Goal: Task Accomplishment & Management: Use online tool/utility

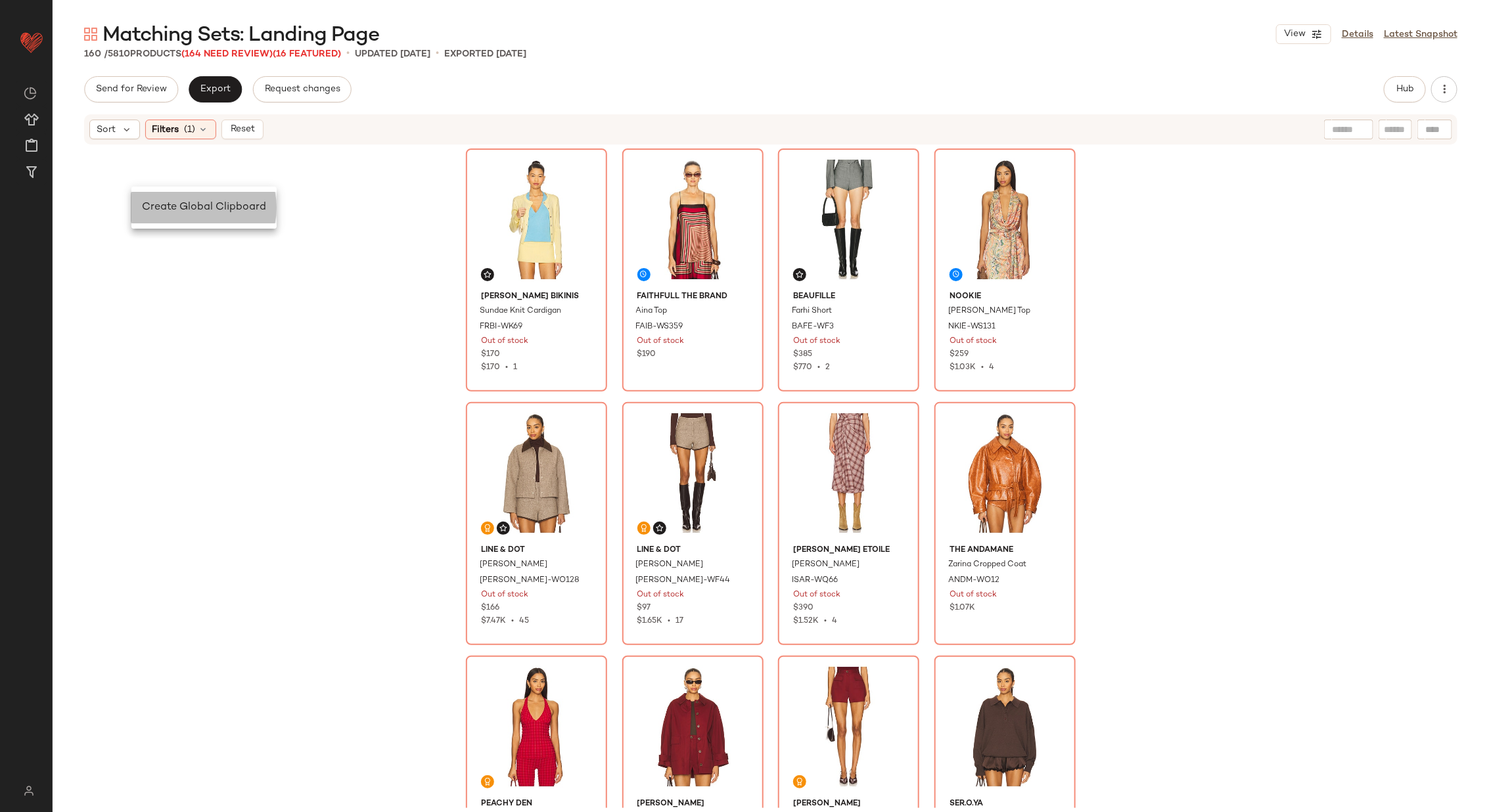
click at [163, 206] on span "Create Global Clipboard" at bounding box center [203, 207] width 124 height 11
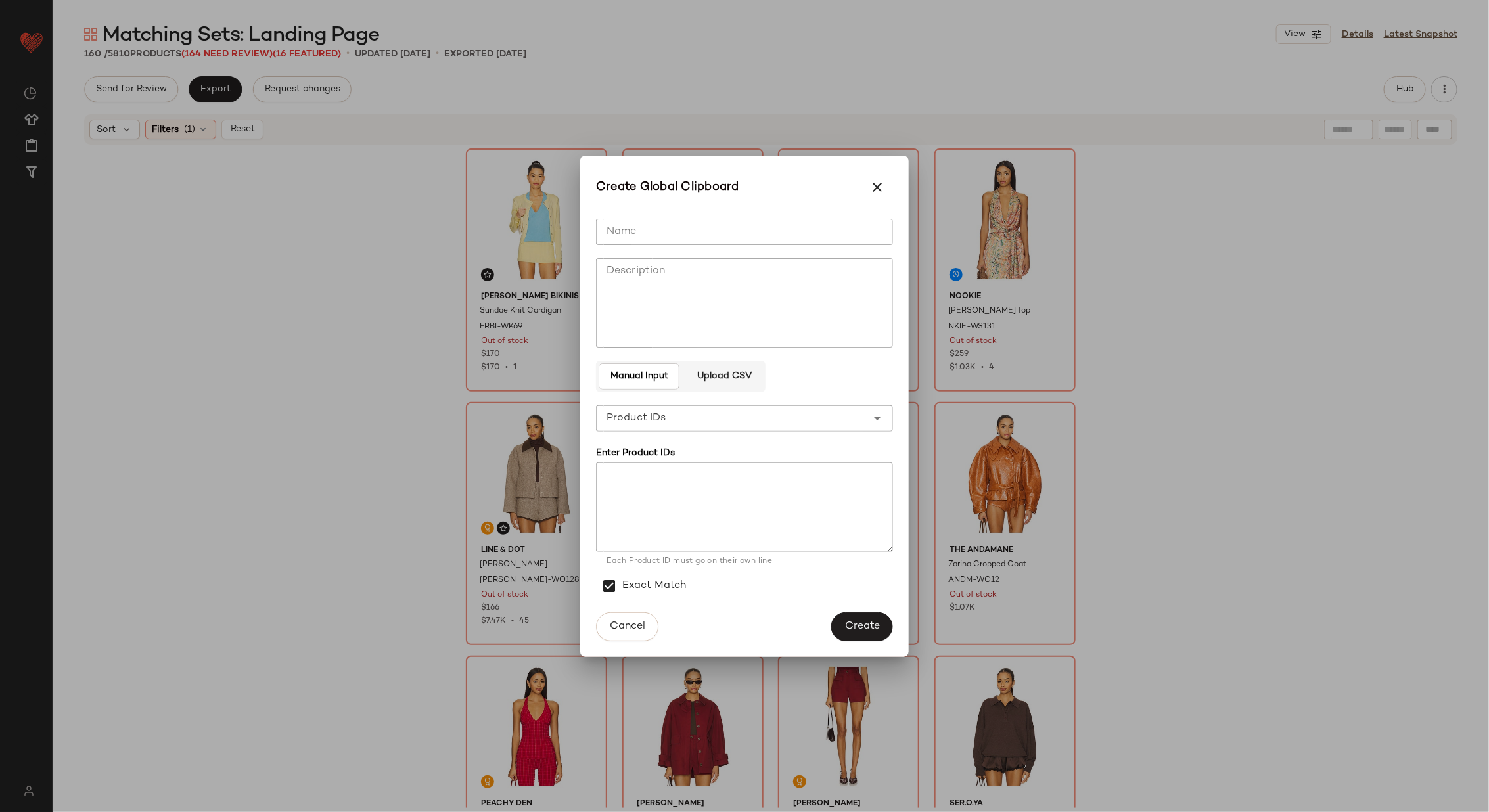
click at [672, 231] on input "Name" at bounding box center [744, 232] width 297 height 27
type input "**********"
click at [850, 631] on span "Create" at bounding box center [862, 626] width 36 height 13
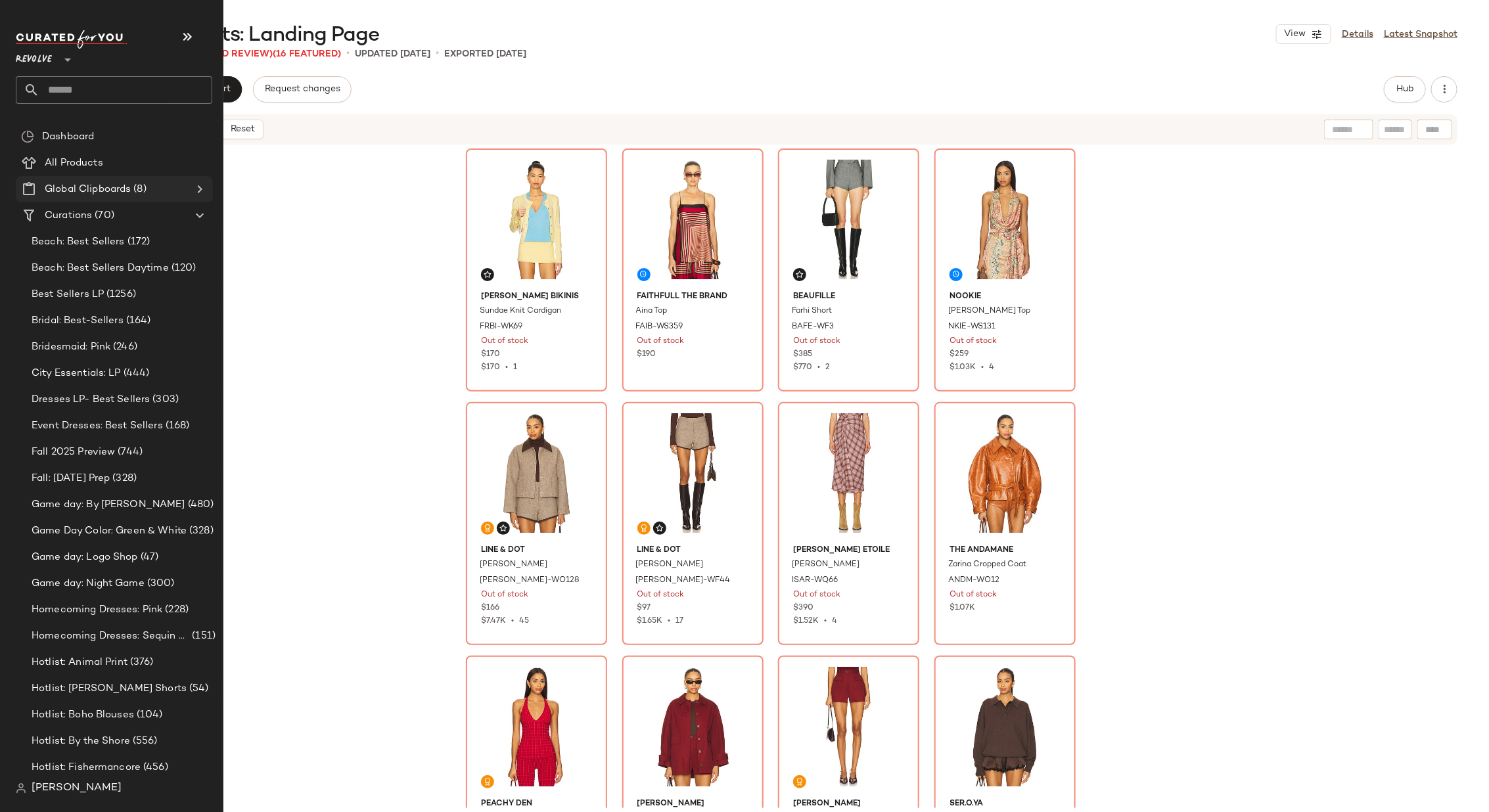
click at [205, 188] on icon at bounding box center [199, 189] width 16 height 16
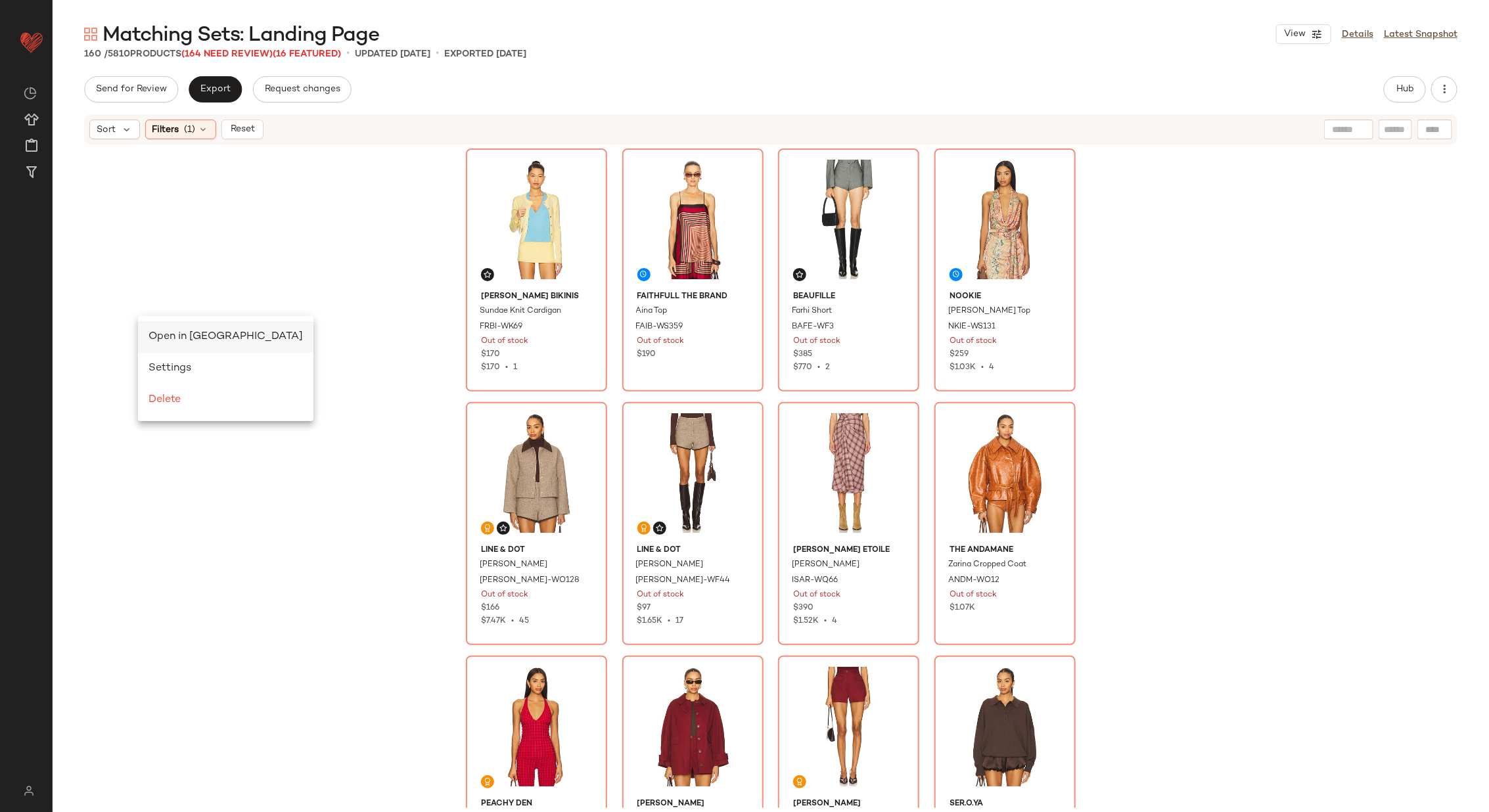
click at [168, 332] on span "Open in Split View" at bounding box center [225, 336] width 154 height 11
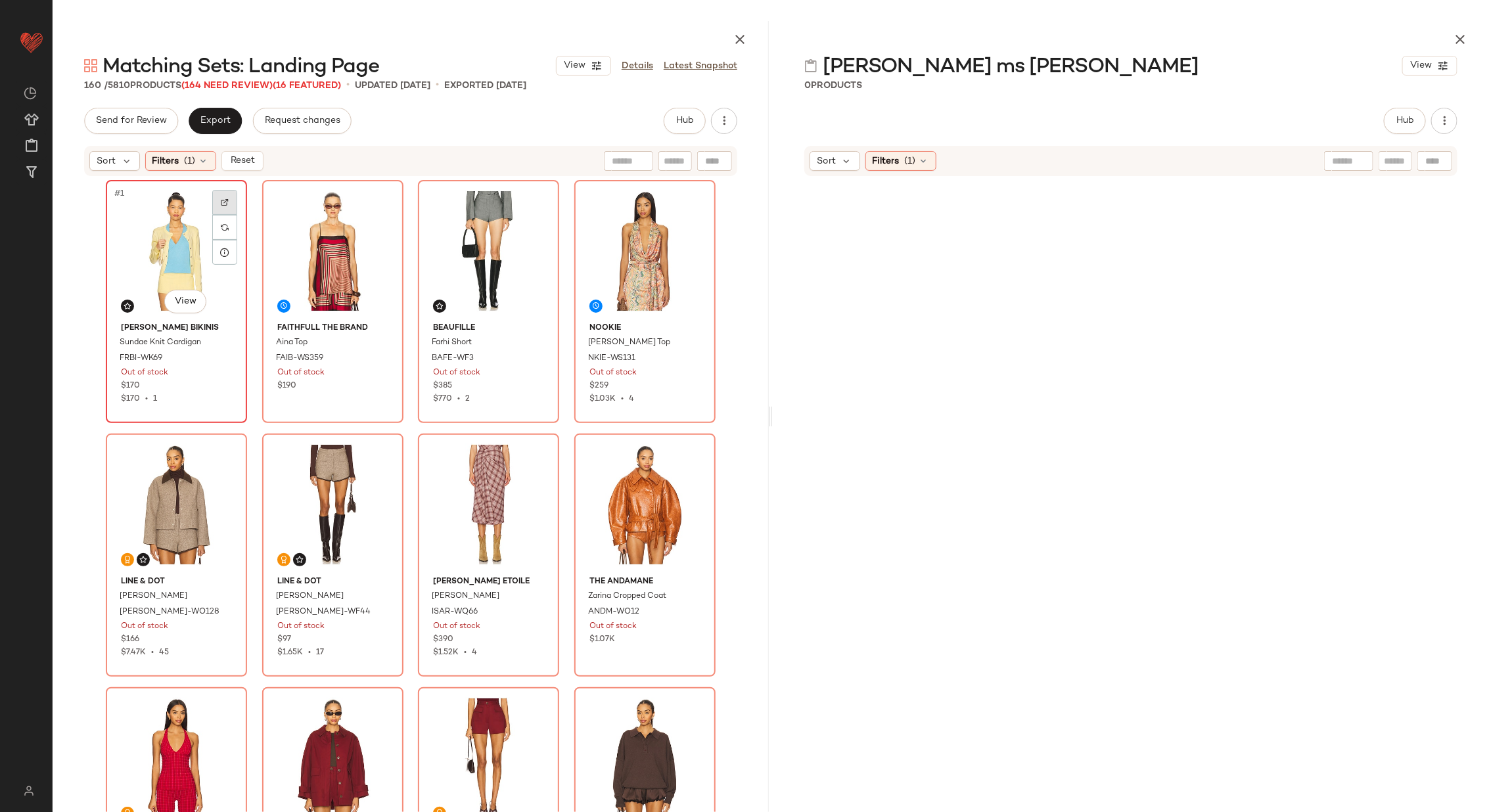
click at [215, 202] on div at bounding box center [225, 203] width 25 height 25
click at [379, 203] on img at bounding box center [380, 202] width 8 height 8
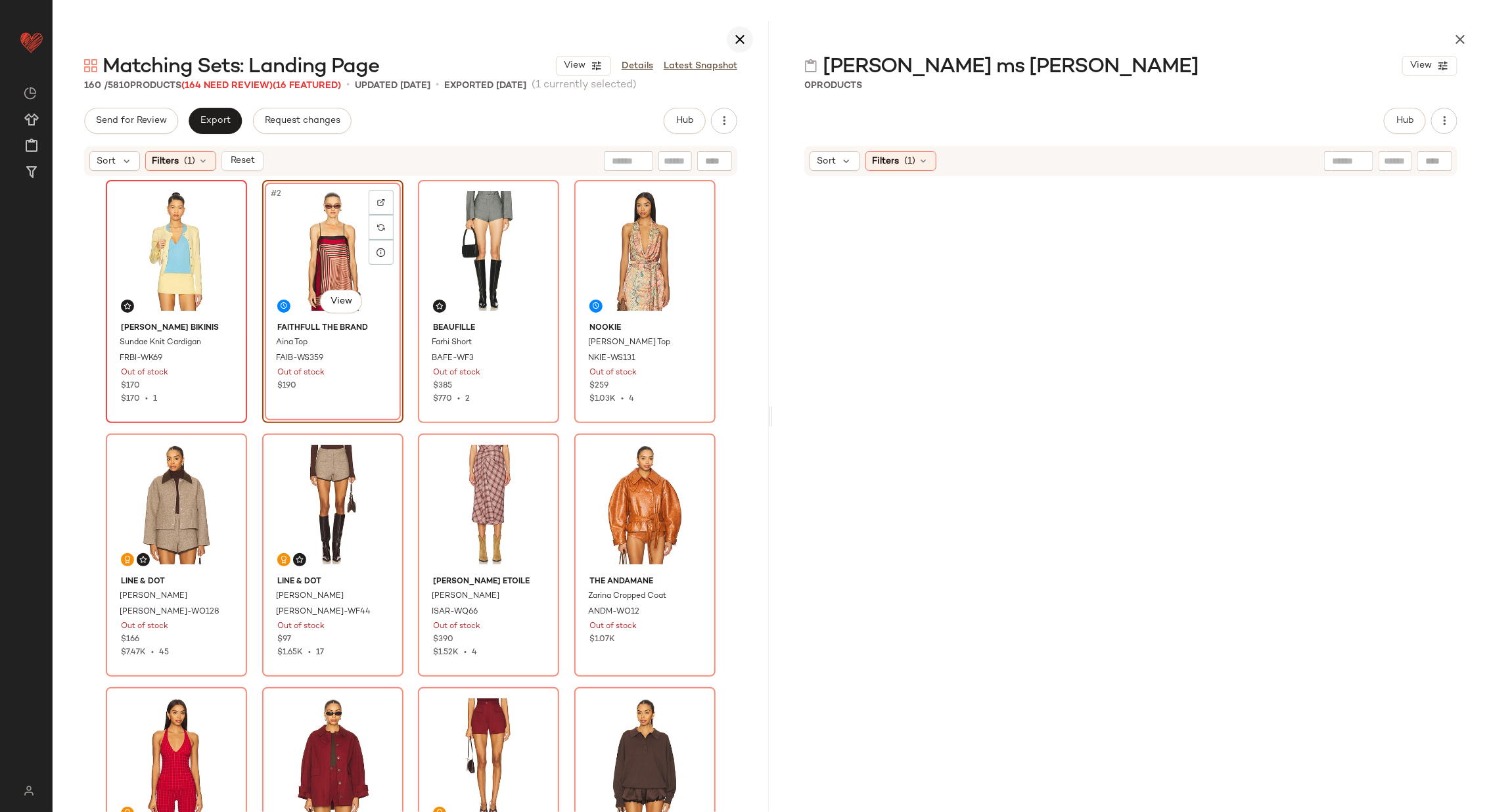
click at [739, 38] on icon "button" at bounding box center [739, 39] width 16 height 16
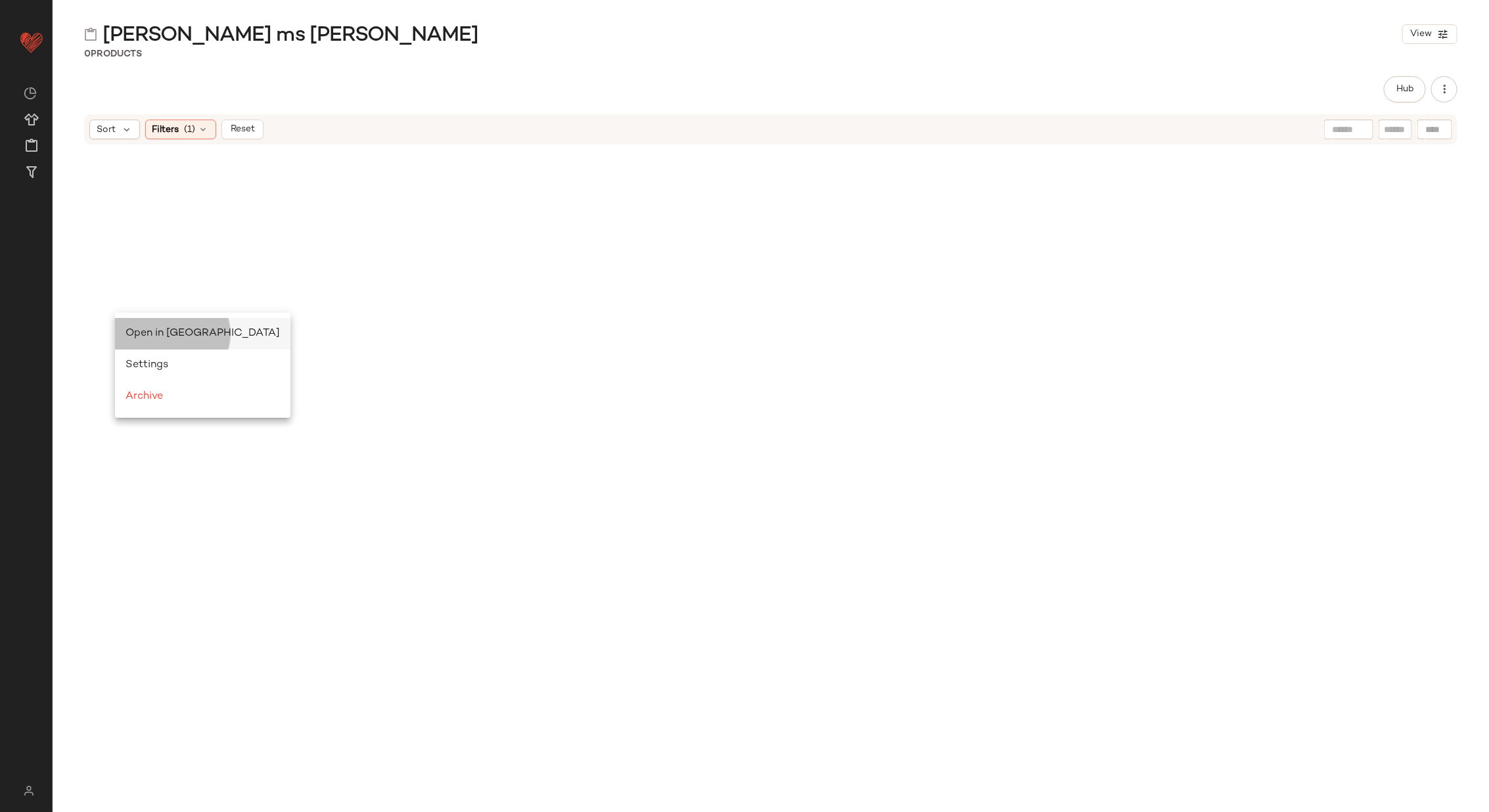
click at [148, 332] on span "Open in Split View" at bounding box center [203, 333] width 154 height 11
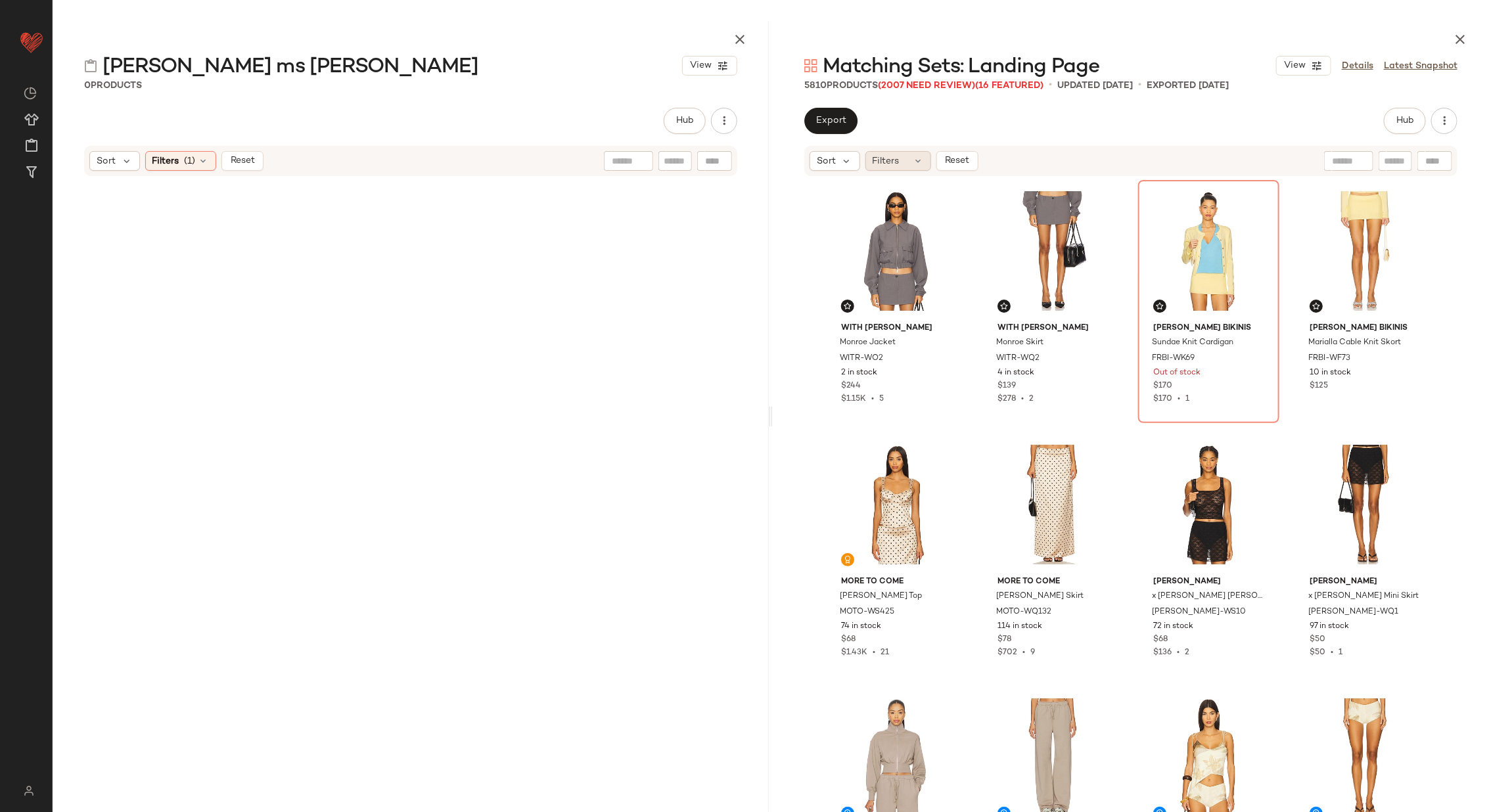
click at [913, 160] on icon at bounding box center [918, 161] width 11 height 11
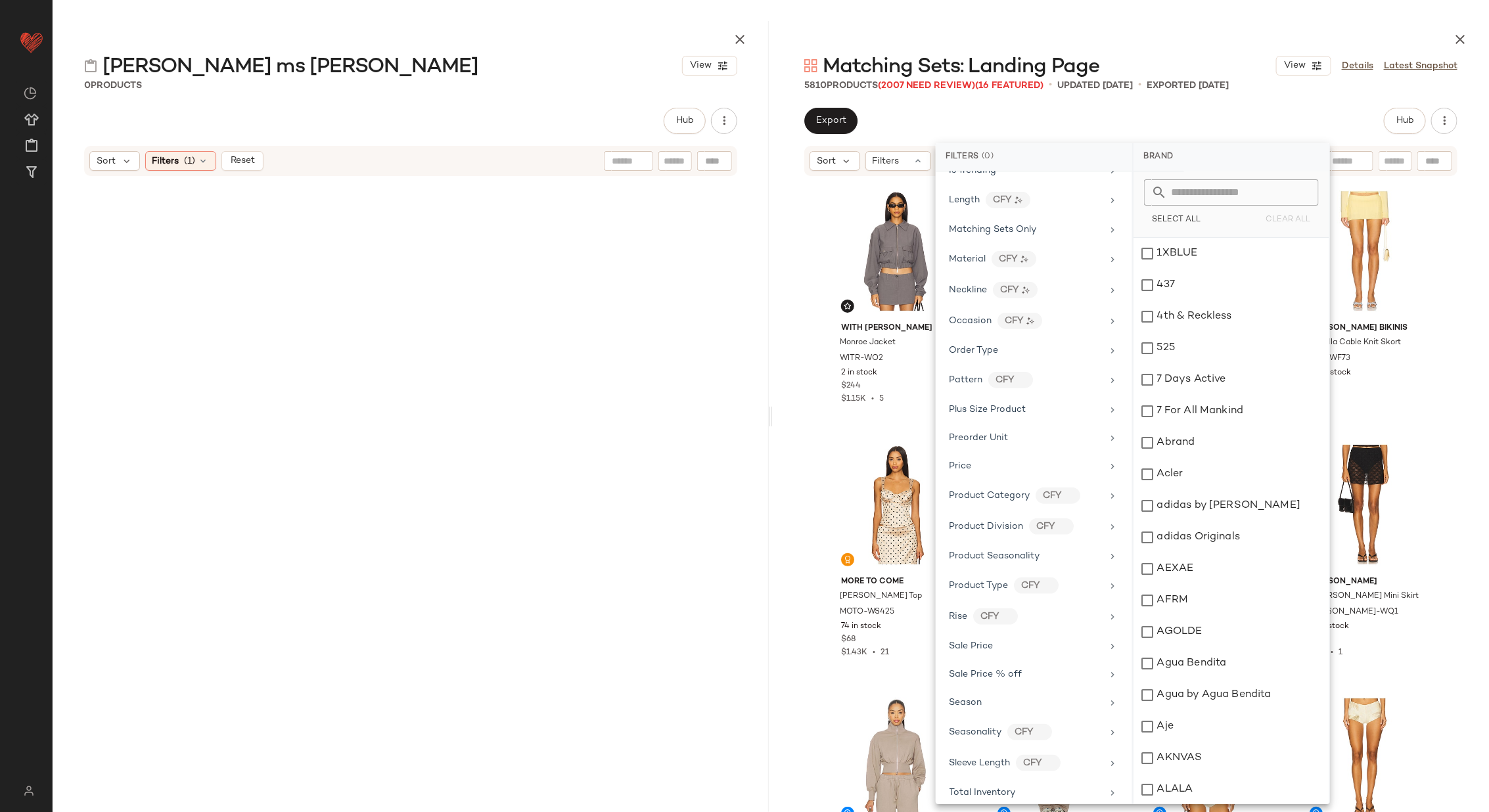
scroll to position [904, 0]
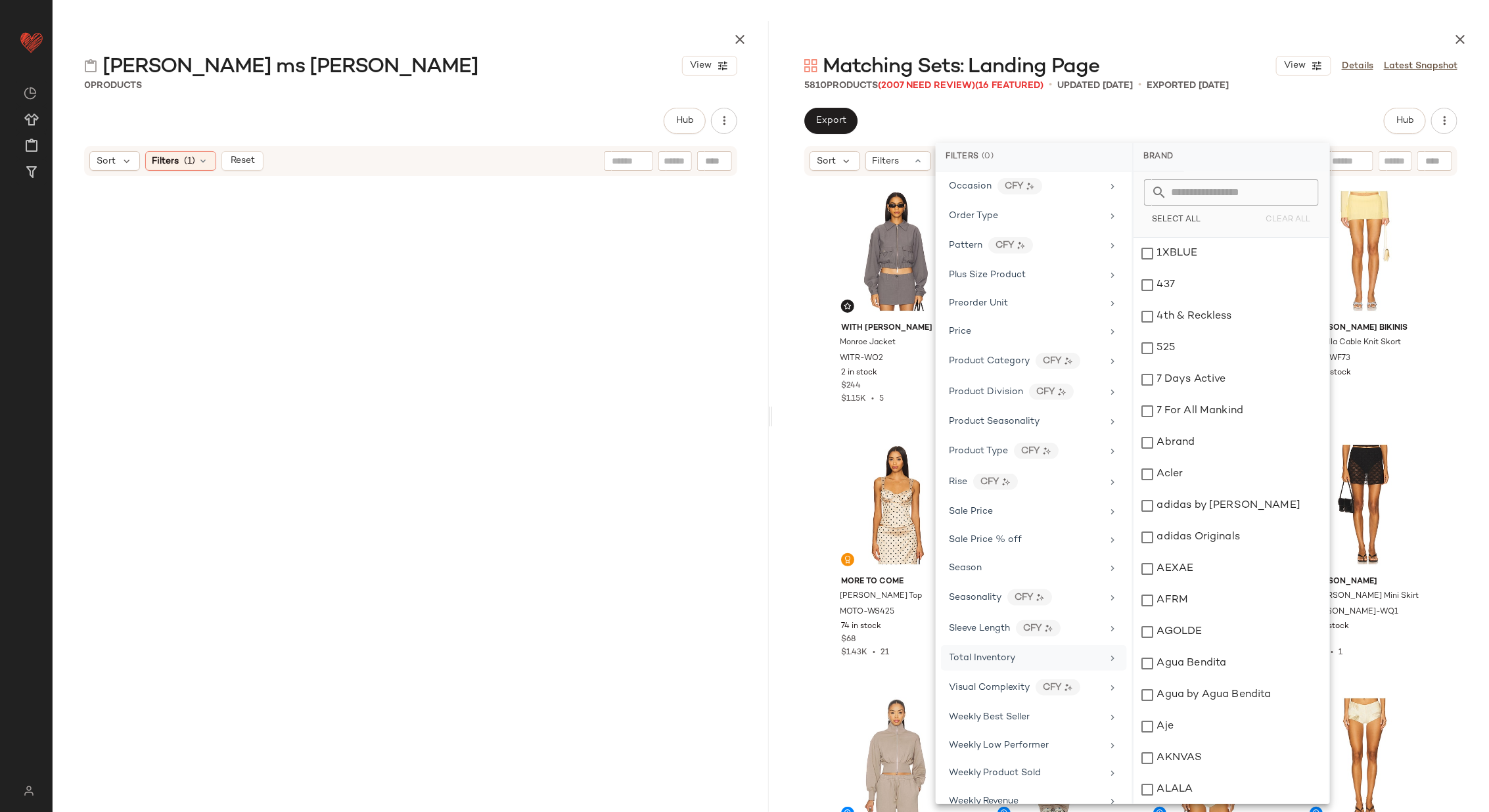
click at [1043, 651] on div "Total Inventory" at bounding box center [1026, 658] width 153 height 14
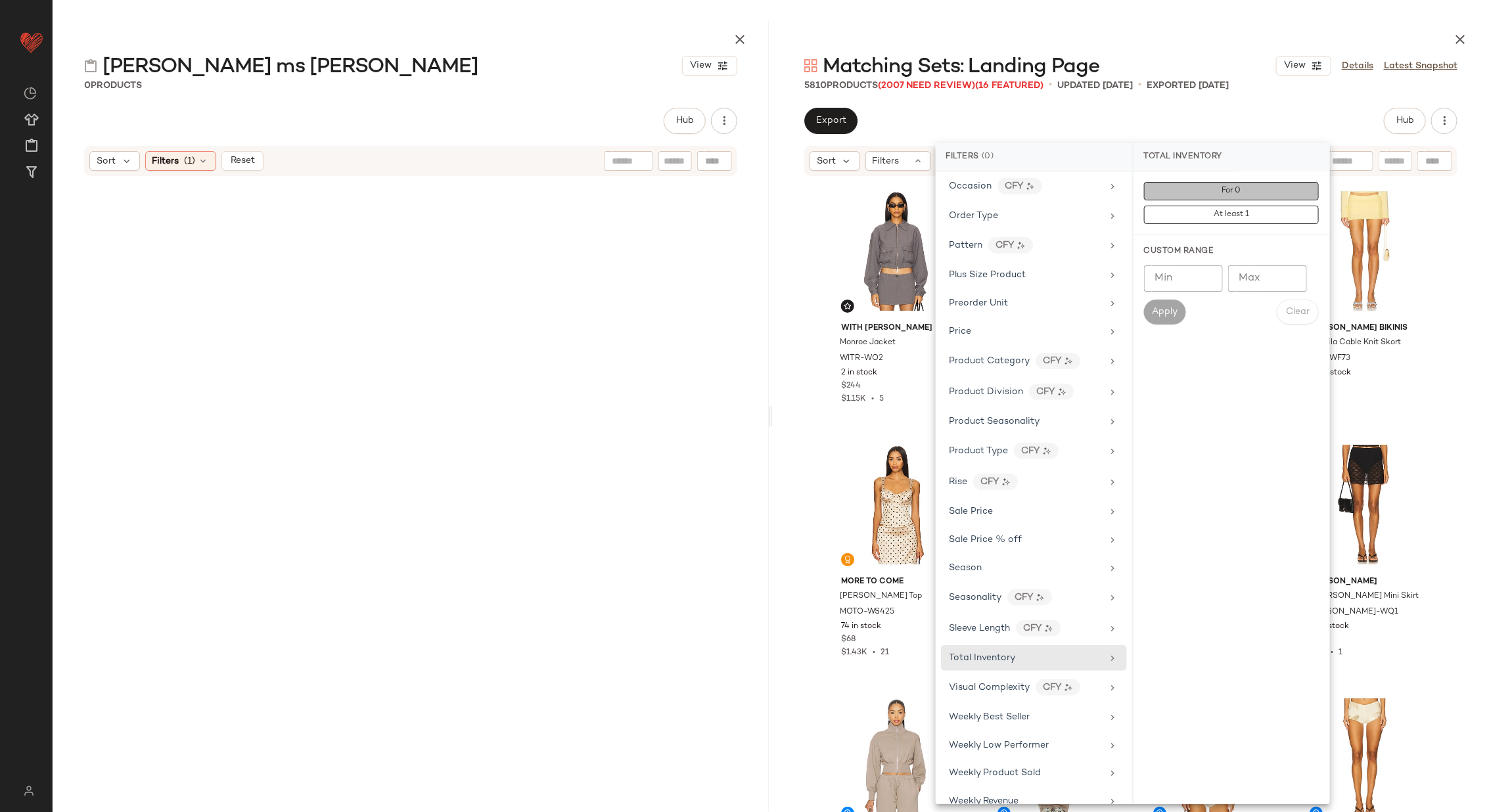
click at [1224, 188] on span "For 0" at bounding box center [1231, 191] width 20 height 9
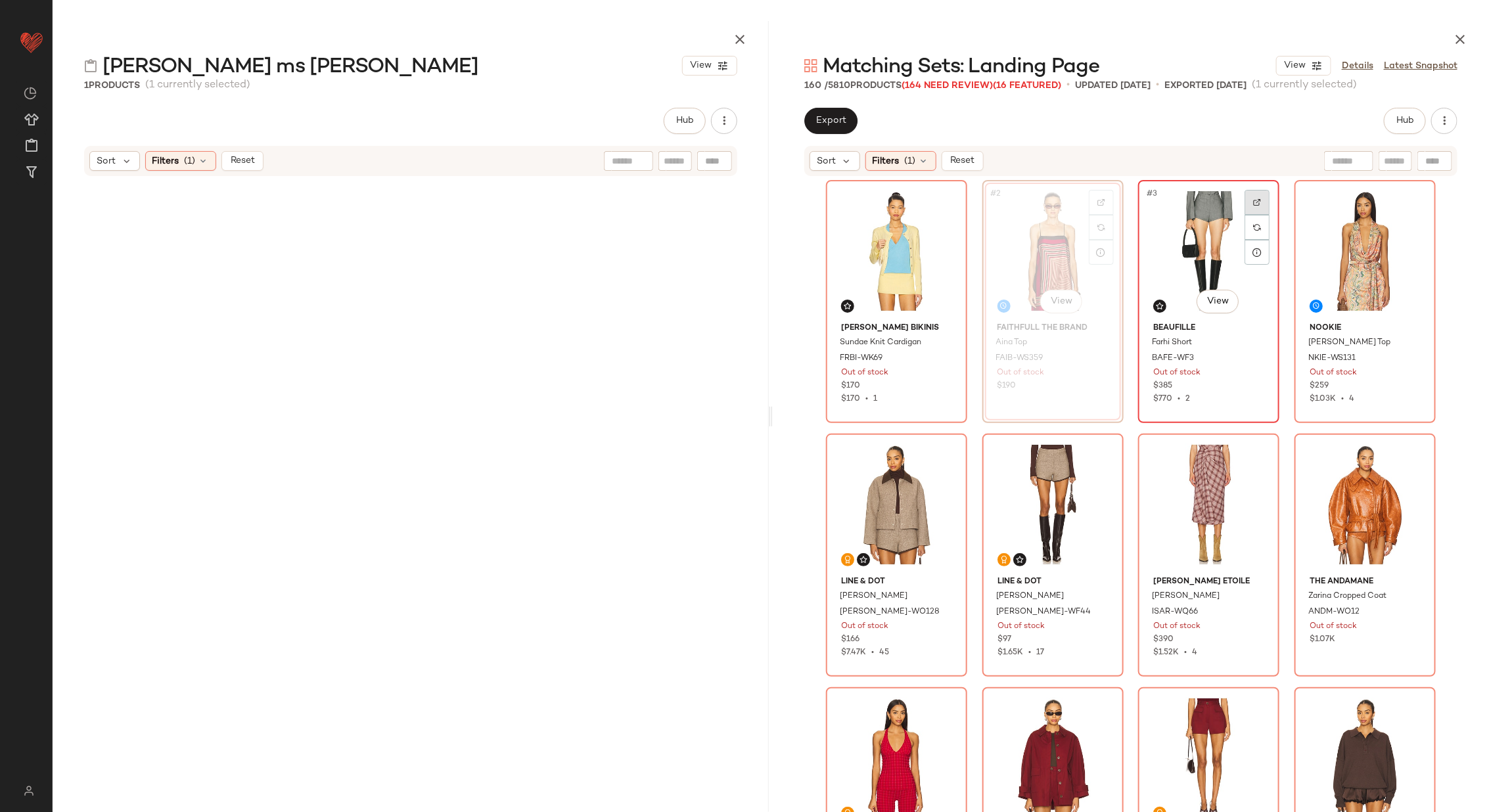
click at [1257, 194] on div at bounding box center [1257, 203] width 25 height 25
click at [208, 153] on div "Filters (1)" at bounding box center [180, 161] width 71 height 20
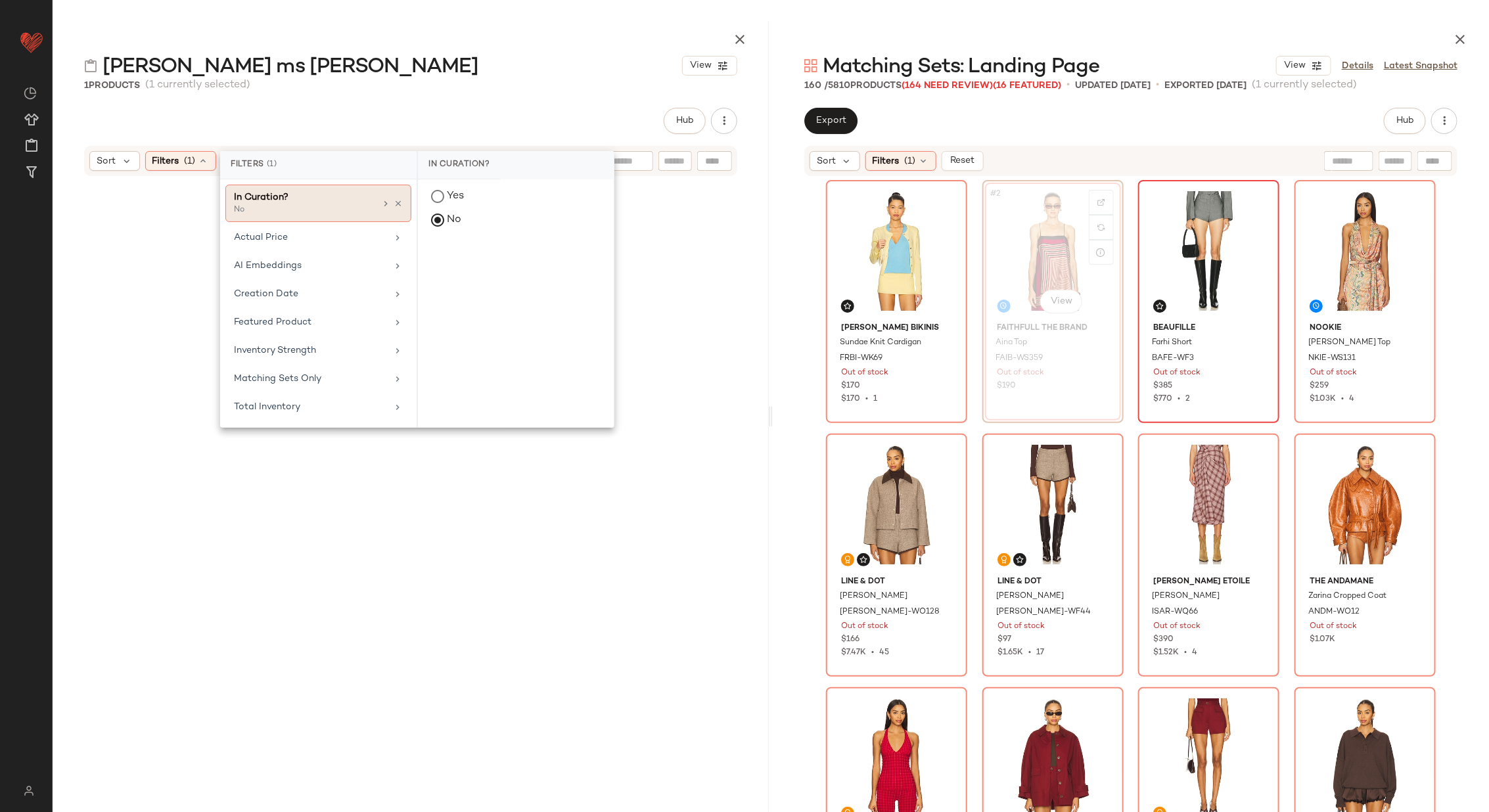
click at [395, 197] on div "In Curation? No" at bounding box center [318, 203] width 186 height 38
click at [396, 200] on icon at bounding box center [398, 203] width 9 height 9
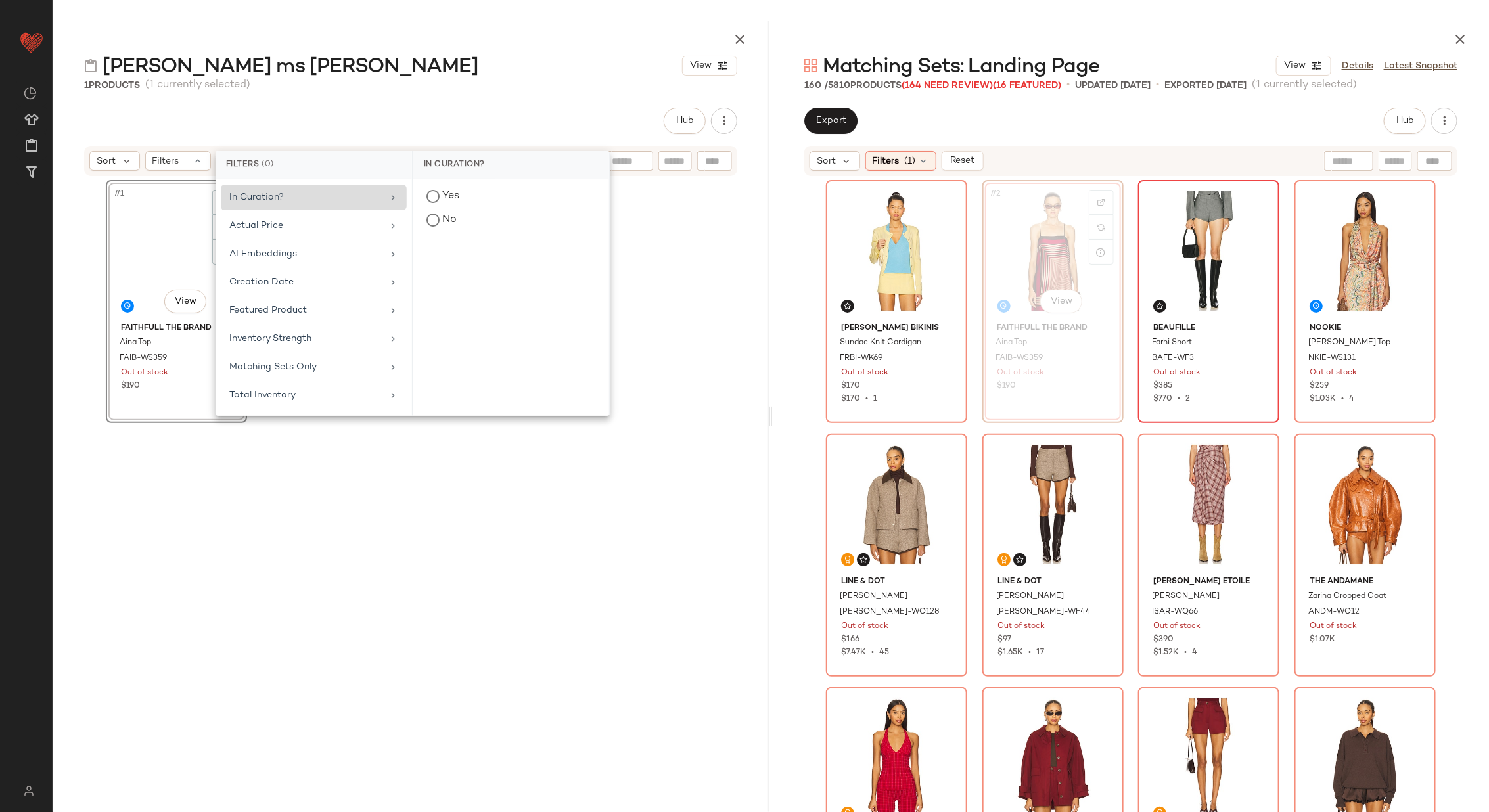
click at [538, 127] on div "Hub" at bounding box center [410, 121] width 653 height 27
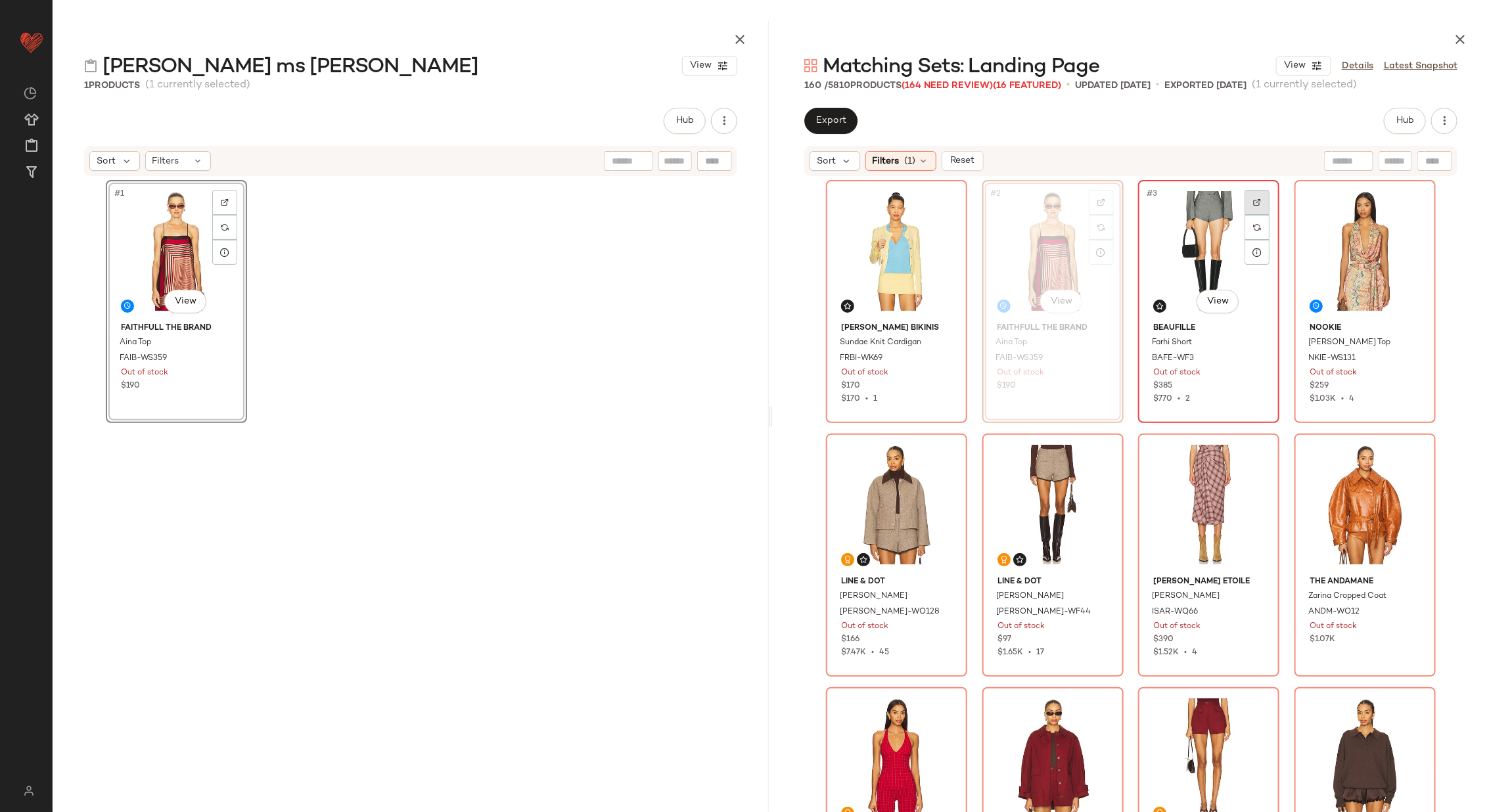
click at [1256, 201] on img at bounding box center [1256, 202] width 8 height 8
click at [1414, 202] on div at bounding box center [1413, 203] width 25 height 25
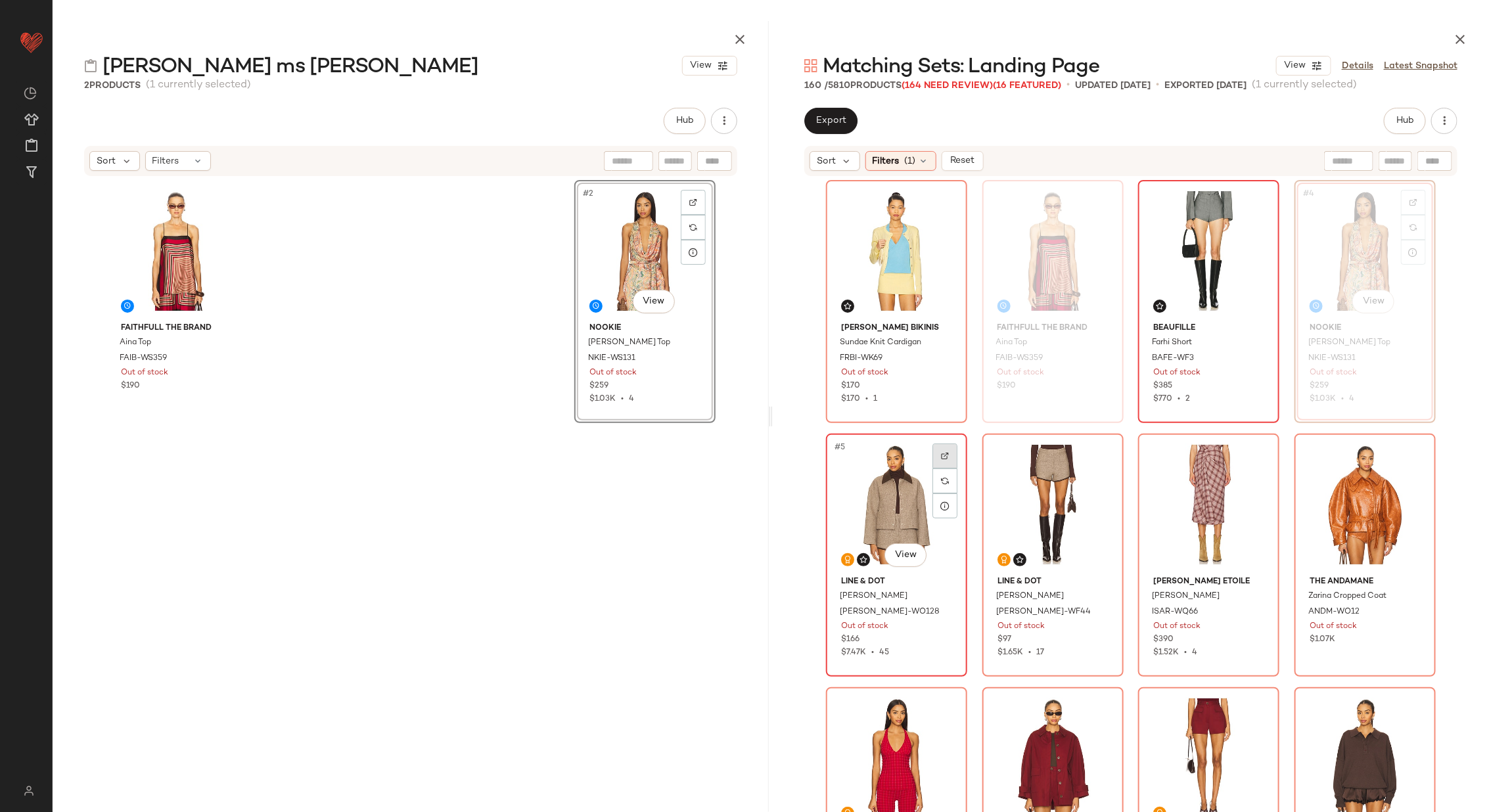
click at [945, 456] on img at bounding box center [944, 455] width 8 height 8
click at [885, 494] on div "#5 View" at bounding box center [896, 504] width 132 height 133
click at [1036, 494] on div "#6 View" at bounding box center [1053, 504] width 132 height 133
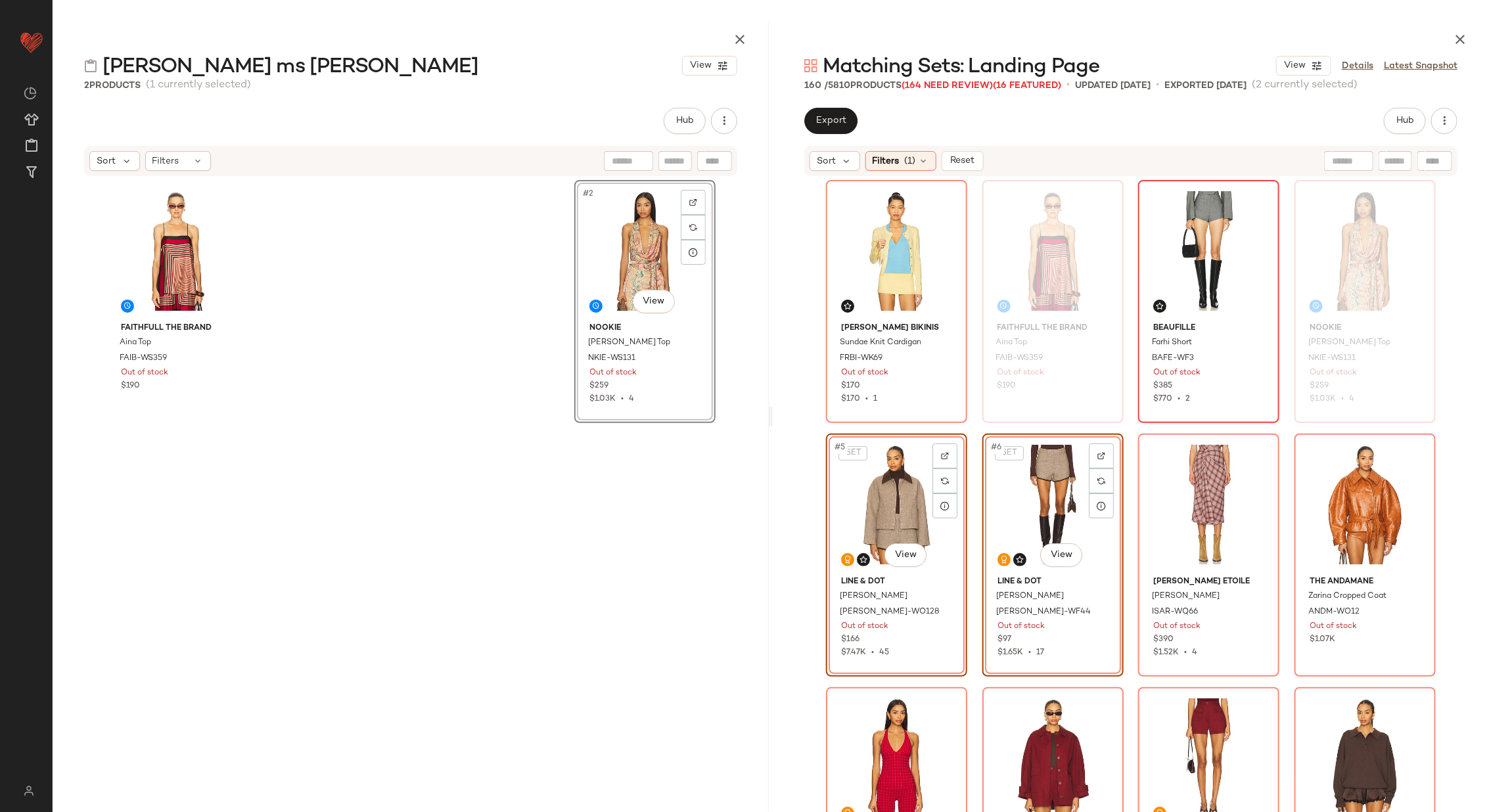
click at [812, 423] on div "Frankies Bikinis Sundae Knit Cardigan FRBI-WK69 Out of stock $170 $170 • 1 FAIT…" at bounding box center [1131, 509] width 716 height 662
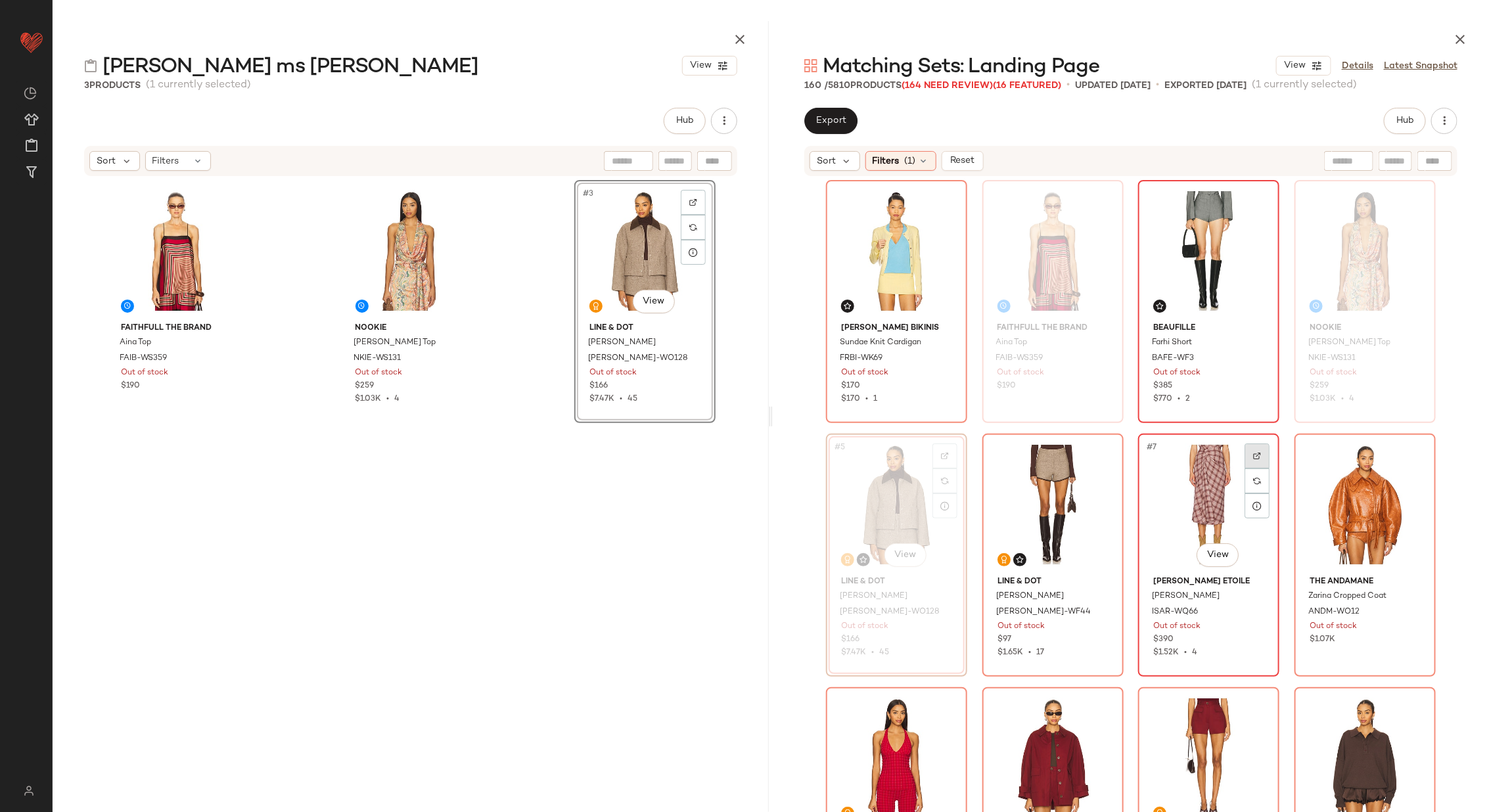
click at [1258, 451] on div at bounding box center [1257, 456] width 25 height 25
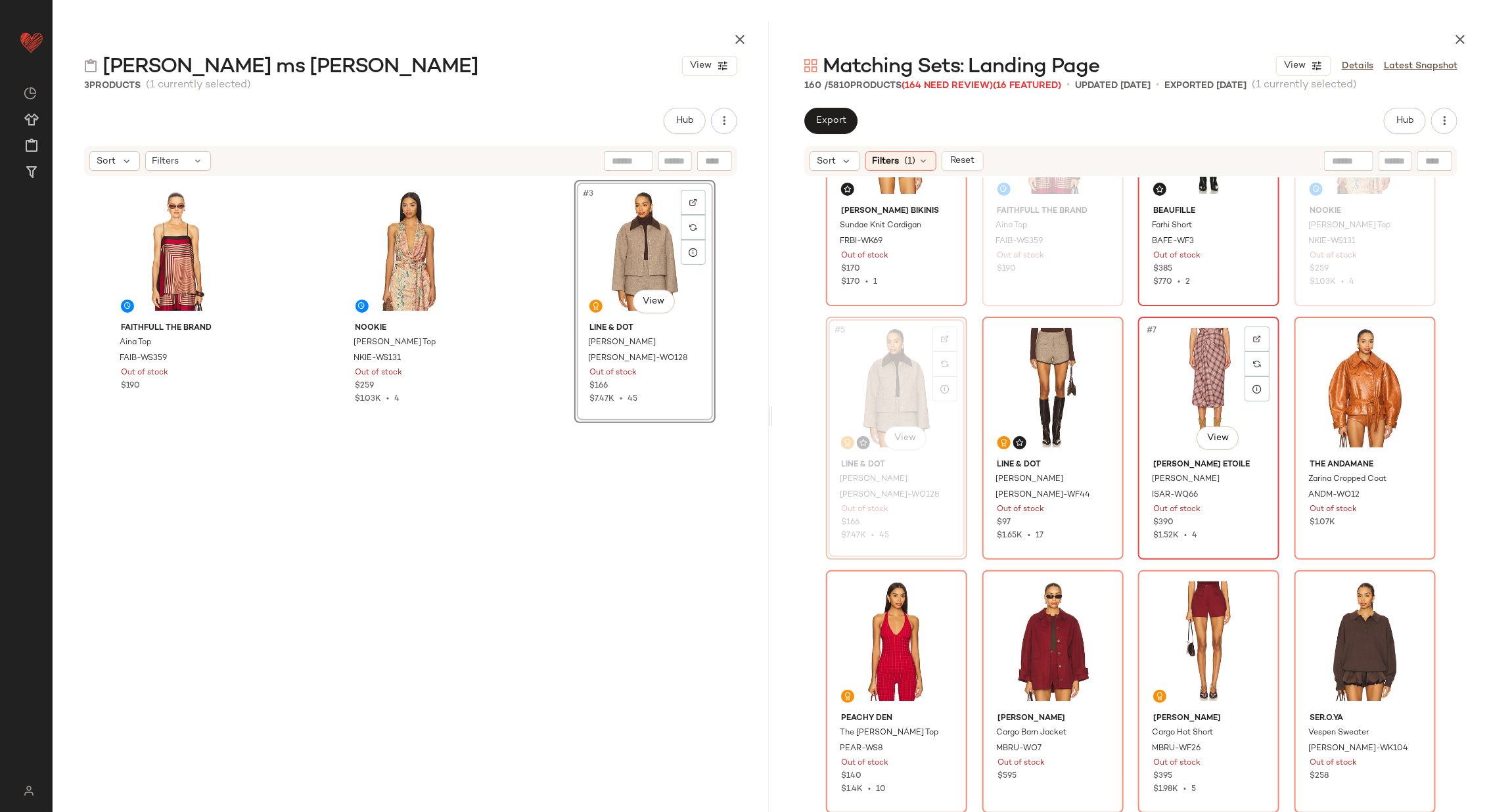
scroll to position [150, 0]
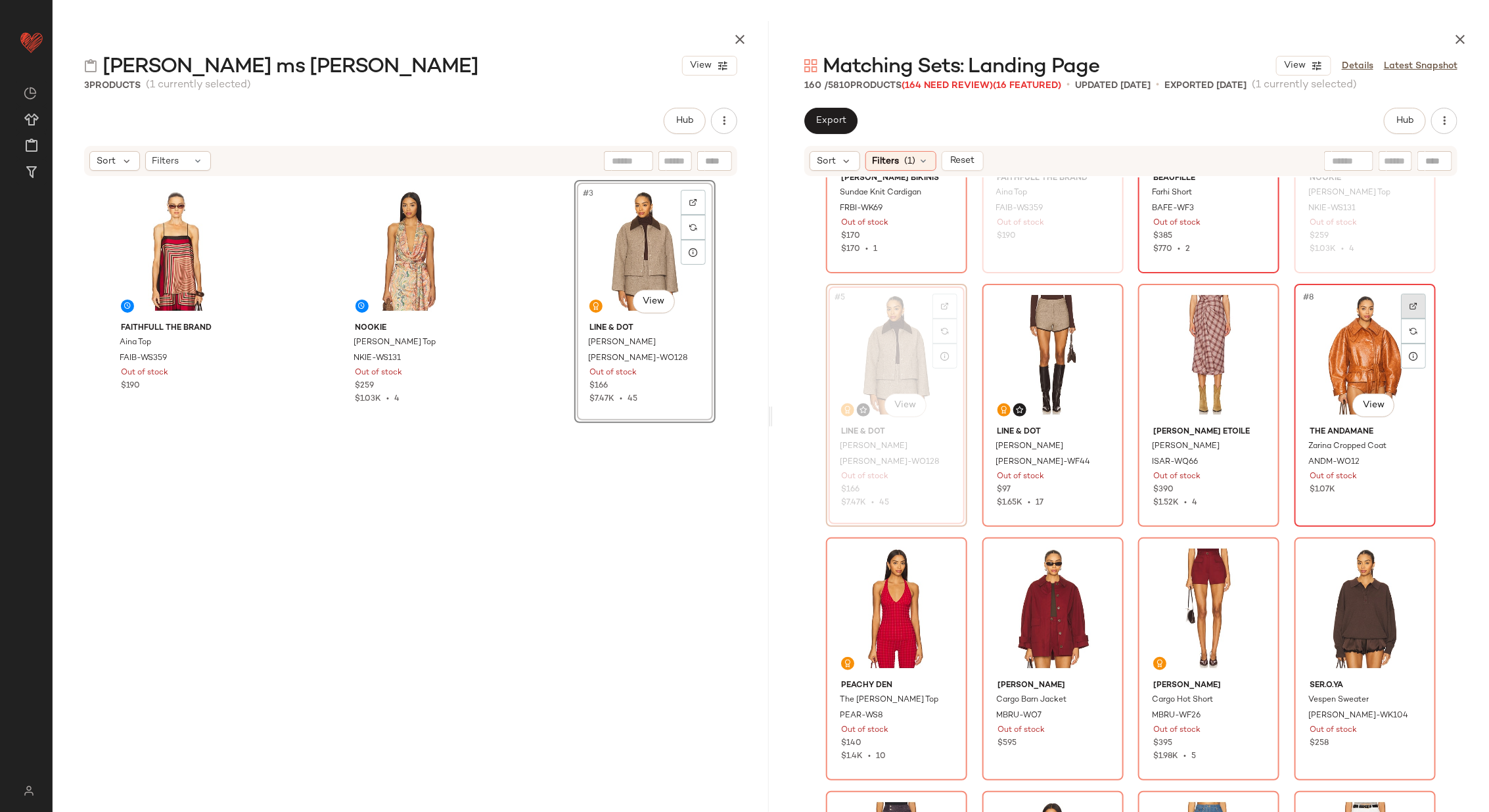
click at [1412, 301] on div at bounding box center [1413, 306] width 25 height 25
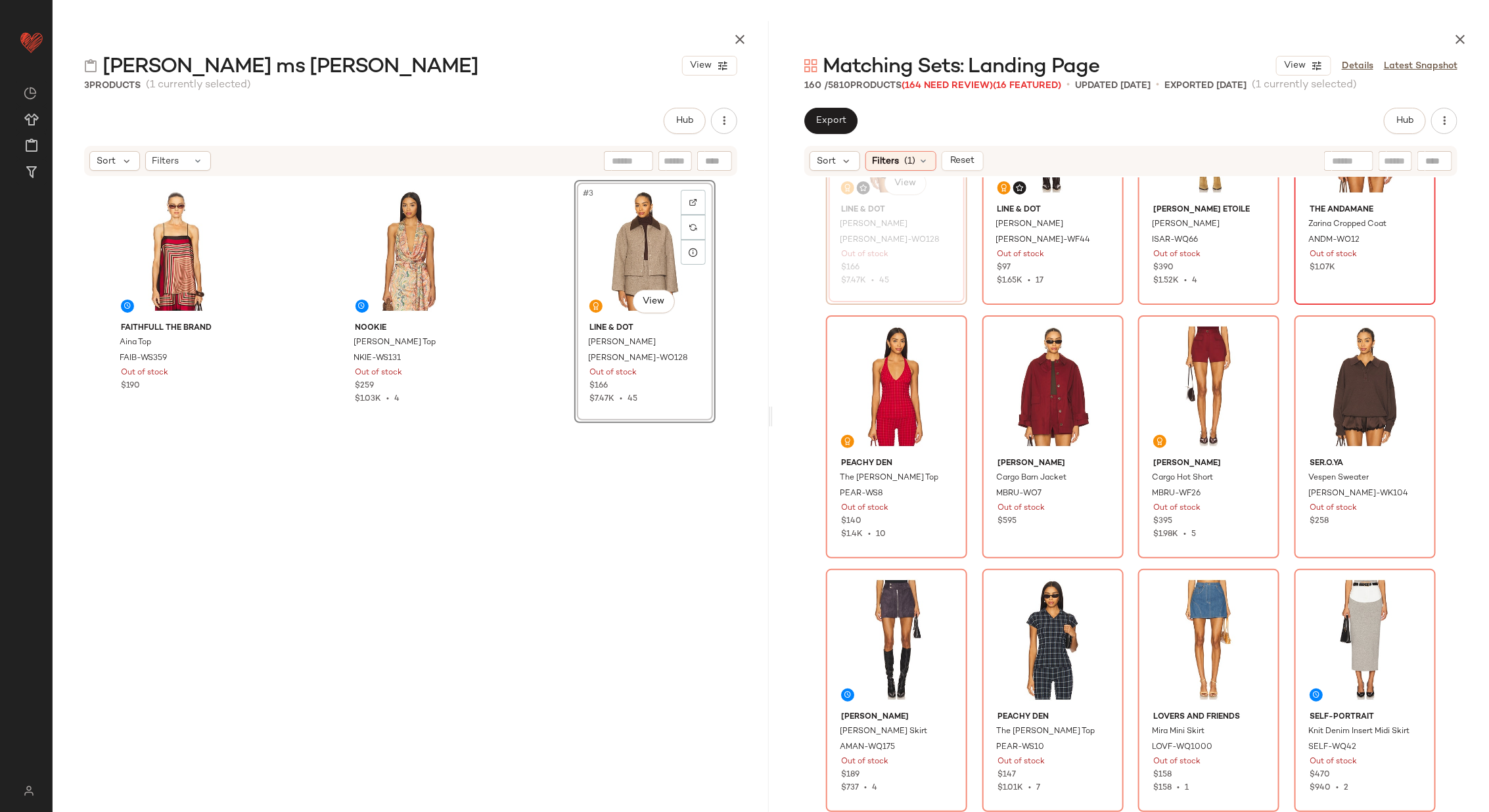
scroll to position [388, 0]
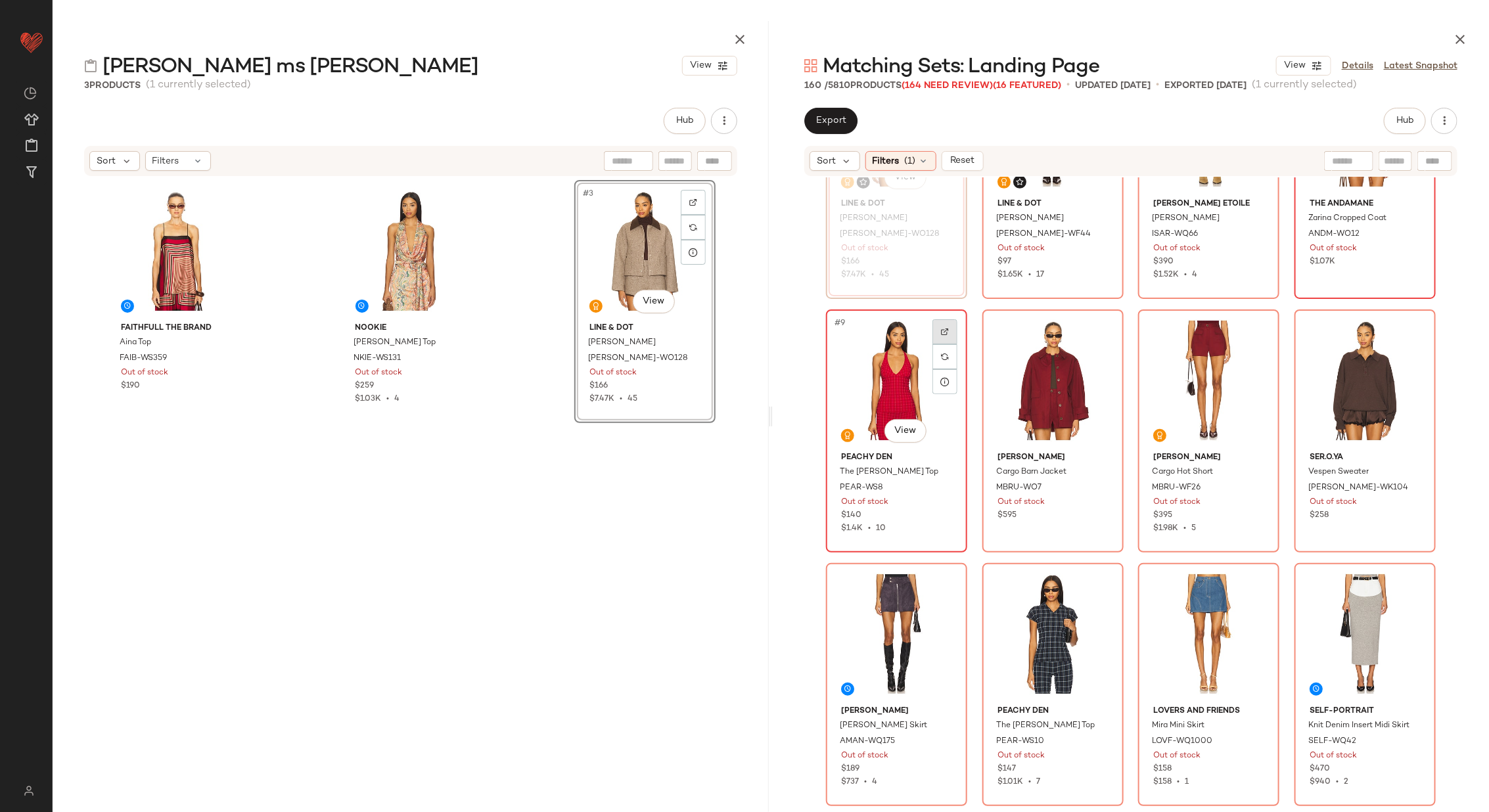
click at [936, 329] on div at bounding box center [945, 332] width 25 height 25
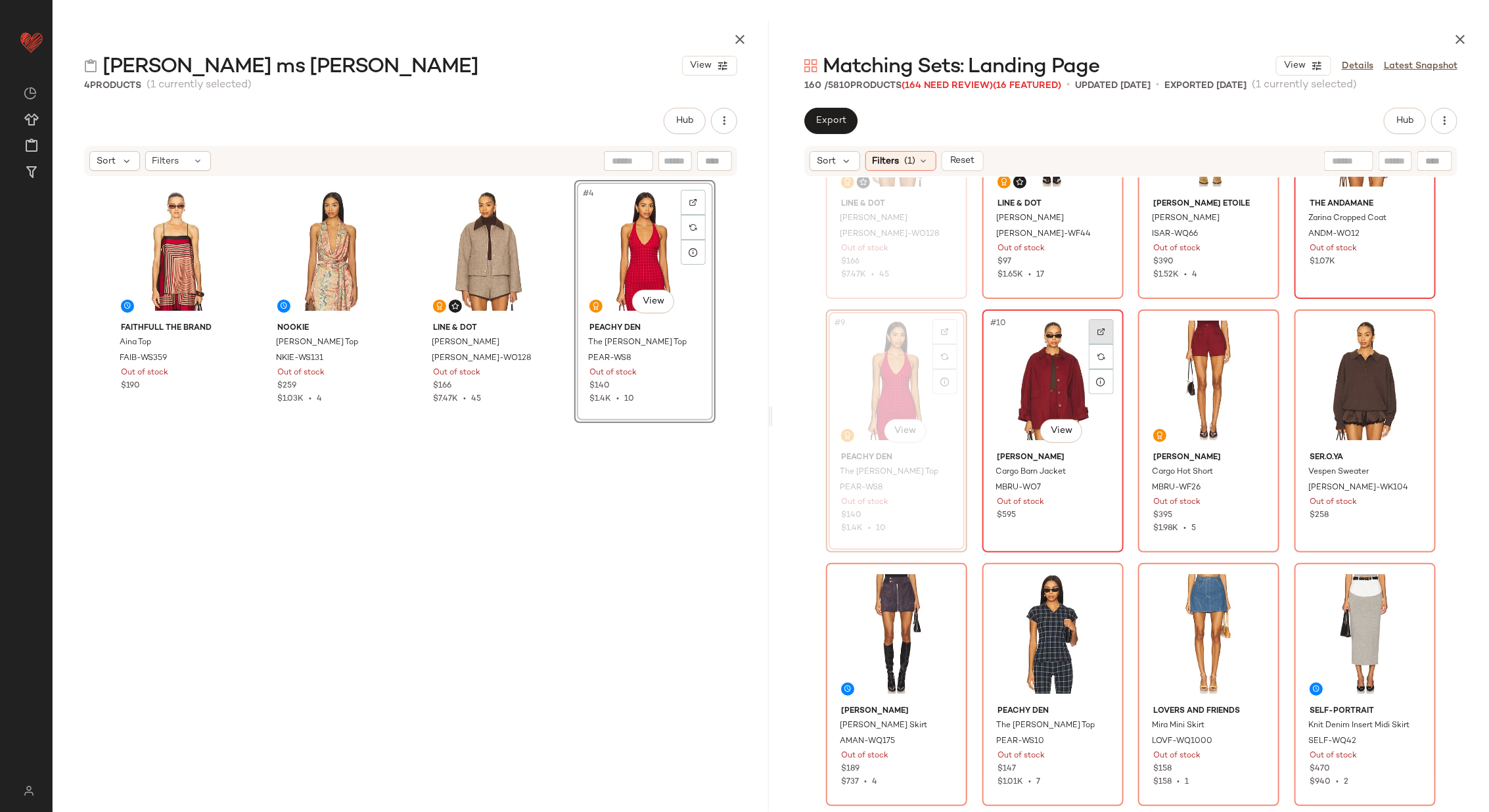
click at [1092, 324] on div at bounding box center [1101, 332] width 25 height 25
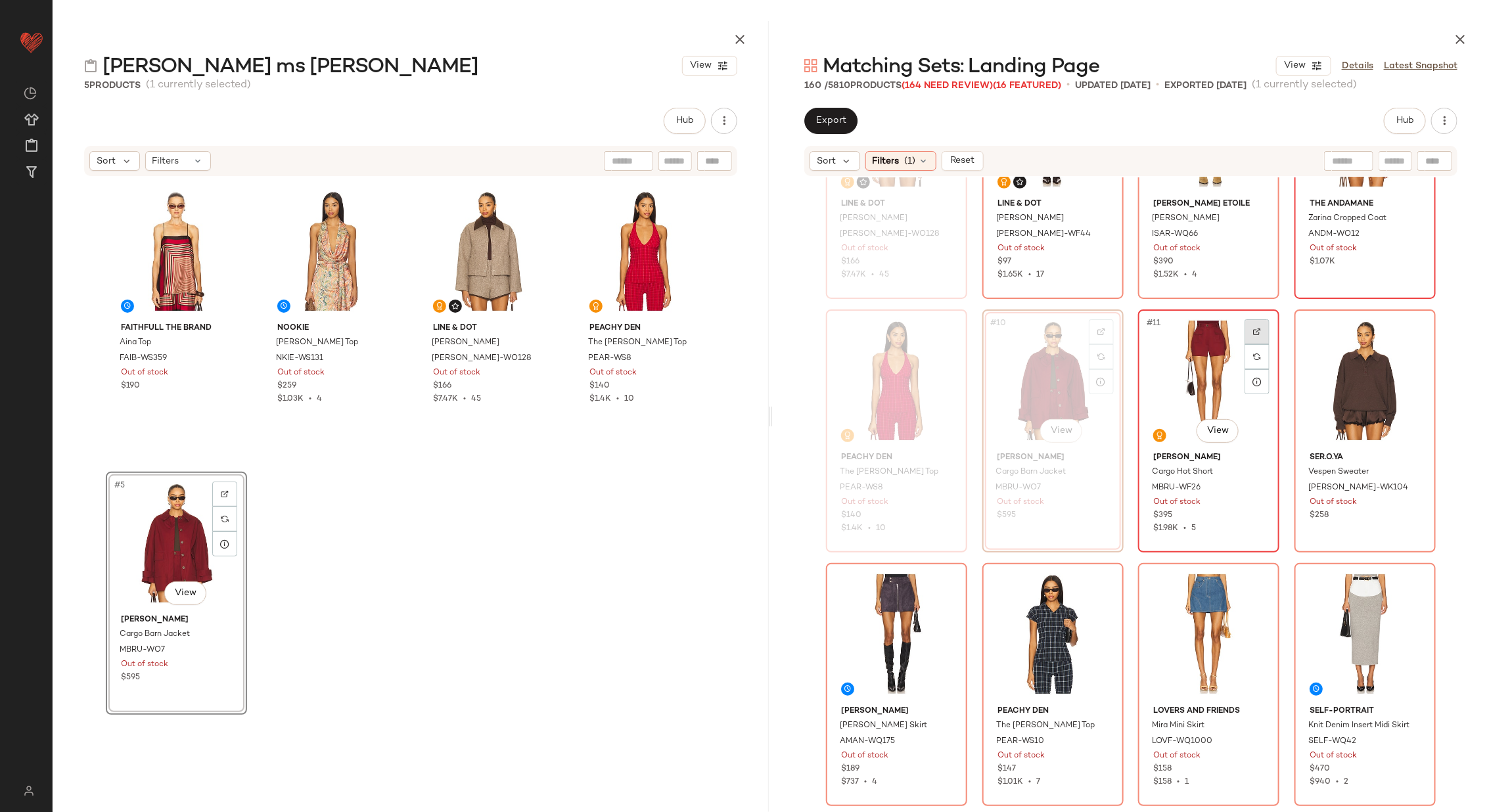
click at [1251, 325] on div at bounding box center [1257, 332] width 25 height 25
click at [1418, 319] on div at bounding box center [1413, 332] width 25 height 25
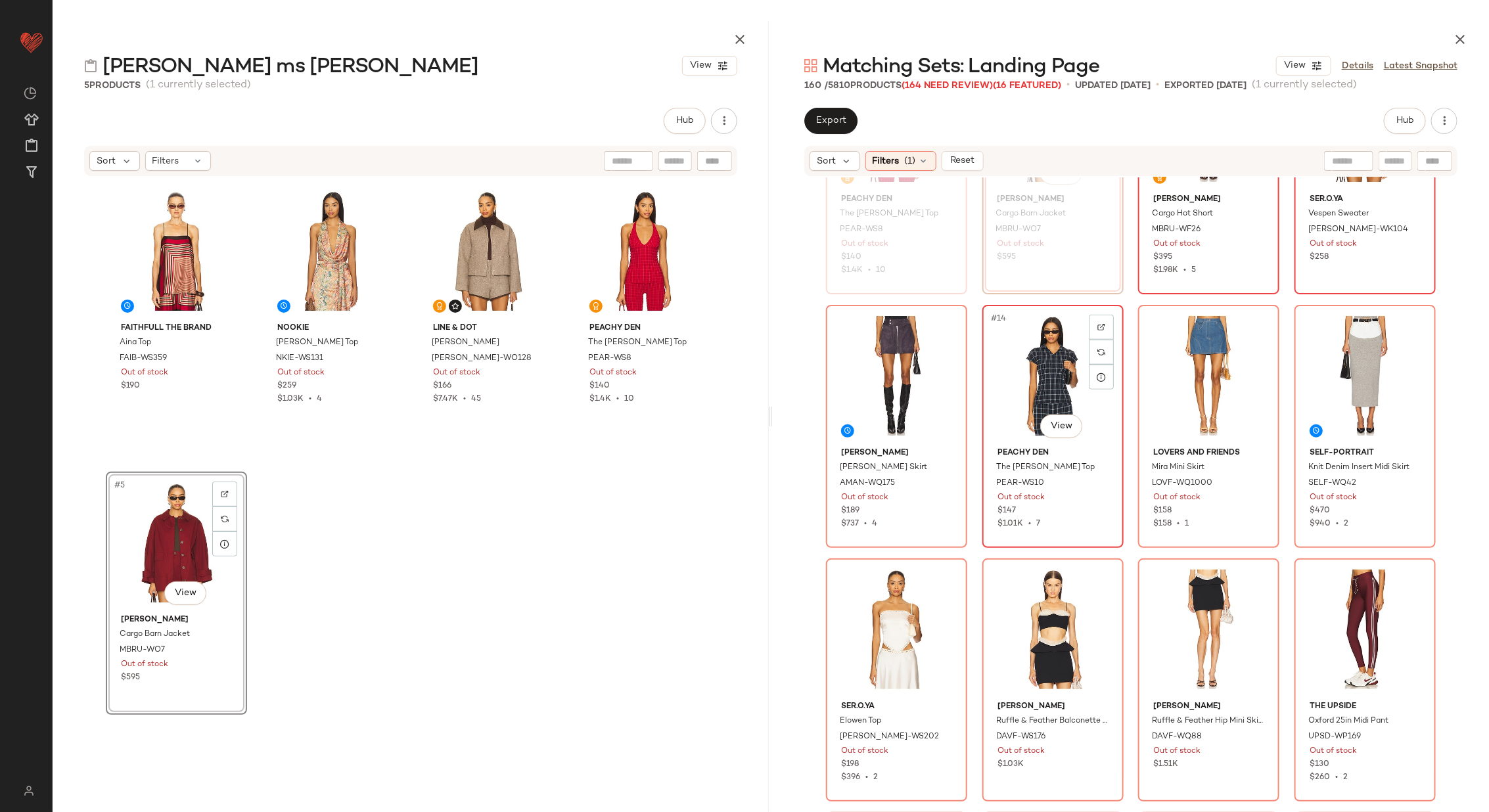
scroll to position [653, 0]
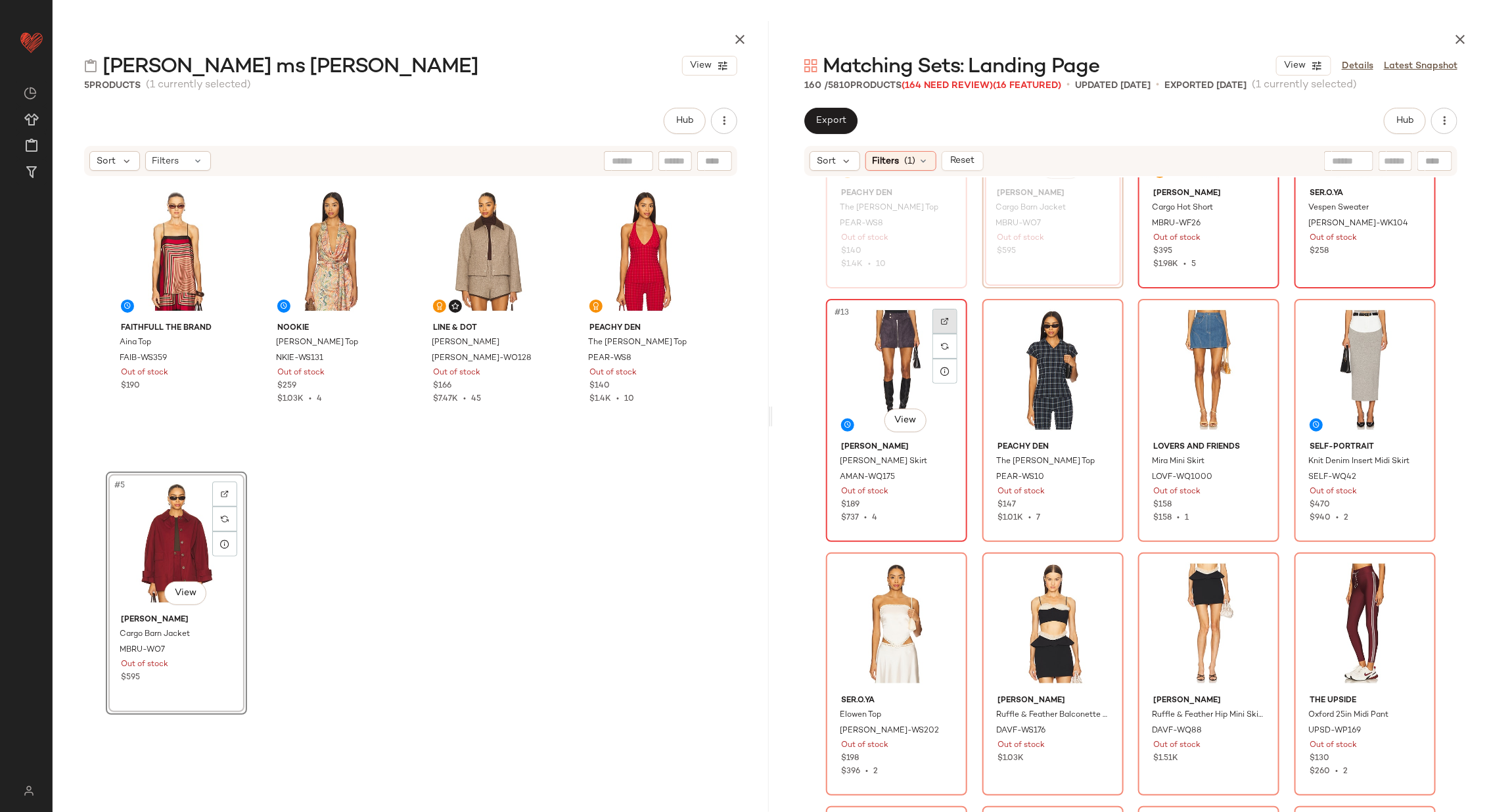
click at [940, 318] on img at bounding box center [944, 321] width 8 height 8
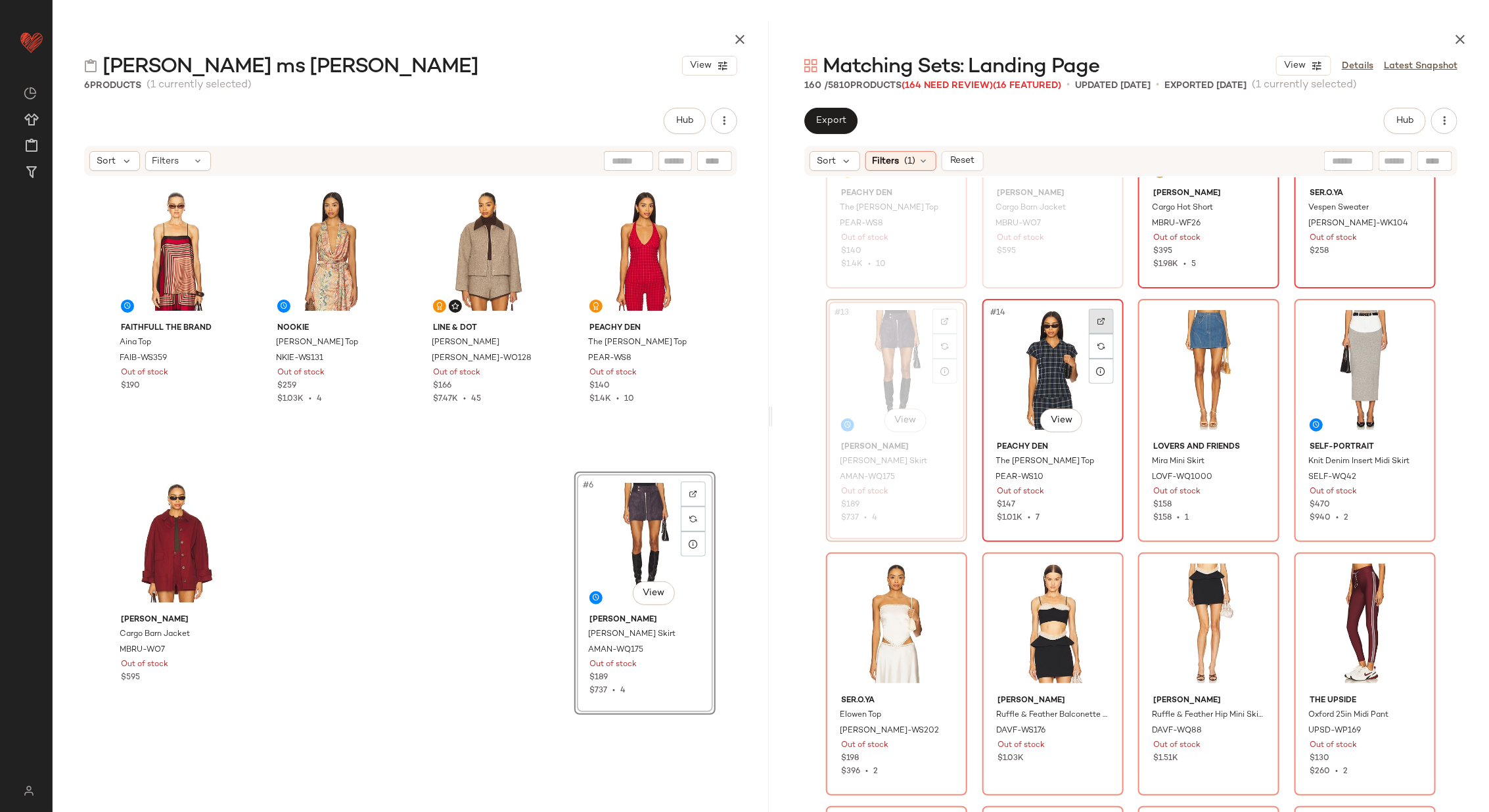
click at [1097, 318] on img at bounding box center [1100, 321] width 8 height 8
click at [1255, 318] on img at bounding box center [1256, 321] width 8 height 8
click at [1414, 313] on div at bounding box center [1413, 321] width 25 height 25
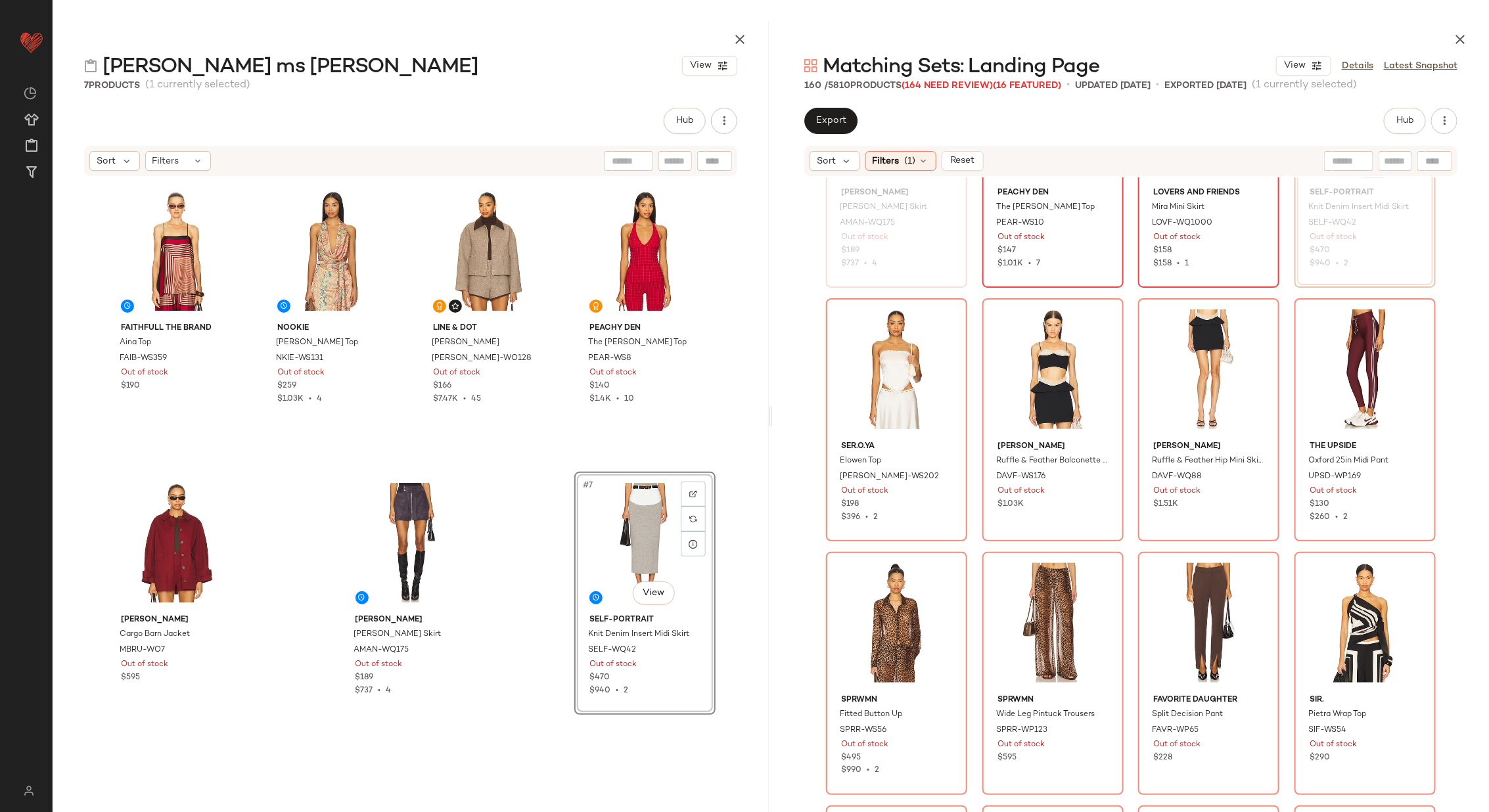
scroll to position [910, 0]
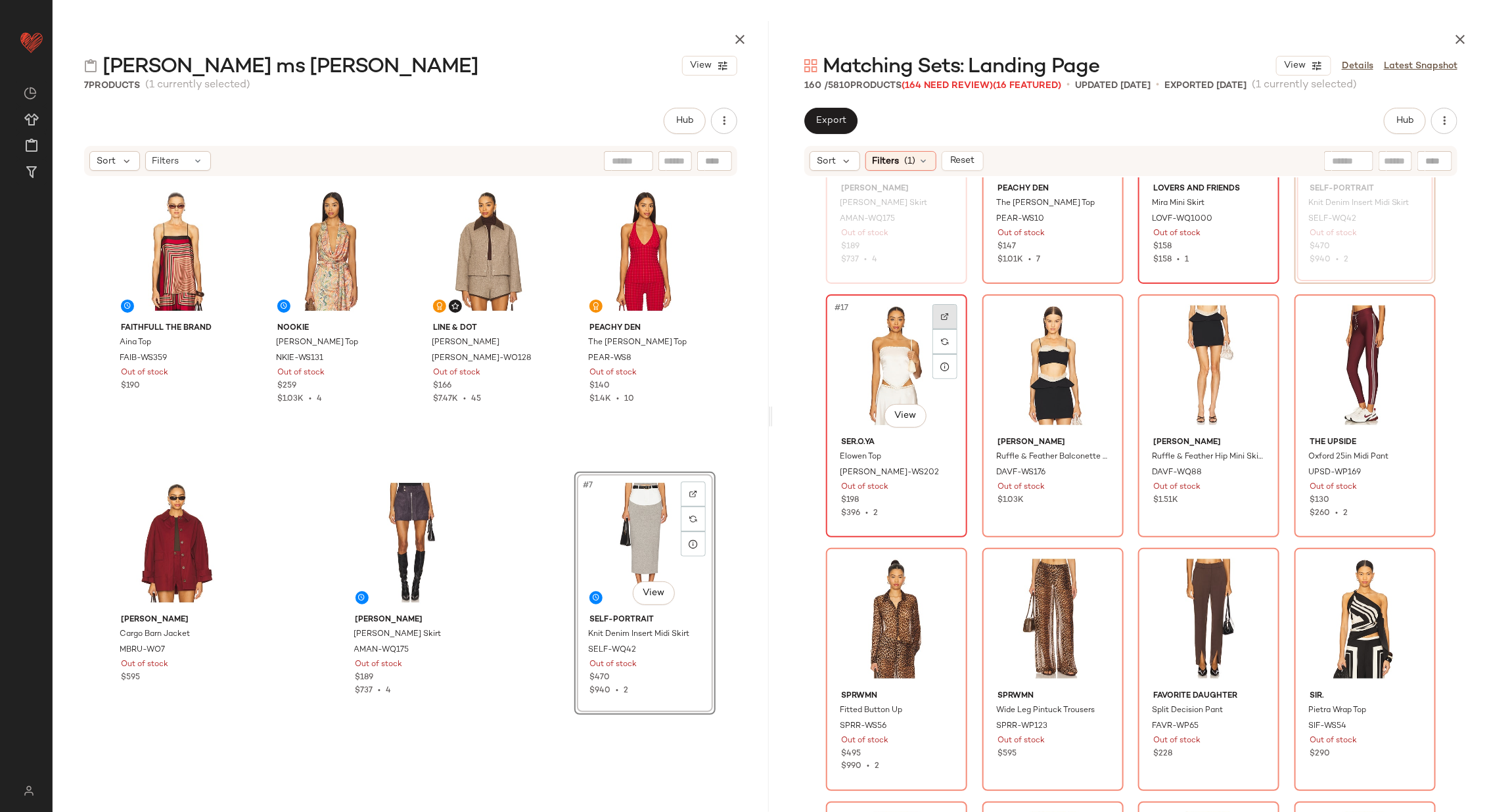
click at [941, 317] on img at bounding box center [944, 316] width 8 height 8
click at [1101, 311] on div at bounding box center [1101, 317] width 25 height 25
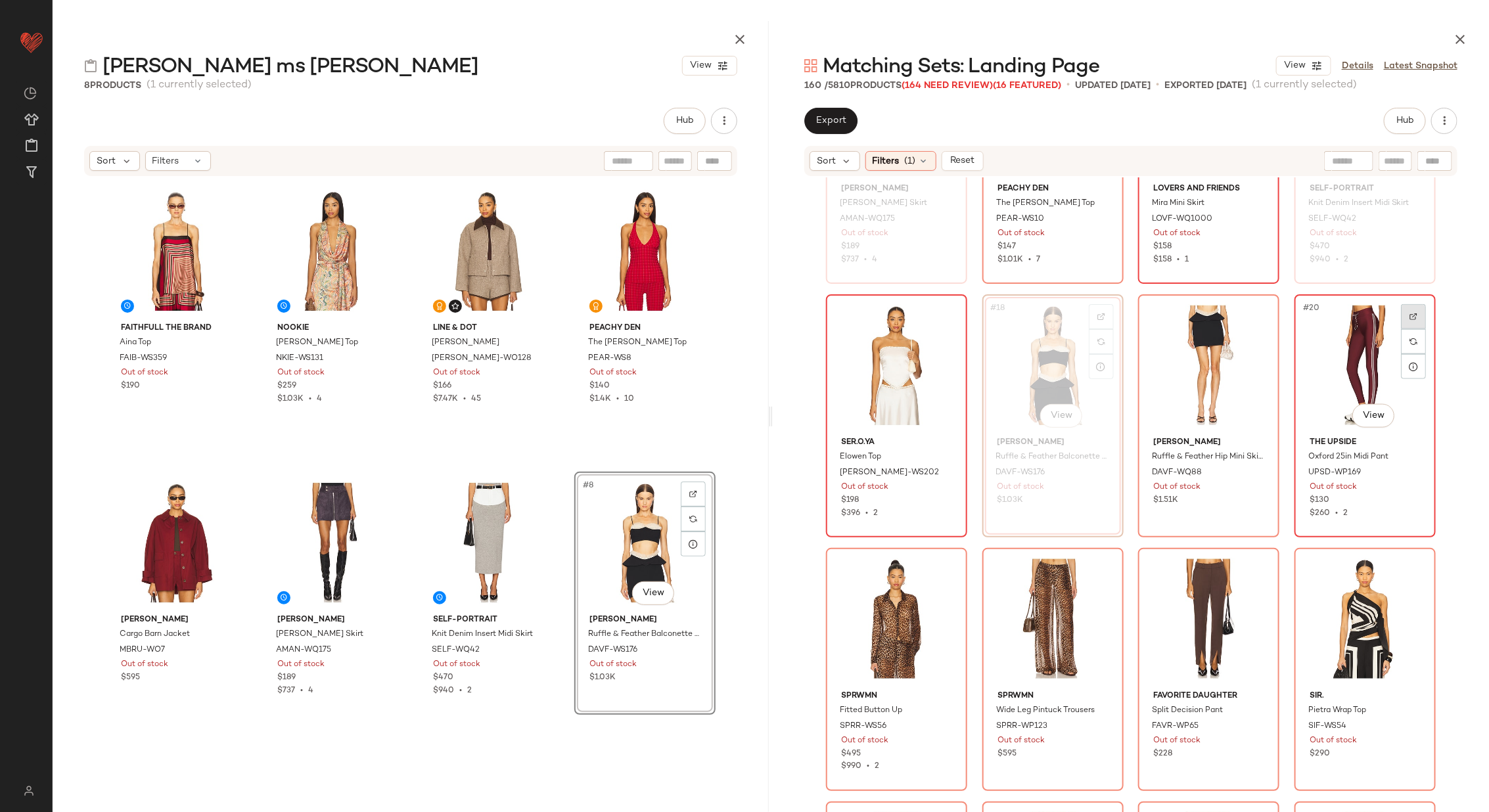
click at [1406, 314] on div at bounding box center [1413, 317] width 25 height 25
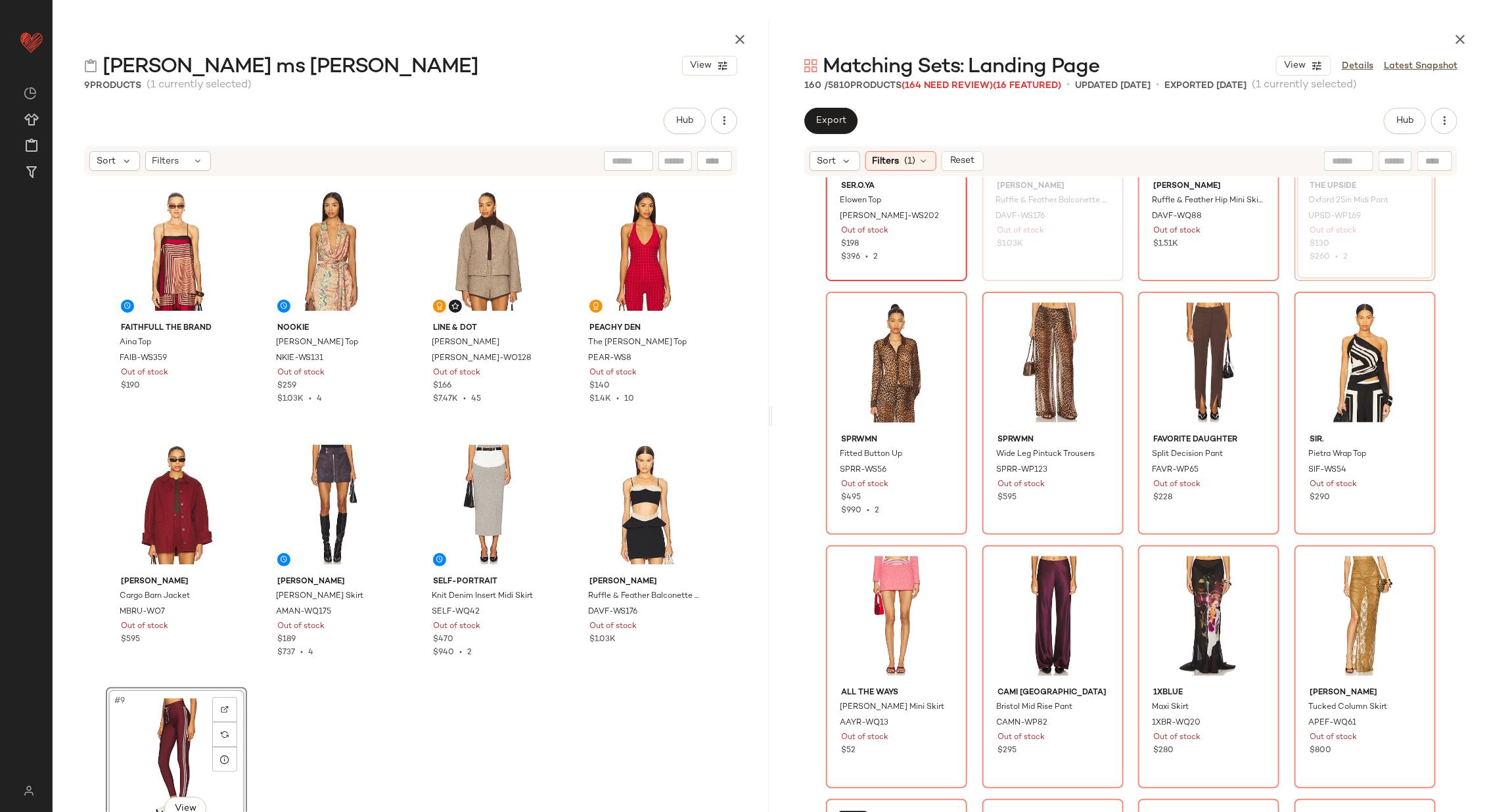
scroll to position [1186, 0]
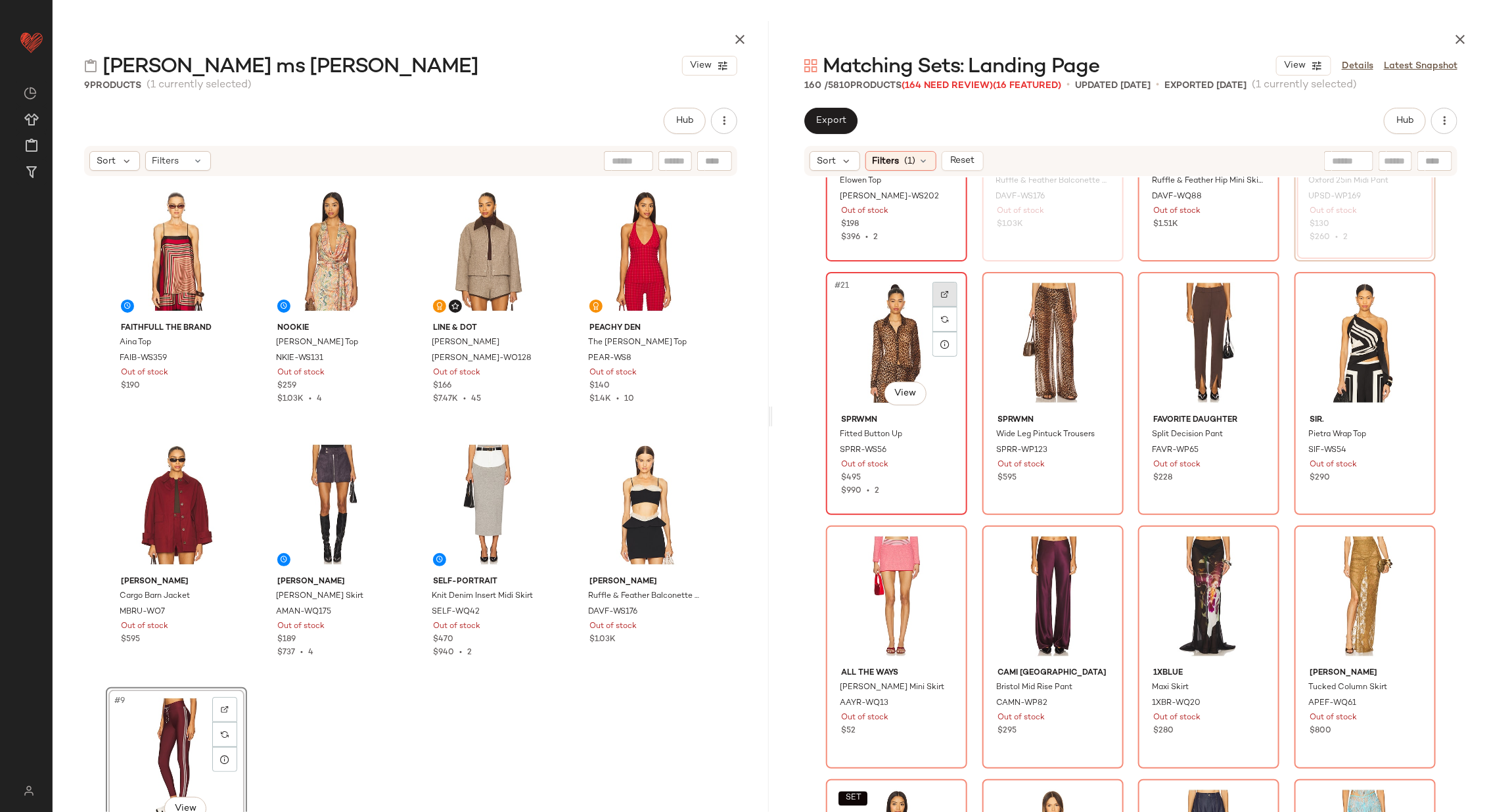
click at [949, 290] on div at bounding box center [945, 294] width 25 height 25
click at [1099, 292] on img at bounding box center [1100, 293] width 8 height 8
click at [1250, 299] on div at bounding box center [1257, 294] width 25 height 25
click at [1401, 293] on div at bounding box center [1413, 294] width 25 height 25
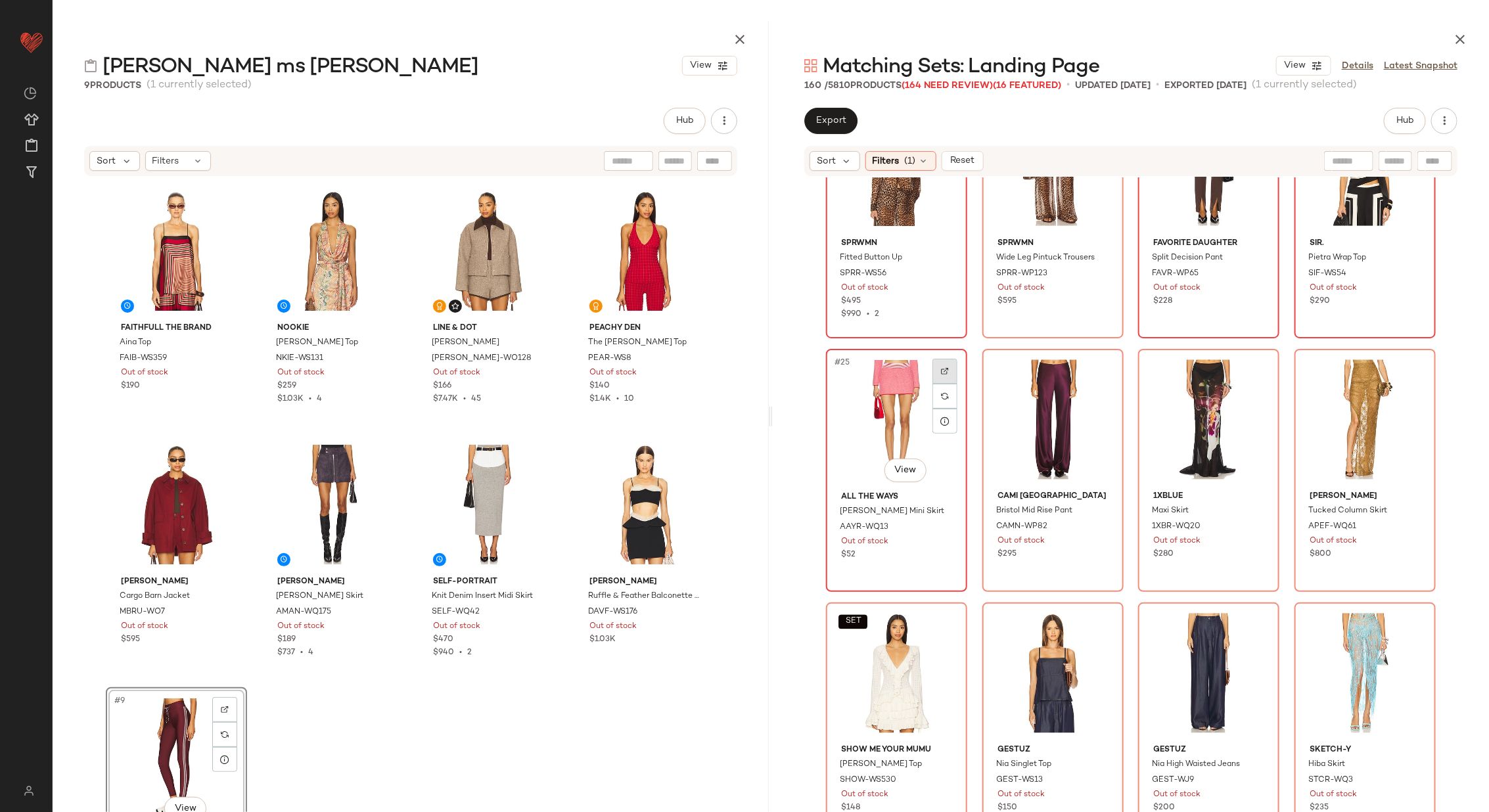
click at [953, 364] on div at bounding box center [945, 371] width 25 height 25
click at [1094, 363] on div at bounding box center [1101, 371] width 25 height 25
click at [1256, 363] on div at bounding box center [1257, 371] width 25 height 25
click at [1409, 364] on div at bounding box center [1413, 371] width 25 height 25
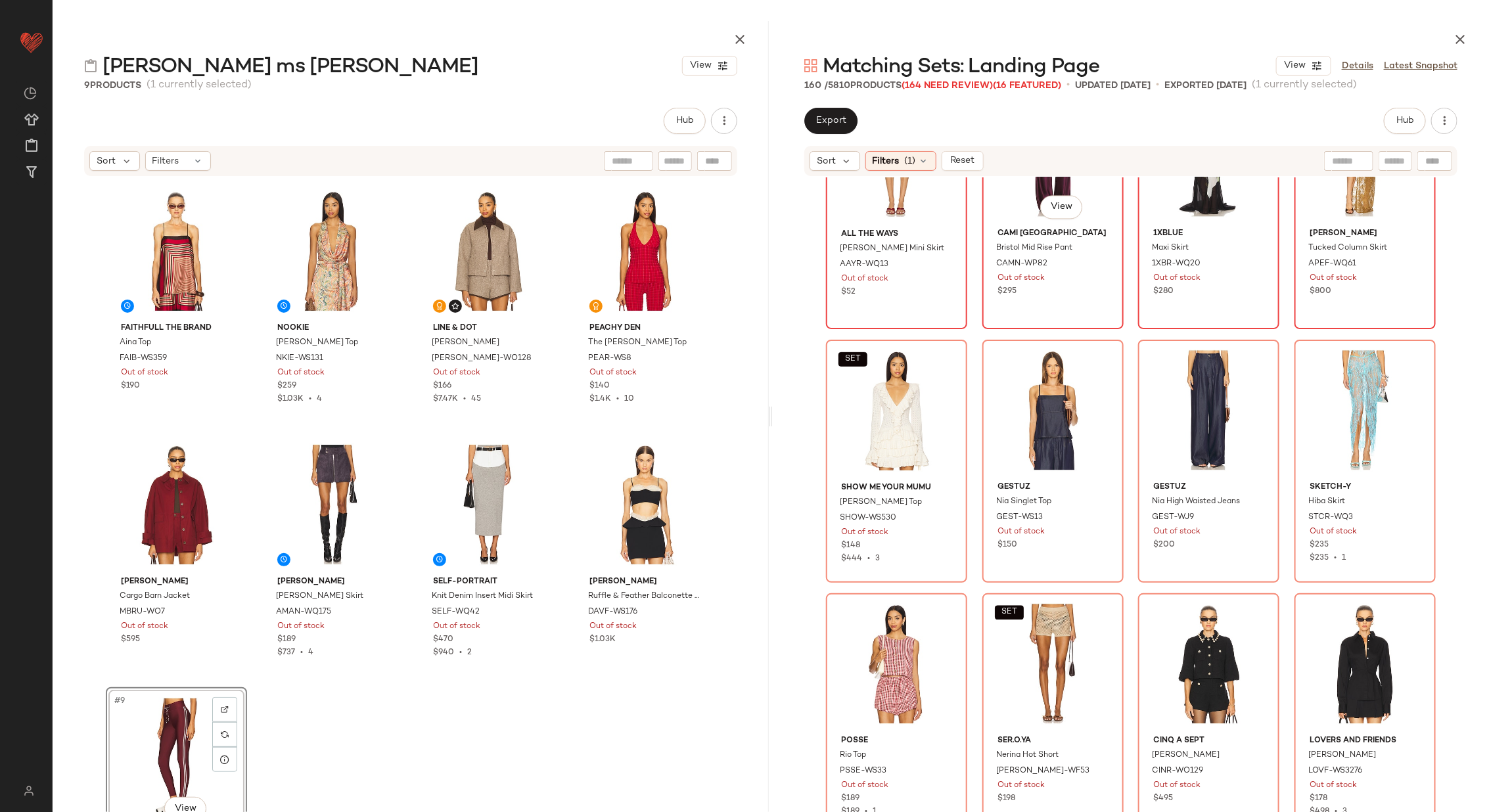
scroll to position [1638, 0]
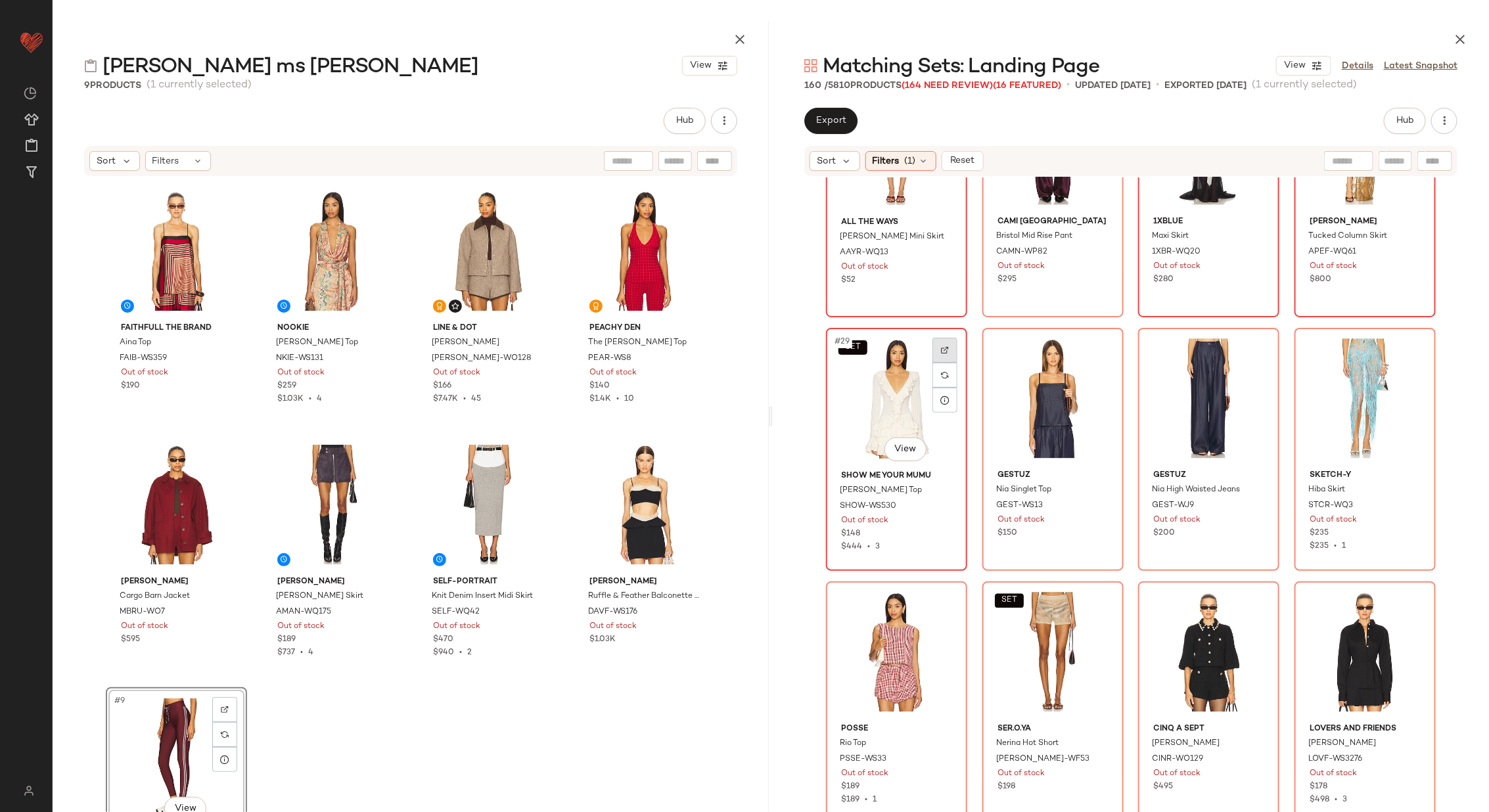
click at [935, 347] on div at bounding box center [945, 350] width 25 height 25
click at [1100, 343] on div at bounding box center [1101, 350] width 25 height 25
click at [1263, 346] on div at bounding box center [1257, 350] width 25 height 25
click at [1413, 347] on img at bounding box center [1412, 349] width 8 height 8
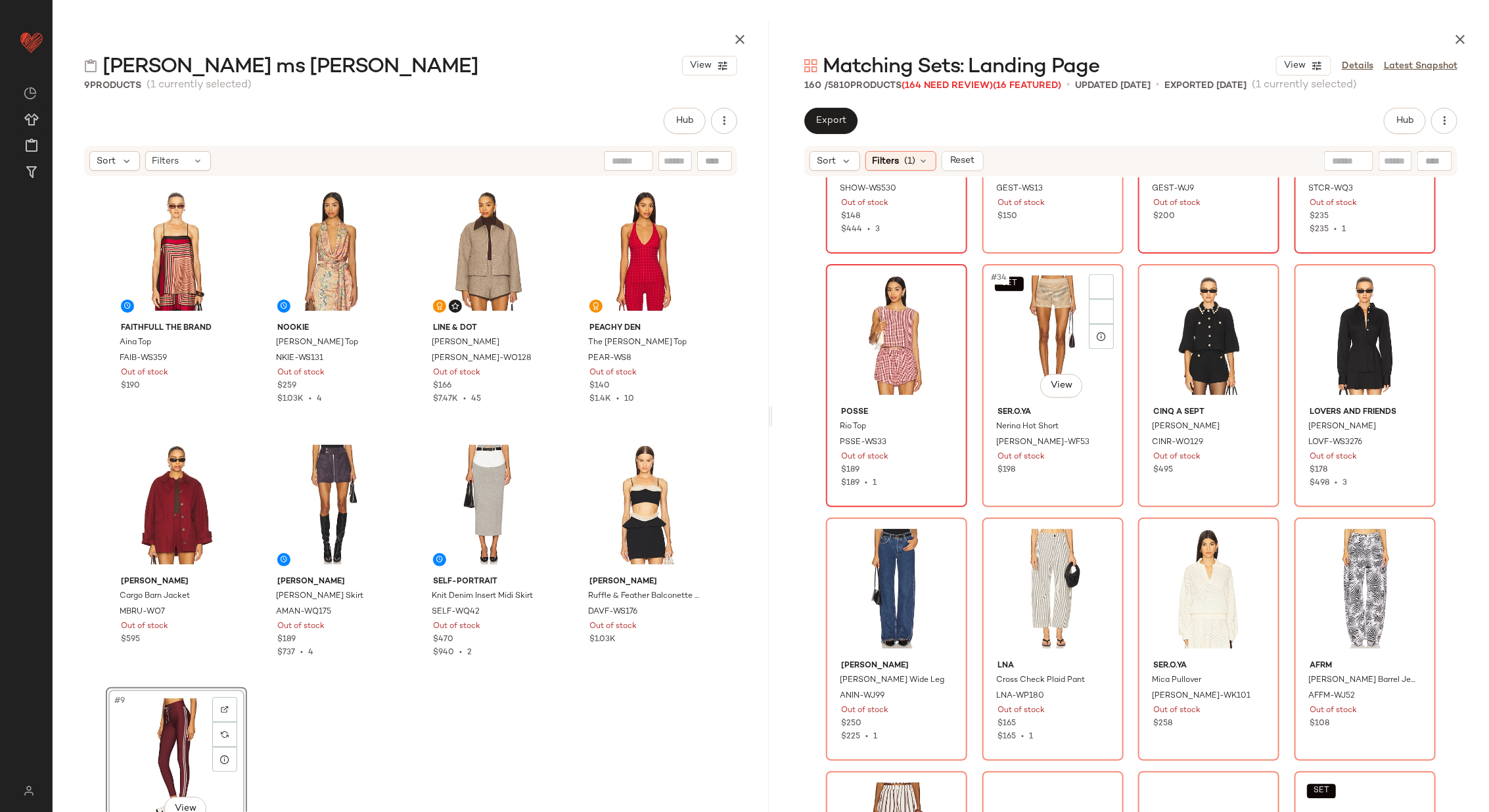
scroll to position [1957, 0]
click at [945, 283] on div at bounding box center [945, 285] width 25 height 25
click at [1102, 280] on div at bounding box center [1101, 285] width 25 height 25
click at [1249, 279] on div at bounding box center [1257, 285] width 25 height 25
click at [1406, 275] on div at bounding box center [1413, 285] width 25 height 25
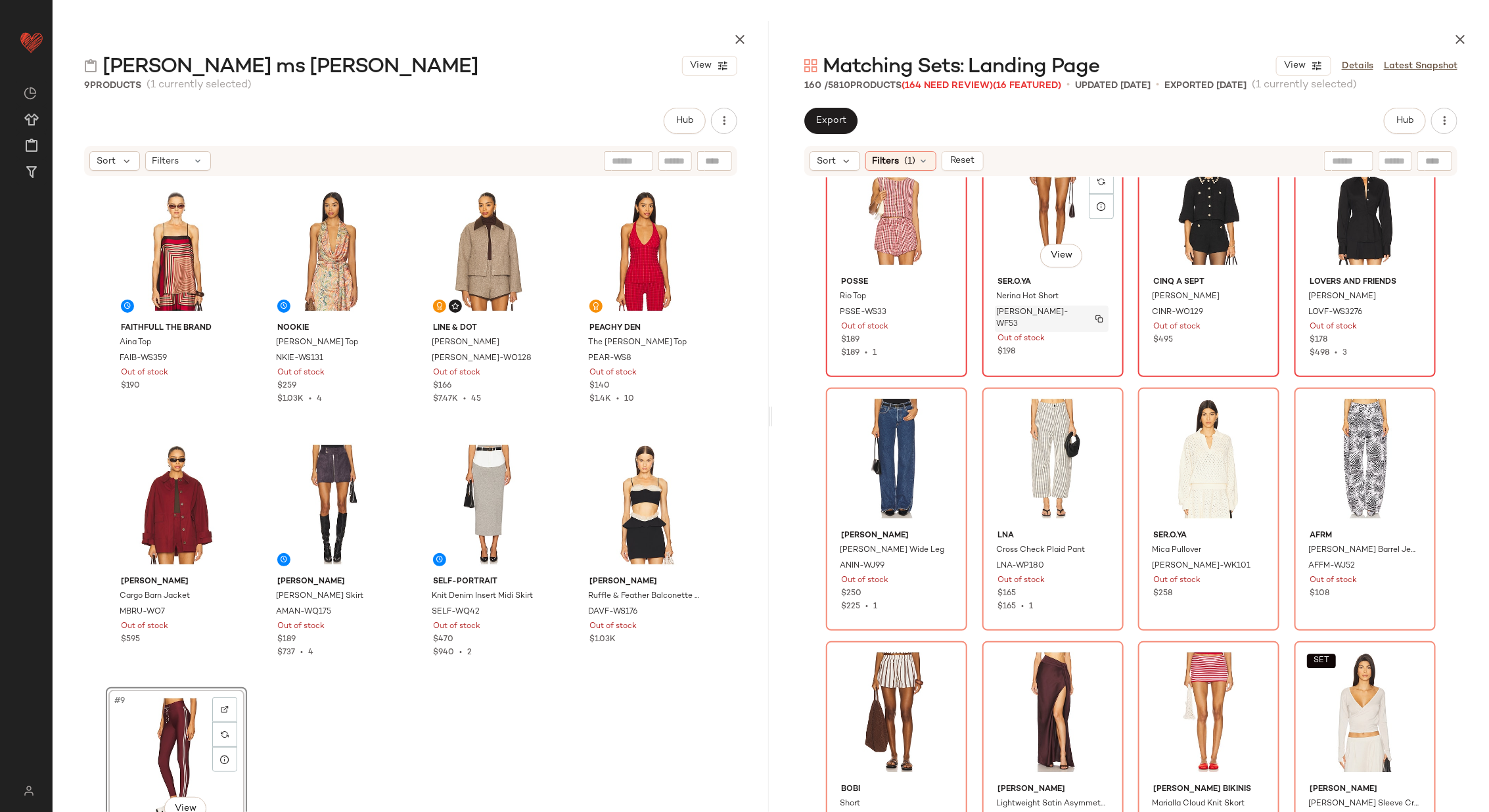
scroll to position [2108, 0]
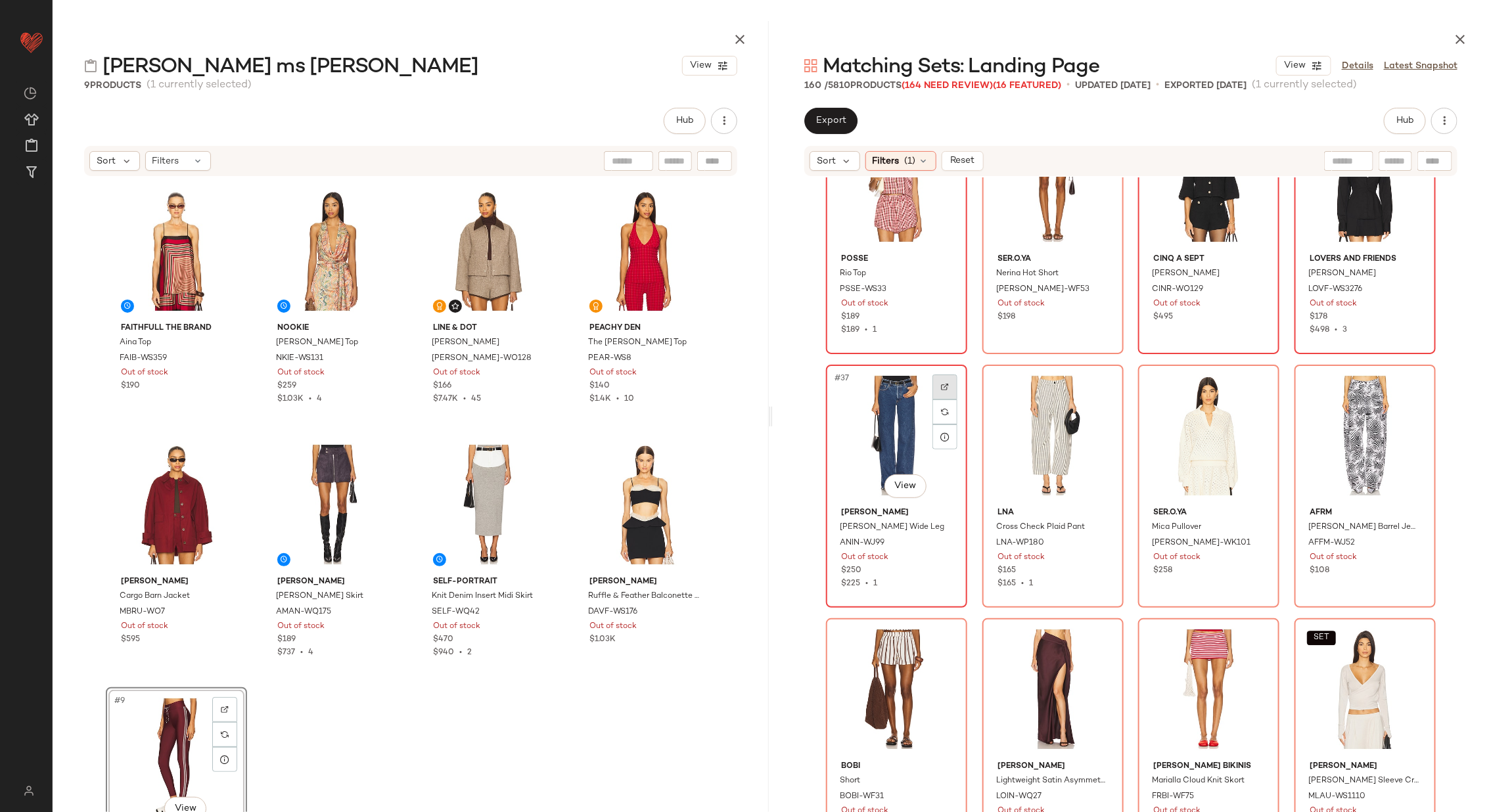
click at [940, 378] on div at bounding box center [945, 387] width 25 height 25
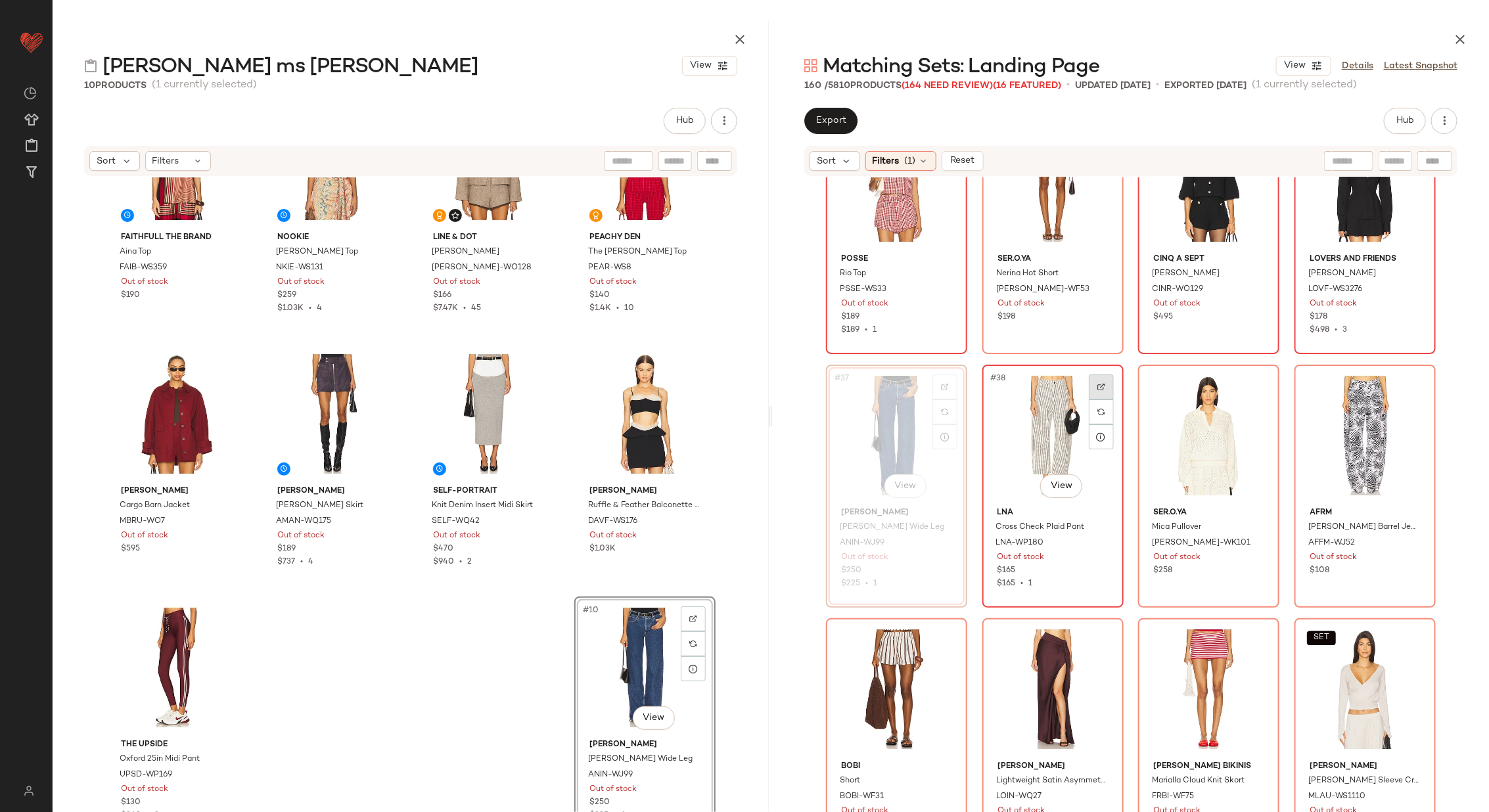
click at [1097, 385] on img at bounding box center [1100, 386] width 8 height 8
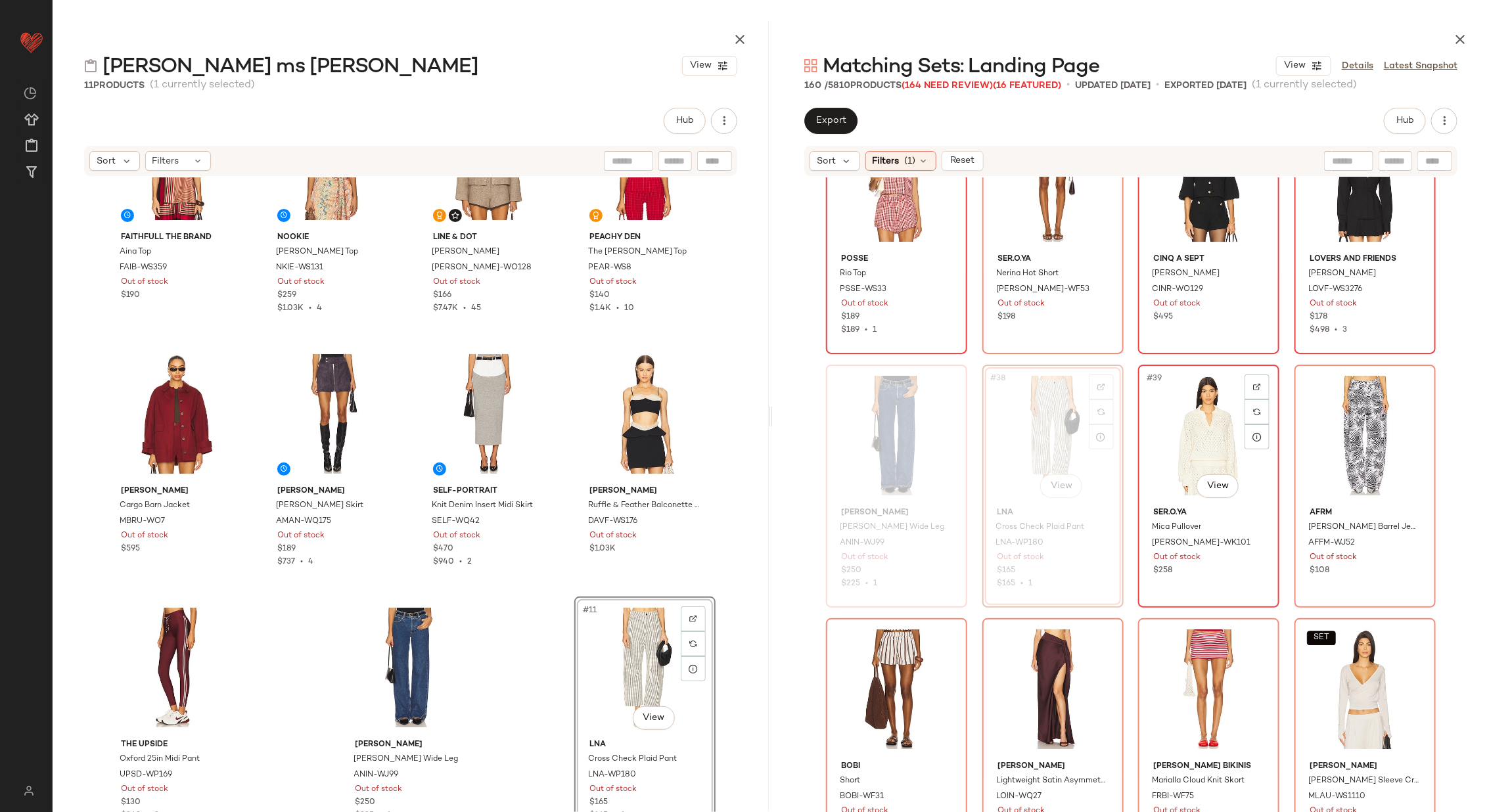
click at [1248, 371] on div "#39 View" at bounding box center [1208, 435] width 132 height 133
click at [1251, 377] on div at bounding box center [1257, 387] width 25 height 25
click at [1415, 383] on div at bounding box center [1413, 387] width 25 height 25
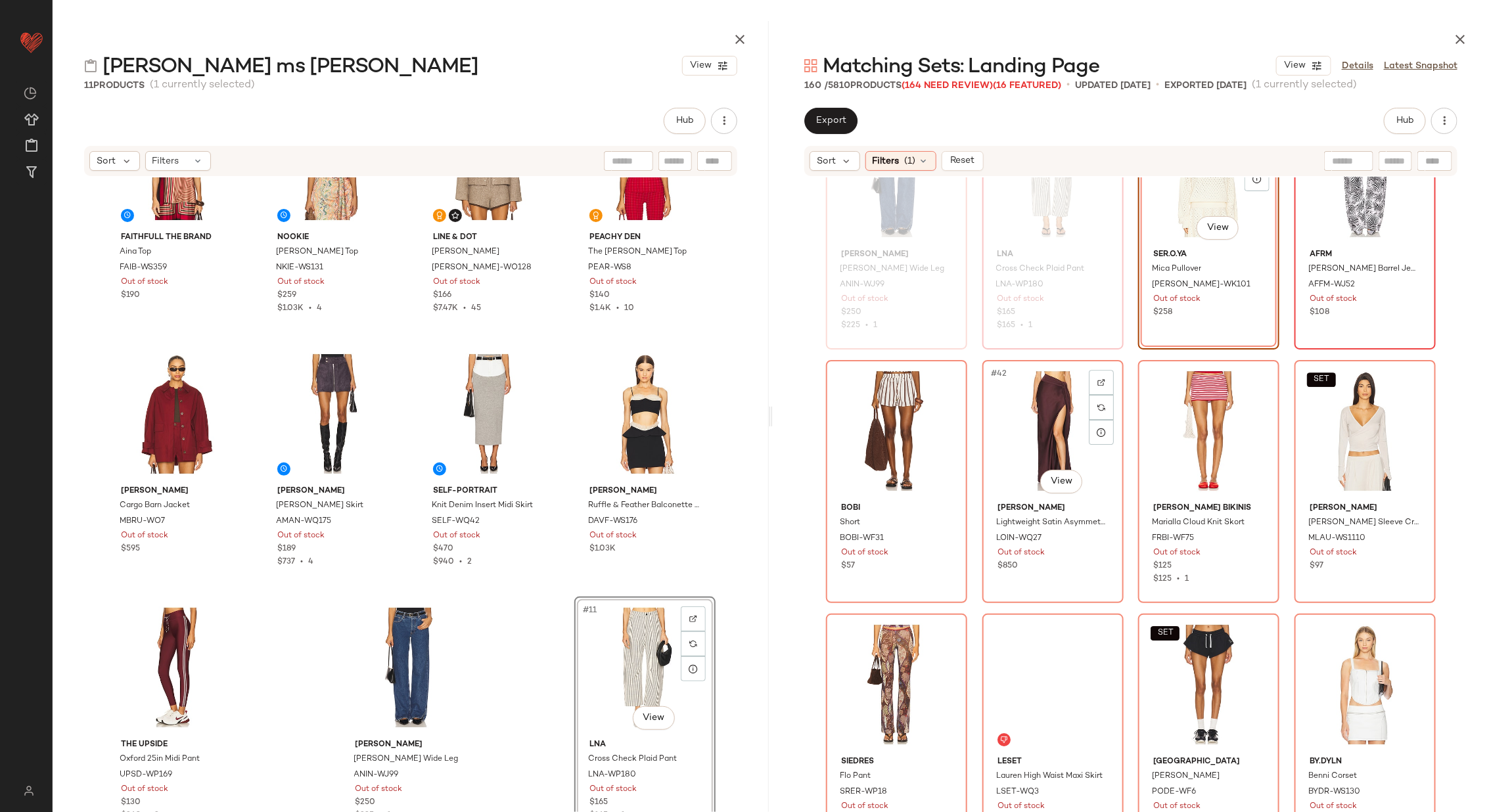
scroll to position [2375, 0]
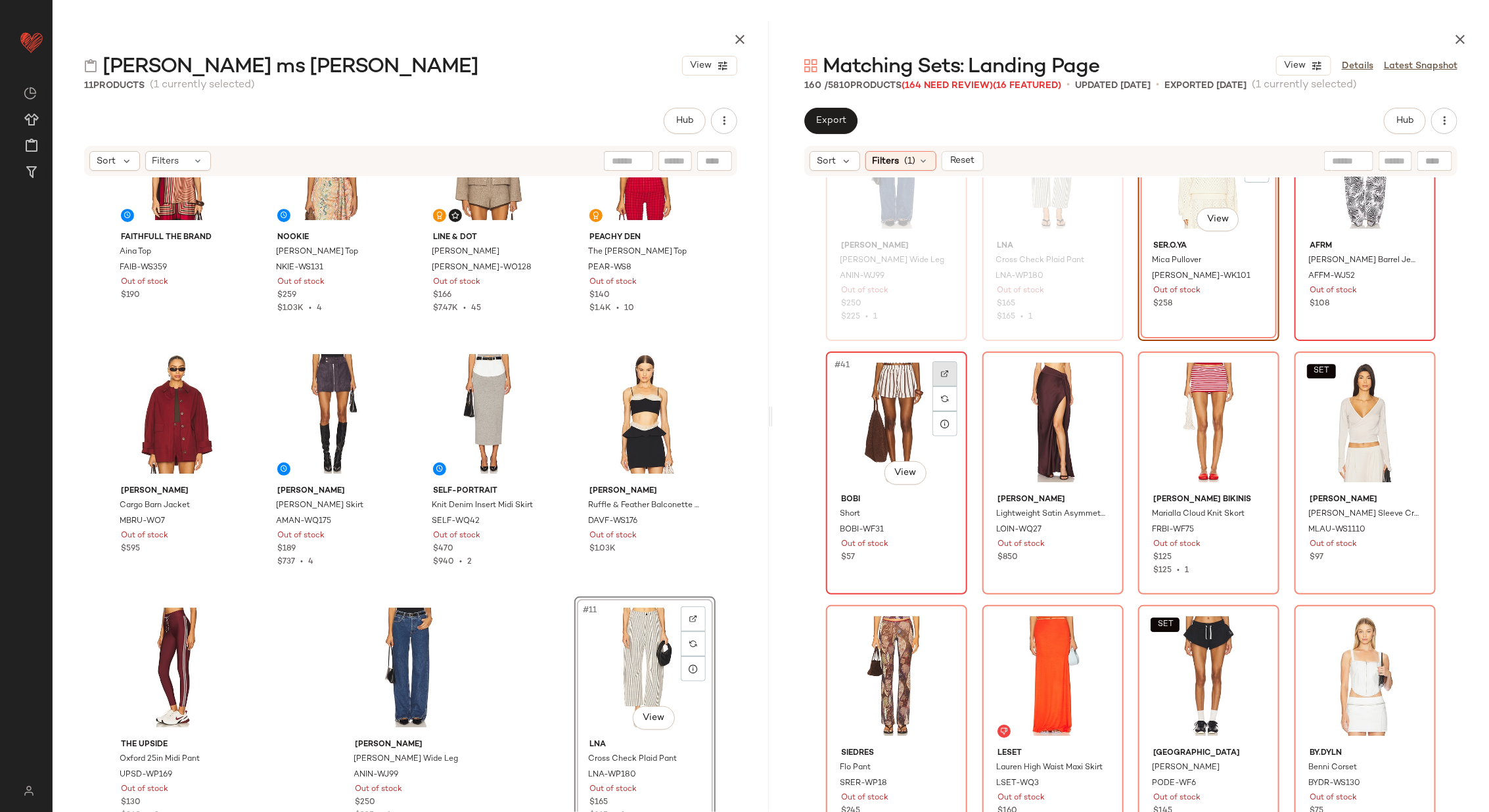
click at [944, 368] on div at bounding box center [945, 373] width 25 height 25
click at [1102, 363] on div at bounding box center [1101, 373] width 25 height 25
click at [1245, 368] on div at bounding box center [1257, 373] width 25 height 25
click at [1412, 373] on img at bounding box center [1412, 373] width 8 height 8
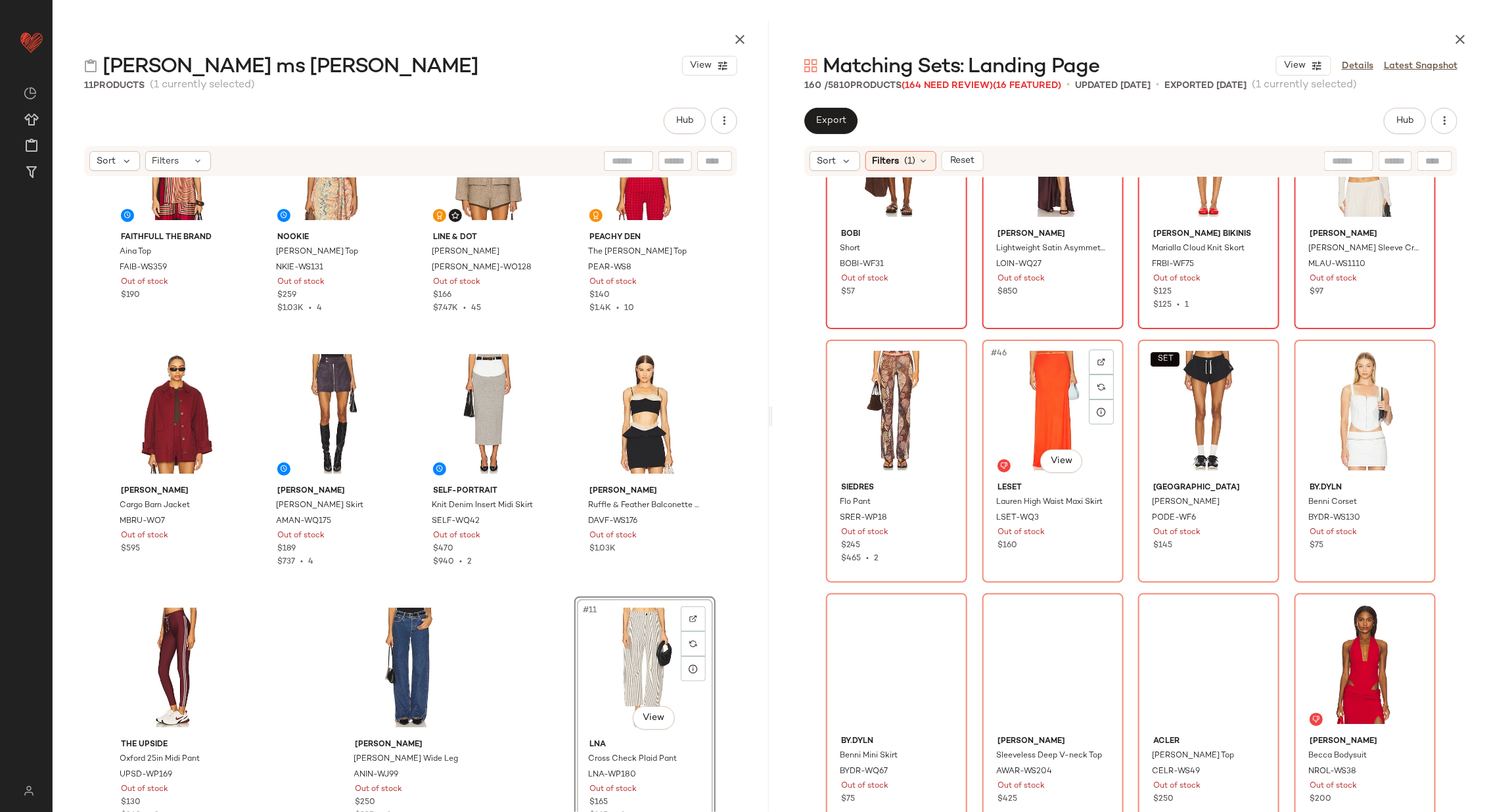
scroll to position [2668, 0]
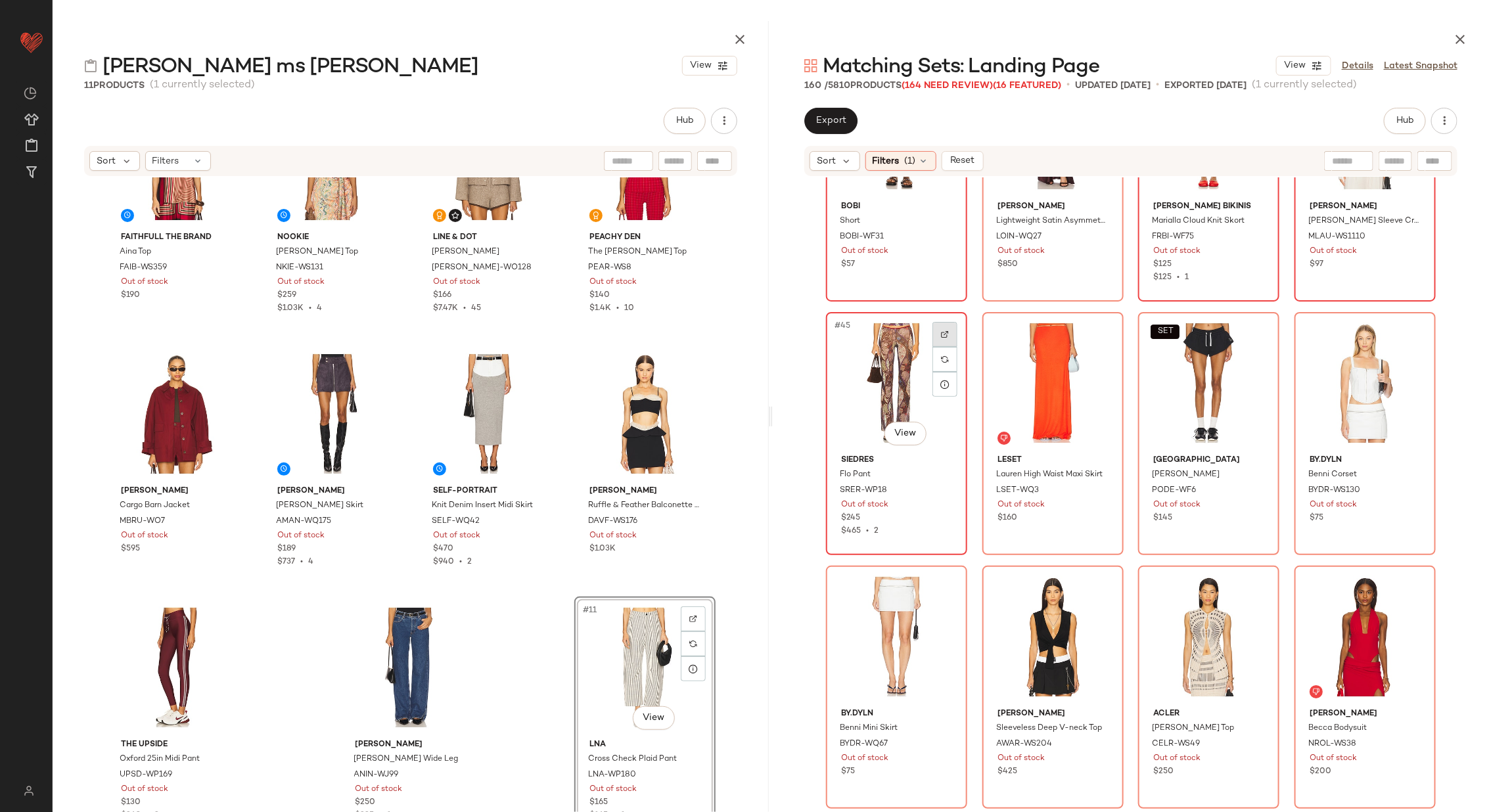
click at [947, 329] on div at bounding box center [945, 334] width 25 height 25
click at [1097, 333] on img at bounding box center [1100, 333] width 8 height 8
click at [1253, 330] on img at bounding box center [1256, 333] width 8 height 8
click at [1404, 327] on div at bounding box center [1413, 334] width 25 height 25
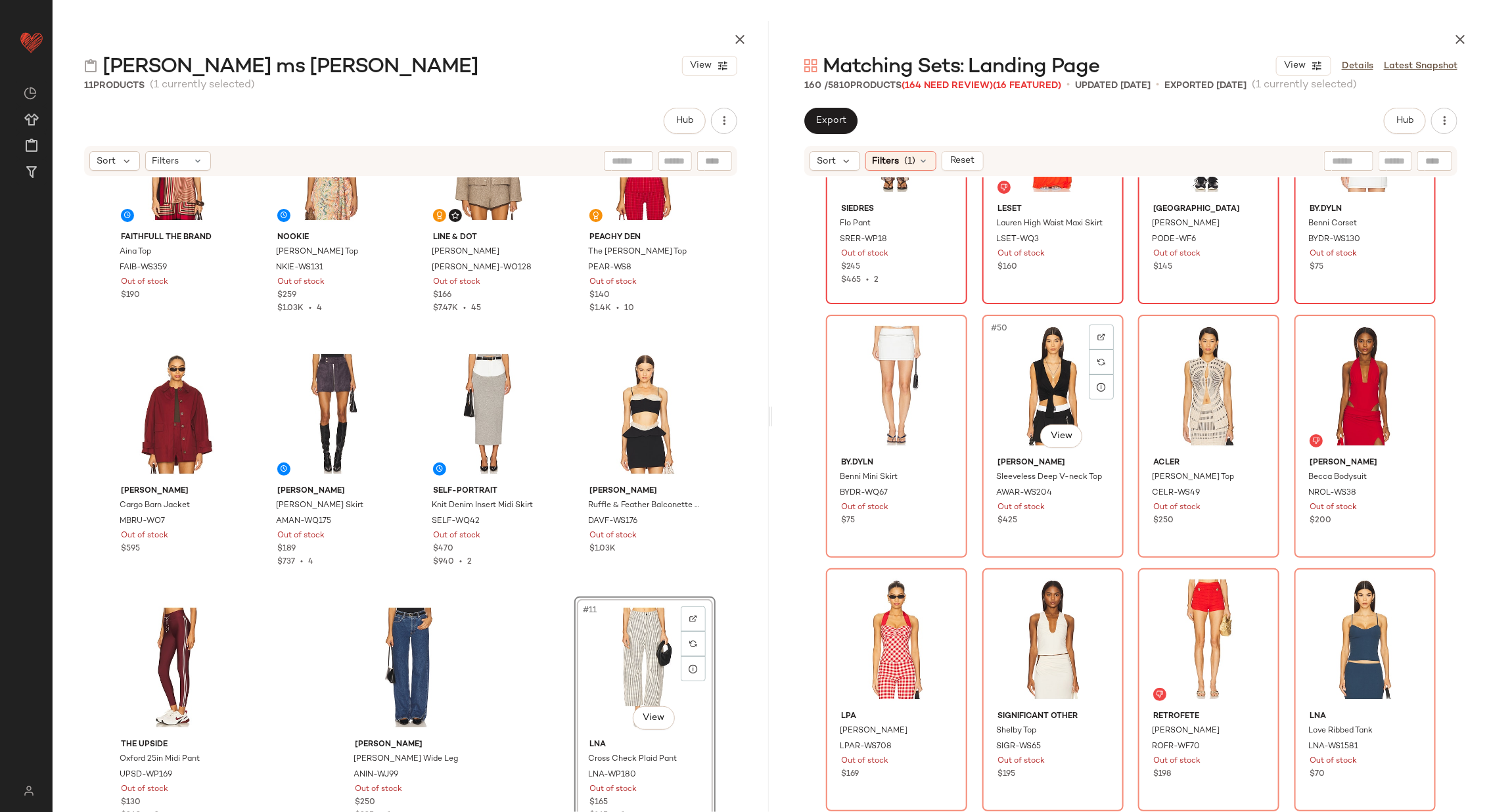
scroll to position [2928, 0]
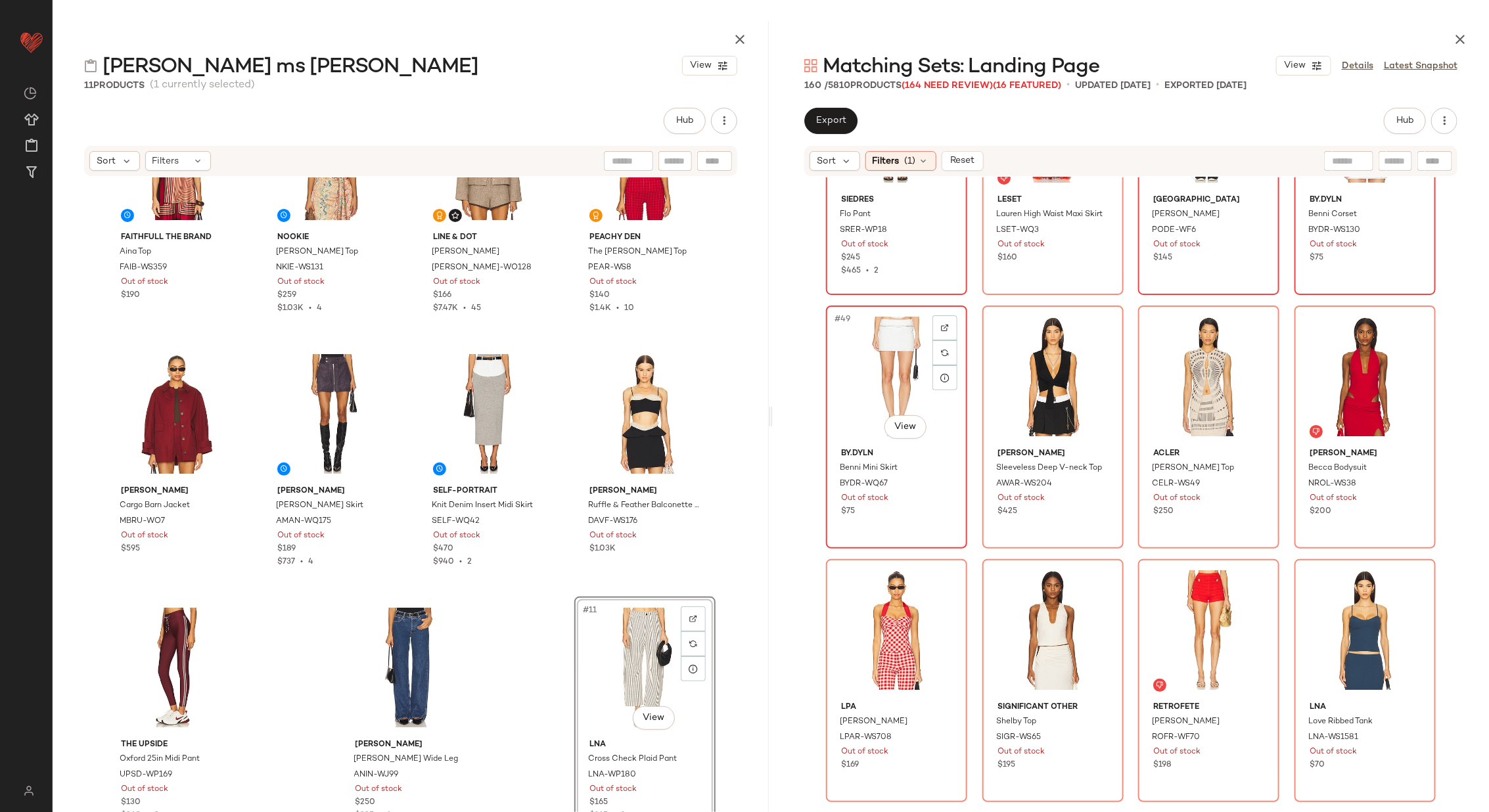
click at [944, 315] on div at bounding box center [945, 353] width 25 height 75
click at [940, 321] on div at bounding box center [945, 328] width 25 height 25
click at [1093, 324] on div at bounding box center [1101, 328] width 25 height 25
click at [1247, 316] on div at bounding box center [1257, 328] width 25 height 25
click at [1412, 321] on div at bounding box center [1413, 328] width 25 height 25
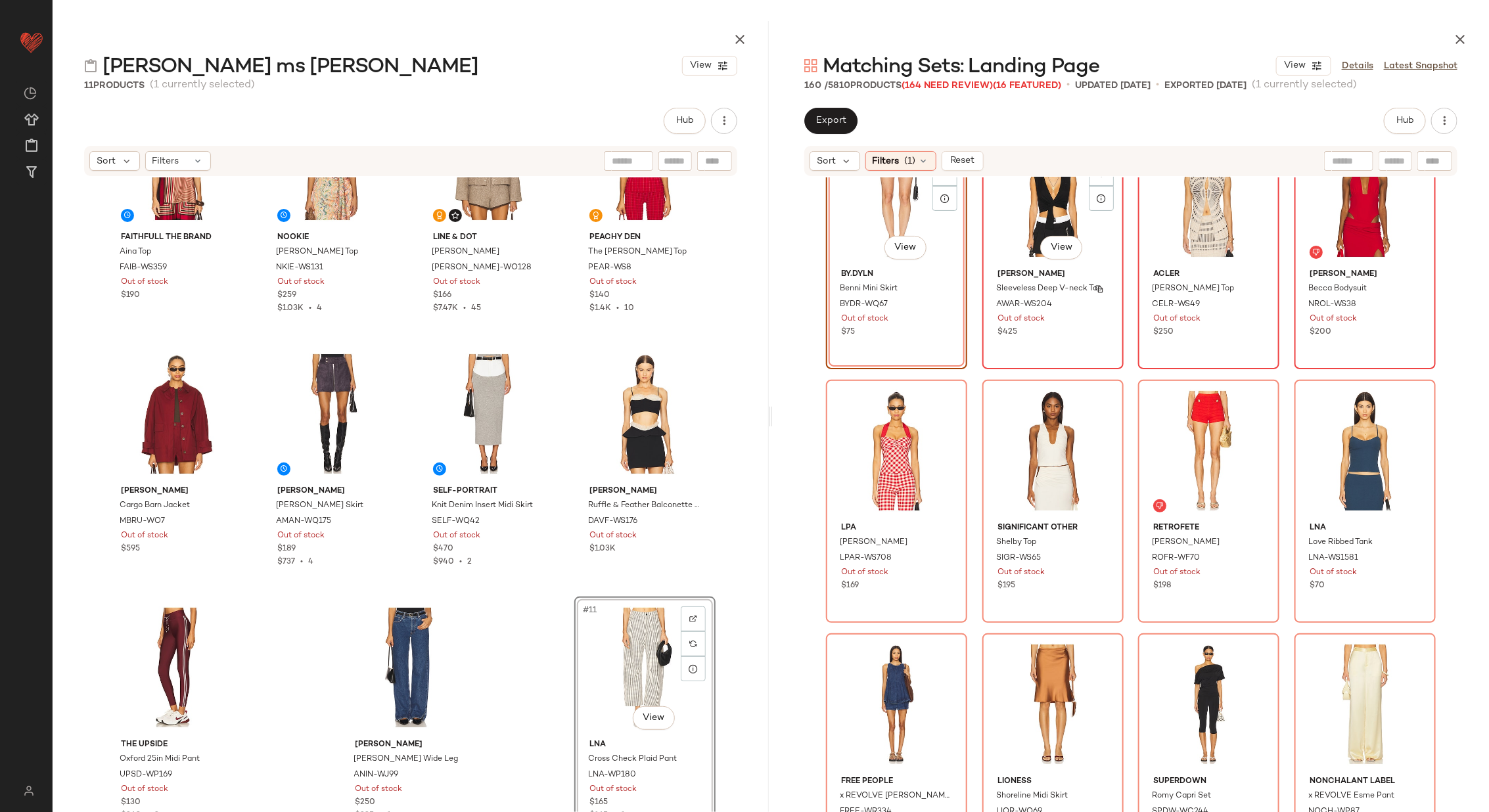
scroll to position [3114, 0]
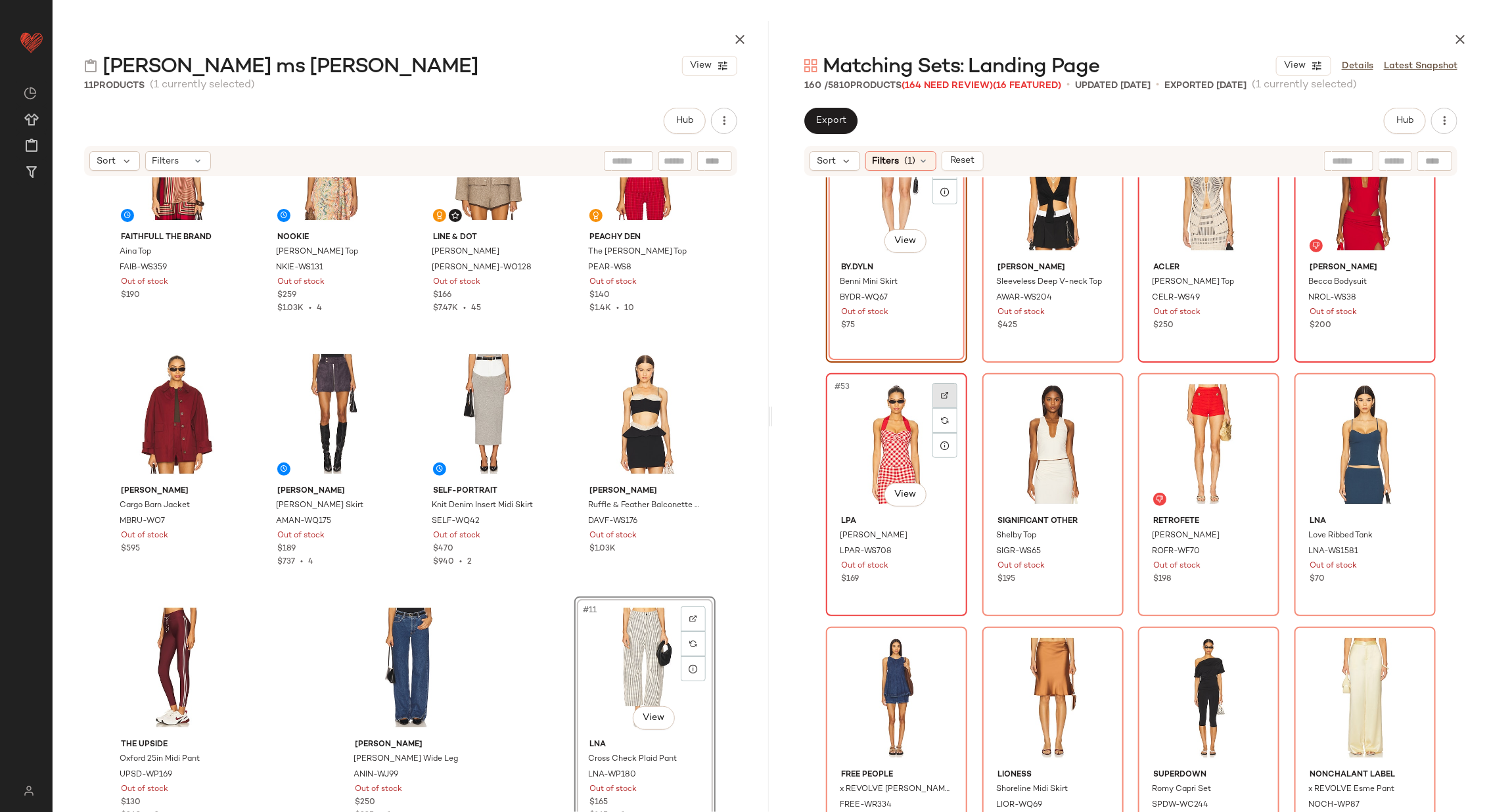
click at [940, 392] on img at bounding box center [944, 395] width 8 height 8
click at [1101, 388] on div at bounding box center [1101, 395] width 25 height 25
click at [1253, 393] on img at bounding box center [1256, 395] width 8 height 8
click at [1409, 392] on img at bounding box center [1412, 395] width 8 height 8
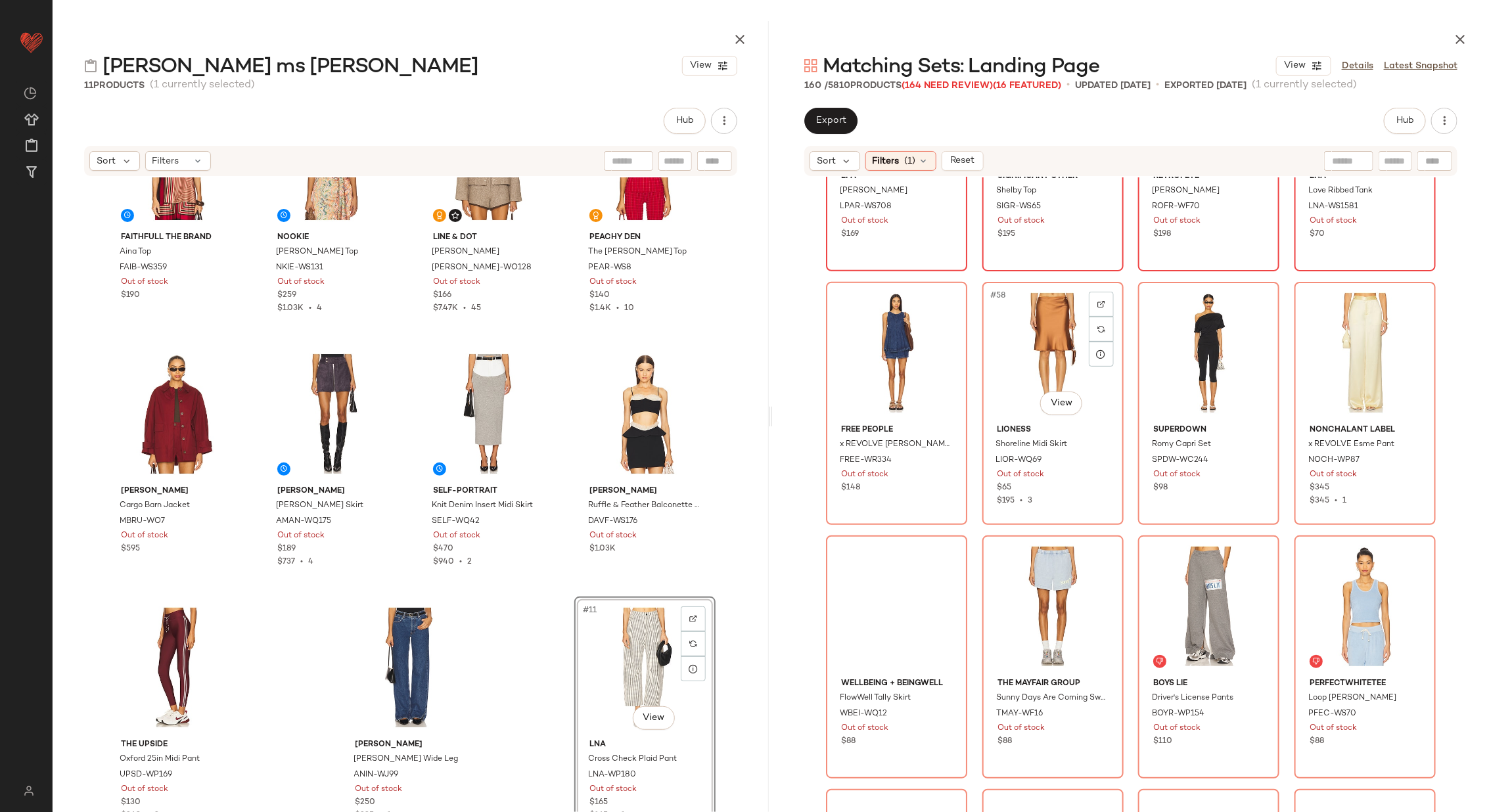
scroll to position [3471, 0]
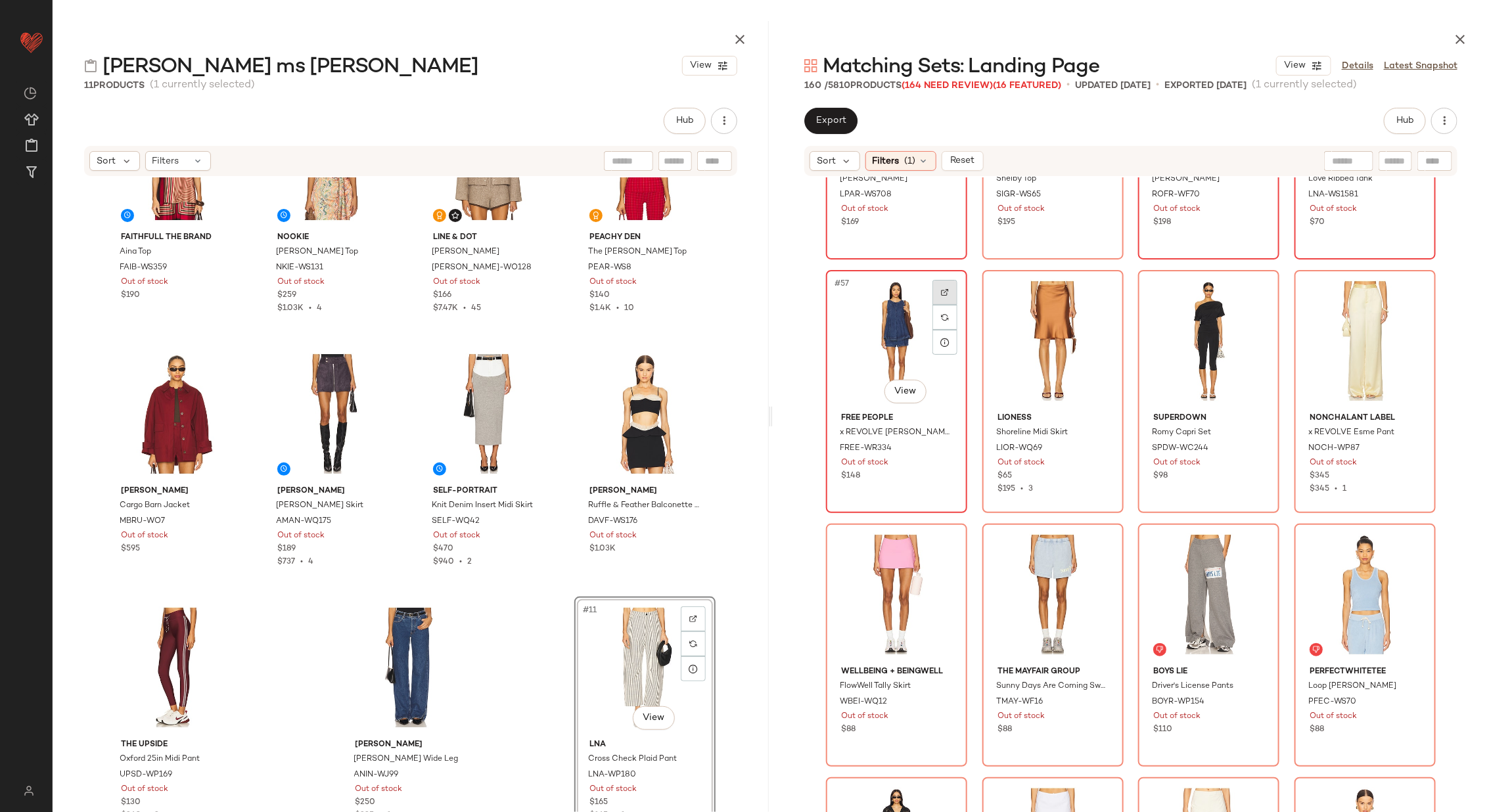
click at [946, 293] on div at bounding box center [945, 293] width 25 height 25
click at [1102, 283] on div at bounding box center [1101, 293] width 25 height 25
click at [1256, 292] on img at bounding box center [1256, 292] width 8 height 8
click at [1404, 289] on div at bounding box center [1413, 293] width 25 height 25
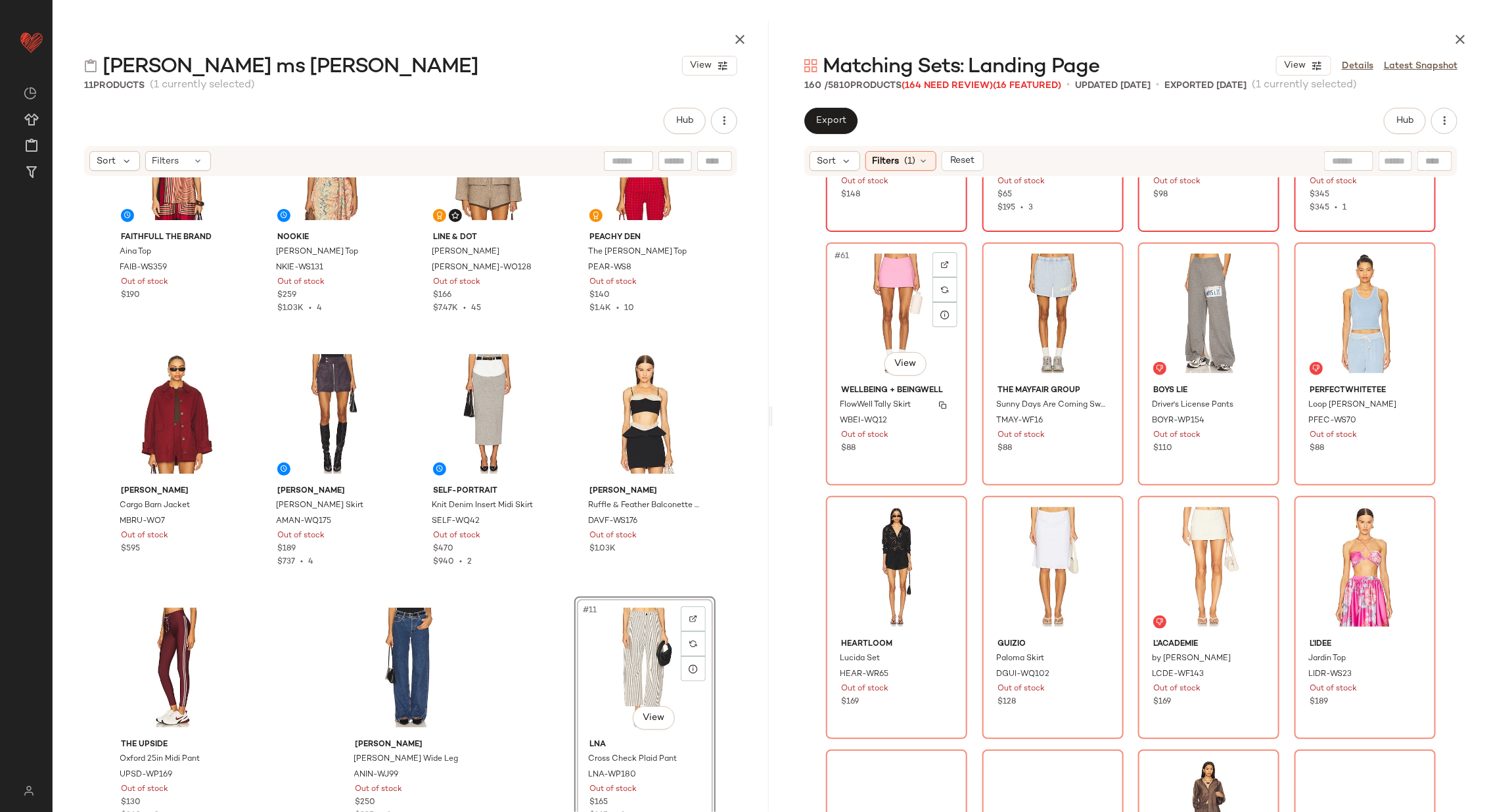
scroll to position [3765, 0]
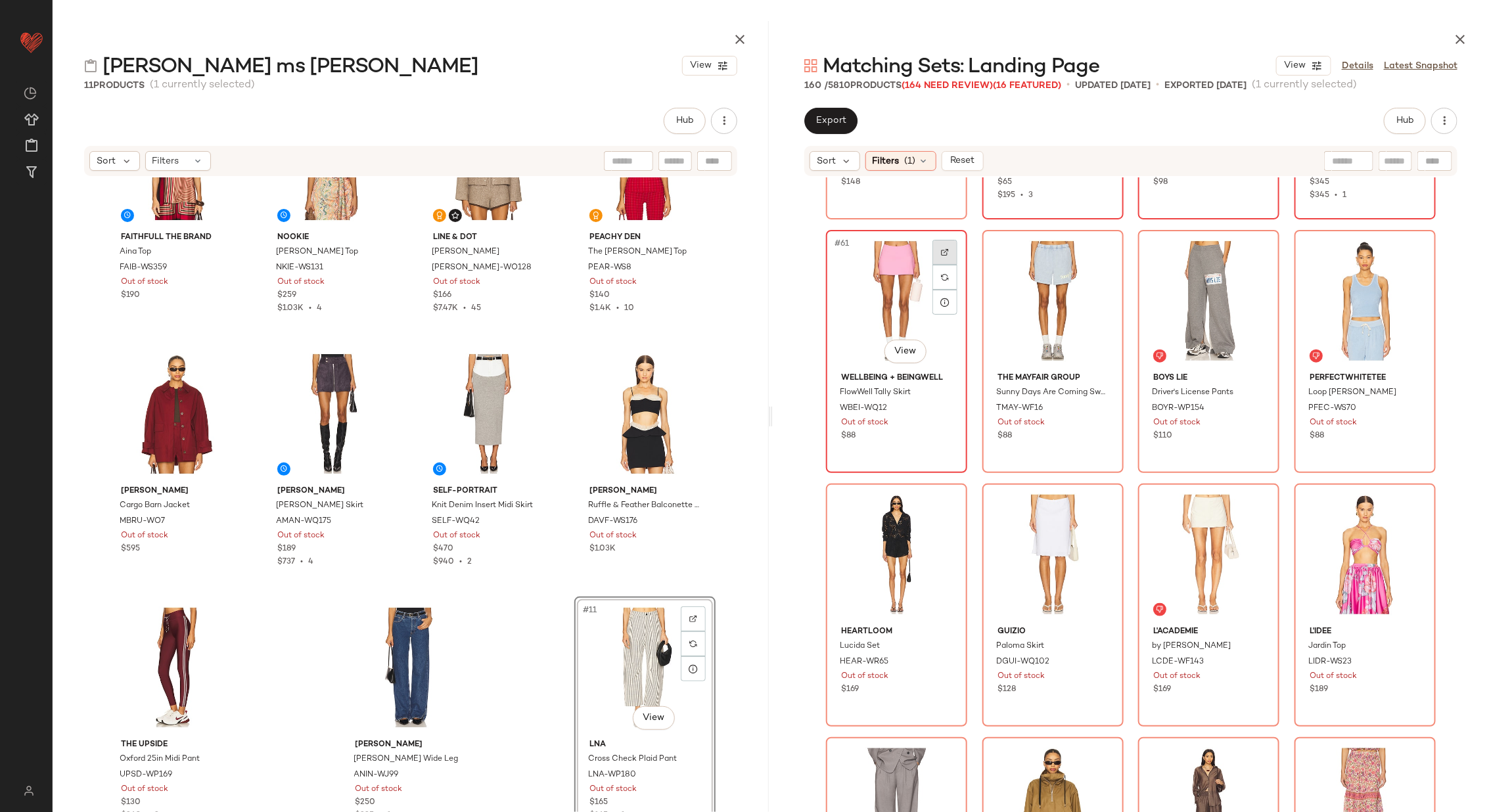
click at [940, 248] on img at bounding box center [944, 252] width 8 height 8
click at [1097, 251] on img at bounding box center [1100, 252] width 8 height 8
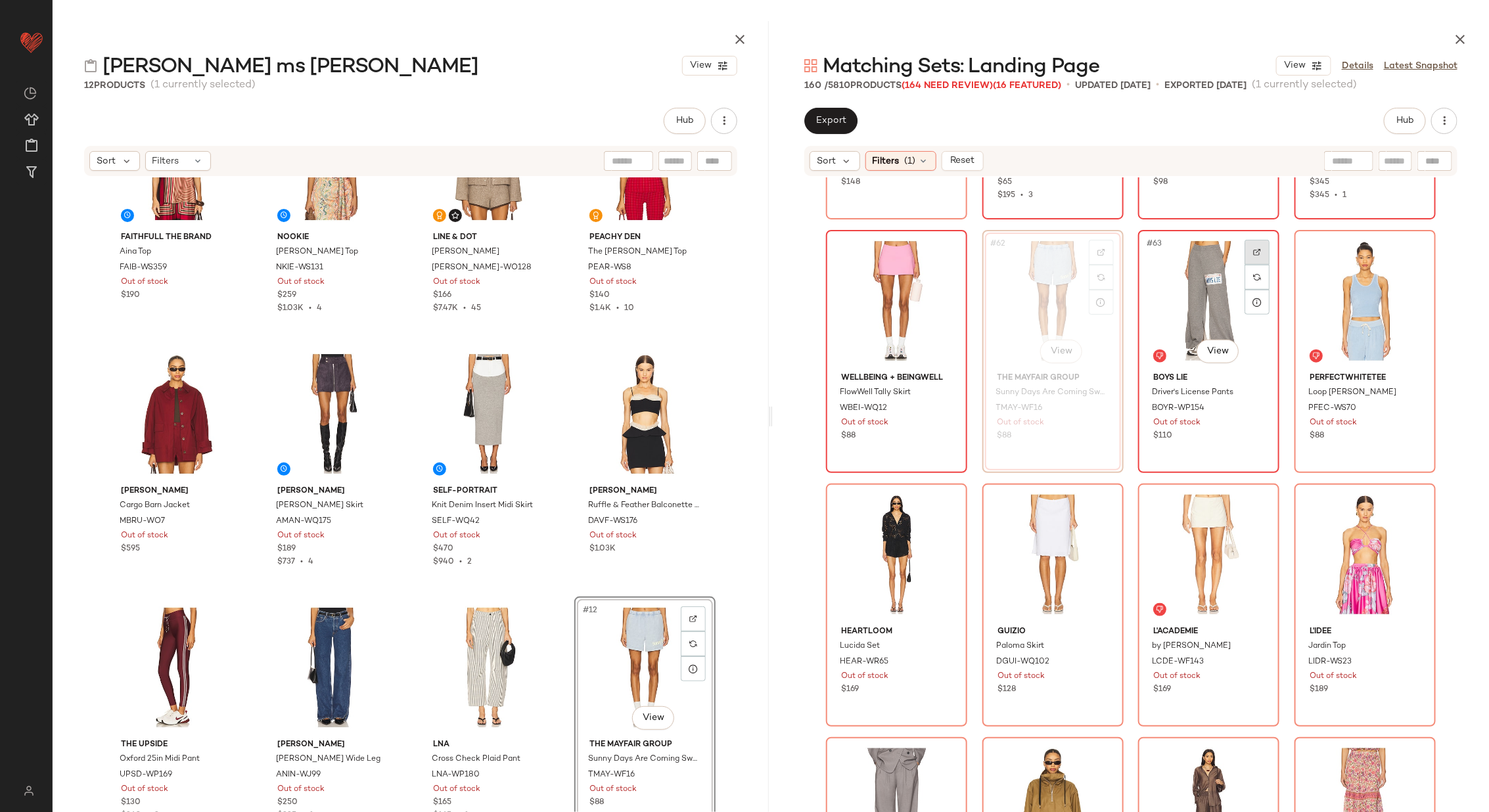
click at [1257, 248] on img at bounding box center [1256, 252] width 8 height 8
click at [1411, 241] on div at bounding box center [1413, 253] width 25 height 25
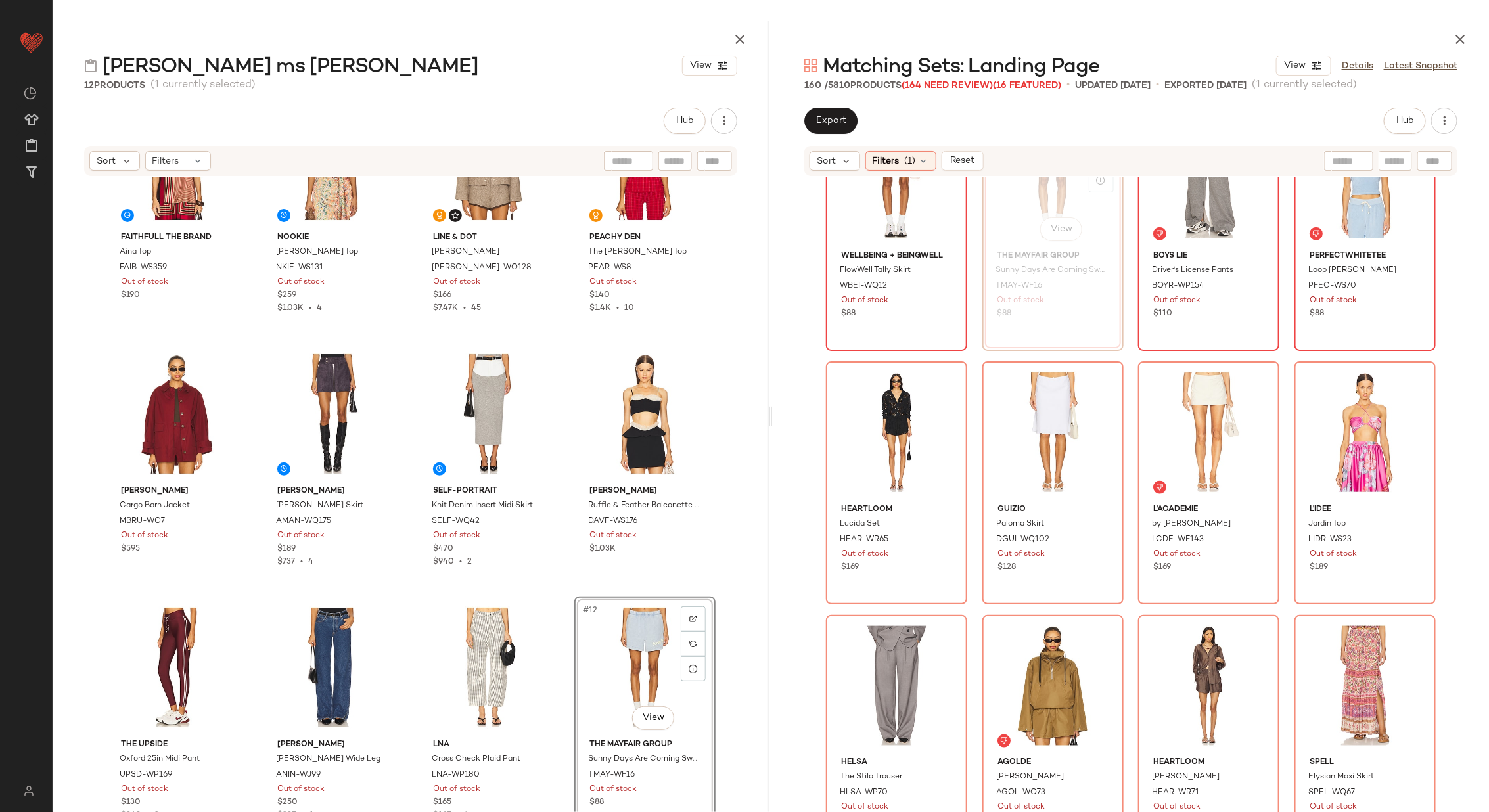
scroll to position [3896, 0]
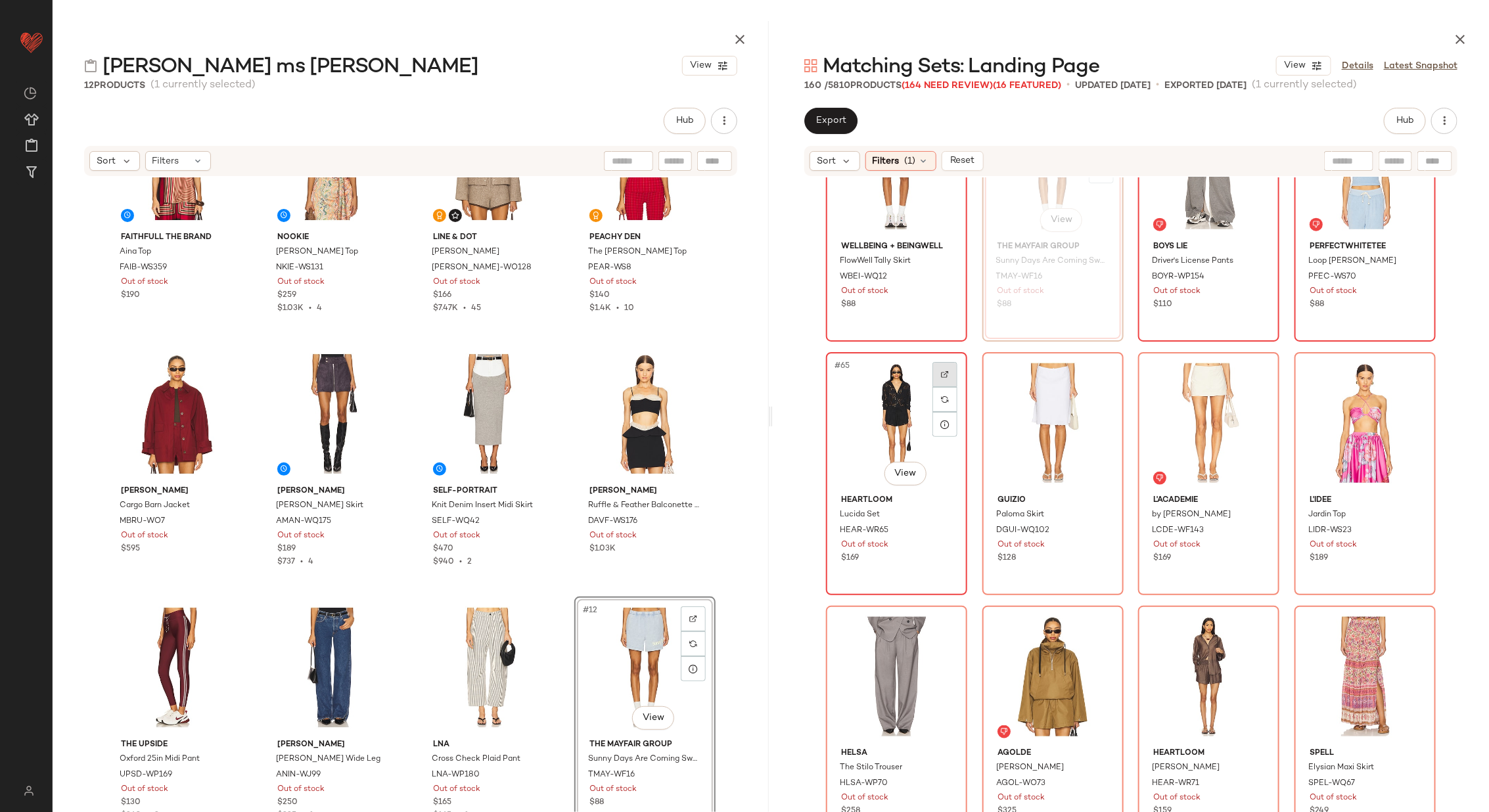
click at [943, 368] on div at bounding box center [945, 374] width 25 height 25
click at [1097, 370] on img at bounding box center [1100, 373] width 8 height 8
click at [1253, 370] on img at bounding box center [1256, 373] width 8 height 8
click at [1401, 375] on div at bounding box center [1413, 374] width 25 height 25
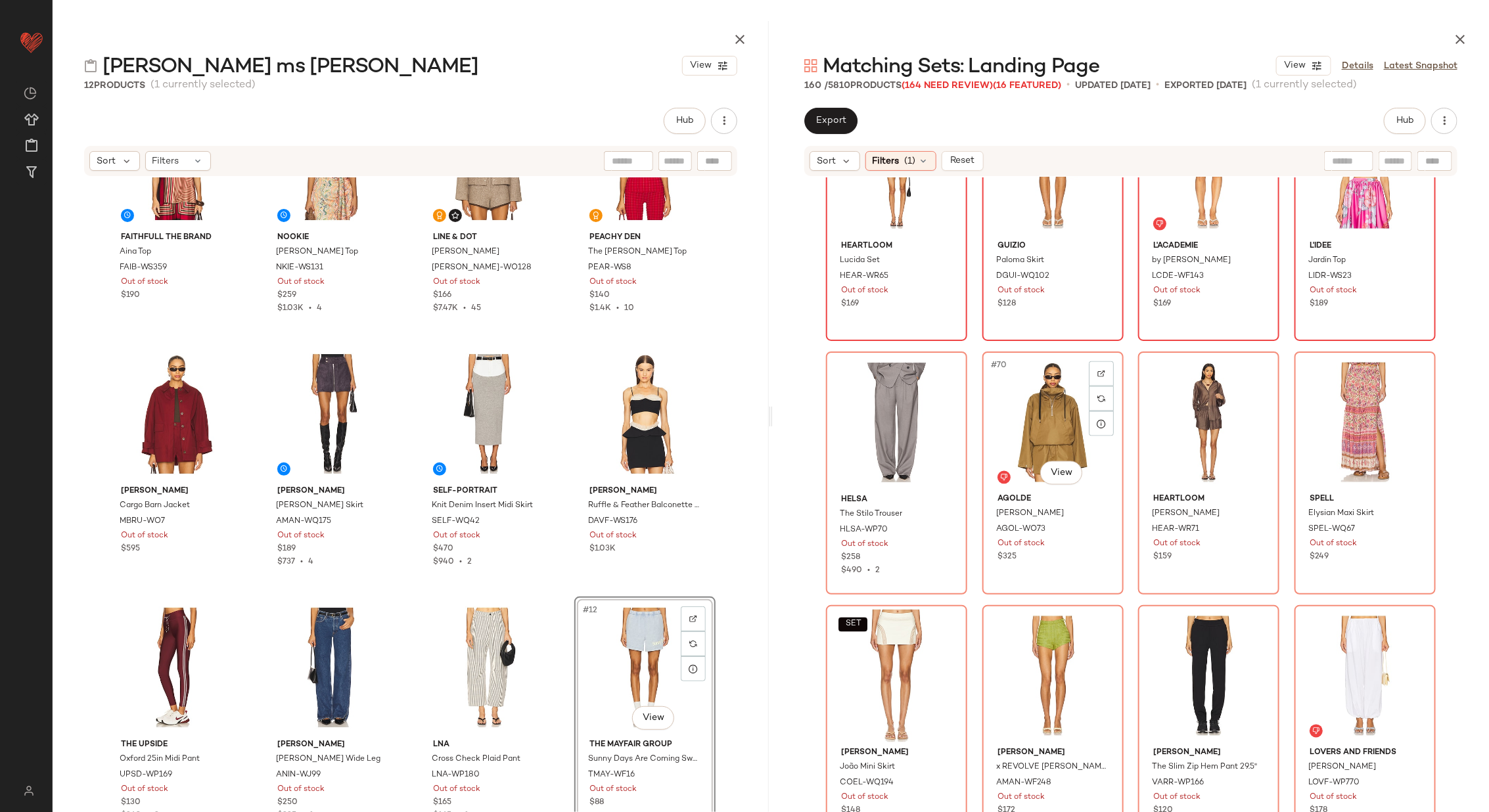
scroll to position [4171, 0]
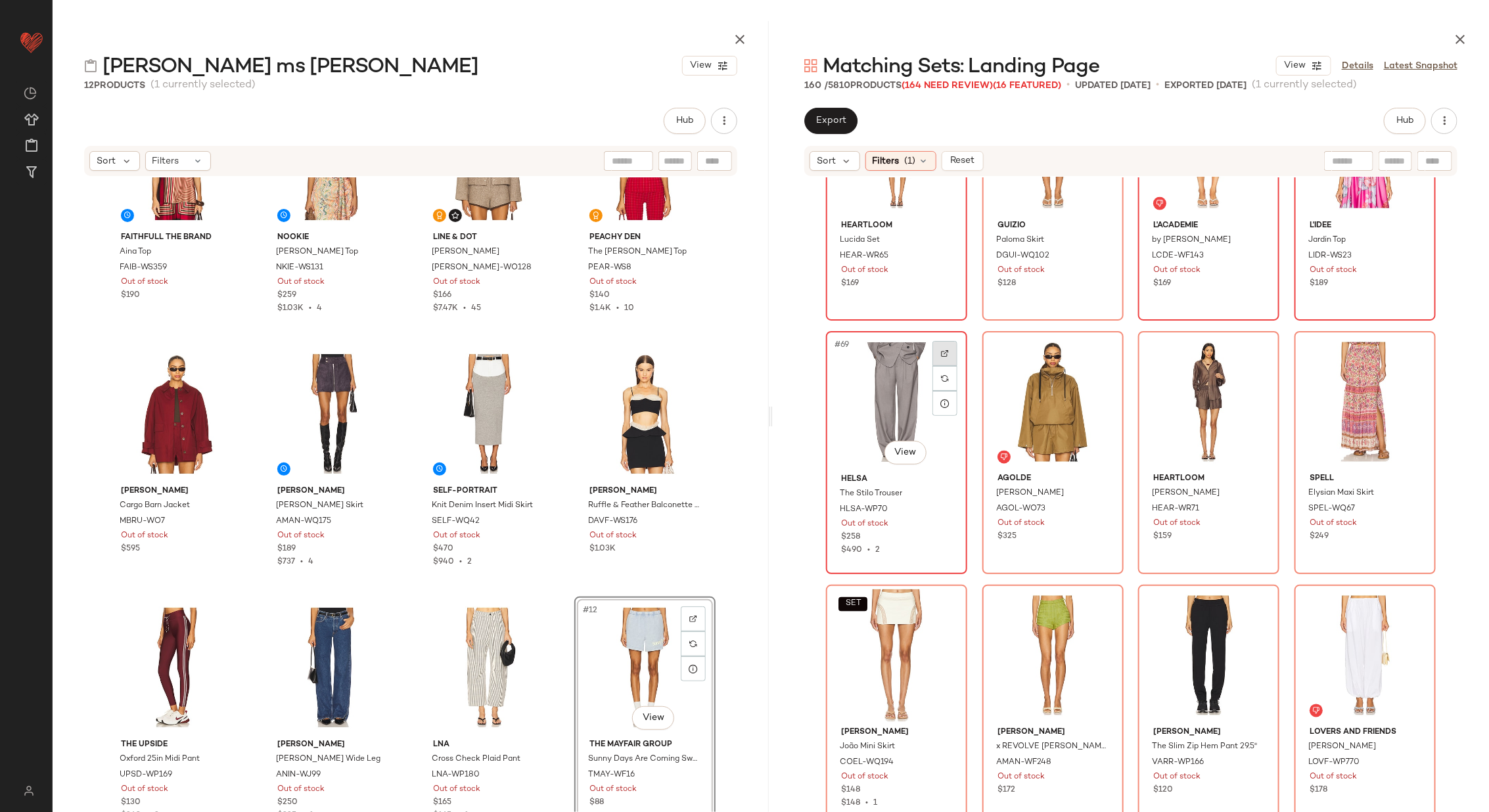
click at [935, 350] on div at bounding box center [945, 353] width 25 height 25
click at [1105, 348] on div at bounding box center [1101, 353] width 25 height 25
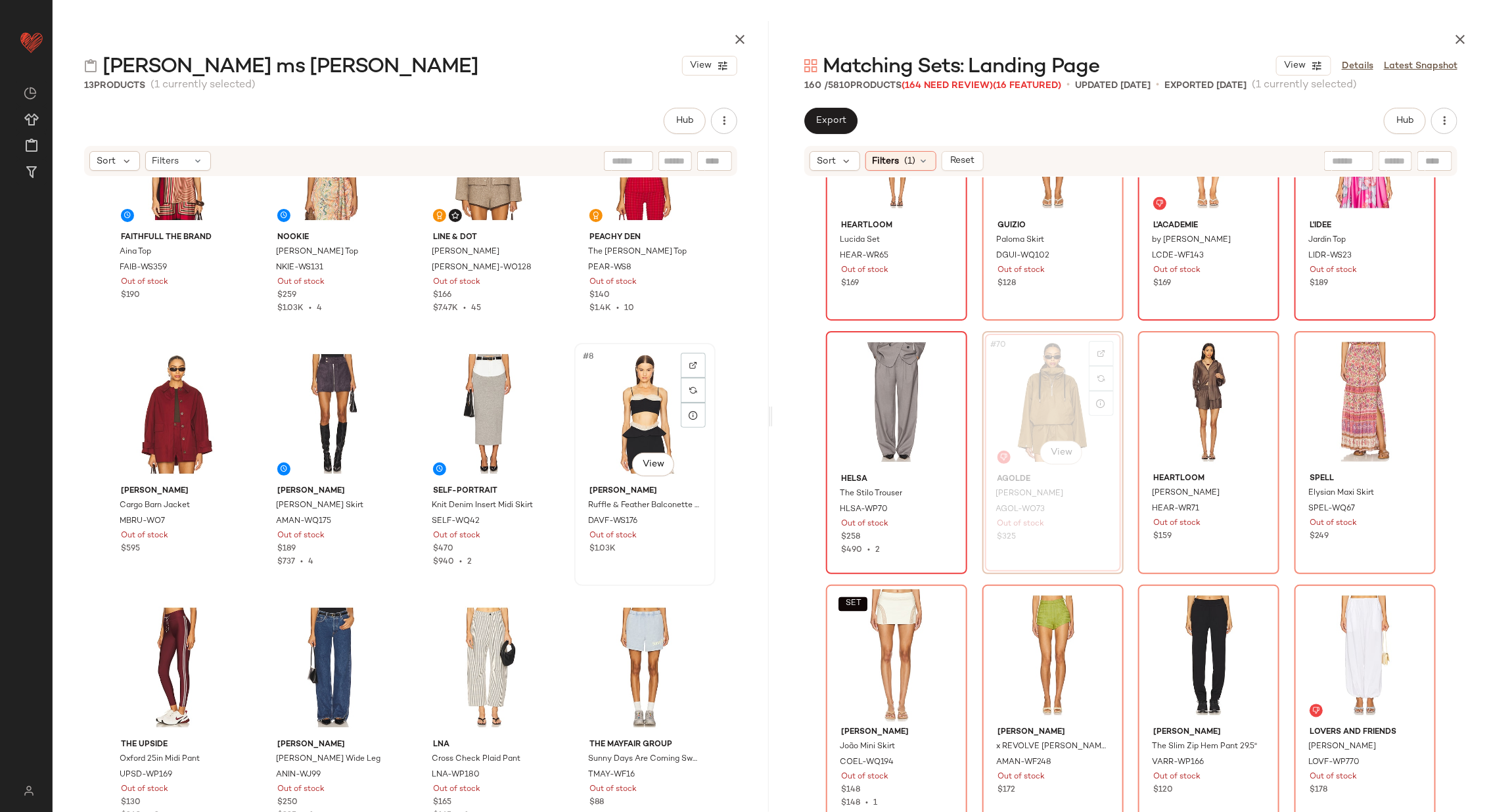
scroll to position [355, 0]
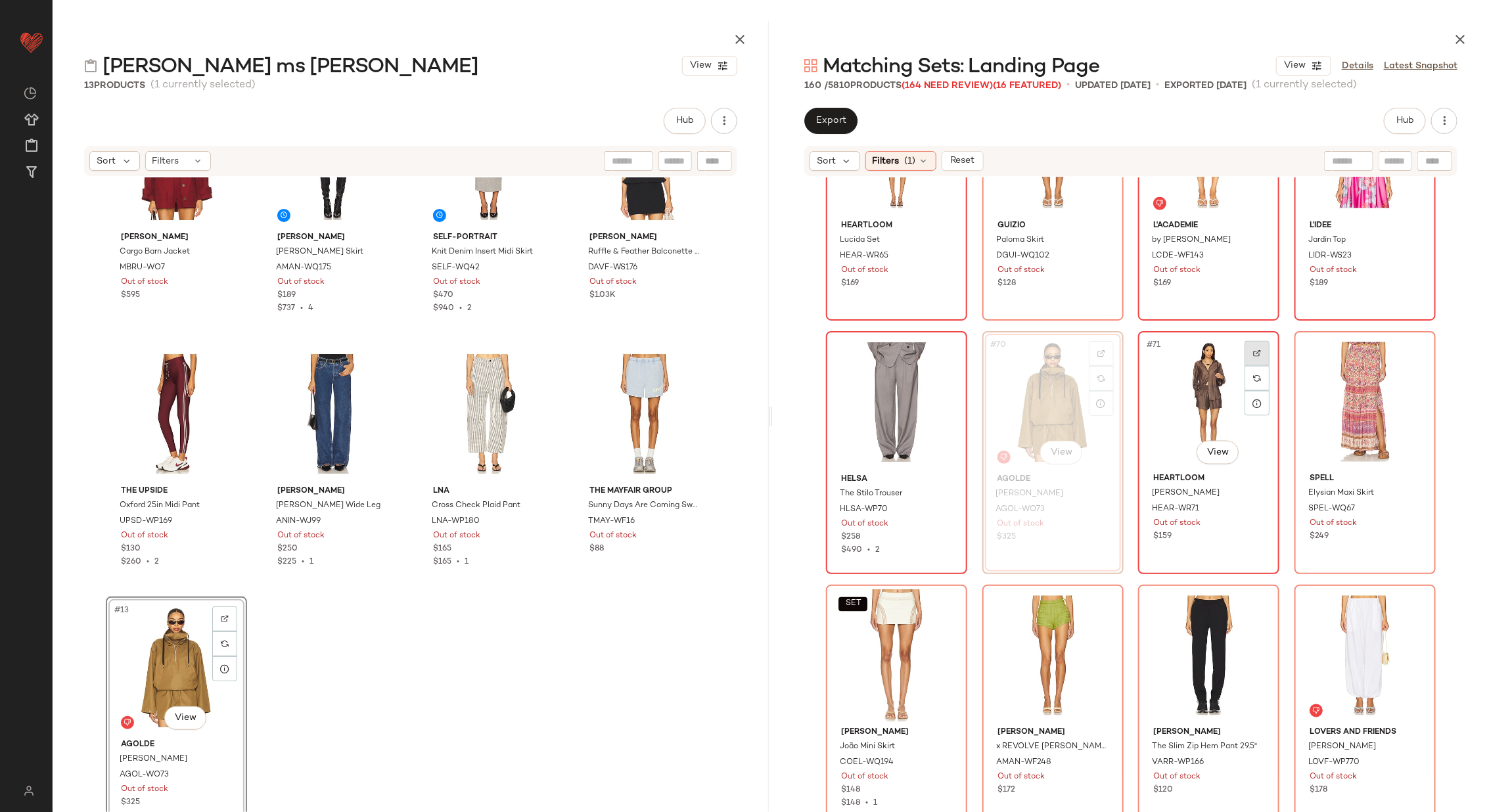
click at [1256, 358] on div at bounding box center [1257, 353] width 25 height 25
click at [1404, 348] on div at bounding box center [1413, 353] width 25 height 25
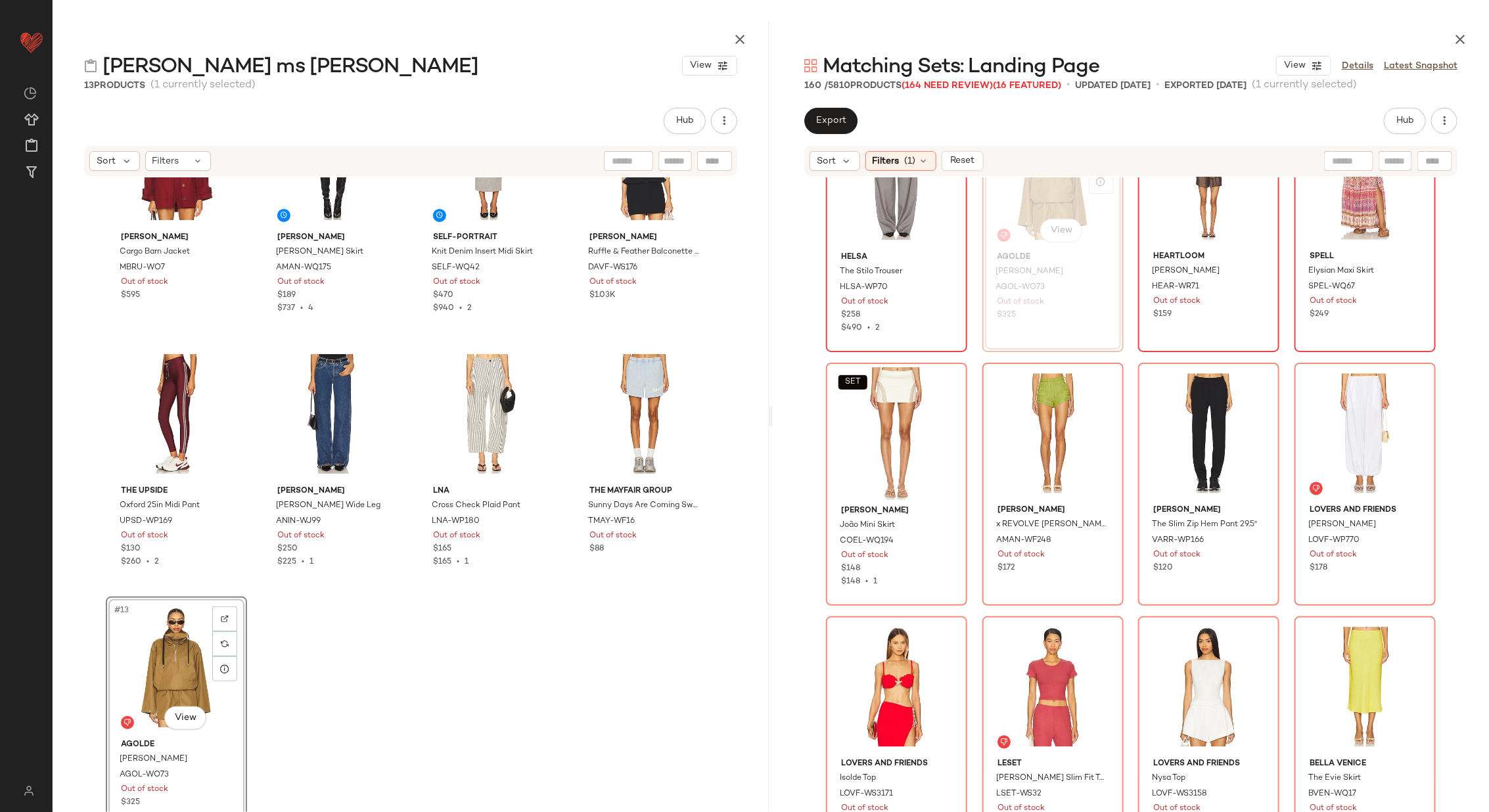
scroll to position [4400, 0]
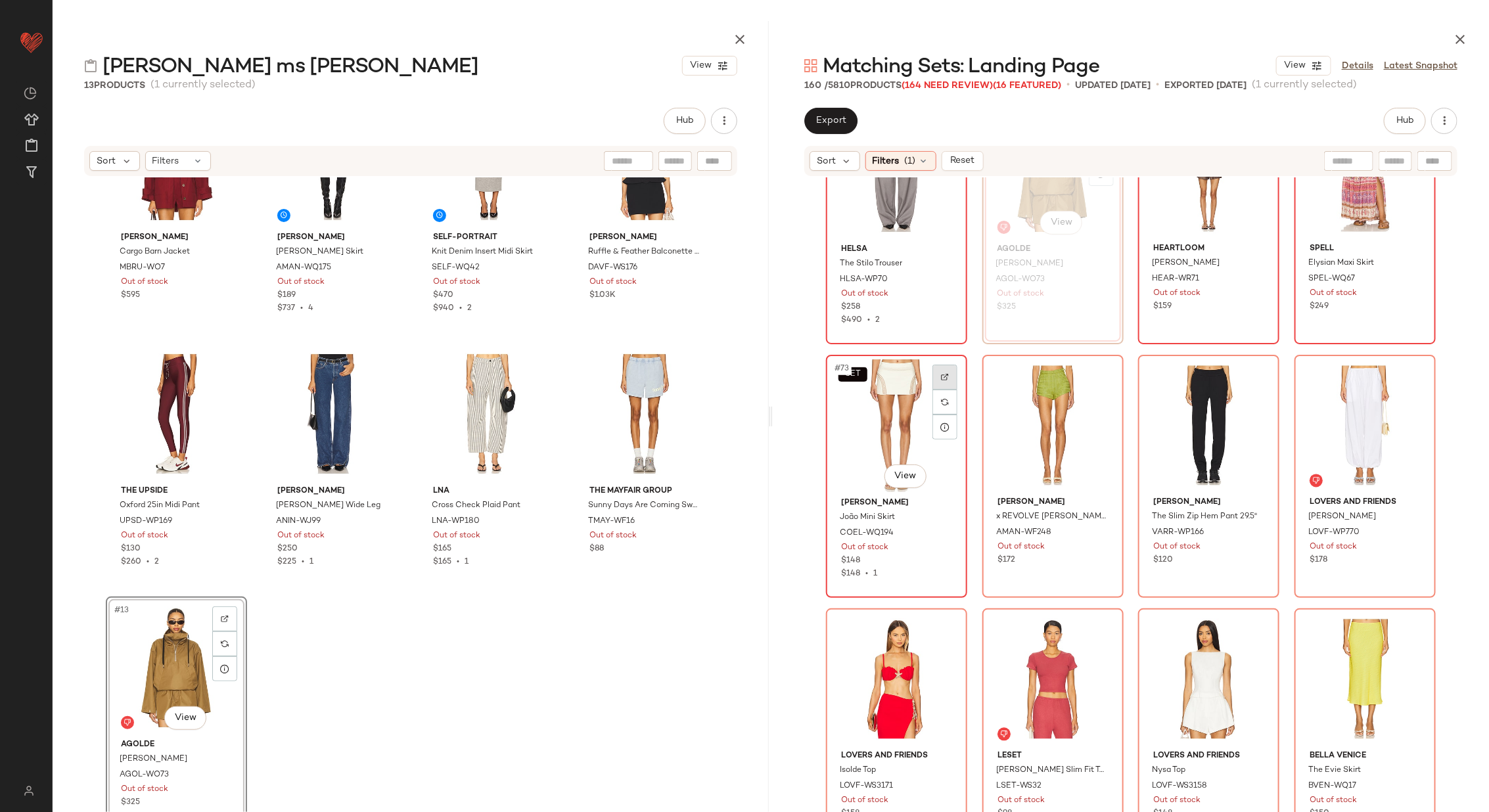
click at [940, 370] on div at bounding box center [945, 377] width 25 height 25
click at [1097, 373] on img at bounding box center [1100, 377] width 8 height 8
click at [1249, 369] on div at bounding box center [1257, 377] width 25 height 25
click at [1409, 375] on img at bounding box center [1412, 377] width 8 height 8
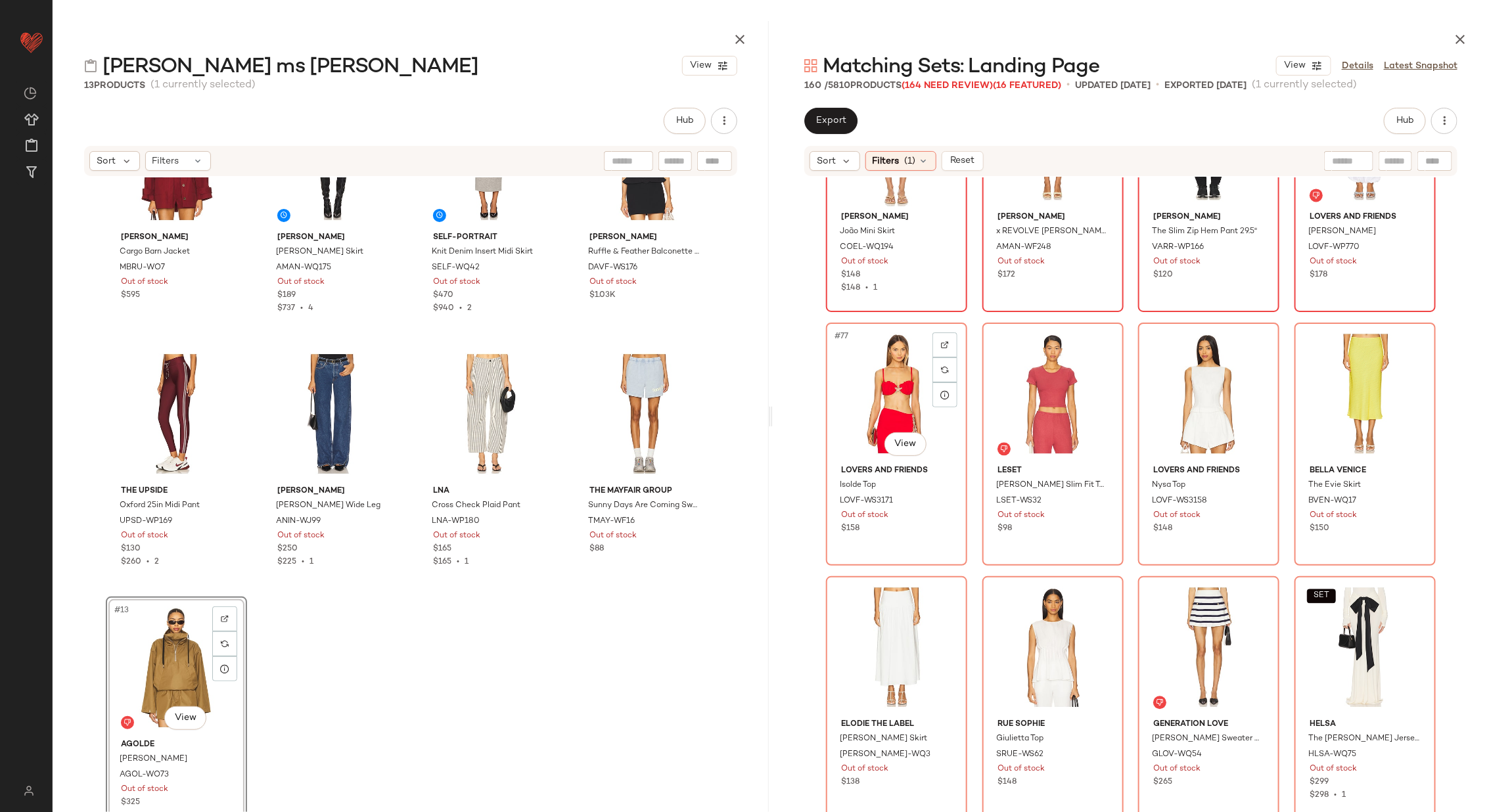
scroll to position [4694, 0]
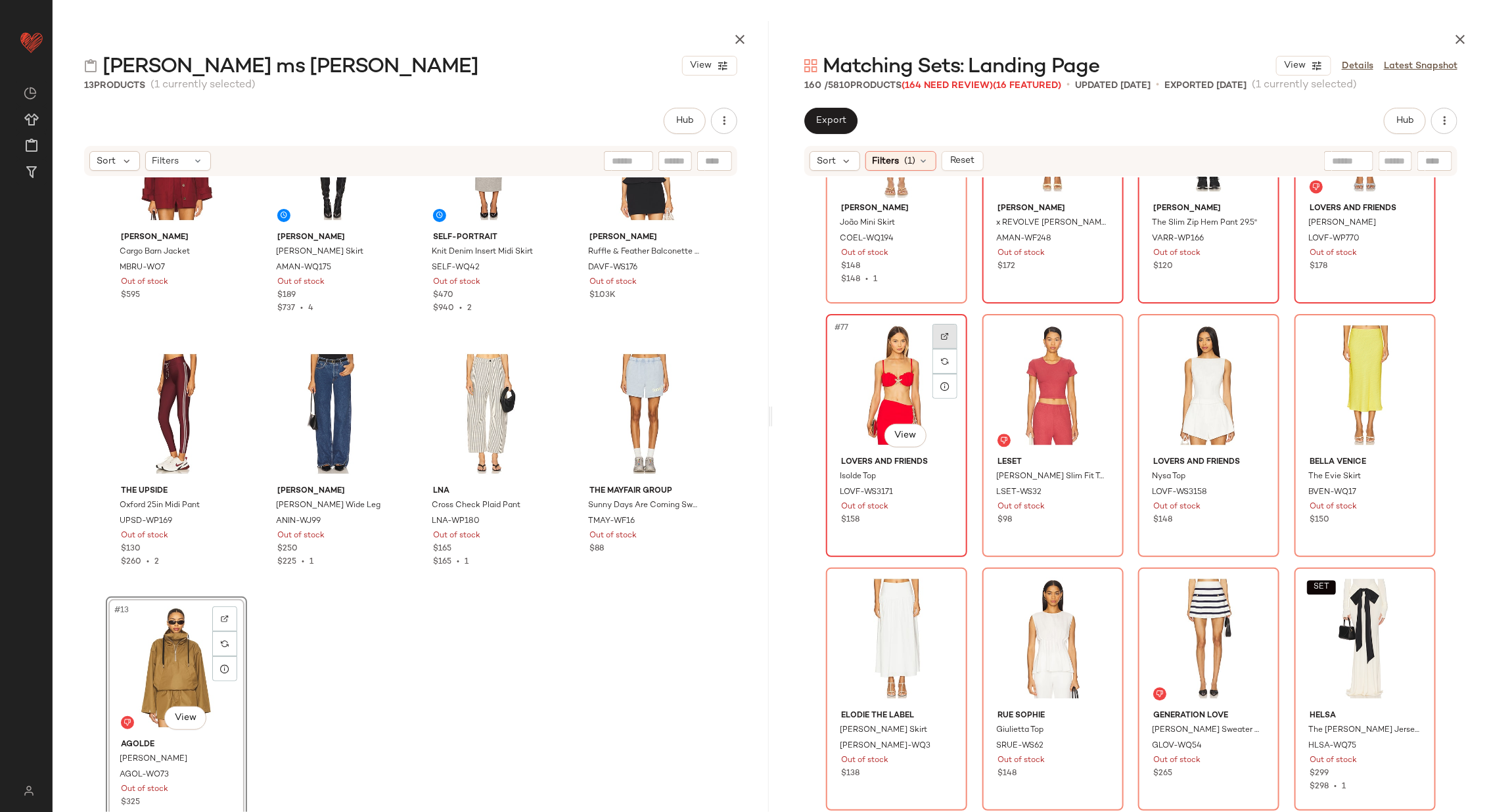
click at [942, 341] on div at bounding box center [945, 337] width 25 height 25
click at [1101, 333] on img at bounding box center [1100, 336] width 8 height 8
click at [1253, 336] on img at bounding box center [1256, 336] width 8 height 8
click at [1409, 337] on img at bounding box center [1412, 336] width 8 height 8
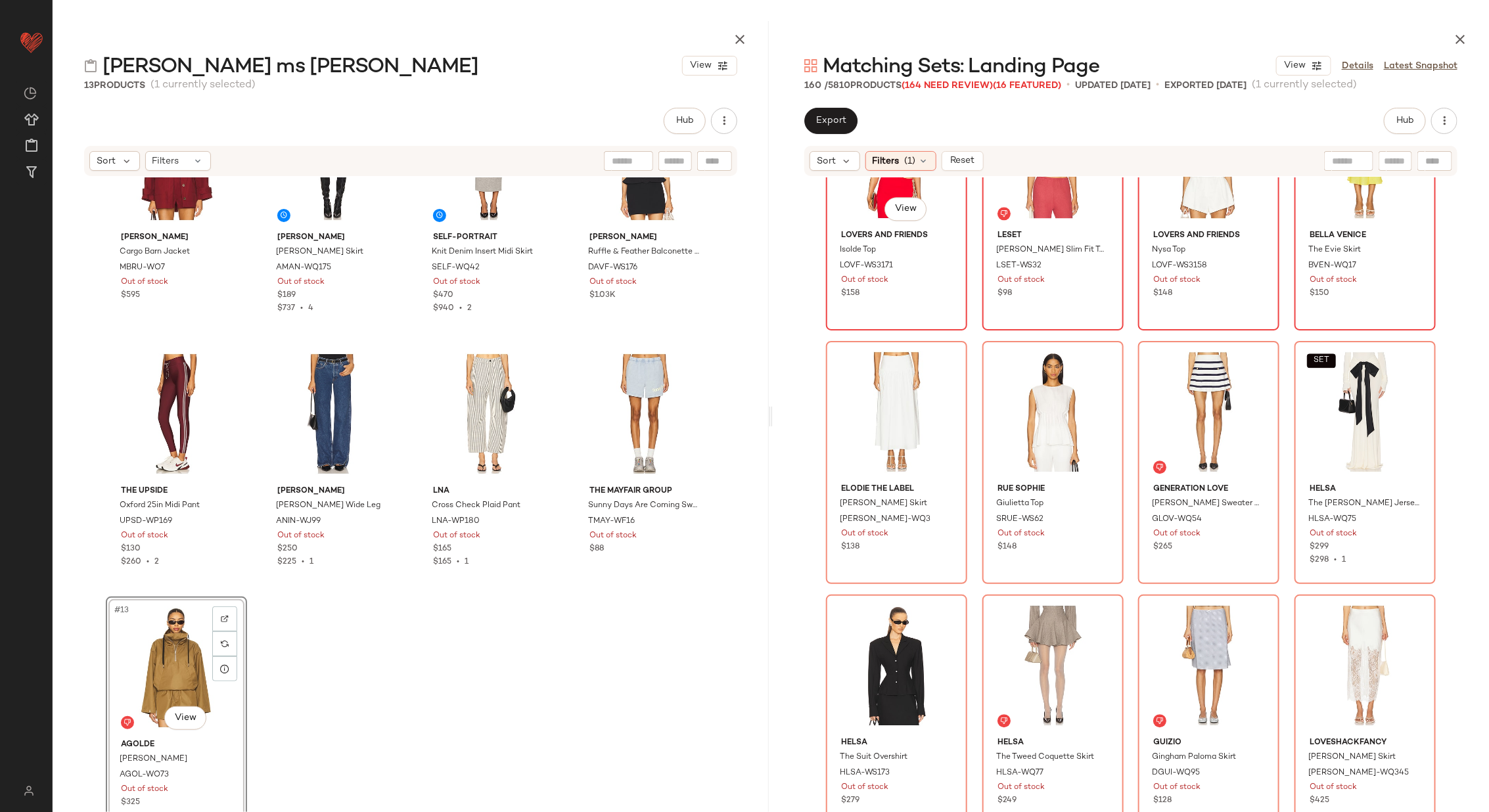
scroll to position [4924, 0]
click at [945, 355] on div at bounding box center [945, 361] width 25 height 25
click at [1090, 351] on div at bounding box center [1101, 361] width 25 height 25
click at [1095, 355] on div at bounding box center [1101, 361] width 25 height 25
click at [1249, 358] on div at bounding box center [1257, 361] width 25 height 25
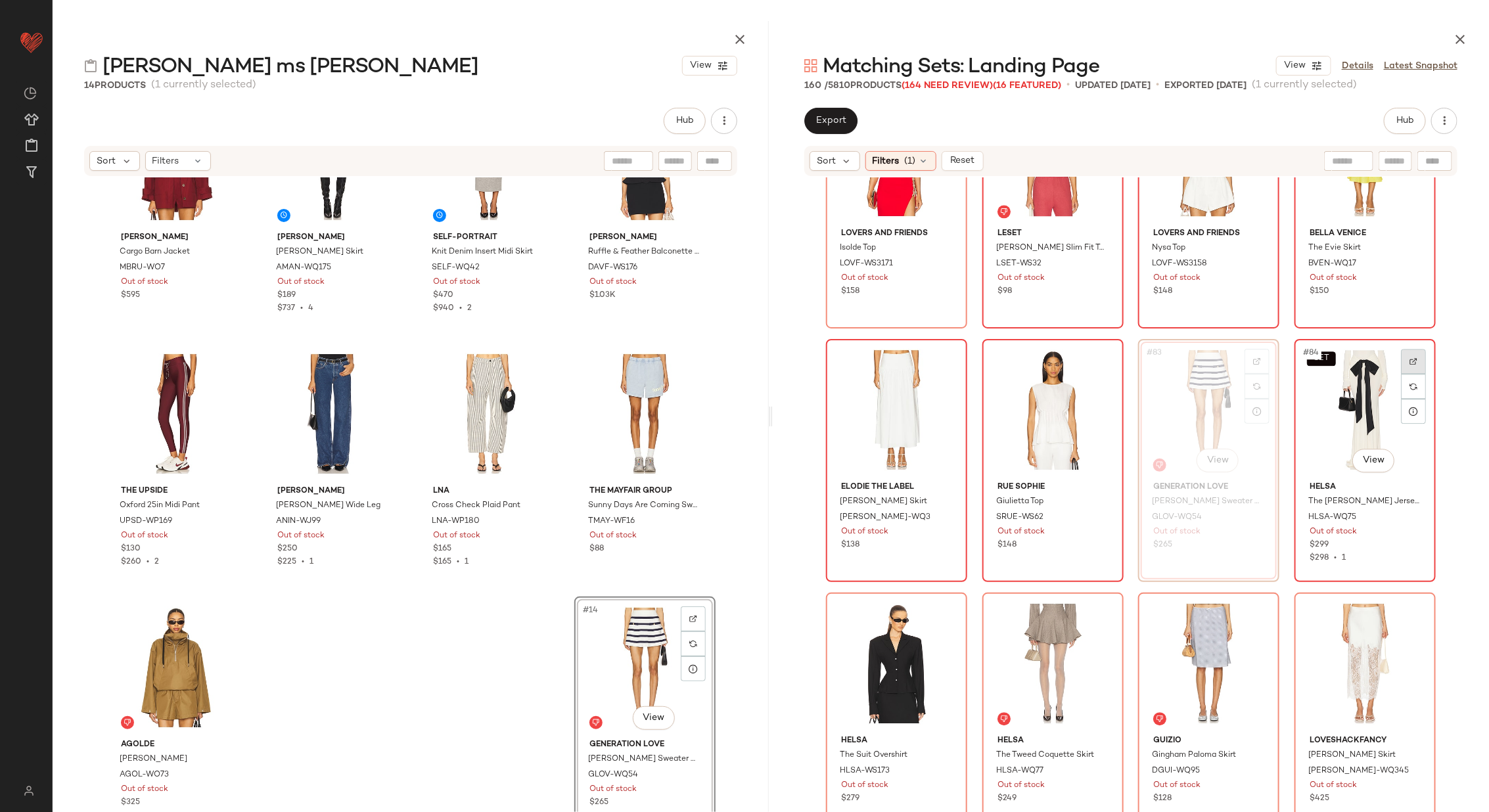
click at [1409, 358] on img at bounding box center [1412, 361] width 8 height 8
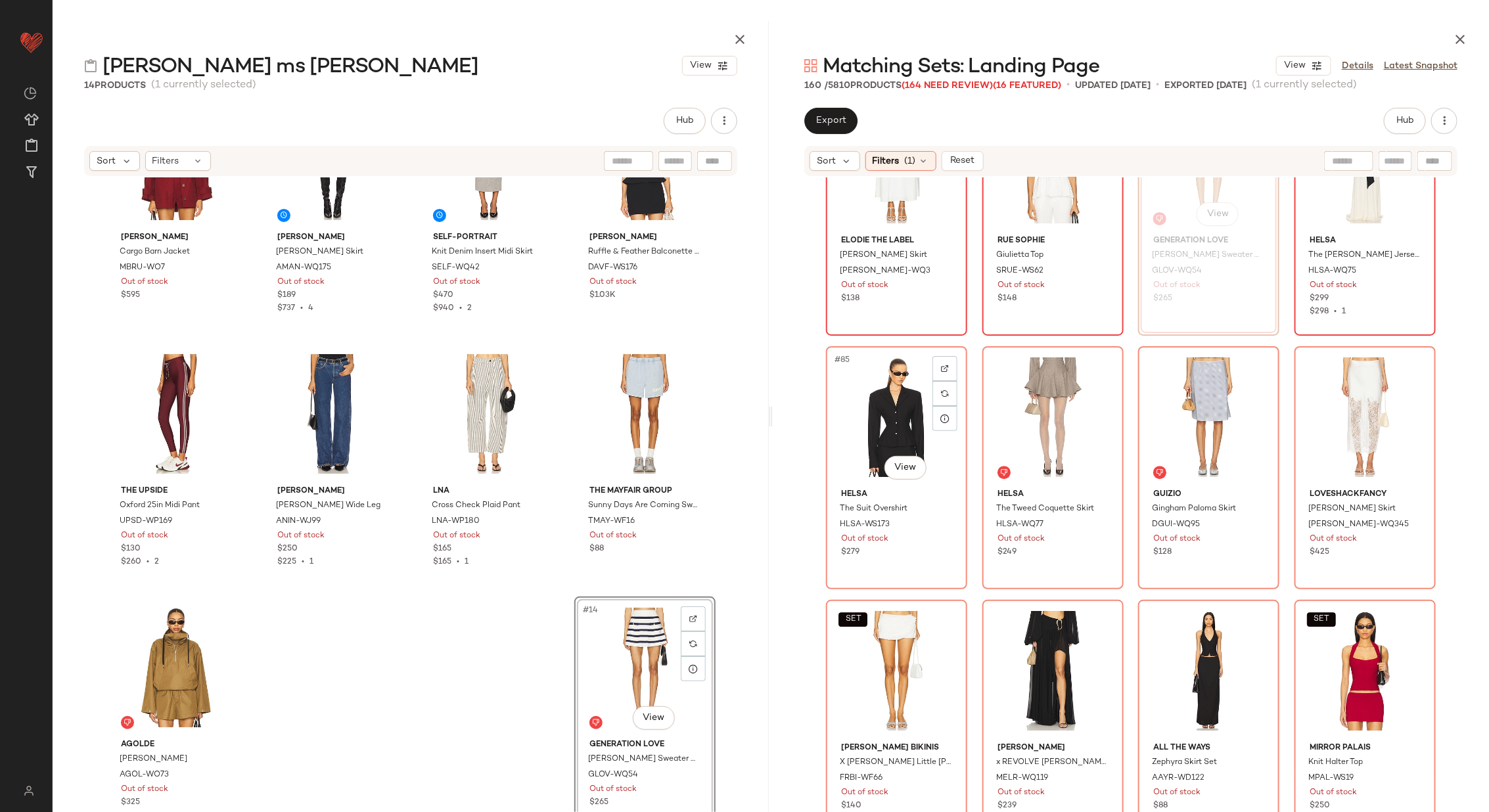
scroll to position [5174, 0]
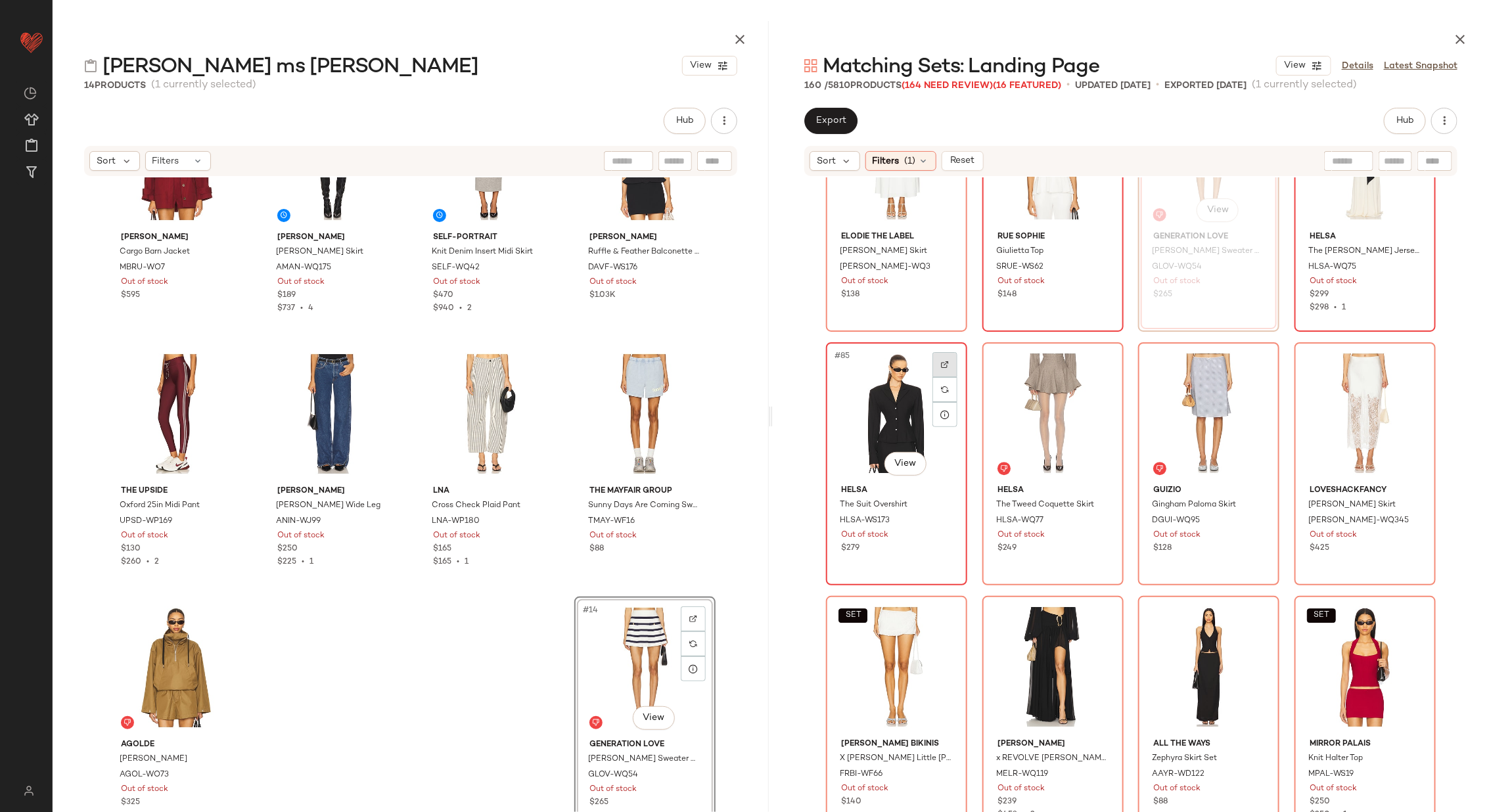
click at [946, 361] on div at bounding box center [945, 364] width 25 height 25
click at [1097, 364] on img at bounding box center [1100, 364] width 8 height 8
click at [1253, 365] on img at bounding box center [1256, 364] width 8 height 8
click at [1409, 353] on div at bounding box center [1413, 364] width 25 height 25
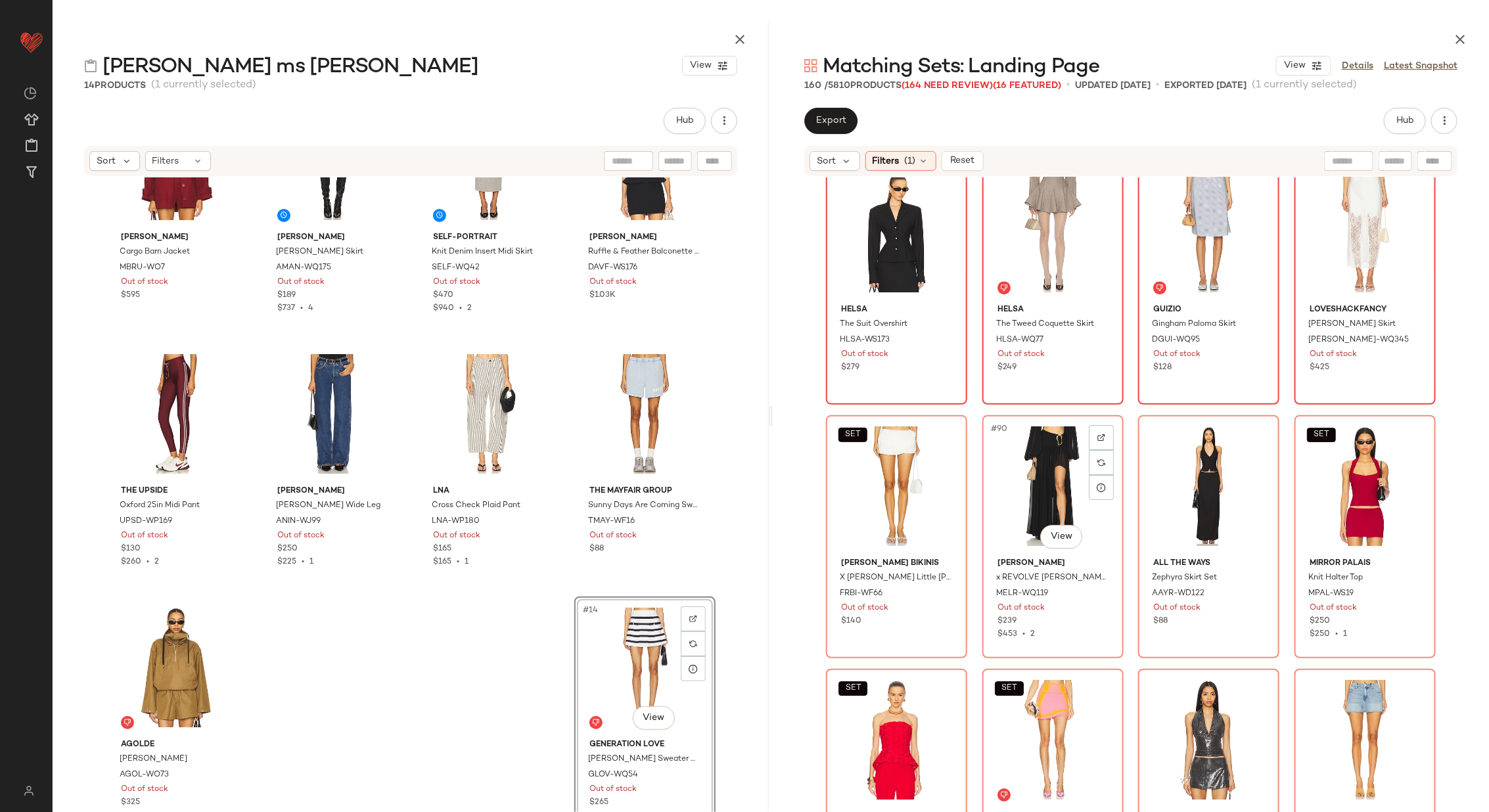
scroll to position [5367, 0]
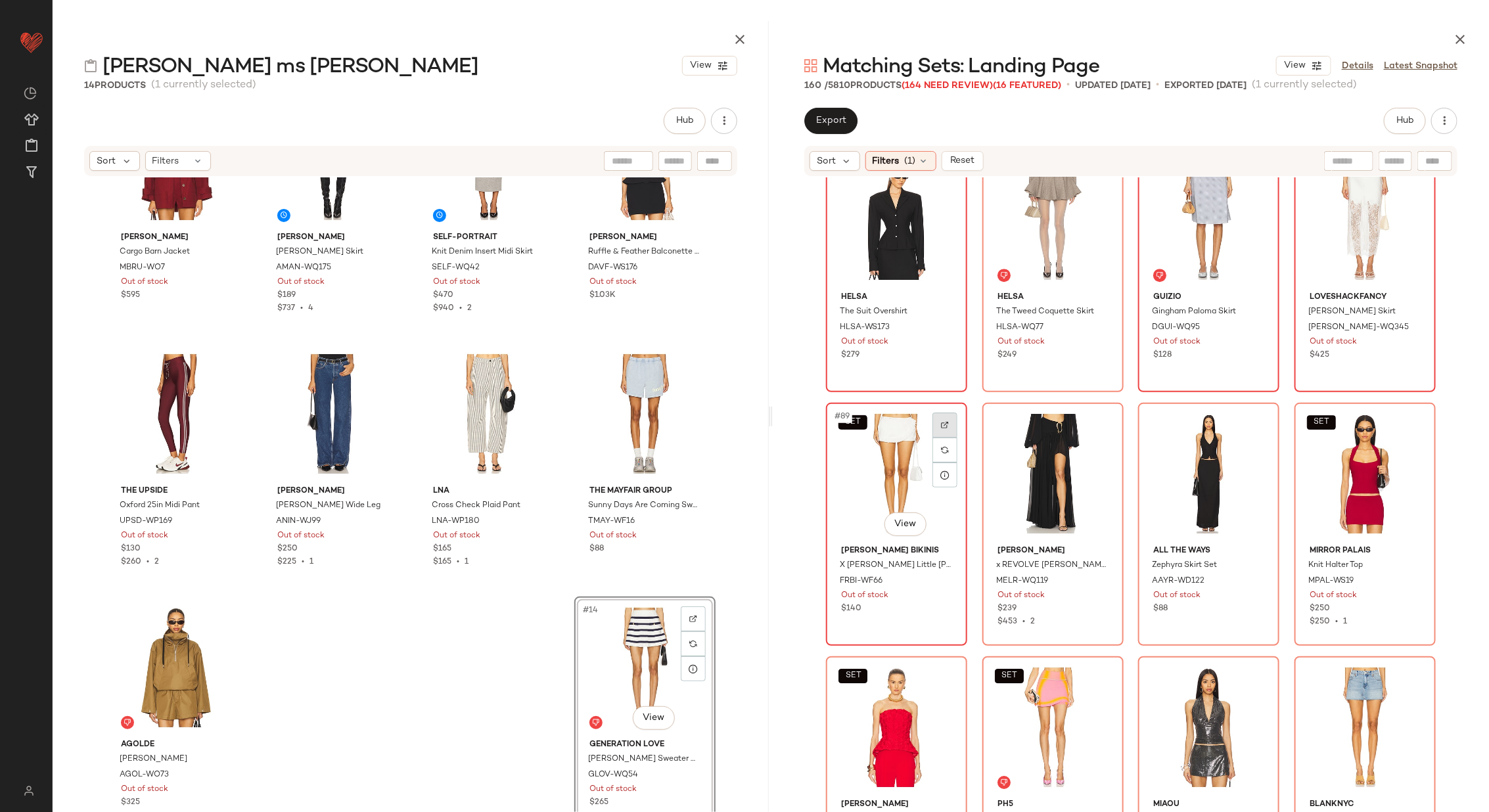
click at [942, 417] on div at bounding box center [945, 425] width 25 height 25
click at [1095, 415] on div at bounding box center [1101, 425] width 25 height 25
click at [1255, 421] on img at bounding box center [1256, 424] width 8 height 8
click at [1411, 427] on img at bounding box center [1412, 424] width 8 height 8
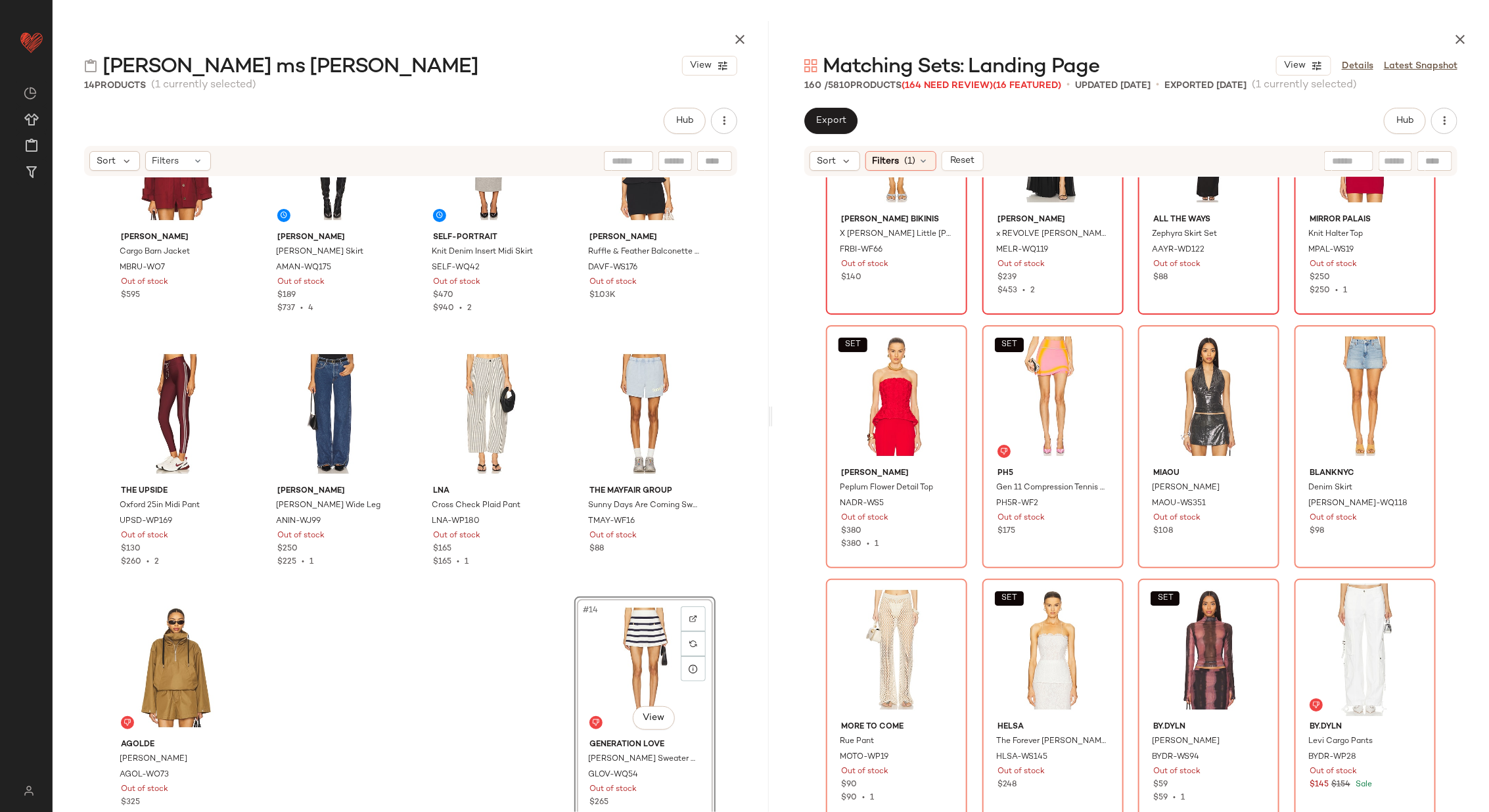
scroll to position [5715, 0]
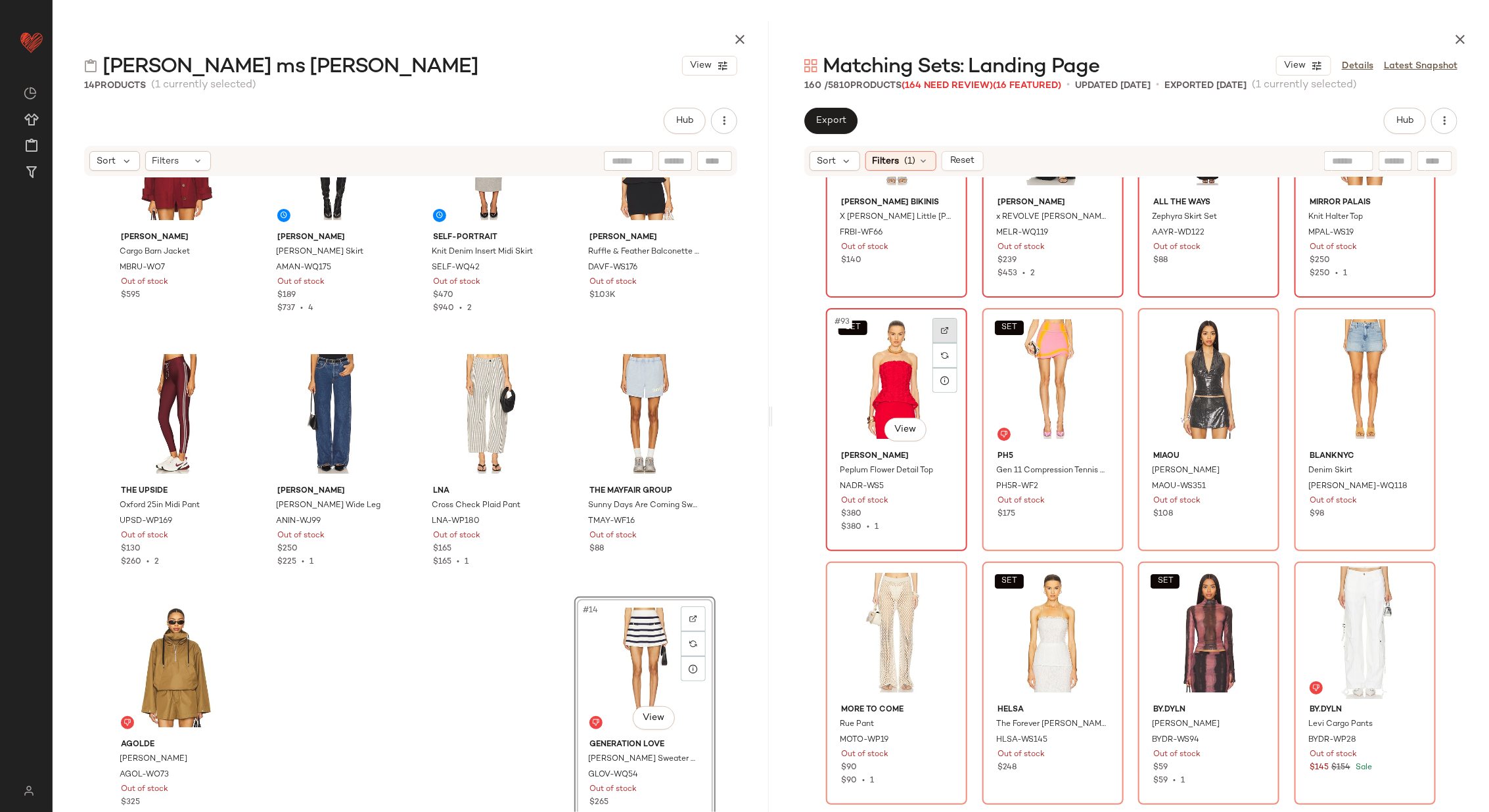
click at [940, 332] on img at bounding box center [944, 330] width 8 height 8
click at [1099, 324] on div at bounding box center [1101, 330] width 25 height 25
click at [1256, 324] on div at bounding box center [1257, 330] width 25 height 25
click at [1409, 330] on img at bounding box center [1412, 330] width 8 height 8
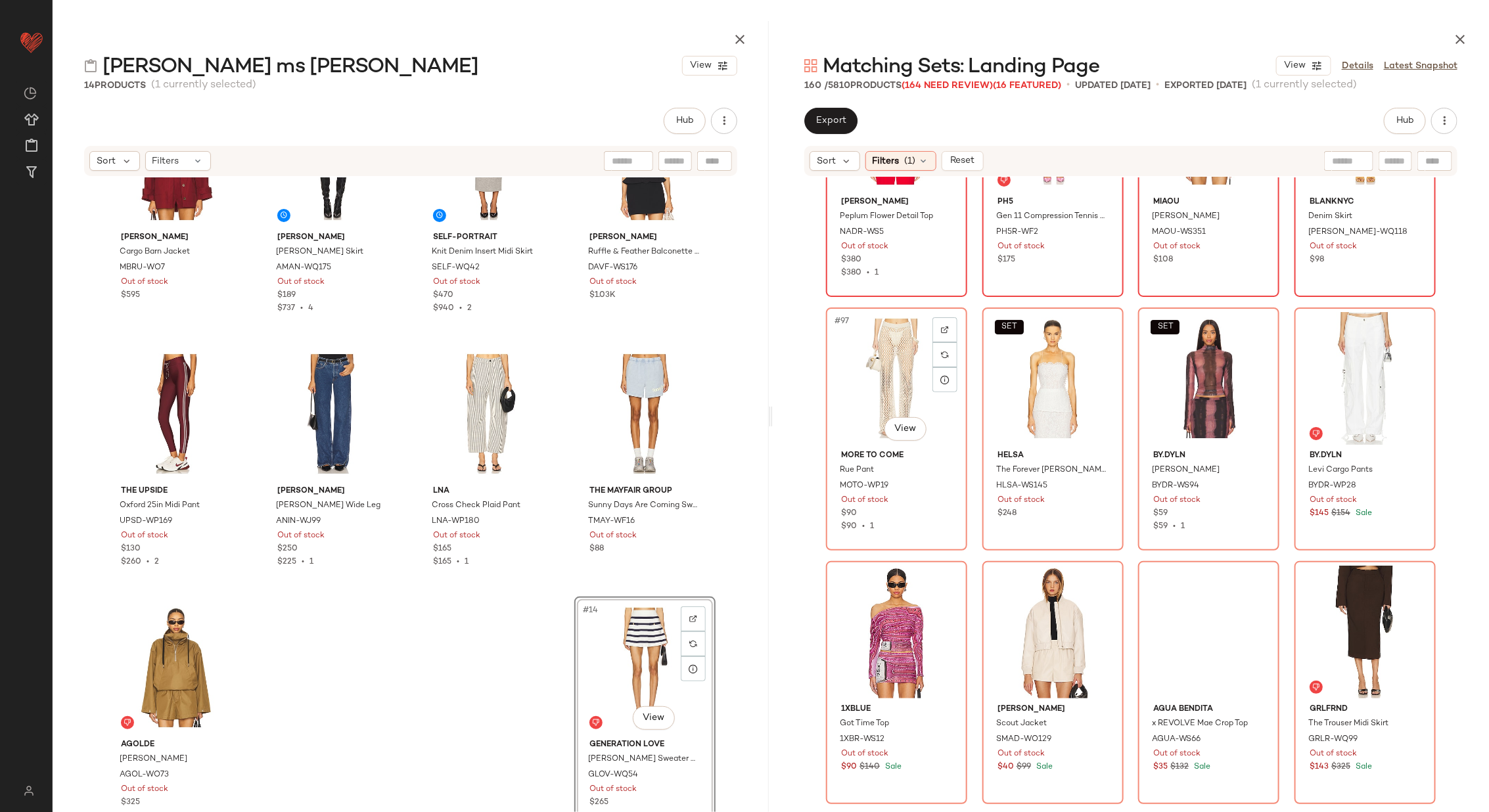
scroll to position [5981, 0]
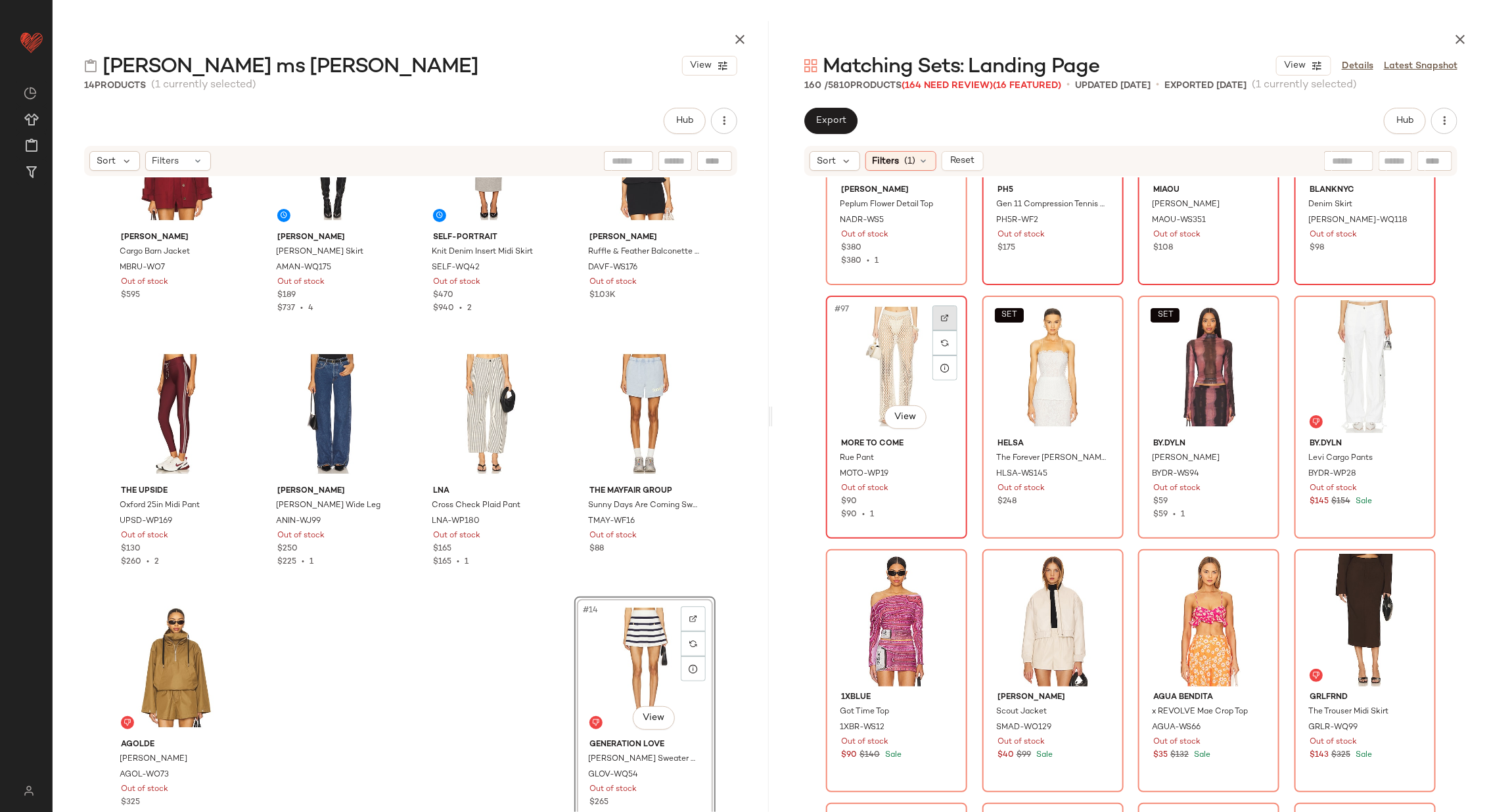
click at [941, 310] on div at bounding box center [945, 318] width 25 height 25
click at [1099, 314] on img at bounding box center [1100, 318] width 8 height 8
click at [1248, 320] on div at bounding box center [1257, 318] width 25 height 25
click at [1421, 314] on div at bounding box center [1413, 318] width 25 height 25
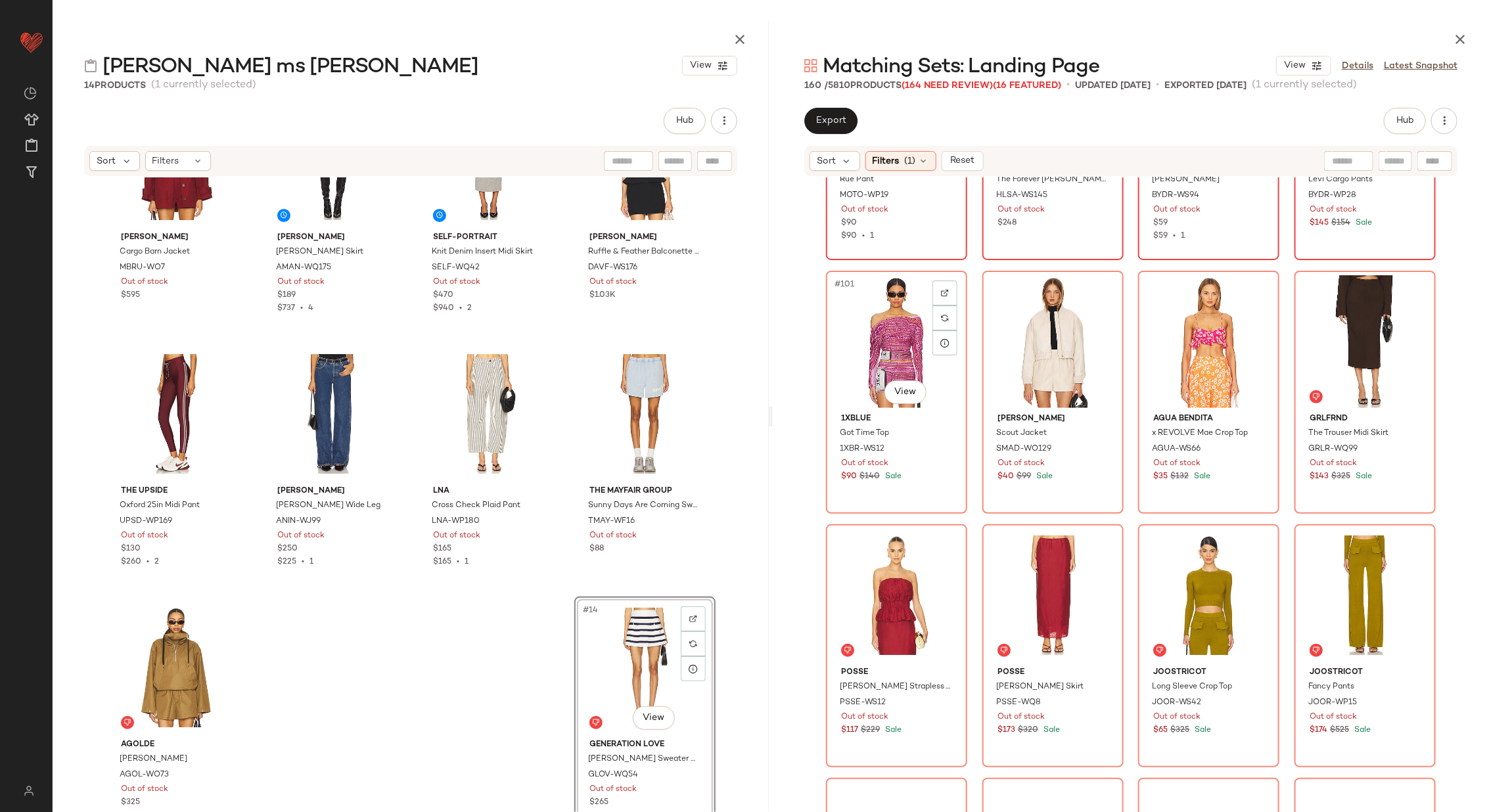
scroll to position [6272, 0]
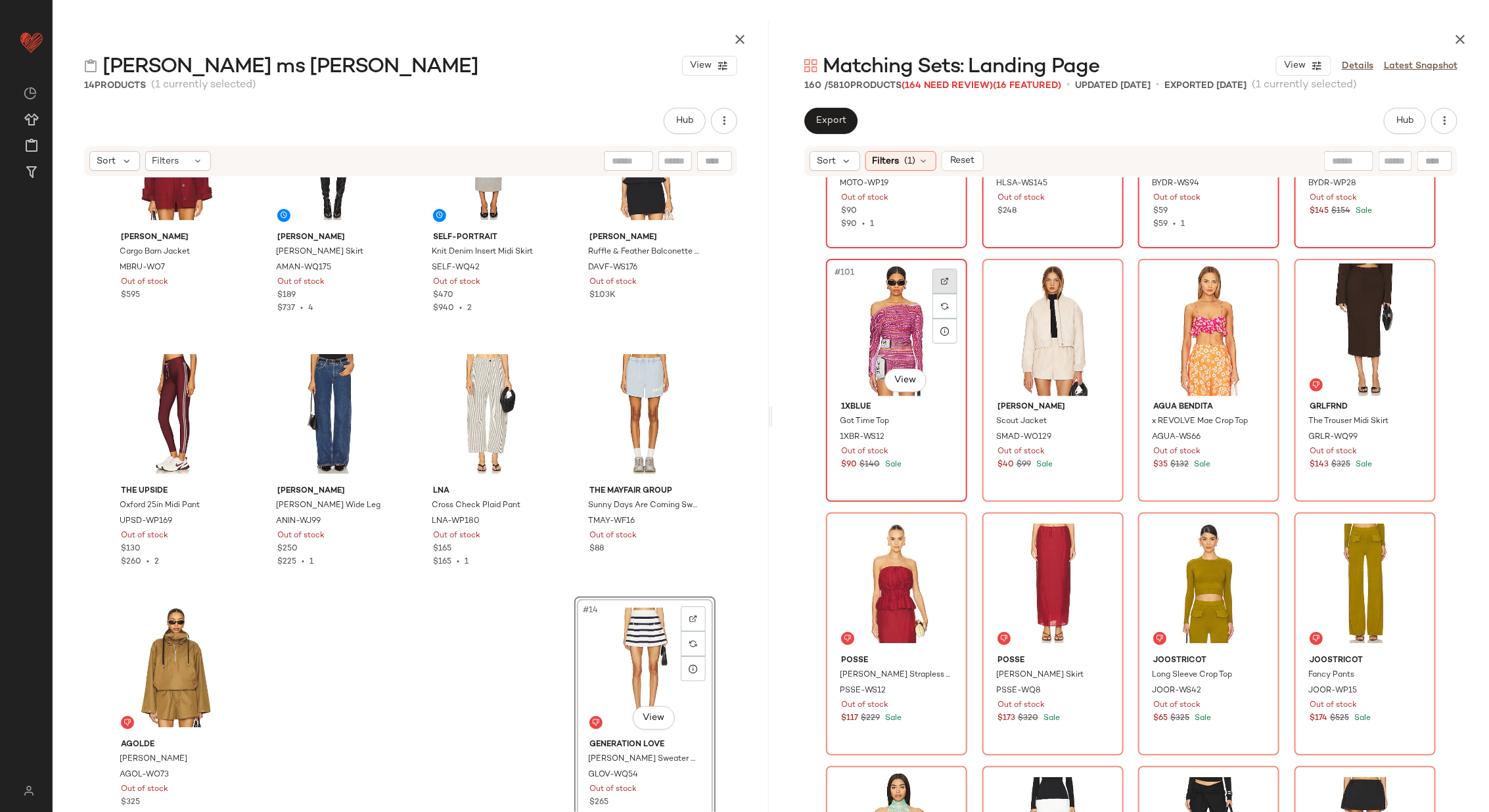
click at [945, 272] on div at bounding box center [945, 281] width 25 height 25
click at [1092, 276] on div at bounding box center [1101, 281] width 25 height 25
click at [1249, 274] on div at bounding box center [1257, 281] width 25 height 25
click at [1406, 274] on div at bounding box center [1413, 281] width 25 height 25
click at [939, 524] on div at bounding box center [945, 534] width 25 height 25
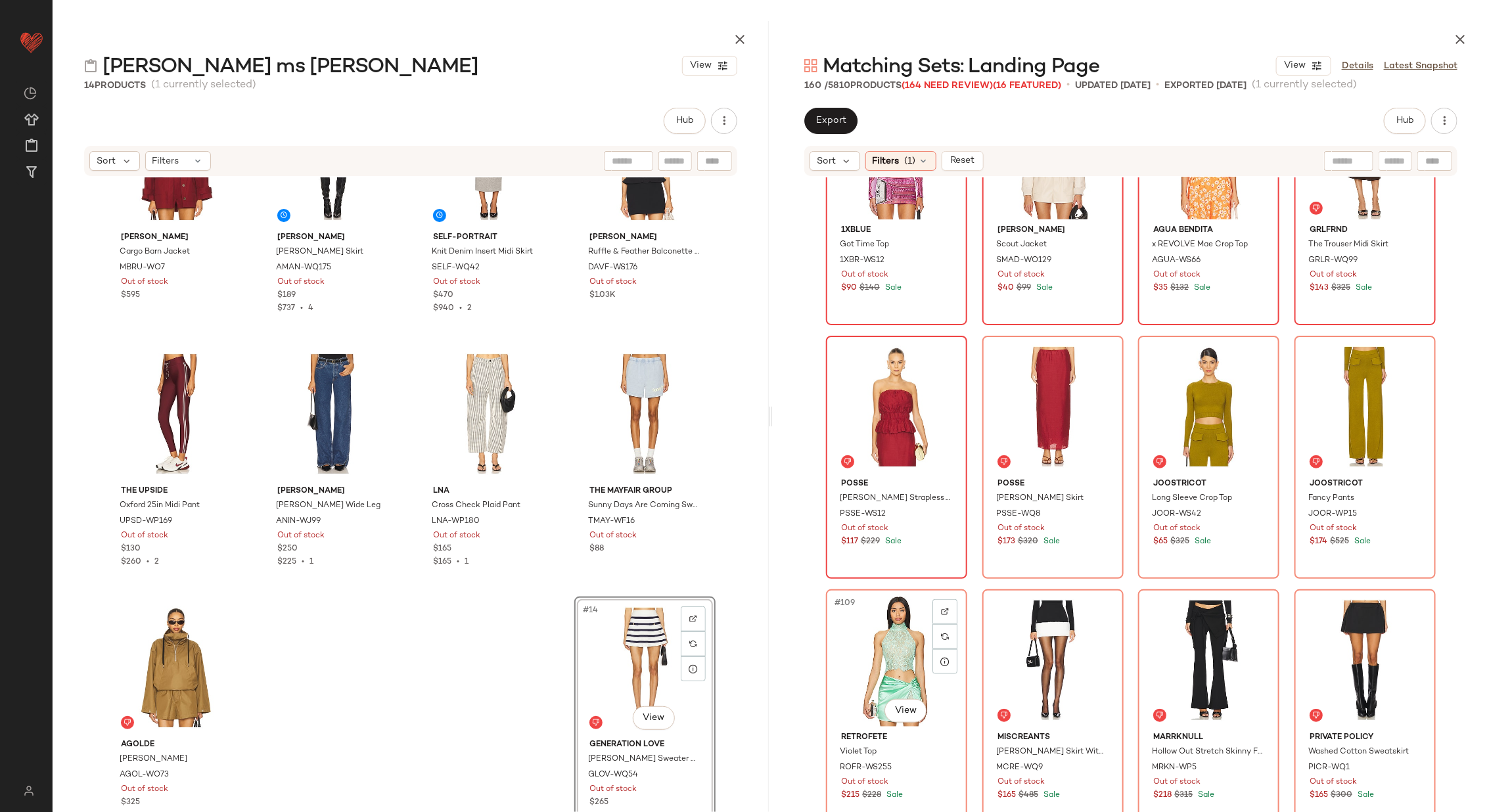
scroll to position [6470, 0]
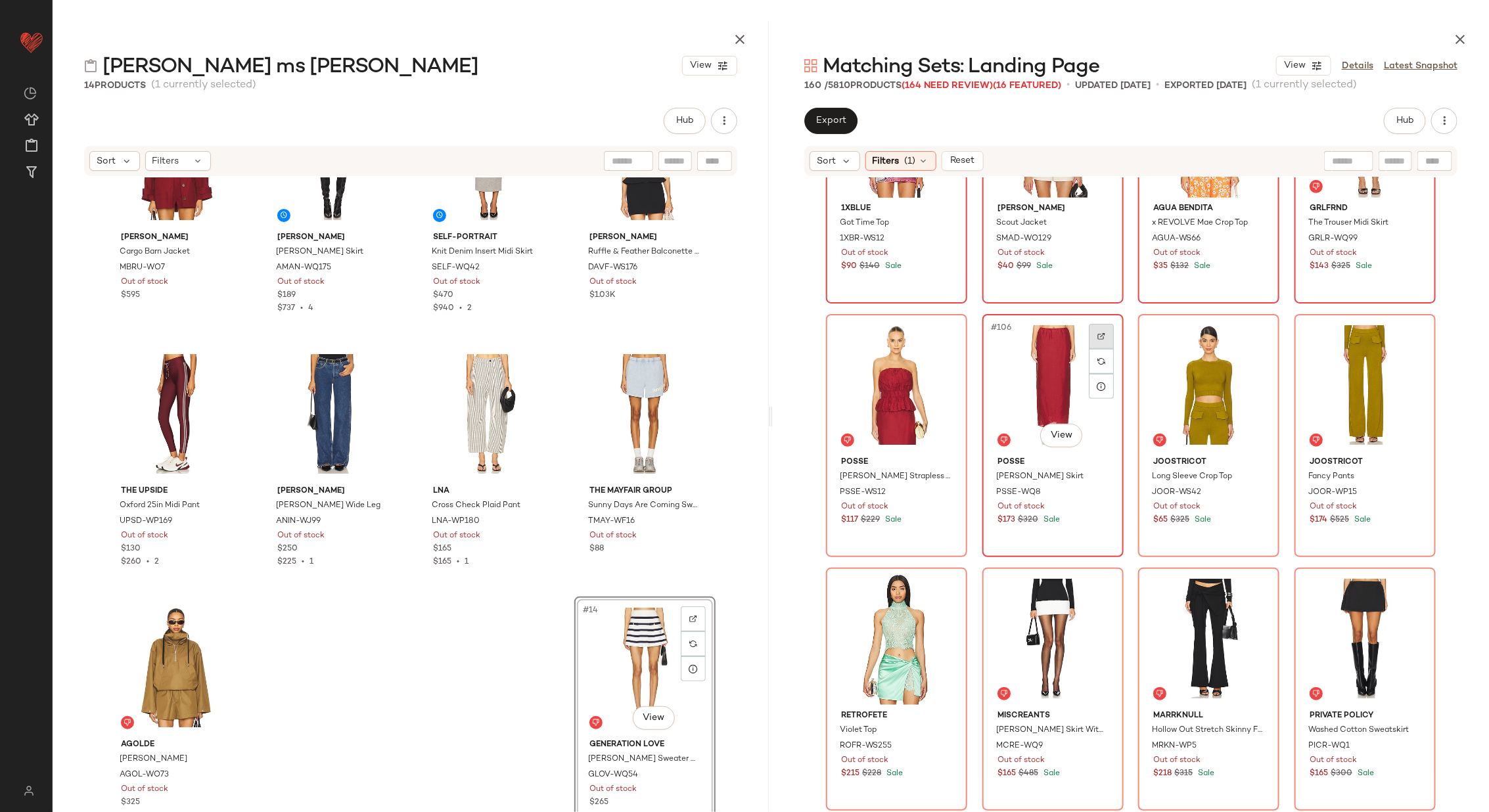
click at [1095, 339] on div at bounding box center [1101, 337] width 25 height 25
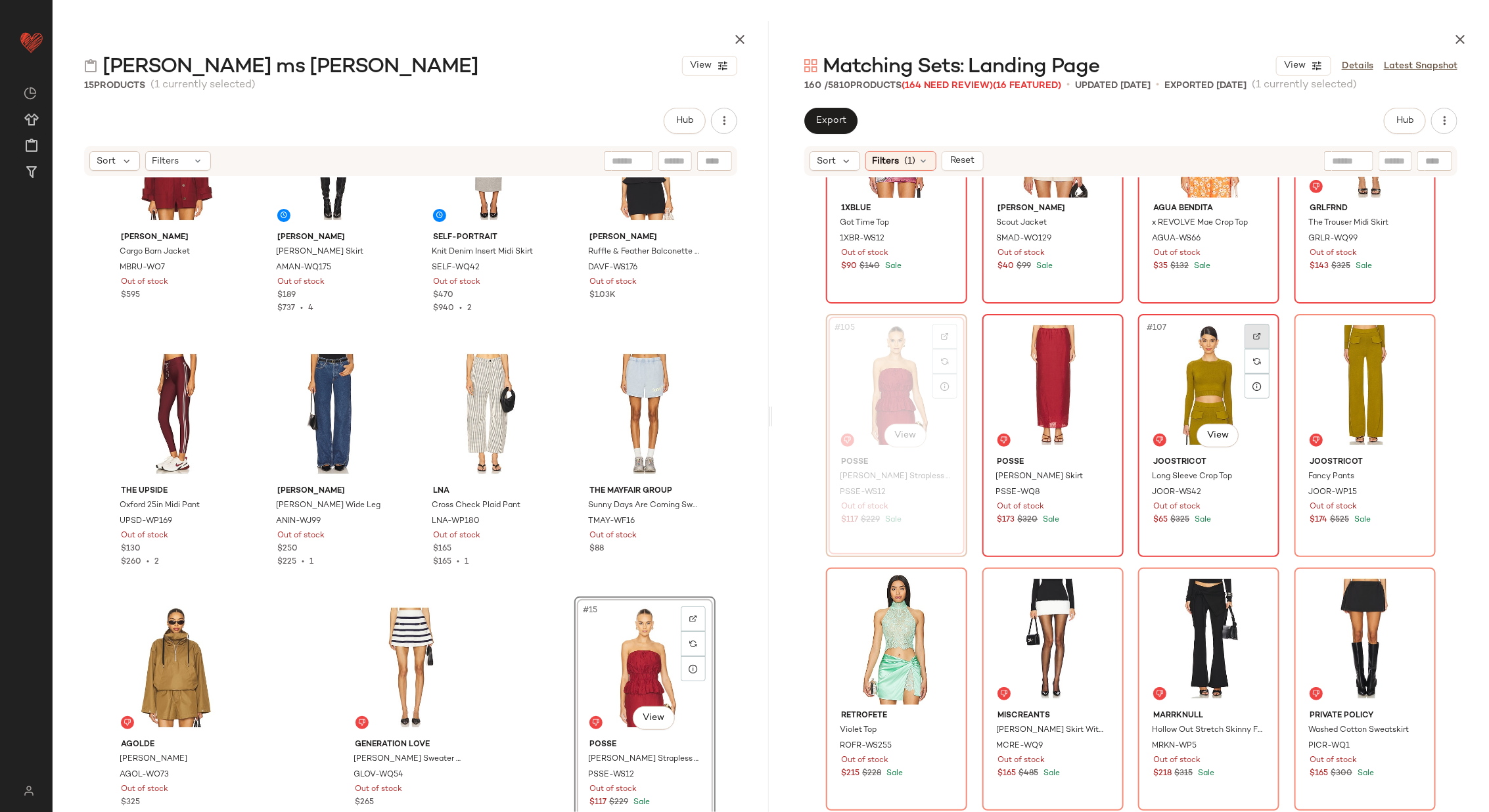
click at [1245, 328] on div at bounding box center [1257, 337] width 25 height 25
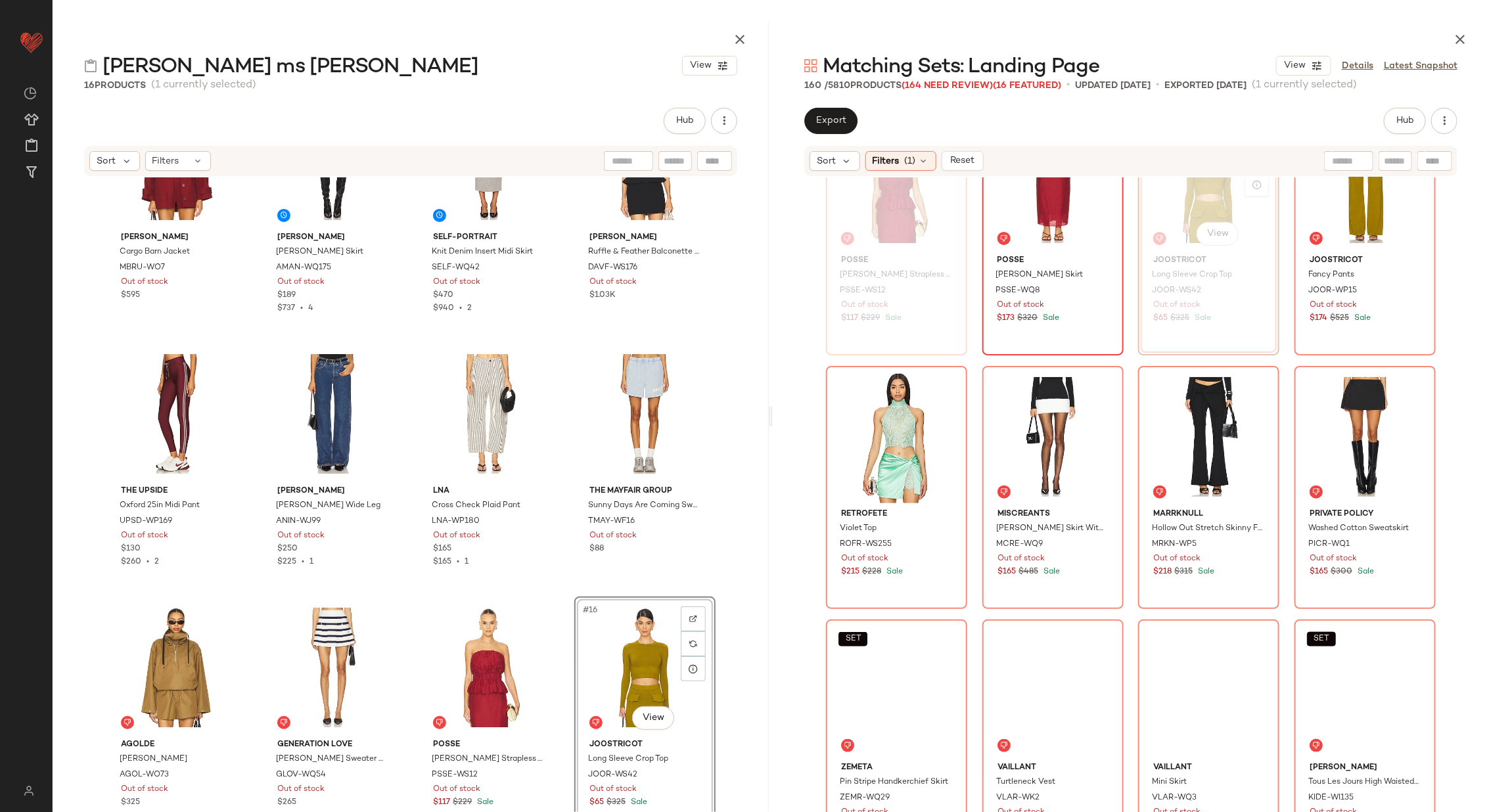
scroll to position [6730, 0]
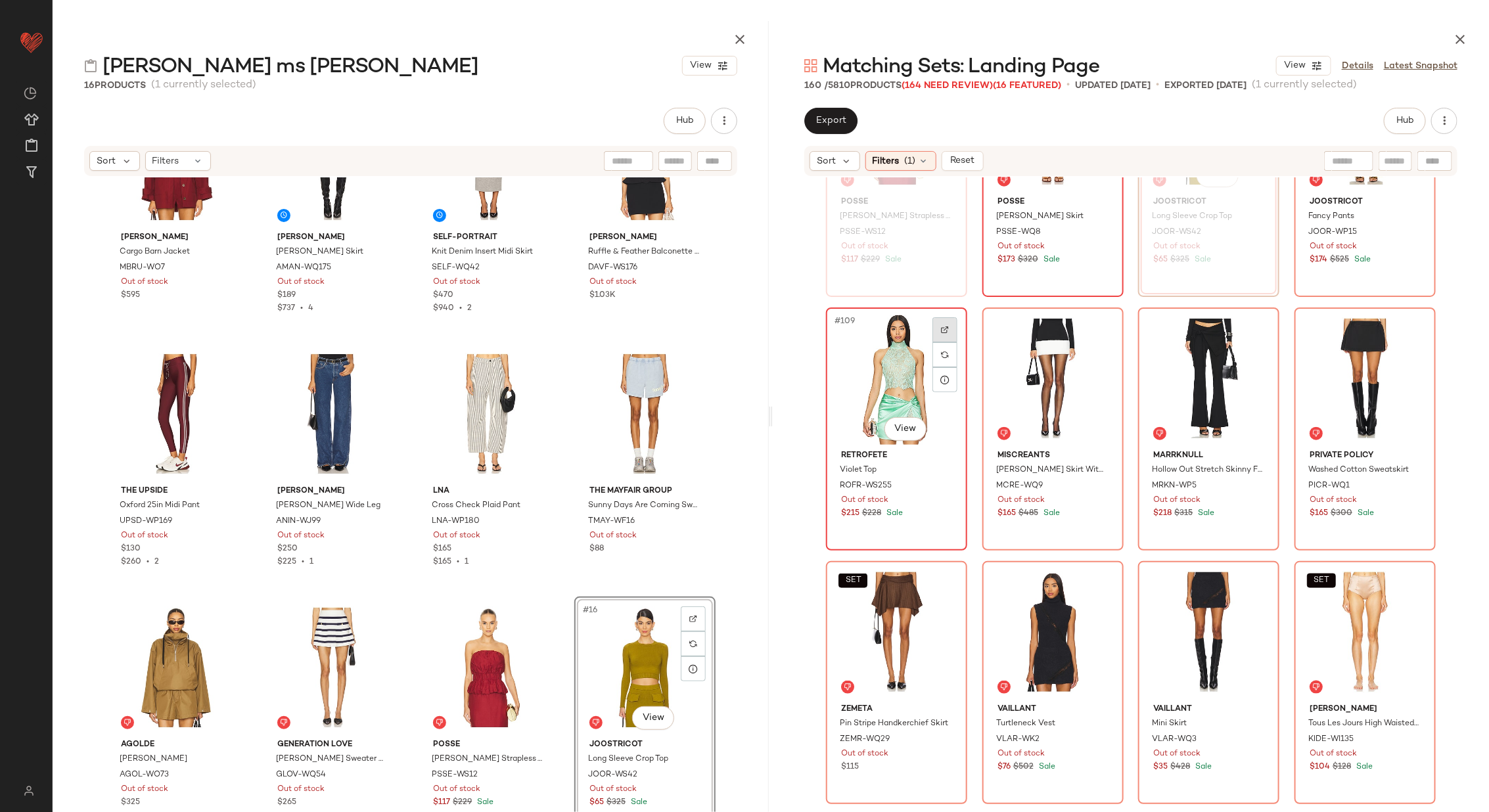
click at [945, 320] on div at bounding box center [945, 330] width 25 height 25
click at [1102, 327] on div at bounding box center [1101, 330] width 25 height 25
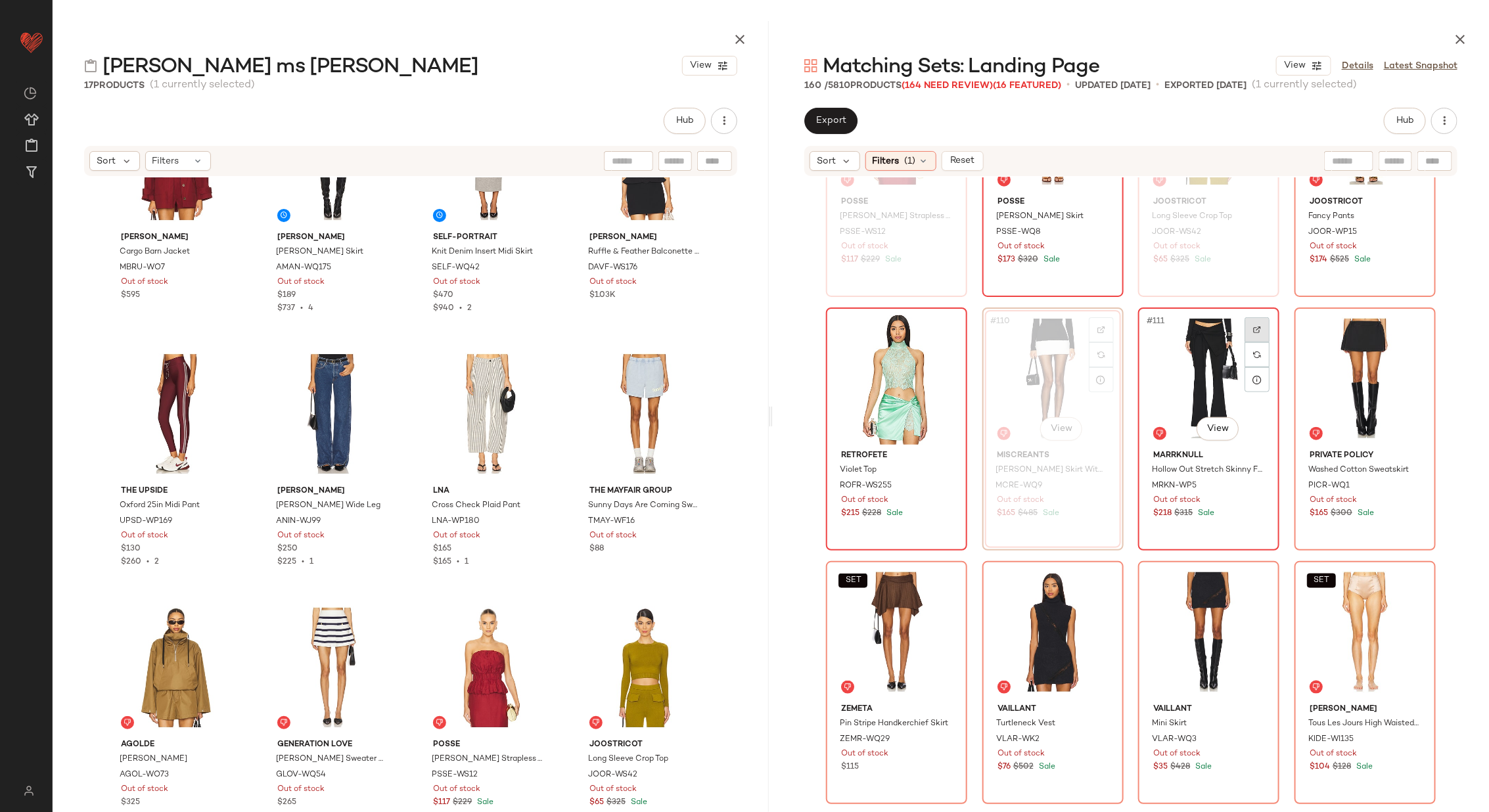
click at [1259, 327] on div at bounding box center [1257, 330] width 25 height 25
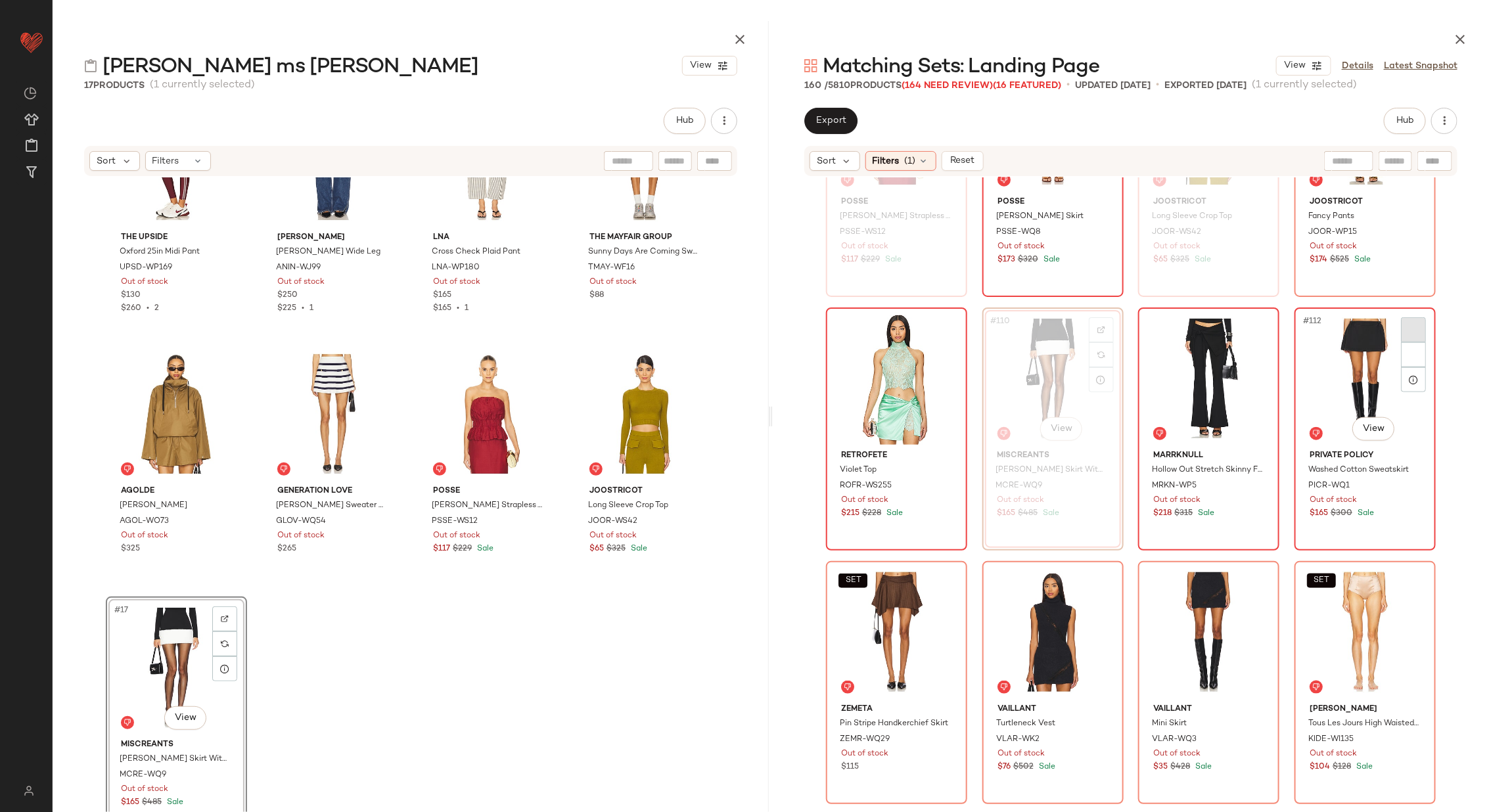
click at [1409, 318] on div at bounding box center [1413, 330] width 25 height 25
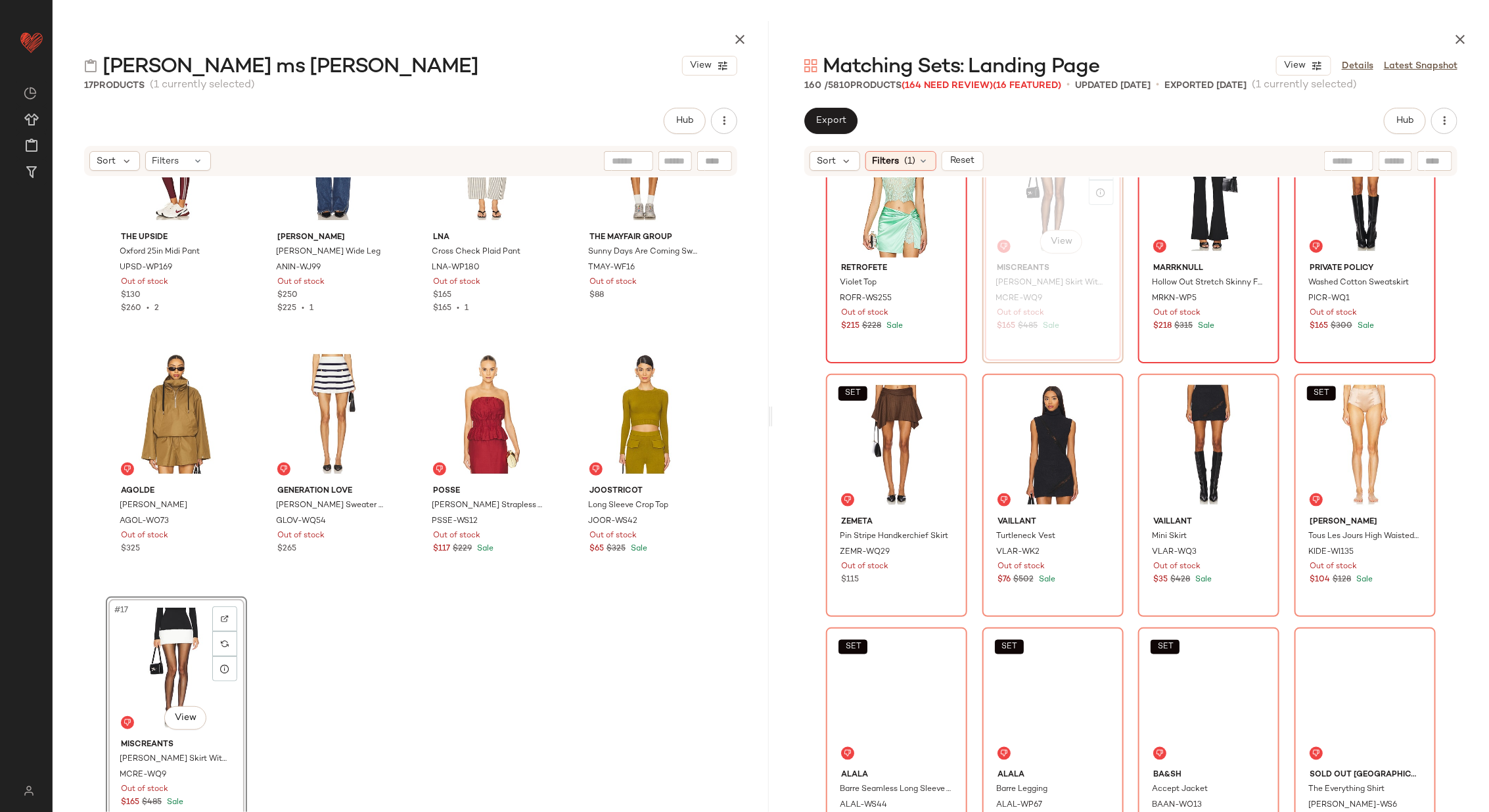
scroll to position [6934, 0]
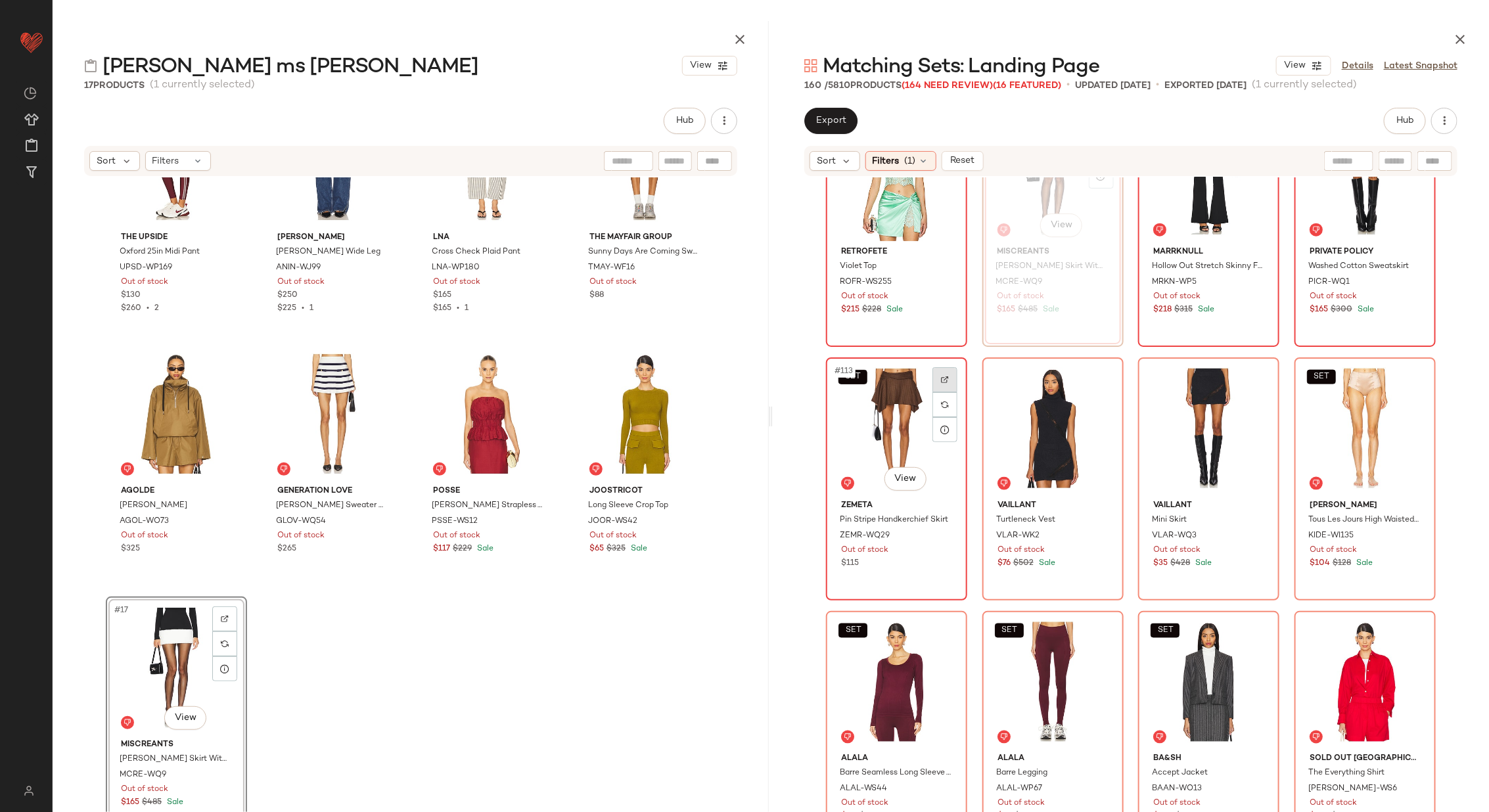
click at [945, 373] on div at bounding box center [945, 380] width 25 height 25
click at [1080, 383] on div "#114 View" at bounding box center [1053, 428] width 132 height 133
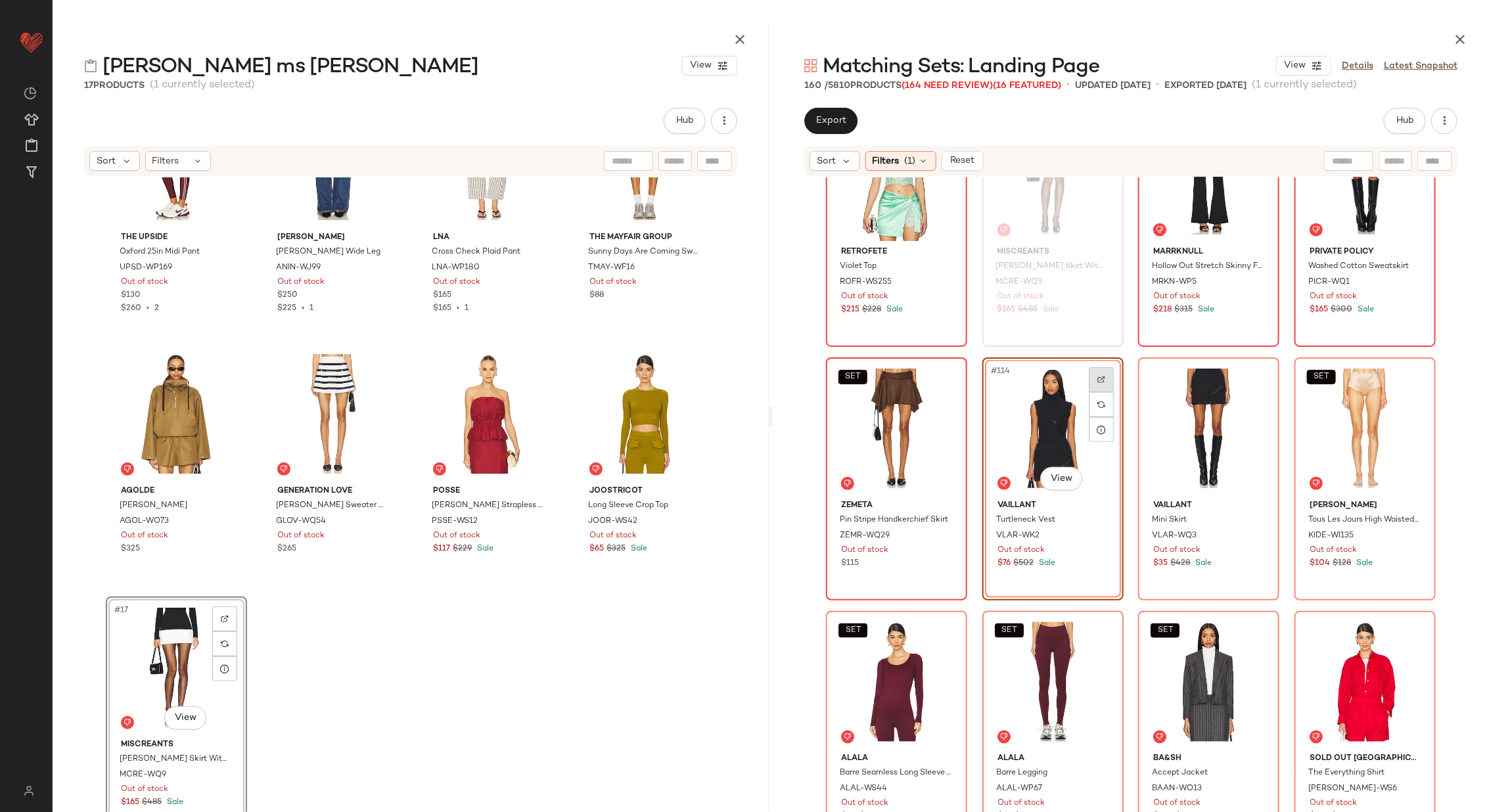
click at [1085, 382] on div "#114 View" at bounding box center [1053, 428] width 132 height 133
click at [1090, 372] on div at bounding box center [1101, 380] width 25 height 25
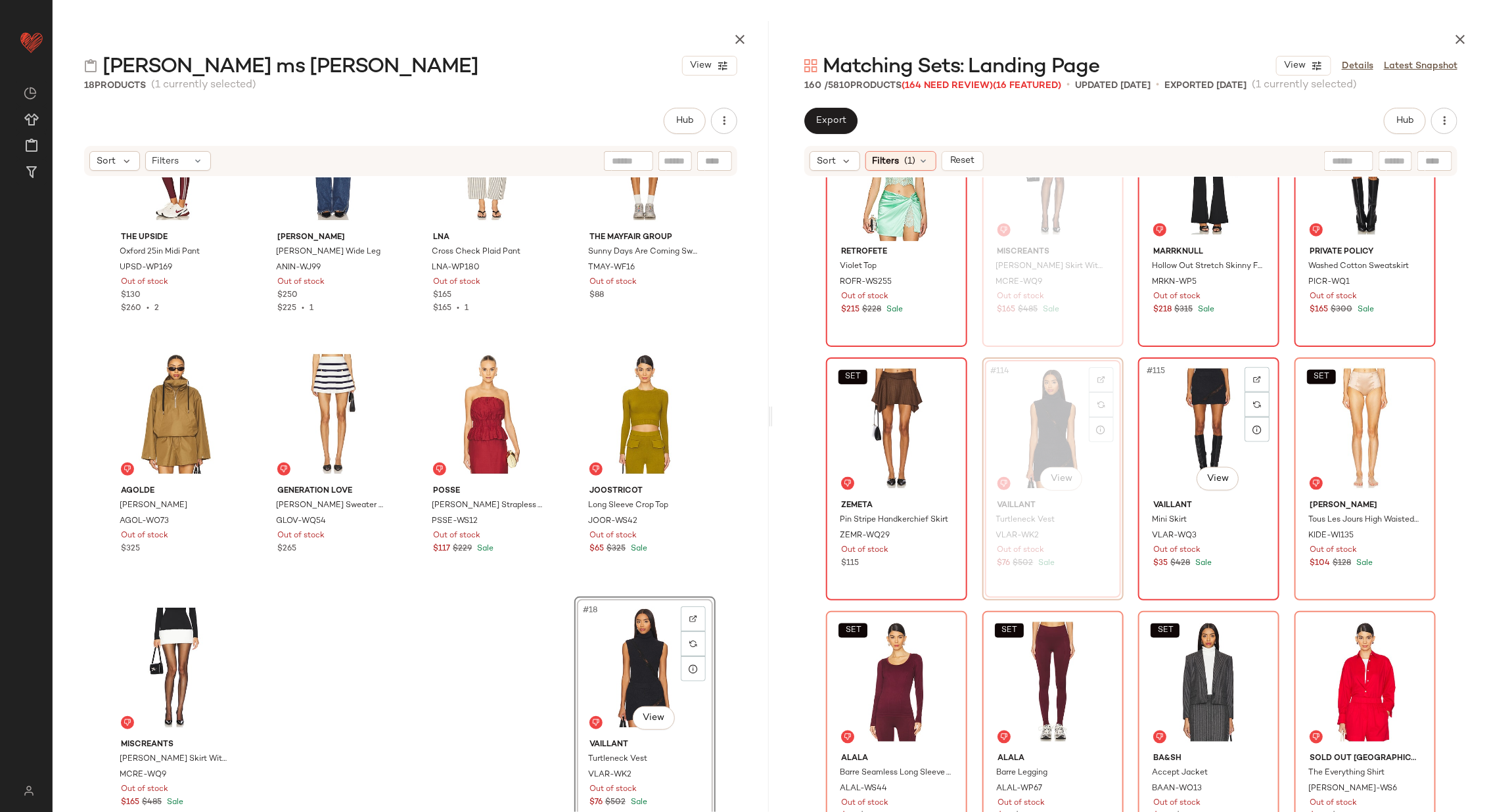
drag, startPoint x: 1047, startPoint y: 414, endPoint x: 1272, endPoint y: 372, distance: 228.9
click at [1248, 378] on div at bounding box center [1257, 380] width 25 height 25
click at [1412, 383] on div at bounding box center [1413, 380] width 25 height 25
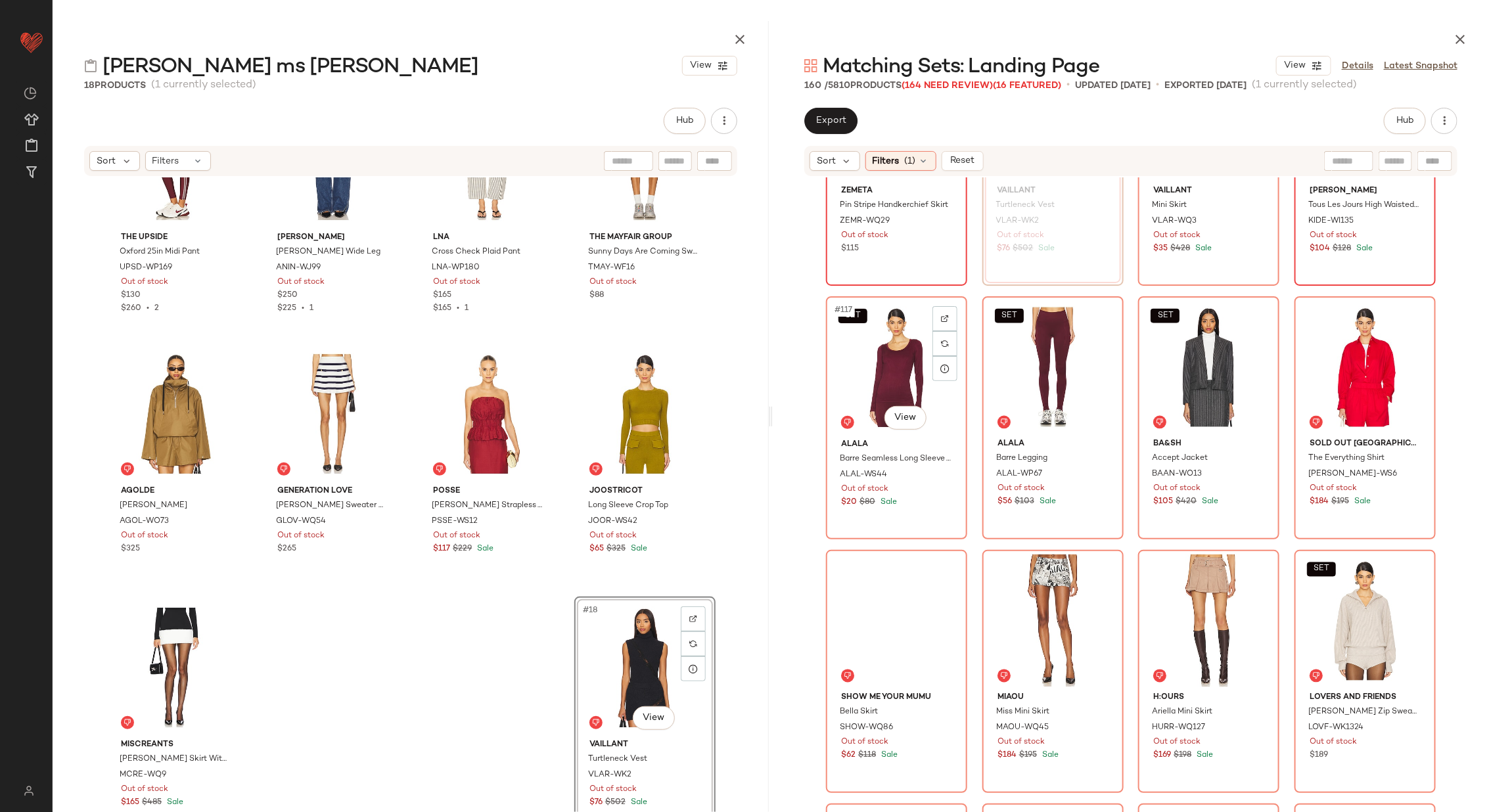
scroll to position [7253, 0]
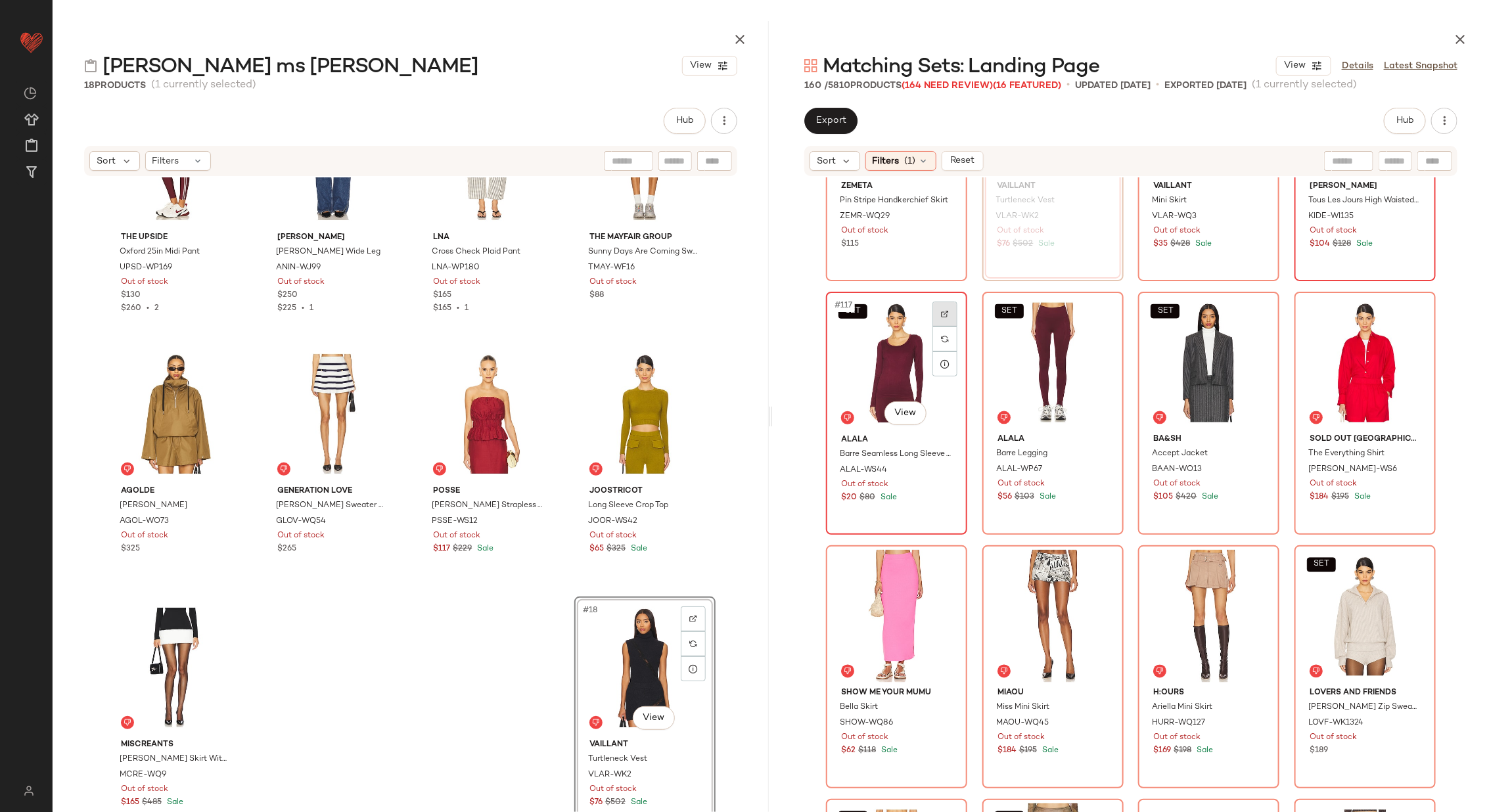
click at [937, 314] on div at bounding box center [945, 314] width 25 height 25
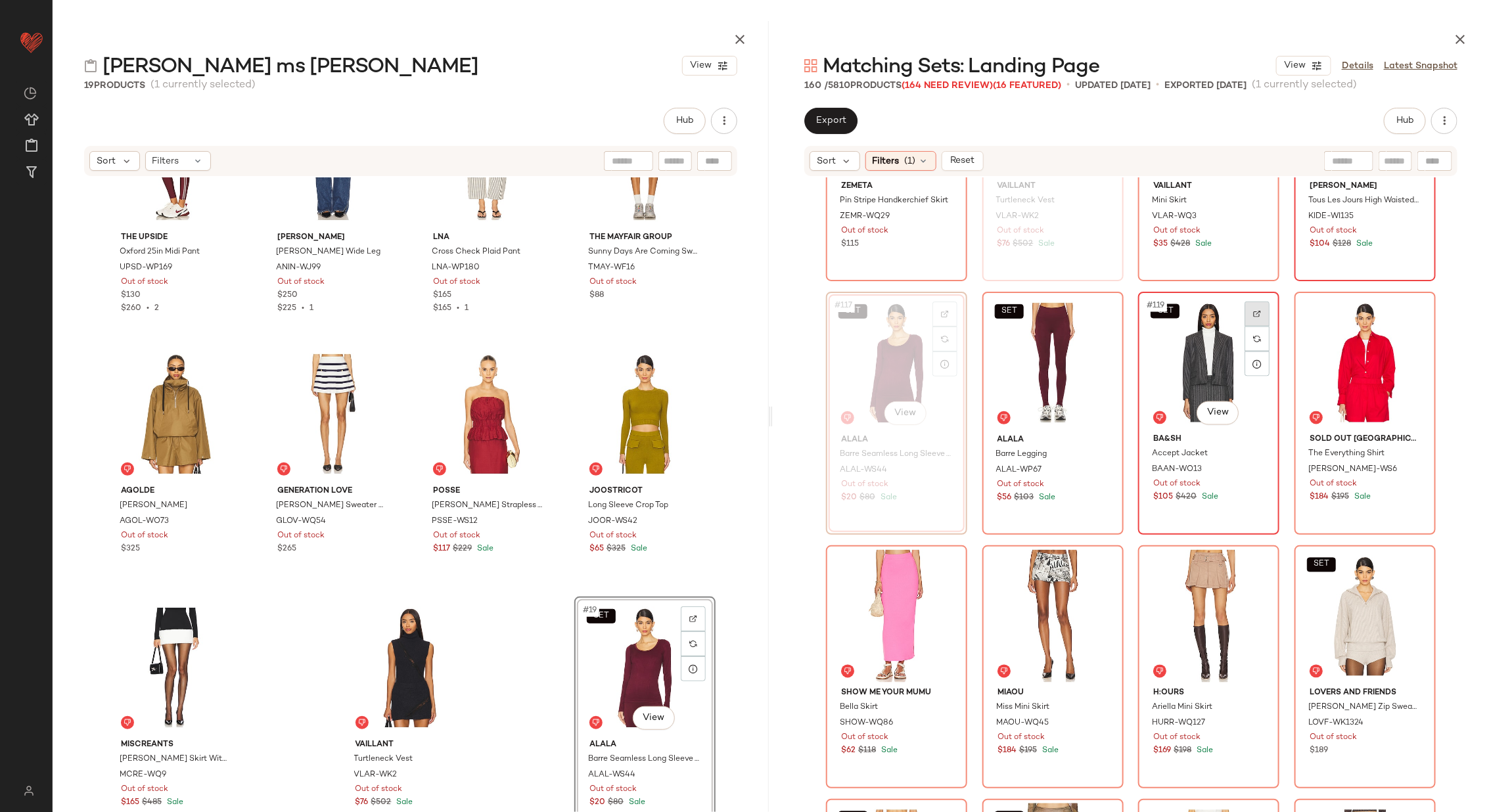
click at [1251, 306] on div at bounding box center [1257, 314] width 25 height 25
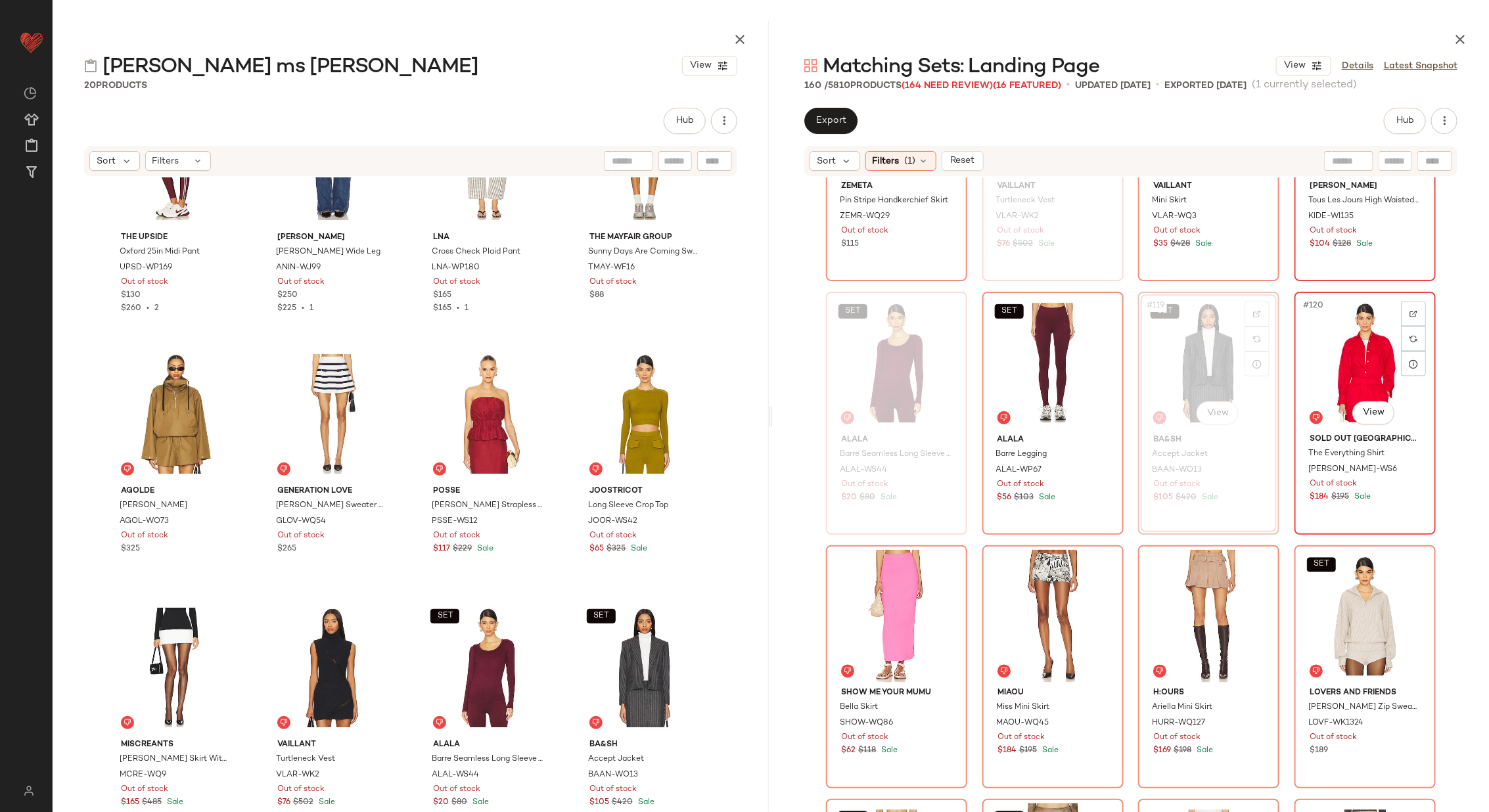
click at [1424, 308] on div "#120 View" at bounding box center [1365, 362] width 132 height 133
click at [1414, 298] on div "#120 View" at bounding box center [1365, 362] width 132 height 133
click at [1414, 308] on div at bounding box center [1413, 314] width 25 height 25
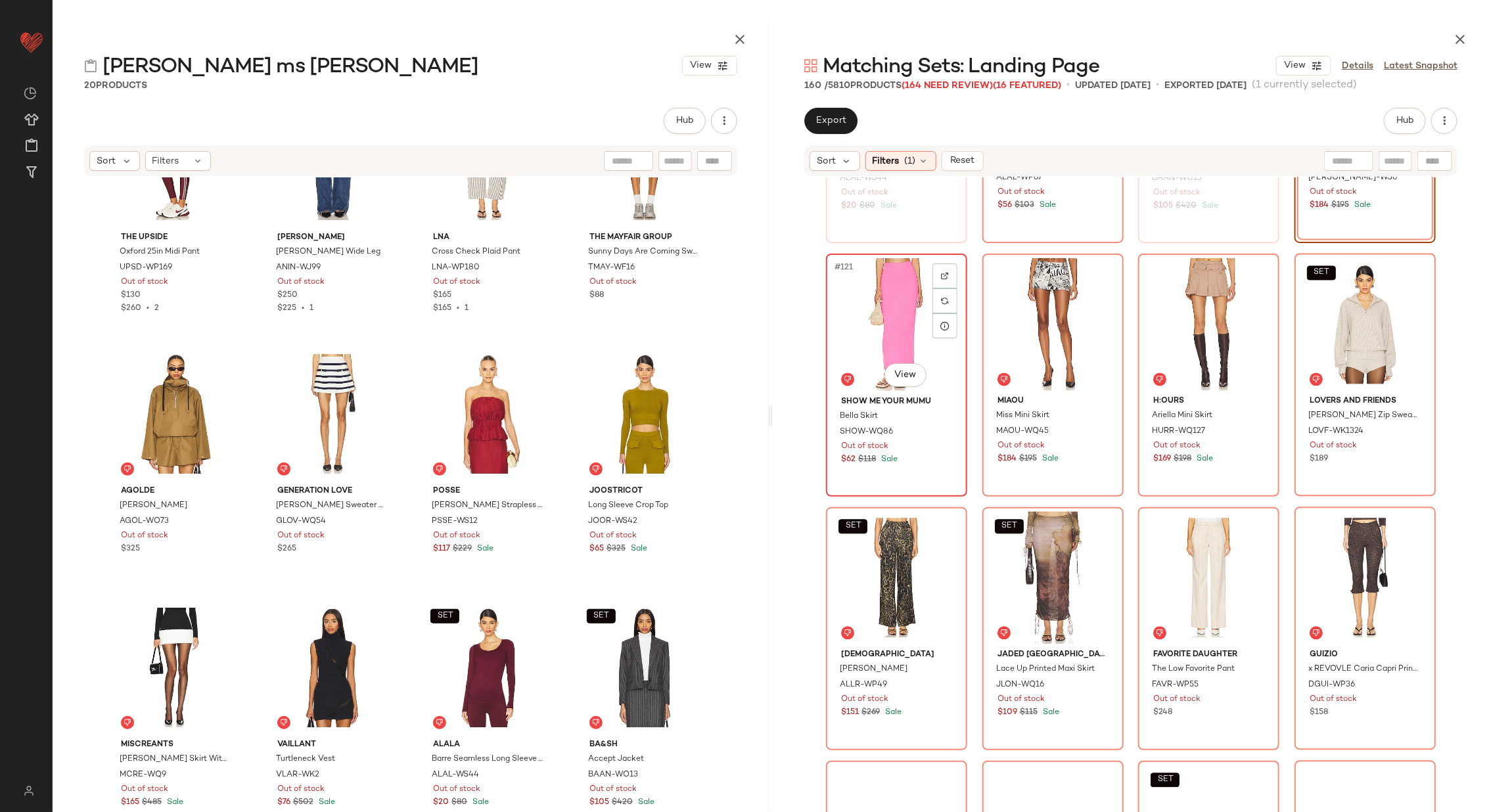
scroll to position [7549, 0]
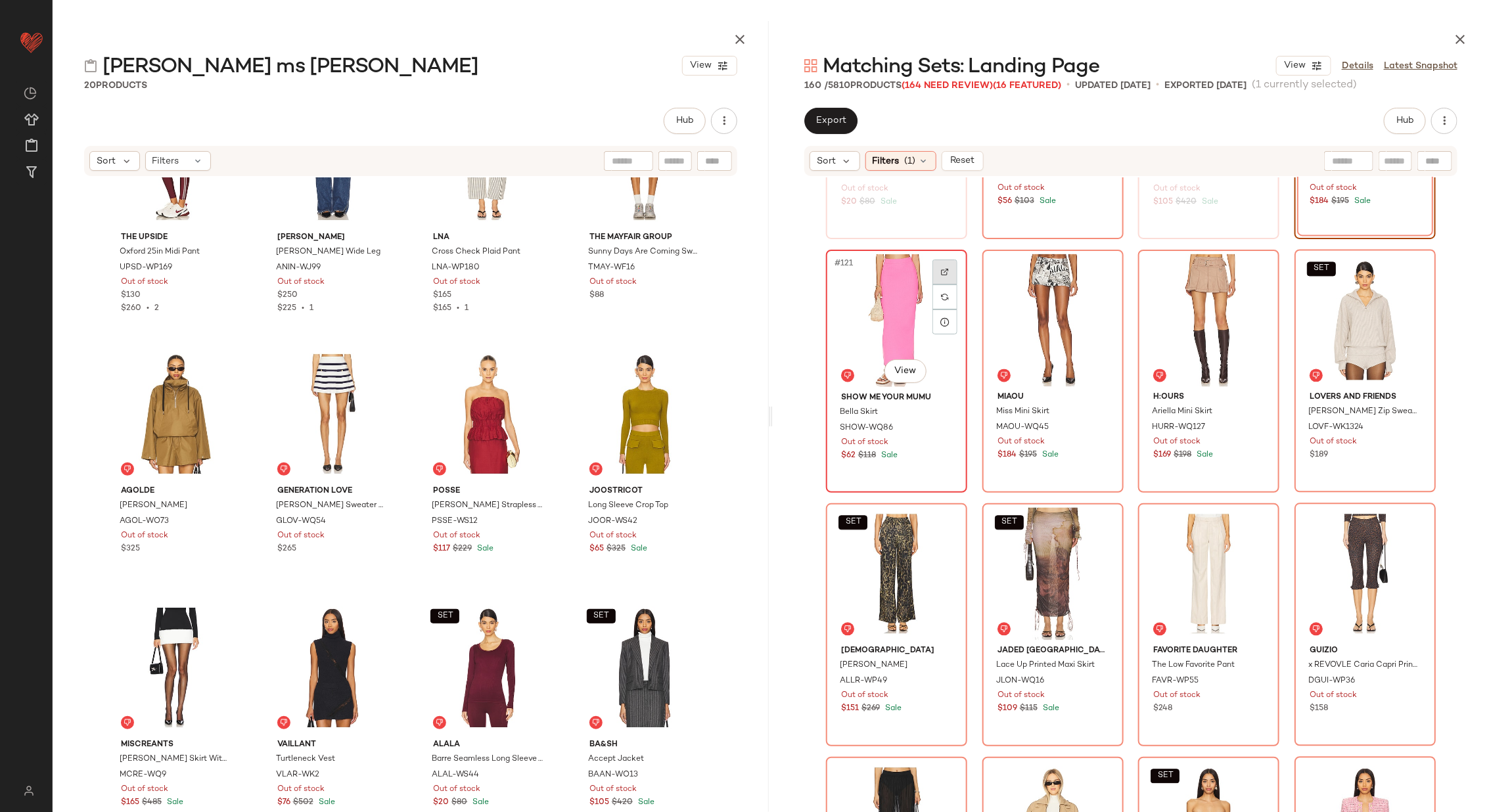
click at [950, 274] on div at bounding box center [945, 272] width 25 height 25
click at [1110, 266] on div at bounding box center [1101, 272] width 25 height 25
click at [1256, 274] on div at bounding box center [1257, 272] width 25 height 25
click at [1409, 271] on img at bounding box center [1412, 272] width 8 height 8
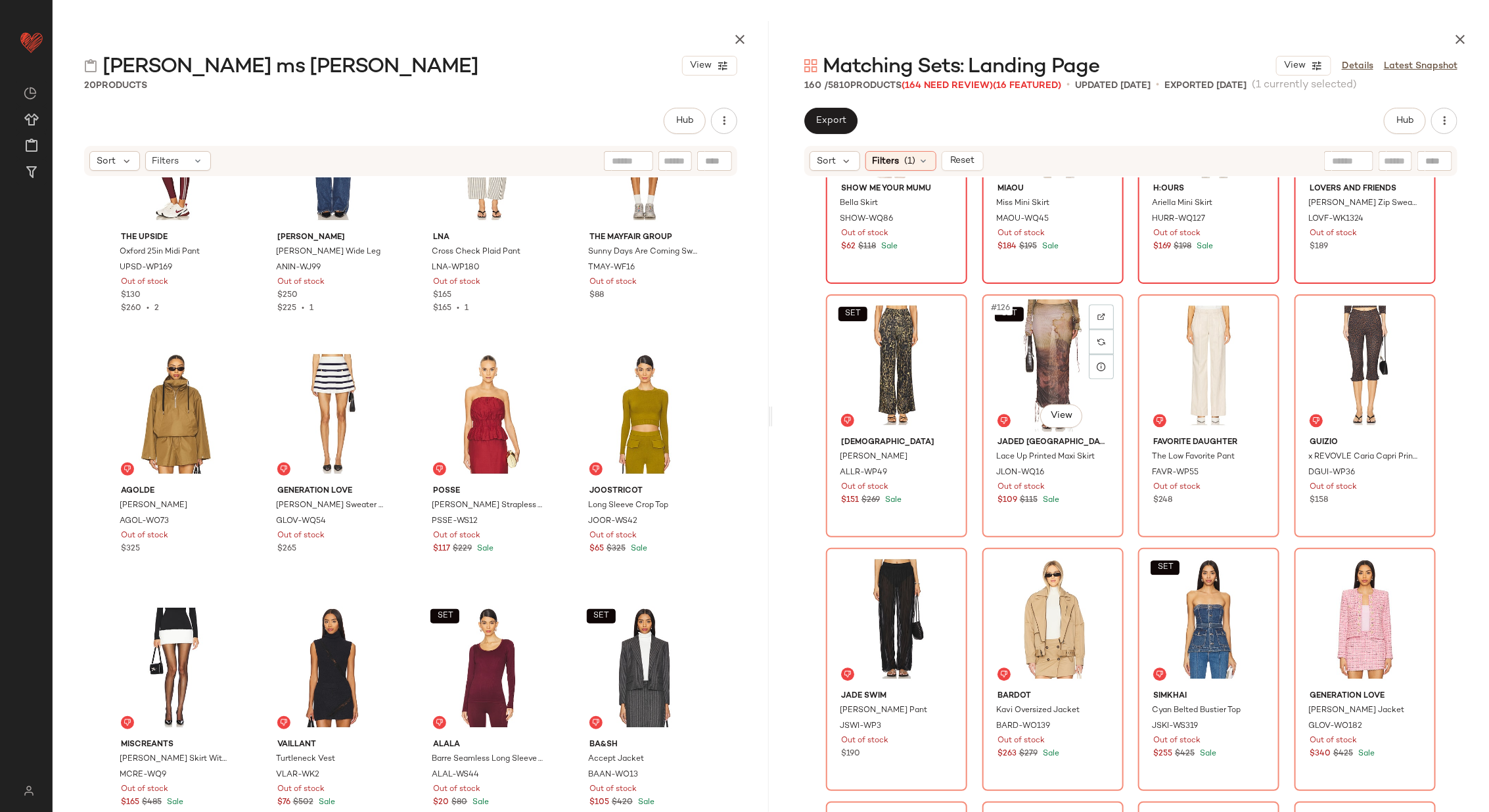
scroll to position [7757, 0]
click at [940, 323] on div at bounding box center [945, 317] width 25 height 25
click at [1099, 313] on img at bounding box center [1100, 316] width 8 height 8
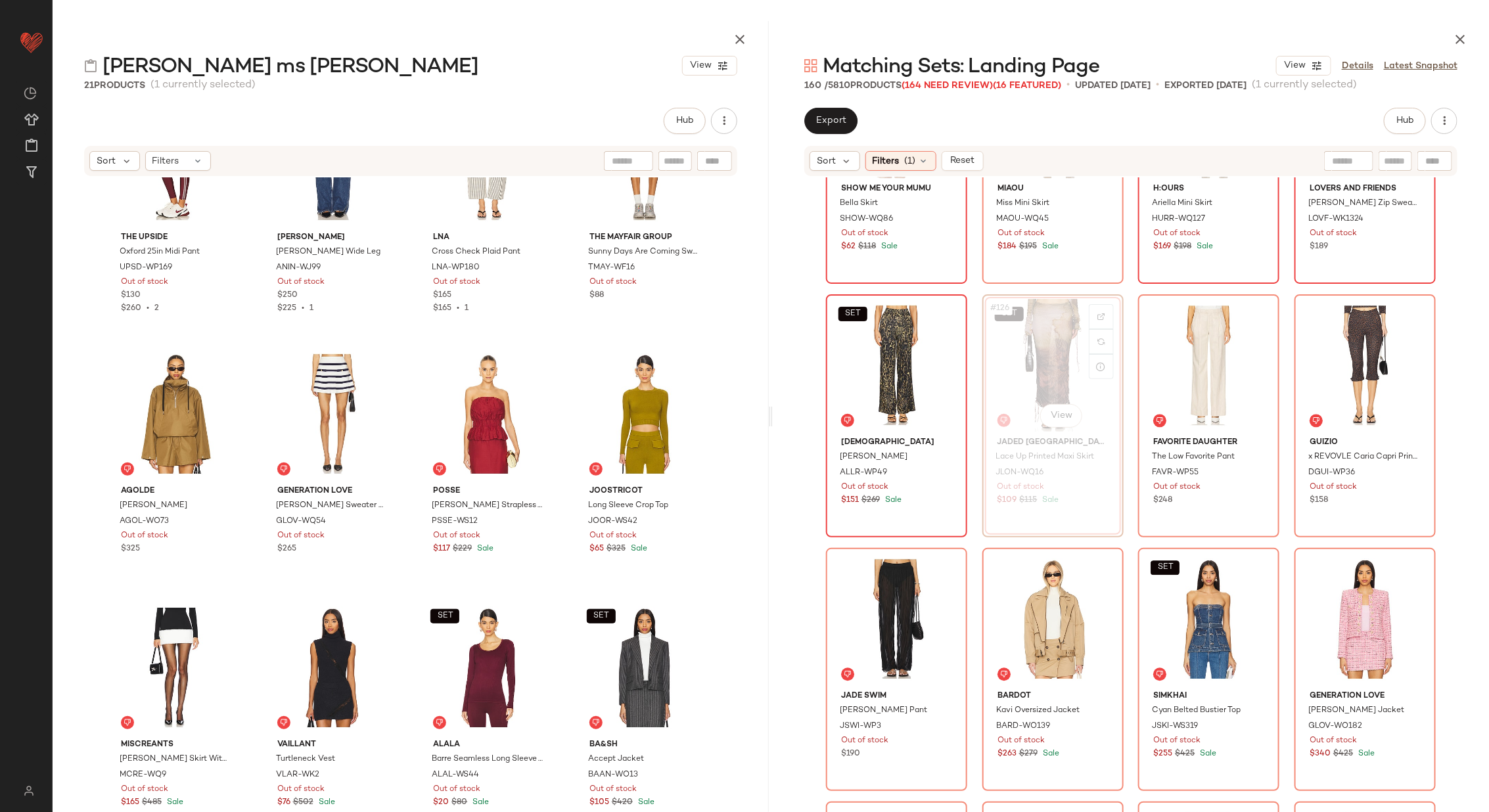
scroll to position [861, 0]
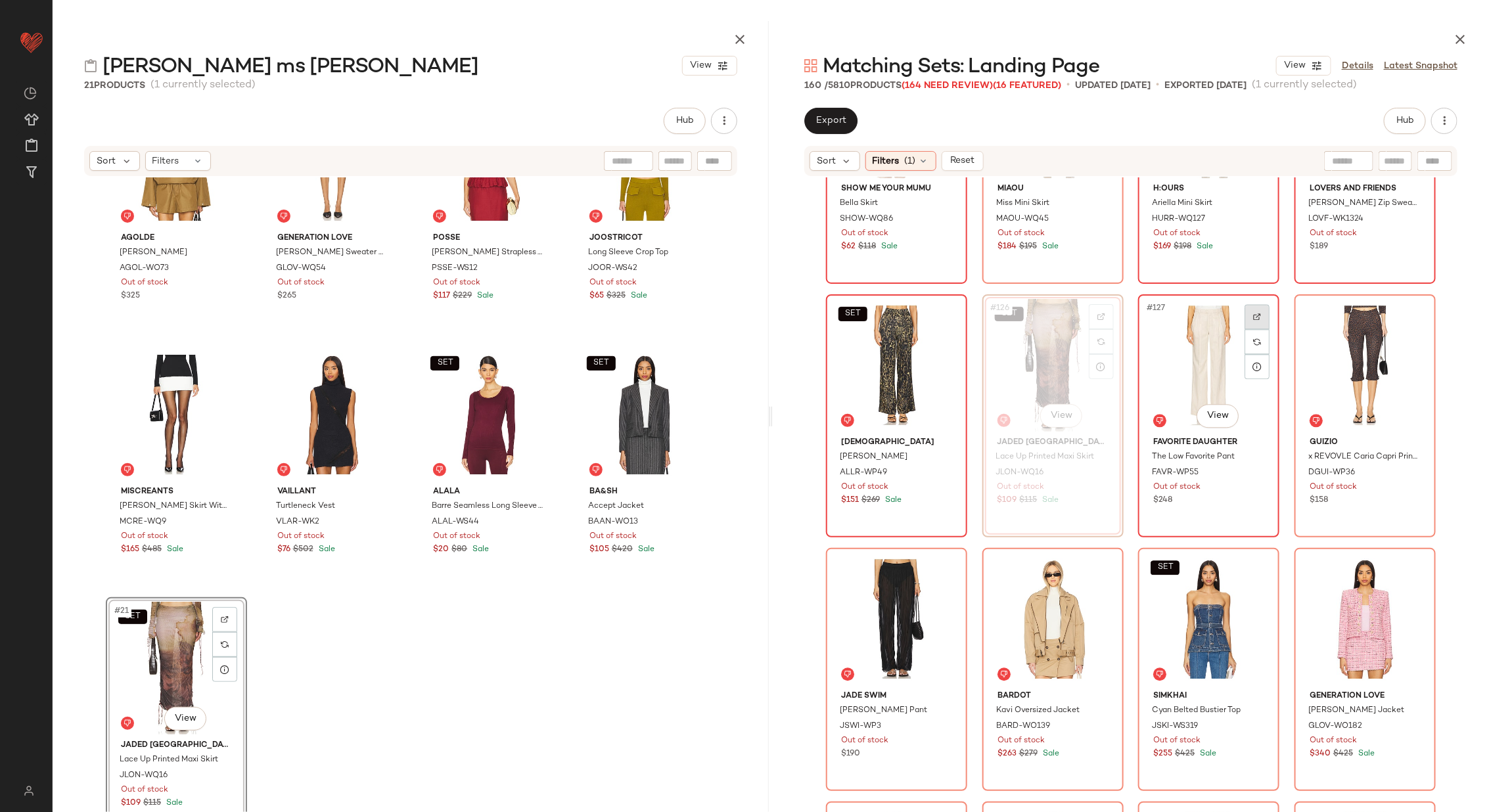
click at [1262, 315] on div at bounding box center [1257, 317] width 25 height 25
click at [1409, 313] on img at bounding box center [1412, 316] width 8 height 8
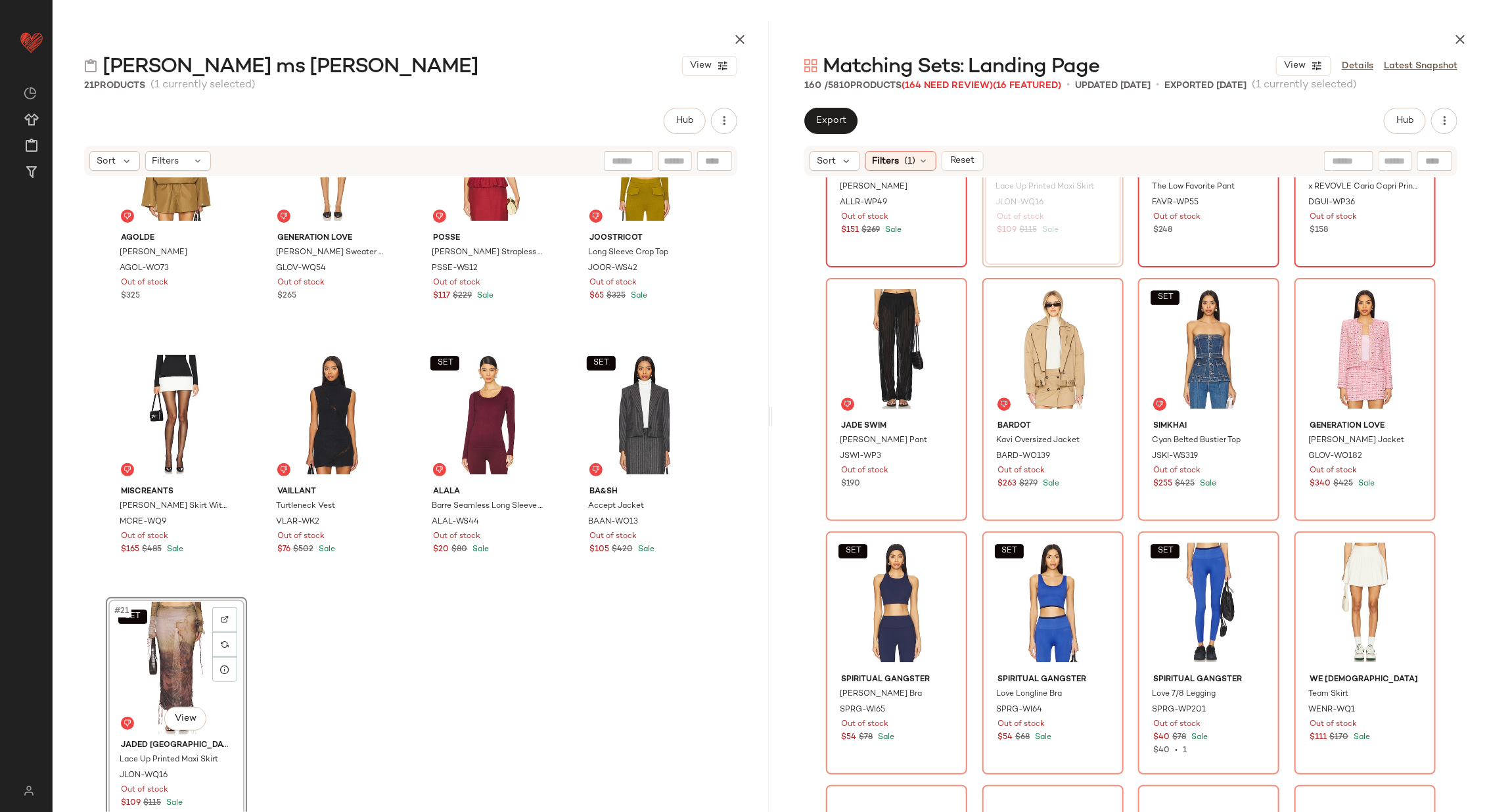
scroll to position [8043, 0]
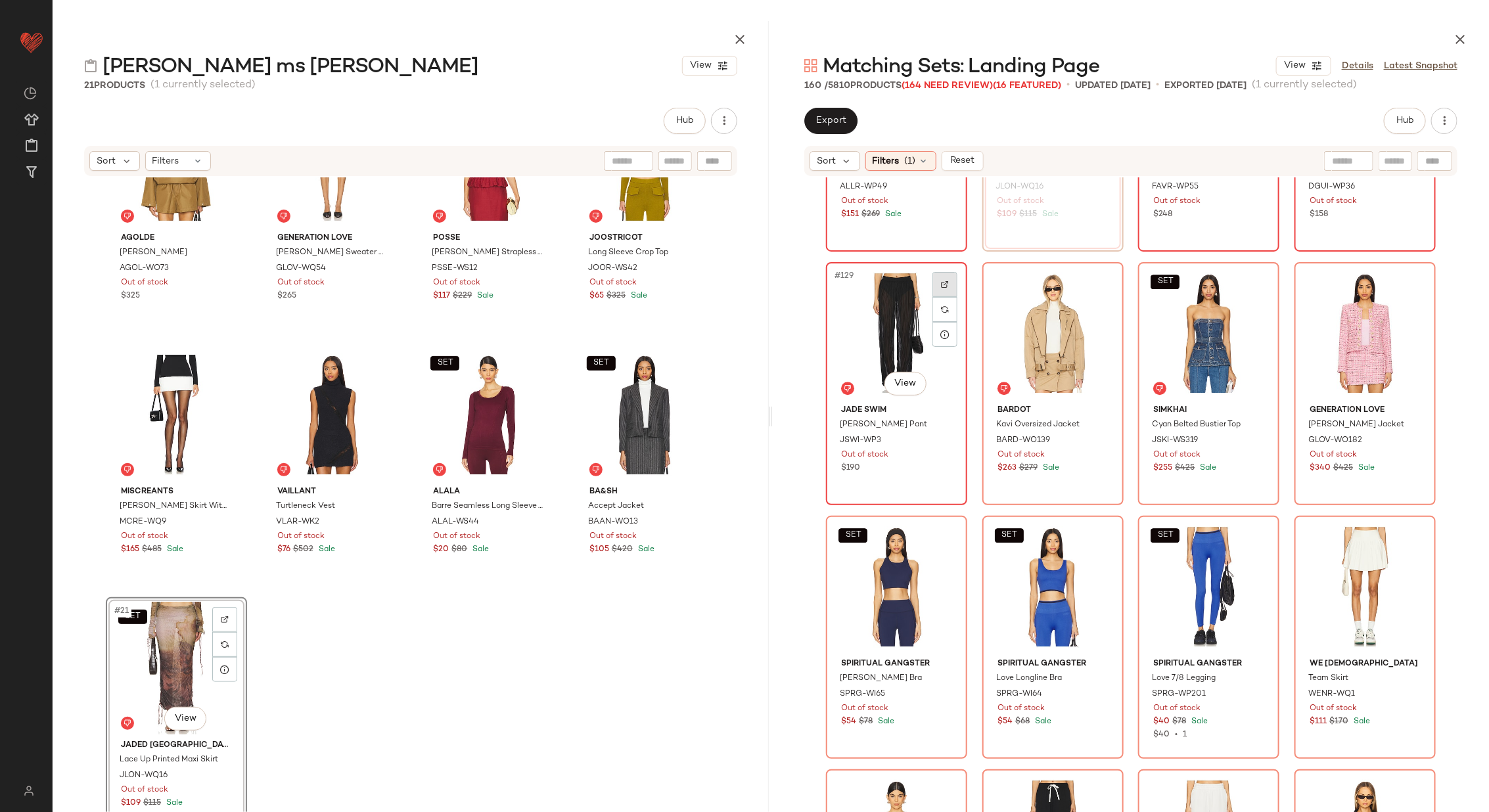
click at [950, 276] on div at bounding box center [945, 284] width 25 height 25
click at [1106, 284] on div at bounding box center [1101, 284] width 25 height 25
click at [1253, 283] on img at bounding box center [1256, 283] width 8 height 8
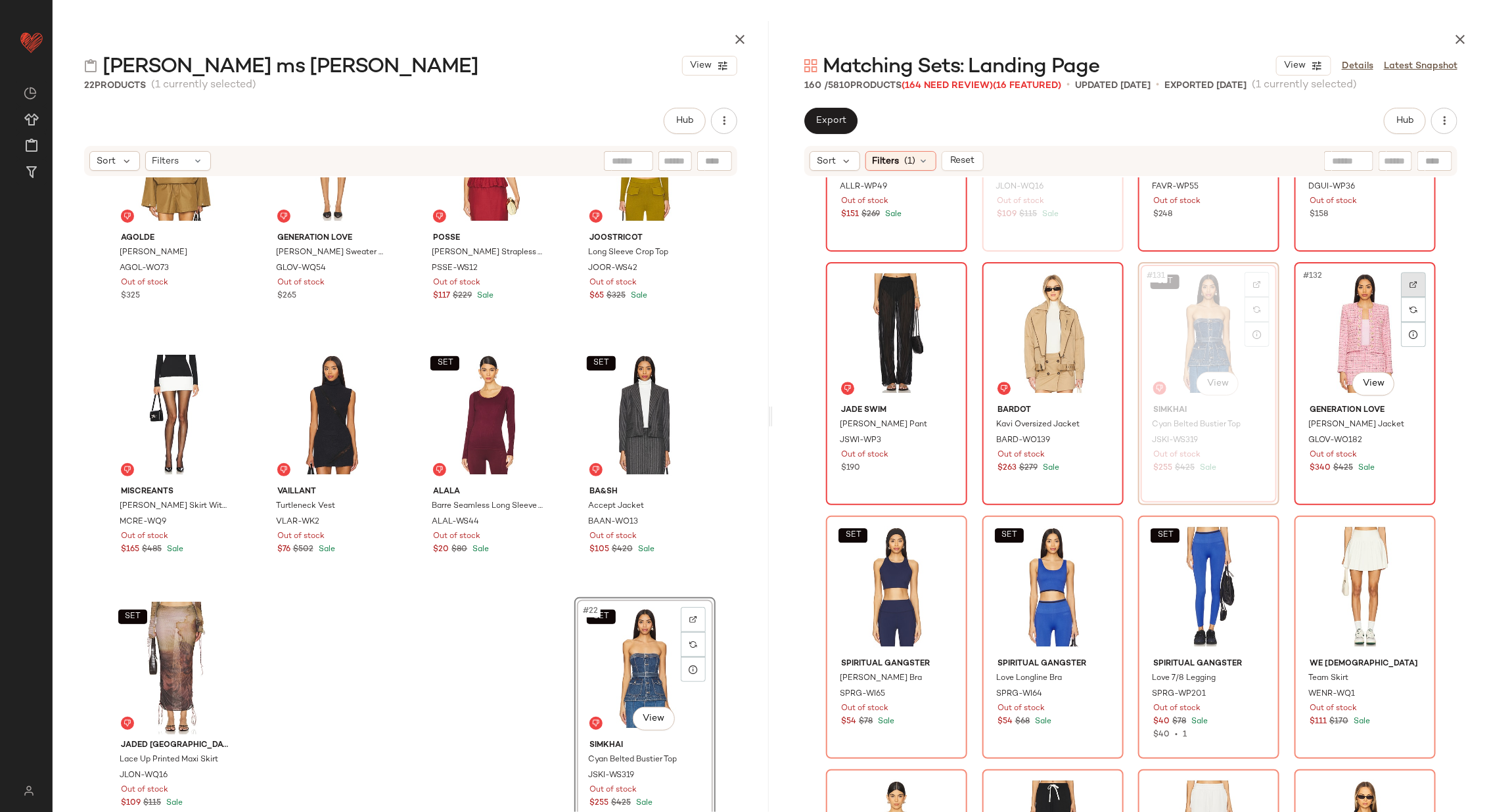
click at [1409, 283] on img at bounding box center [1412, 283] width 8 height 8
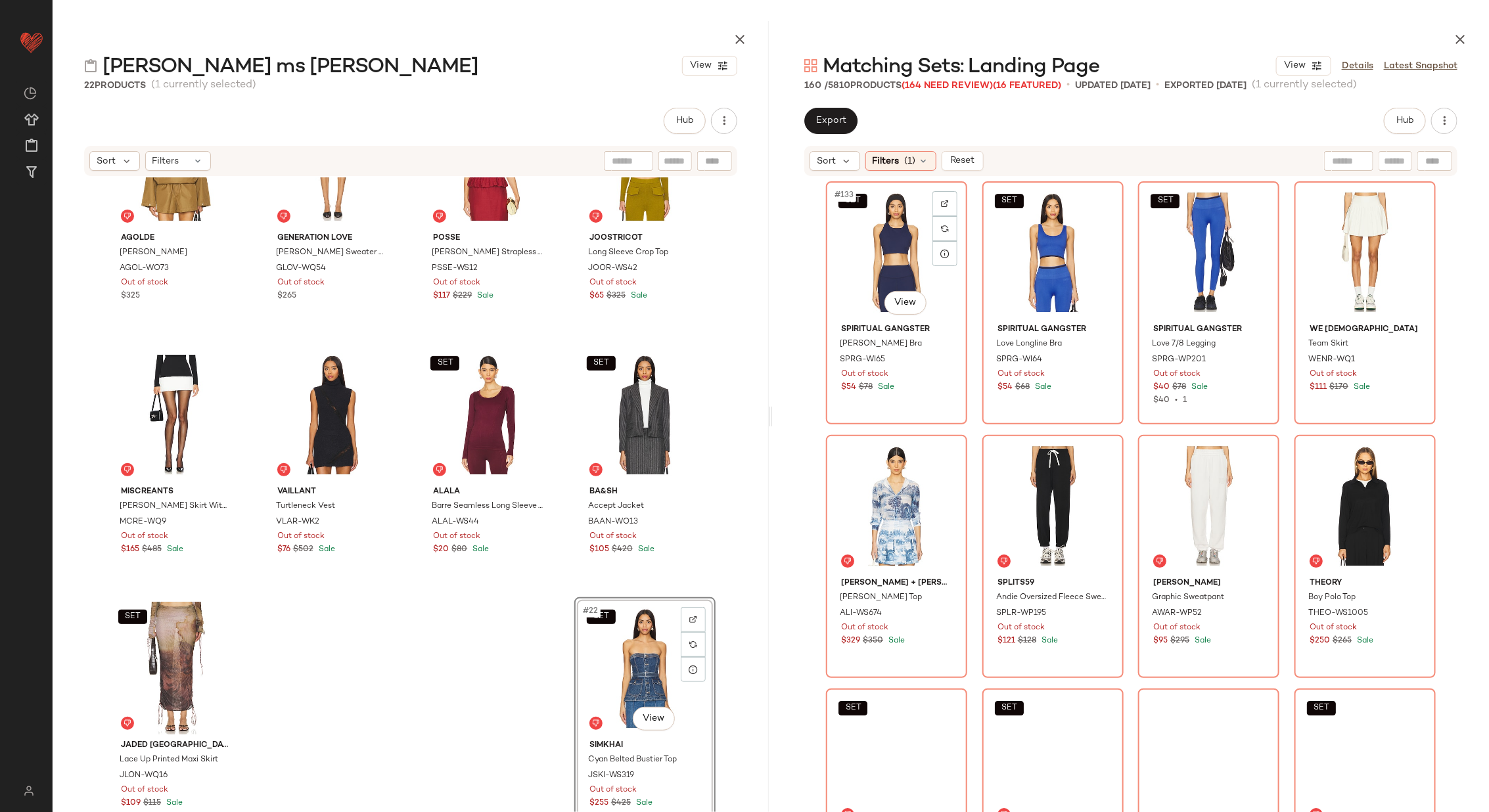
scroll to position [8386, 0]
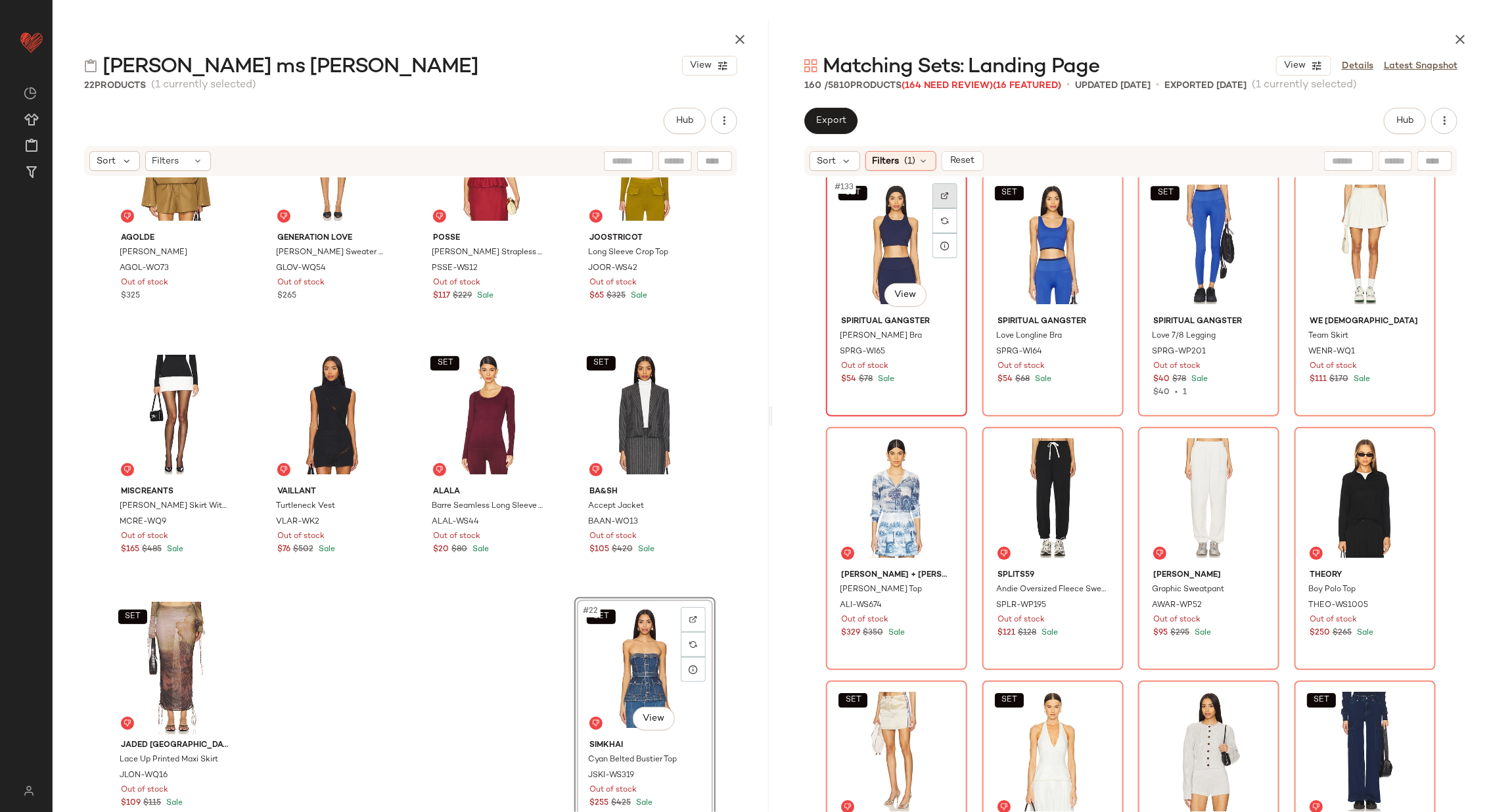
click at [940, 193] on img at bounding box center [944, 195] width 8 height 8
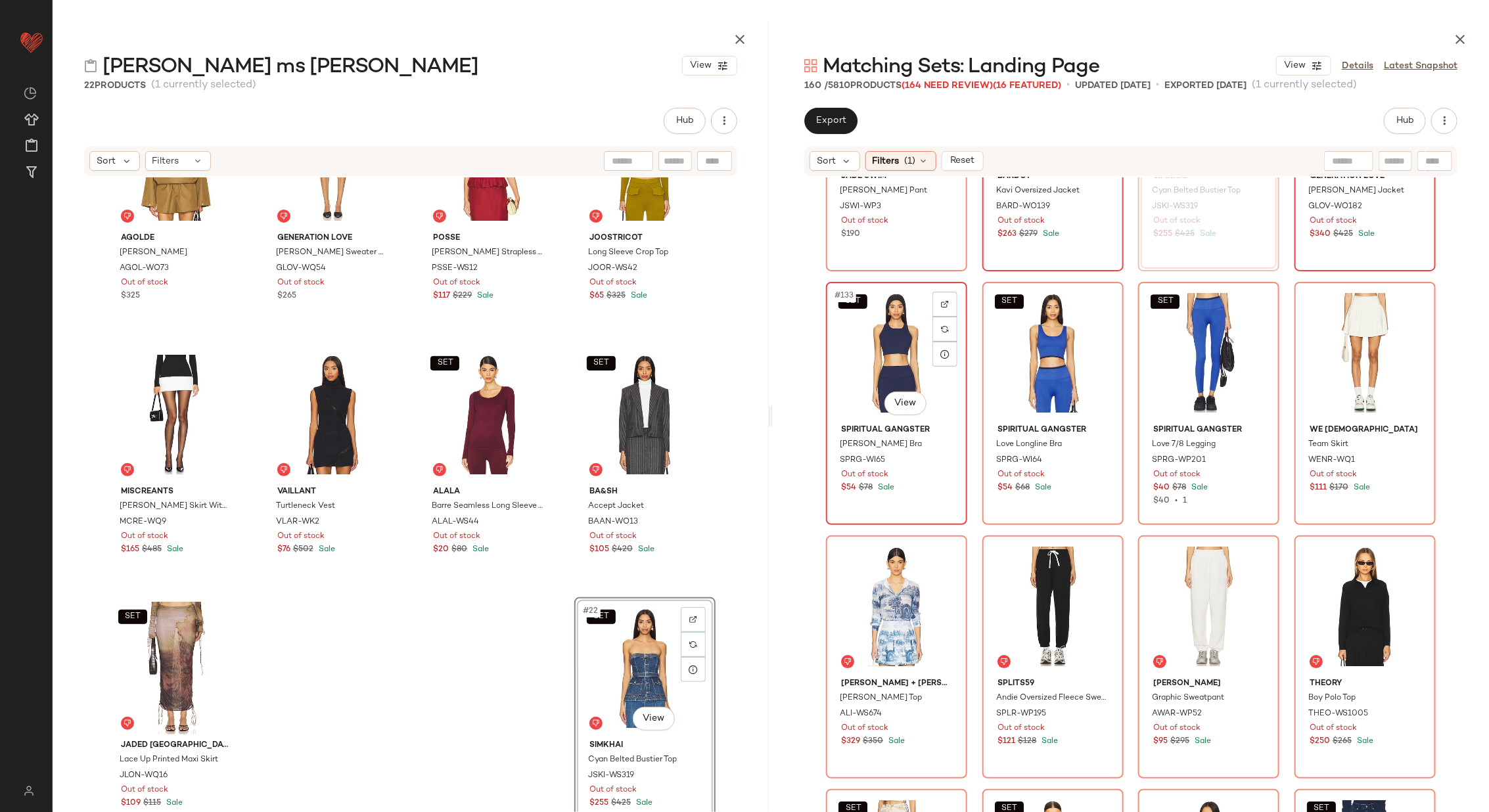
scroll to position [8232, 0]
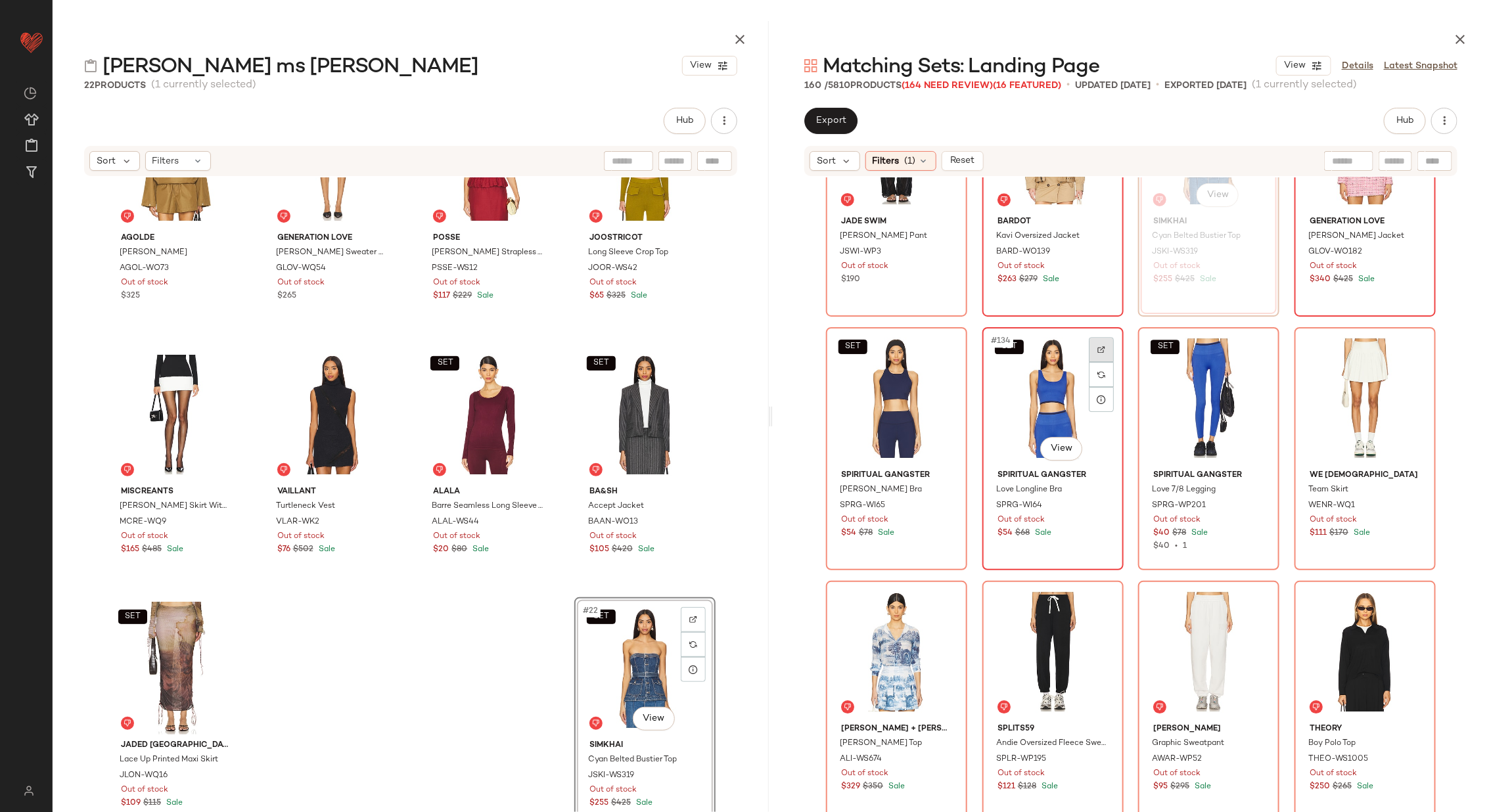
click at [1105, 345] on div at bounding box center [1101, 349] width 25 height 25
click at [1248, 350] on div at bounding box center [1257, 349] width 25 height 25
click at [1401, 347] on div at bounding box center [1413, 349] width 25 height 25
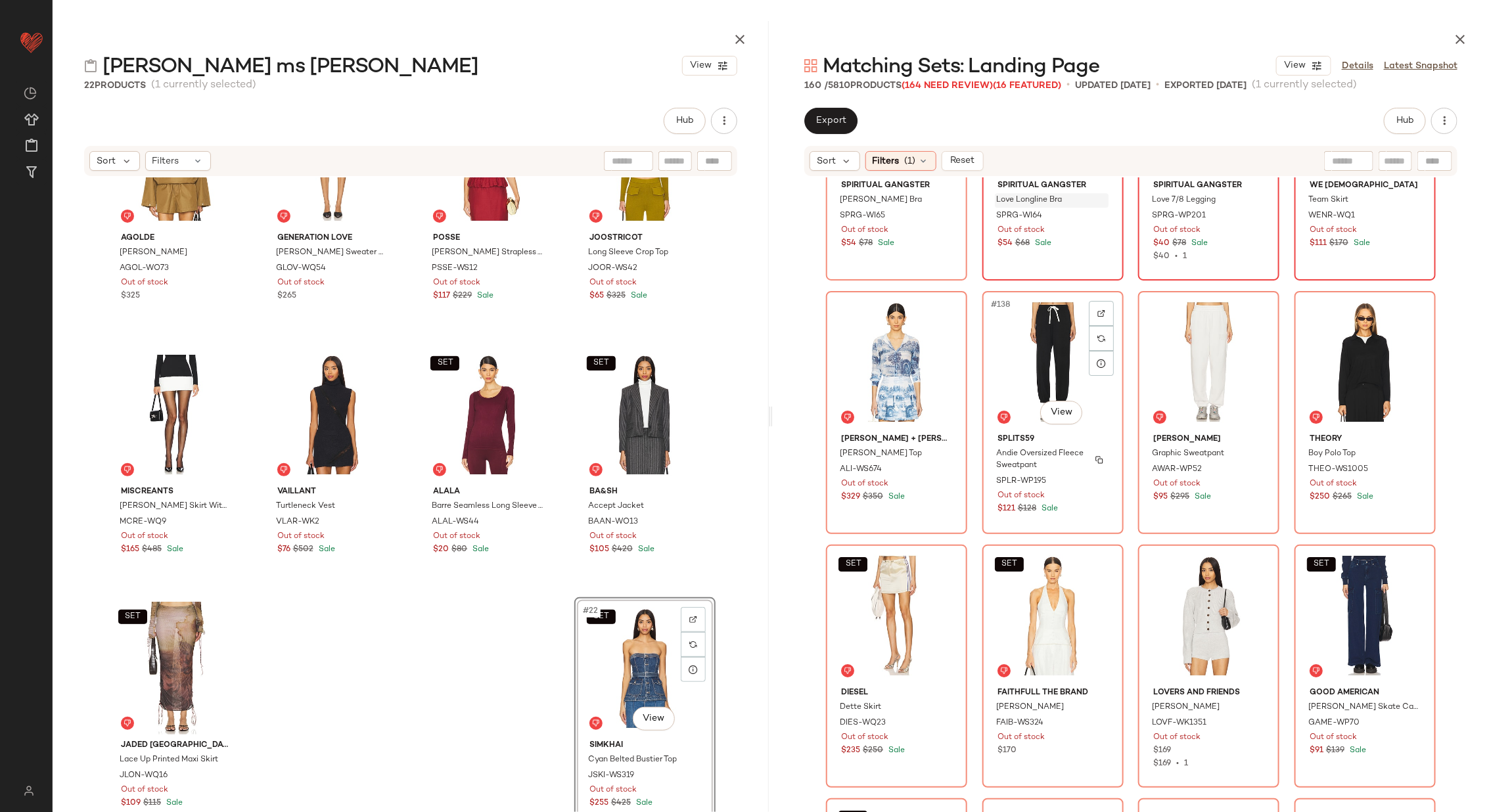
scroll to position [8528, 0]
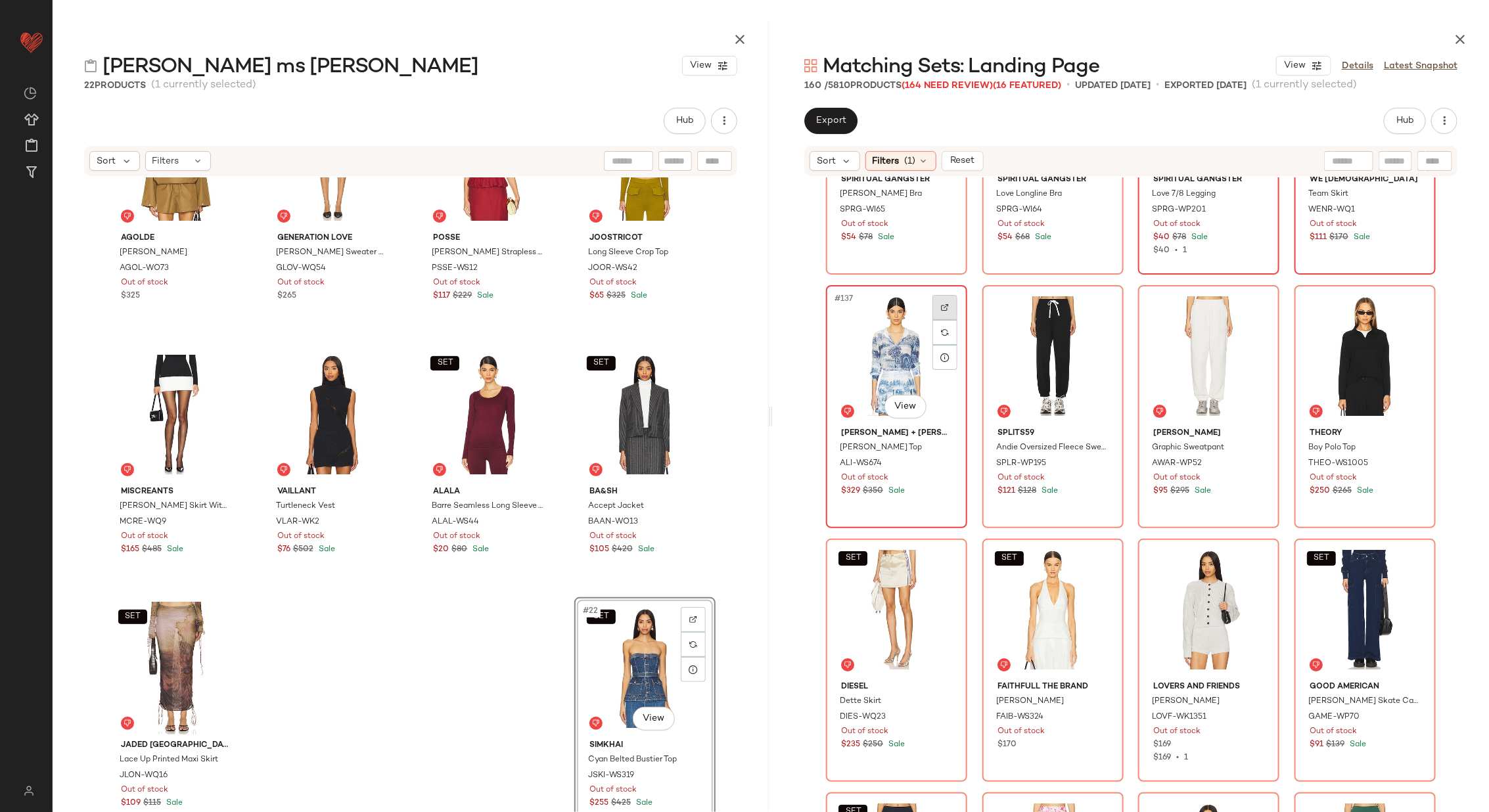
click at [936, 308] on div at bounding box center [945, 308] width 25 height 25
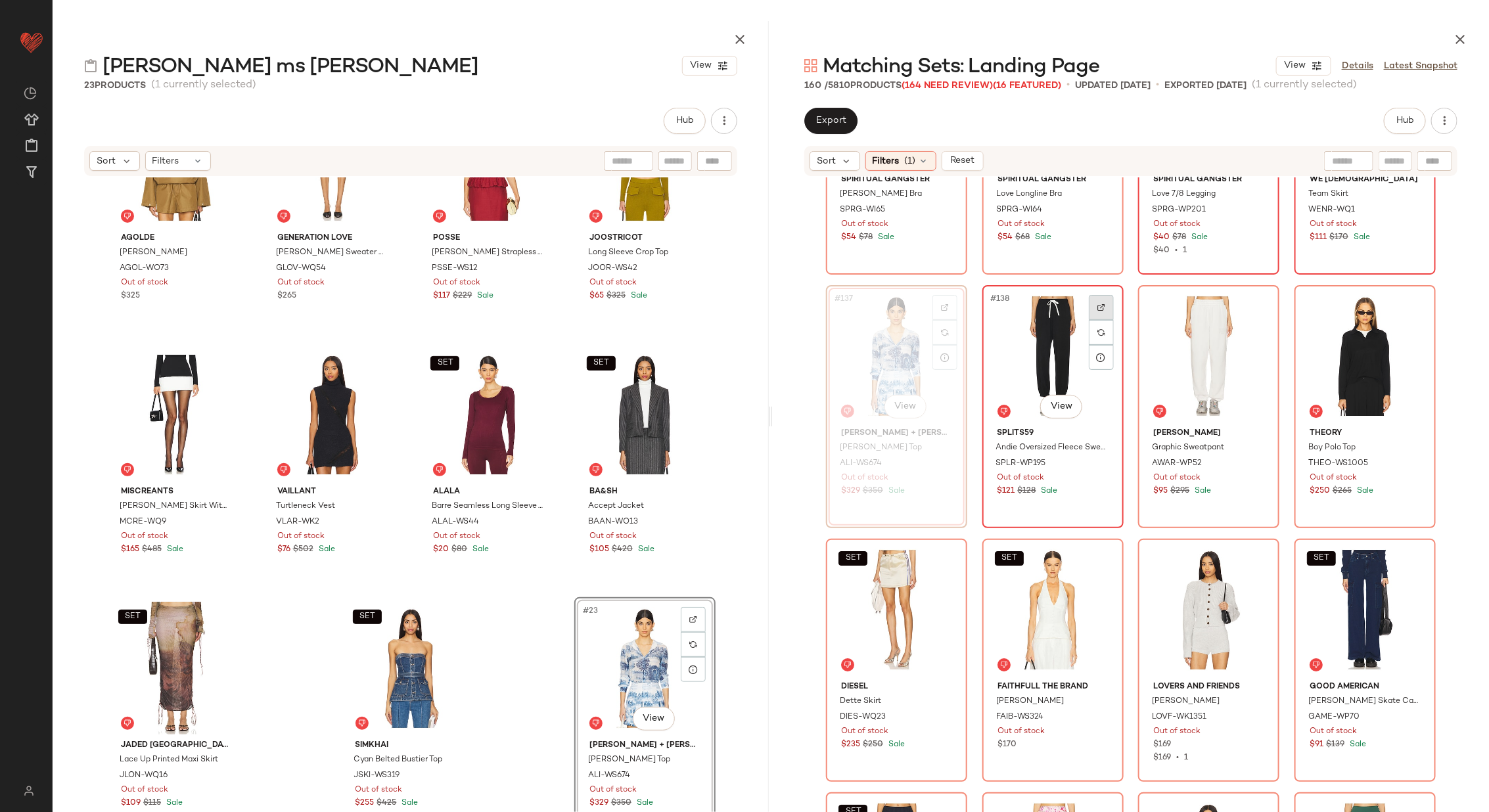
click at [1091, 305] on div at bounding box center [1101, 308] width 25 height 25
click at [1253, 300] on div at bounding box center [1257, 308] width 25 height 25
click at [1411, 301] on div at bounding box center [1413, 308] width 25 height 25
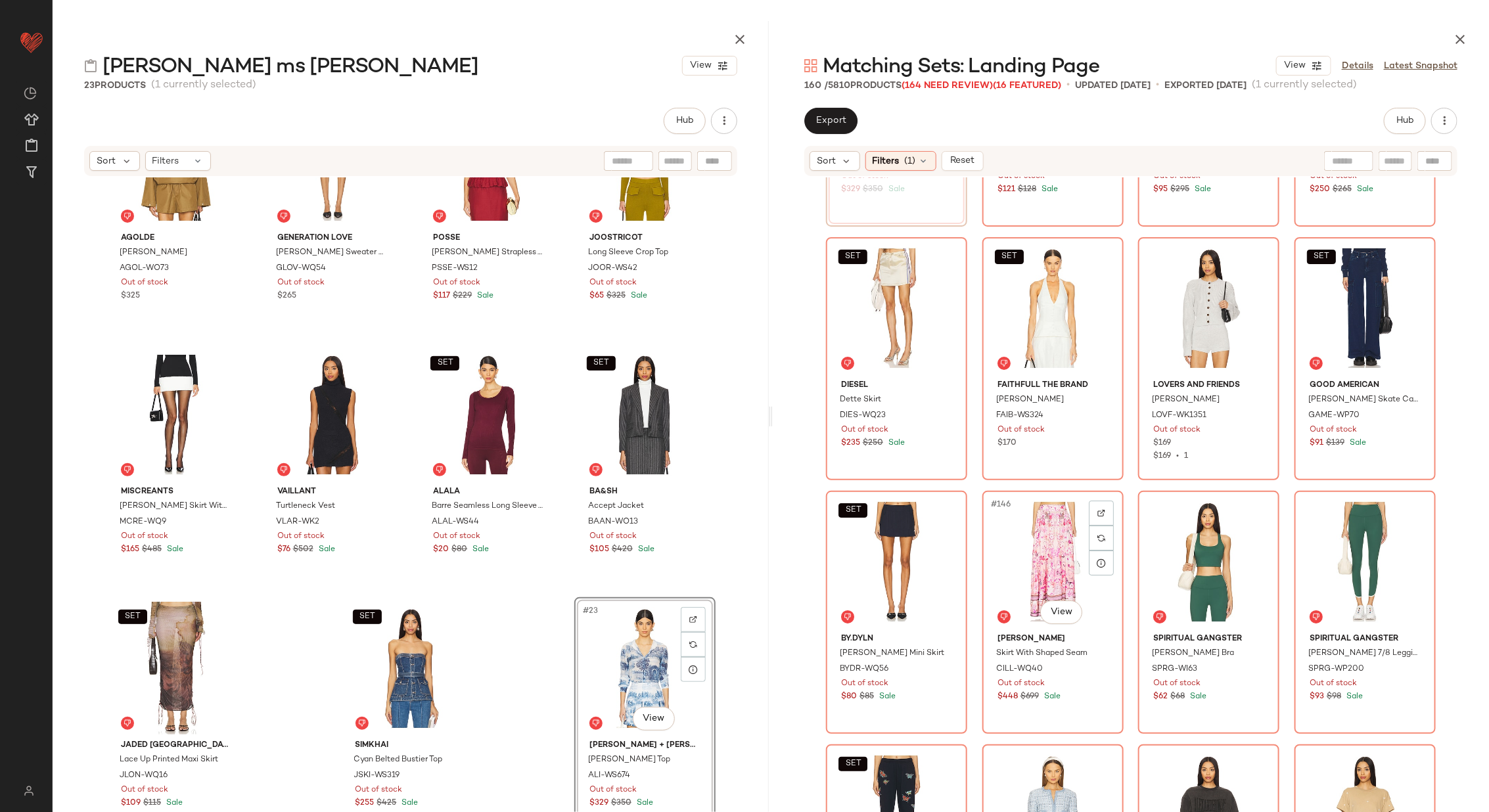
scroll to position [8815, 0]
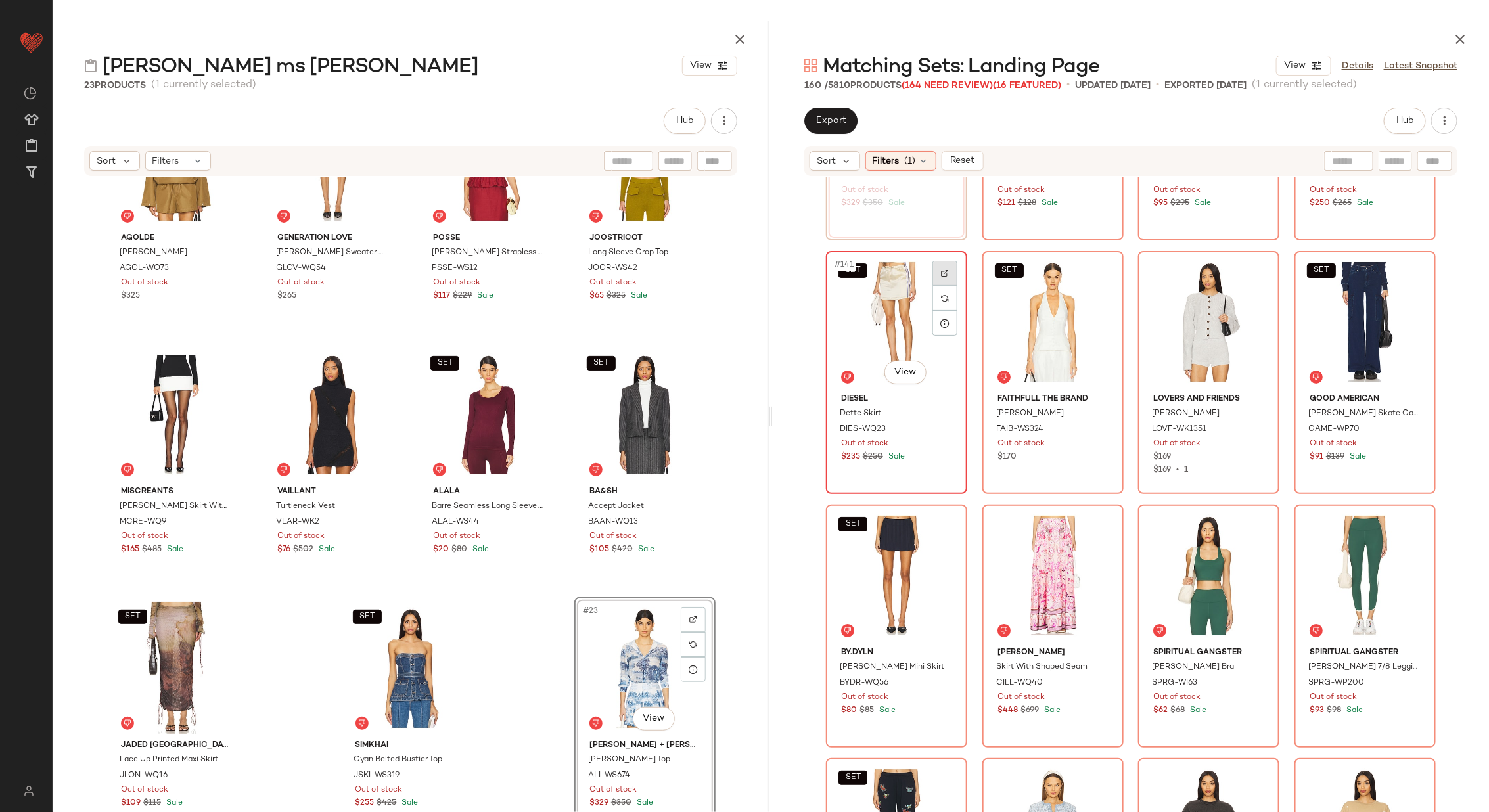
click at [940, 272] on img at bounding box center [944, 273] width 8 height 8
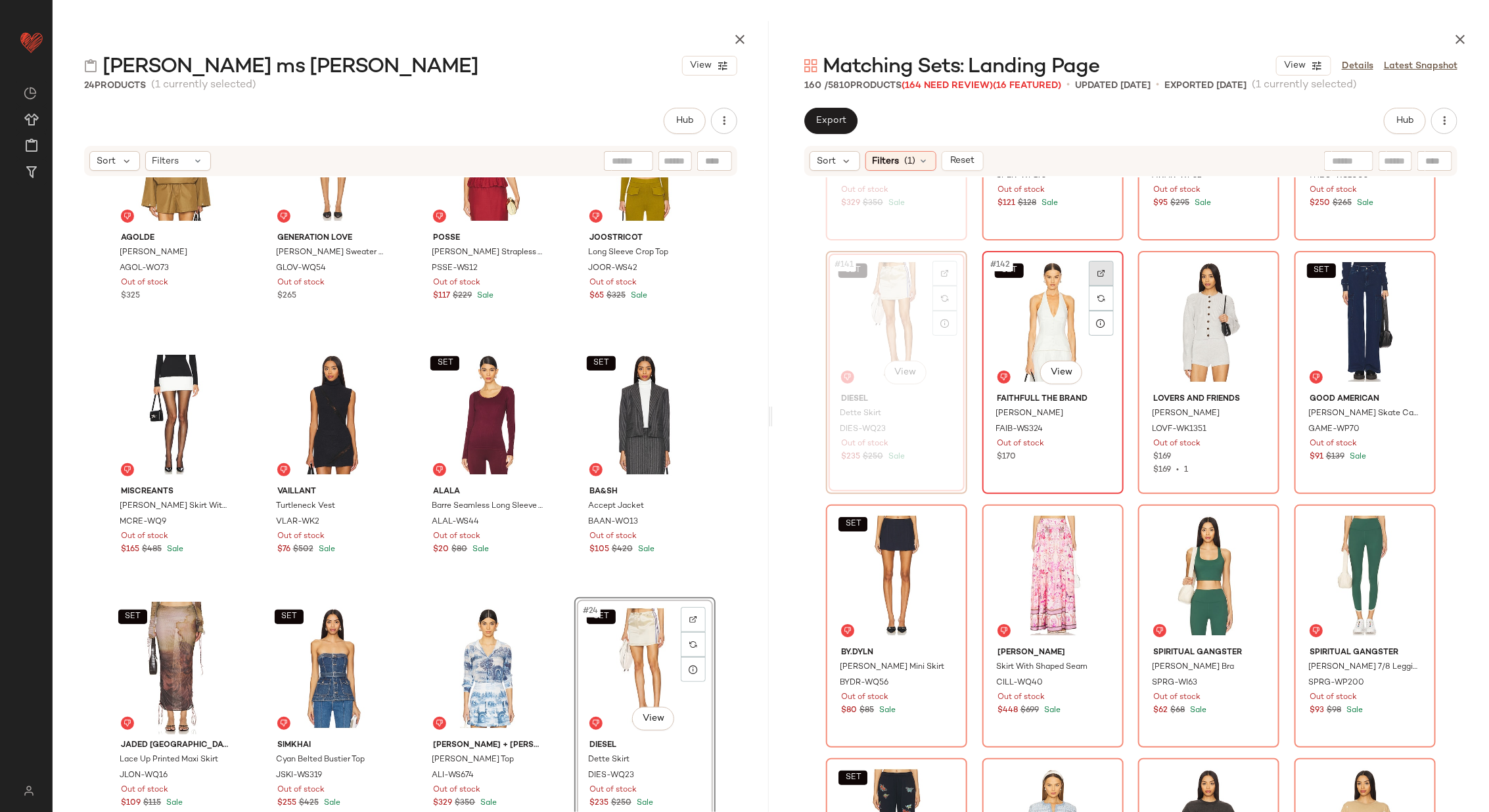
click at [1097, 265] on div at bounding box center [1101, 273] width 25 height 25
click at [1251, 278] on div at bounding box center [1257, 273] width 25 height 25
click at [1409, 272] on img at bounding box center [1412, 273] width 8 height 8
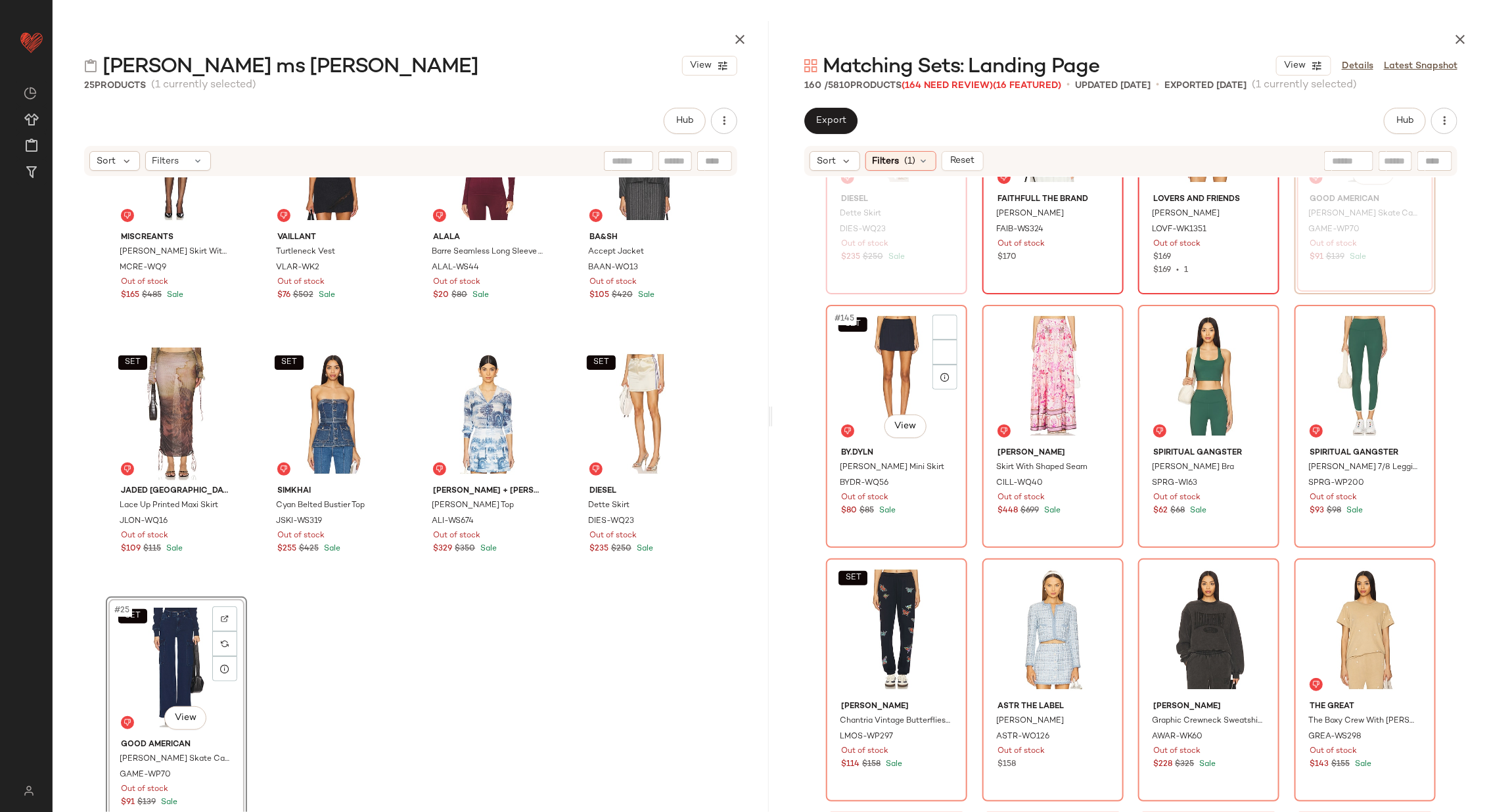
scroll to position [9036, 0]
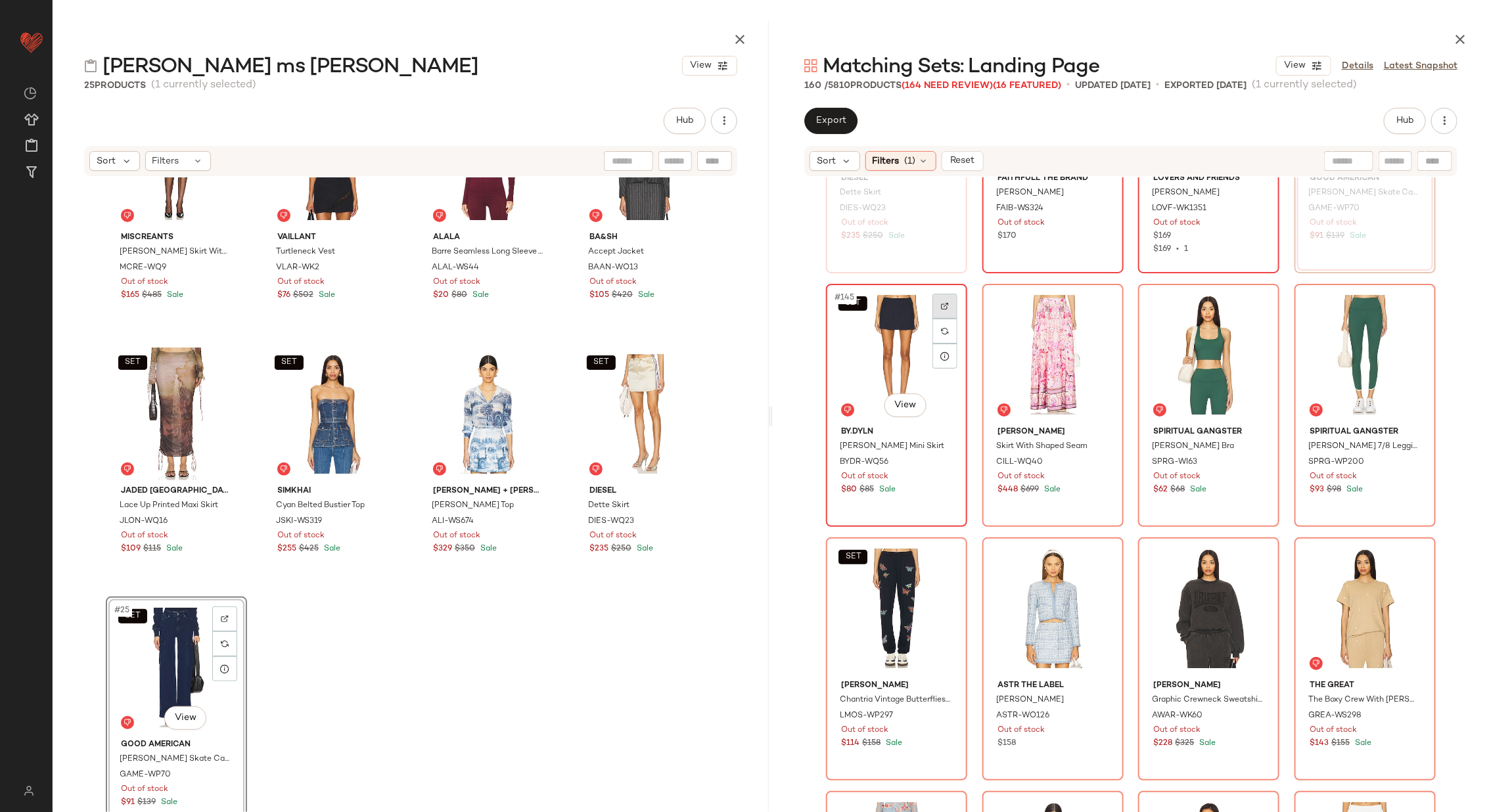
click at [943, 297] on div at bounding box center [945, 306] width 25 height 25
click at [1098, 299] on div at bounding box center [1101, 306] width 25 height 25
click at [1247, 306] on div at bounding box center [1257, 306] width 25 height 25
click at [1419, 302] on div at bounding box center [1413, 306] width 25 height 25
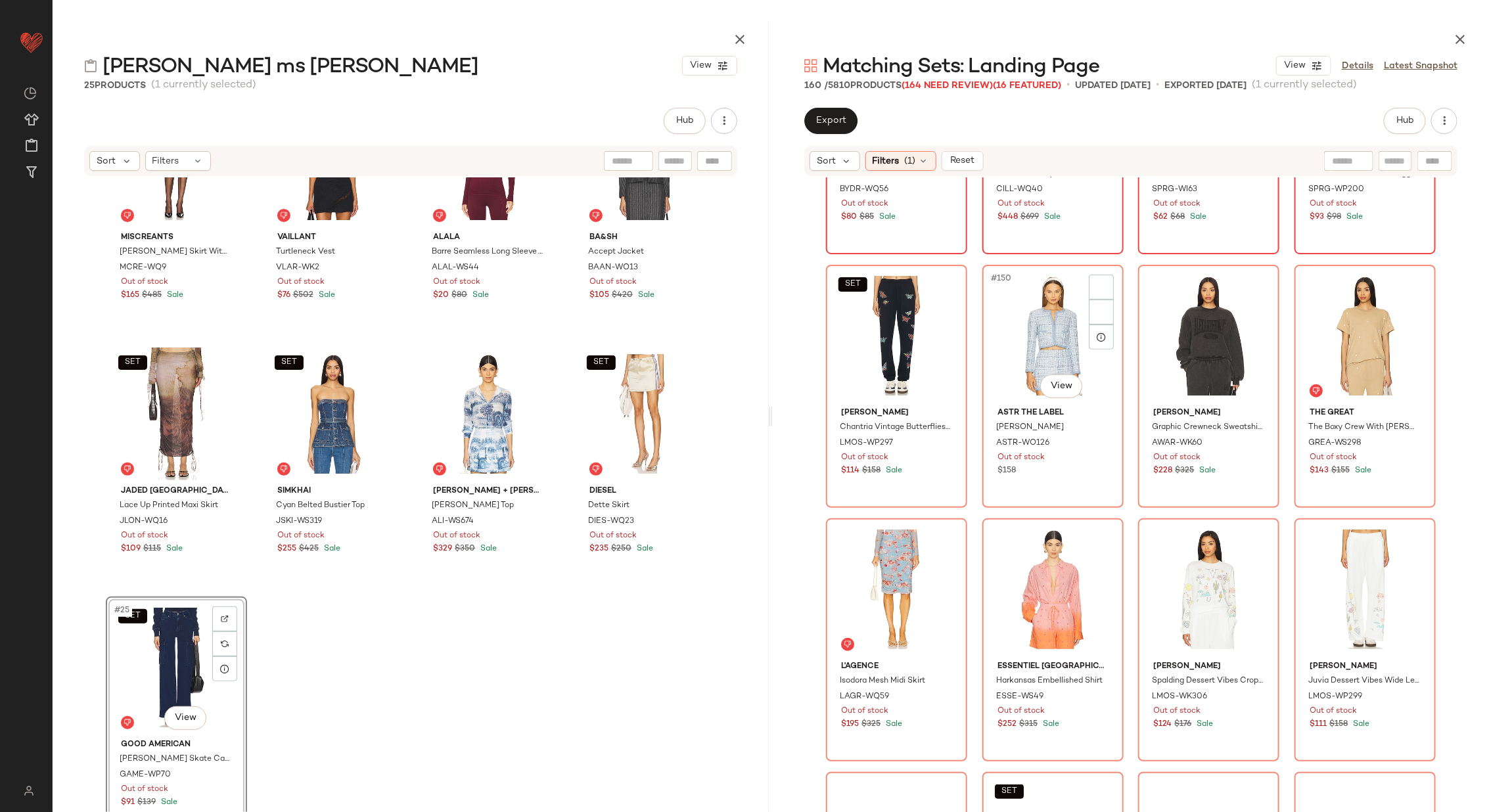
scroll to position [9347, 0]
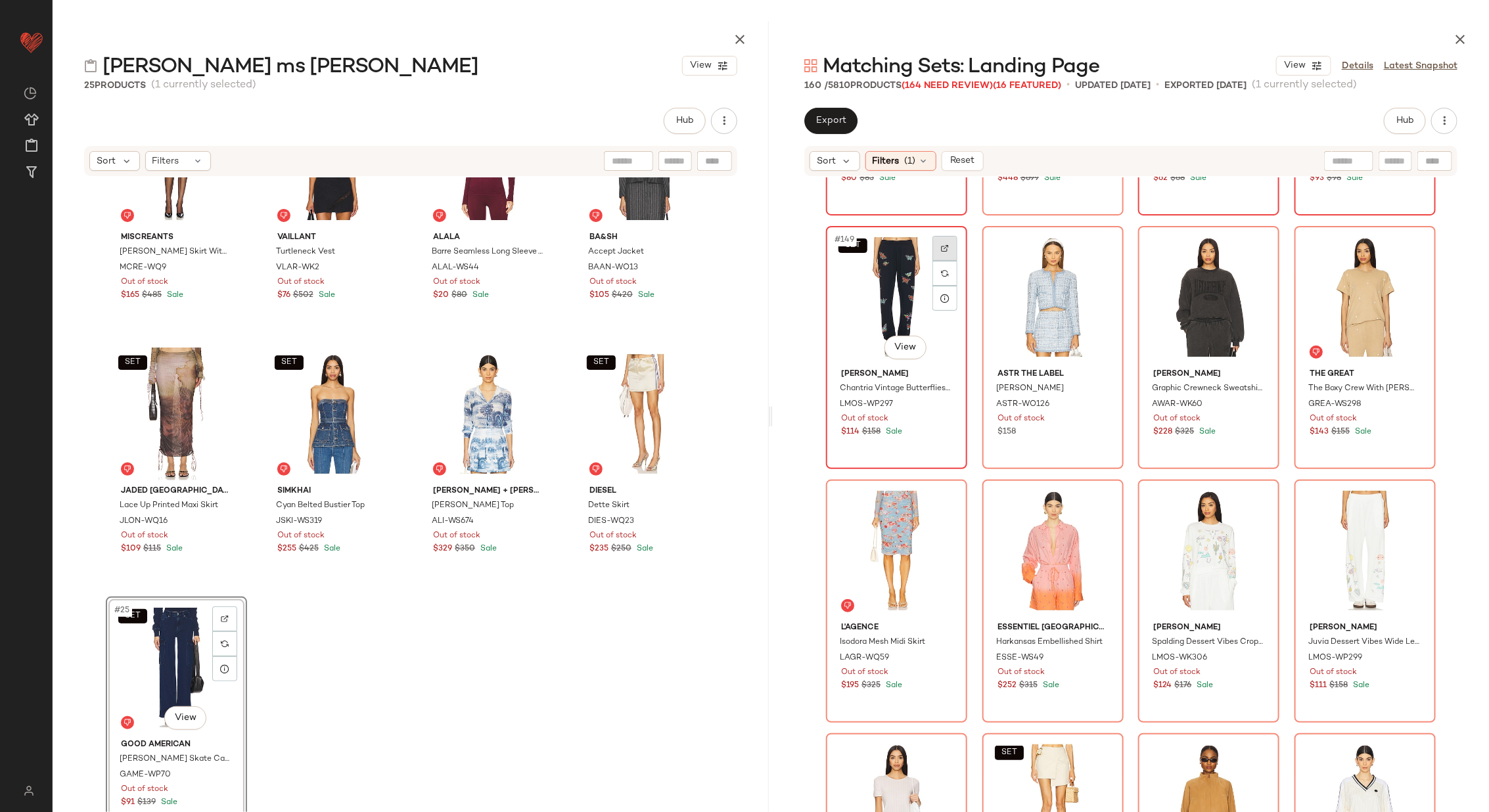
click at [940, 248] on img at bounding box center [944, 248] width 8 height 8
click at [1101, 247] on img at bounding box center [1100, 248] width 8 height 8
click at [1254, 246] on img at bounding box center [1256, 248] width 8 height 8
click at [1411, 244] on img at bounding box center [1412, 248] width 8 height 8
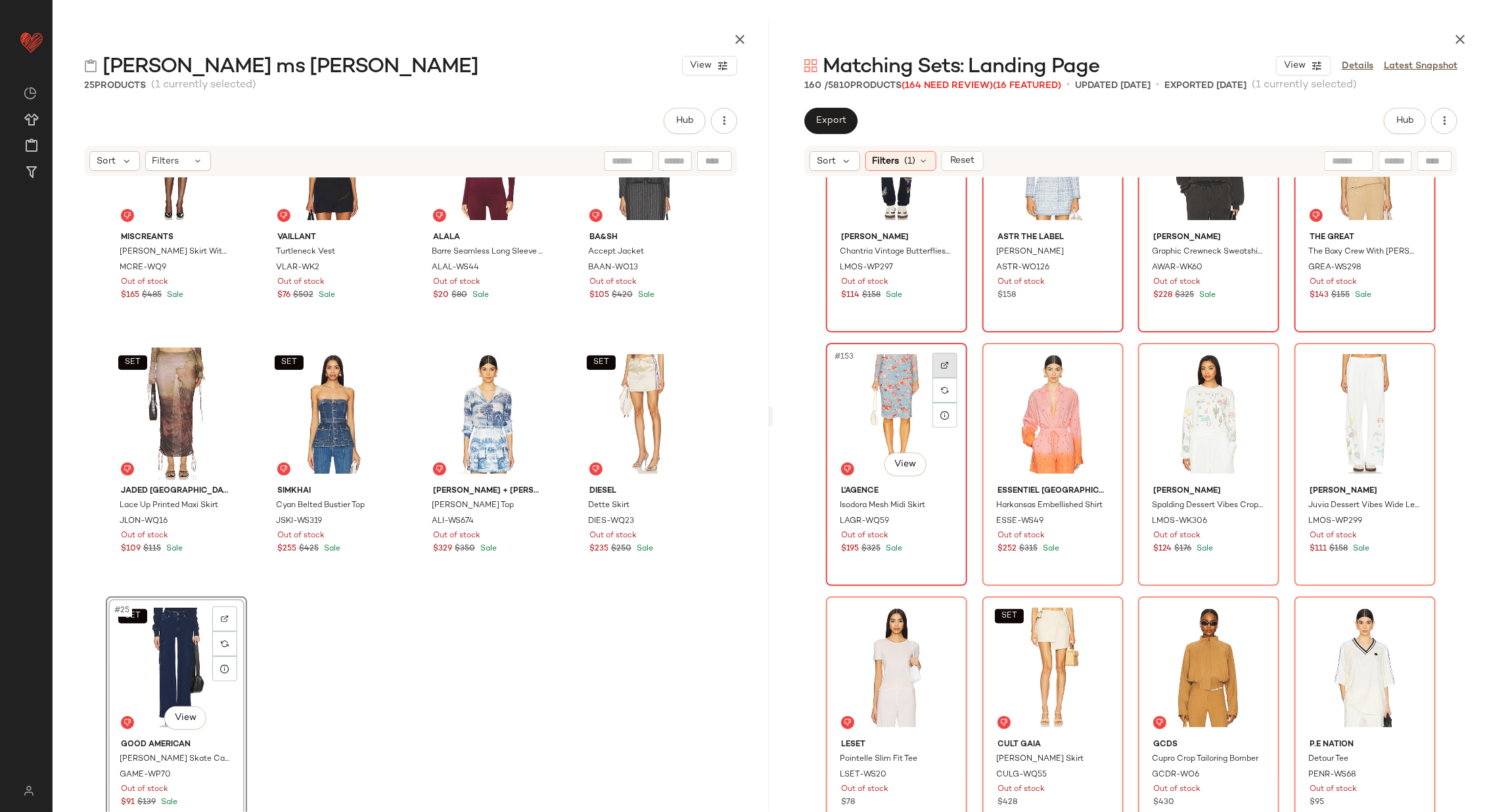
click at [940, 362] on img at bounding box center [944, 364] width 8 height 8
click at [1097, 359] on div at bounding box center [1101, 365] width 25 height 25
click at [1252, 360] on div at bounding box center [1257, 365] width 25 height 25
click at [1413, 358] on div at bounding box center [1413, 365] width 25 height 25
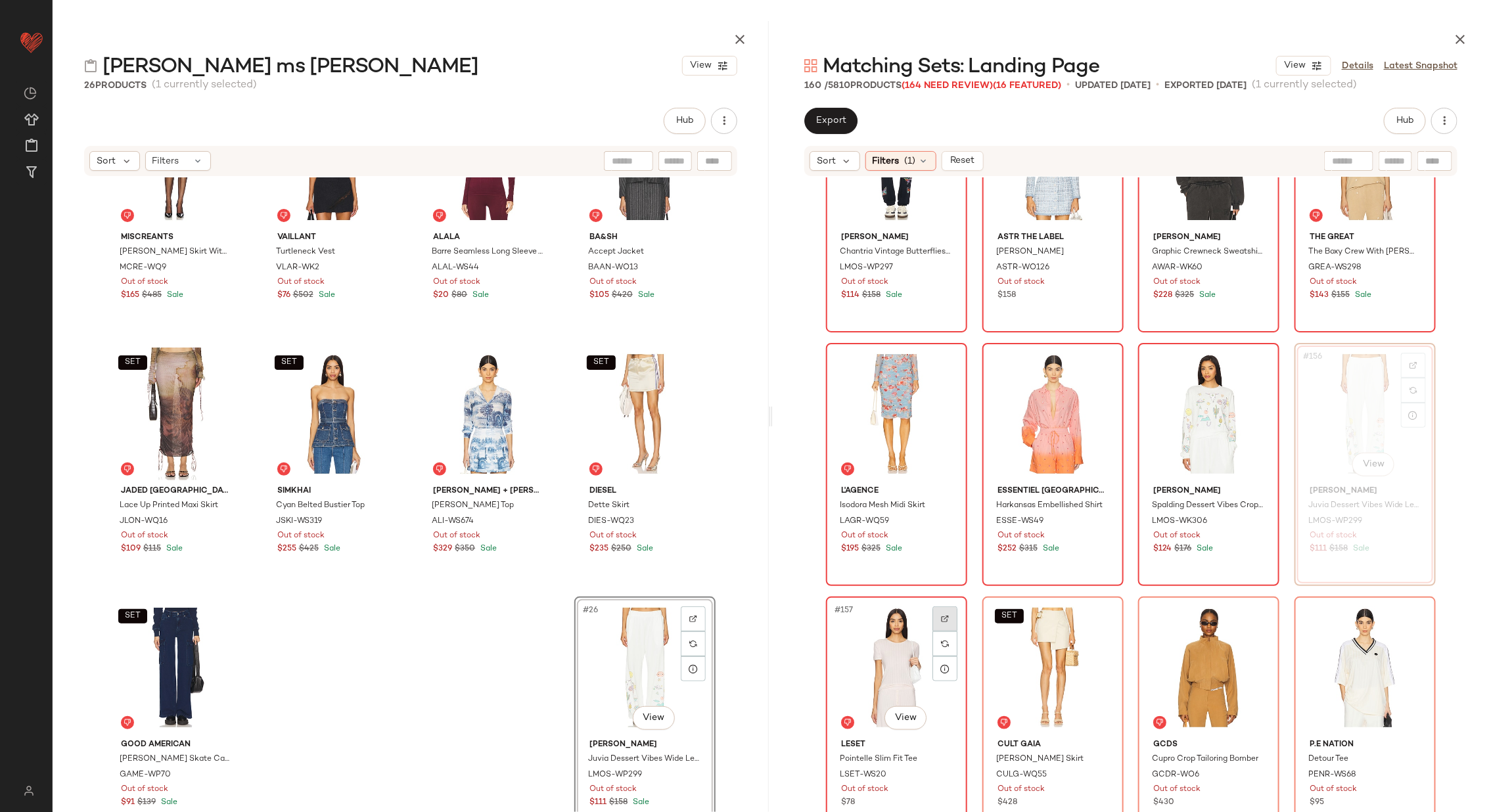
click at [941, 619] on img at bounding box center [944, 619] width 8 height 8
click at [1099, 611] on div at bounding box center [1101, 619] width 25 height 25
click at [1260, 619] on div at bounding box center [1257, 619] width 25 height 25
click at [1401, 617] on div at bounding box center [1413, 619] width 25 height 25
click at [744, 37] on icon "button" at bounding box center [739, 39] width 16 height 16
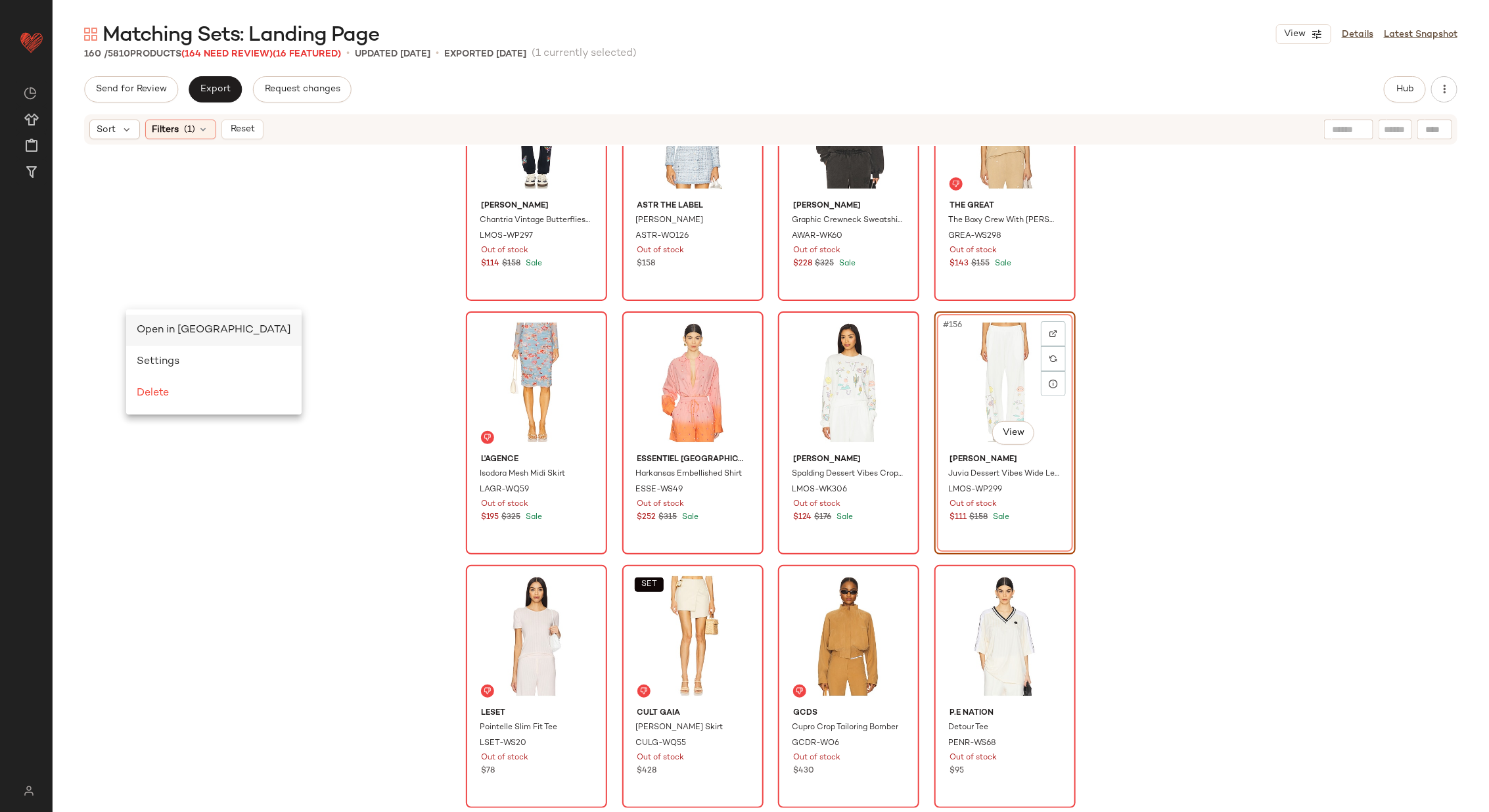
click at [164, 327] on span "Open in Split View" at bounding box center [213, 329] width 154 height 11
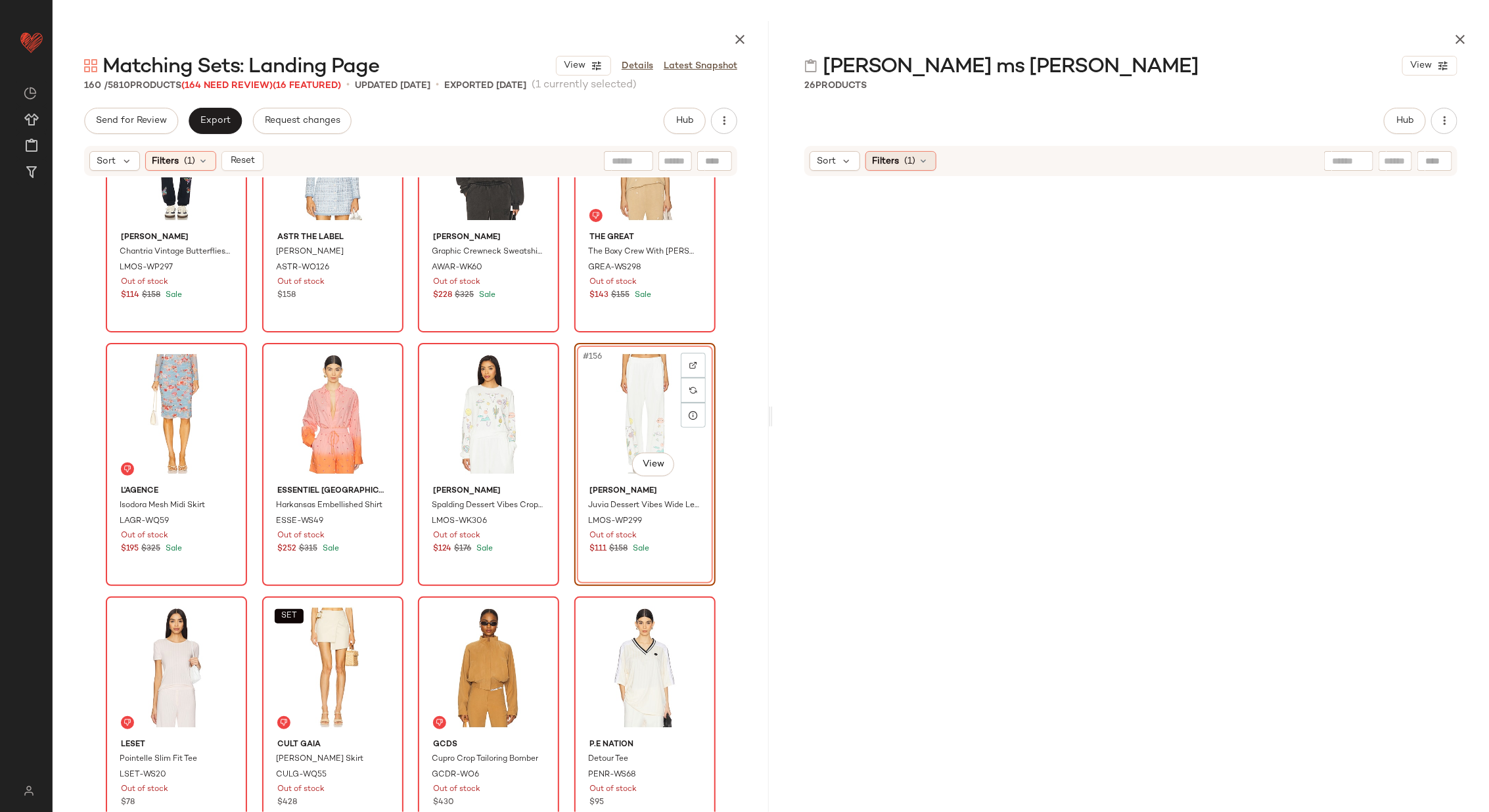
click at [925, 163] on icon at bounding box center [924, 161] width 11 height 11
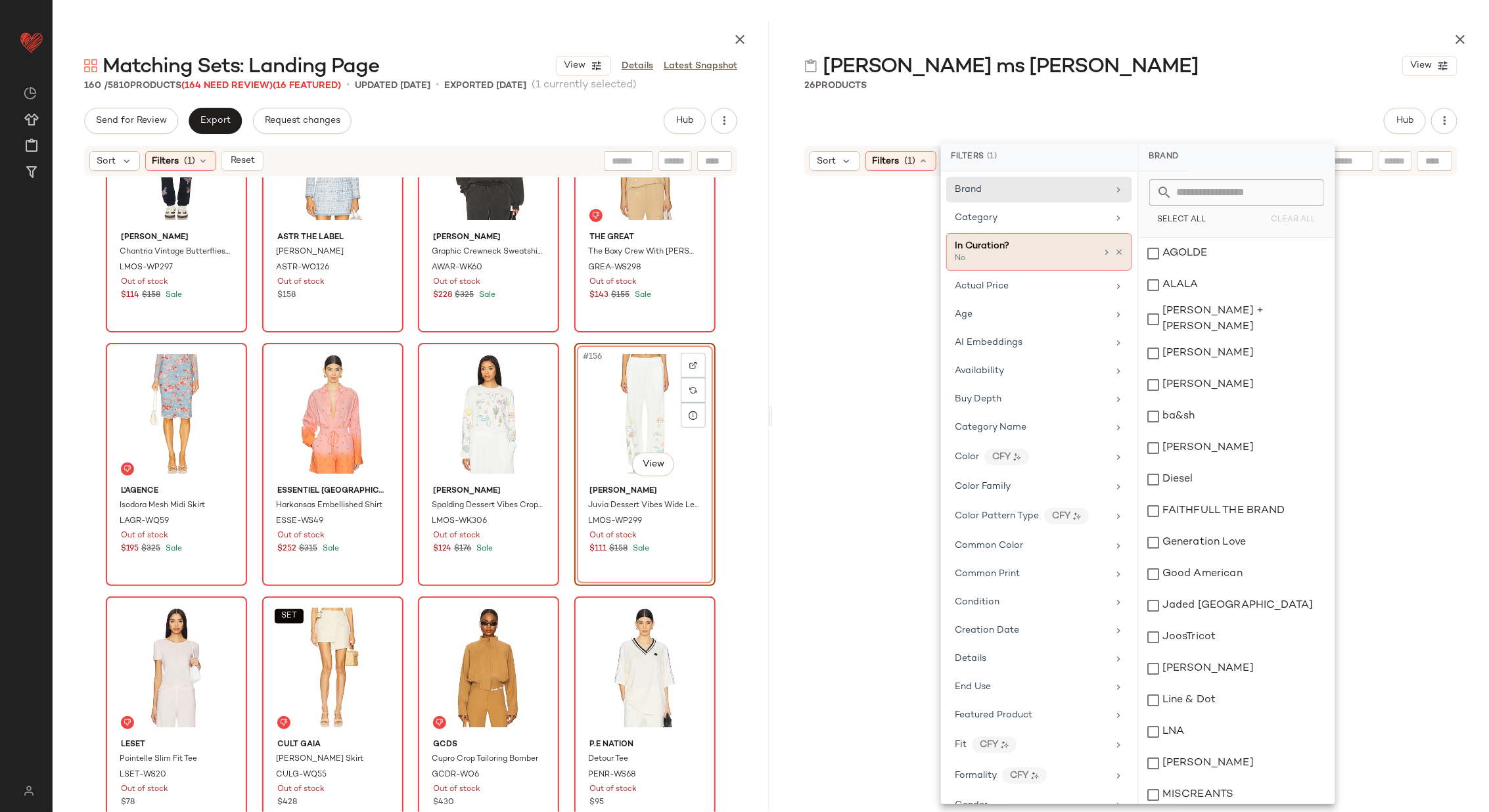
click at [1121, 247] on div "In Curation? No" at bounding box center [1039, 252] width 186 height 38
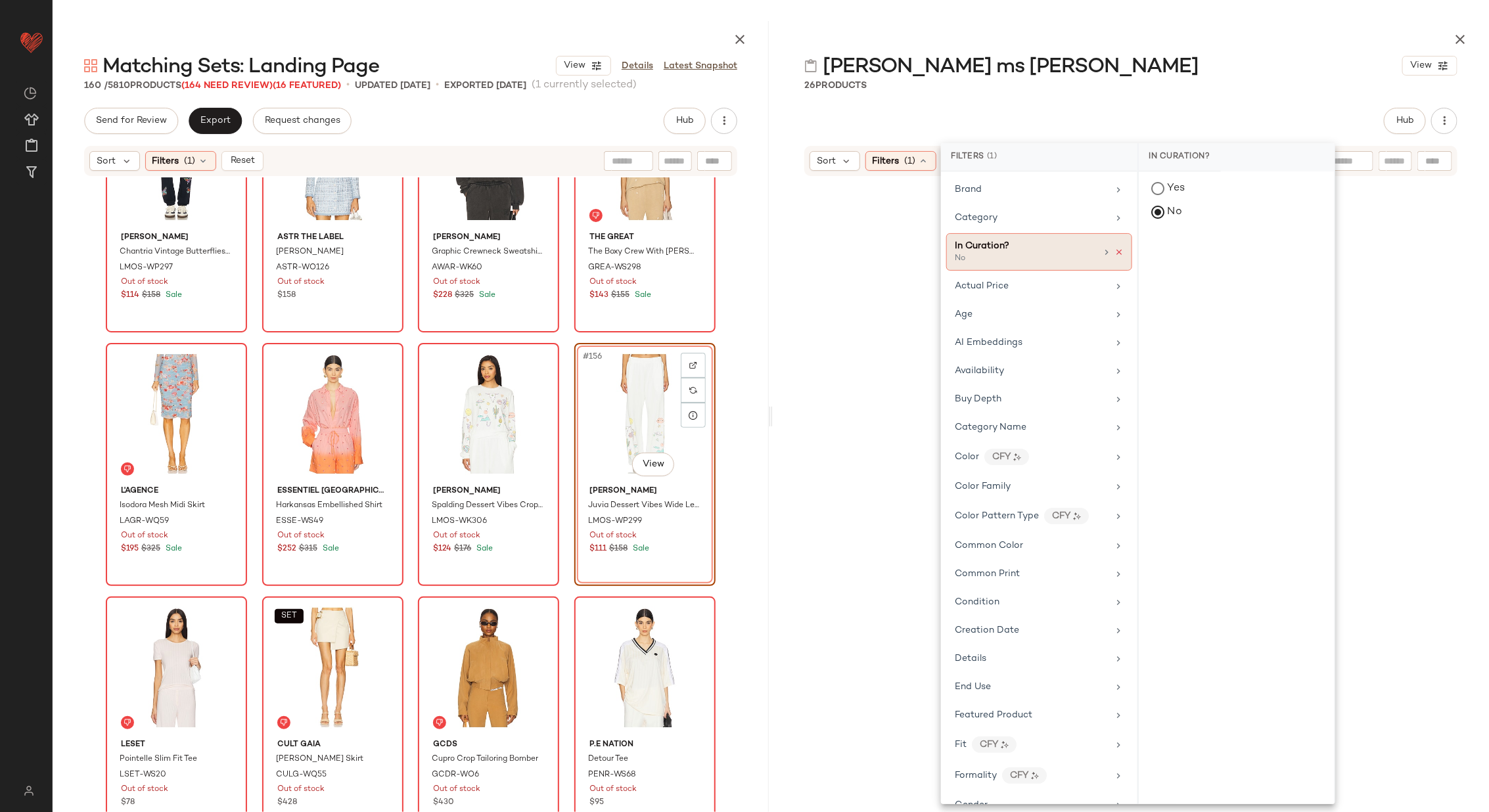
click at [1115, 249] on icon at bounding box center [1119, 252] width 9 height 9
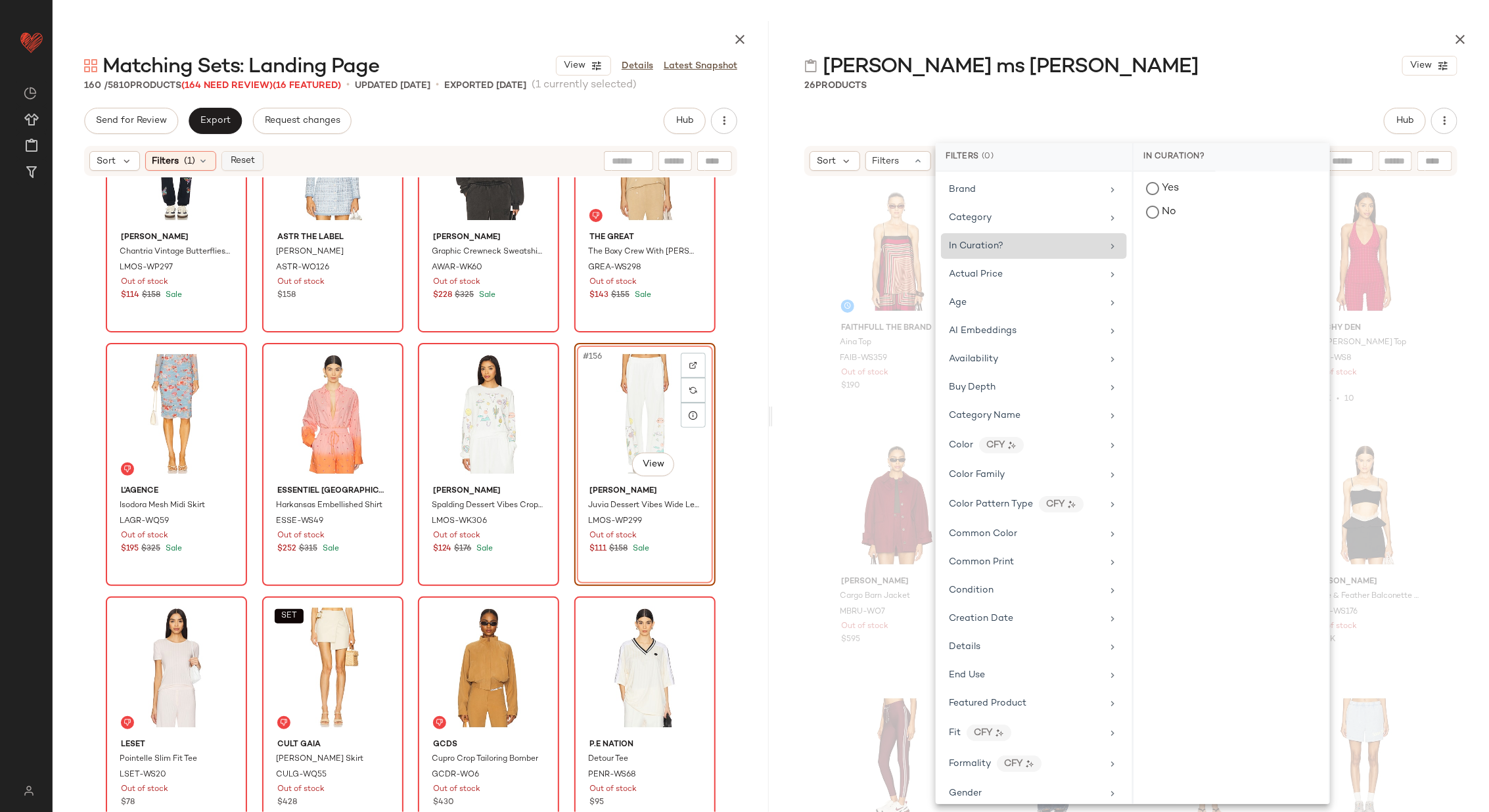
click at [240, 151] on button "Reset" at bounding box center [243, 161] width 42 height 20
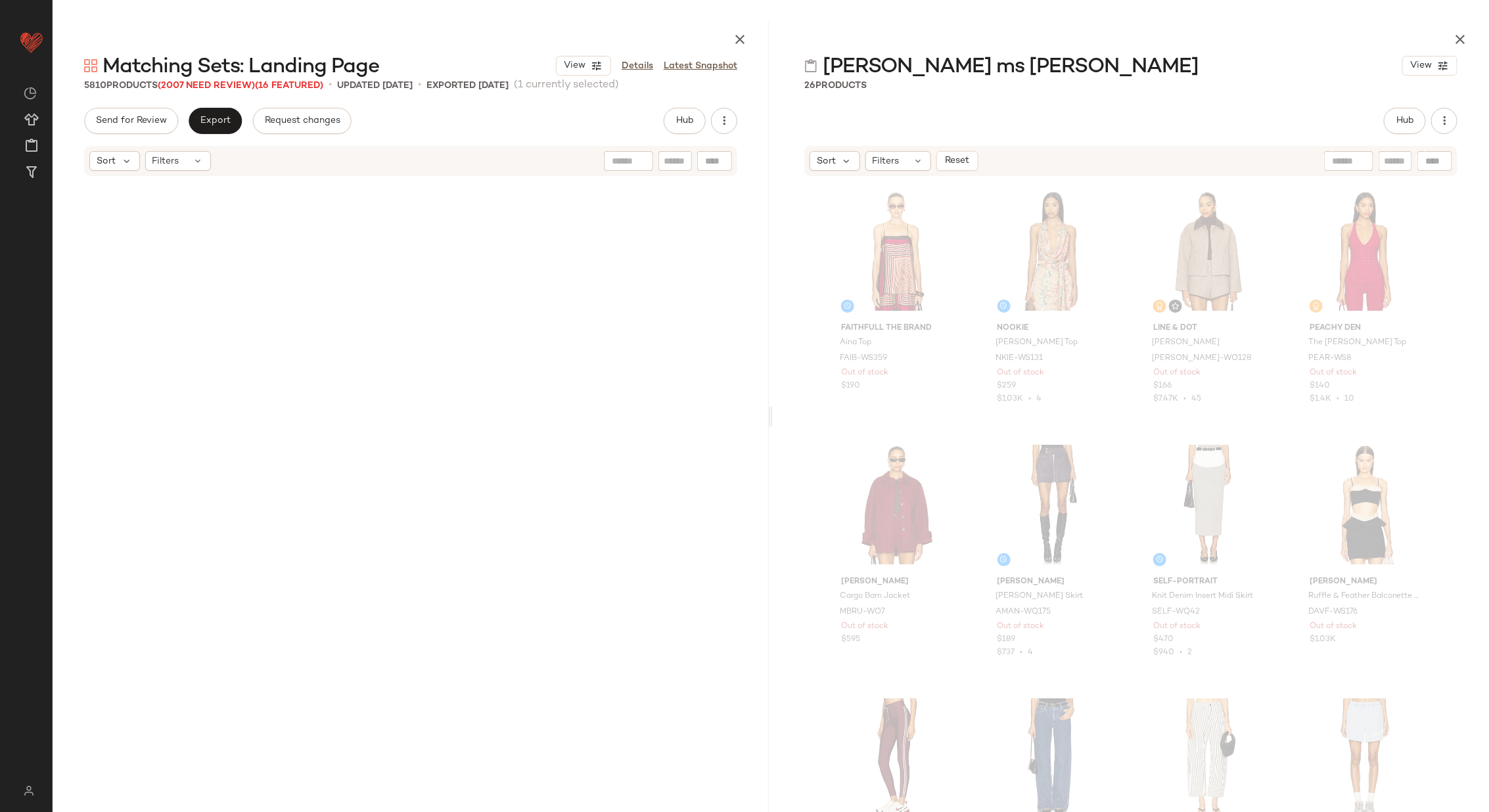
scroll to position [348182, 0]
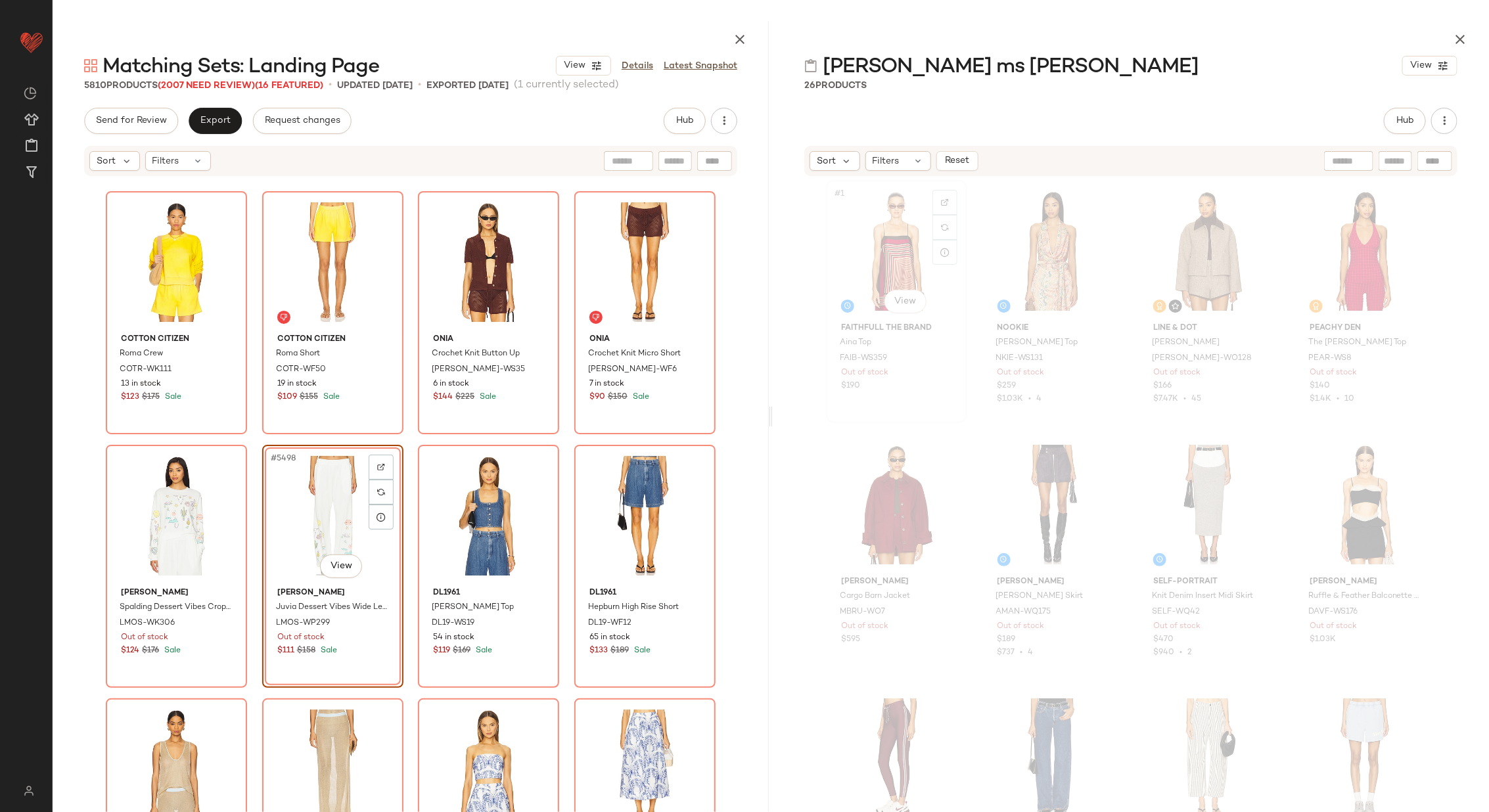
click at [875, 248] on div "#1 View" at bounding box center [896, 250] width 132 height 133
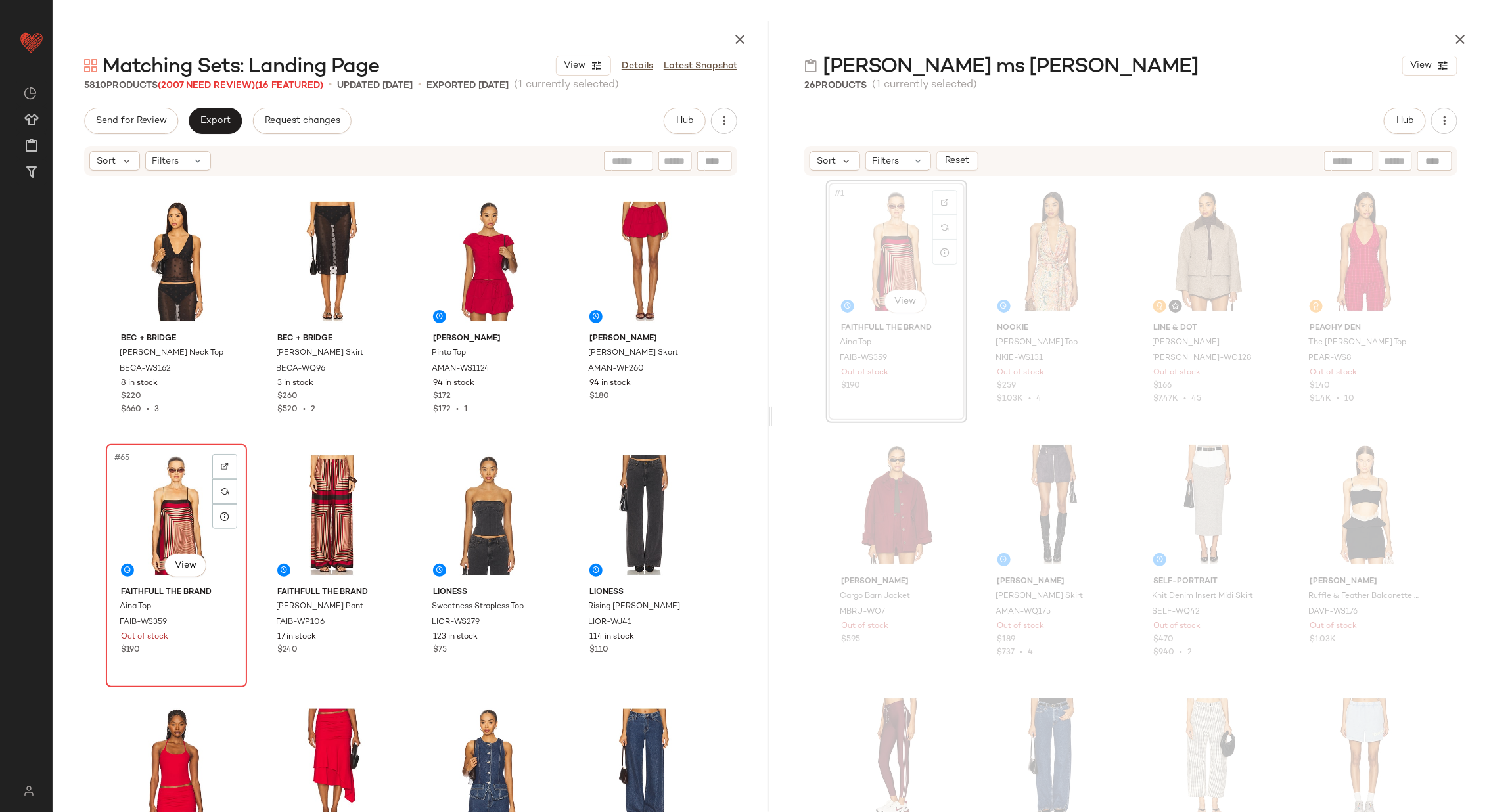
click at [173, 498] on div "#65 View" at bounding box center [176, 514] width 132 height 133
click at [327, 514] on div "#66 View" at bounding box center [333, 514] width 132 height 133
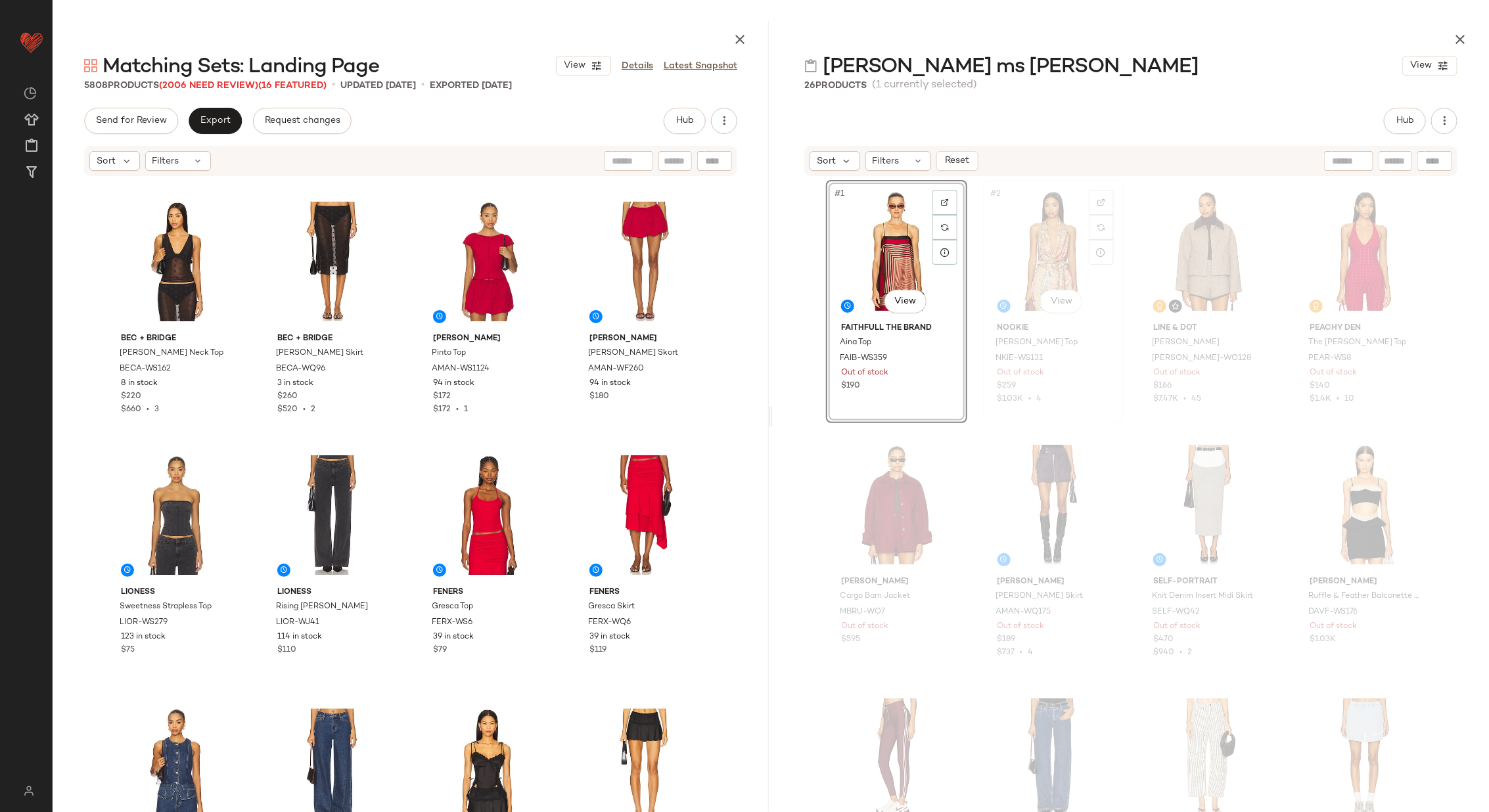
click at [1015, 235] on div "#2 View" at bounding box center [1053, 250] width 132 height 133
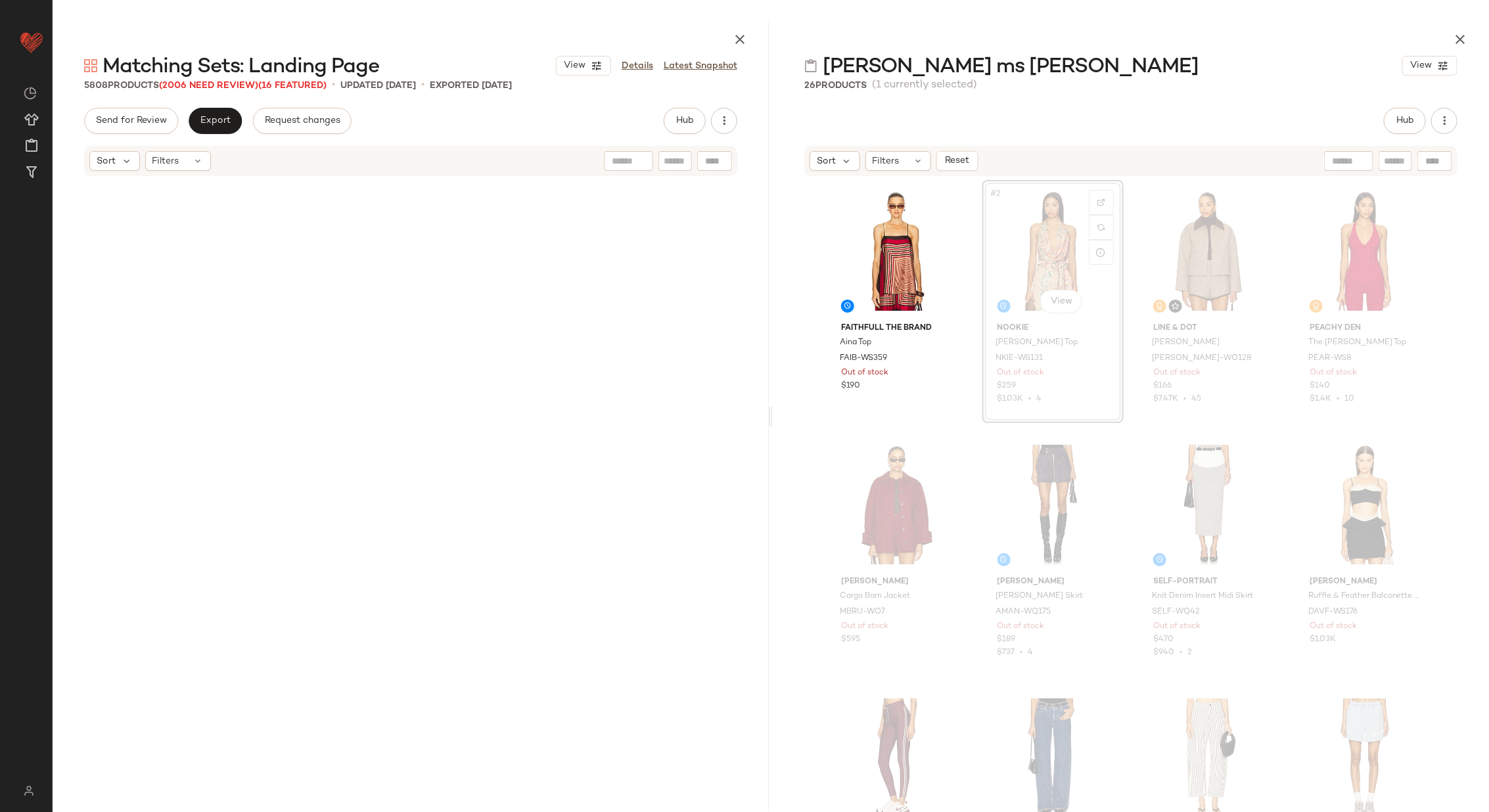
scroll to position [13947, 0]
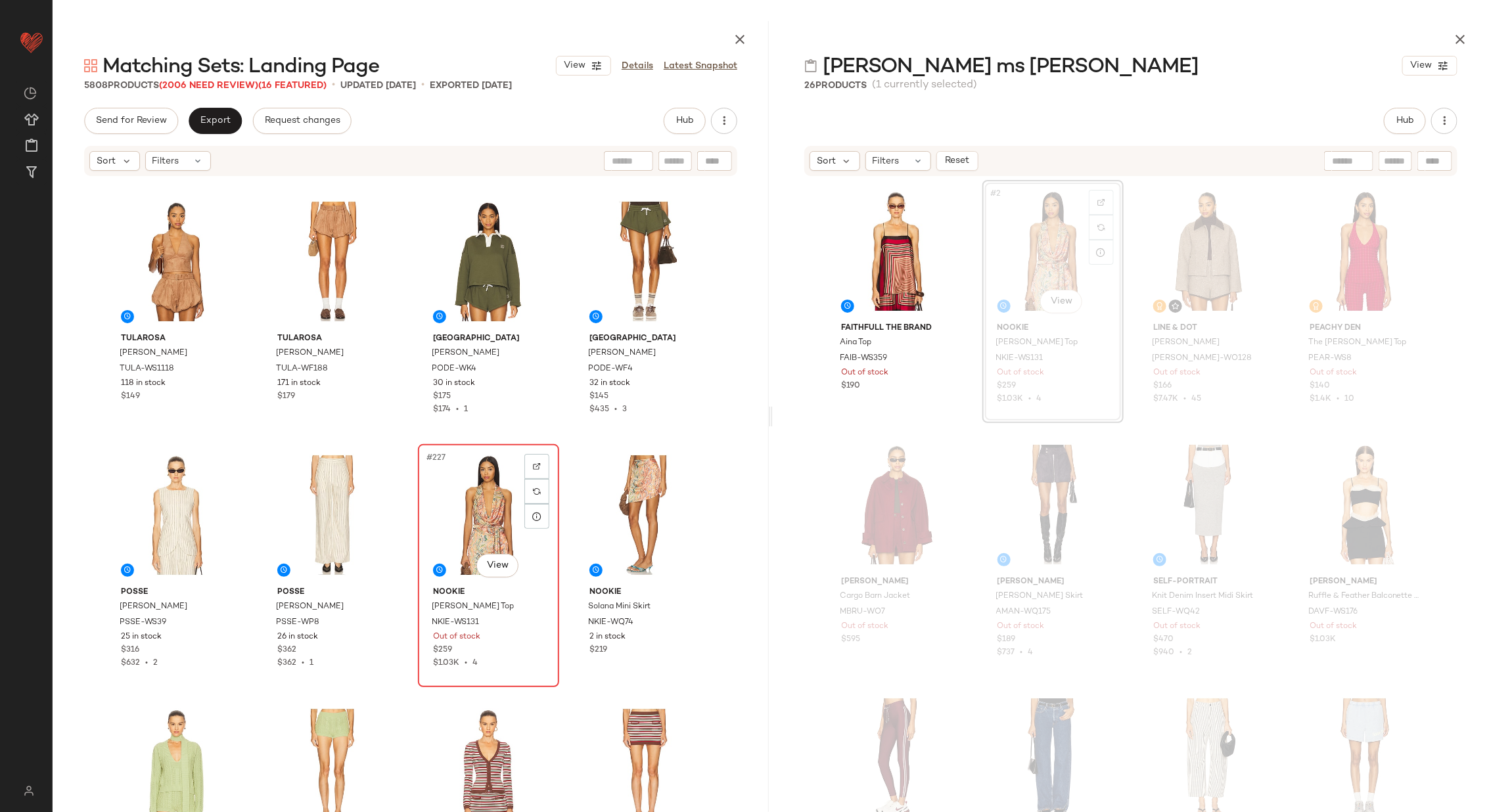
click at [493, 504] on div "#227 View" at bounding box center [489, 514] width 132 height 133
click at [628, 507] on div "#228 View" at bounding box center [644, 514] width 132 height 133
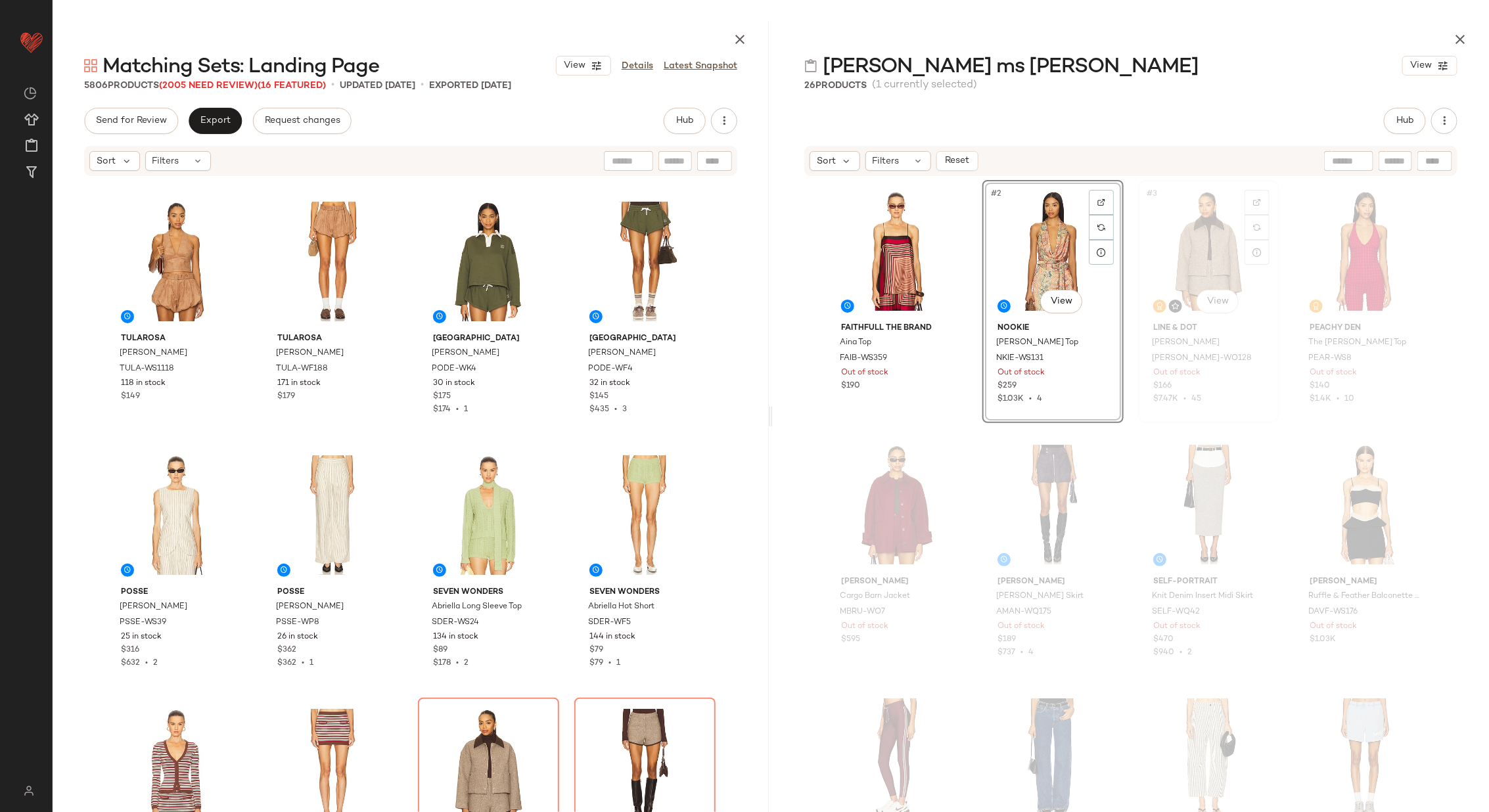
click at [1161, 228] on div "#3 View" at bounding box center [1208, 250] width 132 height 133
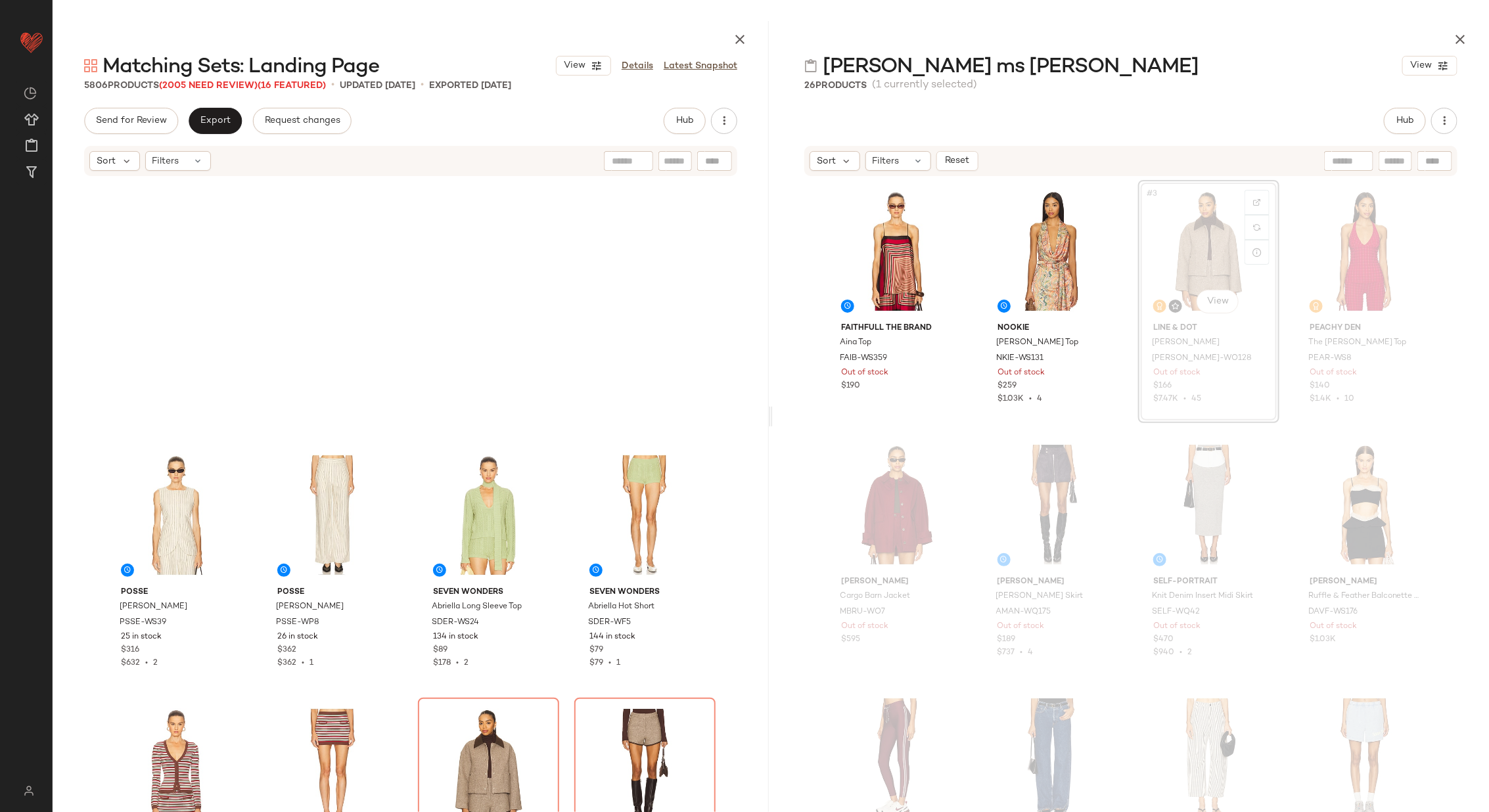
scroll to position [14201, 0]
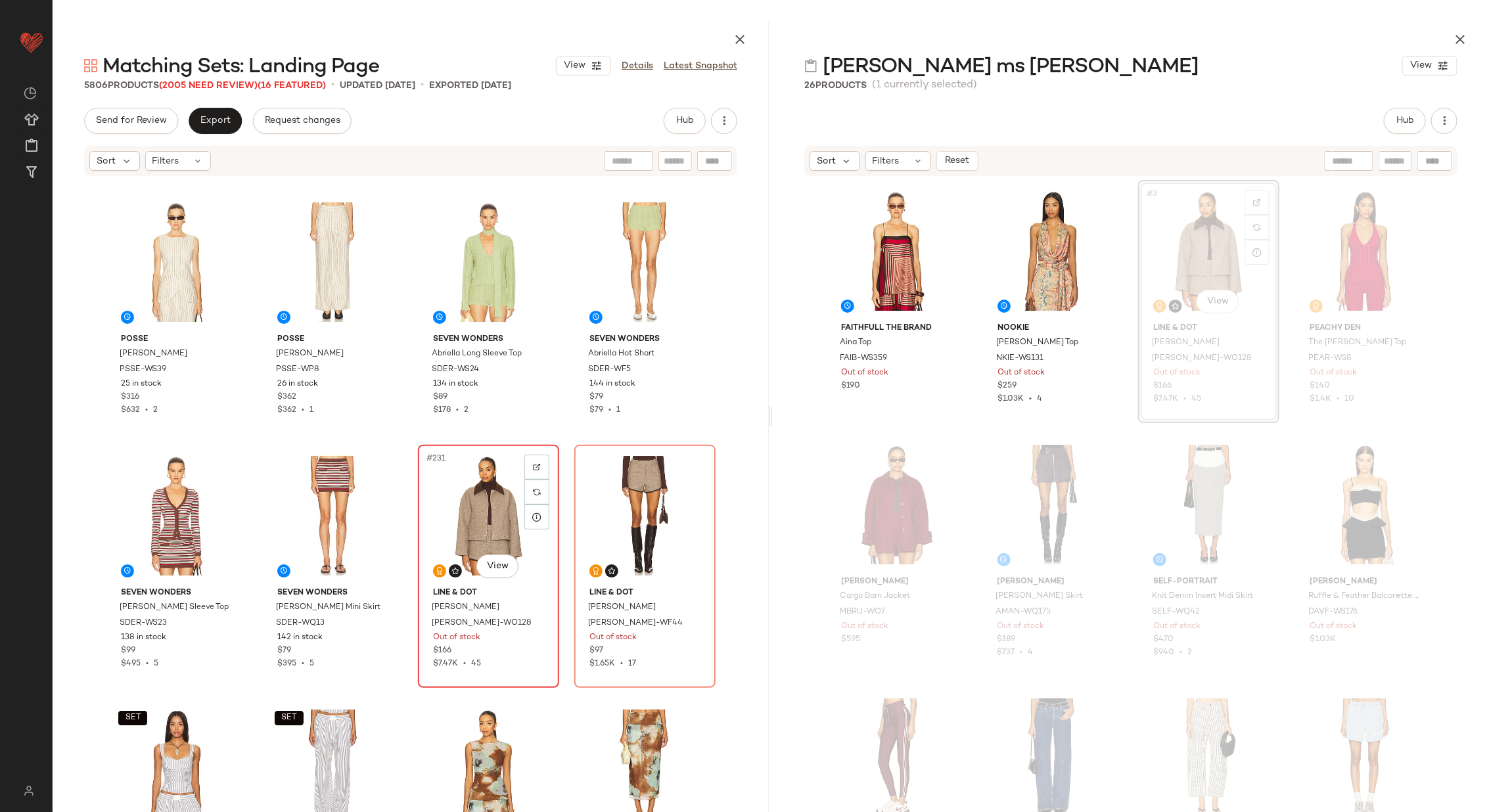
click at [433, 482] on div "#231 View" at bounding box center [489, 515] width 132 height 133
click at [624, 499] on div "#232 View" at bounding box center [644, 515] width 132 height 133
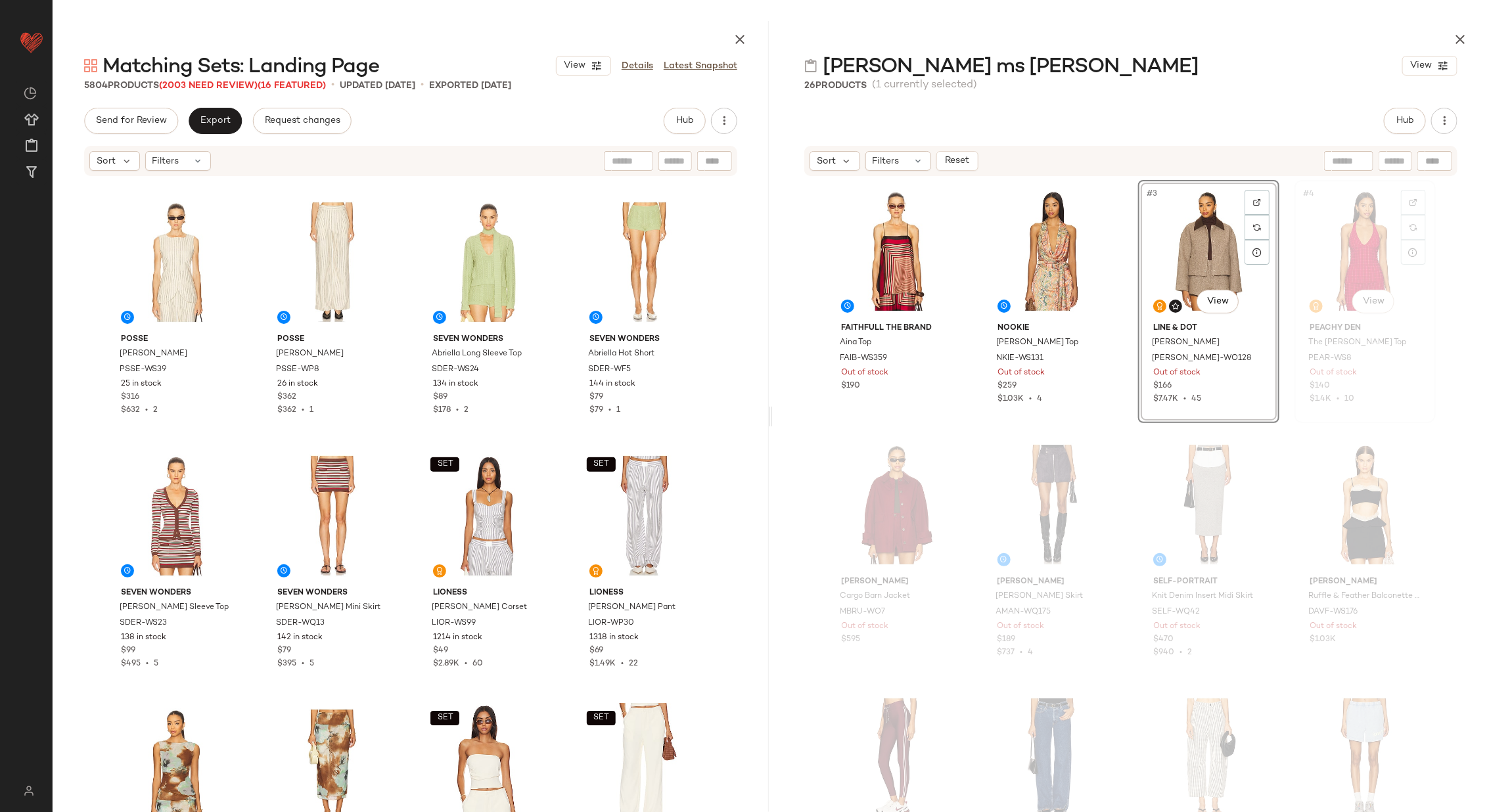
click at [1331, 243] on div "#4 View" at bounding box center [1365, 250] width 132 height 133
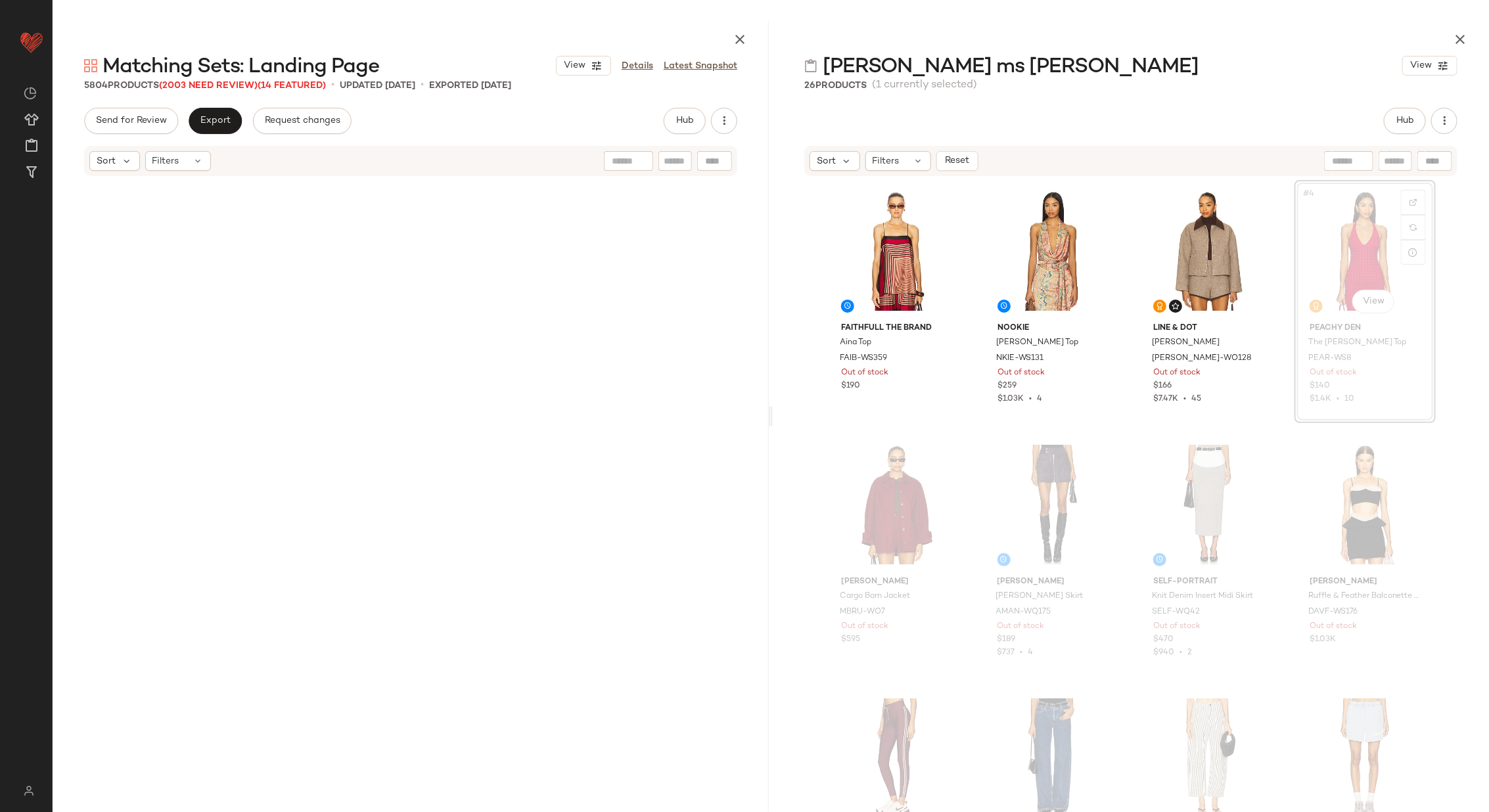
scroll to position [18258, 0]
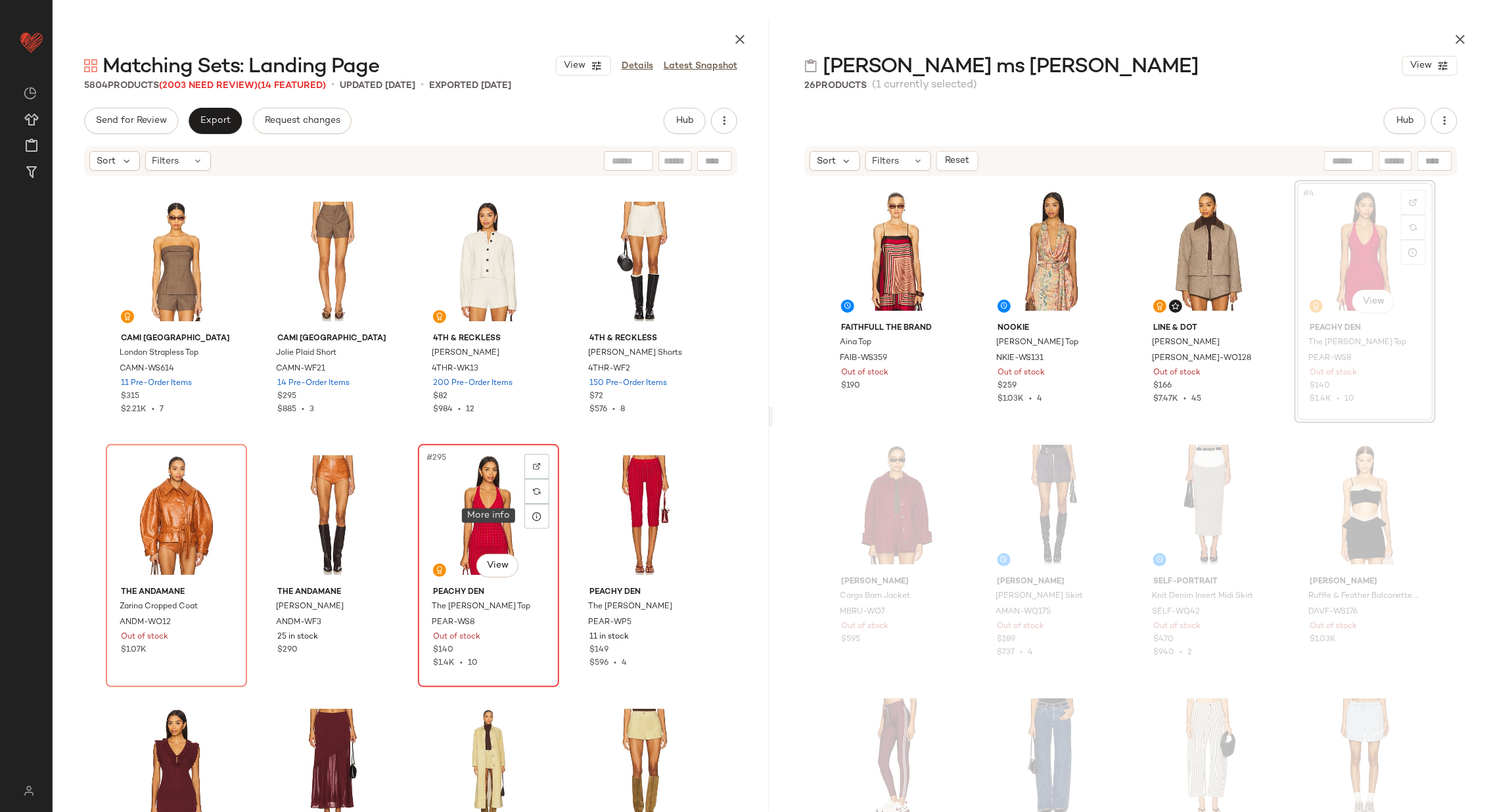
click at [464, 517] on div "#295 View" at bounding box center [489, 514] width 132 height 133
click at [628, 513] on div "#296 View" at bounding box center [644, 514] width 132 height 133
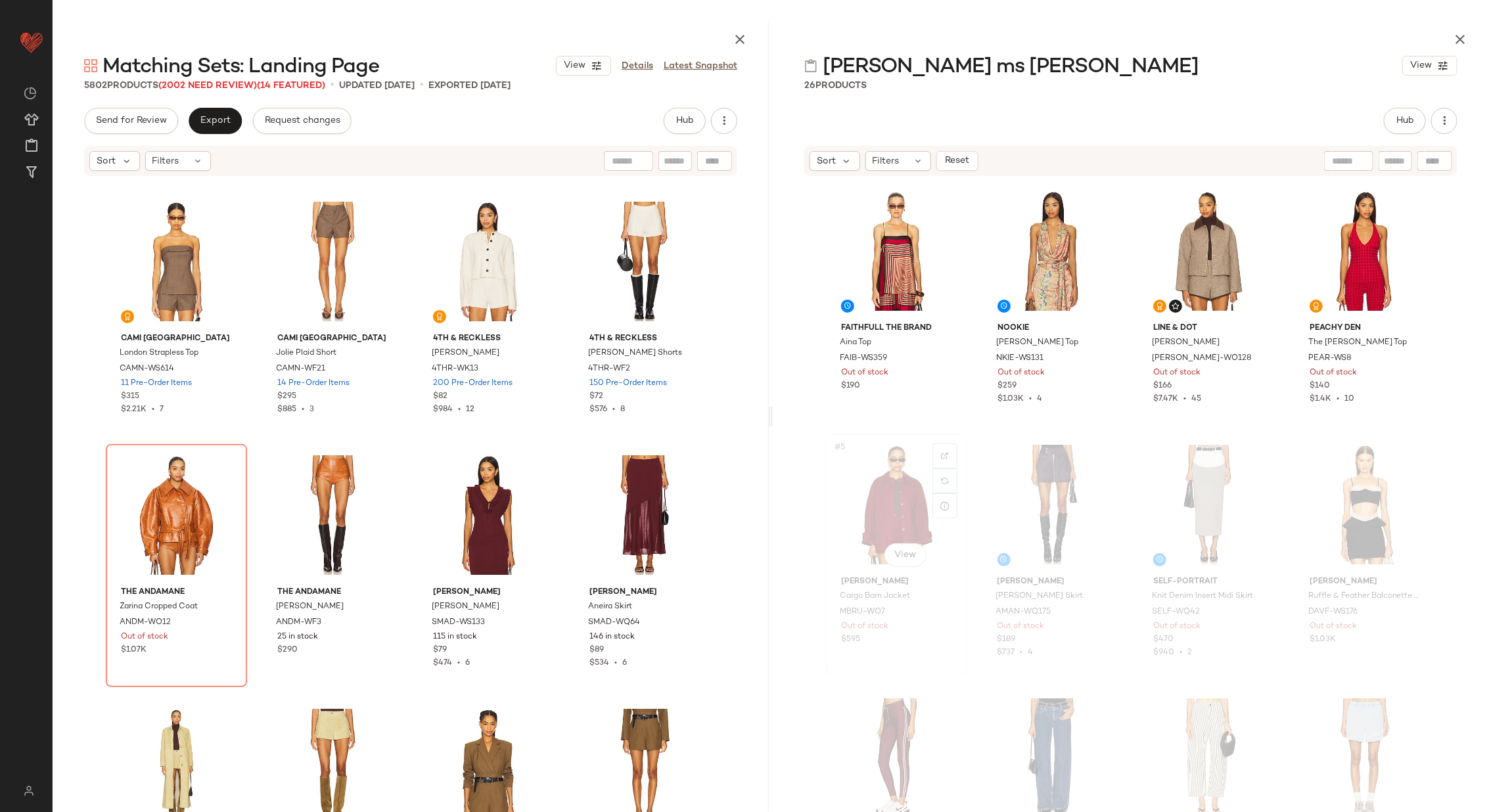
click at [890, 508] on div "#5 View" at bounding box center [896, 504] width 132 height 133
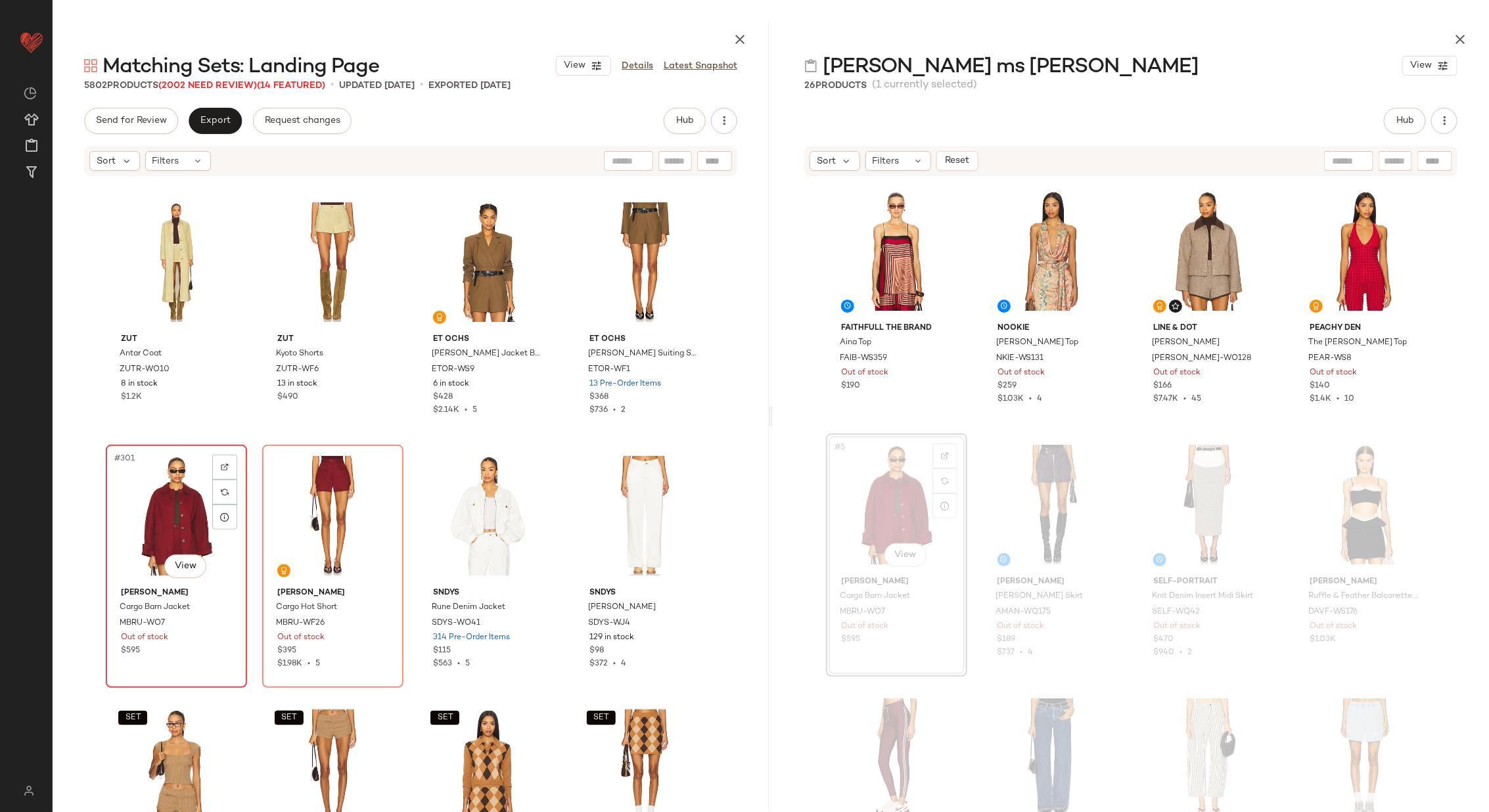
click at [153, 514] on div "#301 View" at bounding box center [176, 515] width 132 height 133
click at [303, 507] on div "#302 View" at bounding box center [333, 515] width 132 height 133
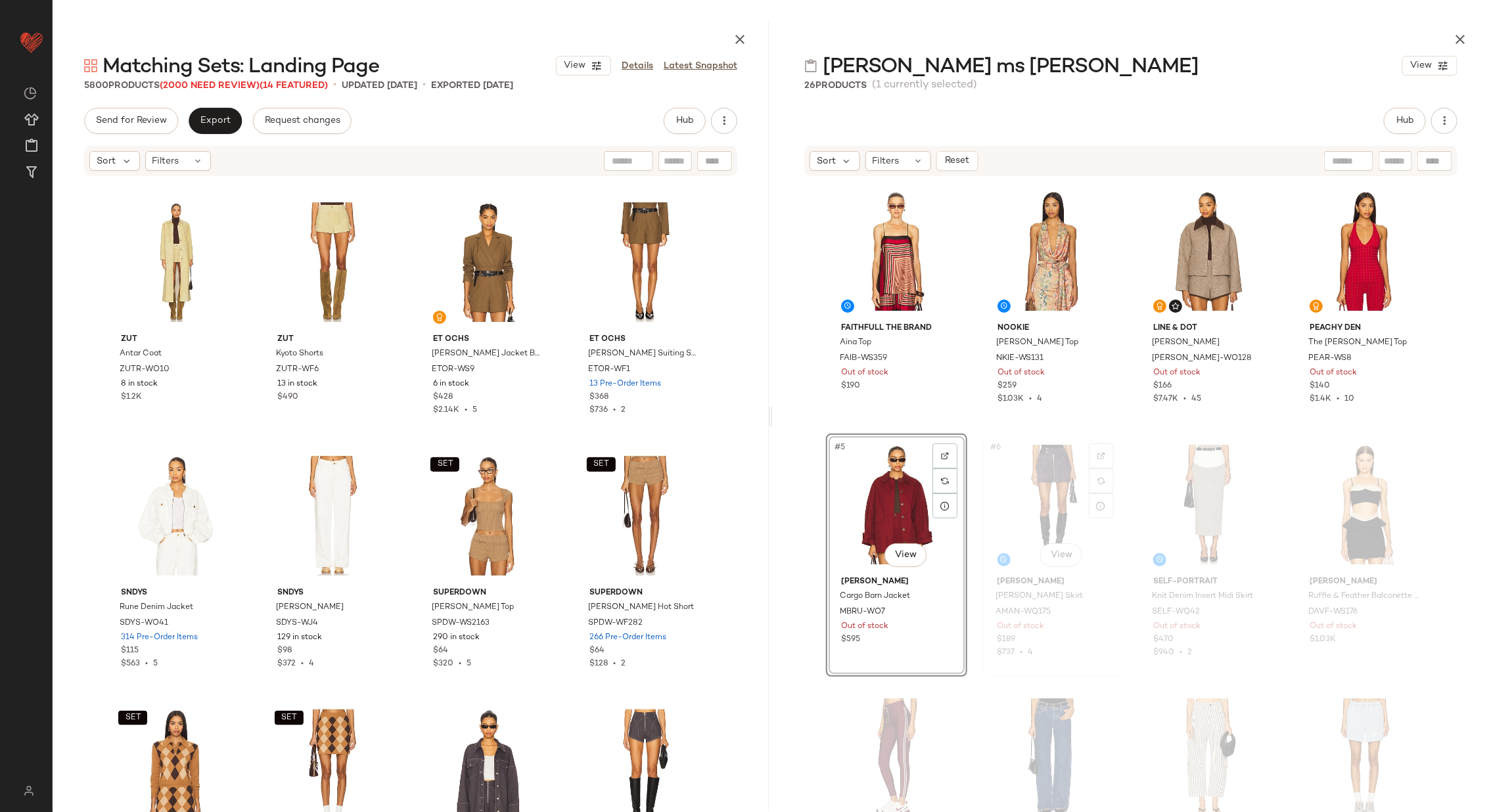
click at [1033, 500] on div "#6 View" at bounding box center [1053, 504] width 132 height 133
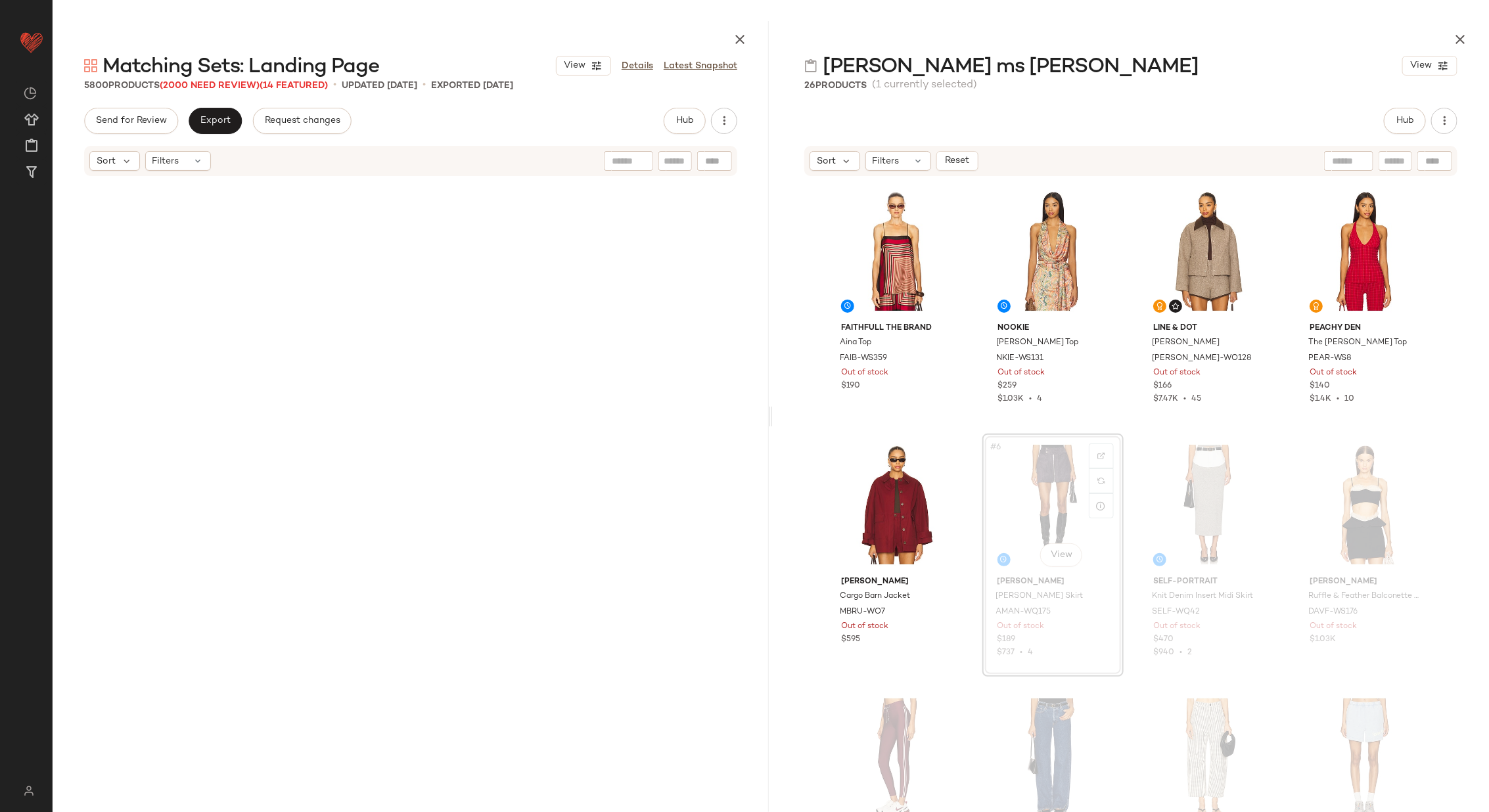
scroll to position [21302, 0]
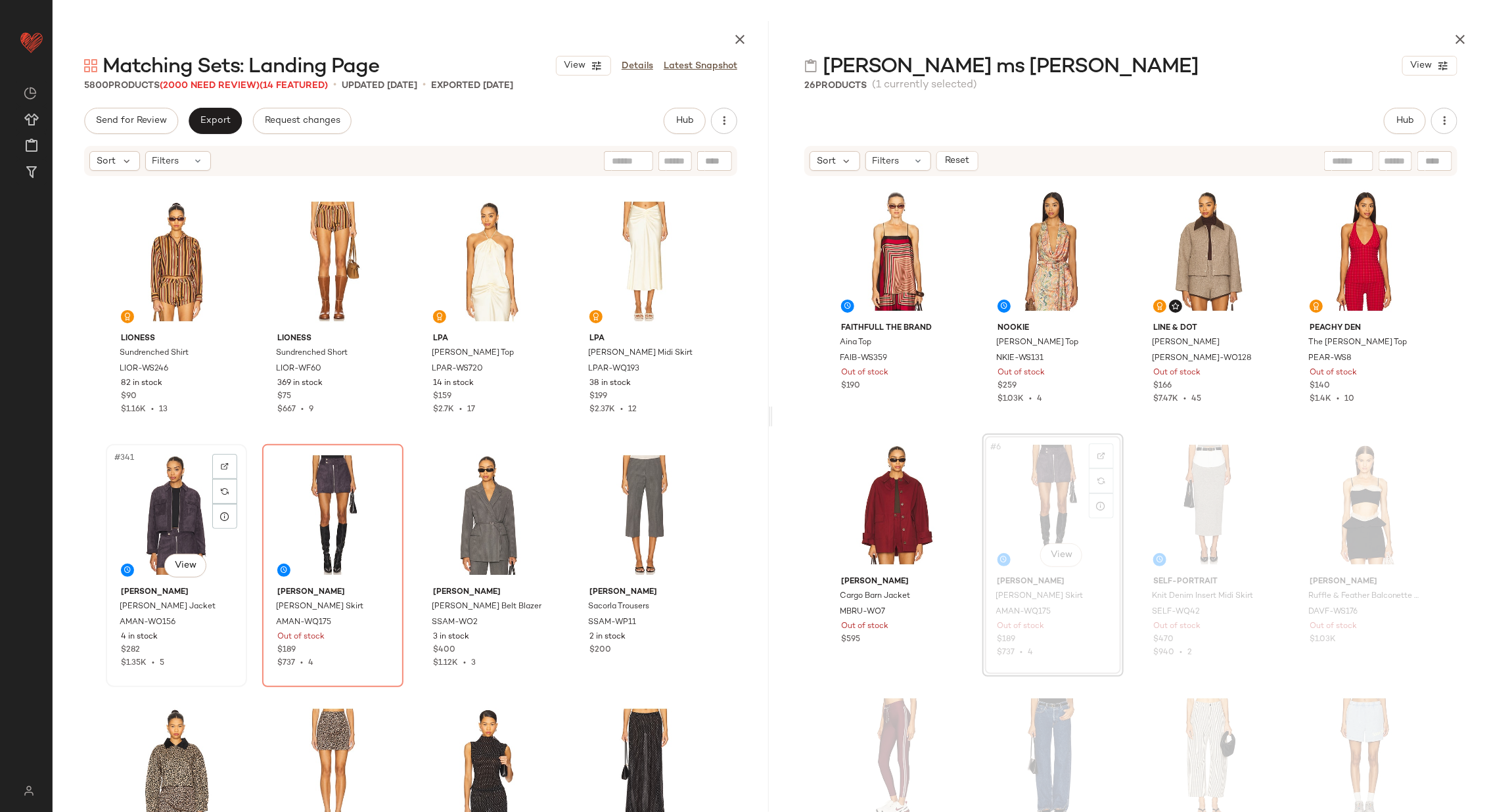
click at [146, 513] on div "#341 View" at bounding box center [176, 514] width 132 height 133
click at [329, 510] on div "#342 View" at bounding box center [333, 514] width 132 height 133
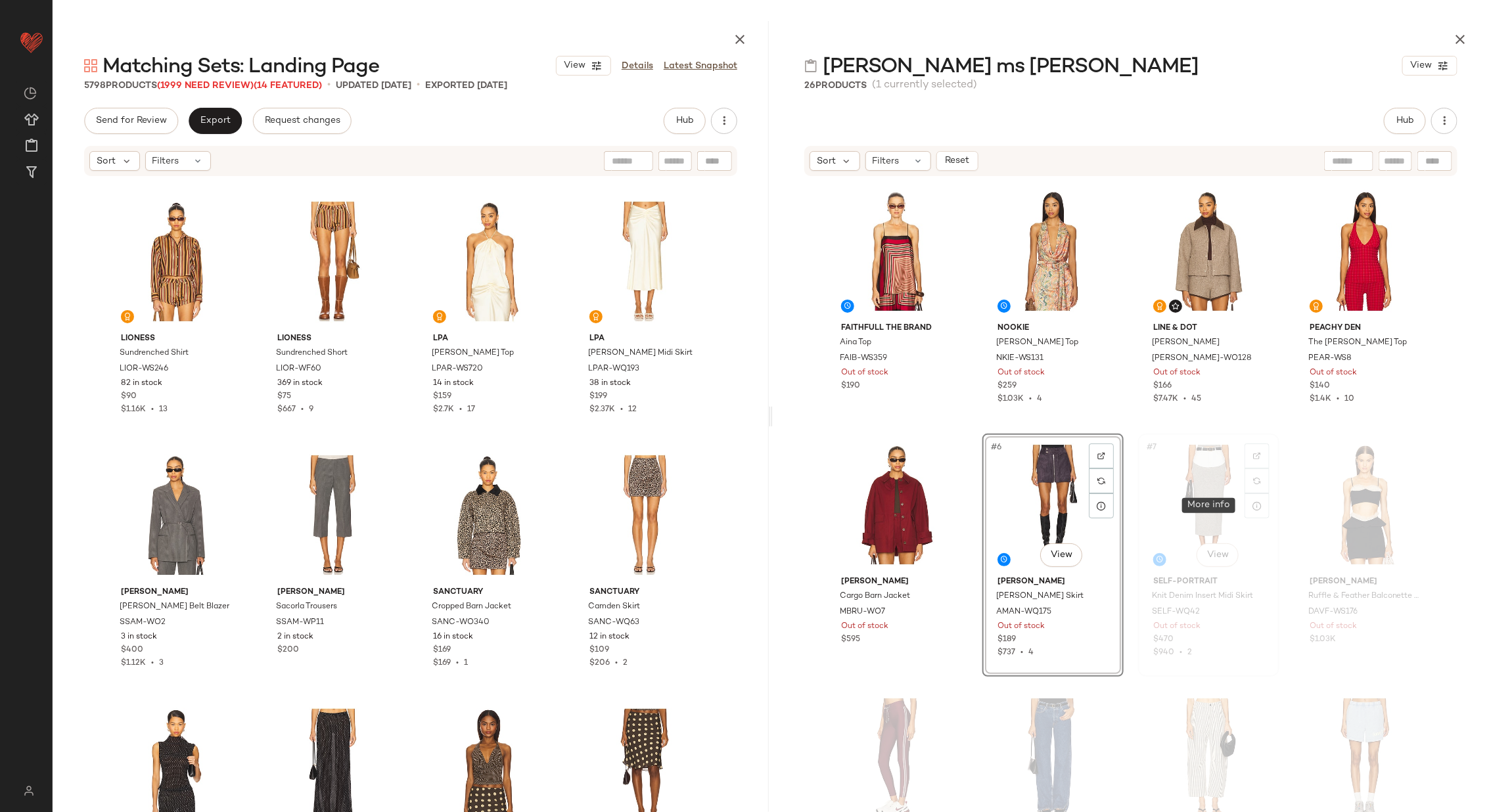
click at [1184, 500] on div "#7 View" at bounding box center [1208, 504] width 132 height 133
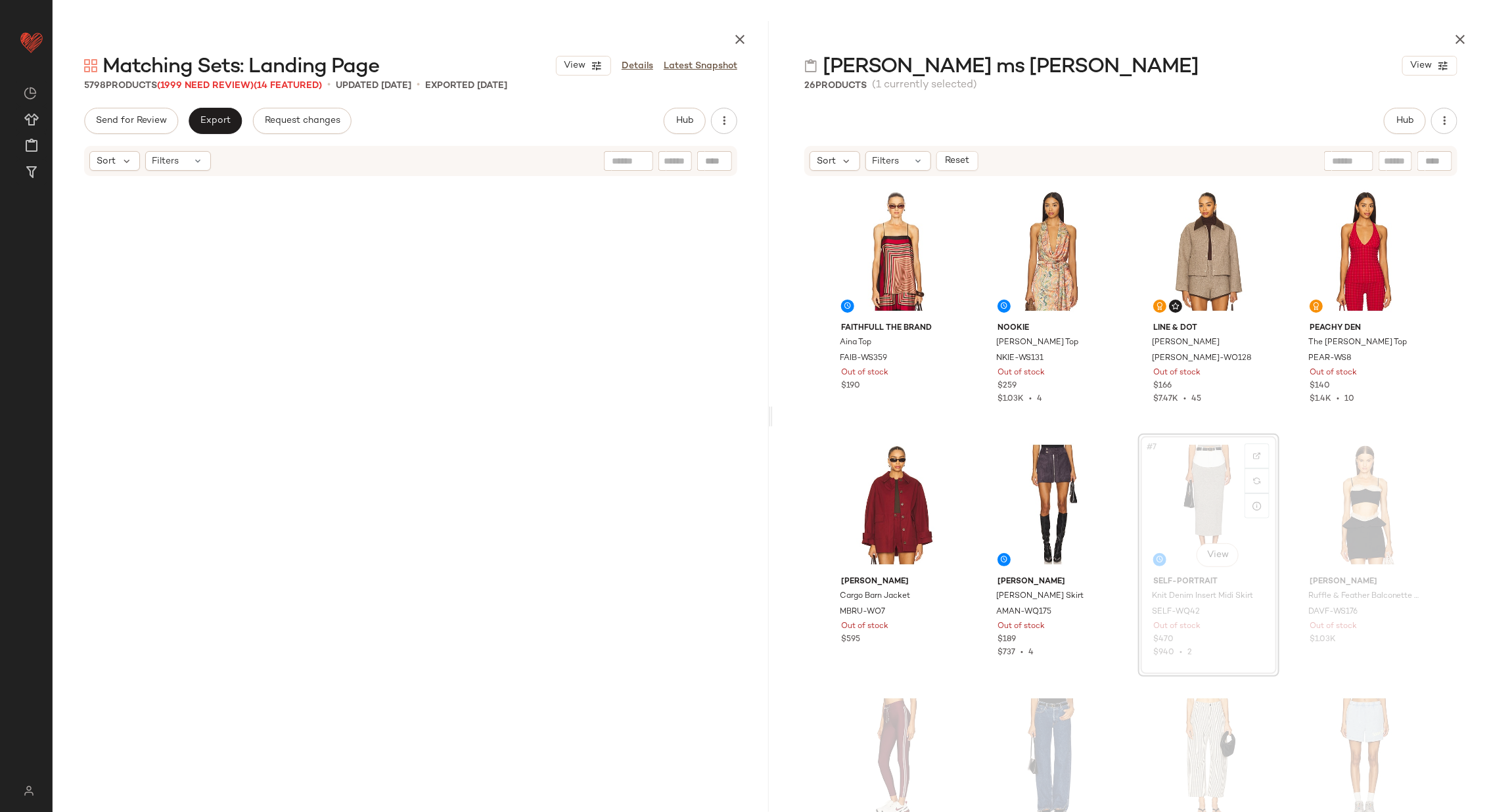
scroll to position [30177, 0]
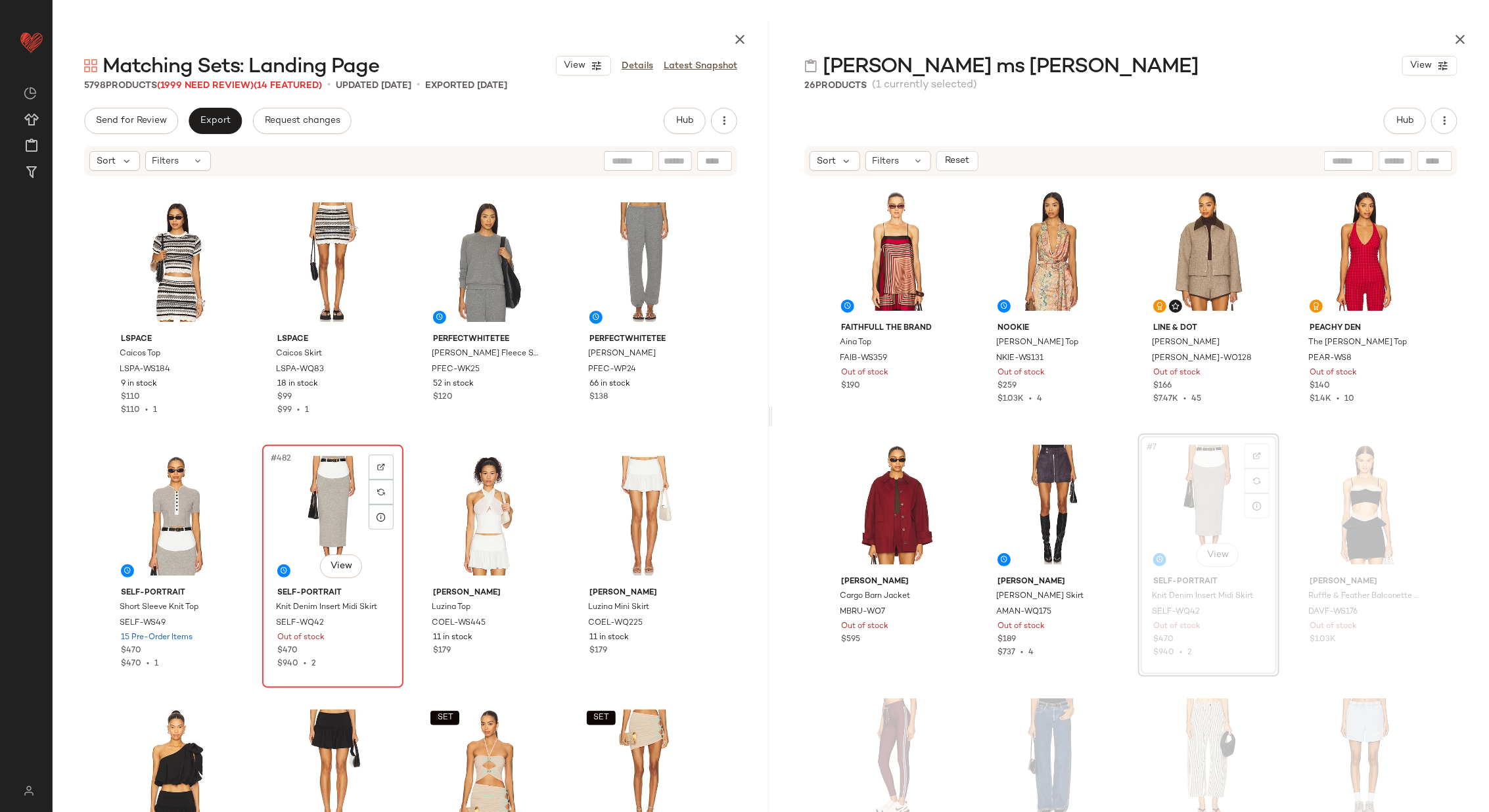
click at [308, 503] on div "#482 View" at bounding box center [333, 515] width 132 height 133
click at [133, 523] on div "#481 View" at bounding box center [176, 515] width 132 height 133
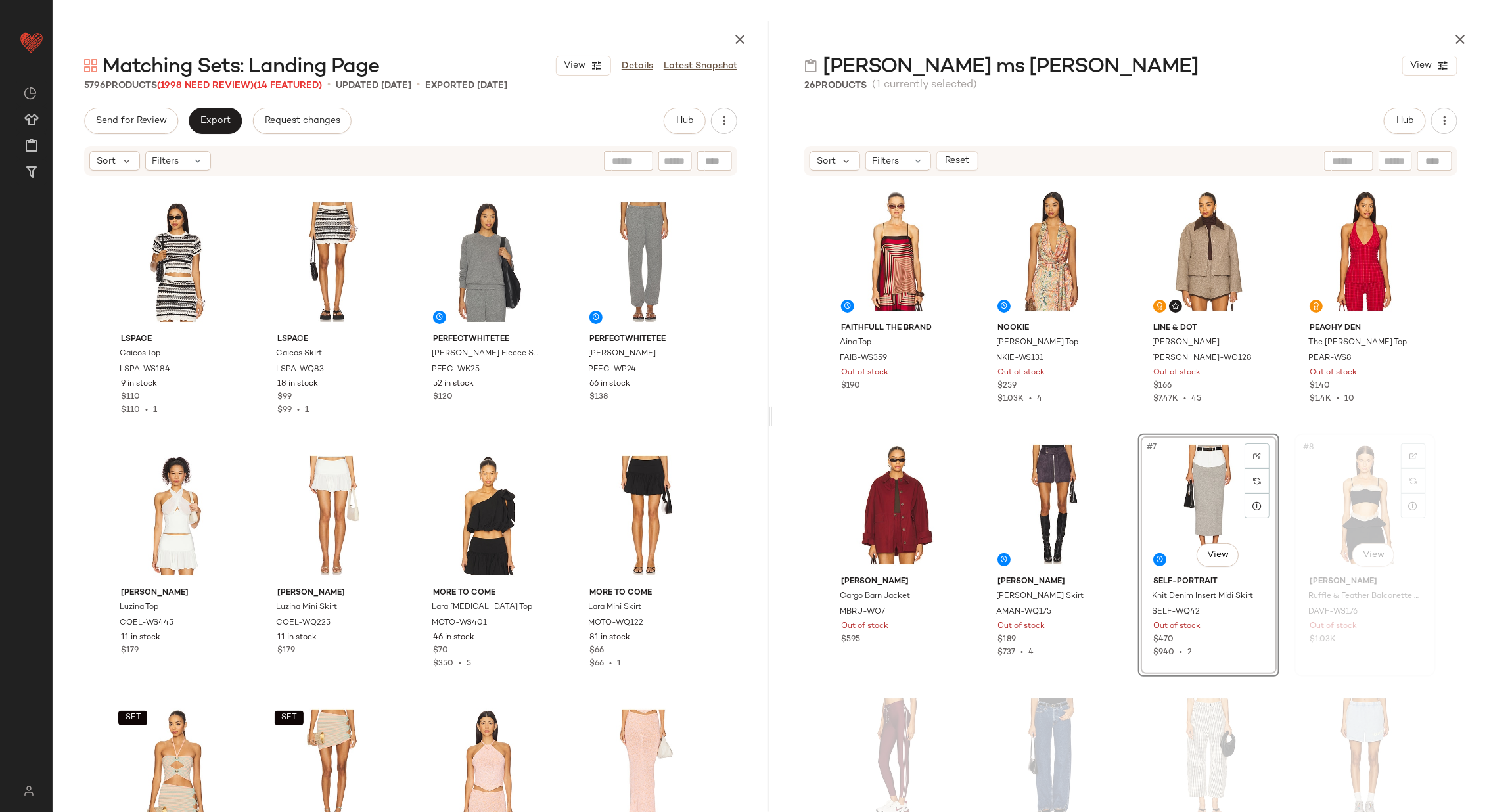
click at [1347, 506] on div "#8 View" at bounding box center [1365, 504] width 132 height 133
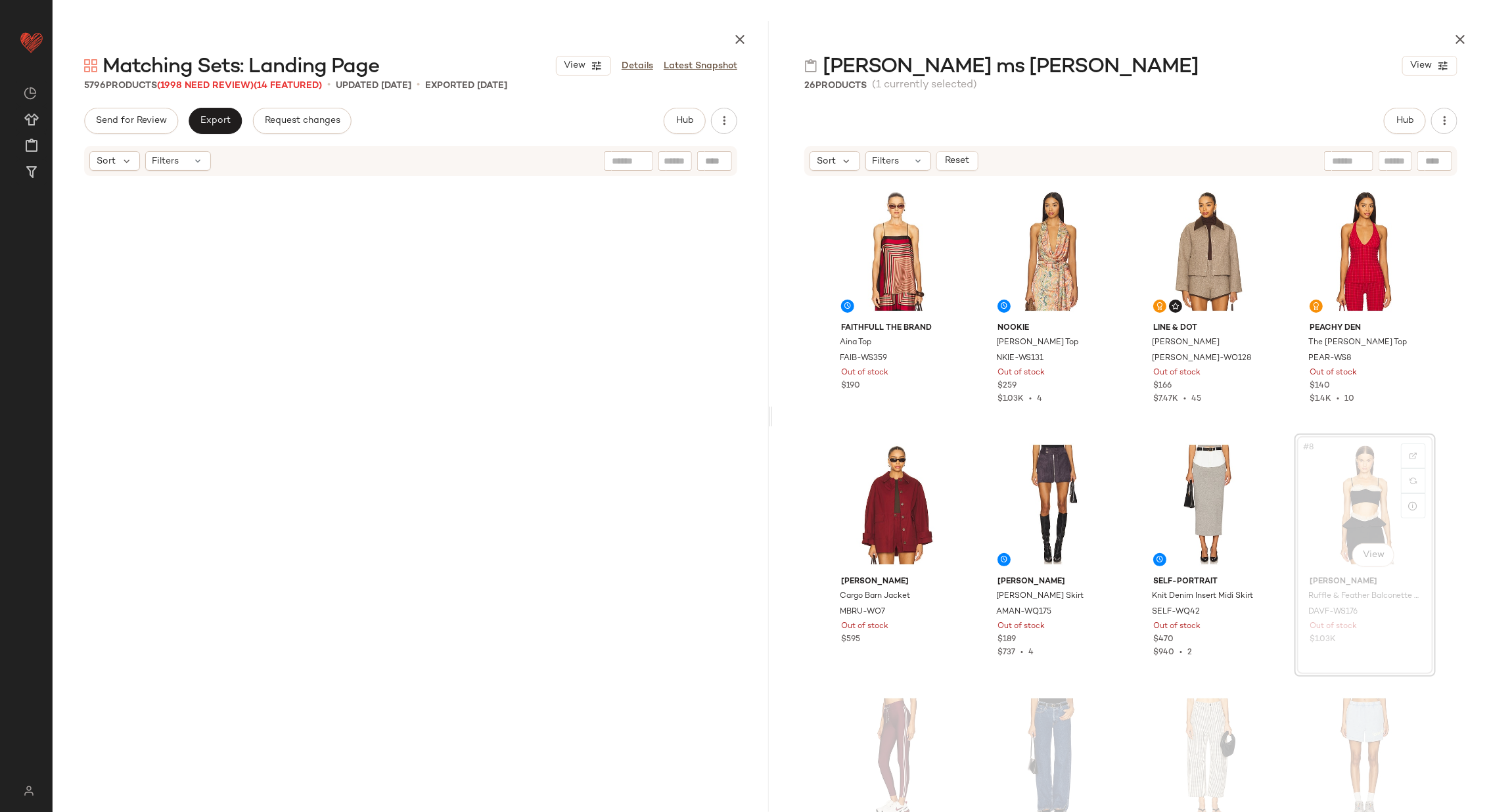
scroll to position [39054, 0]
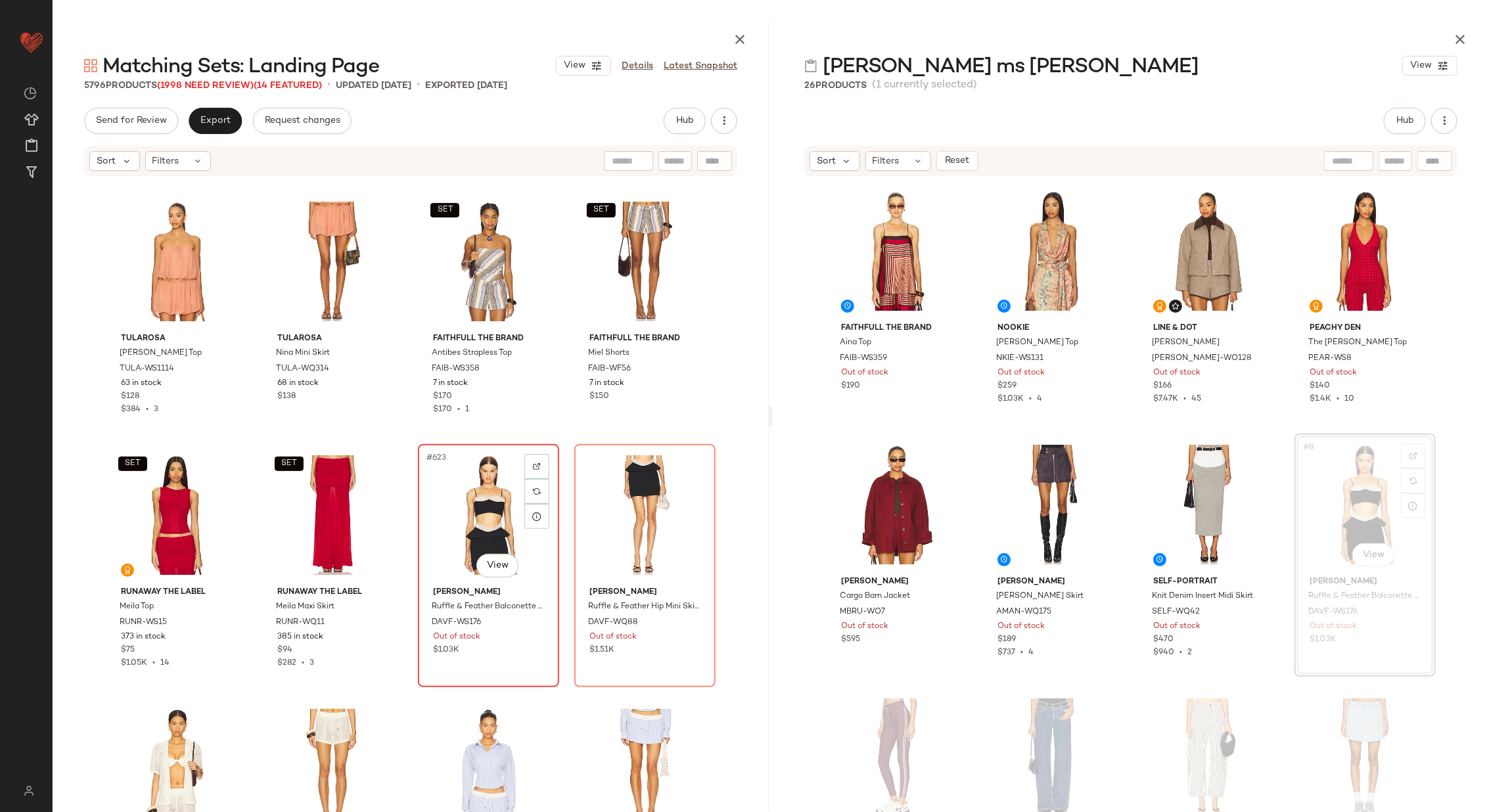
click at [444, 525] on div "#623 View" at bounding box center [489, 514] width 132 height 133
click at [621, 524] on div "#624 View" at bounding box center [644, 514] width 132 height 133
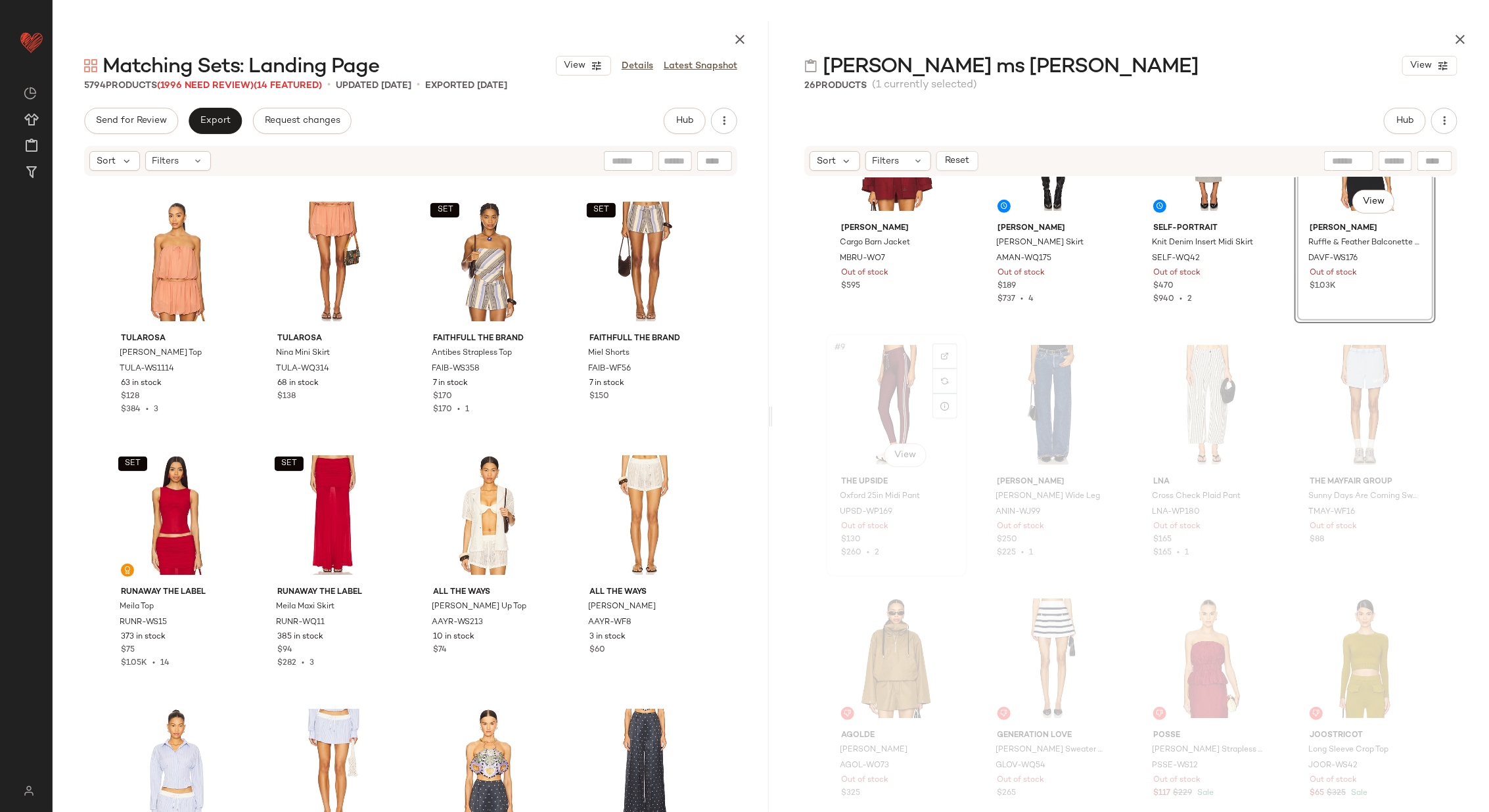
click at [904, 399] on div "#9 View" at bounding box center [896, 404] width 132 height 133
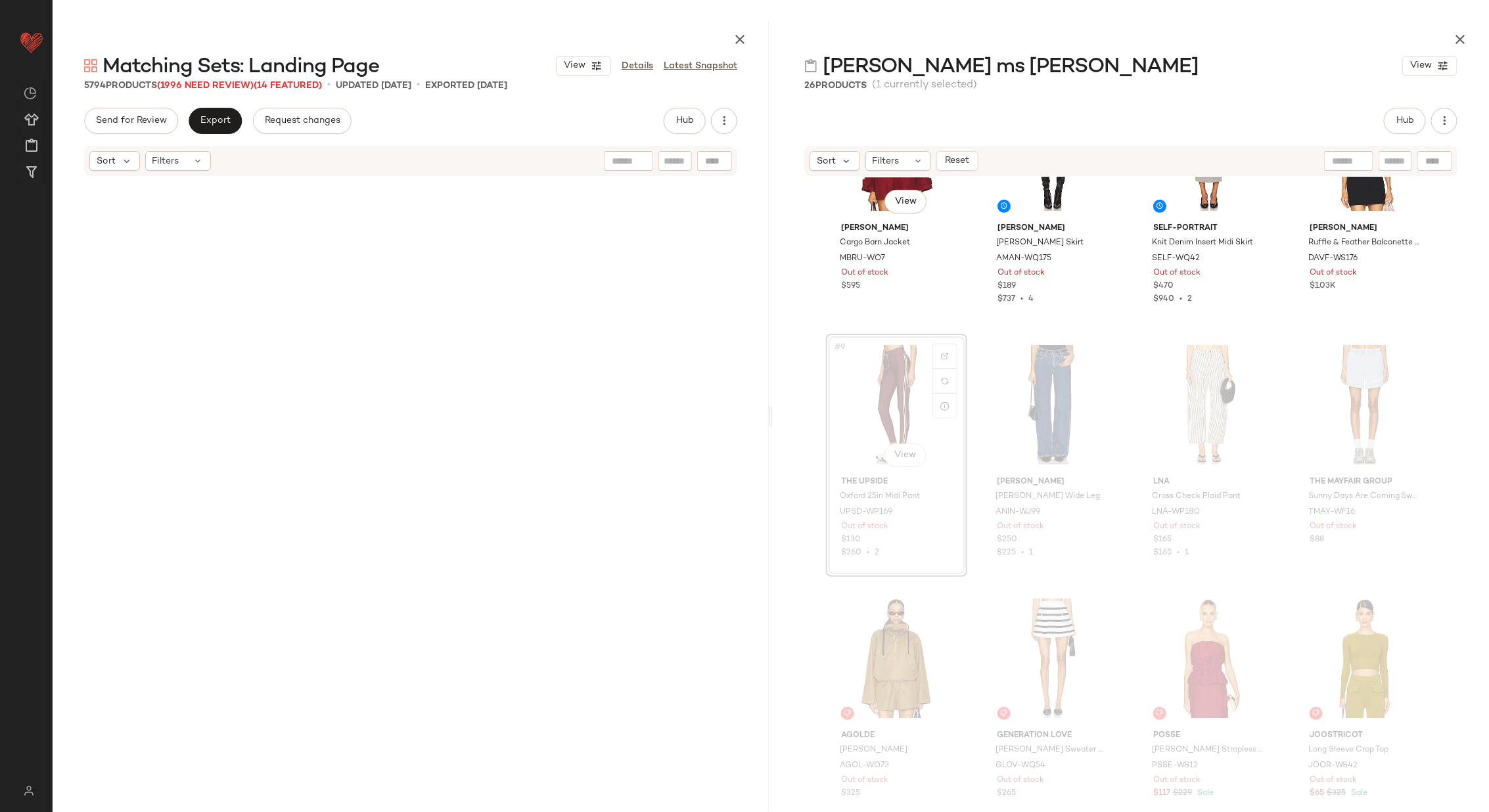
scroll to position [41843, 0]
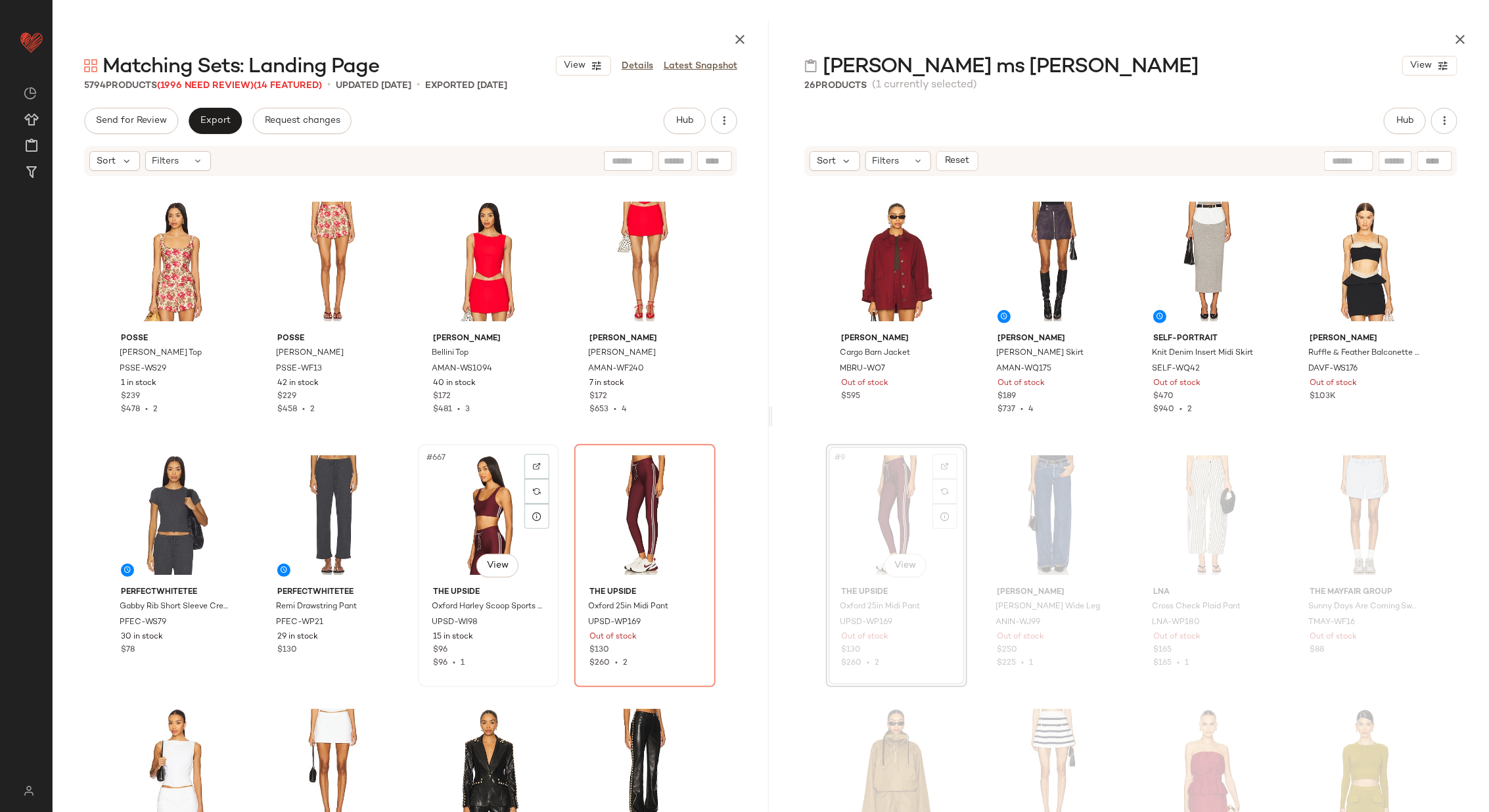
click at [471, 516] on div "#667 View" at bounding box center [489, 514] width 132 height 133
click at [609, 517] on div "#668 View" at bounding box center [644, 514] width 132 height 133
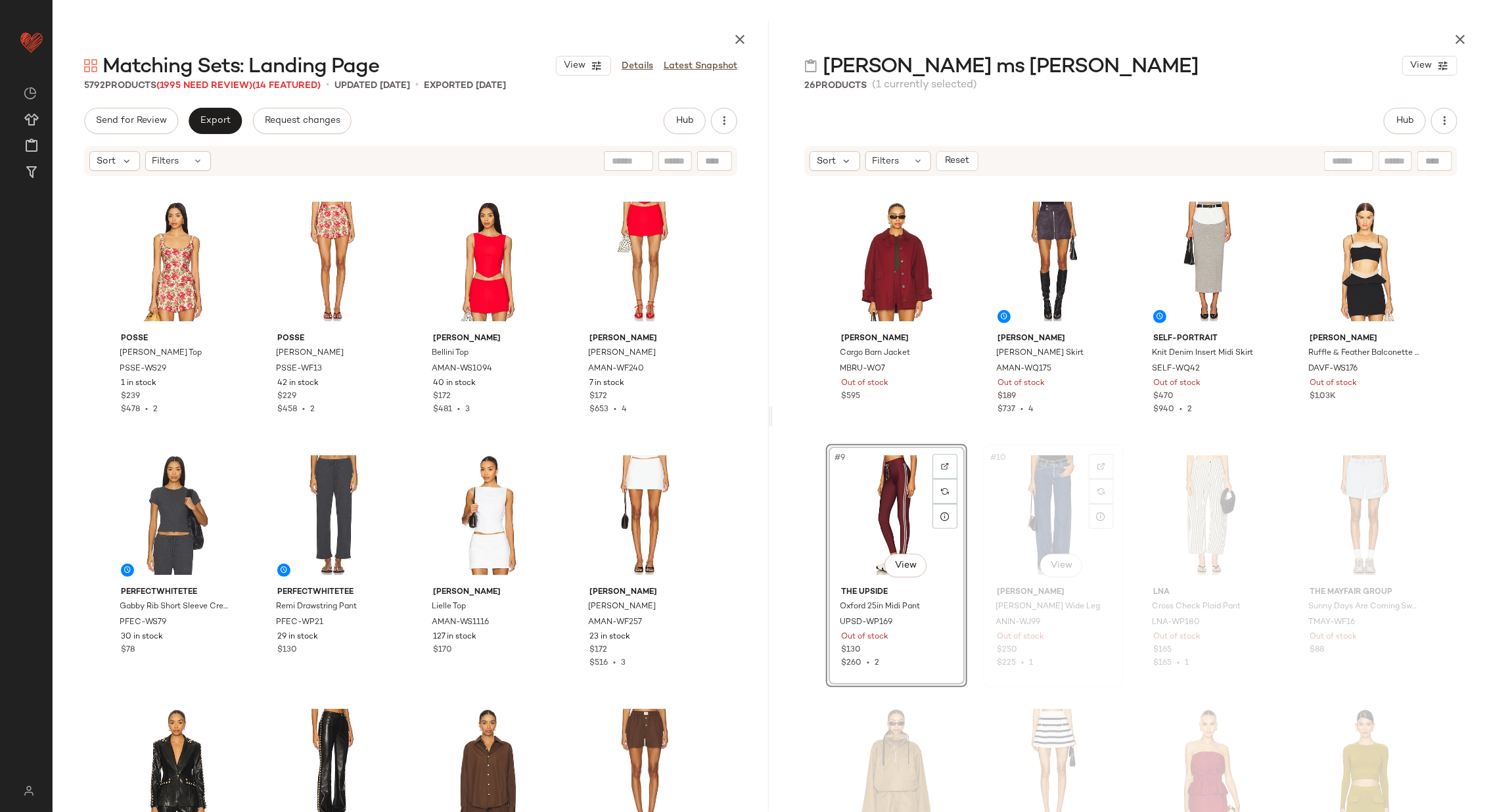
click at [1053, 503] on div "#10 View" at bounding box center [1053, 514] width 132 height 133
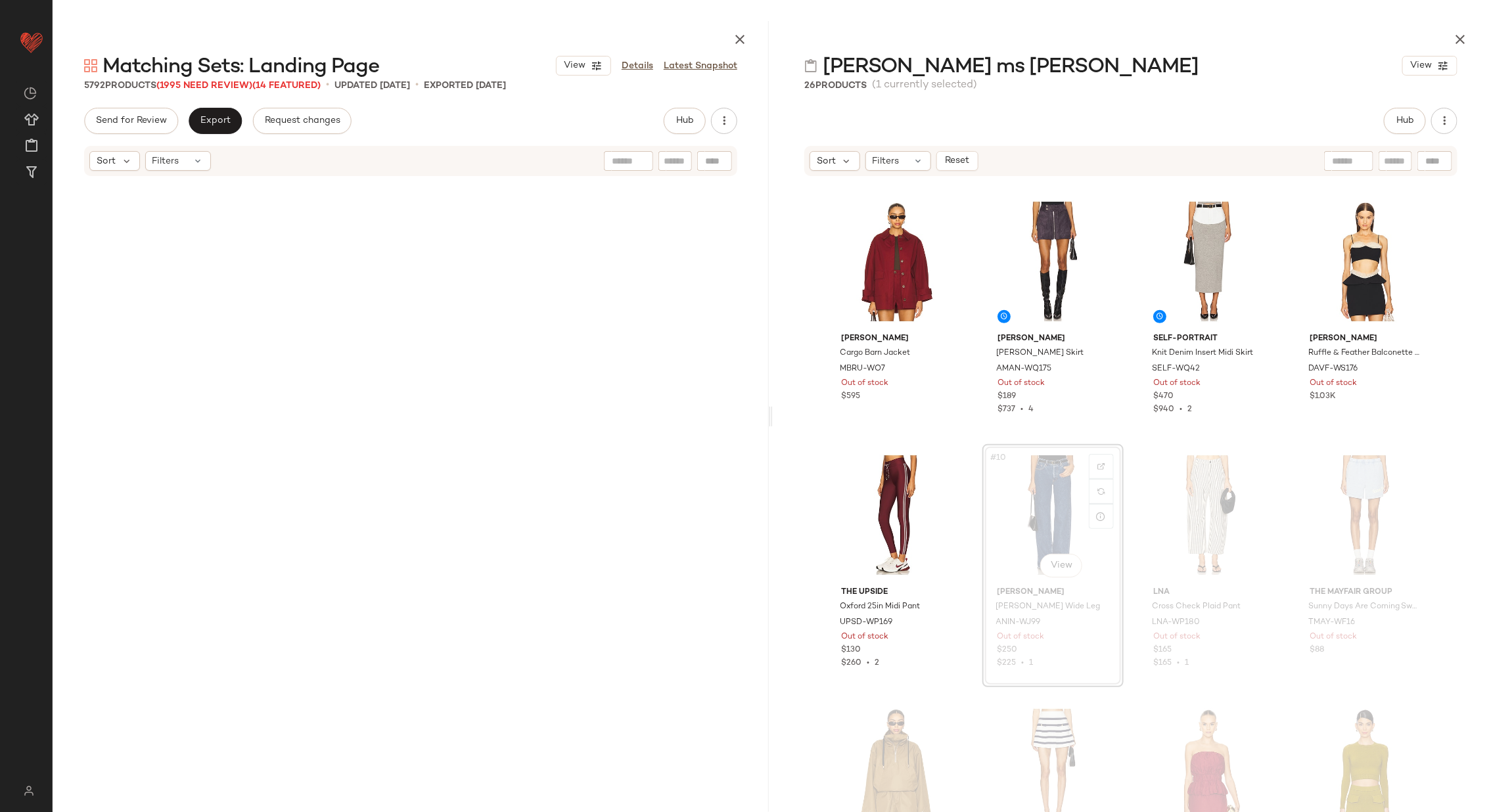
scroll to position [81149, 0]
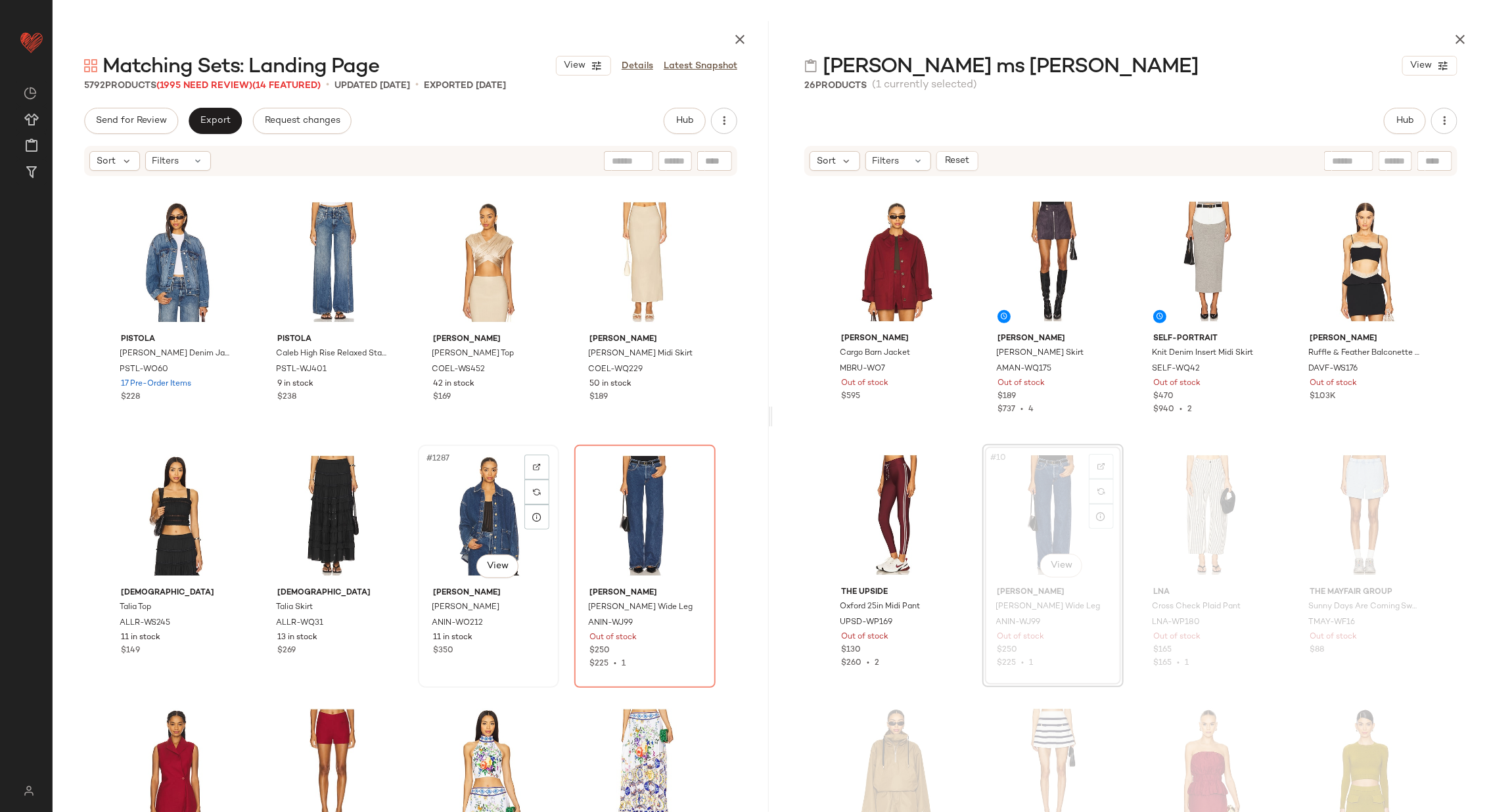
click at [452, 510] on div "#1287 View" at bounding box center [489, 515] width 132 height 133
click at [604, 508] on div "#1288 View" at bounding box center [644, 515] width 132 height 133
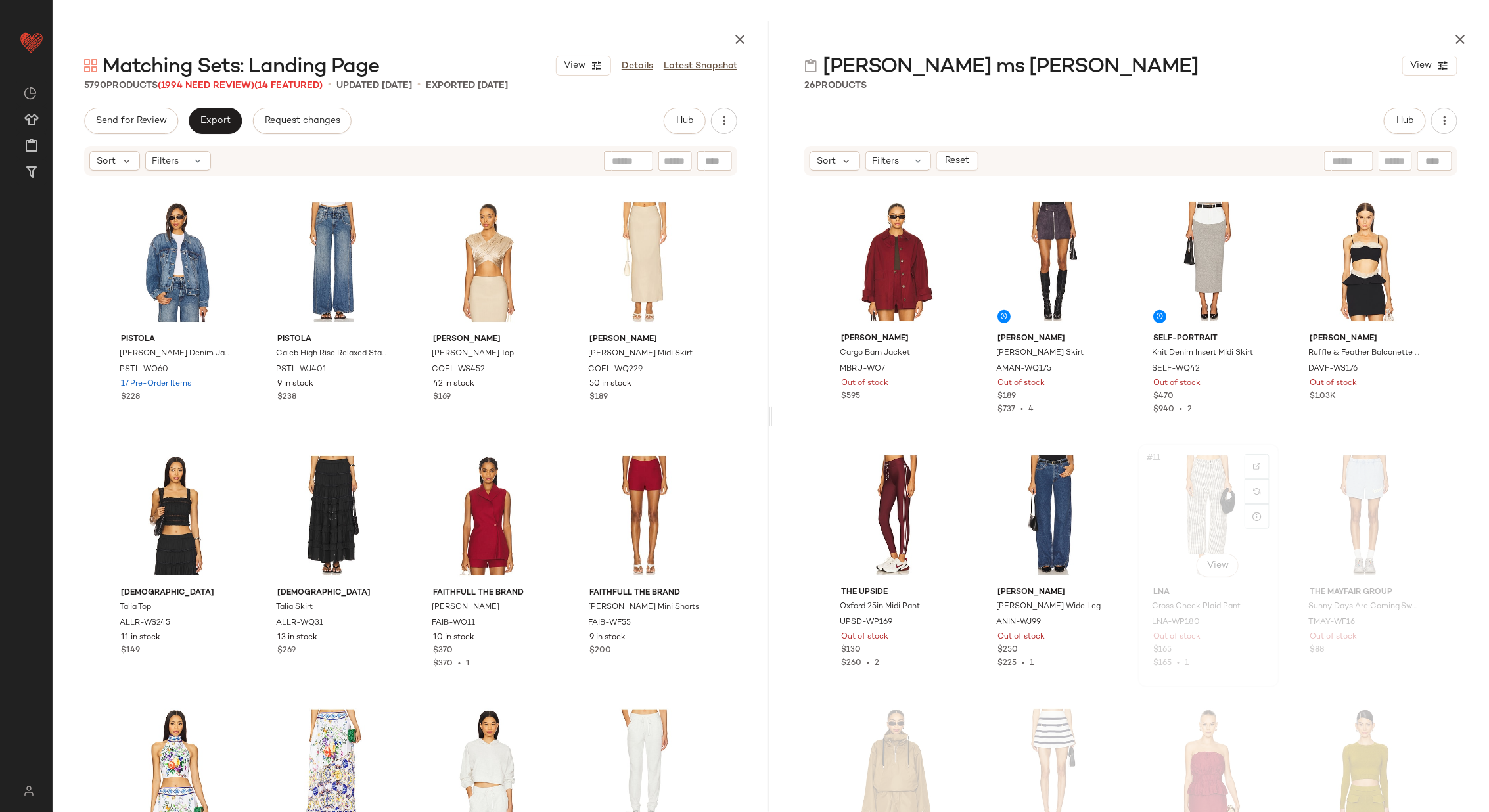
click at [1173, 511] on div "#11 View" at bounding box center [1208, 514] width 132 height 133
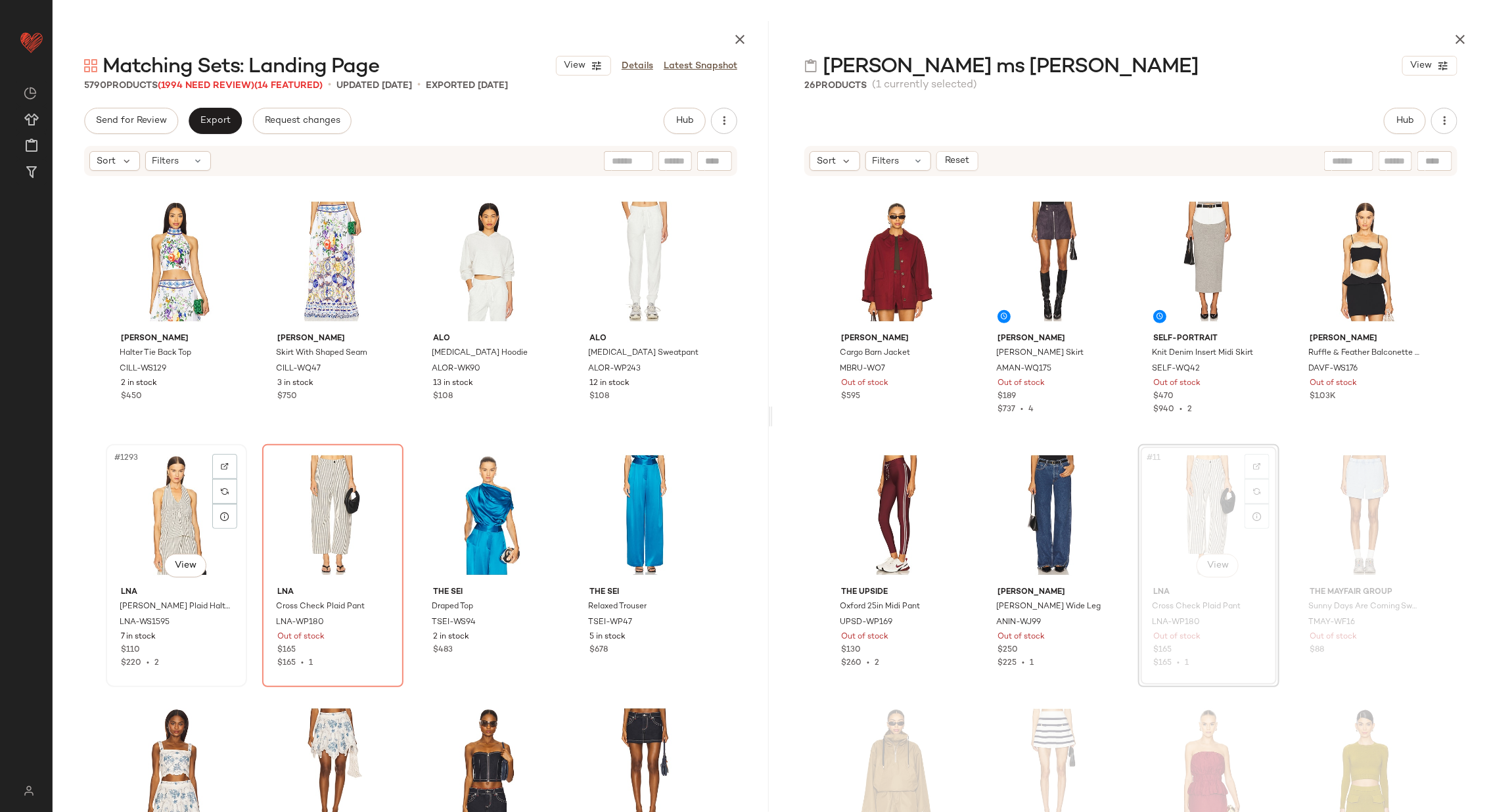
click at [152, 498] on div "#1293 View" at bounding box center [176, 514] width 132 height 133
click at [301, 502] on div "#1294 View" at bounding box center [333, 514] width 132 height 133
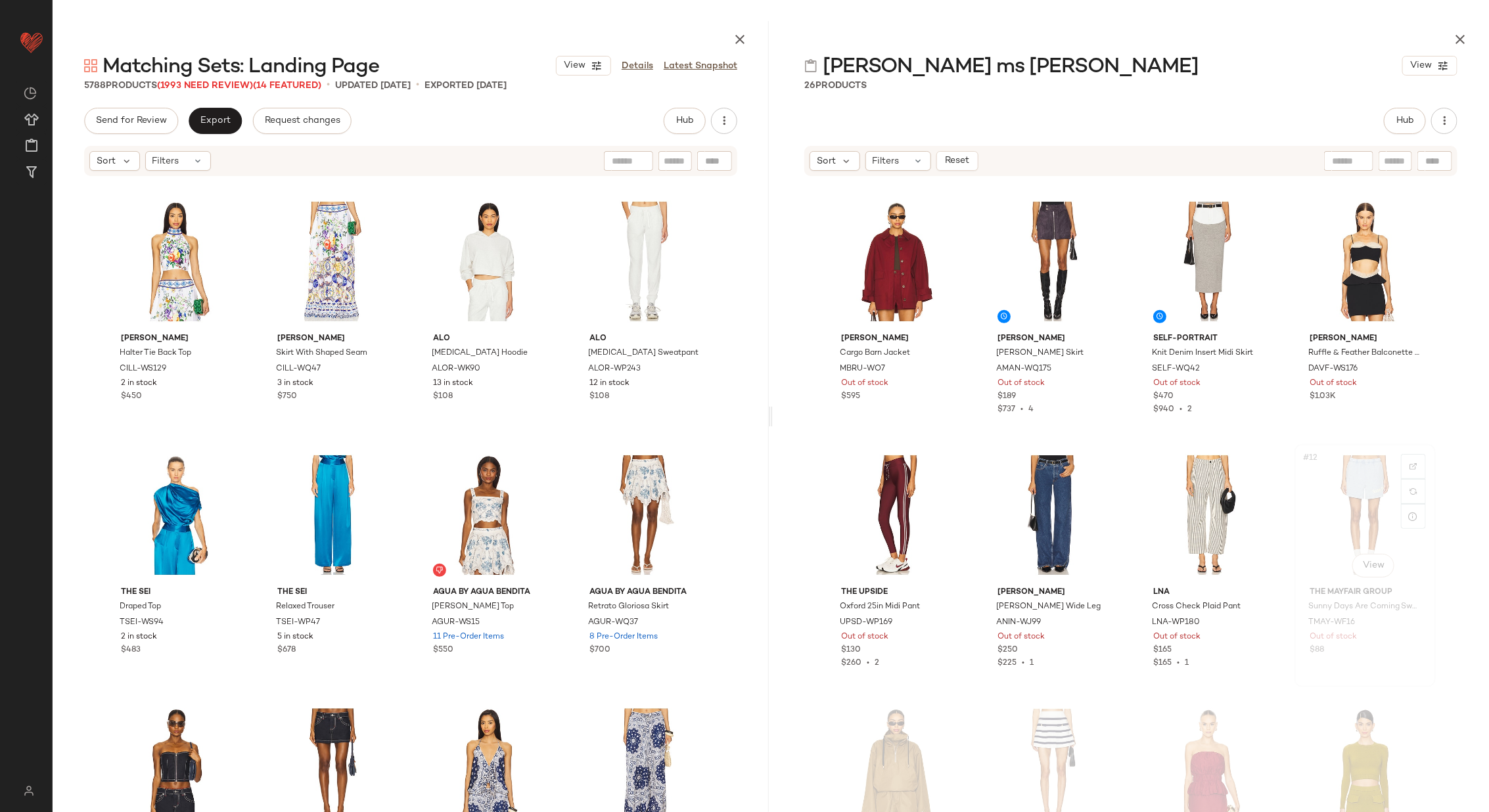
click at [1316, 500] on div "#12 View" at bounding box center [1365, 514] width 132 height 133
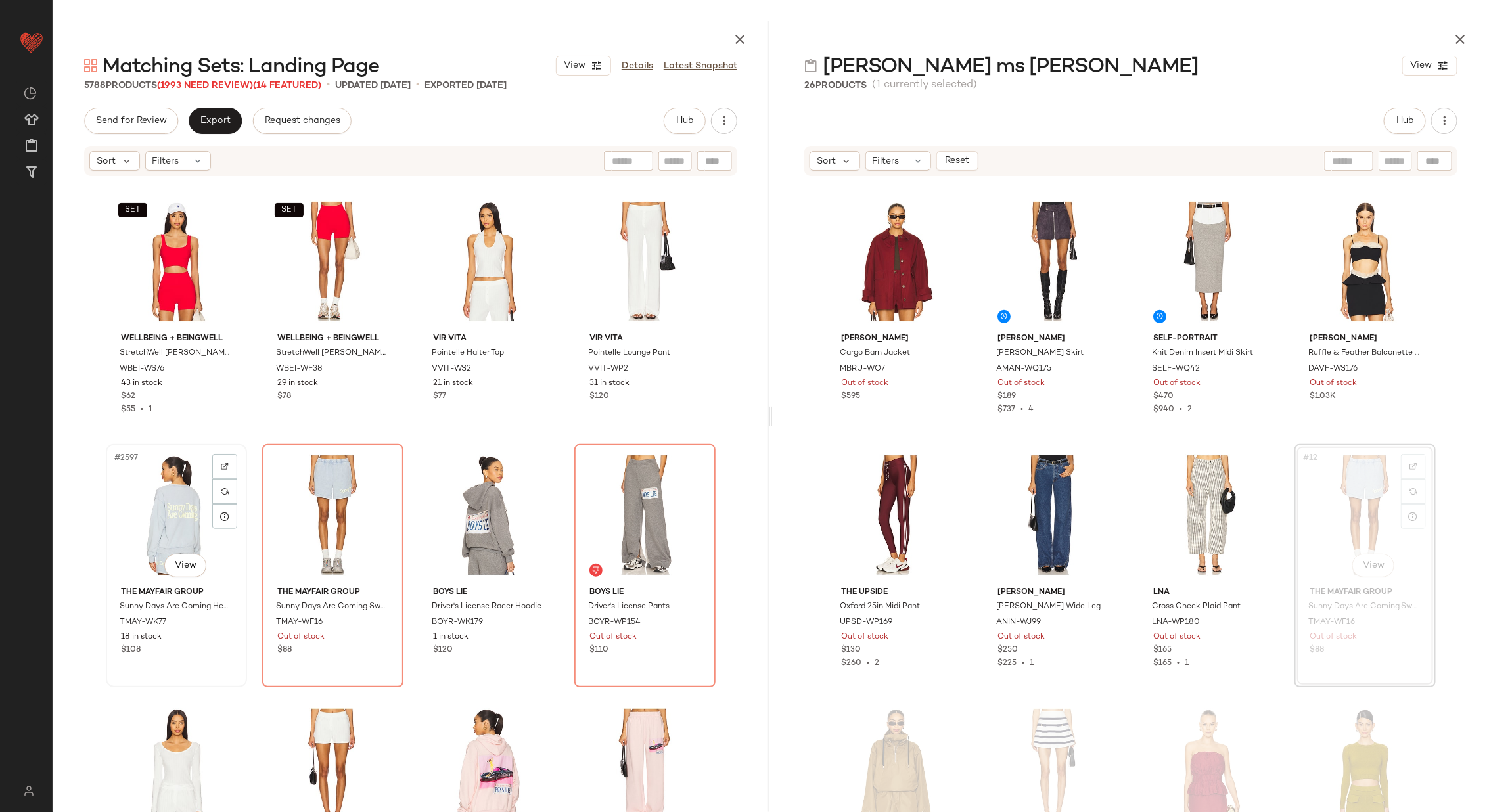
click at [148, 525] on div "#2597 View" at bounding box center [176, 514] width 132 height 133
click at [279, 526] on div "#2598 View" at bounding box center [333, 514] width 132 height 133
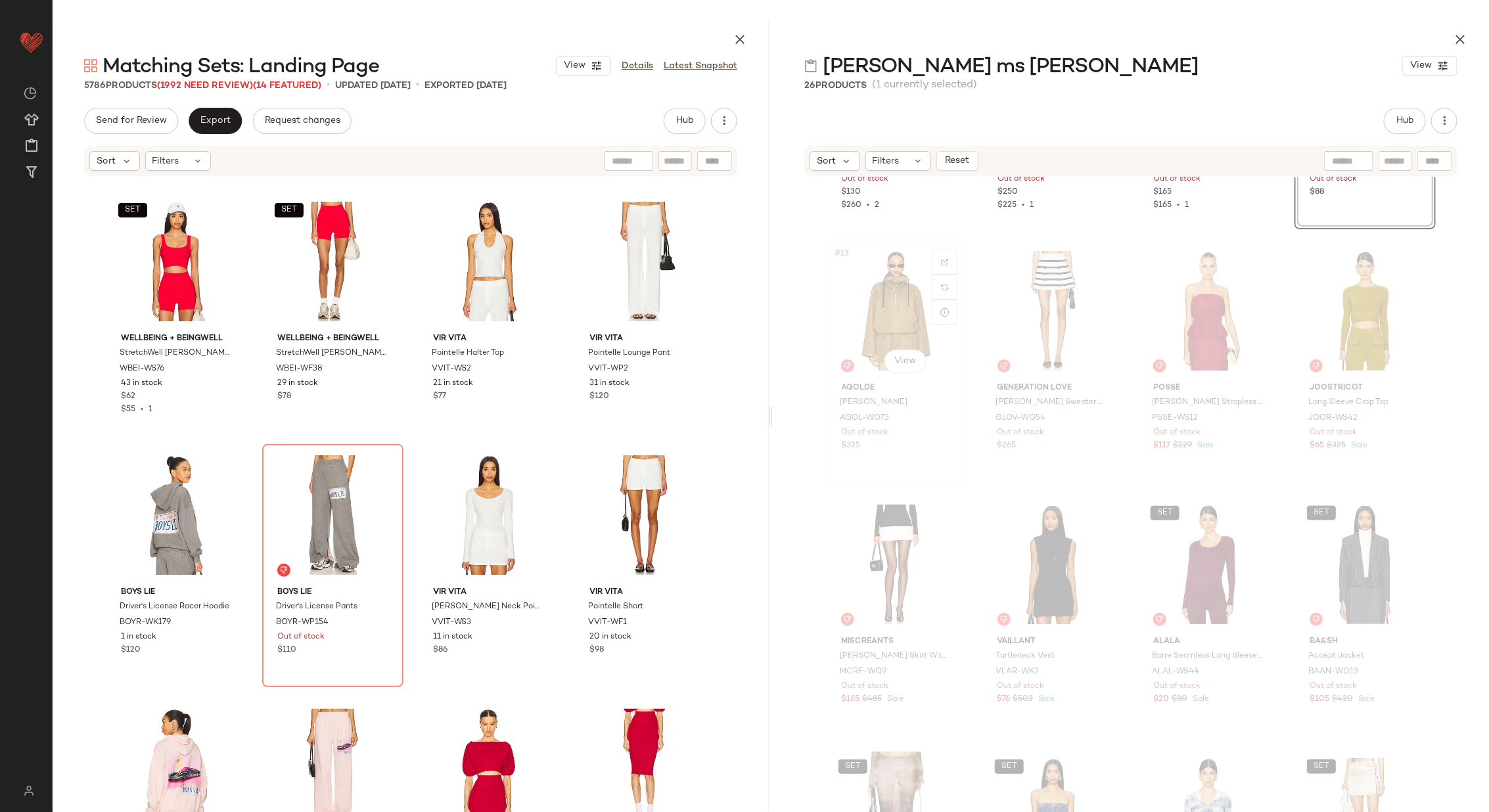
click at [889, 295] on div "#13 View" at bounding box center [896, 310] width 132 height 133
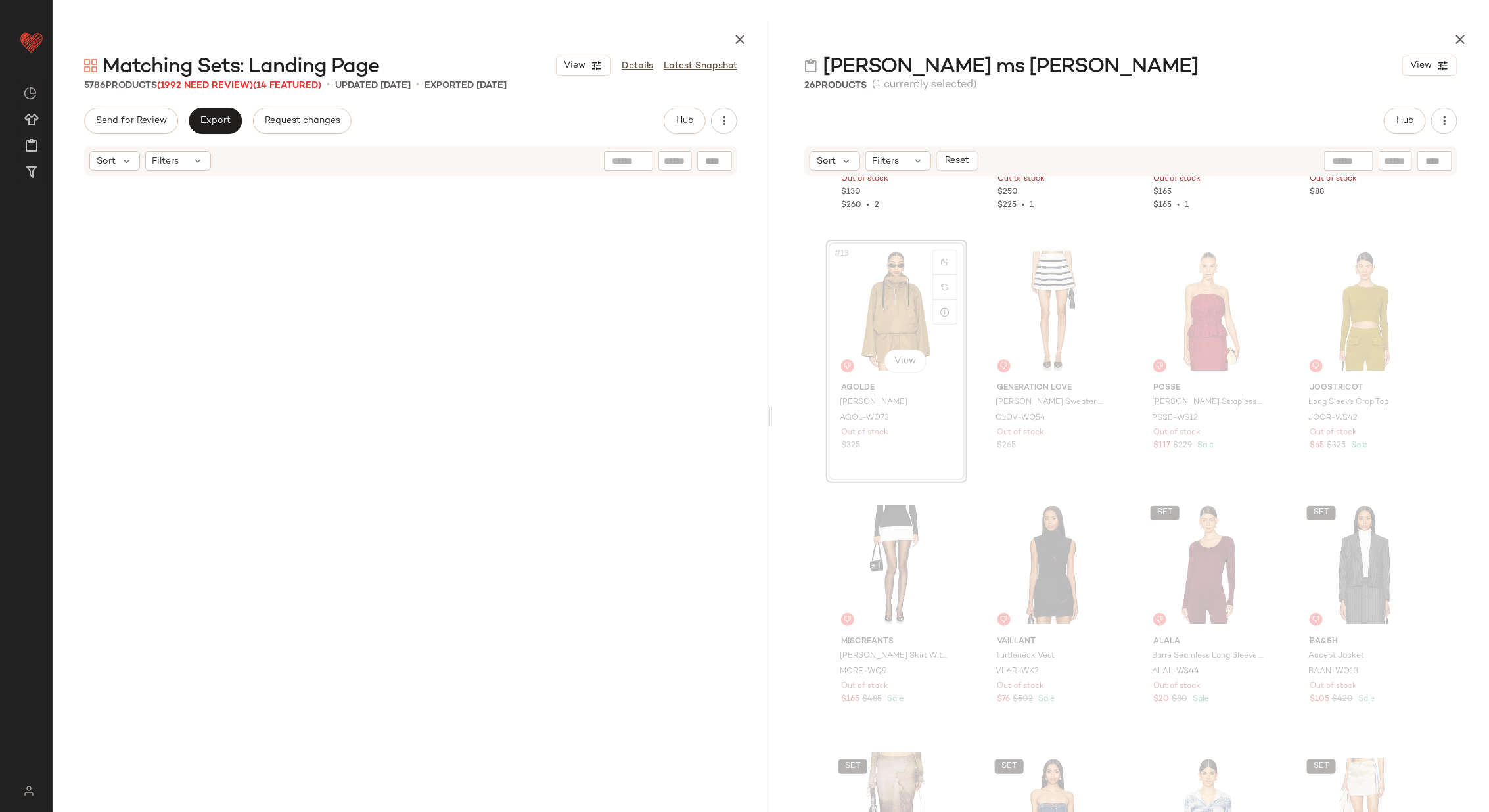
scroll to position [180050, 0]
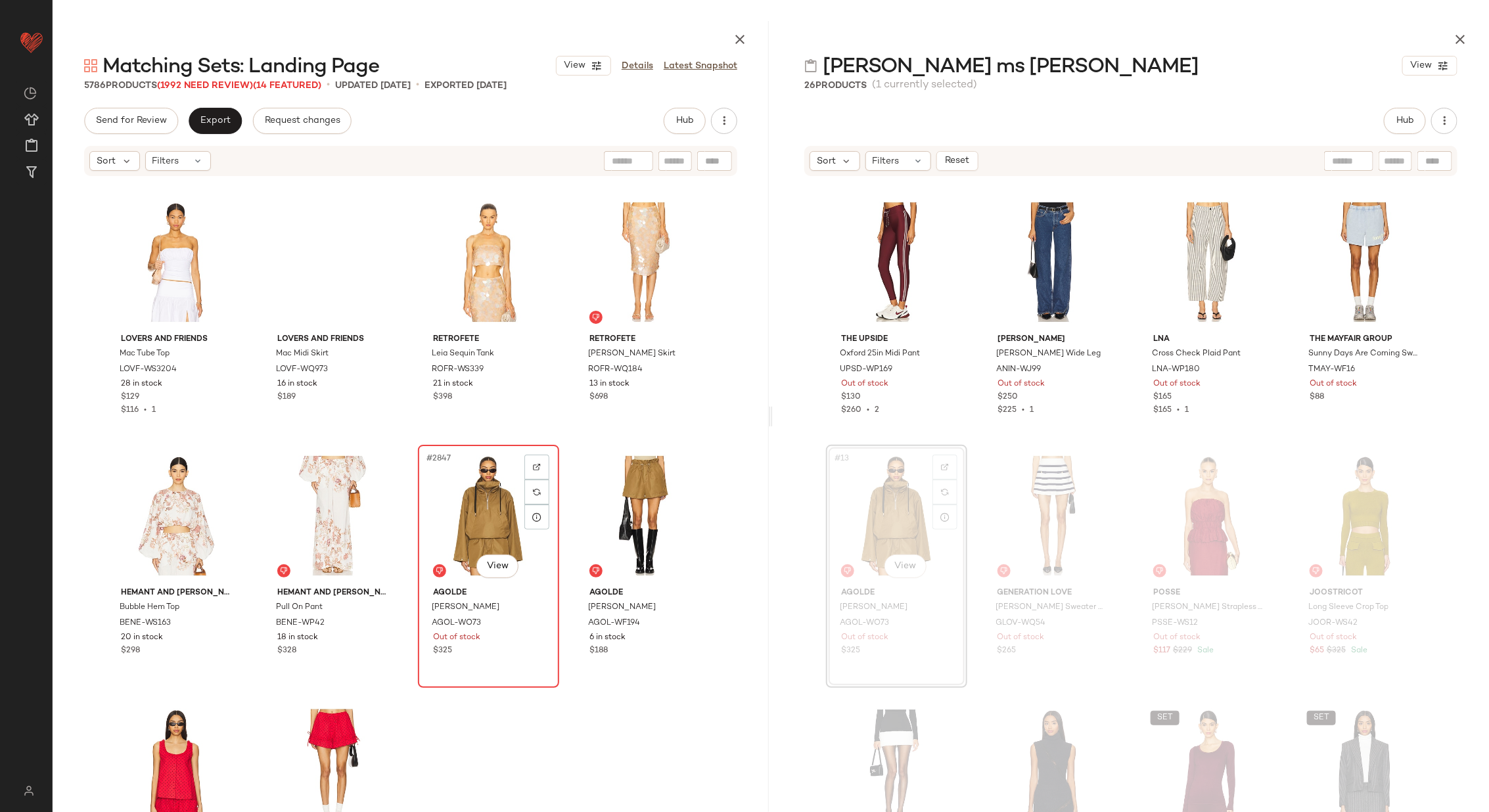
click at [439, 511] on div "#2847 View" at bounding box center [489, 515] width 132 height 133
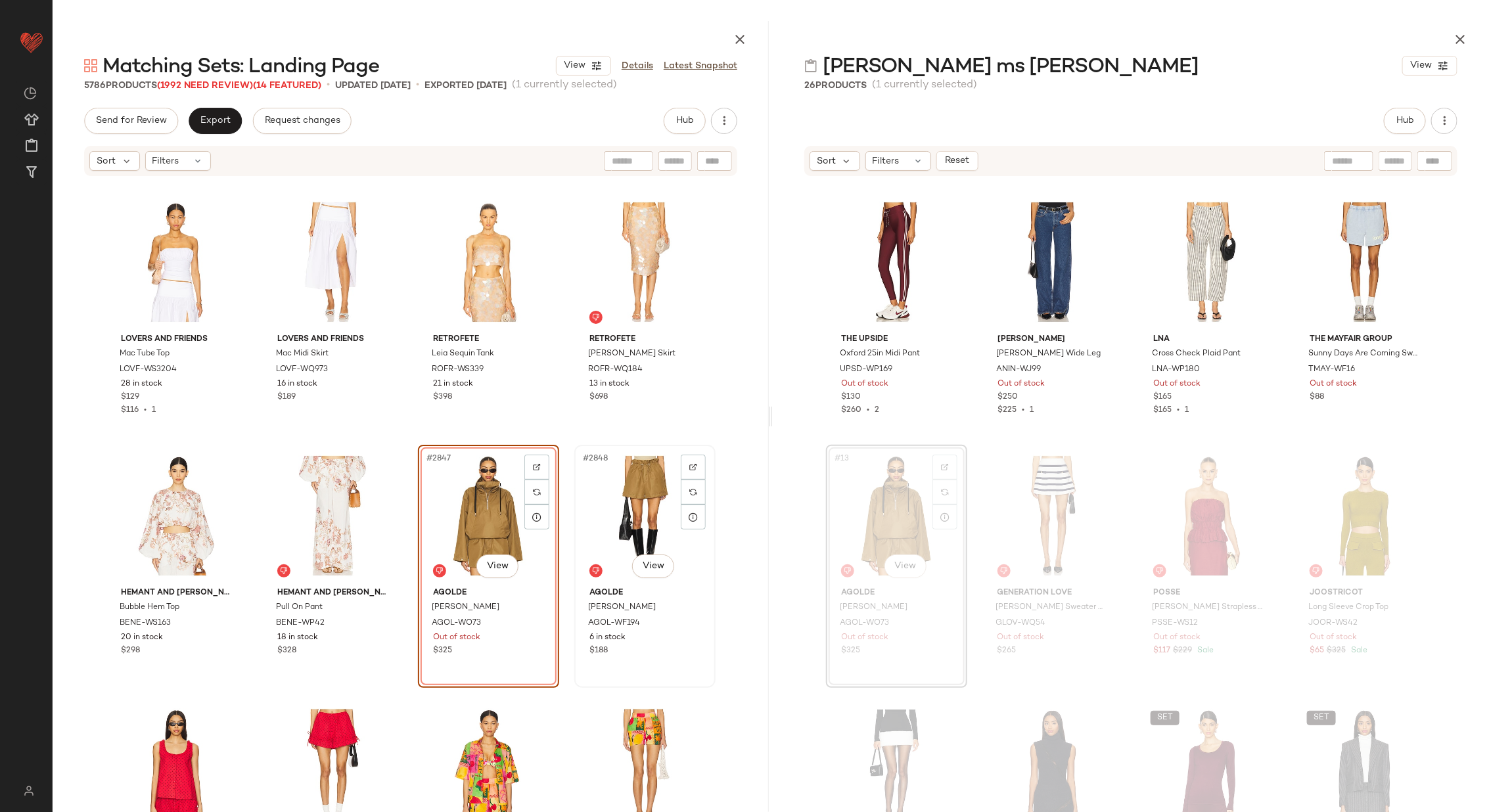
click at [644, 513] on div "#2848 View" at bounding box center [644, 515] width 132 height 133
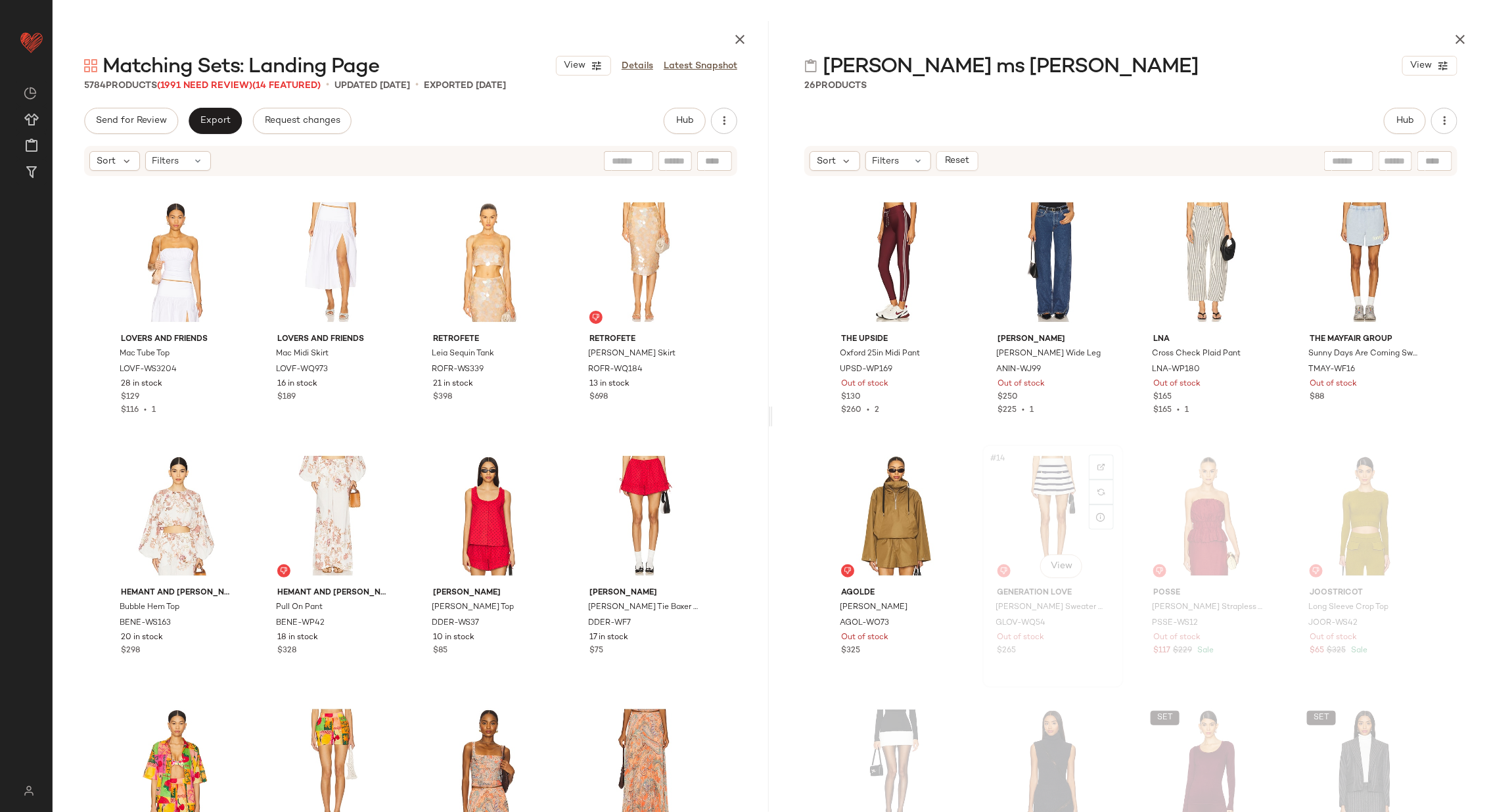
click at [1065, 513] on div "#14 View" at bounding box center [1053, 515] width 132 height 133
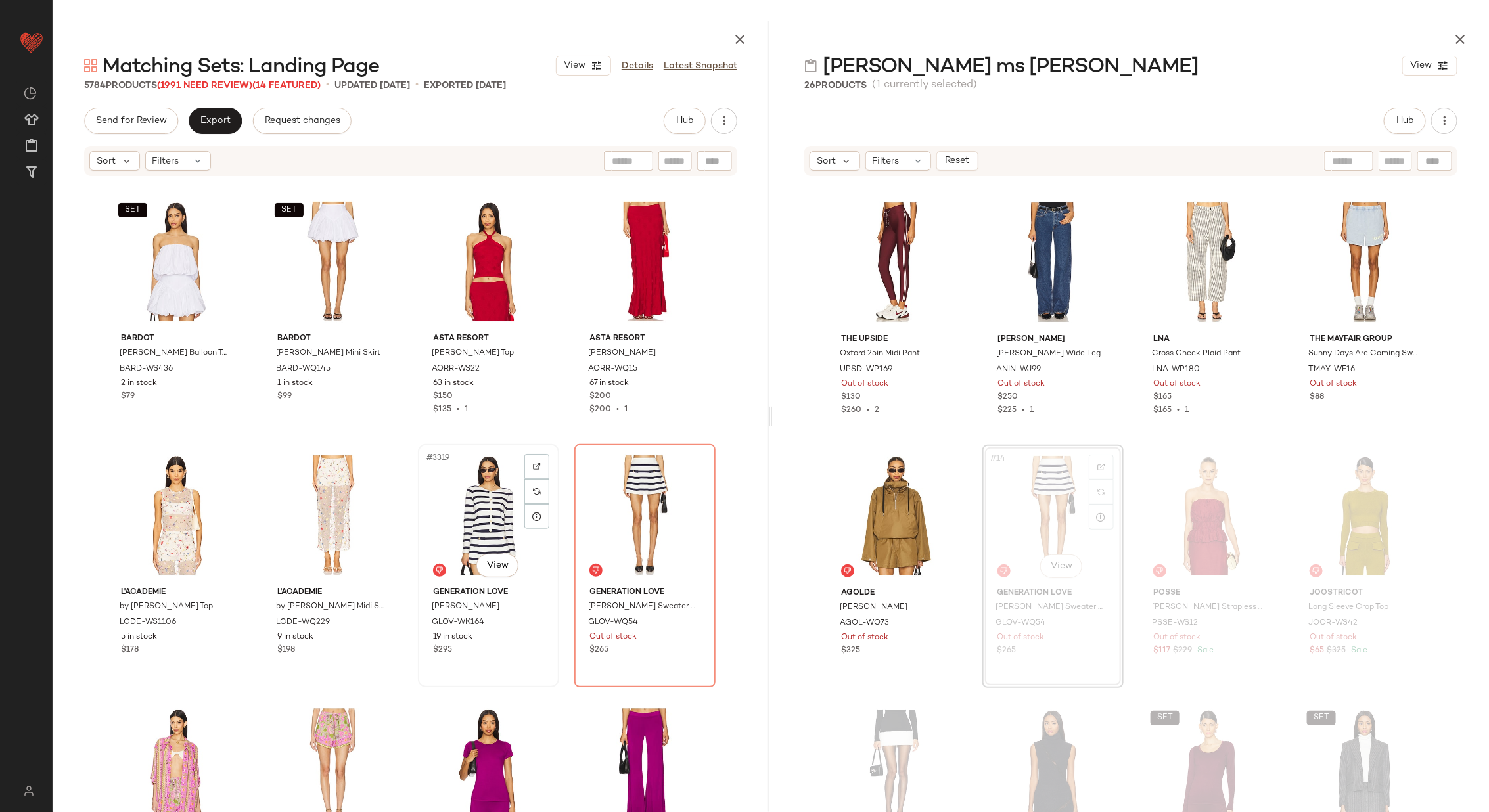
click at [474, 504] on div "#3319 View" at bounding box center [489, 514] width 132 height 133
click at [593, 502] on div "#3320 View" at bounding box center [644, 514] width 132 height 133
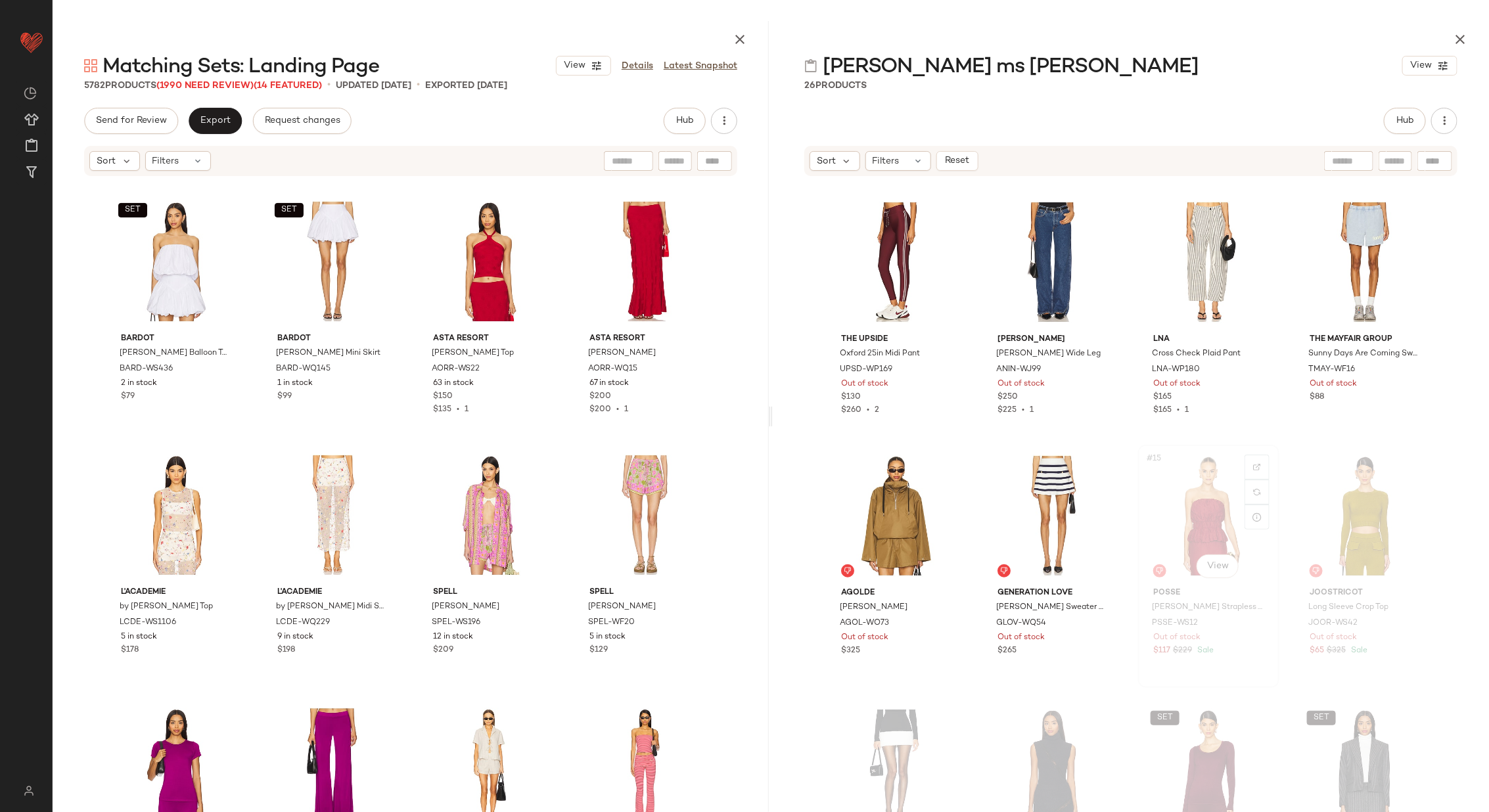
click at [1198, 514] on div "#15 View" at bounding box center [1208, 515] width 132 height 133
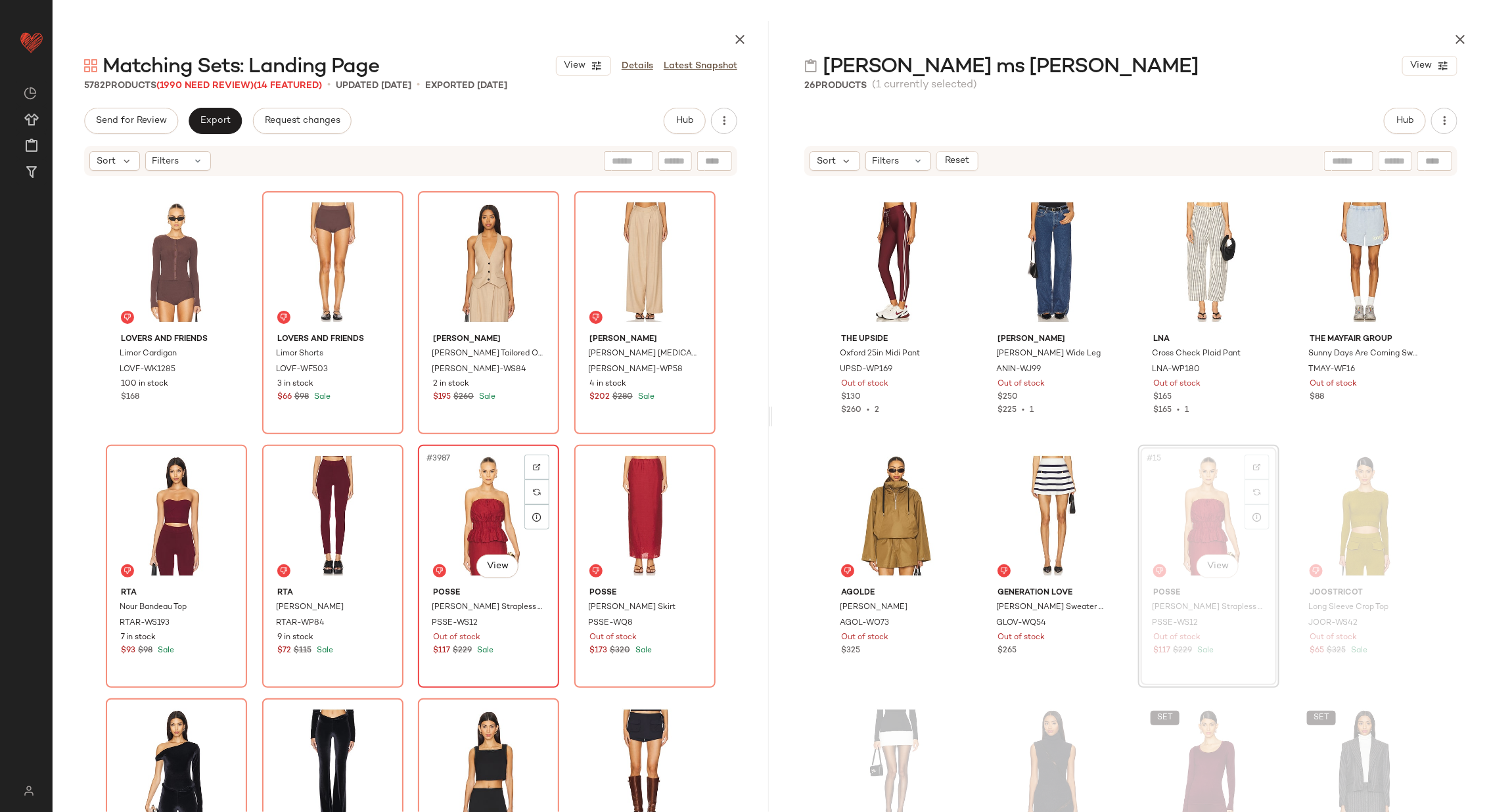
click at [444, 473] on div "#3987 View" at bounding box center [489, 515] width 132 height 133
click at [628, 509] on div "#3988 View" at bounding box center [644, 515] width 132 height 133
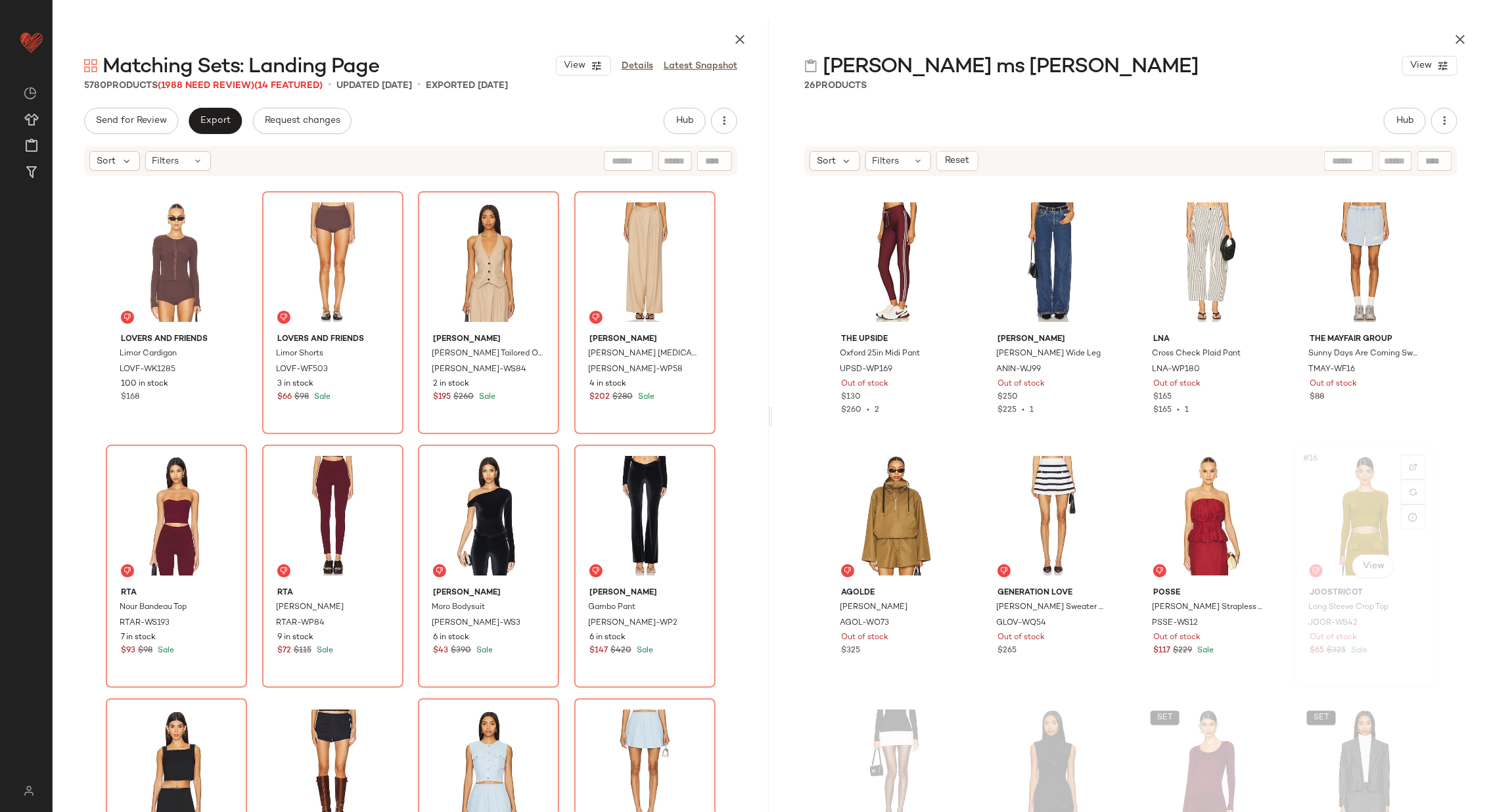
click at [1343, 492] on div "#16 View" at bounding box center [1365, 515] width 132 height 133
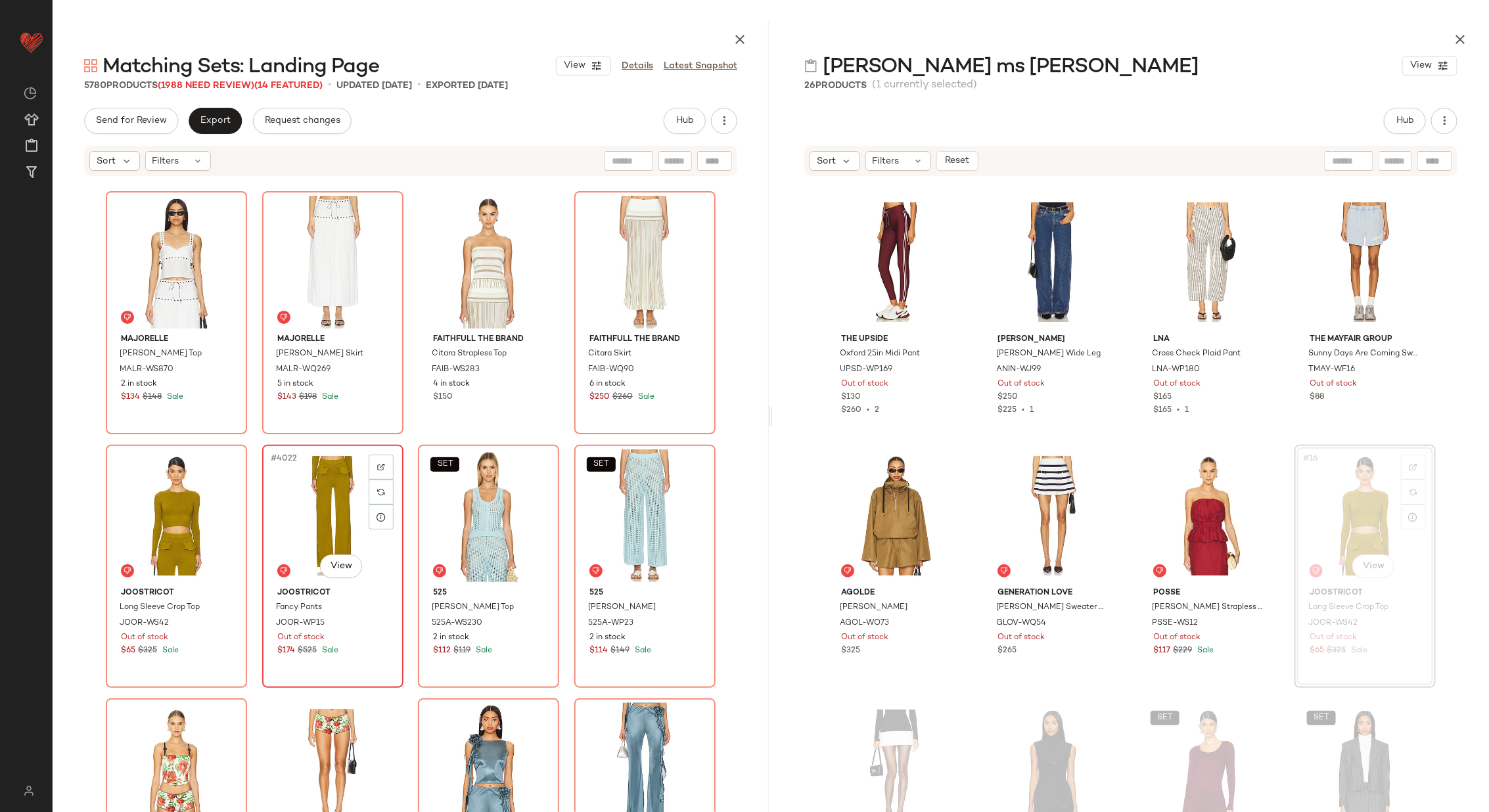
click at [279, 489] on div "#4022 View" at bounding box center [333, 515] width 132 height 133
click at [135, 499] on div "#4021 View" at bounding box center [176, 515] width 132 height 133
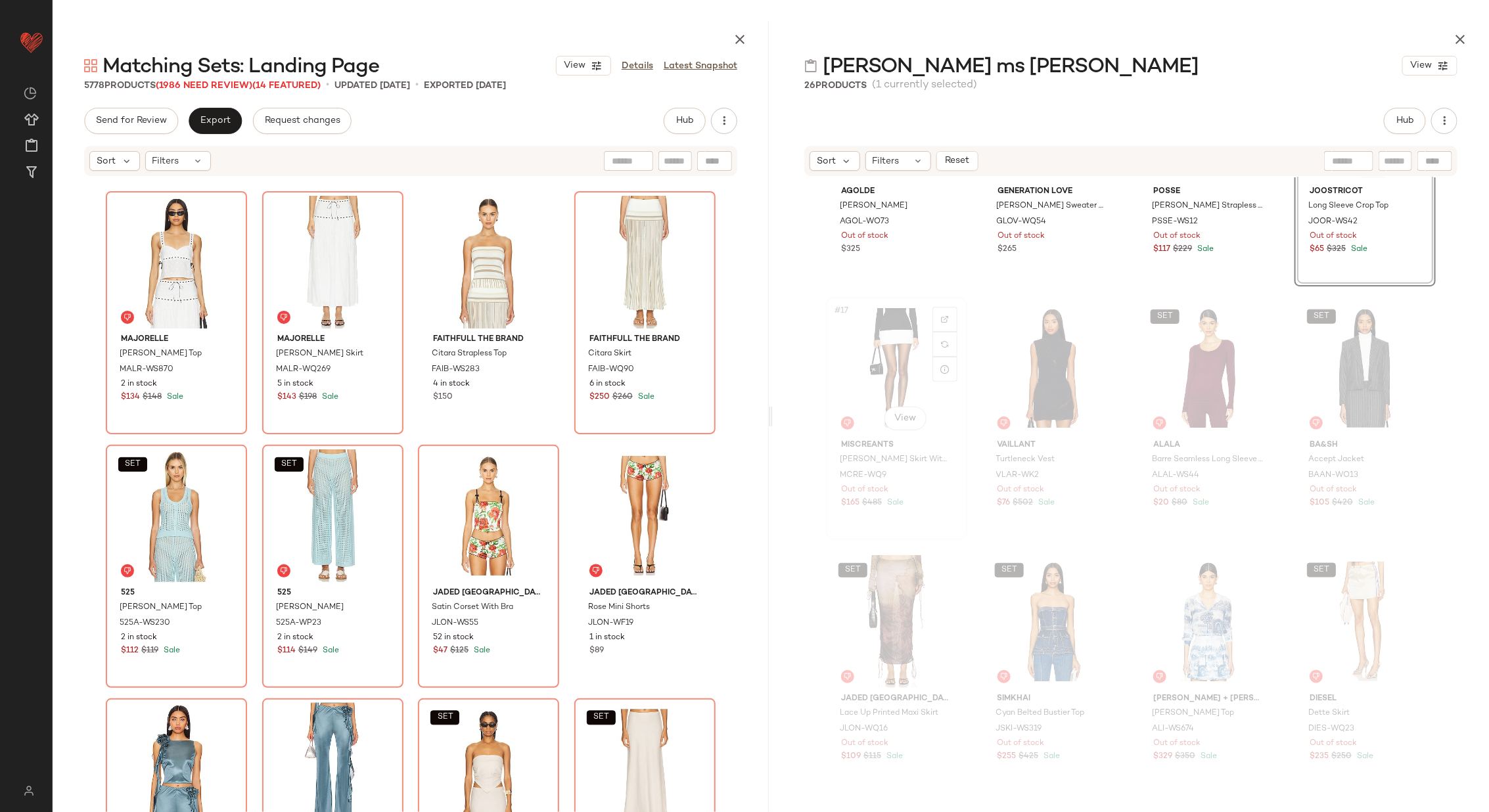
click at [875, 348] on div "#17 View" at bounding box center [896, 368] width 132 height 133
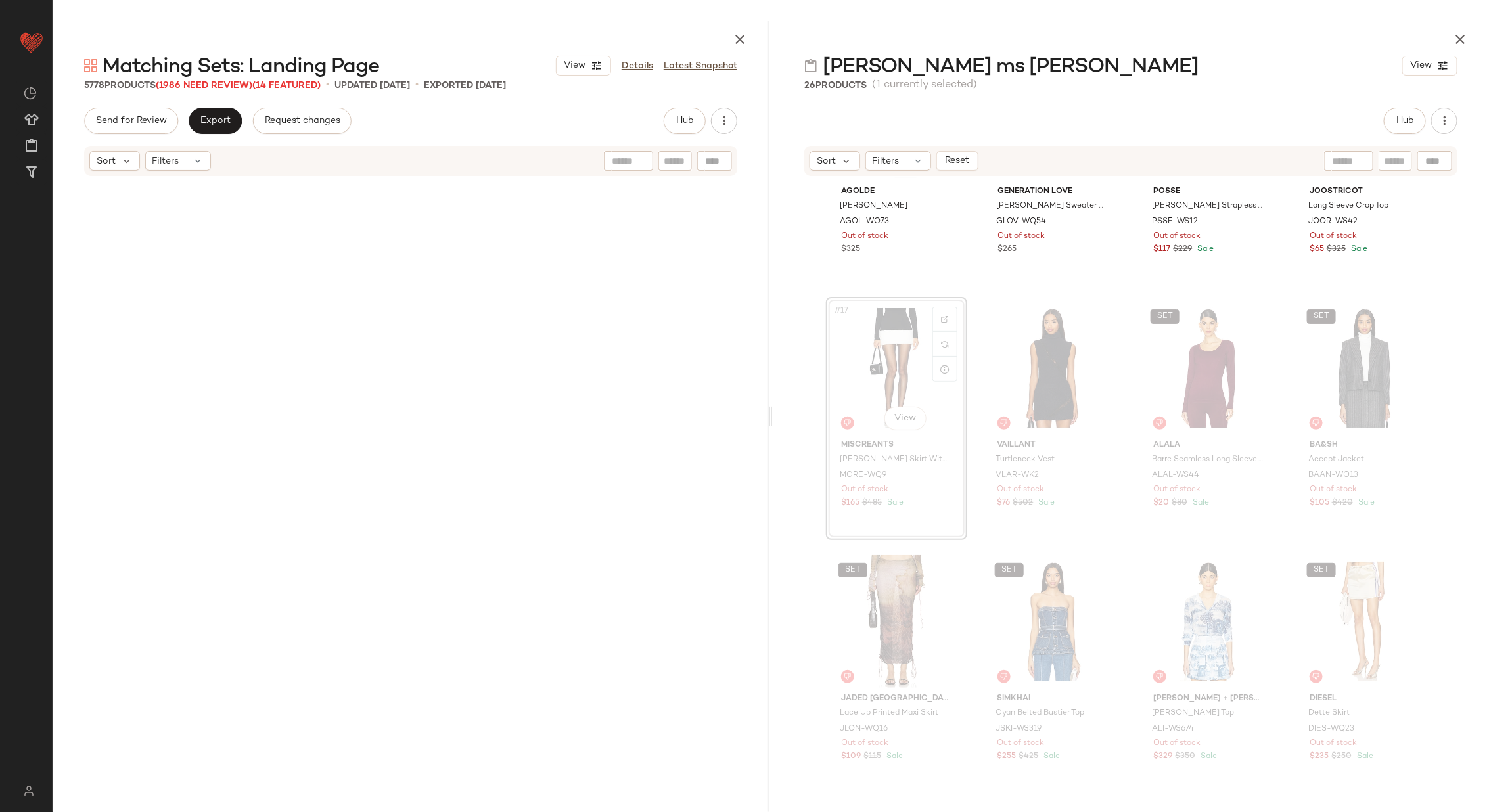
scroll to position [258157, 0]
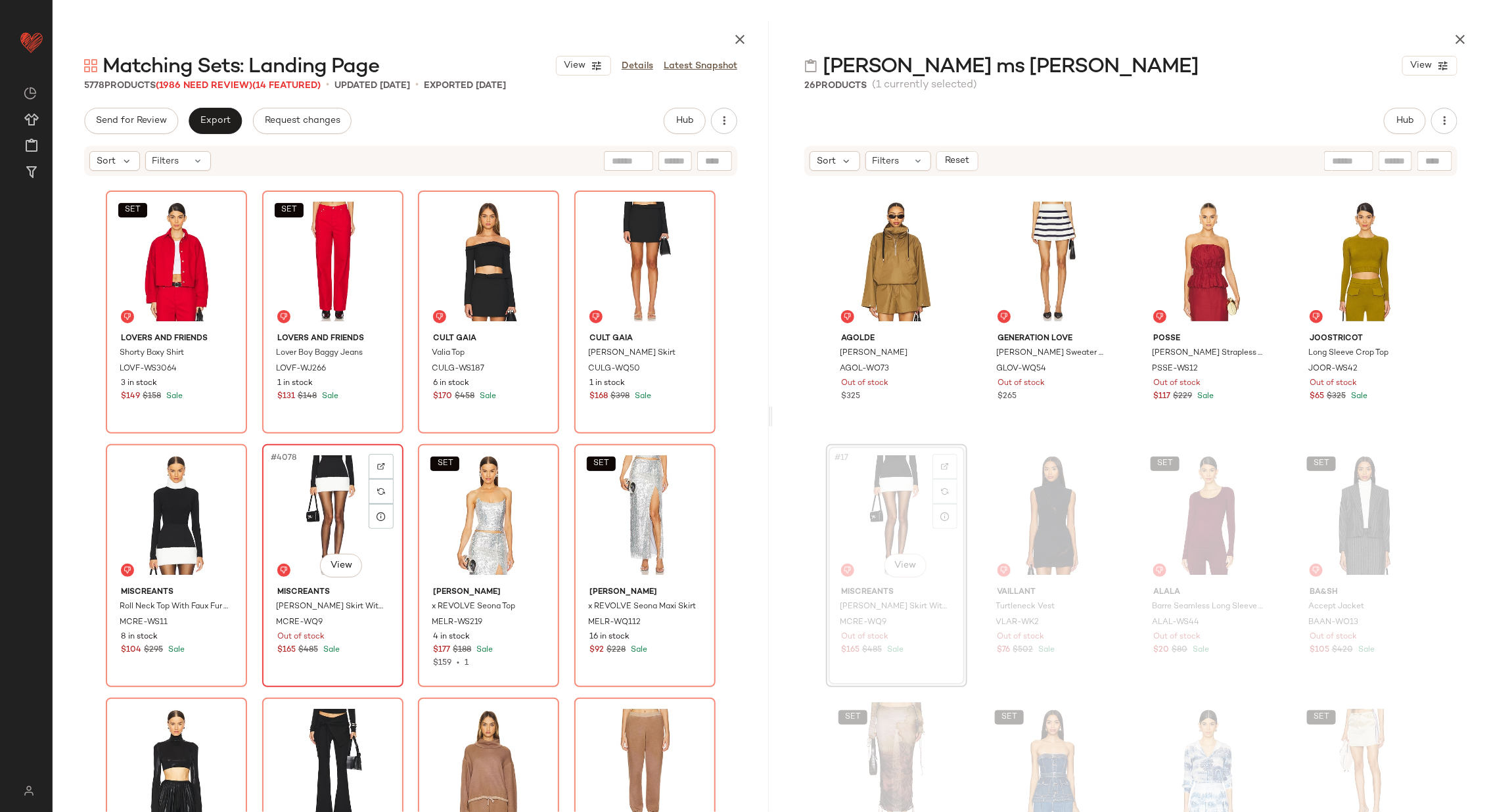
click at [293, 498] on div "#4078 View" at bounding box center [333, 514] width 132 height 133
click at [123, 519] on div "#4077 View" at bounding box center [176, 514] width 132 height 133
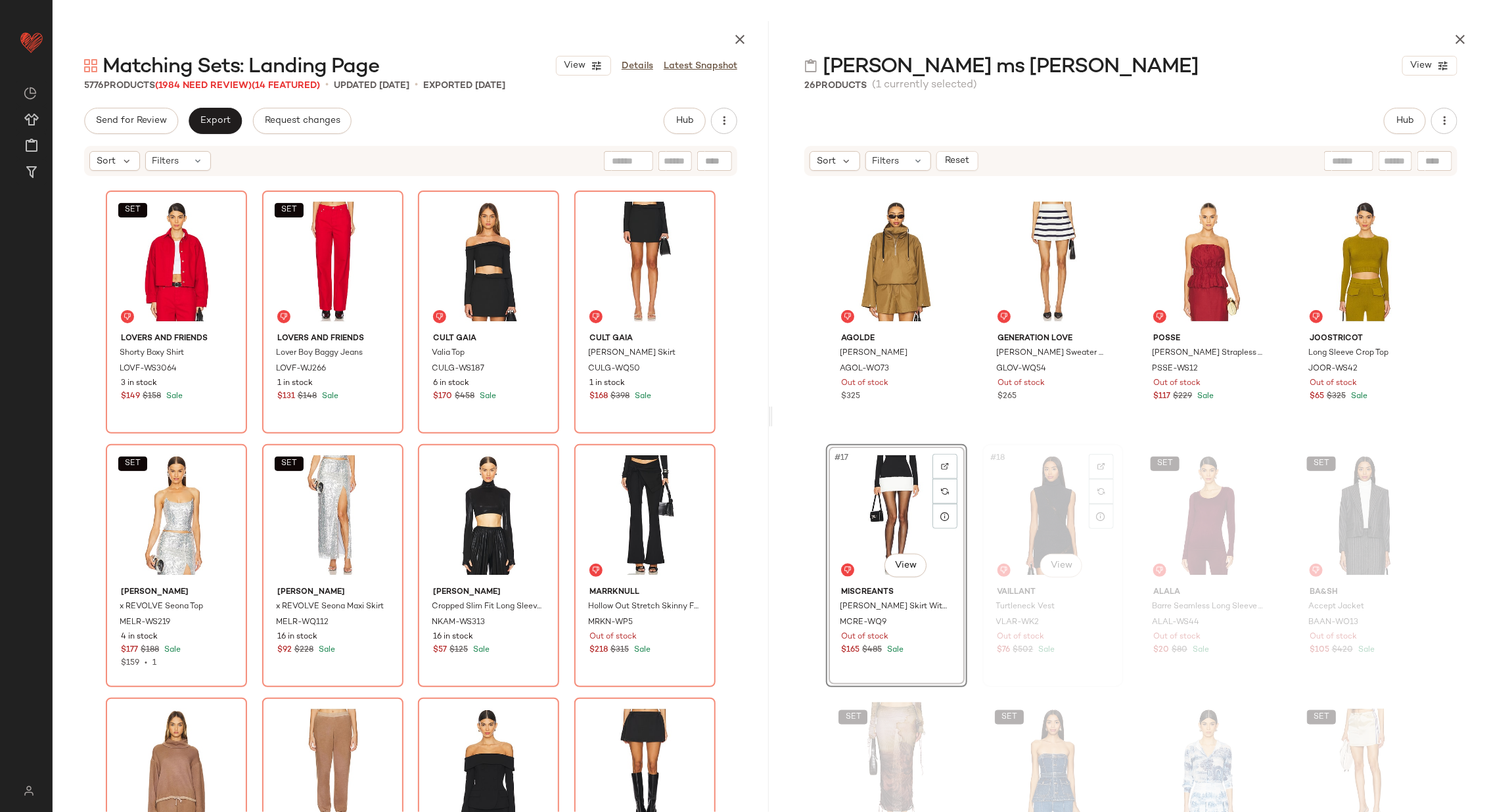
click at [989, 507] on div "#18 View" at bounding box center [1053, 514] width 132 height 133
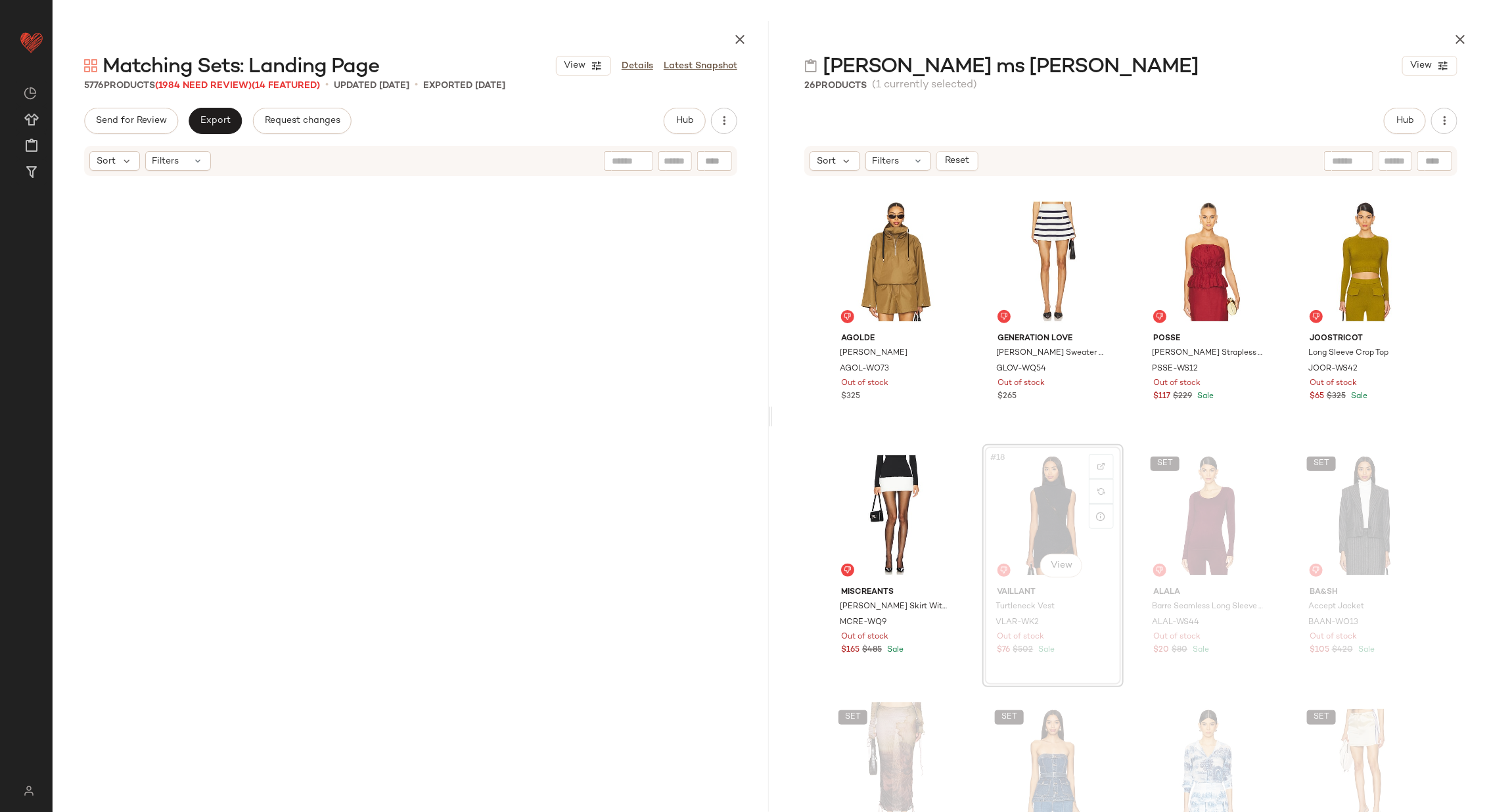
scroll to position [259425, 0]
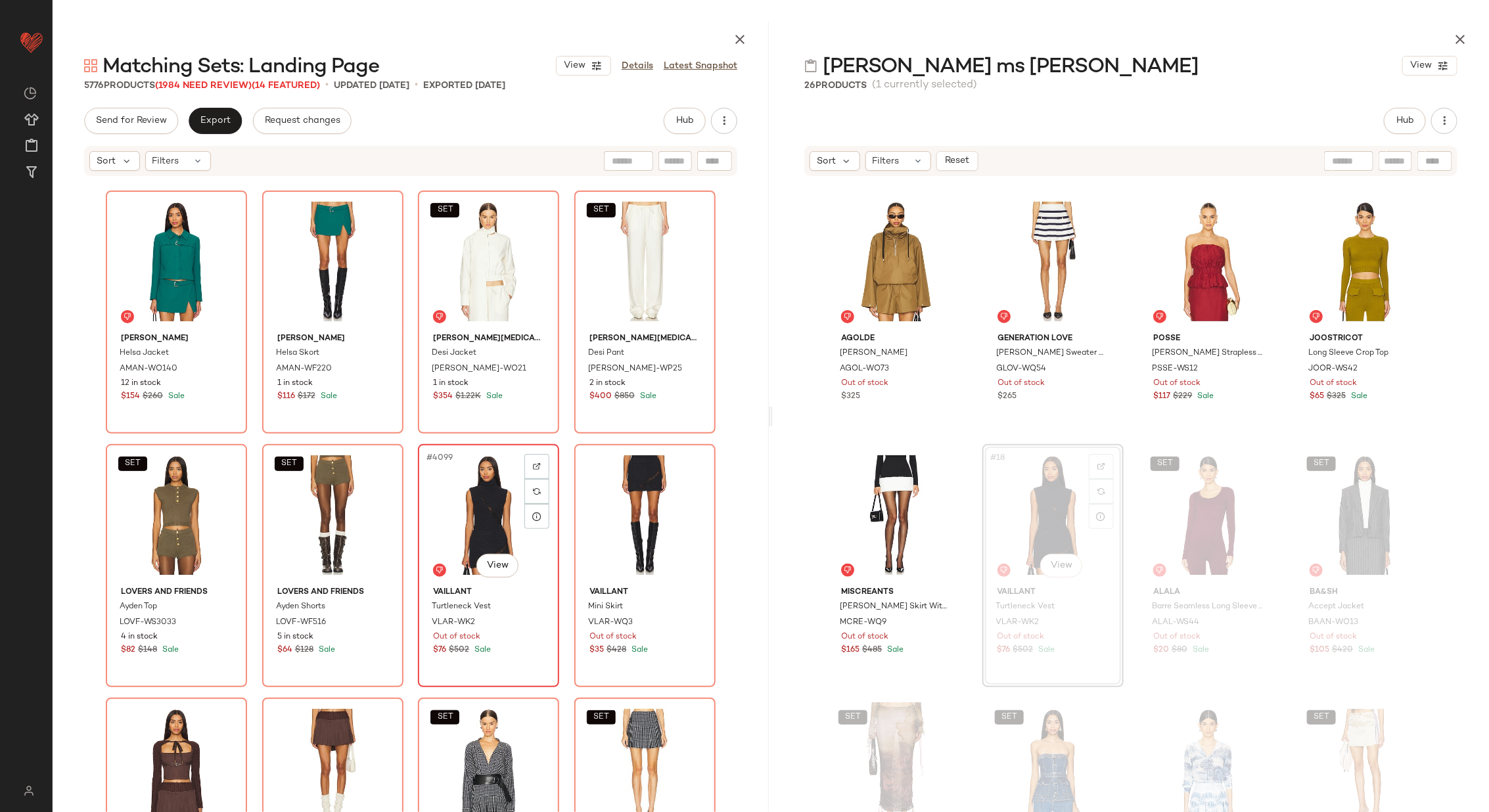
click at [489, 528] on div "#4099 View" at bounding box center [489, 514] width 132 height 133
click at [615, 526] on div "#4100 View" at bounding box center [644, 514] width 132 height 133
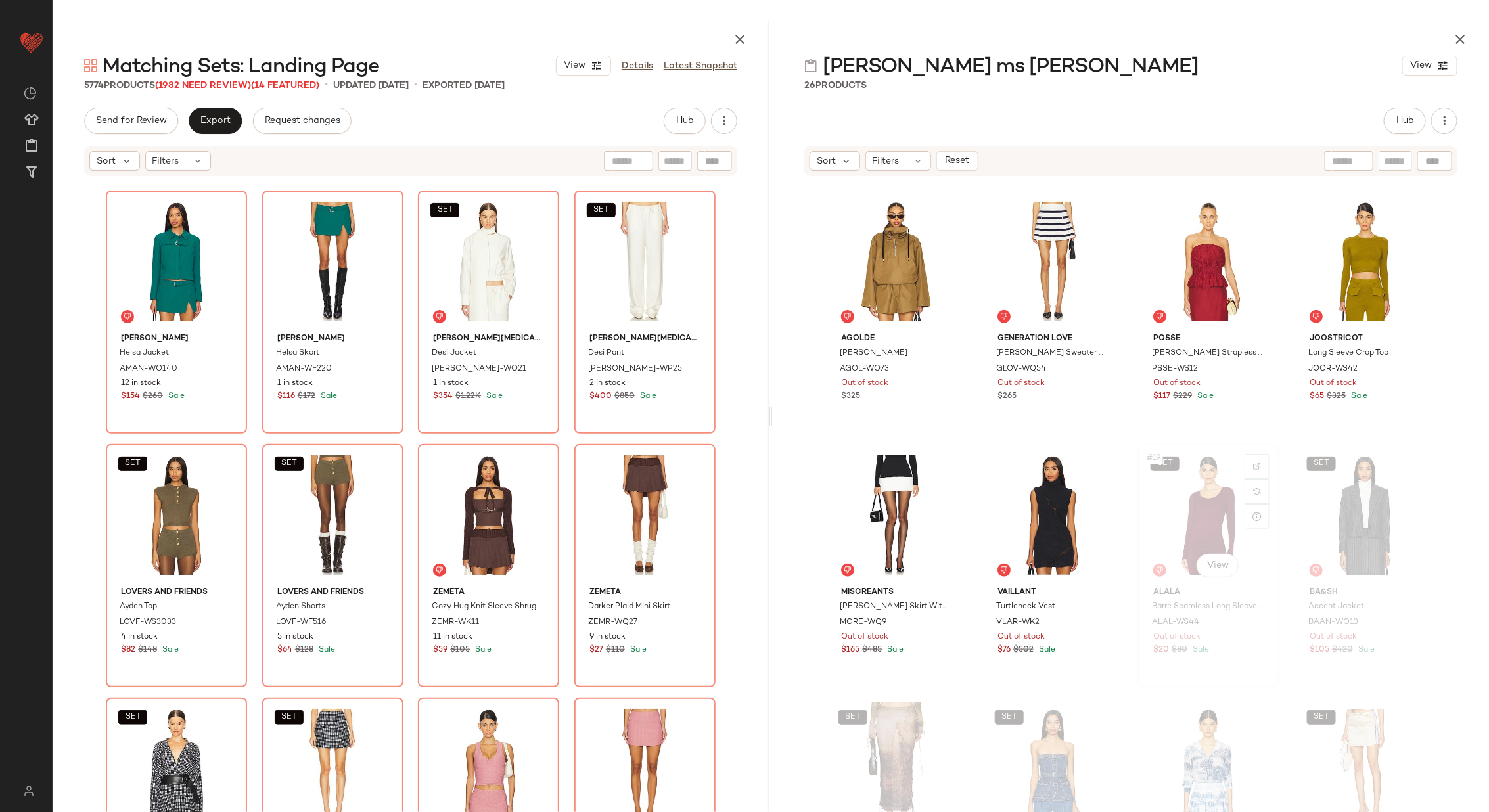
click at [1190, 493] on div "SET #19 View" at bounding box center [1208, 514] width 132 height 133
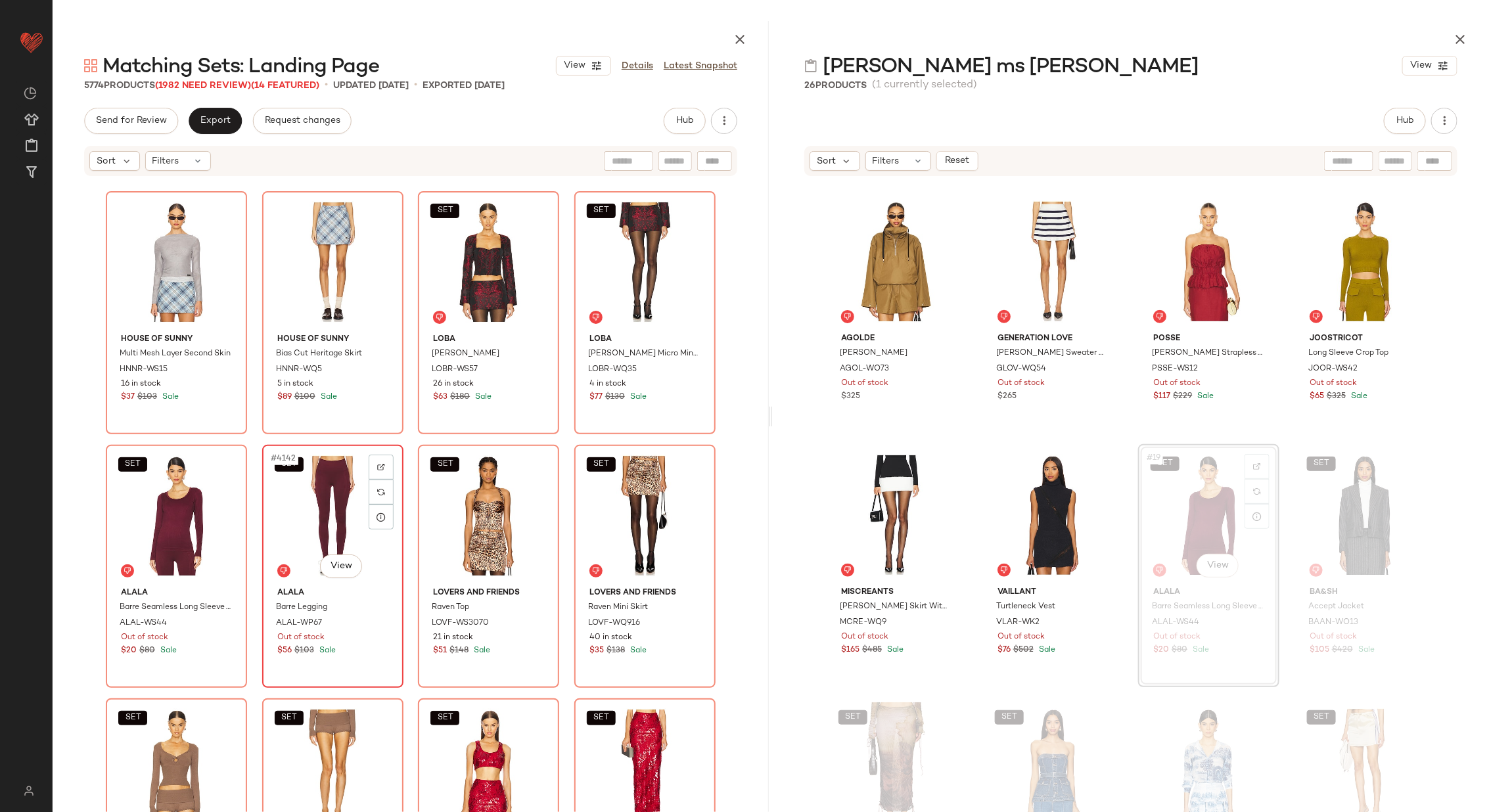
click at [286, 541] on div "SET #4142 View" at bounding box center [333, 515] width 132 height 133
click at [113, 525] on div "SET #4141 View" at bounding box center [176, 515] width 132 height 133
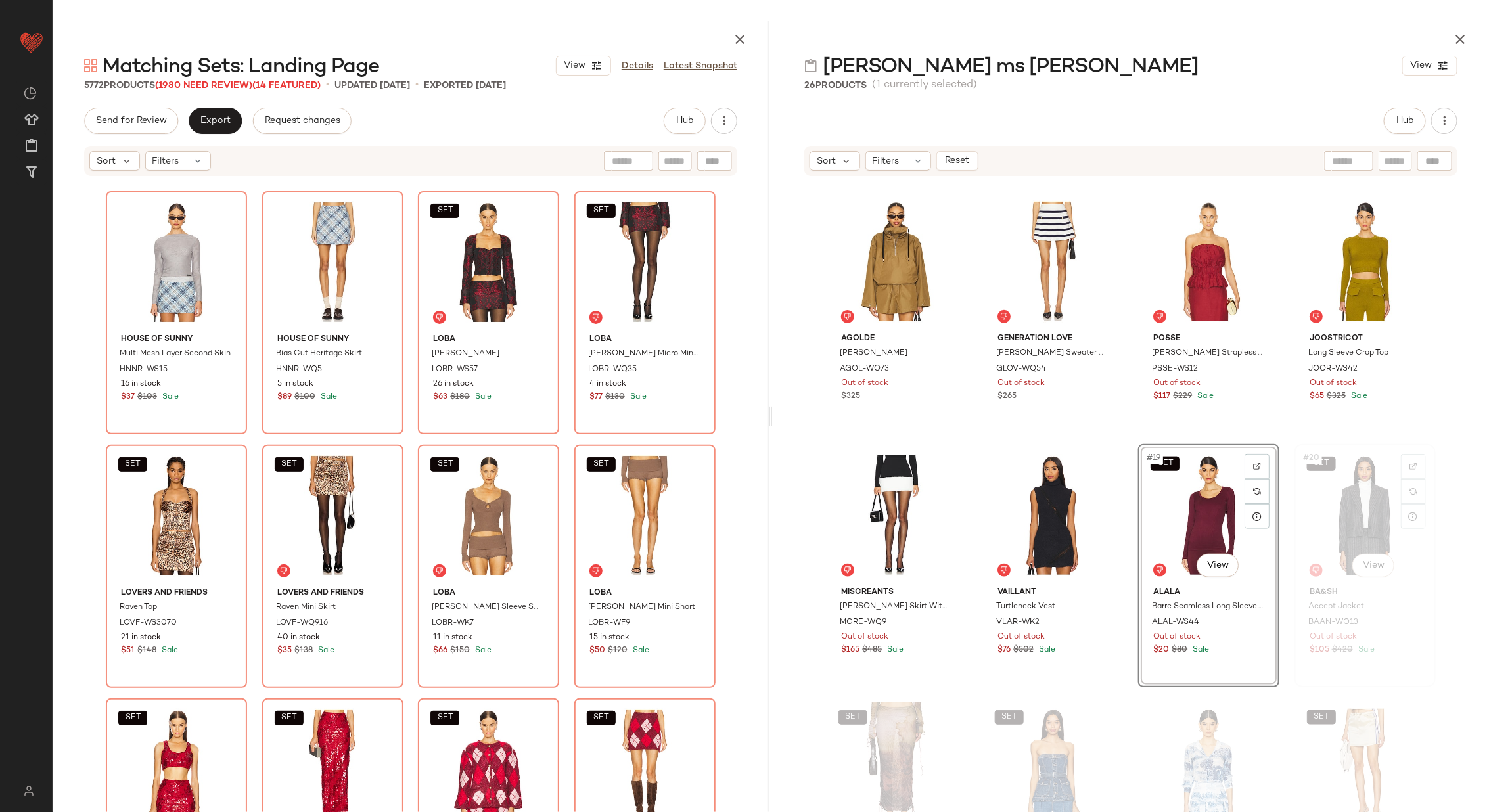
click at [1356, 489] on div "SET #20 View" at bounding box center [1365, 514] width 132 height 133
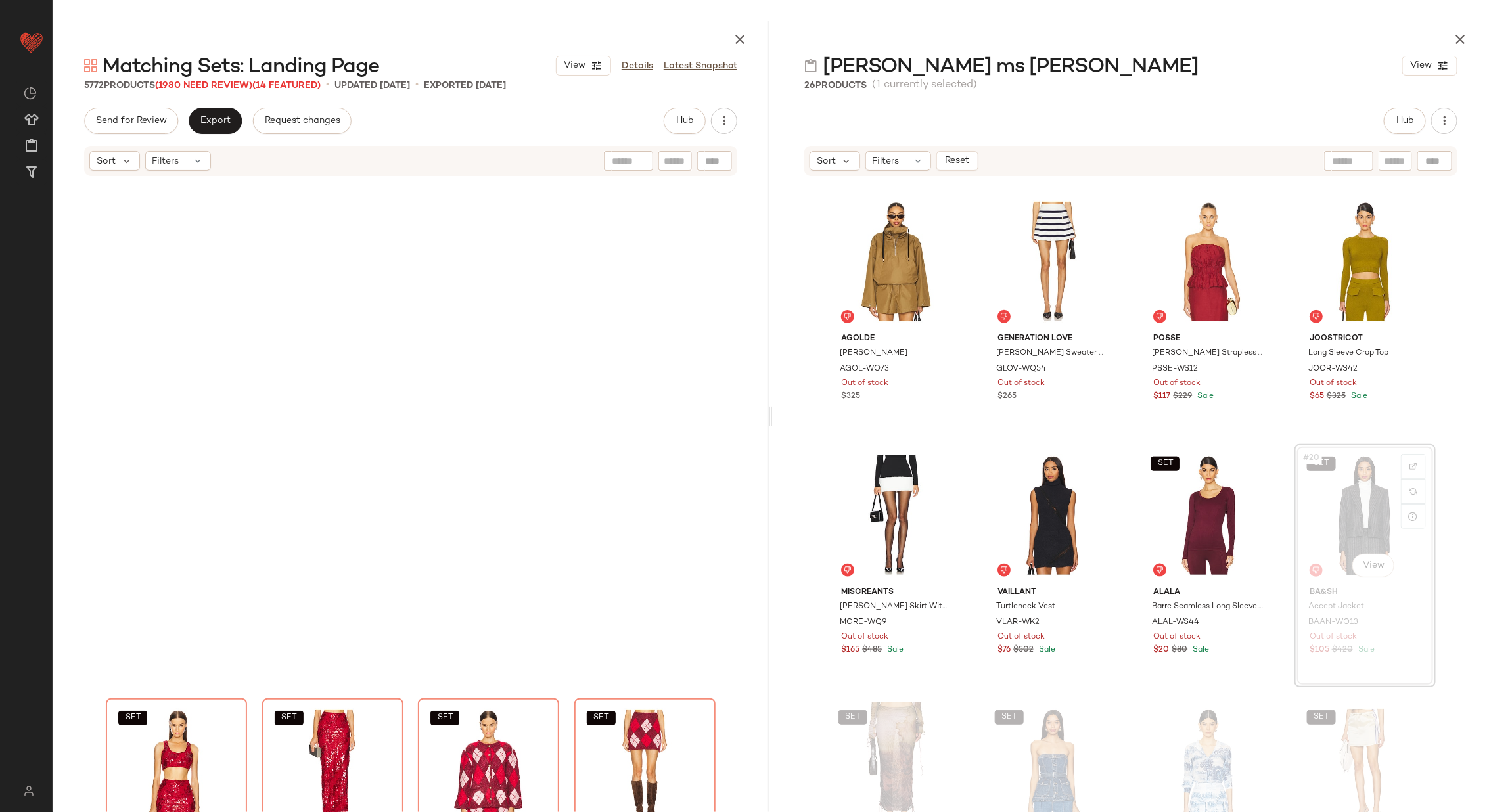
scroll to position [262722, 0]
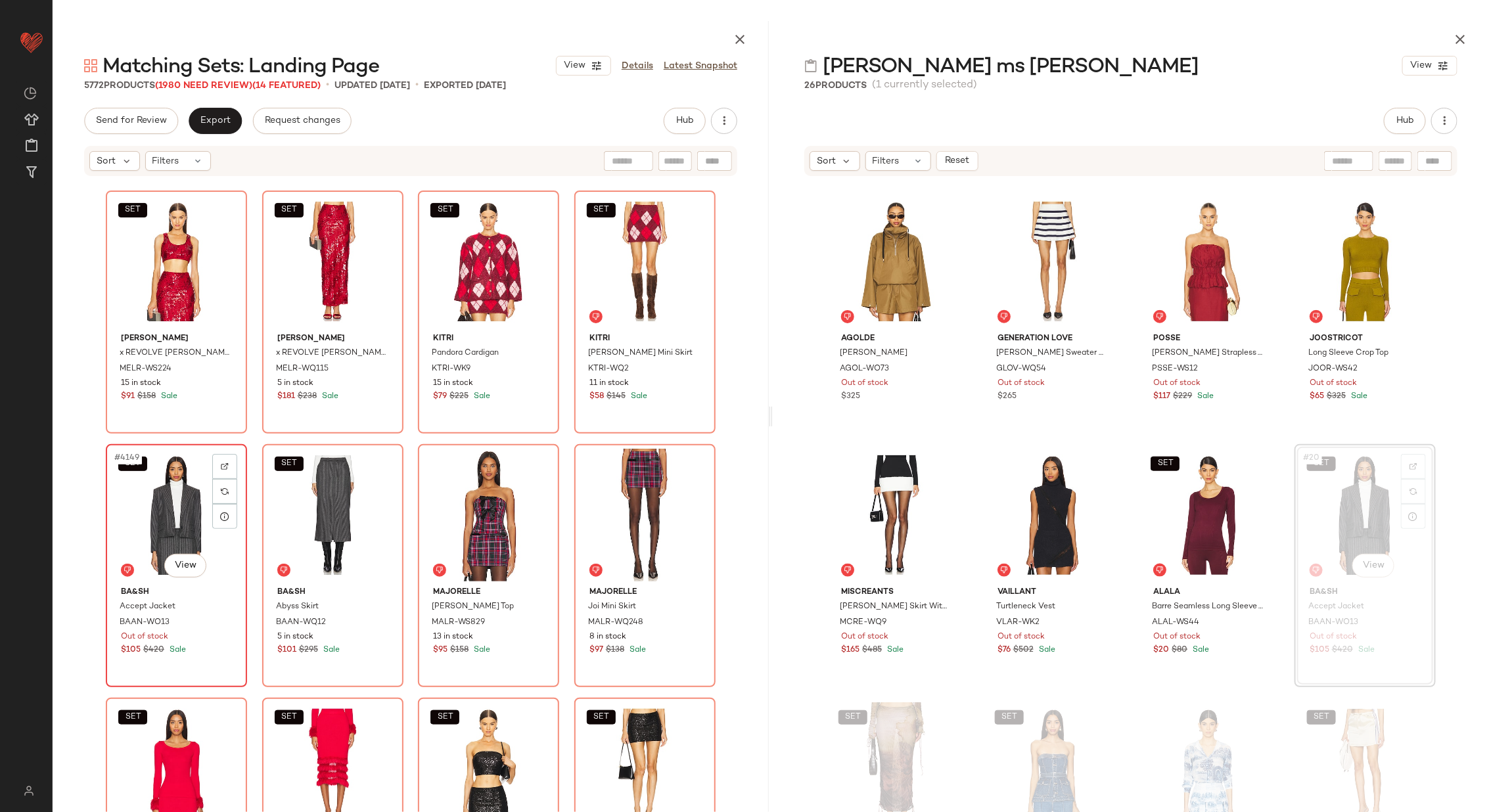
click at [182, 507] on div "SET #4149 View" at bounding box center [176, 514] width 132 height 133
click at [297, 513] on div "SET #4150 View" at bounding box center [333, 514] width 132 height 133
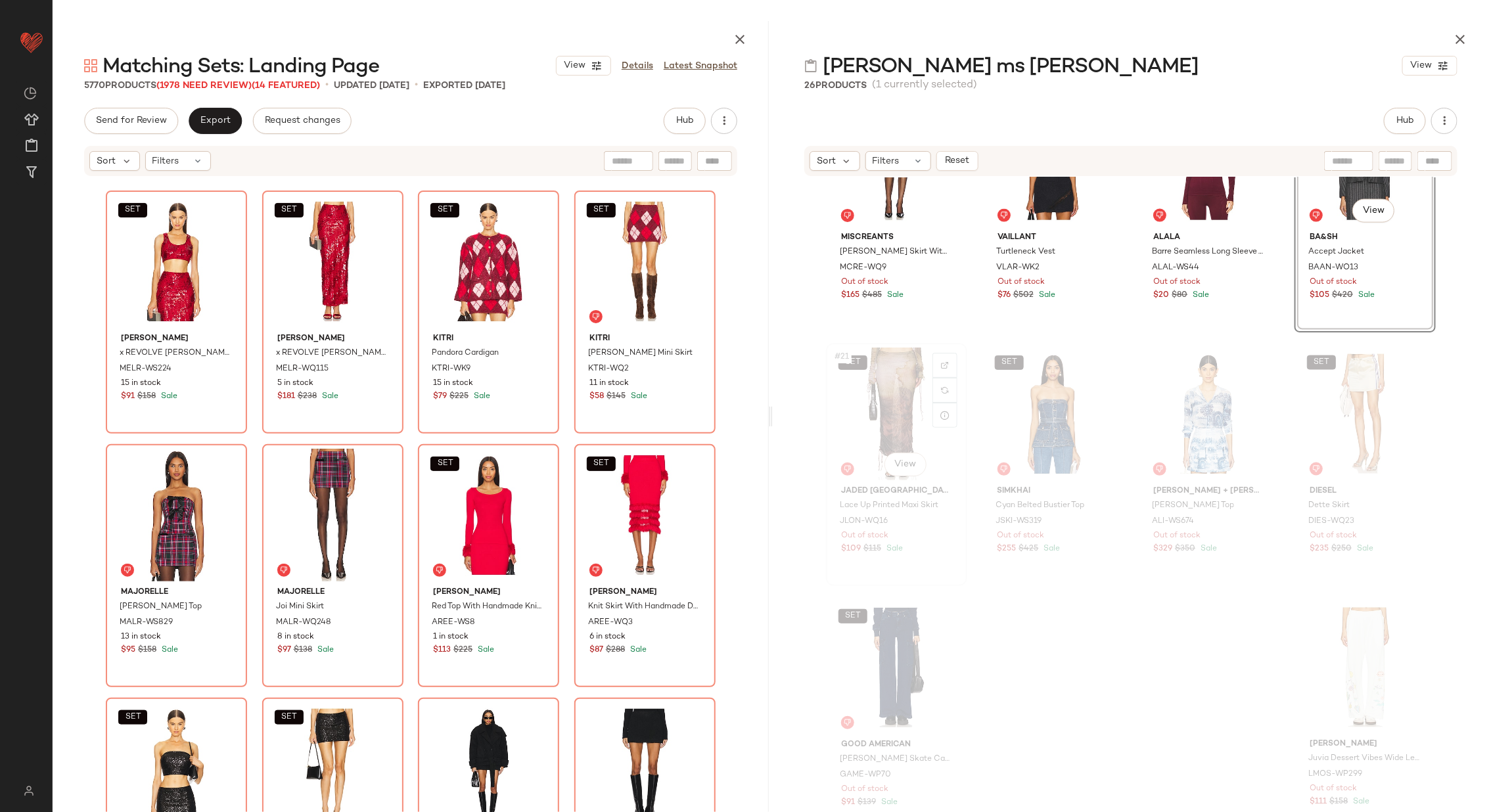
click at [875, 407] on div "SET #21 View" at bounding box center [896, 414] width 132 height 133
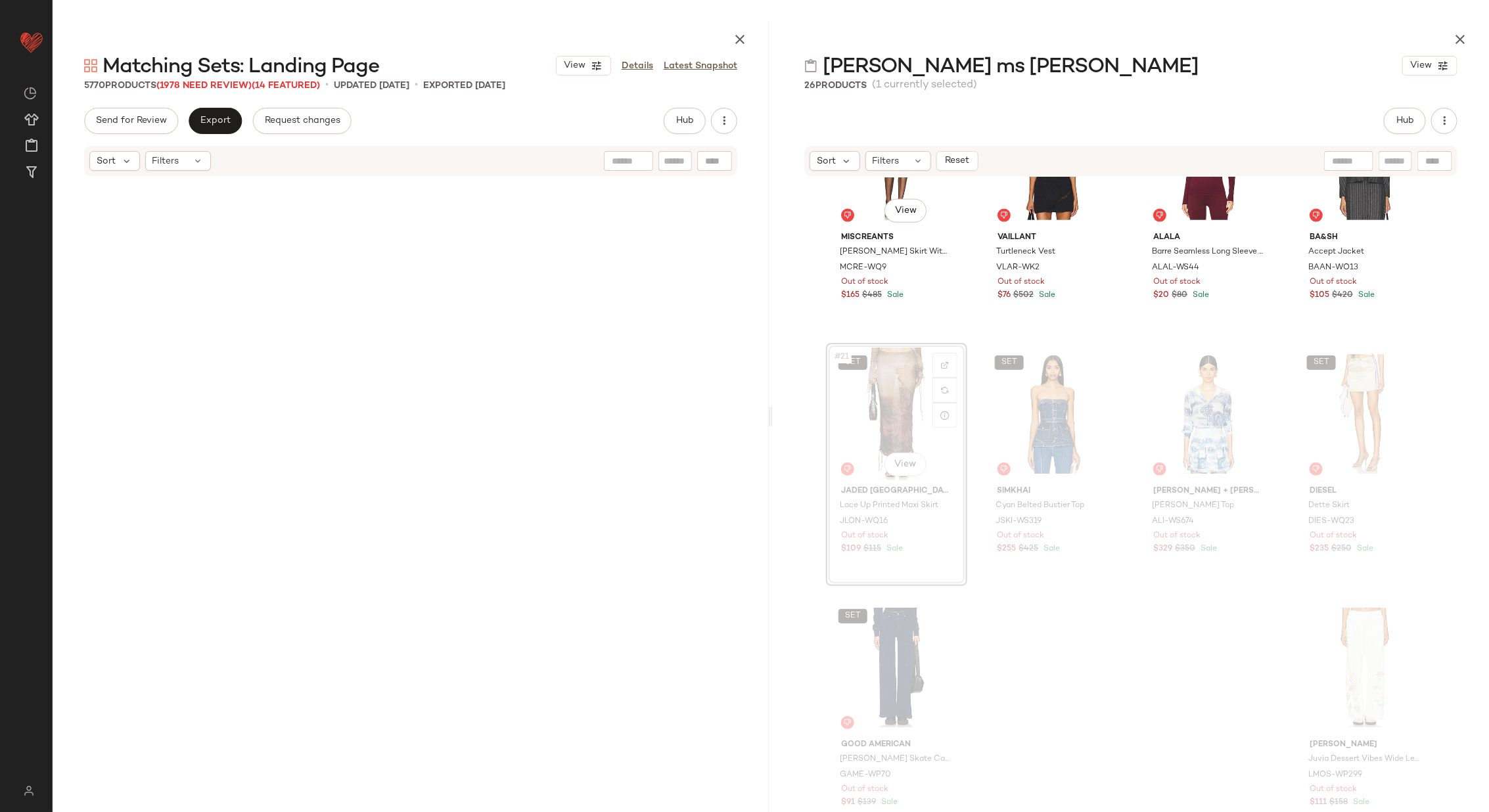
scroll to position [284023, 0]
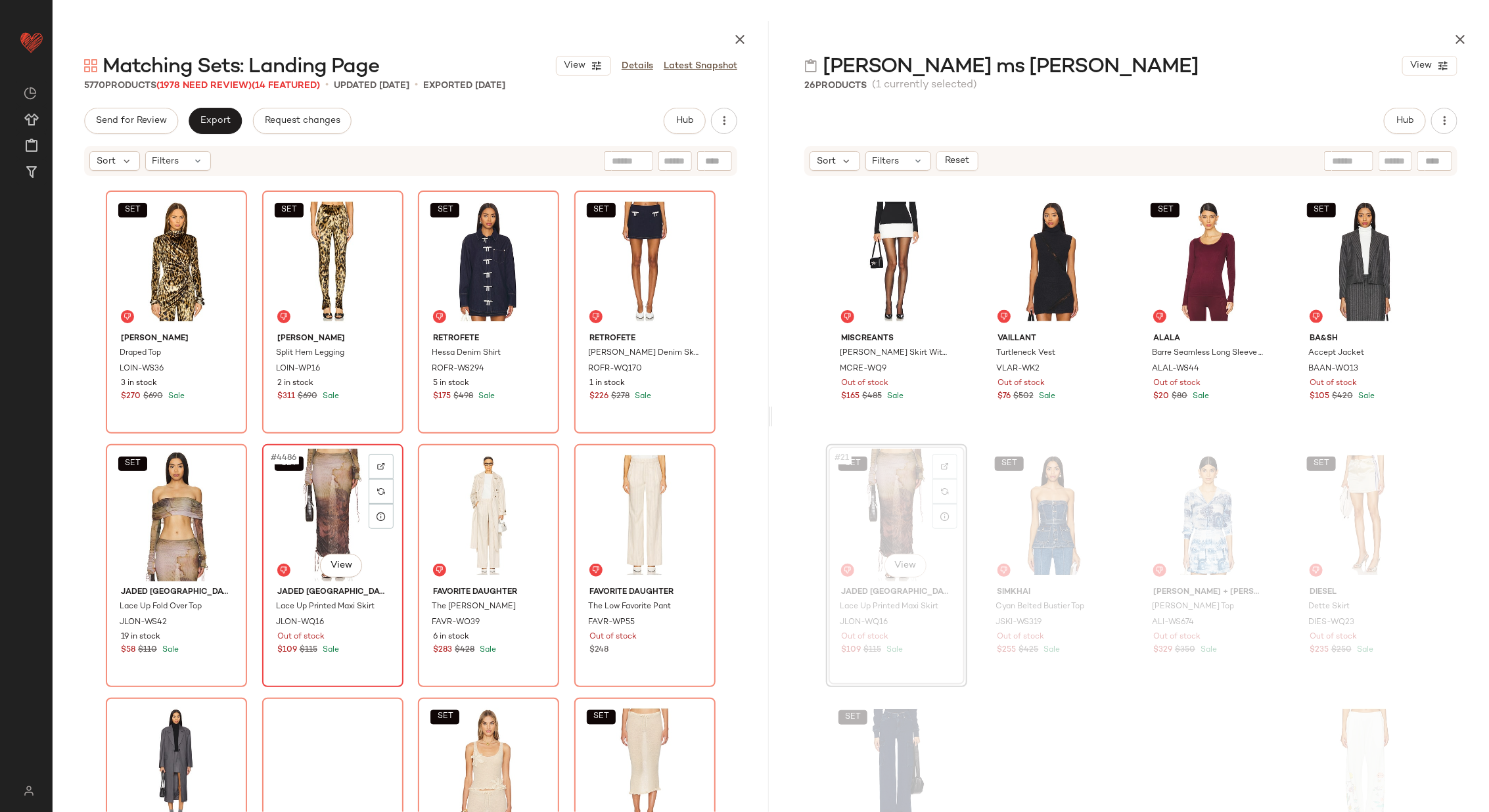
click at [308, 513] on div "SET #4486 View" at bounding box center [333, 514] width 132 height 133
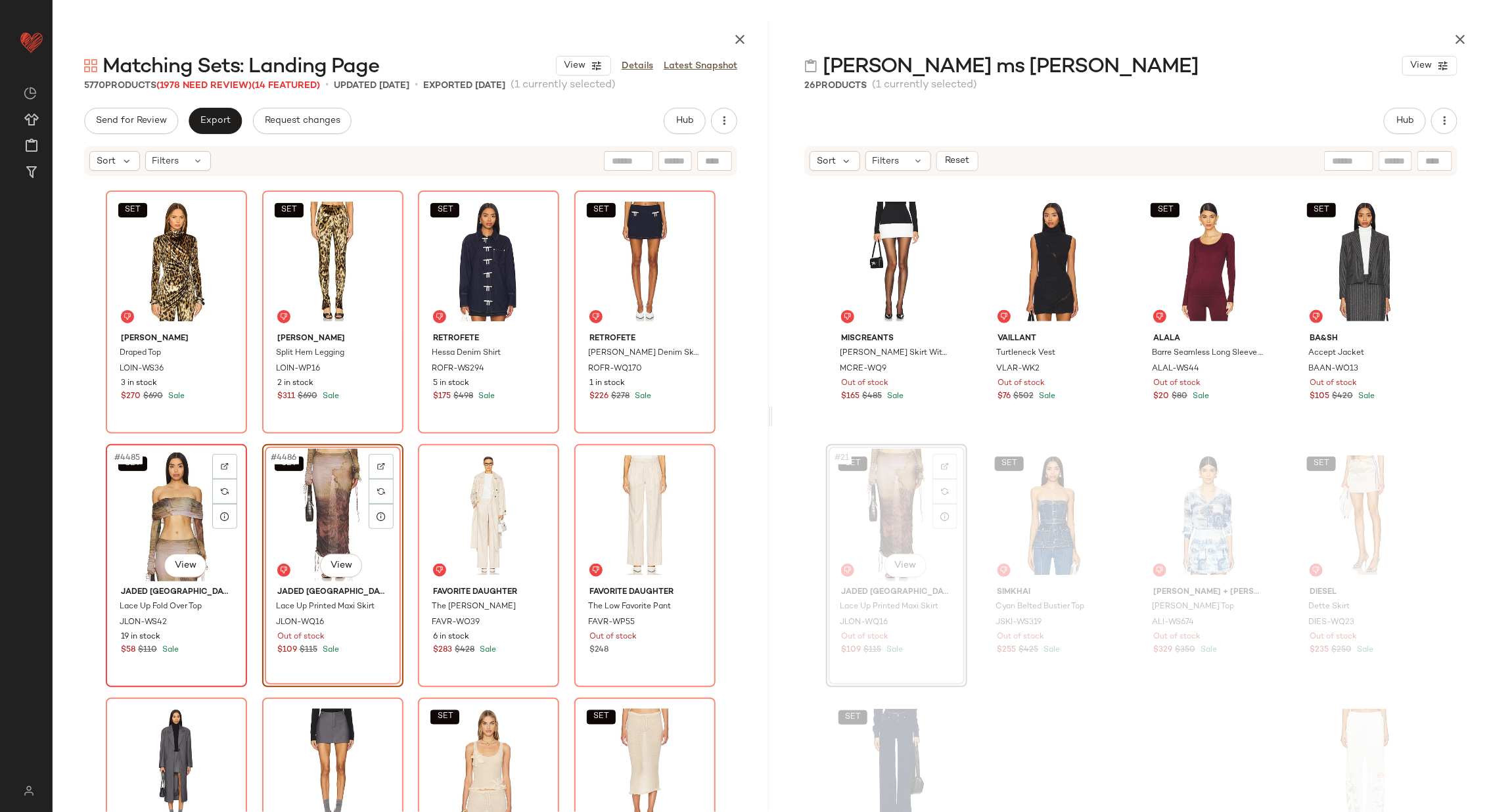
click at [150, 516] on div "SET #4485 View" at bounding box center [176, 514] width 132 height 133
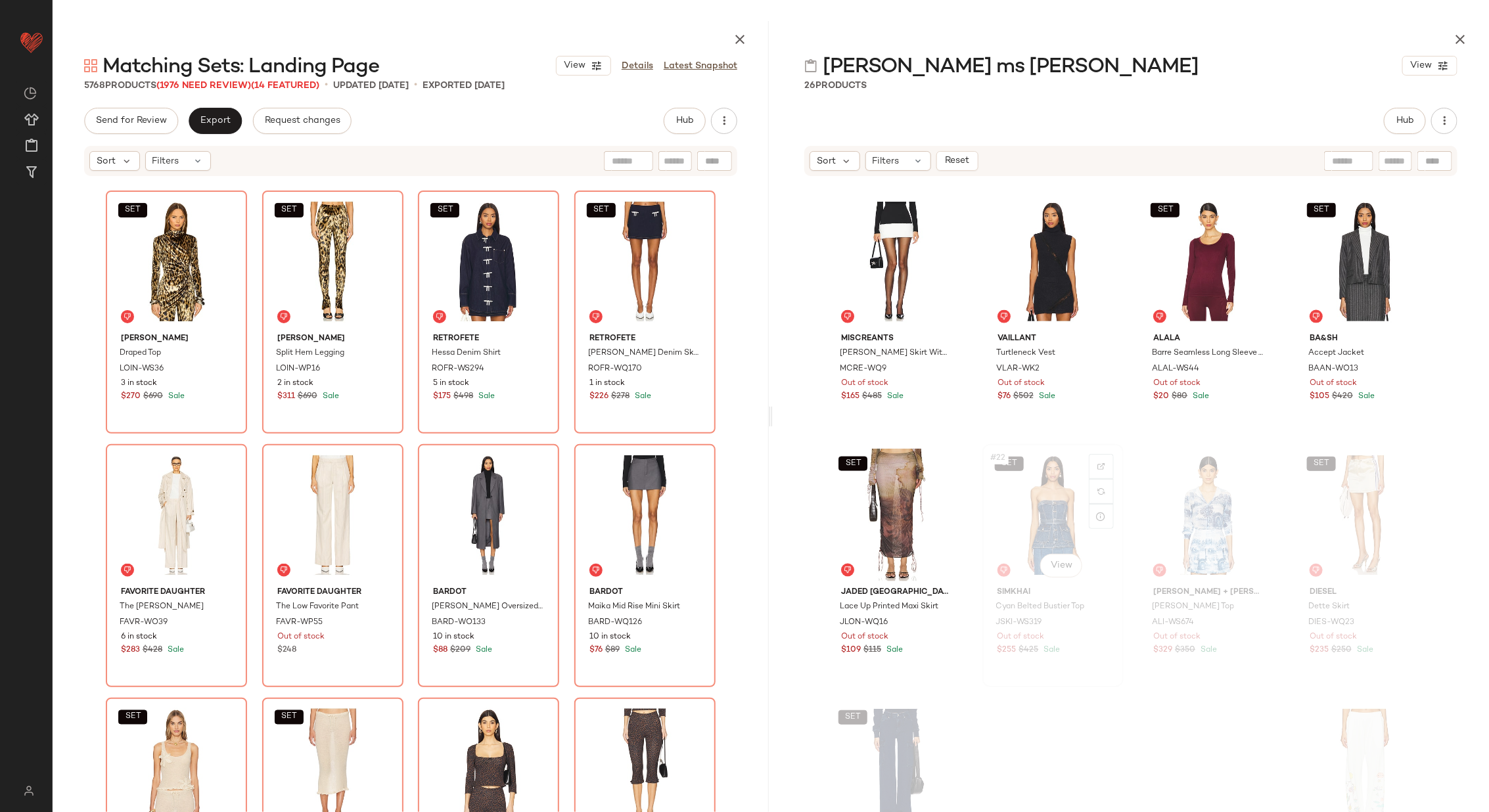
click at [1044, 496] on div "SET #22 View" at bounding box center [1053, 514] width 132 height 133
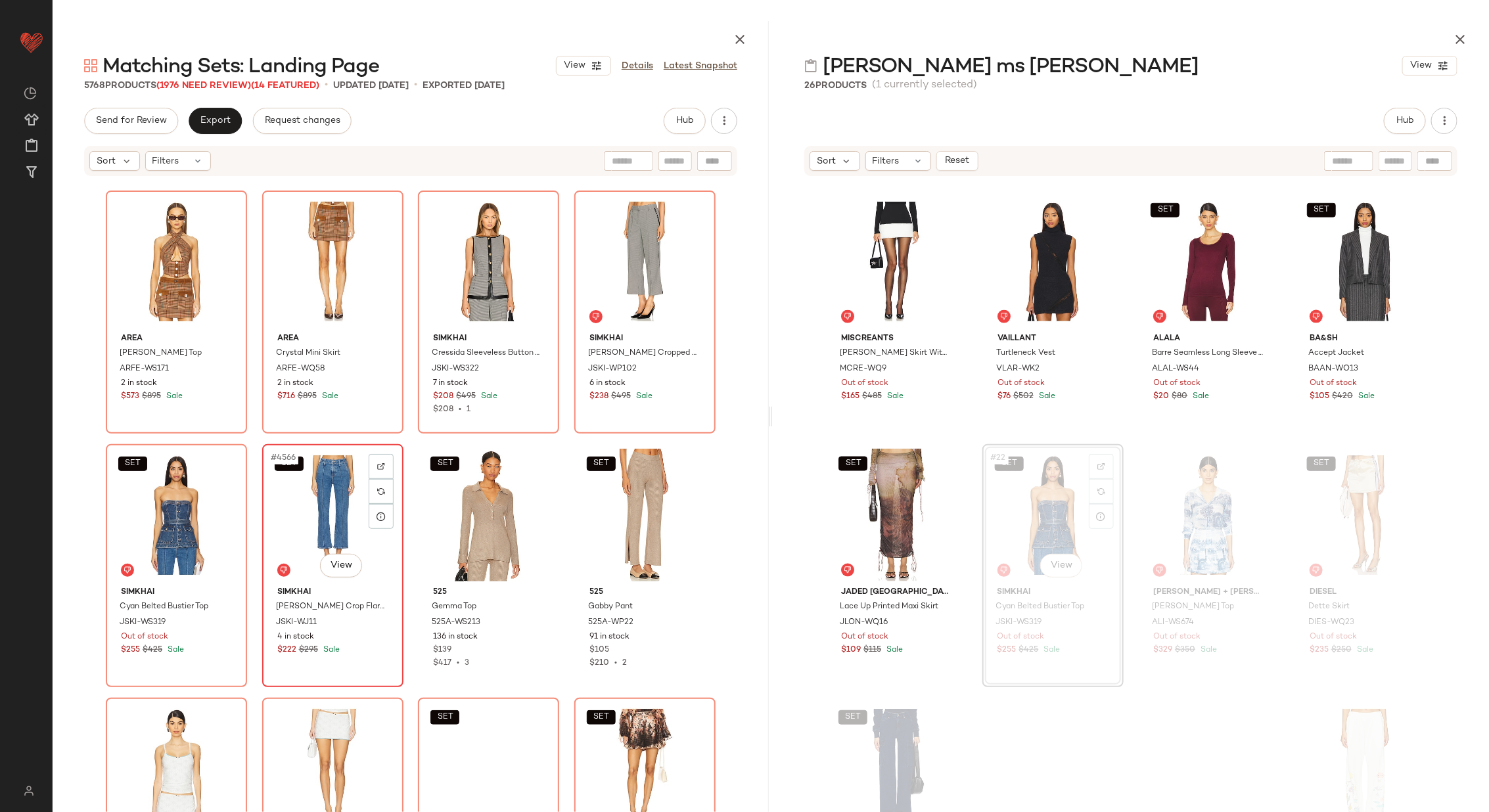
click at [305, 516] on div "SET #4566 View" at bounding box center [333, 514] width 132 height 133
click at [186, 514] on div "SET #4565 View" at bounding box center [176, 514] width 132 height 133
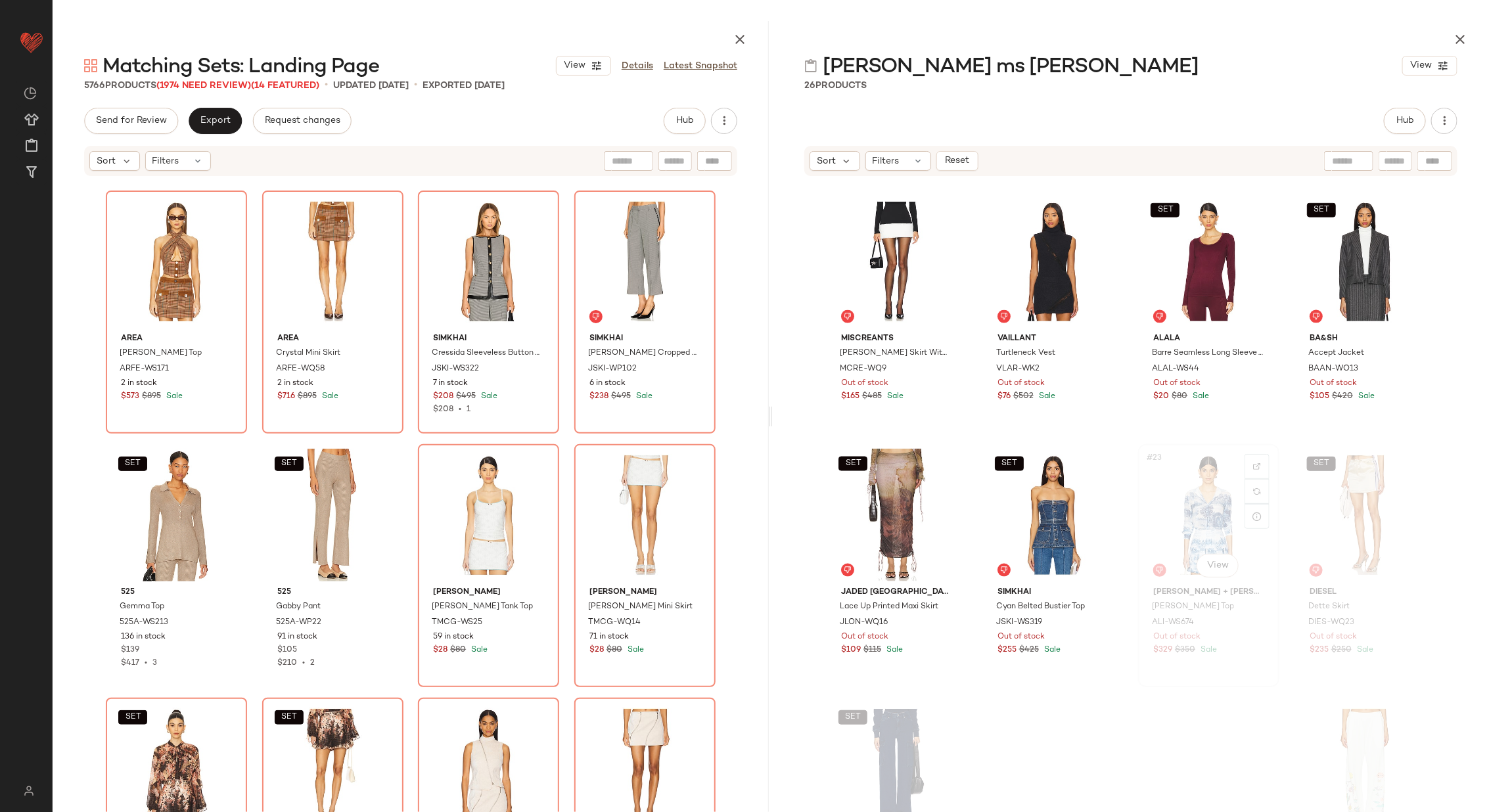
click at [1190, 513] on div "#23 View" at bounding box center [1208, 514] width 132 height 133
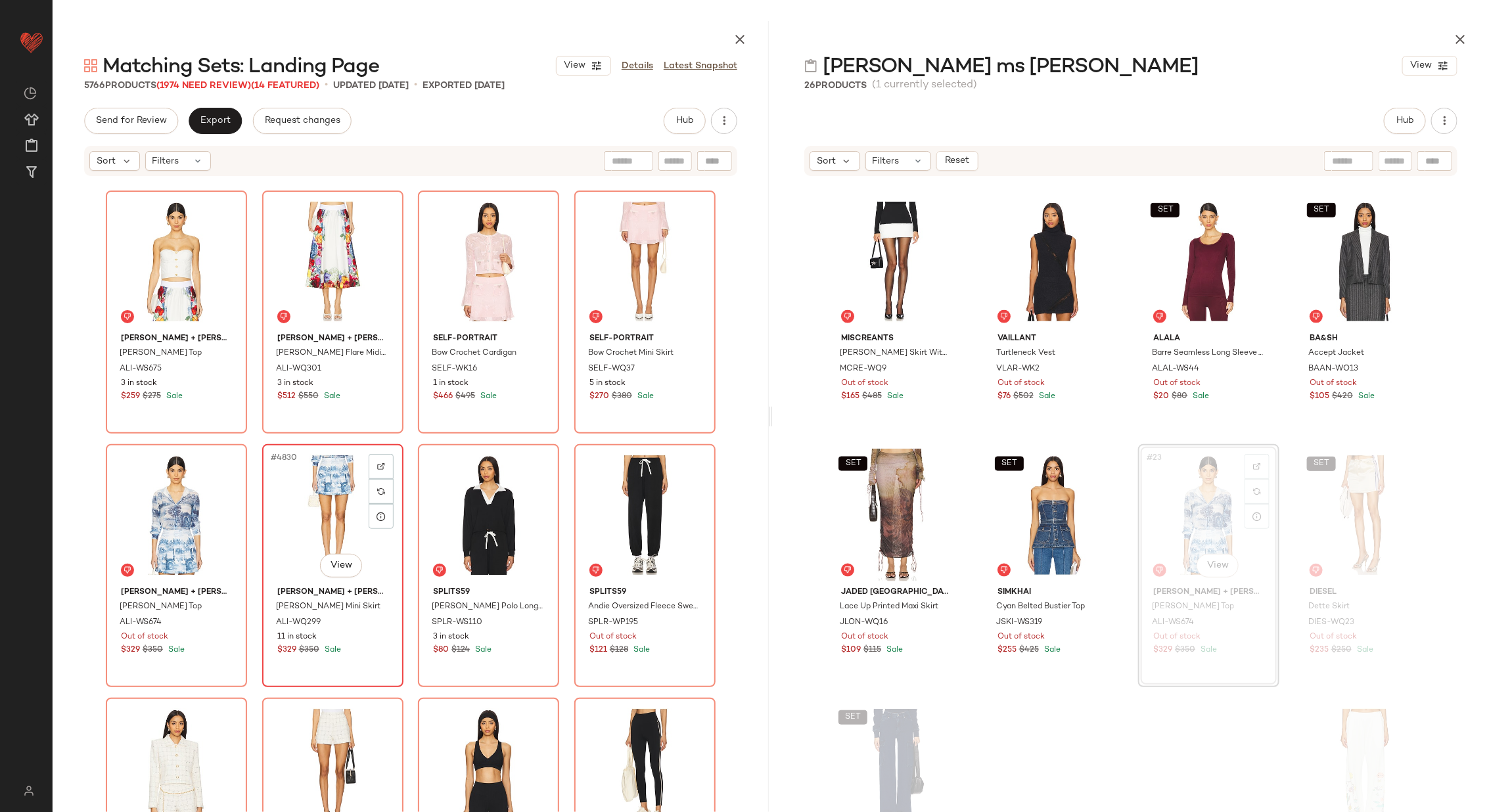
click at [281, 529] on div "#4830 View" at bounding box center [333, 514] width 132 height 133
click at [183, 529] on div "#4829 View" at bounding box center [176, 514] width 132 height 133
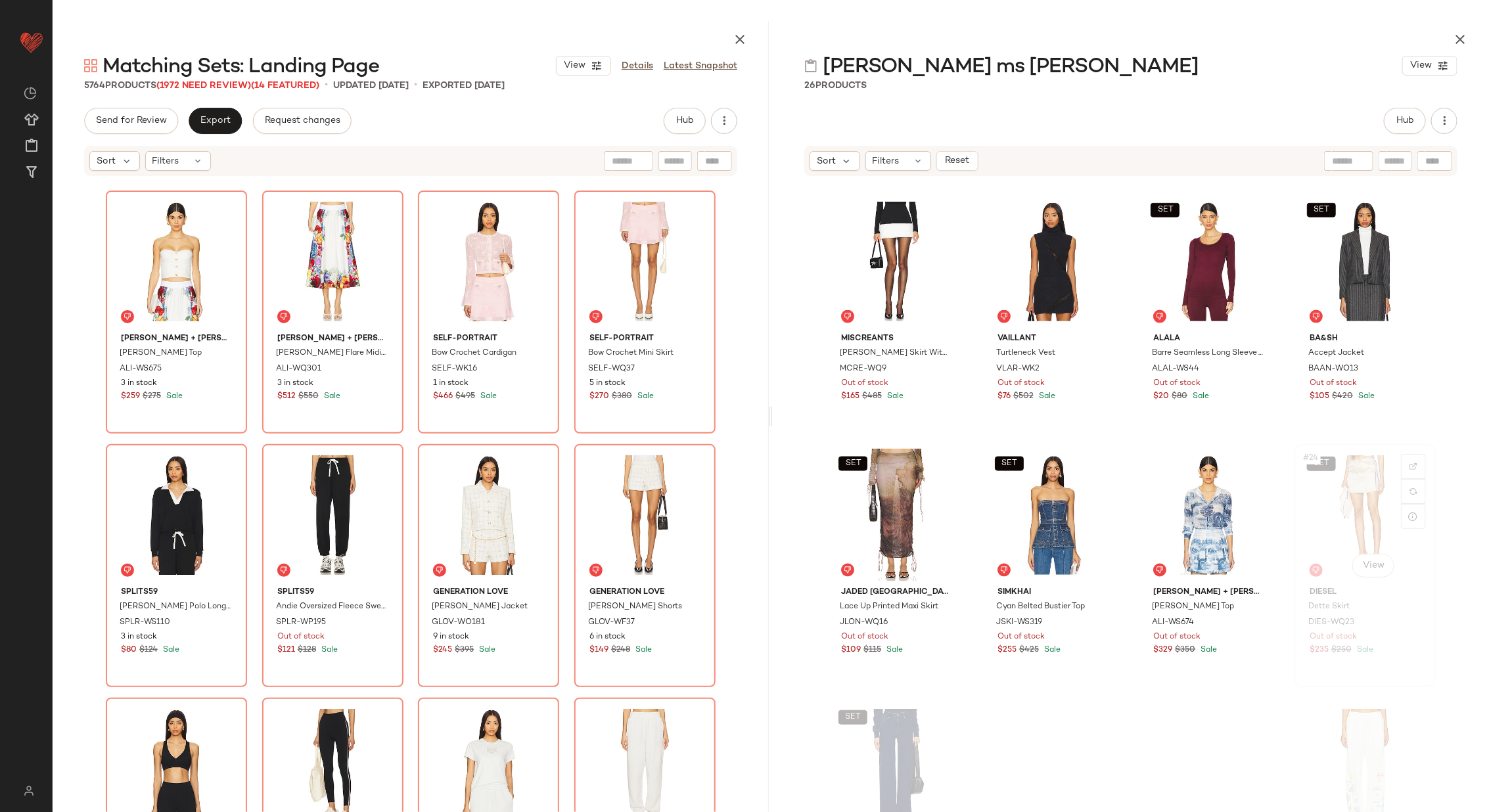
click at [1346, 509] on div "SET #24 View" at bounding box center [1365, 514] width 132 height 133
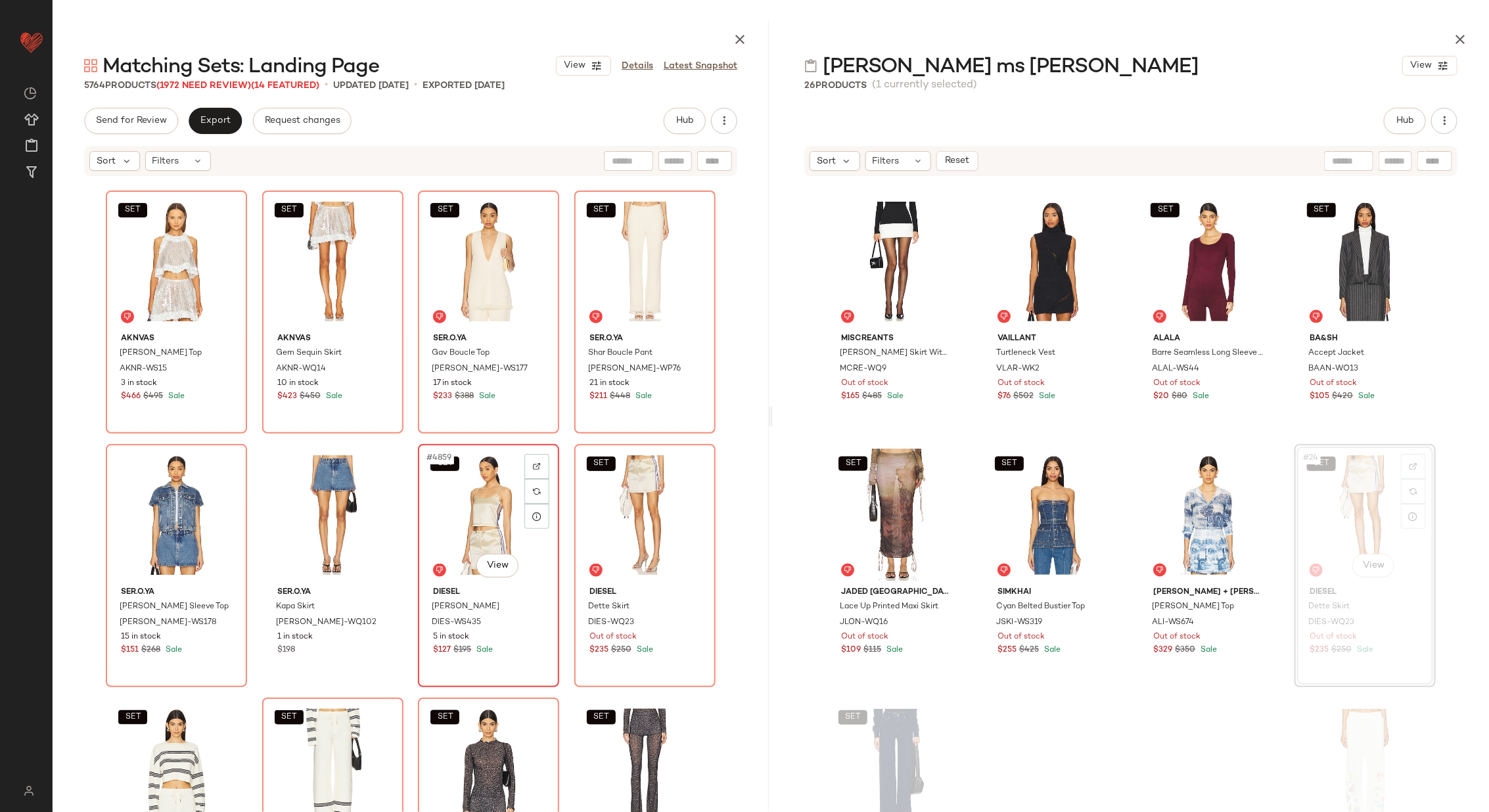
click at [477, 512] on div "SET #4859 View" at bounding box center [489, 514] width 132 height 133
click at [631, 501] on div "SET #4860 View" at bounding box center [644, 514] width 132 height 133
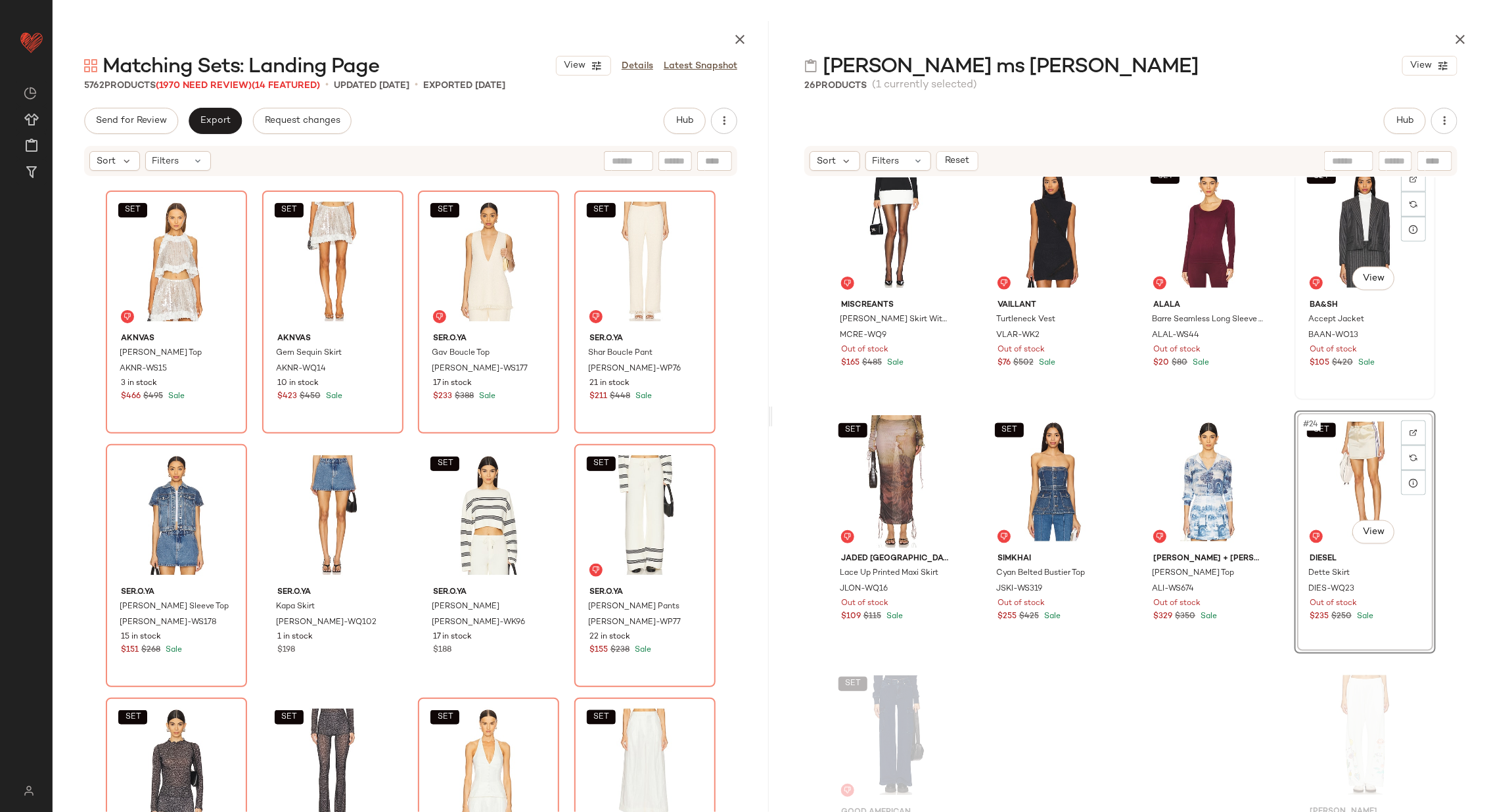
scroll to position [1115, 0]
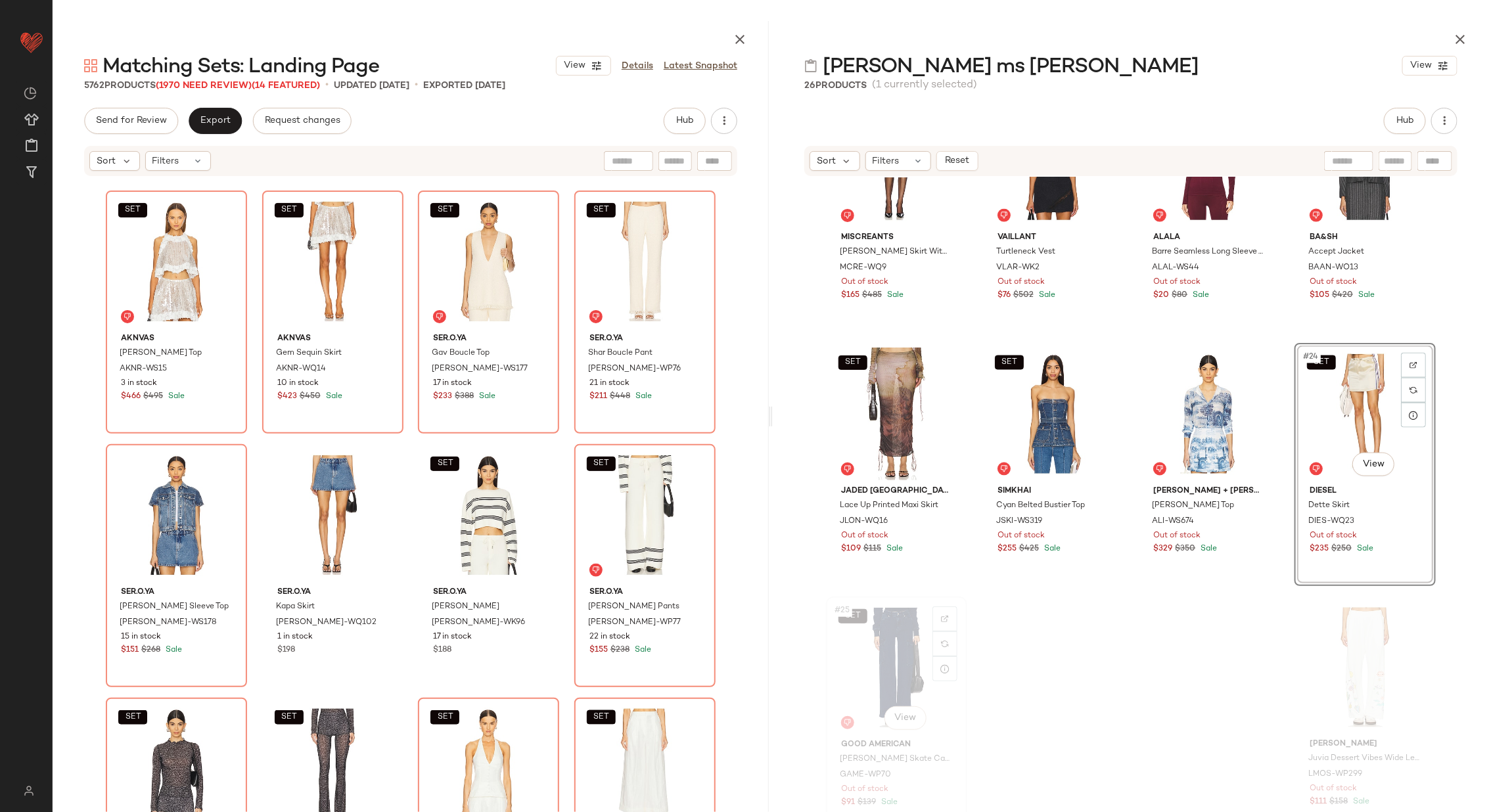
click at [923, 641] on div "SET #25 View" at bounding box center [896, 667] width 132 height 133
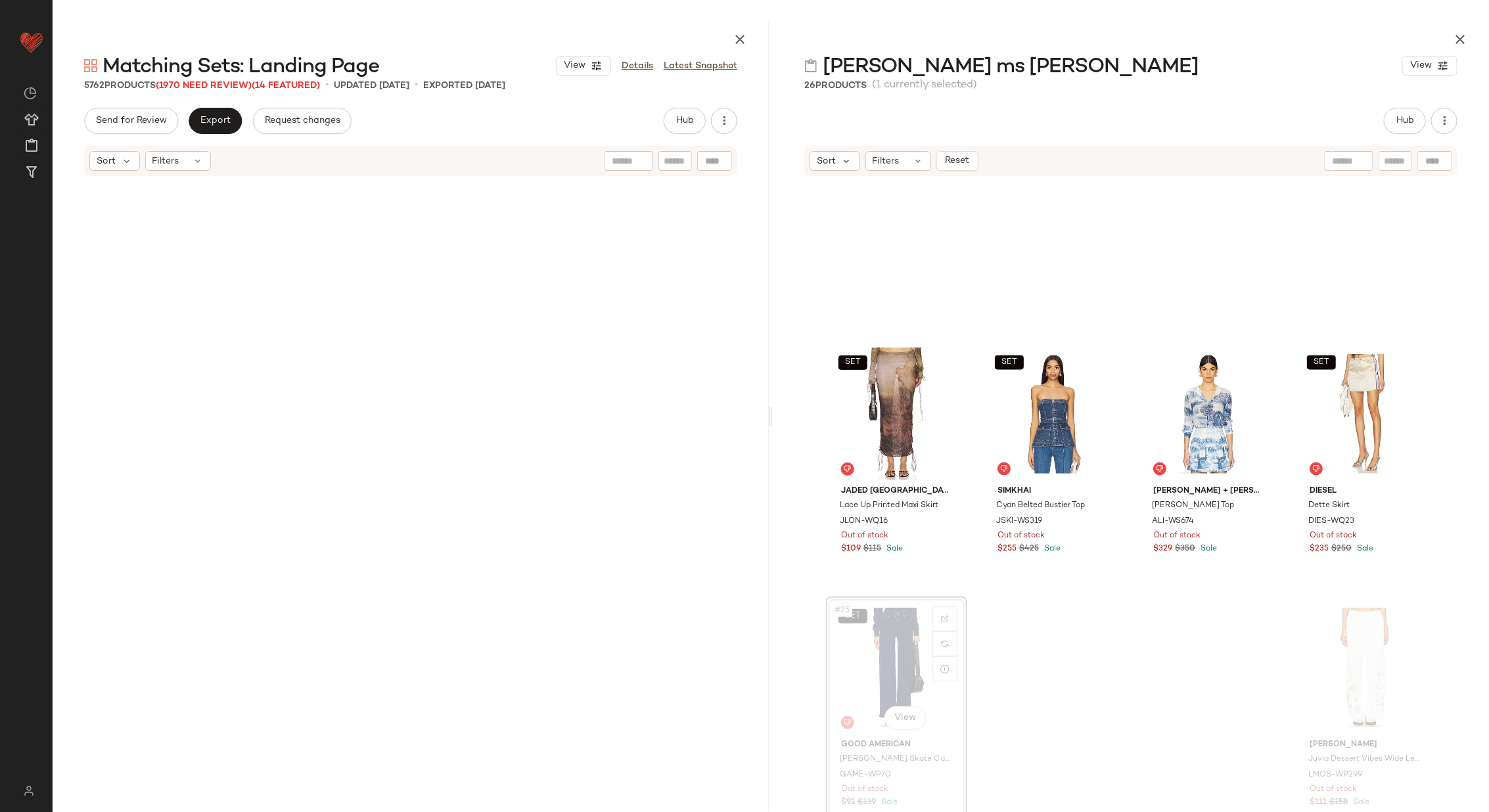
scroll to position [309382, 0]
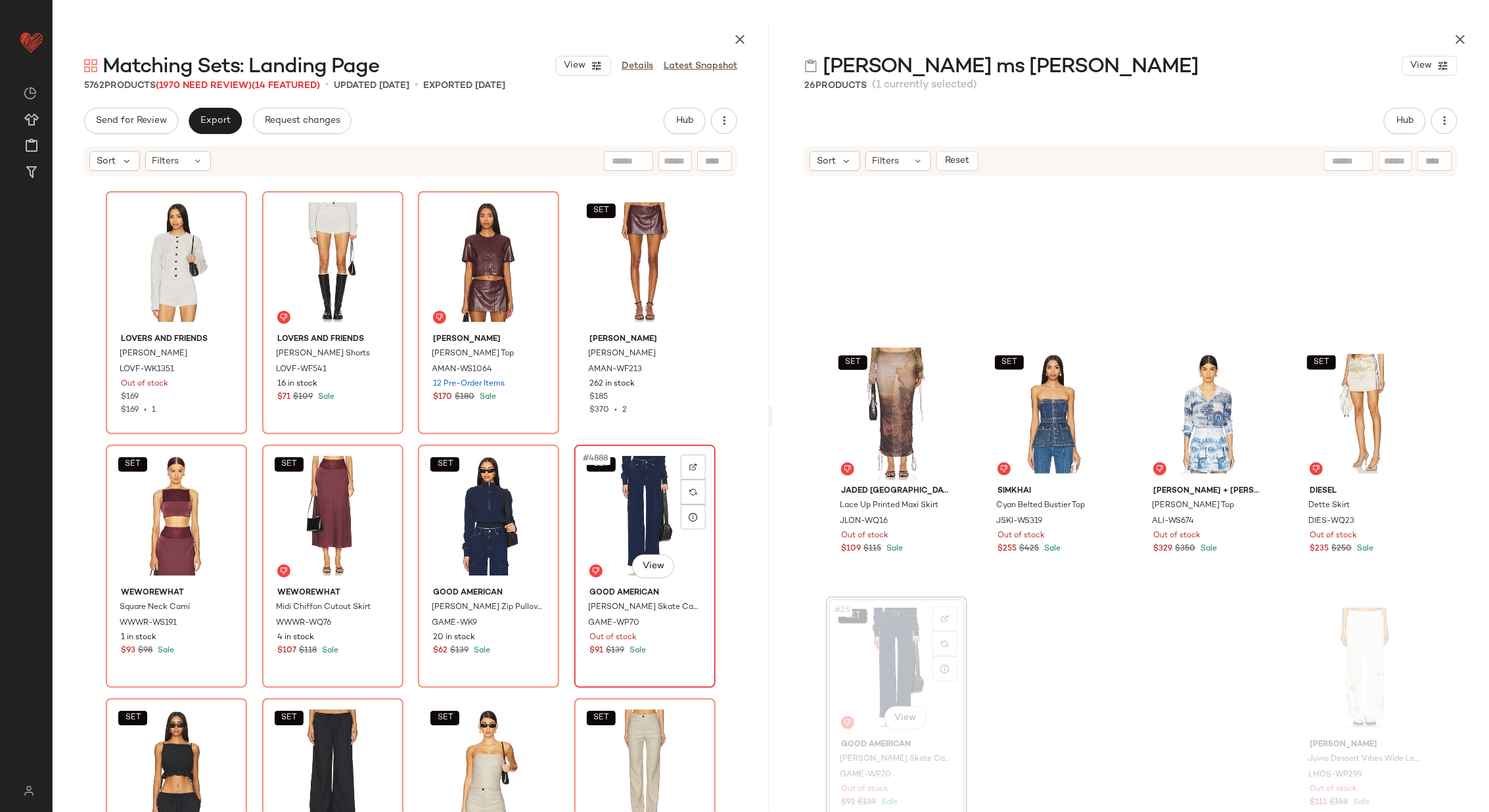
click at [579, 490] on div "SET #4888 View" at bounding box center [644, 515] width 132 height 133
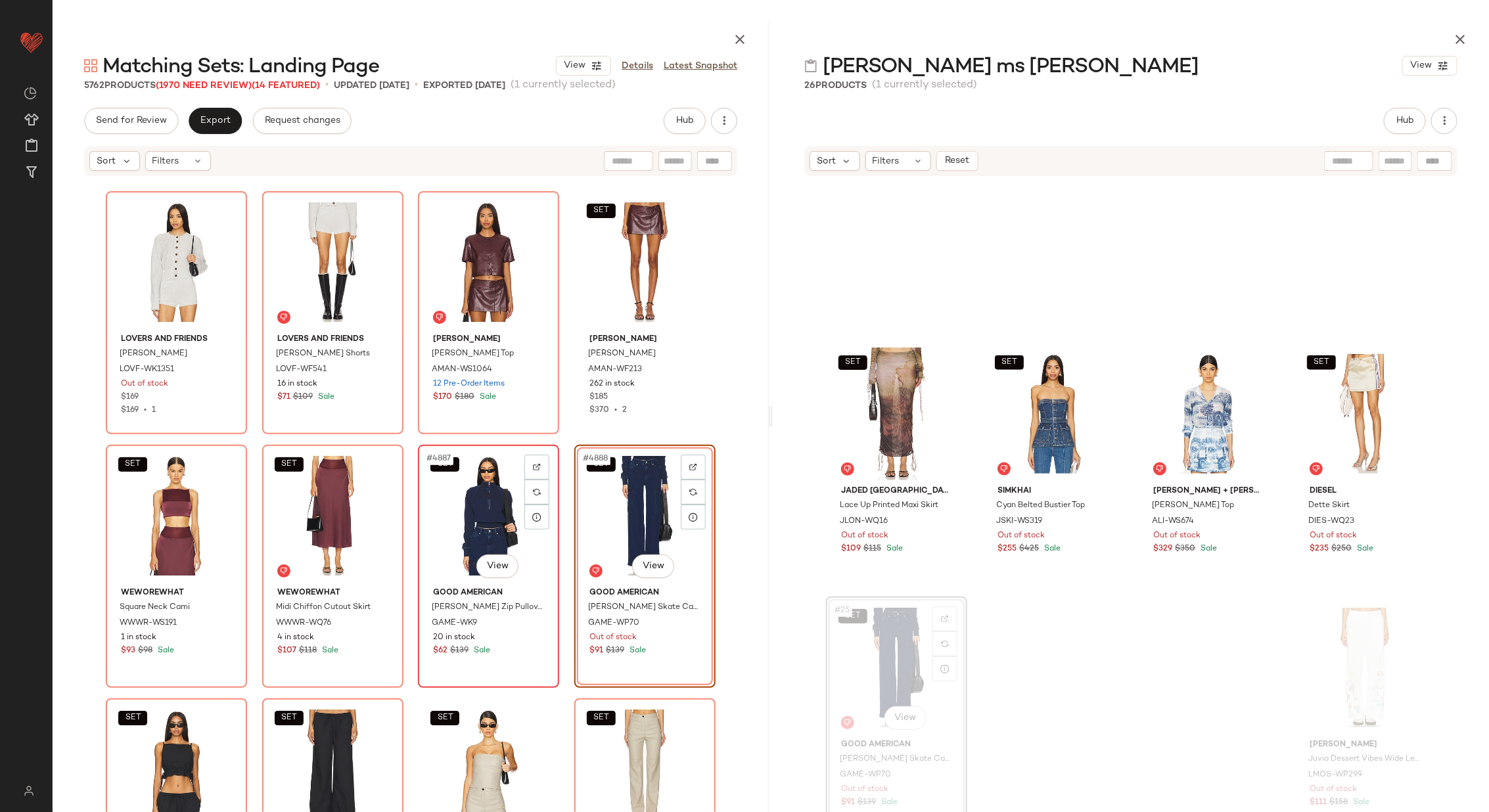
click at [447, 527] on div "SET #4887 View" at bounding box center [489, 515] width 132 height 133
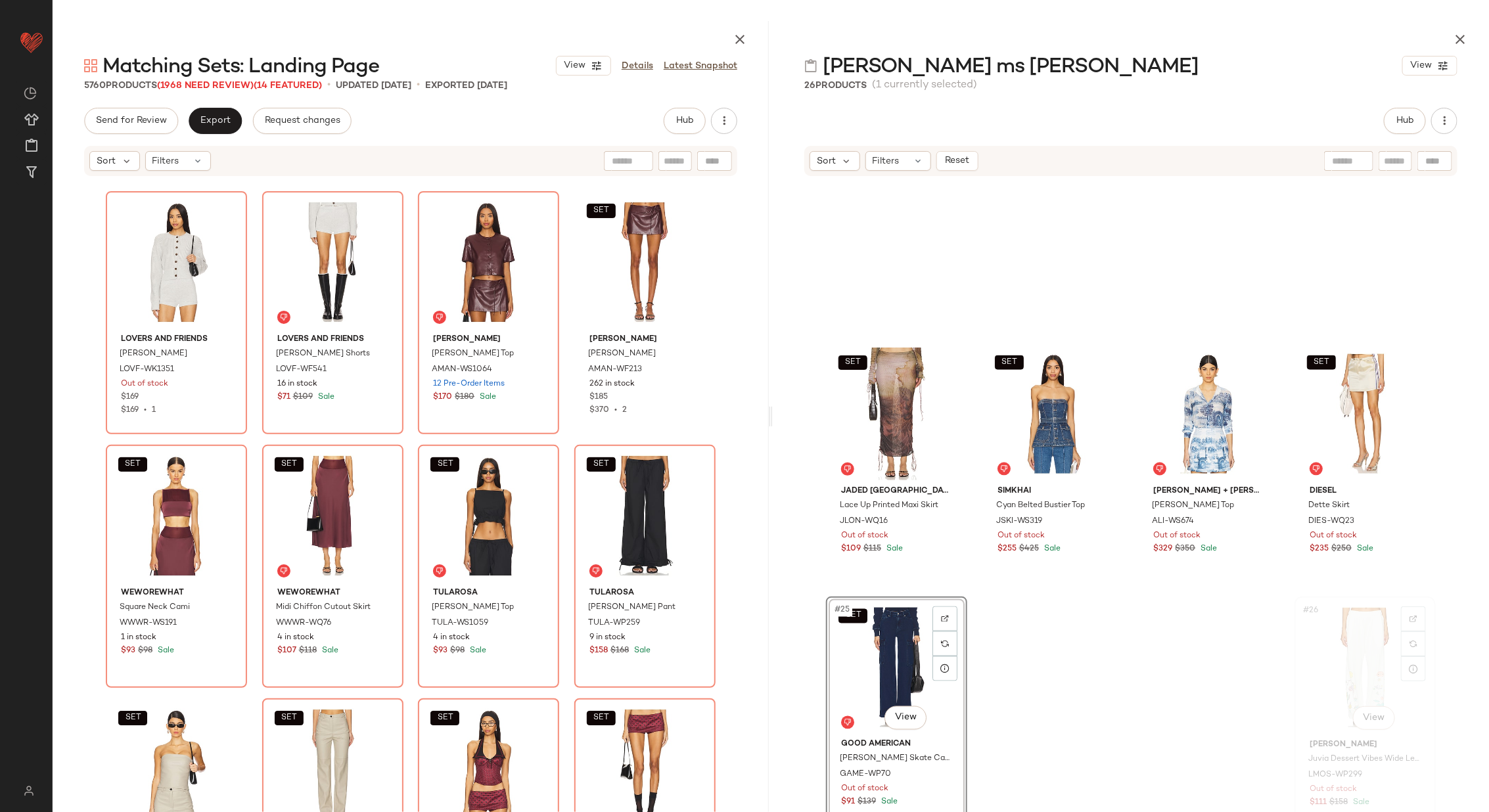
click at [1341, 662] on div "#26 View" at bounding box center [1365, 667] width 132 height 133
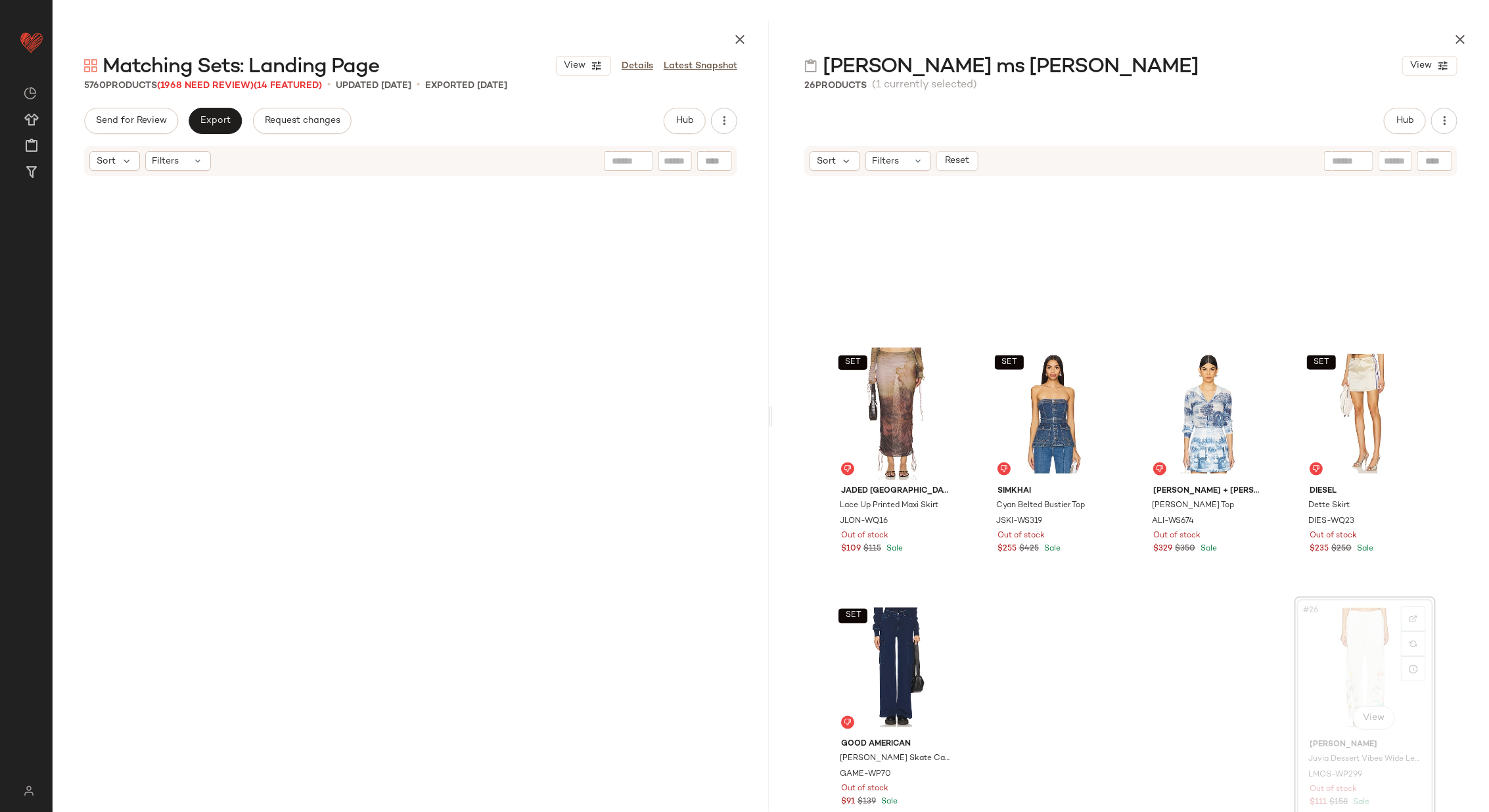
scroll to position [344886, 0]
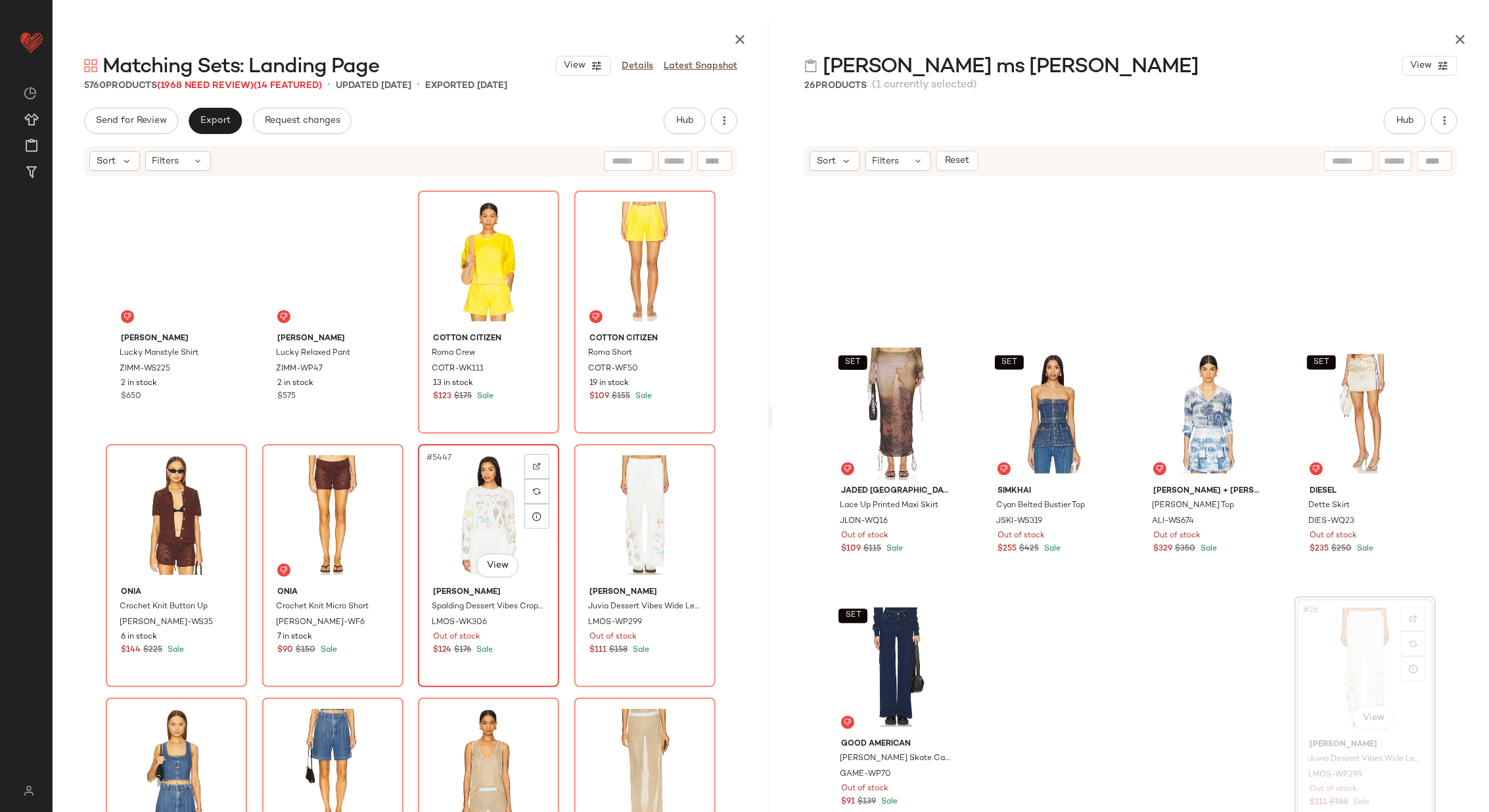
click at [454, 509] on div "#5447 View" at bounding box center [489, 514] width 132 height 133
click at [595, 503] on div "#5448 View" at bounding box center [644, 514] width 132 height 133
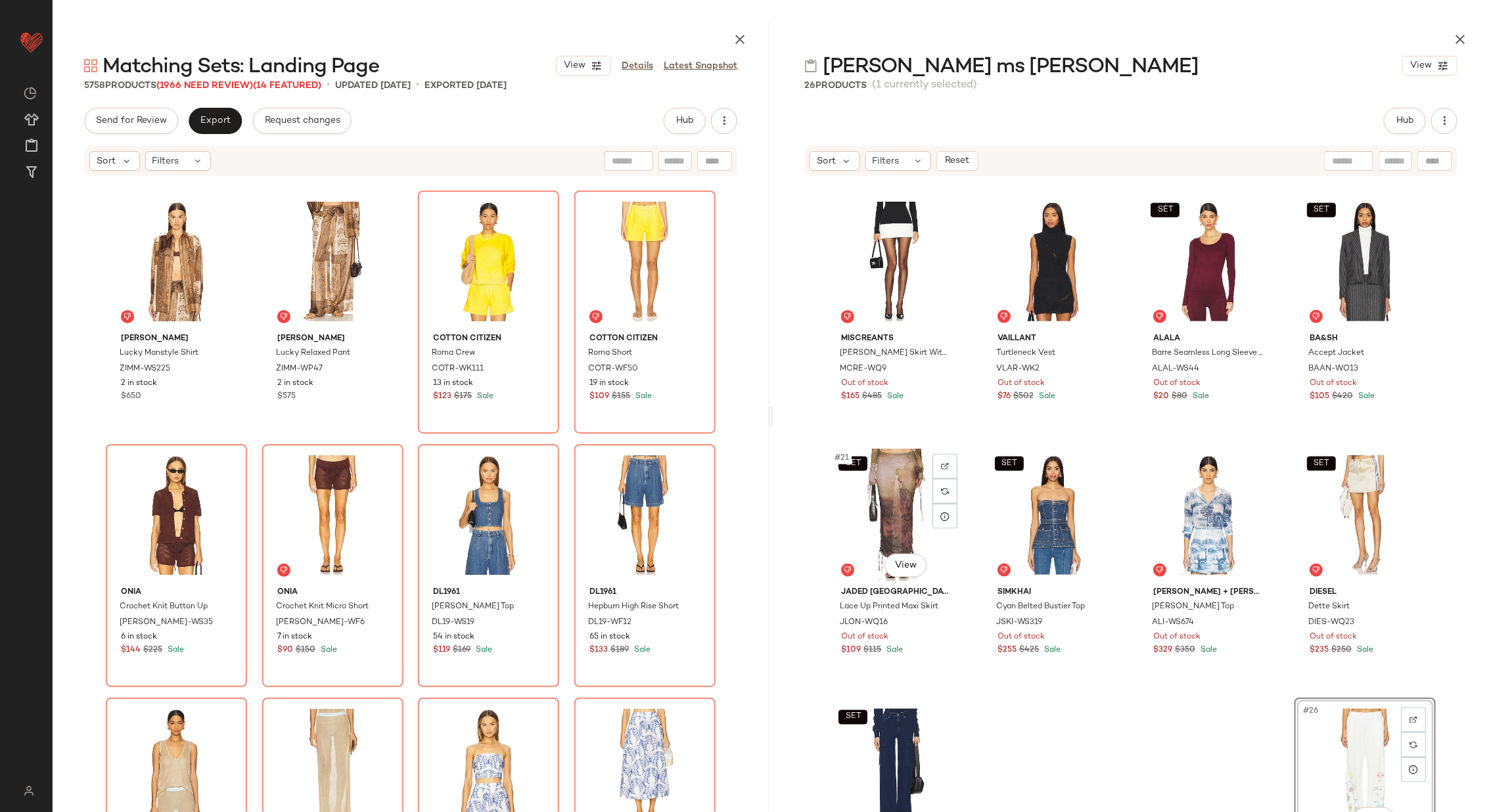
scroll to position [1115, 0]
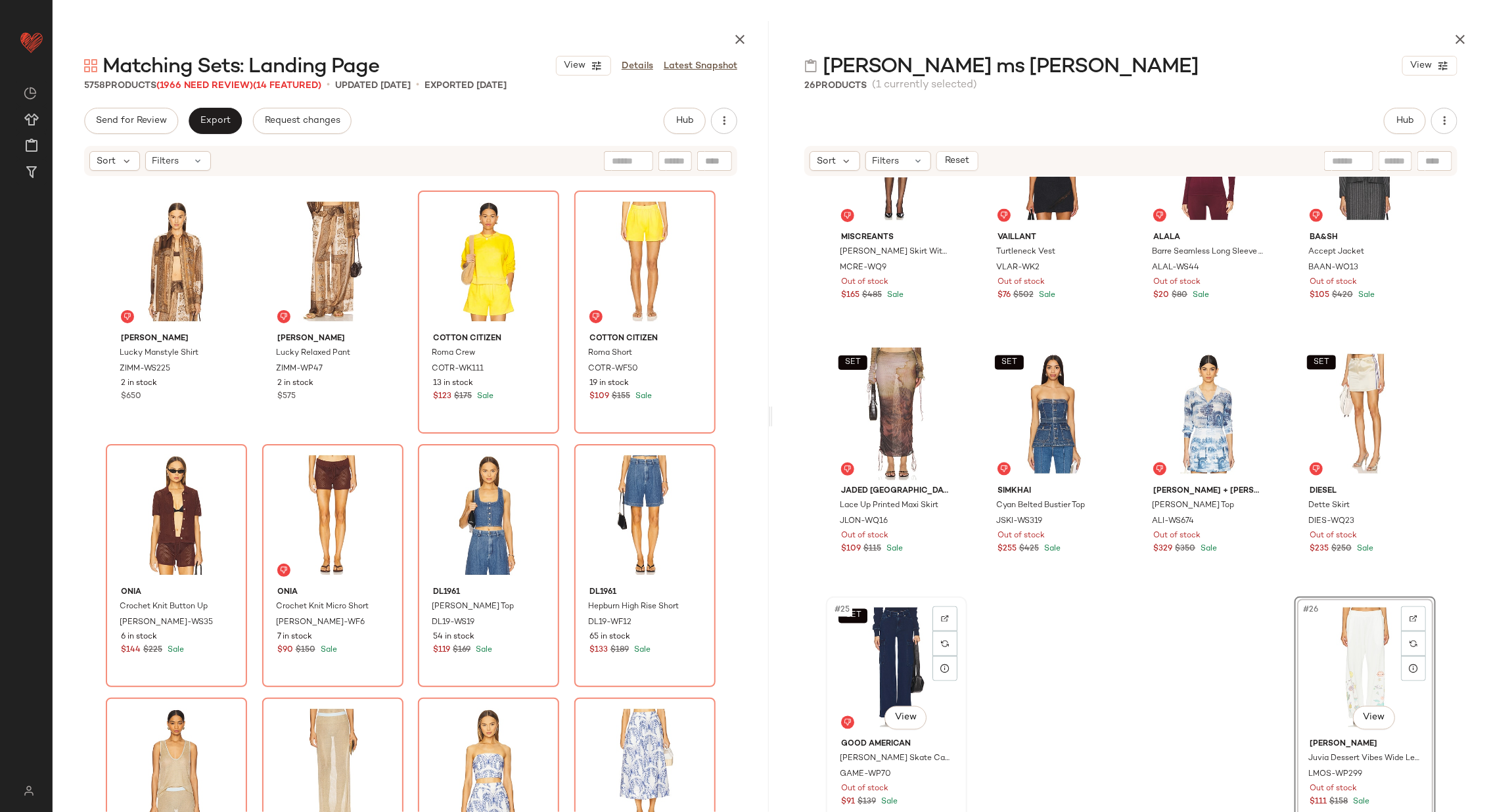
click at [870, 649] on div "SET #25 View" at bounding box center [896, 667] width 132 height 133
click at [1333, 674] on div "#26 View" at bounding box center [1365, 667] width 132 height 133
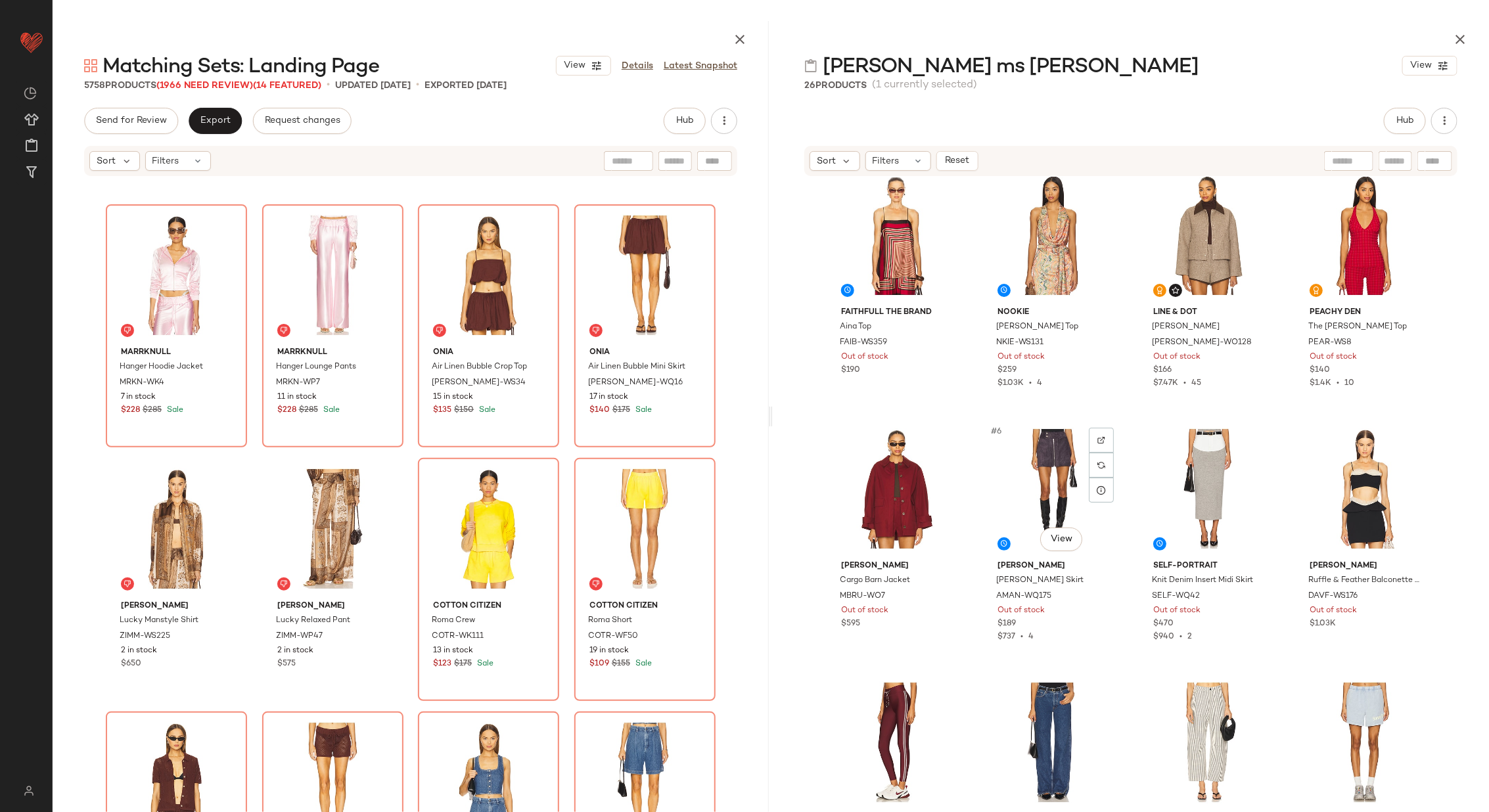
scroll to position [12, 0]
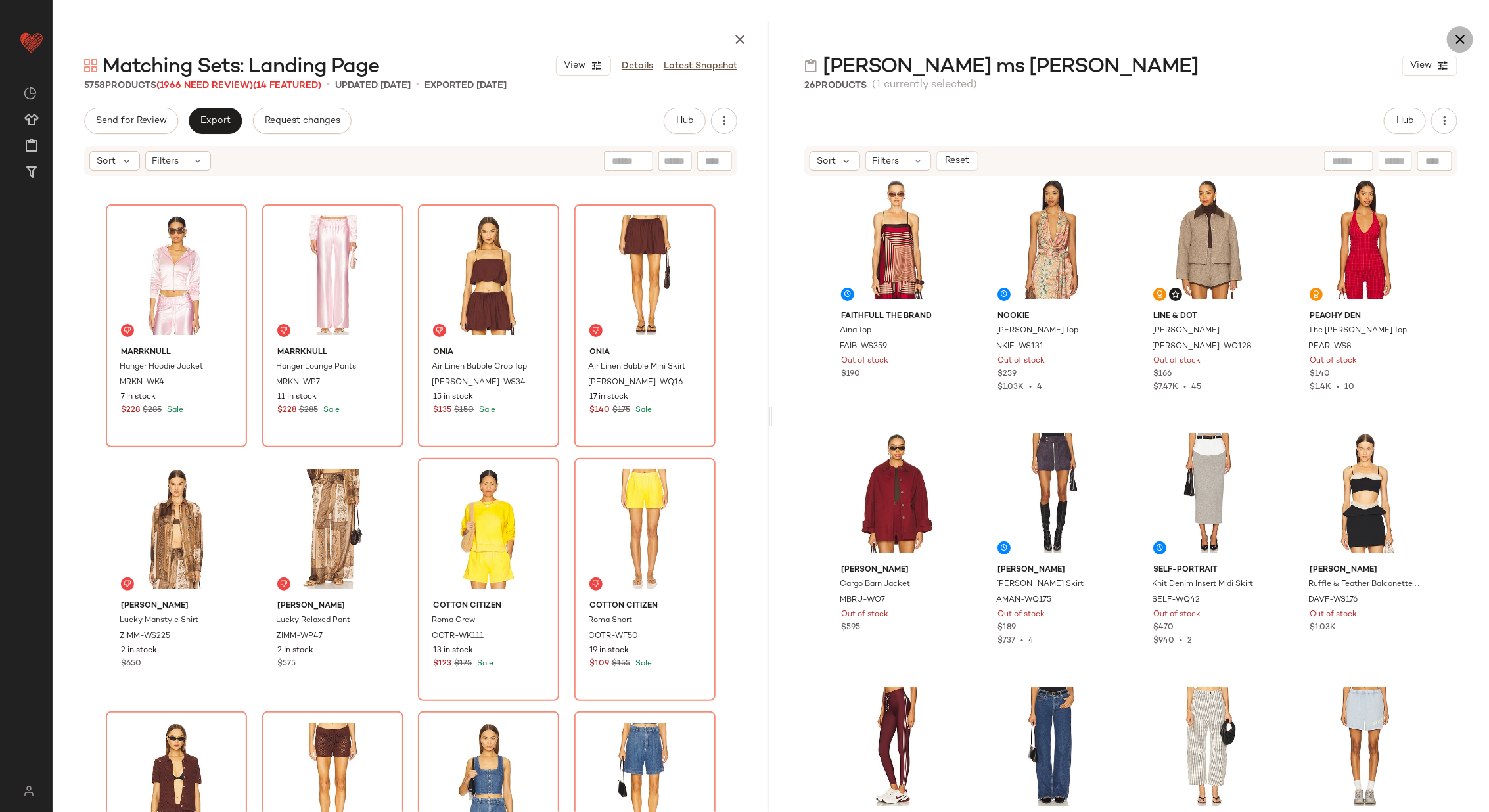
click at [1458, 33] on icon "button" at bounding box center [1460, 39] width 16 height 16
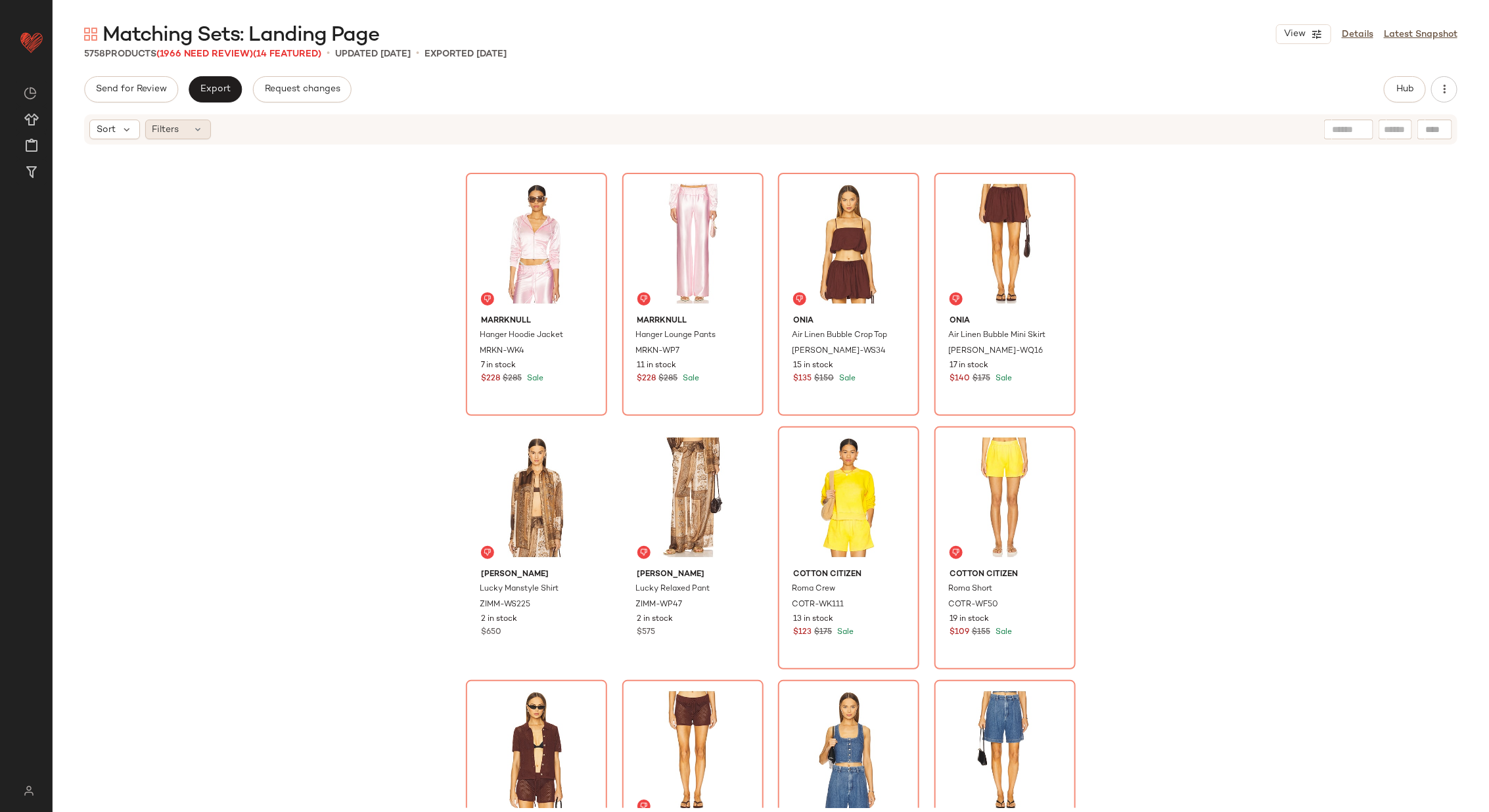
click at [169, 128] on span "Filters" at bounding box center [166, 129] width 27 height 14
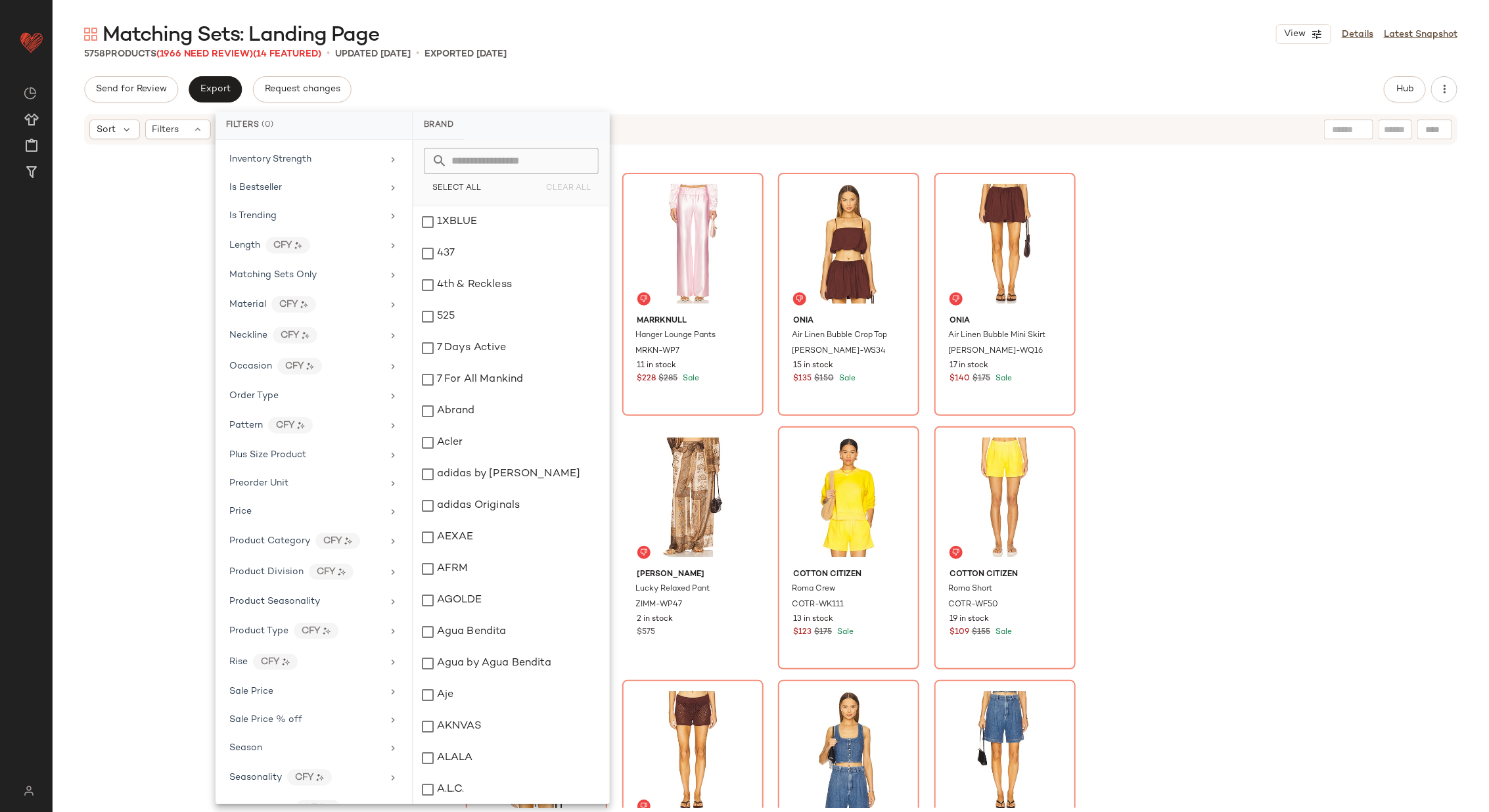
scroll to position [694, 0]
click at [348, 684] on div "Sale Price" at bounding box center [306, 690] width 153 height 14
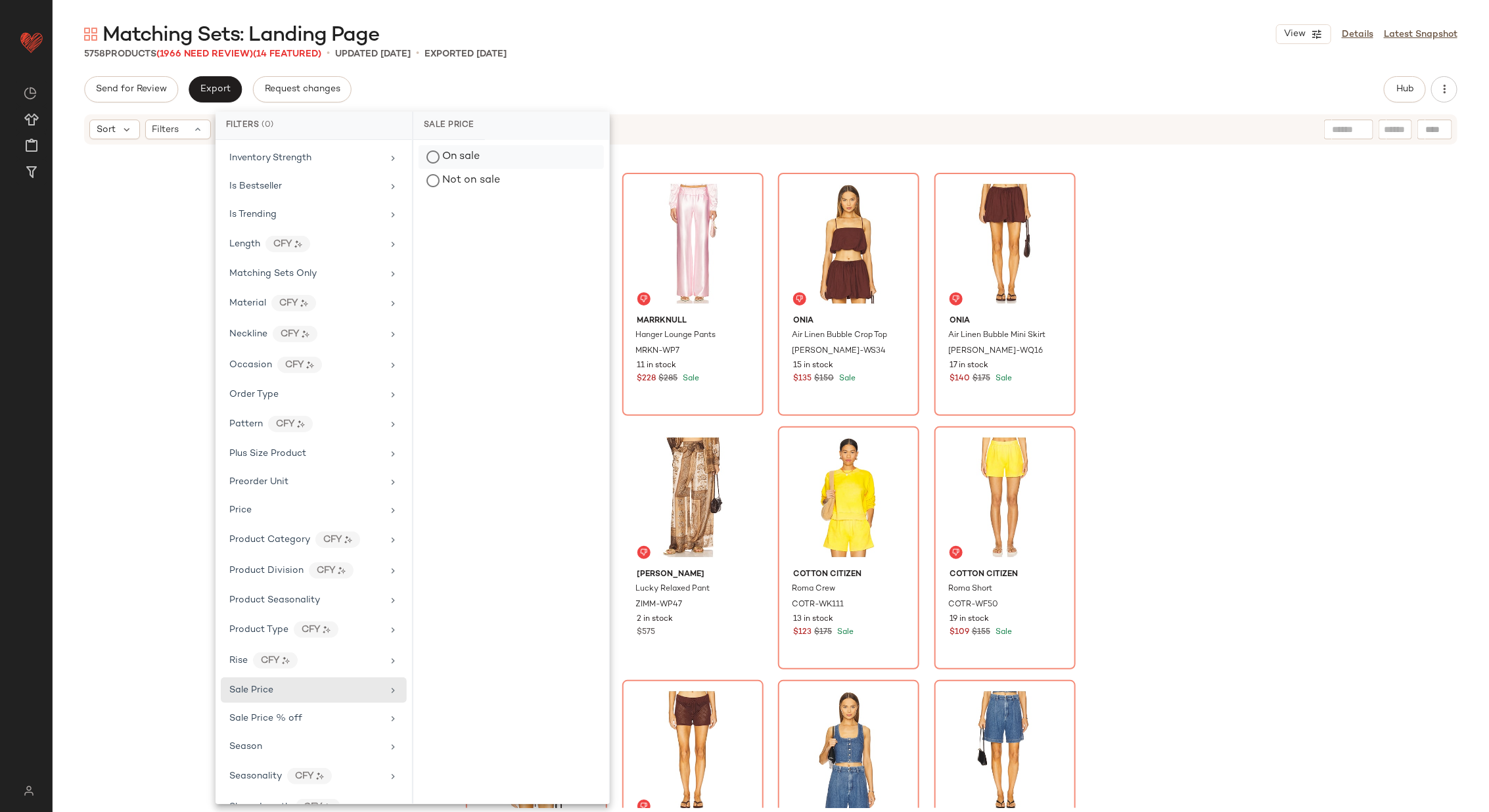
click at [499, 154] on div "On sale" at bounding box center [511, 157] width 185 height 23
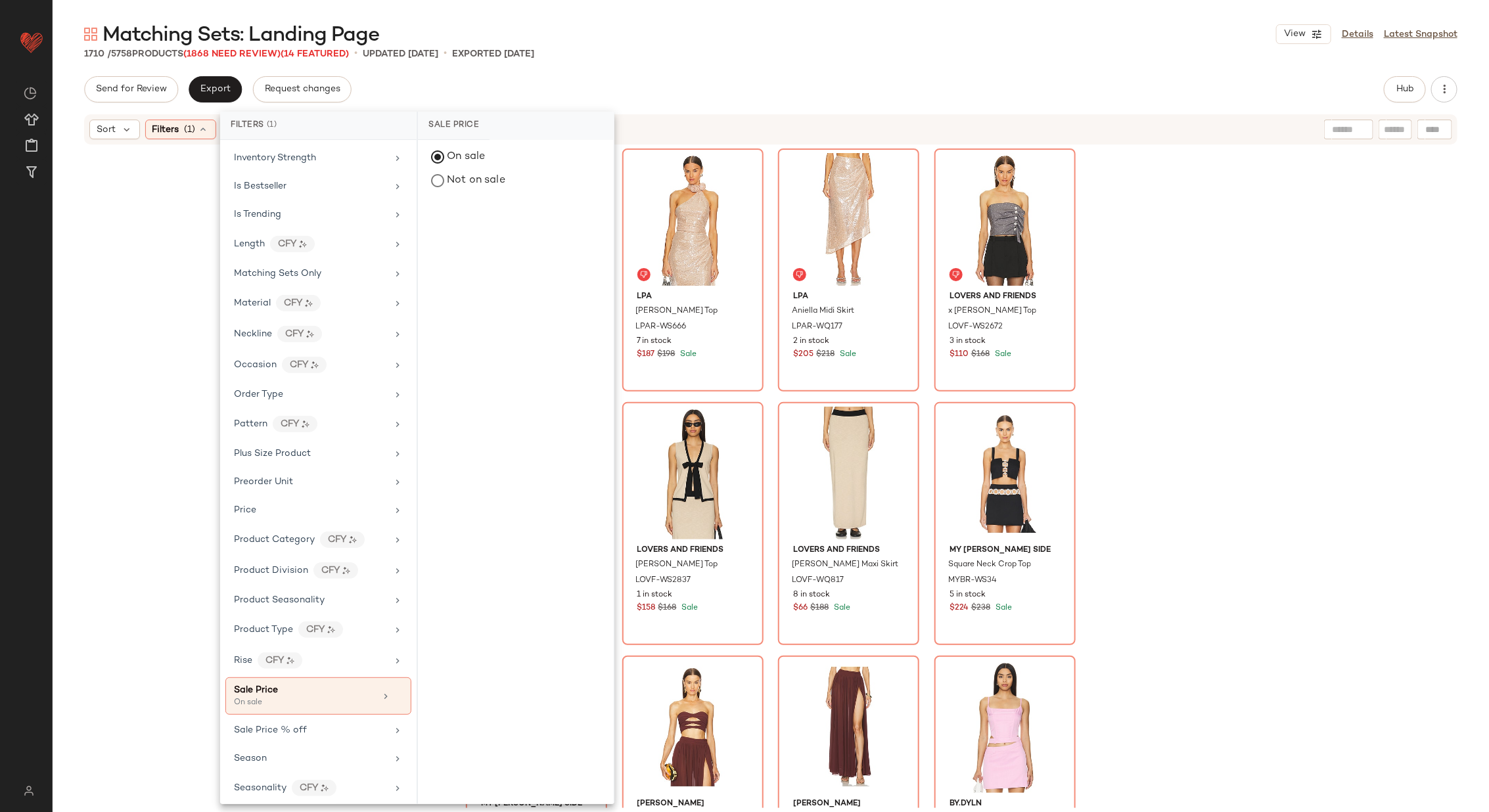
click at [680, 73] on div "Matching Sets: Landing Page View Details Latest Snapshot 1710 / 5758 Products (…" at bounding box center [770, 416] width 1436 height 791
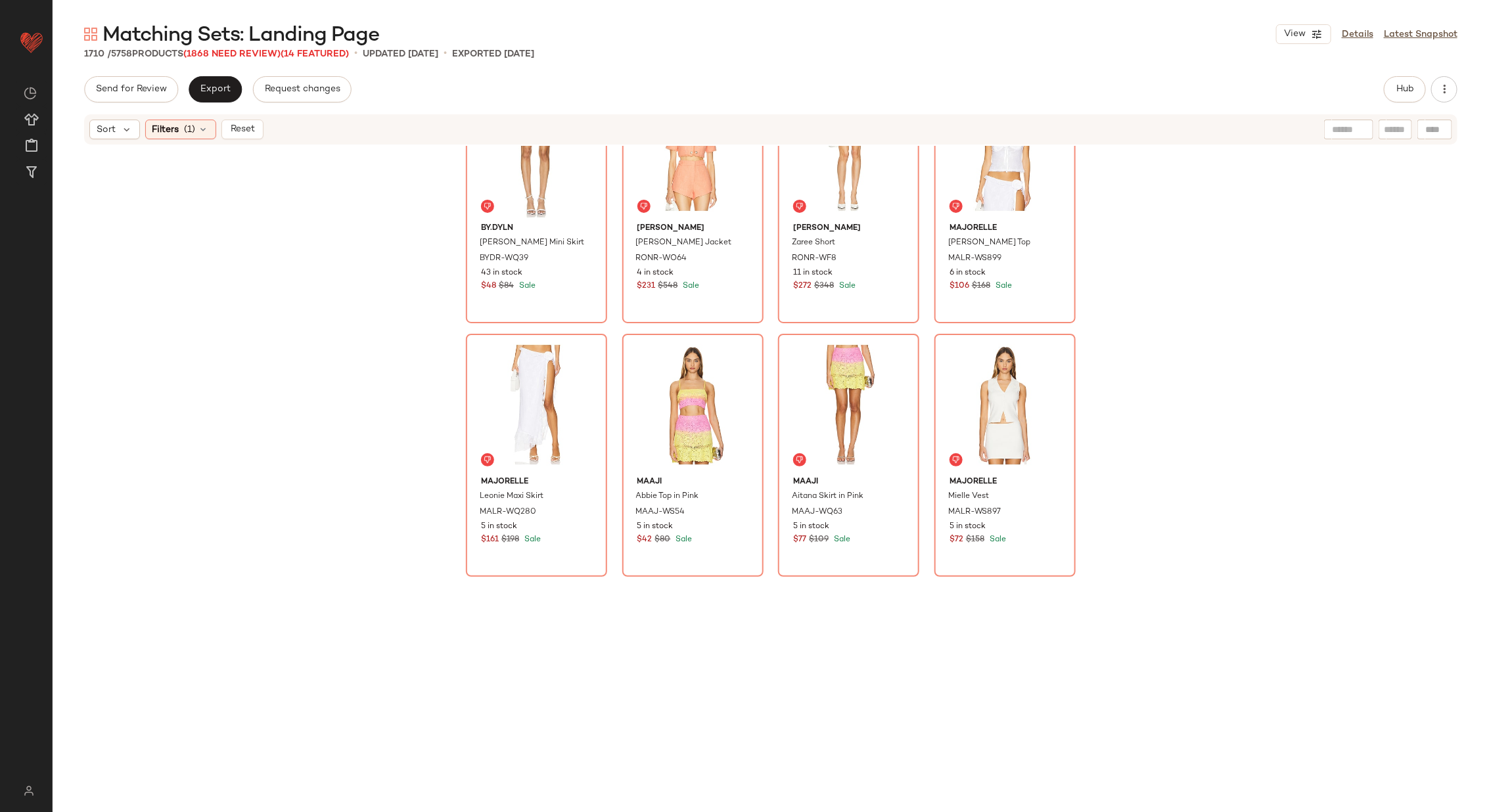
scroll to position [0, 0]
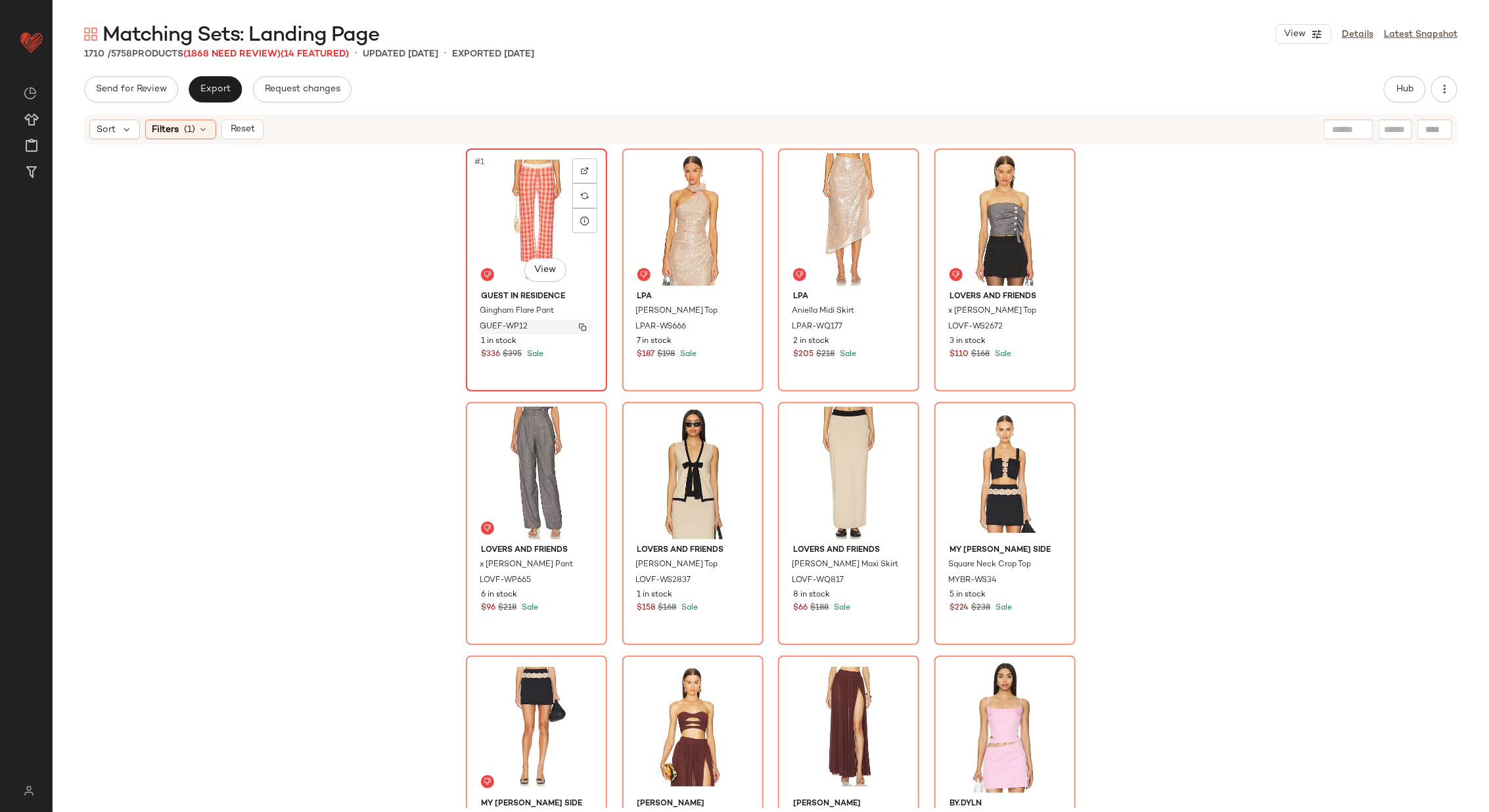
click at [580, 327] on img "button" at bounding box center [582, 327] width 8 height 8
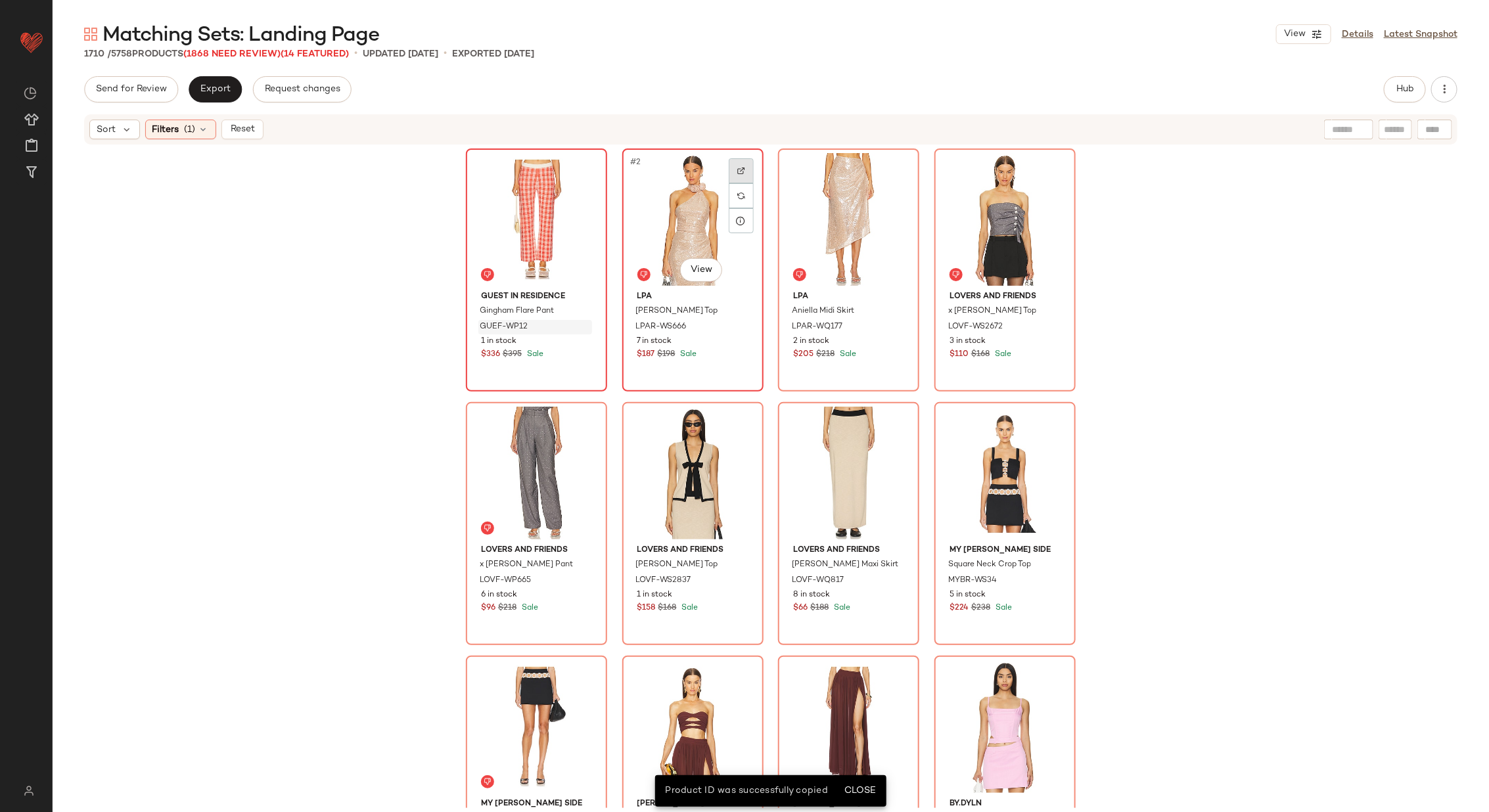
click at [733, 165] on div at bounding box center [741, 171] width 25 height 25
click at [1050, 167] on img at bounding box center [1053, 170] width 8 height 8
click at [240, 128] on span "Reset" at bounding box center [242, 129] width 25 height 11
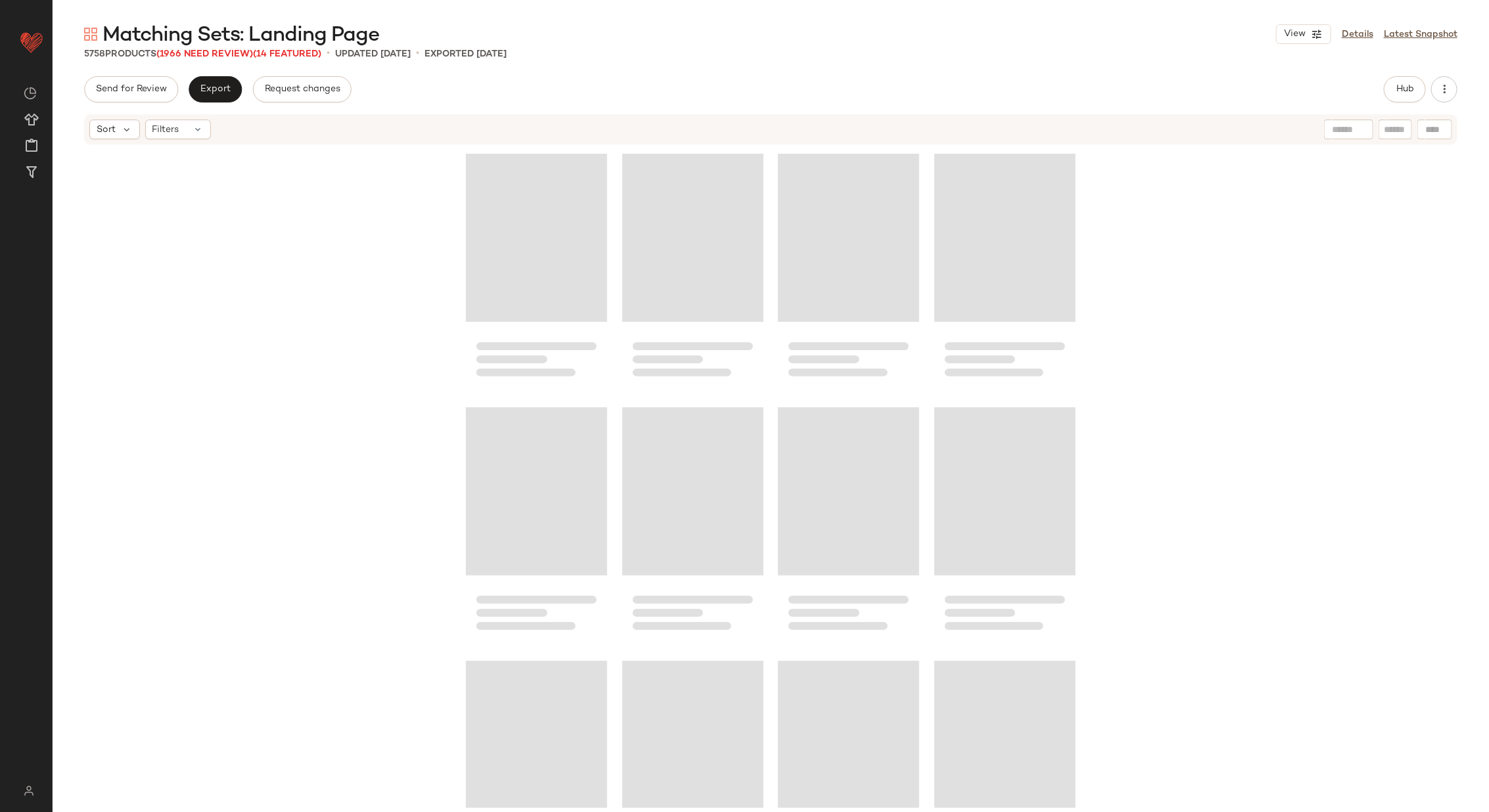
click at [1436, 130] on div at bounding box center [1435, 129] width 35 height 20
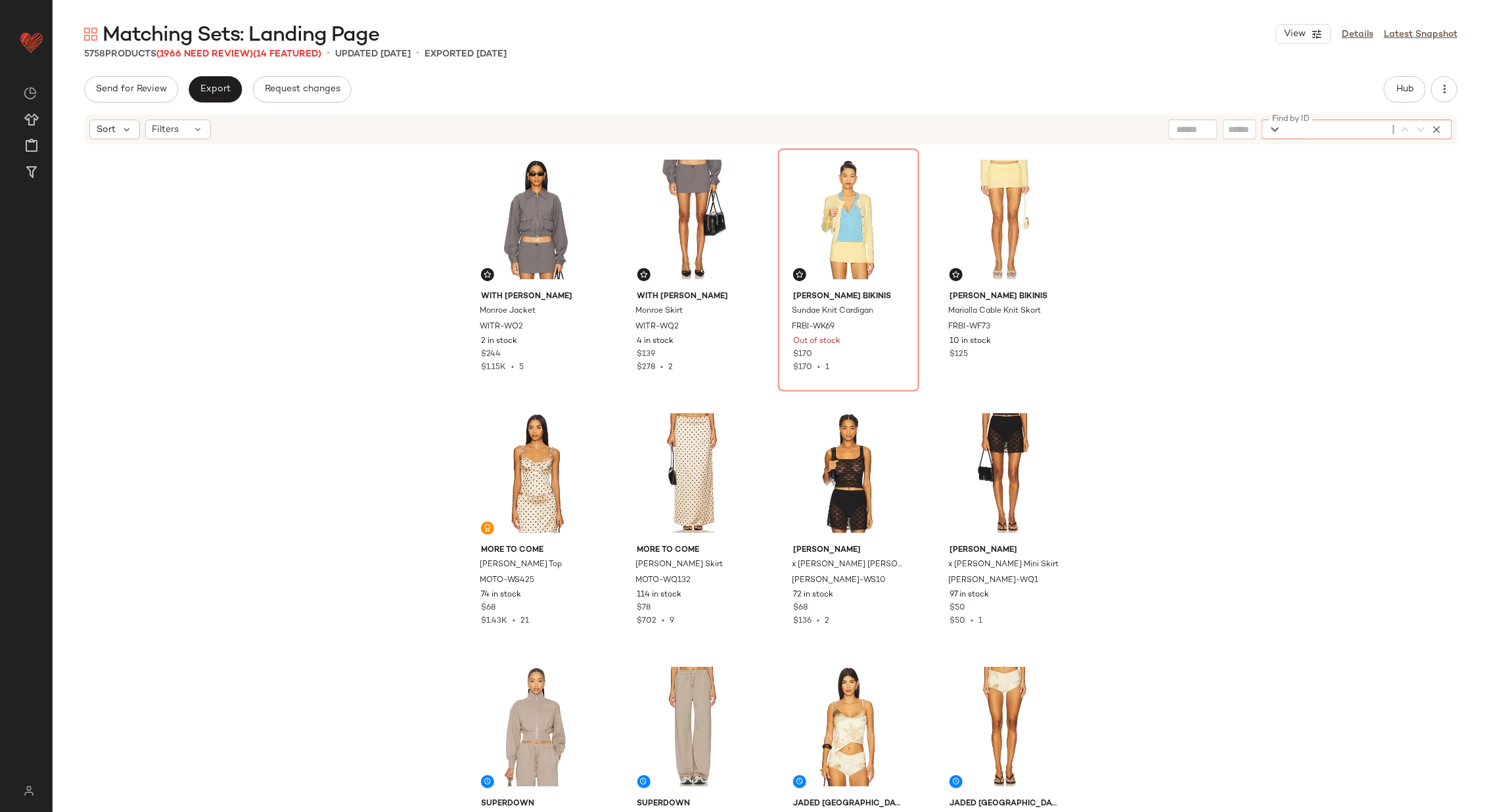
paste input "*********"
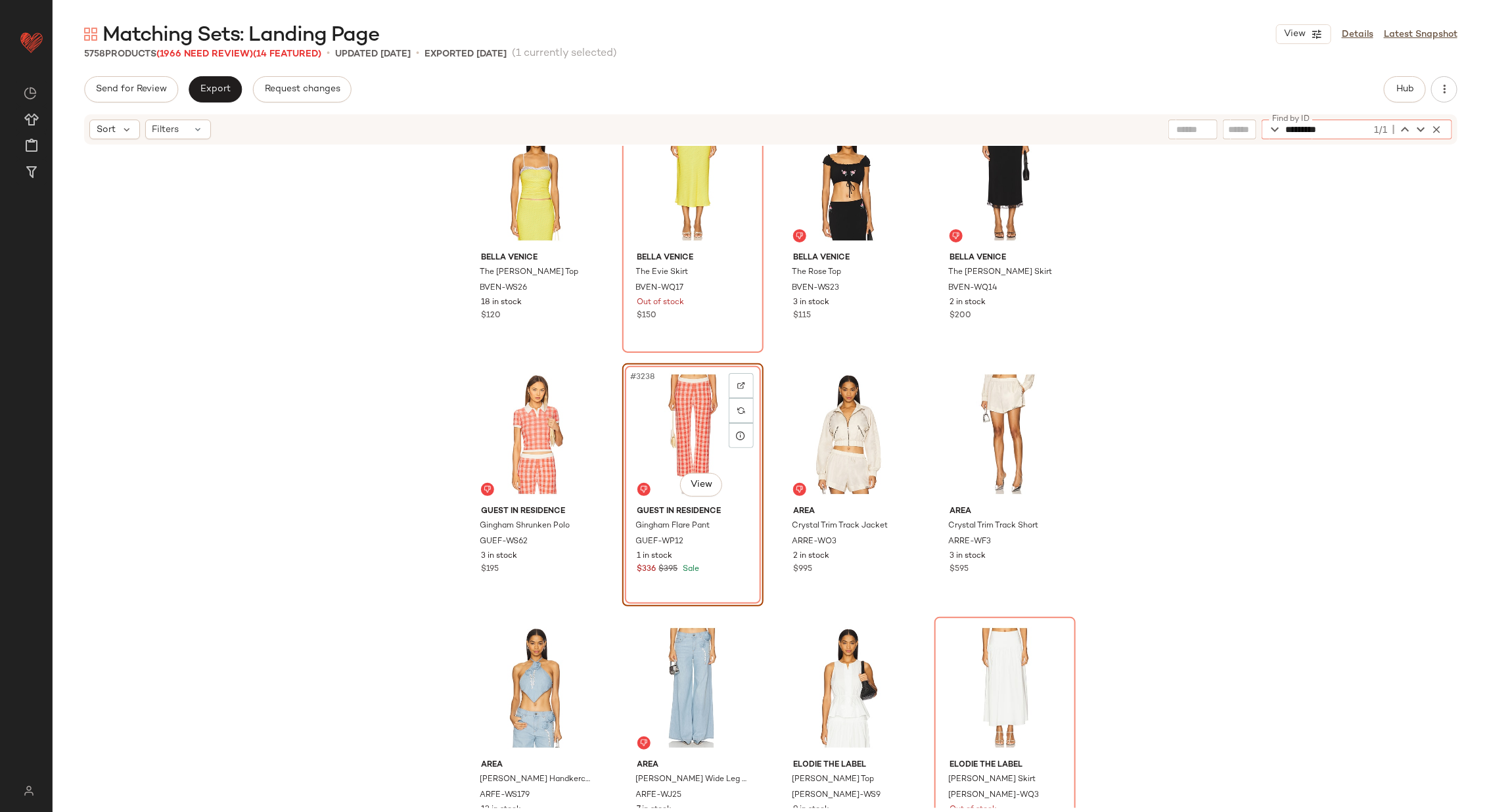
scroll to position [204935, 0]
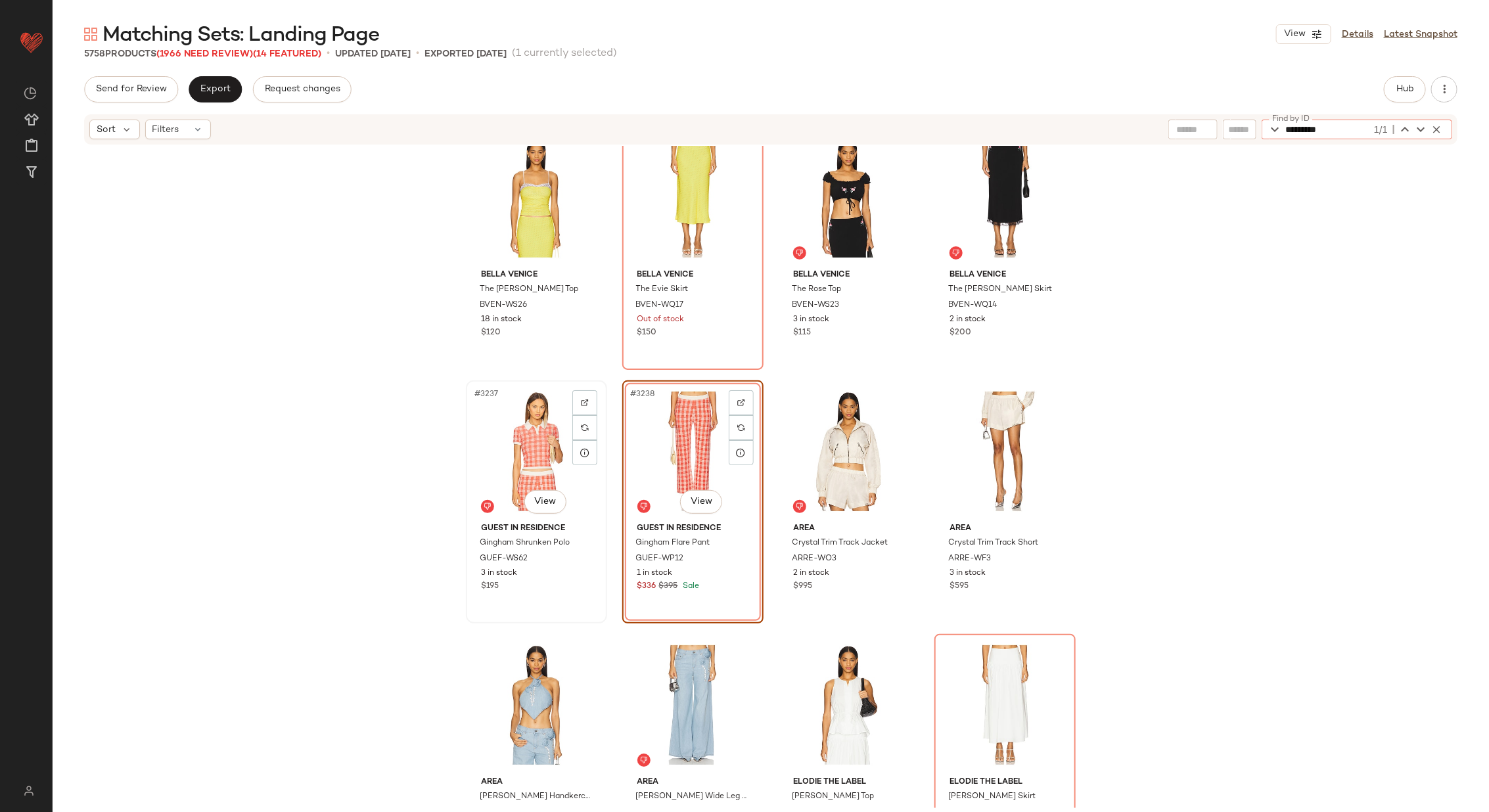
type input "*********"
click at [534, 435] on div "#3237 View" at bounding box center [536, 451] width 132 height 133
click at [663, 441] on div "#3238 View" at bounding box center [693, 451] width 132 height 133
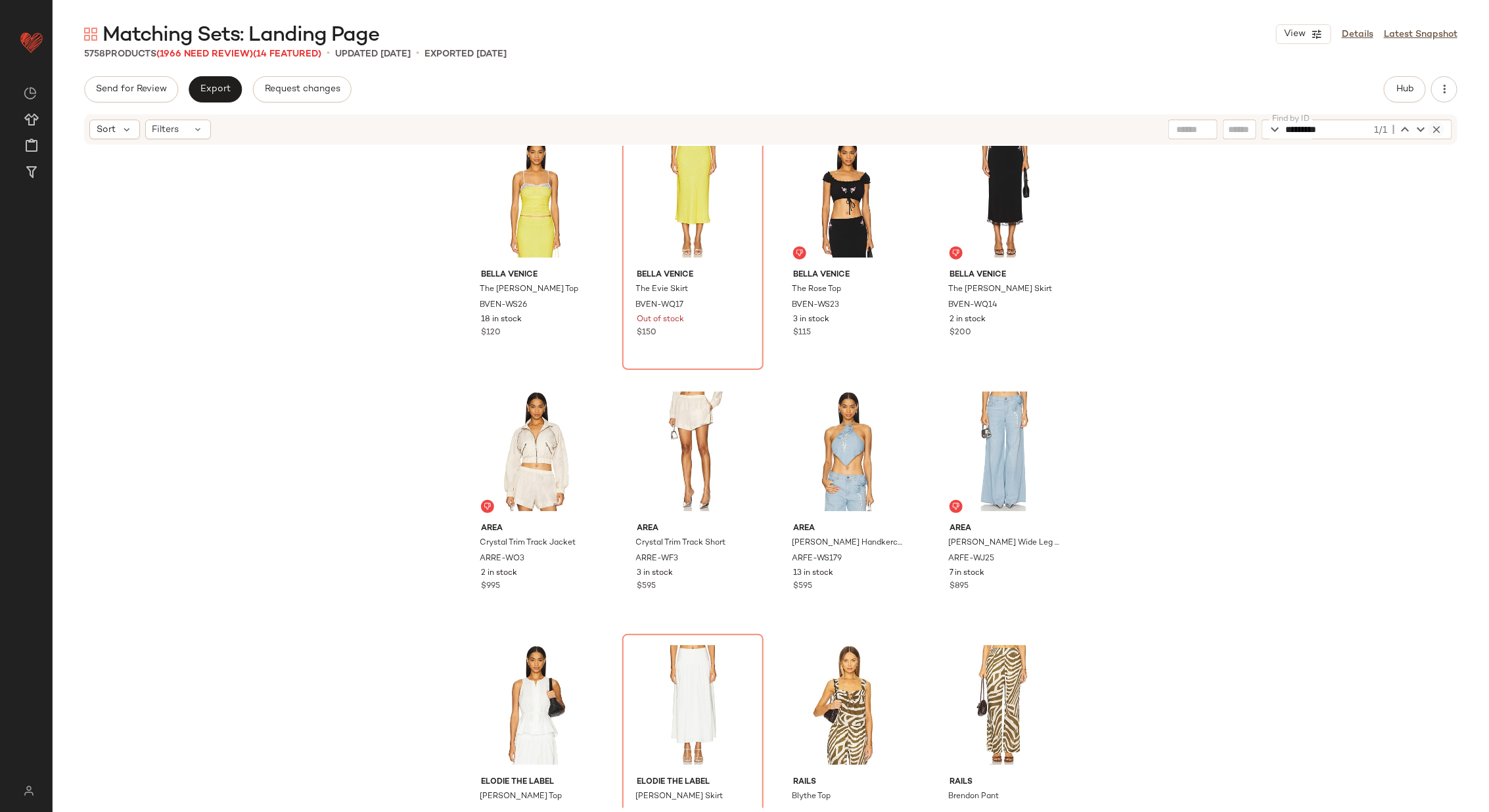
click at [1441, 132] on icon "button" at bounding box center [1436, 129] width 12 height 12
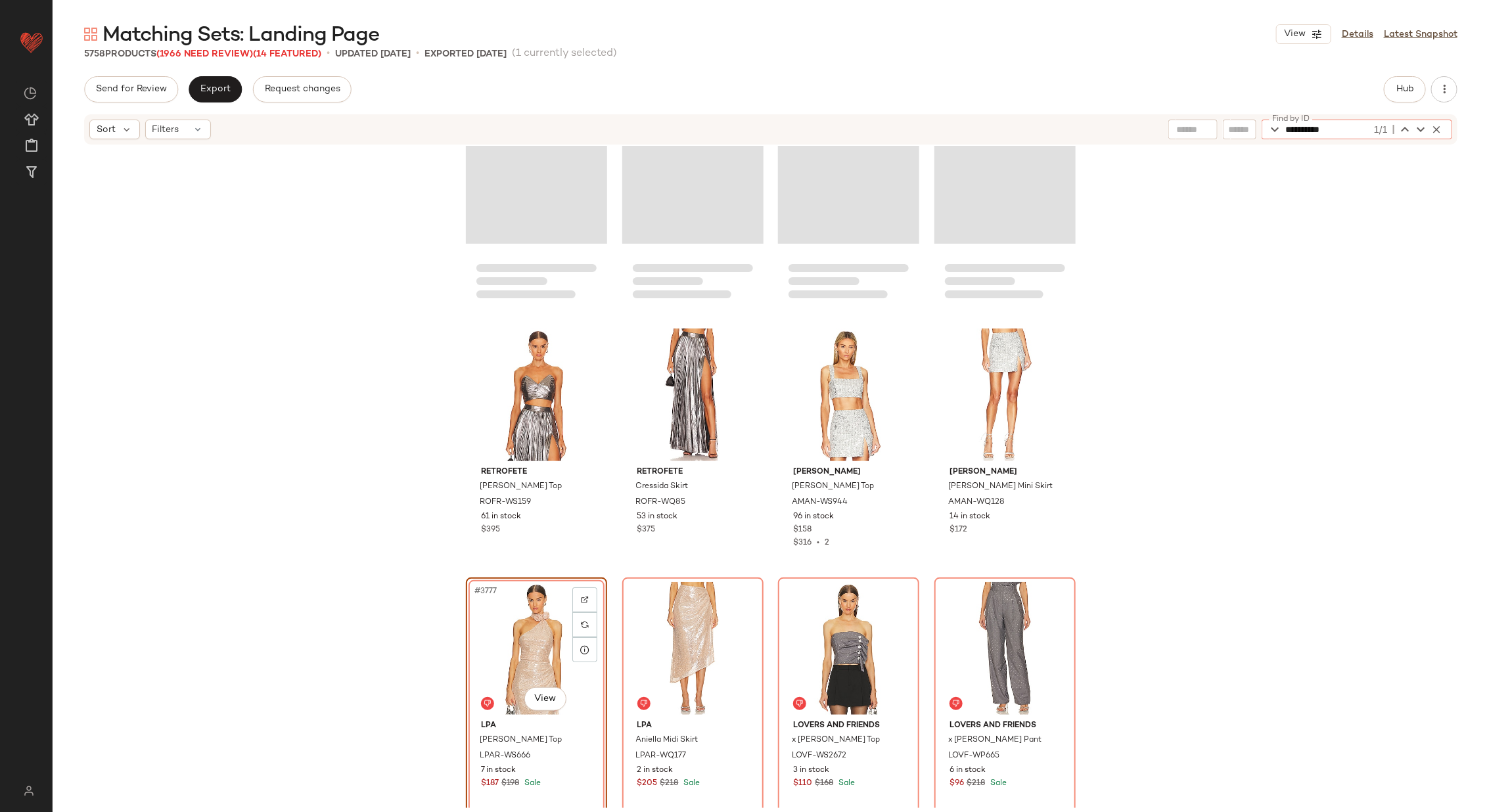
scroll to position [238972, 0]
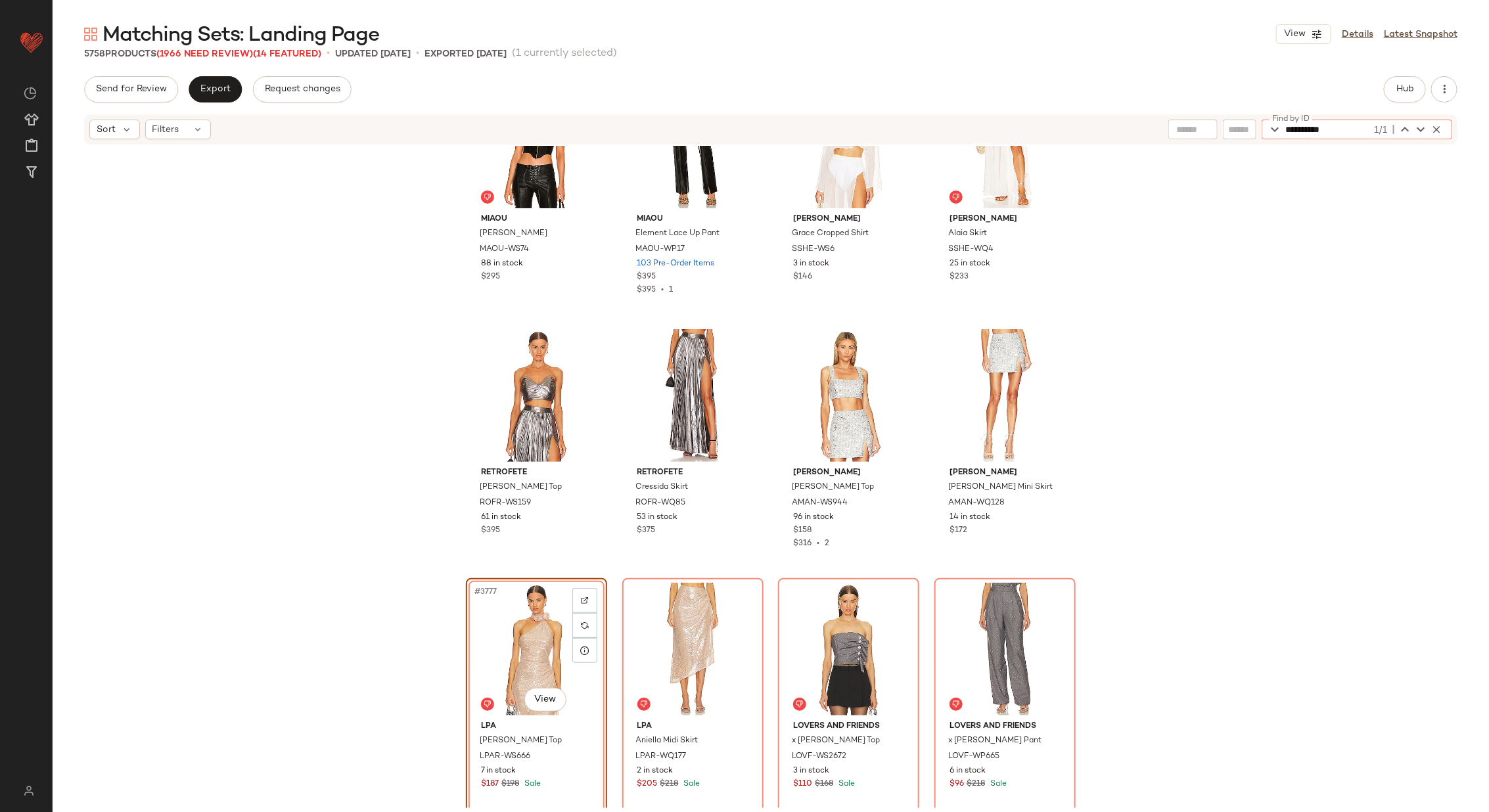
type input "**********"
click at [330, 182] on div "Miaou Mara Corset MAOU-WS74 88 in stock $295 Miaou Element Lace Up Pant MAOU-WP…" at bounding box center [770, 477] width 1436 height 662
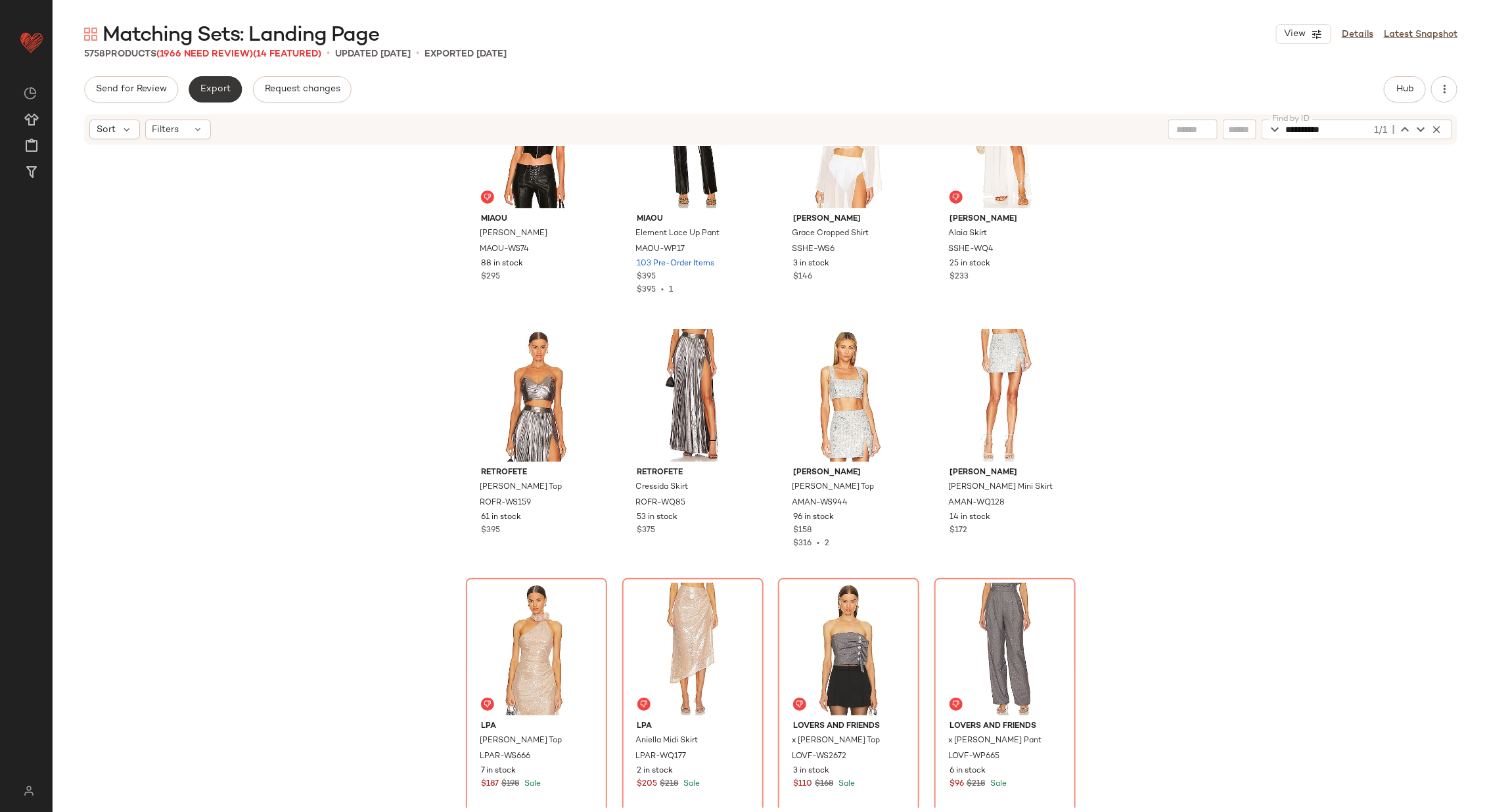
click at [215, 95] on button "Export" at bounding box center [215, 89] width 53 height 27
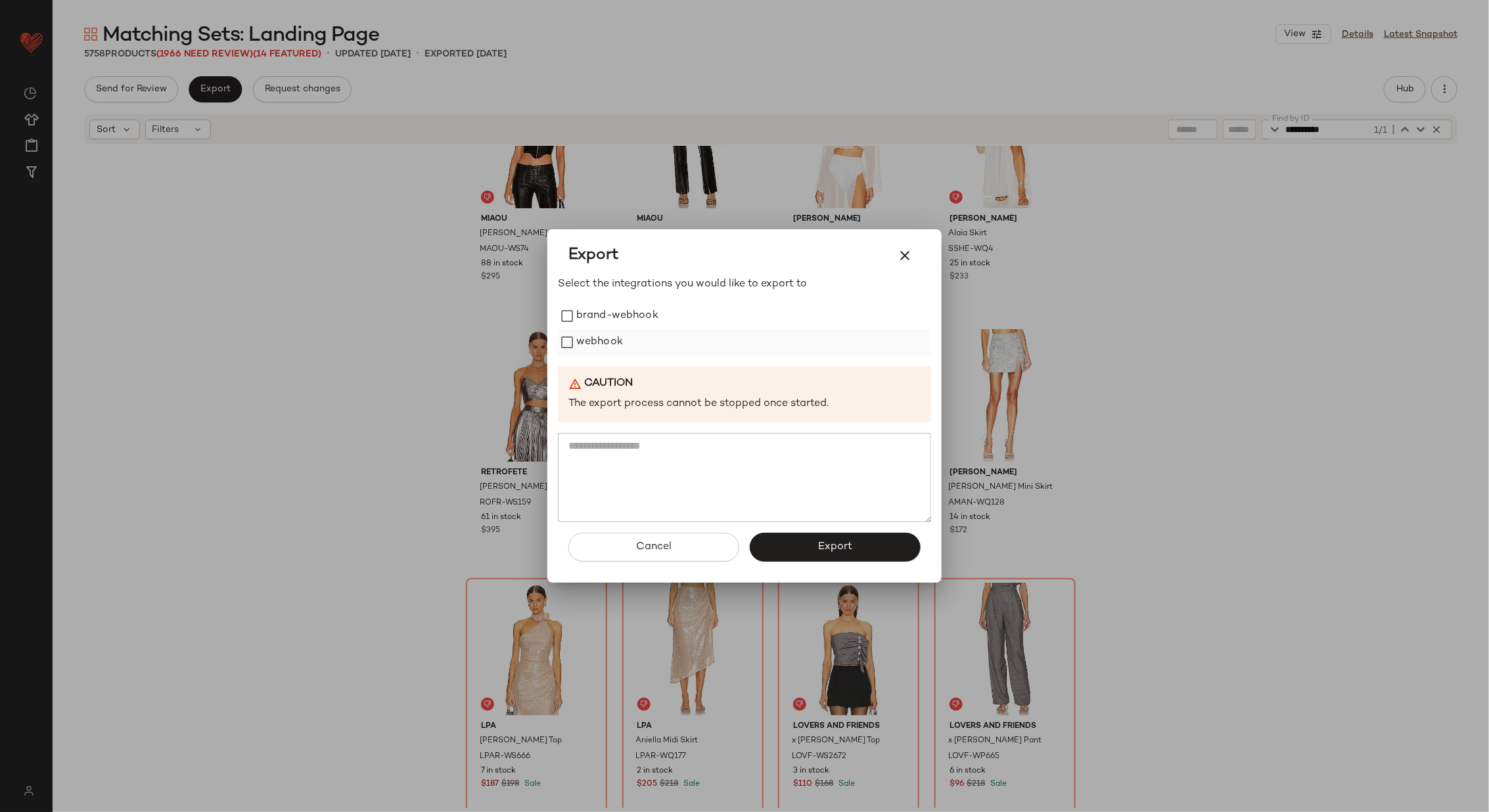
click at [596, 346] on label "webhook" at bounding box center [599, 343] width 47 height 27
click at [910, 249] on icon "button" at bounding box center [905, 255] width 16 height 16
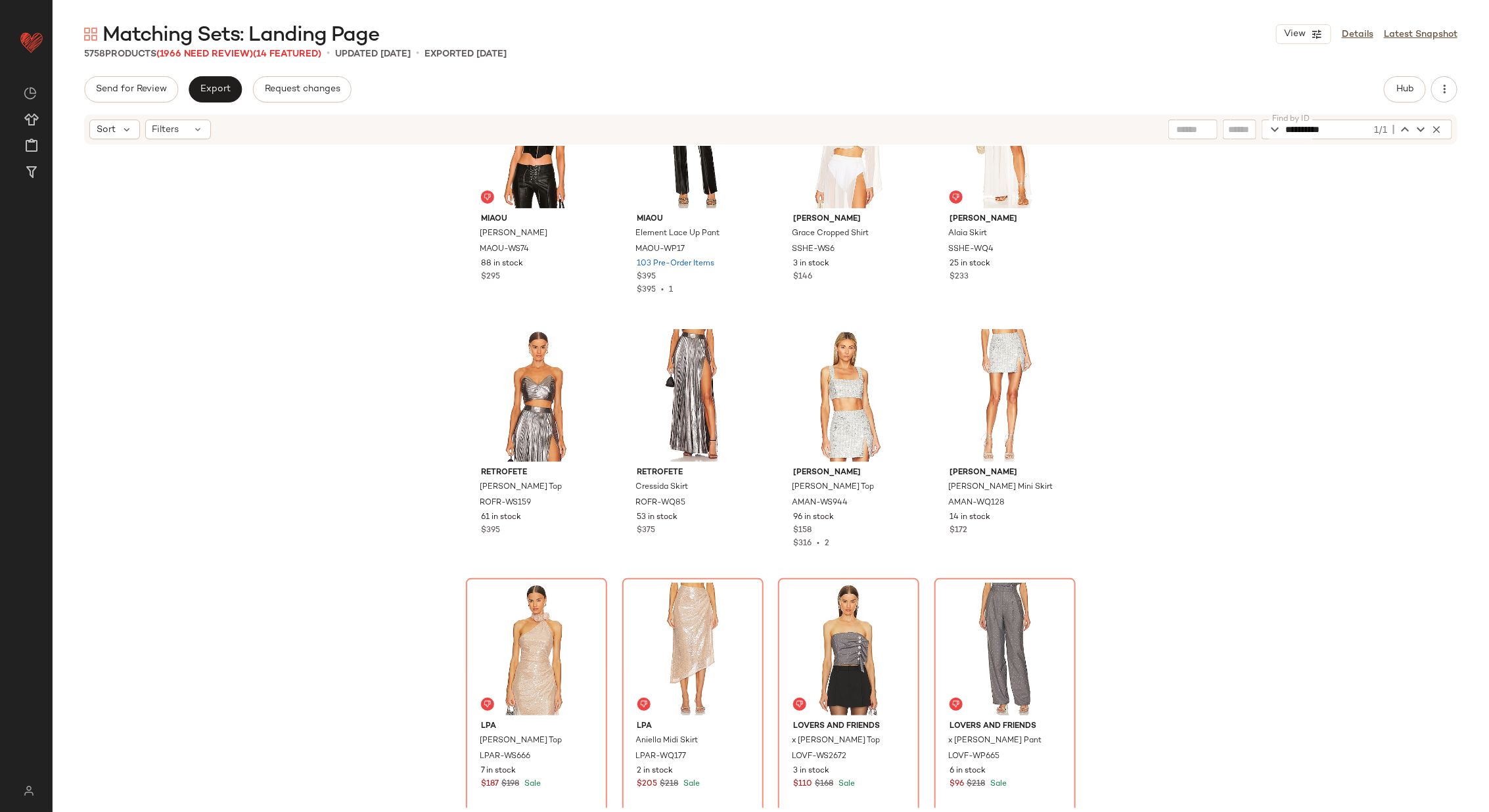
click at [1255, 323] on div "Miaou Mara Corset MAOU-WS74 88 in stock $295 Miaou Element Lace Up Pant MAOU-WP…" at bounding box center [770, 477] width 1436 height 662
click at [1436, 126] on icon "button" at bounding box center [1436, 129] width 12 height 12
click at [1392, 75] on div "Matching Sets: Landing Page View Details Latest Snapshot 5758 Products (1966 Ne…" at bounding box center [770, 416] width 1436 height 791
click at [1407, 86] on span "Hub" at bounding box center [1405, 89] width 18 height 11
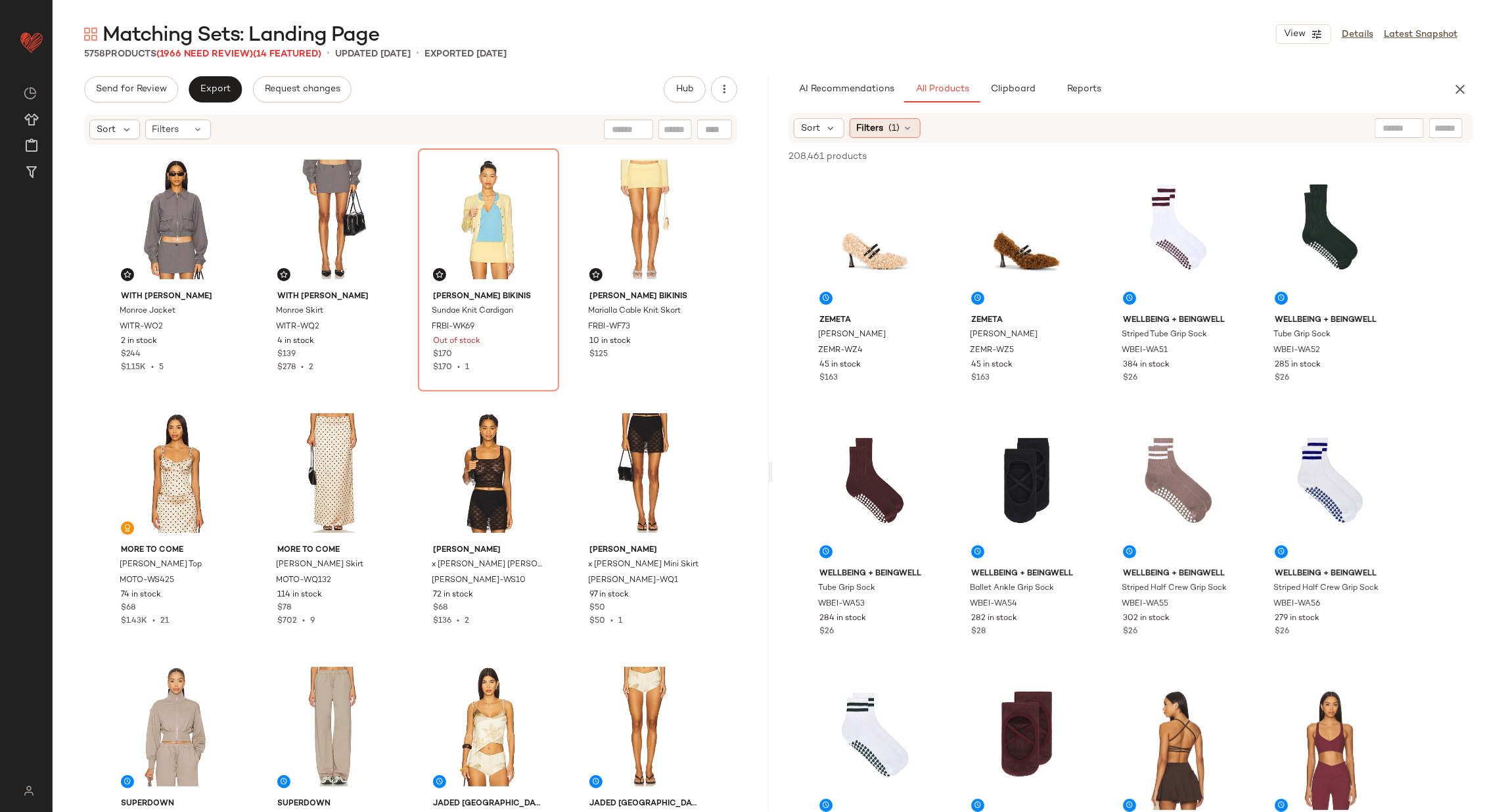
click at [900, 123] on div "Filters (1)" at bounding box center [885, 128] width 71 height 20
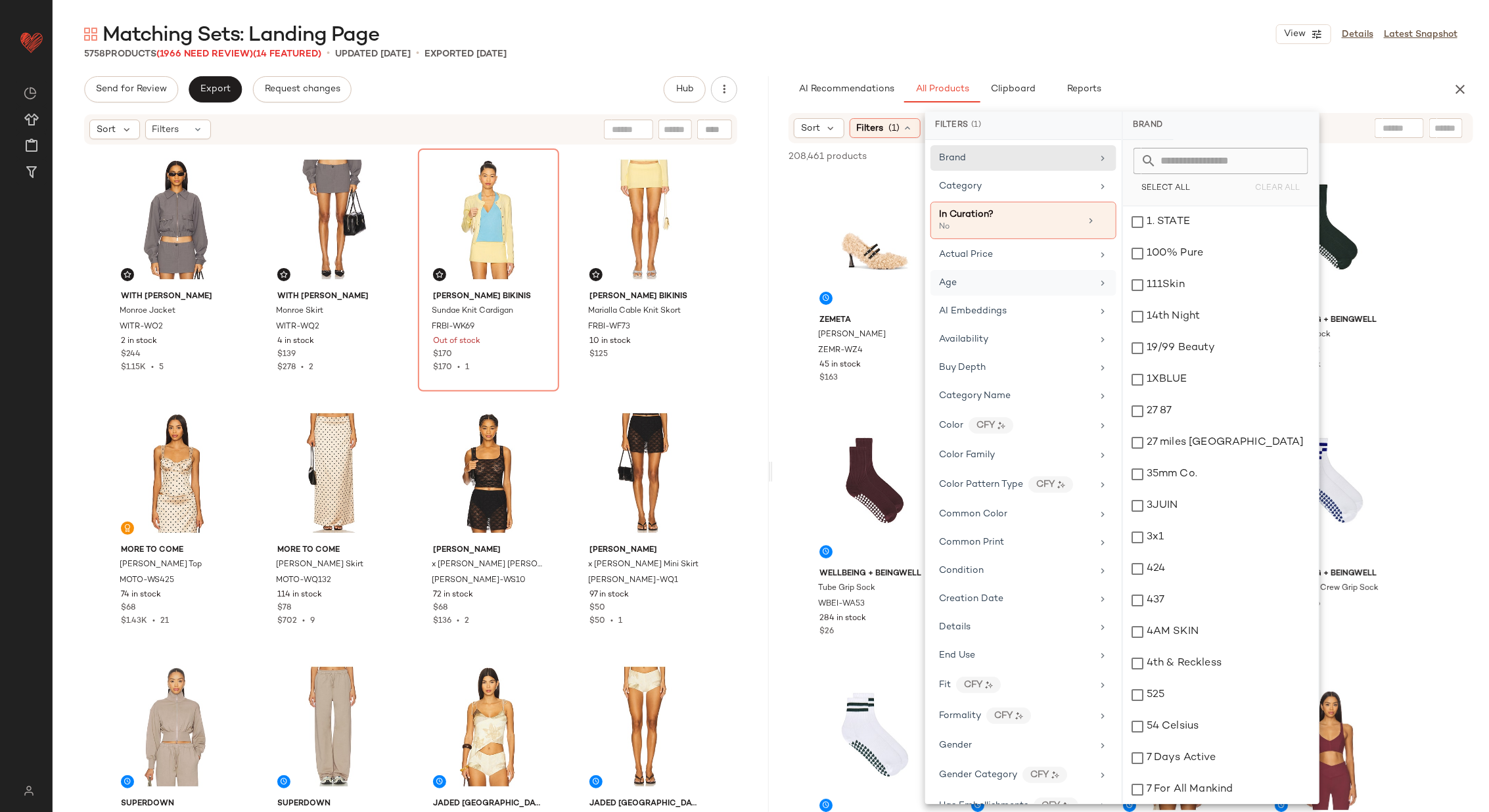
click at [1071, 289] on div "Age" at bounding box center [1023, 283] width 186 height 26
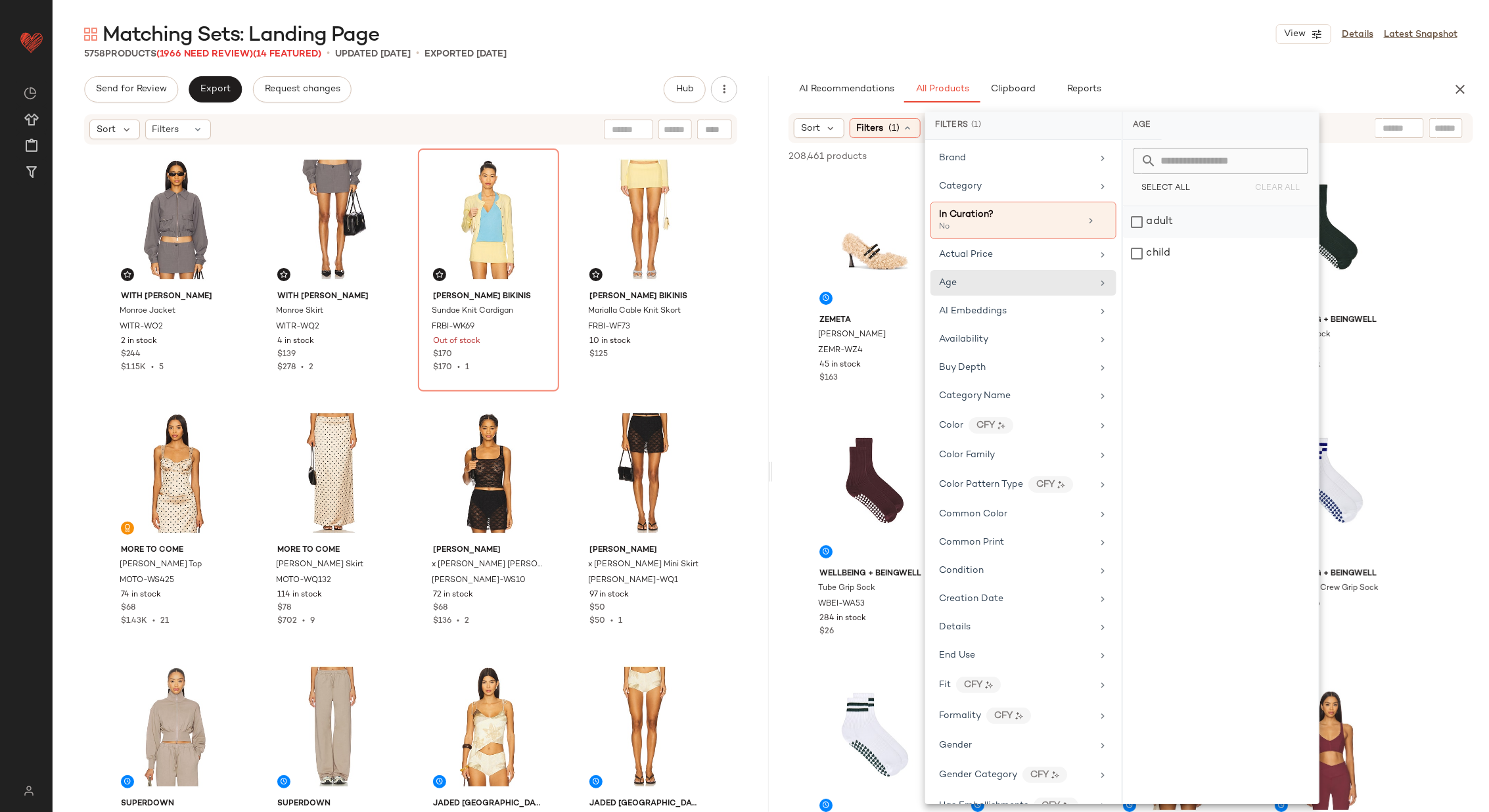
click at [1195, 222] on div "adult" at bounding box center [1221, 222] width 196 height 32
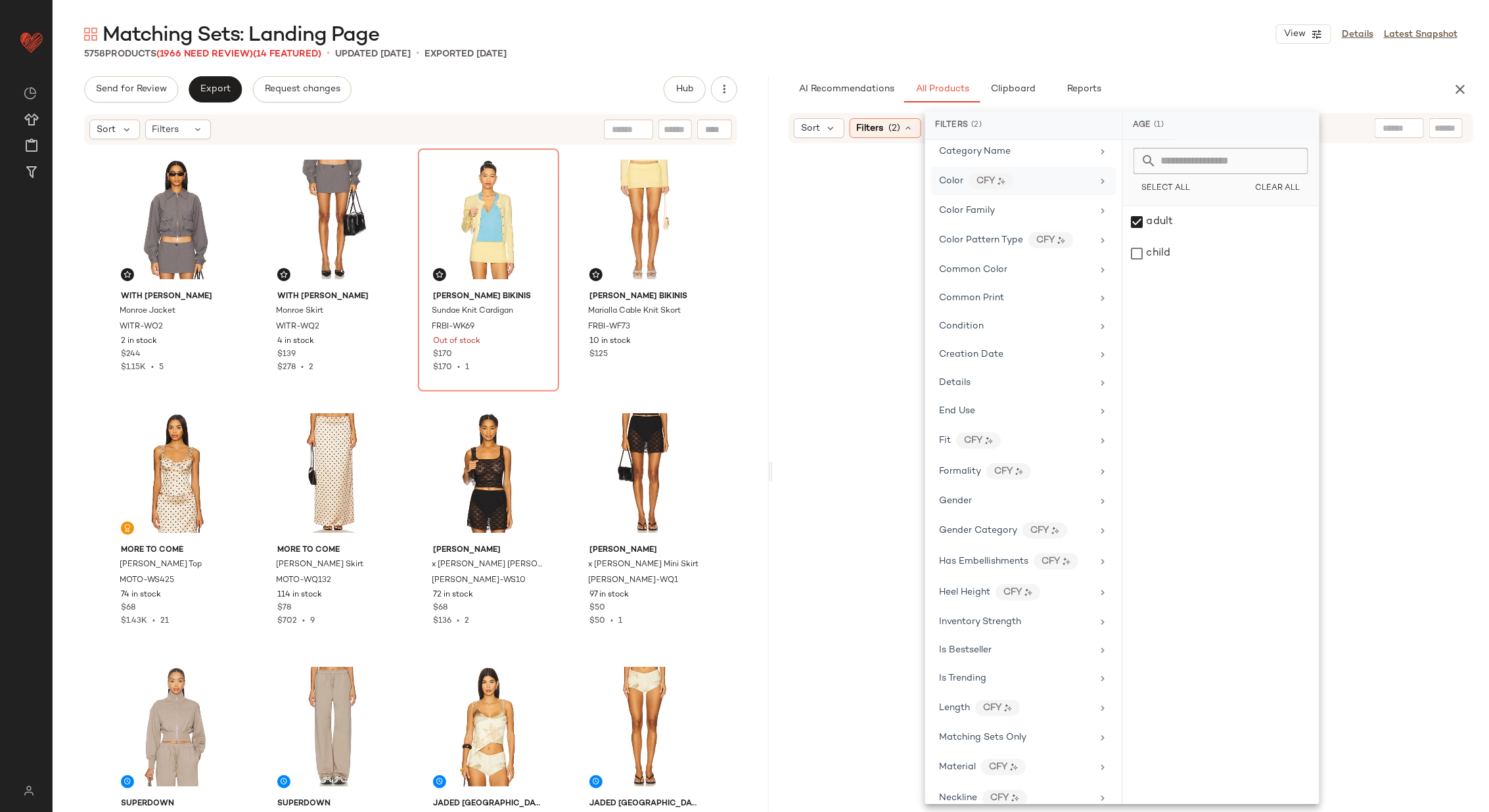
scroll to position [257, 0]
click at [1076, 494] on div "Gender" at bounding box center [1015, 500] width 153 height 14
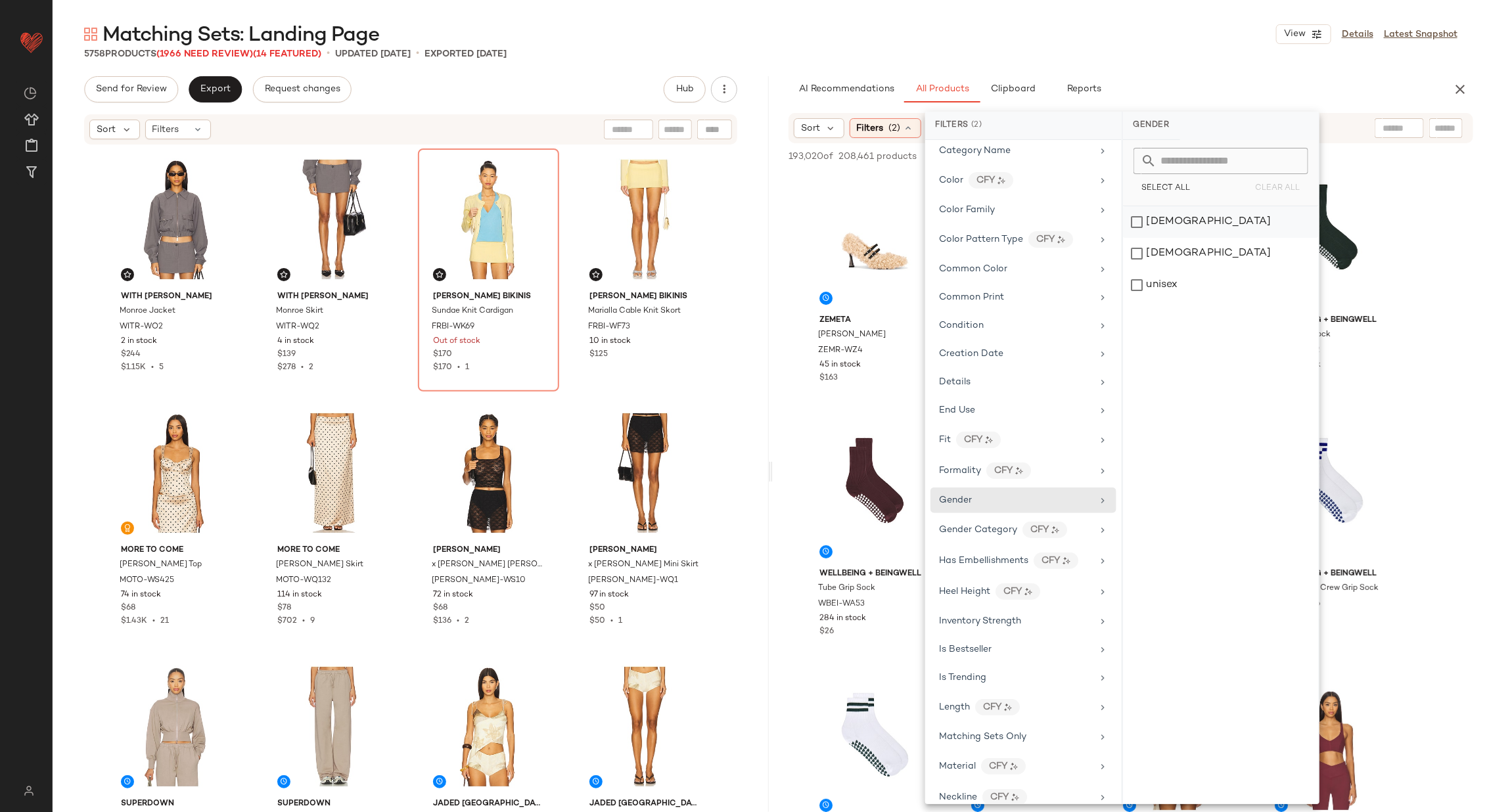
click at [1161, 230] on div "[DEMOGRAPHIC_DATA]" at bounding box center [1221, 222] width 196 height 32
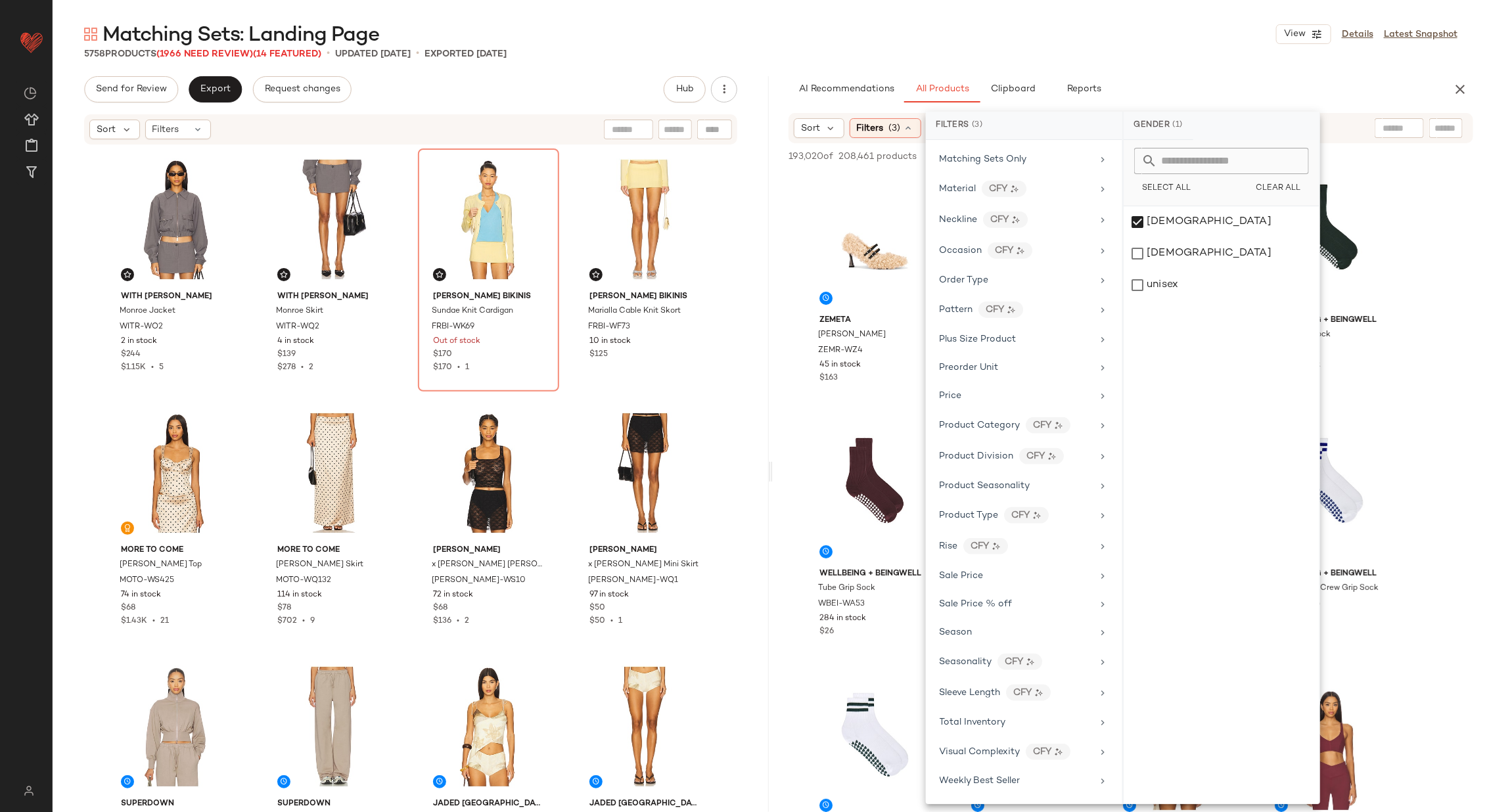
scroll to position [910, 0]
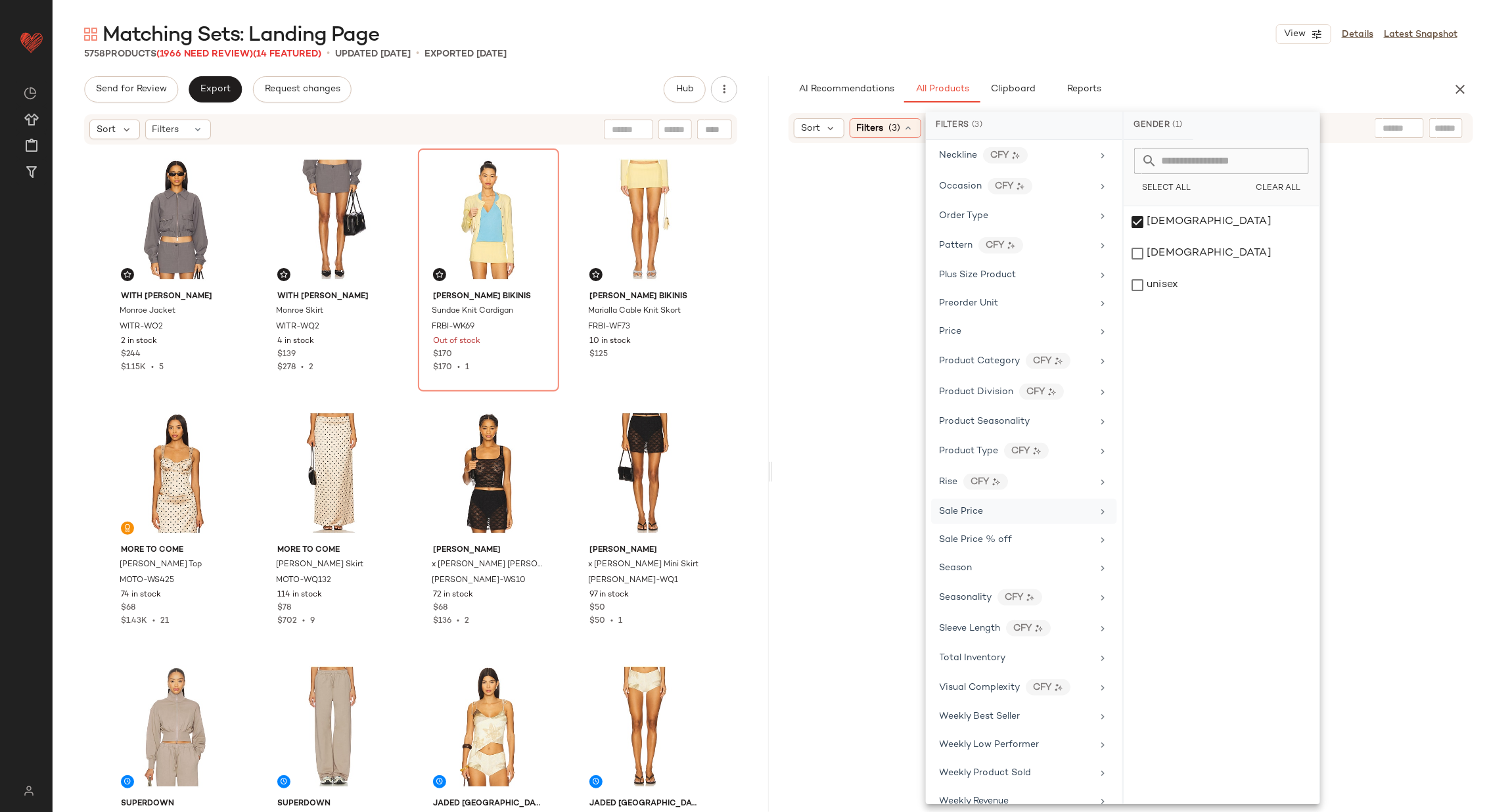
click at [1051, 504] on div "Sale Price" at bounding box center [1016, 511] width 153 height 14
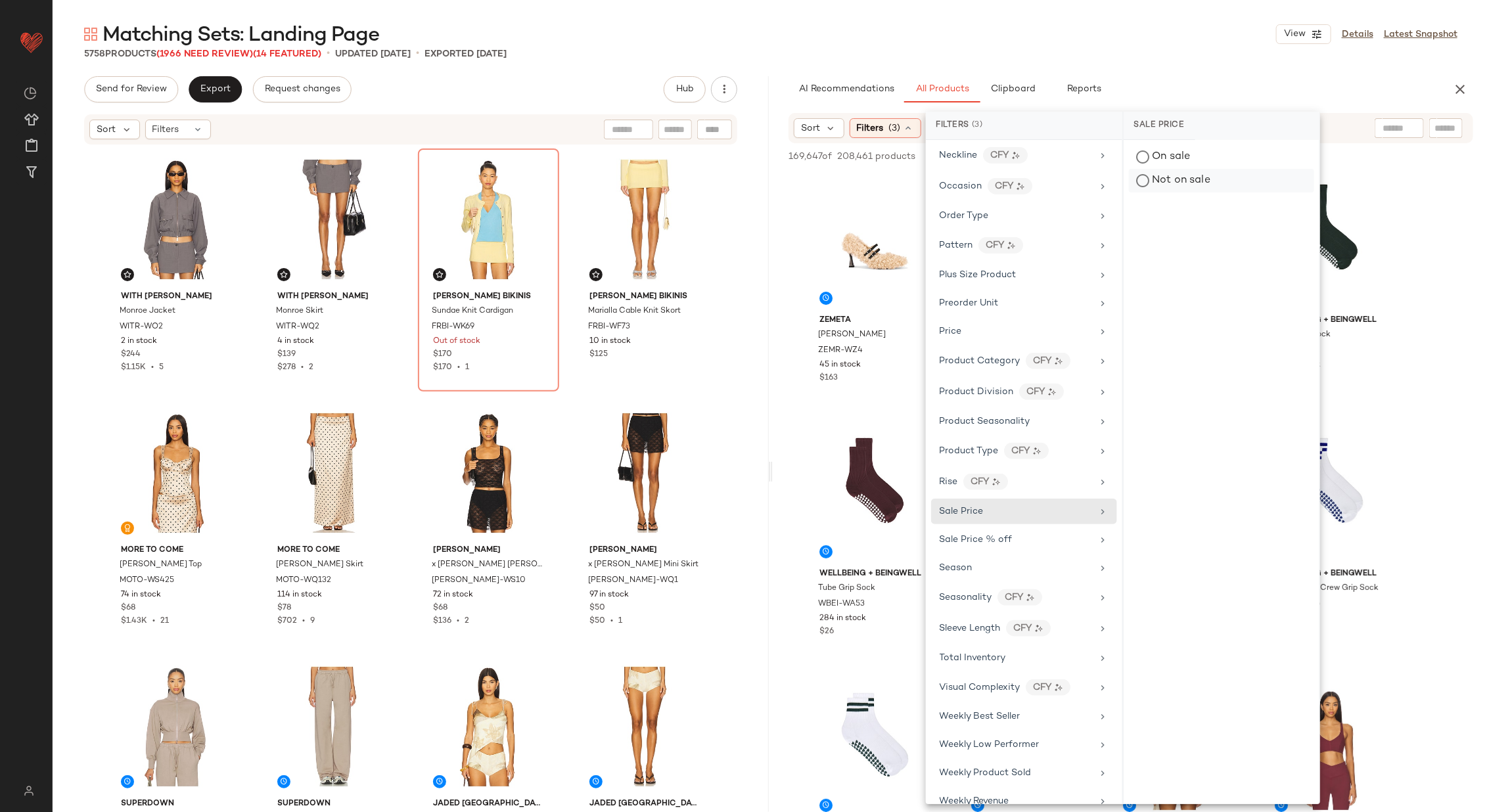
click at [1173, 182] on div "Not on sale" at bounding box center [1221, 181] width 185 height 23
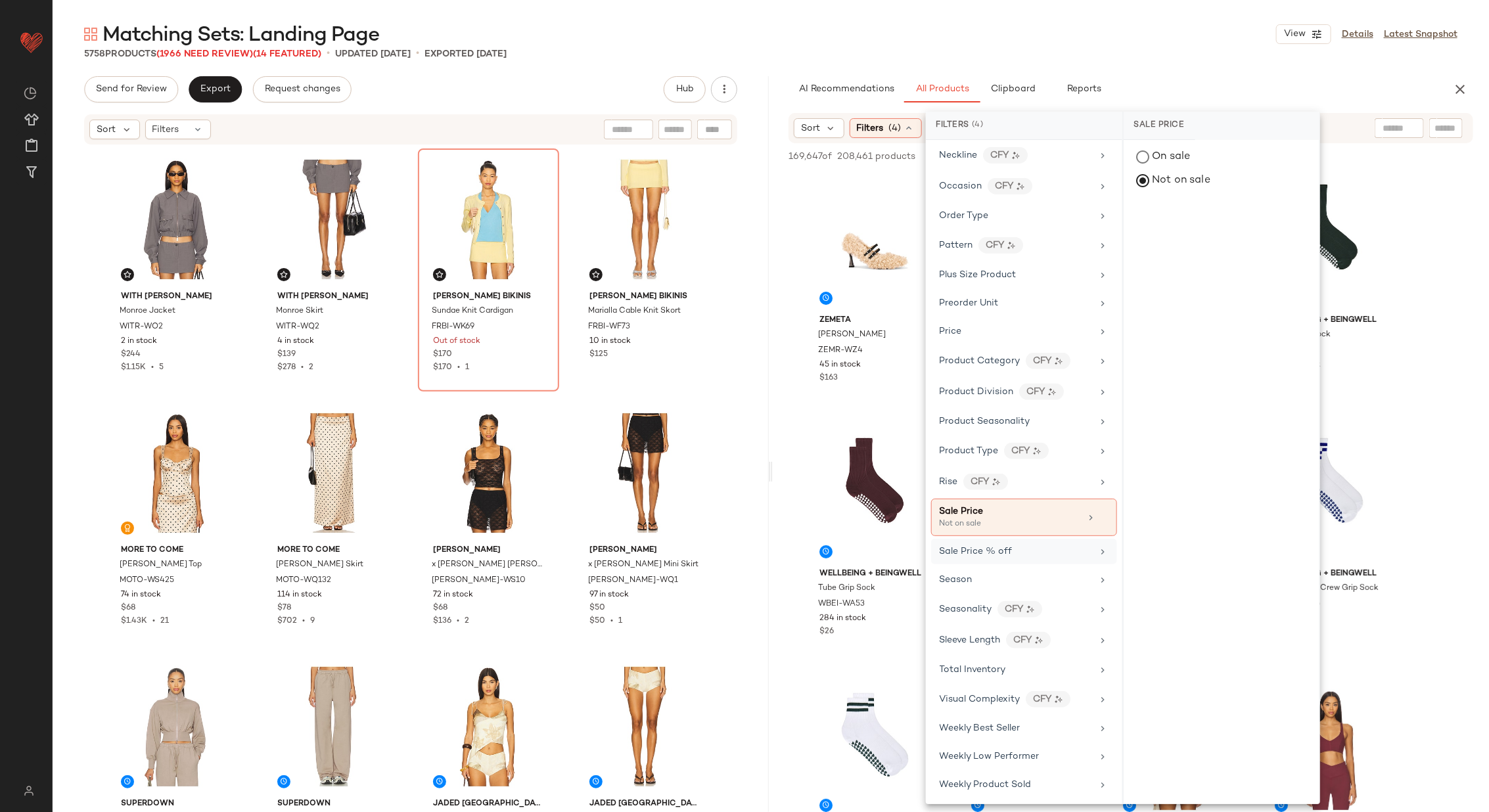
scroll to position [922, 0]
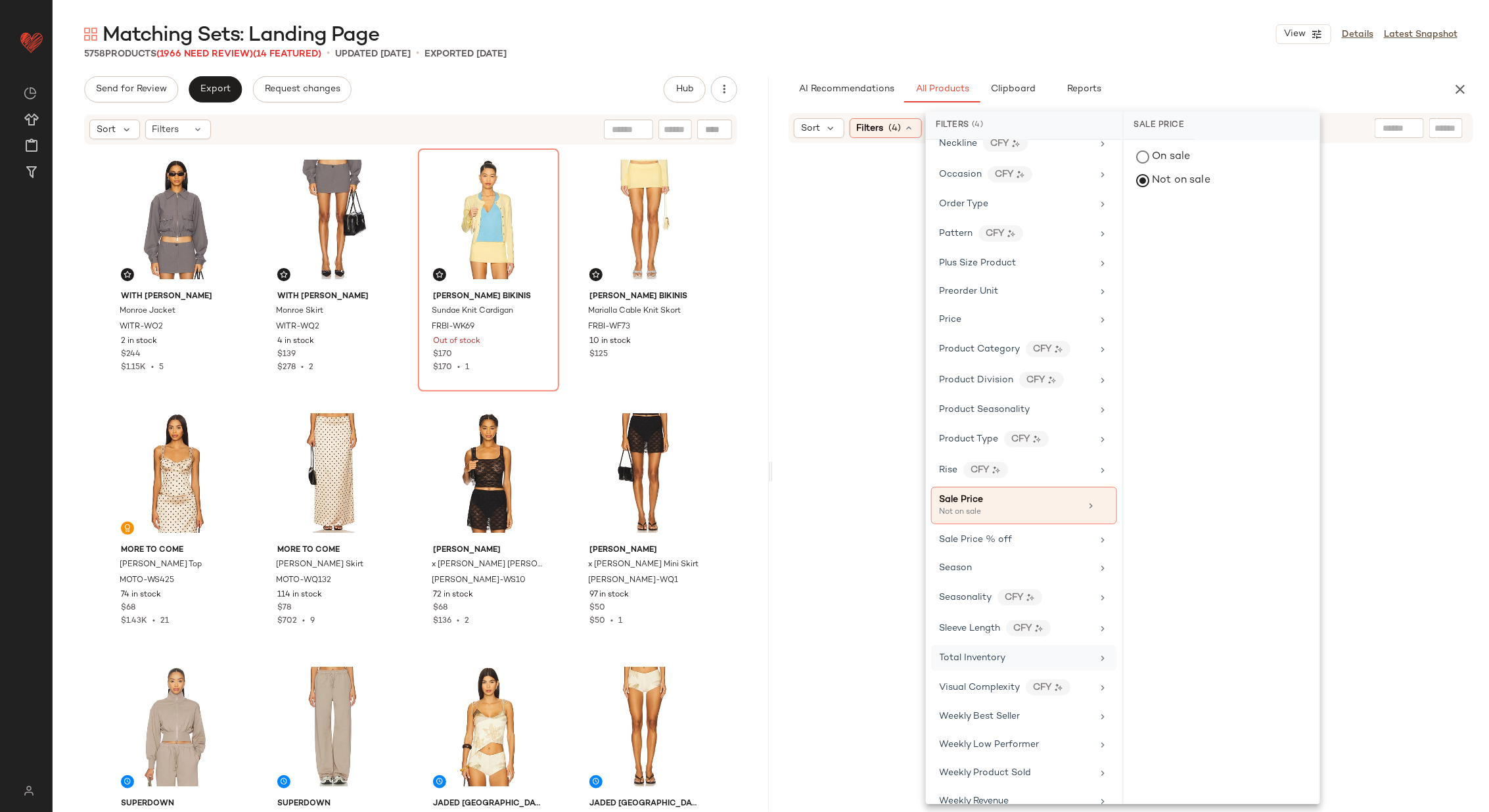
click at [1041, 651] on div "Total Inventory" at bounding box center [1016, 658] width 153 height 14
click at [1200, 188] on button "At least 1" at bounding box center [1221, 183] width 175 height 18
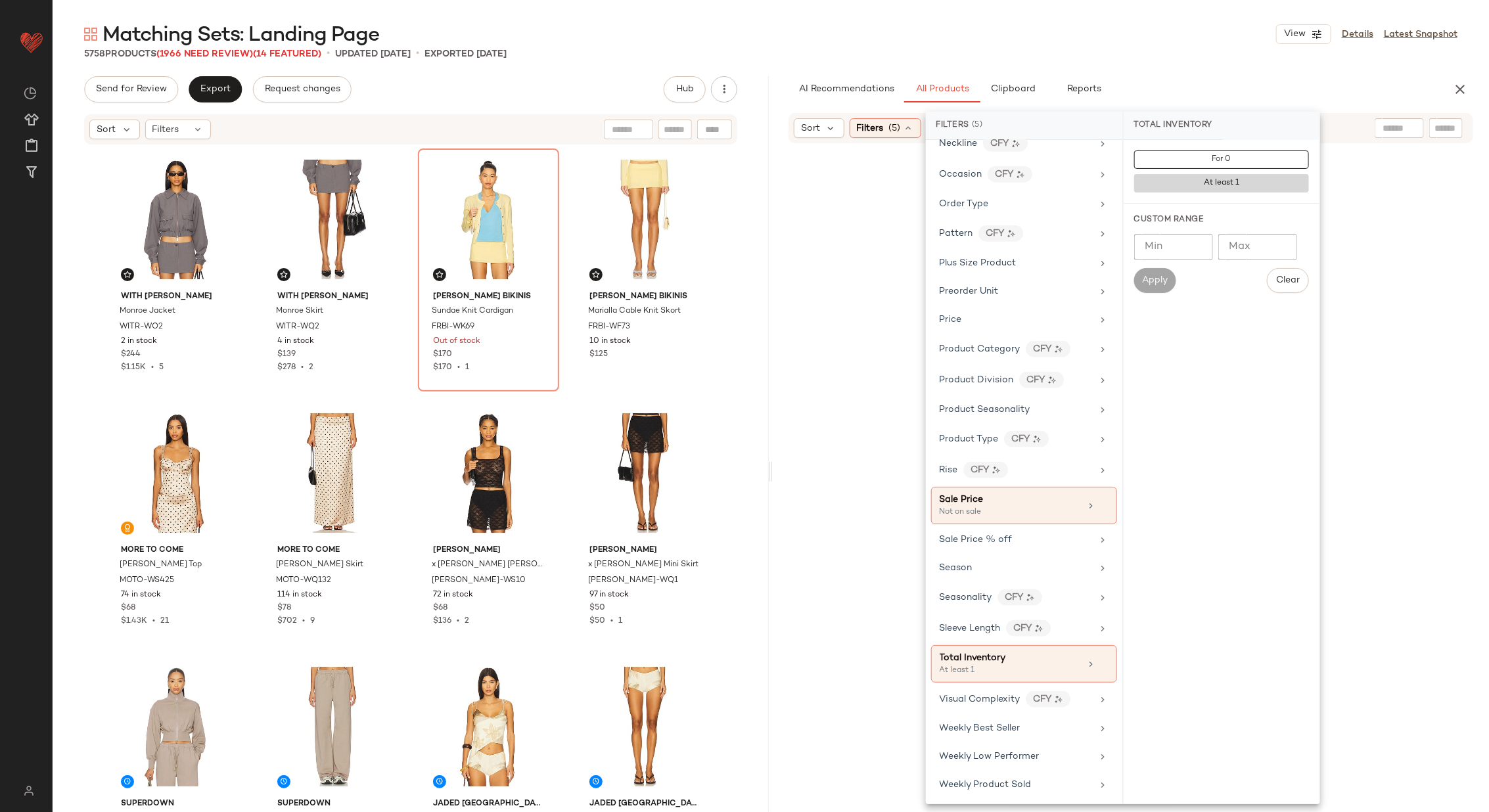
click at [1186, 183] on button "At least 1" at bounding box center [1221, 183] width 175 height 18
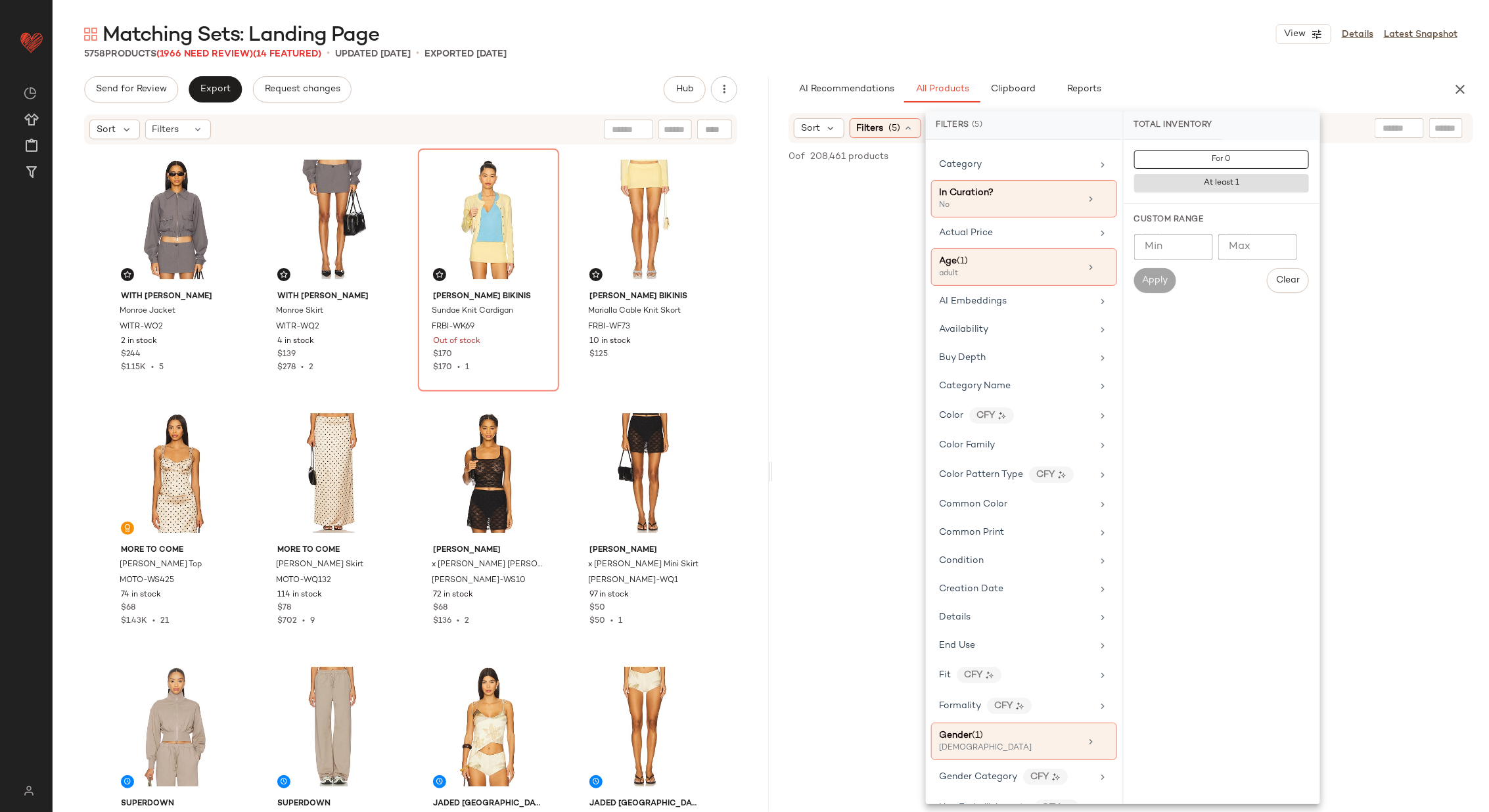
scroll to position [0, 0]
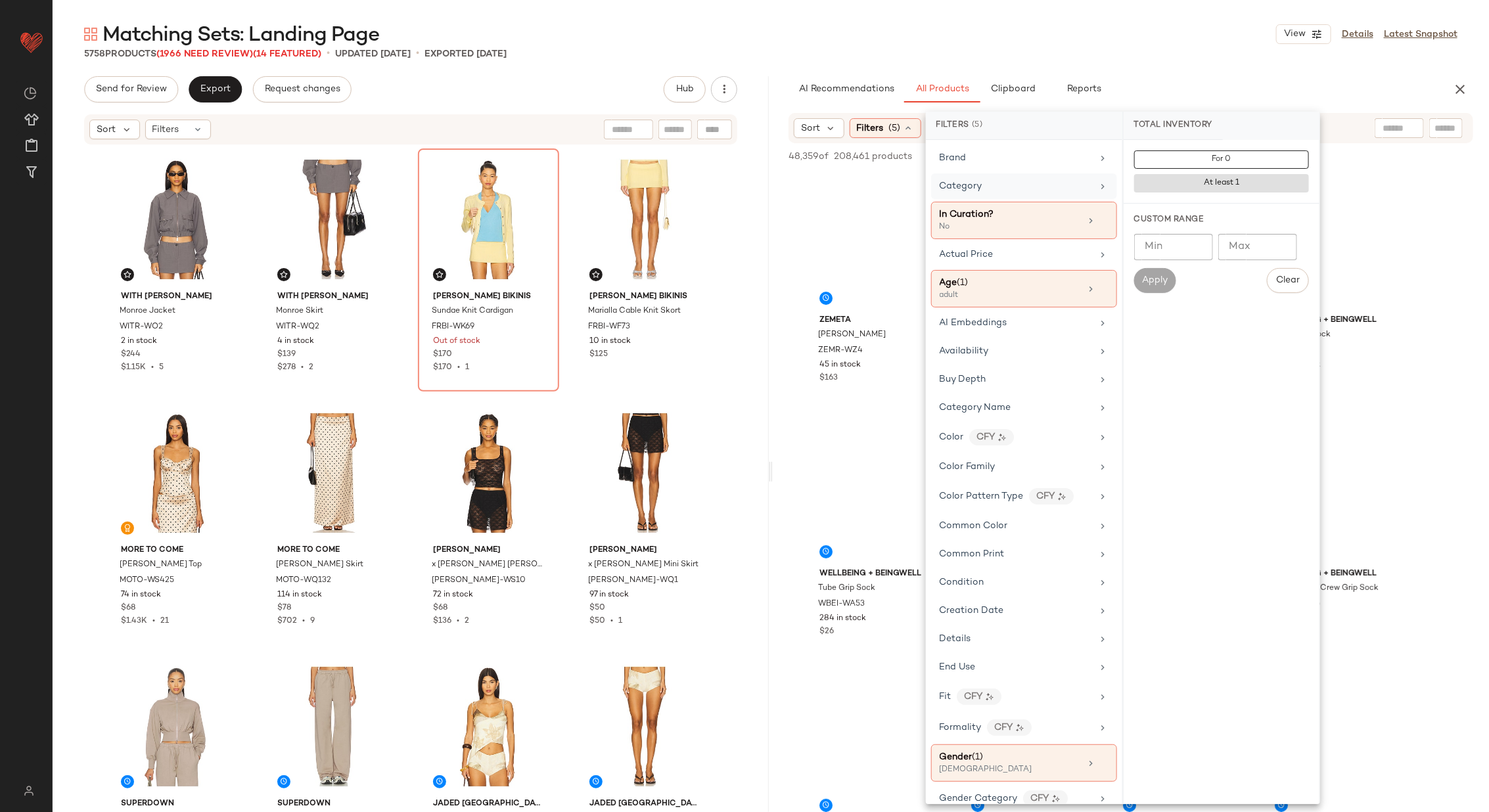
click at [1030, 184] on div "Category" at bounding box center [1016, 186] width 153 height 14
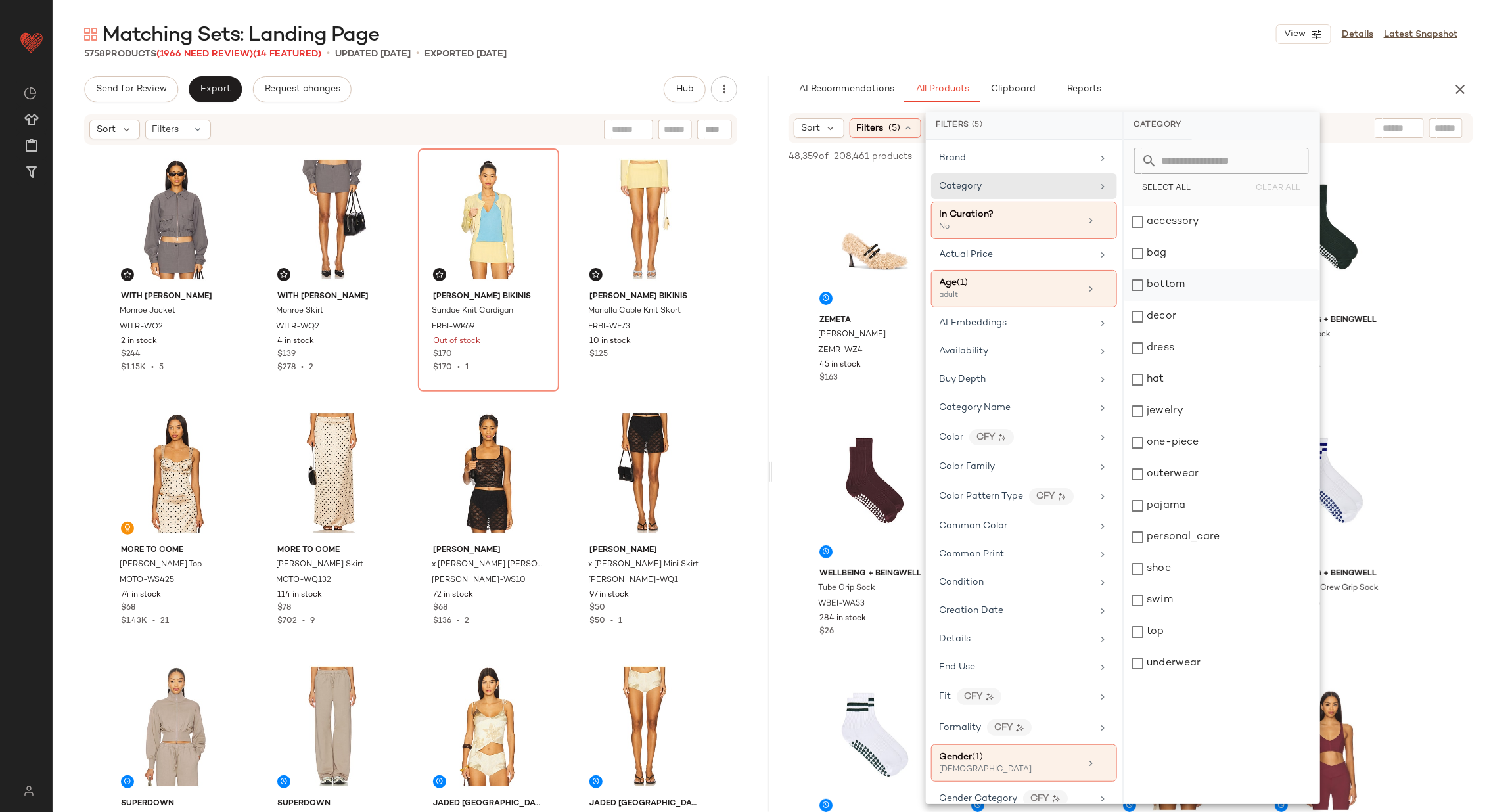
click at [1213, 283] on div "bottom" at bounding box center [1221, 285] width 196 height 32
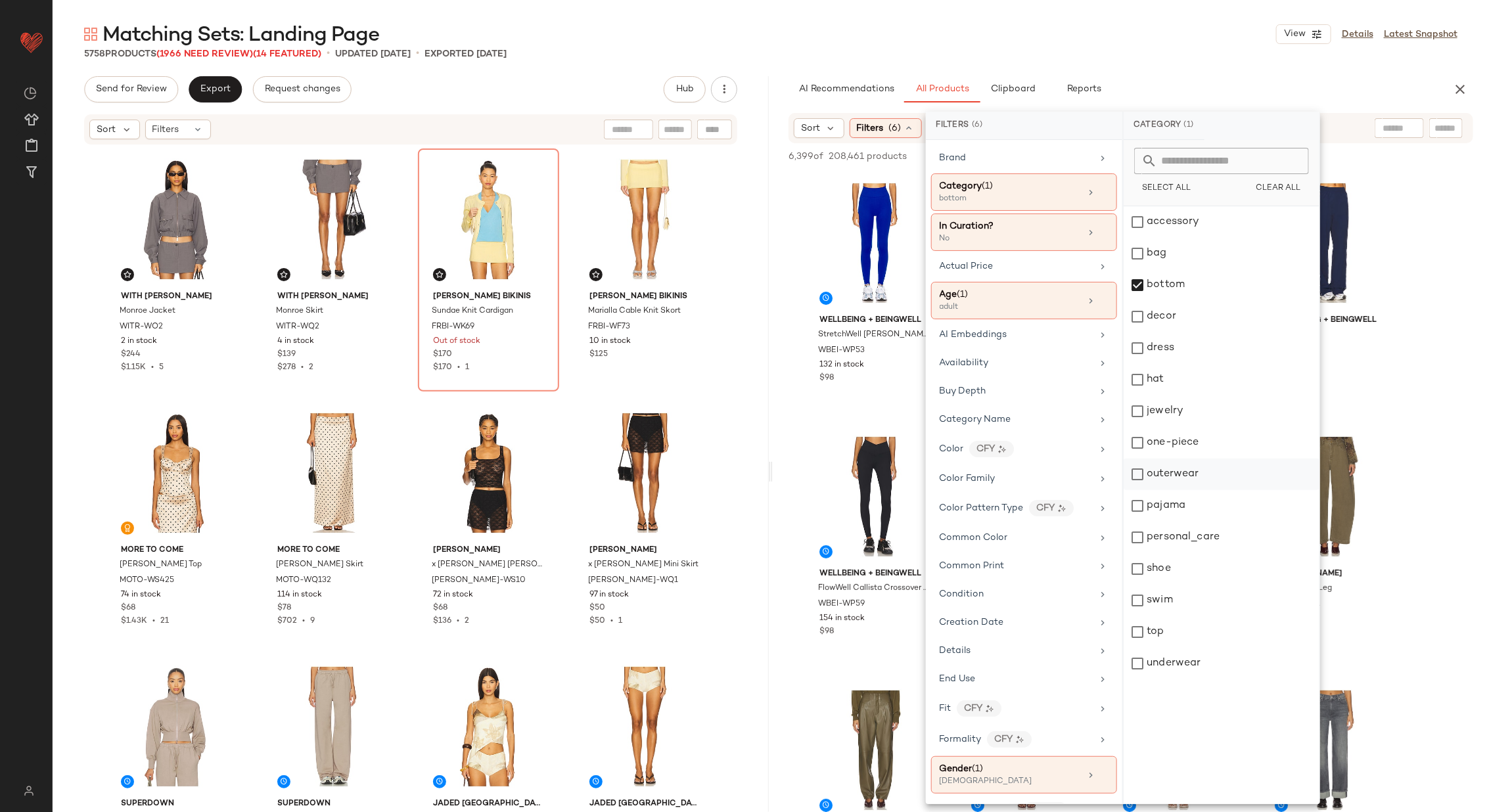
click at [1230, 473] on div "outerwear" at bounding box center [1221, 474] width 196 height 32
click at [1237, 627] on div "top" at bounding box center [1221, 632] width 196 height 32
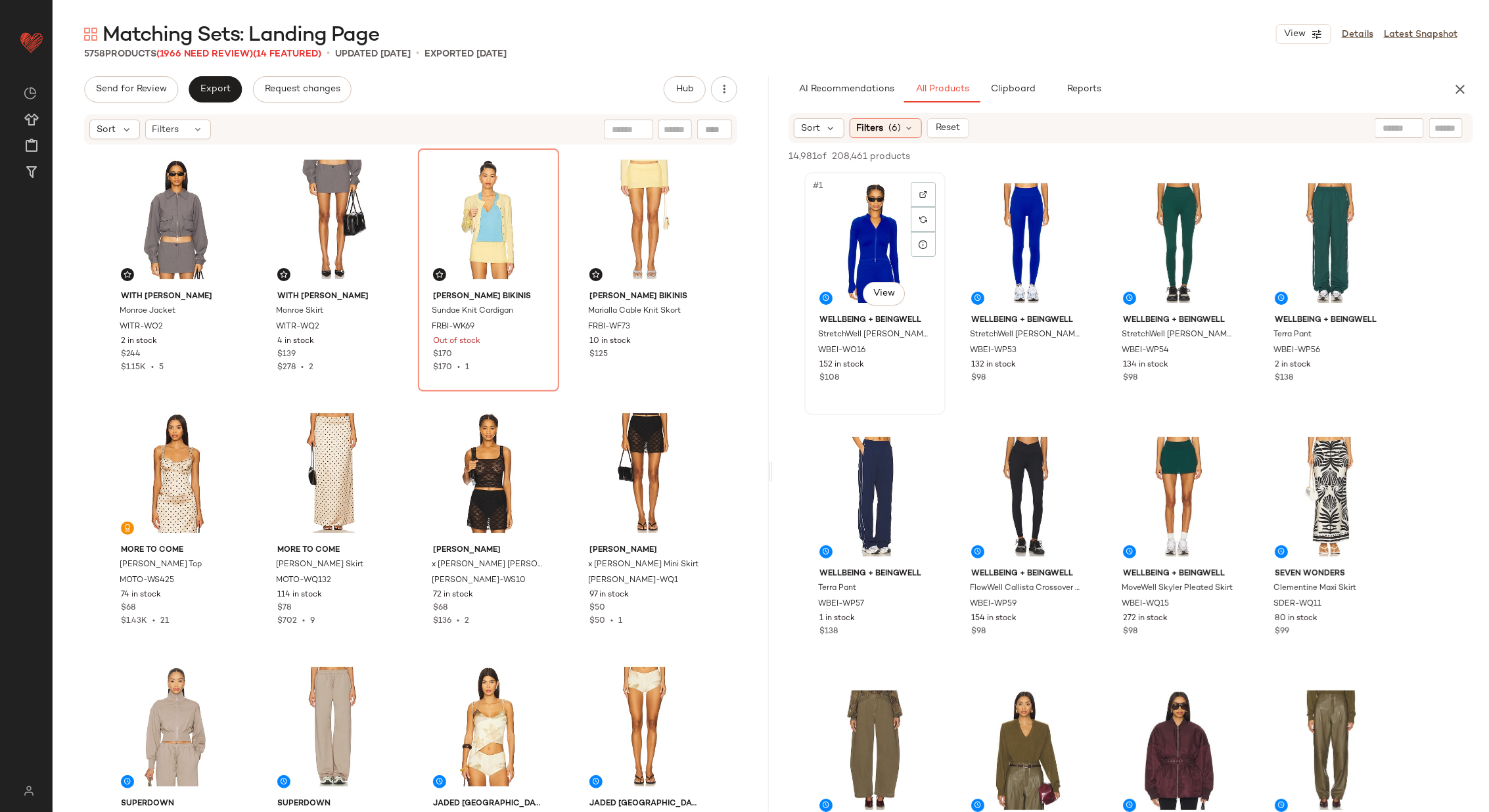
click at [865, 233] on div "#1 View" at bounding box center [875, 243] width 132 height 133
click at [1016, 246] on div "#2 View" at bounding box center [1026, 243] width 132 height 133
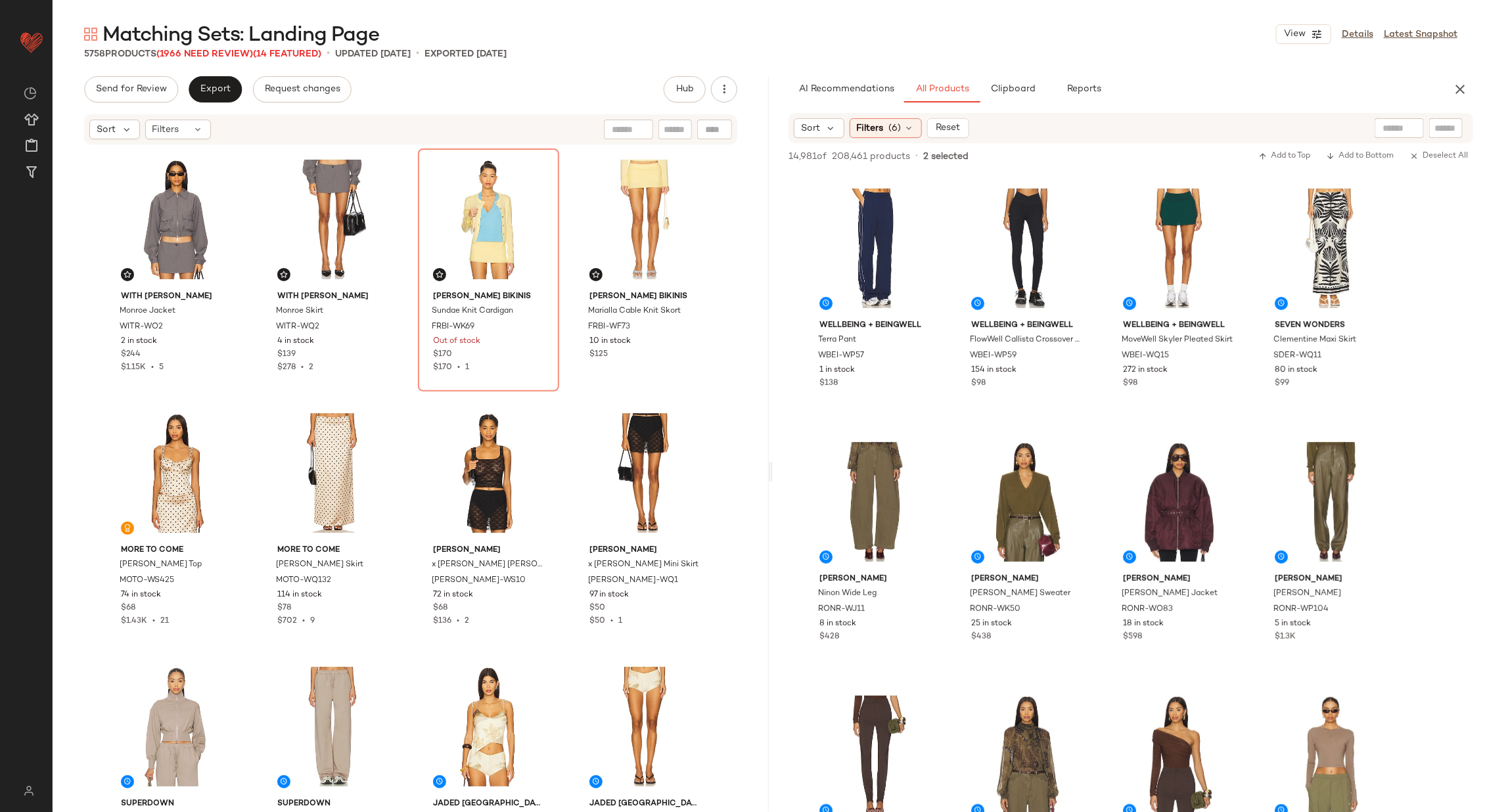
scroll to position [231, 0]
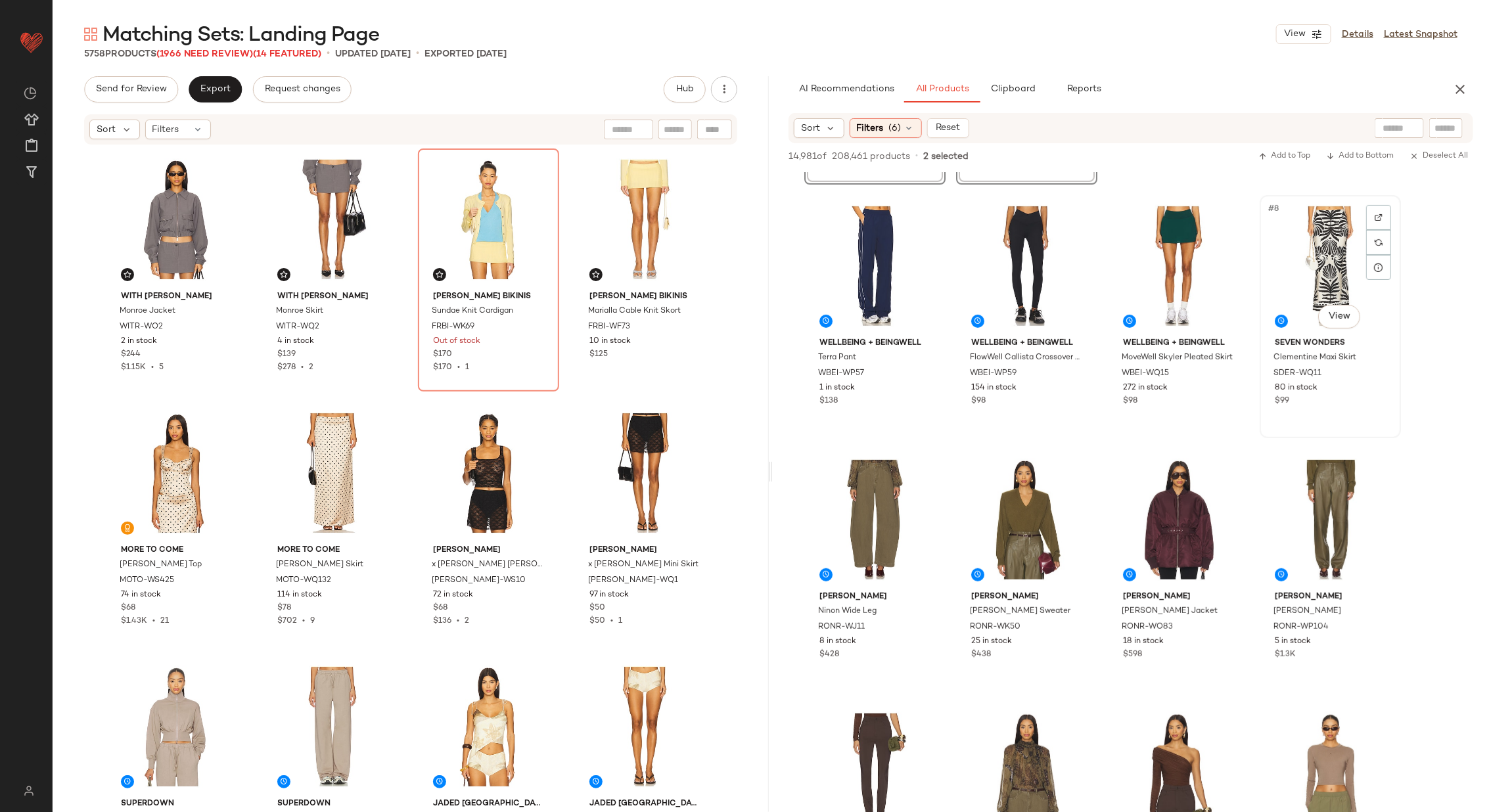
click at [1321, 268] on div "#8 View" at bounding box center [1330, 266] width 132 height 133
click at [1021, 511] on div "#10 View" at bounding box center [1026, 519] width 132 height 133
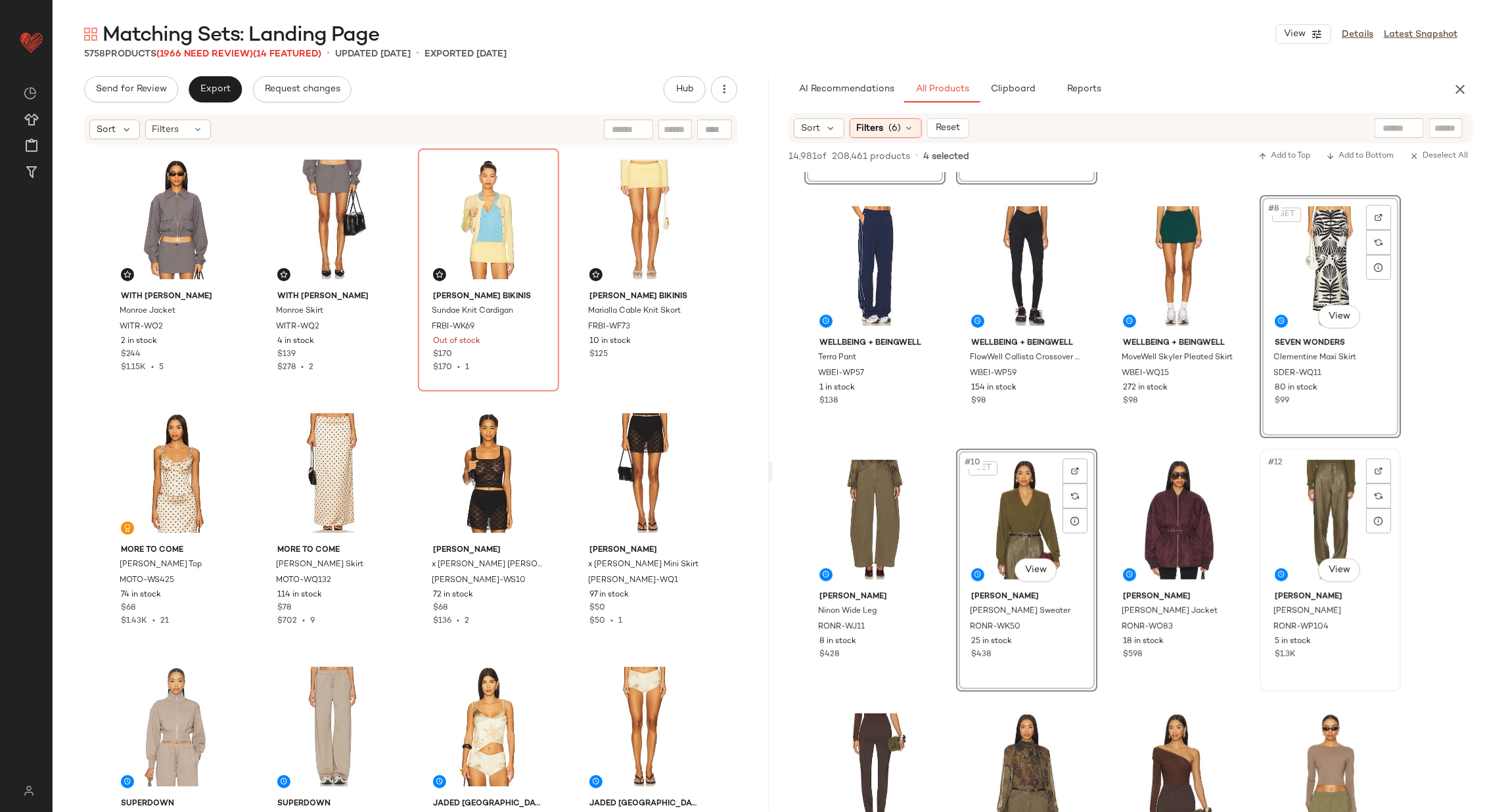
click at [1298, 481] on div "#12 View" at bounding box center [1330, 519] width 132 height 133
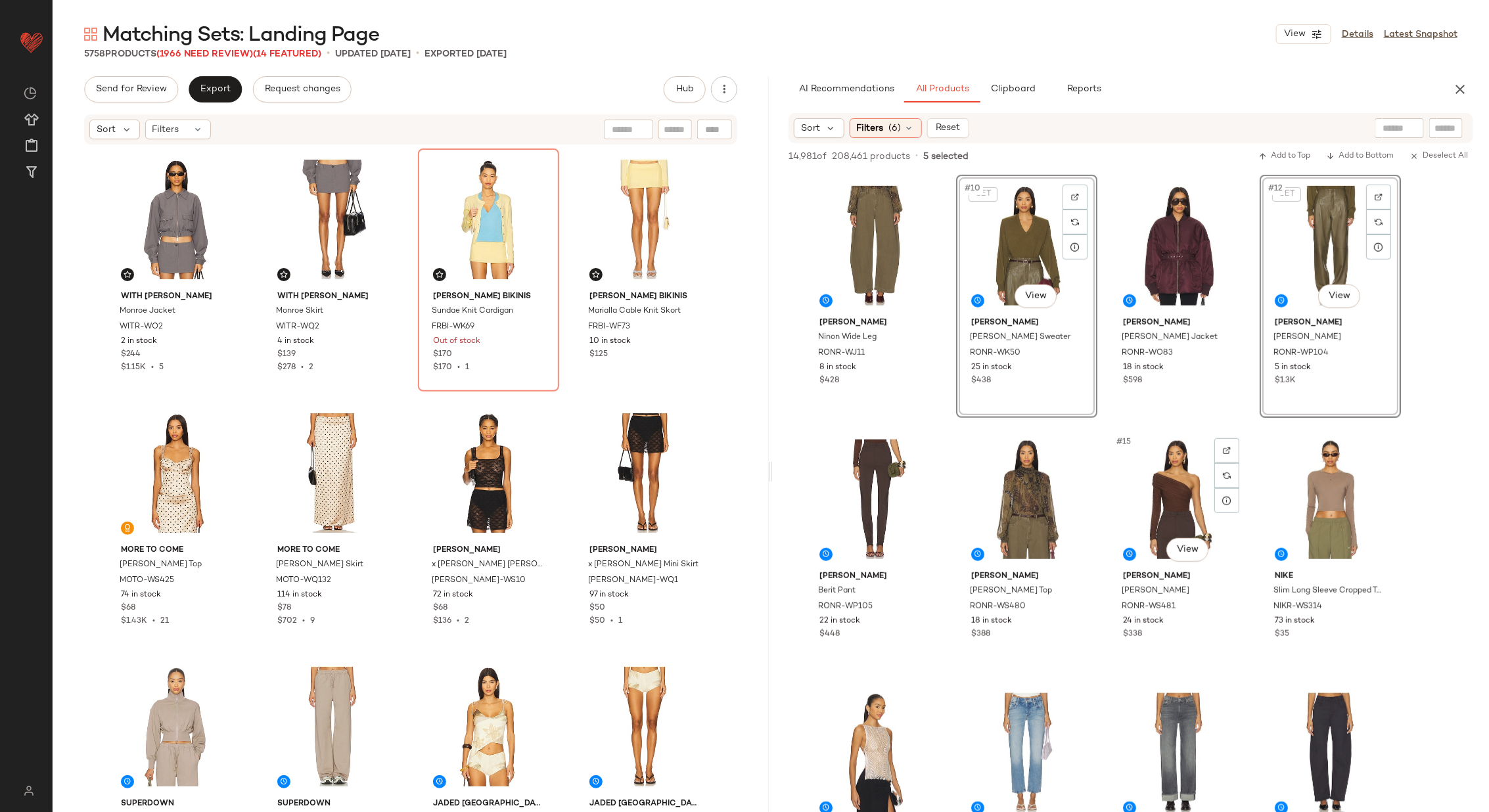
scroll to position [507, 0]
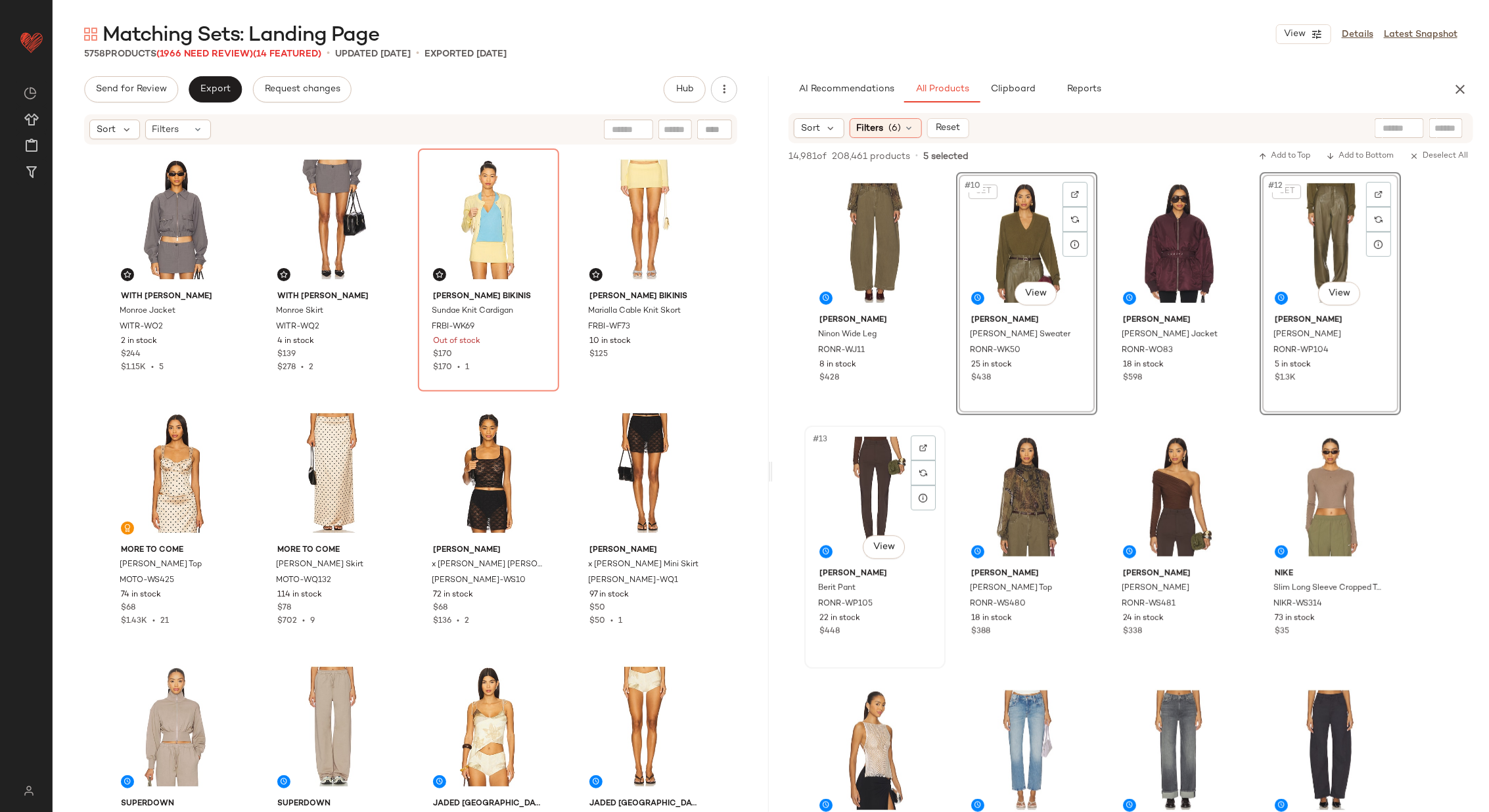
click at [870, 486] on div "#13 View" at bounding box center [875, 496] width 132 height 133
click at [1172, 494] on div "#15 View" at bounding box center [1178, 496] width 132 height 133
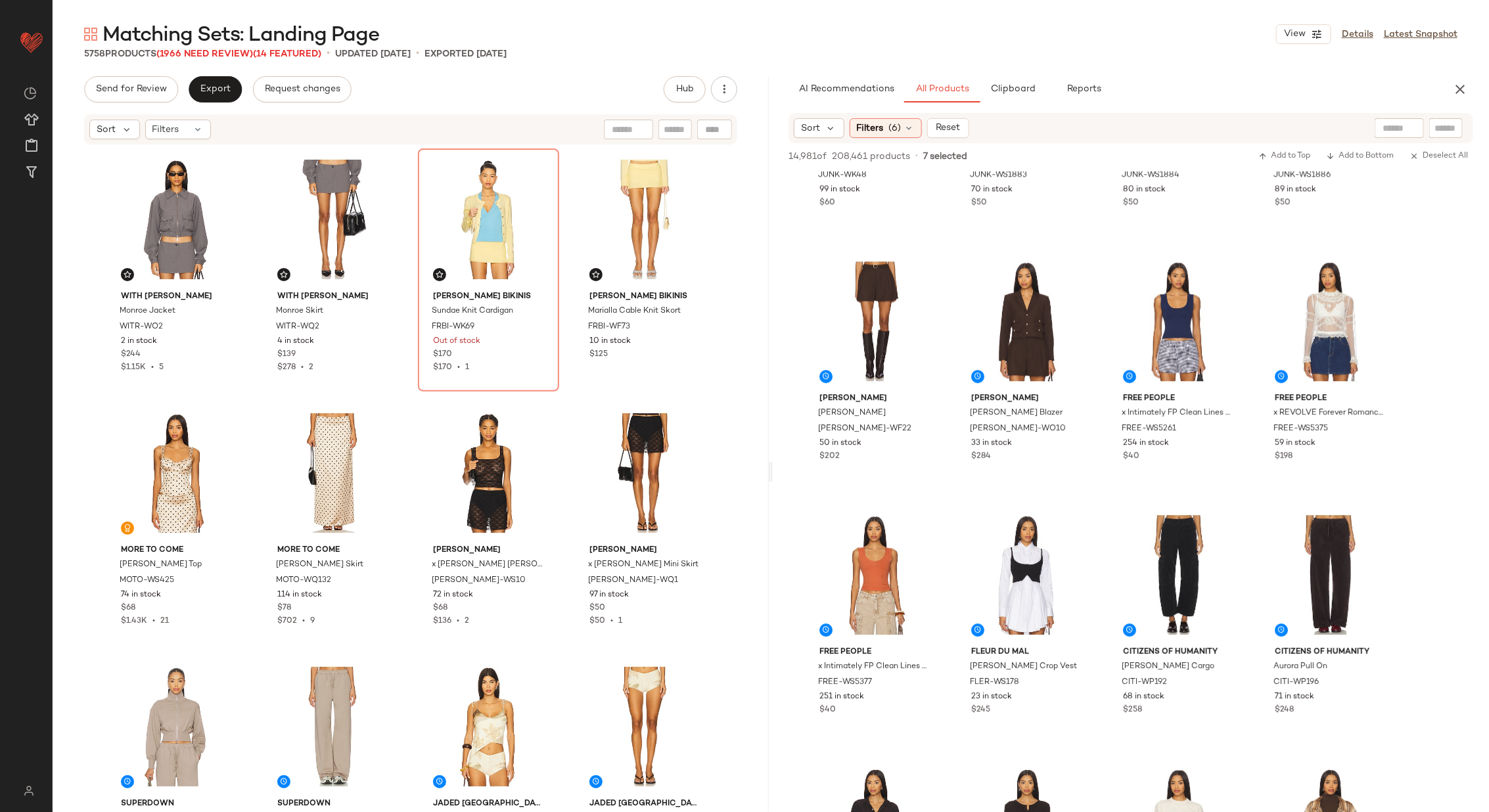
scroll to position [2203, 0]
click at [990, 312] on div "#38 View" at bounding box center [1026, 322] width 132 height 133
click at [861, 332] on div "#37 View" at bounding box center [875, 322] width 132 height 133
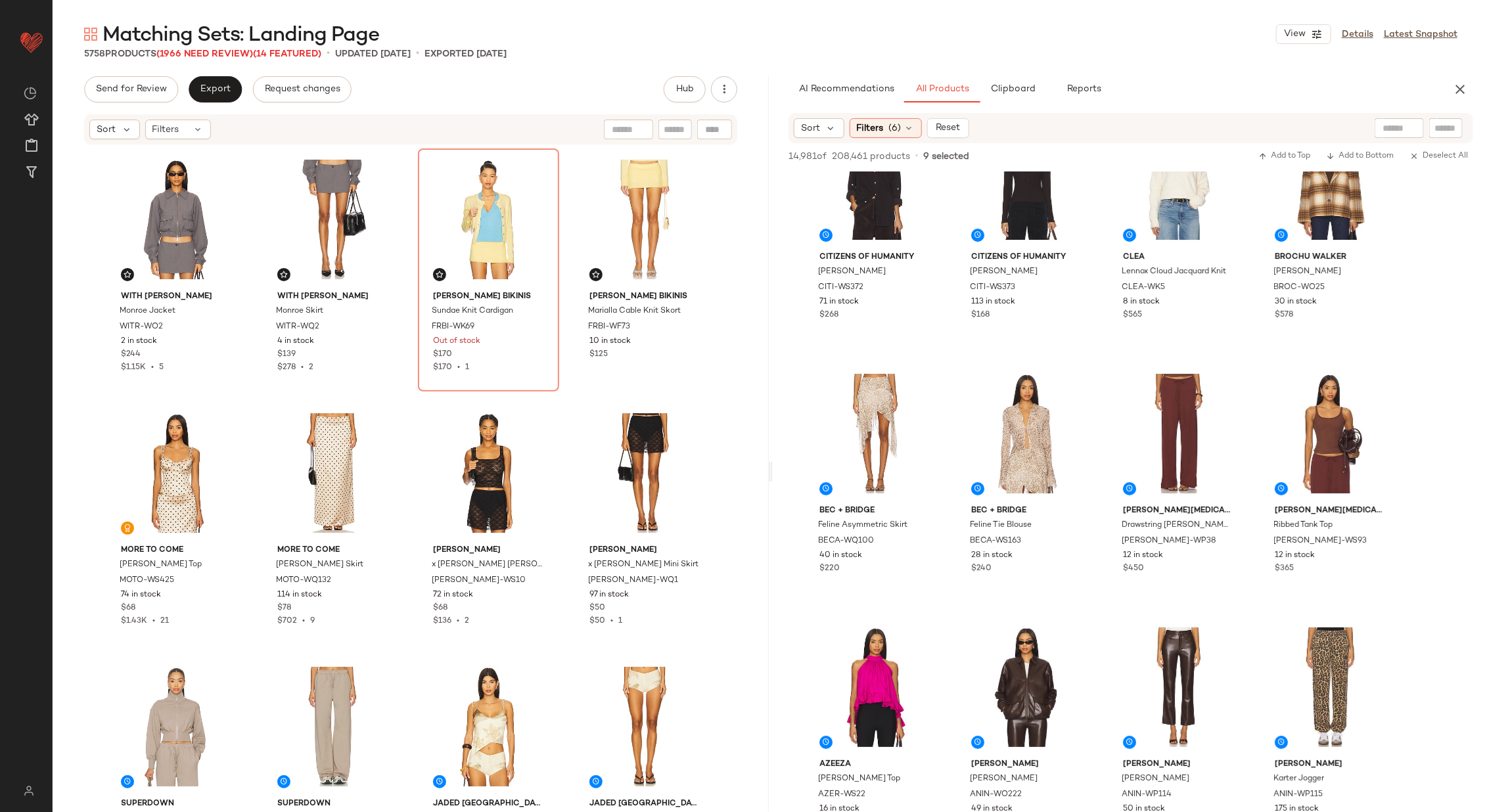
scroll to position [2864, 0]
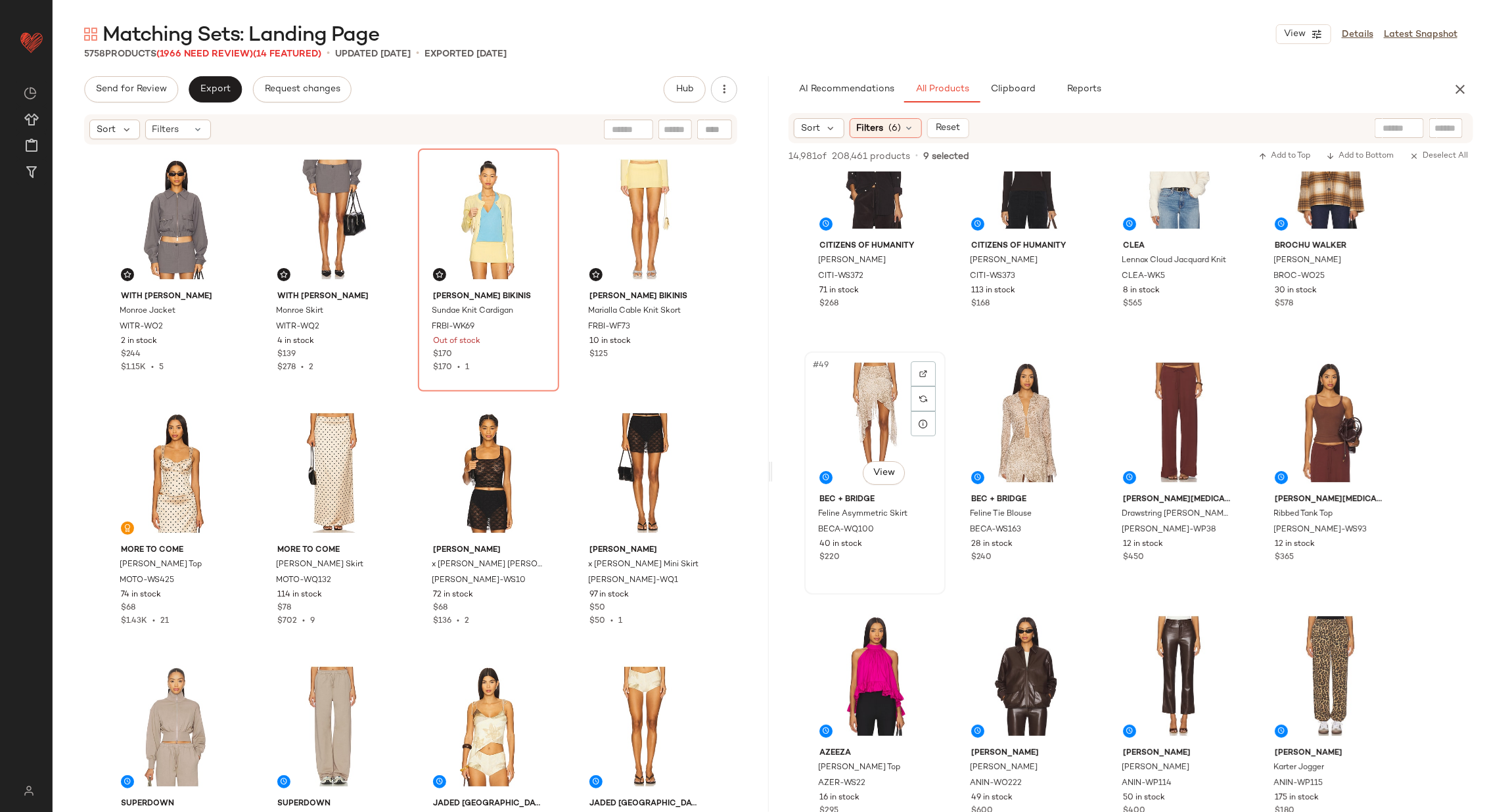
click at [880, 409] on div "#49 View" at bounding box center [875, 422] width 132 height 133
click at [1021, 418] on div "#50 View" at bounding box center [1026, 422] width 132 height 133
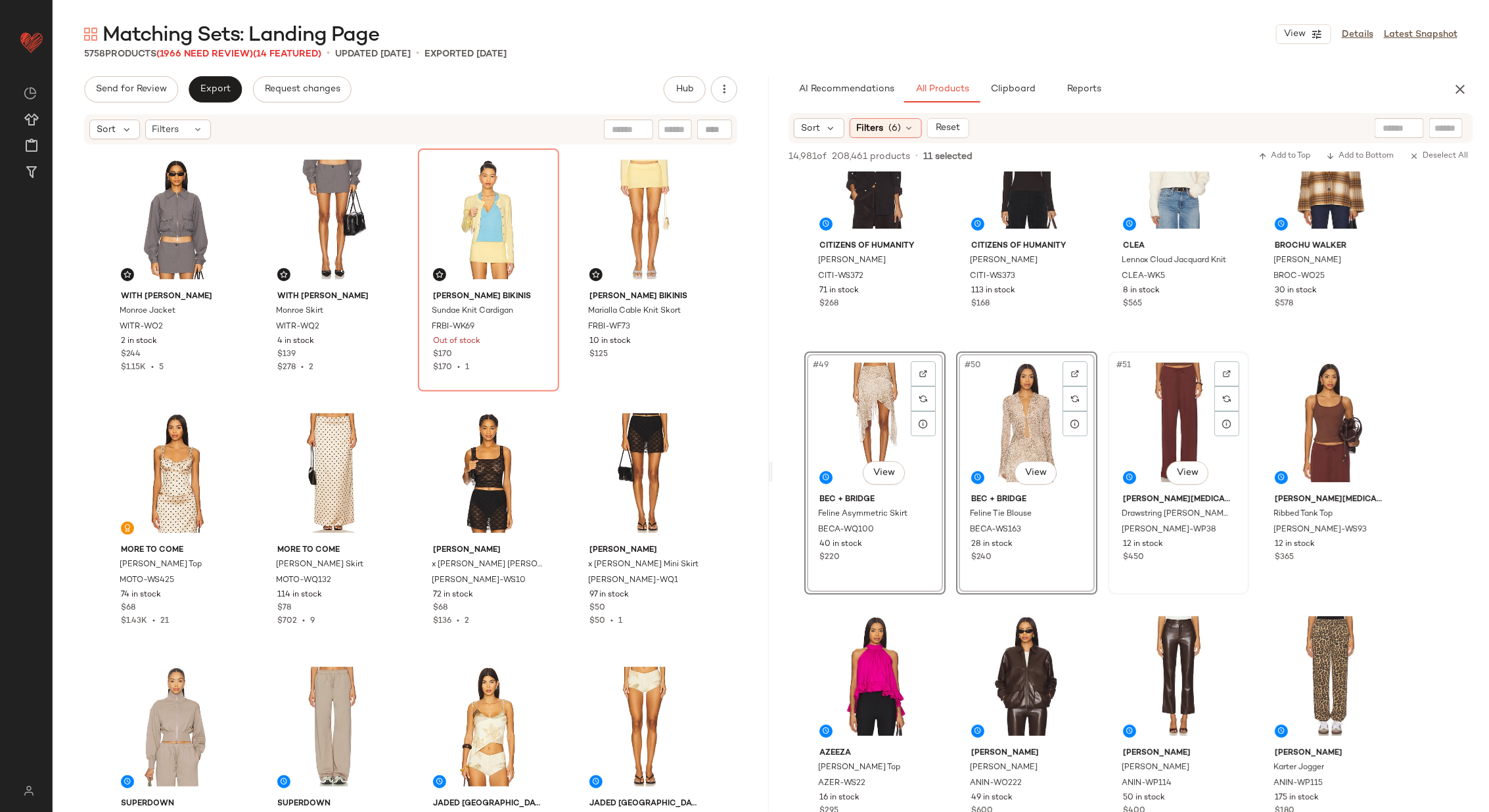
click at [1158, 419] on div "#51 View" at bounding box center [1178, 422] width 132 height 133
click at [1320, 421] on div "#52 View" at bounding box center [1330, 422] width 132 height 133
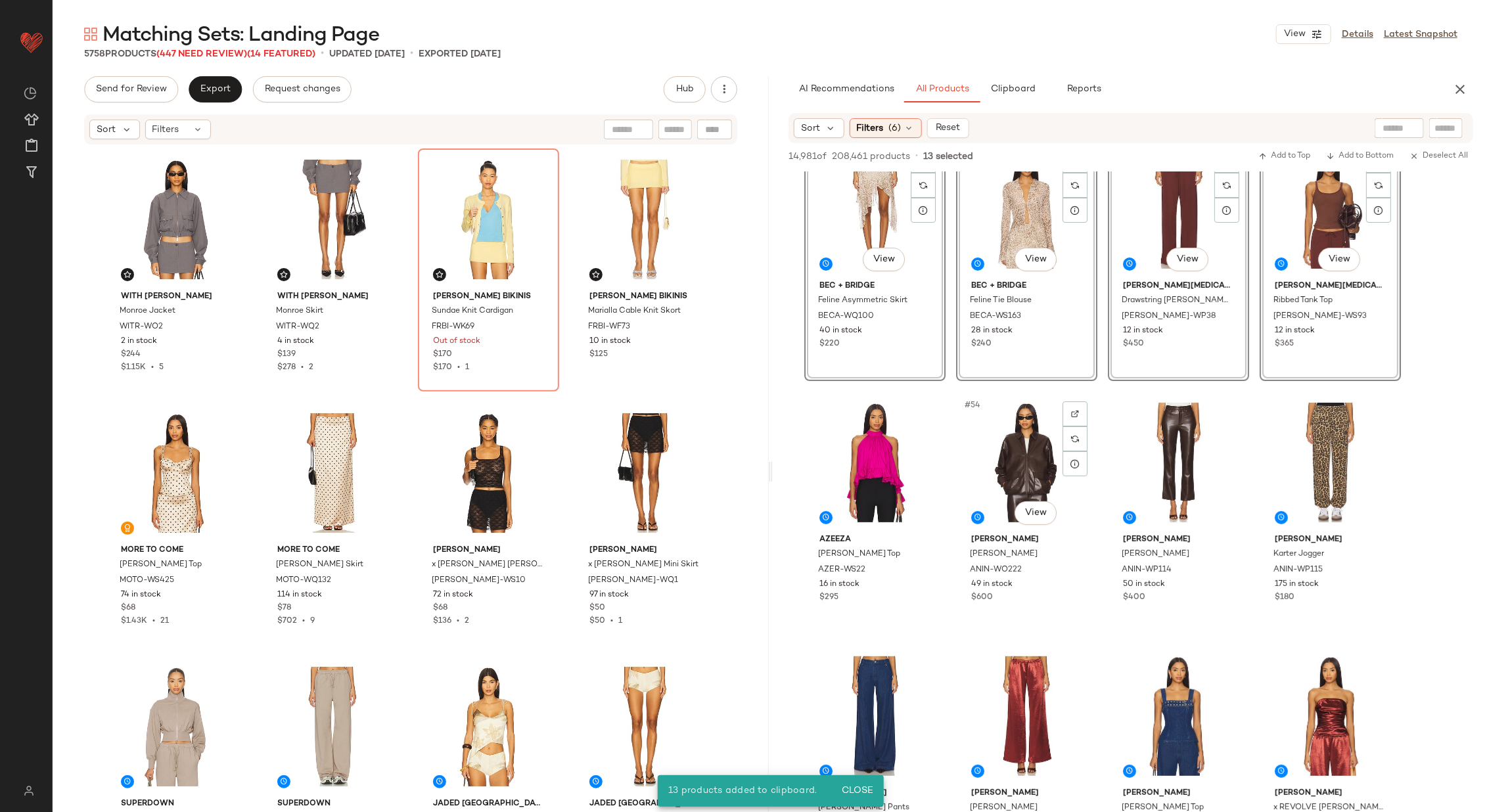
scroll to position [3079, 0]
click at [1011, 440] on div "#54 View" at bounding box center [1026, 461] width 132 height 133
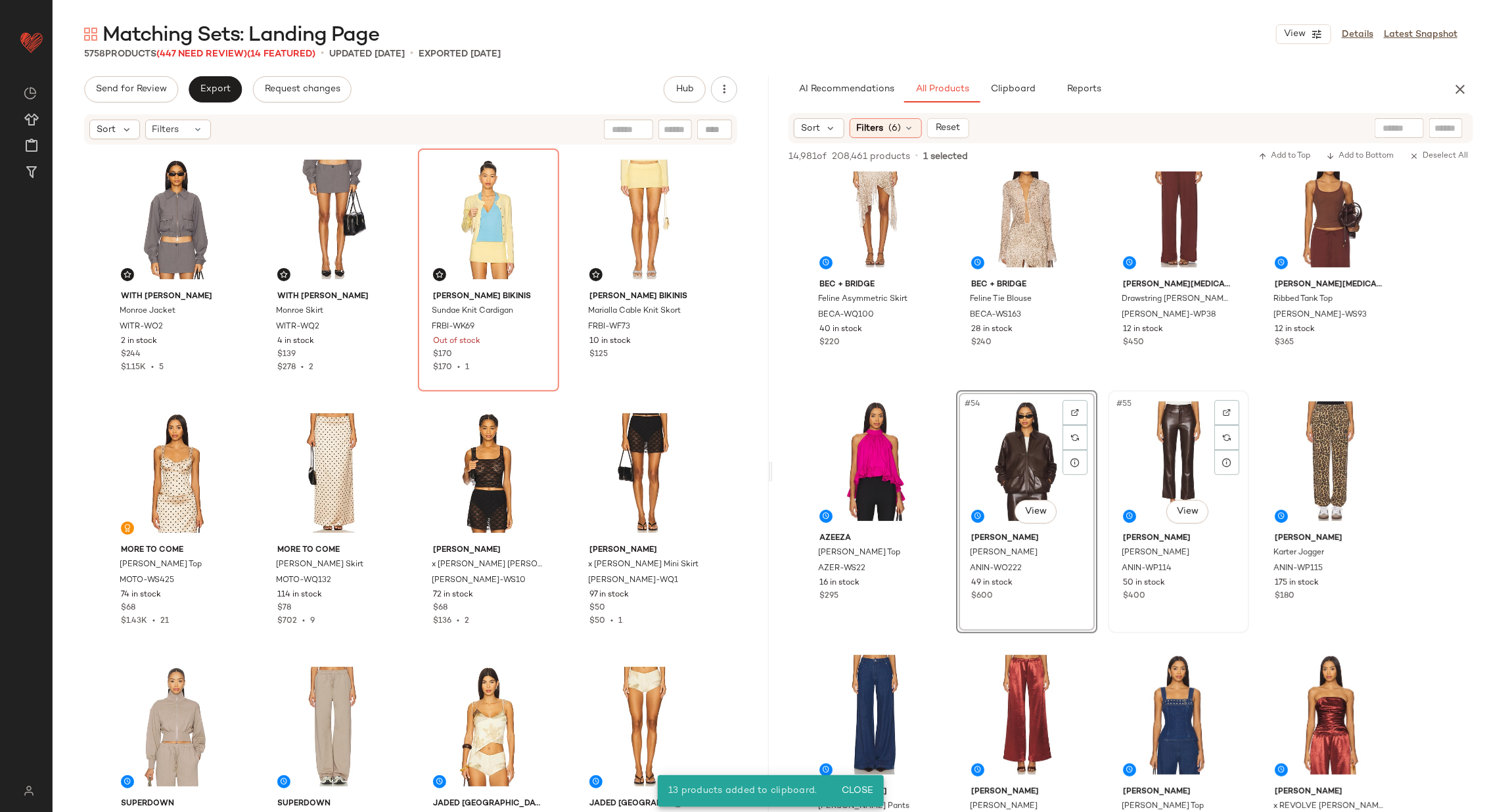
click at [1142, 454] on div "#55 View" at bounding box center [1178, 461] width 132 height 133
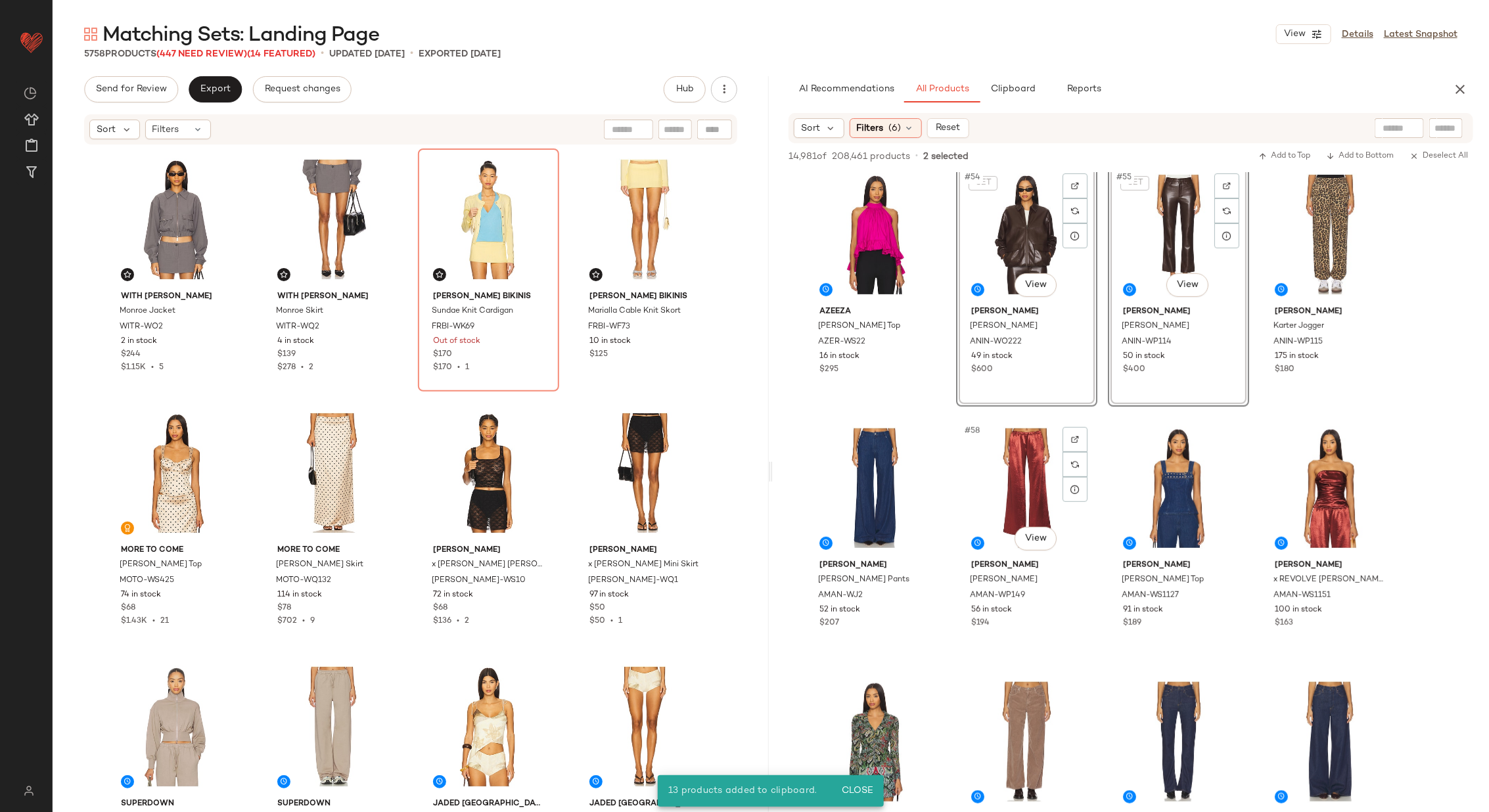
scroll to position [3321, 0]
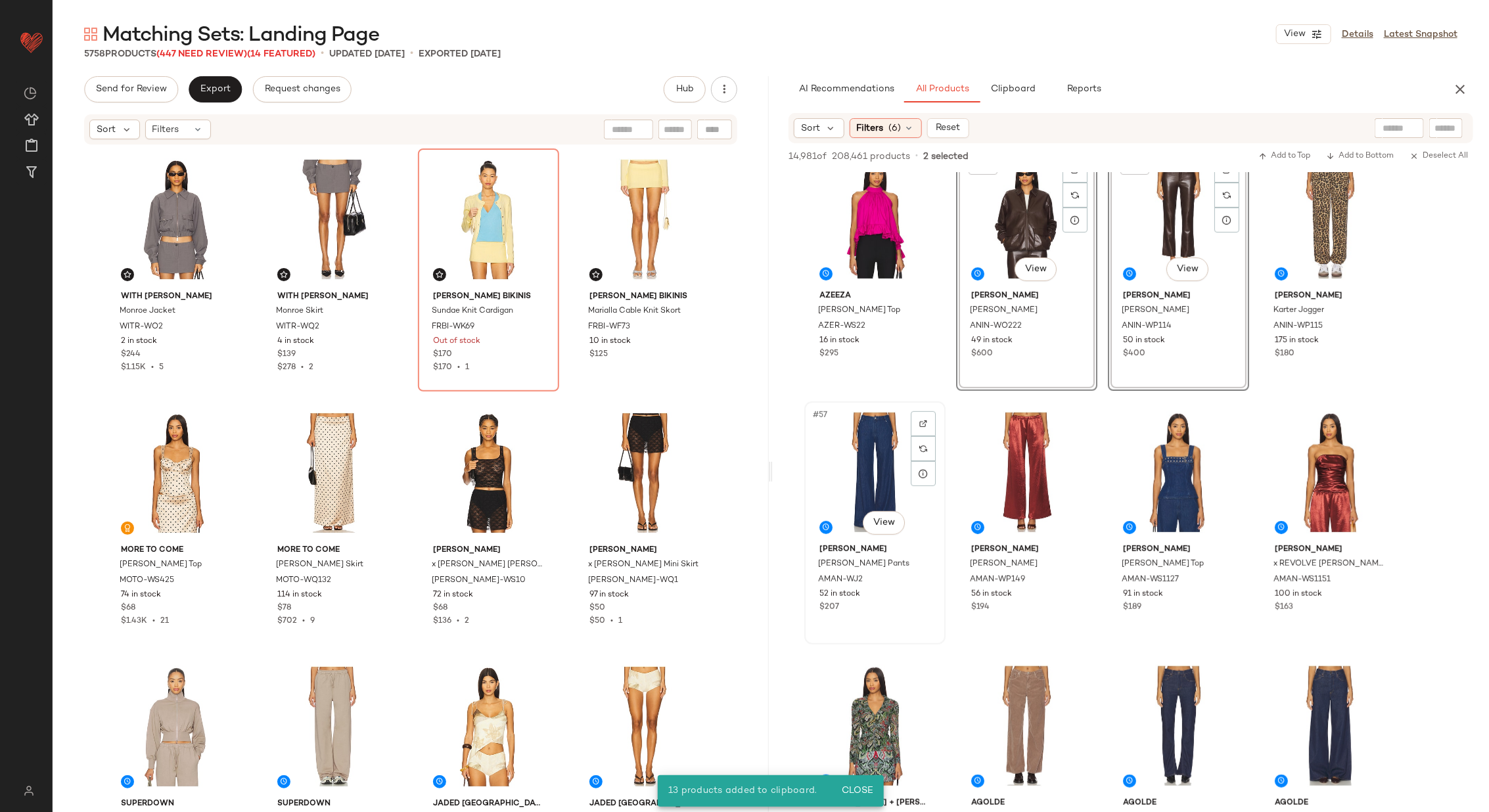
click at [859, 476] on div "#57 View" at bounding box center [875, 472] width 132 height 133
click at [1016, 467] on div "#58 View" at bounding box center [1026, 472] width 132 height 133
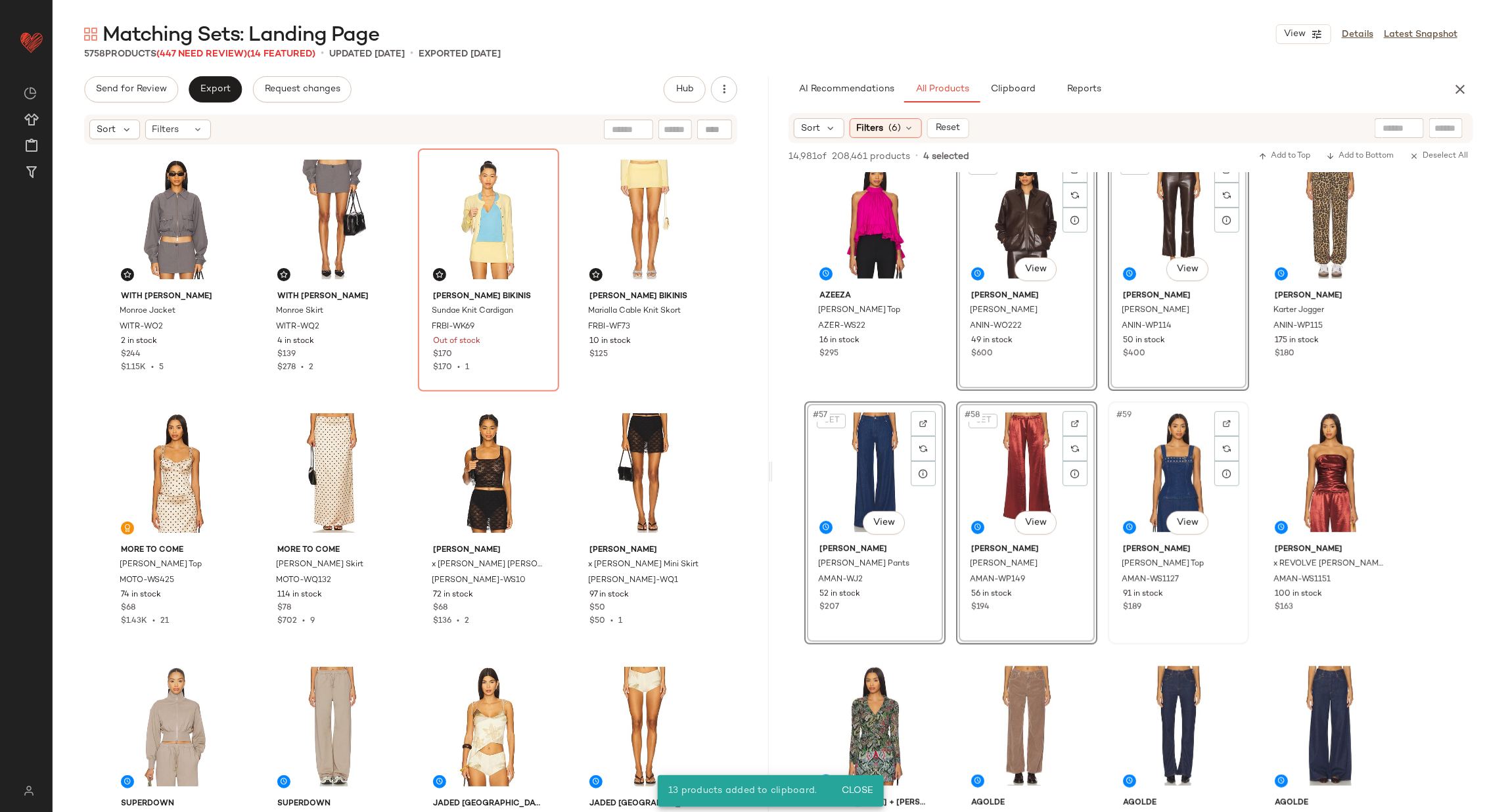
click at [1156, 476] on div "#59 View" at bounding box center [1178, 472] width 132 height 133
click at [1292, 464] on div at bounding box center [1330, 472] width 132 height 133
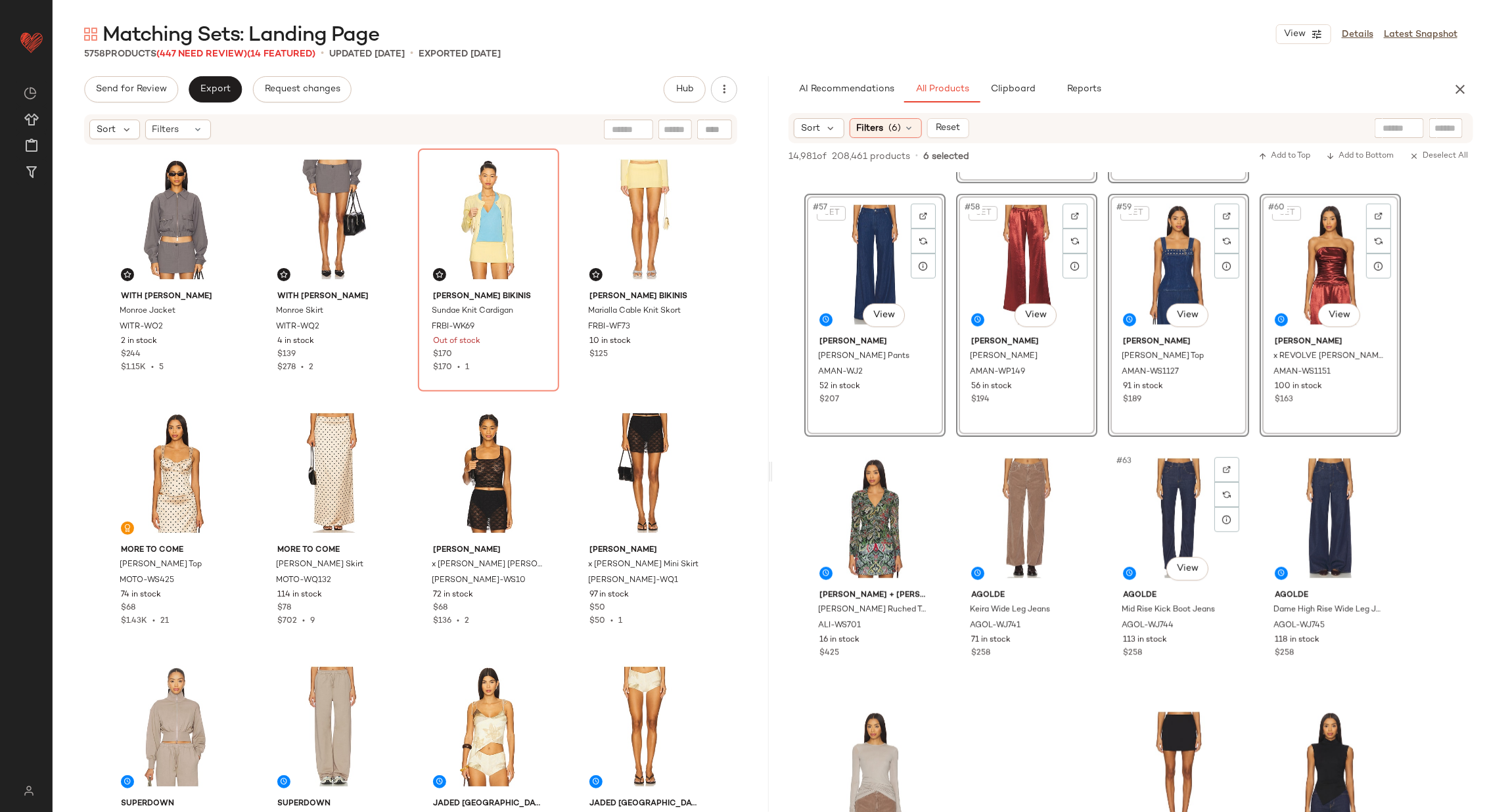
scroll to position [3562, 0]
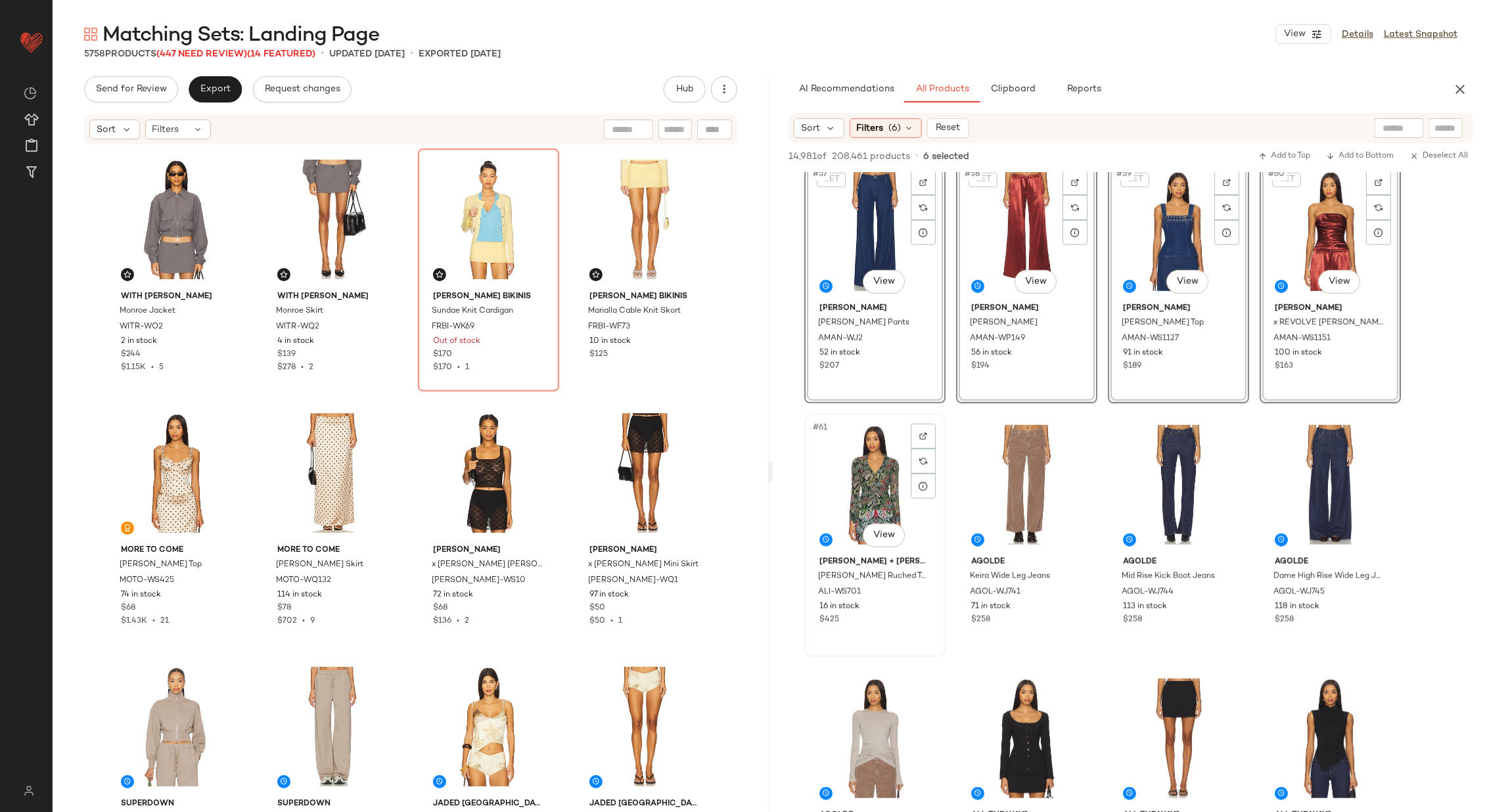
click at [863, 484] on div "#61 View" at bounding box center [875, 484] width 132 height 133
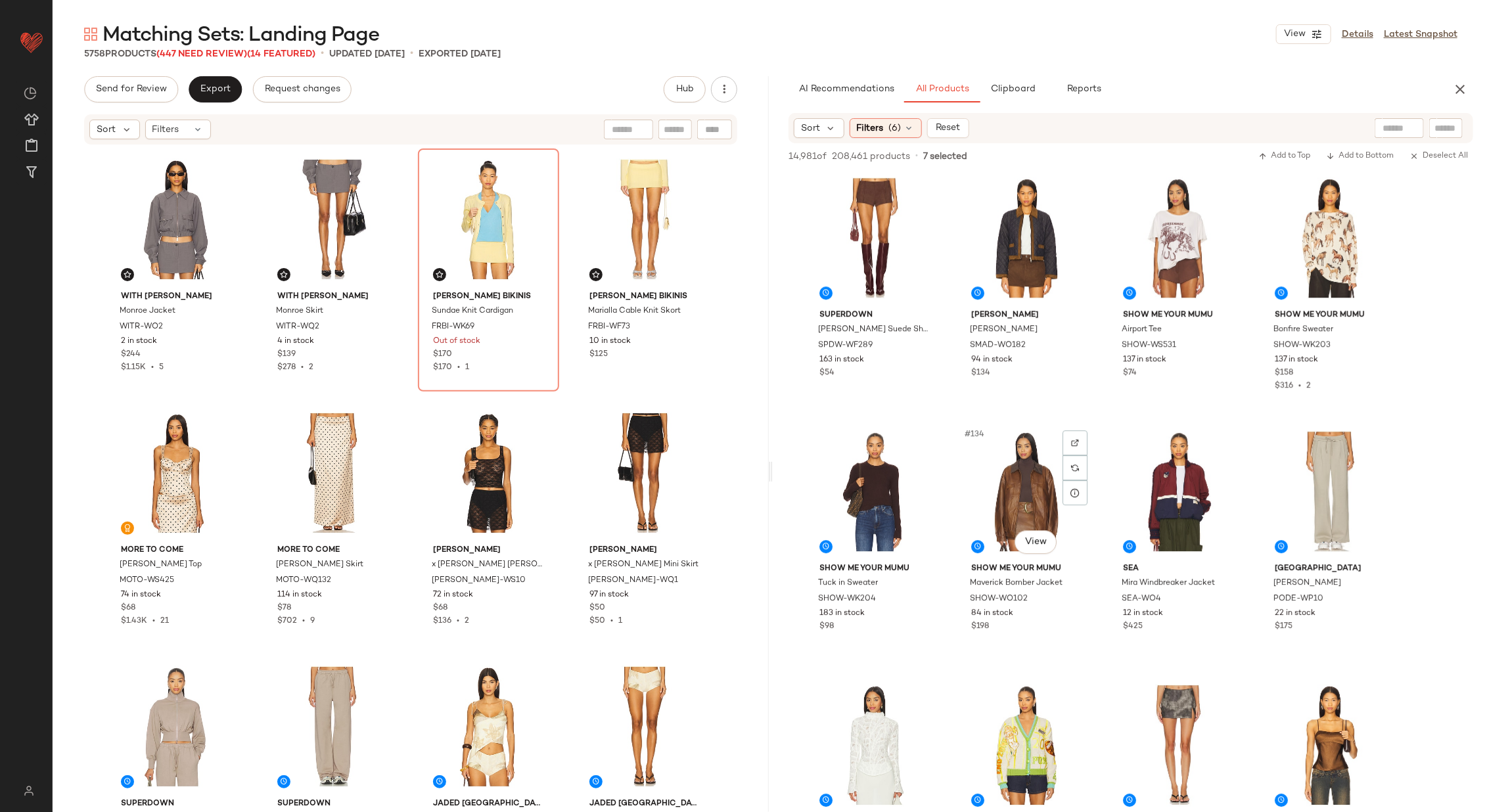
scroll to position [8121, 0]
click at [1024, 485] on div "#134 View" at bounding box center [1026, 490] width 132 height 133
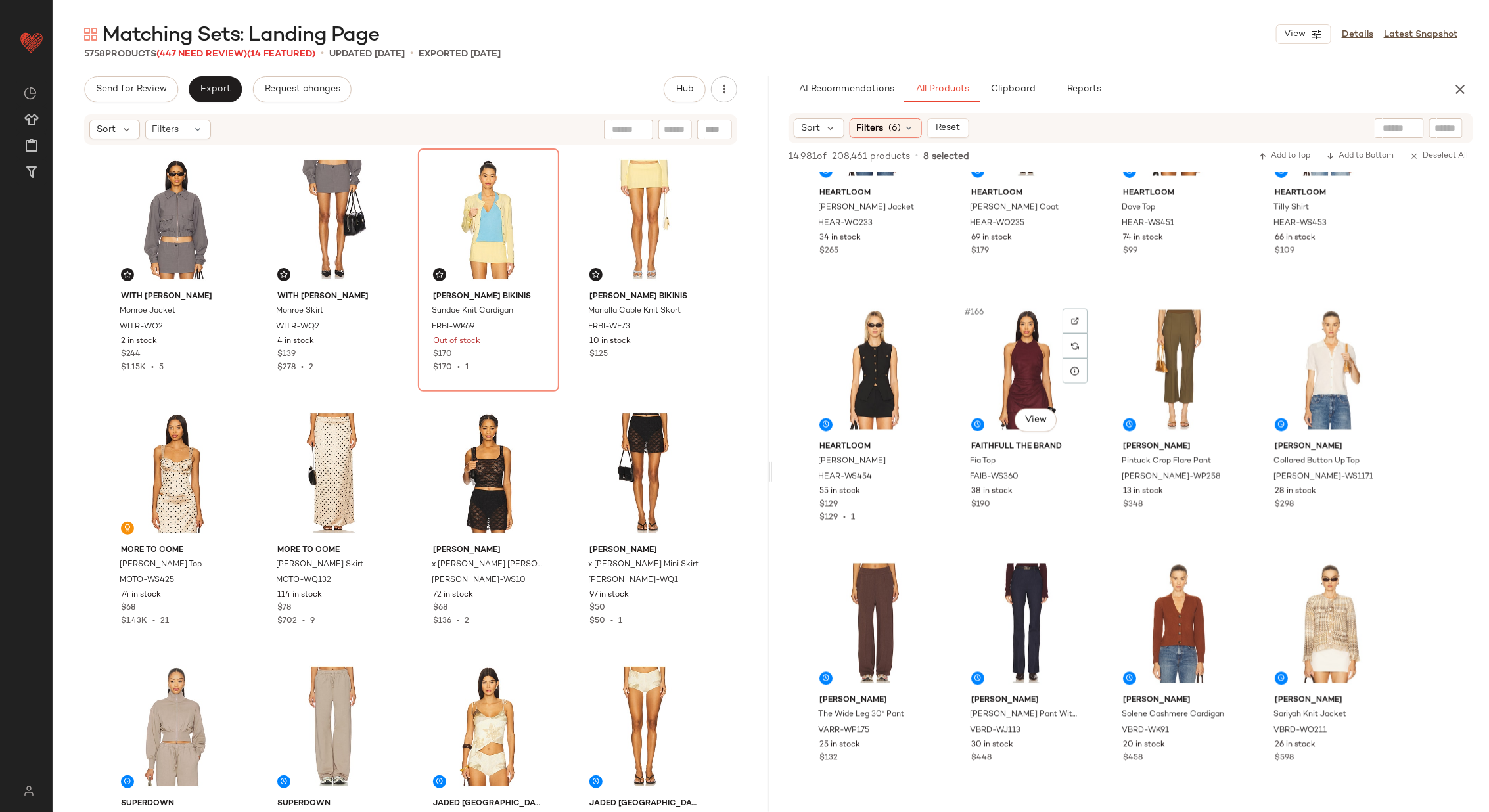
scroll to position [10283, 0]
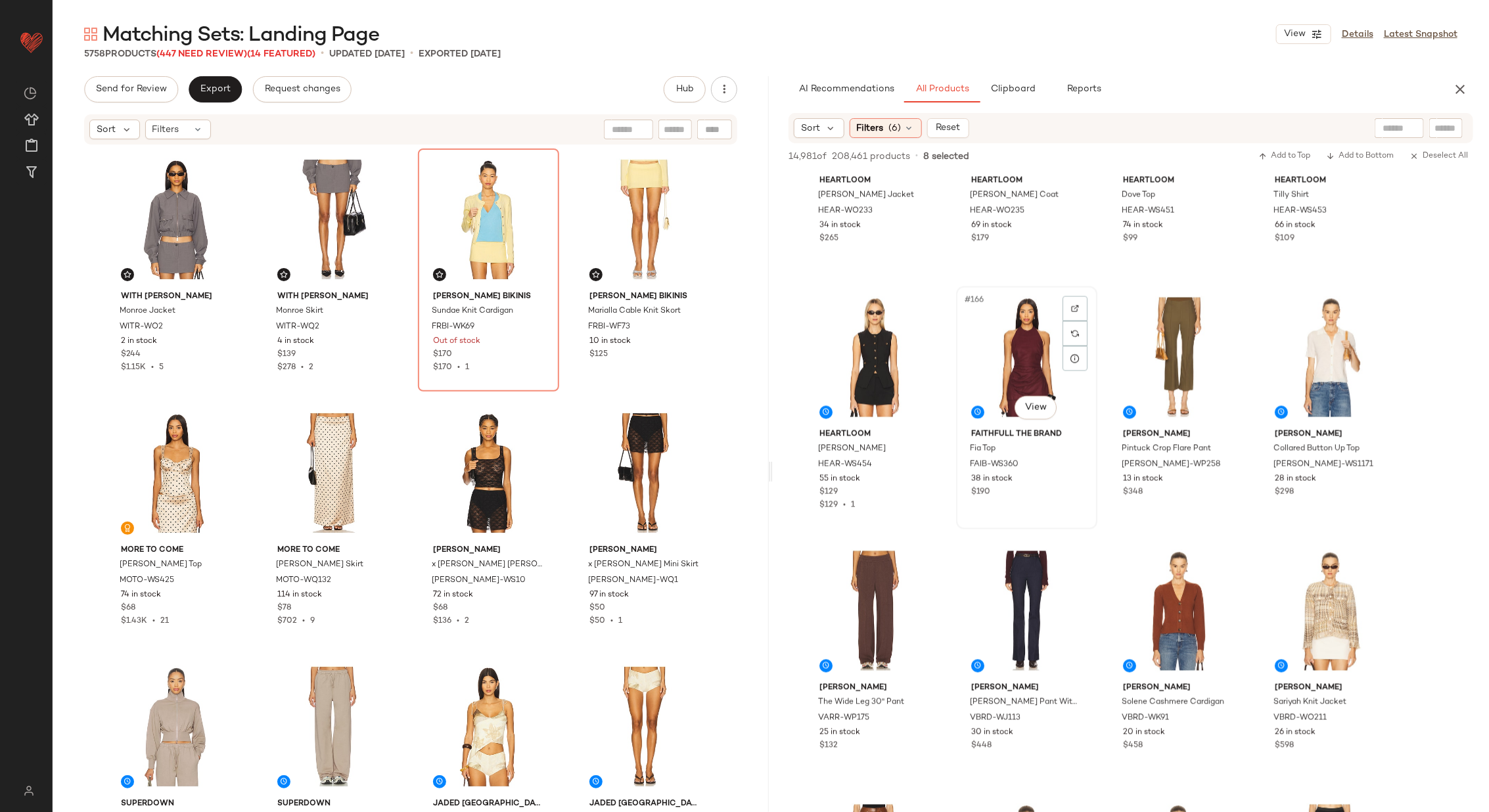
click at [1041, 353] on div "#166 View" at bounding box center [1026, 357] width 132 height 133
click at [894, 350] on div "#165 View" at bounding box center [875, 357] width 132 height 133
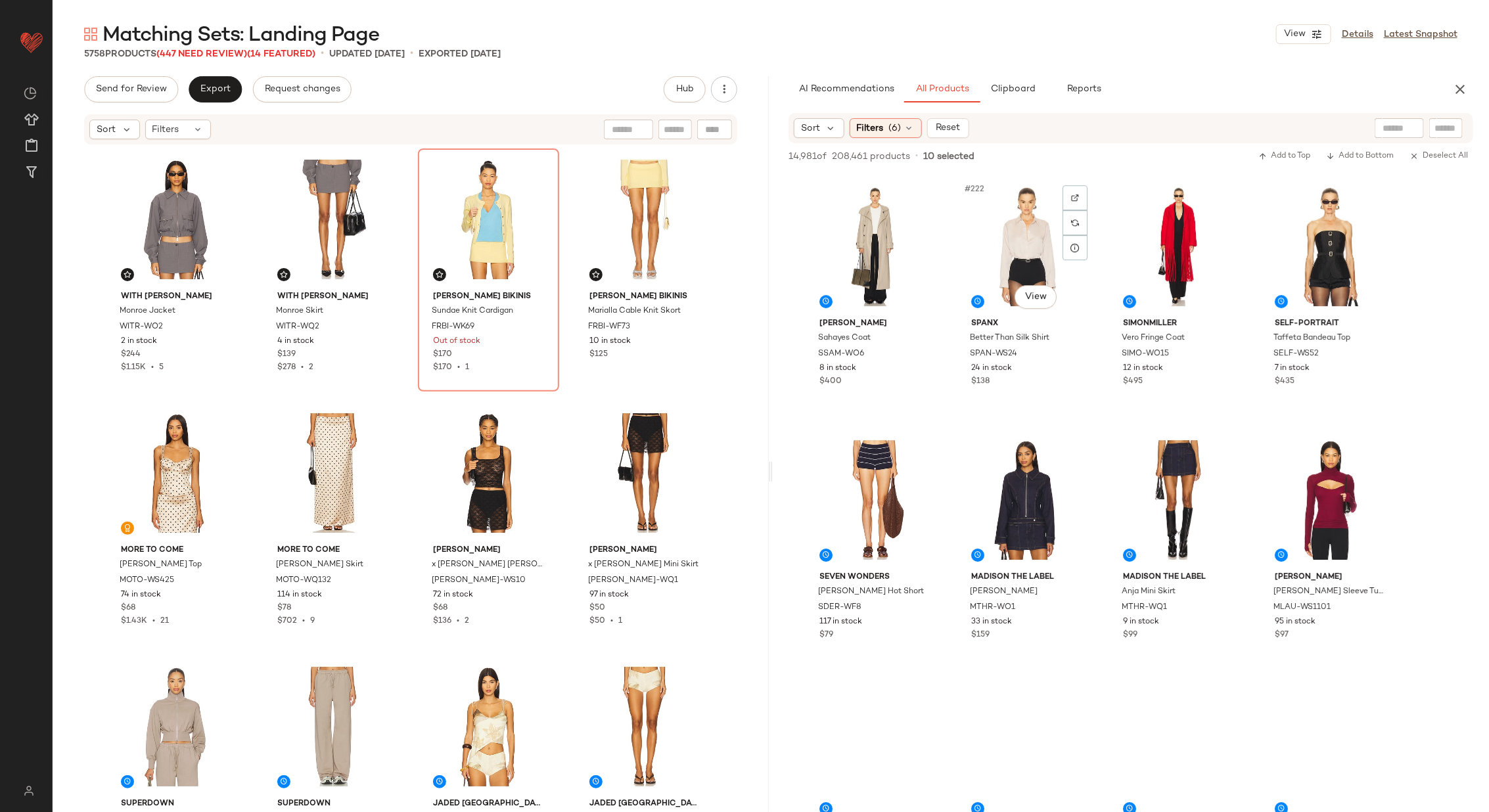
scroll to position [11421, 0]
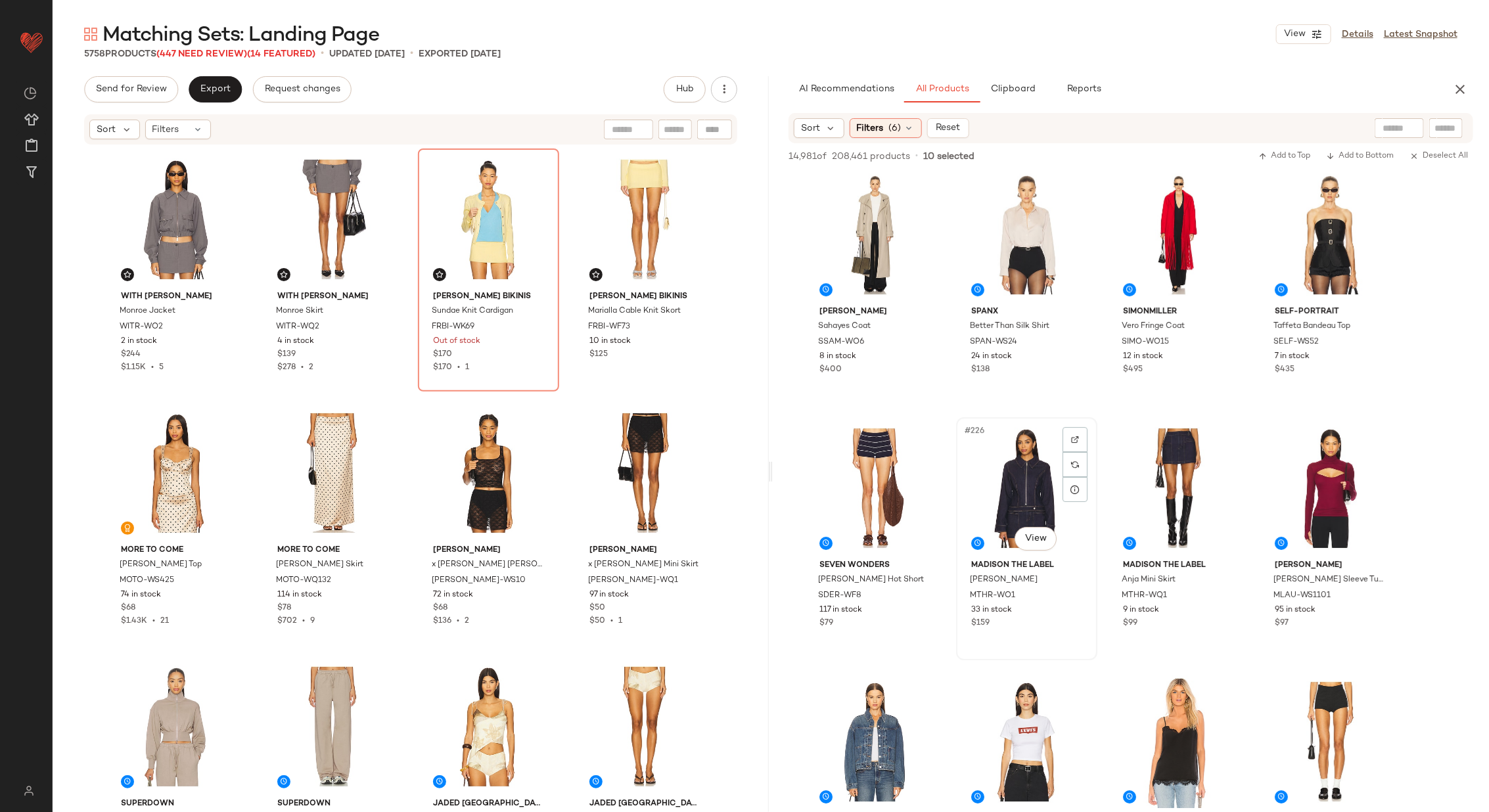
click at [1025, 486] on div "#226 View" at bounding box center [1026, 488] width 132 height 133
click at [1136, 476] on div "#227 View" at bounding box center [1178, 488] width 132 height 133
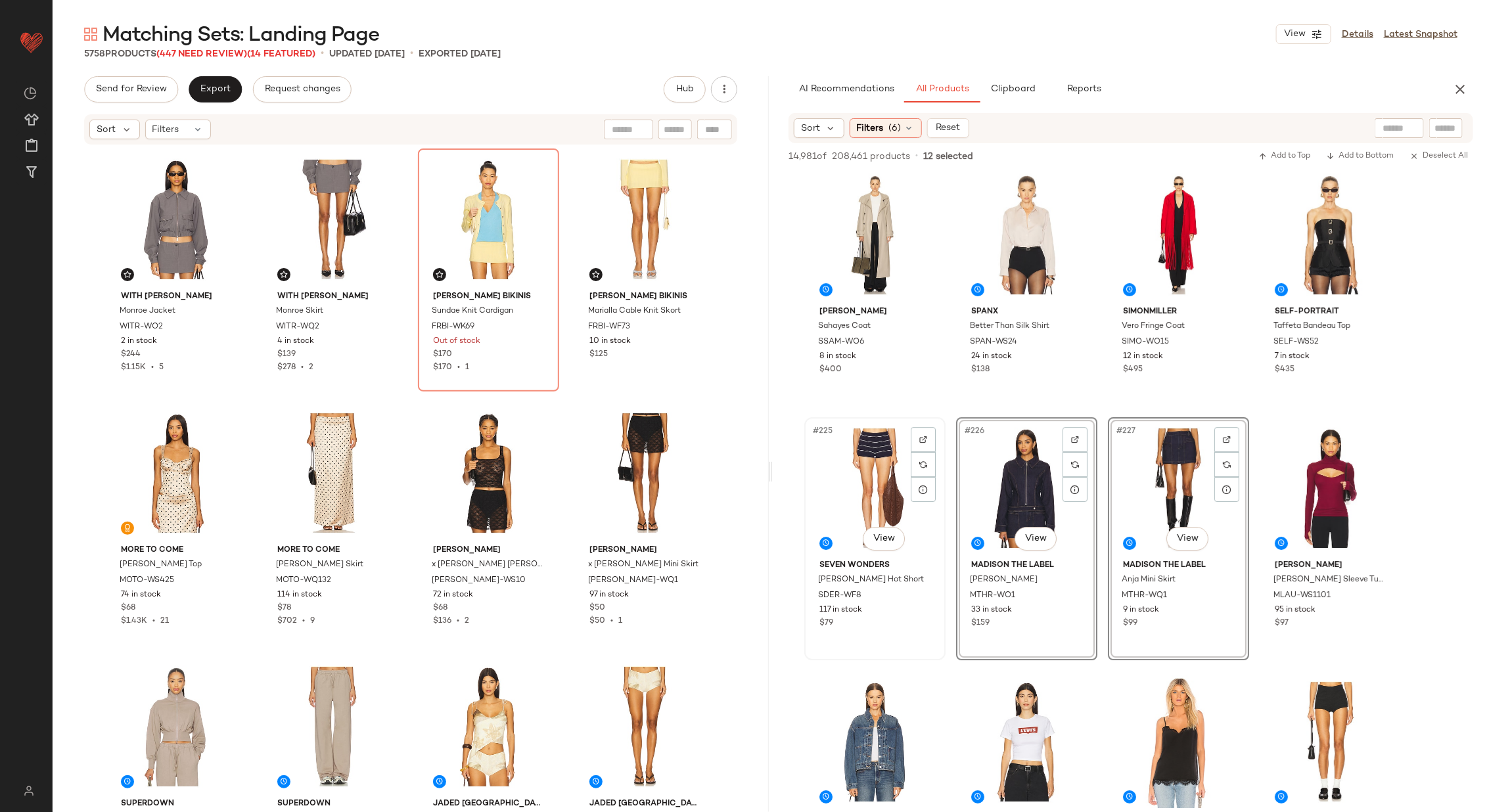
click at [879, 472] on div "#225 View" at bounding box center [875, 488] width 132 height 133
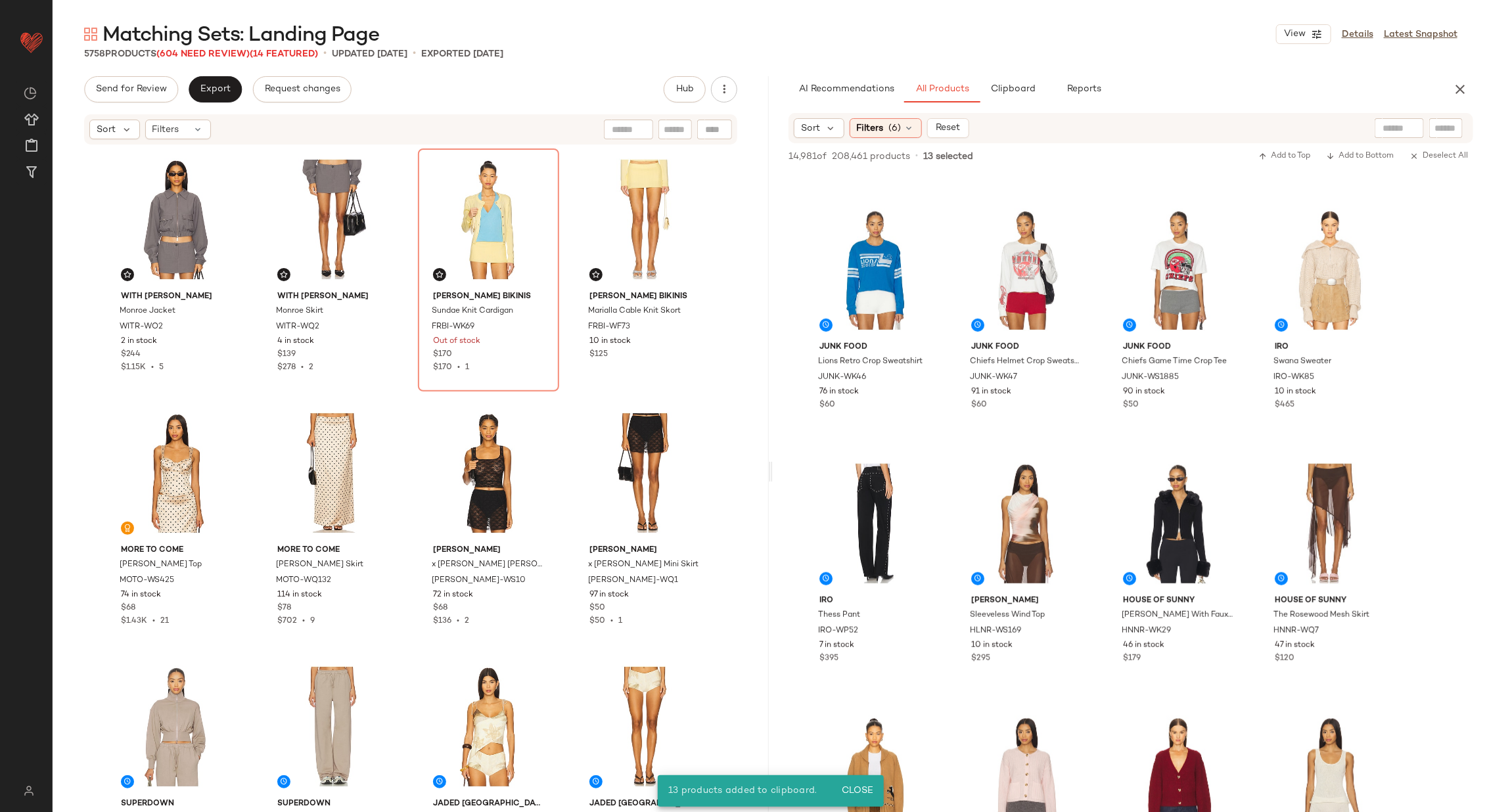
scroll to position [12400, 0]
click at [1071, 472] on img at bounding box center [1075, 474] width 8 height 8
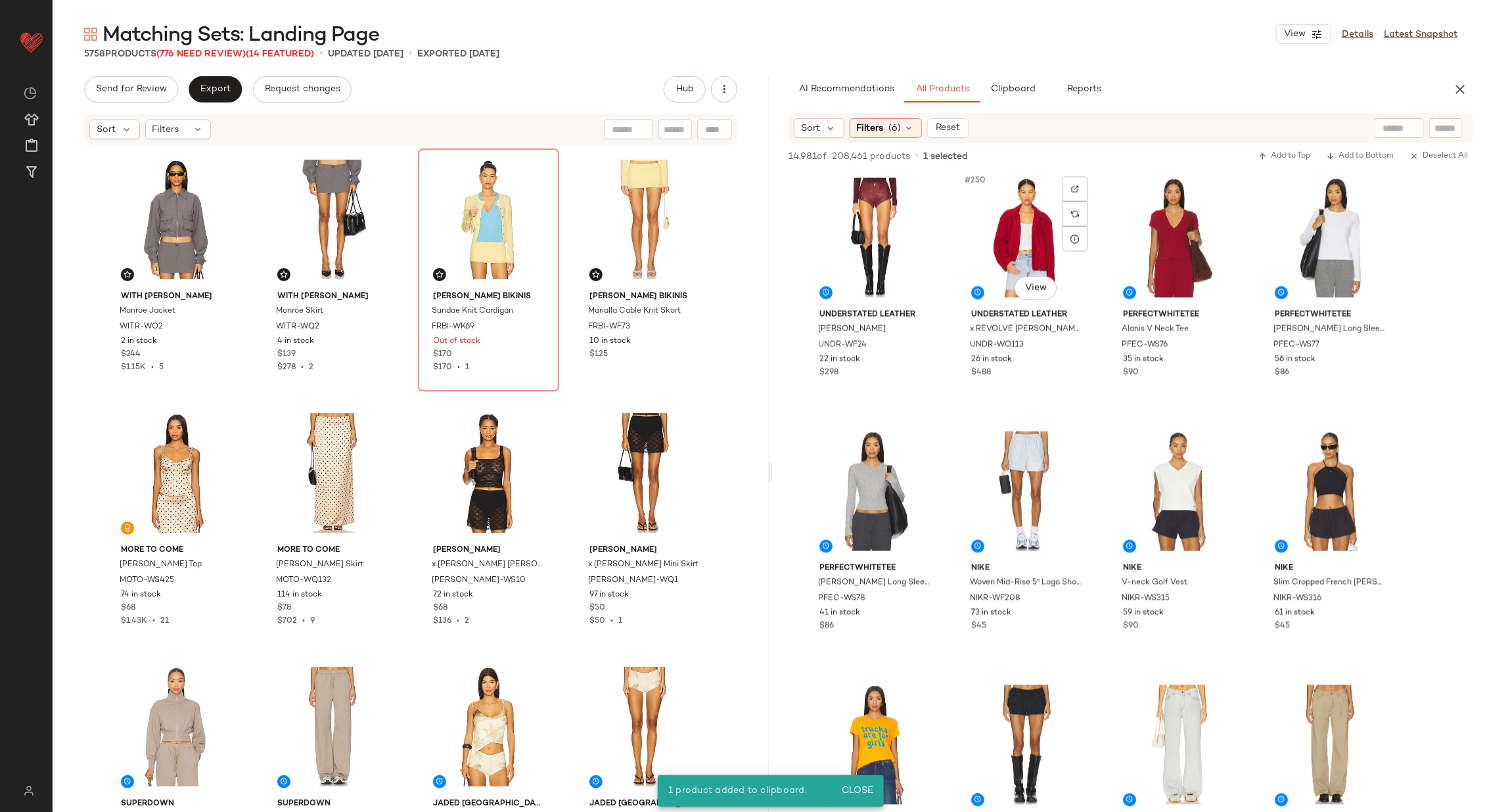
scroll to position [13194, 0]
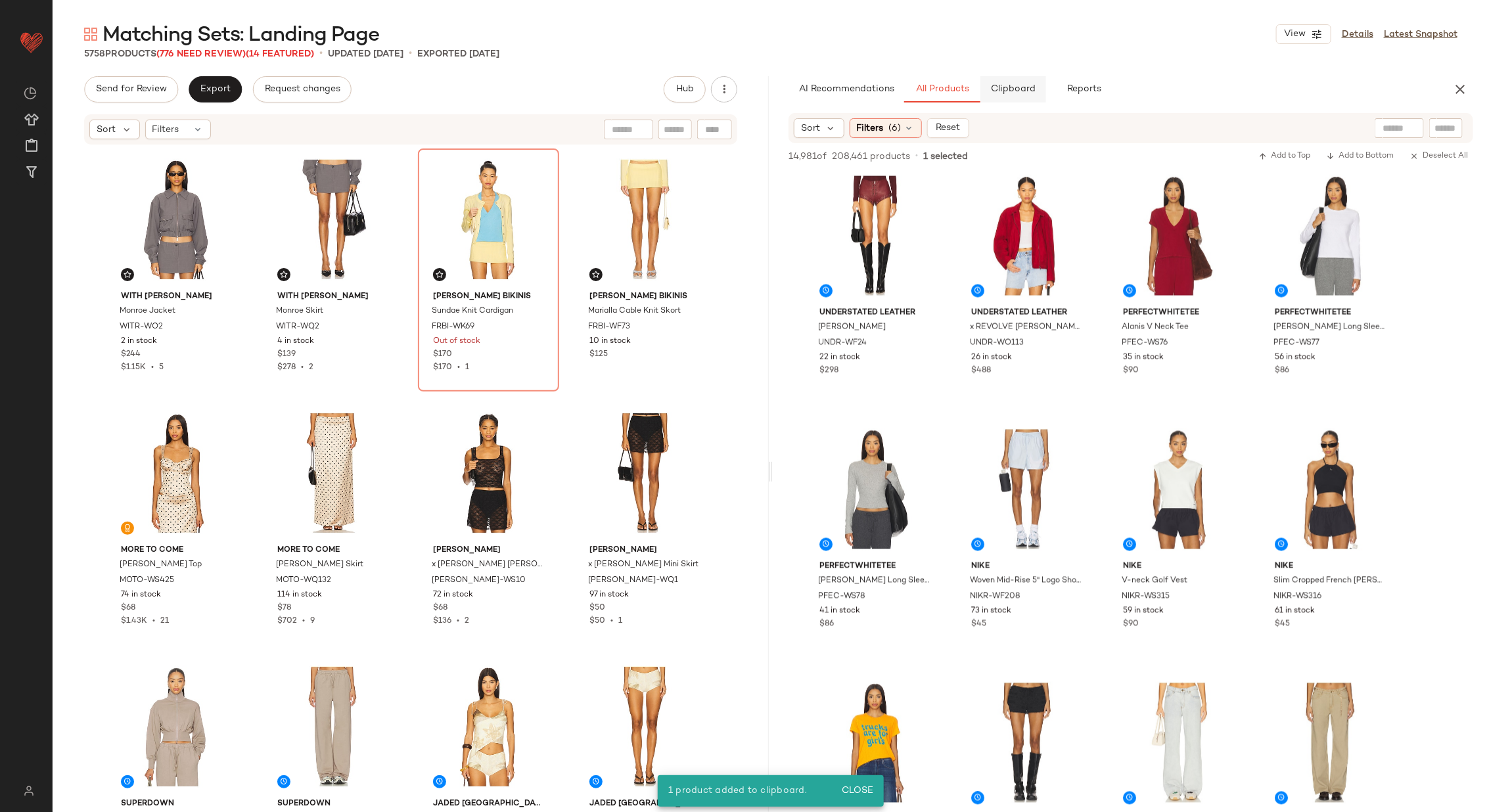
click at [1004, 96] on button "Clipboard" at bounding box center [1013, 89] width 66 height 27
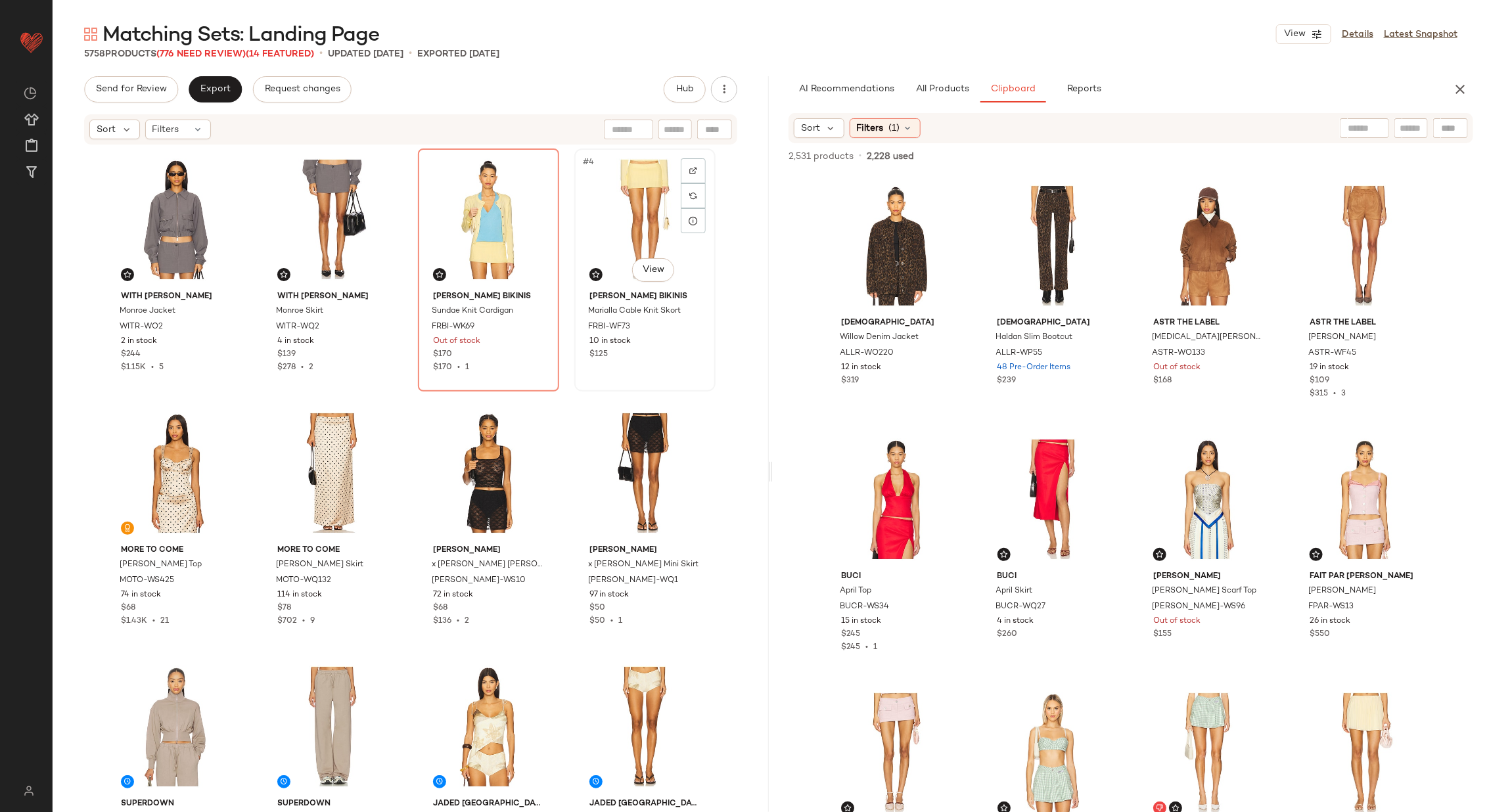
click at [640, 243] on div "#4 View" at bounding box center [644, 219] width 132 height 133
click at [633, 222] on div "#4 View" at bounding box center [644, 219] width 132 height 133
click at [208, 92] on span "Export" at bounding box center [215, 89] width 31 height 11
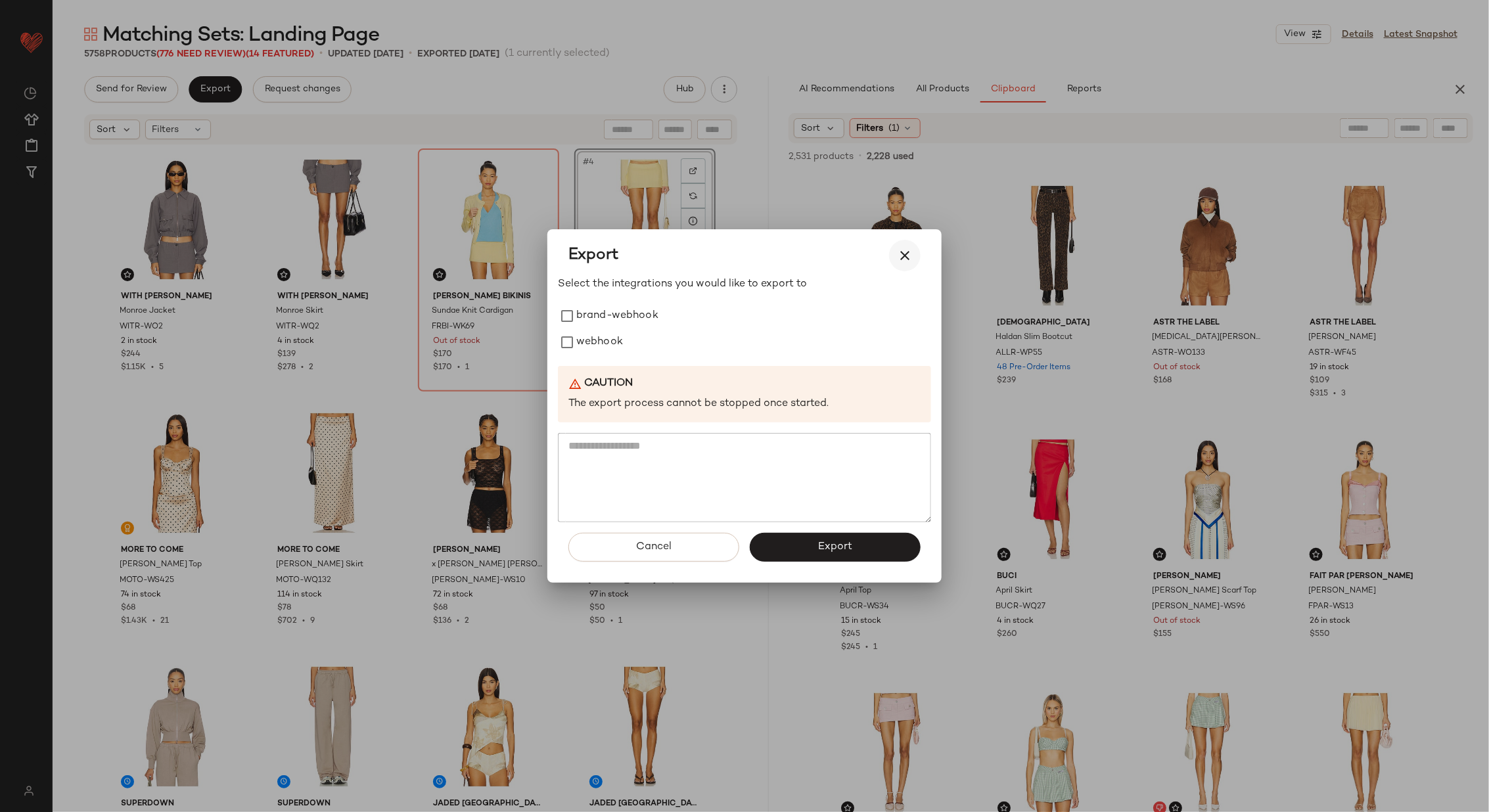
click at [904, 256] on icon "button" at bounding box center [905, 255] width 16 height 16
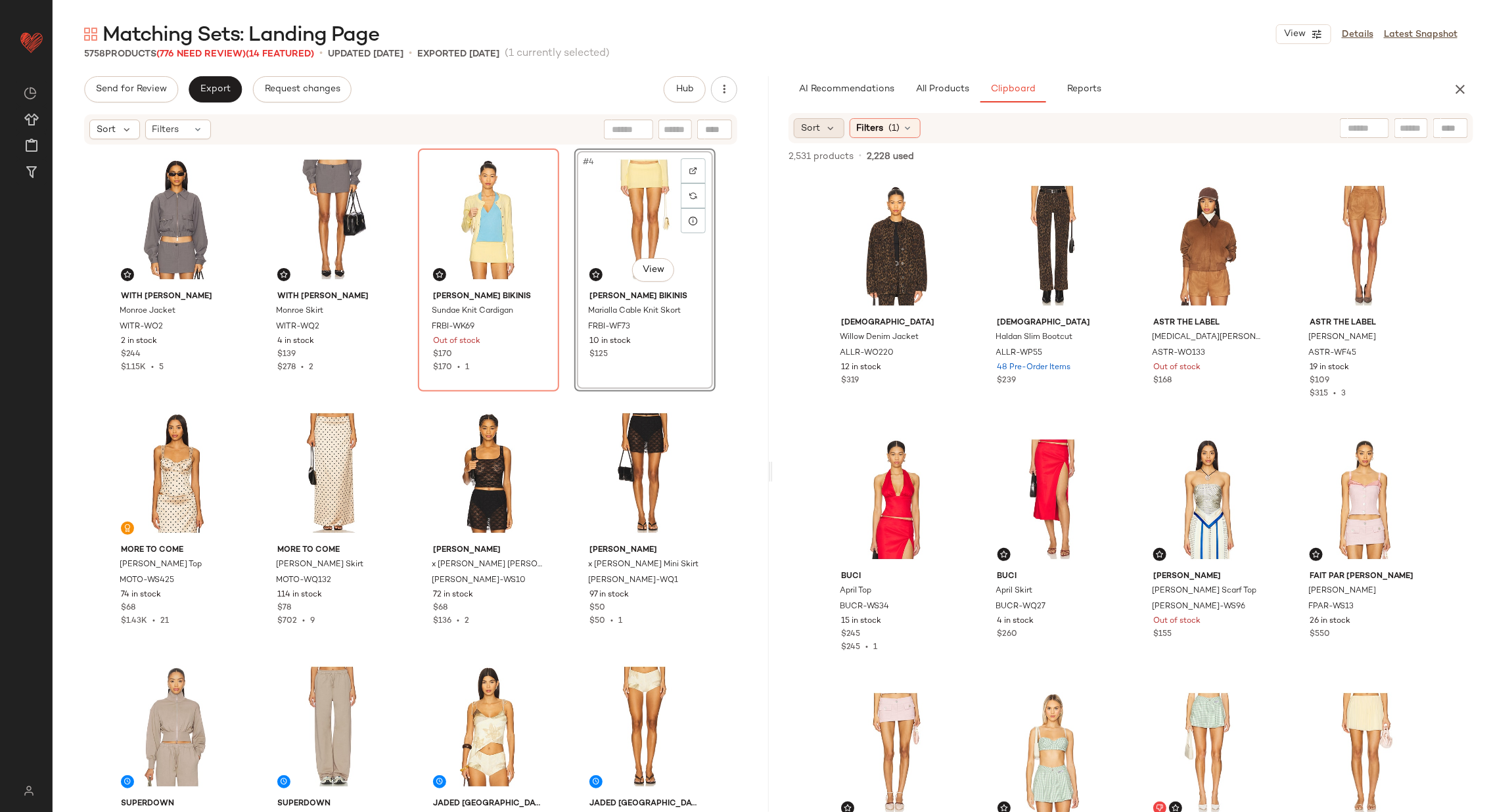
click at [820, 131] on div "Sort" at bounding box center [819, 128] width 51 height 20
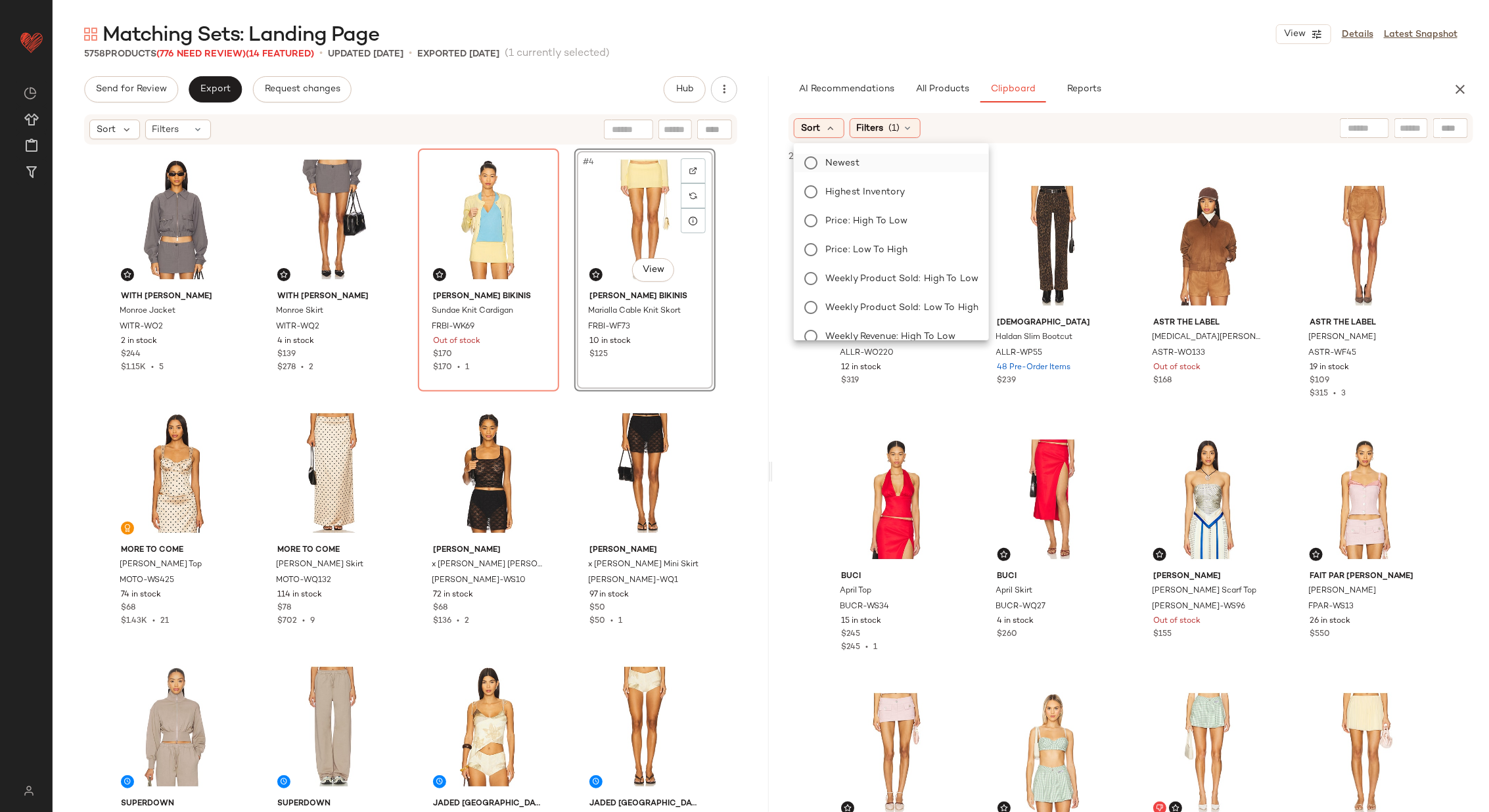
click at [875, 168] on label "Newest" at bounding box center [899, 163] width 158 height 18
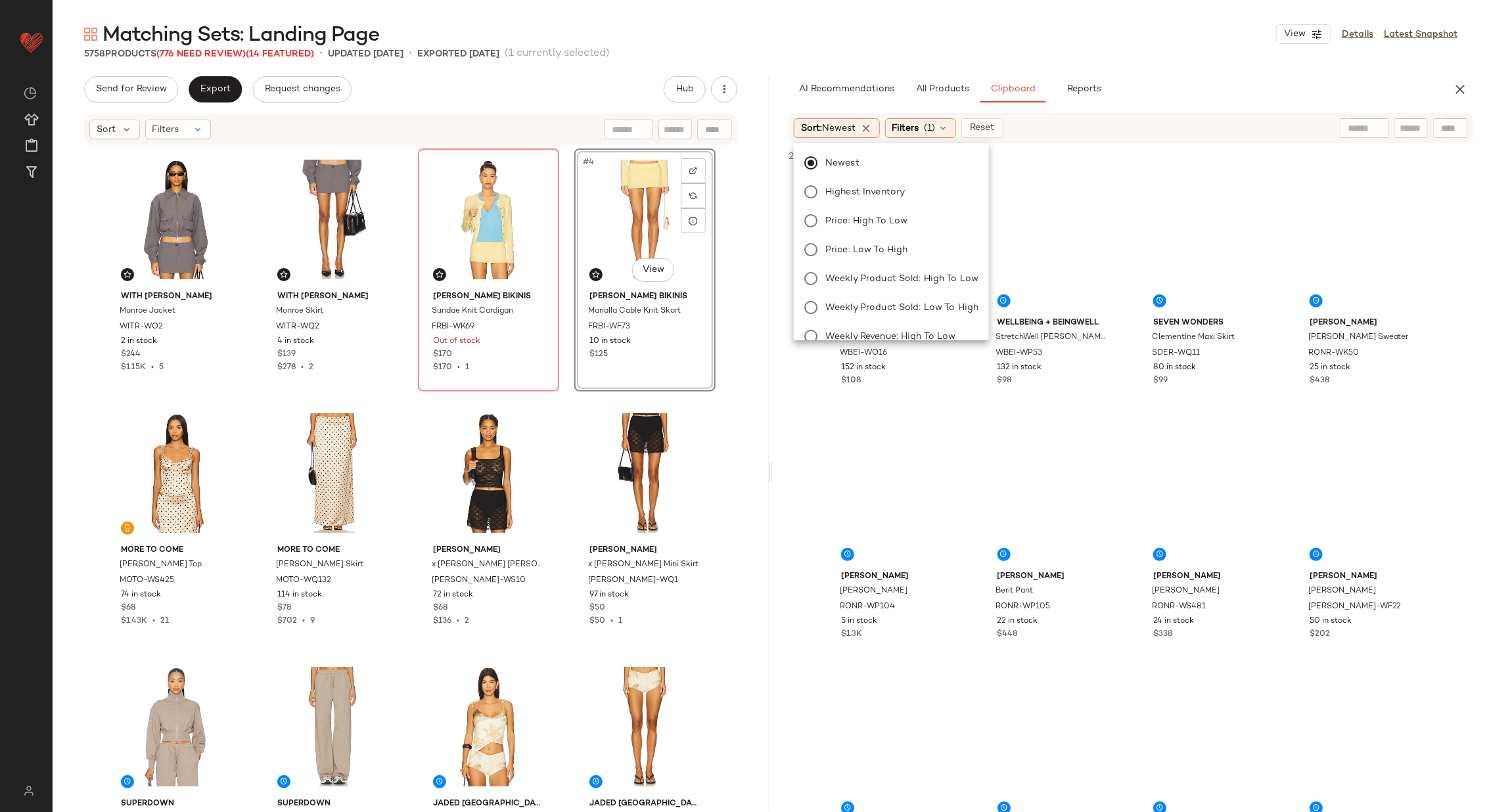
click at [1045, 168] on div "2,531 products • 2,228 used • 0 selected Add to Top Add to Bottom Deselect All" at bounding box center [1131, 158] width 716 height 29
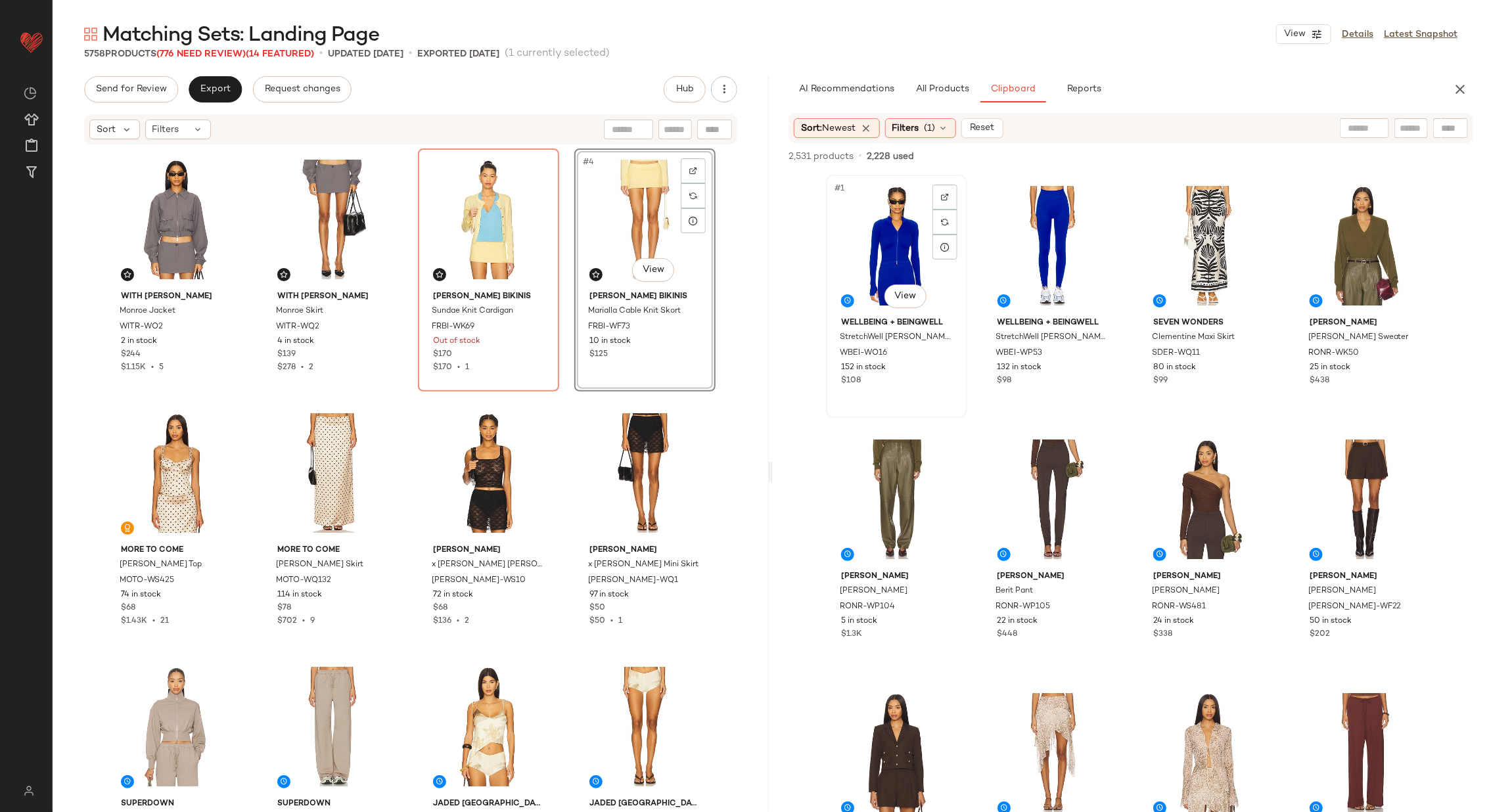
click at [888, 243] on div "#1 View" at bounding box center [896, 245] width 132 height 133
click at [1027, 242] on div "#2 View" at bounding box center [1053, 245] width 132 height 133
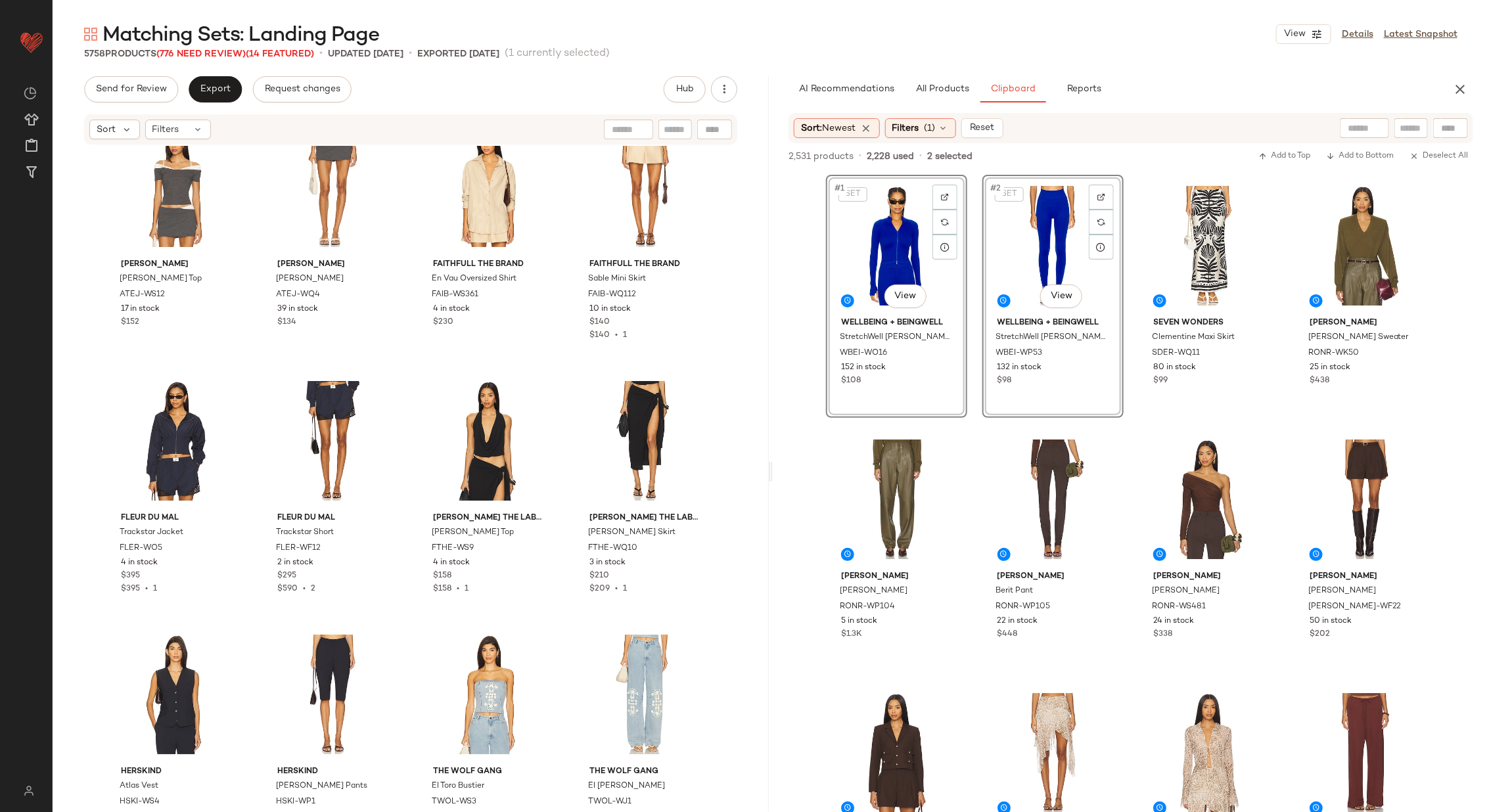
scroll to position [74346, 0]
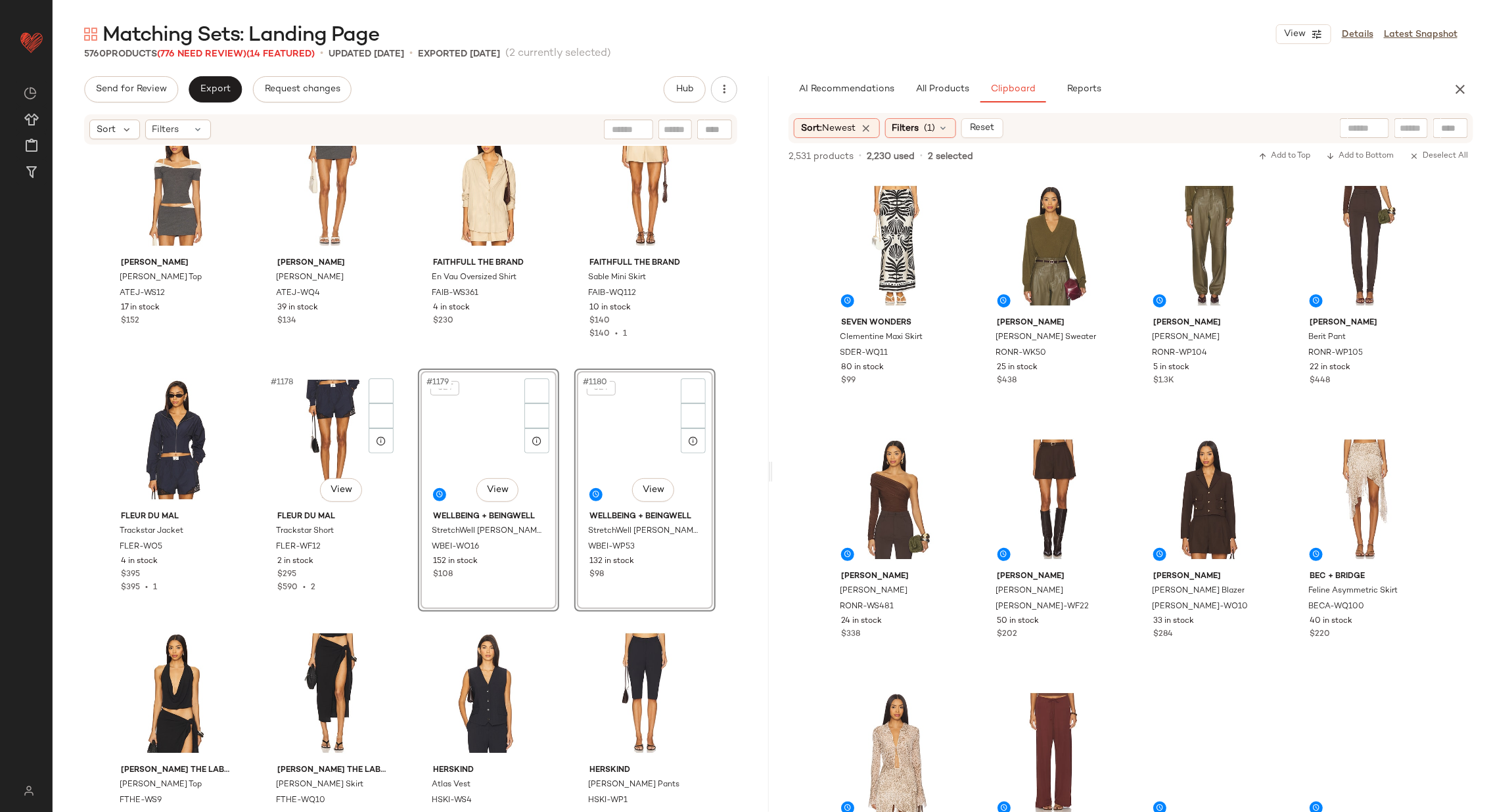
click at [399, 433] on div "WeWoreWhat Ruched Crop Top WWWR-WS240 55 in stock $99 $198 • 2 WeWoreWhat Tiere…" at bounding box center [410, 477] width 716 height 662
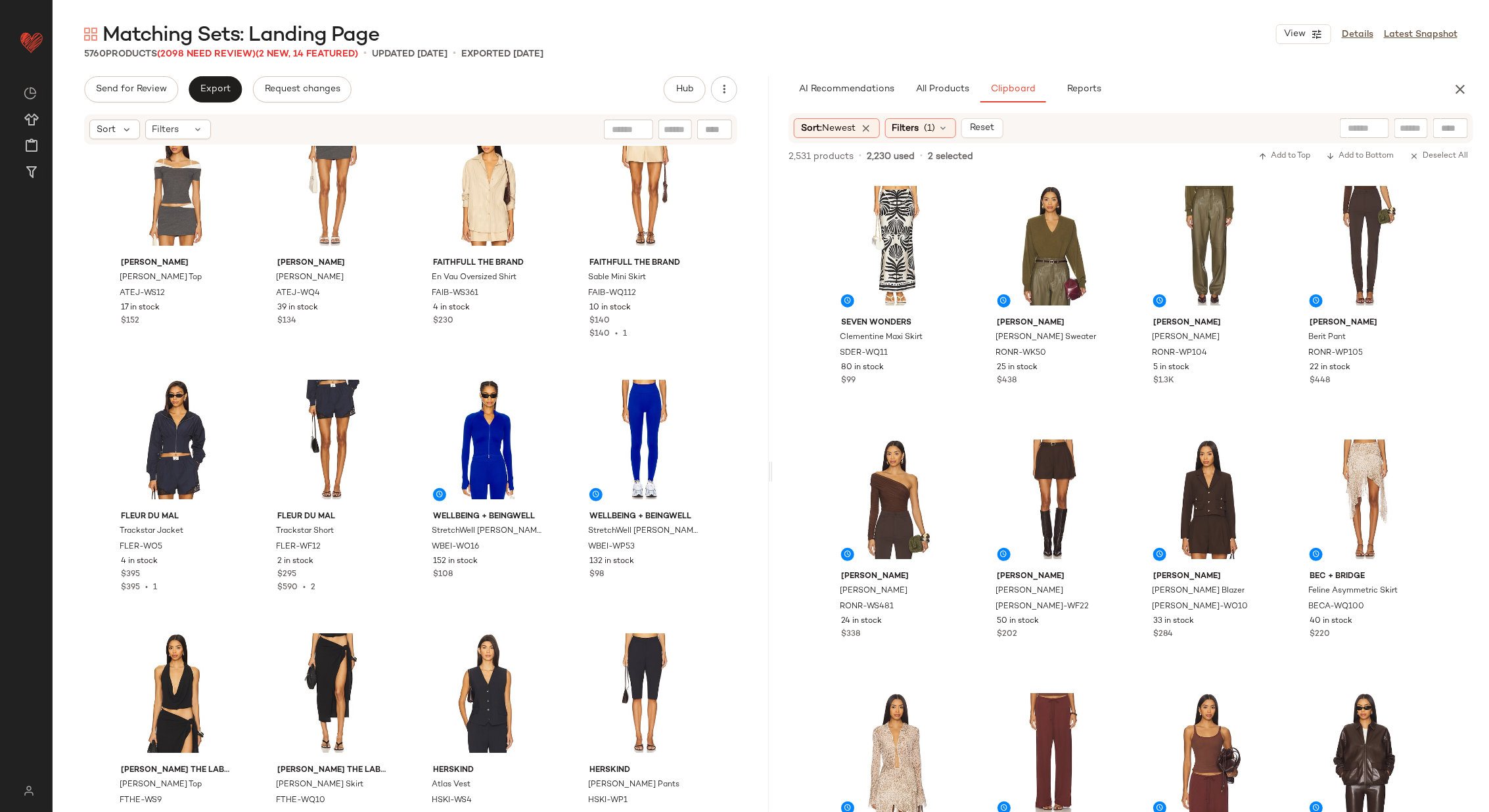
click at [410, 447] on div "WeWoreWhat Ruched Crop Top WWWR-WS240 55 in stock $99 $198 • 2 WeWoreWhat Tiere…" at bounding box center [410, 477] width 716 height 662
click at [1015, 248] on div "#2 View" at bounding box center [1053, 245] width 132 height 133
click at [1192, 244] on div "#3 View" at bounding box center [1208, 245] width 132 height 133
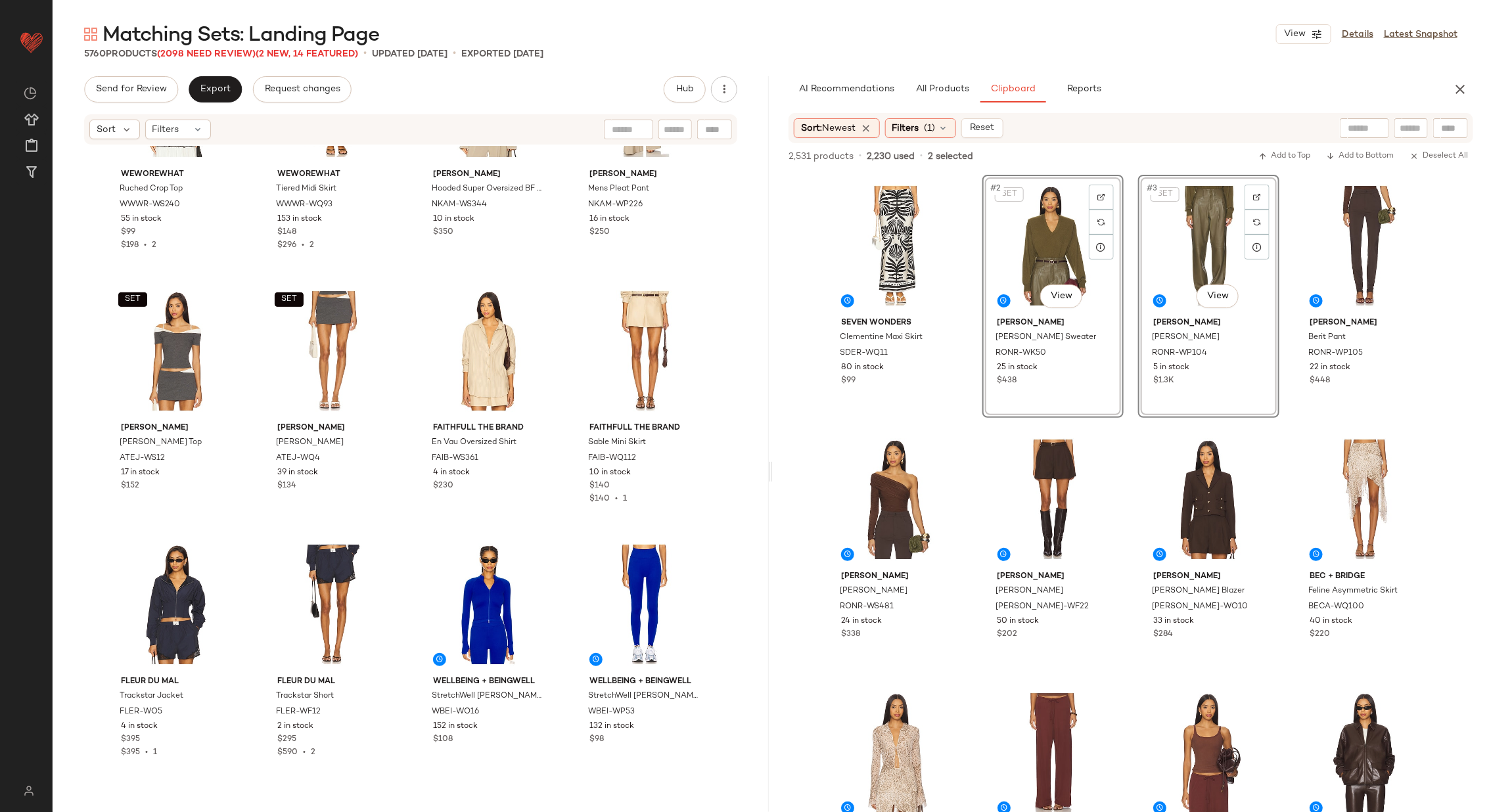
scroll to position [74184, 0]
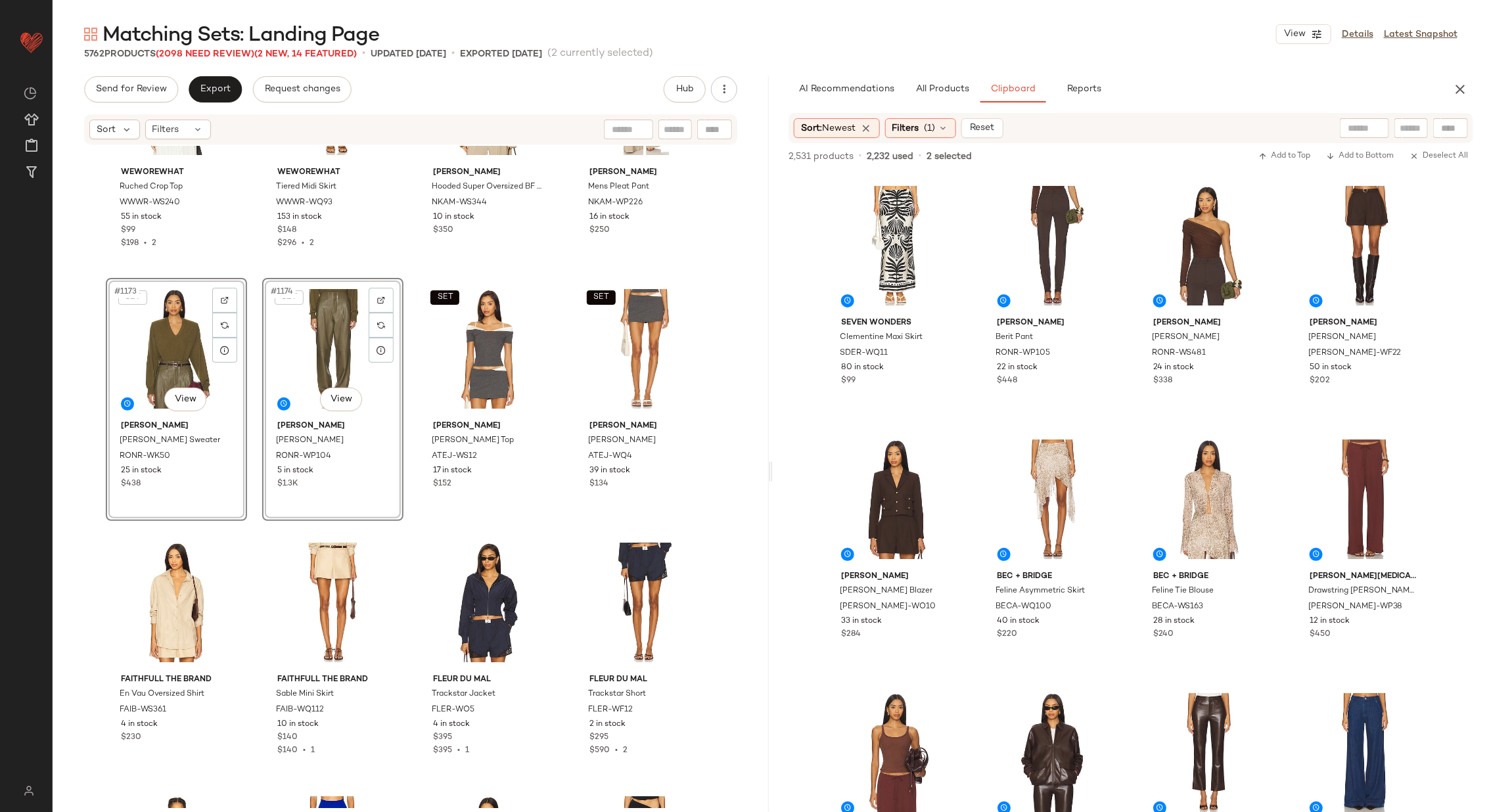
click at [402, 341] on div "WeWoreWhat Ruched Crop Top WWWR-WS240 55 in stock $99 $198 • 2 WeWoreWhat Tiere…" at bounding box center [410, 477] width 716 height 662
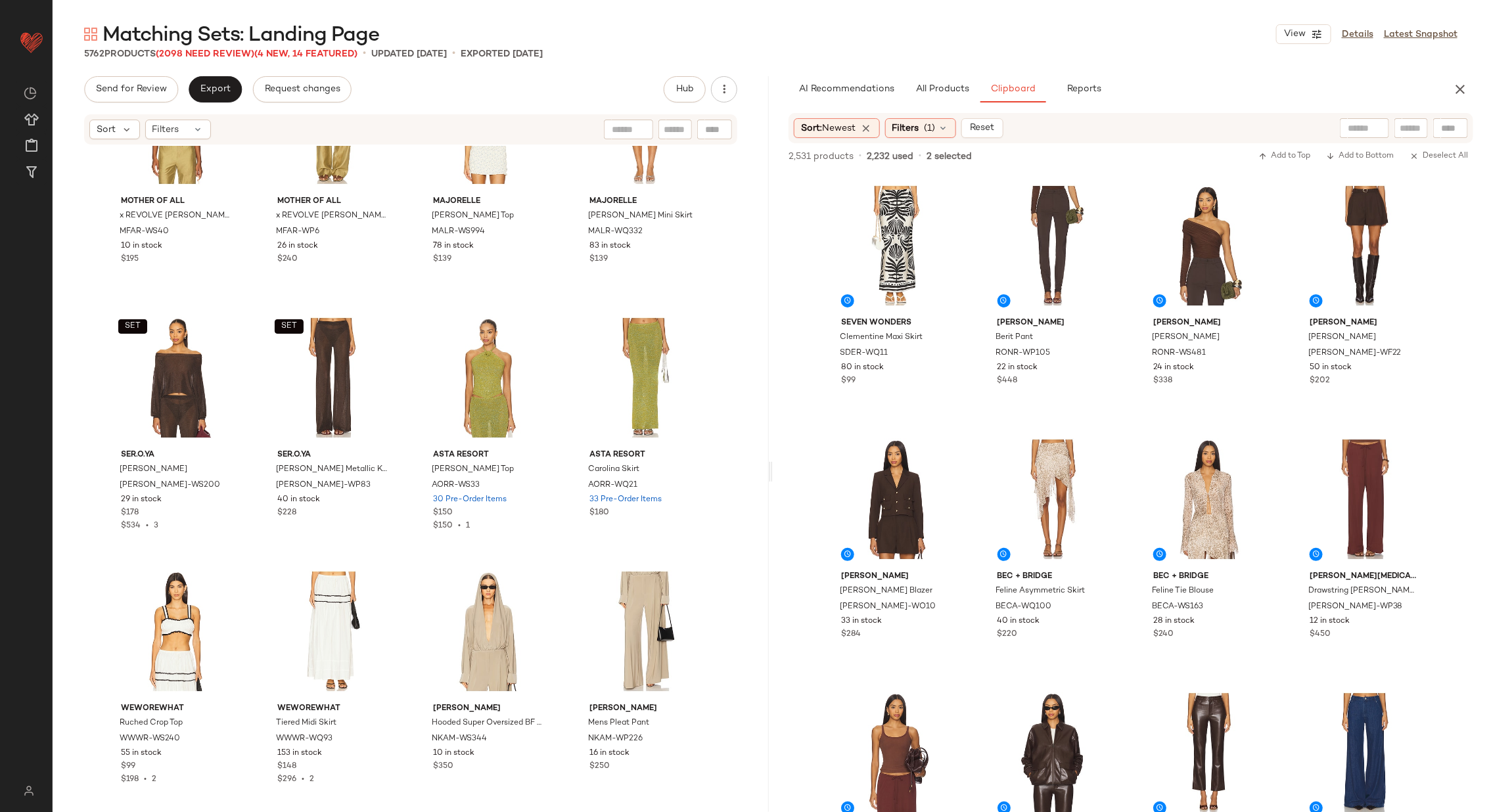
scroll to position [73649, 0]
click at [1173, 235] on div "#3 View" at bounding box center [1208, 245] width 132 height 133
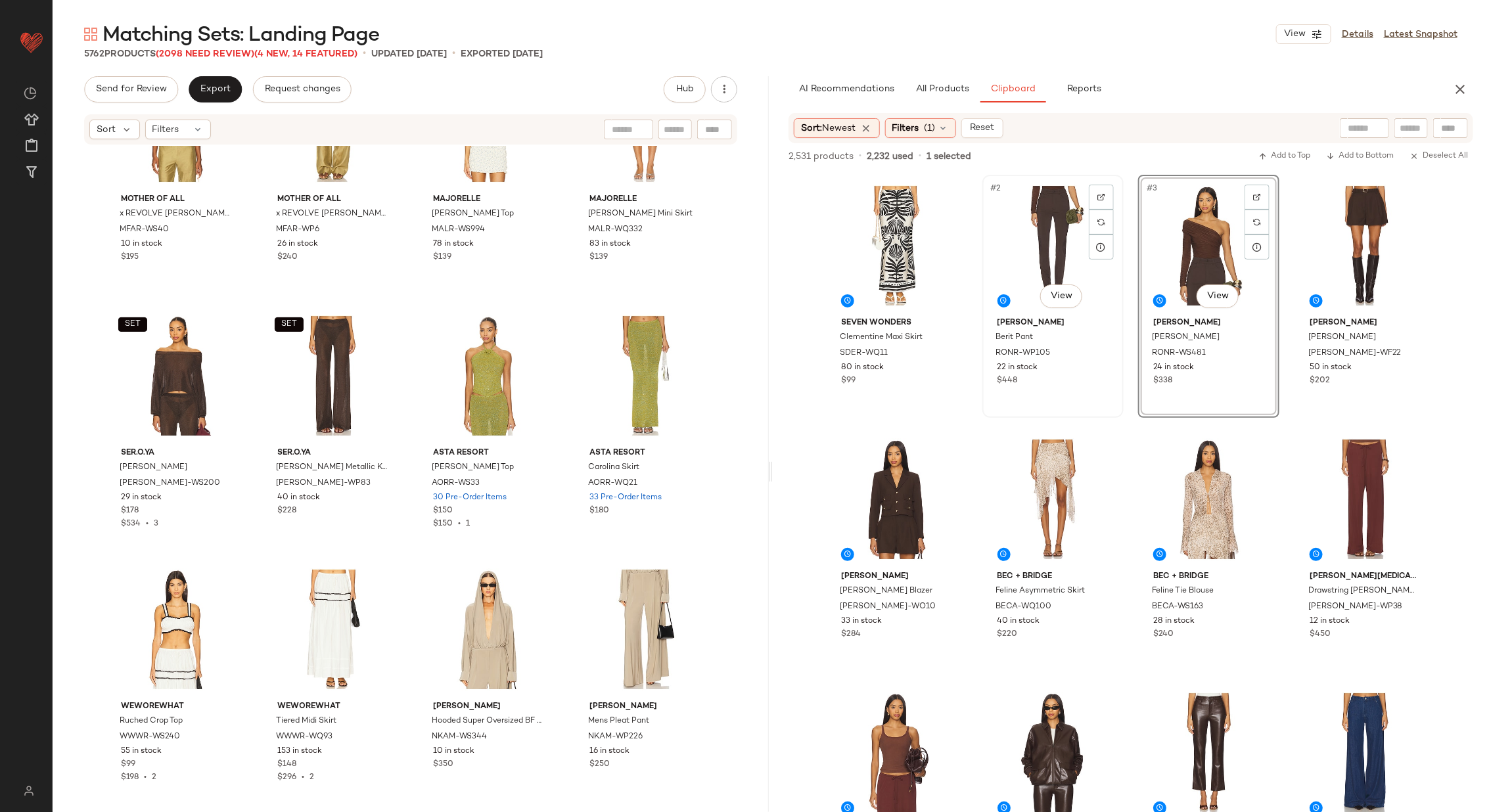
click at [1024, 247] on div "#2 View" at bounding box center [1053, 245] width 132 height 133
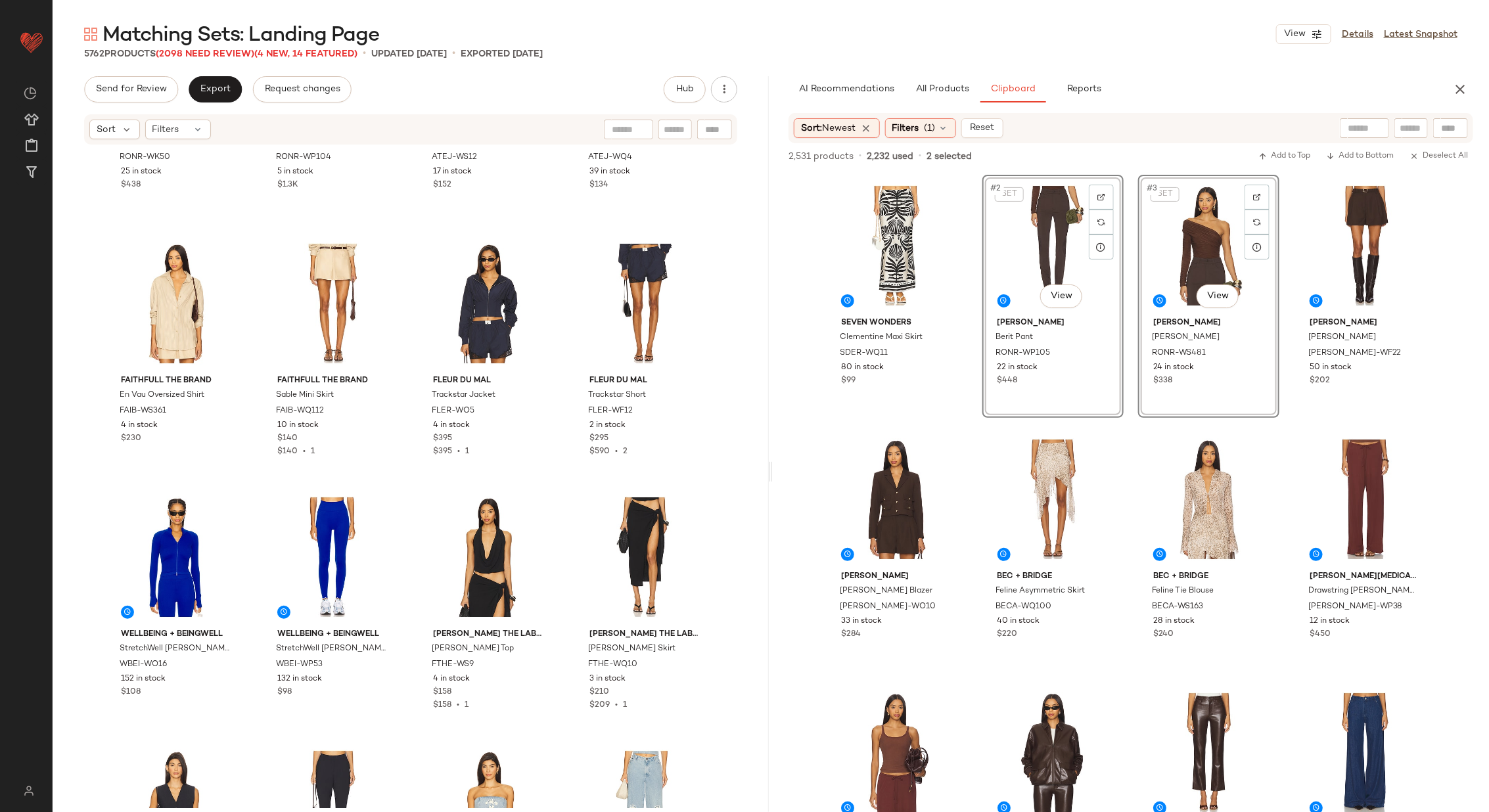
scroll to position [74479, 0]
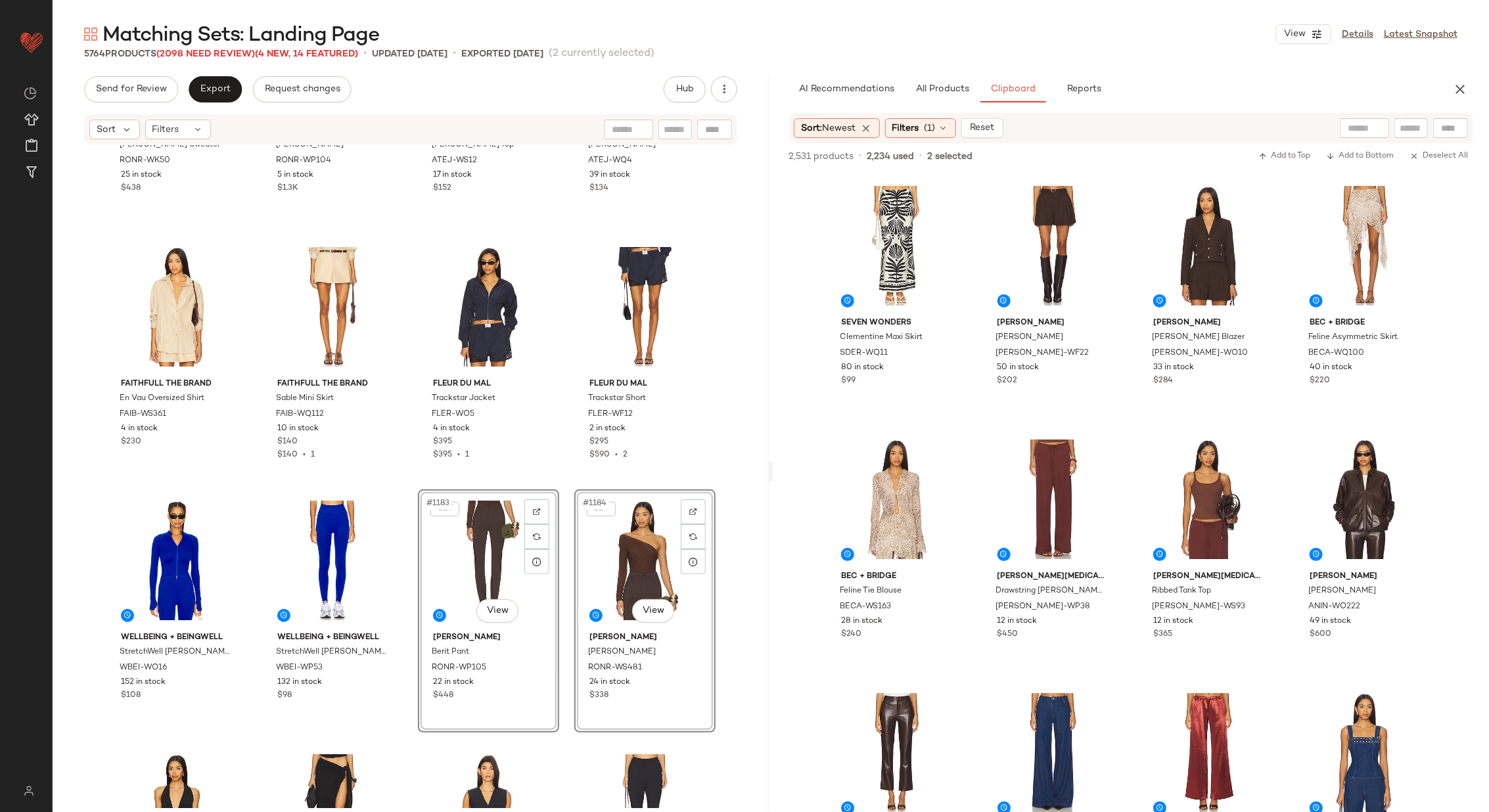
click at [405, 480] on div "[PERSON_NAME] [PERSON_NAME] Sweater RONR-WK50 25 in stock $438 [PERSON_NAME] [P…" at bounding box center [410, 477] width 716 height 662
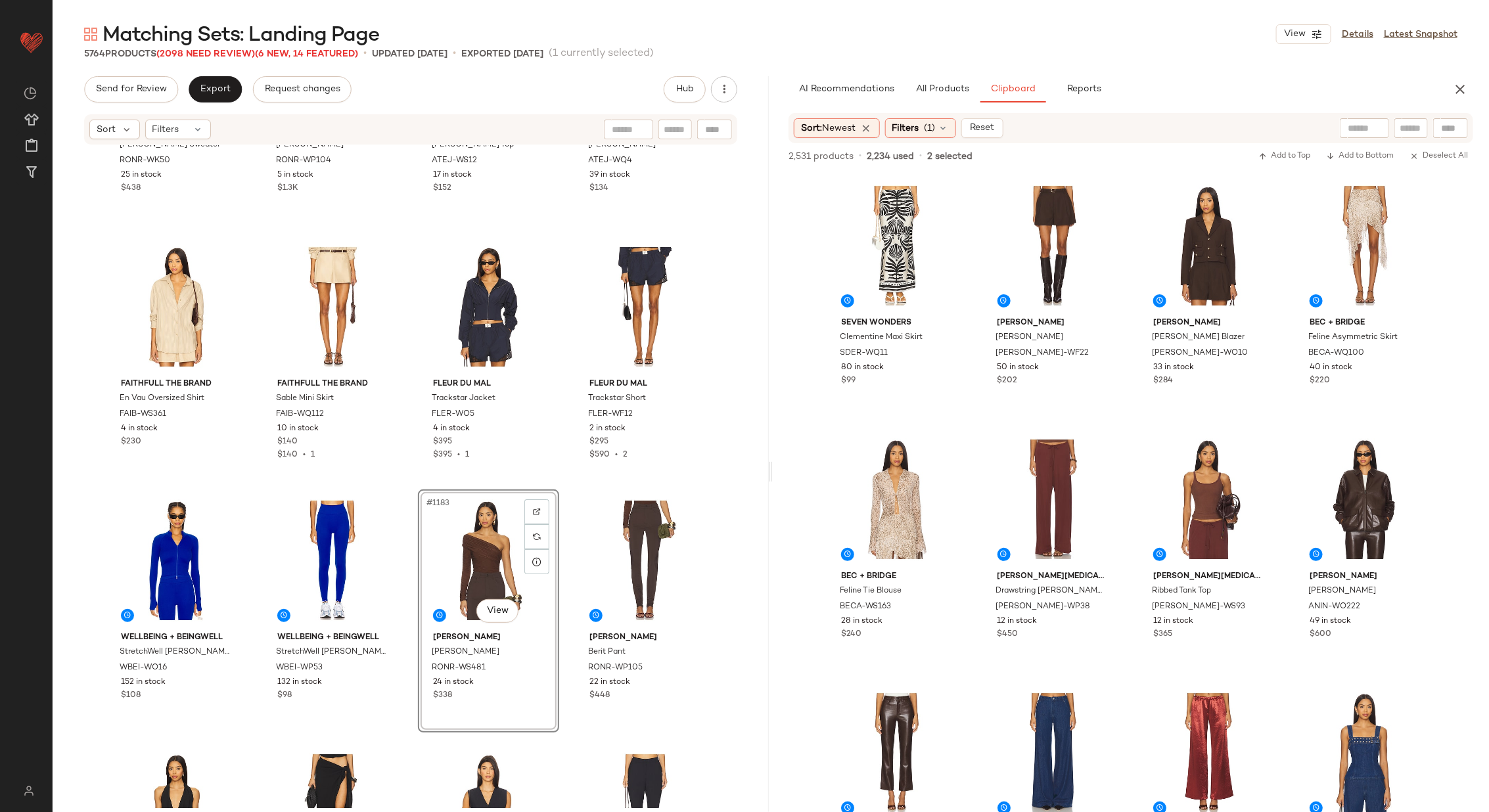
click at [565, 541] on div "[PERSON_NAME] [PERSON_NAME] Sweater RONR-WK50 25 in stock $438 [PERSON_NAME] [P…" at bounding box center [410, 477] width 716 height 662
click at [462, 551] on div "#1183 View" at bounding box center [489, 560] width 132 height 133
click at [624, 550] on div "#1184 View" at bounding box center [644, 560] width 132 height 133
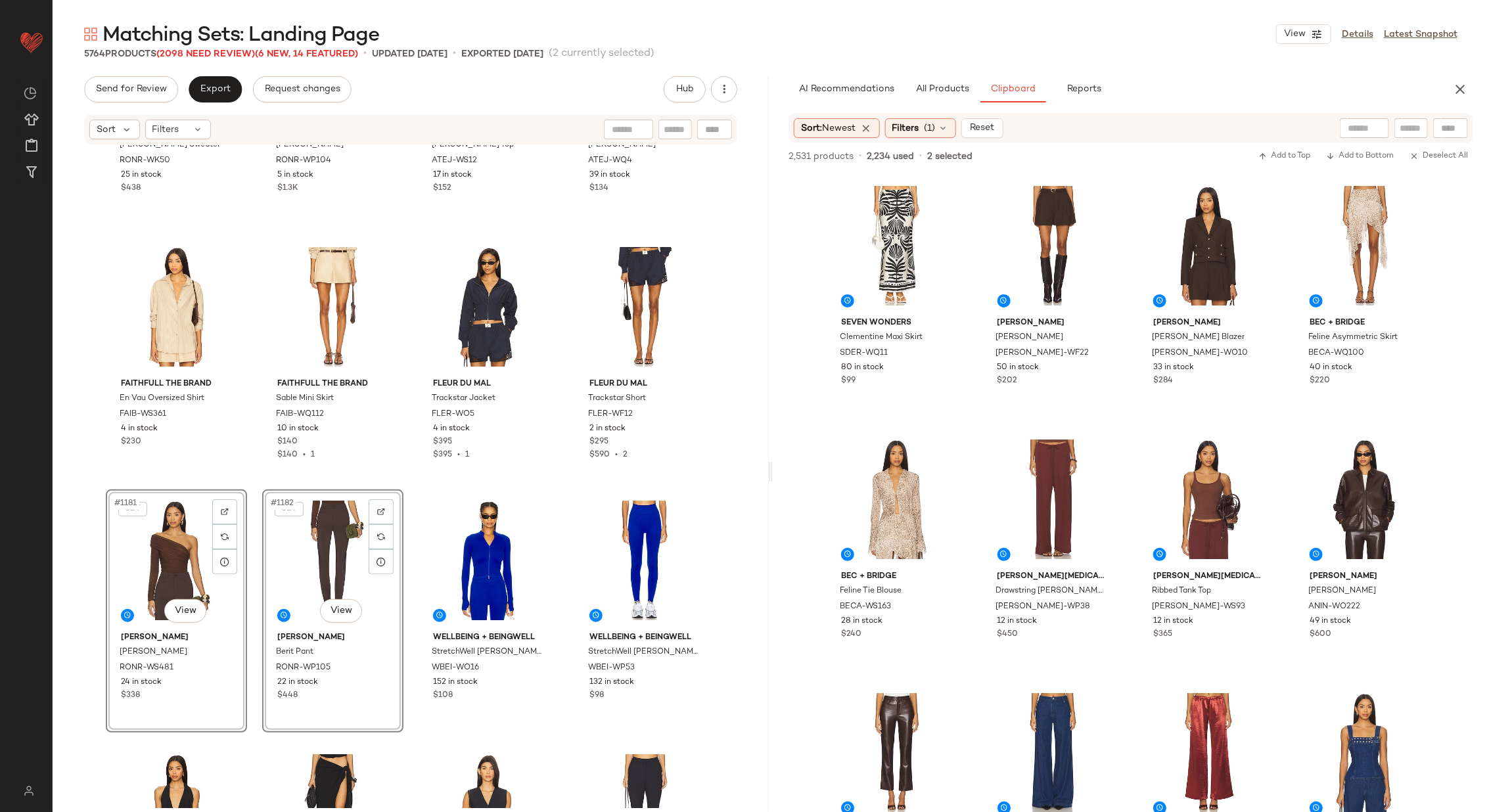
click at [403, 485] on div "[PERSON_NAME] [PERSON_NAME] Sweater RONR-WK50 25 in stock $438 [PERSON_NAME] [P…" at bounding box center [410, 477] width 716 height 662
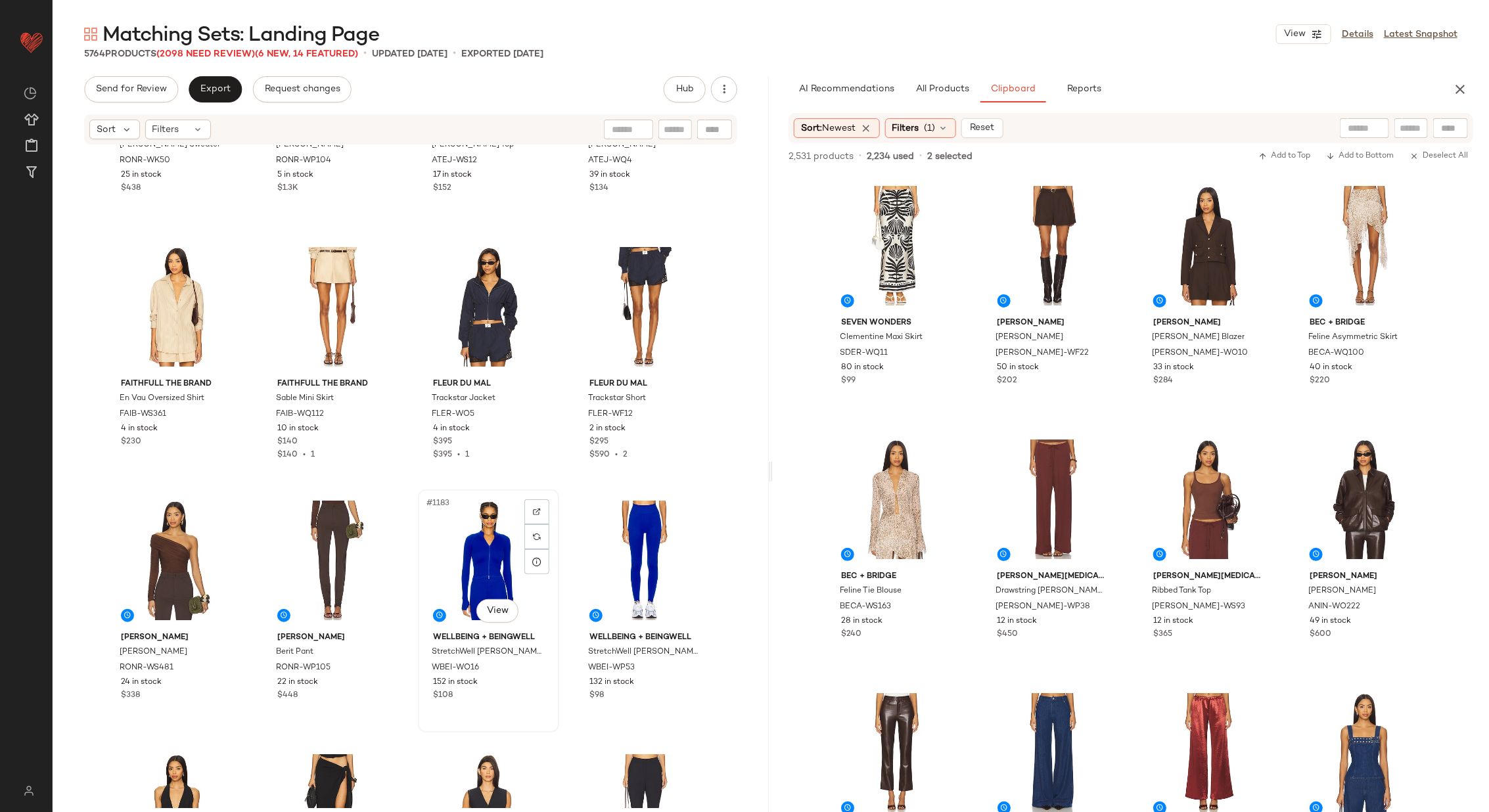
click at [469, 570] on div "#1183 View" at bounding box center [489, 560] width 132 height 133
click at [625, 554] on div "#1184 View" at bounding box center [644, 560] width 132 height 133
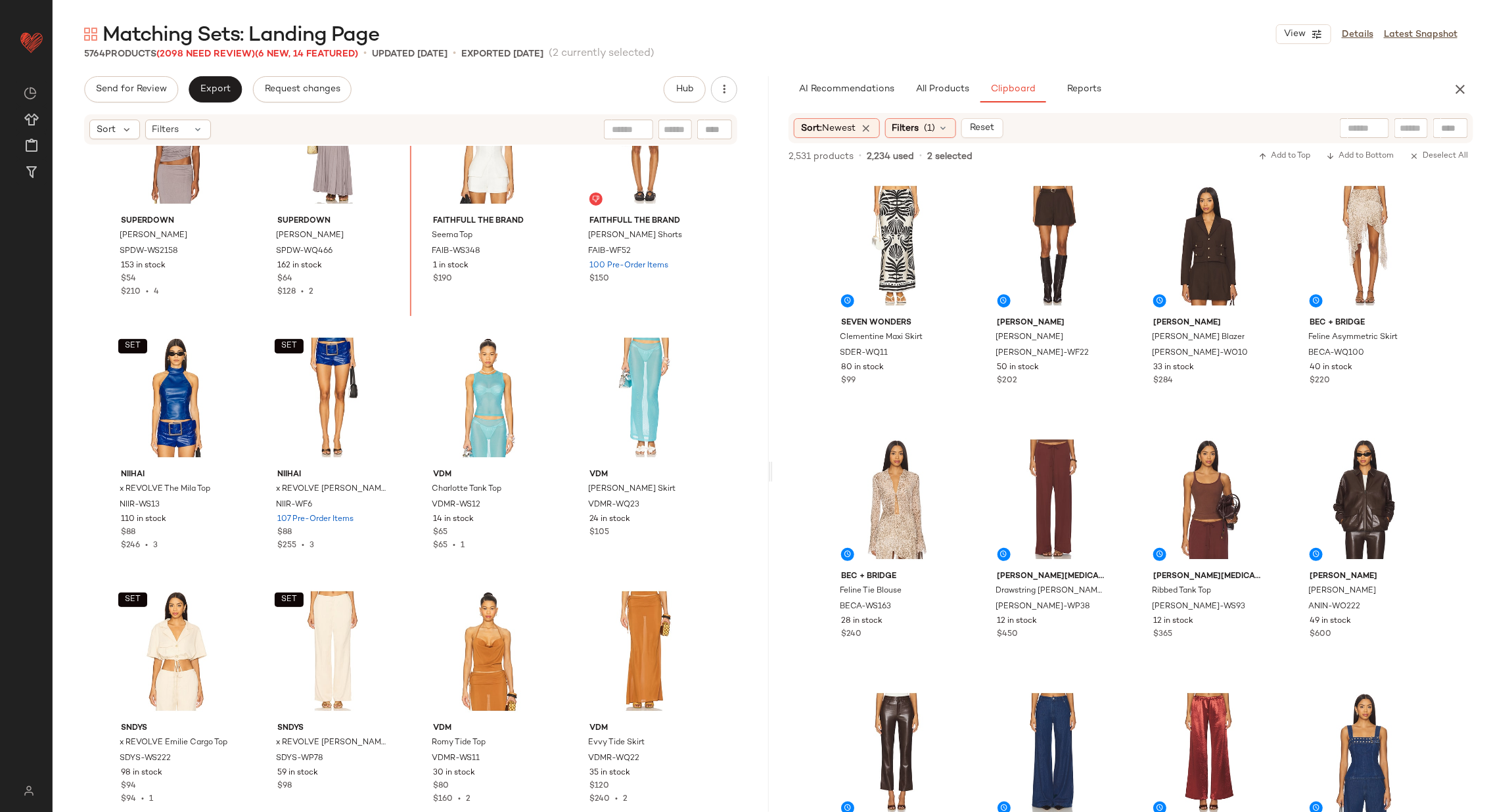
scroll to position [72586, 0]
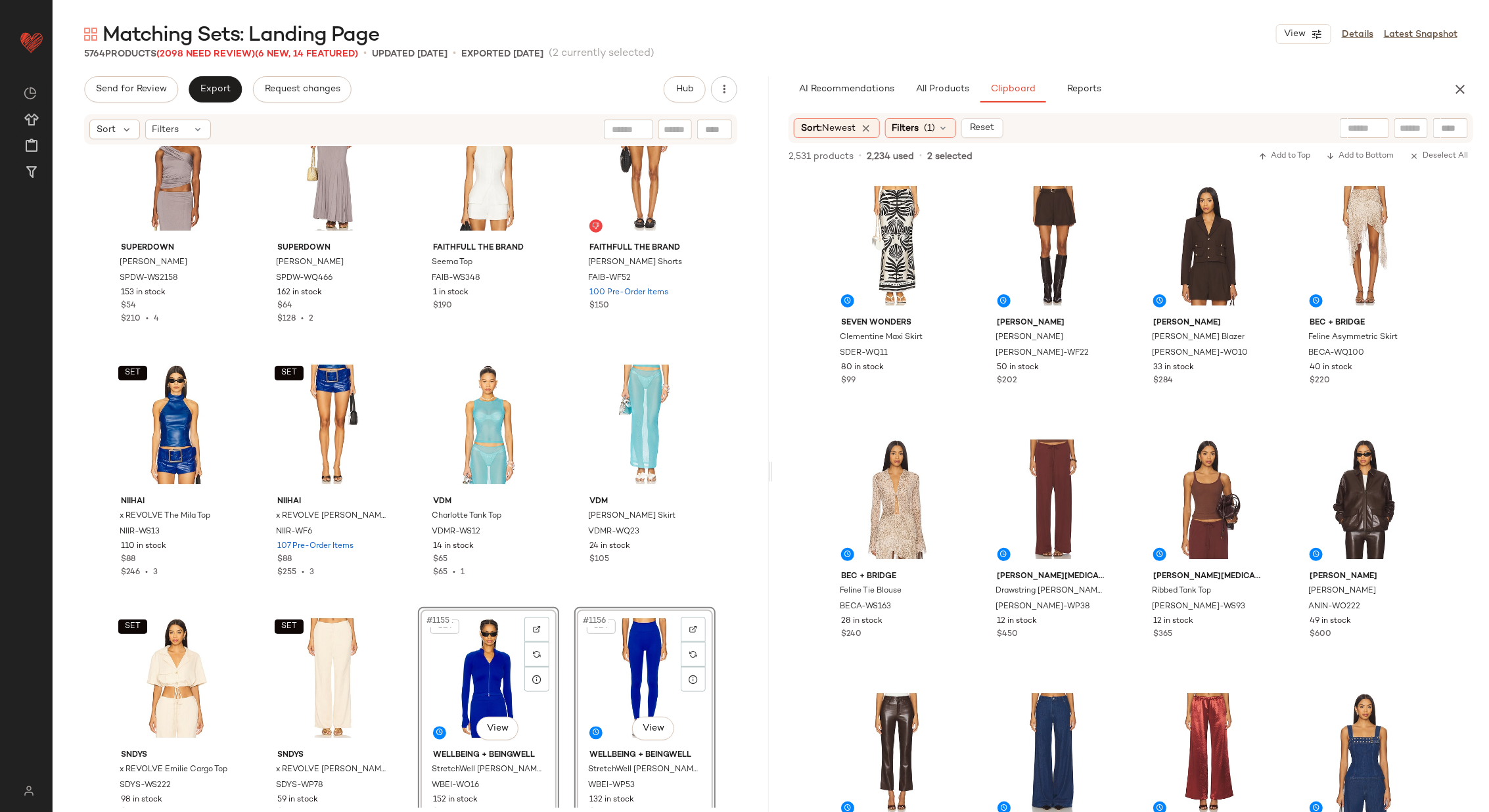
click at [401, 594] on div "SET superdown [PERSON_NAME] Top SPDW-WS2158 153 in stock $54 $210 • 4 SET super…" at bounding box center [410, 477] width 716 height 662
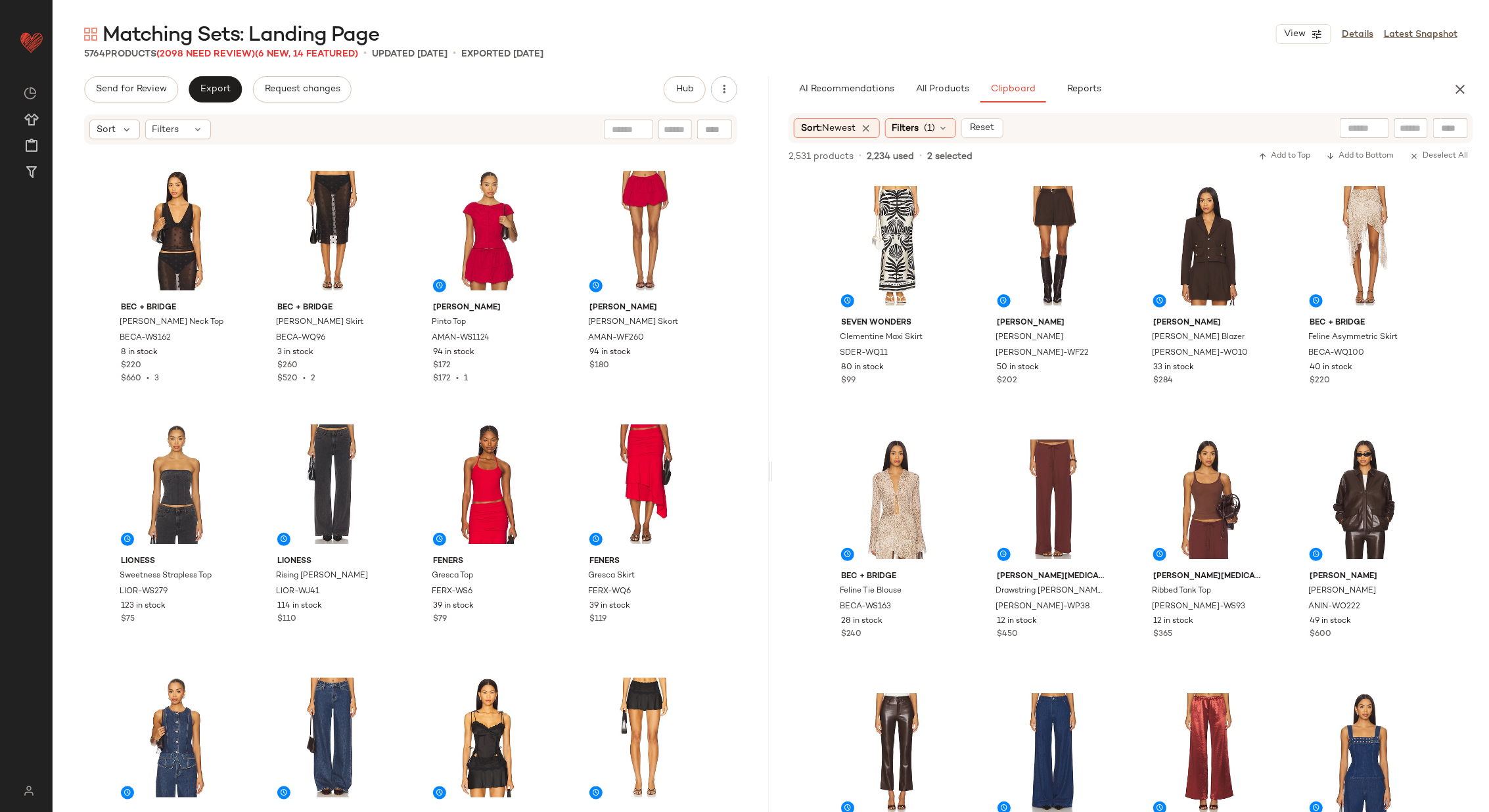
scroll to position [3804, 0]
click at [1192, 247] on div "#3 View" at bounding box center [1208, 245] width 132 height 133
click at [1025, 237] on div "#2 View" at bounding box center [1053, 245] width 132 height 133
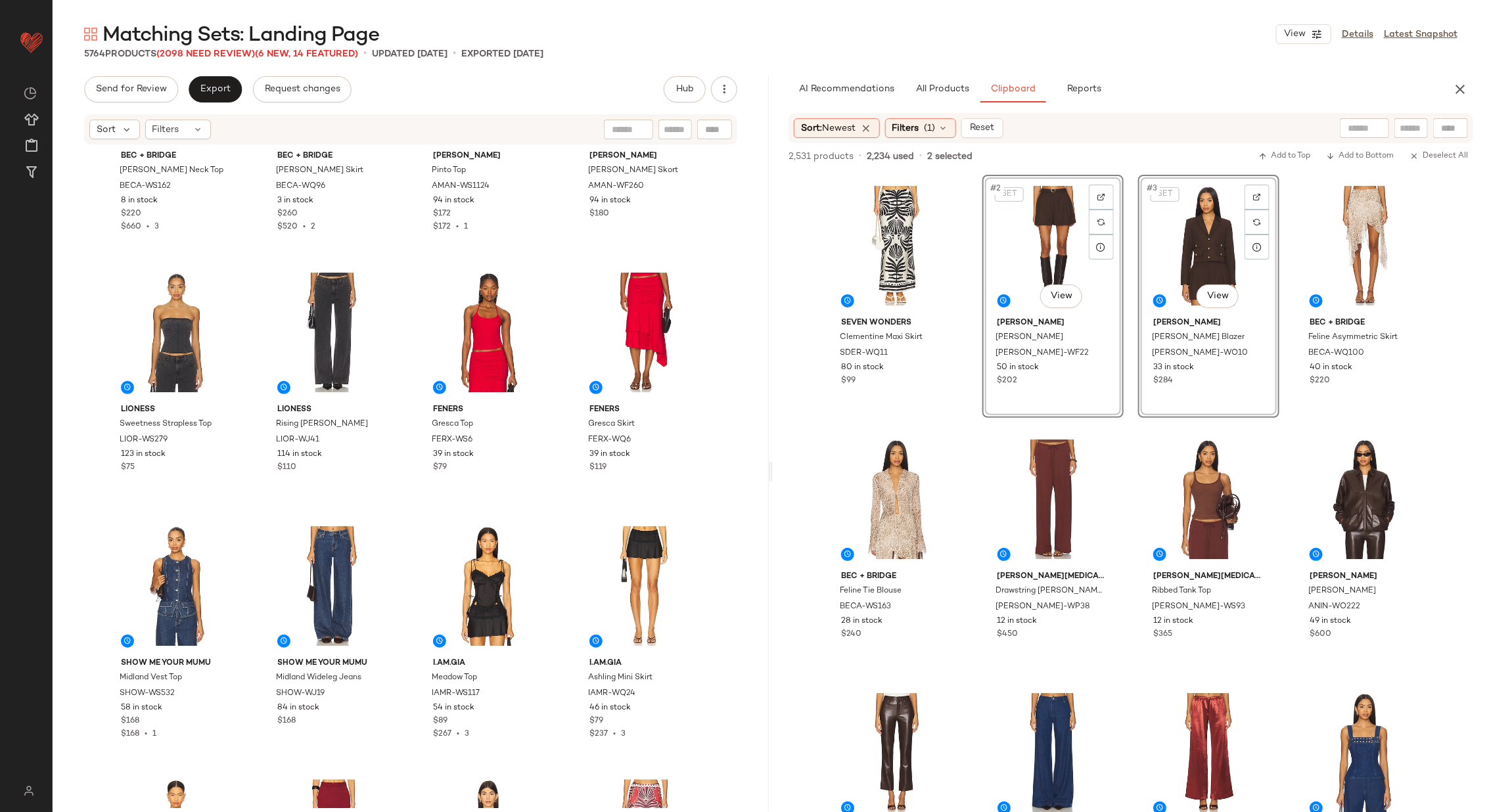
scroll to position [3876, 0]
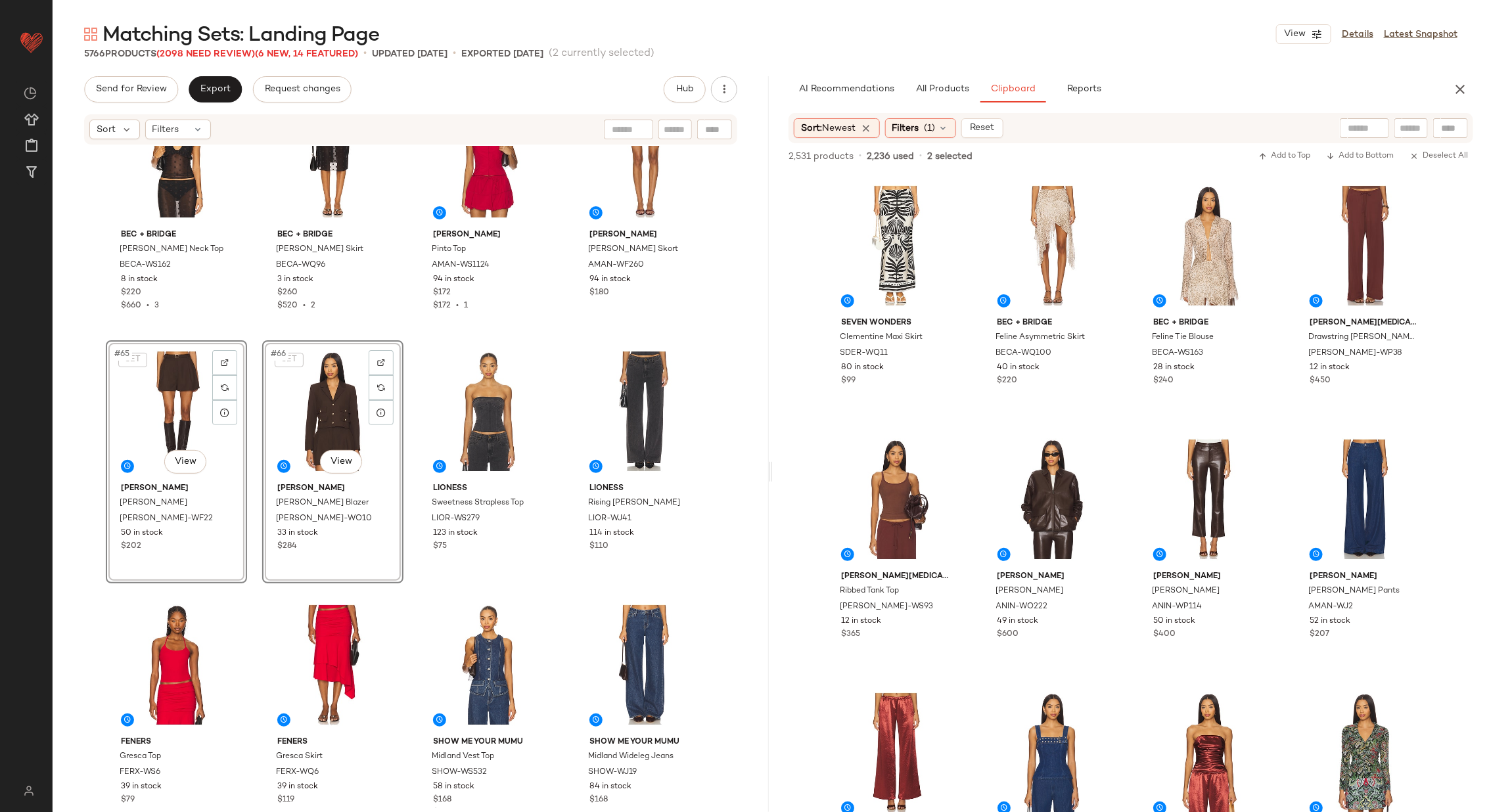
click at [408, 407] on div "Bec + Bridge [PERSON_NAME] Neck Top BECA-WS162 8 in stock $220 $660 • 3 Bec + B…" at bounding box center [410, 477] width 716 height 662
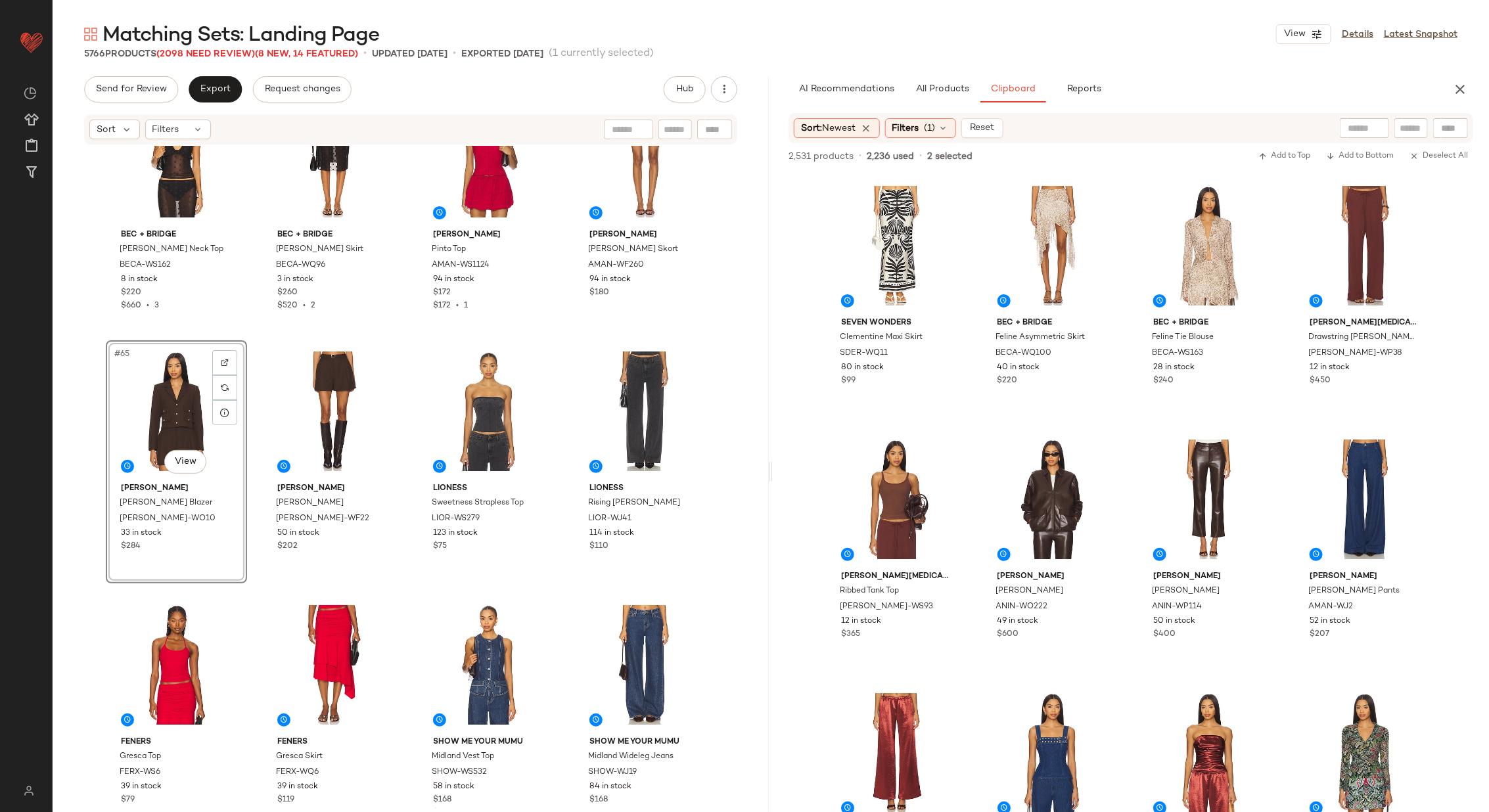
click at [404, 433] on div "Bec + Bridge [PERSON_NAME] Neck Top BECA-WS162 8 in stock $220 $660 • 3 Bec + B…" at bounding box center [410, 477] width 716 height 662
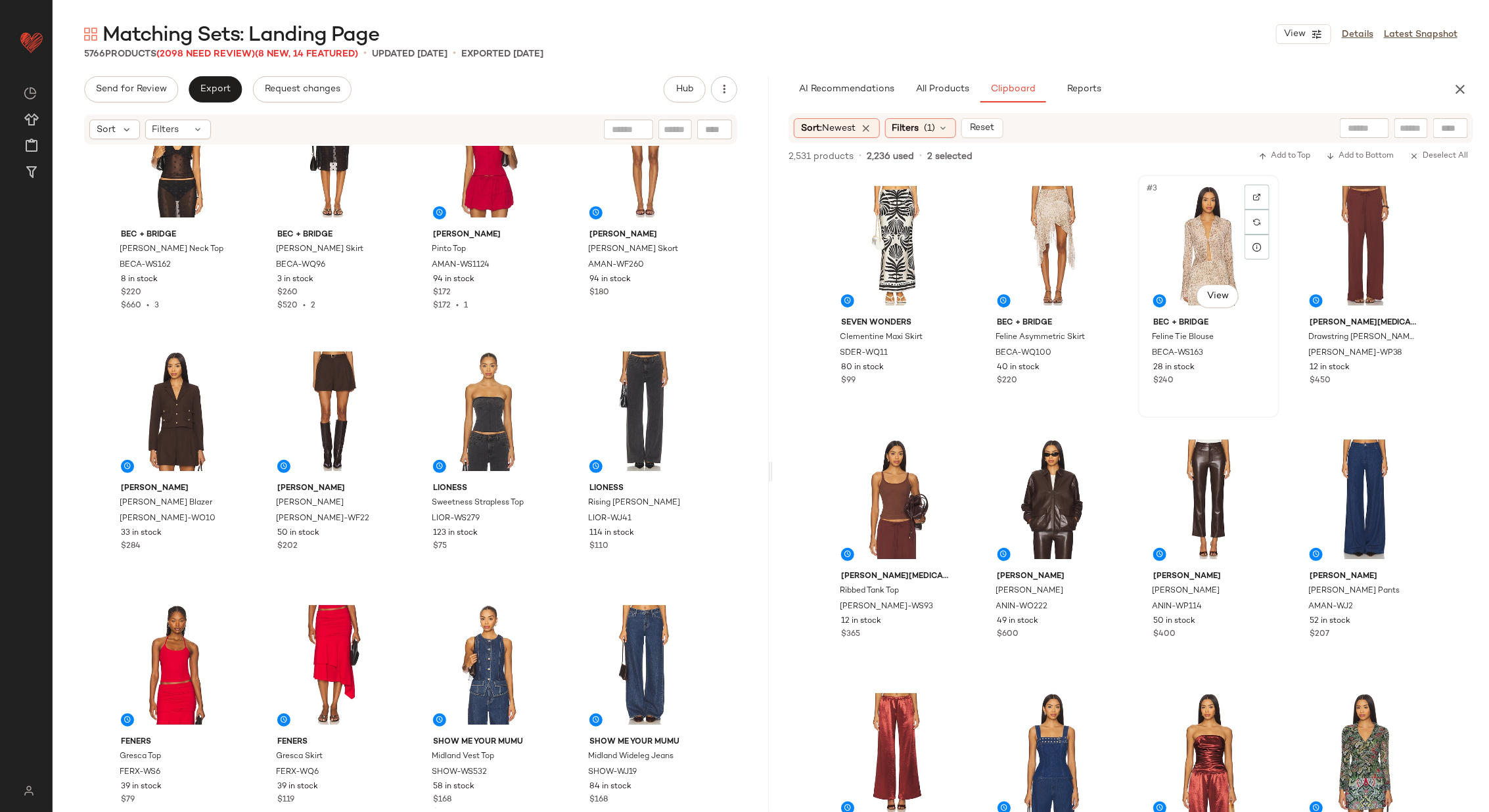
click at [1185, 240] on div "#3 View" at bounding box center [1208, 245] width 132 height 133
click at [1040, 240] on div "#2 View" at bounding box center [1053, 245] width 132 height 133
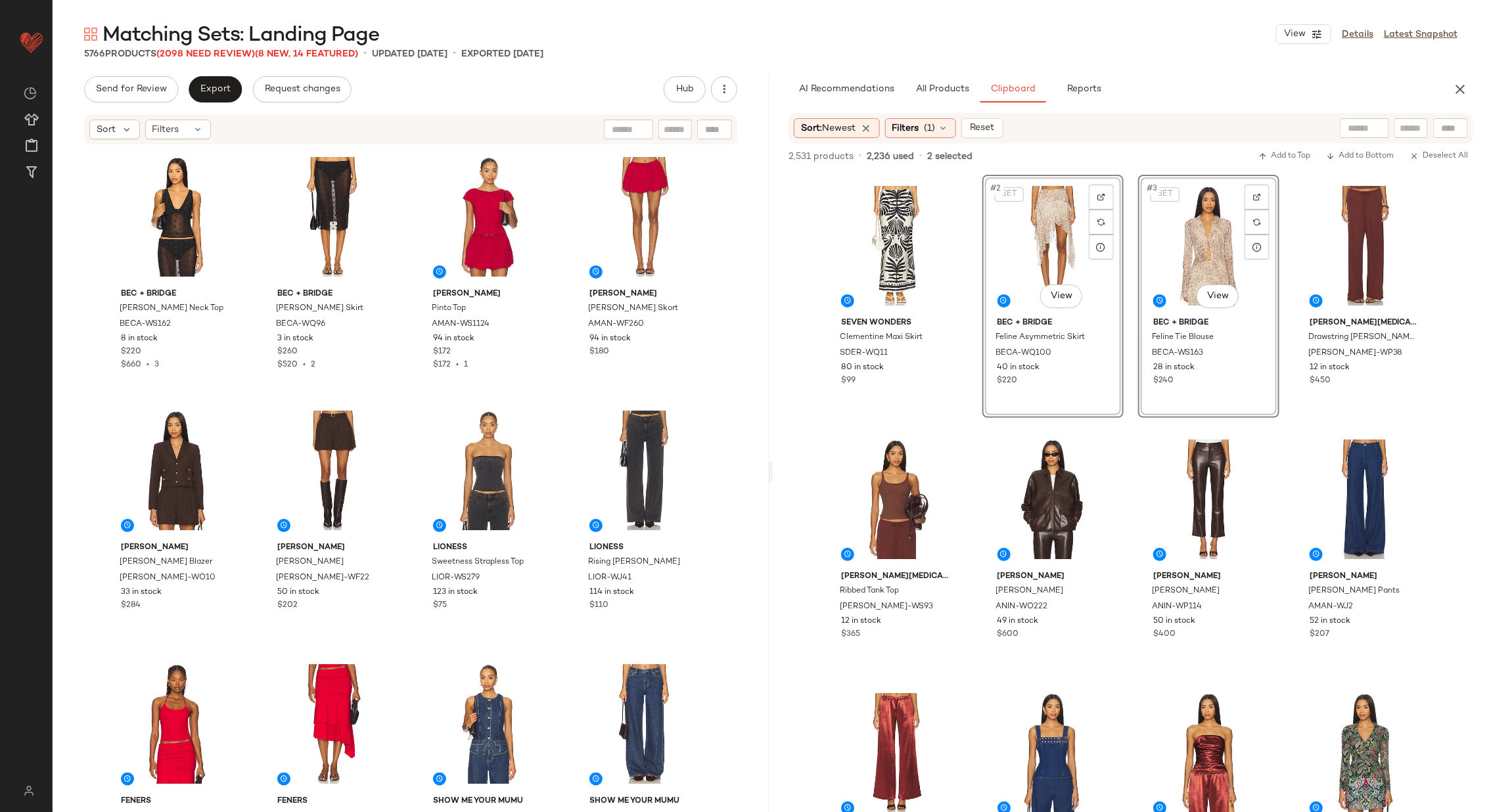
scroll to position [3816, 0]
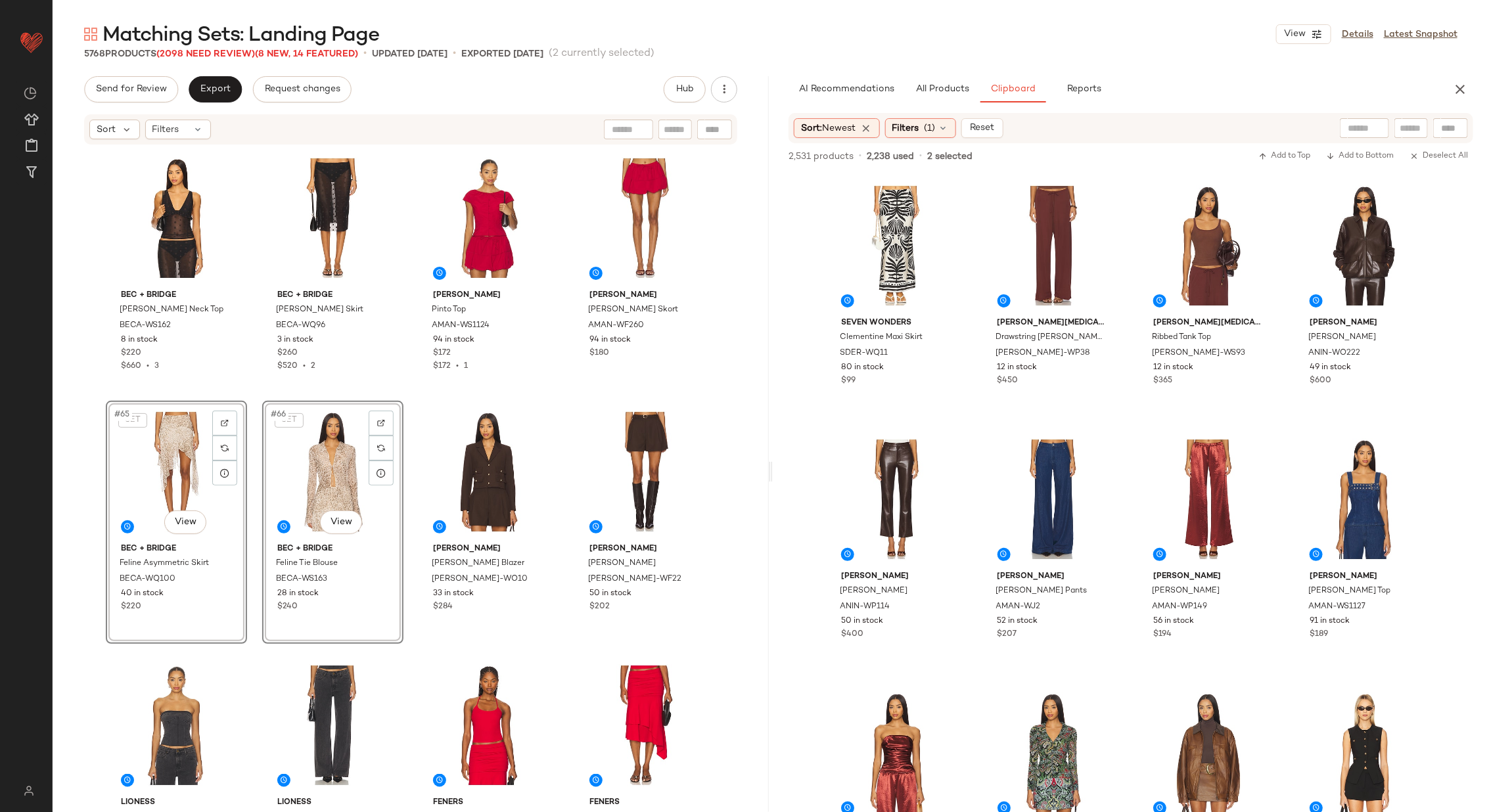
click at [401, 393] on div "Bec + Bridge [PERSON_NAME] V Neck Top BECA-WS162 8 in stock $220 $660 • 3 Bec +…" at bounding box center [410, 477] width 716 height 662
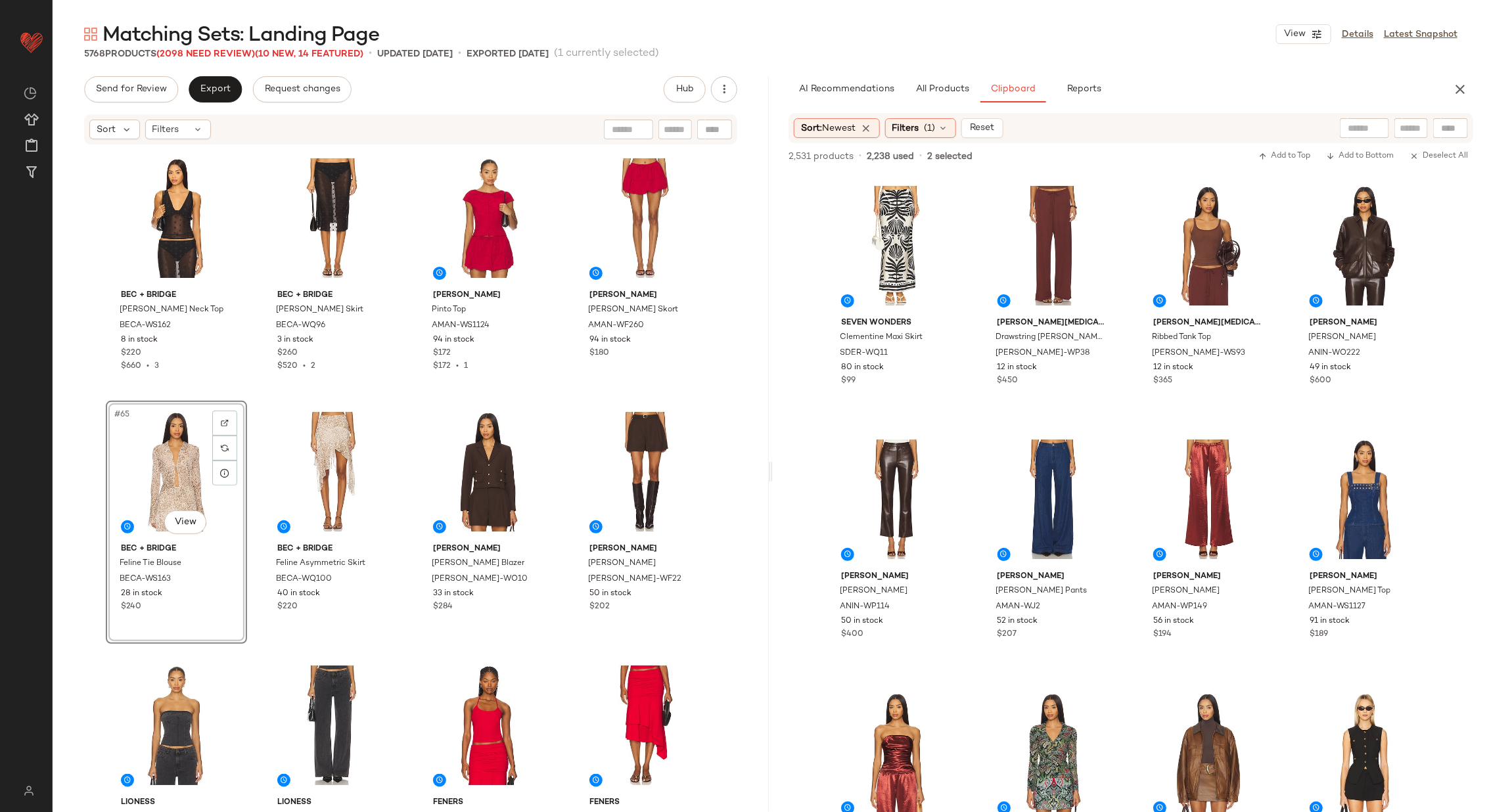
click at [412, 399] on div "Bec + Bridge [PERSON_NAME] Neck Top BECA-WS162 8 in stock $220 $660 • 3 Bec + B…" at bounding box center [410, 477] width 716 height 662
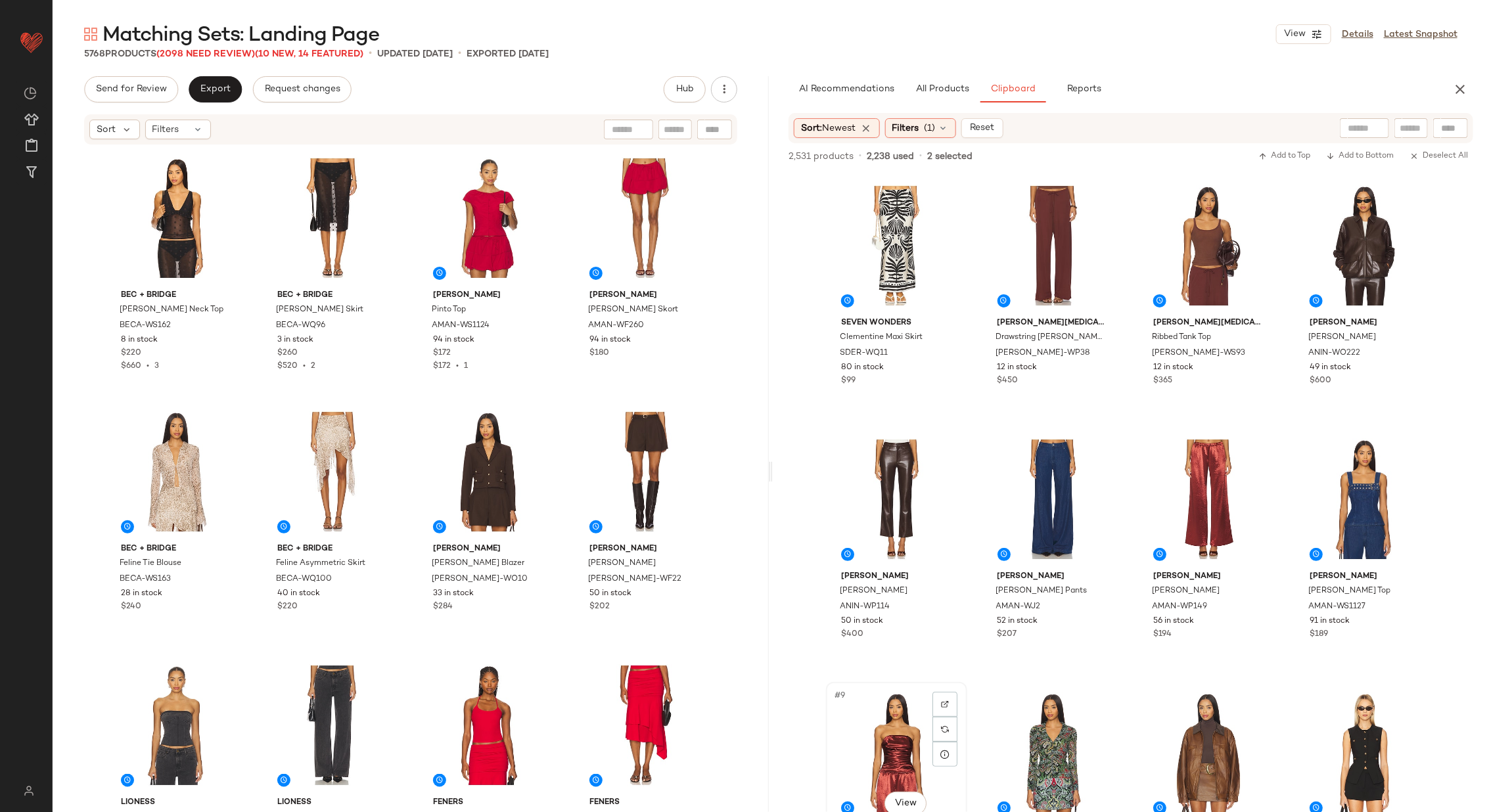
click at [914, 733] on div "#9 View" at bounding box center [896, 753] width 132 height 133
click at [1174, 519] on div "#7 View" at bounding box center [1208, 499] width 132 height 133
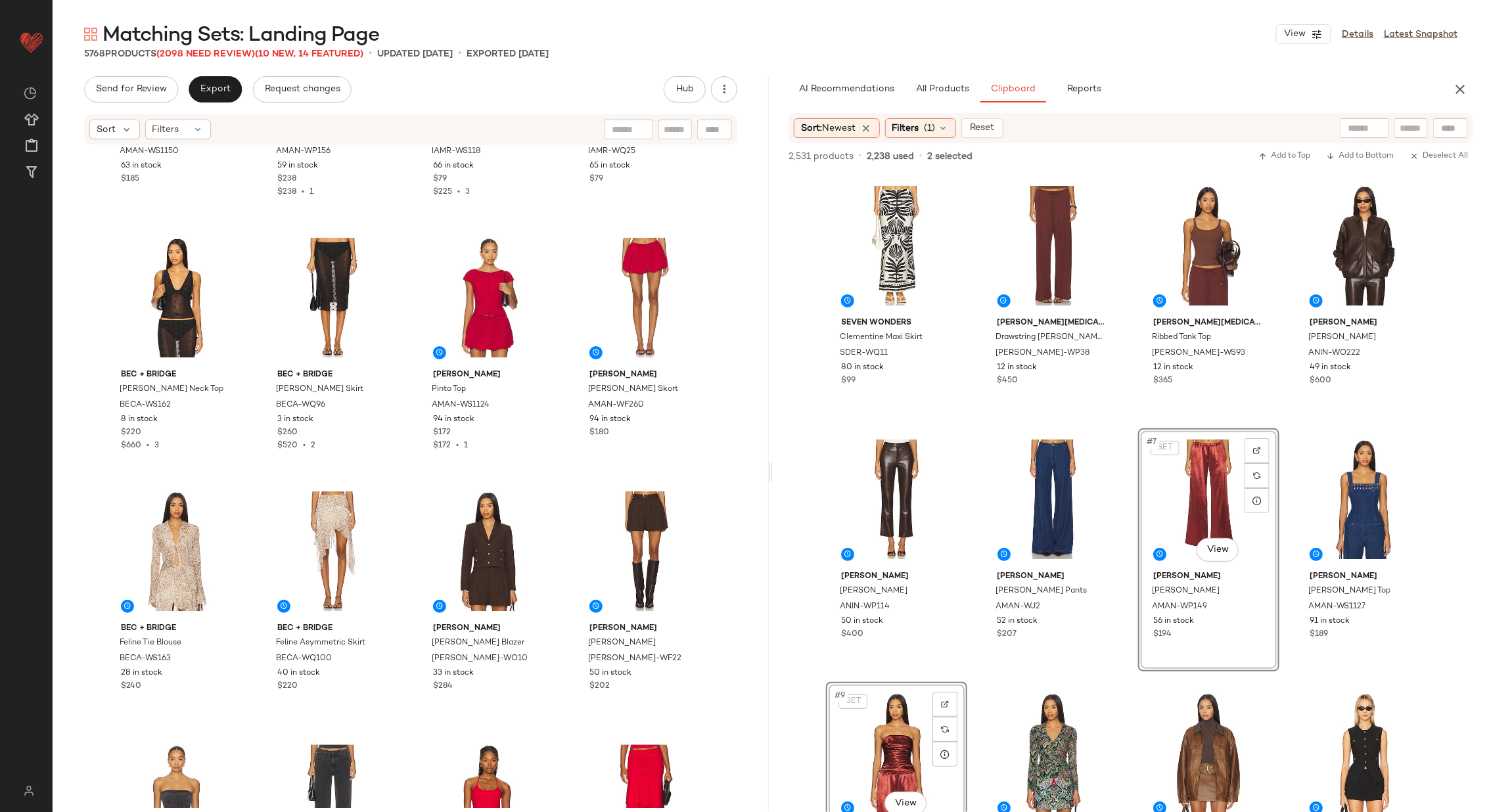
scroll to position [3740, 0]
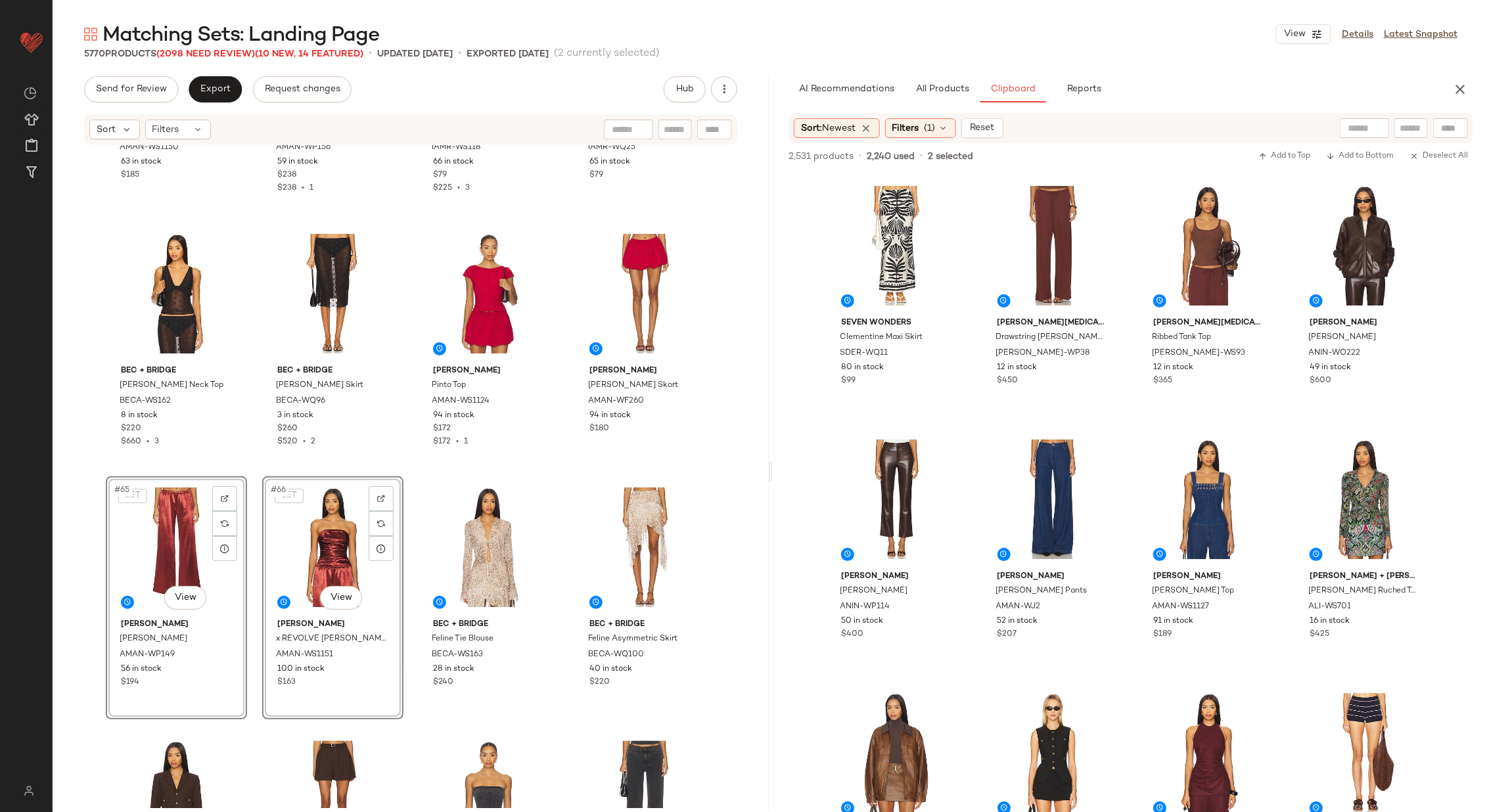
click at [414, 526] on div "[PERSON_NAME] Noho Top AMAN-WS1150 63 in stock $185 [PERSON_NAME] Noho Pants AM…" at bounding box center [410, 477] width 716 height 662
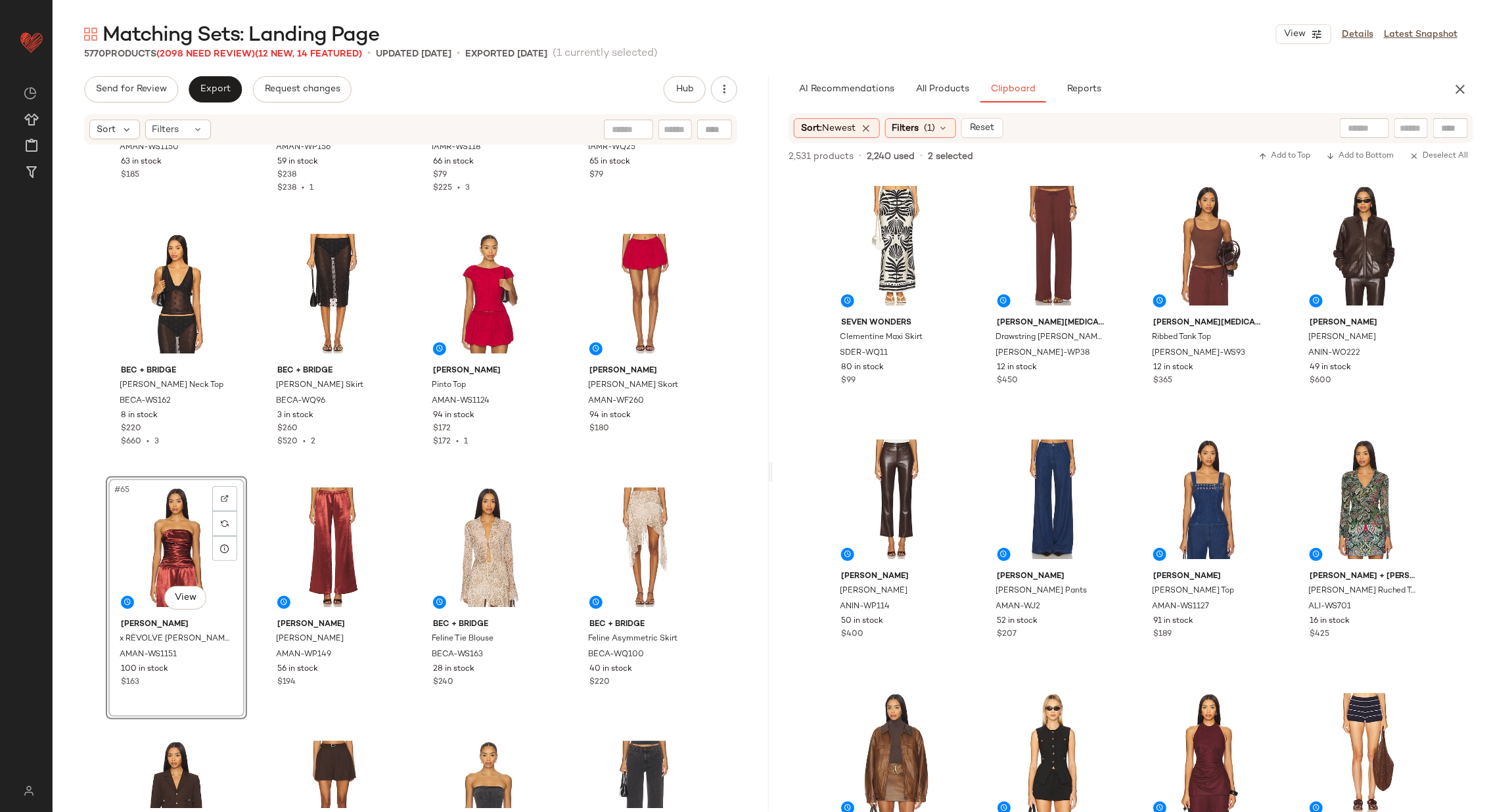
click at [409, 547] on div "[PERSON_NAME] Noho Top AMAN-WS1150 63 in stock $185 [PERSON_NAME] Noho Pants AM…" at bounding box center [410, 477] width 716 height 662
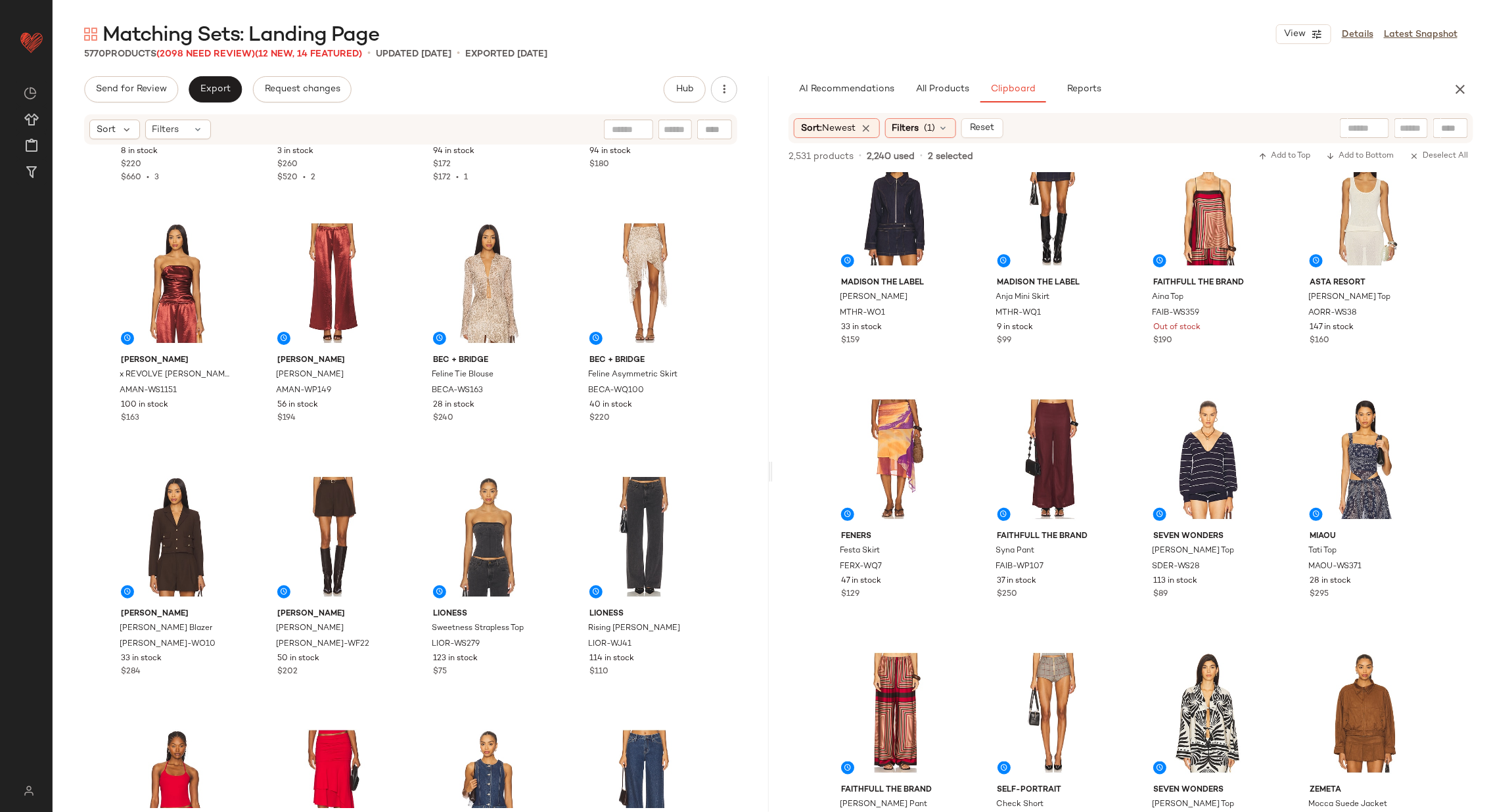
scroll to position [1021, 0]
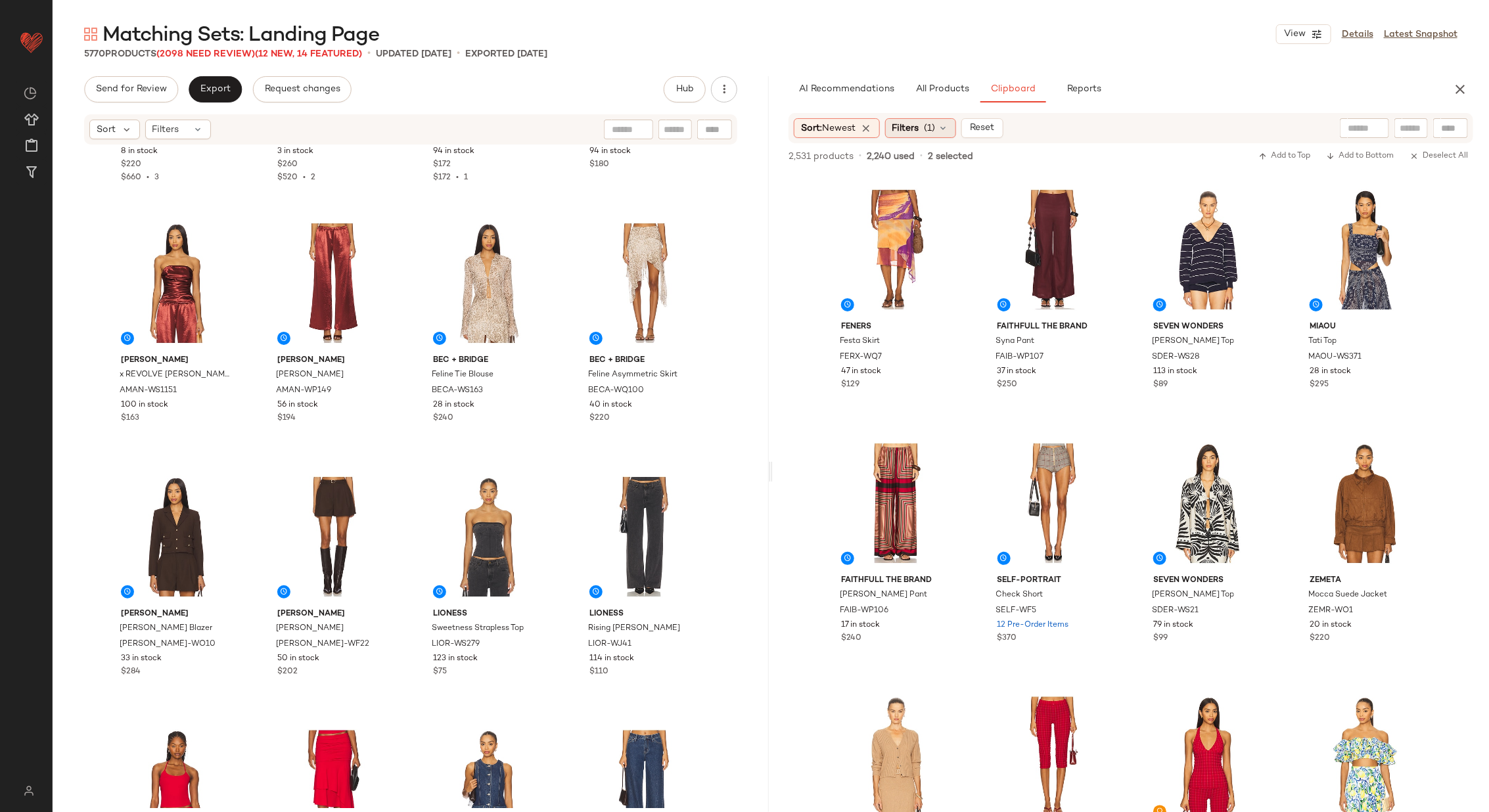
click at [934, 132] on span "(1)" at bounding box center [930, 128] width 11 height 14
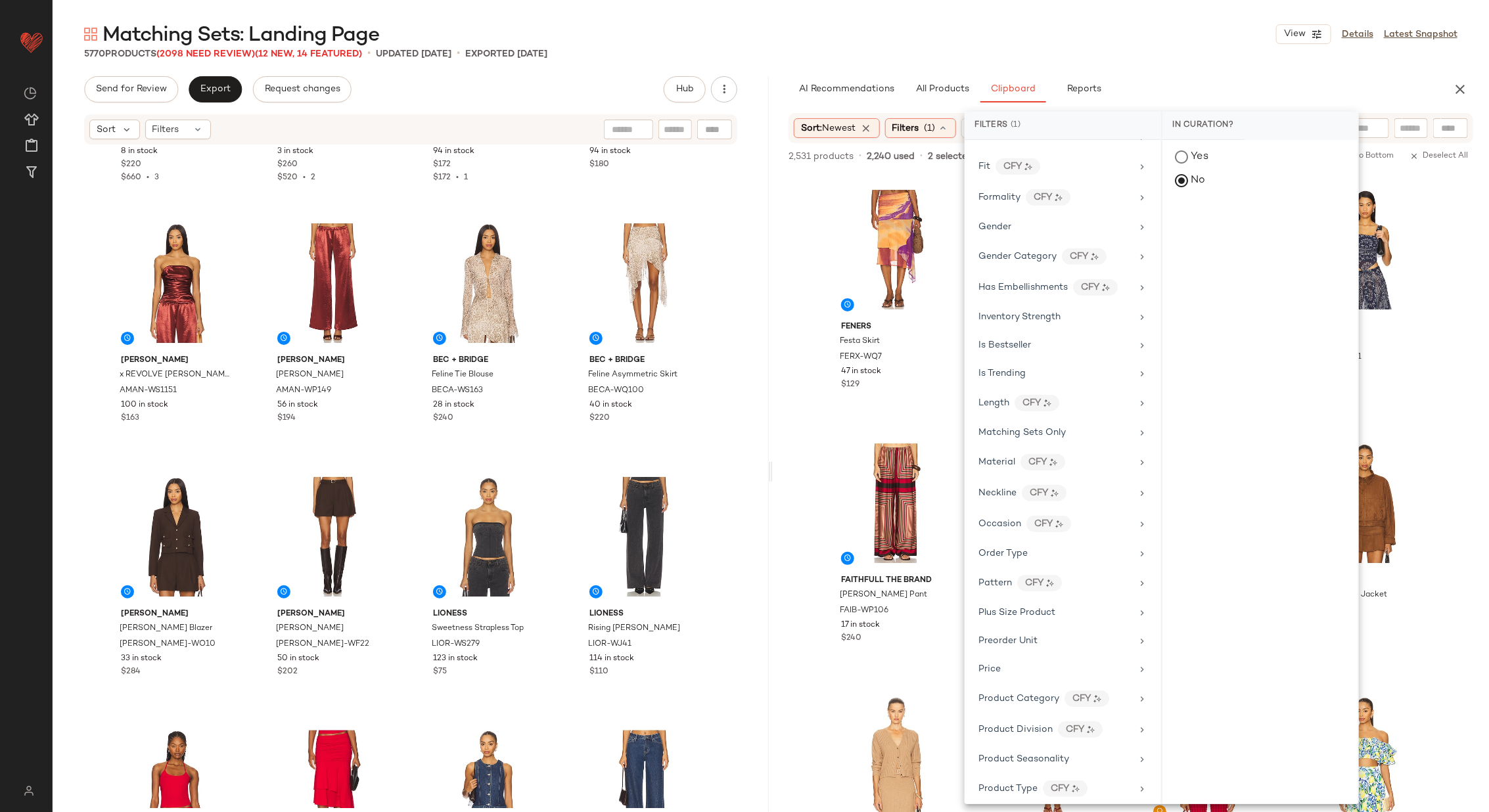
scroll to position [829, 0]
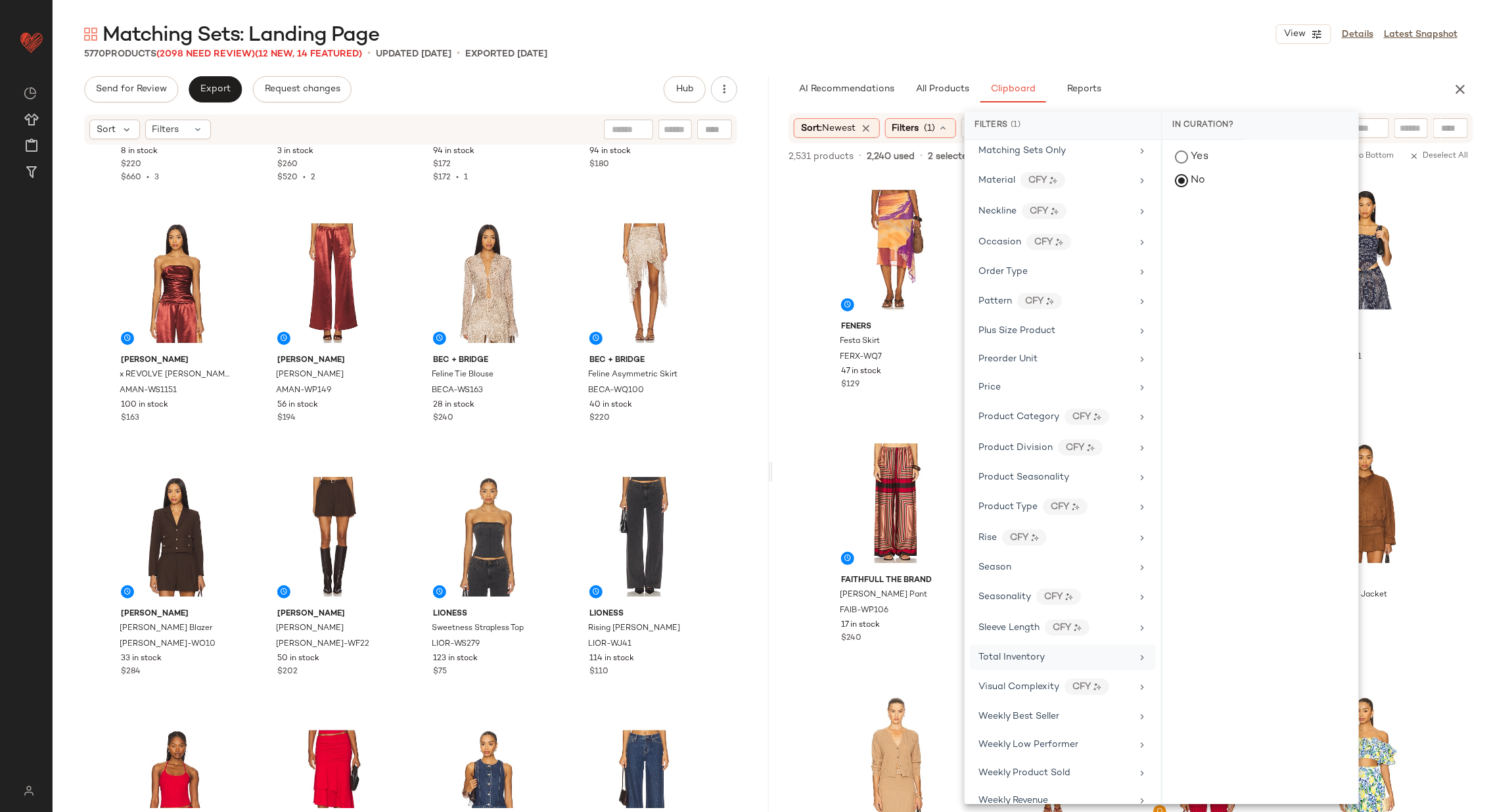
click at [1065, 650] on div "Total Inventory" at bounding box center [1055, 657] width 153 height 14
click at [1263, 176] on button "At least 1" at bounding box center [1261, 183] width 175 height 18
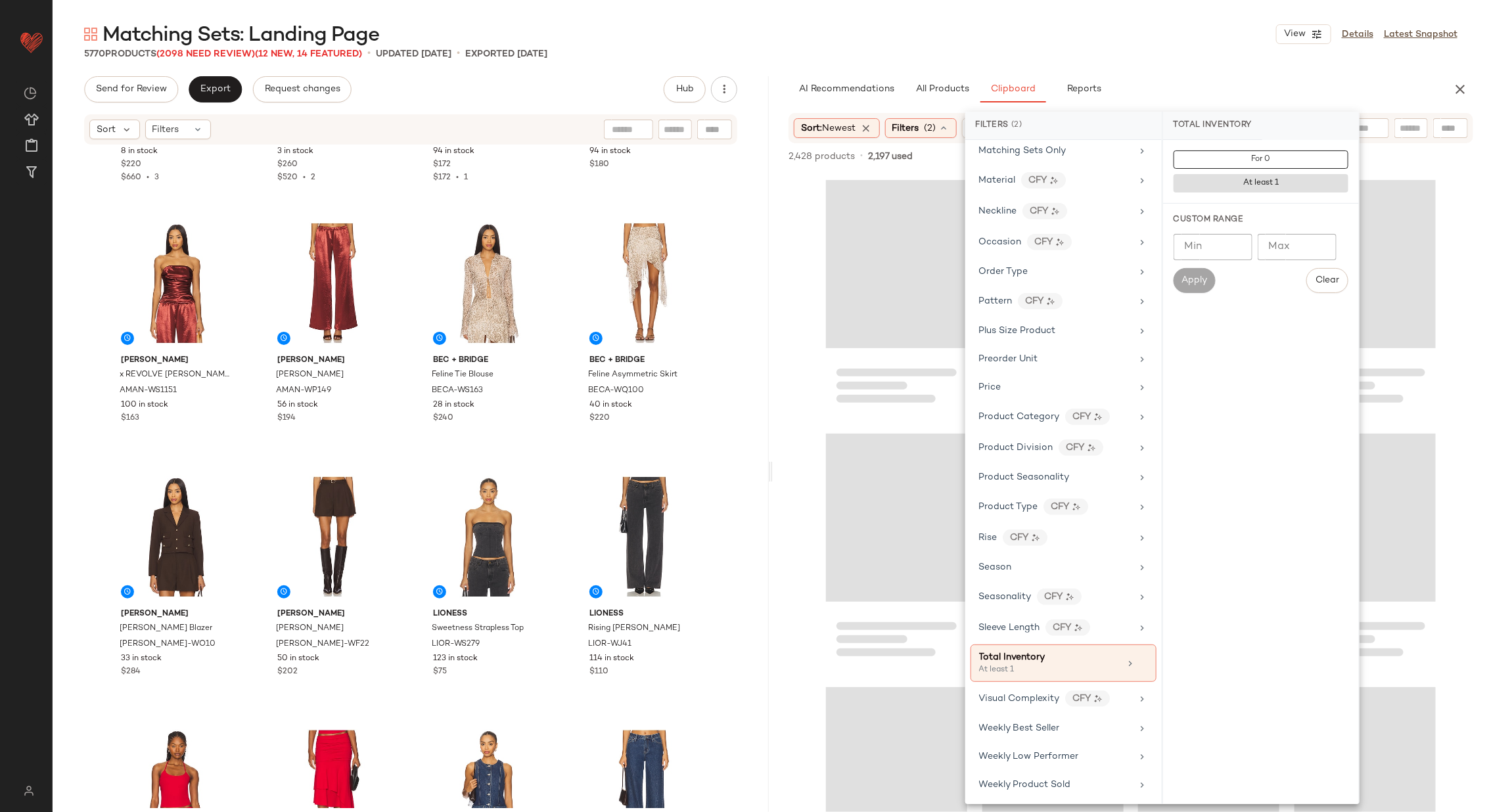
click at [811, 384] on div at bounding box center [1131, 519] width 716 height 695
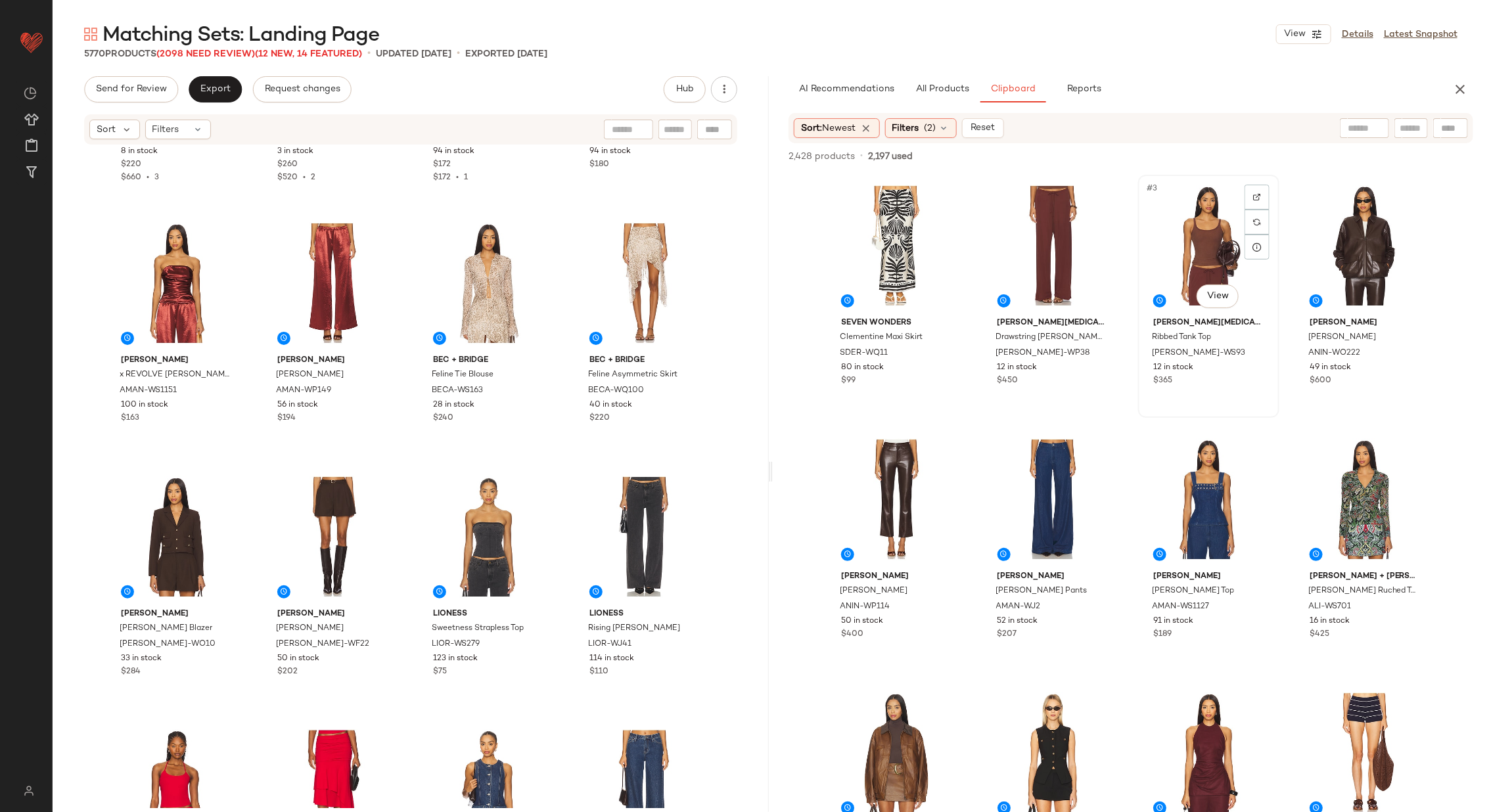
click at [1177, 235] on div "#3 View" at bounding box center [1208, 245] width 132 height 133
click at [1038, 253] on div "#2 View" at bounding box center [1053, 245] width 132 height 133
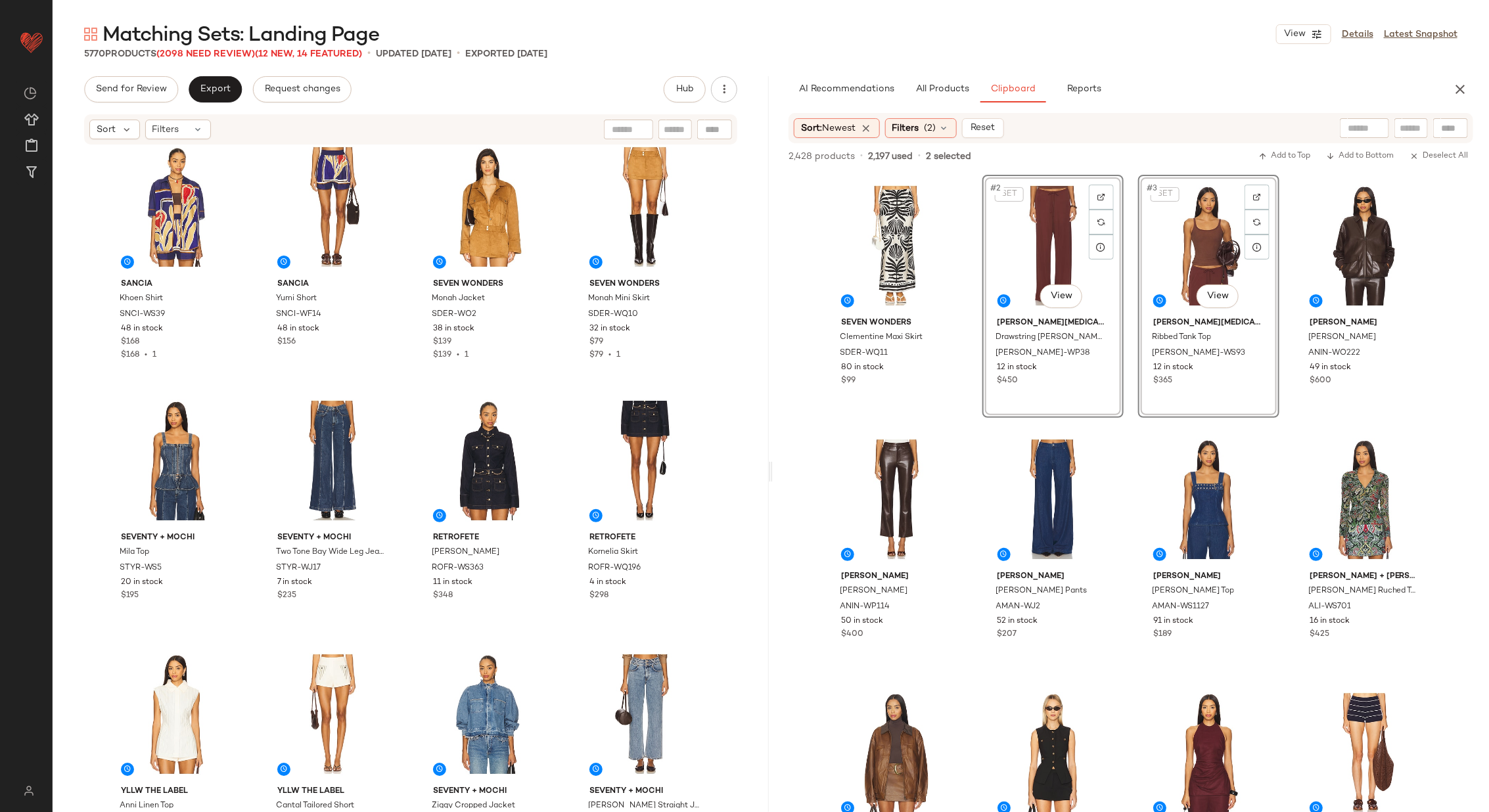
scroll to position [8393, 0]
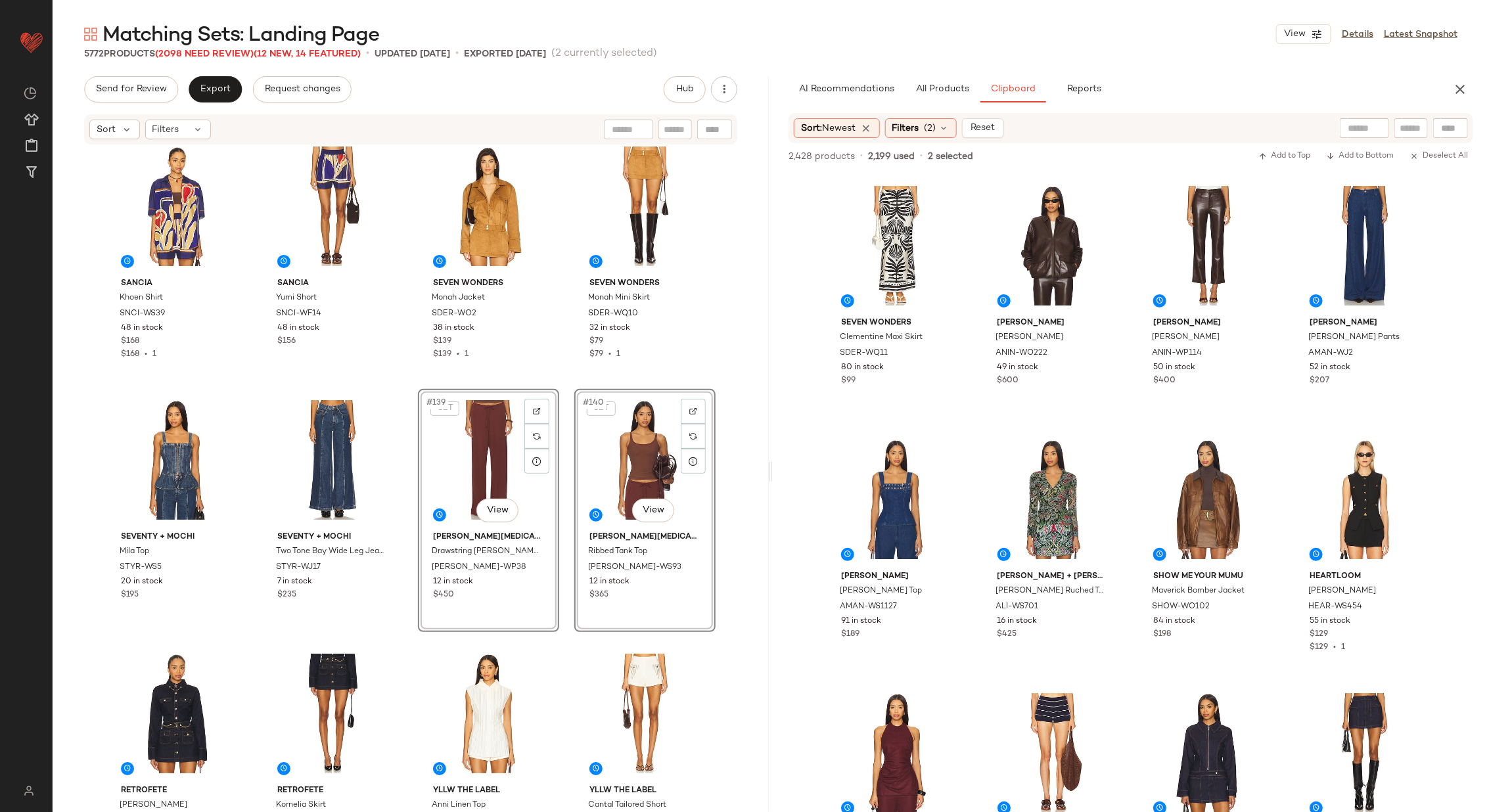
click at [558, 426] on div "[PERSON_NAME] Shirt SNCI-WS39 48 in stock $168 $168 • 1 Sancia Yumi Short SNCI-…" at bounding box center [410, 477] width 716 height 662
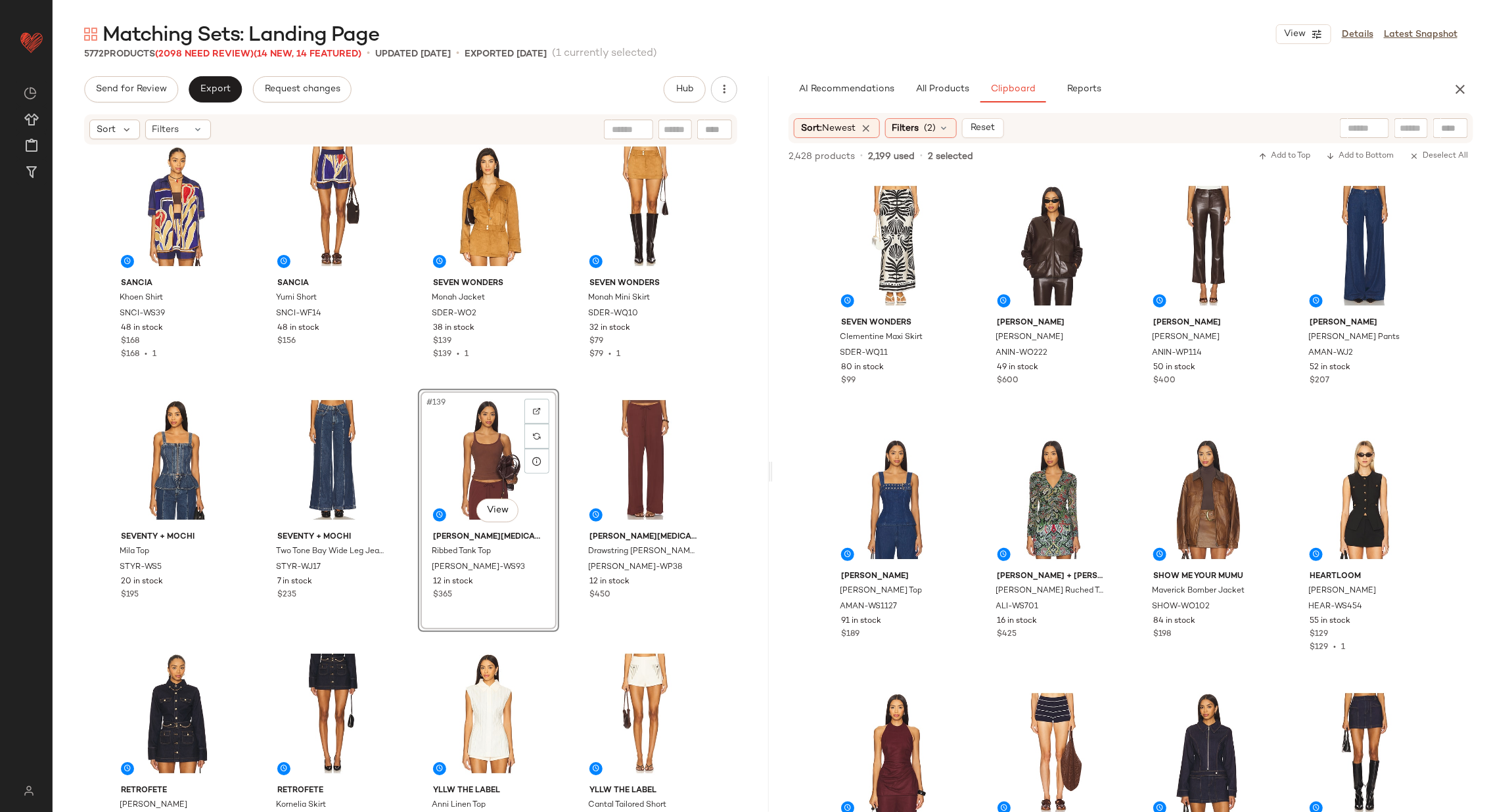
click at [405, 377] on div "[PERSON_NAME] Shirt SNCI-WS39 48 in stock $168 $168 • 1 Sancia Yumi Short SNCI-…" at bounding box center [410, 477] width 716 height 662
click at [458, 463] on div "#139 View" at bounding box center [489, 459] width 132 height 133
click at [614, 458] on div "#140 View" at bounding box center [644, 459] width 132 height 133
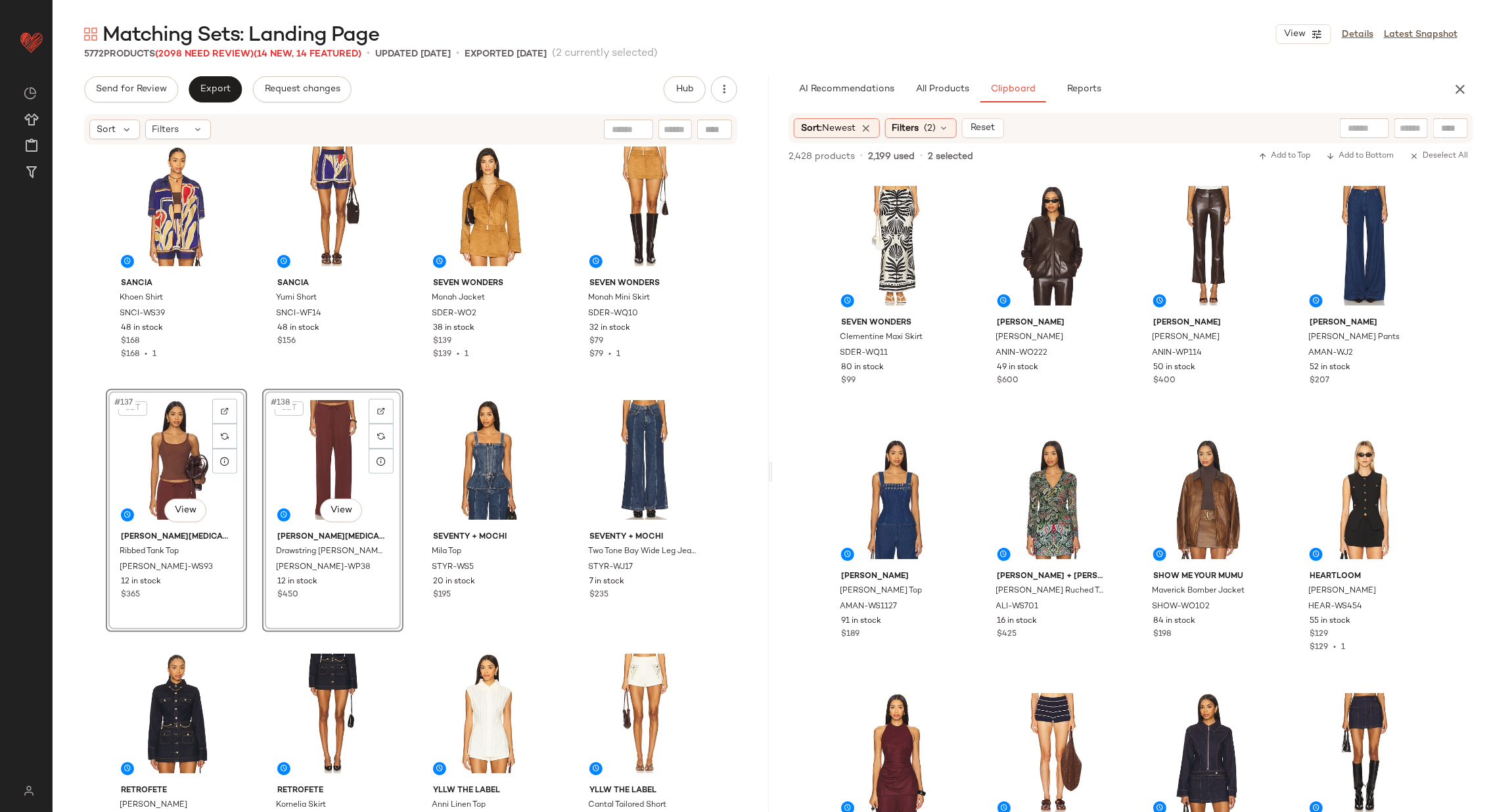
click at [409, 373] on div "[PERSON_NAME] Shirt SNCI-WS39 48 in stock $168 $168 • 1 Sancia Yumi Short SNCI-…" at bounding box center [410, 477] width 716 height 662
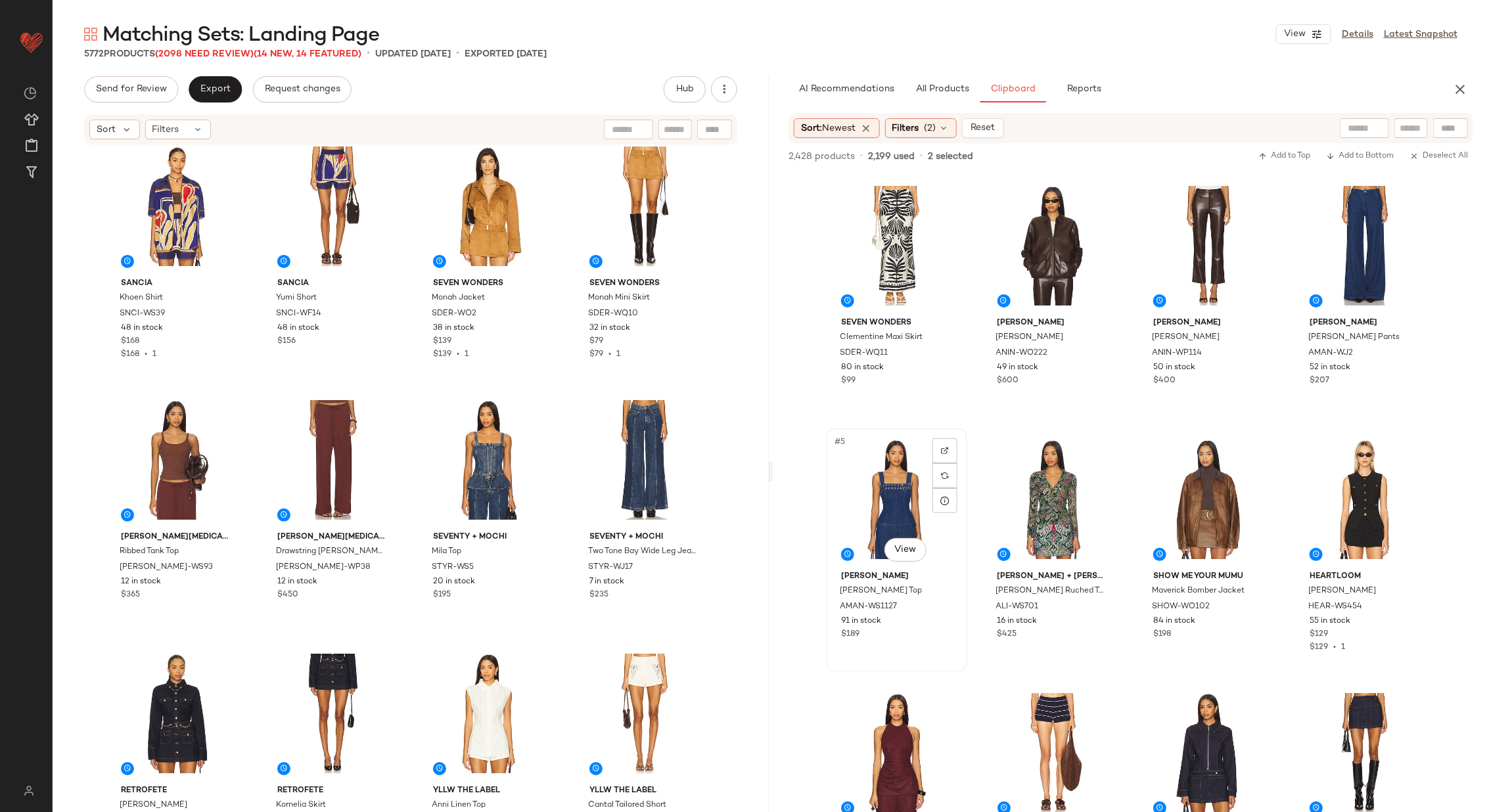
click at [891, 494] on div "#5 View" at bounding box center [896, 499] width 132 height 133
click at [1337, 237] on div "#4 View" at bounding box center [1365, 245] width 132 height 133
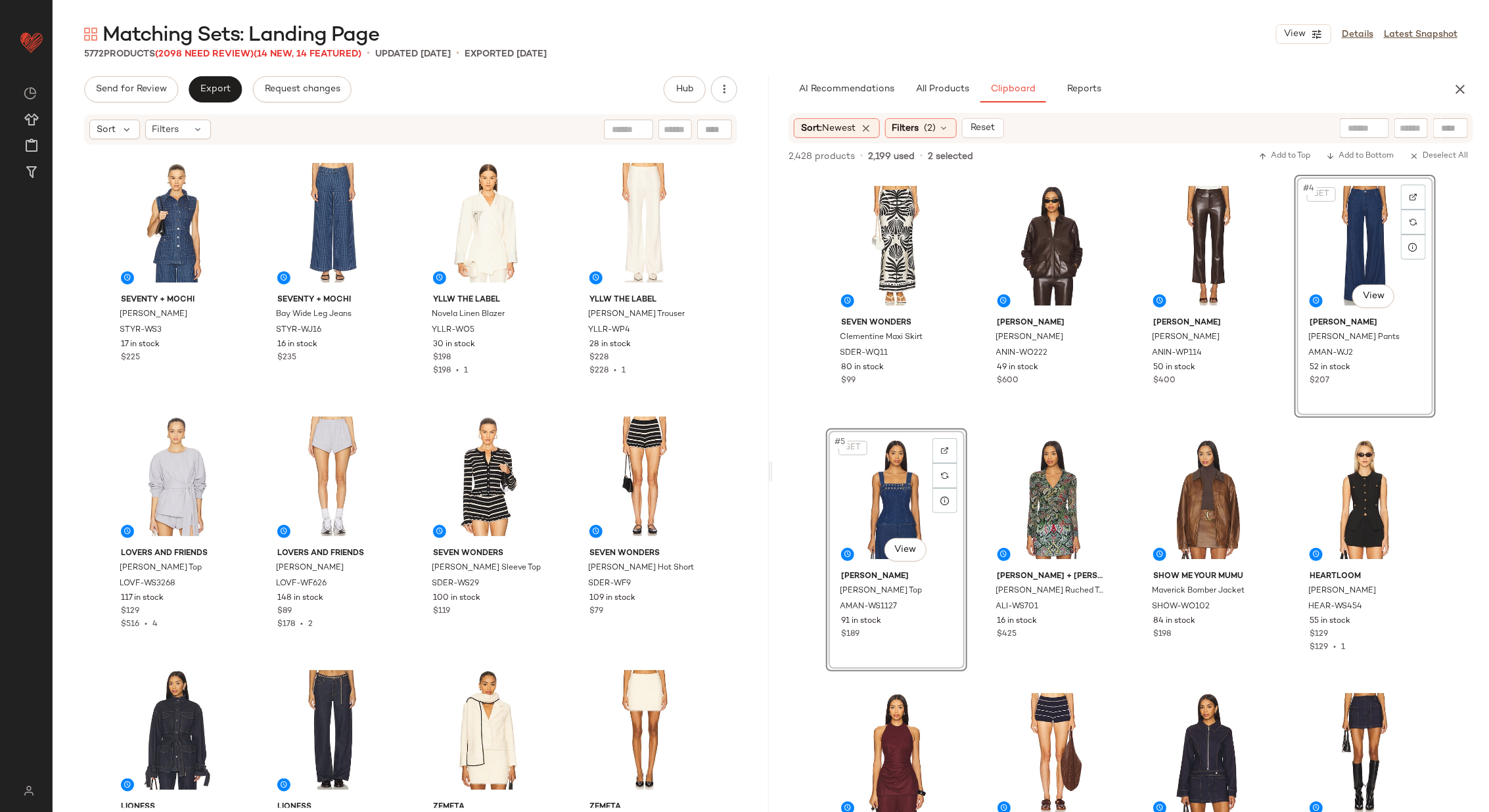
scroll to position [9709, 0]
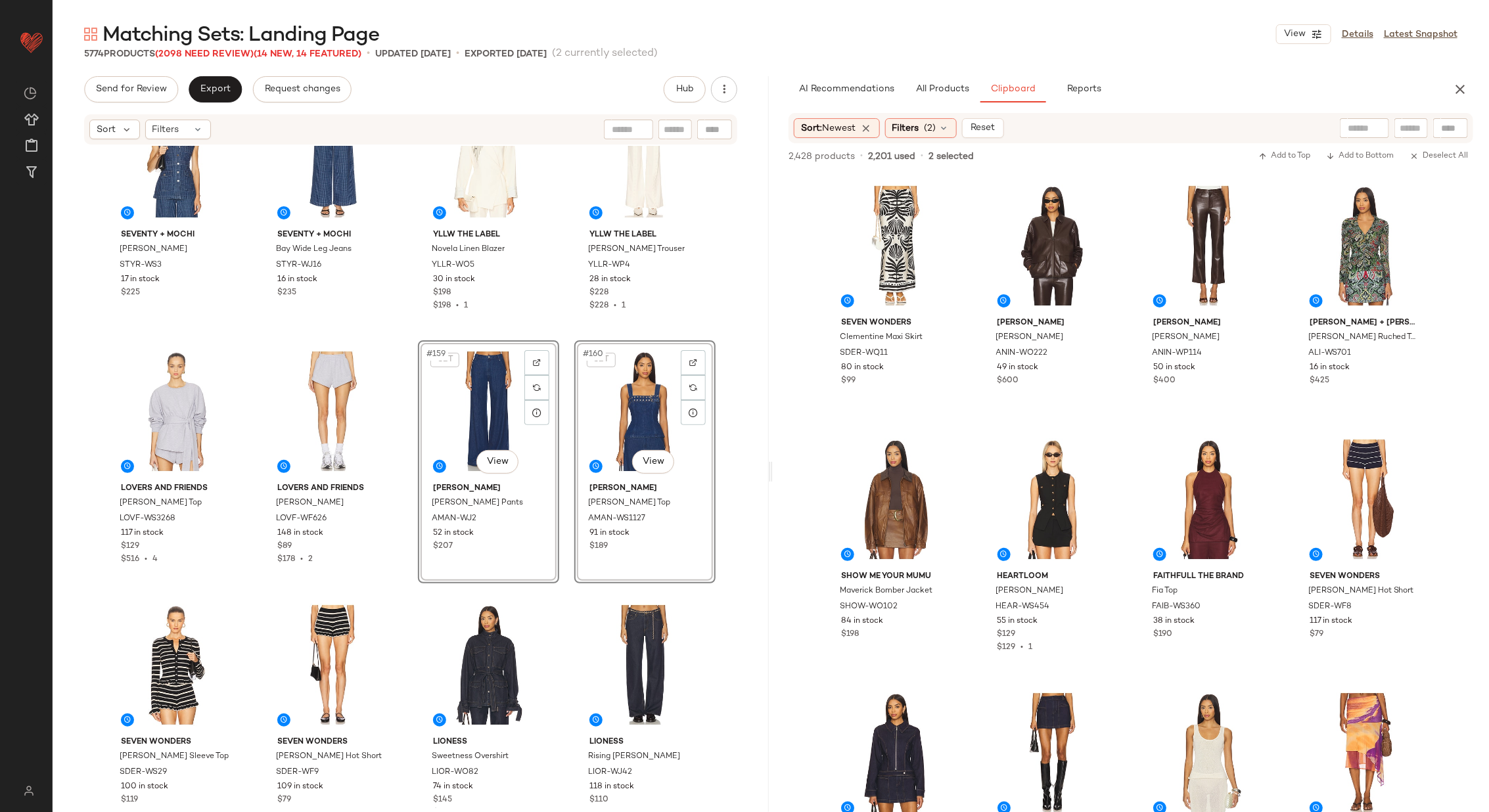
click at [566, 439] on div "Seventy + Mochi [PERSON_NAME] STYR-WS3 17 in stock $225 Seventy + Mochi Bay Wid…" at bounding box center [410, 477] width 716 height 662
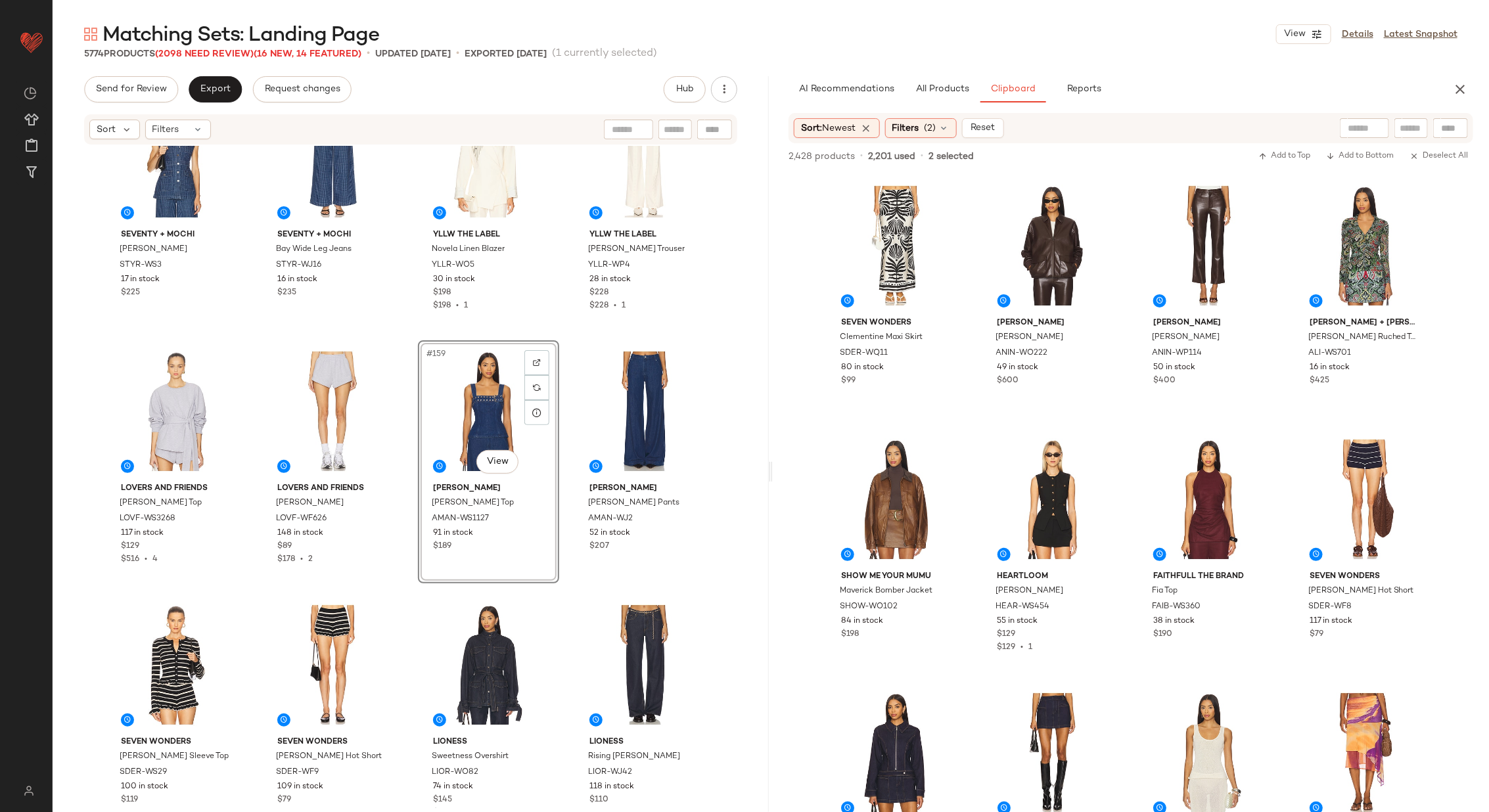
click at [561, 431] on div "Seventy + Mochi [PERSON_NAME] STYR-WS3 17 in stock $225 Seventy + Mochi Bay Wid…" at bounding box center [410, 477] width 716 height 662
click at [1021, 240] on div "#2 View" at bounding box center [1053, 245] width 132 height 133
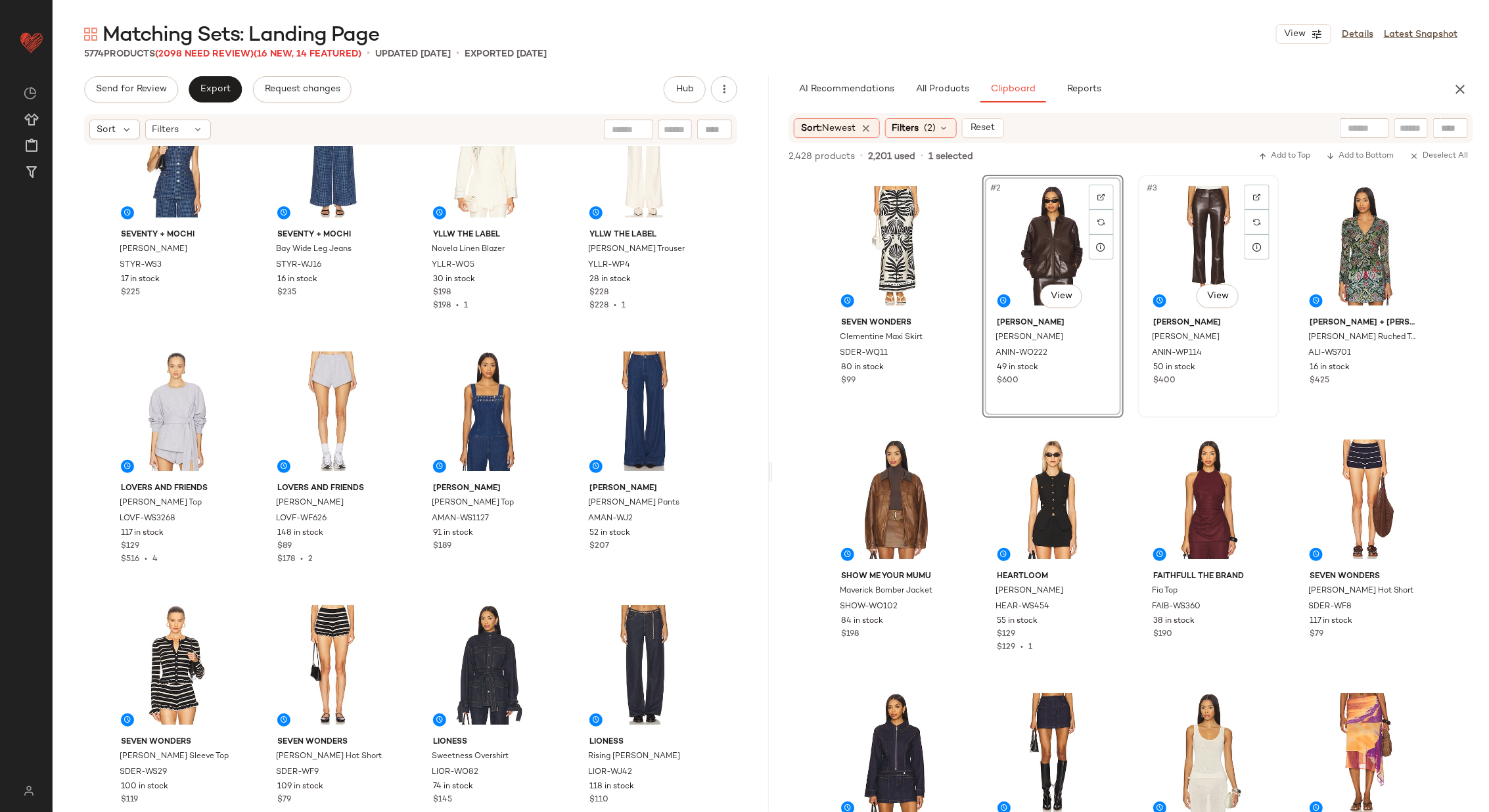
click at [1184, 245] on div "#3 View" at bounding box center [1208, 245] width 132 height 133
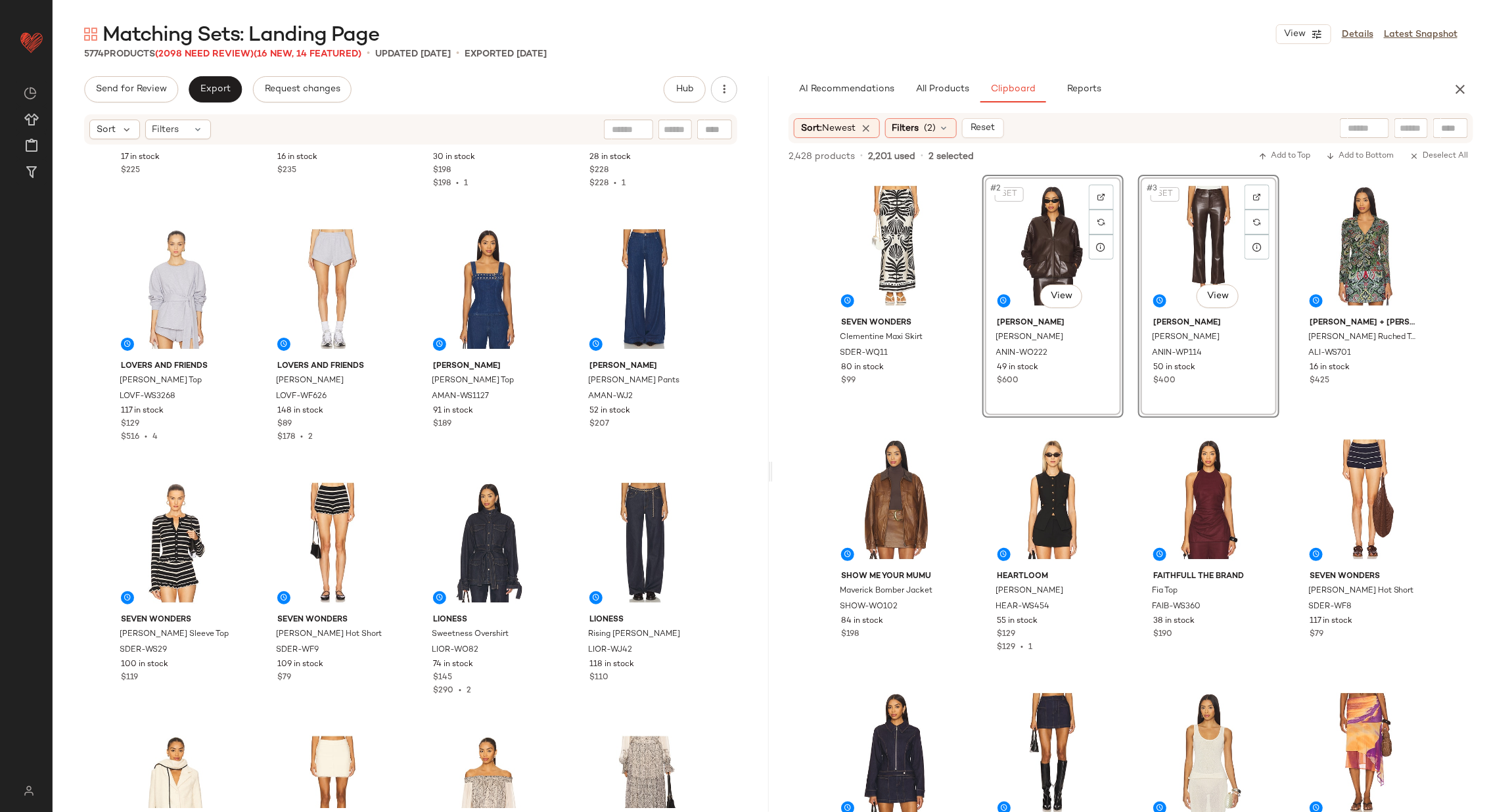
scroll to position [9837, 0]
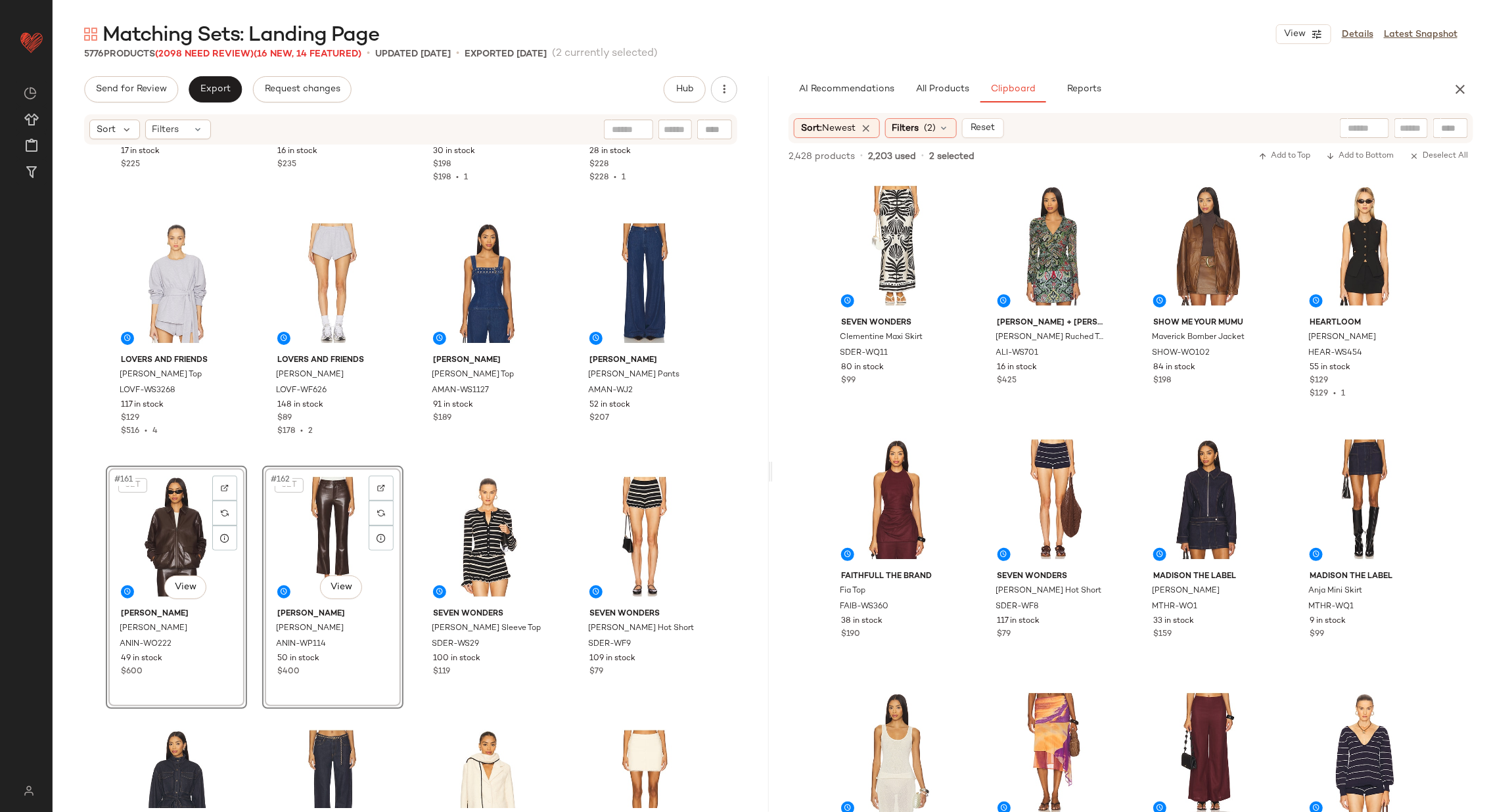
click at [404, 460] on div "Seventy + Mochi [PERSON_NAME] STYR-WS3 17 in stock $225 Seventy + Mochi Bay Wid…" at bounding box center [410, 477] width 716 height 662
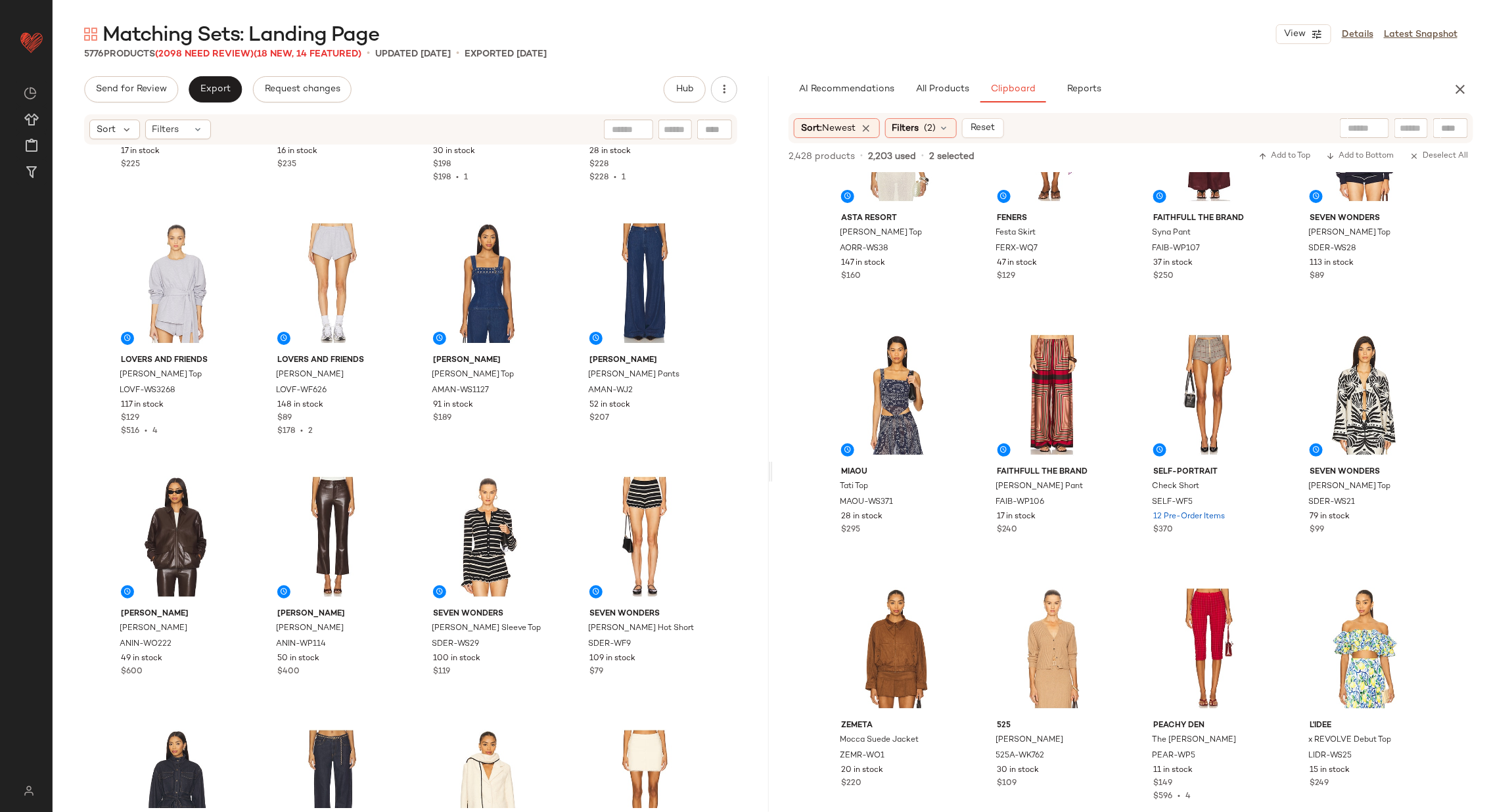
scroll to position [626, 0]
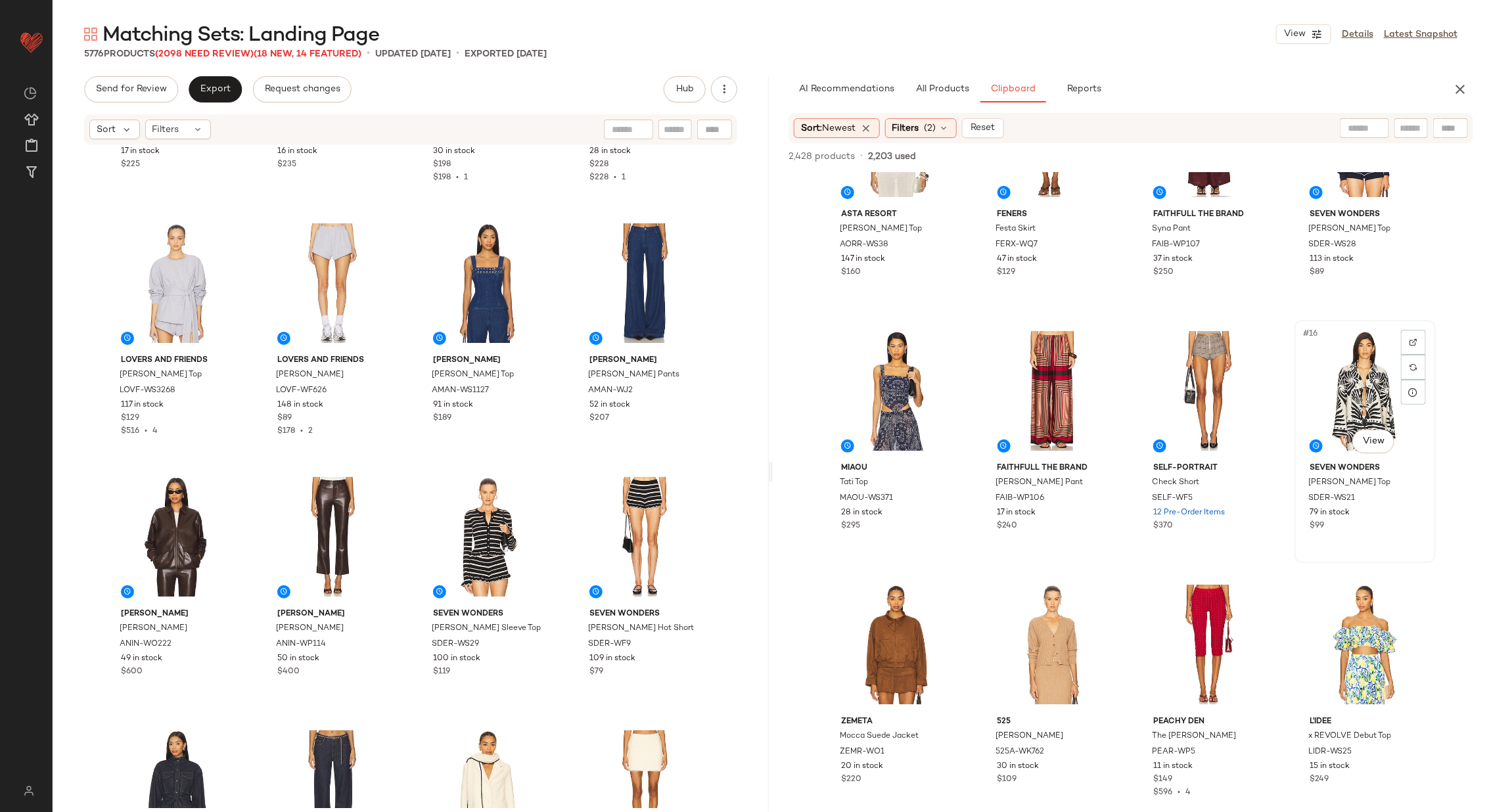
click at [1327, 400] on div "#16 View" at bounding box center [1365, 390] width 132 height 133
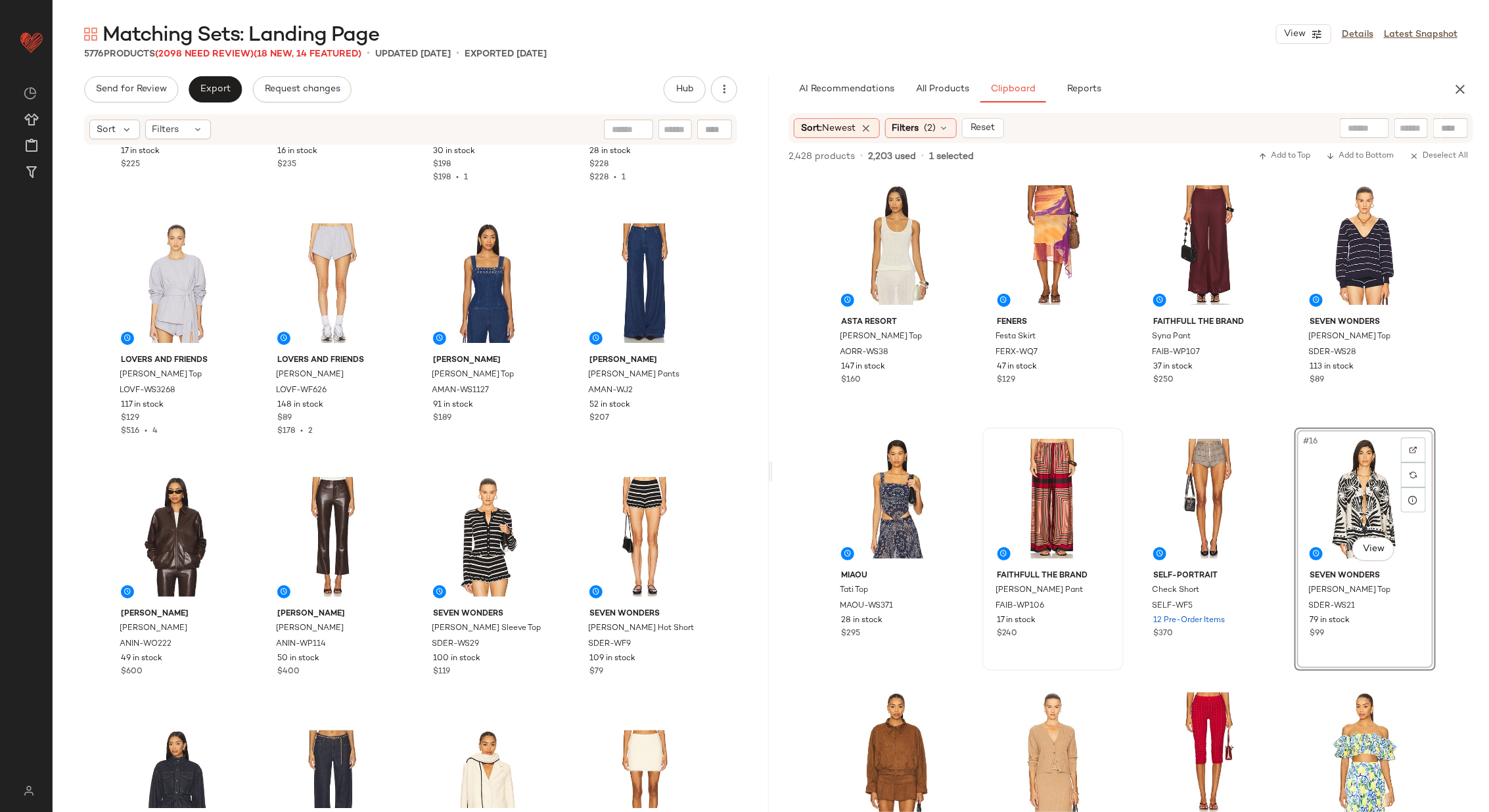
scroll to position [0, 0]
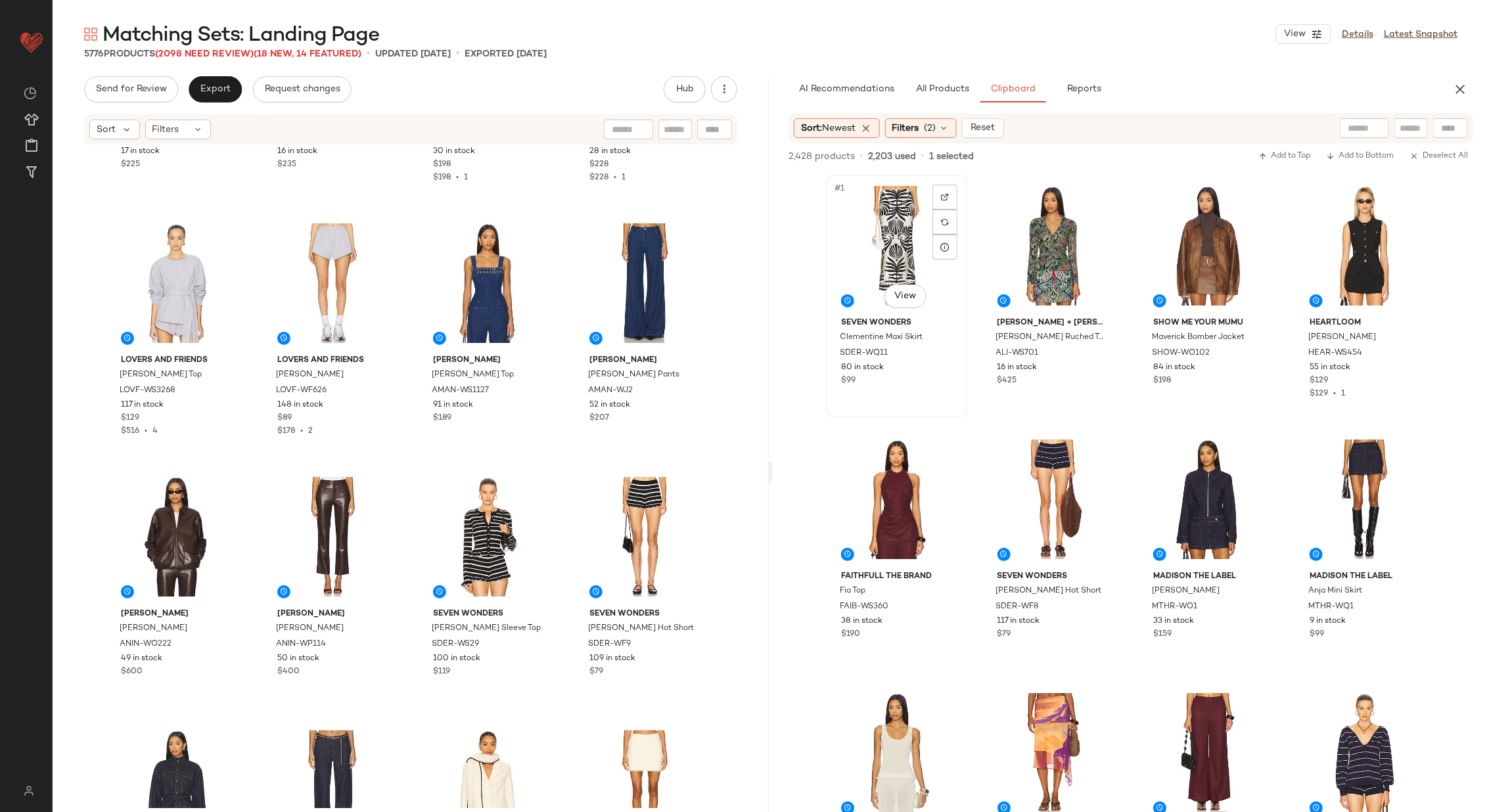
click at [900, 249] on div "#1 View" at bounding box center [896, 245] width 132 height 133
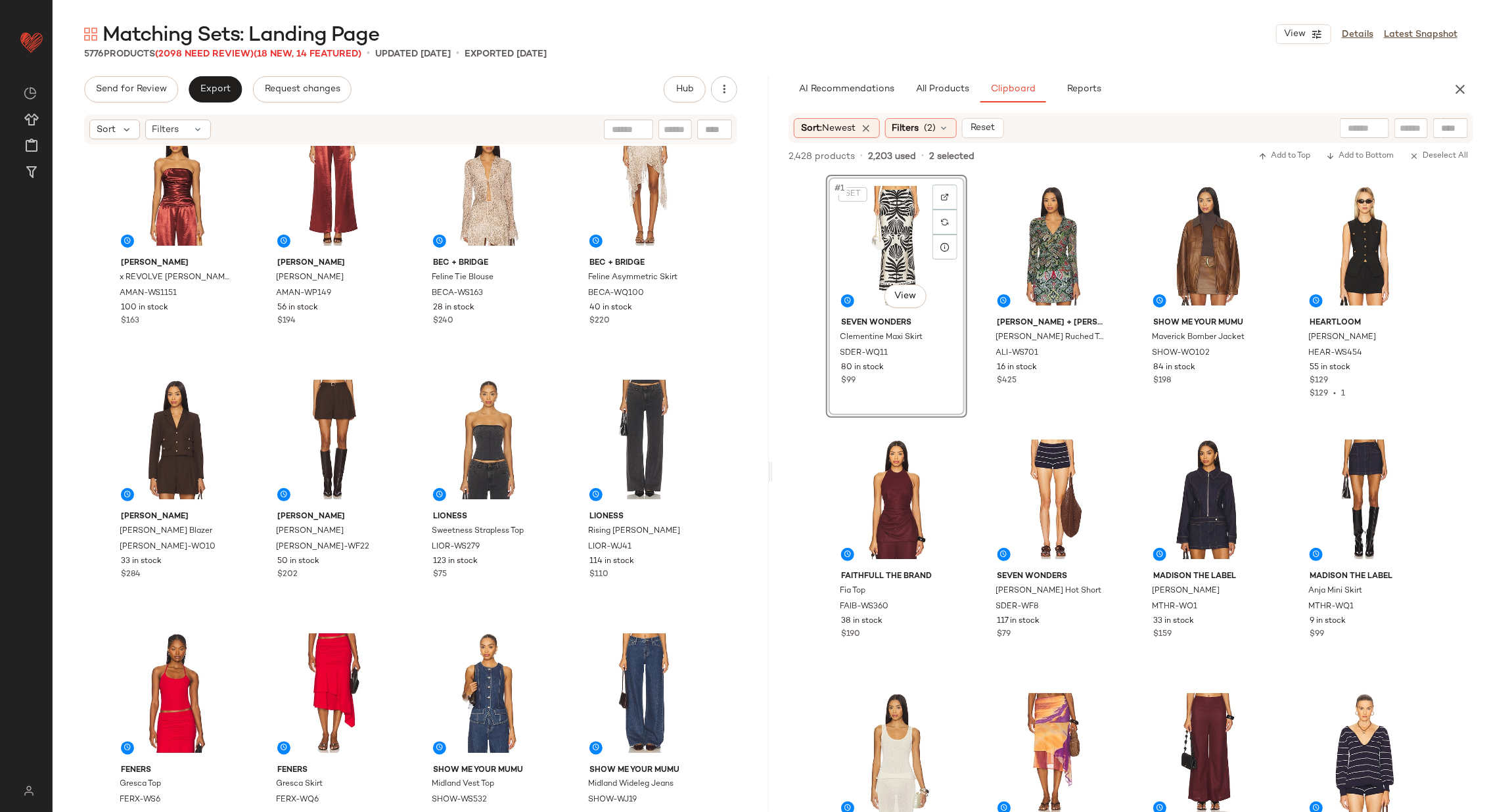
scroll to position [4115, 0]
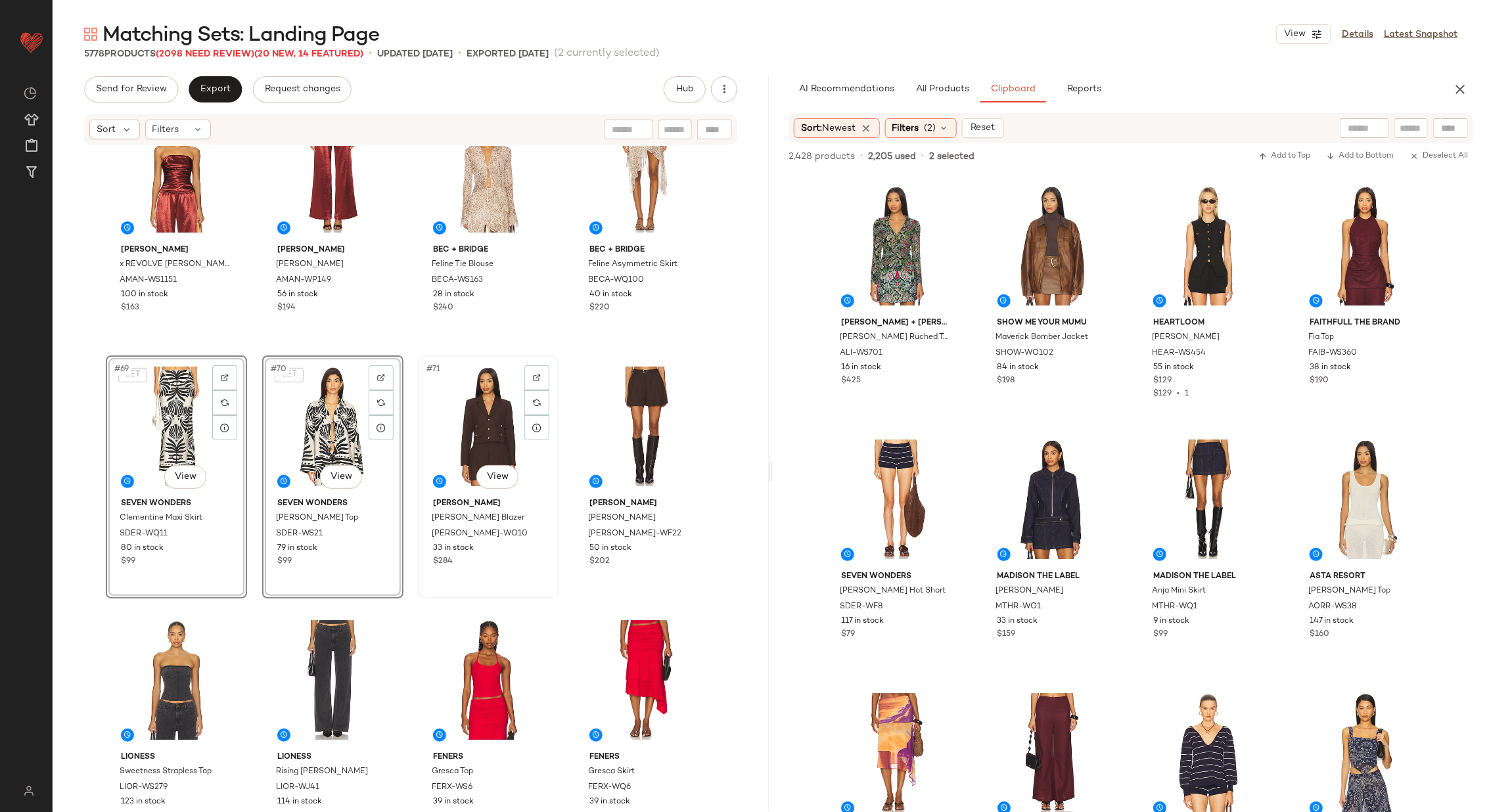
click at [555, 450] on div "#71 View [PERSON_NAME] [PERSON_NAME] [PERSON_NAME]-WO10 33 in stock $284" at bounding box center [488, 477] width 141 height 243
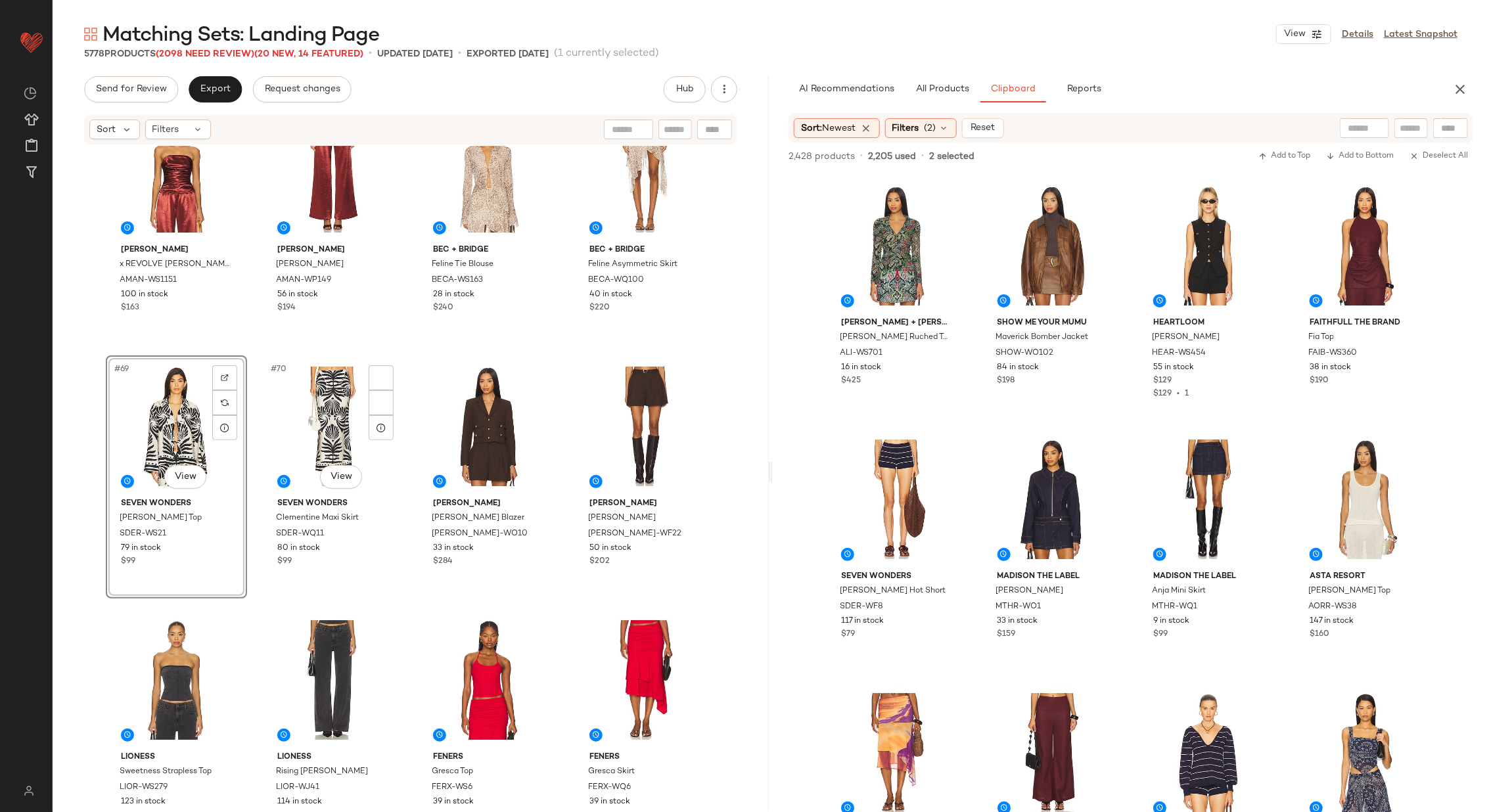
click at [409, 465] on div "[PERSON_NAME] x REVOLVE Sofia Top AMAN-WS1151 100 in stock $163 [PERSON_NAME] M…" at bounding box center [410, 477] width 716 height 662
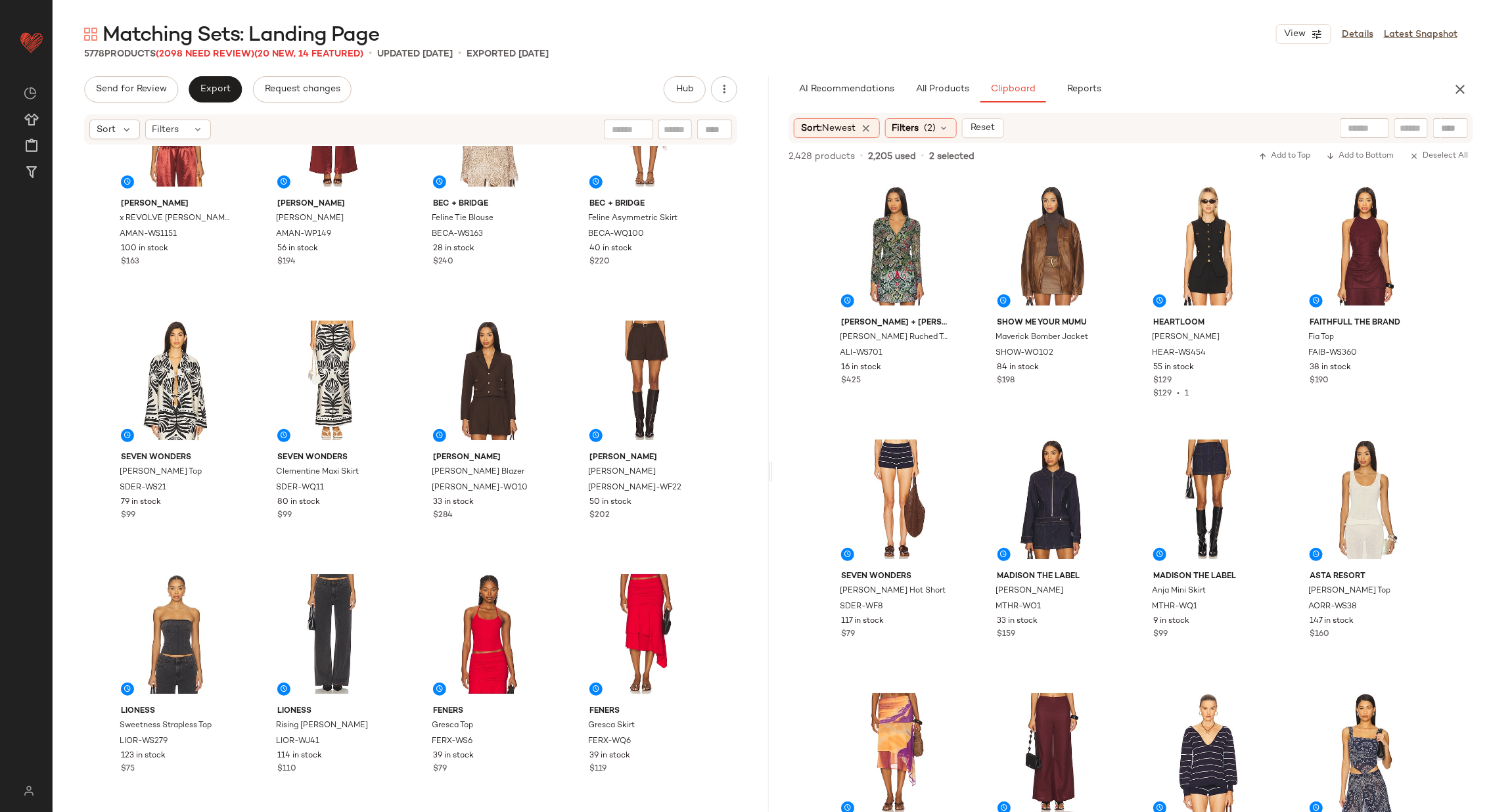
scroll to position [4183, 0]
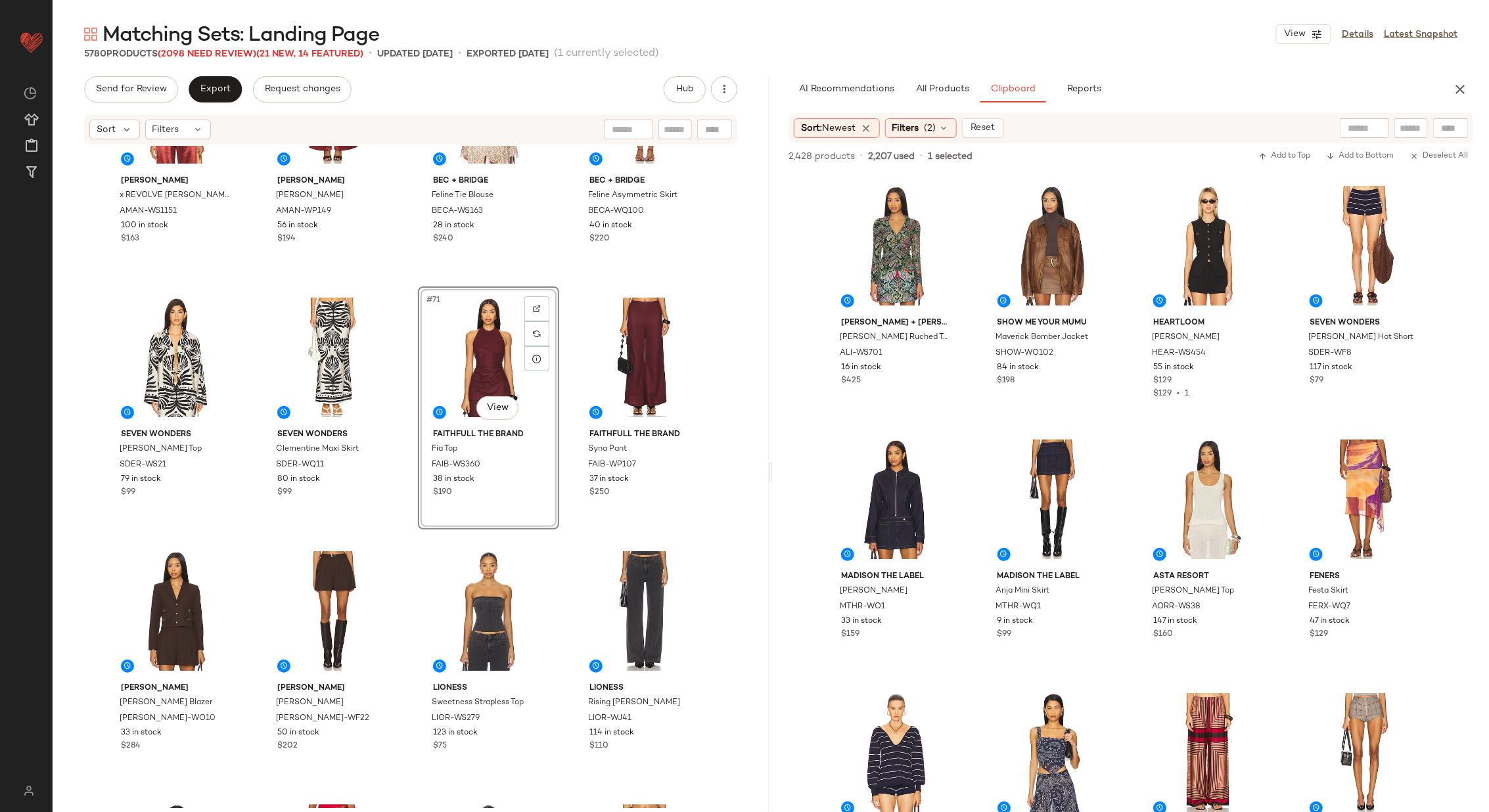
click at [568, 493] on div "[PERSON_NAME] x REVOLVE Sofia Top AMAN-WS1151 100 in stock $163 [PERSON_NAME] M…" at bounding box center [410, 477] width 716 height 662
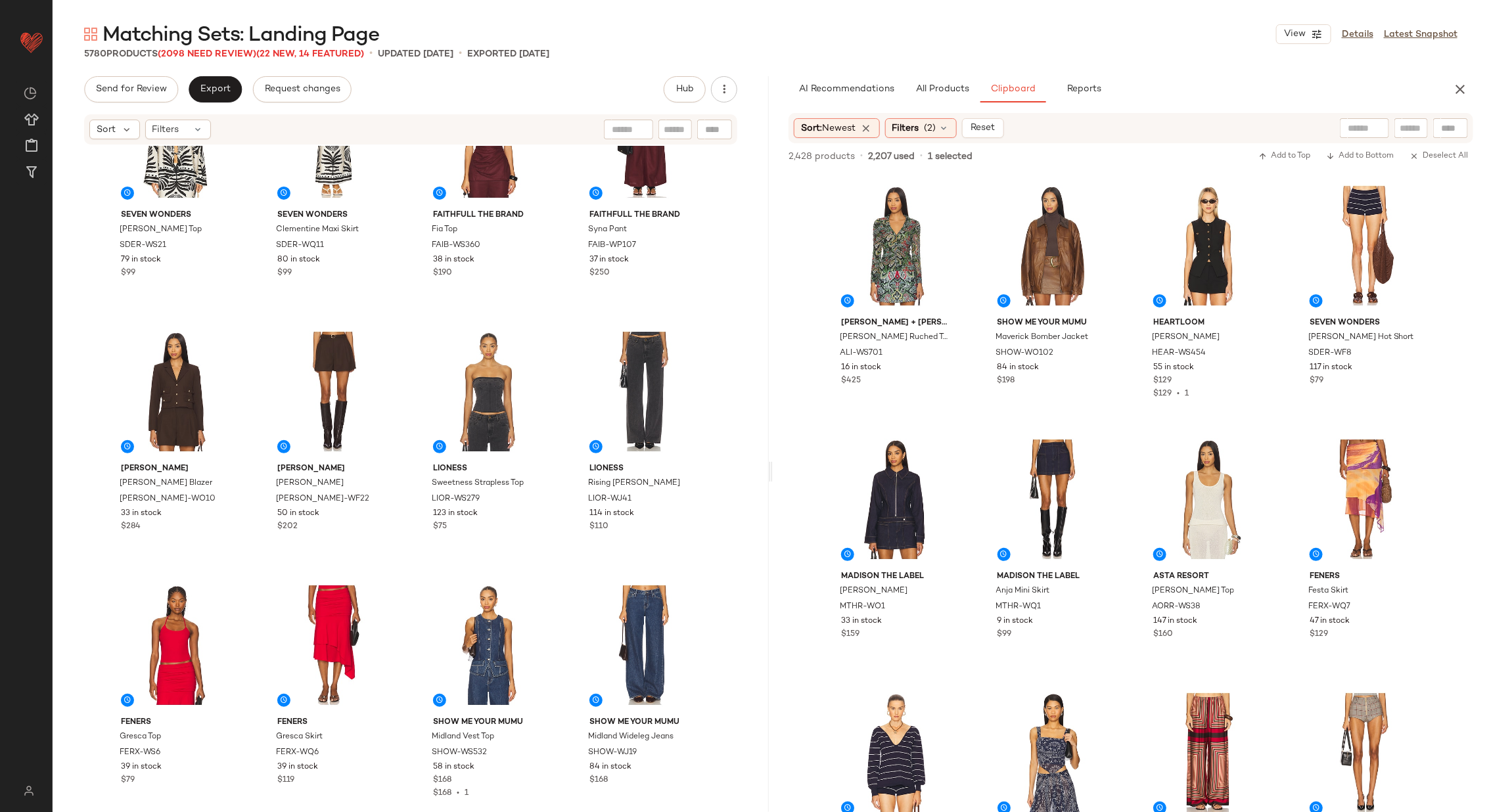
scroll to position [4316, 0]
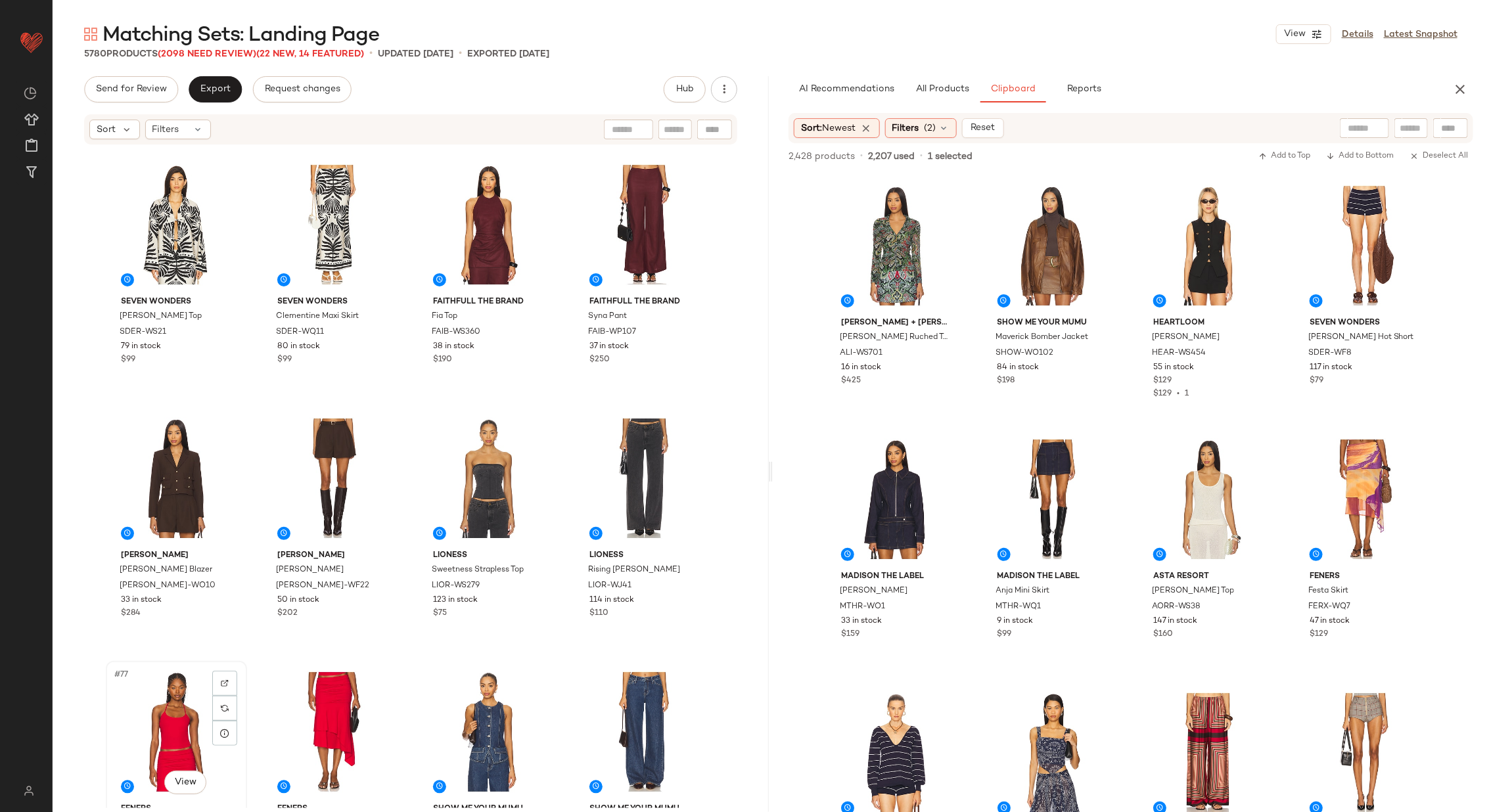
click at [173, 709] on div "#77 View" at bounding box center [176, 731] width 132 height 133
click at [268, 698] on div "#78 View" at bounding box center [333, 731] width 132 height 133
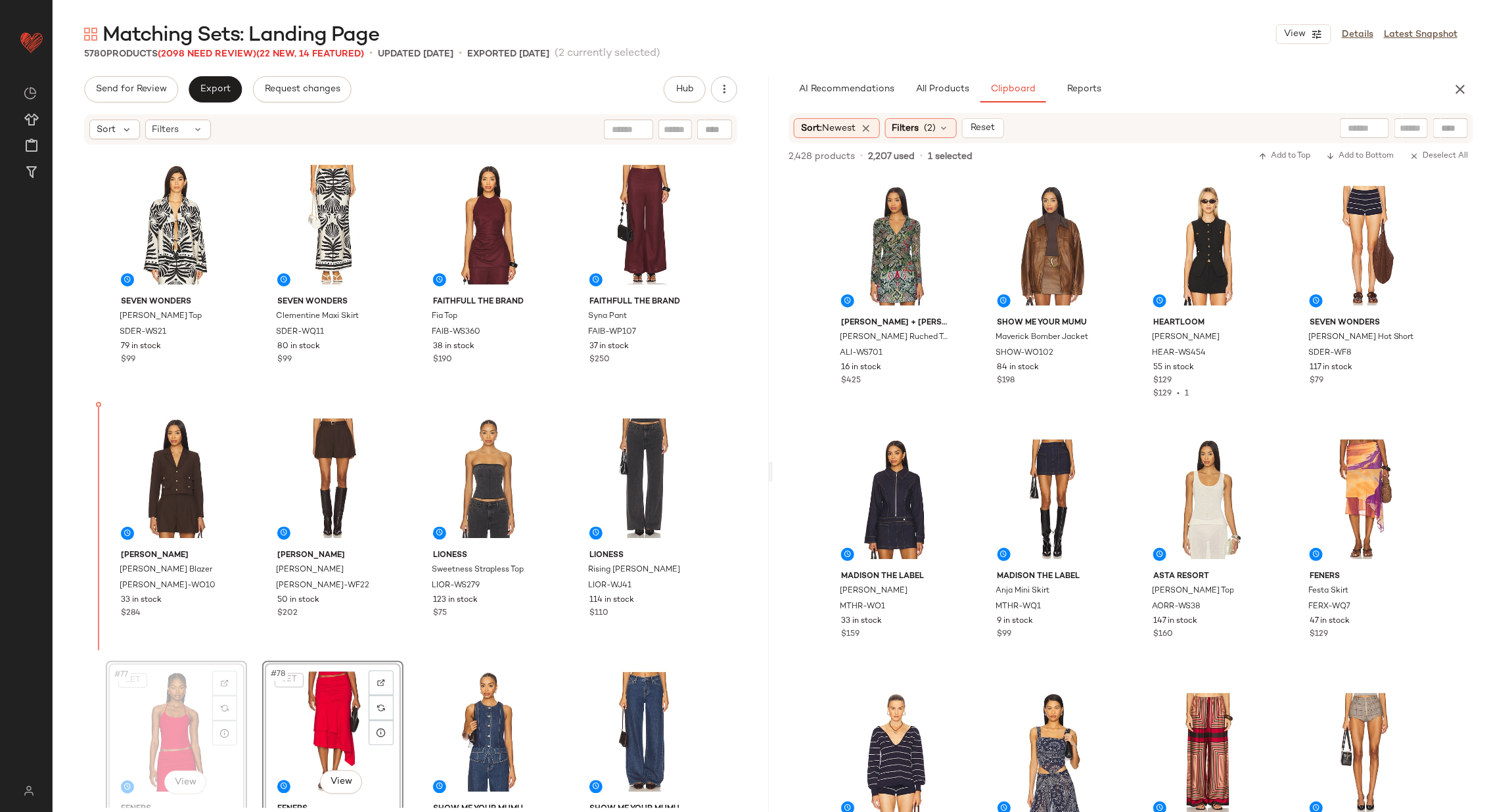
scroll to position [4318, 0]
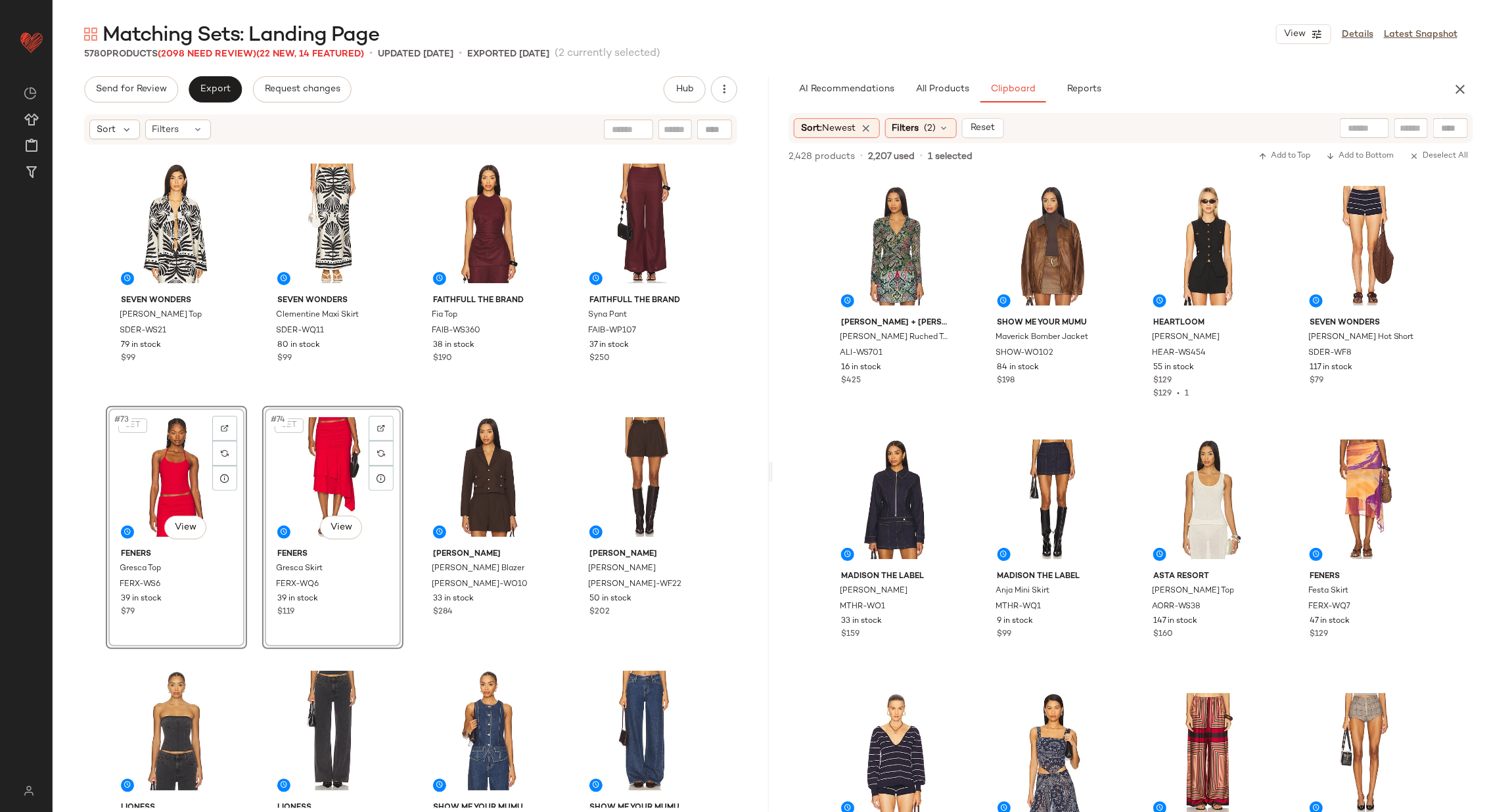
click at [406, 505] on div "SEVEN WONDERS [PERSON_NAME] Top SDER-WS21 79 in stock $99 SEVEN WONDERS Clement…" at bounding box center [410, 477] width 716 height 662
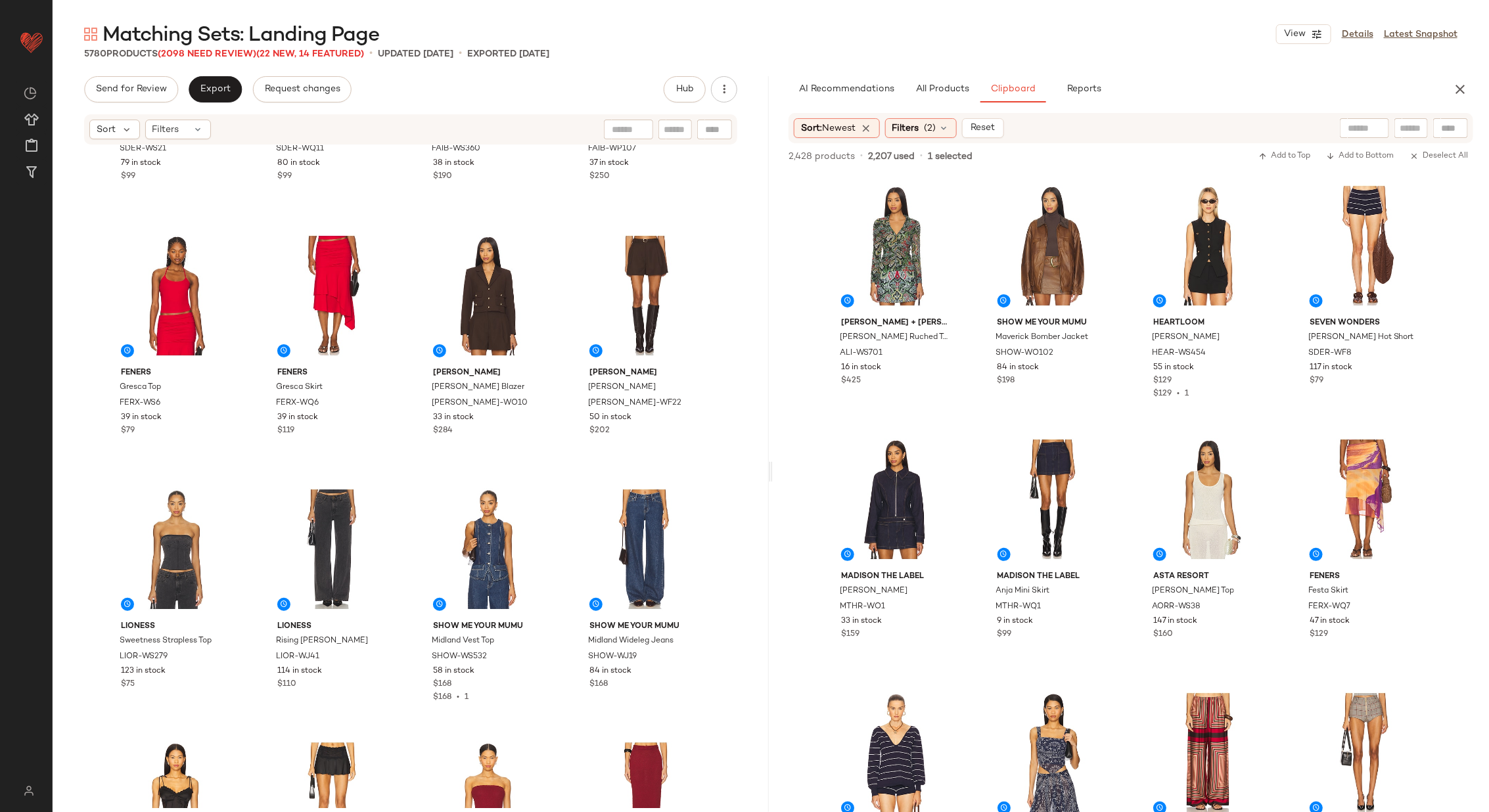
scroll to position [4654, 0]
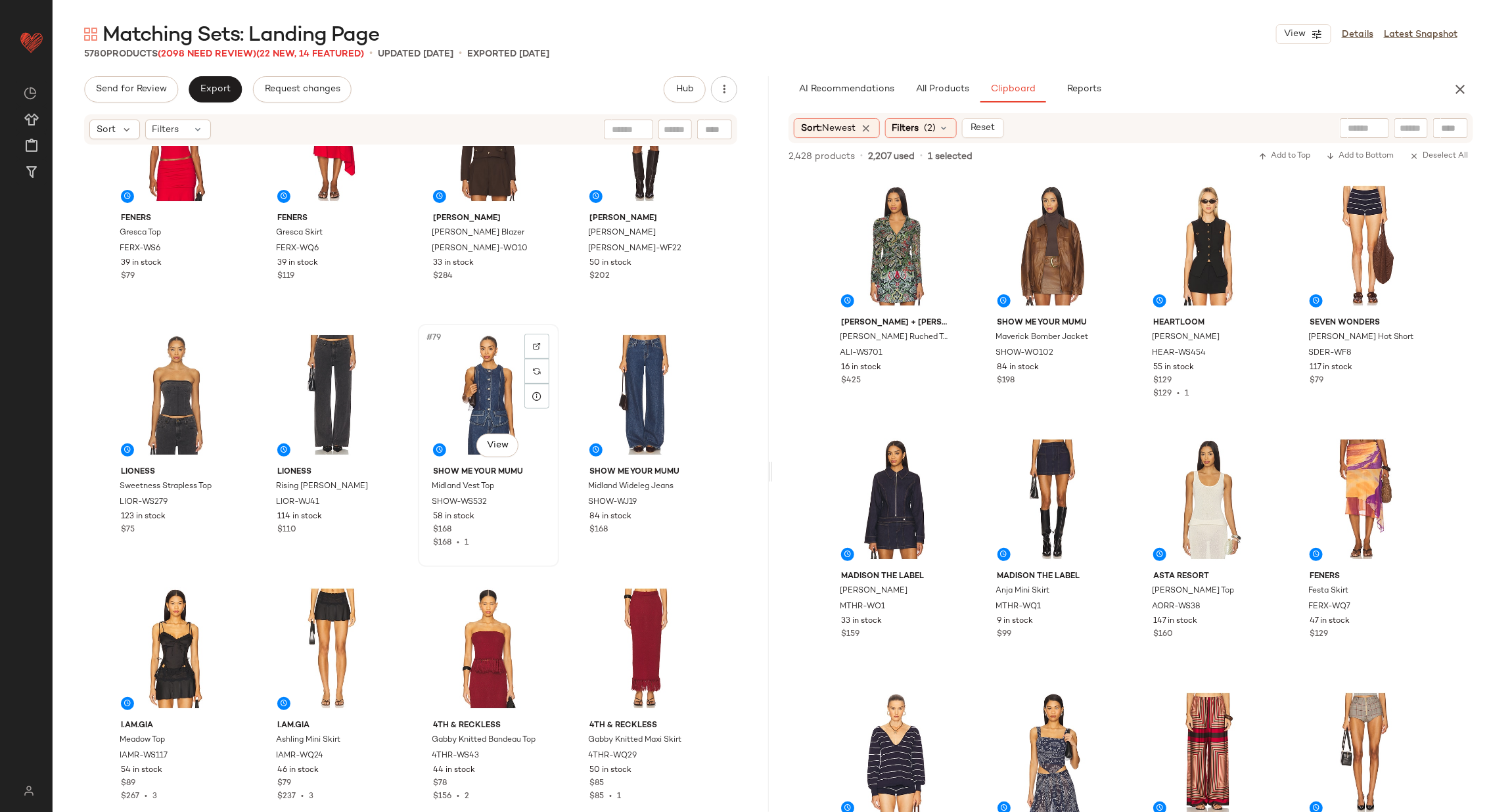
click at [474, 393] on div "#79 View" at bounding box center [489, 394] width 132 height 133
click at [609, 397] on div "#80 View" at bounding box center [644, 394] width 132 height 133
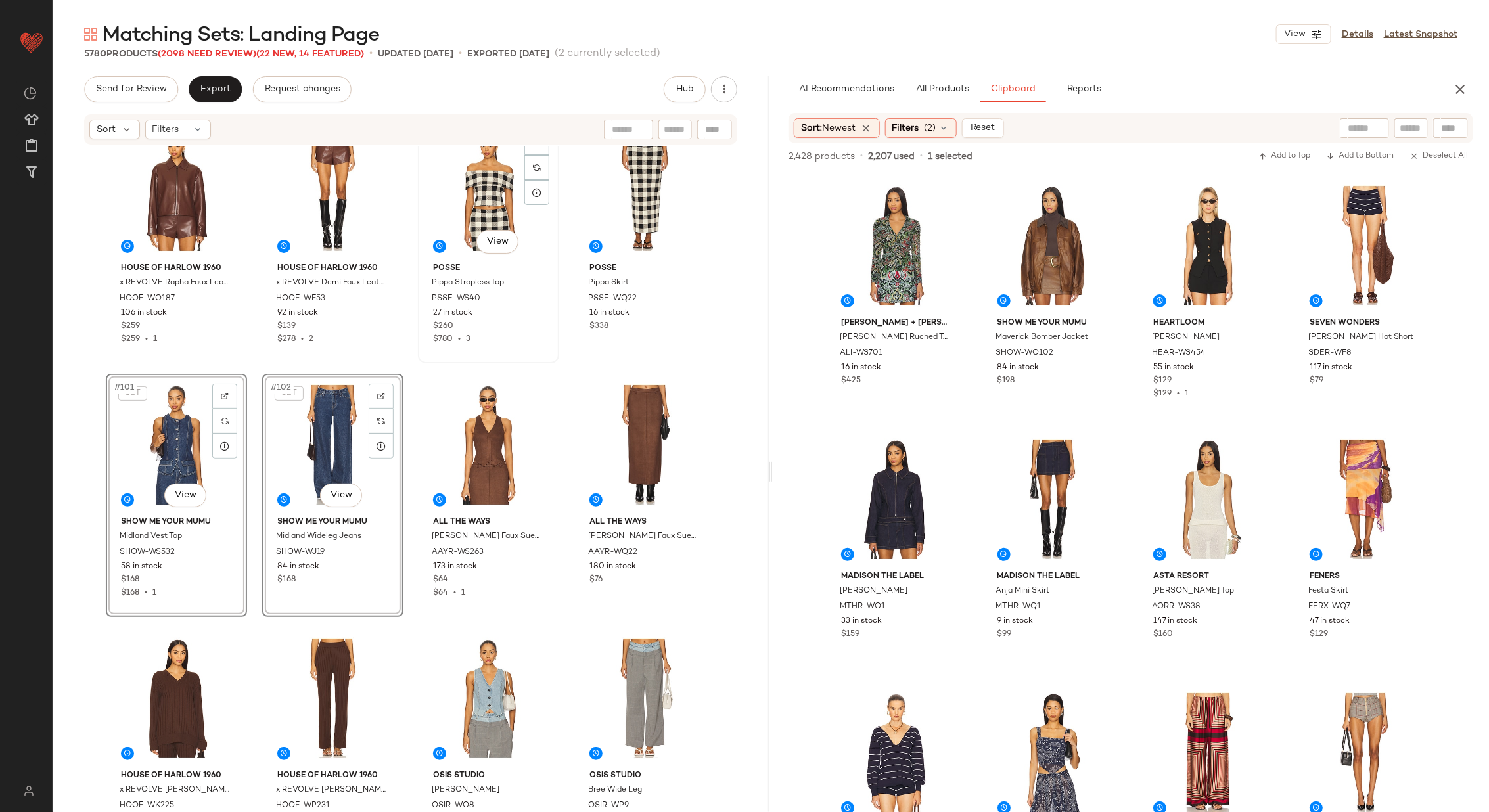
scroll to position [5872, 0]
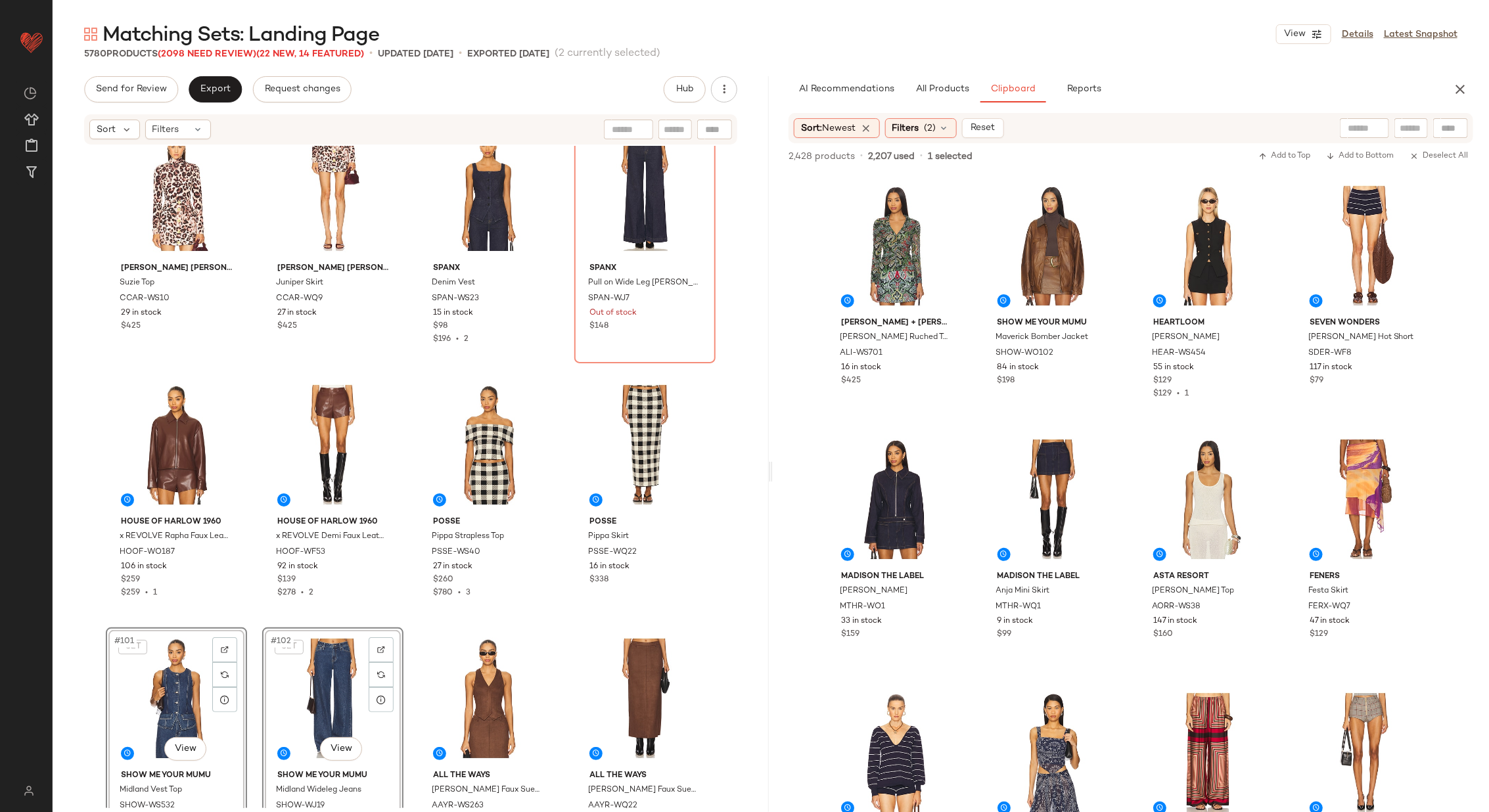
click at [567, 468] on div "[PERSON_NAME] [PERSON_NAME] [PERSON_NAME] Top CCAR-WS10 29 in stock $425 Cara C…" at bounding box center [410, 477] width 716 height 662
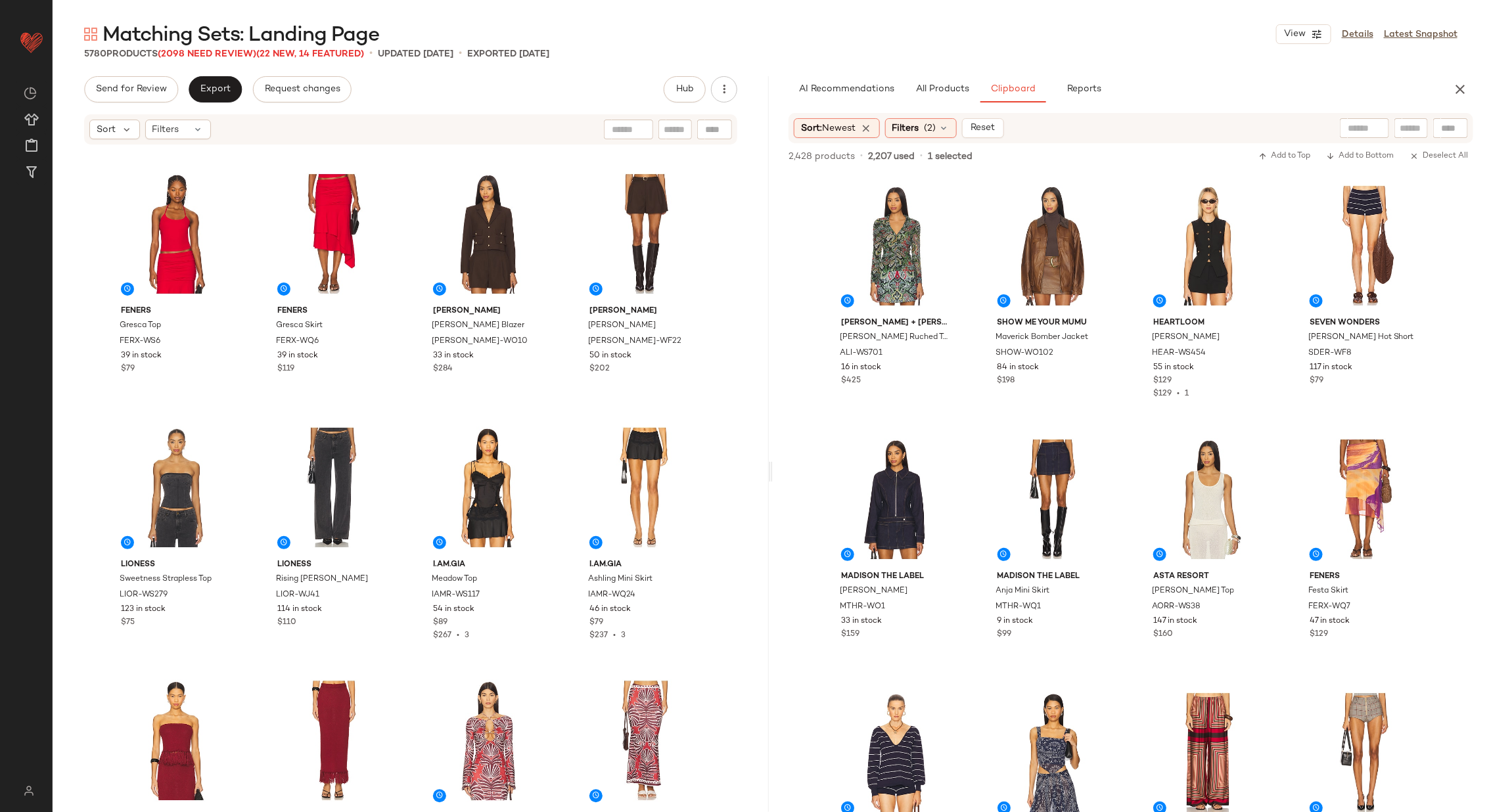
scroll to position [4568, 0]
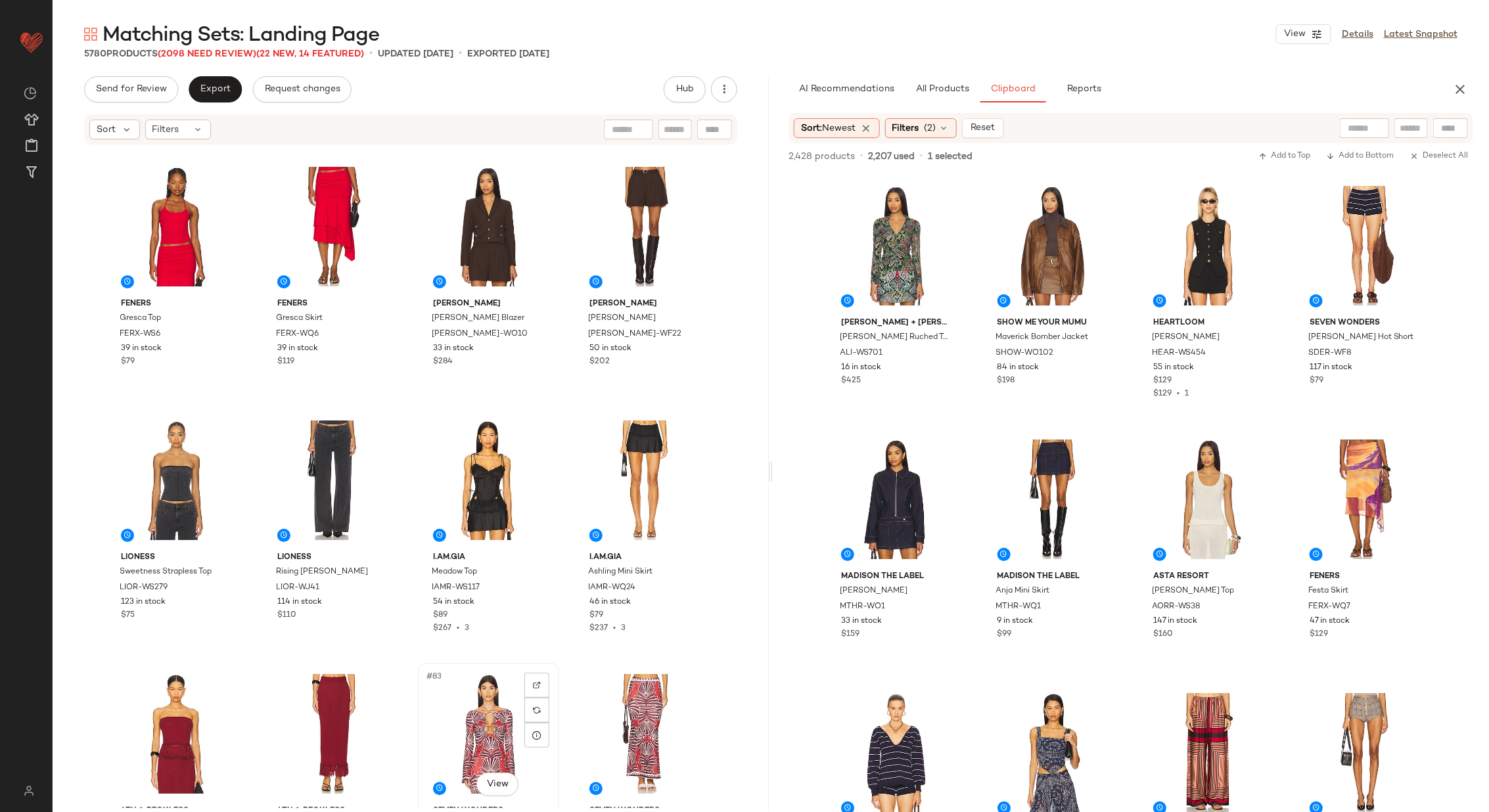
click at [461, 711] on div "#83 View" at bounding box center [489, 734] width 132 height 133
click at [610, 720] on div "#84 View" at bounding box center [644, 734] width 132 height 133
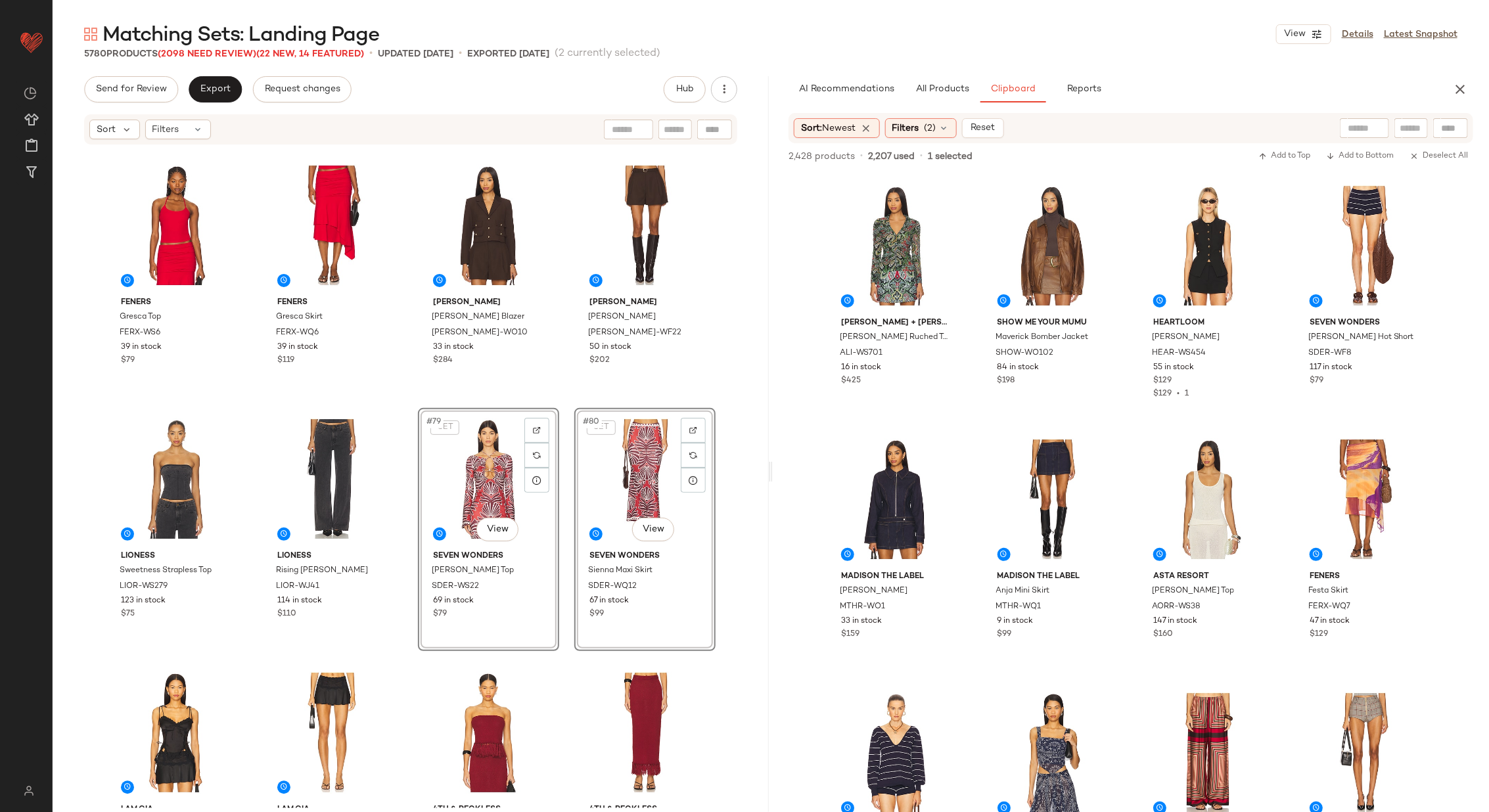
click at [564, 509] on div "SEVEN WONDERS [PERSON_NAME] Top SDER-WS21 79 in stock $99 SEVEN WONDERS Clement…" at bounding box center [410, 477] width 716 height 662
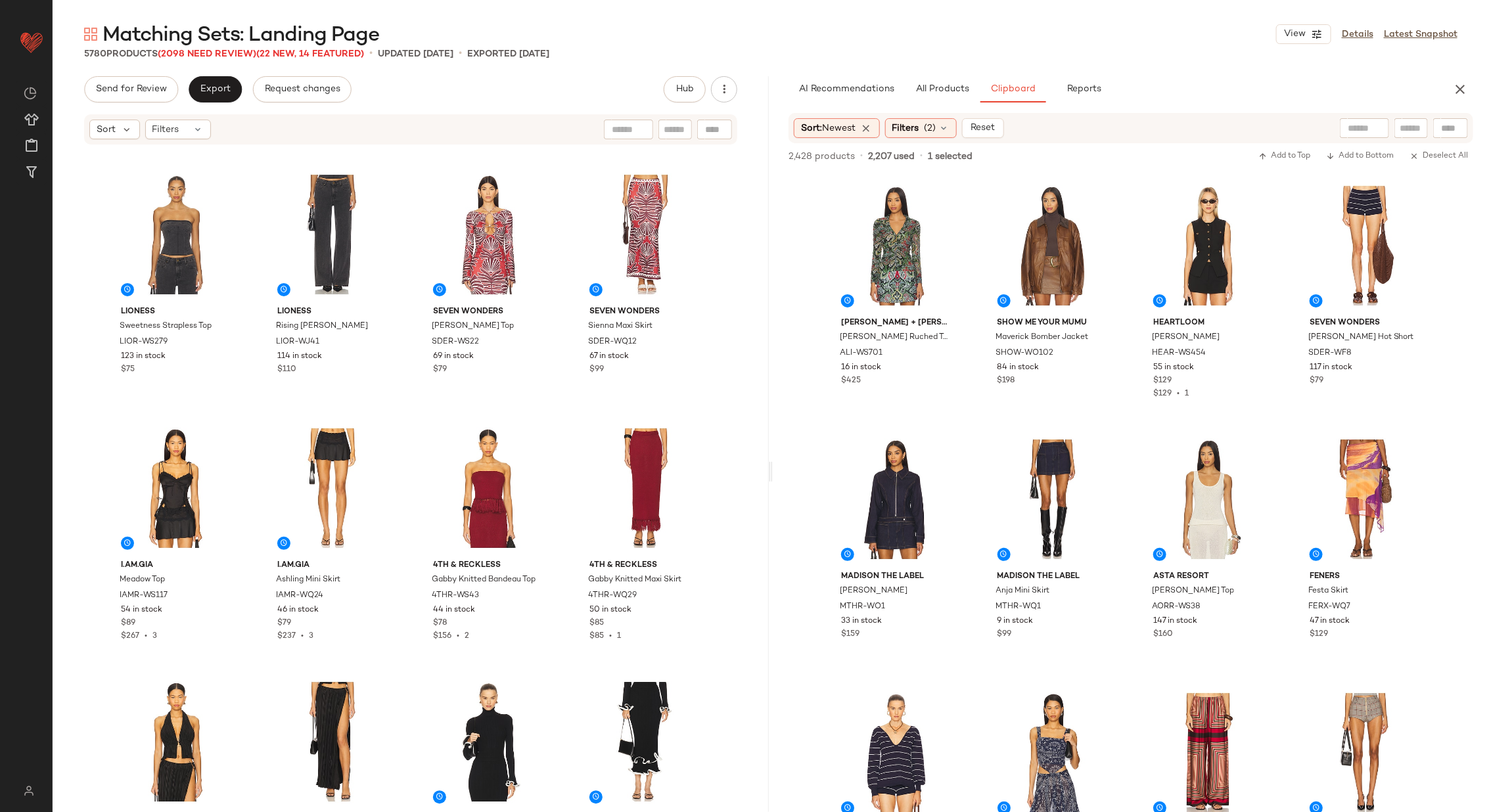
scroll to position [4860, 0]
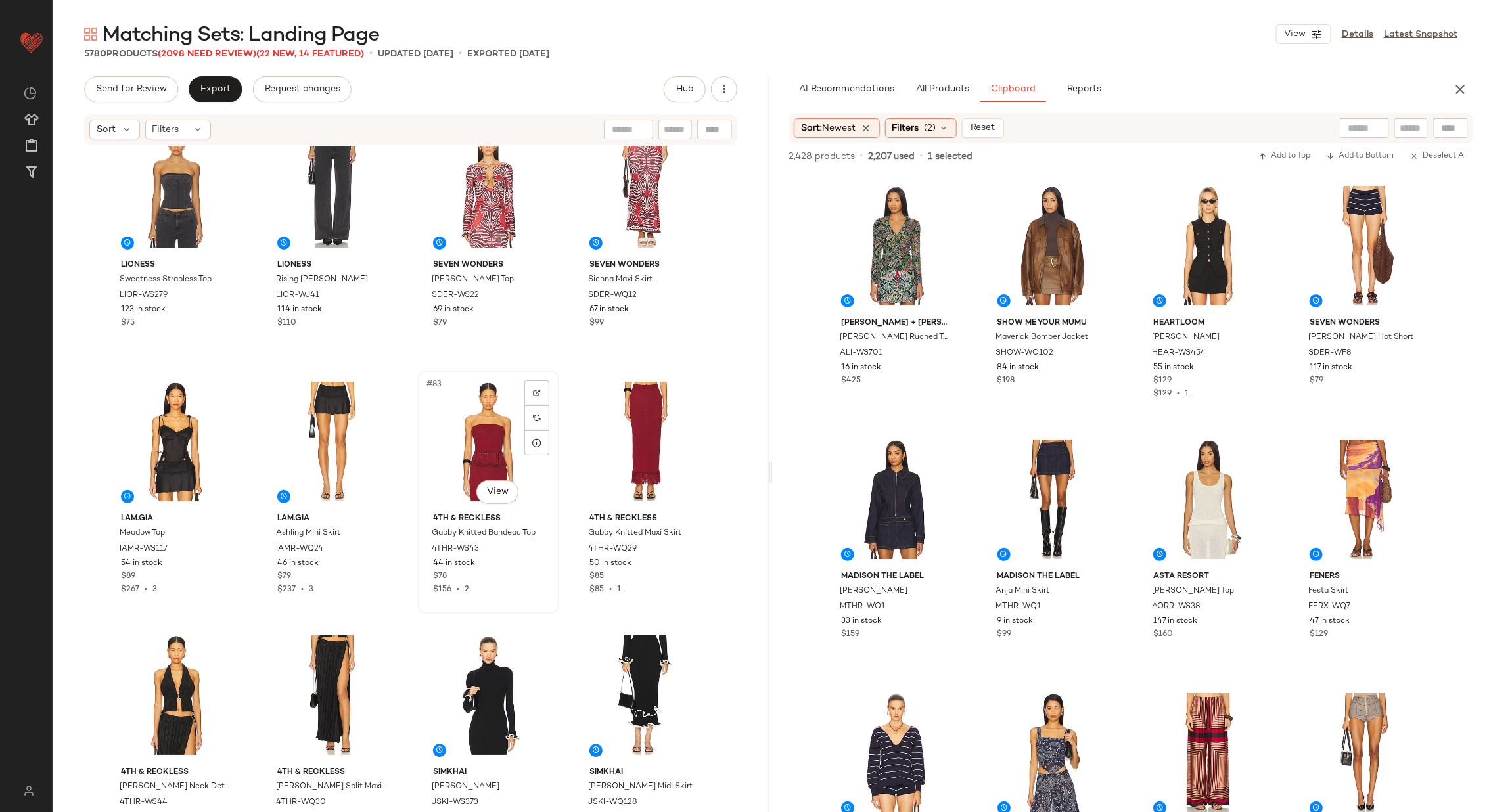
click at [445, 442] on div "#83 View" at bounding box center [489, 441] width 132 height 133
click at [594, 442] on div "#84 View" at bounding box center [644, 441] width 132 height 133
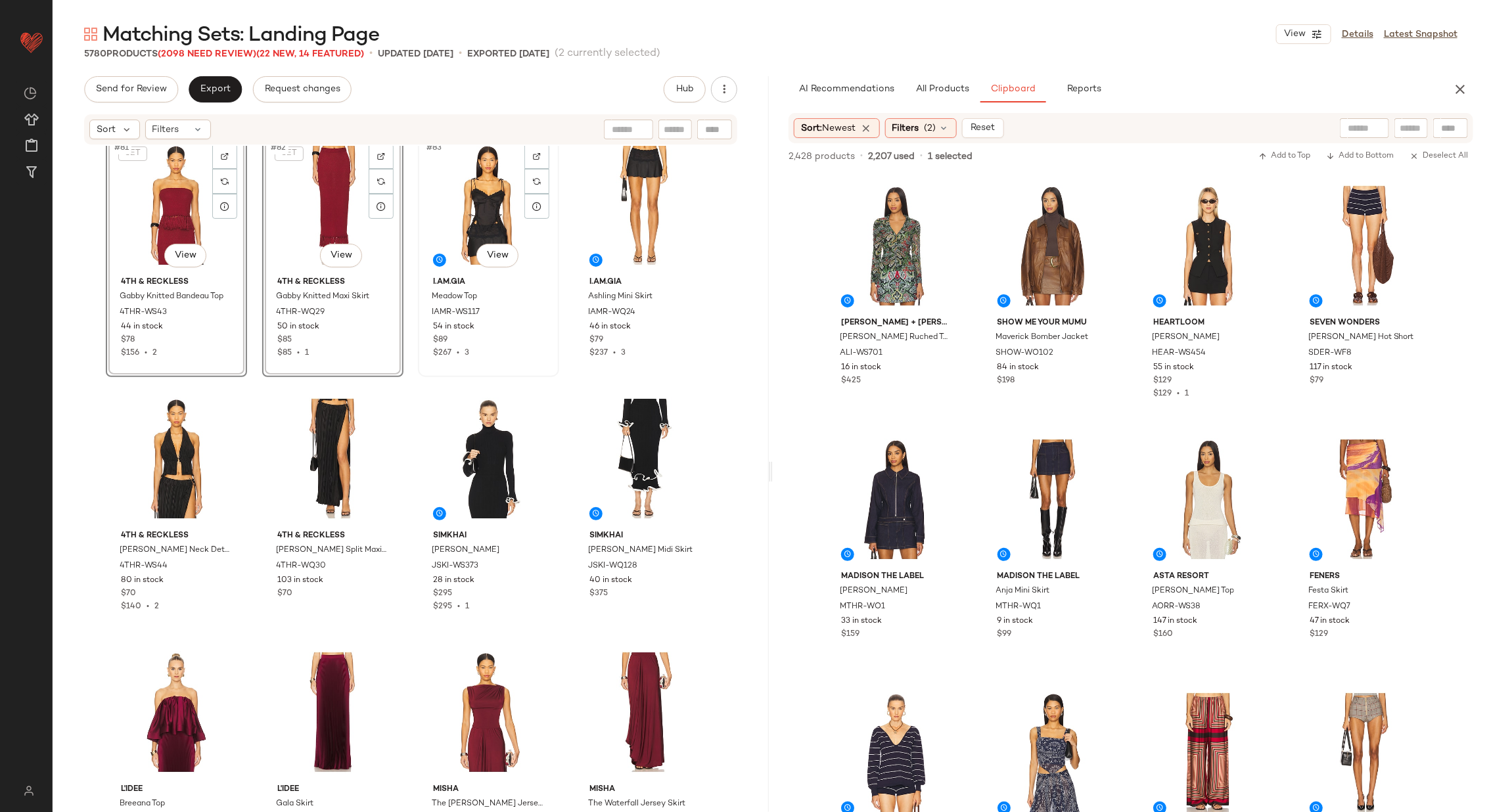
scroll to position [5135, 0]
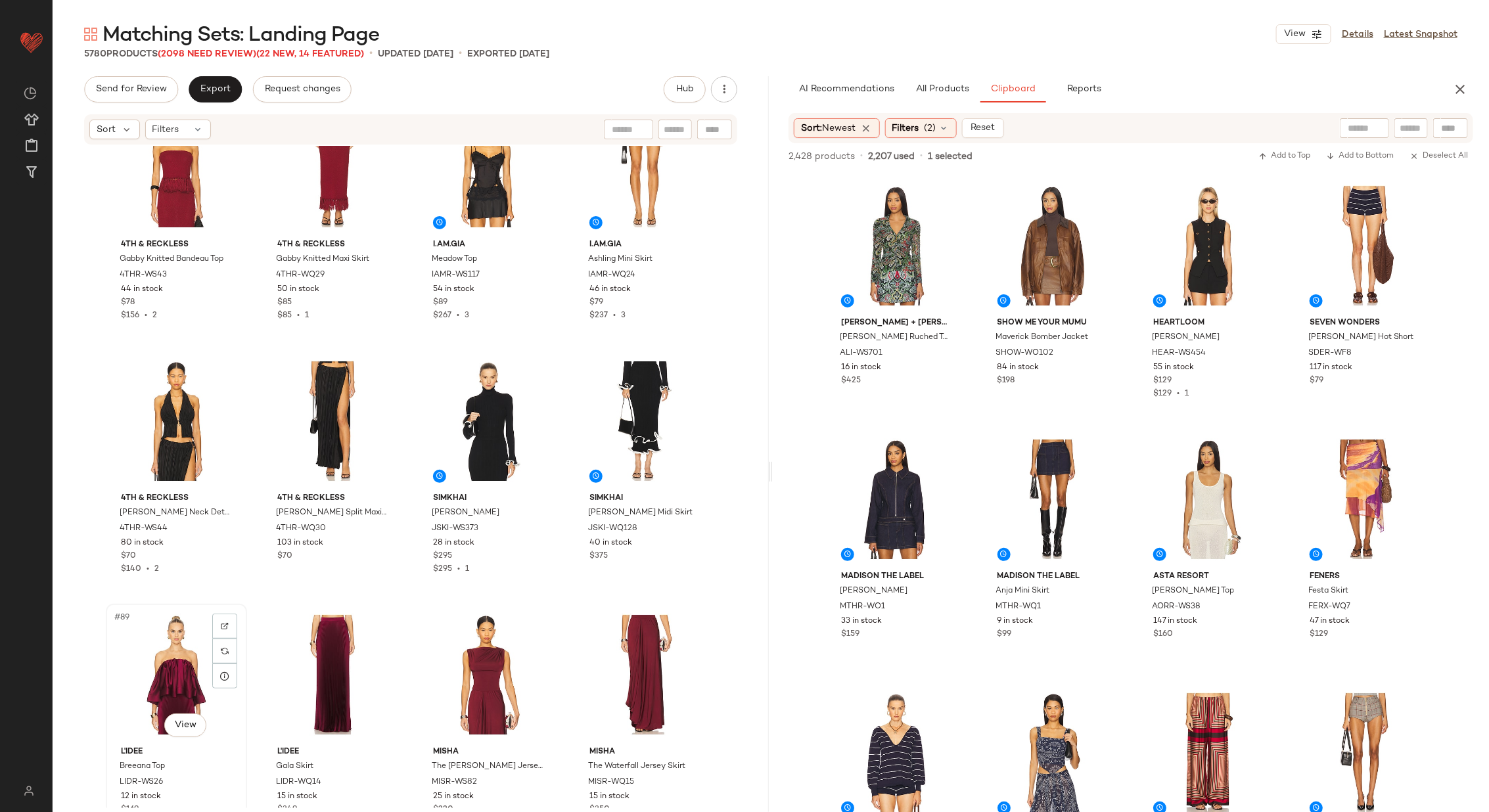
click at [152, 669] on div "#89 View" at bounding box center [176, 674] width 132 height 133
click at [334, 653] on div "#90 View" at bounding box center [333, 674] width 132 height 133
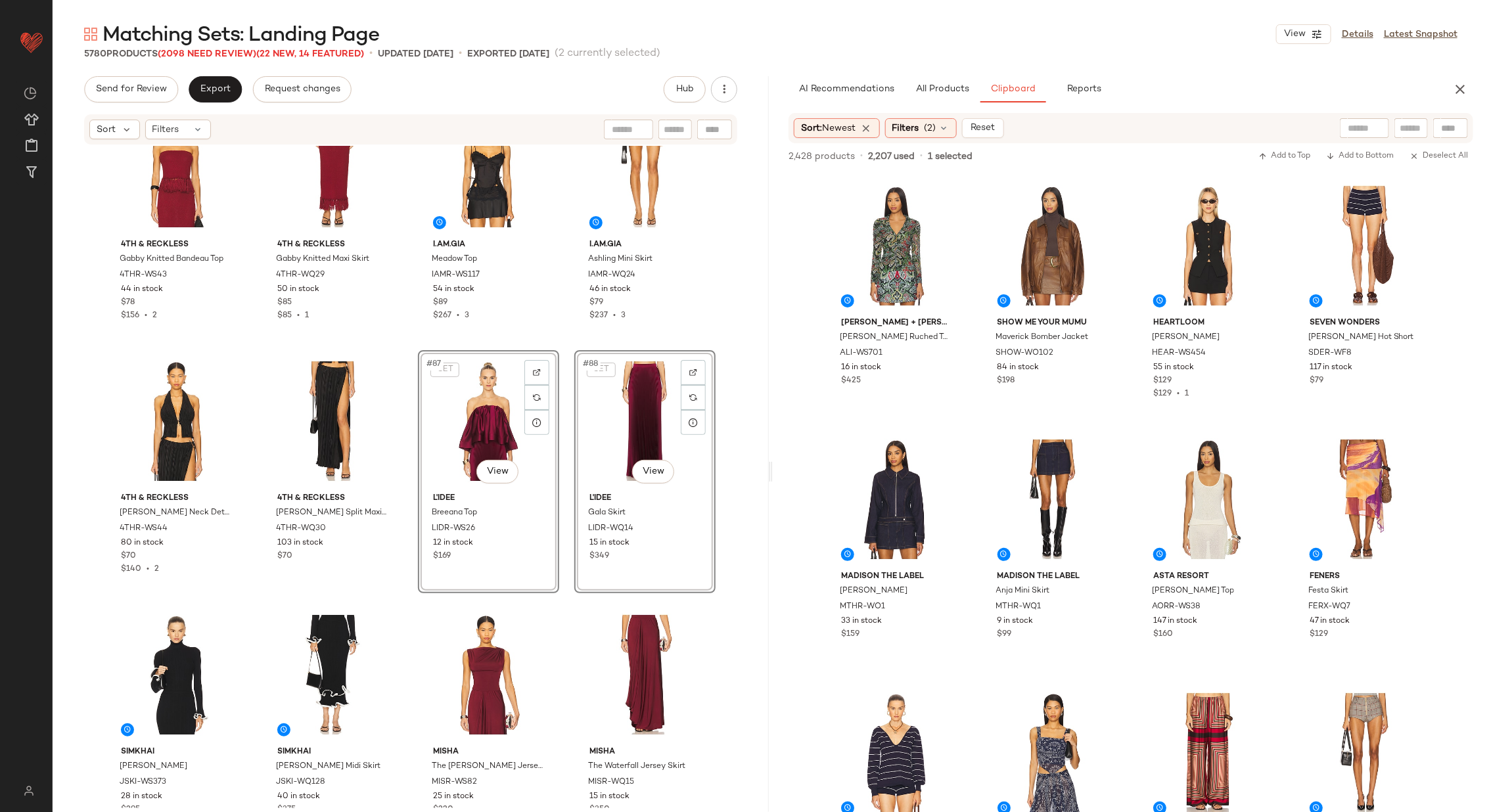
click at [405, 563] on div "4th & Reckless Gabby Knitted Bandeau Top 4THR-WS43 44 in stock $78 $156 • 2 4th…" at bounding box center [410, 477] width 716 height 662
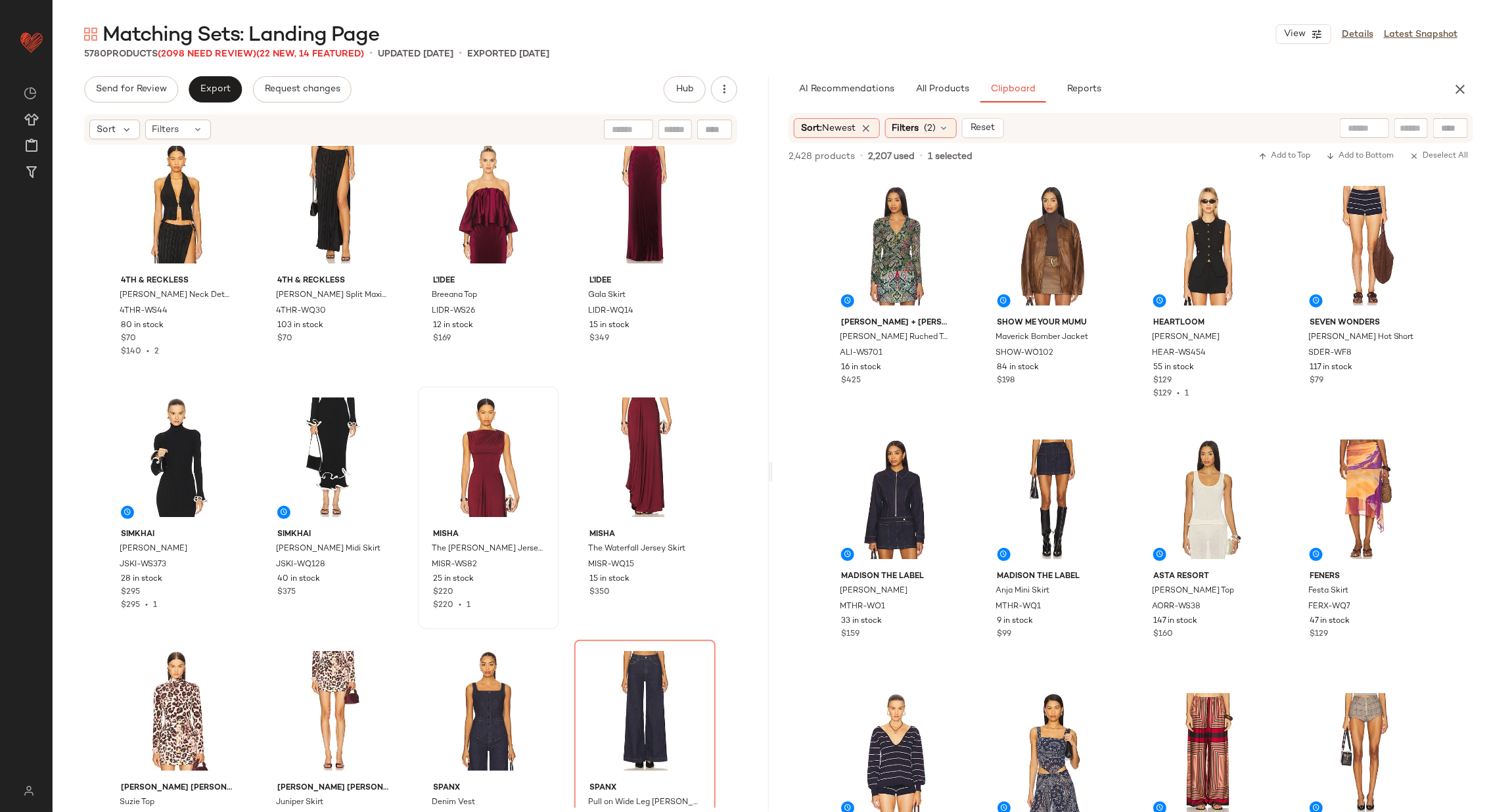
scroll to position [5364, 0]
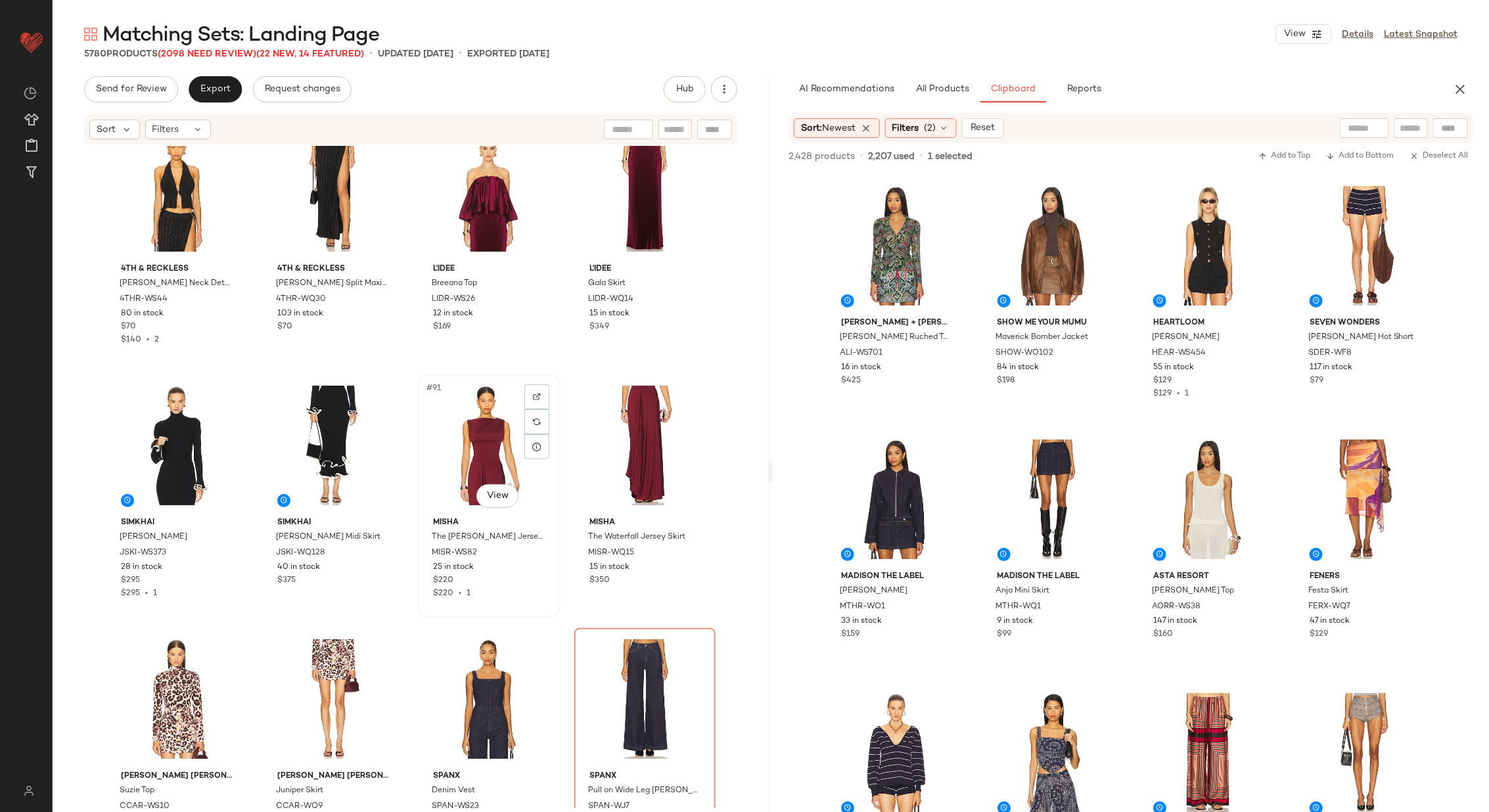
click at [470, 437] on div "#91 View" at bounding box center [489, 445] width 132 height 133
click at [625, 437] on div "#92 View" at bounding box center [644, 445] width 132 height 133
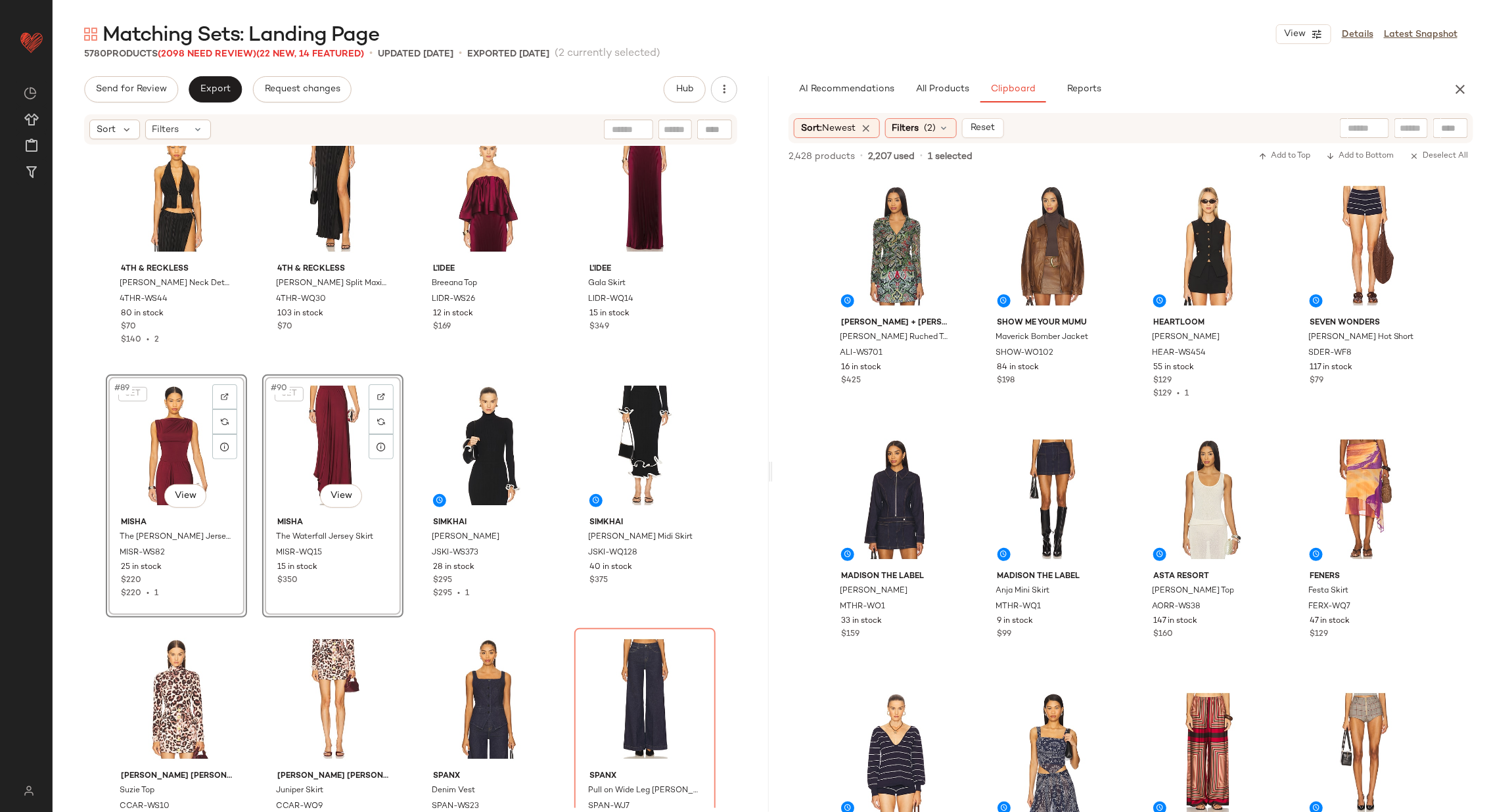
click at [400, 462] on div "4th & Reckless Gabby Knitted Bandeau Top 4THR-WS43 44 in stock $78 $156 • 2 4th…" at bounding box center [410, 477] width 716 height 662
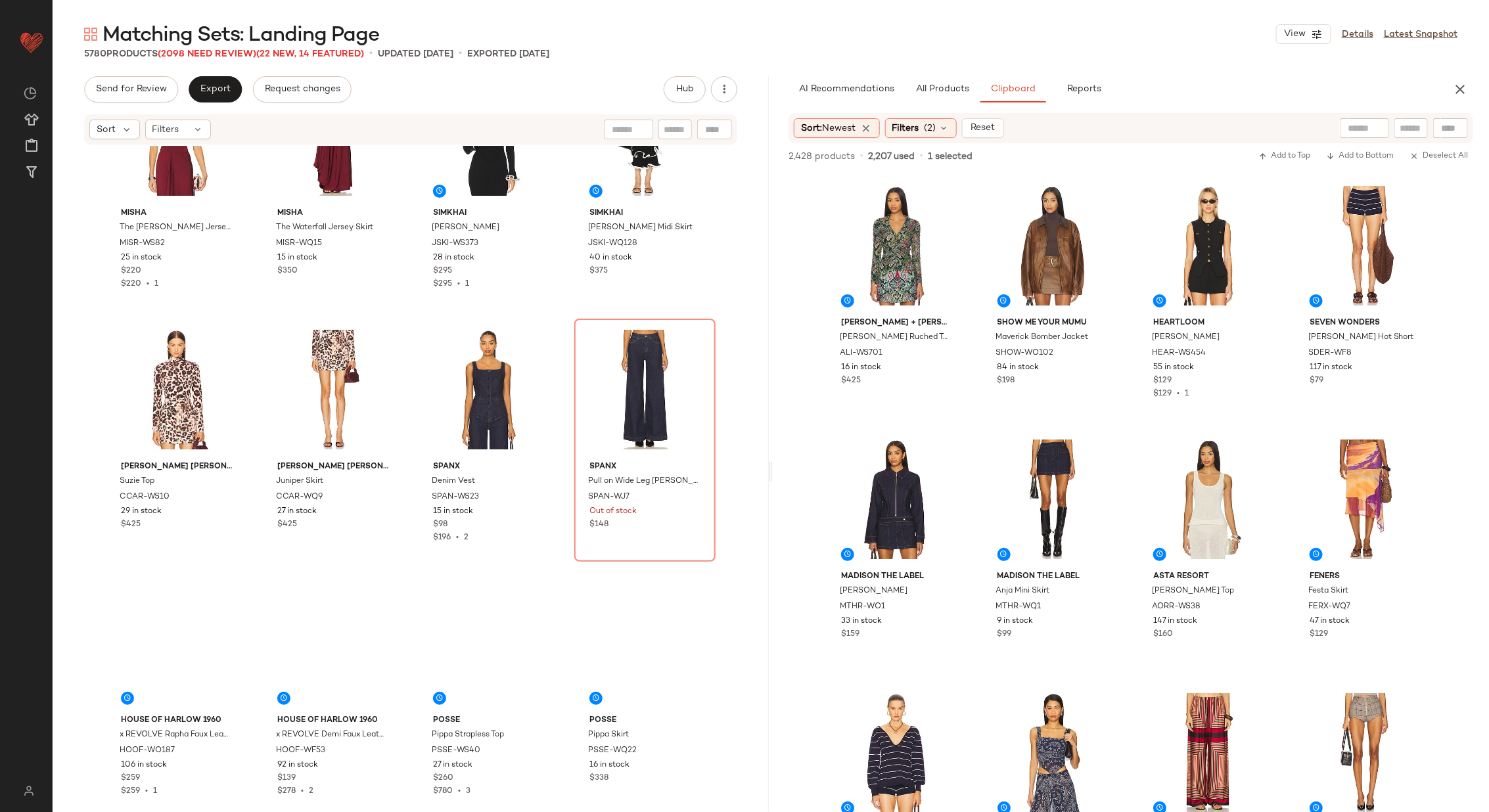
scroll to position [5676, 0]
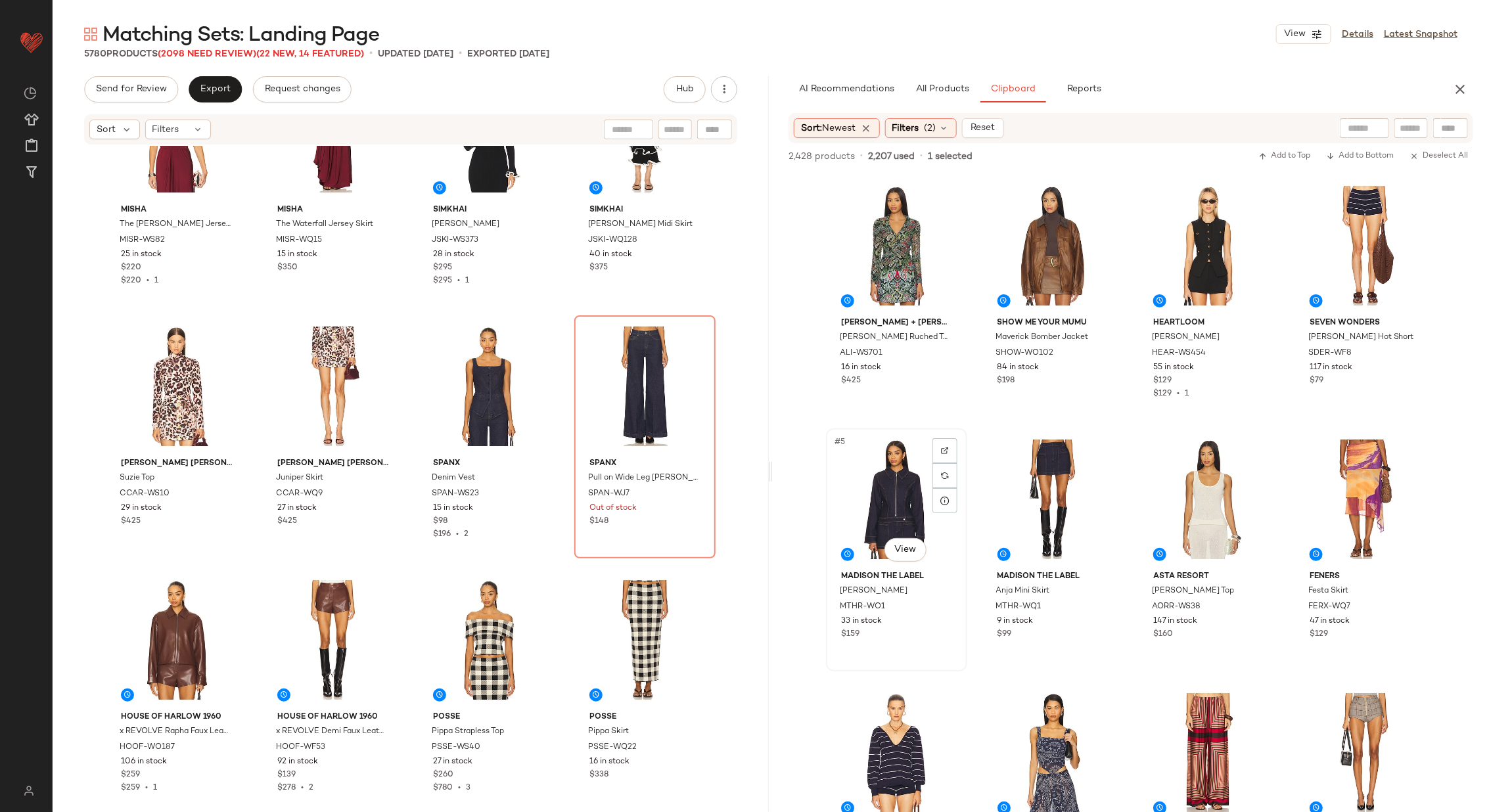
click at [869, 496] on div "#5 View" at bounding box center [896, 499] width 132 height 133
click at [1035, 492] on div "#6 View" at bounding box center [1053, 499] width 132 height 133
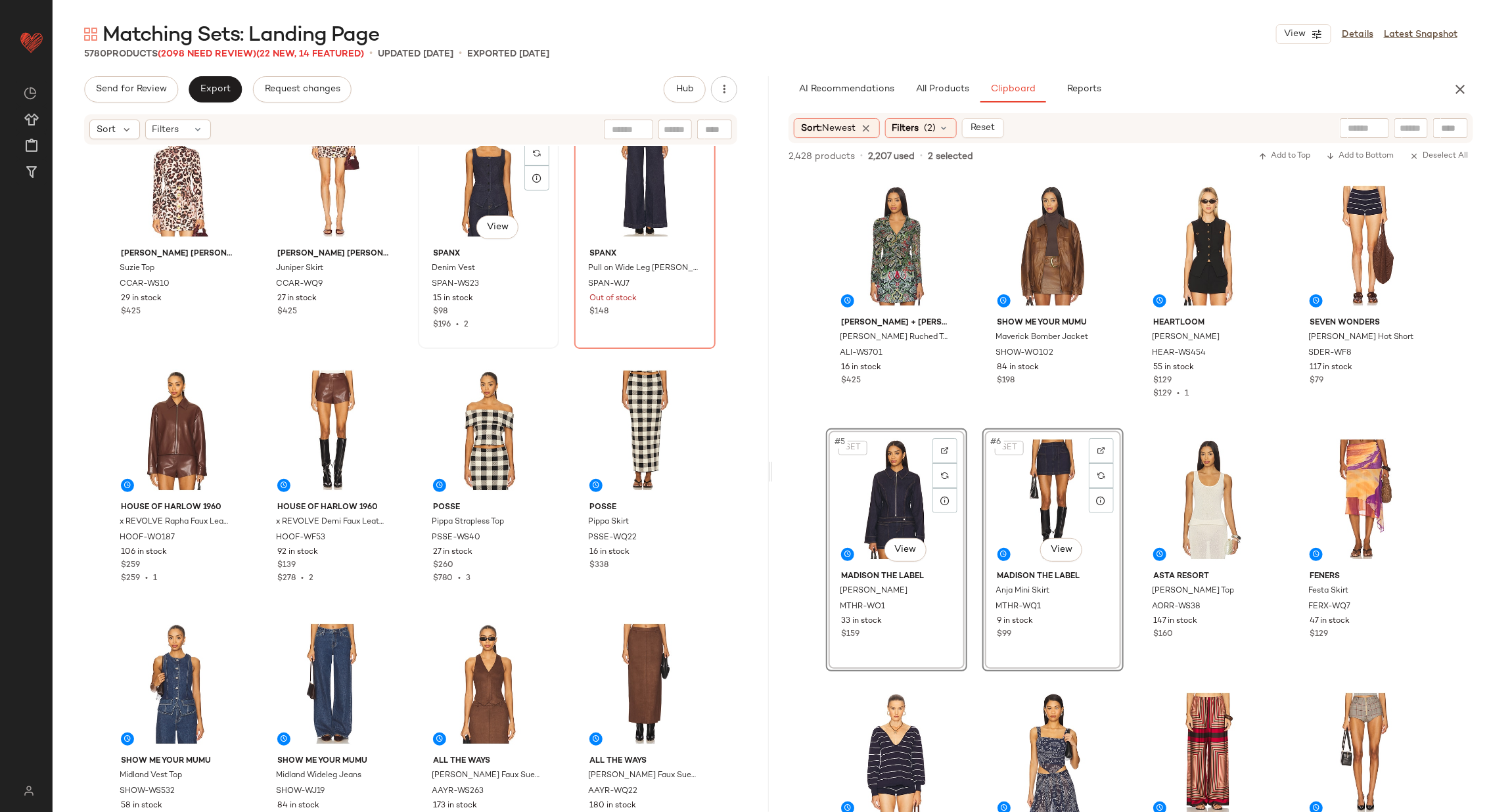
scroll to position [5848, 0]
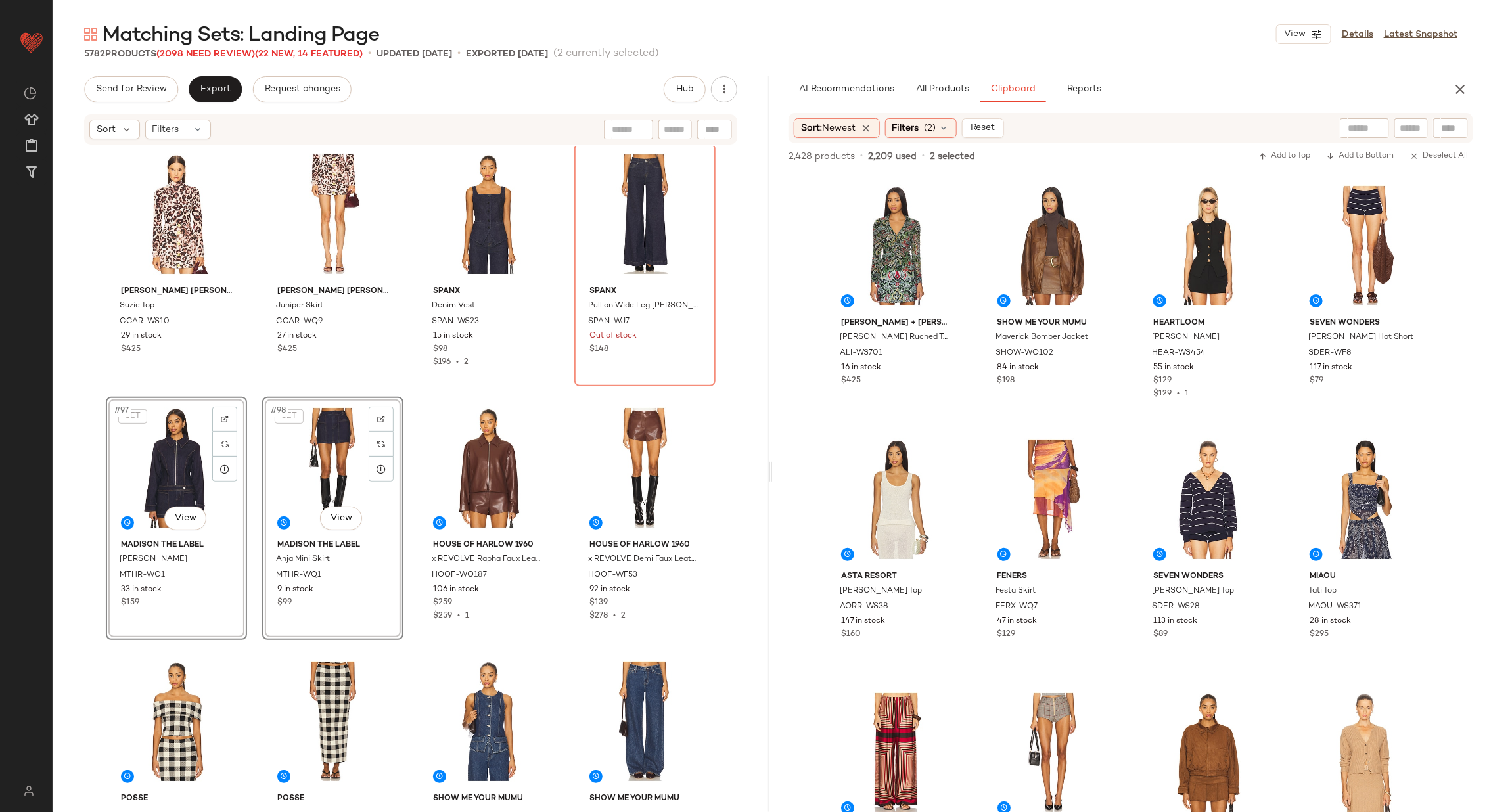
click at [404, 448] on div "MISHA The [PERSON_NAME] Jersey Top MISR-WS82 25 in stock $220 $220 • 1 MISHA Th…" at bounding box center [410, 477] width 716 height 662
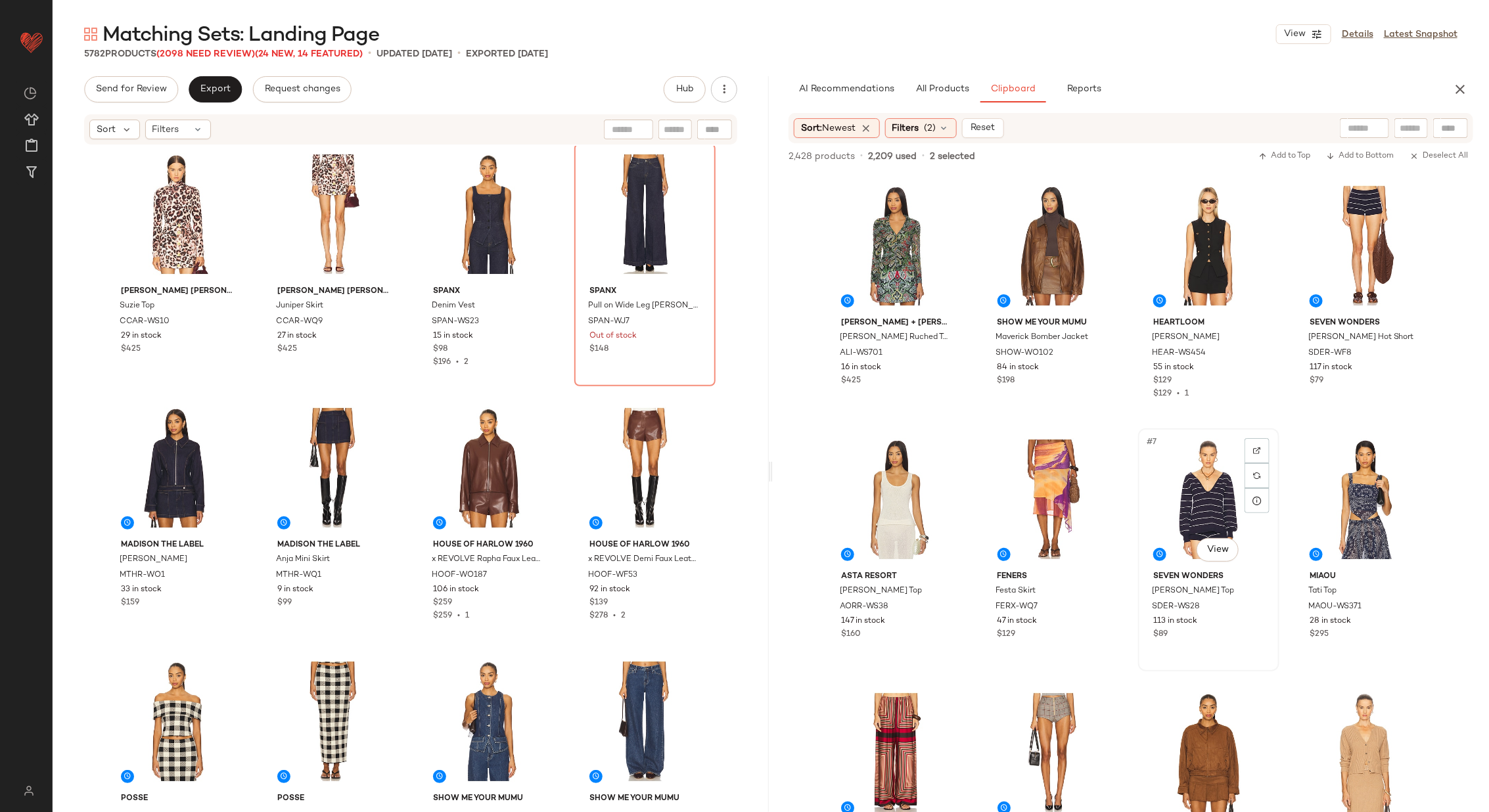
click at [1212, 503] on div "#7 View" at bounding box center [1208, 499] width 132 height 133
click at [1368, 247] on div "#4 View" at bounding box center [1365, 245] width 132 height 133
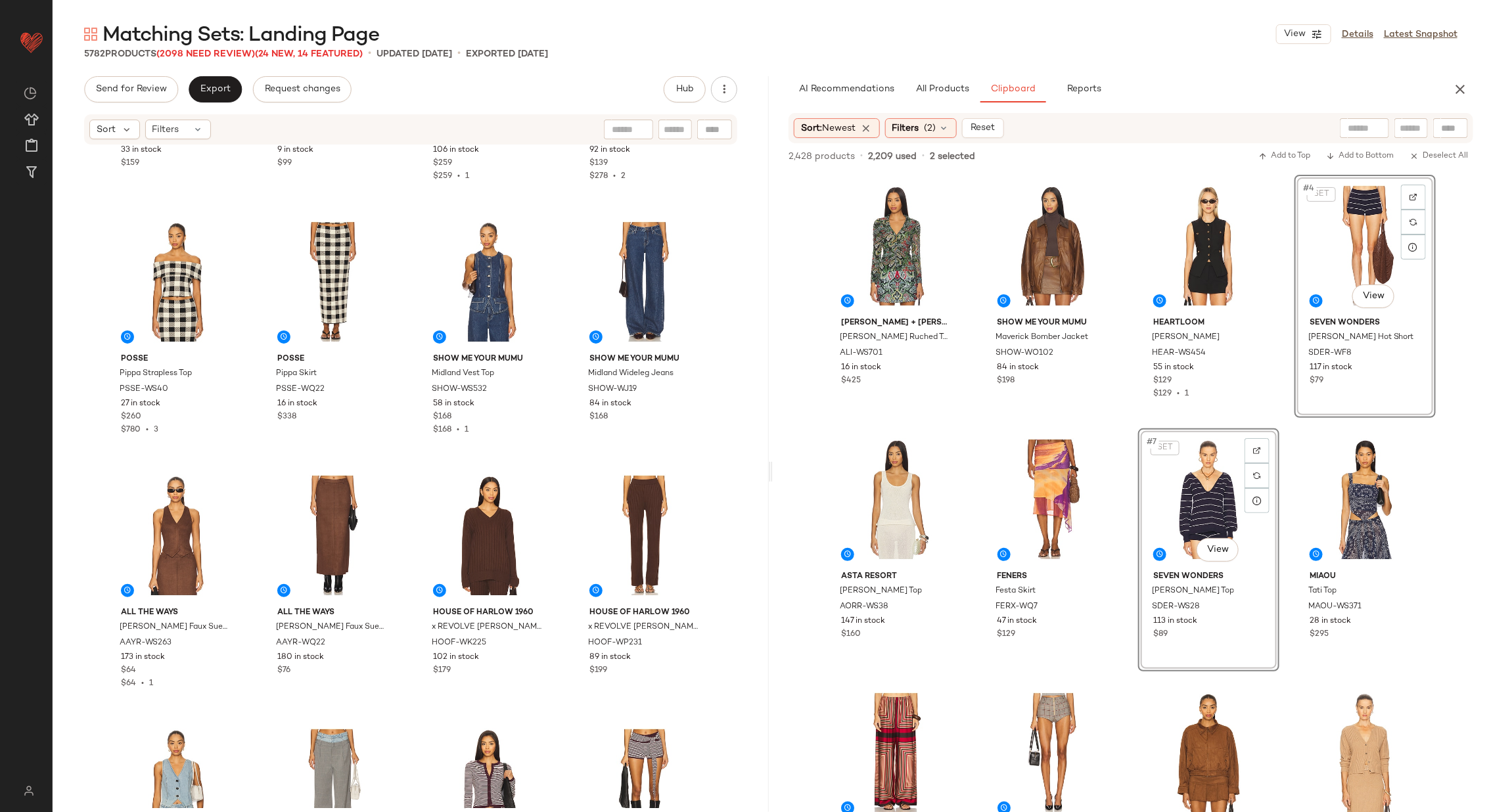
scroll to position [6361, 0]
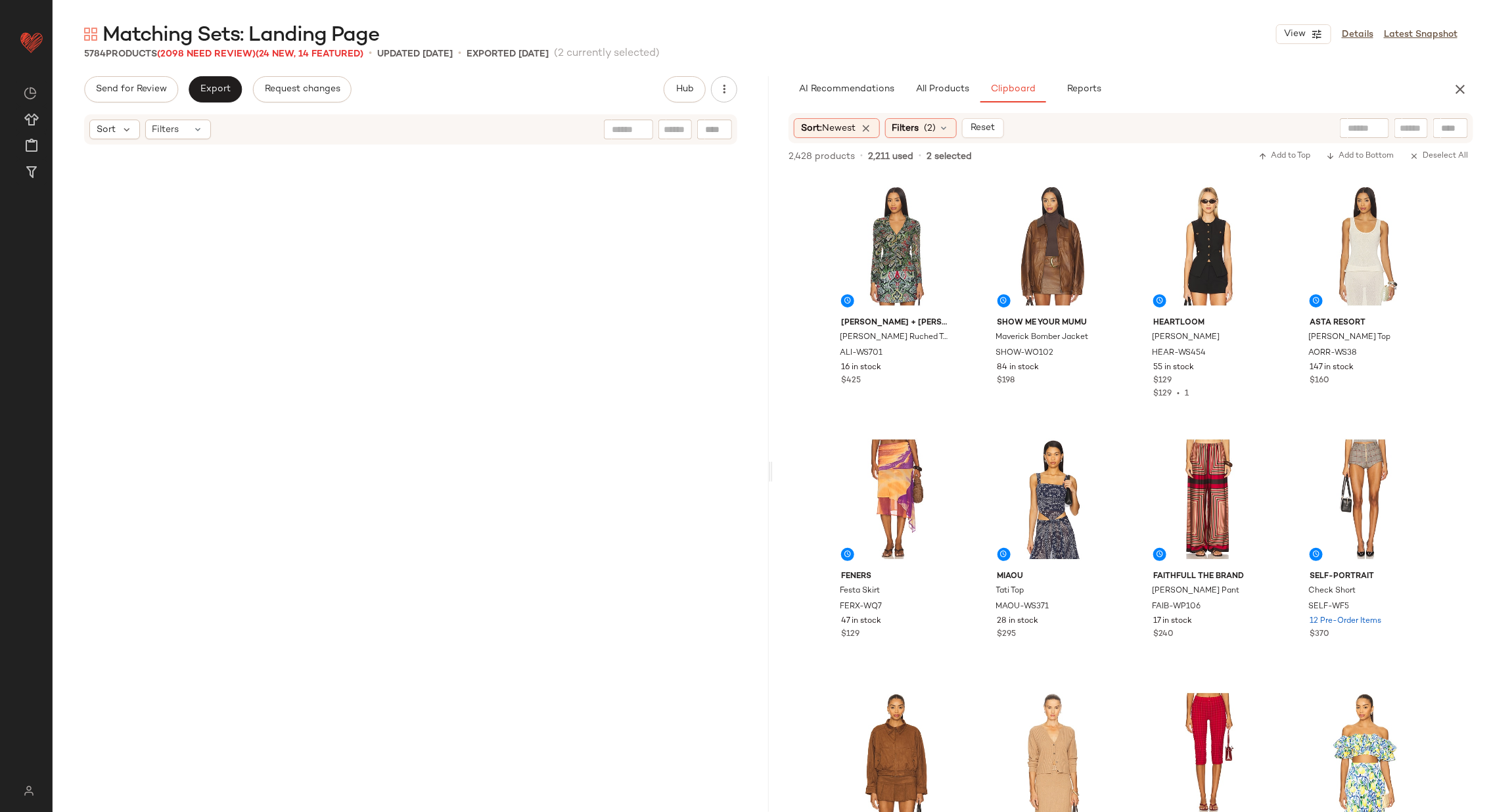
scroll to position [6361, 0]
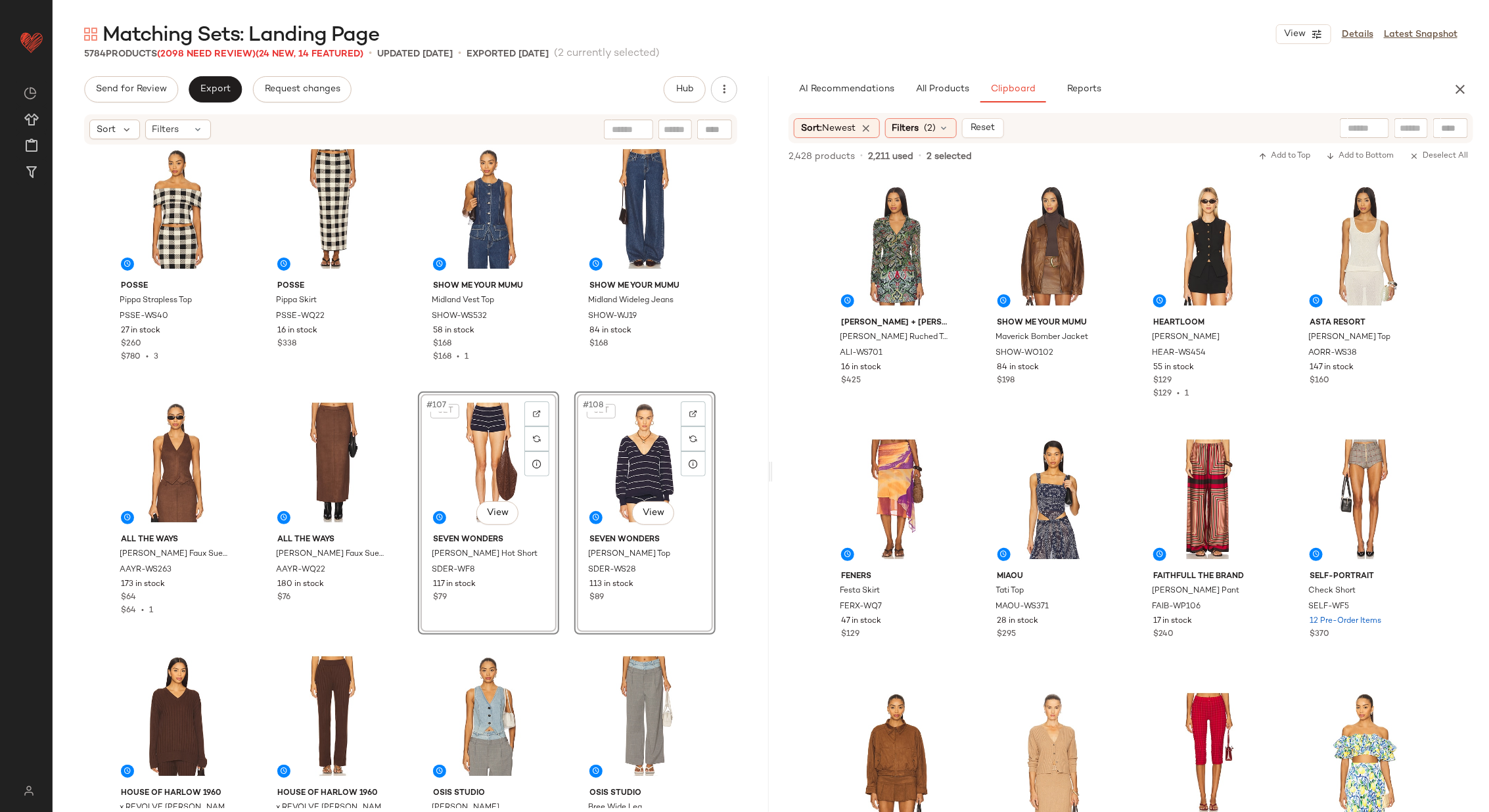
click at [406, 389] on div "MADISON THE LABEL Anja Jacket MTHR-WO1 33 in stock $159 MADISON THE LABEL Anja …" at bounding box center [410, 477] width 716 height 662
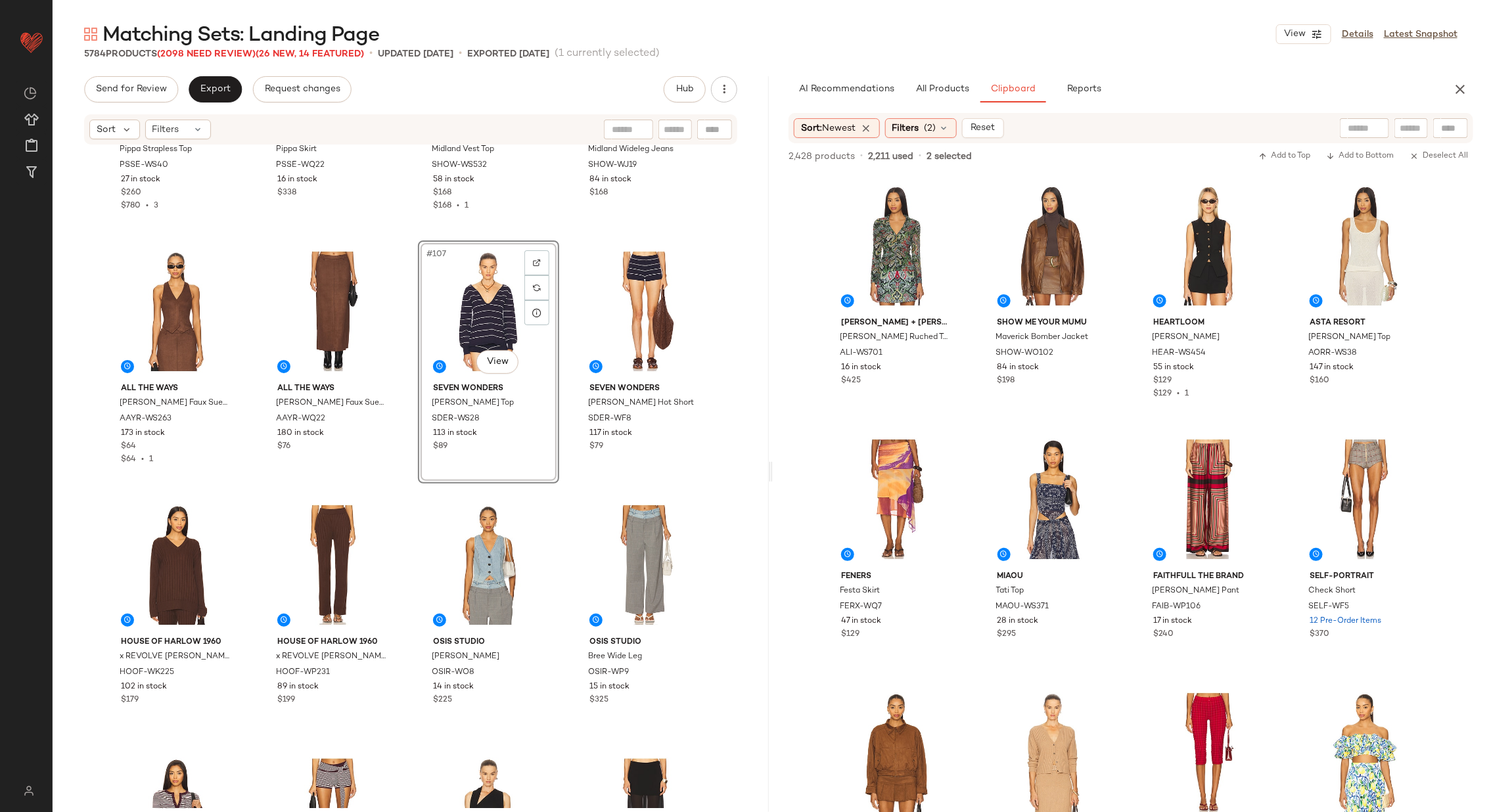
scroll to position [6514, 0]
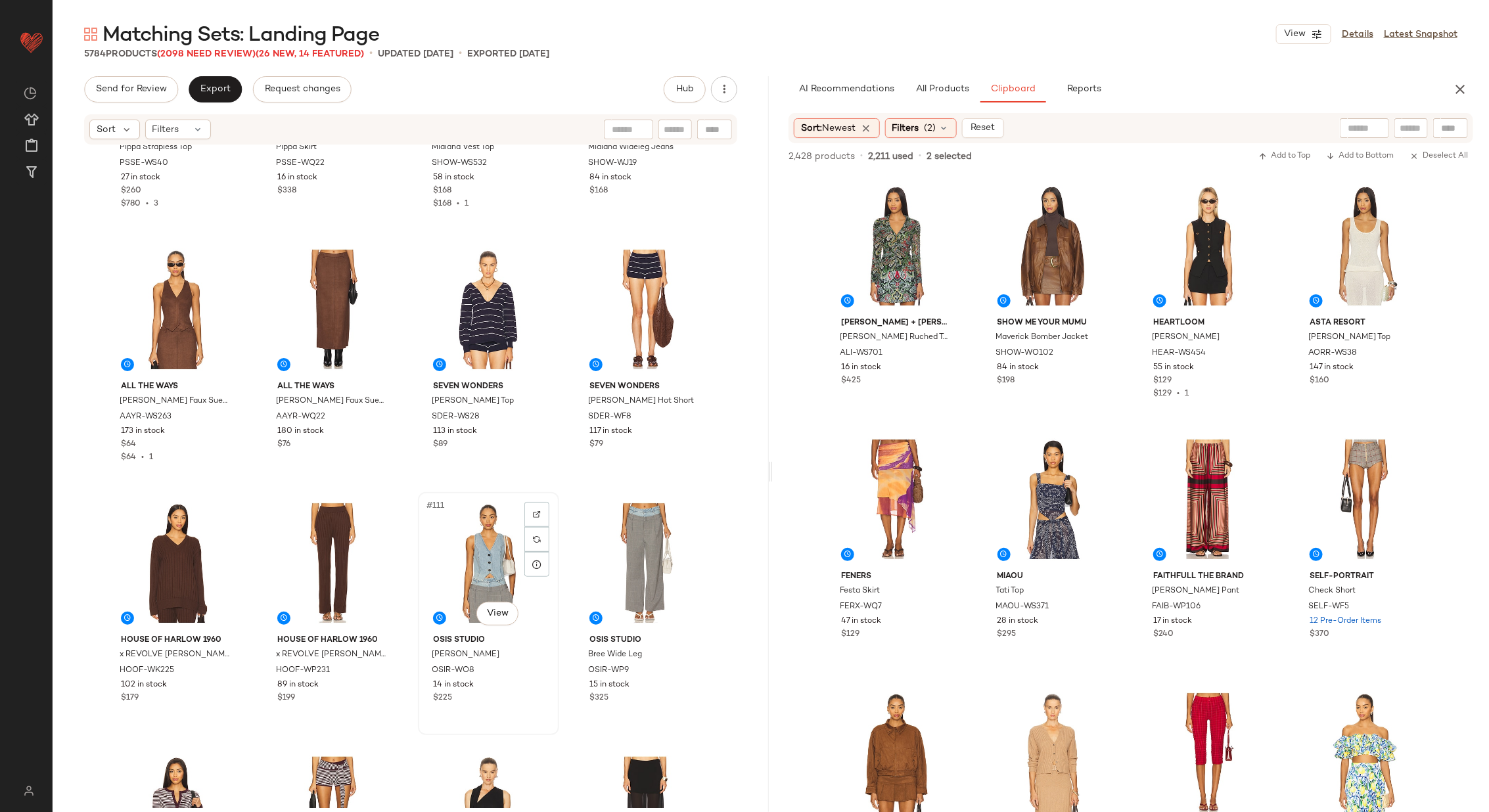
click at [474, 578] on div "#111 View" at bounding box center [489, 563] width 132 height 133
click at [611, 541] on div "#112 View" at bounding box center [644, 563] width 132 height 133
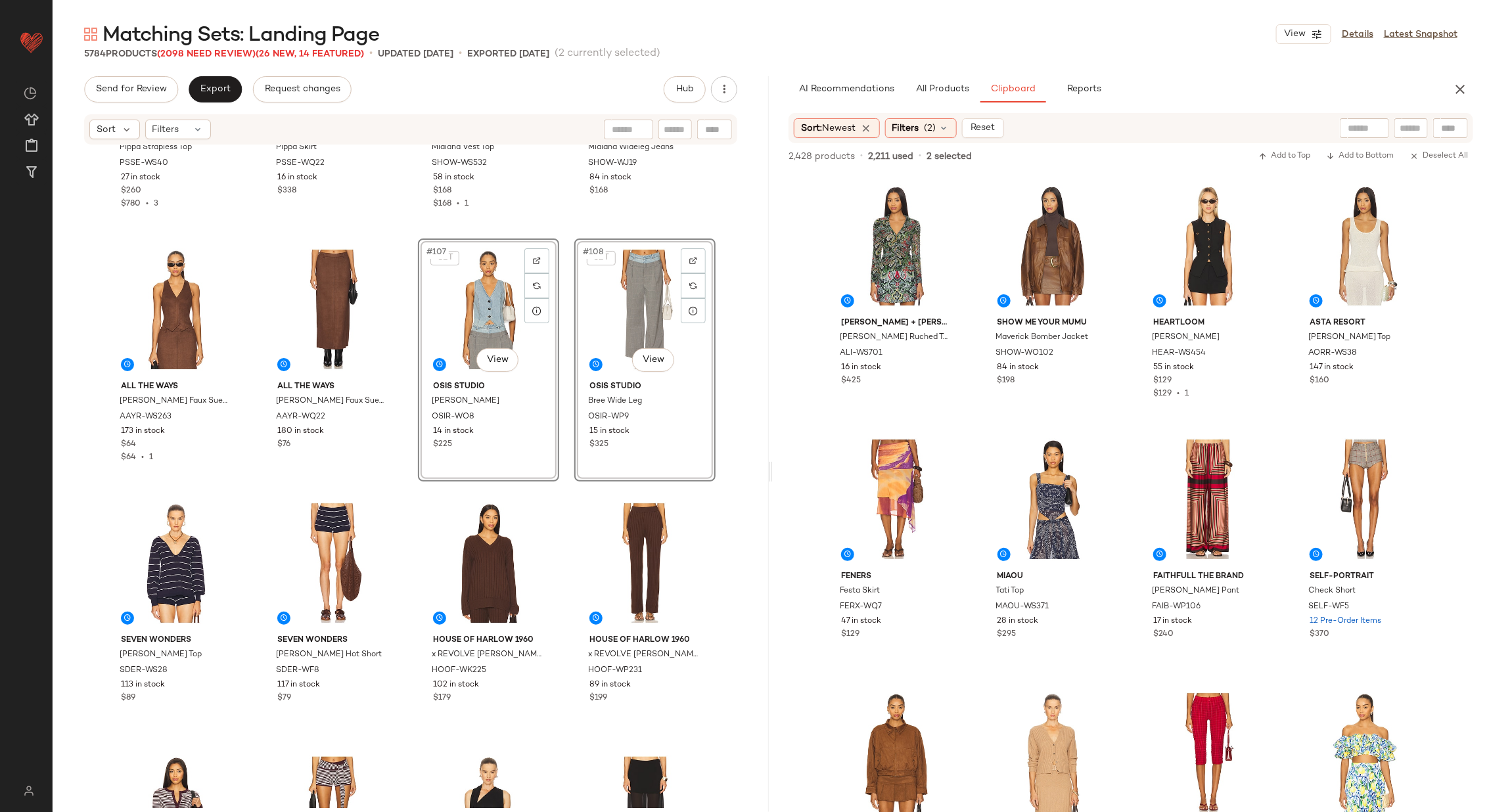
click at [408, 403] on div "Posse Pippa Strapless Top PSSE-WS40 27 in stock $260 $780 • 3 Posse Pippa Skirt…" at bounding box center [410, 477] width 716 height 662
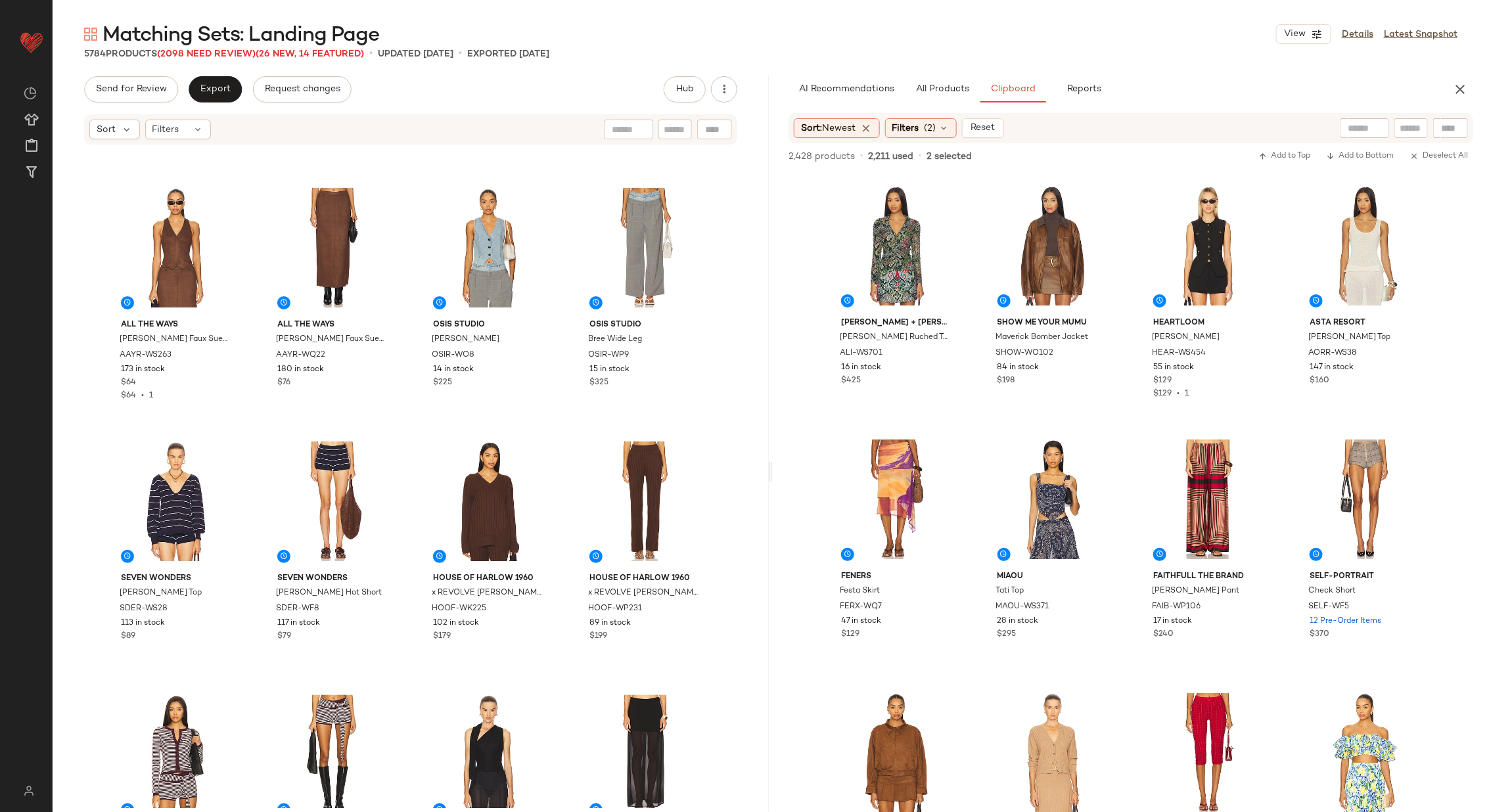
scroll to position [6579, 0]
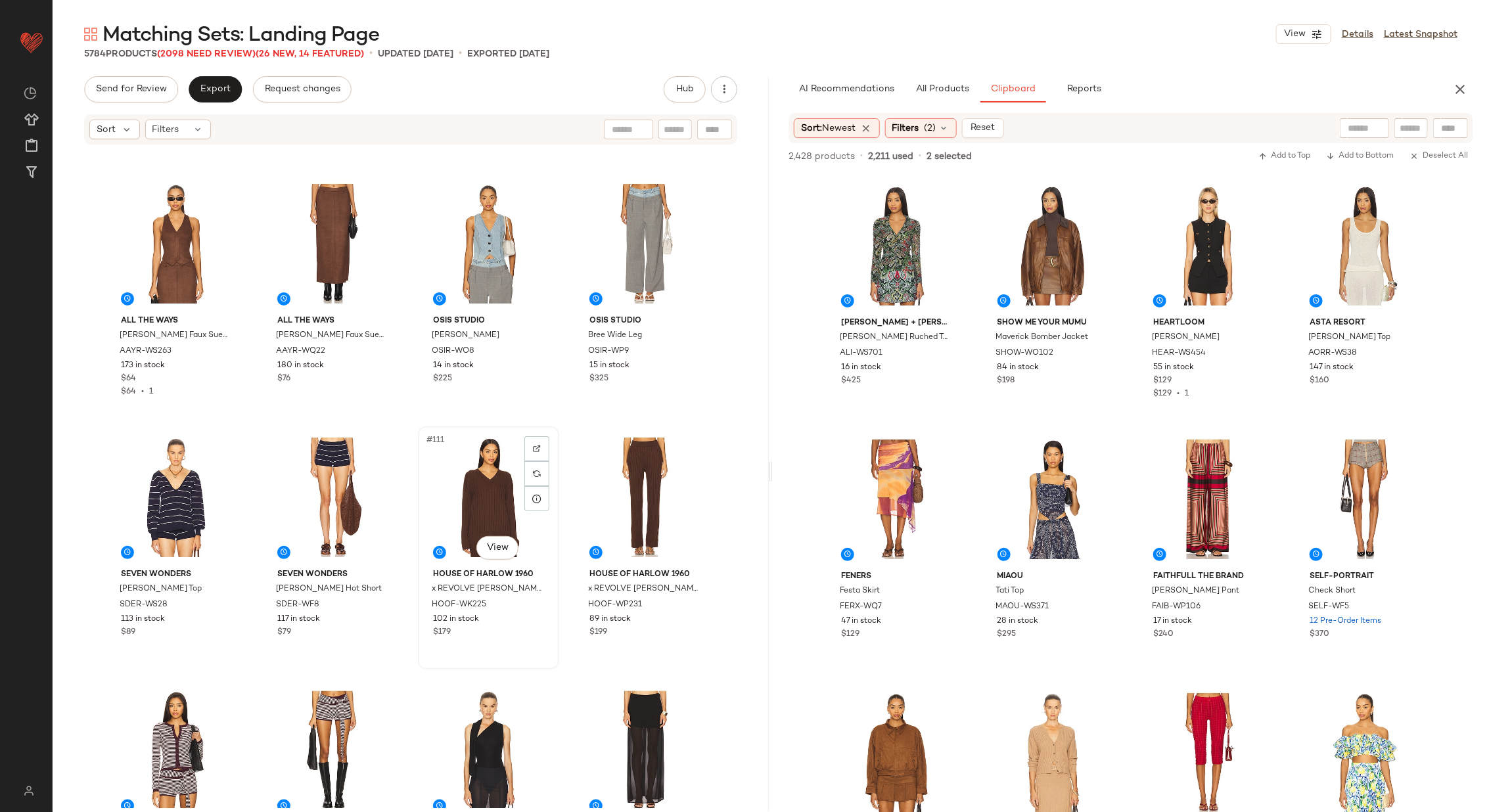
click at [457, 481] on div "#111 View" at bounding box center [489, 497] width 132 height 133
click at [406, 465] on div "ALL THE WAYS Bailey Faux Suede Vest AAYR-WS263 173 in stock $64 $64 • 1 ALL THE…" at bounding box center [410, 477] width 716 height 662
click at [940, 191] on div at bounding box center [945, 197] width 25 height 25
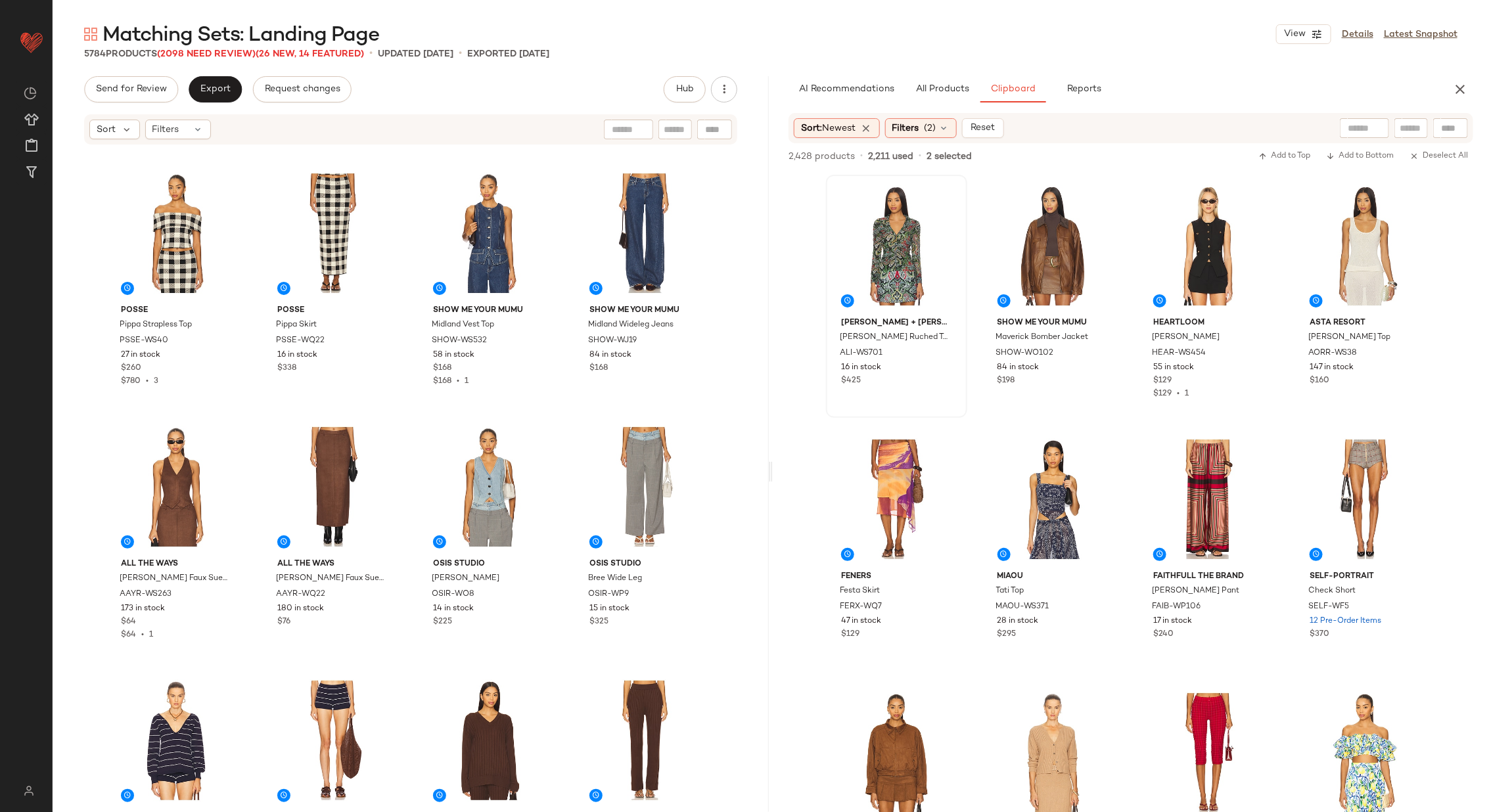
scroll to position [6408, 0]
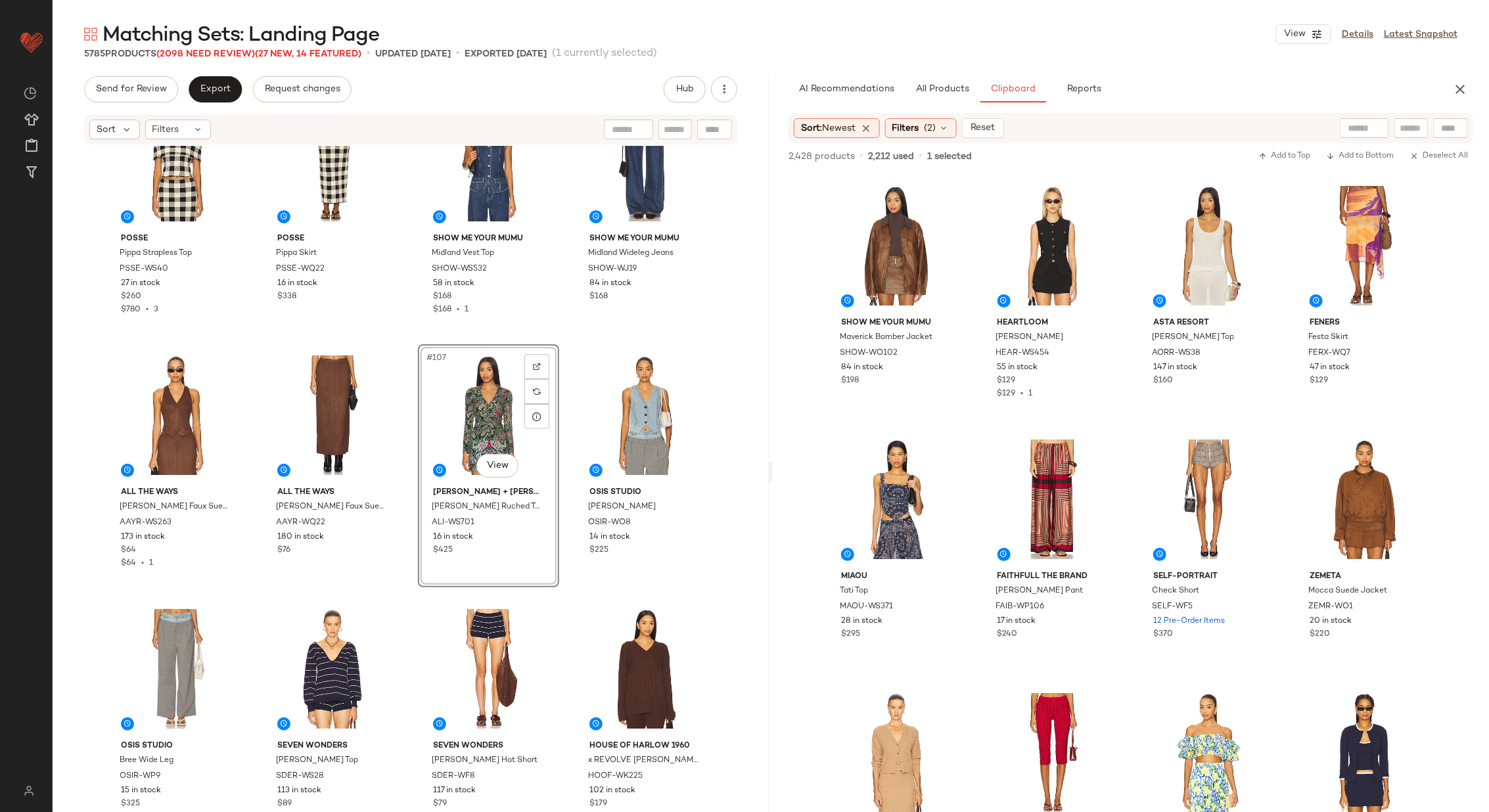
click at [566, 409] on div "MADISON THE LABEL Anja Jacket MTHR-WO1 33 in stock $159 MADISON THE LABEL Anja …" at bounding box center [410, 477] width 716 height 662
click at [943, 76] on button "All Products" at bounding box center [941, 89] width 76 height 27
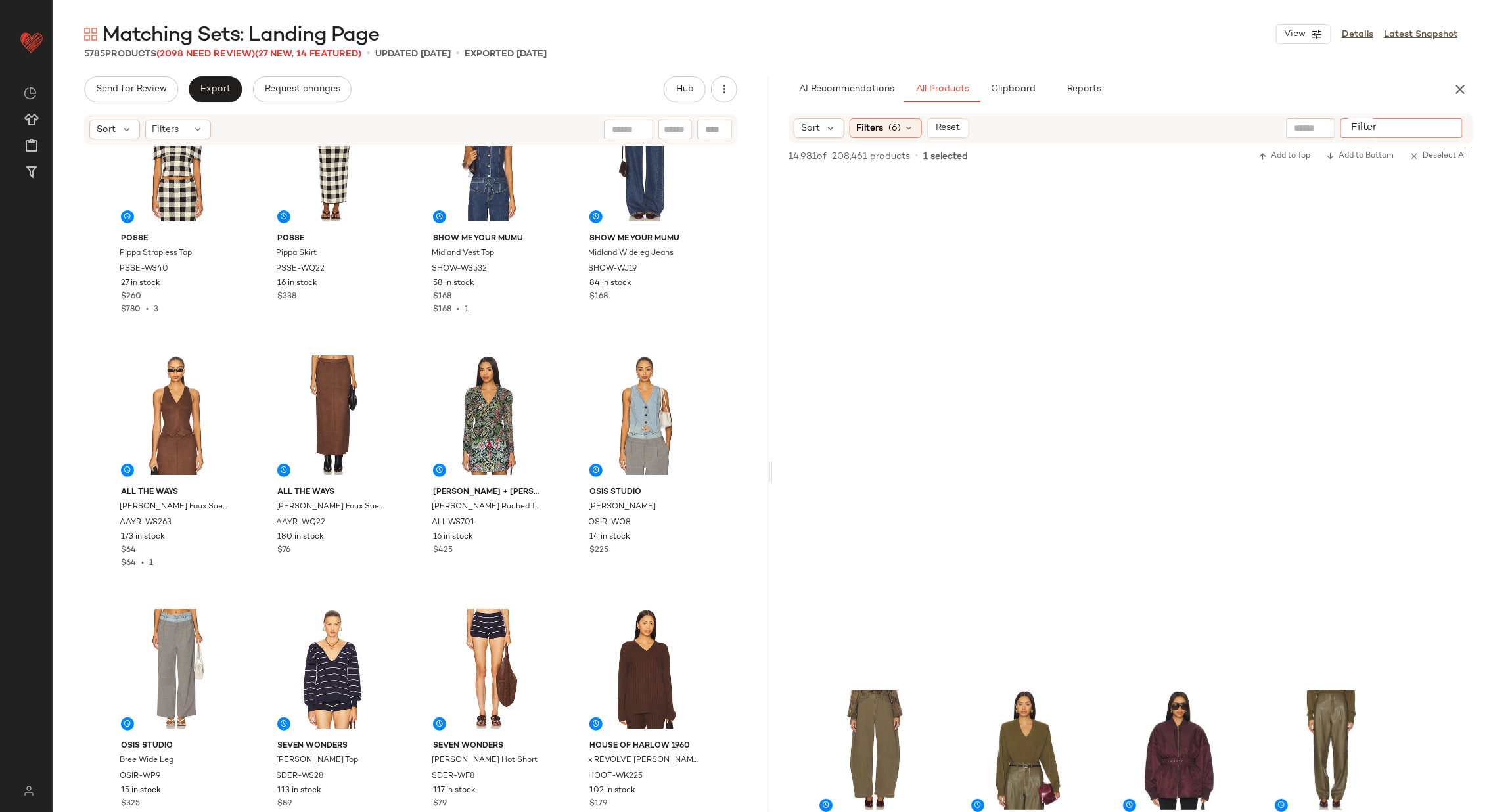
click at [1446, 129] on input "Filter" at bounding box center [1401, 128] width 112 height 14
paste input "**********"
type input "**********"
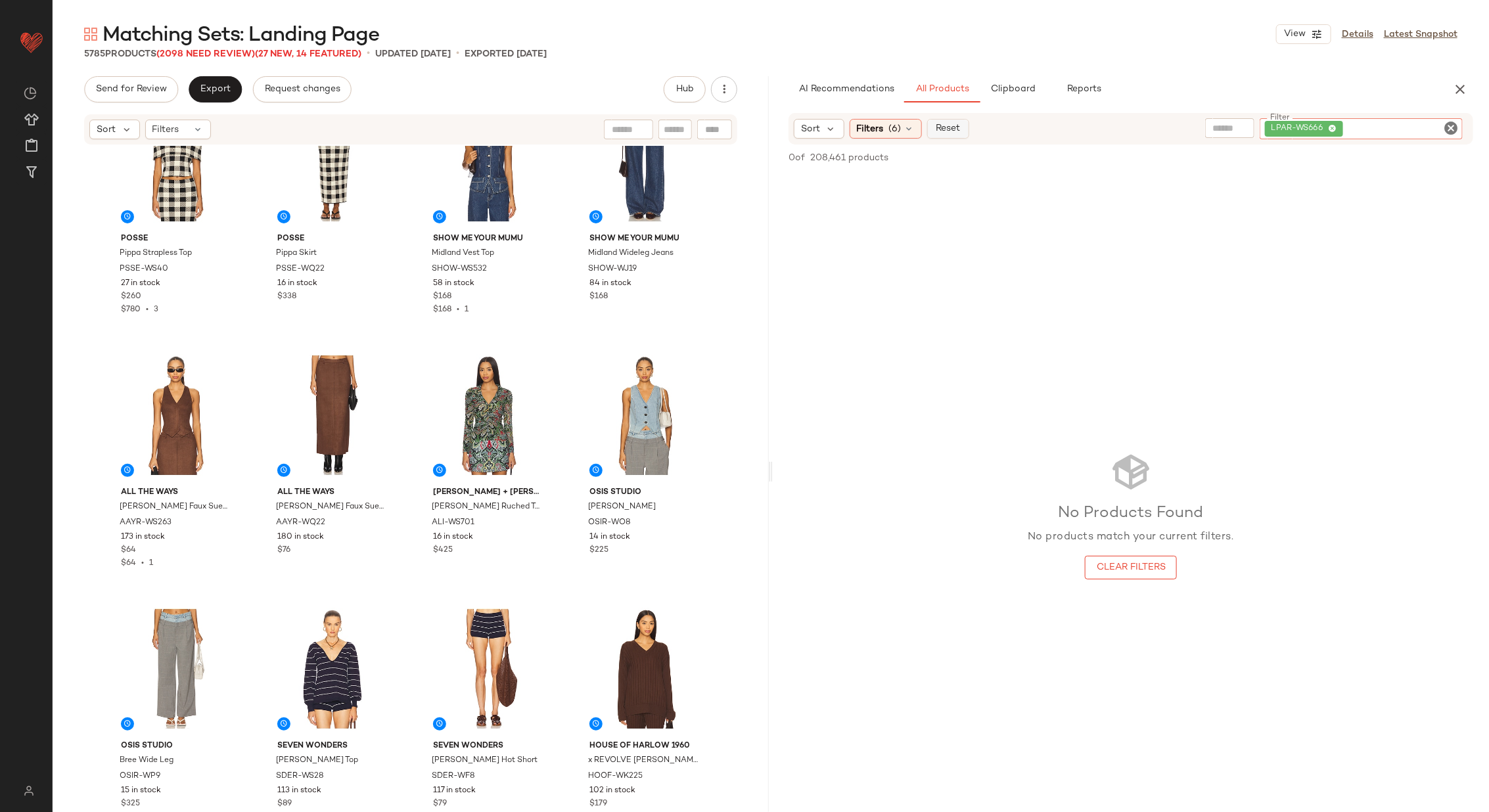
click at [941, 128] on span "Reset" at bounding box center [947, 128] width 25 height 11
click at [1438, 127] on input "text" at bounding box center [1446, 128] width 23 height 14
paste input "**********"
type input "**********"
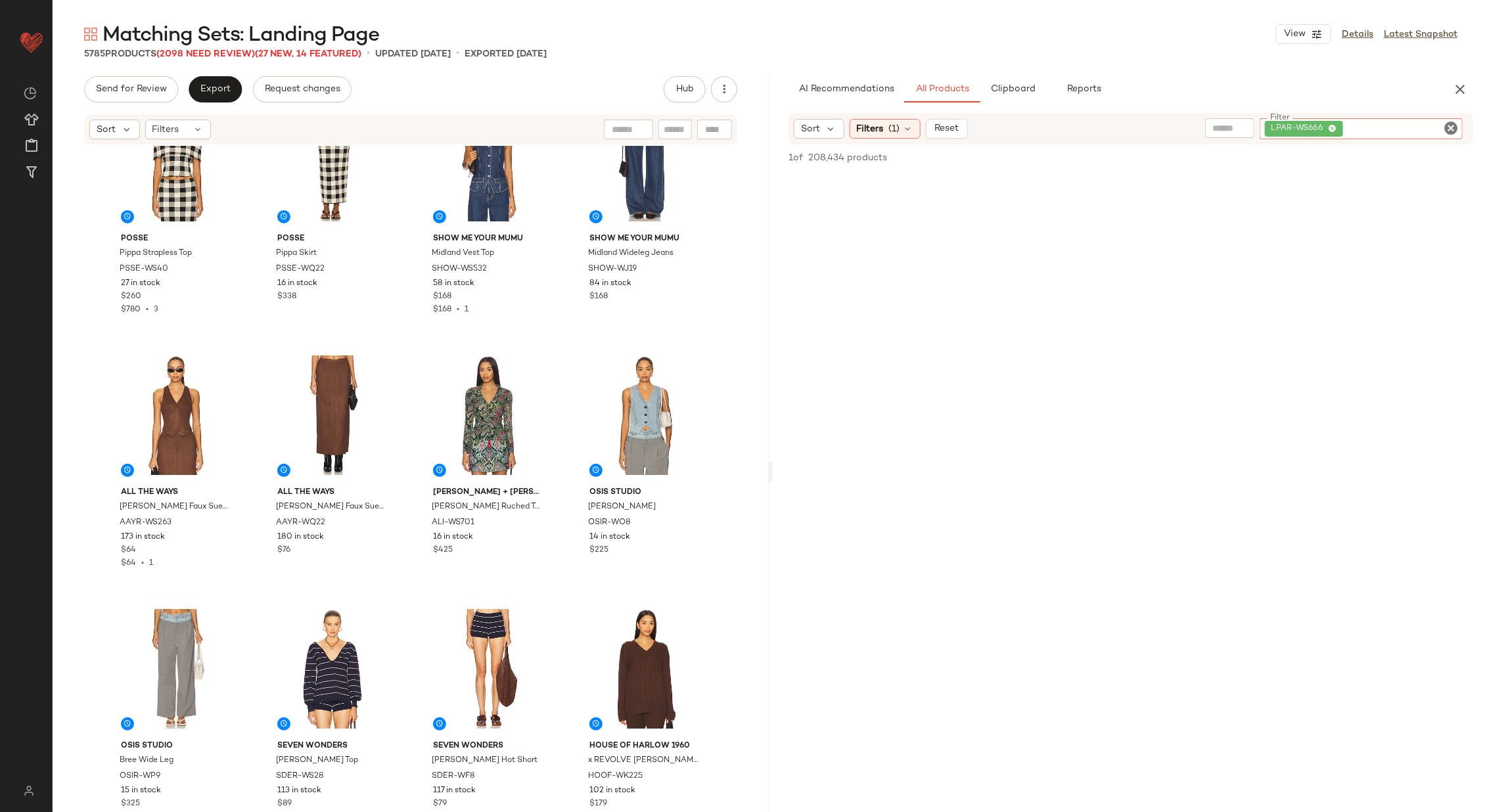
click at [1451, 125] on icon "Clear Filter" at bounding box center [1451, 128] width 16 height 16
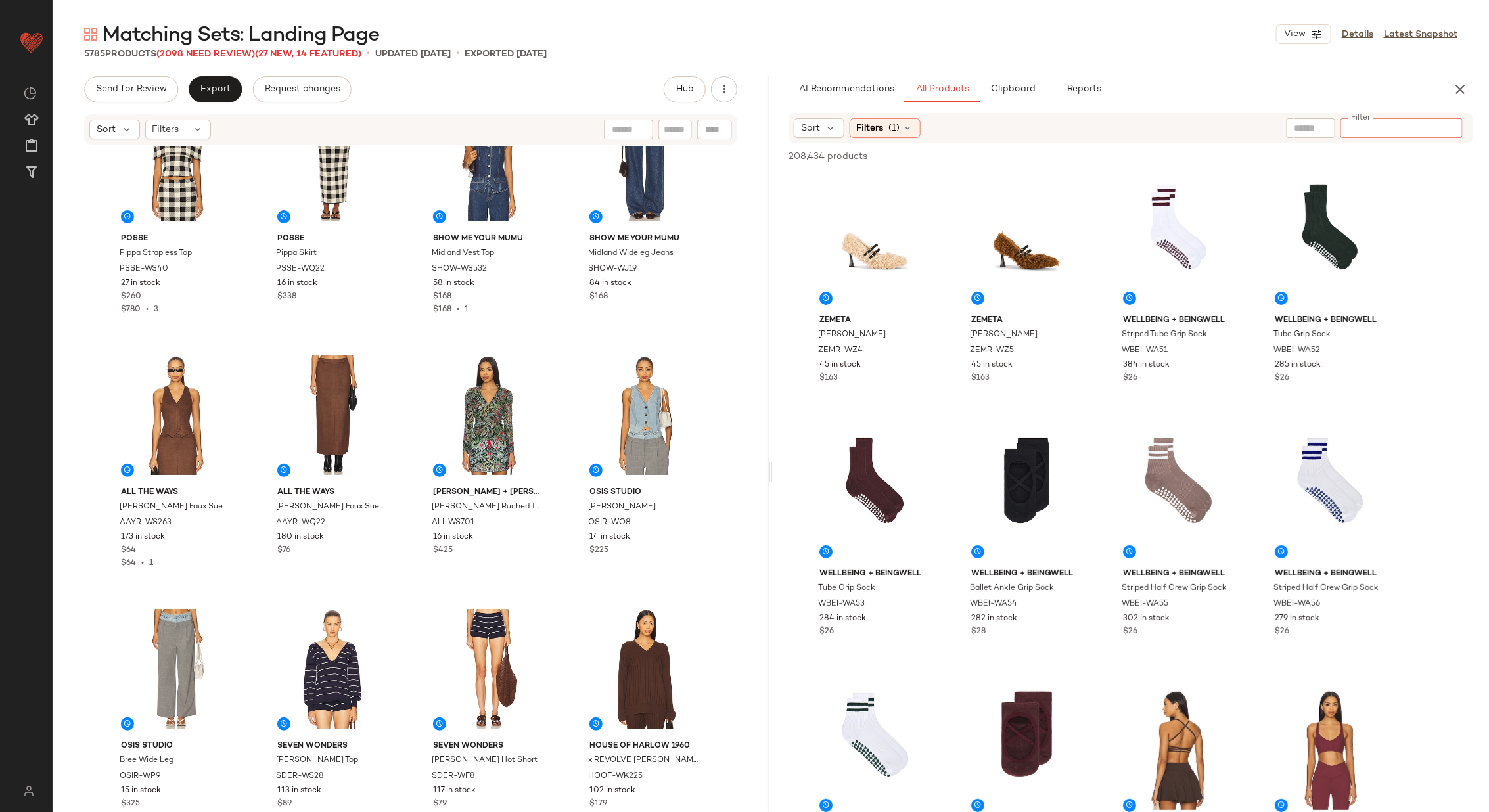
paste input "**********"
type input "**********"
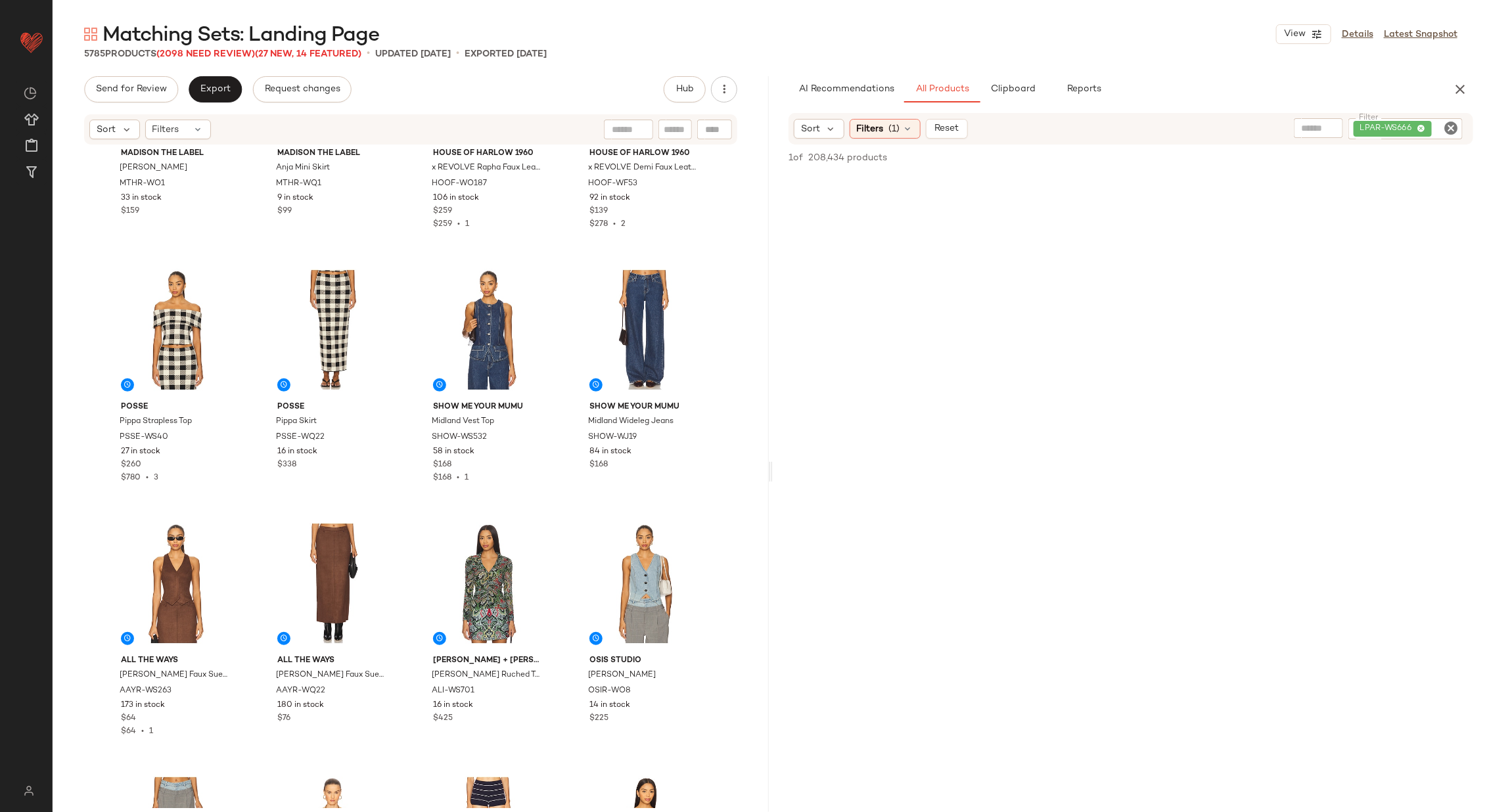
scroll to position [6240, 0]
click at [1451, 124] on icon "Clear Filter" at bounding box center [1451, 128] width 16 height 16
click at [1144, 141] on div "Sort Filters (1) Filter Filter" at bounding box center [1131, 128] width 684 height 30
click at [907, 127] on icon at bounding box center [908, 128] width 11 height 11
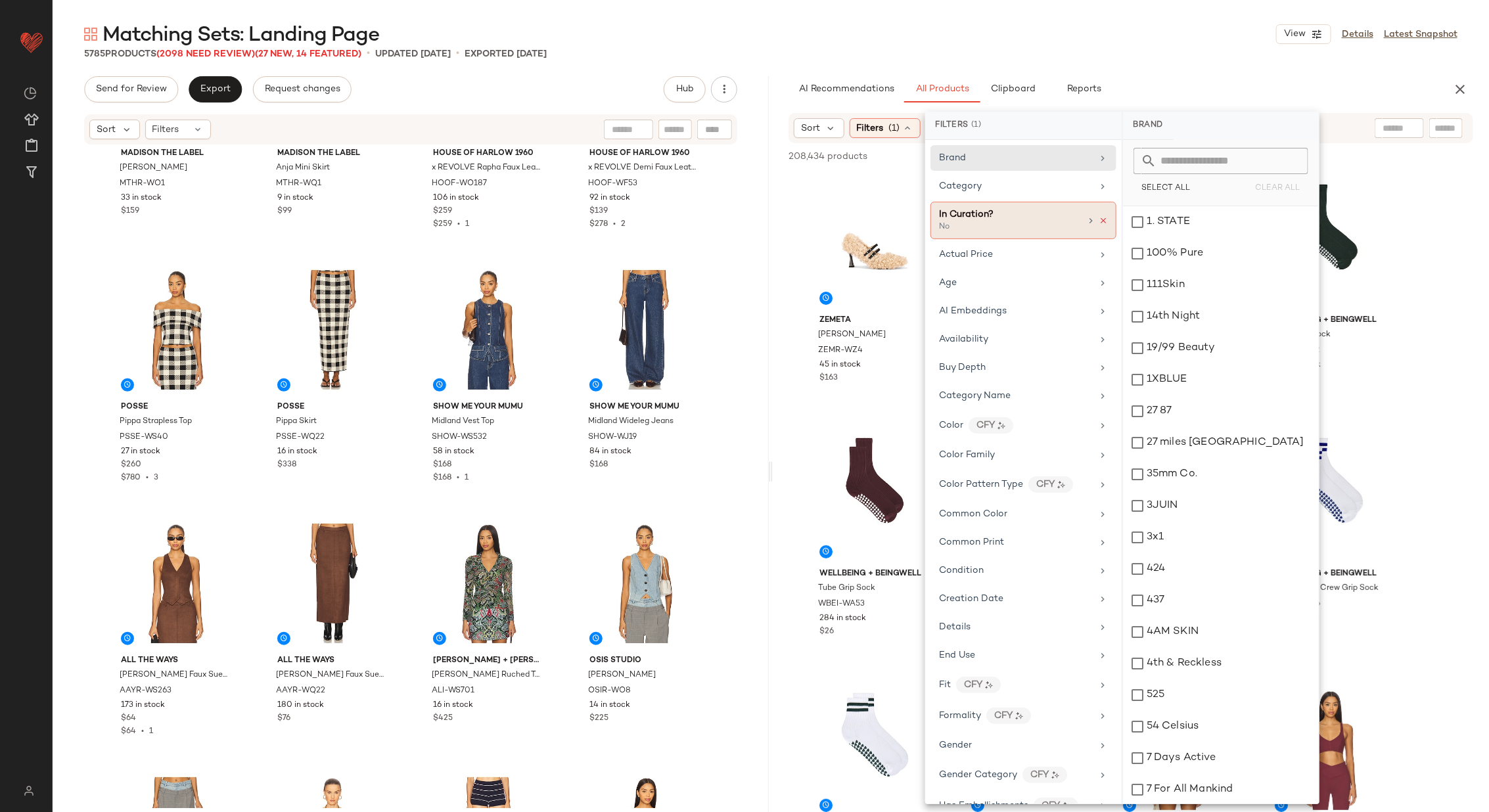
click at [1100, 216] on icon at bounding box center [1103, 220] width 9 height 9
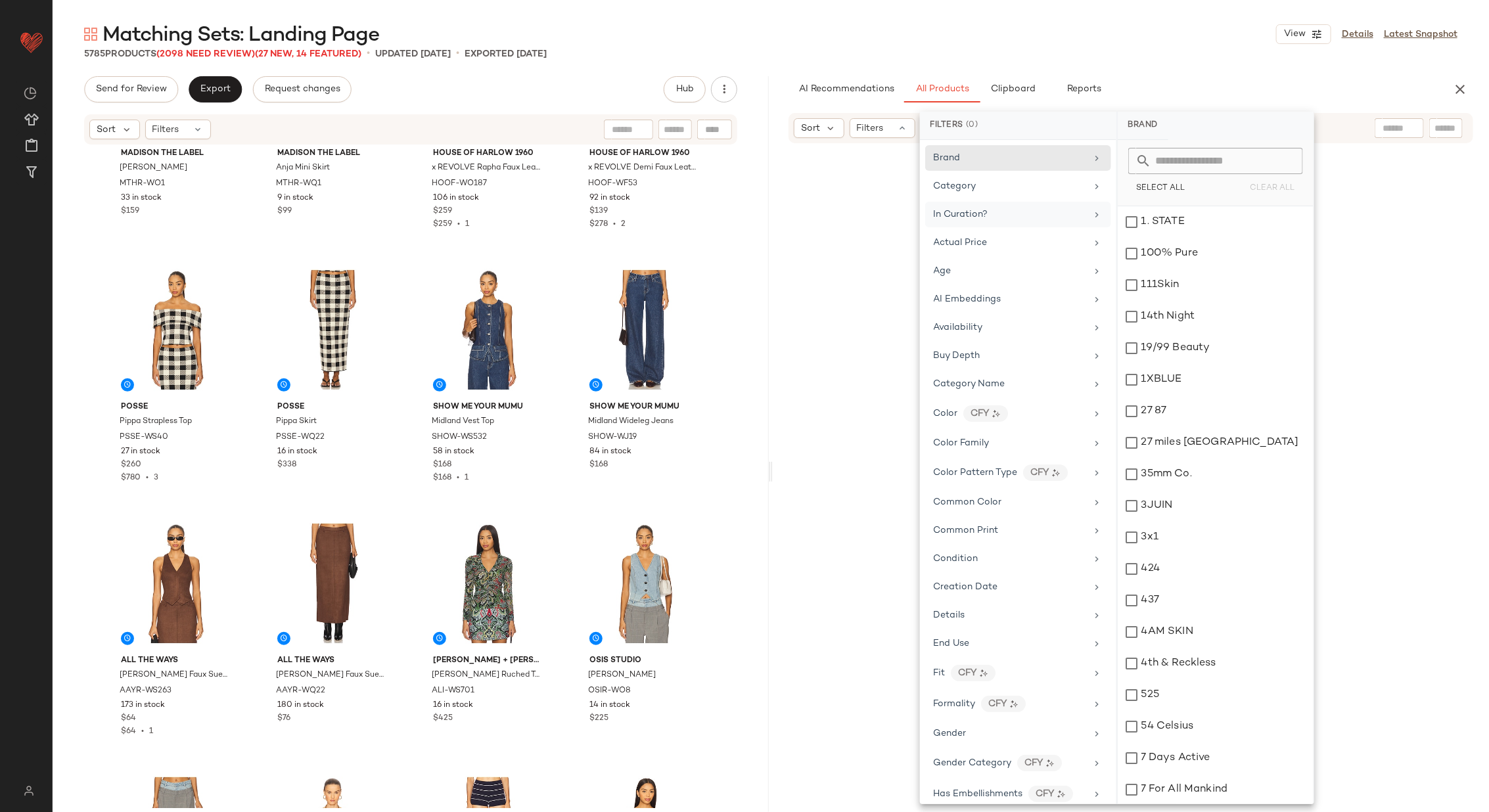
click at [1420, 185] on div at bounding box center [1131, 520] width 711 height 749
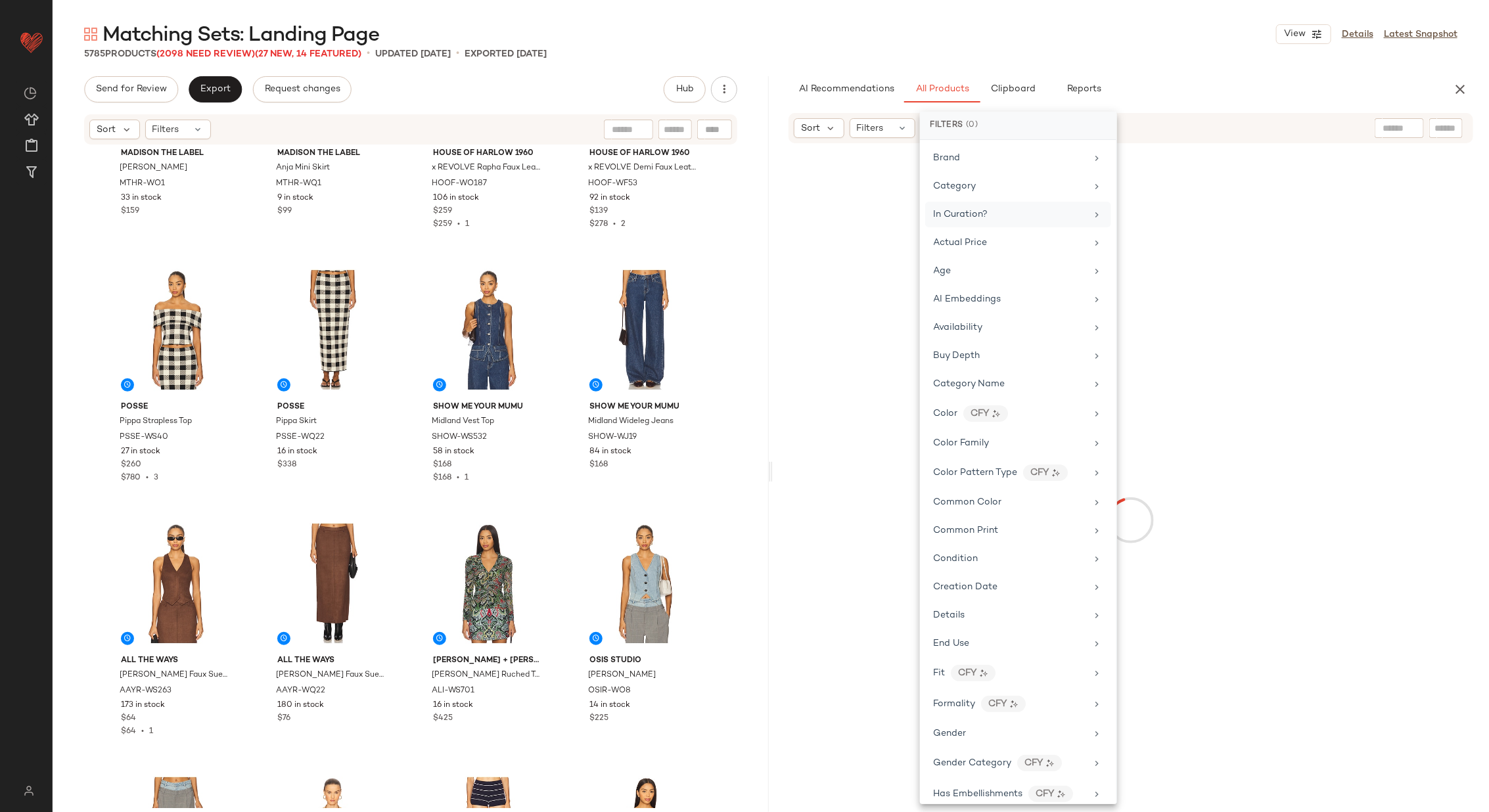
click at [1451, 125] on input "text" at bounding box center [1446, 128] width 23 height 14
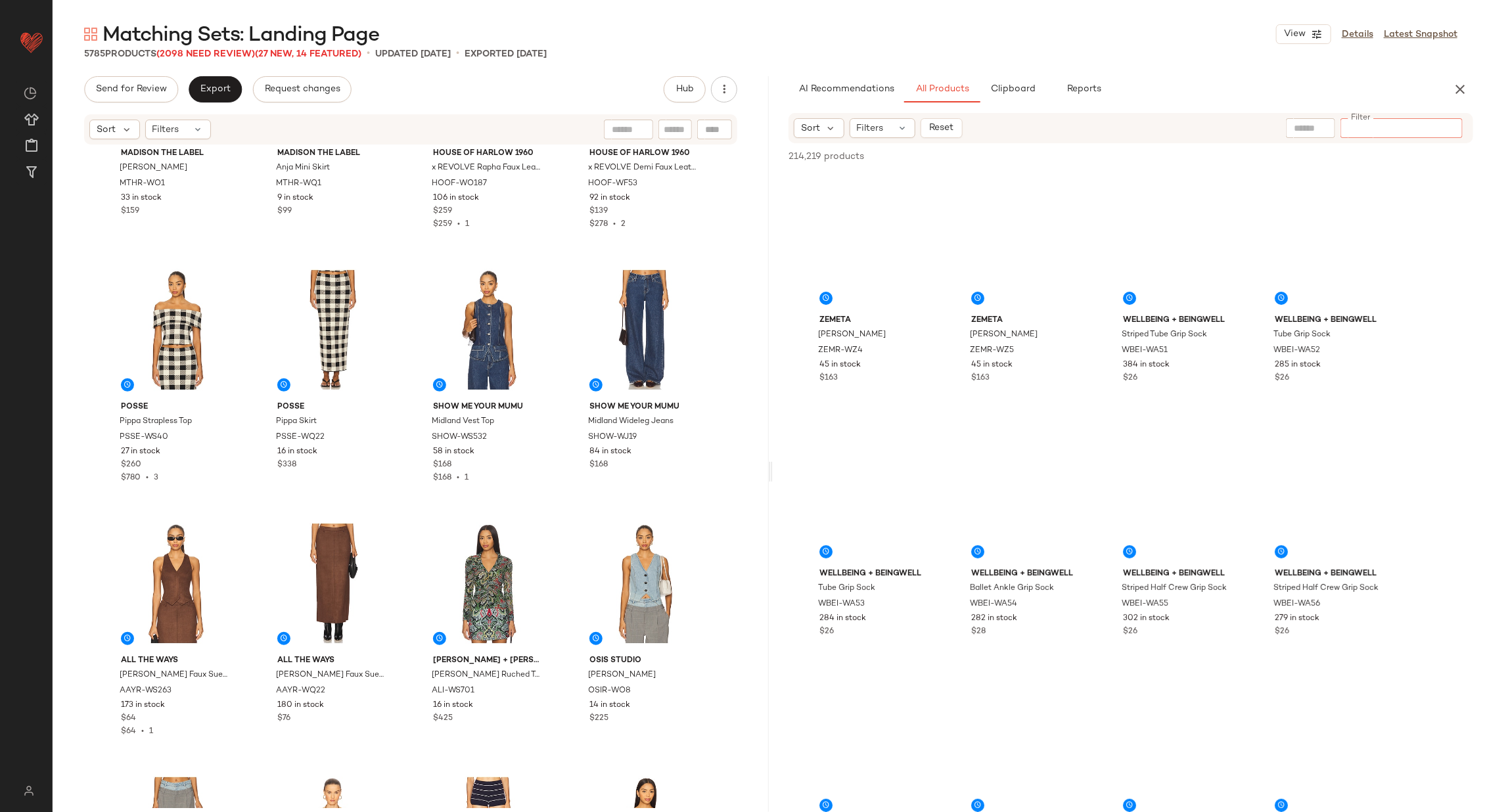
paste input "**********"
type input "**********"
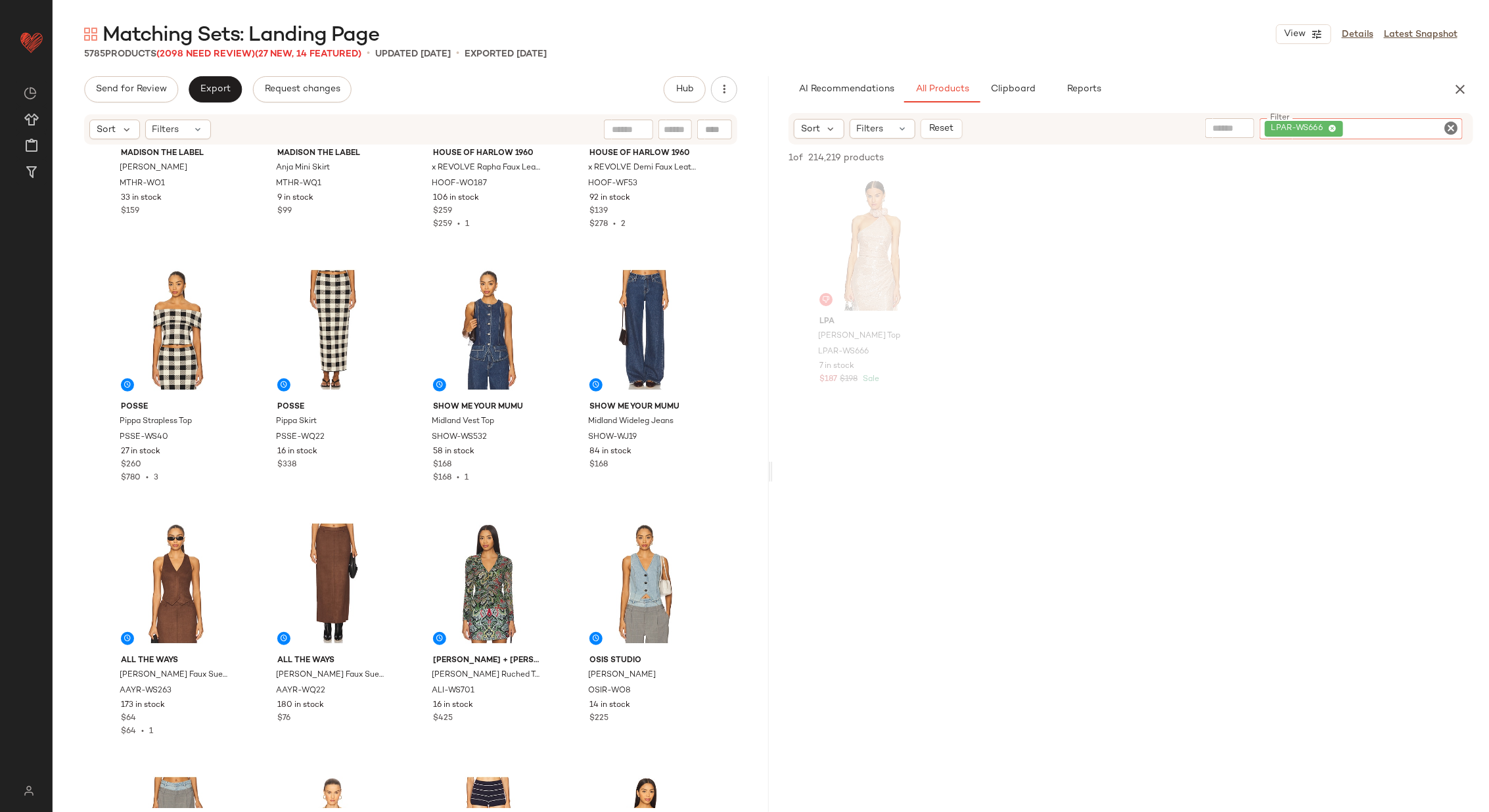
click at [1451, 131] on icon "Clear Filter" at bounding box center [1451, 128] width 16 height 16
paste input "*********"
type input "*********"
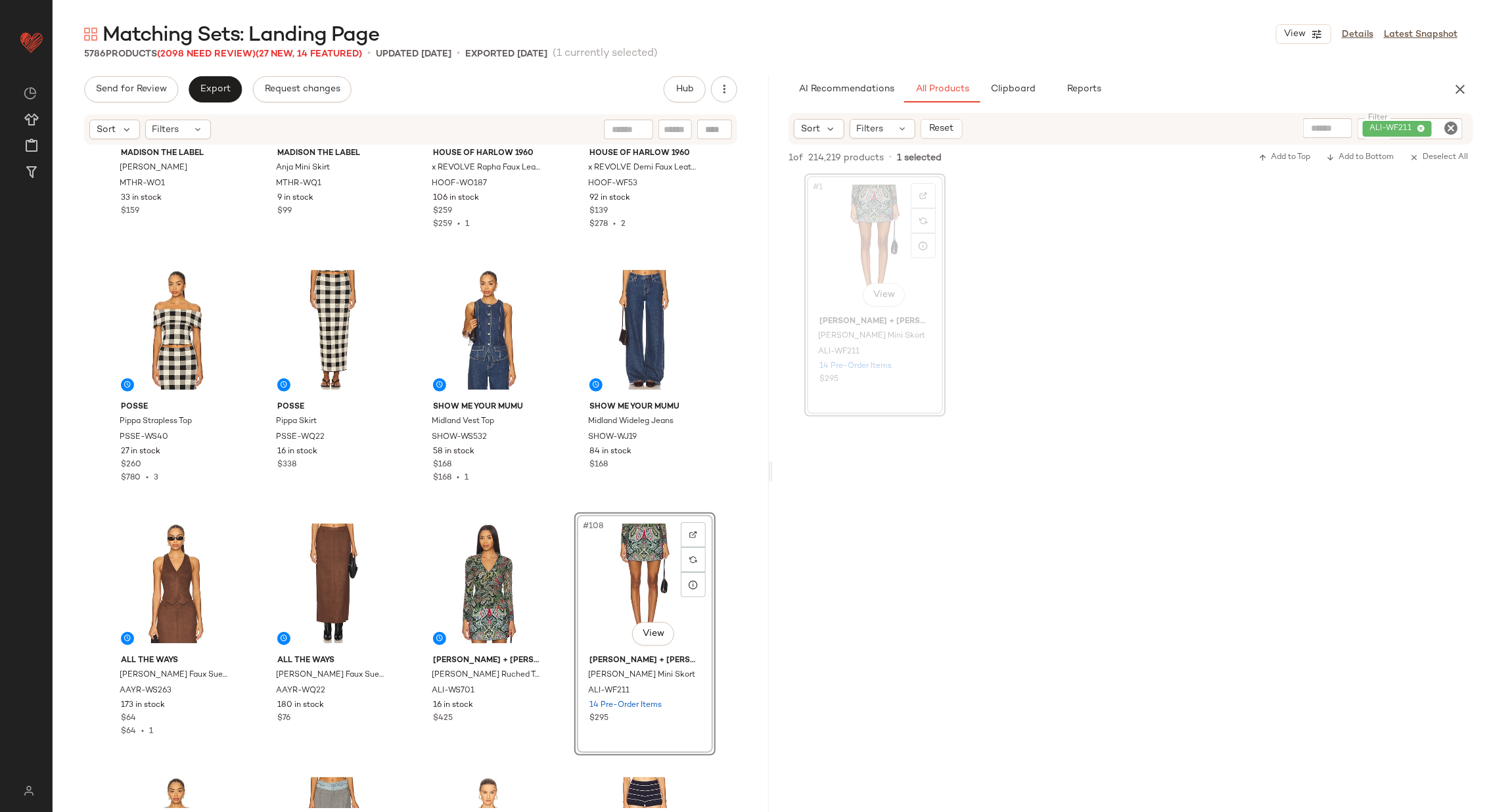
click at [574, 509] on div "MADISON THE LABEL Anja Jacket MTHR-WO1 33 in stock $159 MADISON THE LABEL Anja …" at bounding box center [410, 477] width 716 height 662
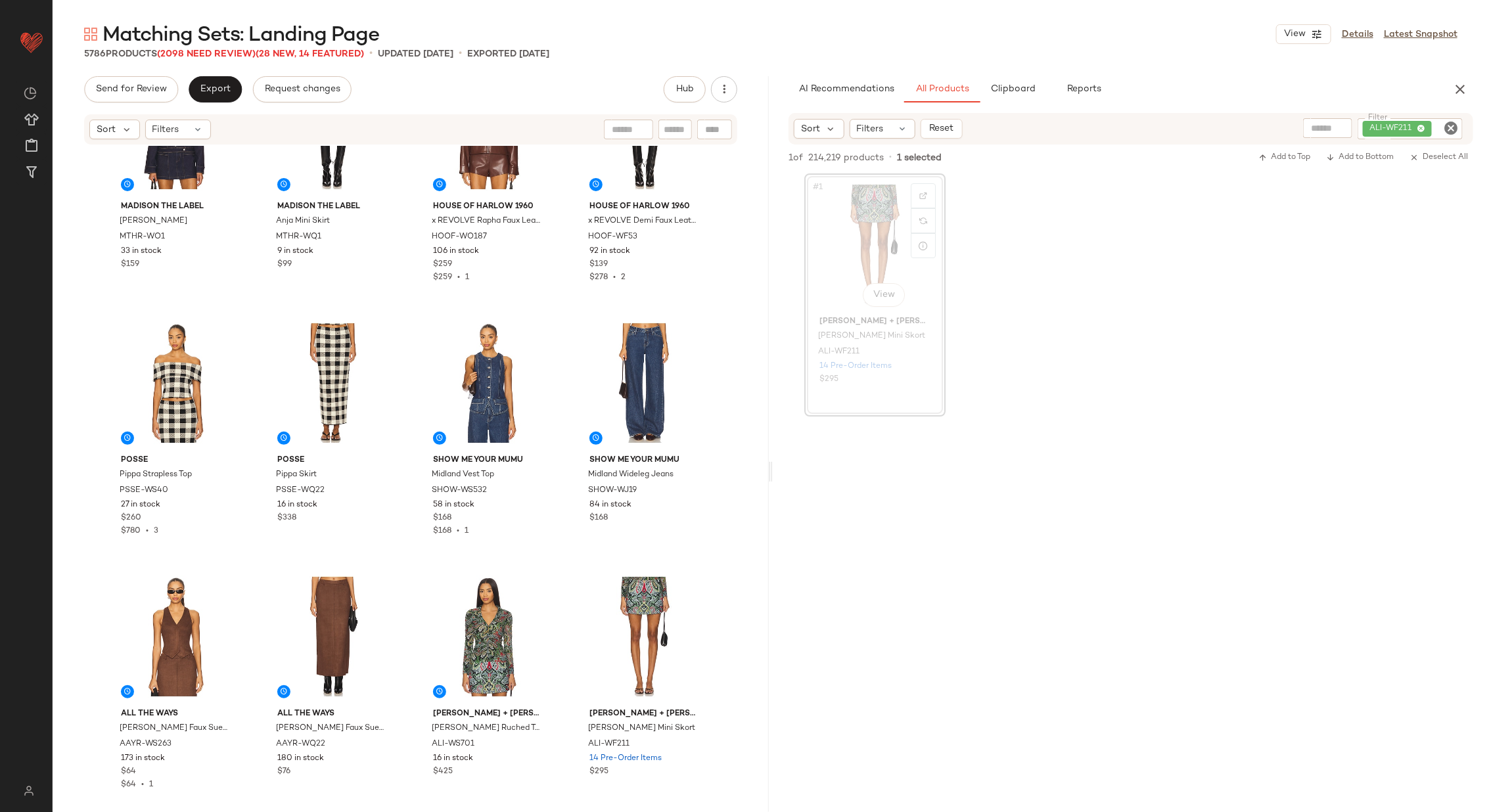
scroll to position [6185, 0]
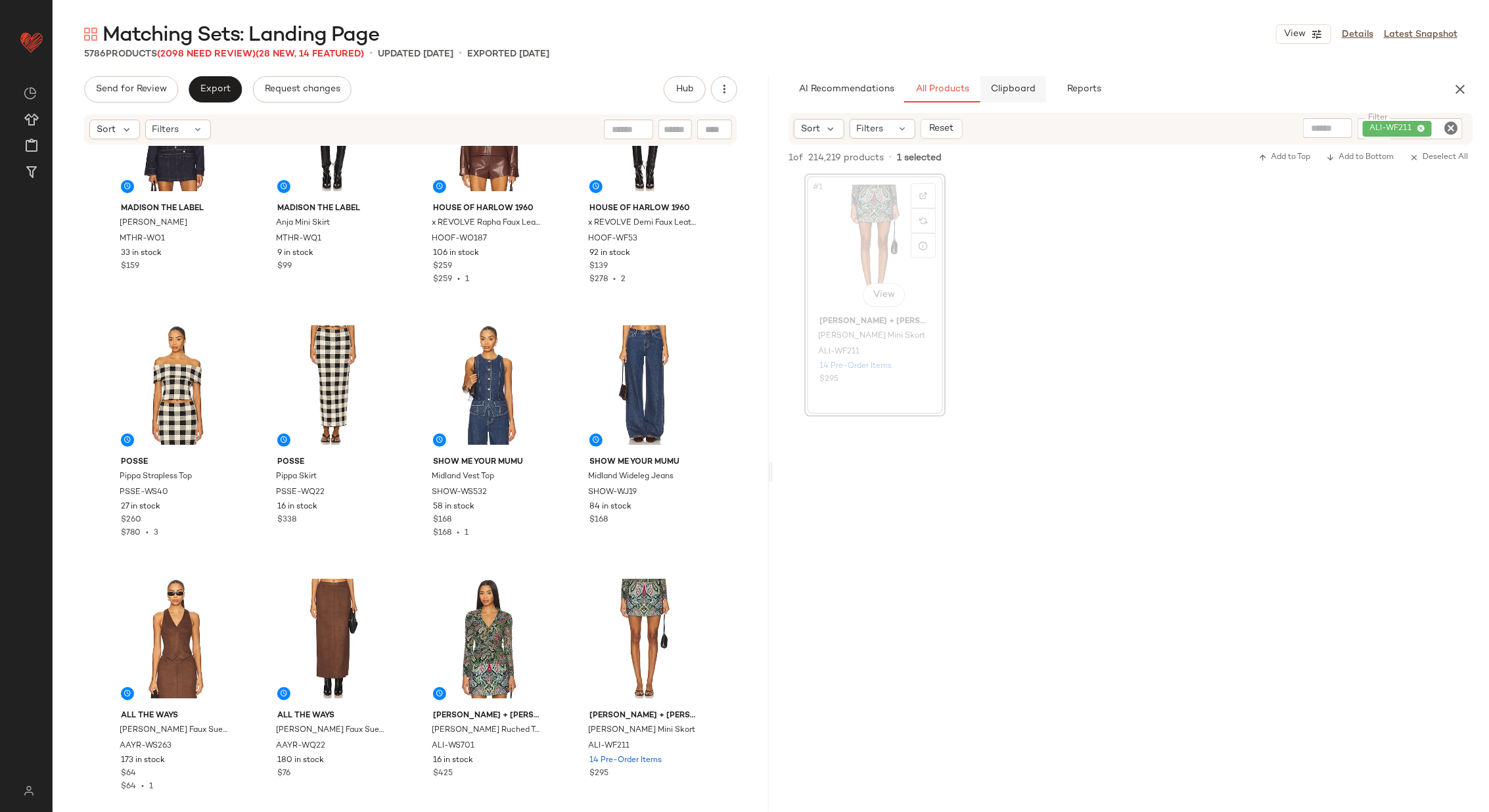
click at [1015, 89] on span "Clipboard" at bounding box center [1013, 89] width 45 height 11
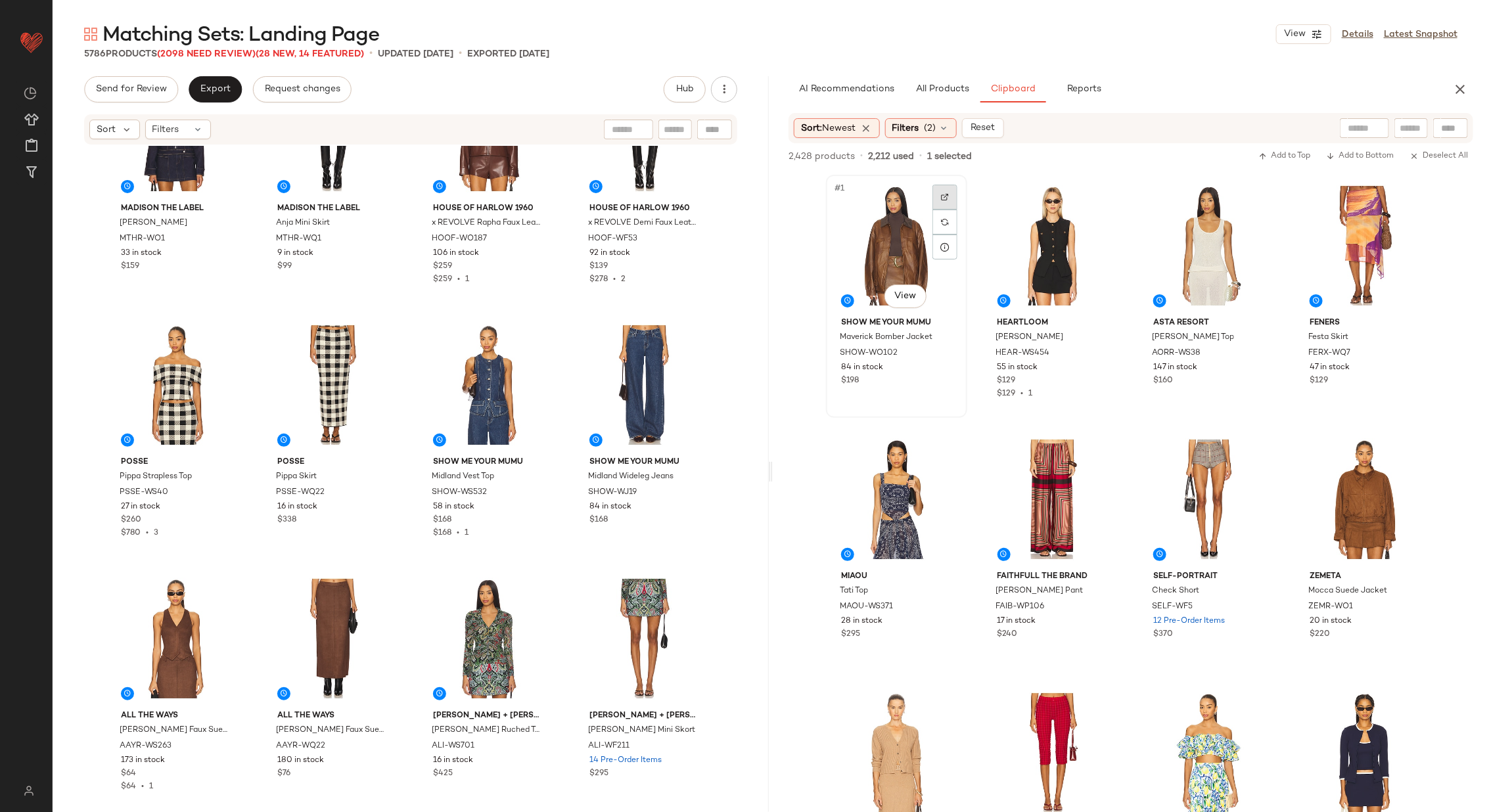
click at [941, 199] on img at bounding box center [944, 197] width 8 height 8
click at [1102, 193] on div at bounding box center [1101, 197] width 25 height 25
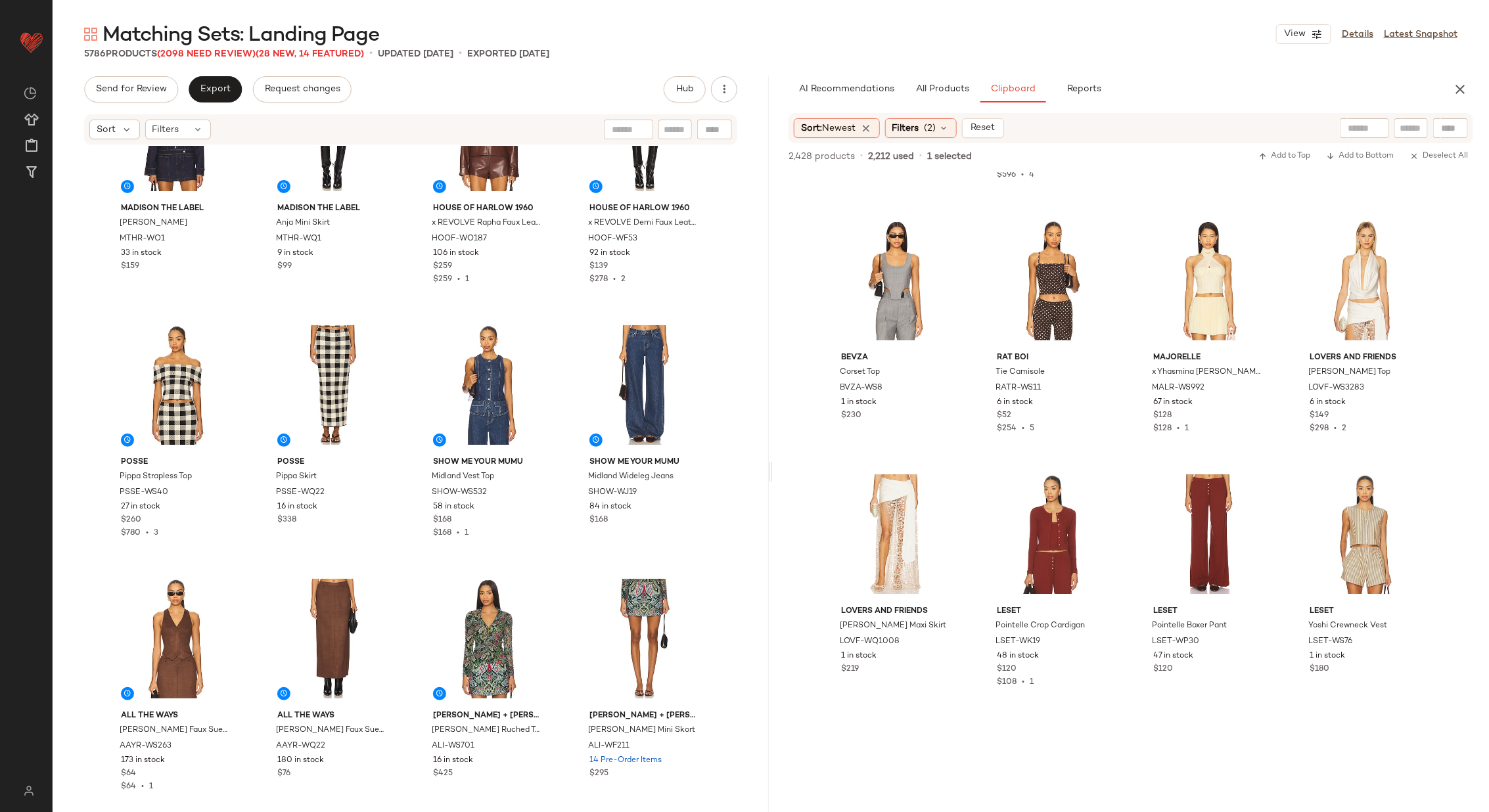
scroll to position [739, 0]
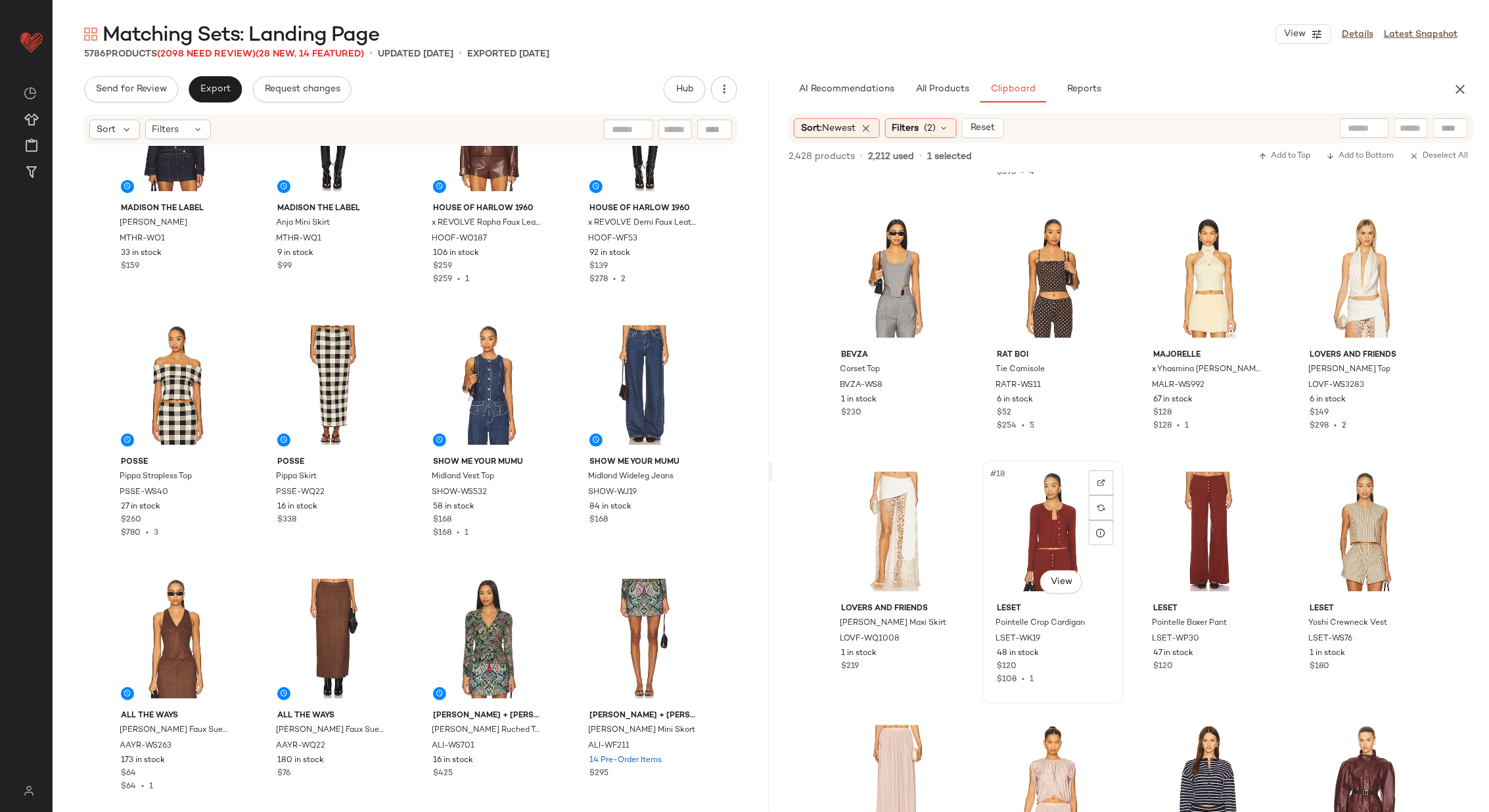
click at [1043, 511] on div "#18 View" at bounding box center [1053, 531] width 132 height 133
click at [1225, 532] on div "#19 View" at bounding box center [1208, 531] width 132 height 133
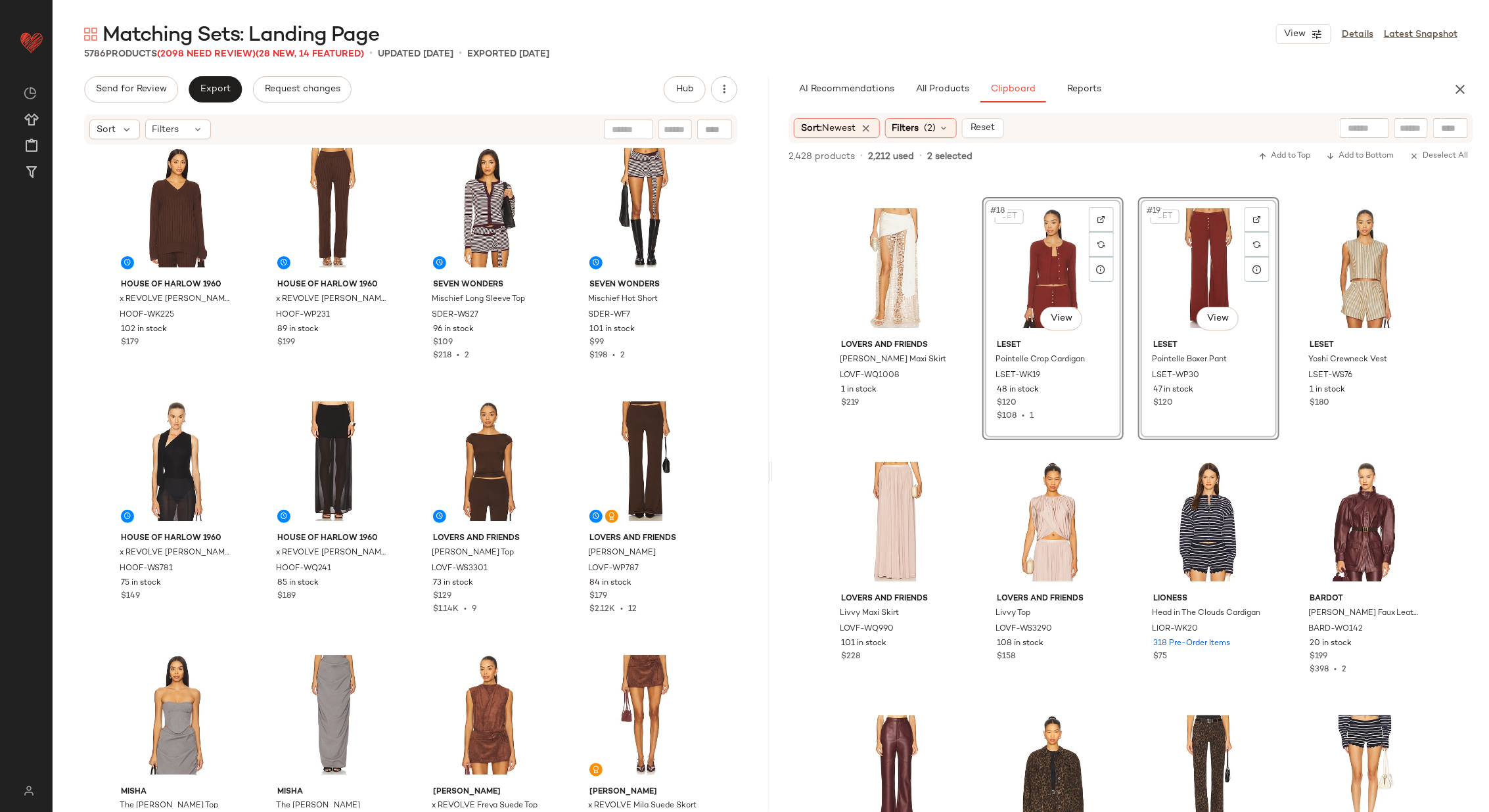
scroll to position [1001, 0]
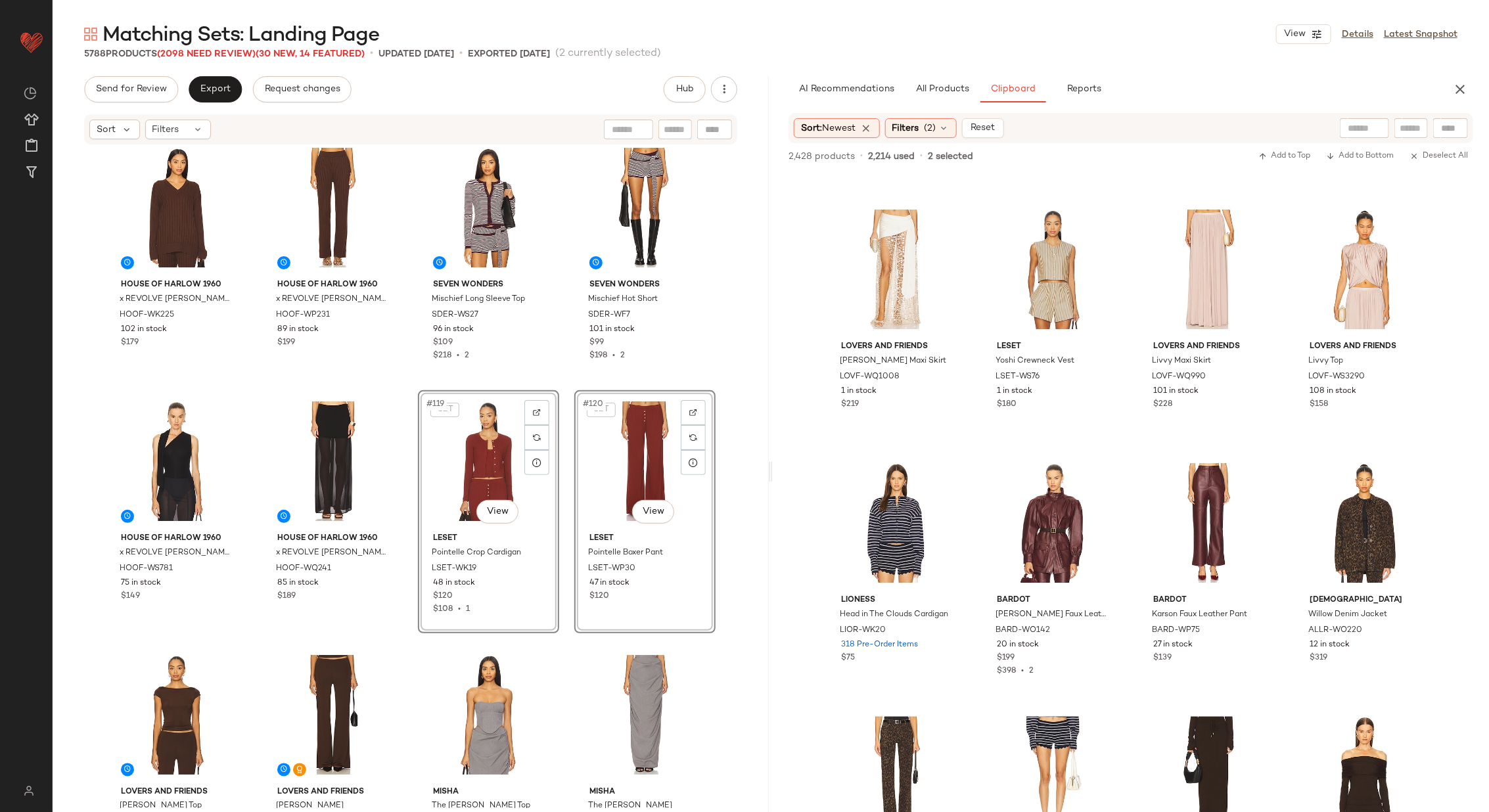
click at [563, 463] on div "OSIS STUDIO Nana Vest OSIR-WO8 14 in stock $225 OSIS STUDIO Bree Wide Leg OSIR-…" at bounding box center [410, 477] width 716 height 662
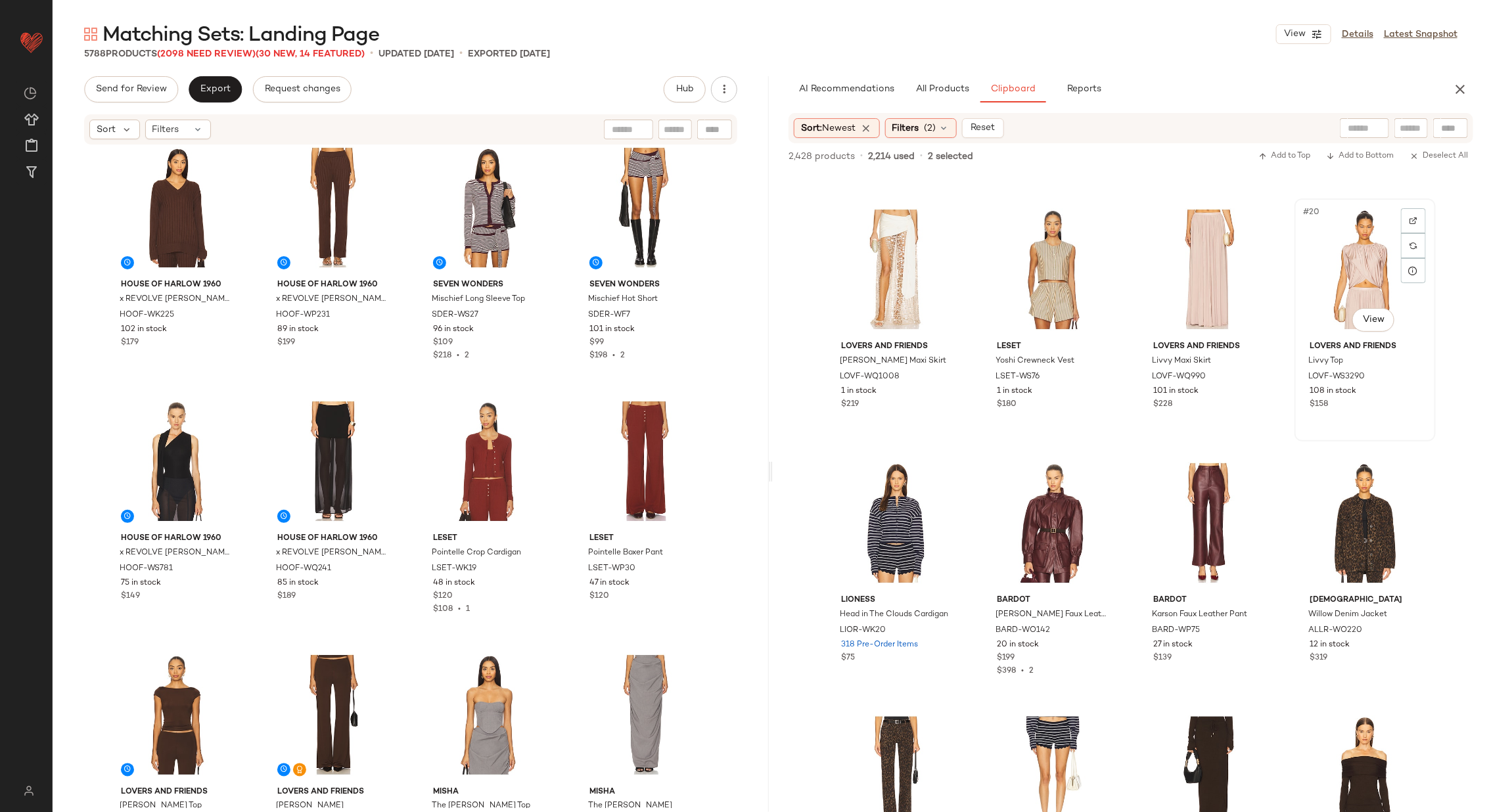
click at [1338, 260] on div "#20 View" at bounding box center [1365, 269] width 132 height 133
click at [1197, 268] on div "#19 View" at bounding box center [1208, 269] width 132 height 133
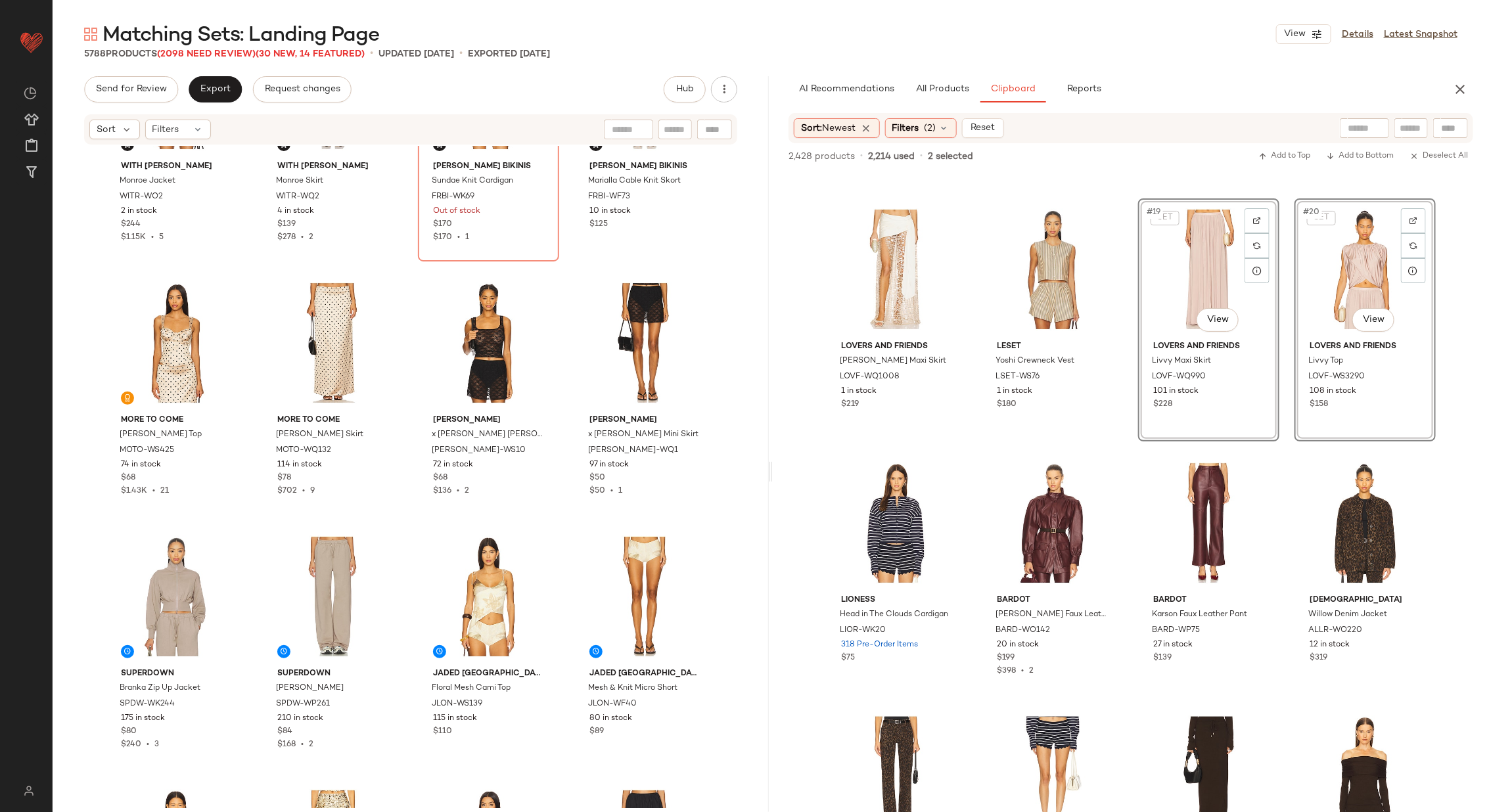
scroll to position [999, 0]
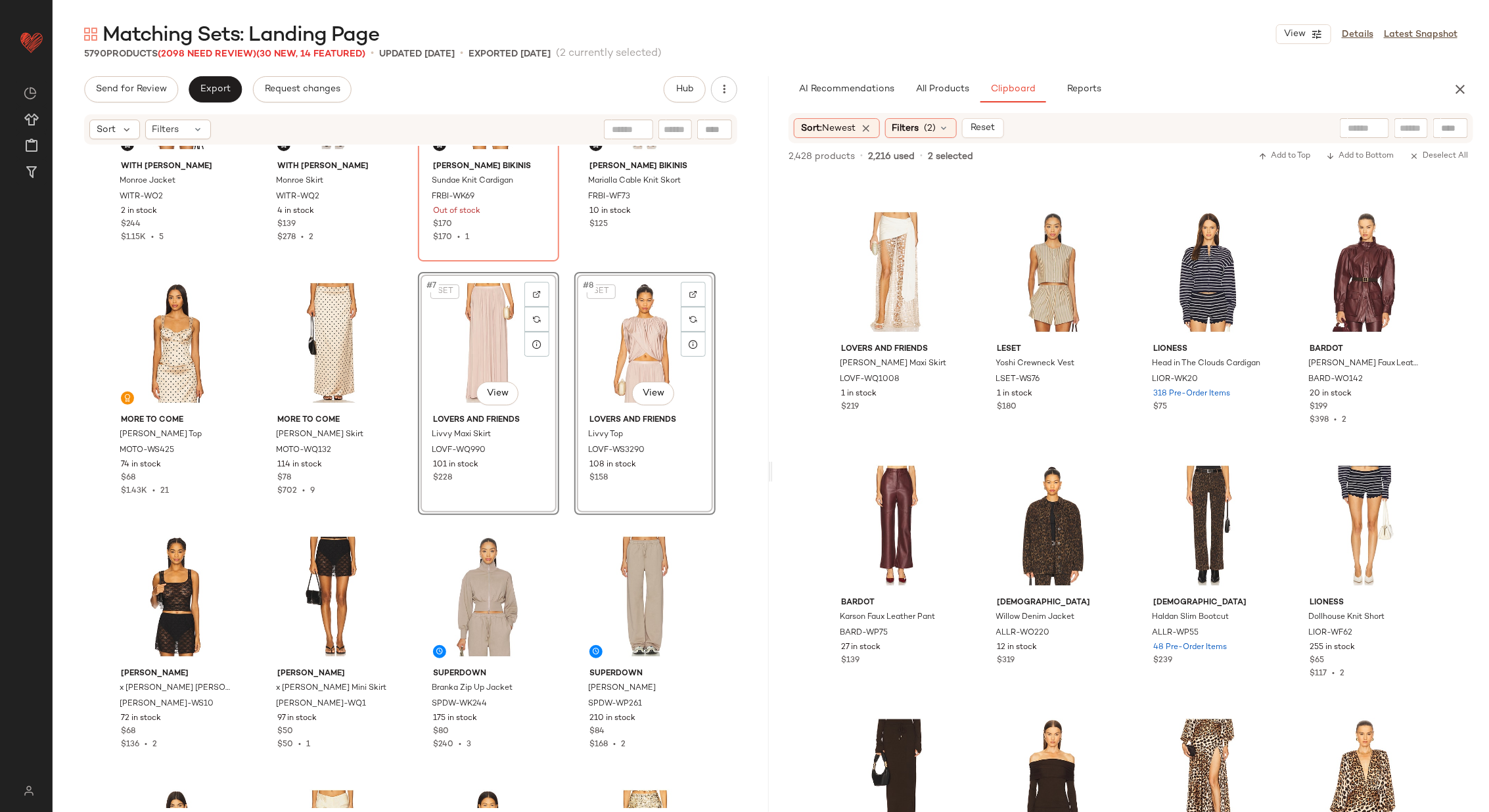
click at [563, 375] on div "With Jean Monroe Jacket WITR-WO2 2 in stock $244 $1.15K • 5 With Jean Monroe Sk…" at bounding box center [410, 348] width 609 height 659
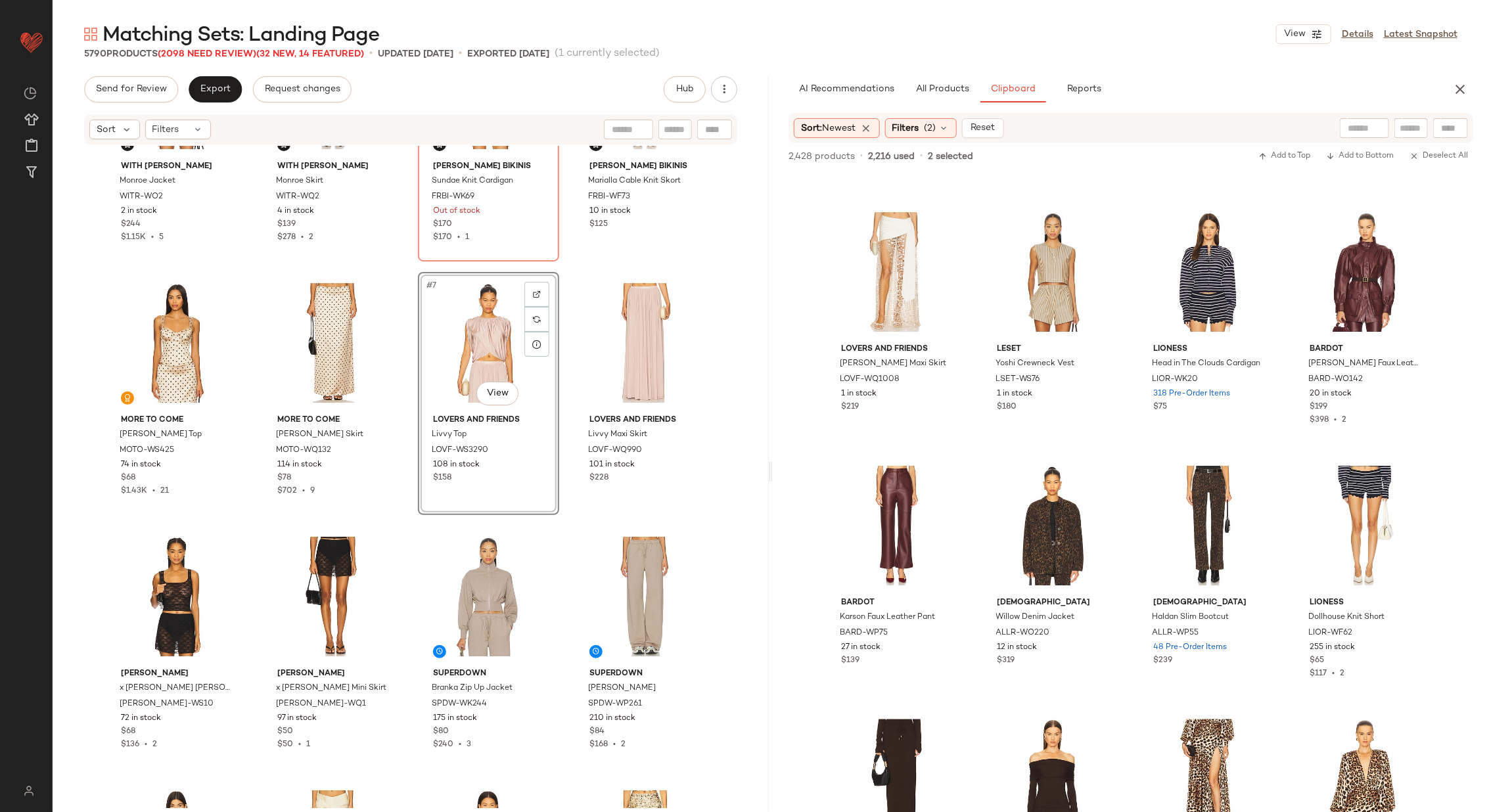
click at [562, 375] on div "With Jean Monroe Jacket WITR-WO2 2 in stock $244 $1.15K • 5 With Jean Monroe Sk…" at bounding box center [410, 348] width 609 height 659
click at [1179, 293] on div "#19 View" at bounding box center [1208, 272] width 132 height 133
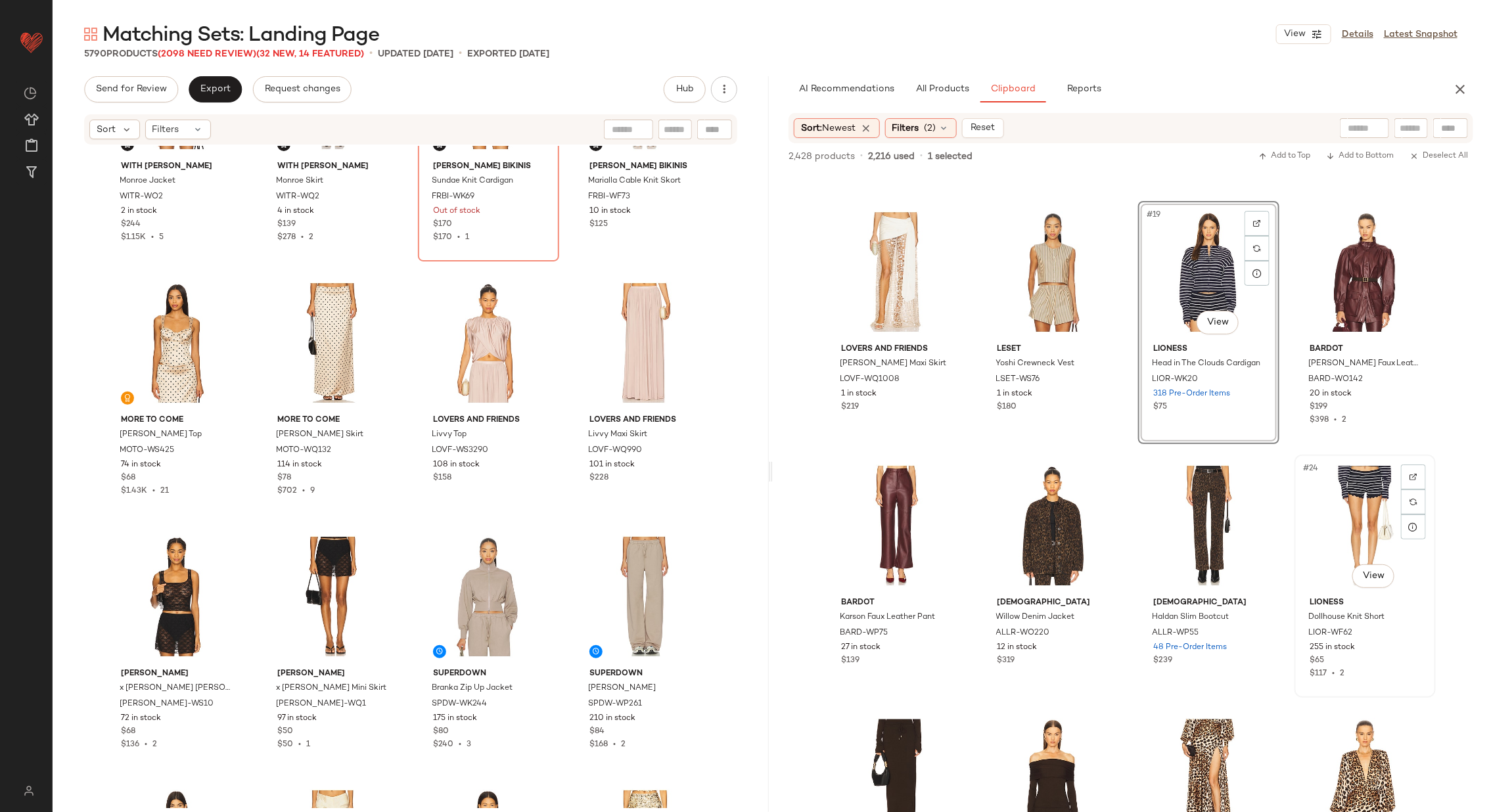
click at [1356, 537] on div "#24 View" at bounding box center [1365, 525] width 132 height 133
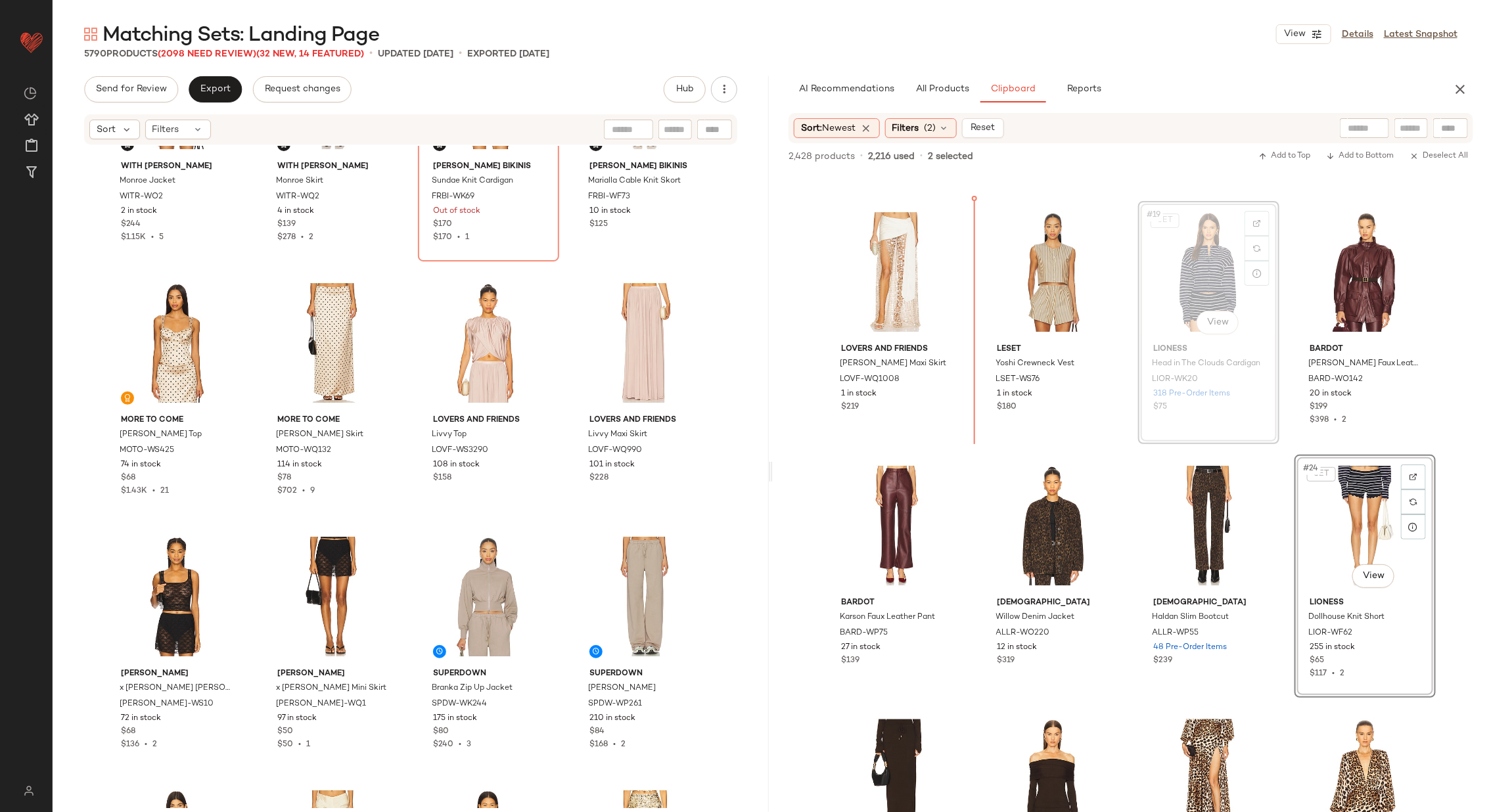
scroll to position [996, 0]
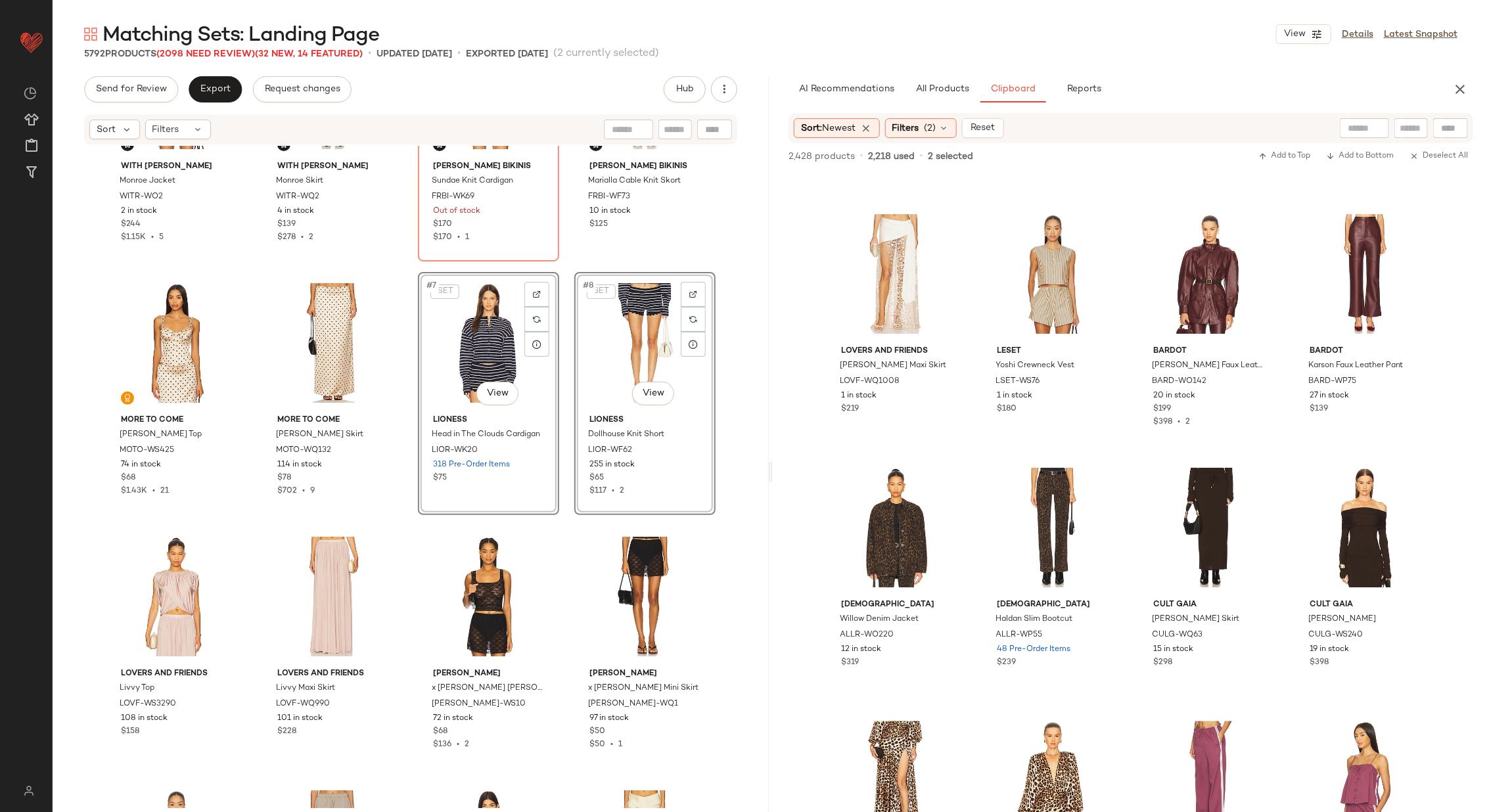
click at [563, 373] on div "With Jean Monroe Jacket WITR-WO2 2 in stock $244 $1.15K • 5 With Jean Monroe Sk…" at bounding box center [410, 348] width 609 height 659
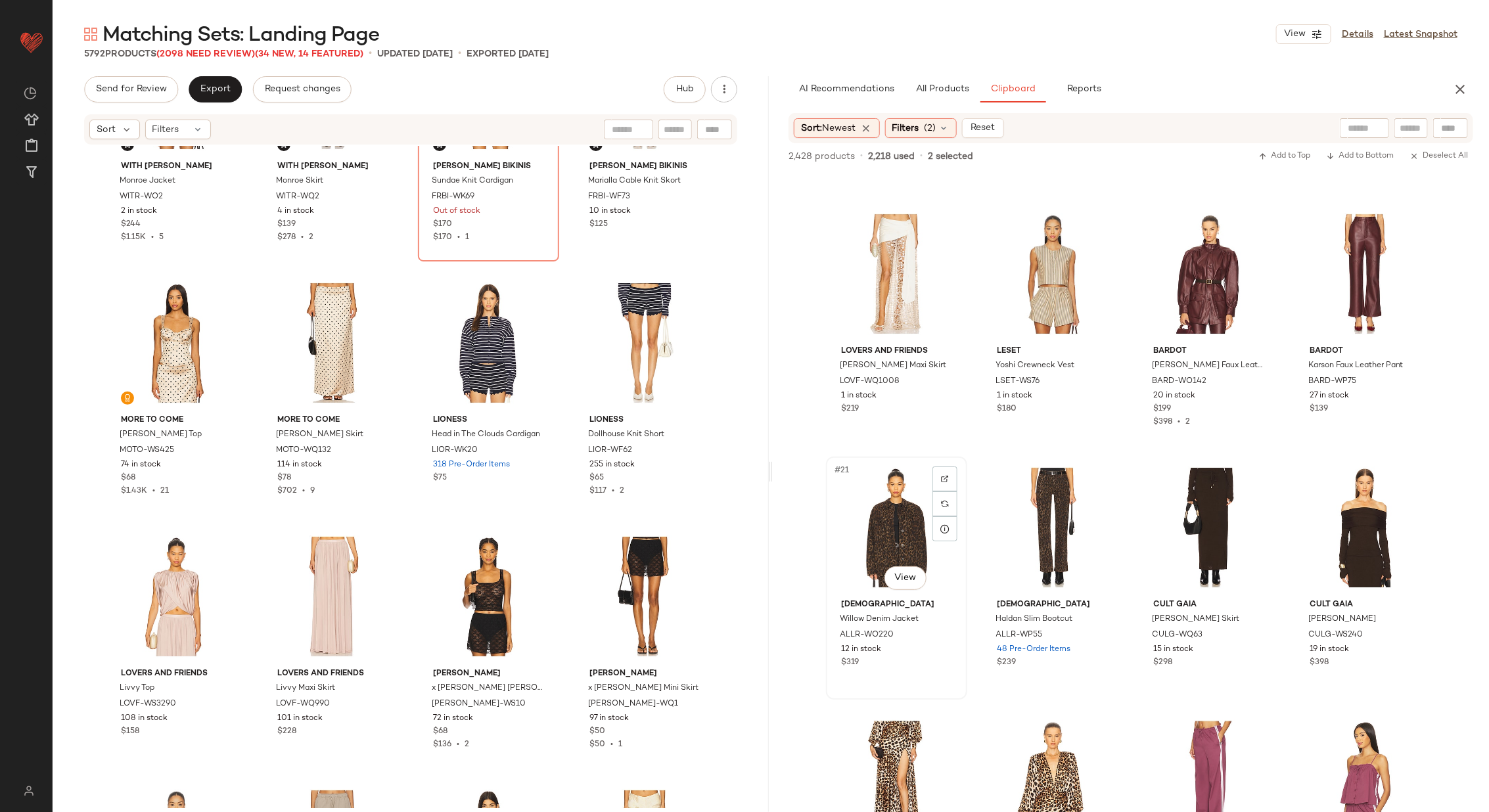
click at [862, 511] on div "#21 View" at bounding box center [896, 527] width 132 height 133
click at [996, 514] on div "#22 View" at bounding box center [1053, 527] width 132 height 133
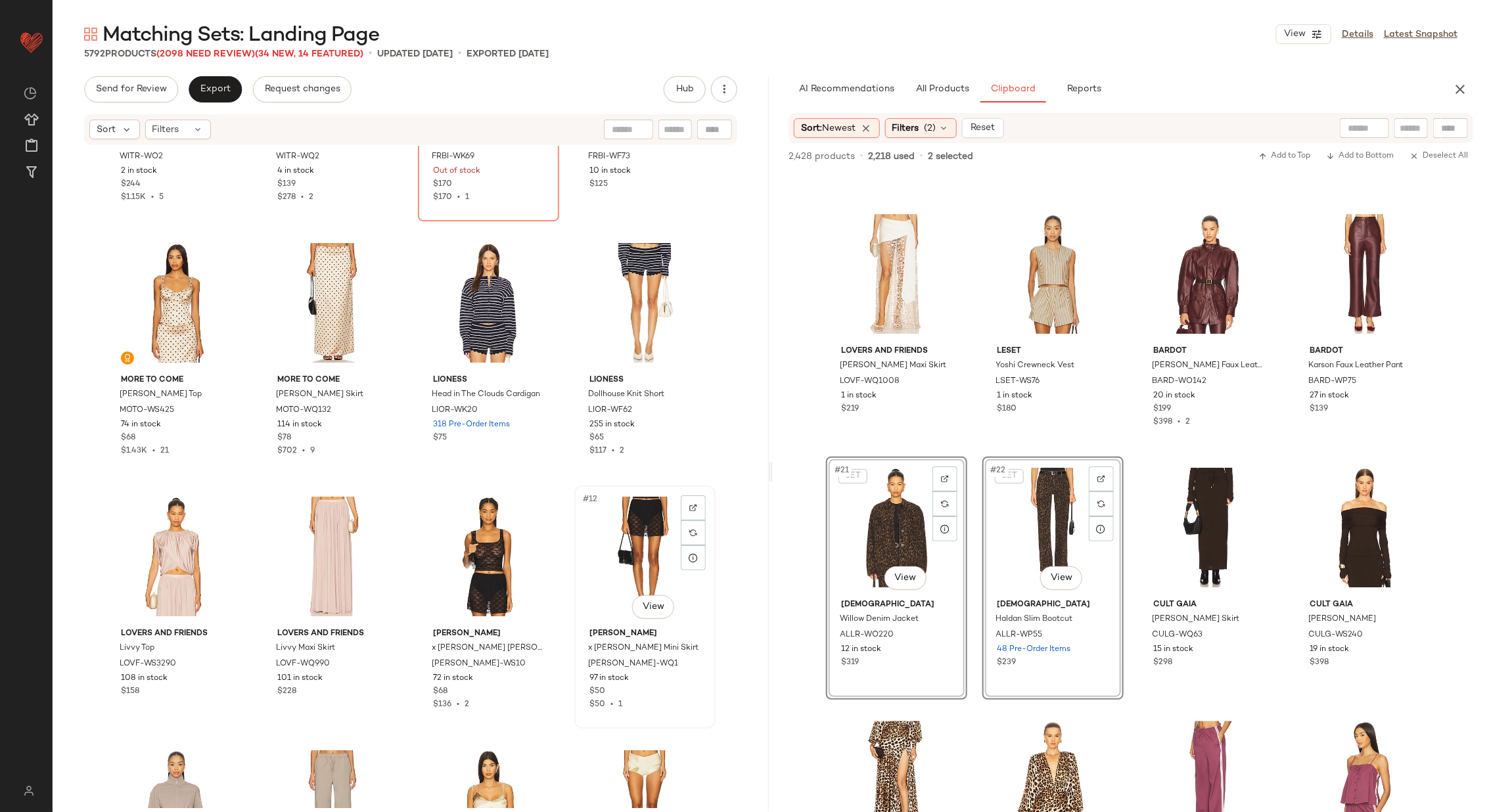
scroll to position [179, 0]
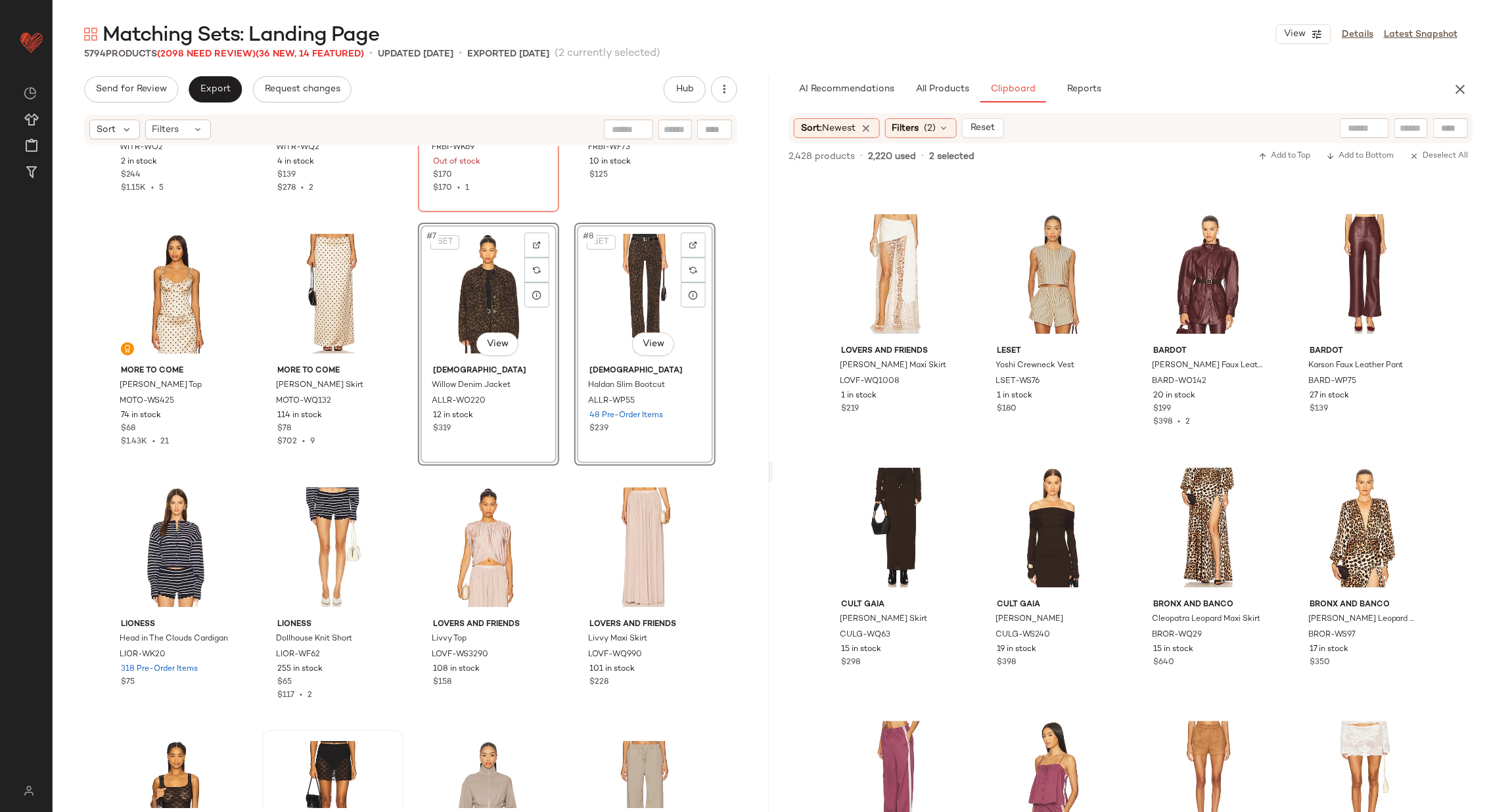
click at [559, 391] on div "With Jean Monroe Jacket WITR-WO2 2 in stock $244 $1.15K • 5 With Jean Monroe Sk…" at bounding box center [410, 298] width 609 height 659
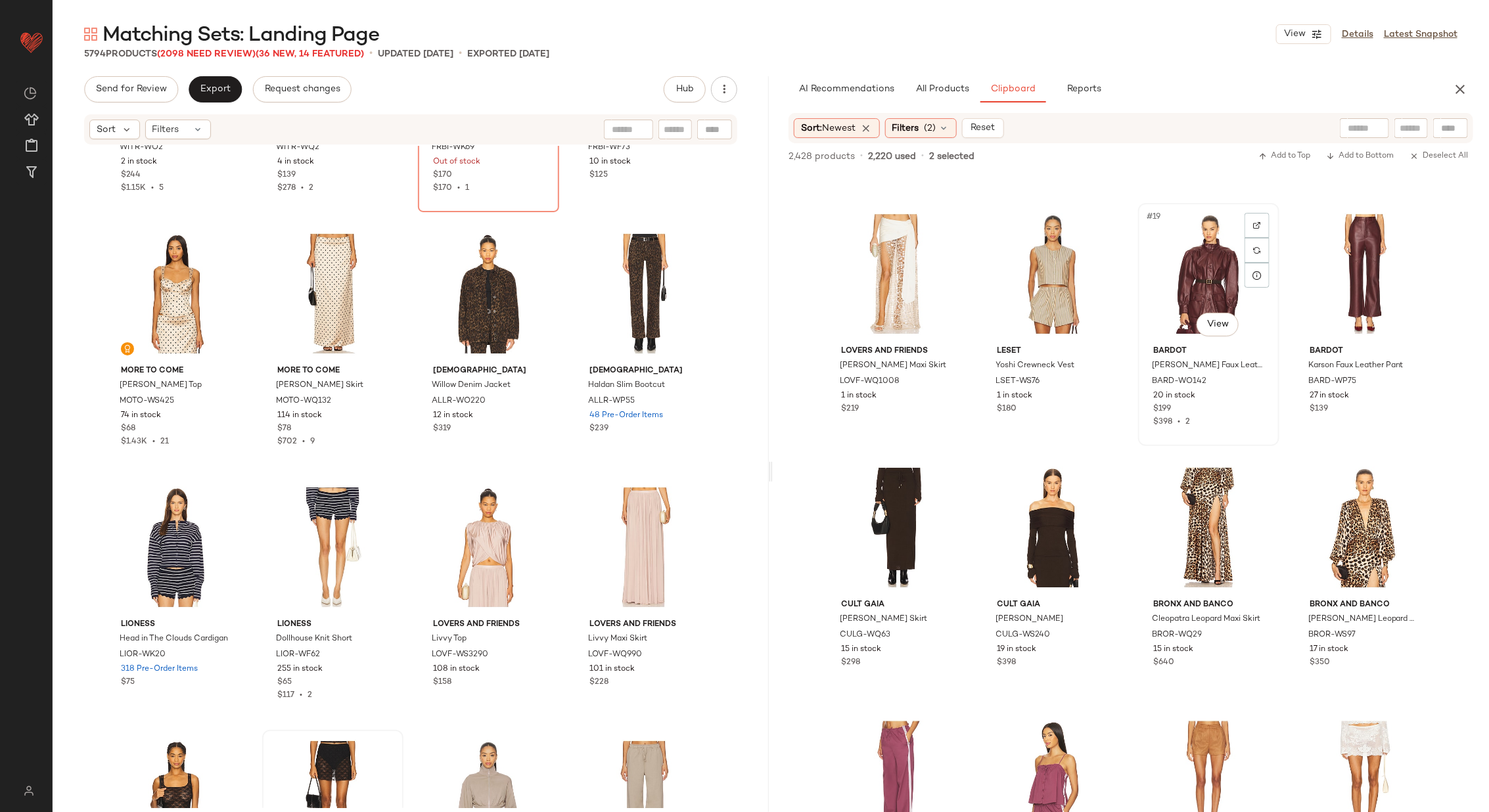
click at [1171, 289] on div "#19 View" at bounding box center [1208, 273] width 132 height 133
click at [1331, 283] on div "#20 View" at bounding box center [1365, 273] width 132 height 133
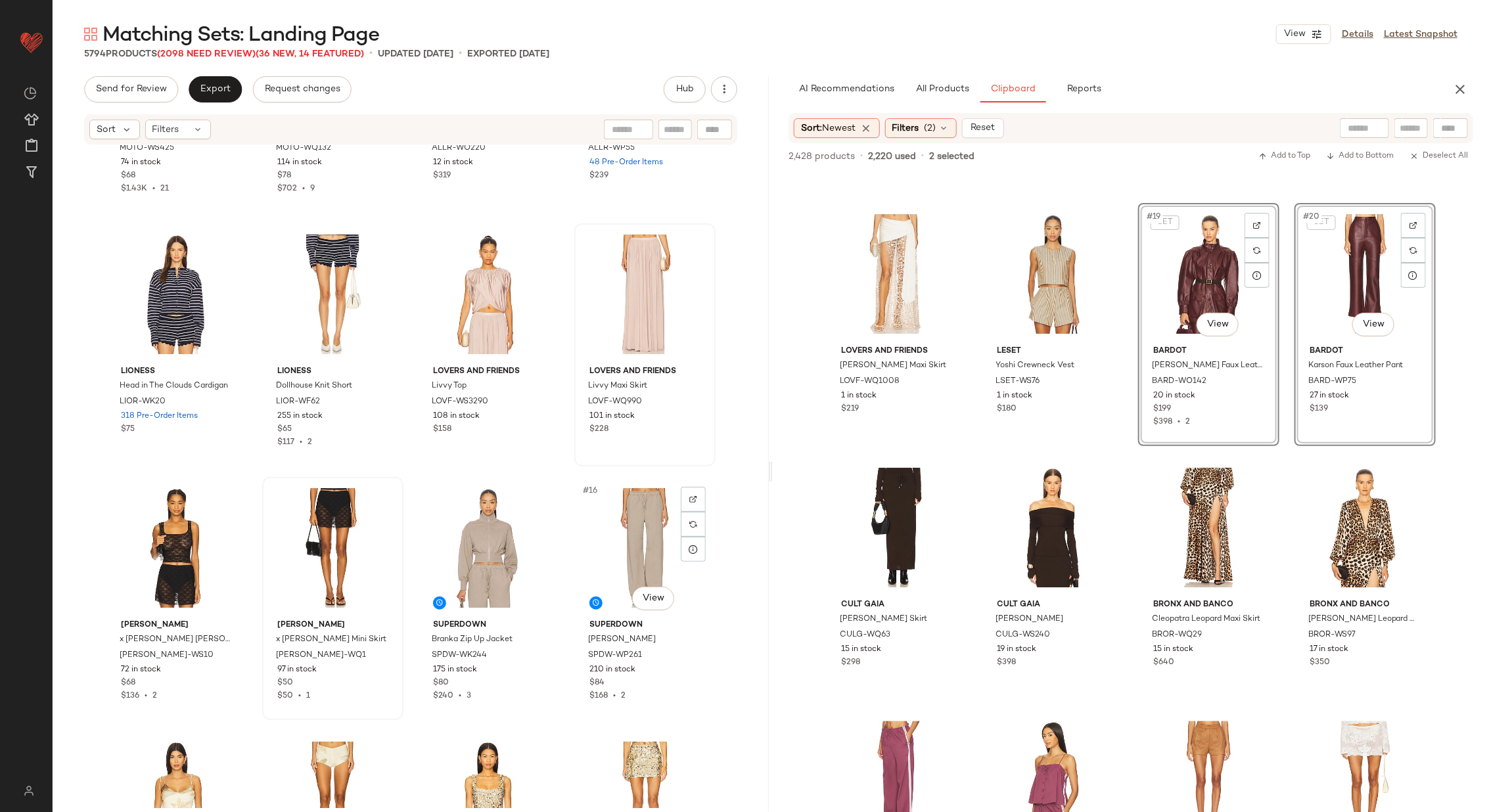
scroll to position [507, 0]
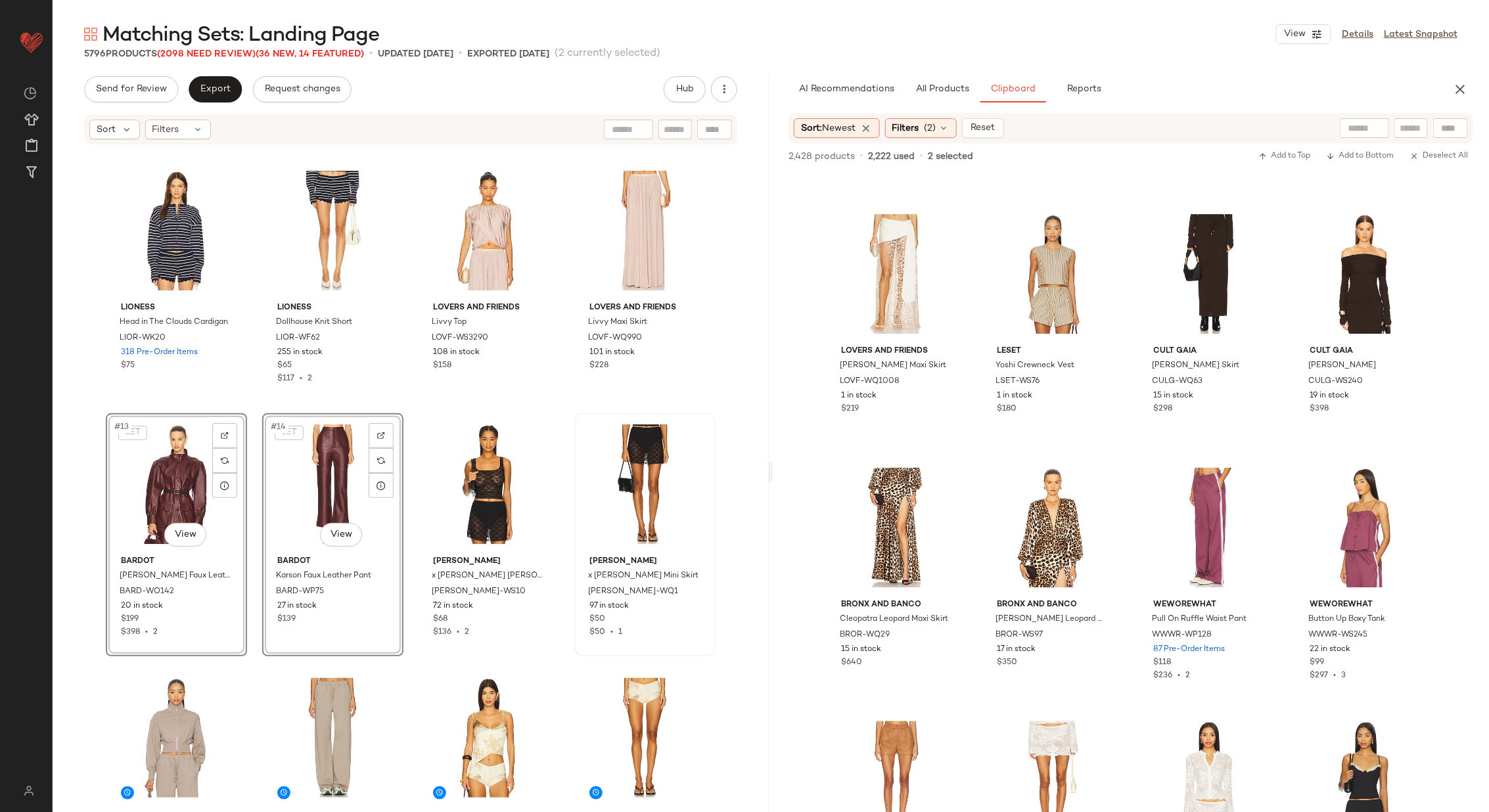
click at [404, 417] on div "MORE TO COME Elianna Corset Top MOTO-WS425 74 in stock $68 $1.43K • 21 MORE TO …" at bounding box center [410, 477] width 716 height 662
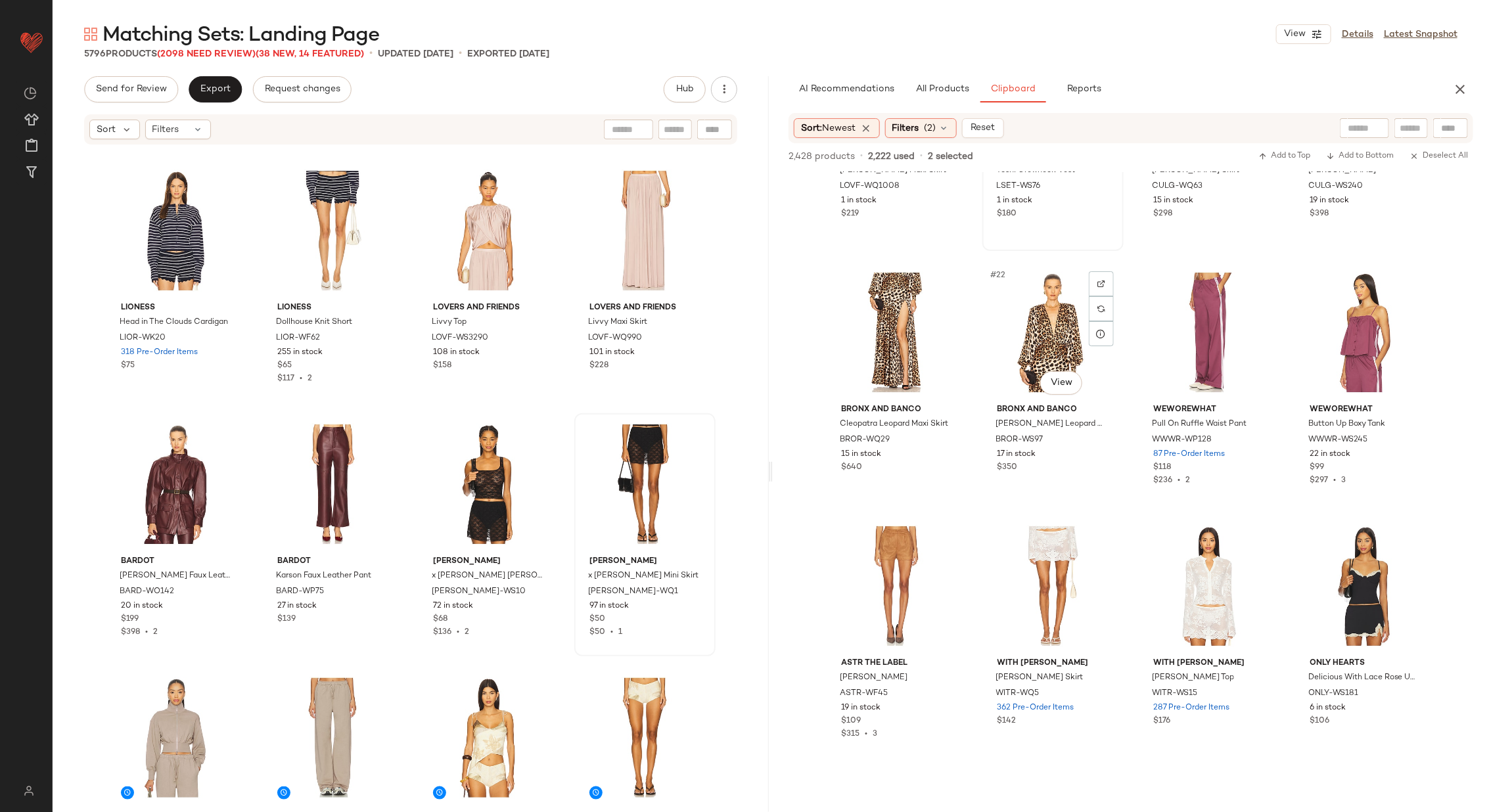
scroll to position [1192, 0]
click at [1185, 563] on div "#27 View" at bounding box center [1208, 585] width 132 height 133
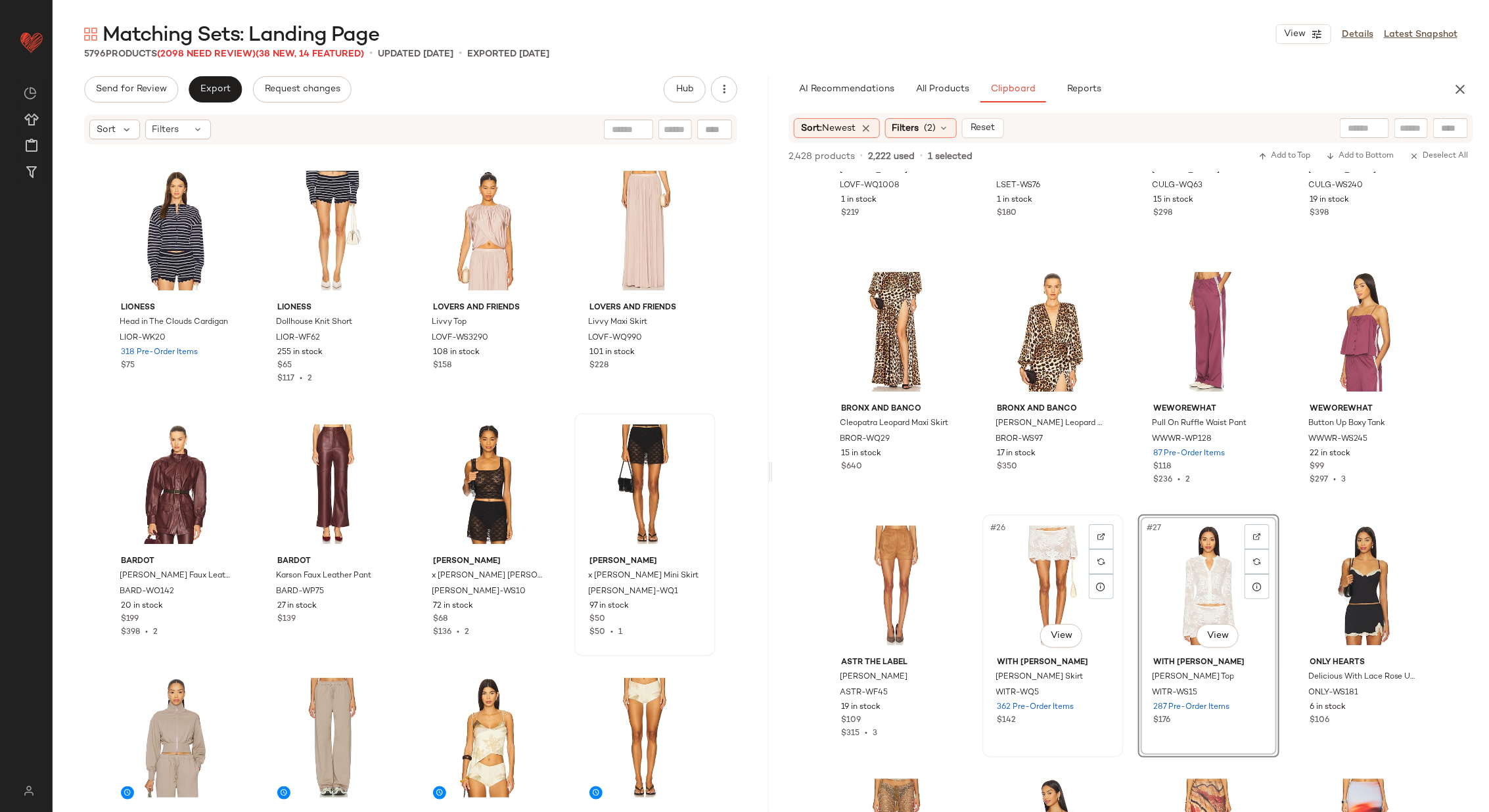
click at [1028, 586] on div "#26 View" at bounding box center [1053, 585] width 132 height 133
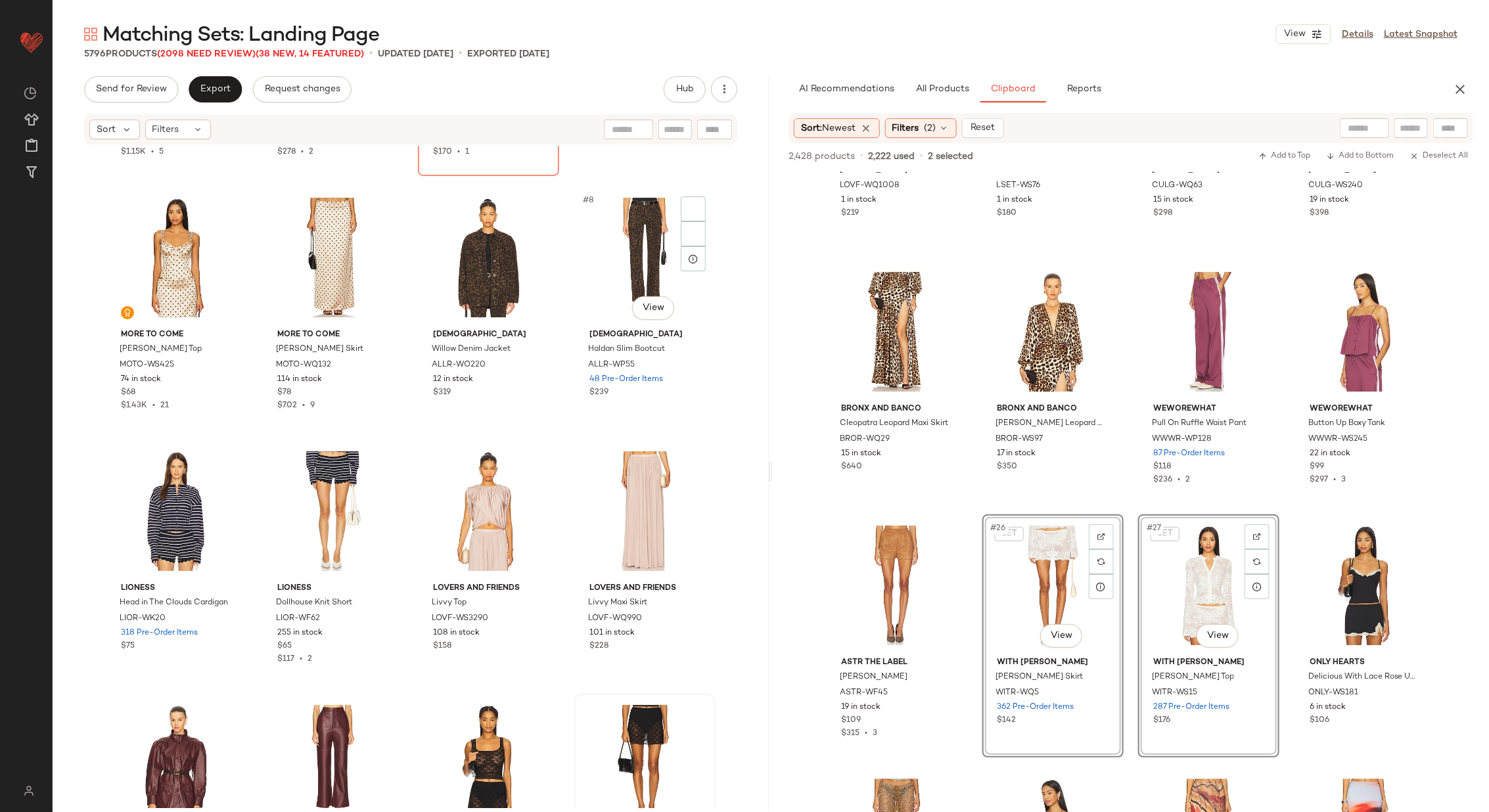
scroll to position [0, 0]
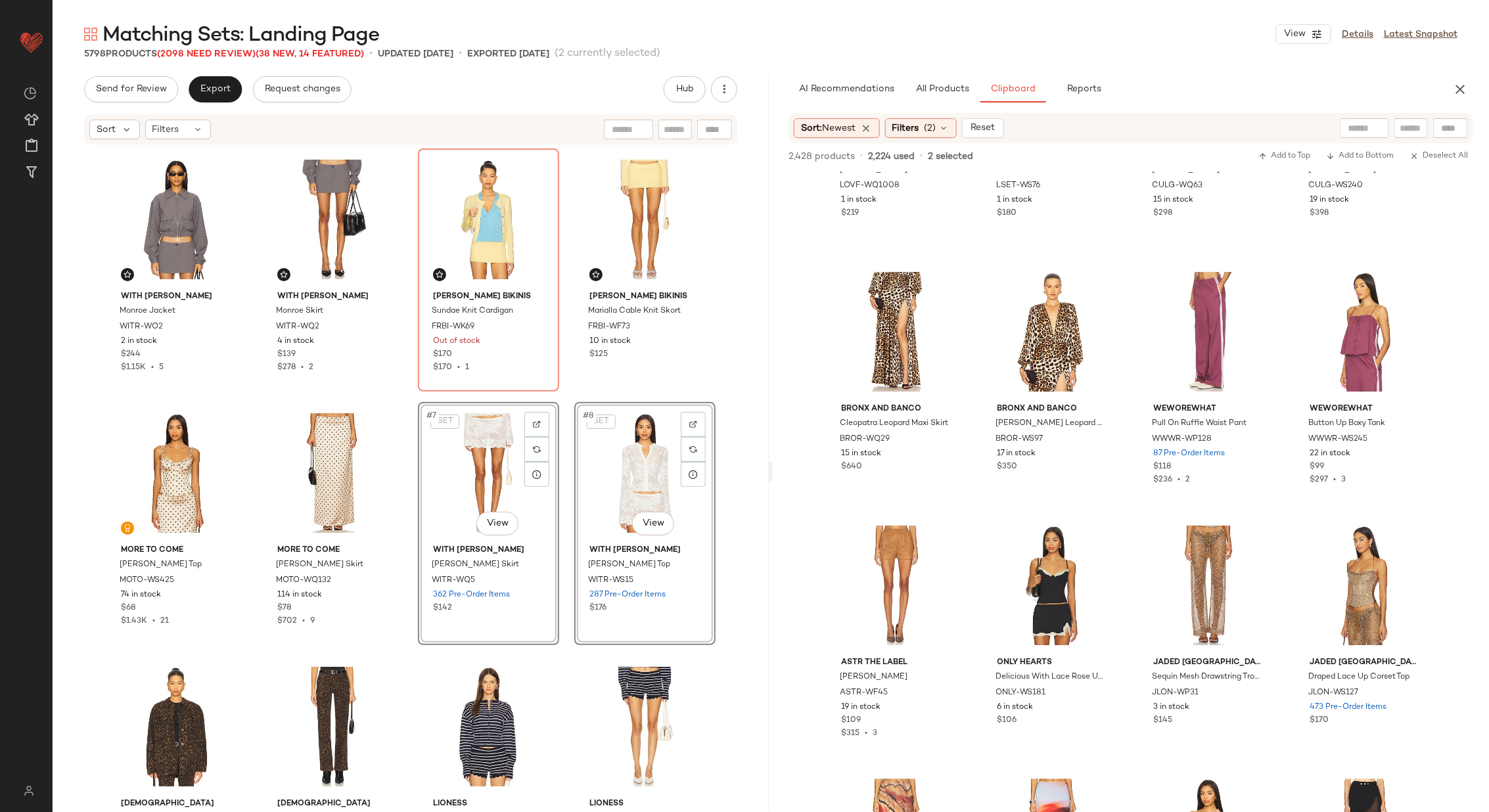
click at [564, 502] on div "With Jean Monroe Jacket WITR-WO2 2 in stock $244 $1.15K • 5 With Jean Monroe Sk…" at bounding box center [410, 478] width 609 height 659
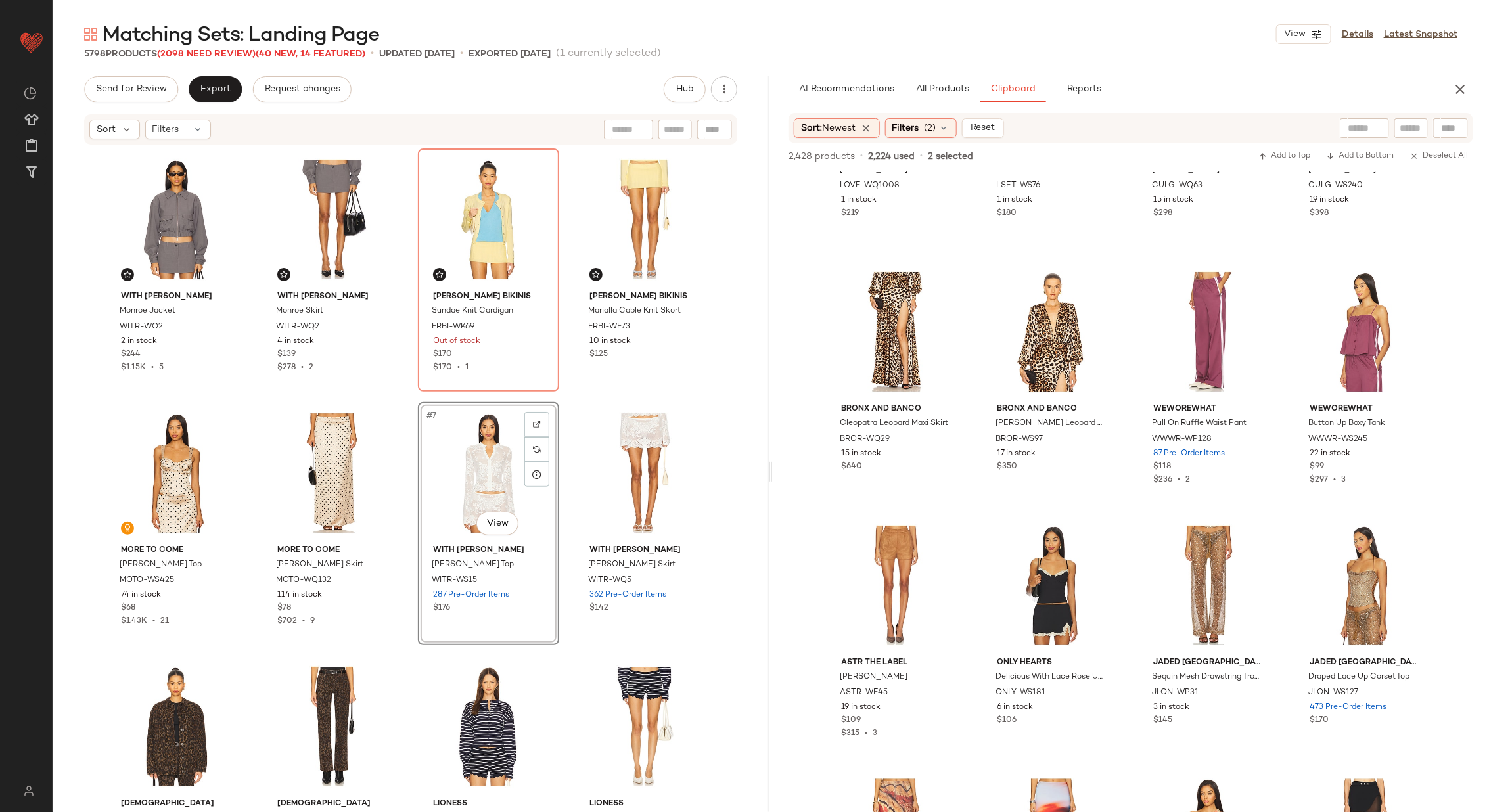
click at [562, 493] on div "With Jean Monroe Jacket WITR-WO2 2 in stock $244 $1.15K • 5 With Jean Monroe Sk…" at bounding box center [410, 478] width 609 height 659
click at [1359, 571] on div "#28 View" at bounding box center [1365, 585] width 132 height 133
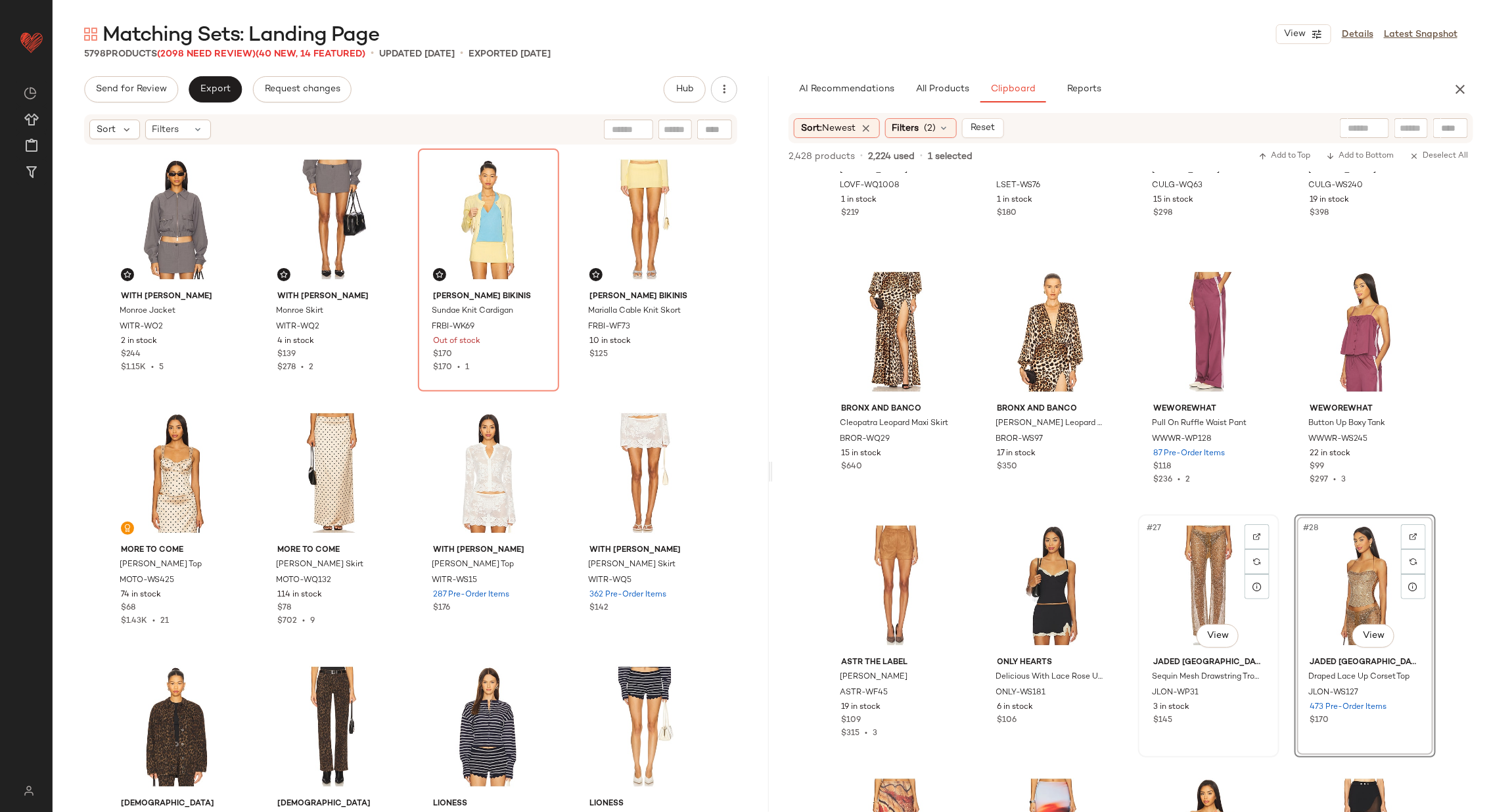
click at [1211, 578] on div "#27 View" at bounding box center [1208, 585] width 132 height 133
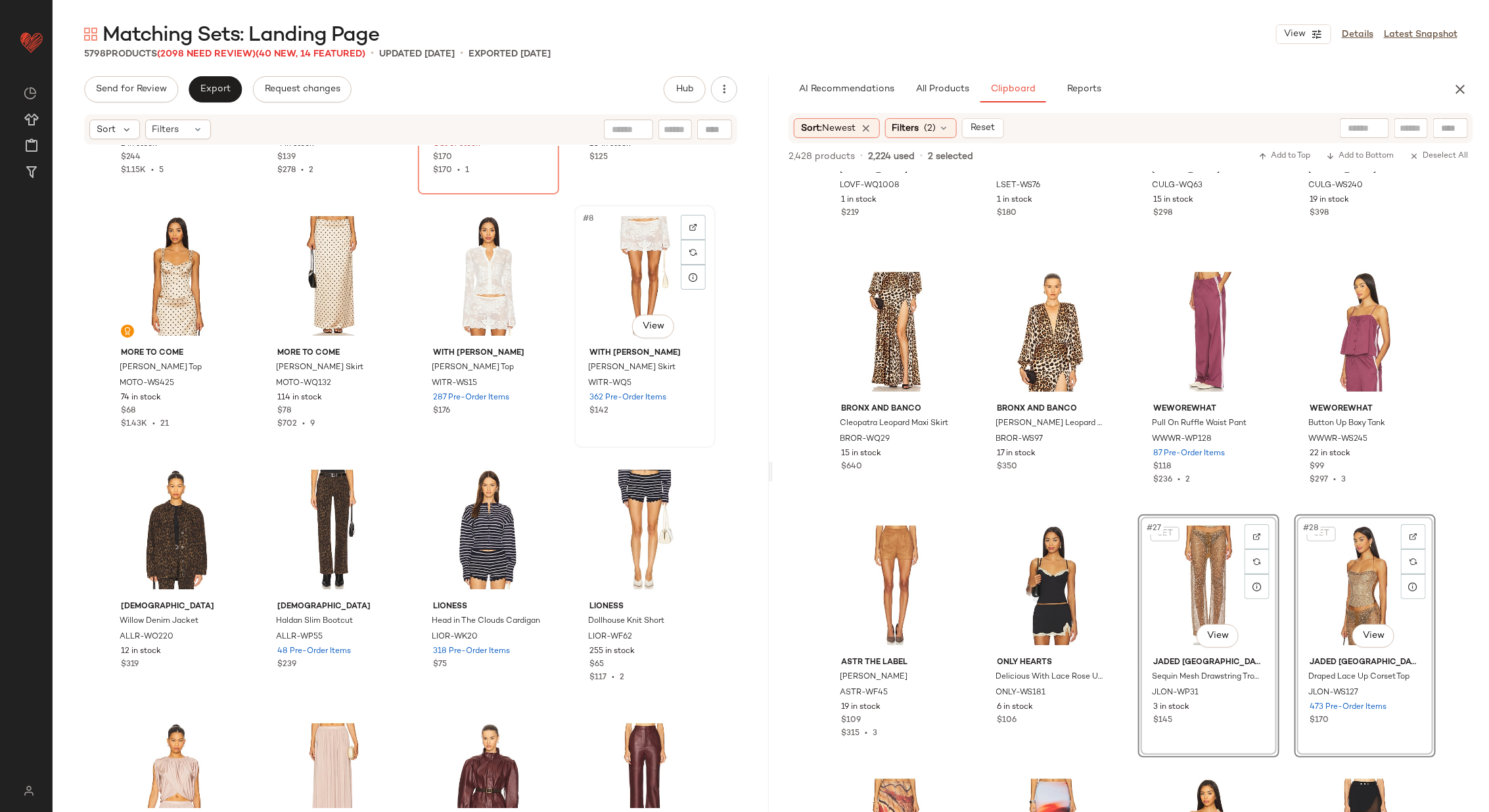
scroll to position [212, 0]
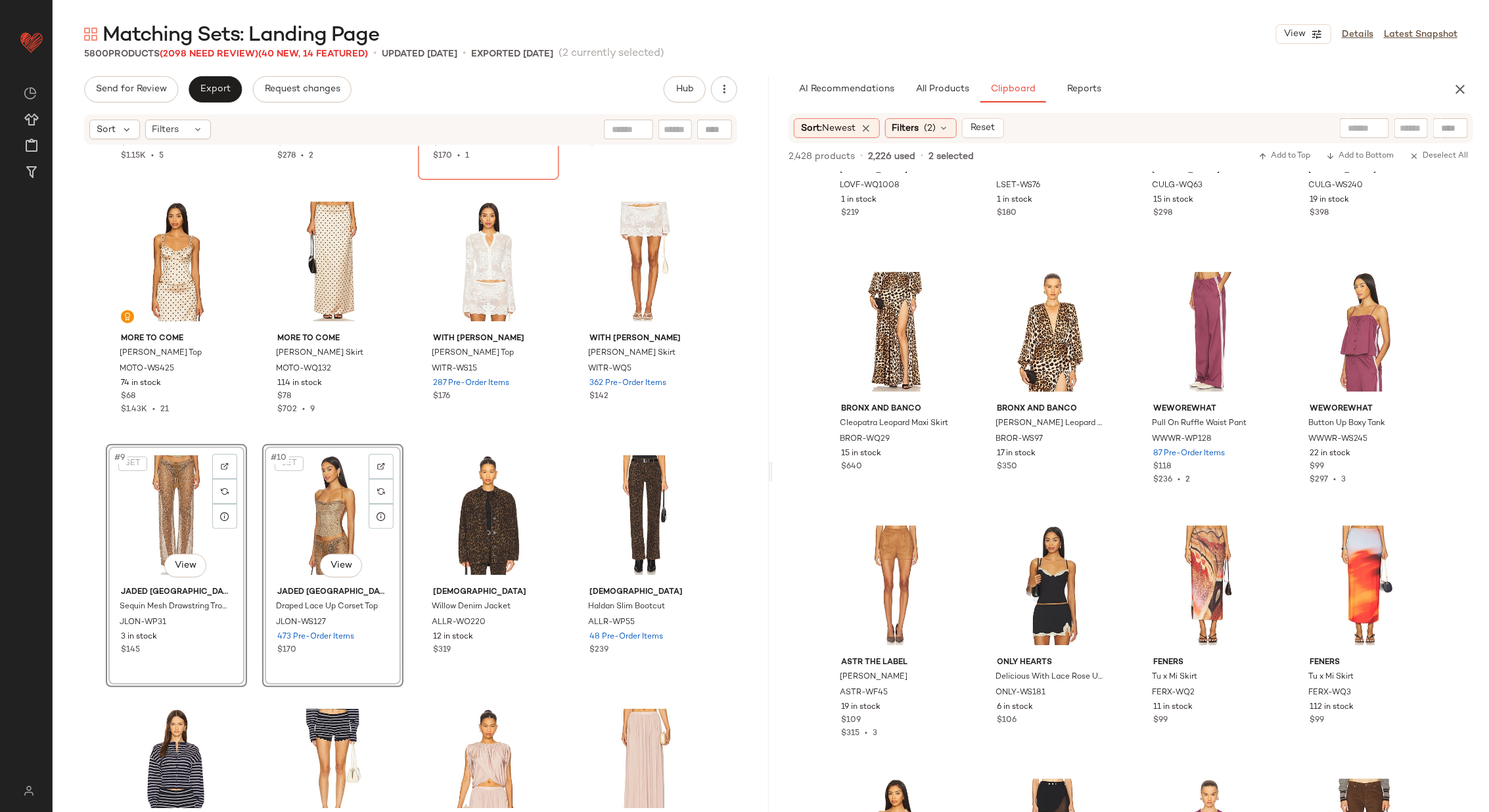
click at [404, 461] on div "With Jean Monroe Jacket WITR-WO2 2 in stock $244 $1.15K • 5 With Jean Monroe Sk…" at bounding box center [410, 266] width 609 height 659
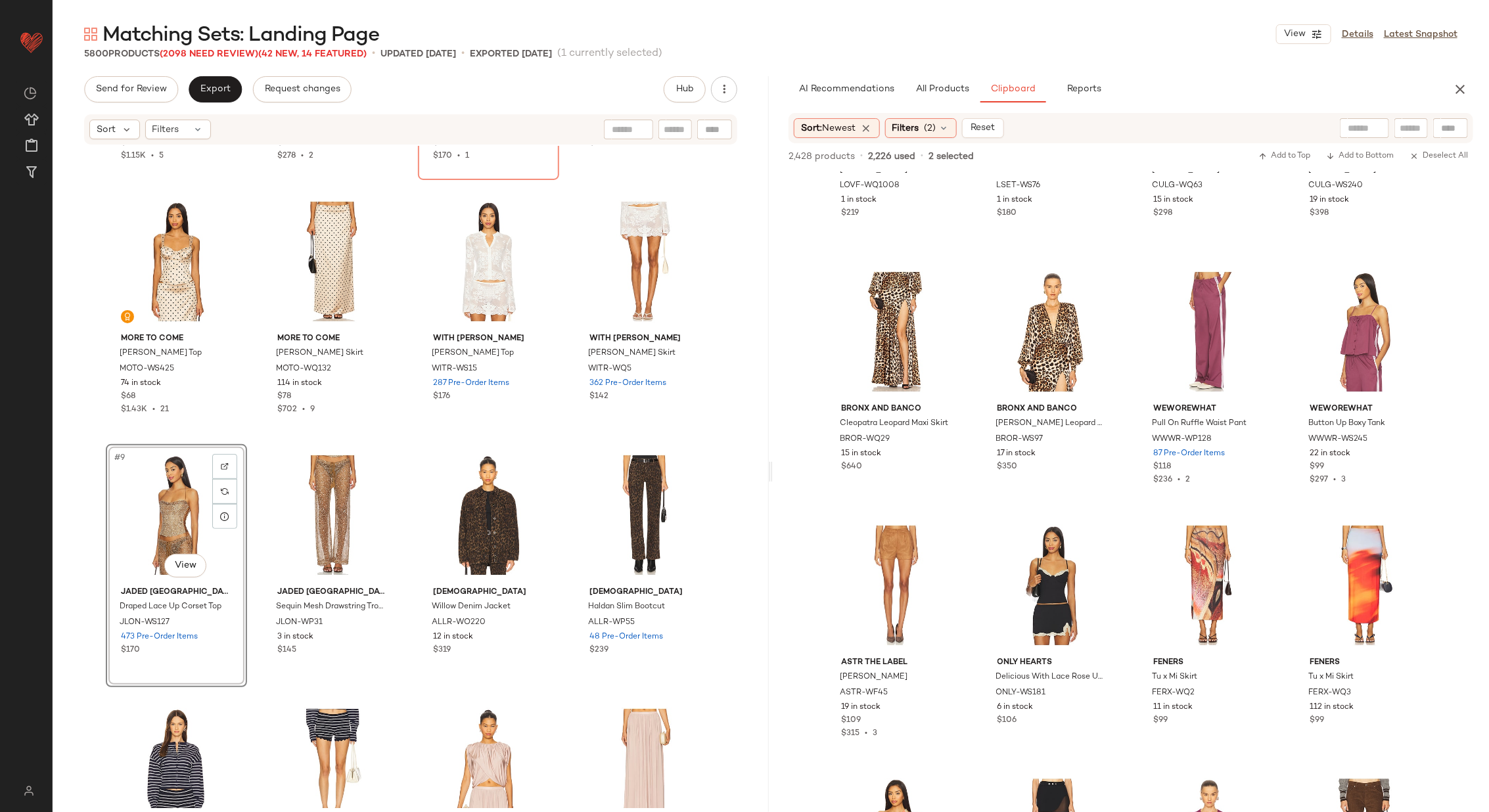
click at [409, 499] on div "With Jean Monroe Jacket WITR-WO2 2 in stock $244 $1.15K • 5 With Jean Monroe Sk…" at bounding box center [410, 266] width 609 height 659
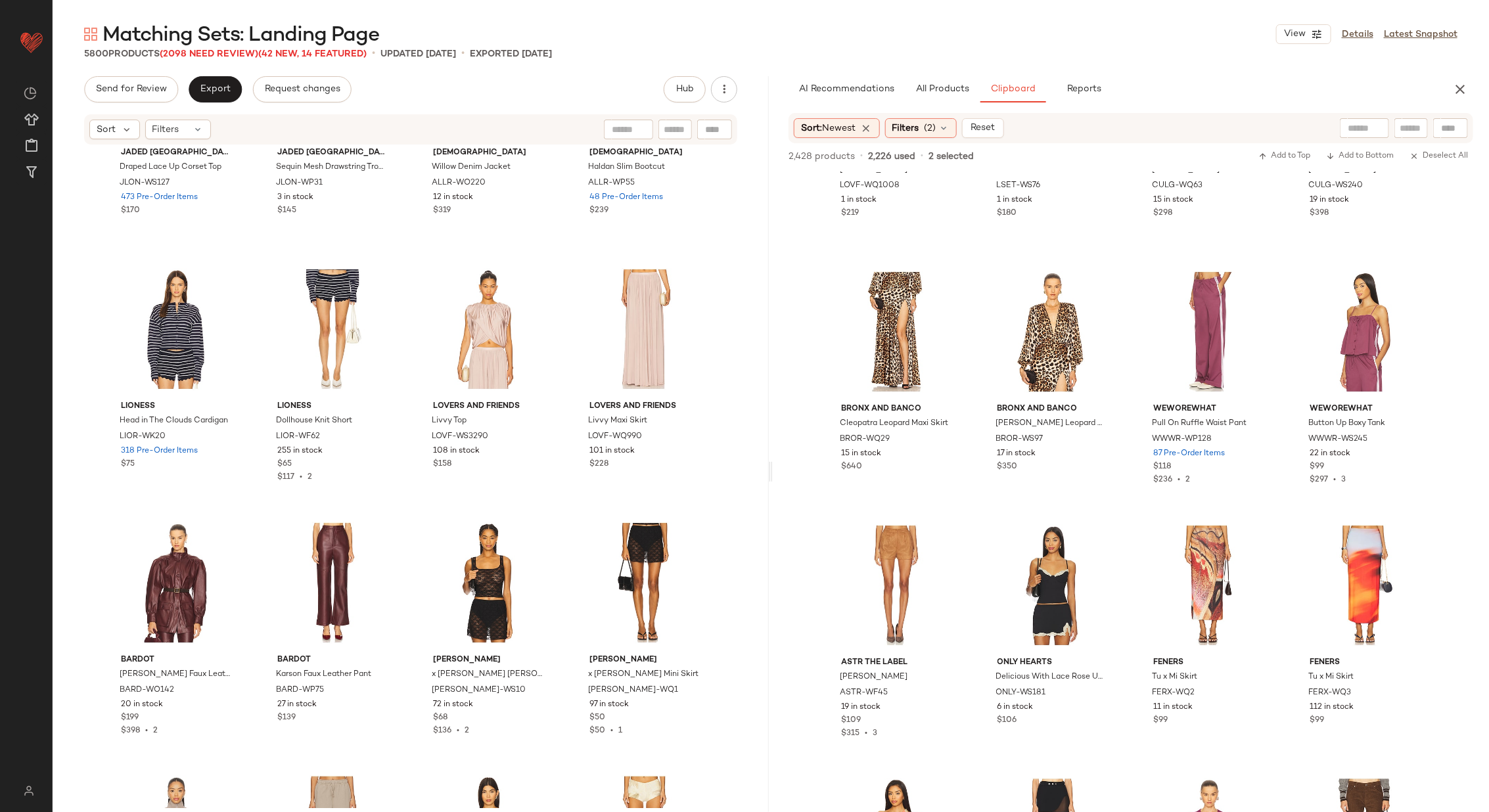
scroll to position [652, 0]
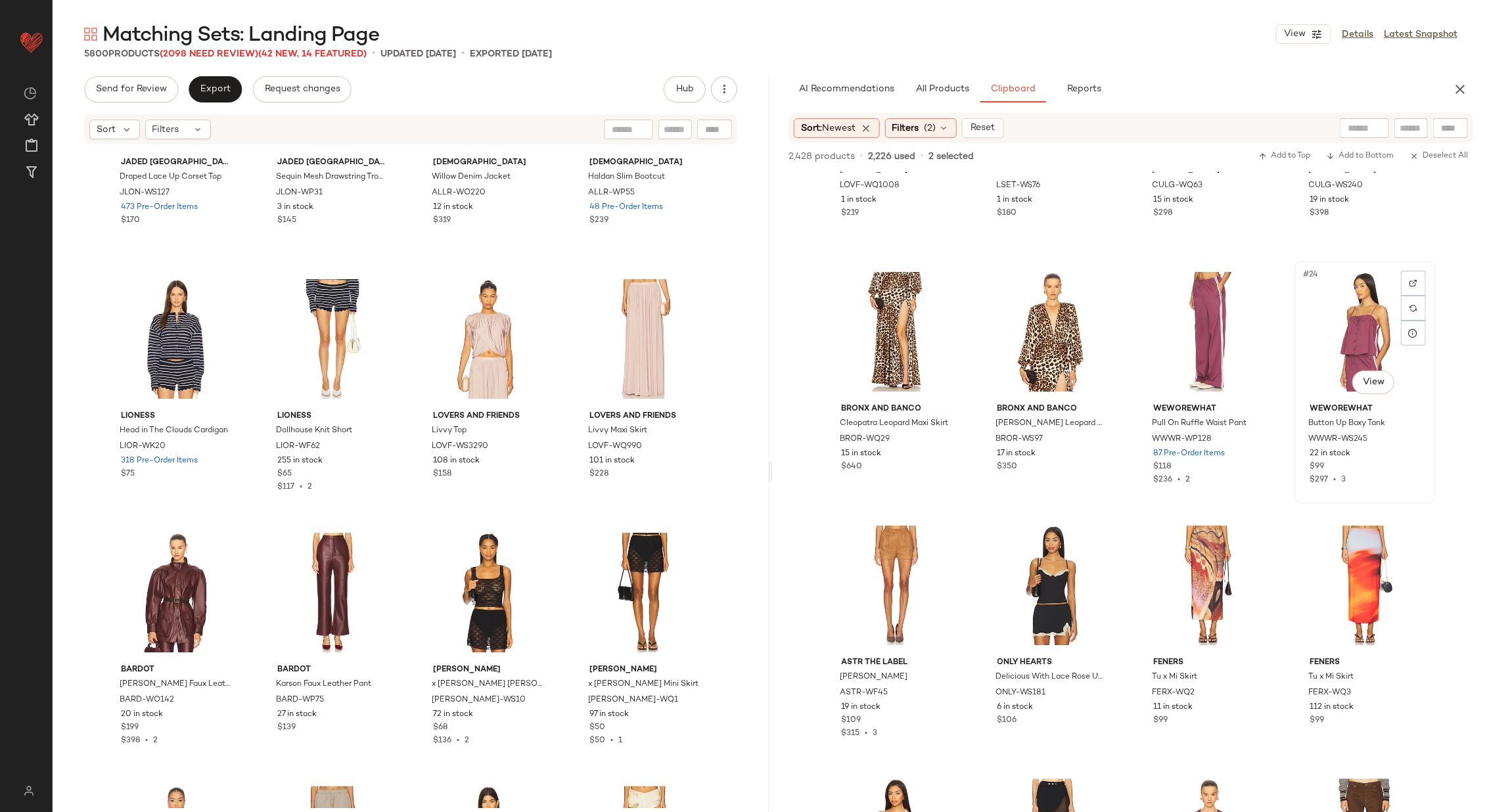
click at [1344, 322] on div "#24 View" at bounding box center [1365, 331] width 132 height 133
click at [1195, 328] on div "#23 View" at bounding box center [1208, 331] width 132 height 133
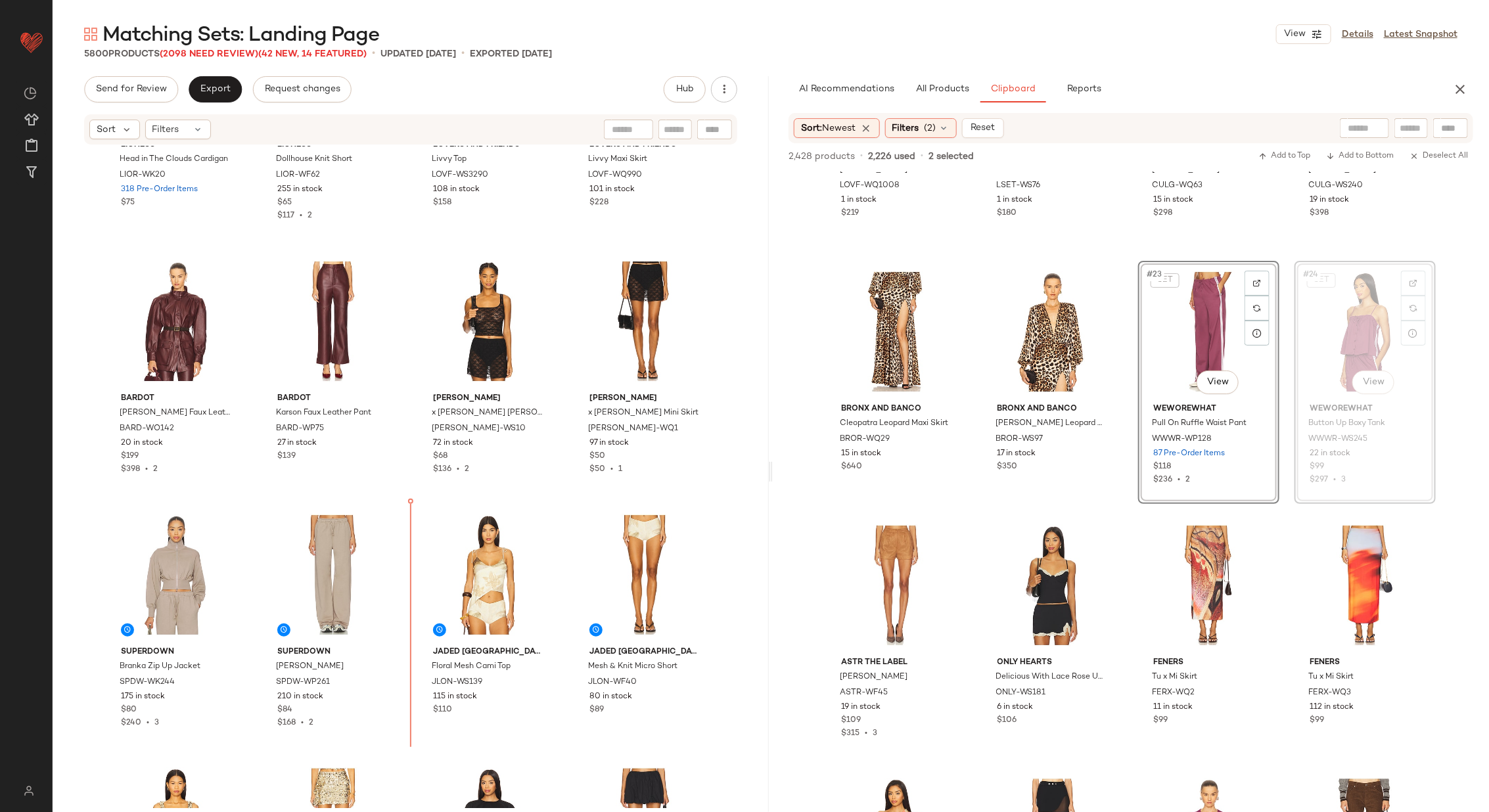
scroll to position [925, 0]
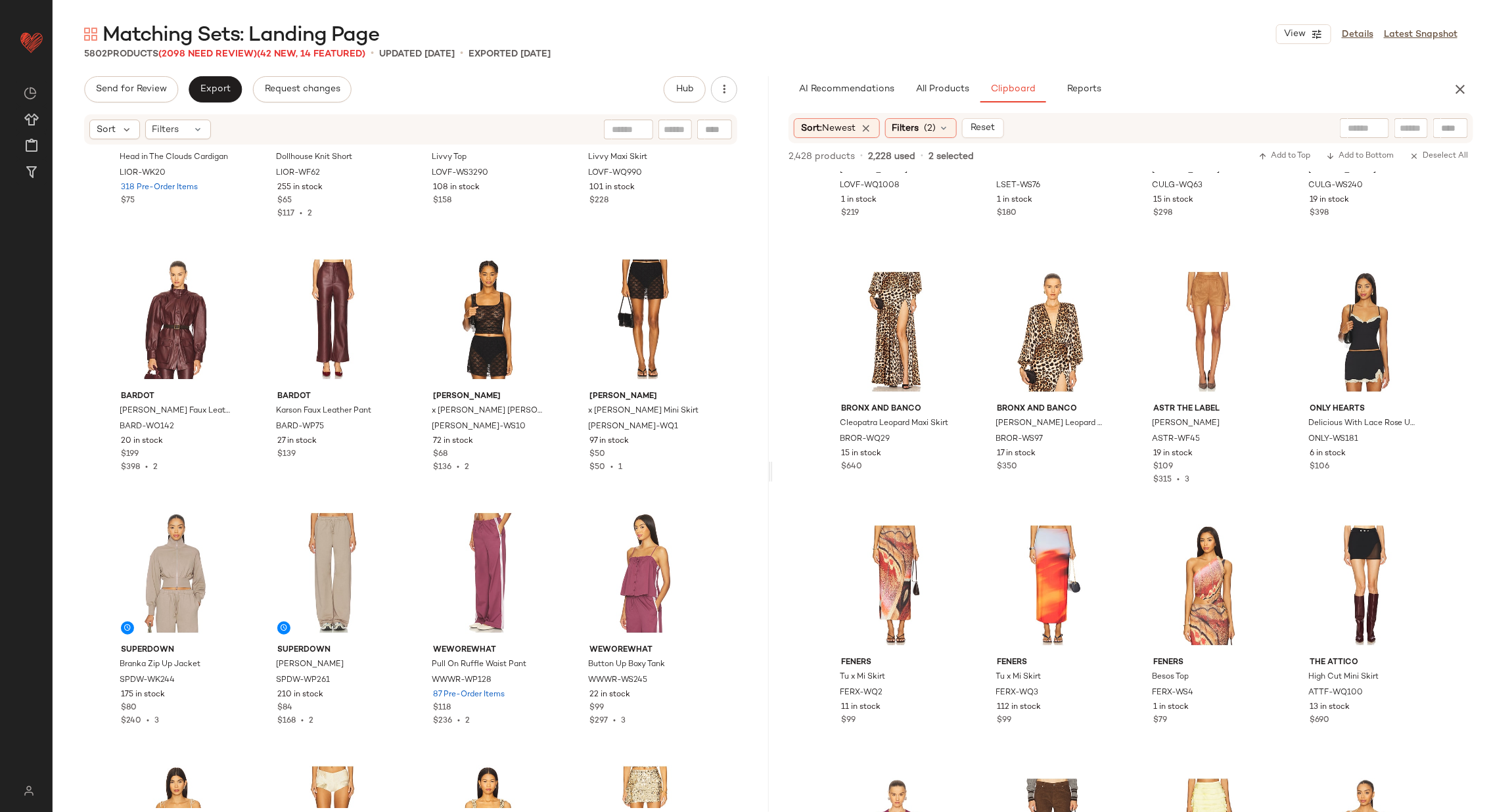
click at [569, 497] on div "LIONESS Head in The Clouds Cardigan LIOR-WK20 318 Pre-Order Items $75 LIONESS D…" at bounding box center [410, 477] width 716 height 662
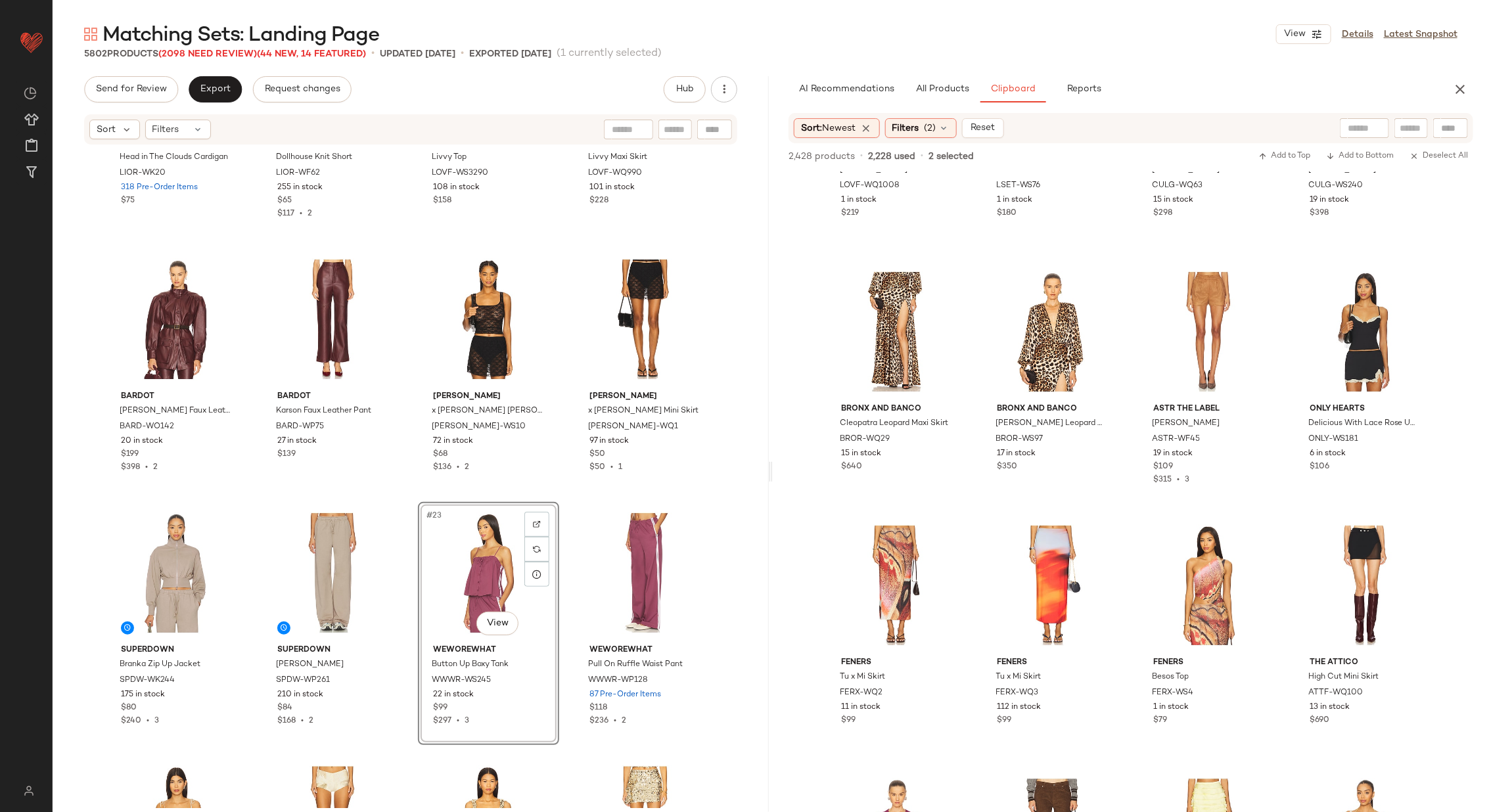
click at [574, 490] on div "Hanky Panky x Lexi Wood Alina Mini Skirt HANK-WQ1 97 in stock $50 $50 • 1" at bounding box center [644, 370] width 141 height 243
click at [1207, 593] on div "#27 View" at bounding box center [1208, 585] width 132 height 133
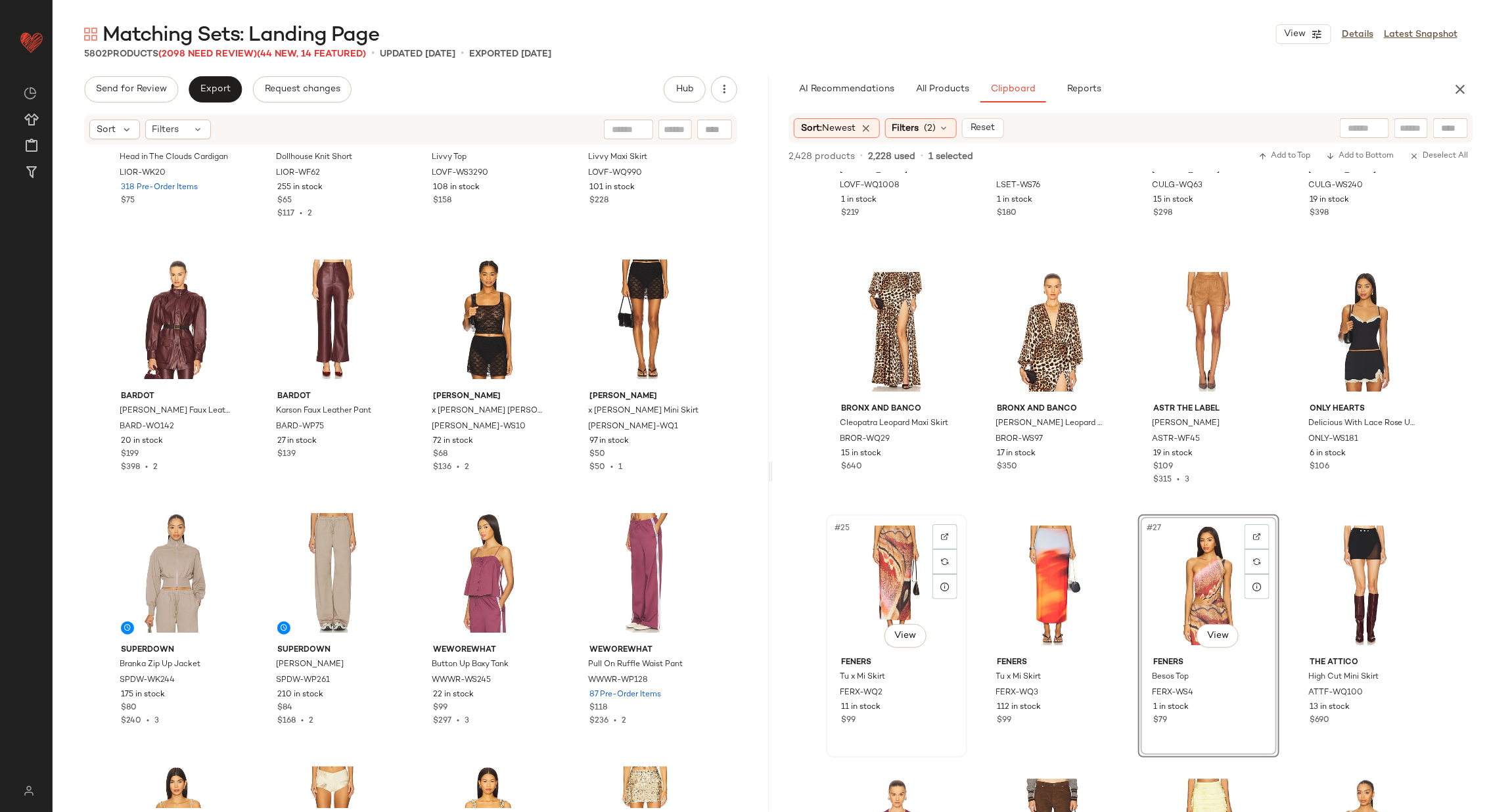
click at [870, 586] on div "#25 View" at bounding box center [896, 585] width 132 height 133
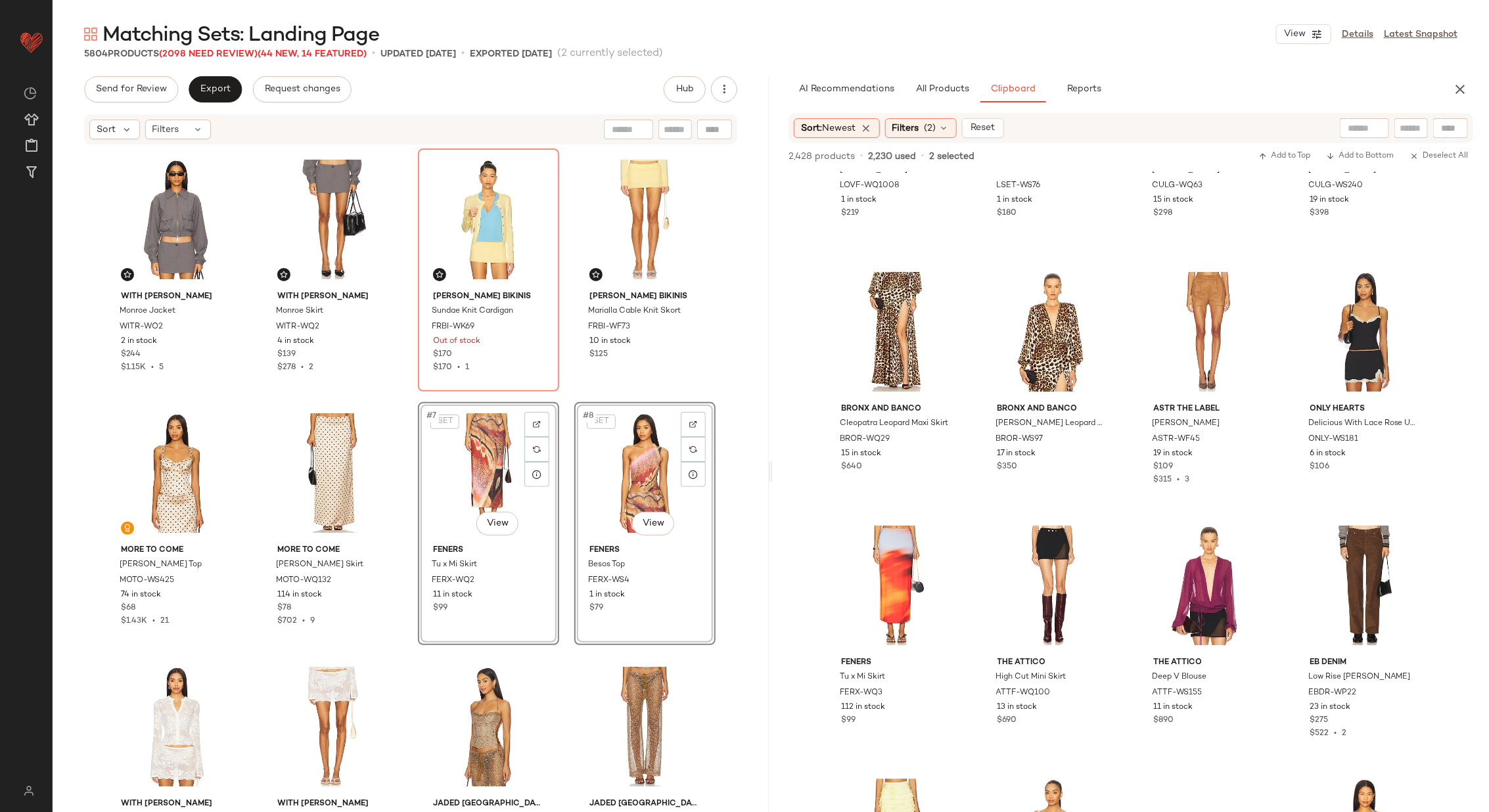
click at [563, 510] on div "With Jean Monroe Jacket WITR-WO2 2 in stock $244 $1.15K • 5 With Jean Monroe Sk…" at bounding box center [410, 478] width 609 height 659
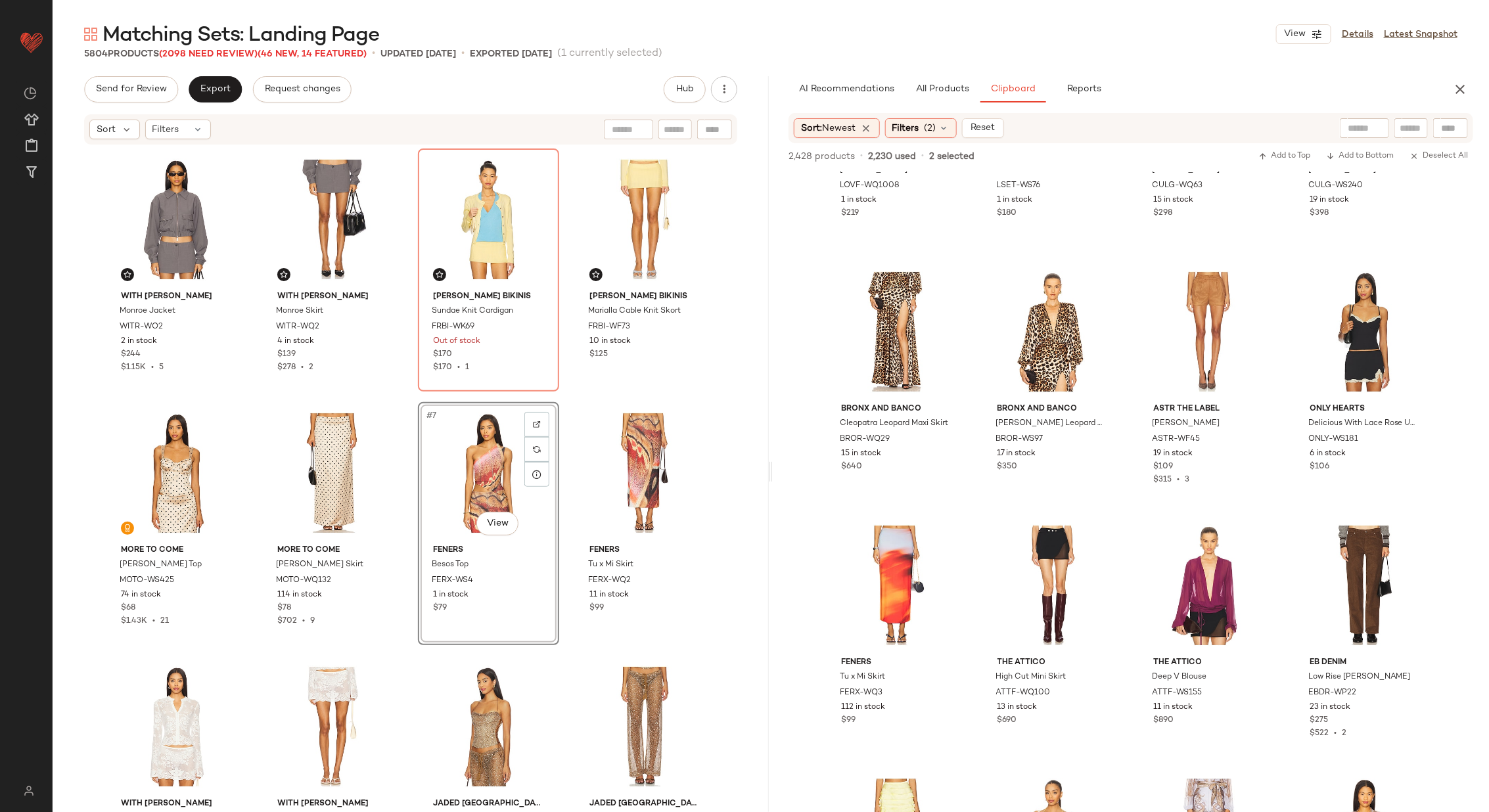
click at [561, 468] on div "With Jean Monroe Jacket WITR-WO2 2 in stock $244 $1.15K • 5 With Jean Monroe Sk…" at bounding box center [410, 478] width 609 height 659
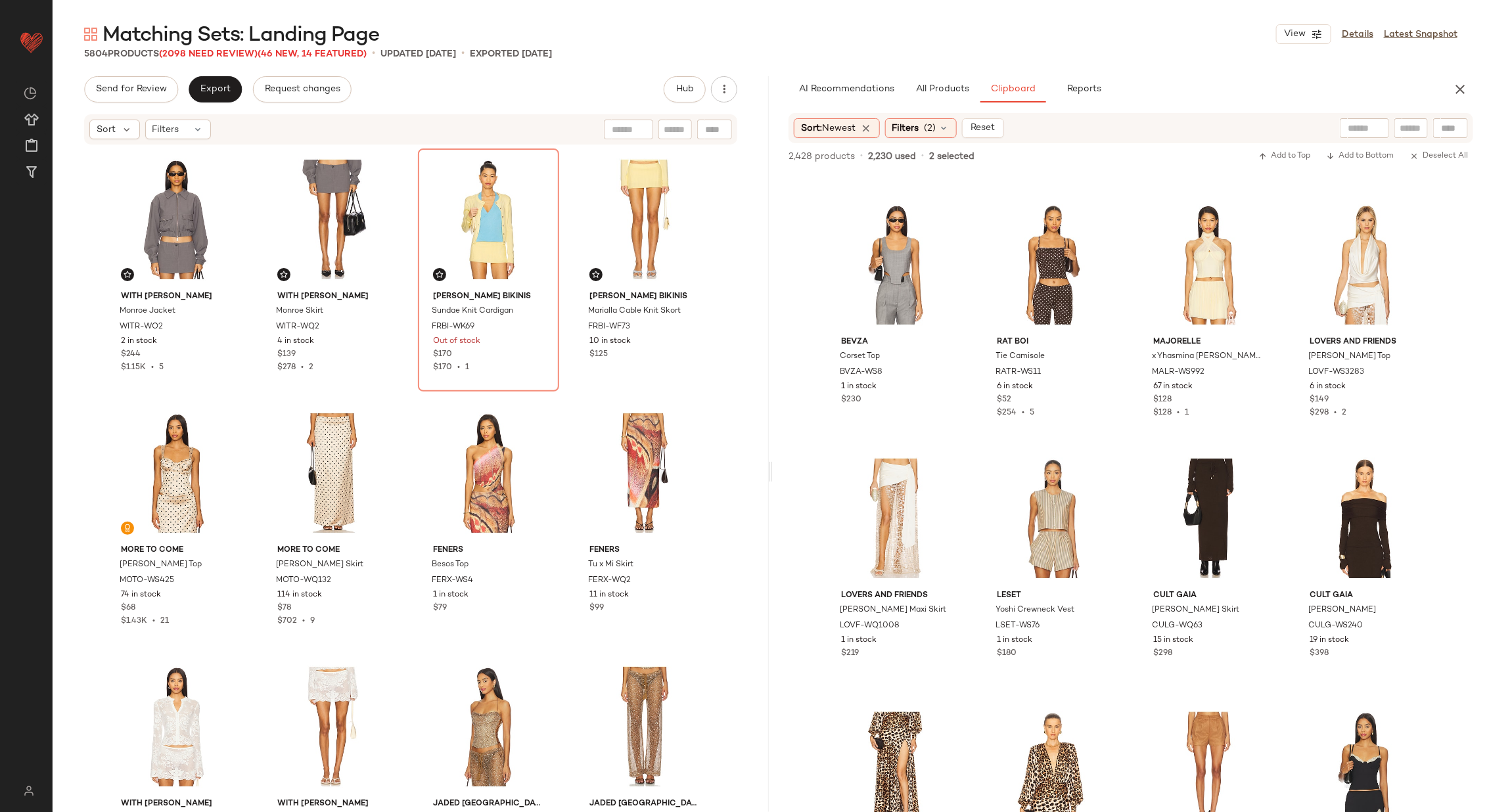
scroll to position [740, 0]
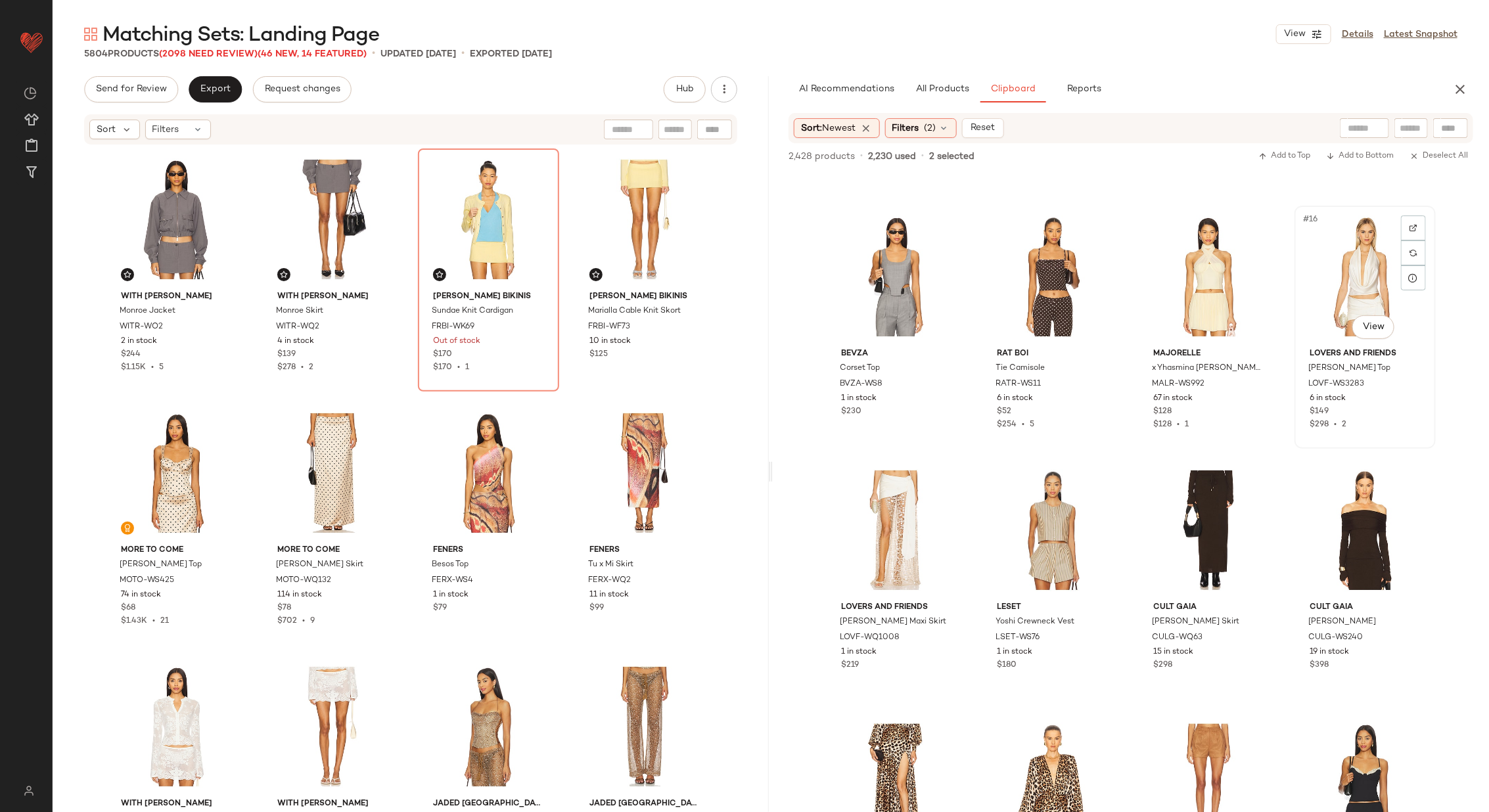
click at [1351, 268] on div "#16 View" at bounding box center [1365, 276] width 132 height 133
click at [891, 516] on div "#17 View" at bounding box center [896, 529] width 132 height 133
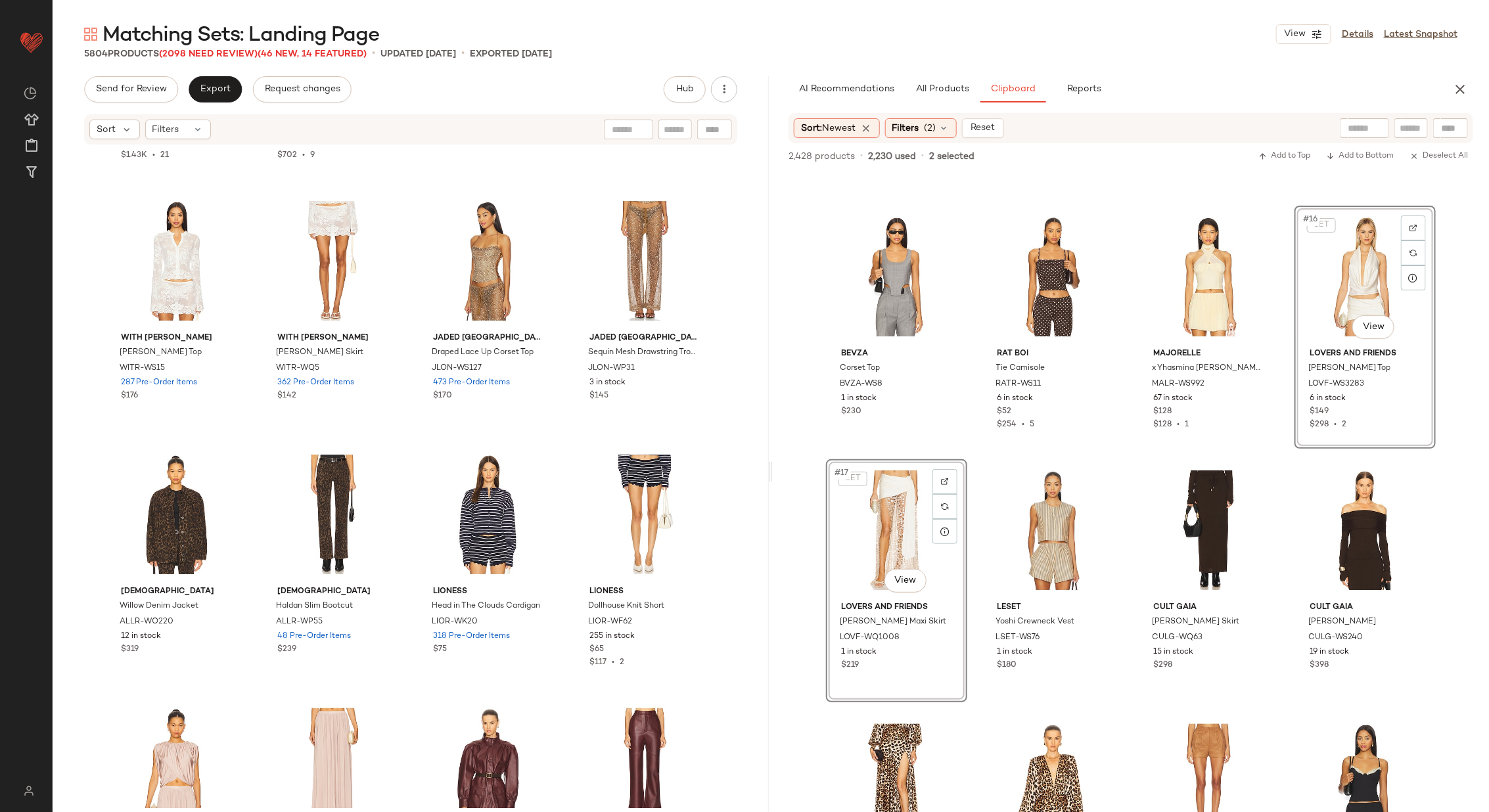
scroll to position [484, 0]
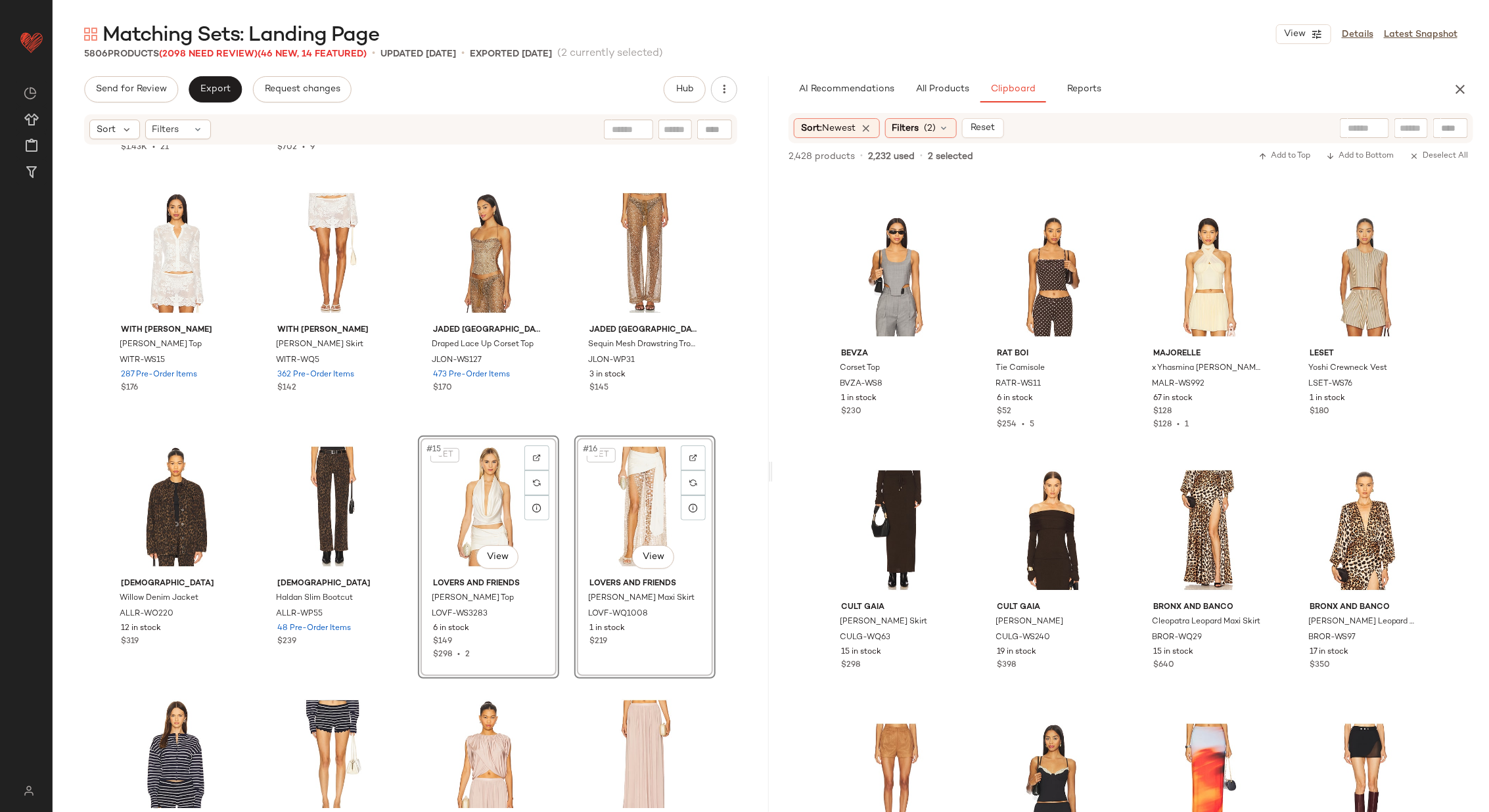
click at [562, 433] on div "MORE TO COME Elianna Corset Top MOTO-WS425 74 in stock $68 $1.43K • 21 MORE TO …" at bounding box center [410, 477] width 716 height 662
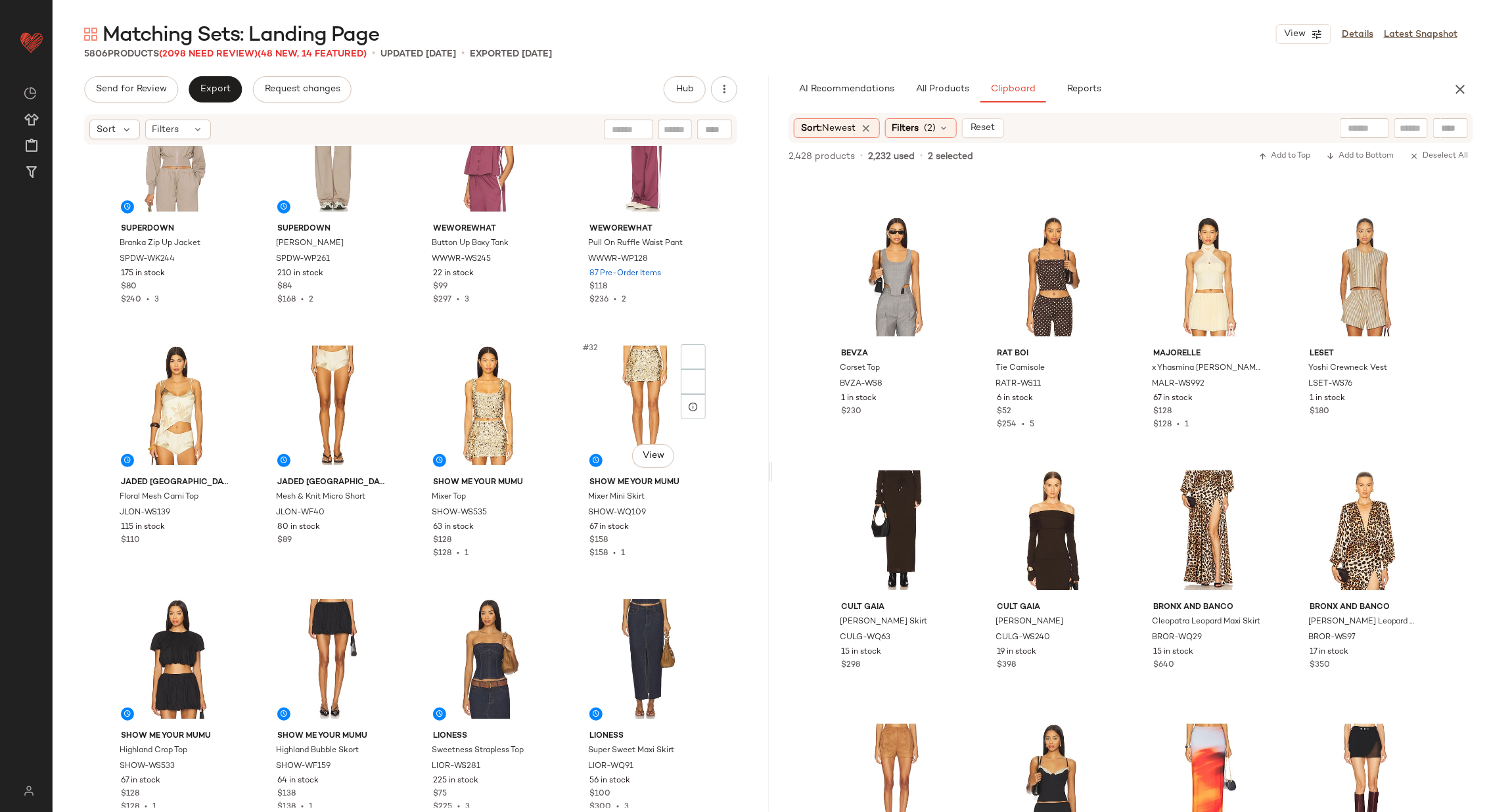
scroll to position [1604, 0]
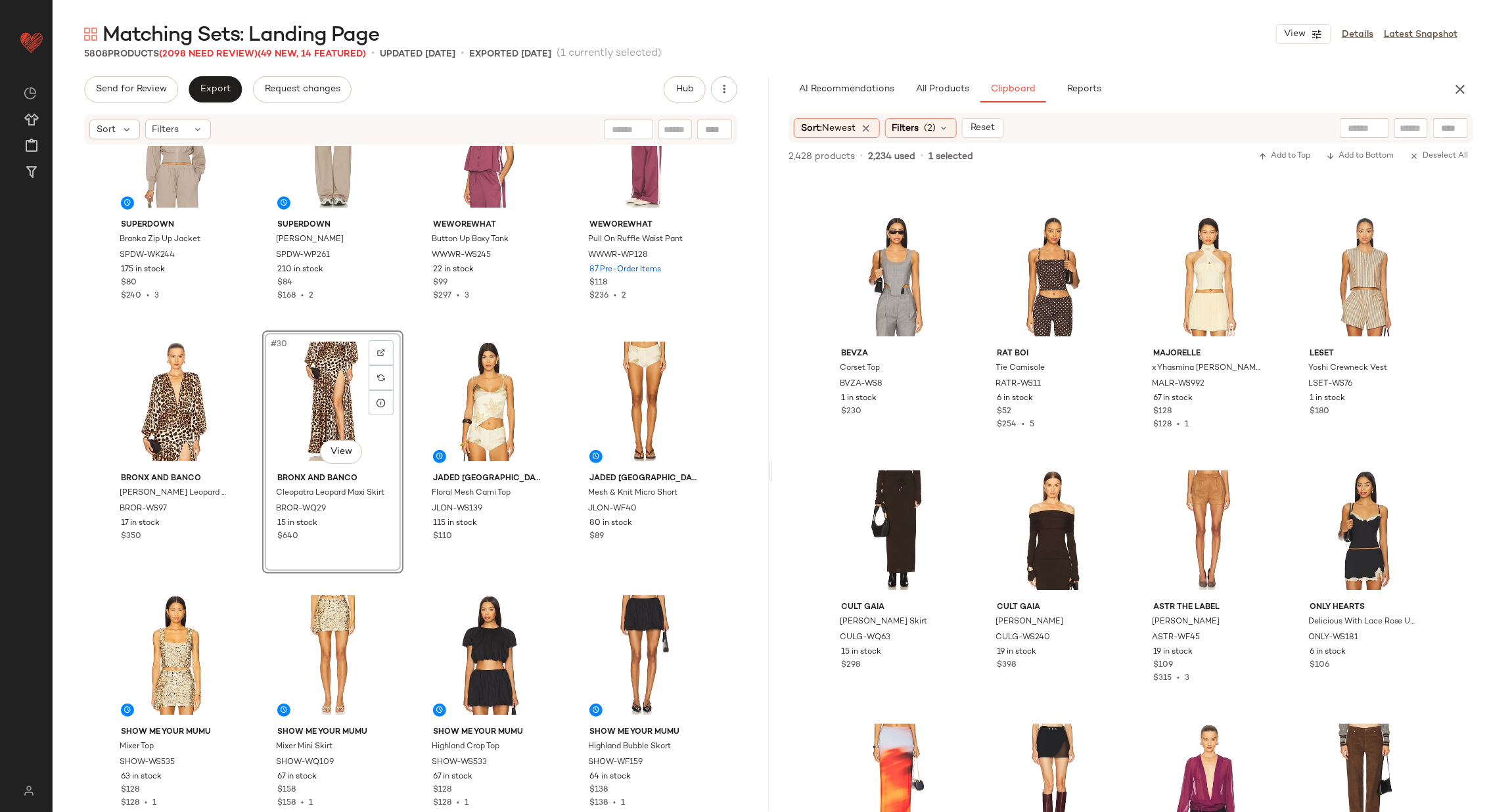
click at [405, 408] on div "superdown Branka Zip Up Jacket SPDW-WK244 175 in stock $80 $240 • 3 superdown B…" at bounding box center [410, 477] width 716 height 662
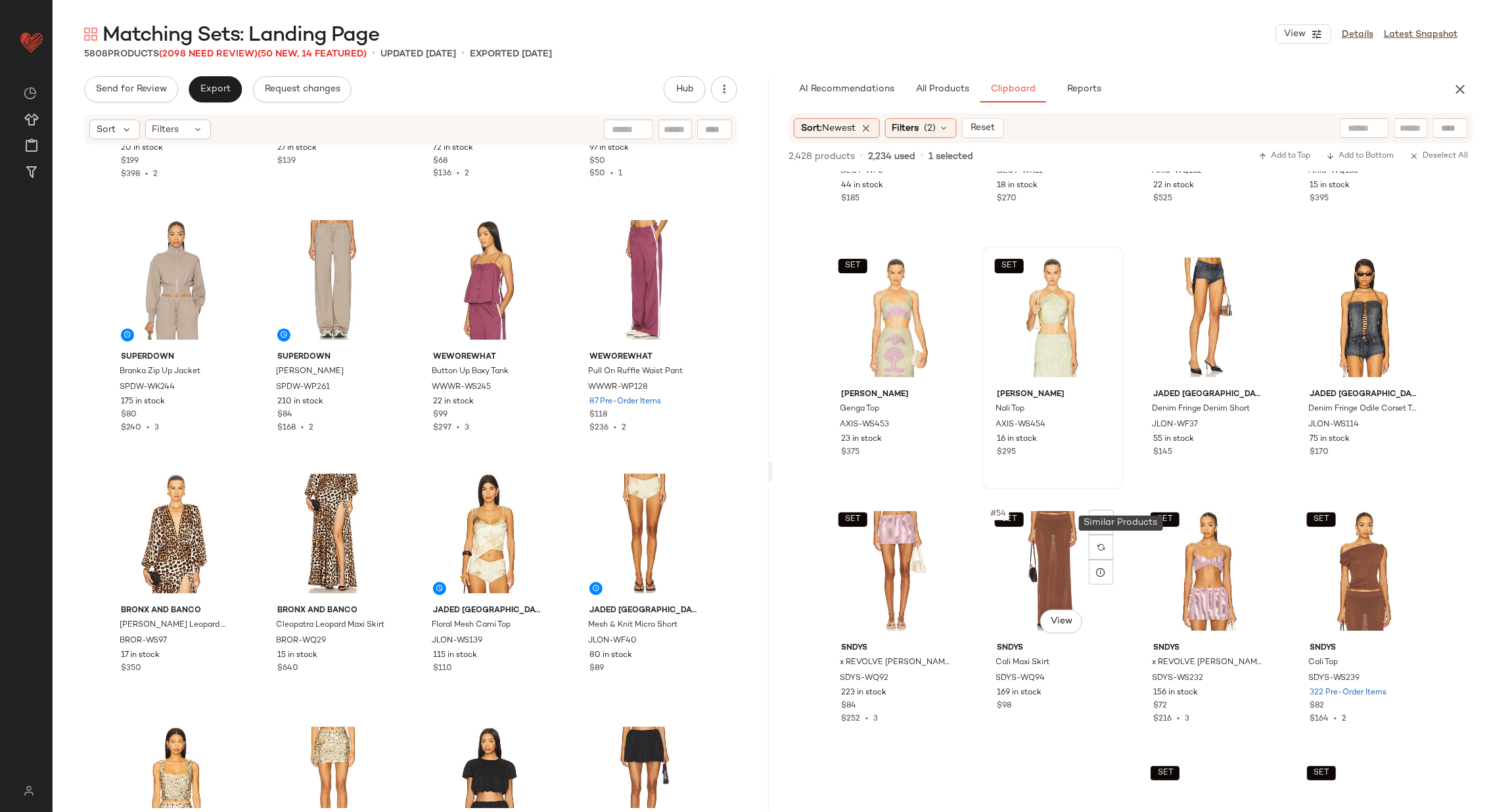
scroll to position [3027, 0]
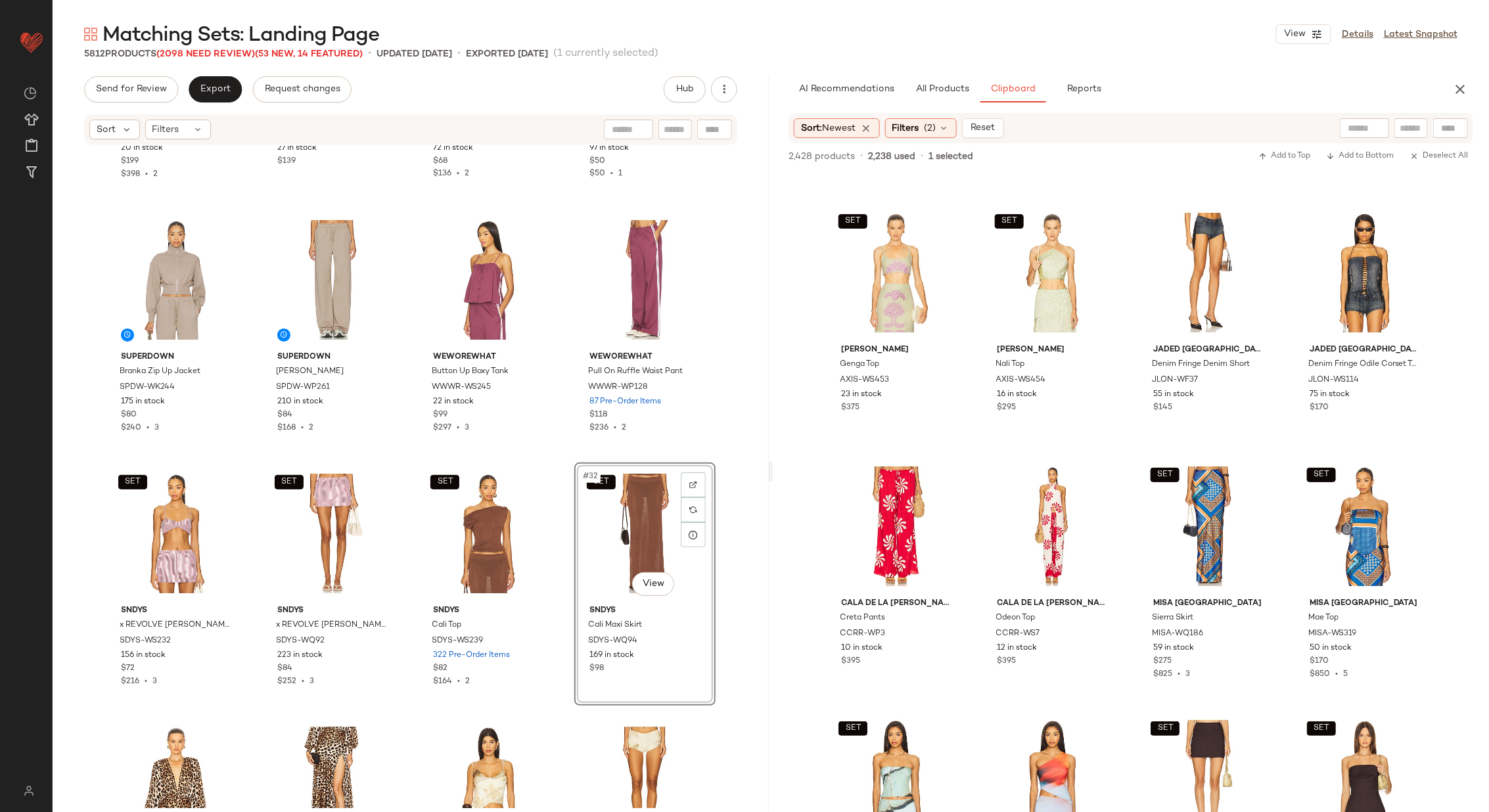
click at [564, 462] on div "Bardot Clements Faux Leather Jacket BARD-WO142 20 in stock $199 $398 • 2 Bardot…" at bounding box center [410, 477] width 716 height 662
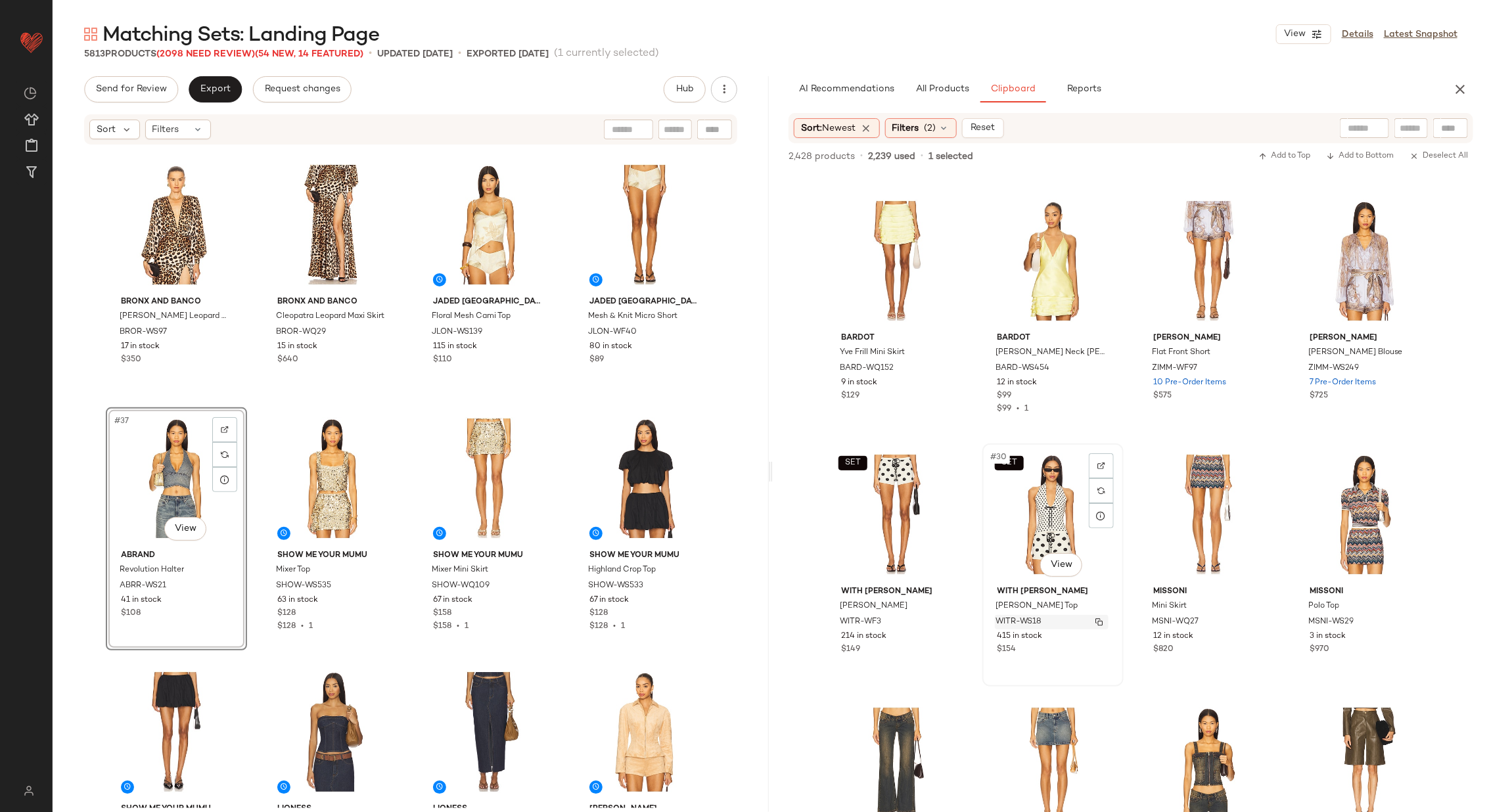
scroll to position [1678, 0]
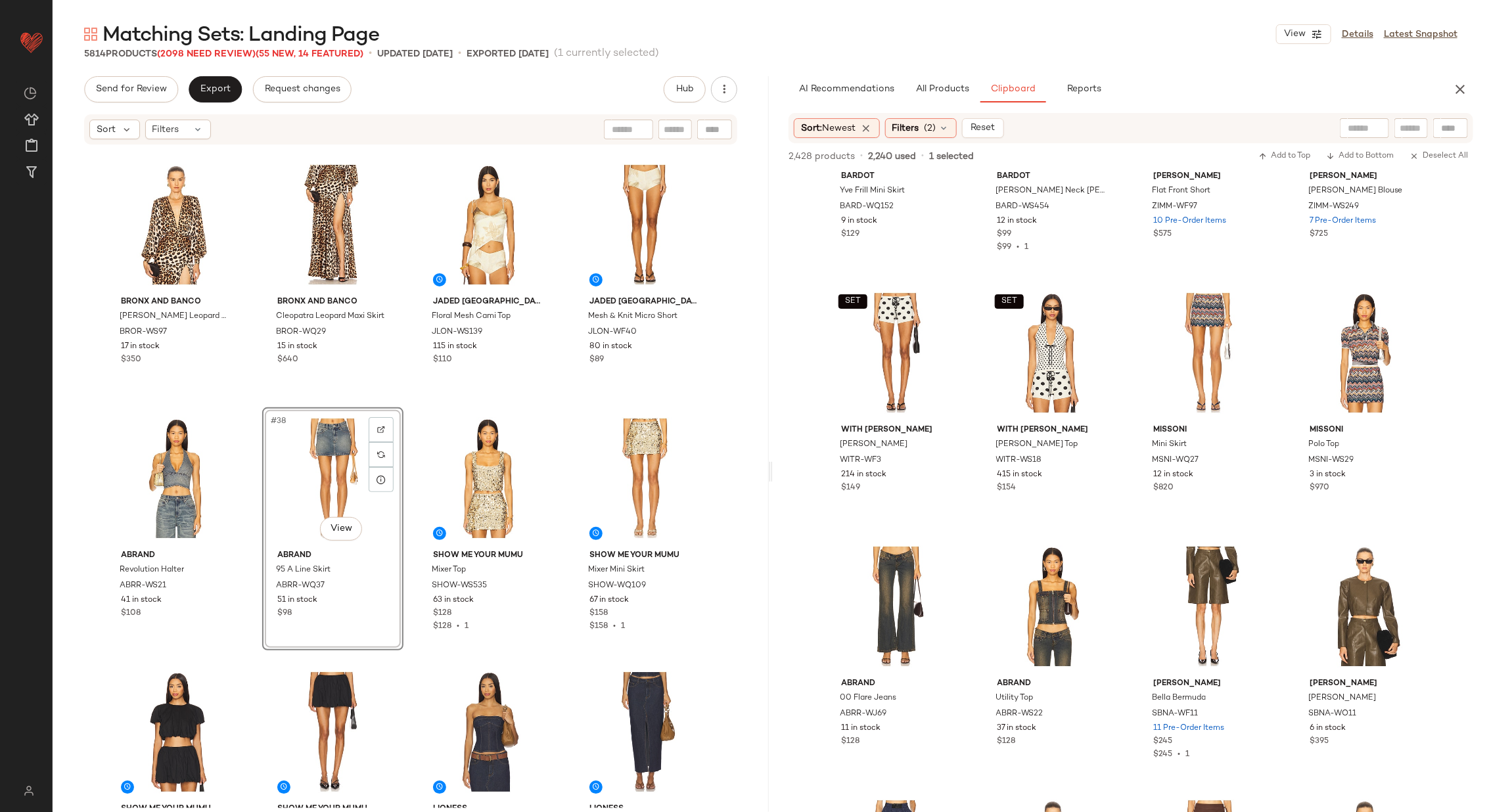
click at [562, 478] on div "Bronx and Banco Noelle Leopard Bodysuit BROR-WS97 17 in stock $350 Bronx and Ba…" at bounding box center [410, 477] width 716 height 662
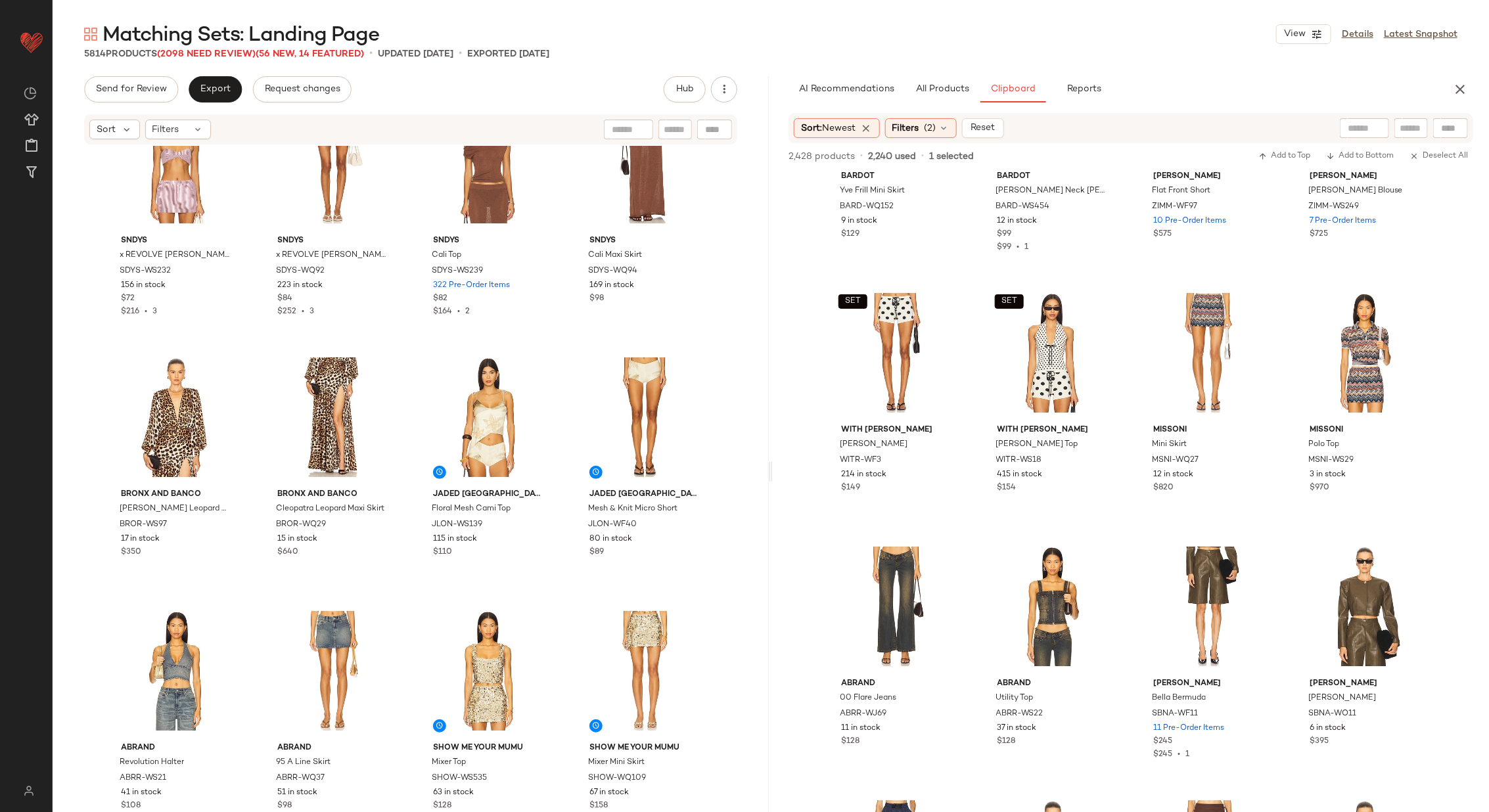
scroll to position [1942, 0]
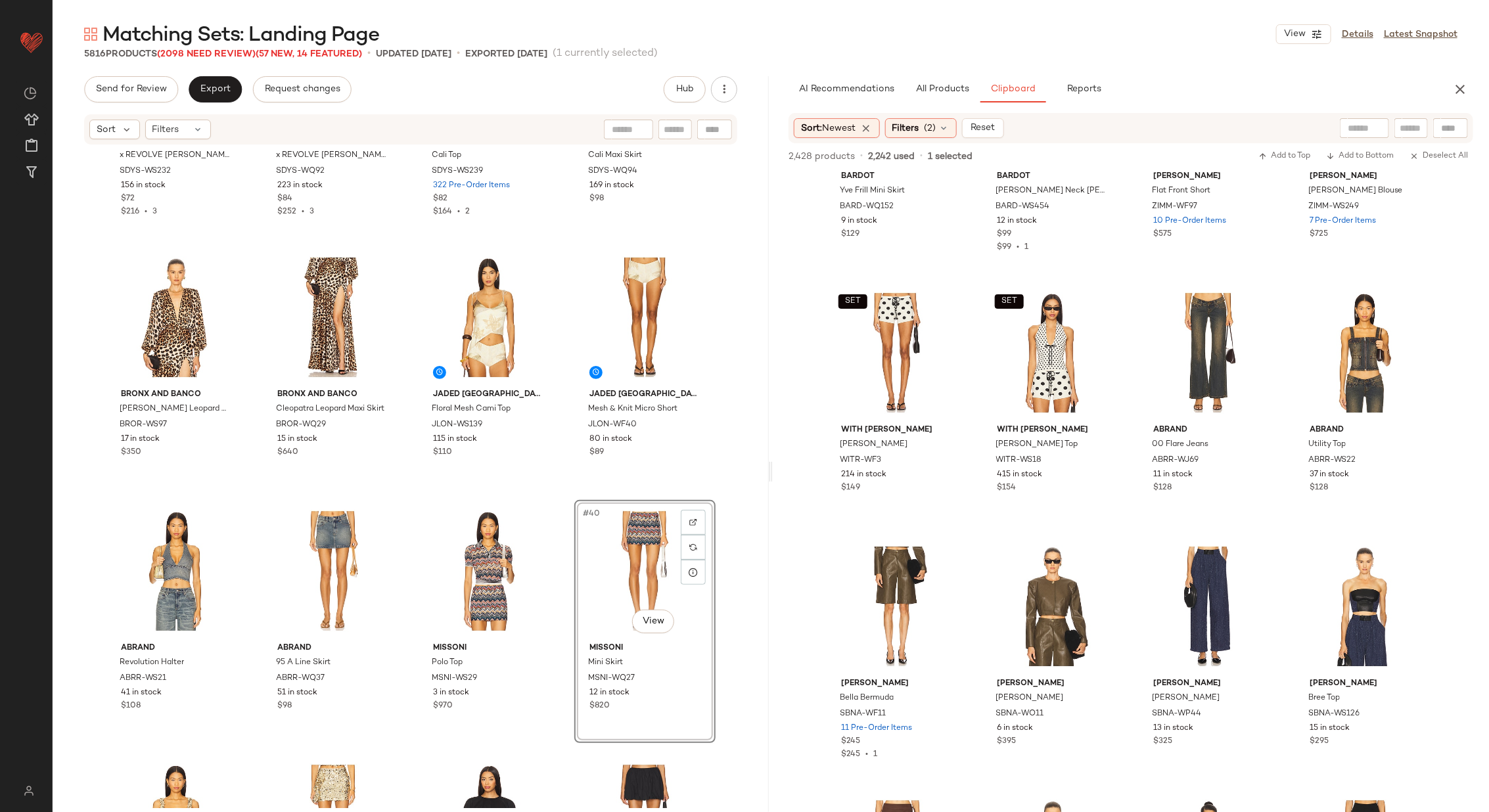
click at [562, 584] on div "SET SNDYS x REVOLVE Estelle Bralette SDYS-WS232 156 in stock $72 $216 • 3 SET S…" at bounding box center [410, 477] width 716 height 662
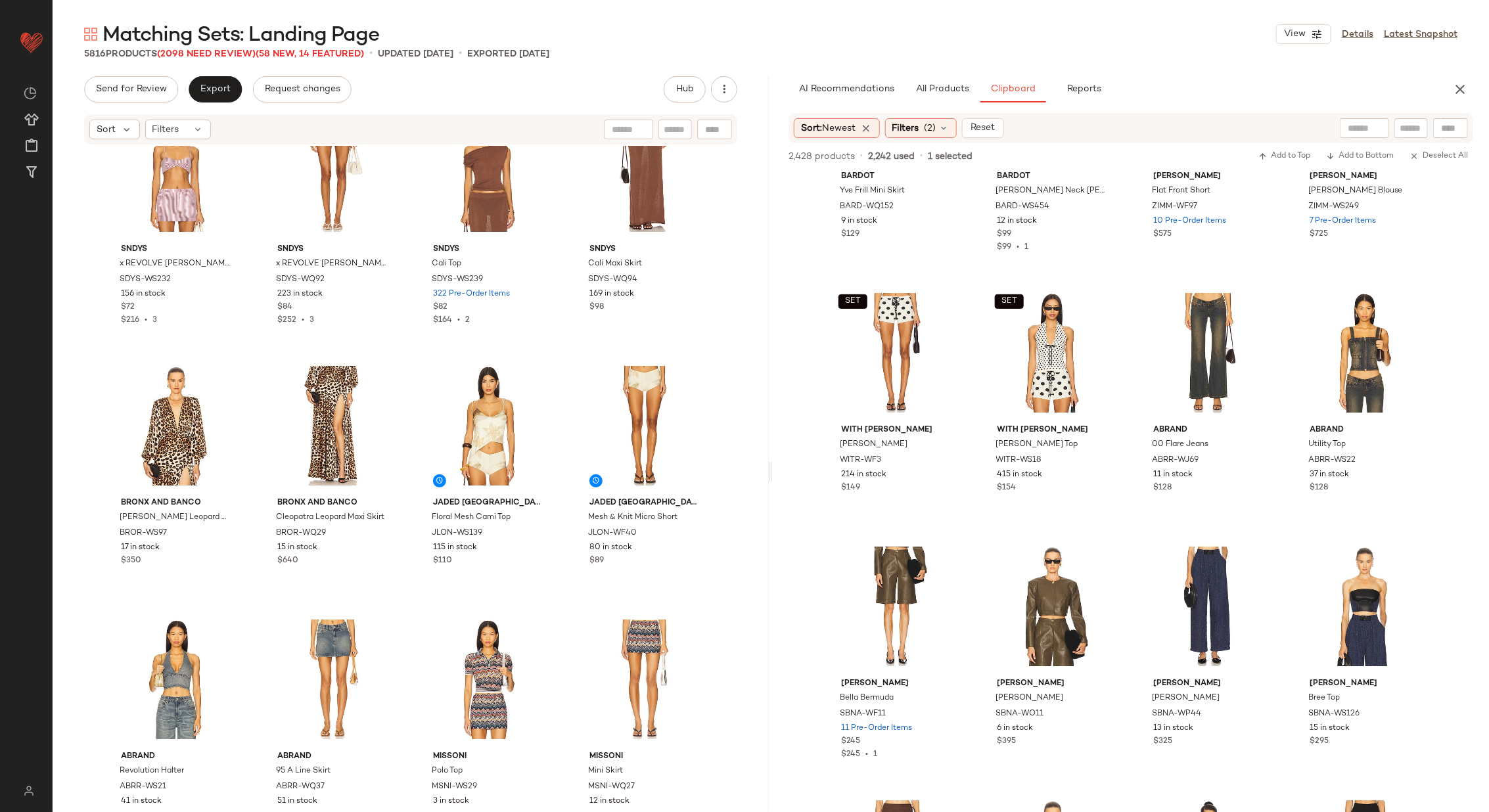
scroll to position [1799, 0]
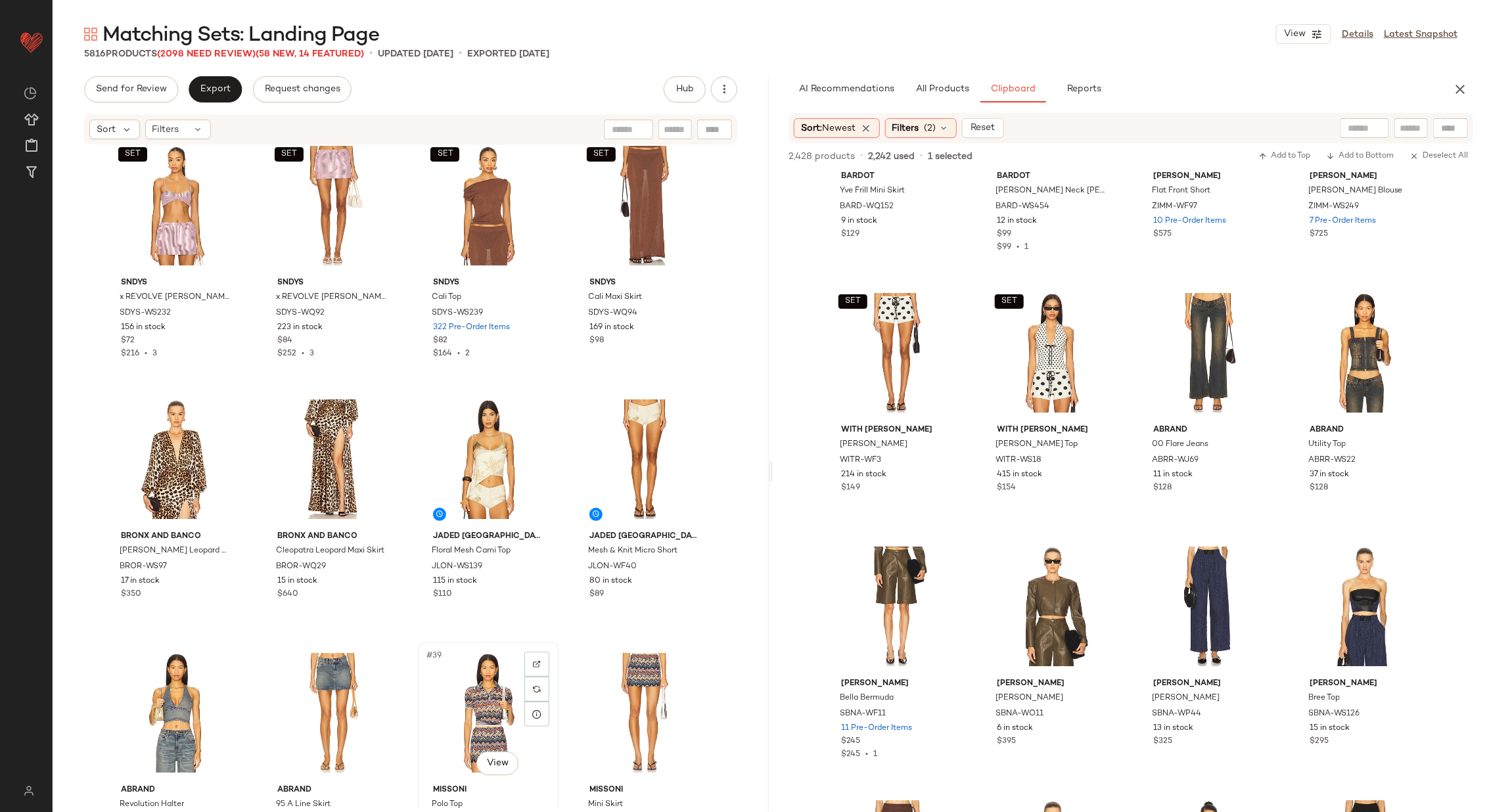
scroll to position [1800, 0]
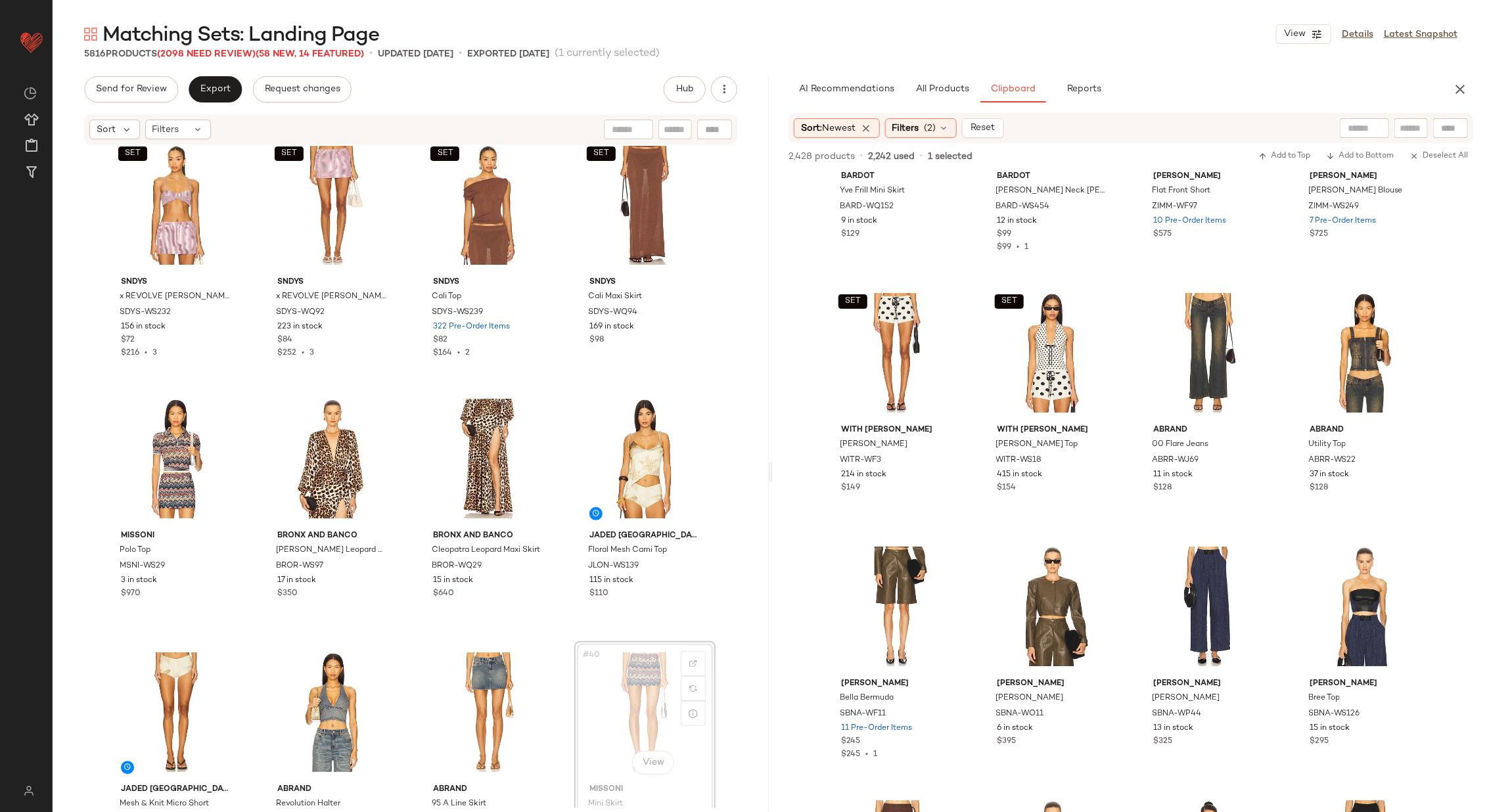
scroll to position [1802, 0]
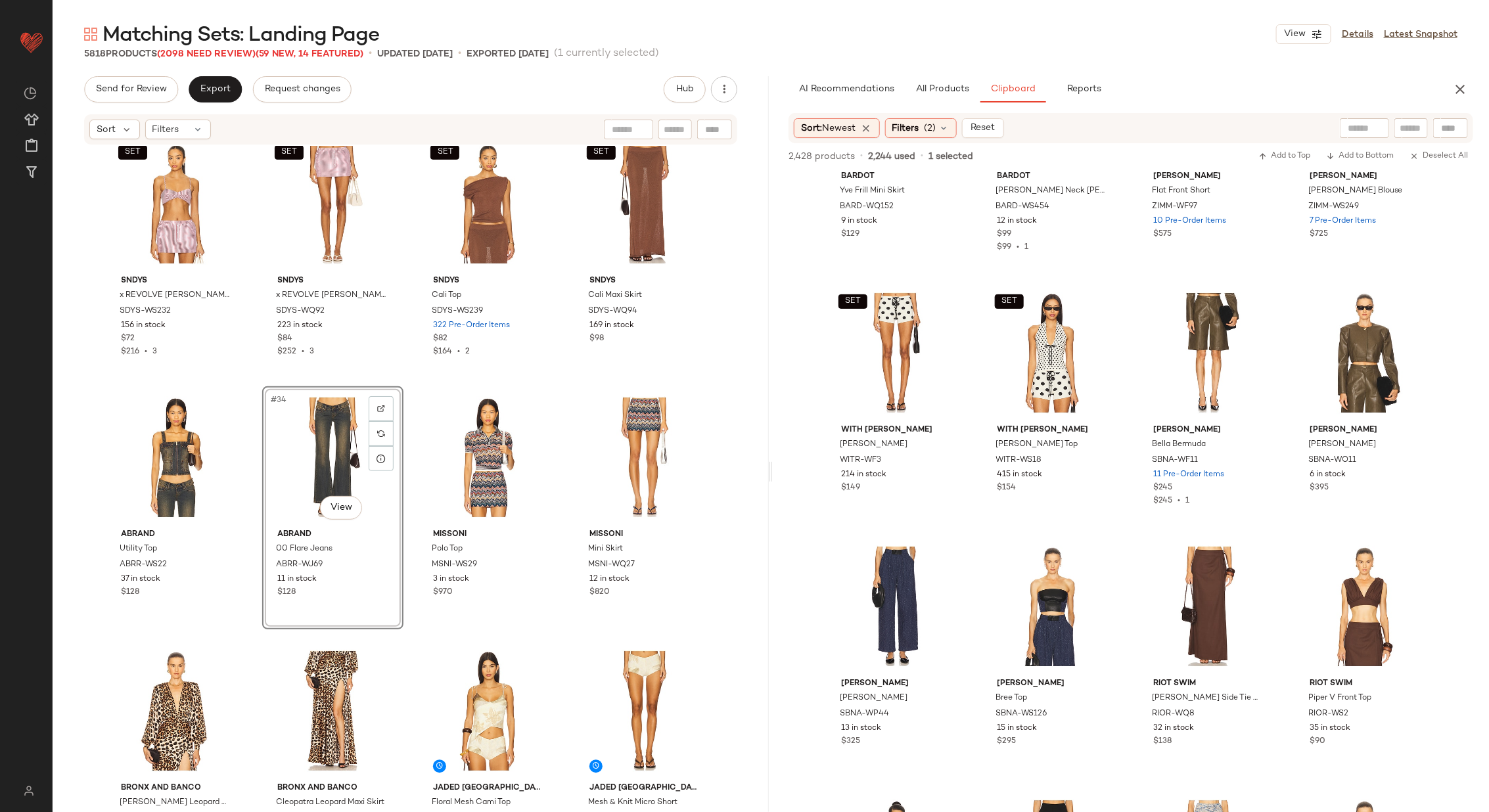
click at [406, 466] on div "SET SNDYS x REVOLVE Estelle Bralette SDYS-WS232 156 in stock $72 $216 • 3 SET S…" at bounding box center [410, 477] width 716 height 662
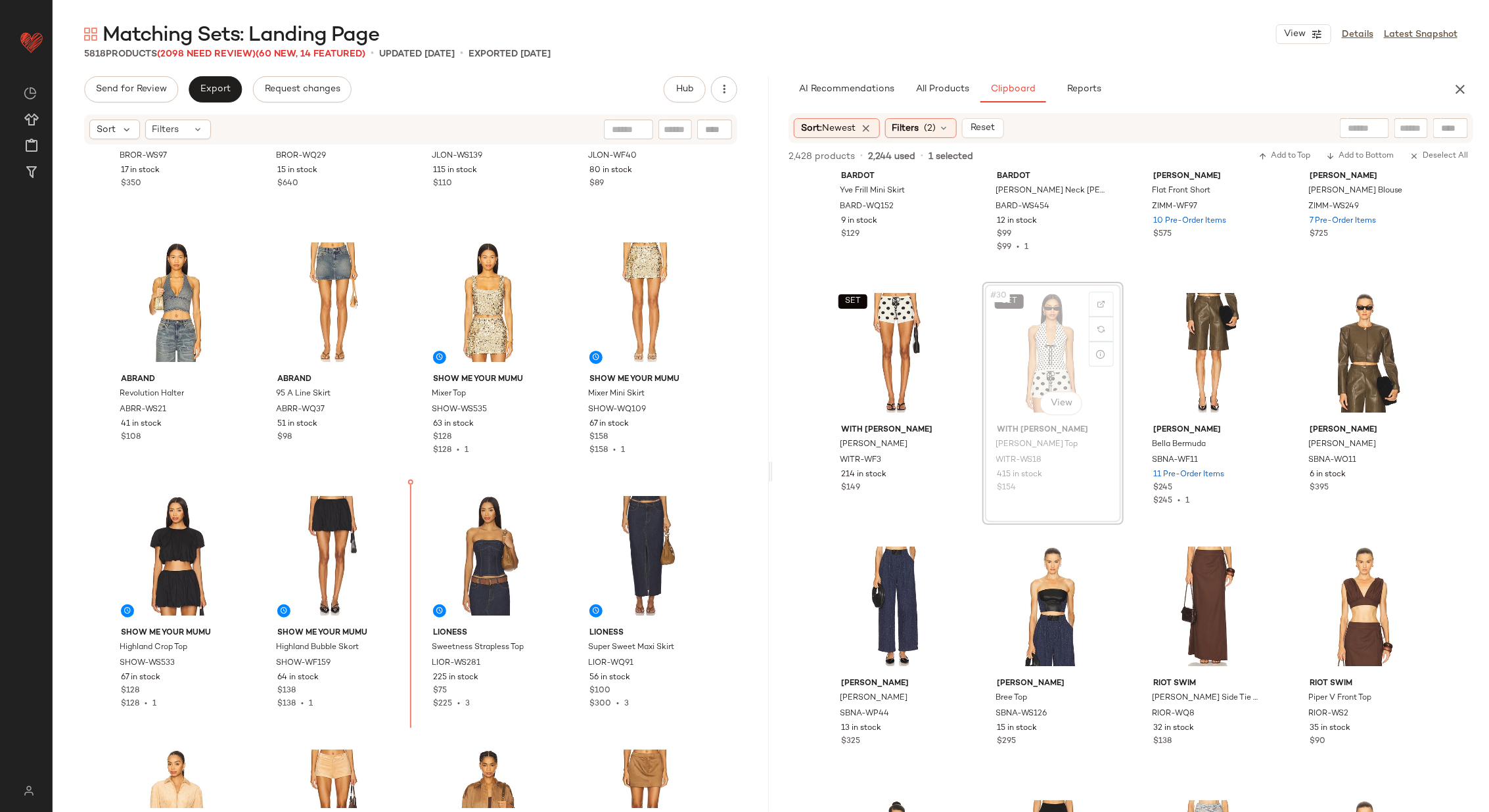
scroll to position [2464, 0]
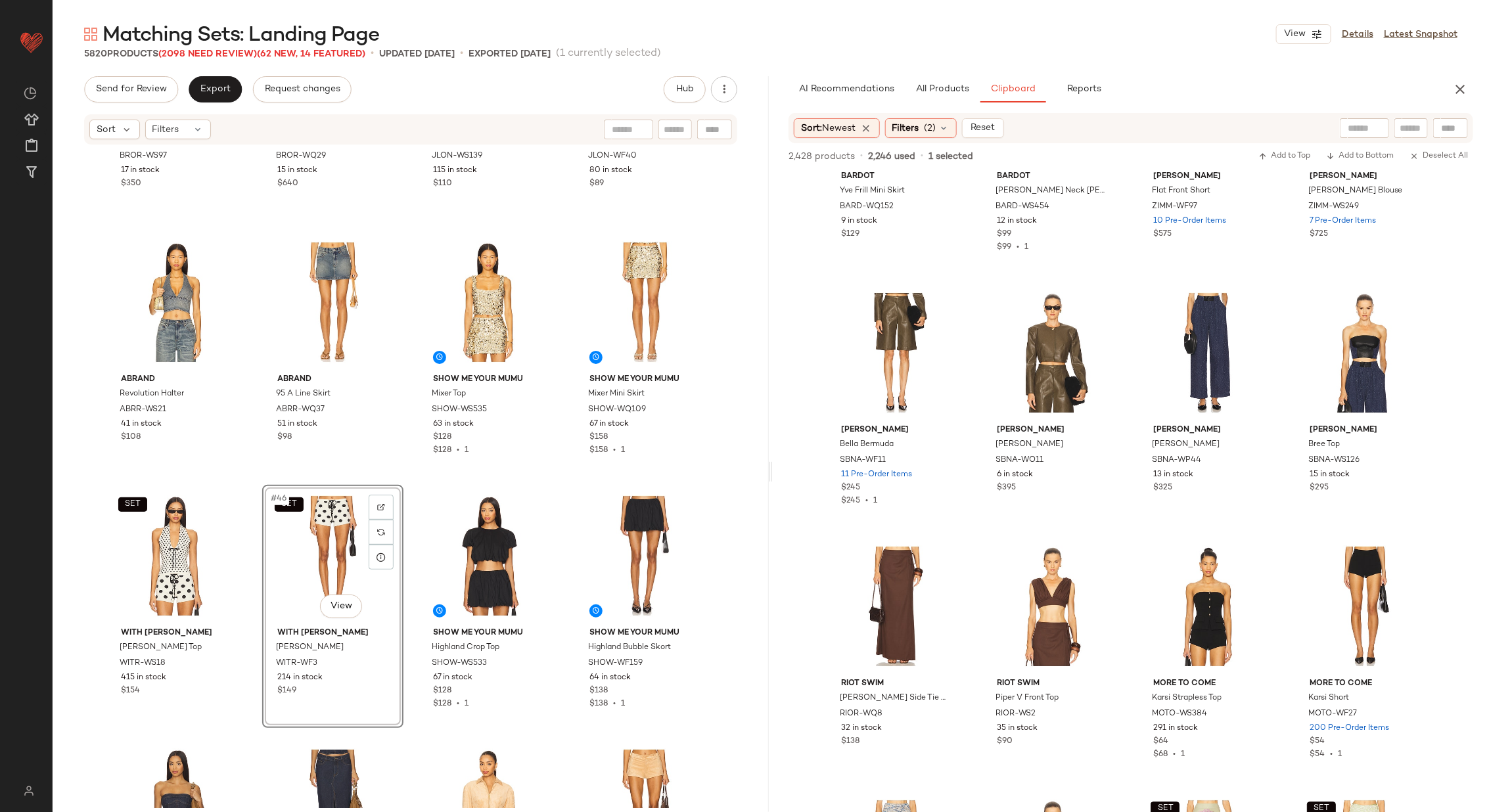
click at [562, 483] on div "Bronx and Banco Noelle Leopard Bodysuit BROR-WS97 17 in stock $350 Bronx and Ba…" at bounding box center [410, 477] width 716 height 662
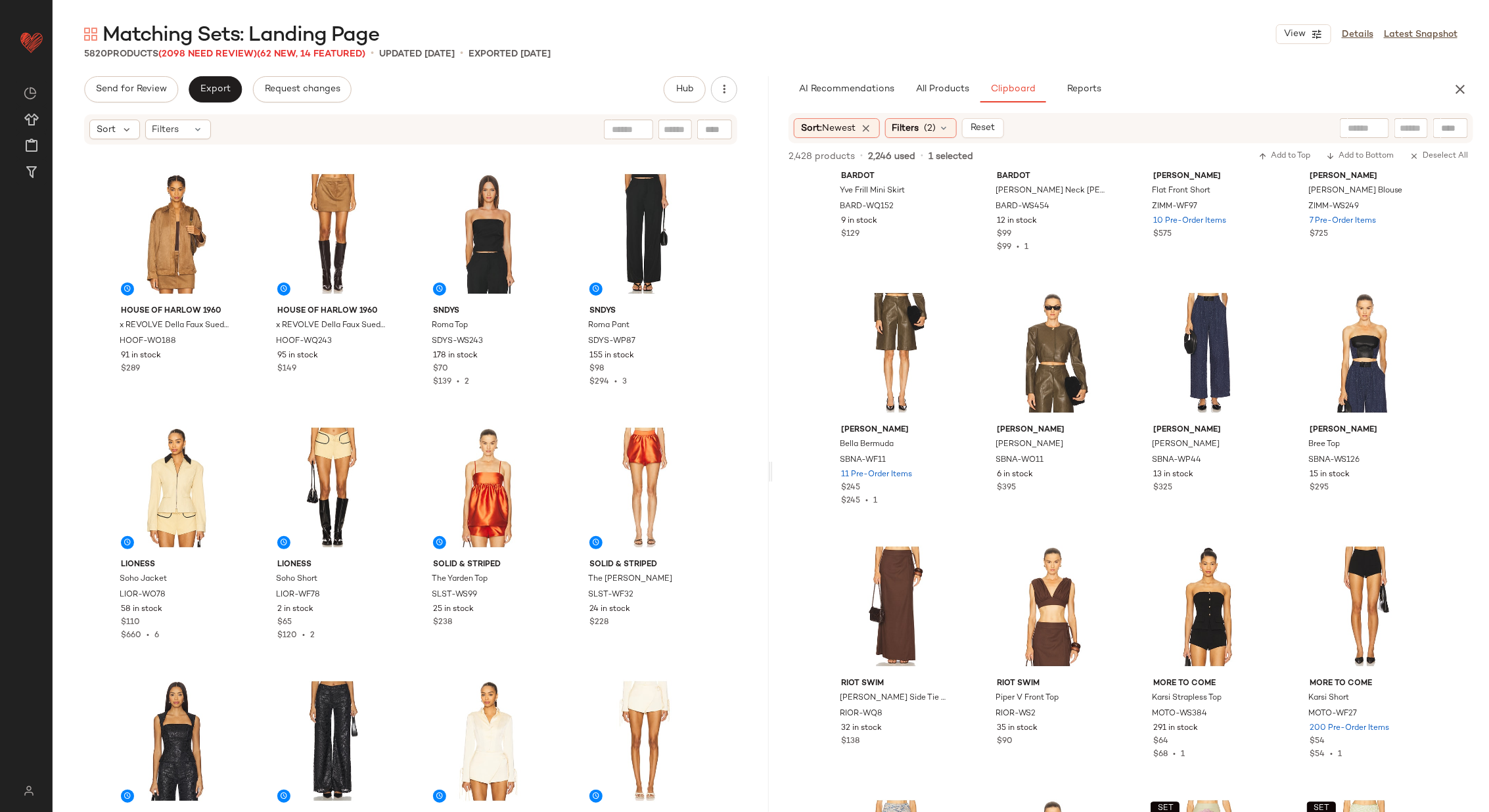
scroll to position [3291, 0]
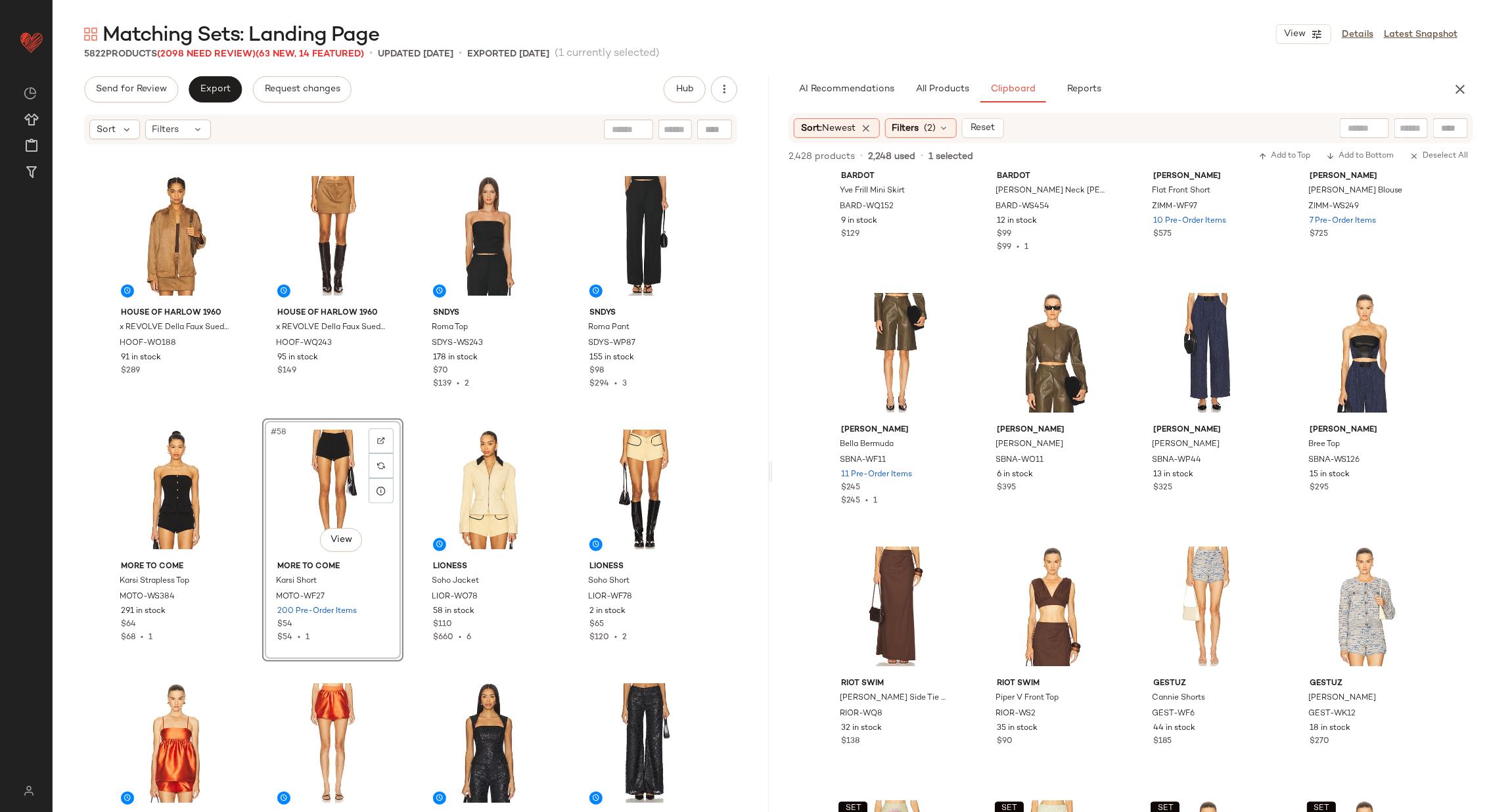
click at [564, 517] on div "House of Harlow 1960 x REVOLVE Della Faux Suede Jacket HOOF-WO188 91 in stock $…" at bounding box center [410, 477] width 716 height 662
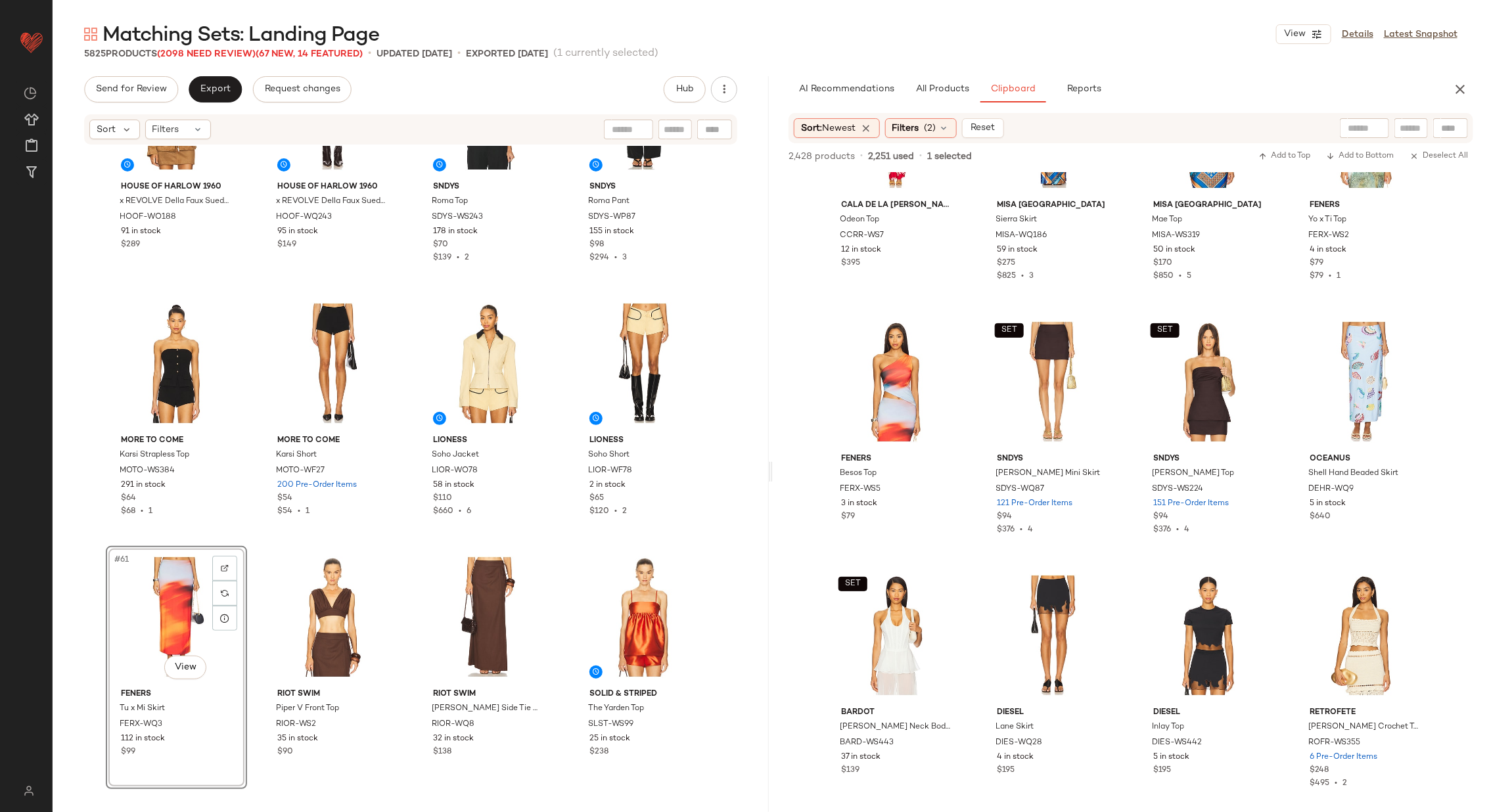
scroll to position [2664, 0]
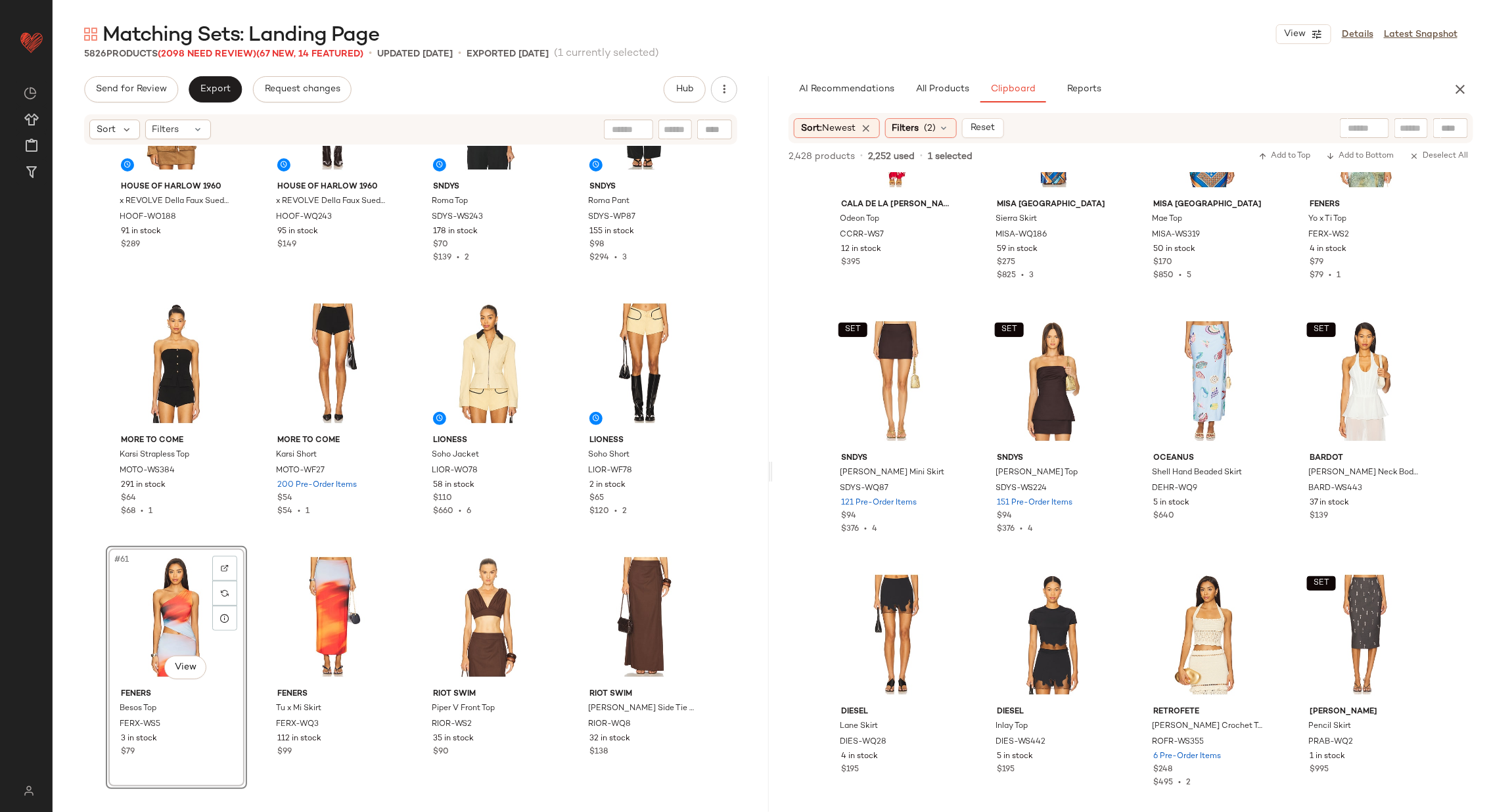
click at [566, 527] on div "House of Harlow 1960 x REVOLVE Della Faux Suede Jacket HOOF-WO188 91 in stock $…" at bounding box center [410, 477] width 716 height 662
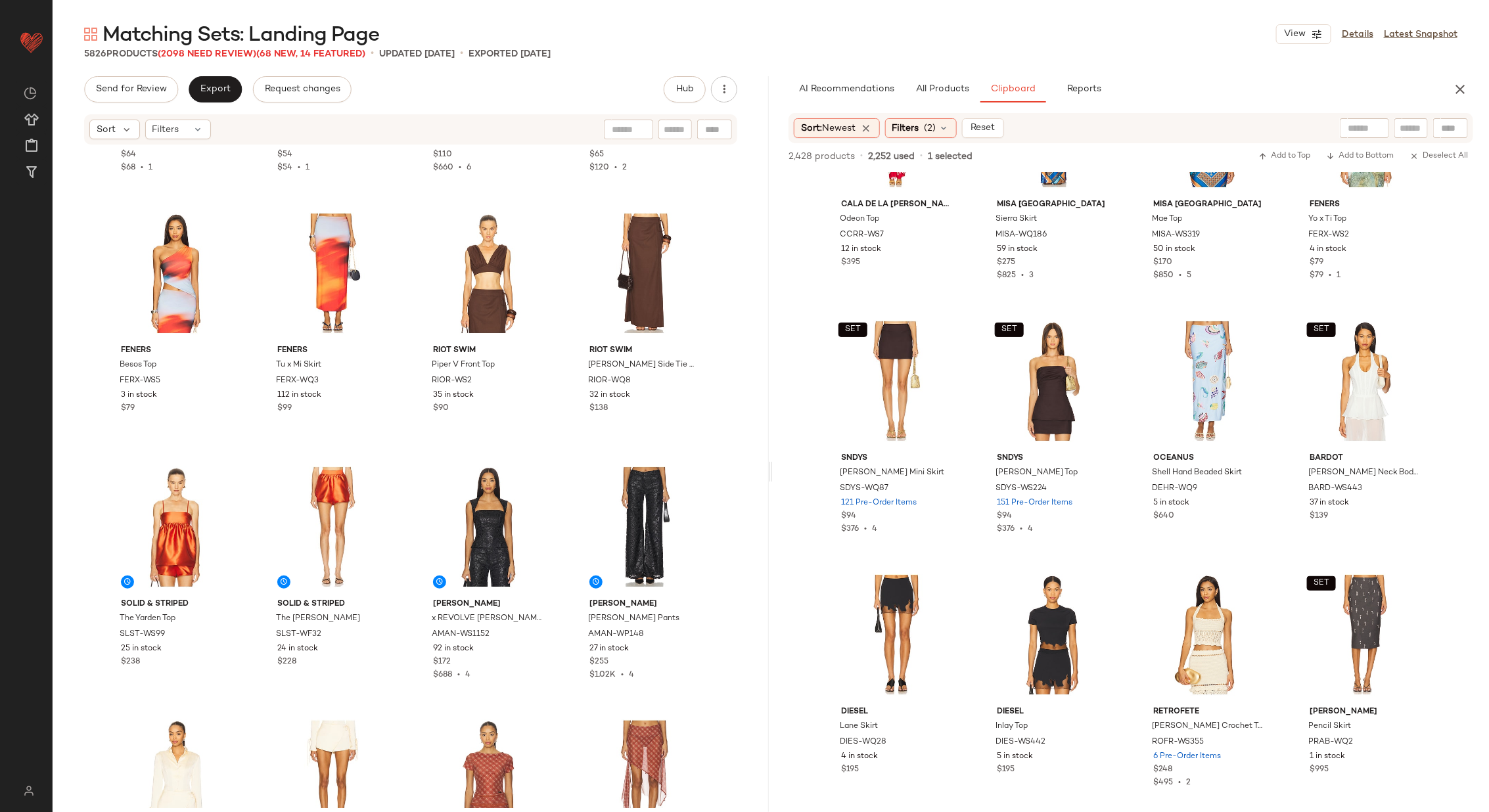
scroll to position [3750, 0]
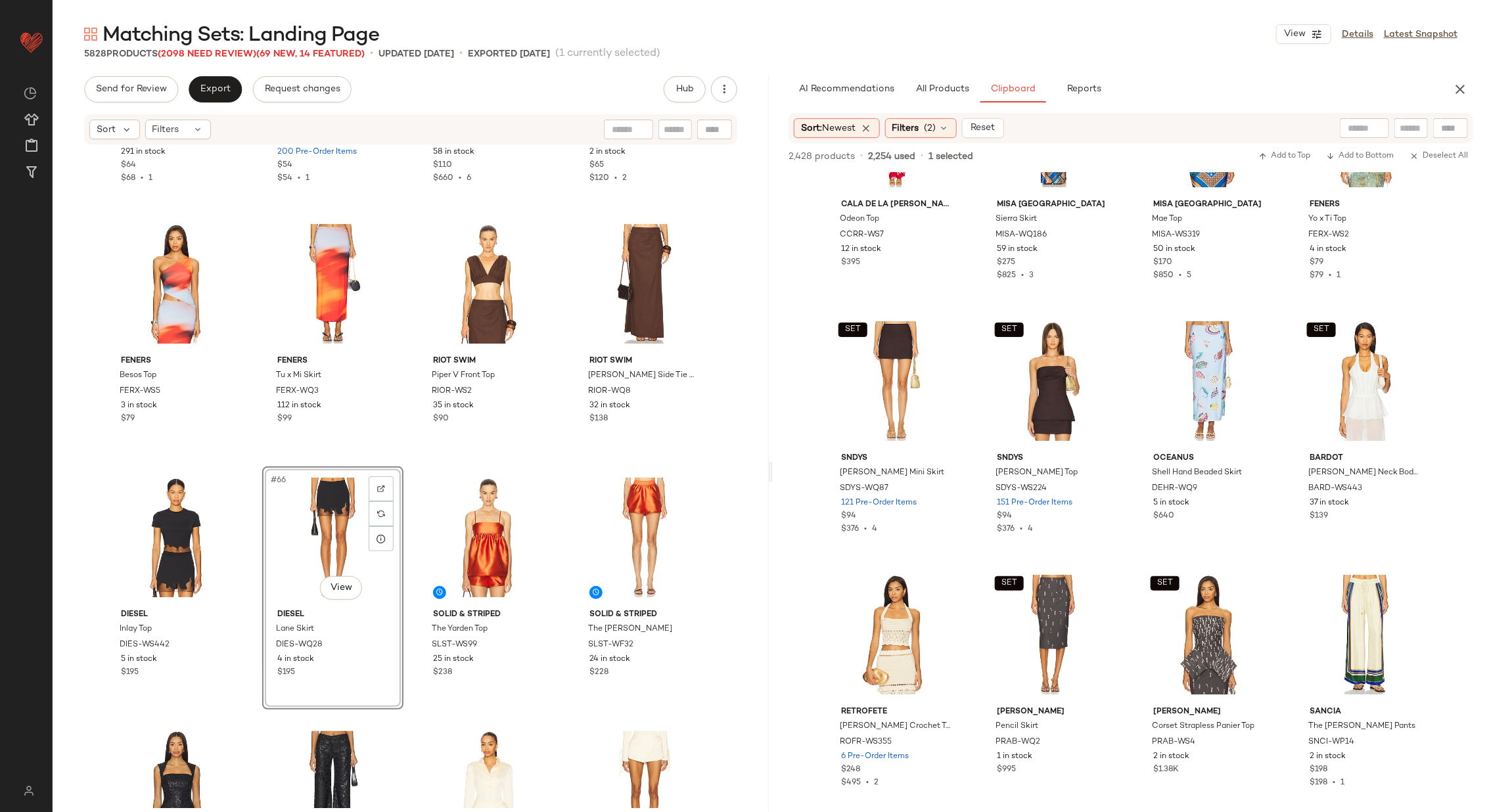
click at [559, 529] on div "MORE TO COME Karsi Strapless Top MOTO-WS384 291 in stock $64 $68 • 1 MORE TO CO…" at bounding box center [410, 477] width 716 height 662
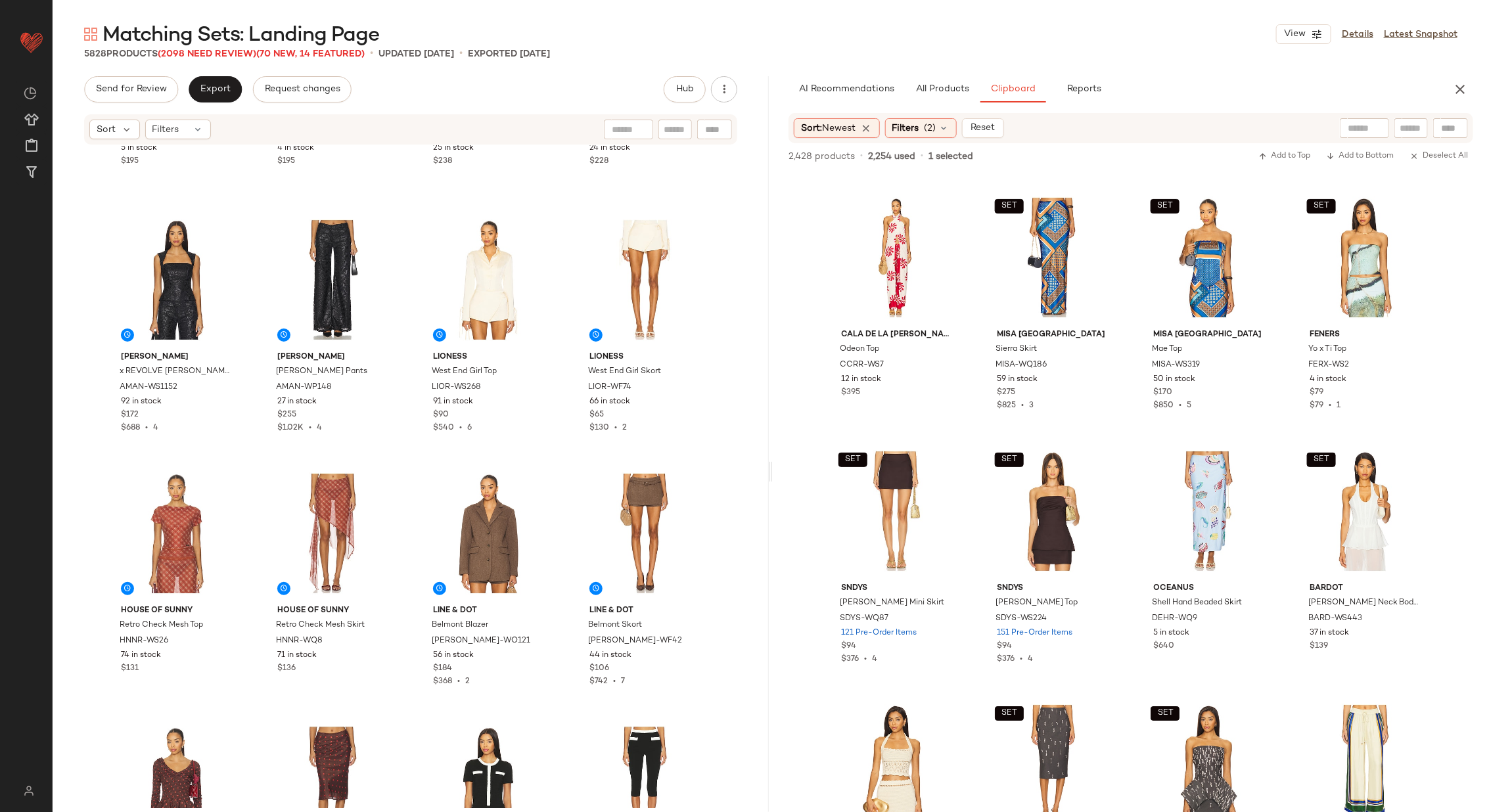
scroll to position [4255, 0]
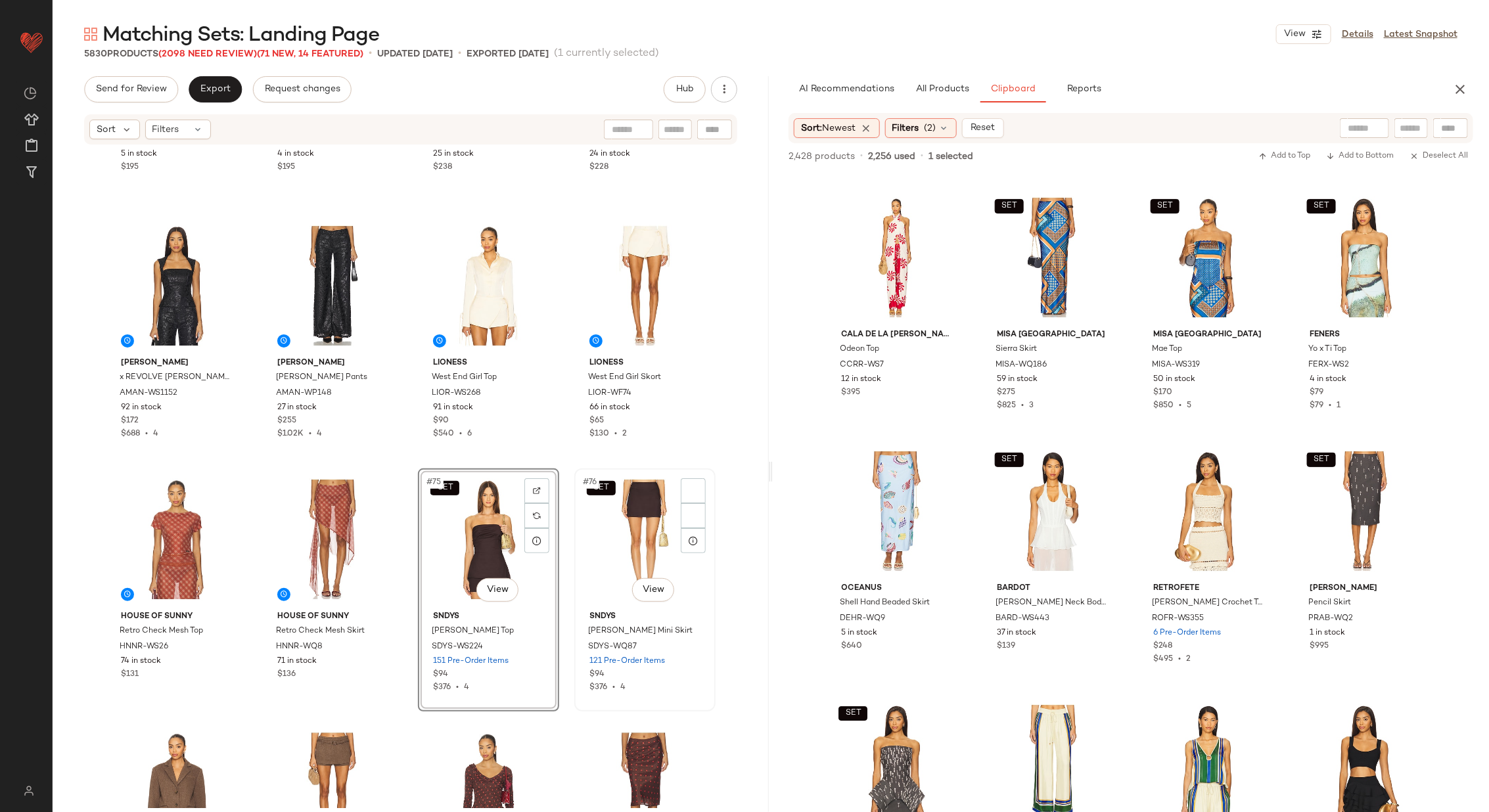
click at [575, 571] on div "SET #76 View SNDYS Arla Mini Skirt SDYS-WQ87 121 Pre-Order Items $94 $376 • 4" at bounding box center [644, 589] width 138 height 240
click at [554, 559] on div "SET SNDYS Mimi Longline Top SDYS-WS224 151 Pre-Order Items $94 $376 • 4" at bounding box center [489, 589] width 138 height 240
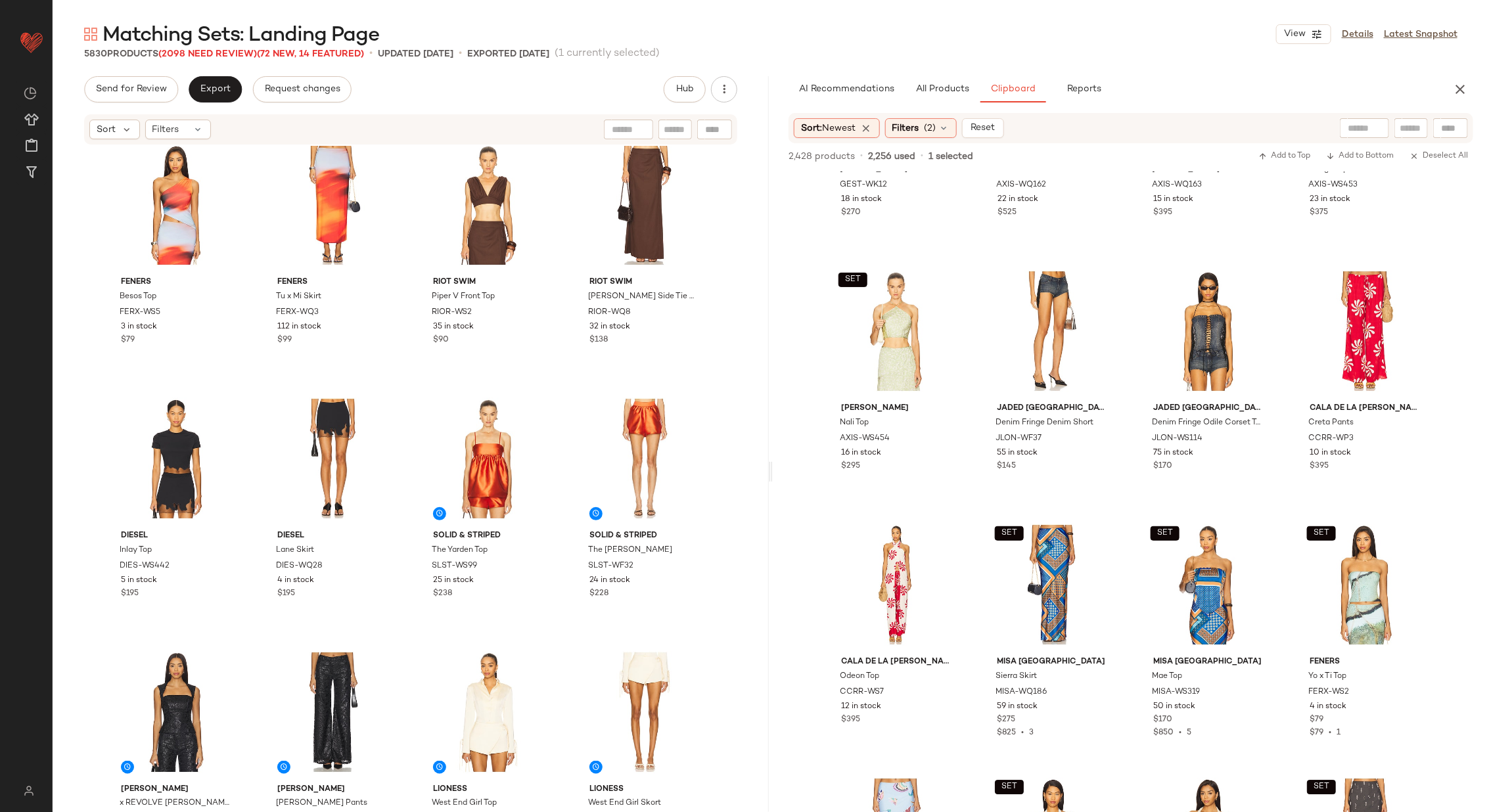
scroll to position [3997, 0]
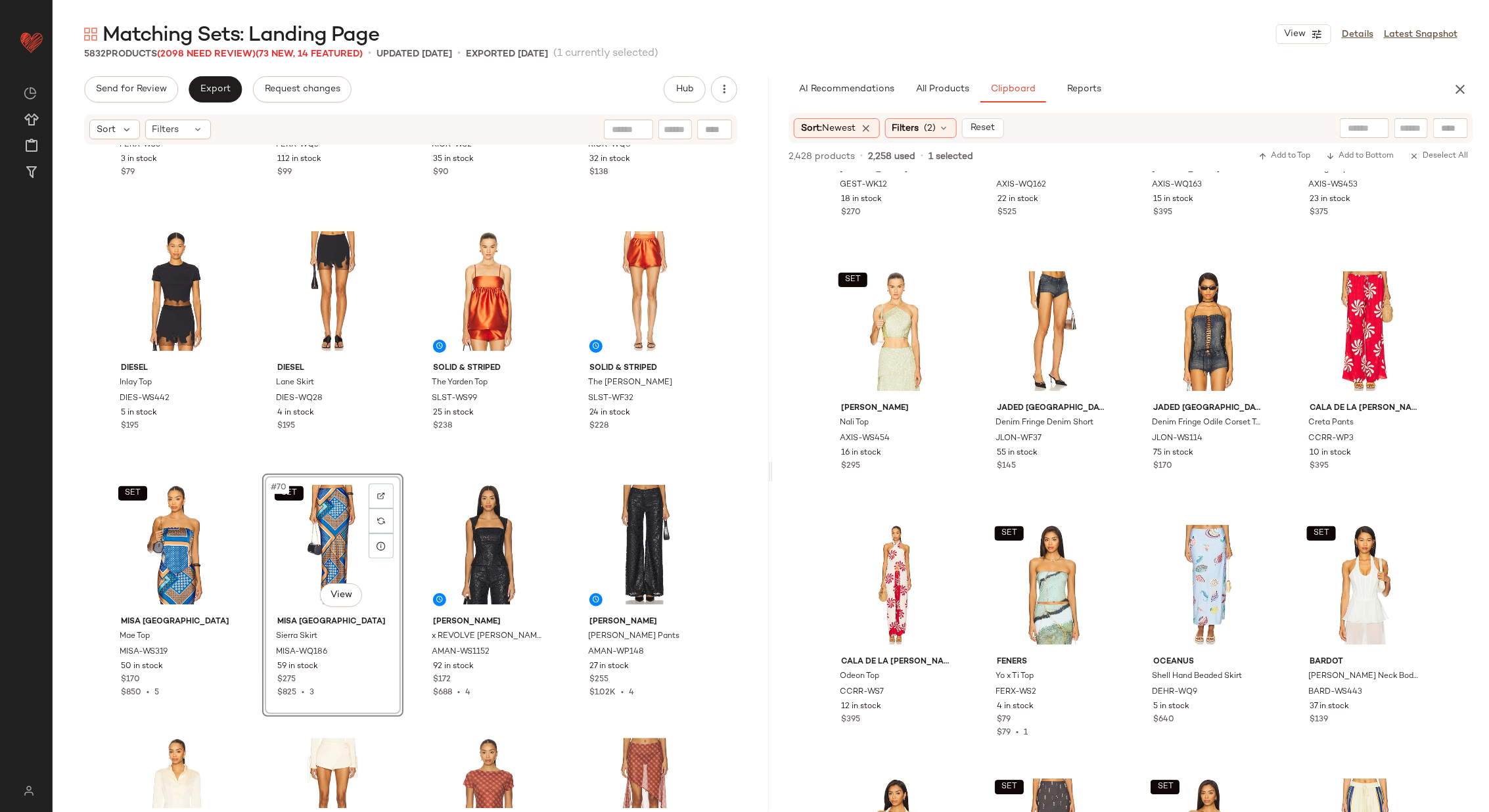
click at [408, 454] on div "Feners Besos Top FERX-WS5 3 in stock $79 Feners Tu x Mi Skirt FERX-WQ3 112 in s…" at bounding box center [410, 477] width 716 height 662
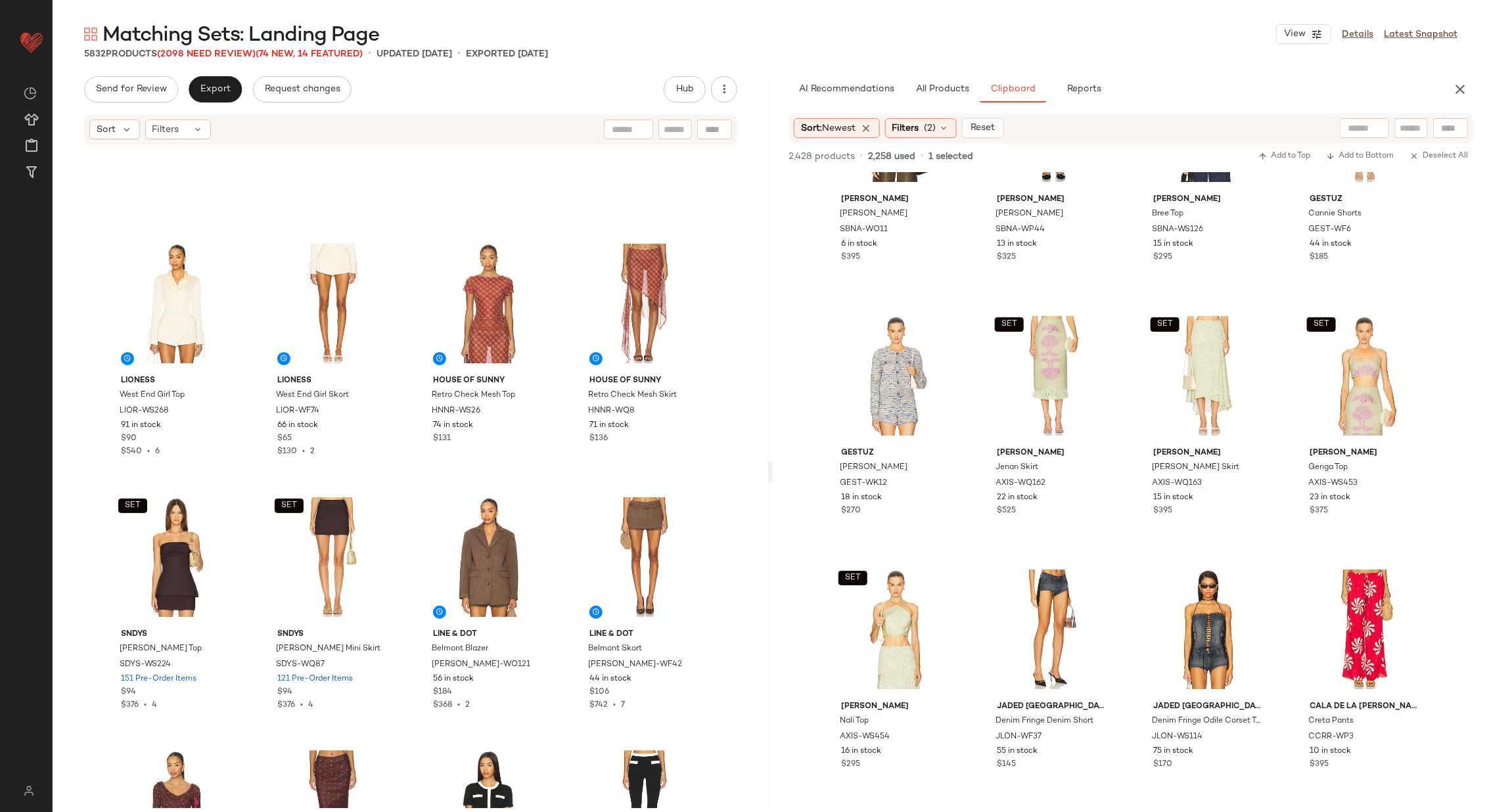
scroll to position [4643, 0]
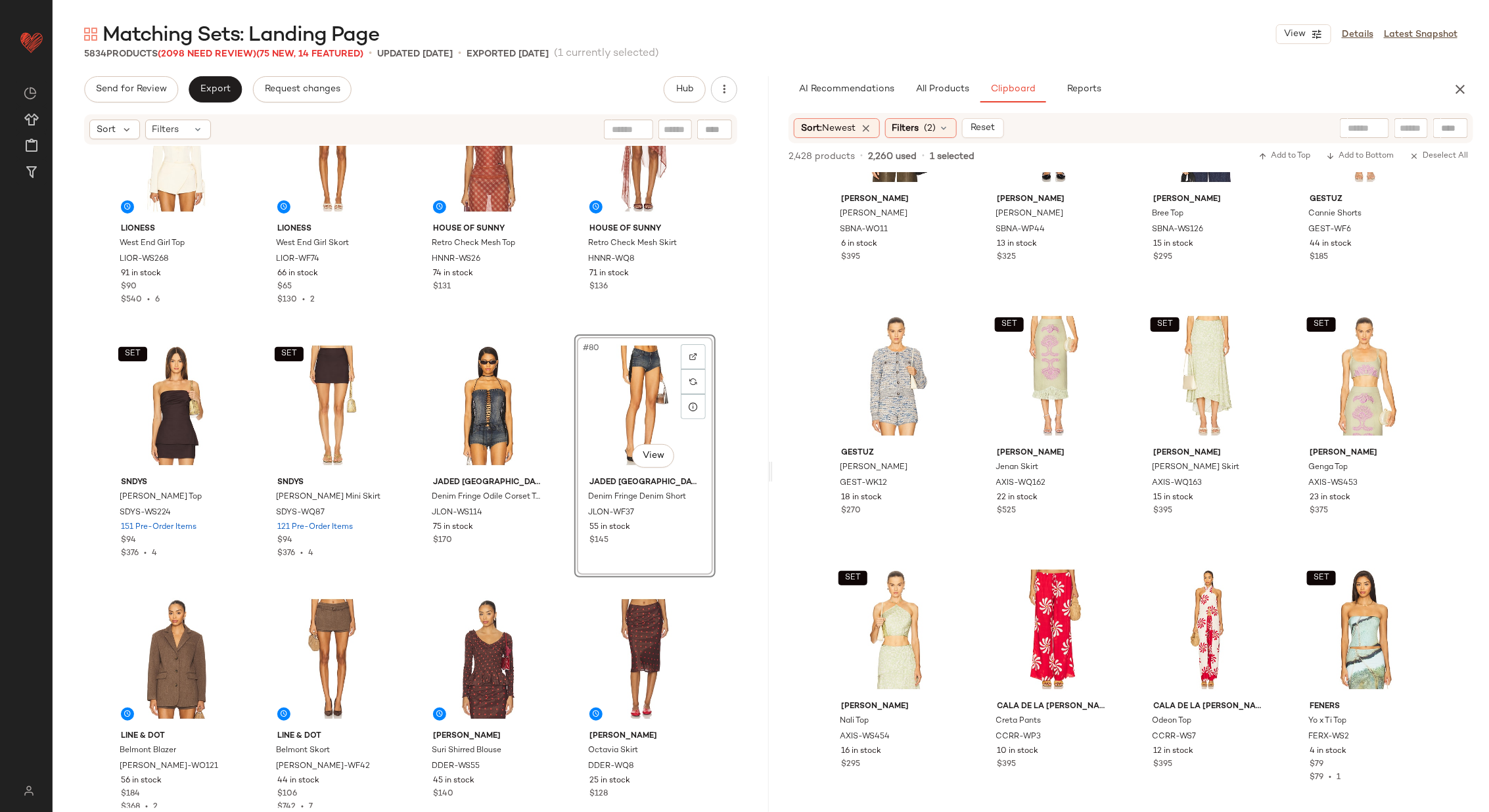
click at [562, 455] on div "LIONESS West End Girl Top LIOR-WS268 91 in stock $90 $540 • 6 LIONESS West End …" at bounding box center [410, 477] width 716 height 662
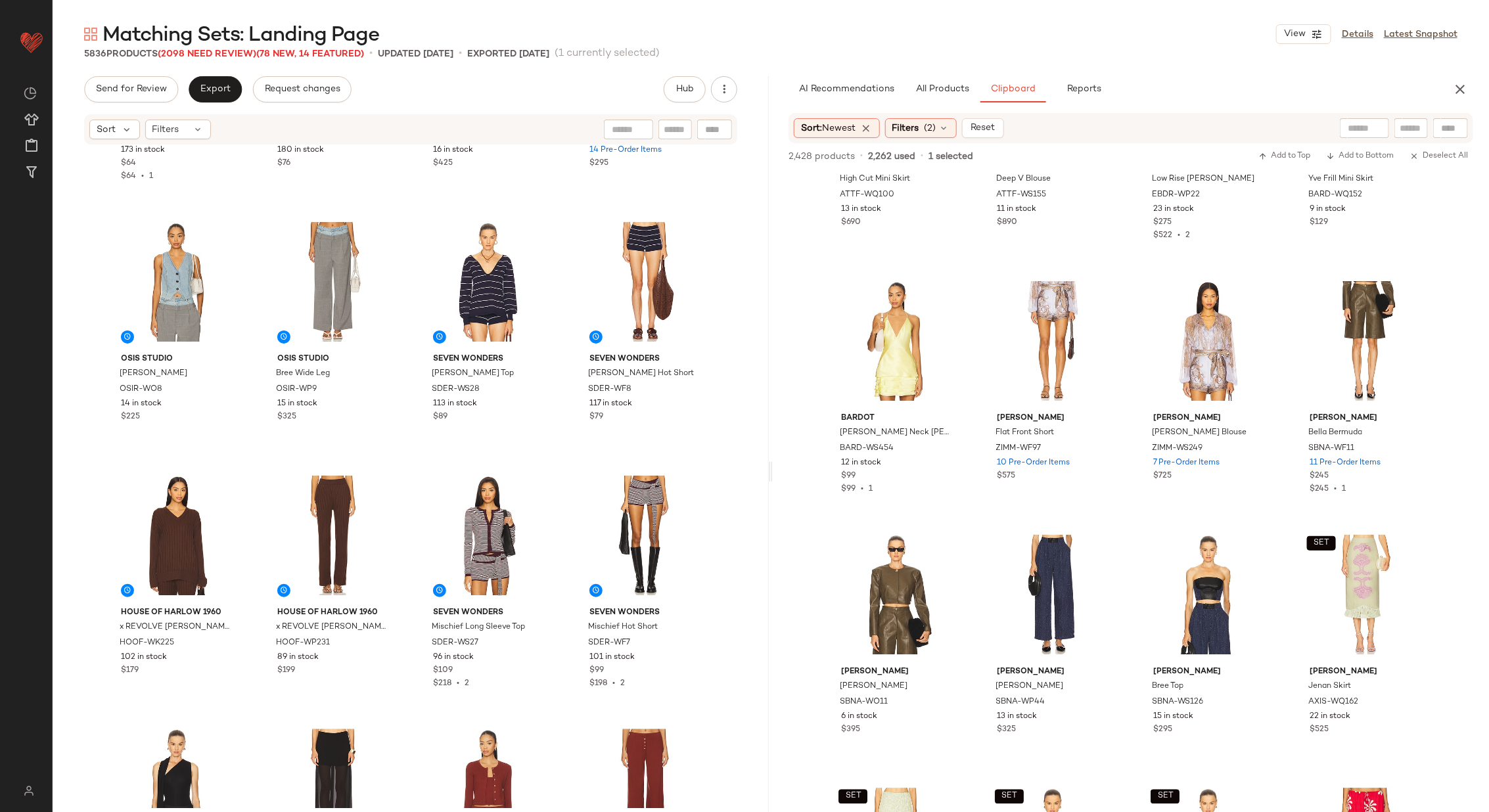
scroll to position [9857, 0]
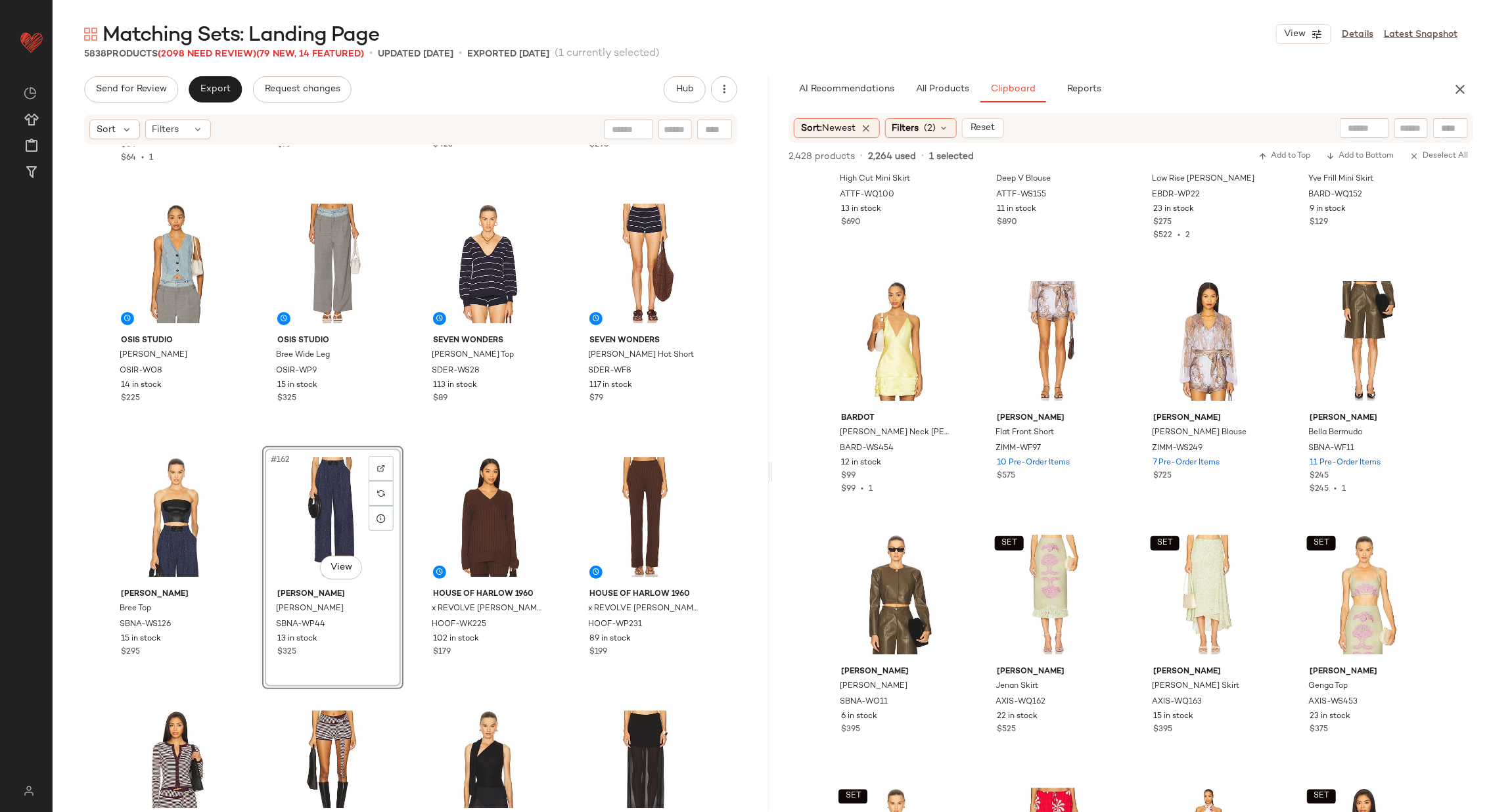
click at [404, 448] on div "ALL THE WAYS Bailey Faux Suede Vest AAYR-WS263 173 in stock $64 $64 • 1 ALL THE…" at bounding box center [410, 477] width 716 height 662
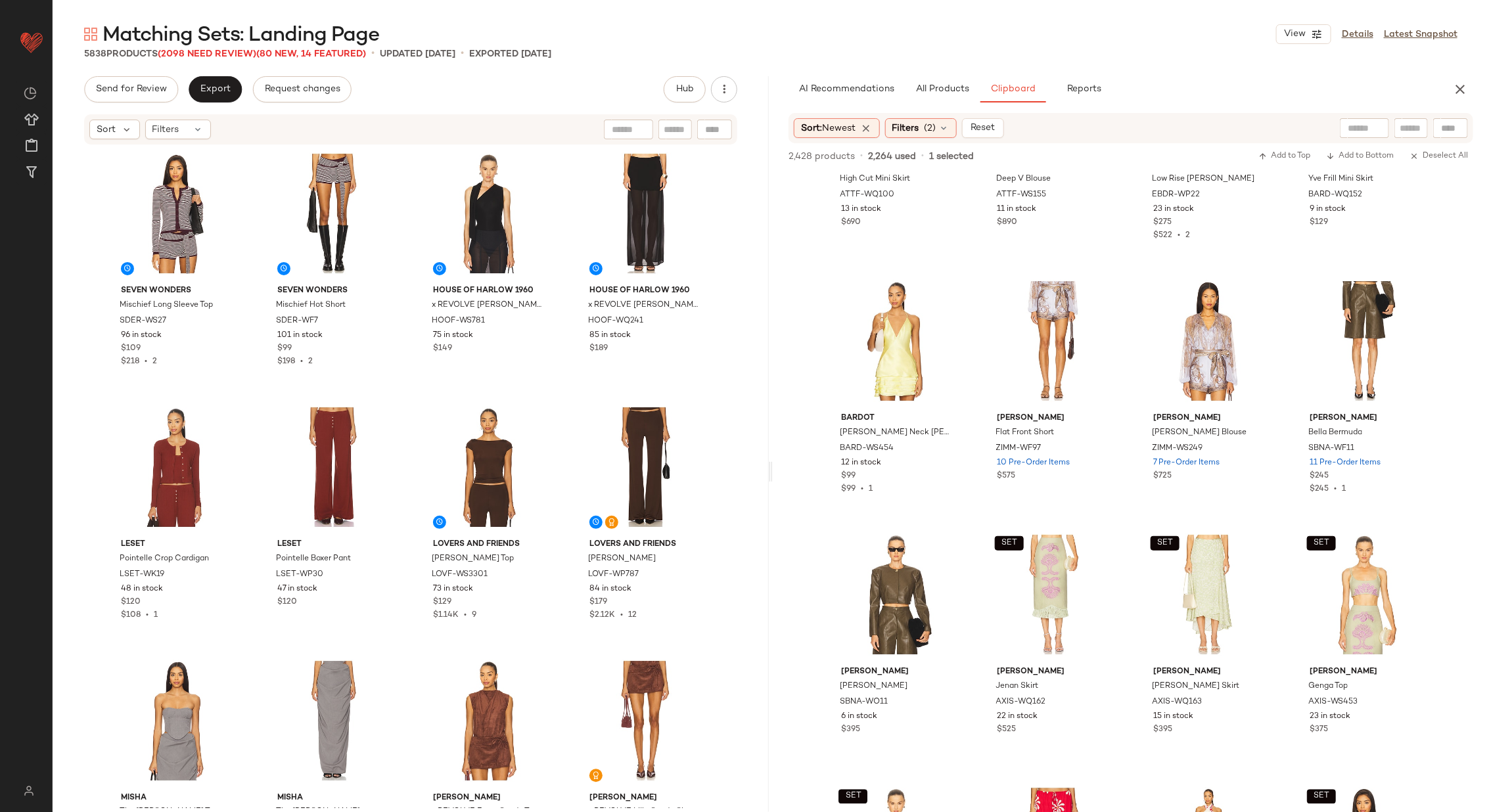
scroll to position [10412, 0]
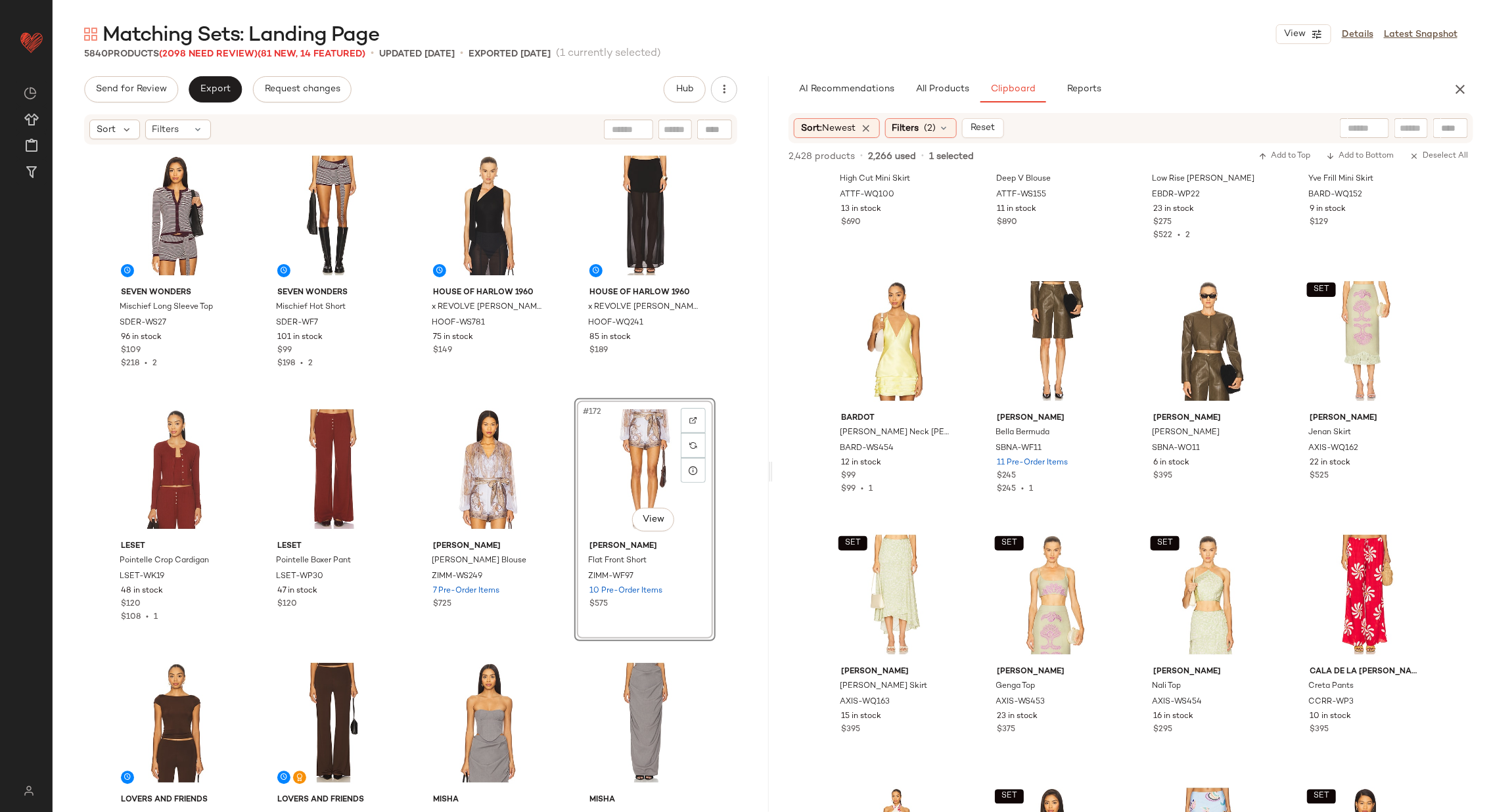
click at [567, 478] on div "SEVEN WONDERS Mischief Long Sleeve Top SDER-WS27 96 in stock $109 $218 • 2 SEVE…" at bounding box center [410, 477] width 716 height 662
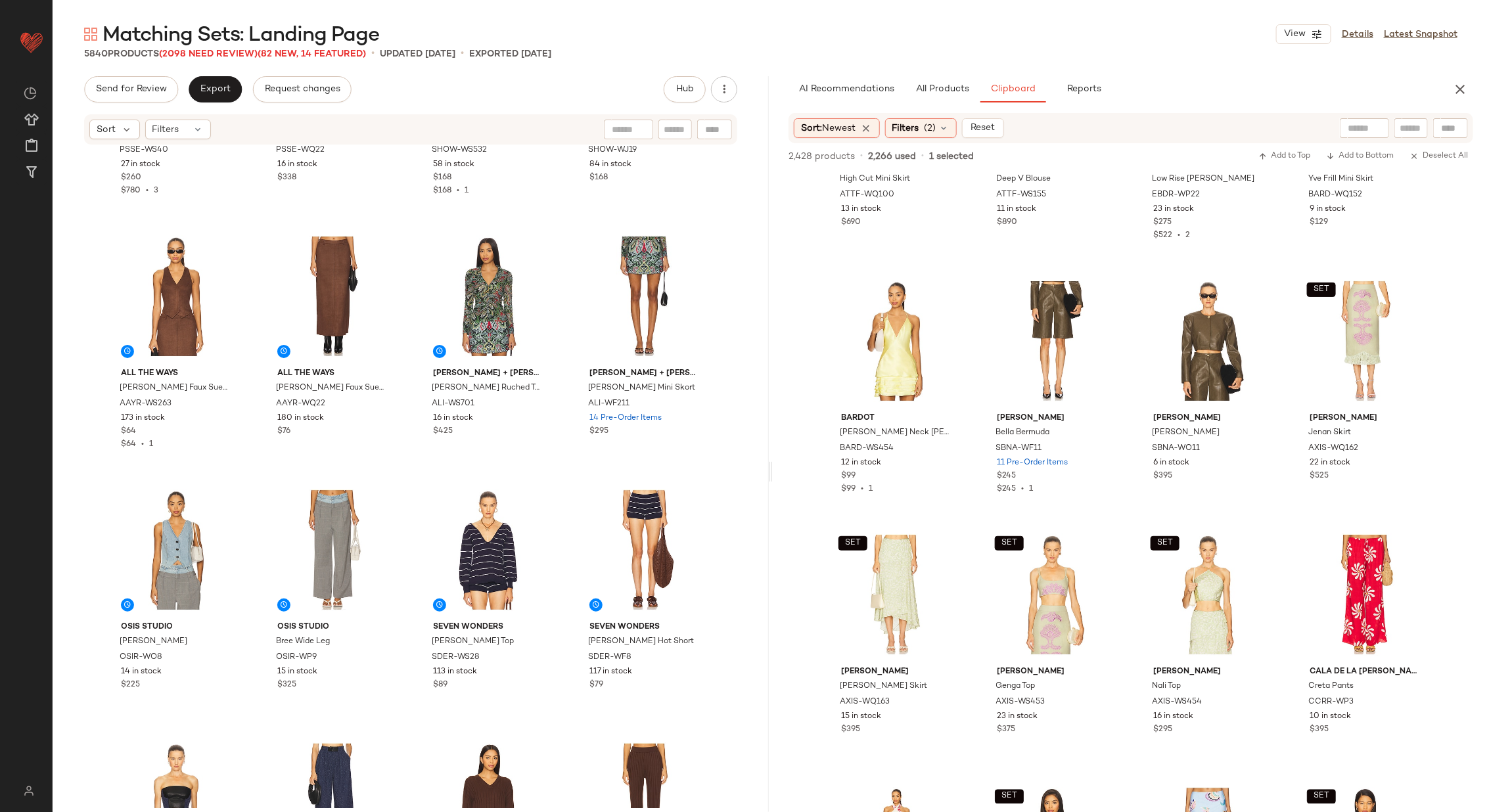
scroll to position [9602, 0]
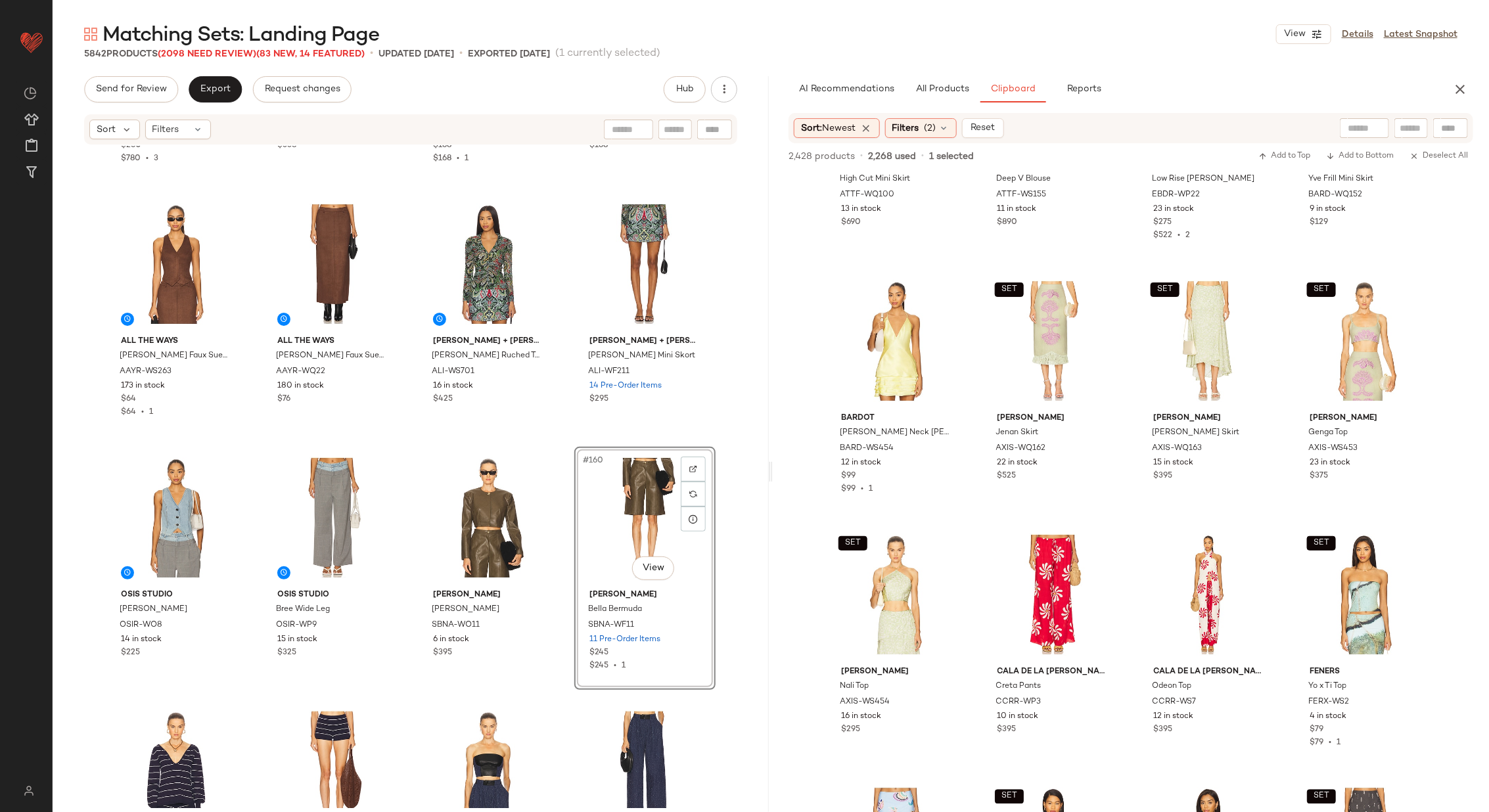
click at [560, 464] on div "Posse Pippa Strapless Top PSSE-WS40 27 in stock $260 $780 • 3 Posse Pippa Skirt…" at bounding box center [410, 477] width 716 height 662
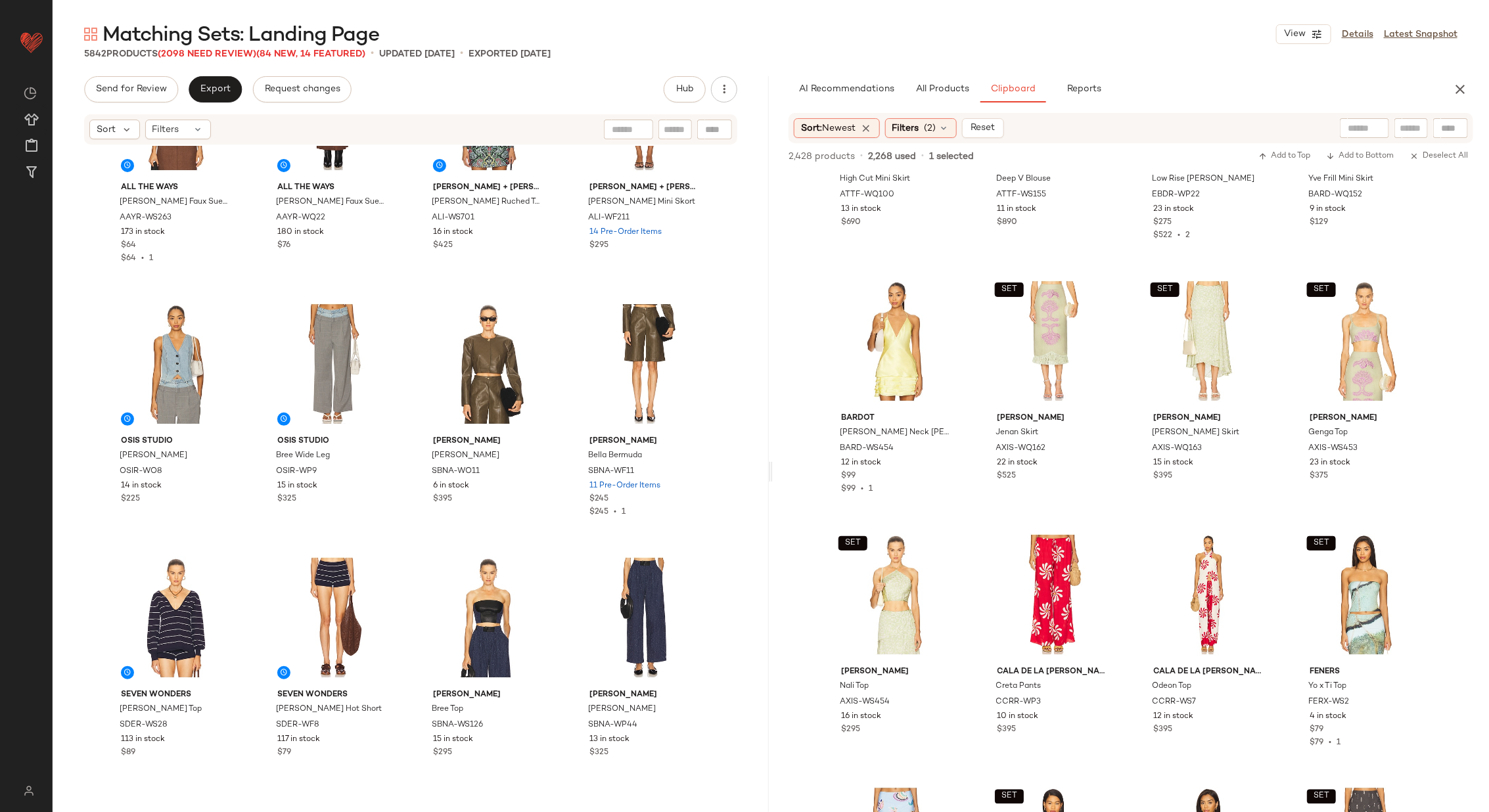
scroll to position [9772, 0]
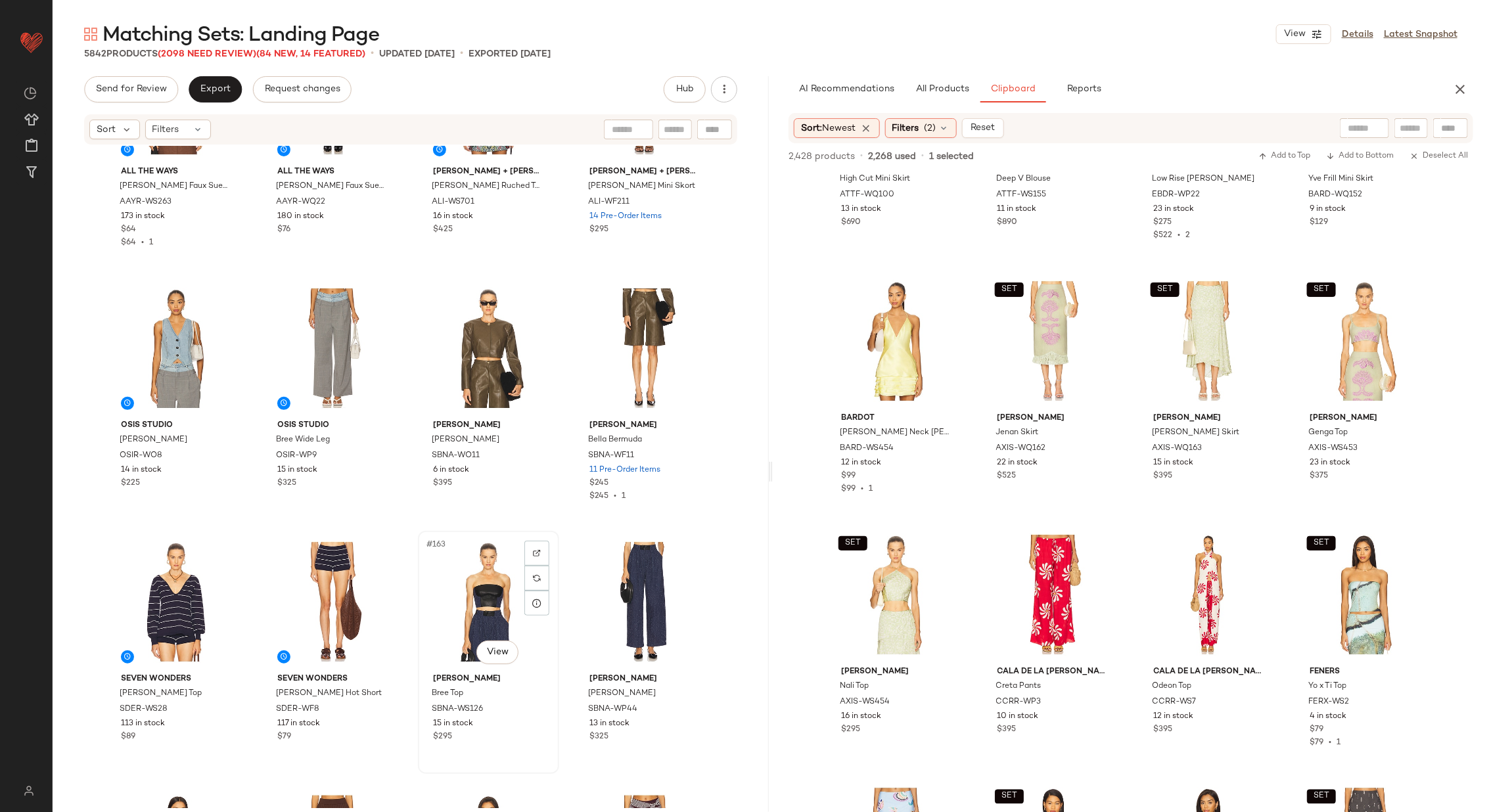
click at [472, 612] on div "#163 View" at bounding box center [489, 601] width 132 height 133
click at [616, 574] on div "#164 View" at bounding box center [644, 601] width 132 height 133
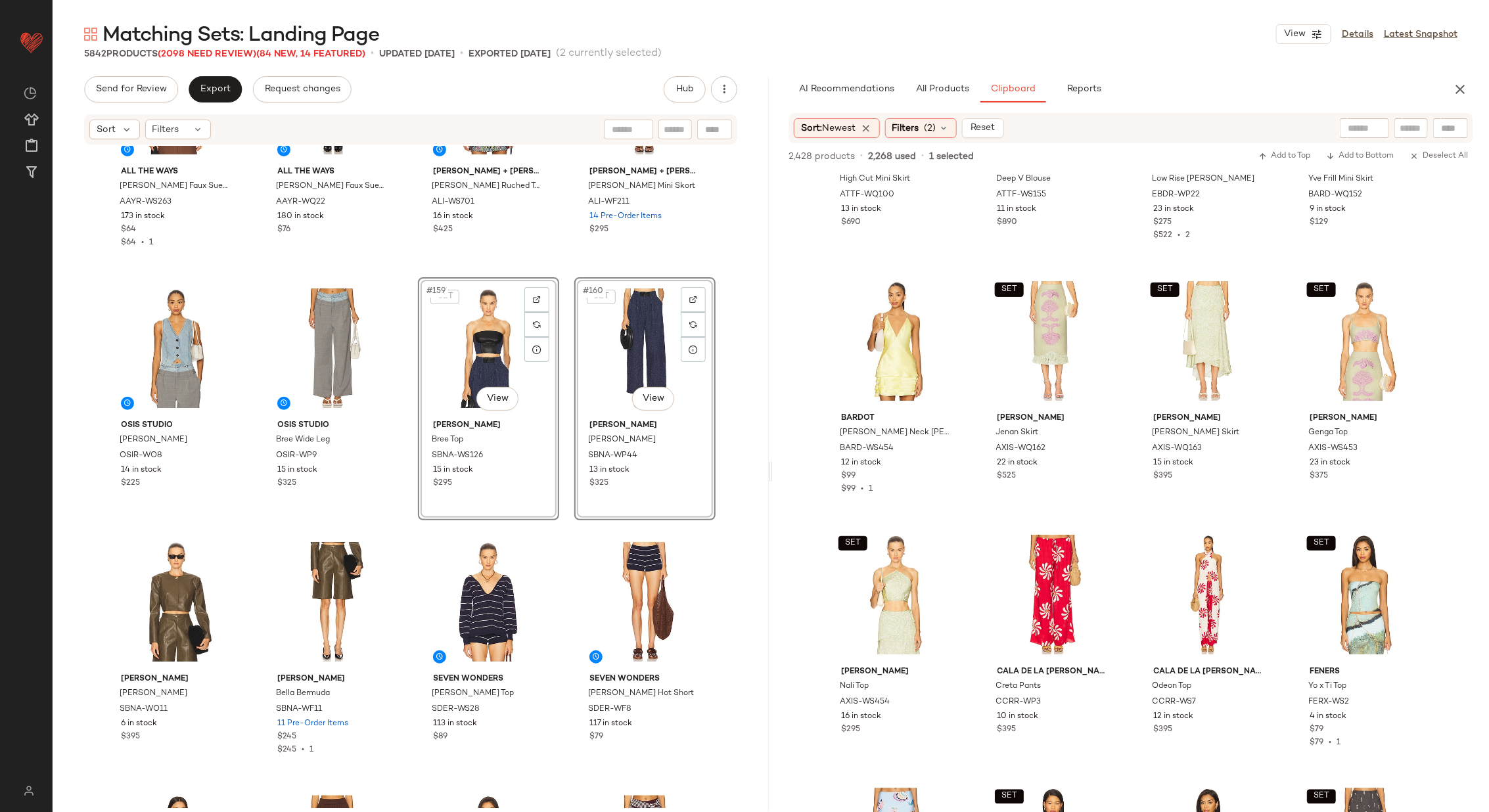
click at [562, 386] on div "ALL THE WAYS Bailey Faux Suede Vest AAYR-WS263 173 in stock $64 $64 • 1 ALL THE…" at bounding box center [410, 477] width 716 height 662
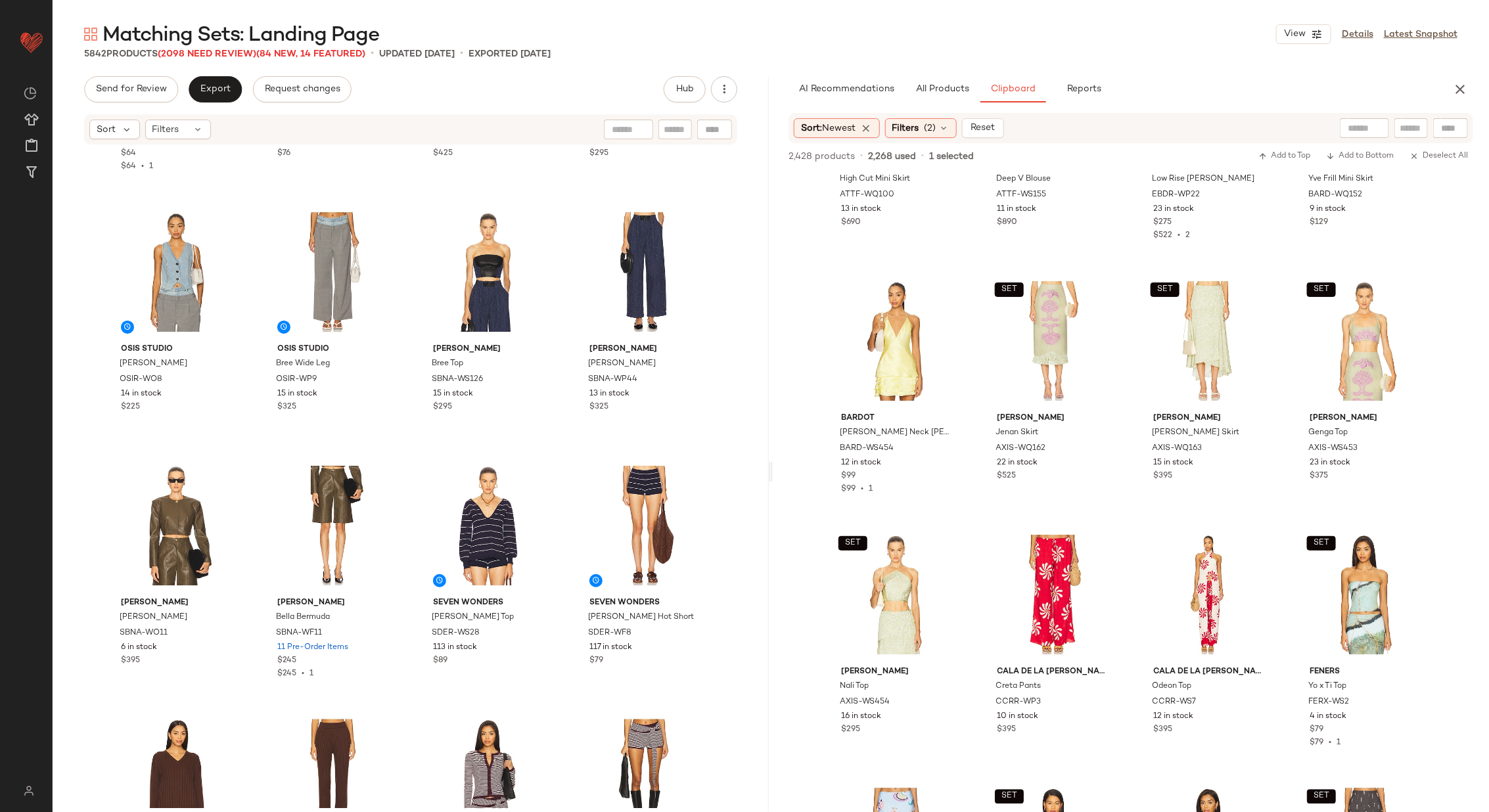
scroll to position [9942, 0]
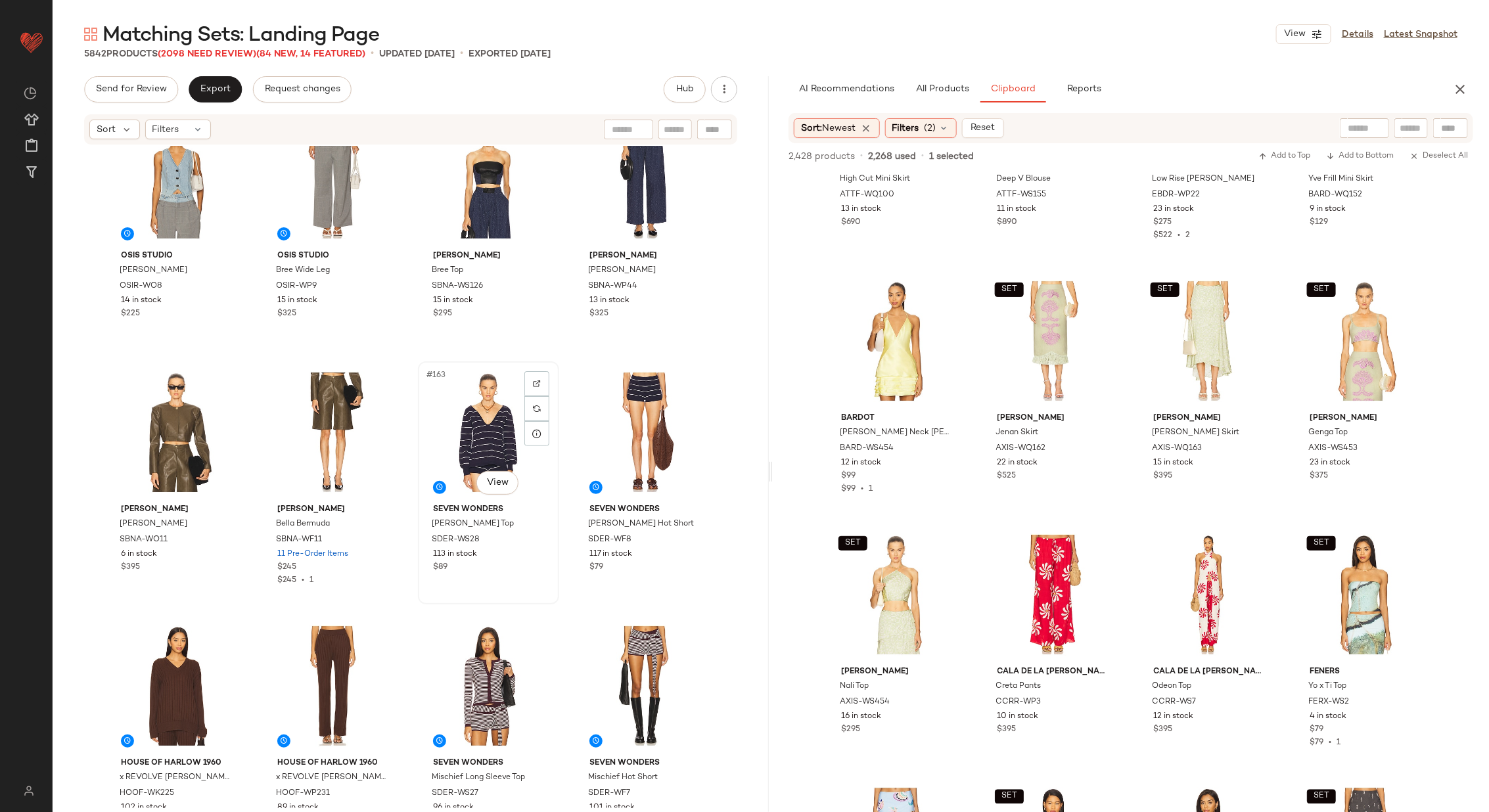
click at [459, 441] on div "#163 View" at bounding box center [489, 432] width 132 height 133
click at [593, 409] on div "#164 View" at bounding box center [644, 432] width 132 height 133
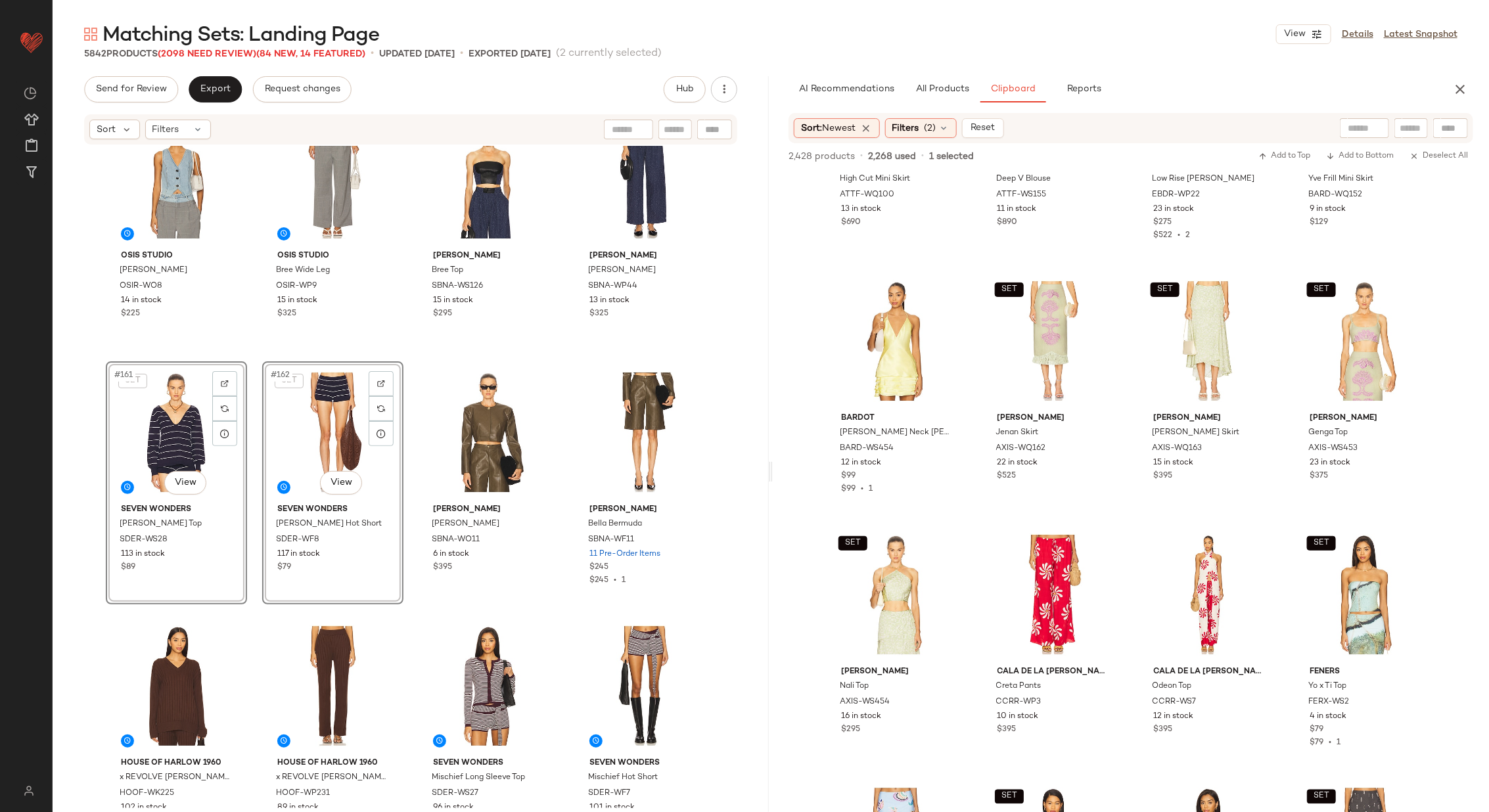
click at [408, 398] on div "OSIS STUDIO Nana Vest OSIR-WO8 14 in stock $225 OSIS STUDIO Bree Wide Leg OSIR-…" at bounding box center [410, 477] width 716 height 662
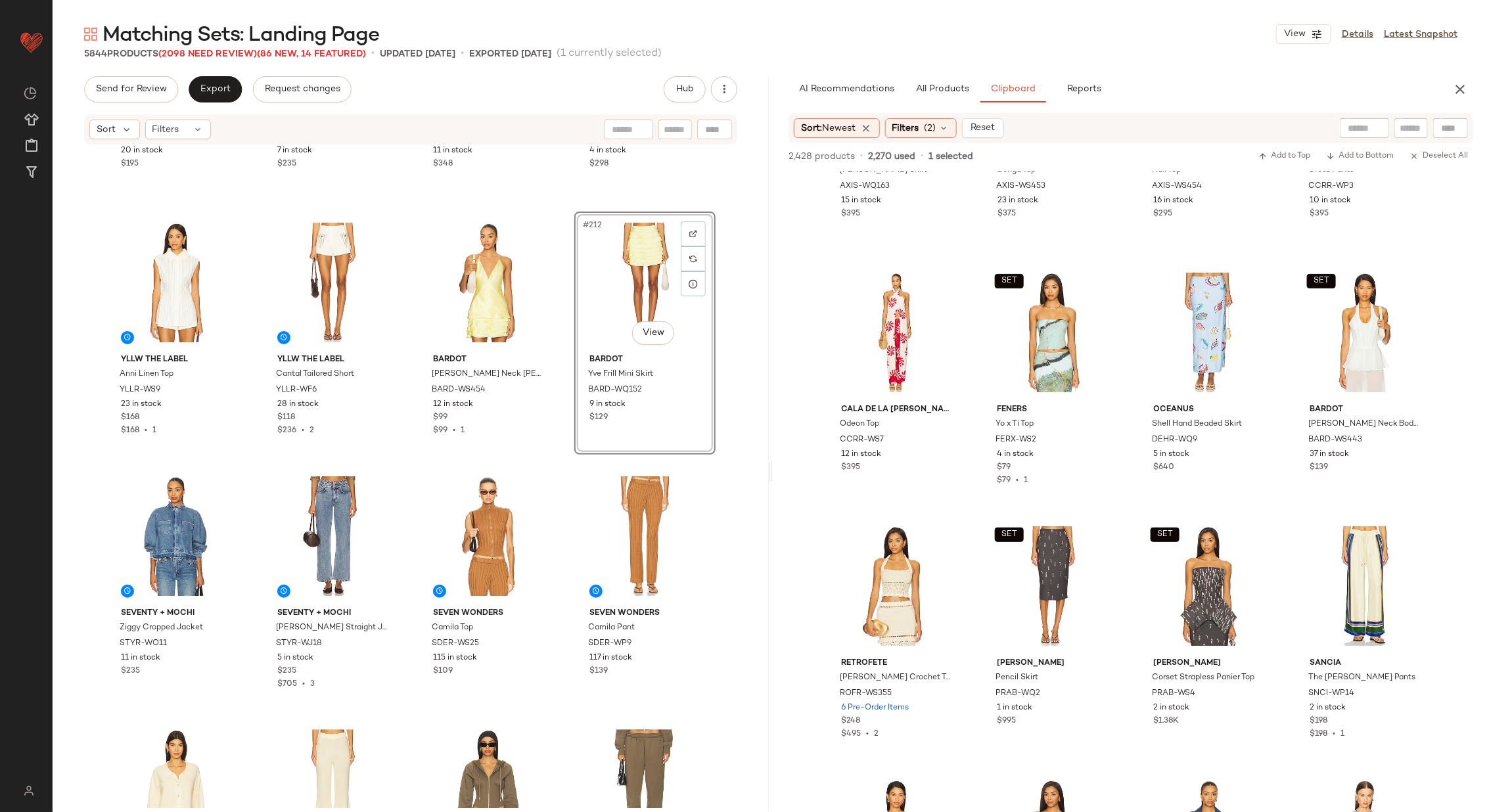
scroll to position [13153, 0]
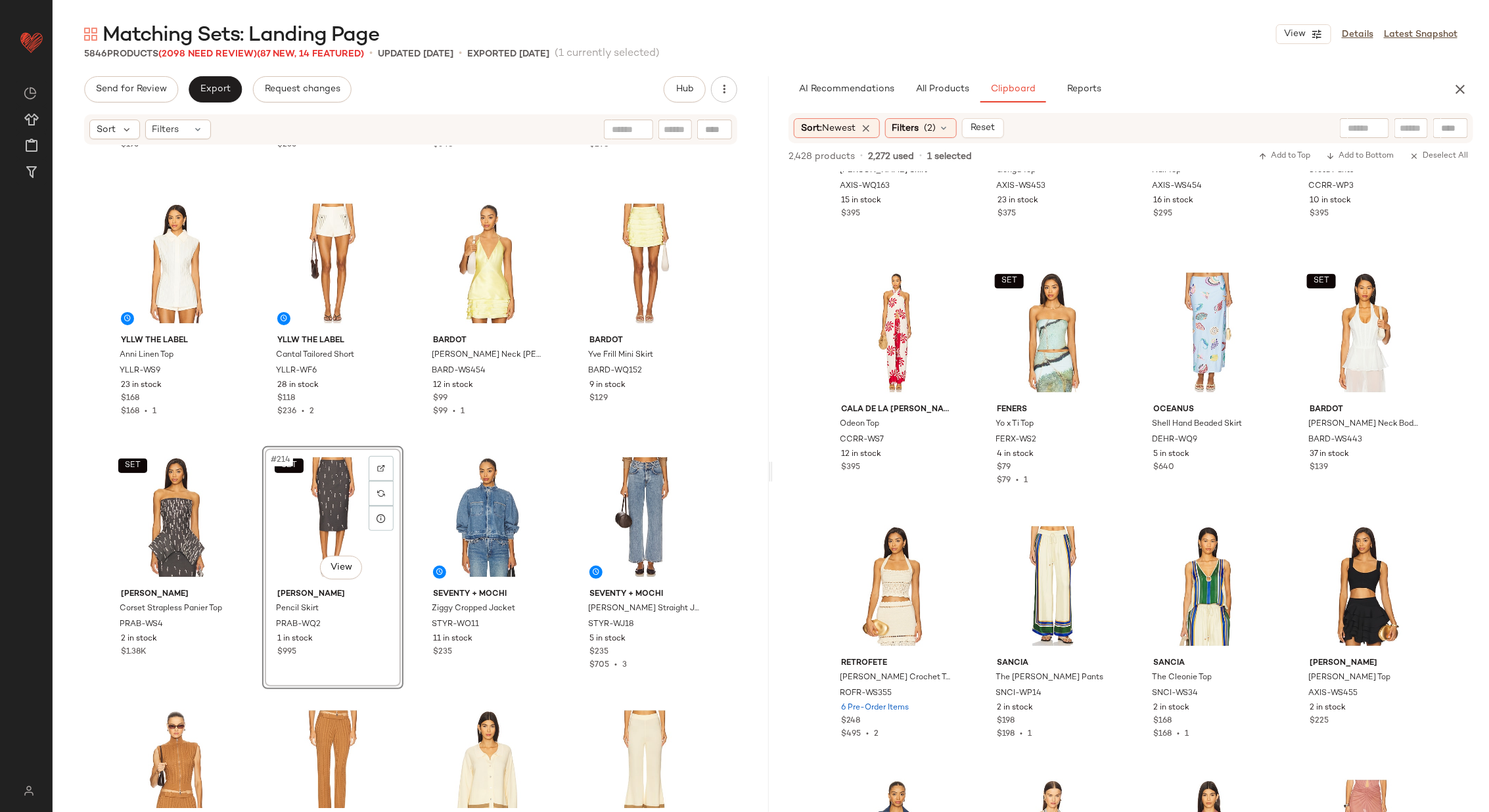
click at [409, 442] on div "Seventy + Mochi Mila Top STYR-WS5 20 in stock $195 Seventy + Mochi Two Tone Bay…" at bounding box center [410, 477] width 716 height 662
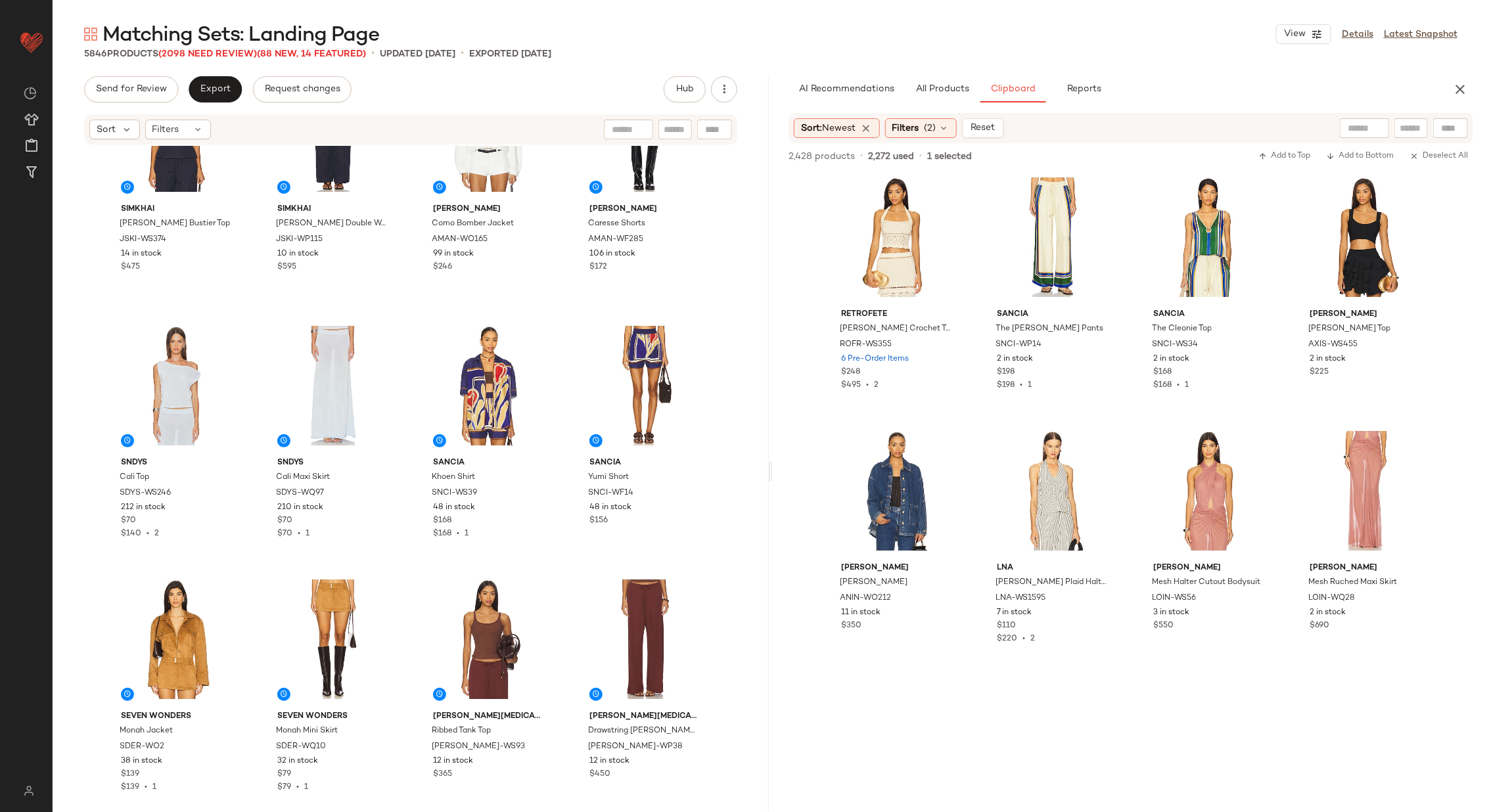
scroll to position [2053, 0]
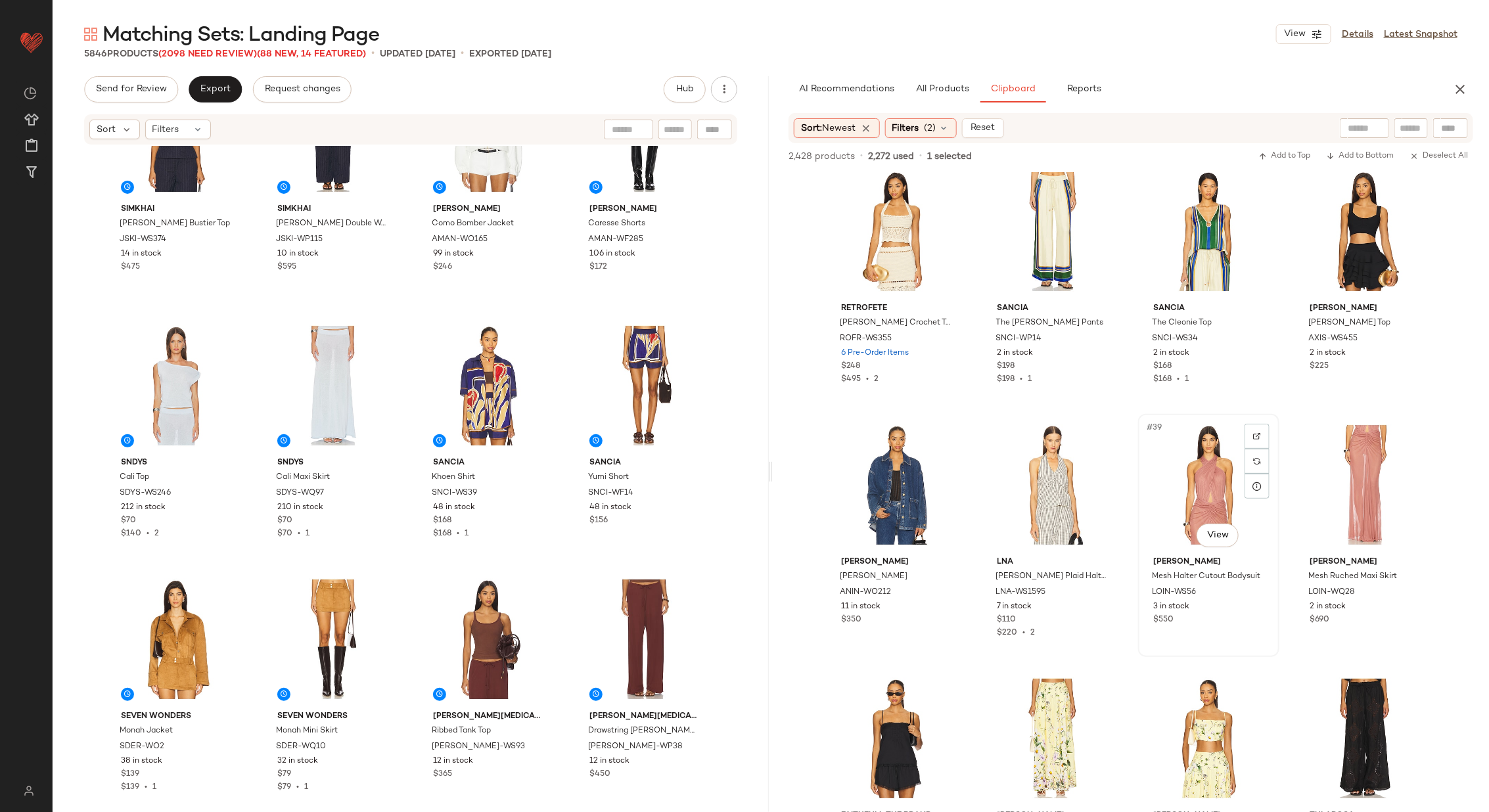
click at [1192, 489] on div "#39 View" at bounding box center [1208, 484] width 132 height 133
click at [1125, 492] on div "Cala de la Cruz Odeon Top CCRR-WS7 12 in stock $395 SET Feners Yo x Ti Top FERX…" at bounding box center [1131, 519] width 716 height 695
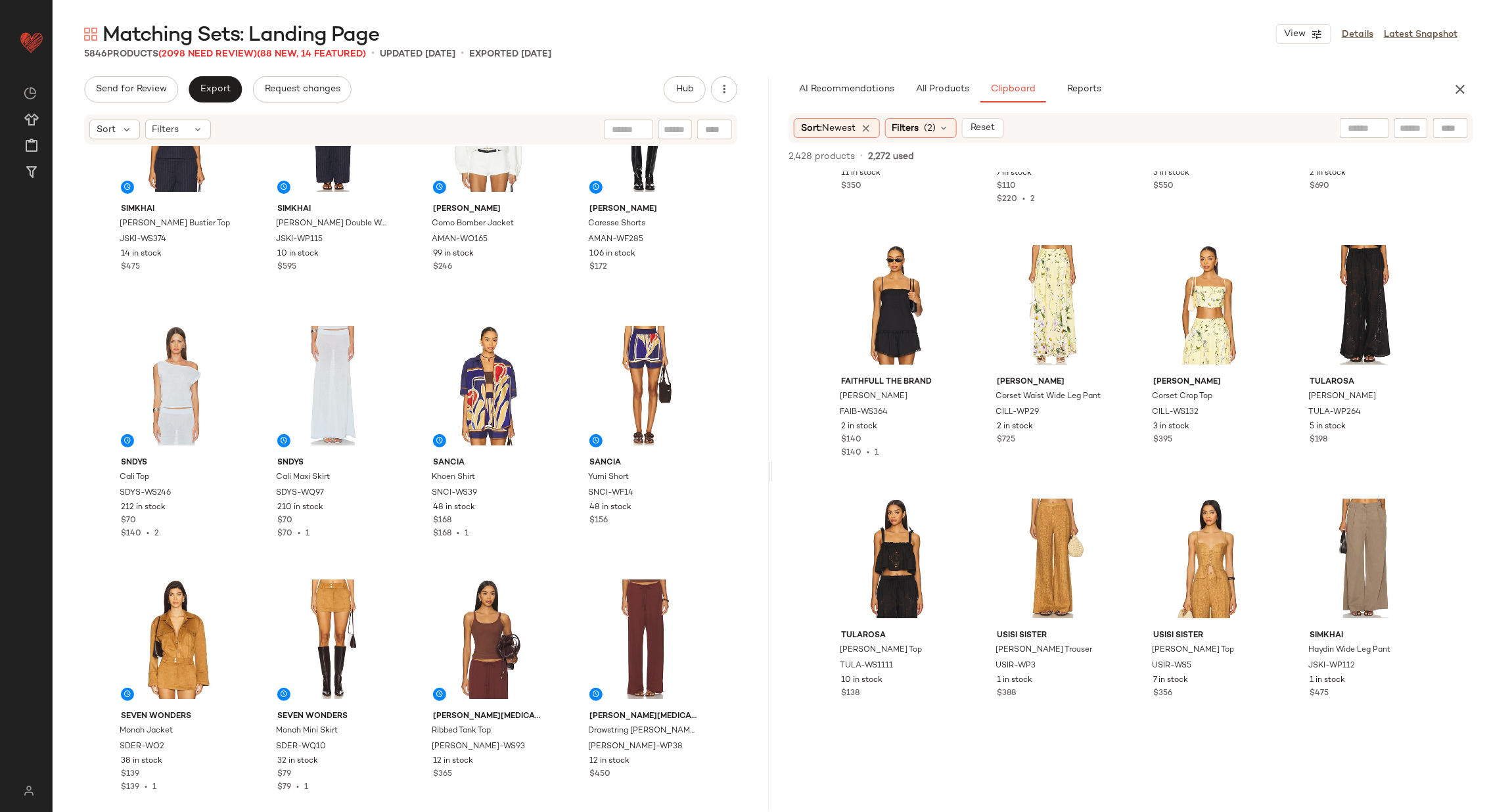
scroll to position [2559, 0]
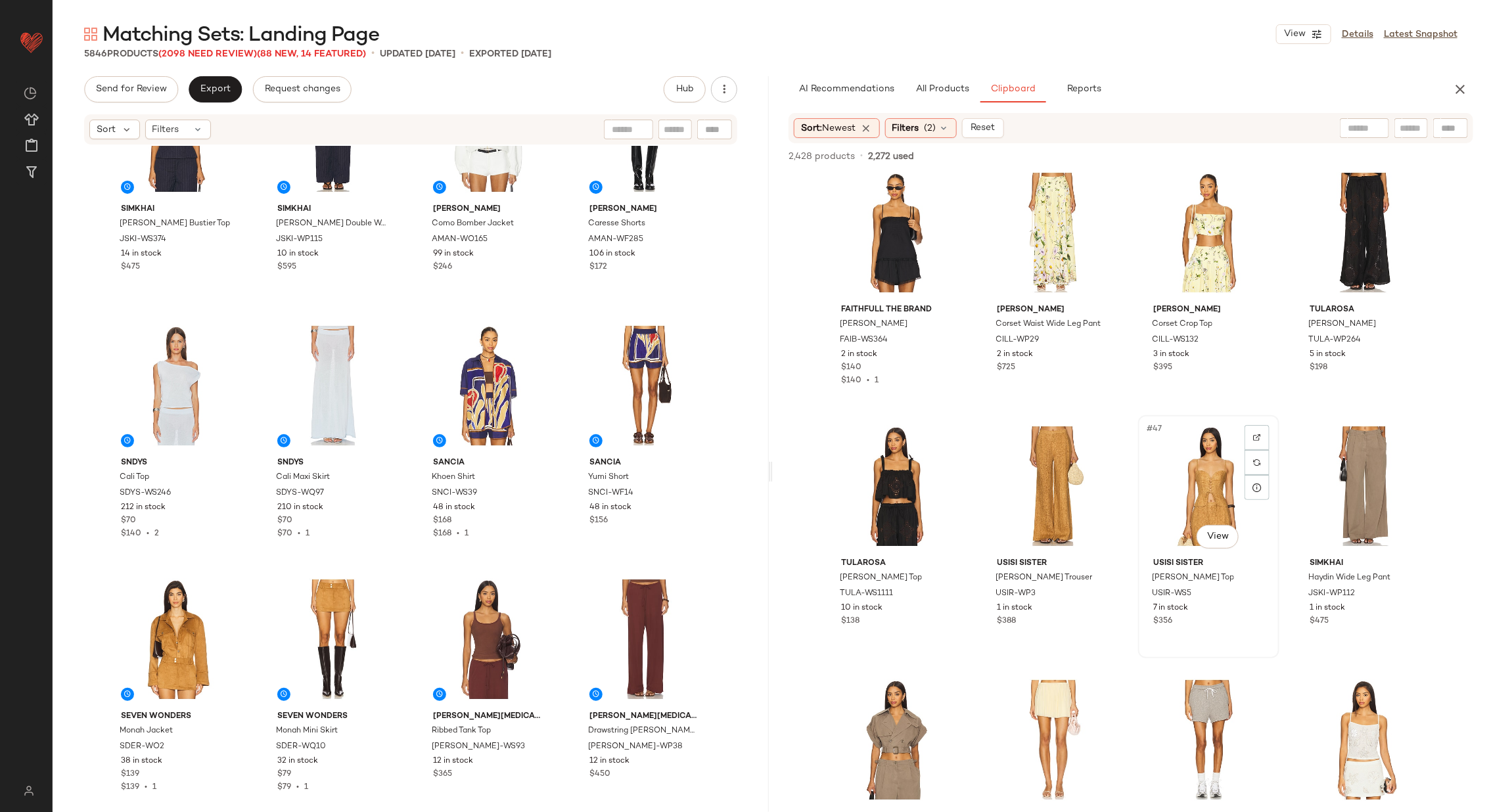
click at [1170, 494] on div "#47 View" at bounding box center [1208, 486] width 132 height 133
click at [1029, 493] on div "#46 View" at bounding box center [1053, 486] width 132 height 133
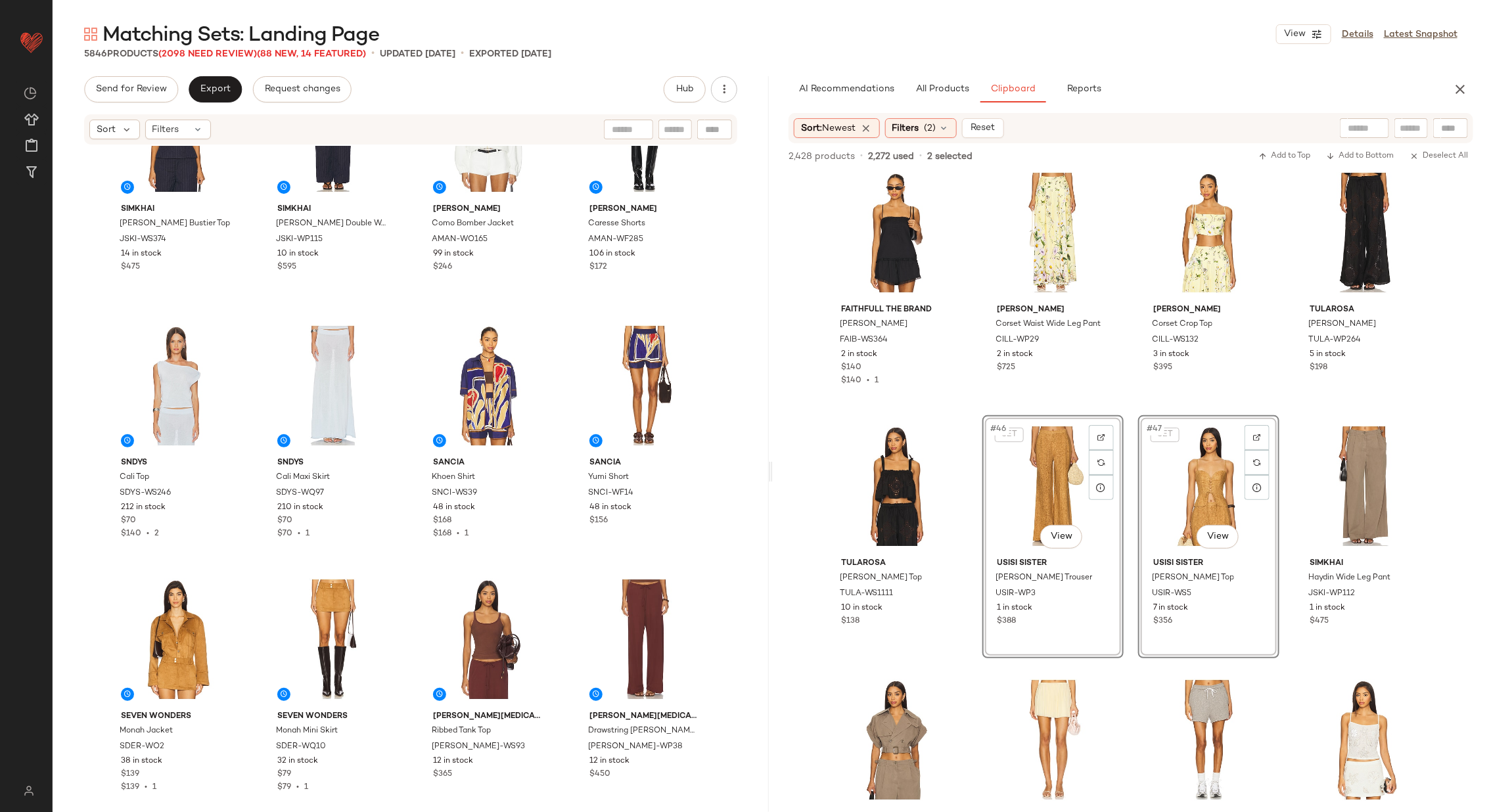
click at [1127, 497] on div "ANINE BING Luca Jacket ANIN-WO212 11 in stock $350 LNA Cora Plaid Halter LNA-WS…" at bounding box center [1131, 519] width 716 height 695
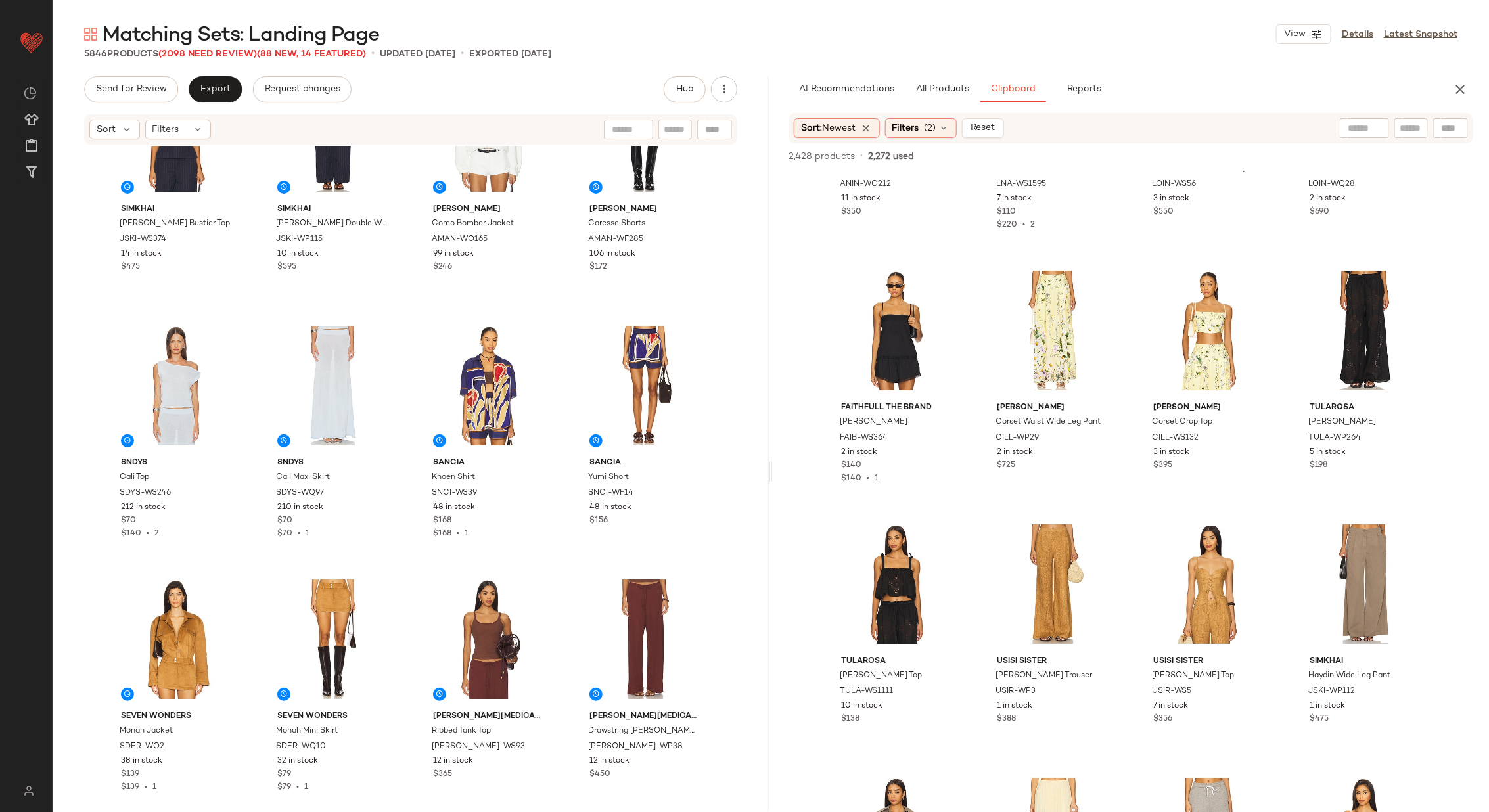
scroll to position [2386, 0]
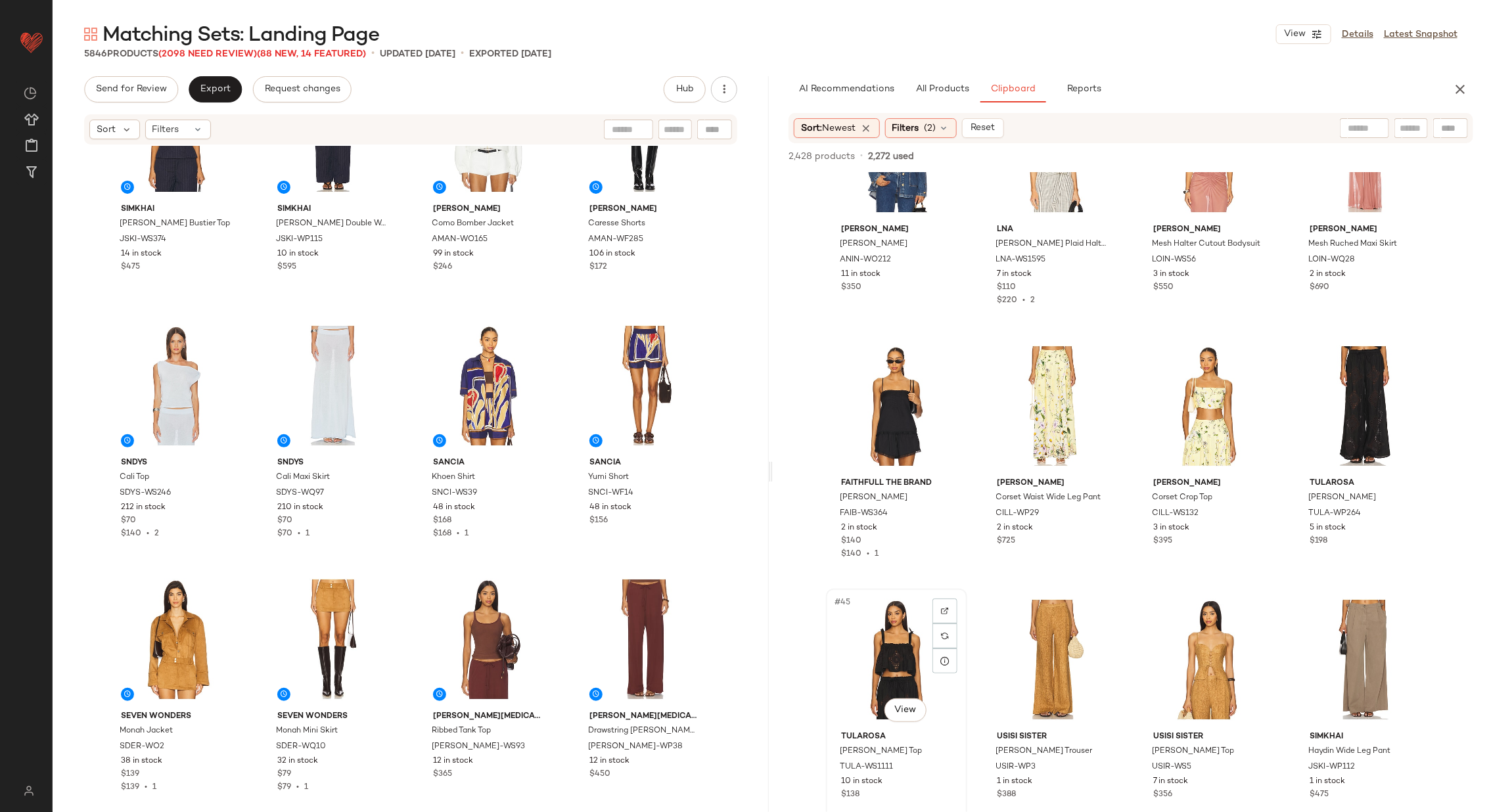
click at [872, 646] on div "#45 View" at bounding box center [896, 659] width 132 height 133
click at [1373, 393] on div "#44 View" at bounding box center [1365, 405] width 132 height 133
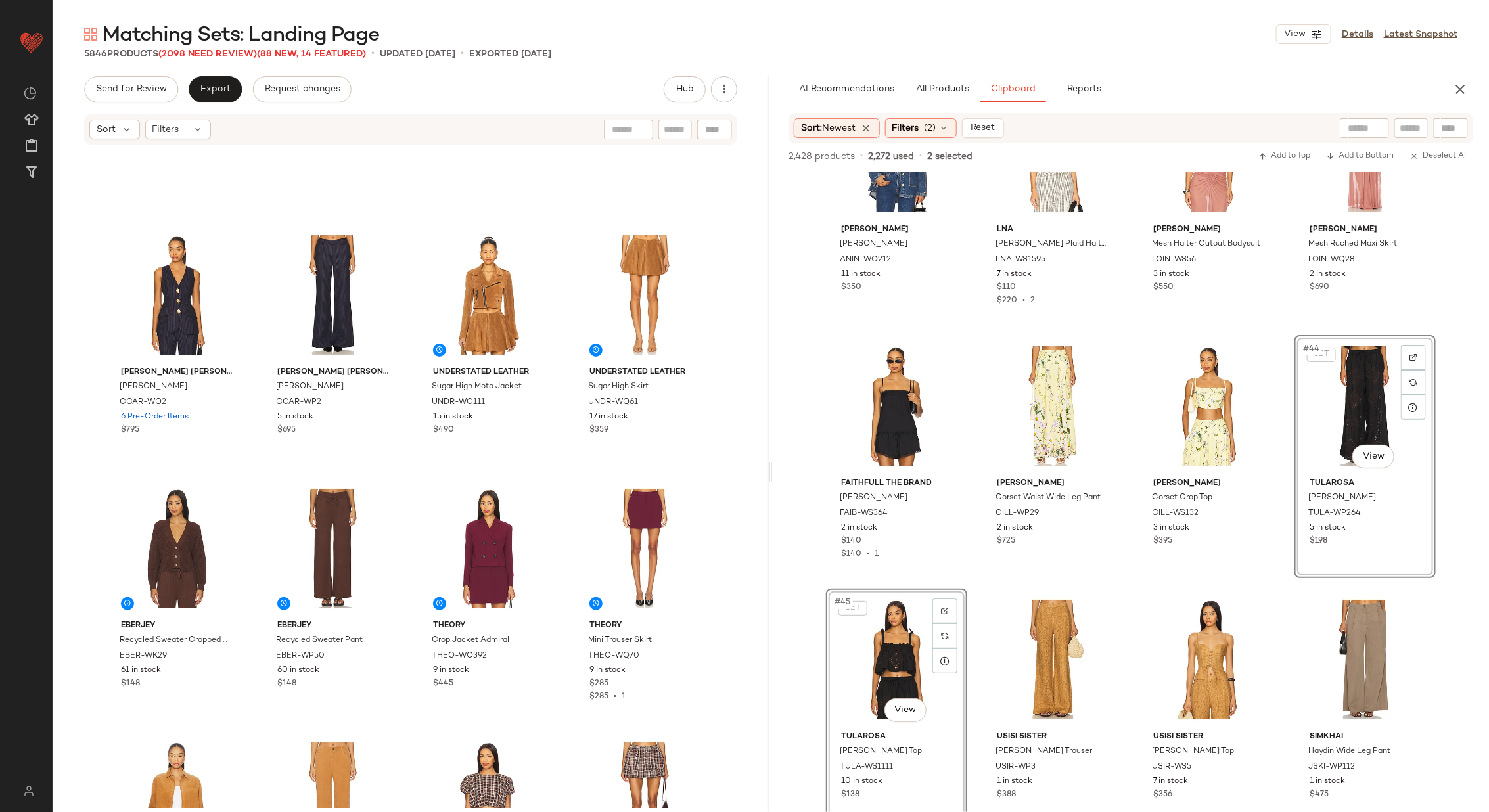
scroll to position [15917, 0]
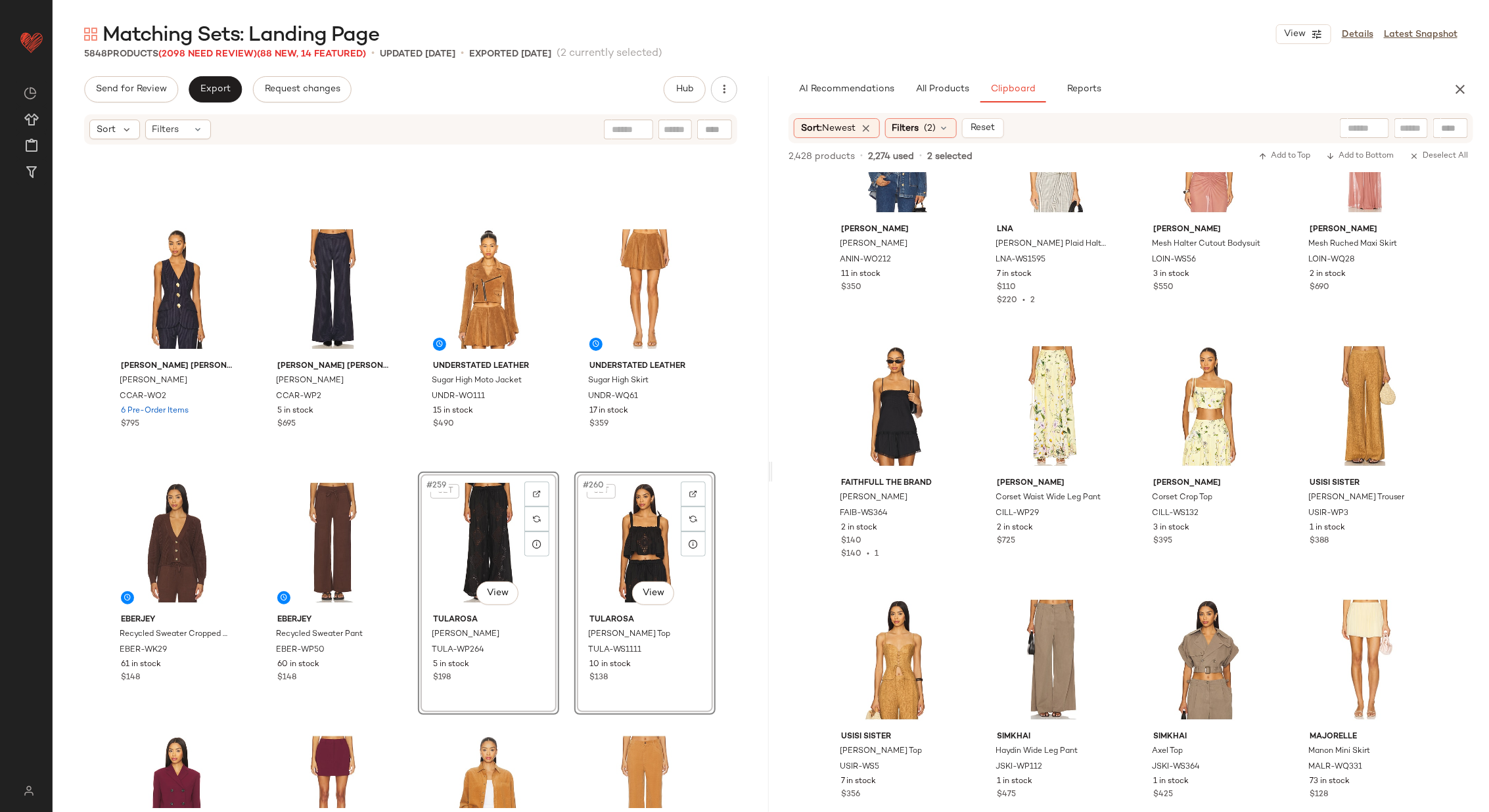
click at [404, 460] on div "Cara Cara Wes Vest CCAR-WO2 6 Pre-Order Items $795 Cara Cara Tristan Pant CCAR-…" at bounding box center [410, 477] width 716 height 662
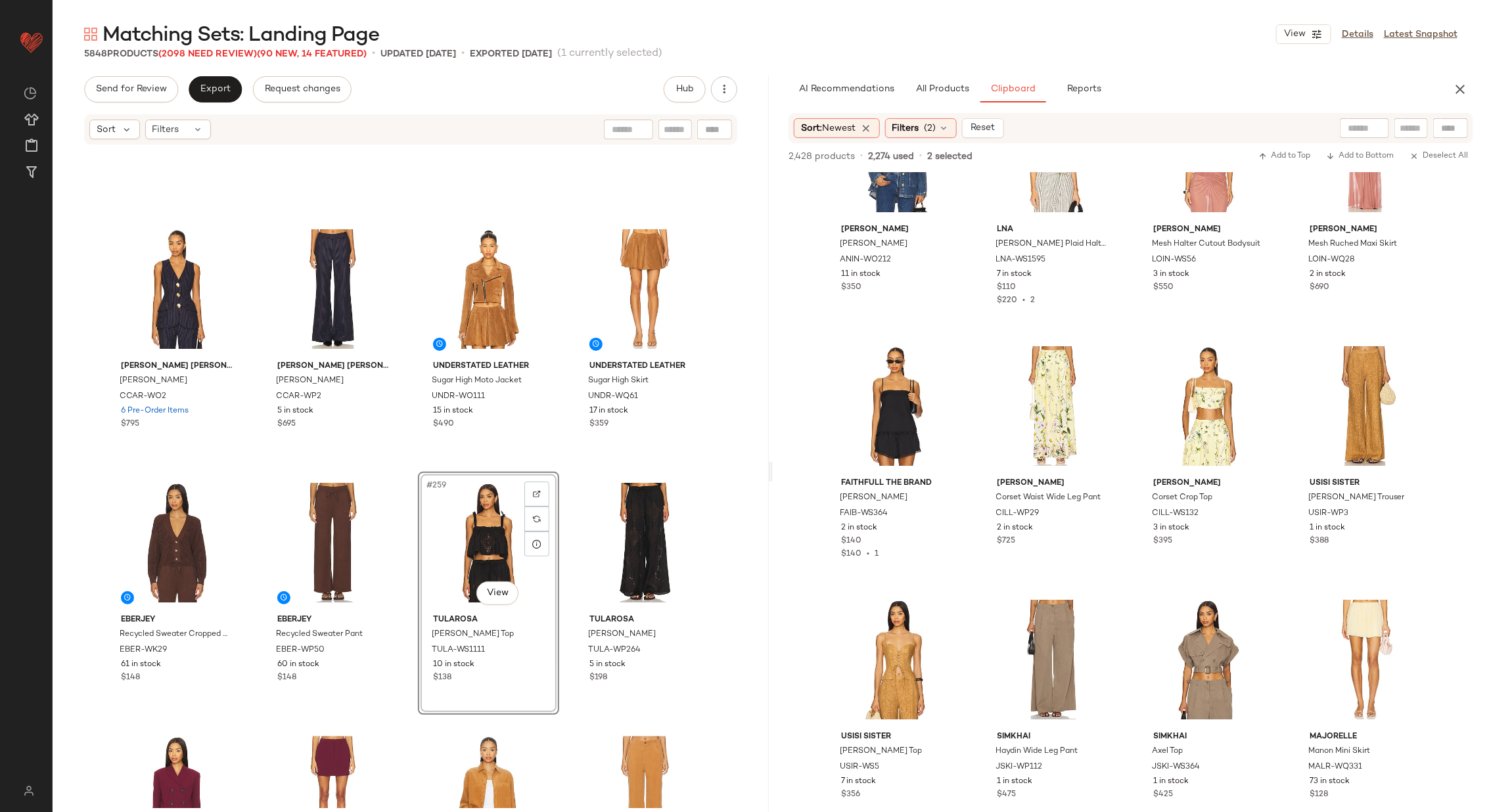
click at [564, 460] on div "Cara Cara Wes Vest CCAR-WO2 6 Pre-Order Items $795 Cara Cara Tristan Pant CCAR-…" at bounding box center [410, 477] width 716 height 662
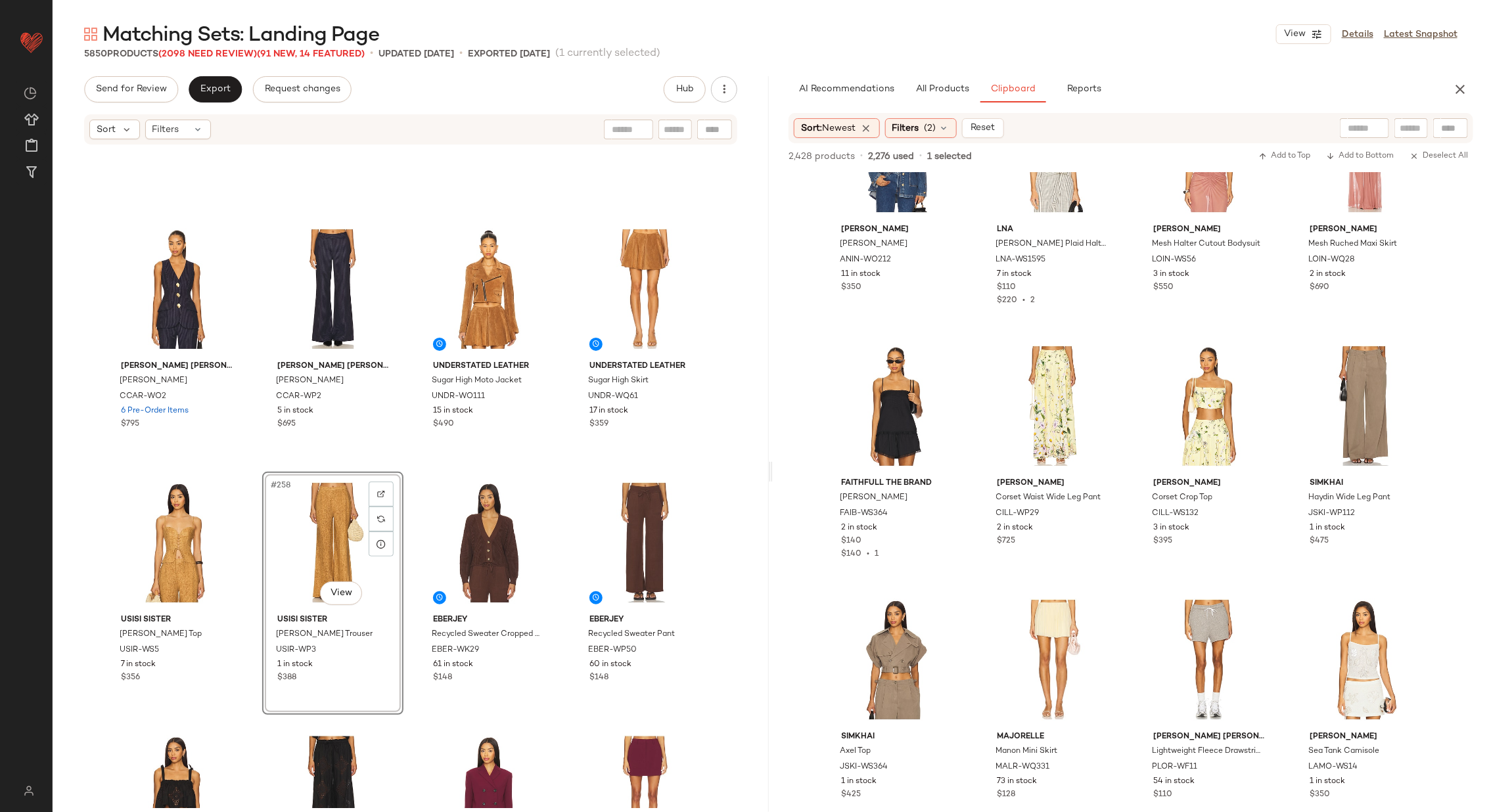
click at [407, 528] on div "Cara Cara Wes Vest CCAR-WO2 6 Pre-Order Items $795 Cara Cara Tristan Pant CCAR-…" at bounding box center [410, 477] width 716 height 662
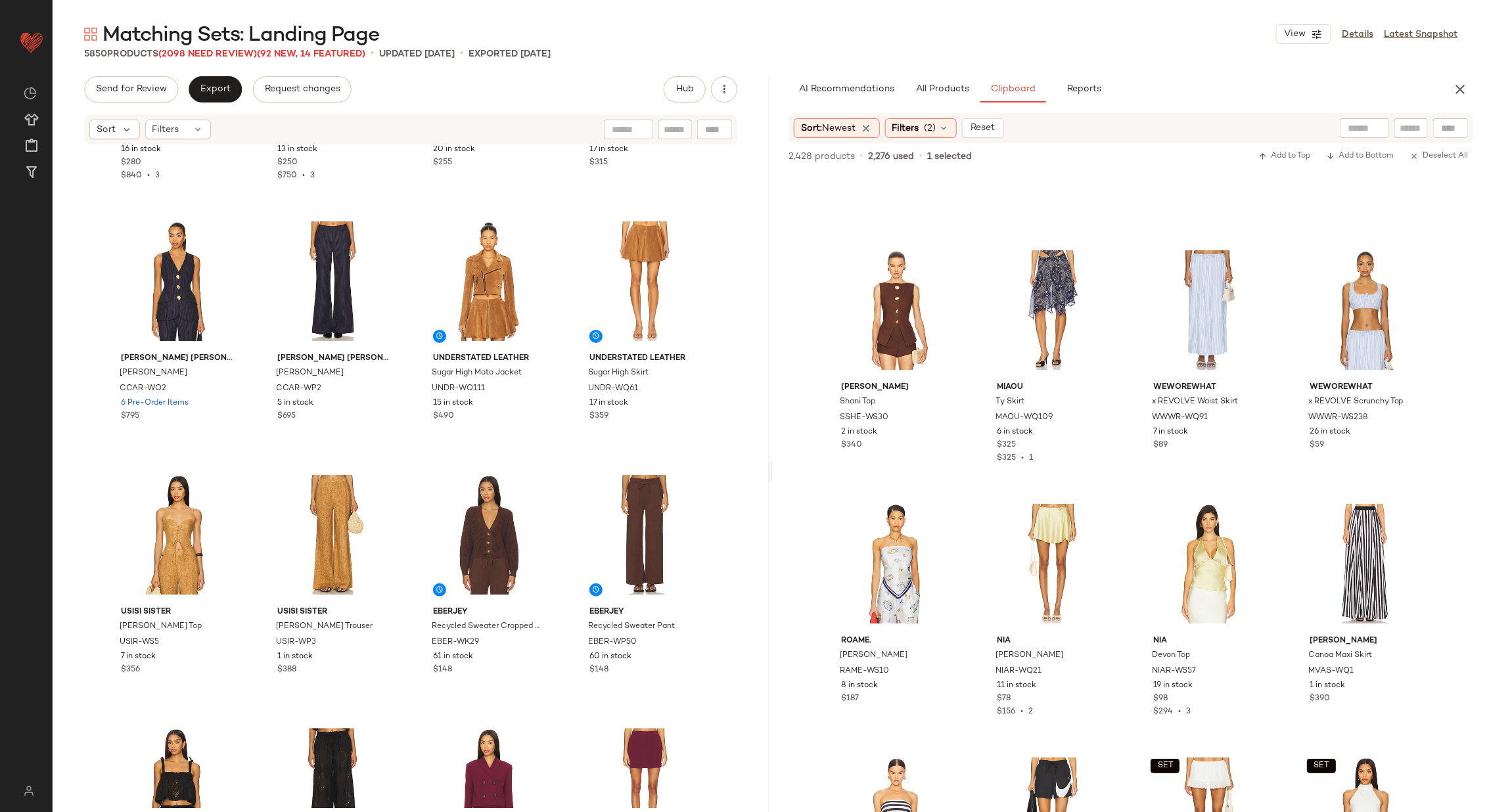
scroll to position [2990, 0]
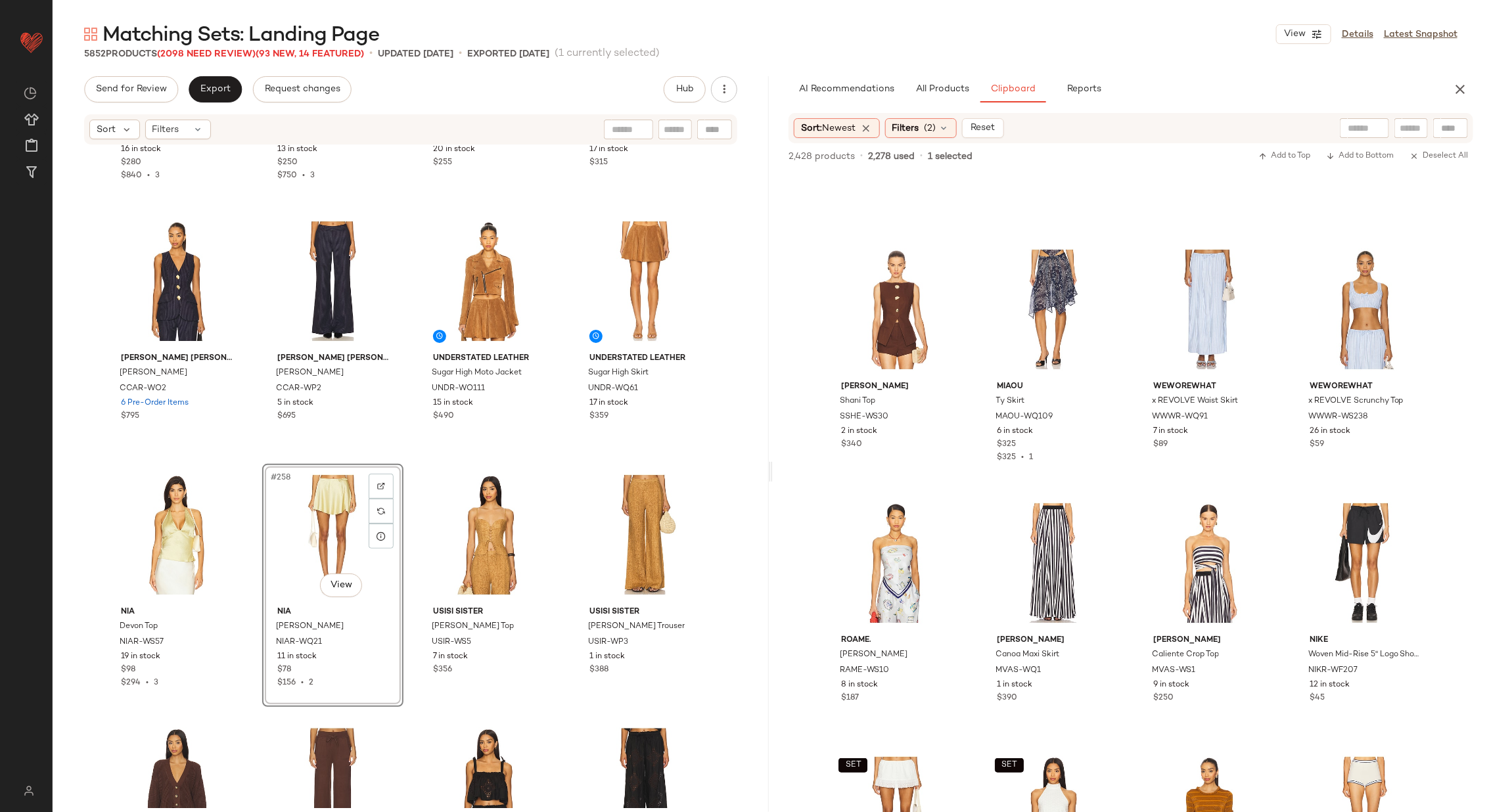
click at [405, 445] on div "Kim Shui Ling Gold Croc Corset KIMR-WS71 16 in stock $280 $840 • 3 Kim Shui Lin…" at bounding box center [410, 477] width 716 height 662
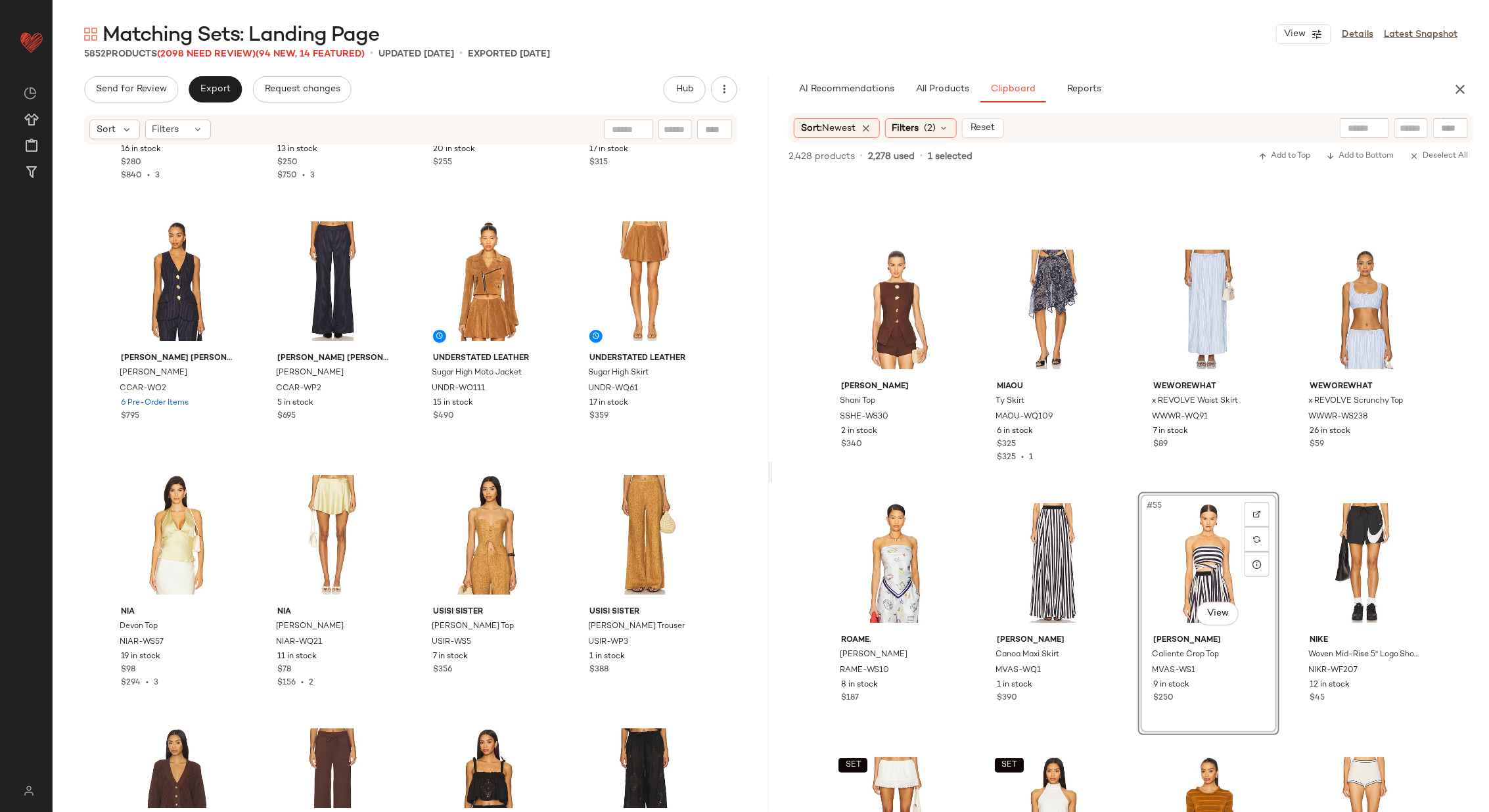
click at [1133, 481] on div "Shani Shemer Shani Top SSHE-WS30 2 in stock $340 Miaou Ty Skirt MAOU-WQ109 6 in…" at bounding box center [1131, 519] width 716 height 695
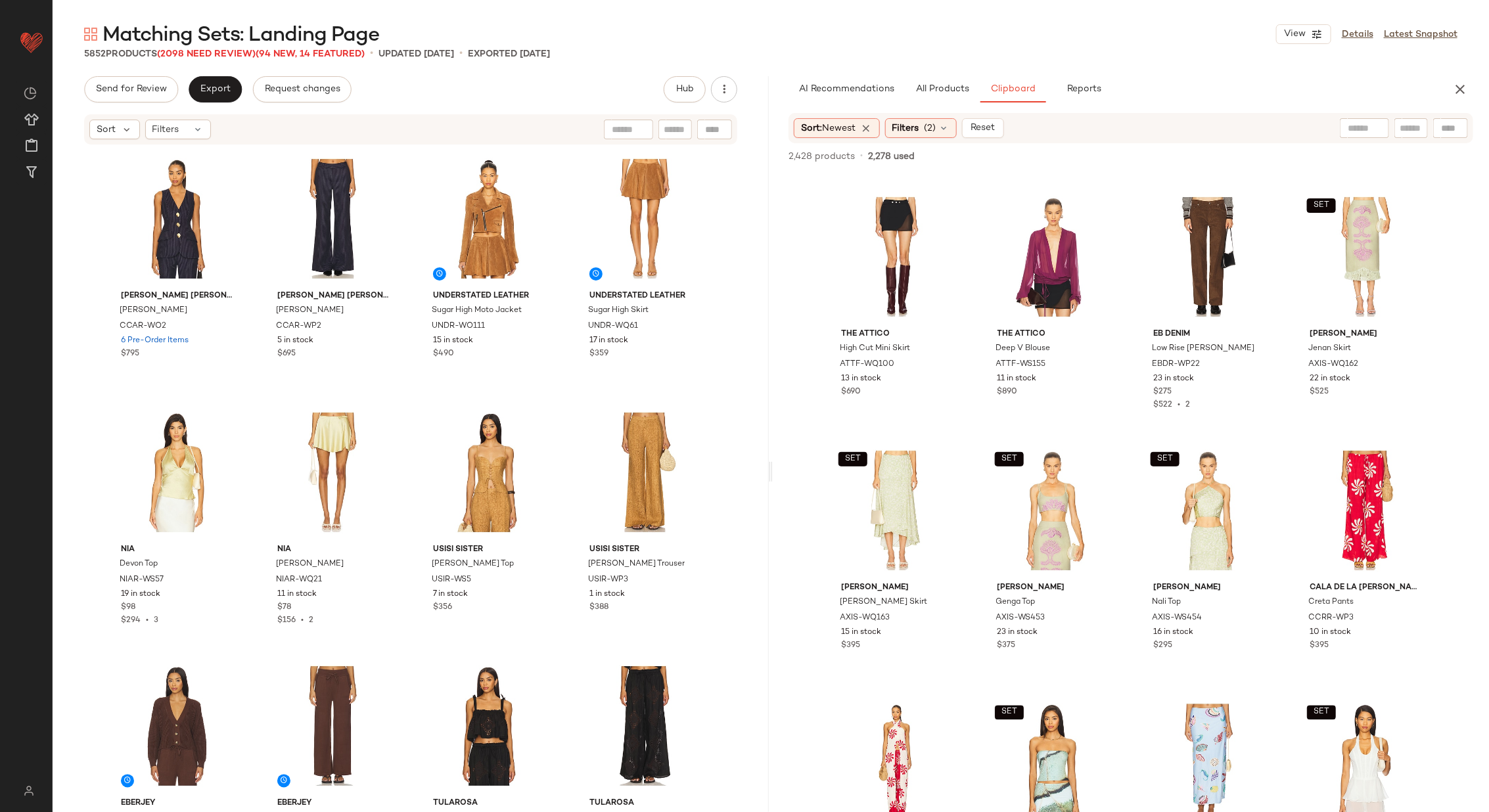
scroll to position [15988, 0]
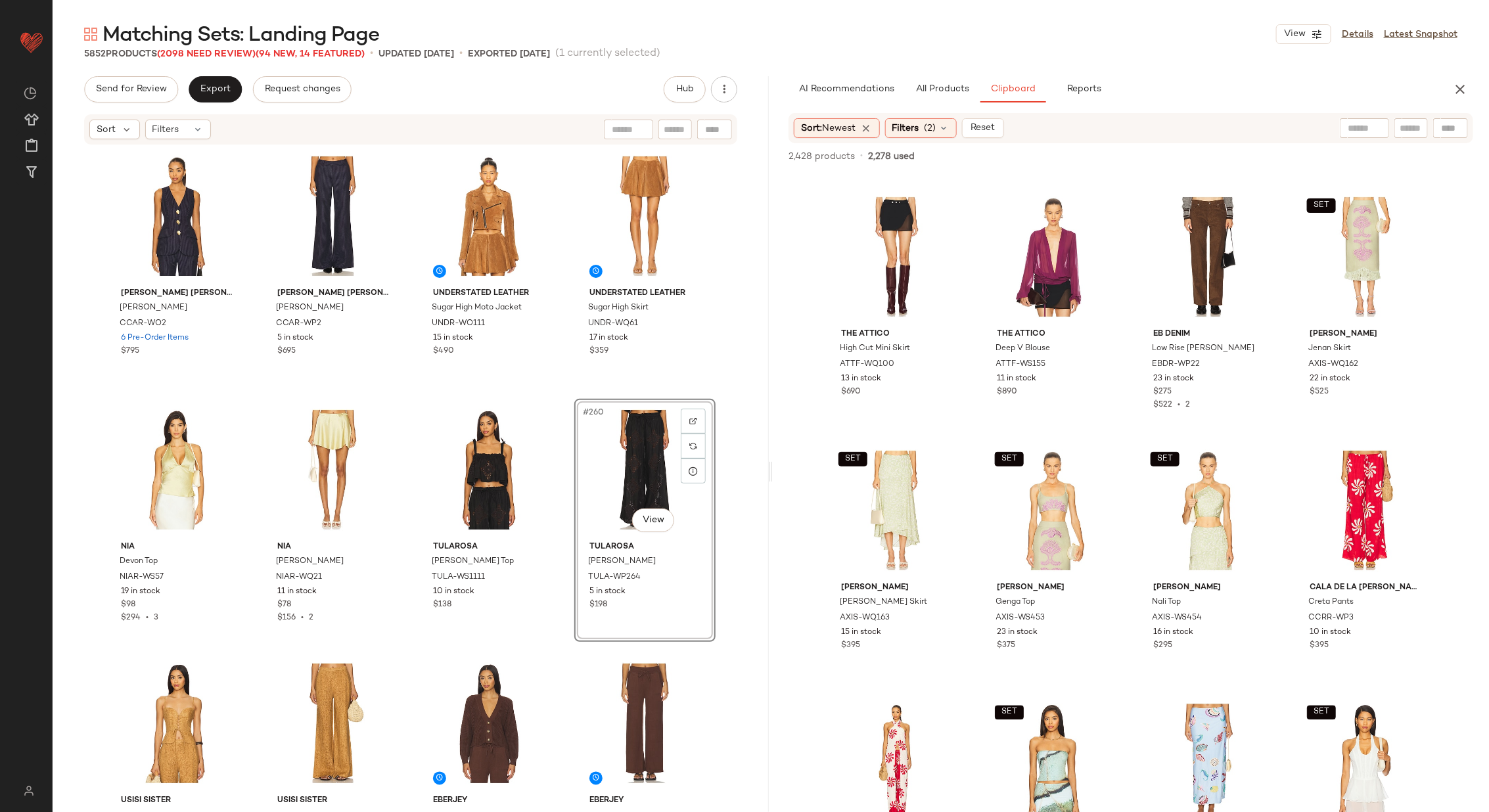
click at [562, 538] on div "Kim Shui Ling Gold Croc Corset KIMR-WS71 16 in stock $280 $840 • 3 Kim Shui Lin…" at bounding box center [410, 477] width 716 height 662
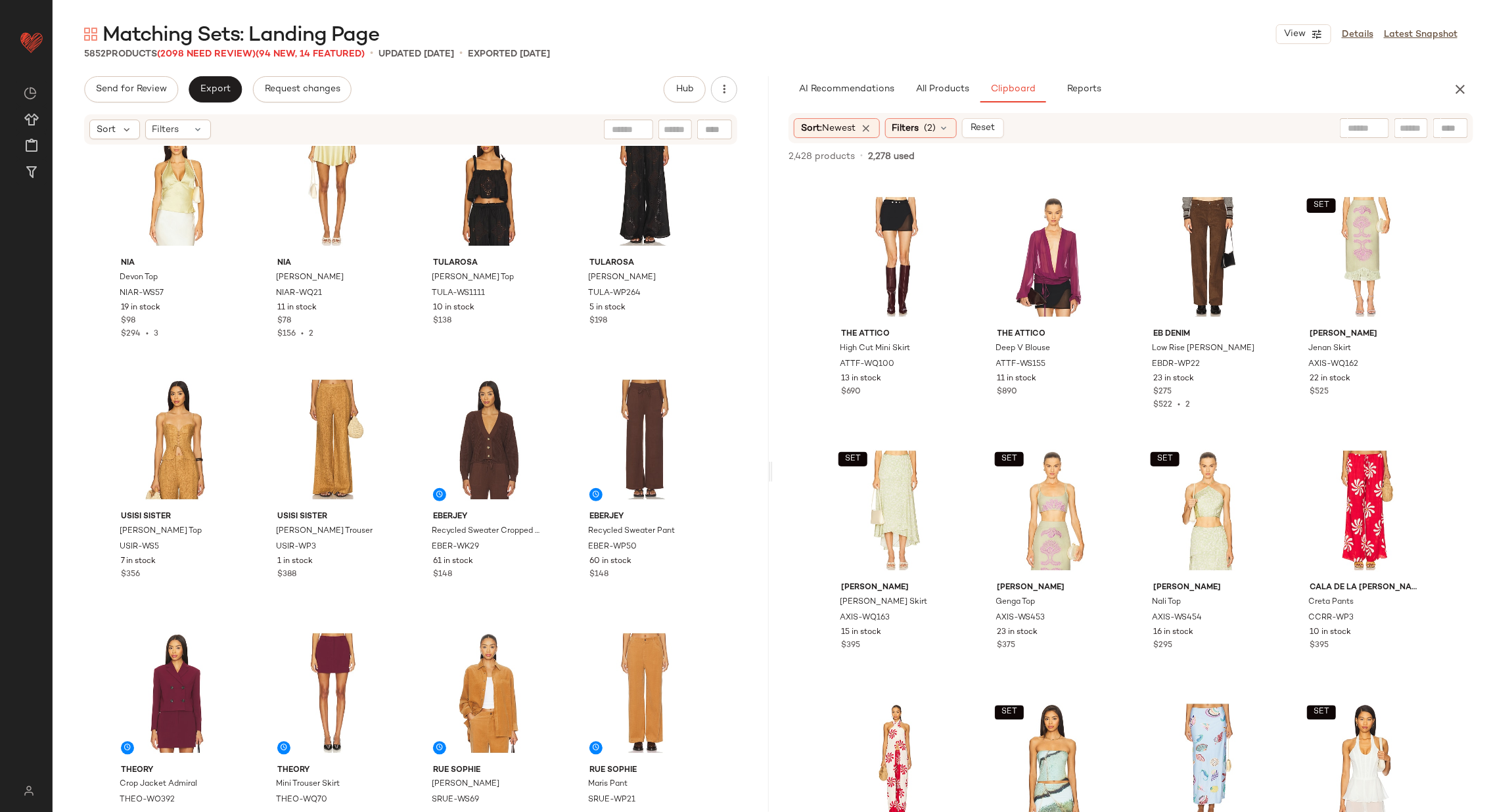
scroll to position [16270, 0]
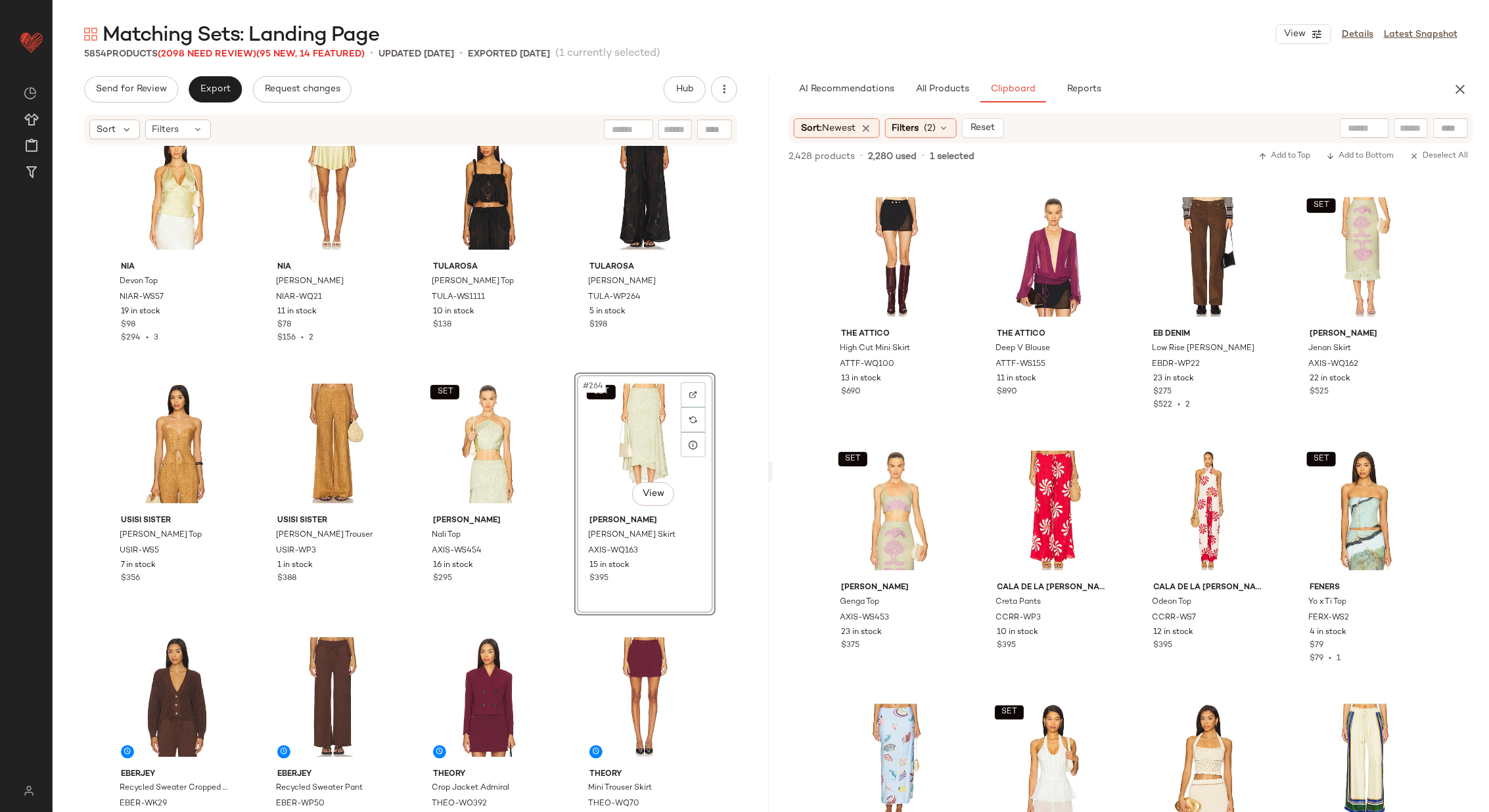
click at [563, 465] on div "NIA Devon Top NIAR-WS57 19 in stock $98 $294 • 3 NIA Nicolas Skirt NIAR-WQ21 11…" at bounding box center [410, 477] width 716 height 662
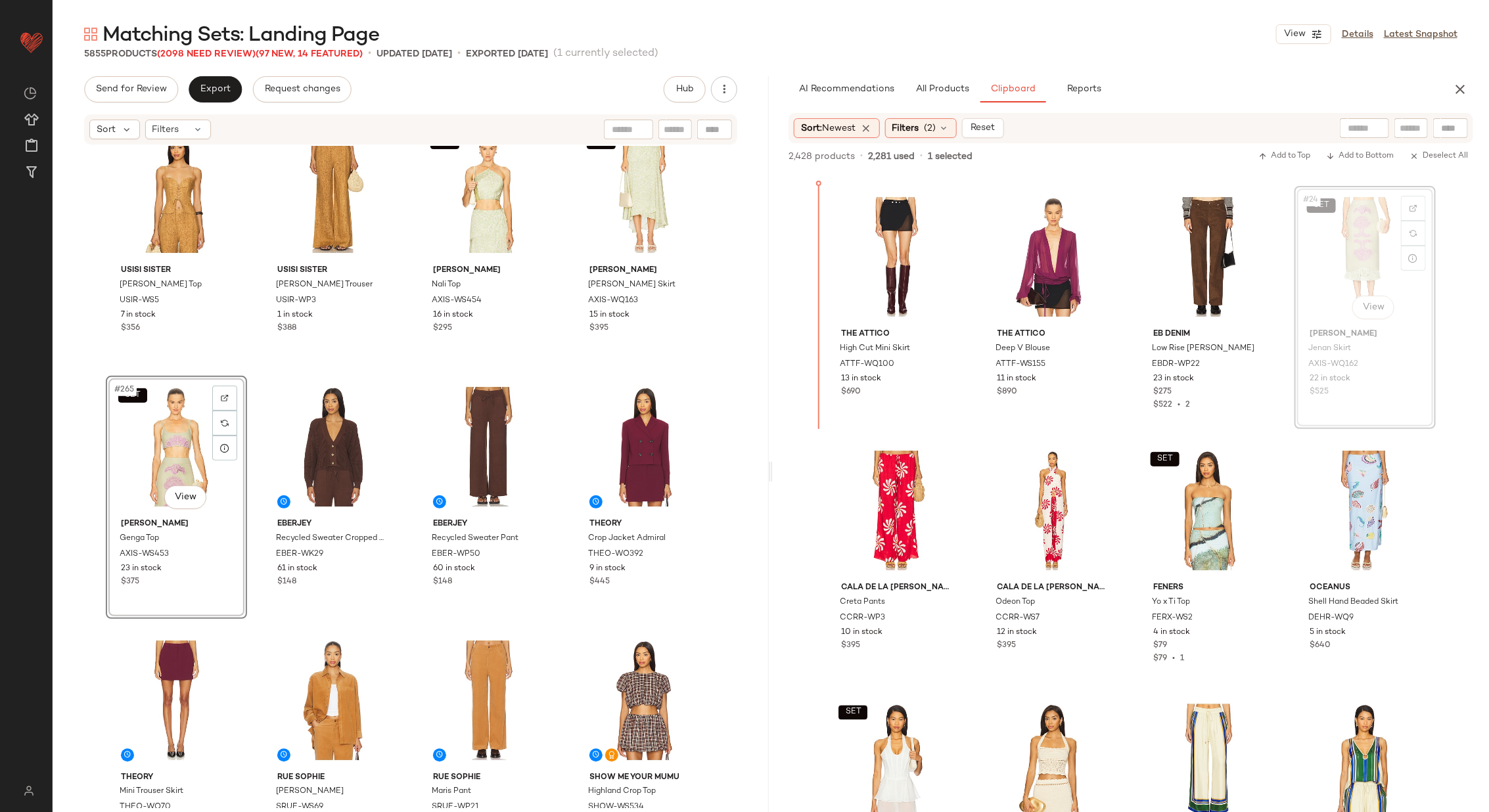
scroll to position [1267, 0]
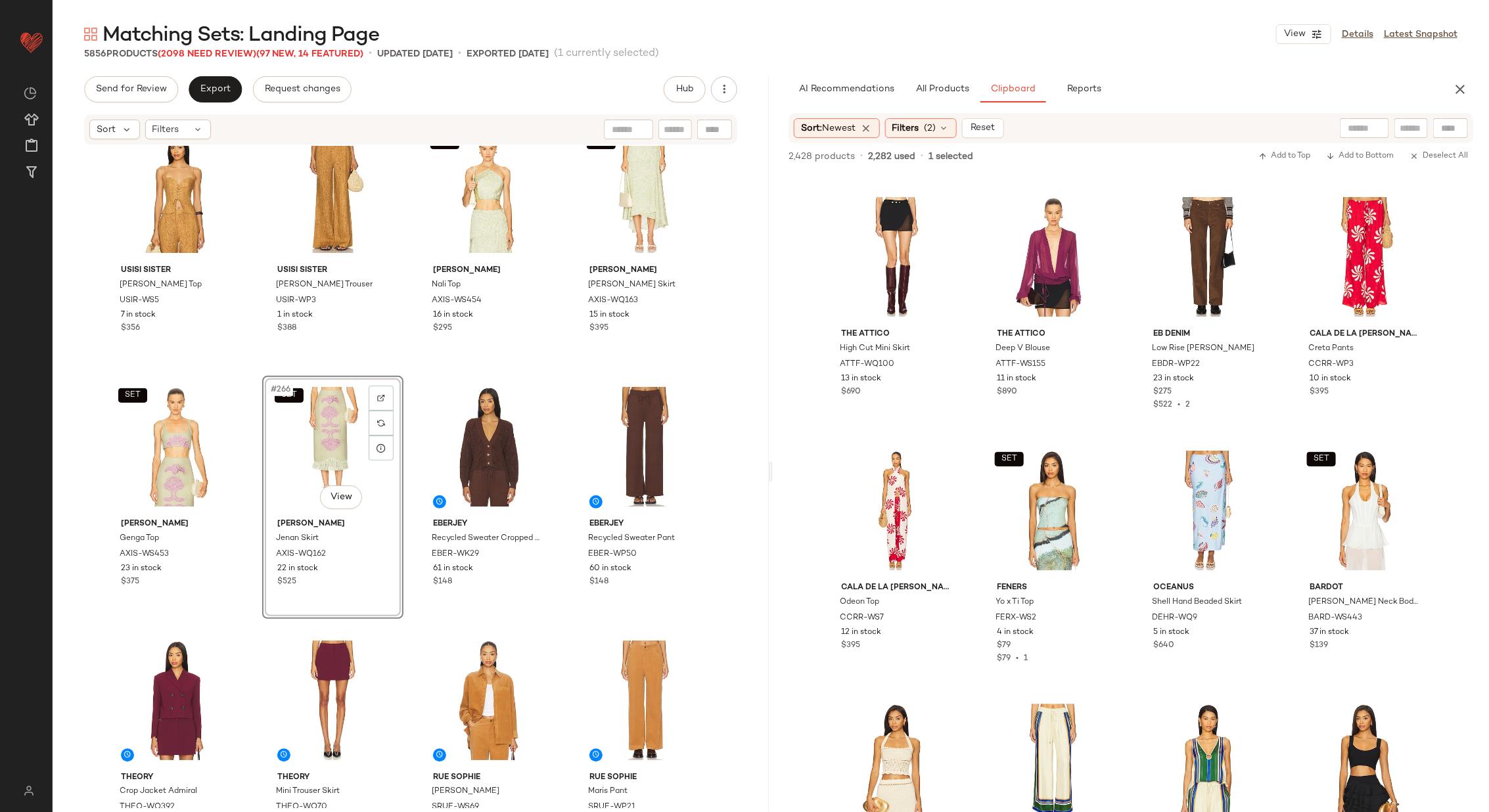
click at [404, 363] on div "Usisi Sister Josie Linen Top USIR-WS5 7 in stock $356 Usisi Sister Antonia Line…" at bounding box center [410, 477] width 716 height 662
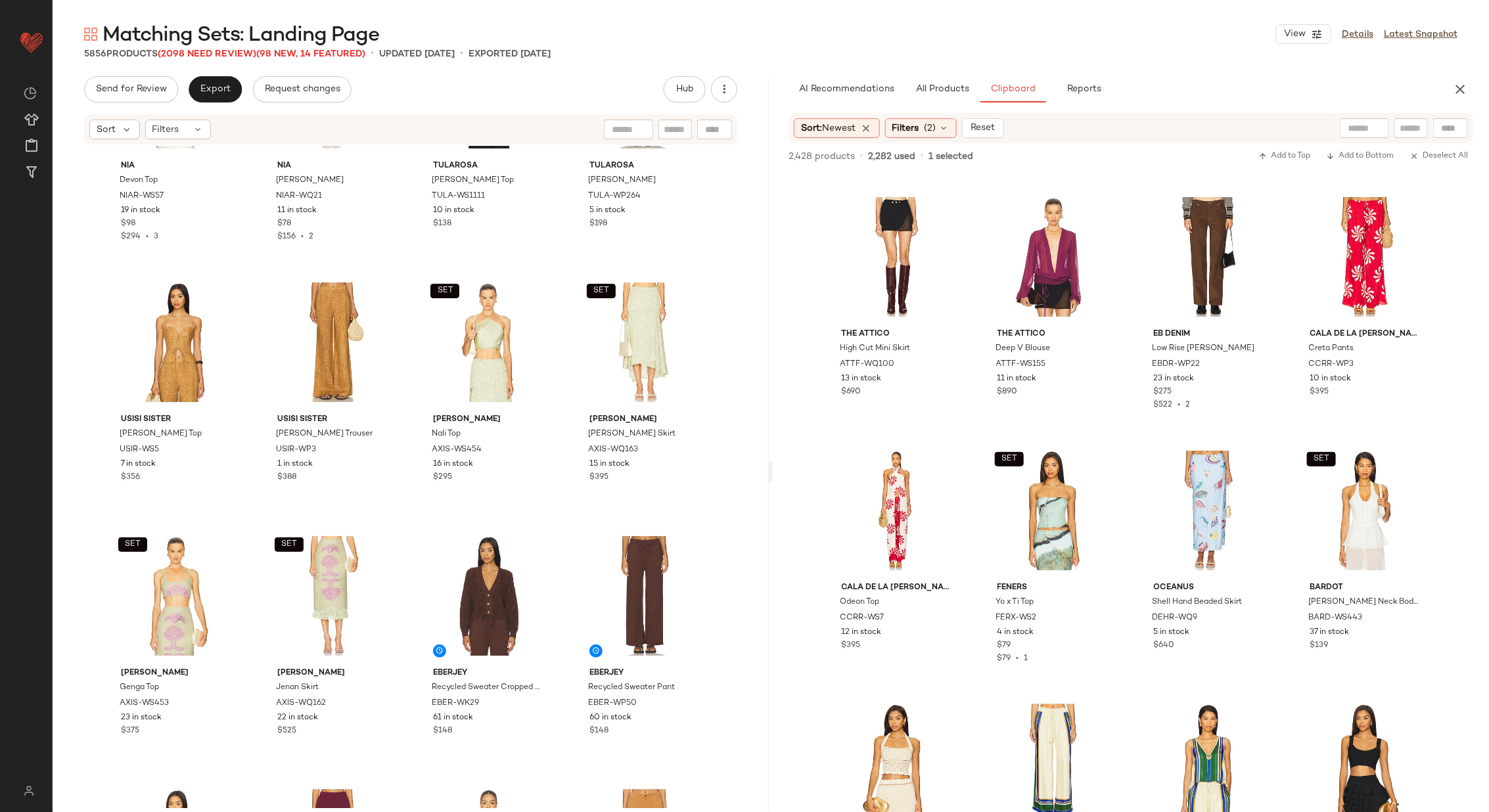
scroll to position [16375, 0]
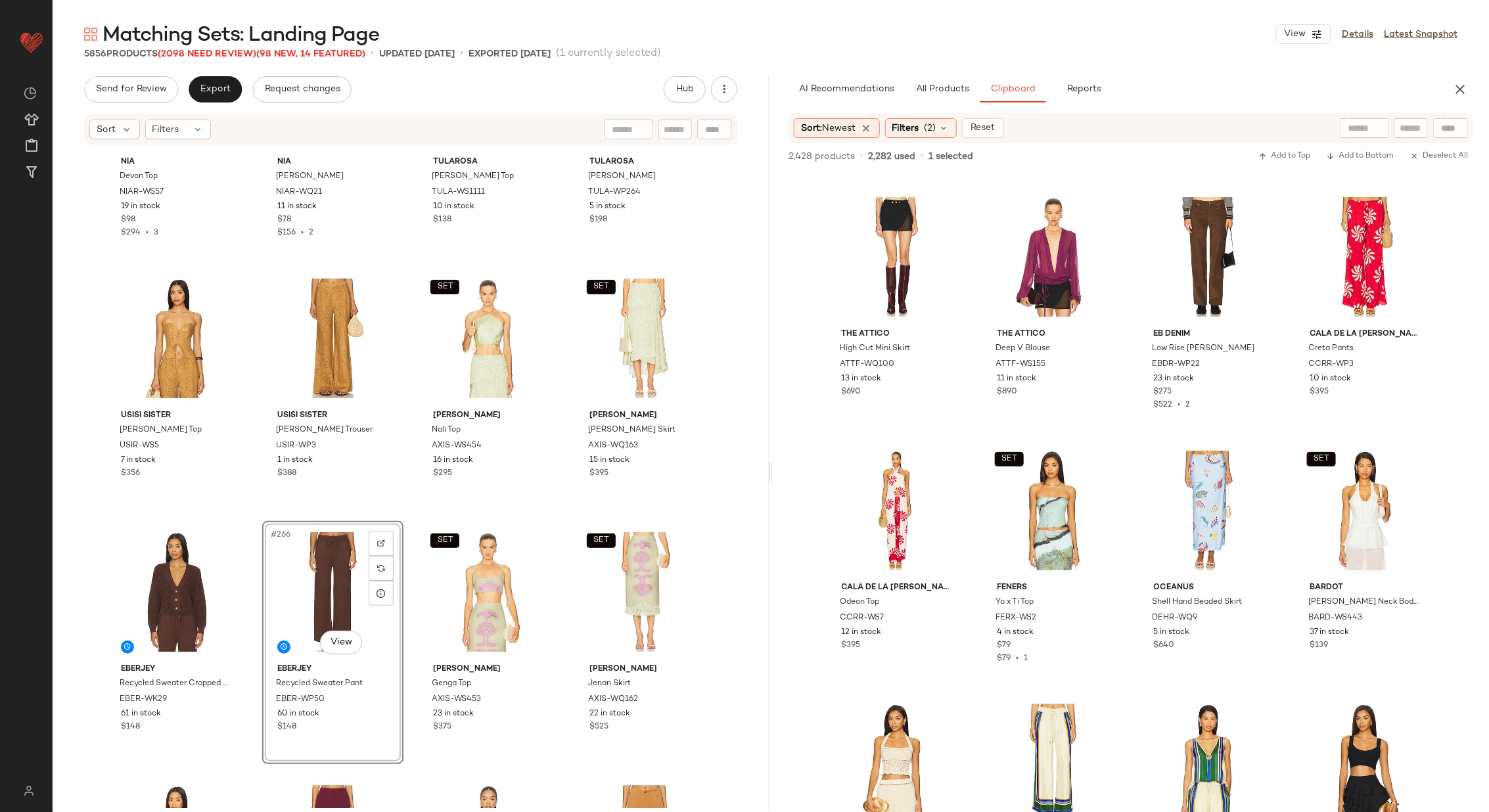
click at [408, 513] on div "NIA Devon Top NIAR-WS57 19 in stock $98 $294 • 3 NIA Nicolas Skirt NIAR-WQ21 11…" at bounding box center [410, 477] width 716 height 662
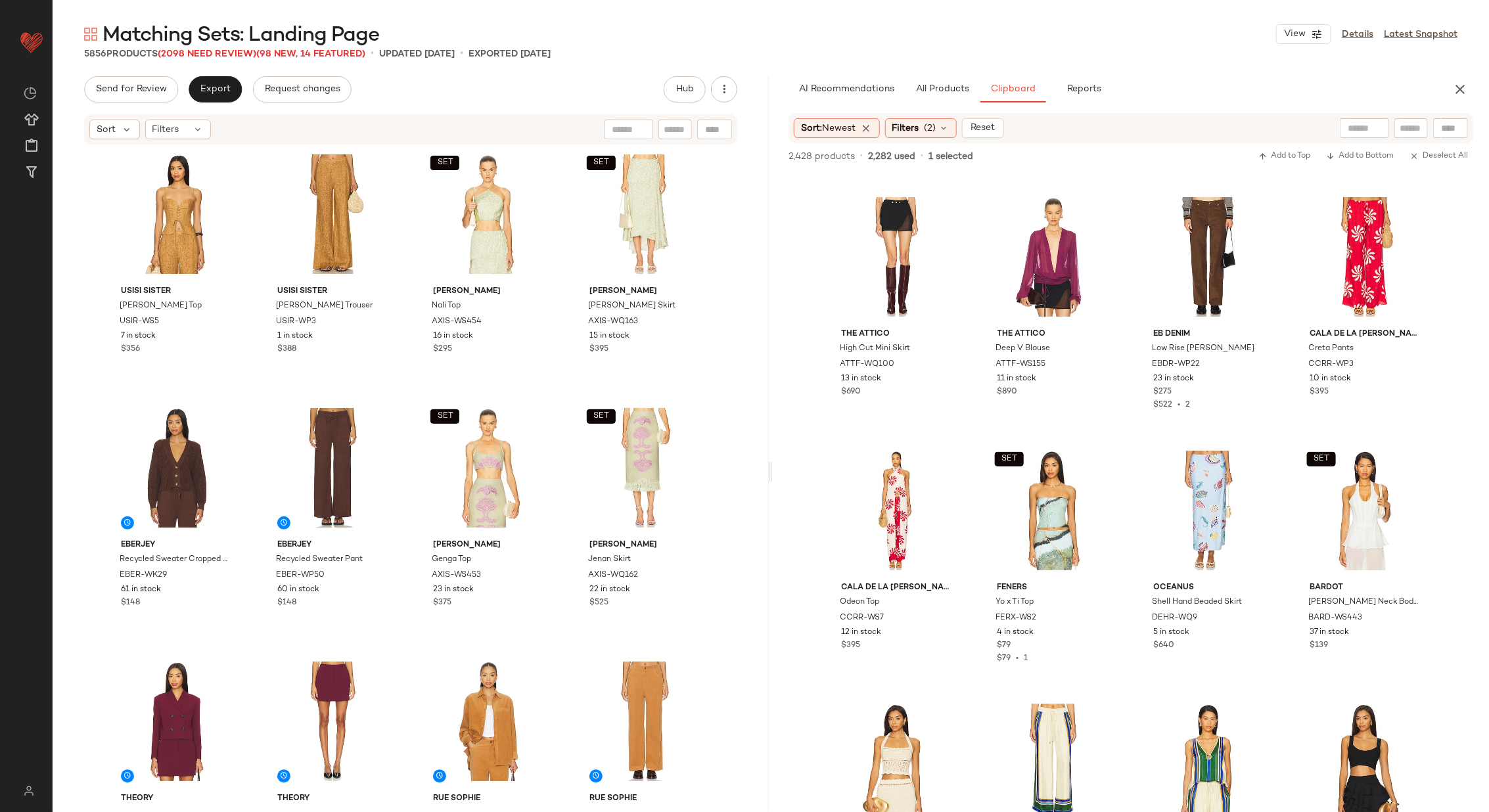
scroll to position [16501, 0]
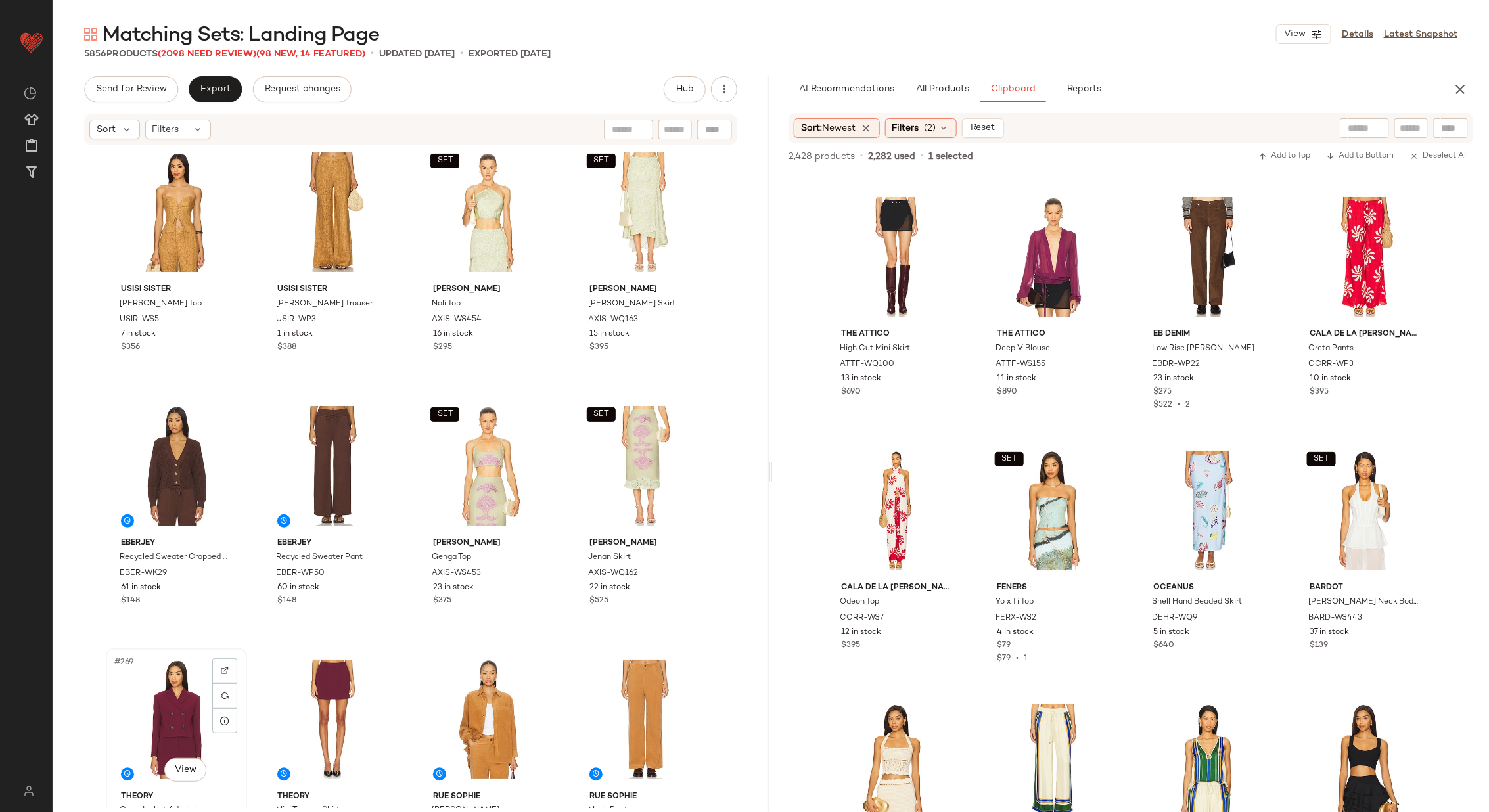
scroll to position [16502, 0]
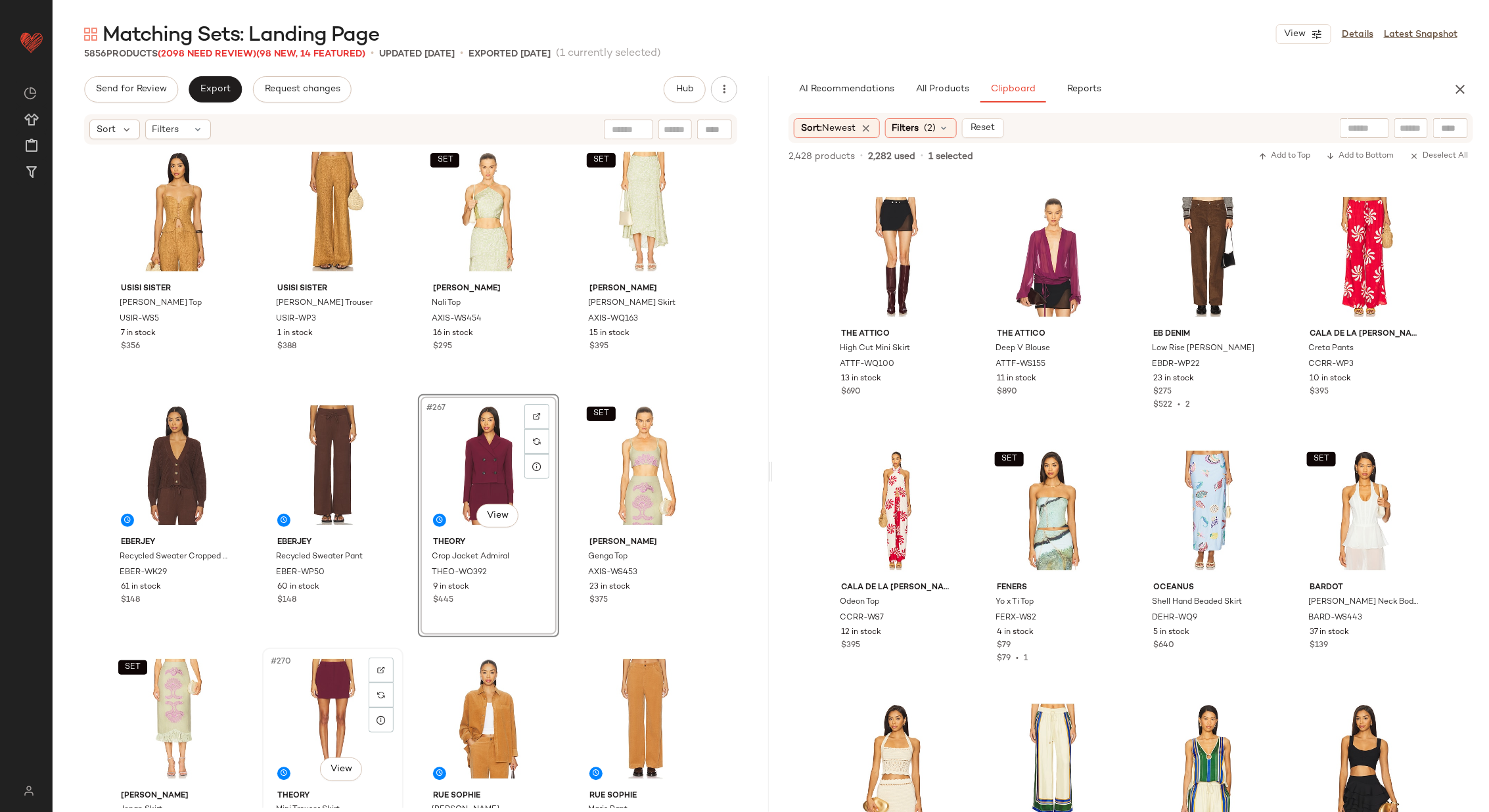
scroll to position [16503, 0]
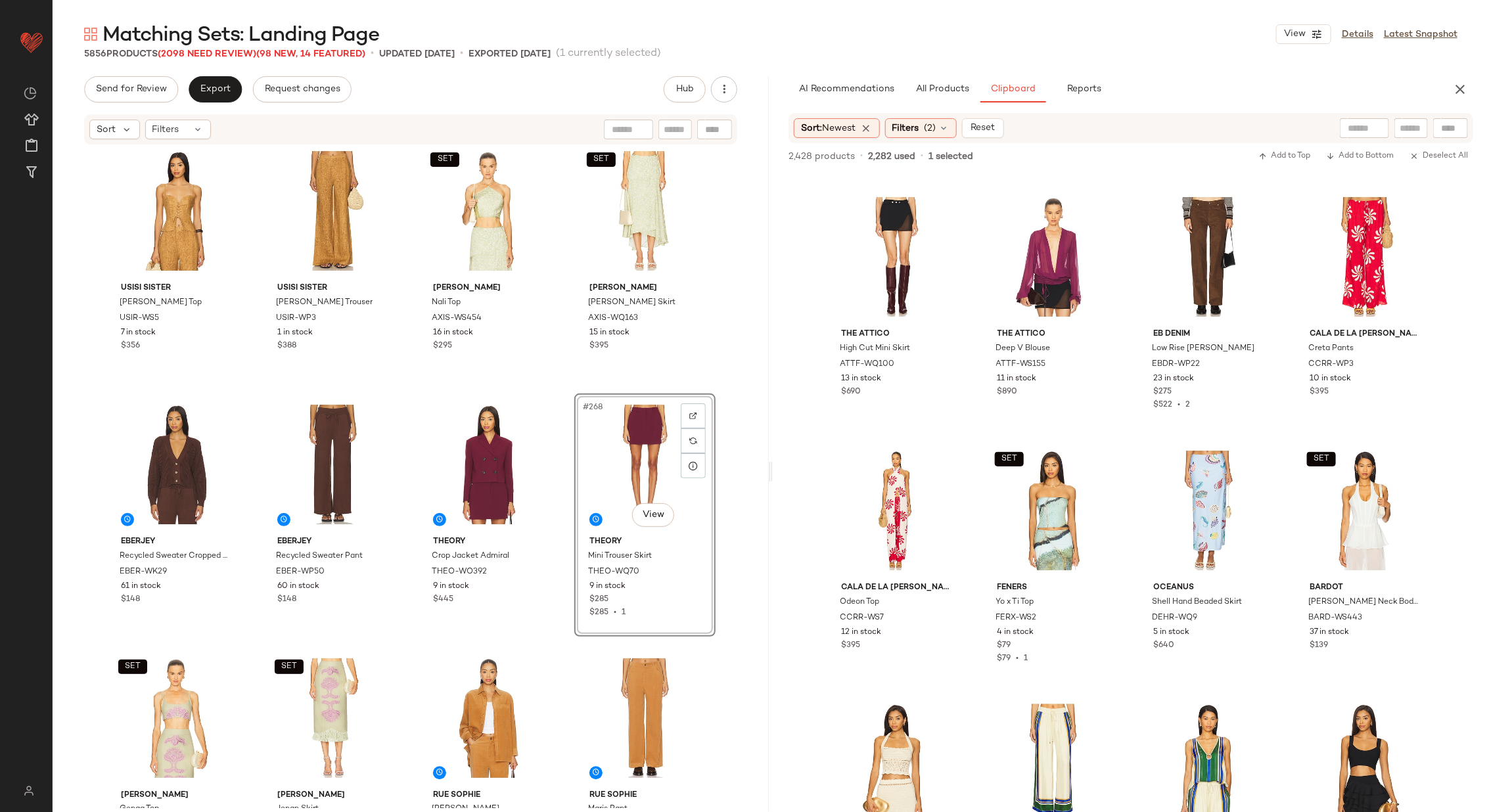
click at [563, 485] on div "NIA Devon Top NIAR-WS57 19 in stock $98 $294 • 3 NIA Nicolas Skirt NIAR-WQ21 11…" at bounding box center [410, 477] width 716 height 662
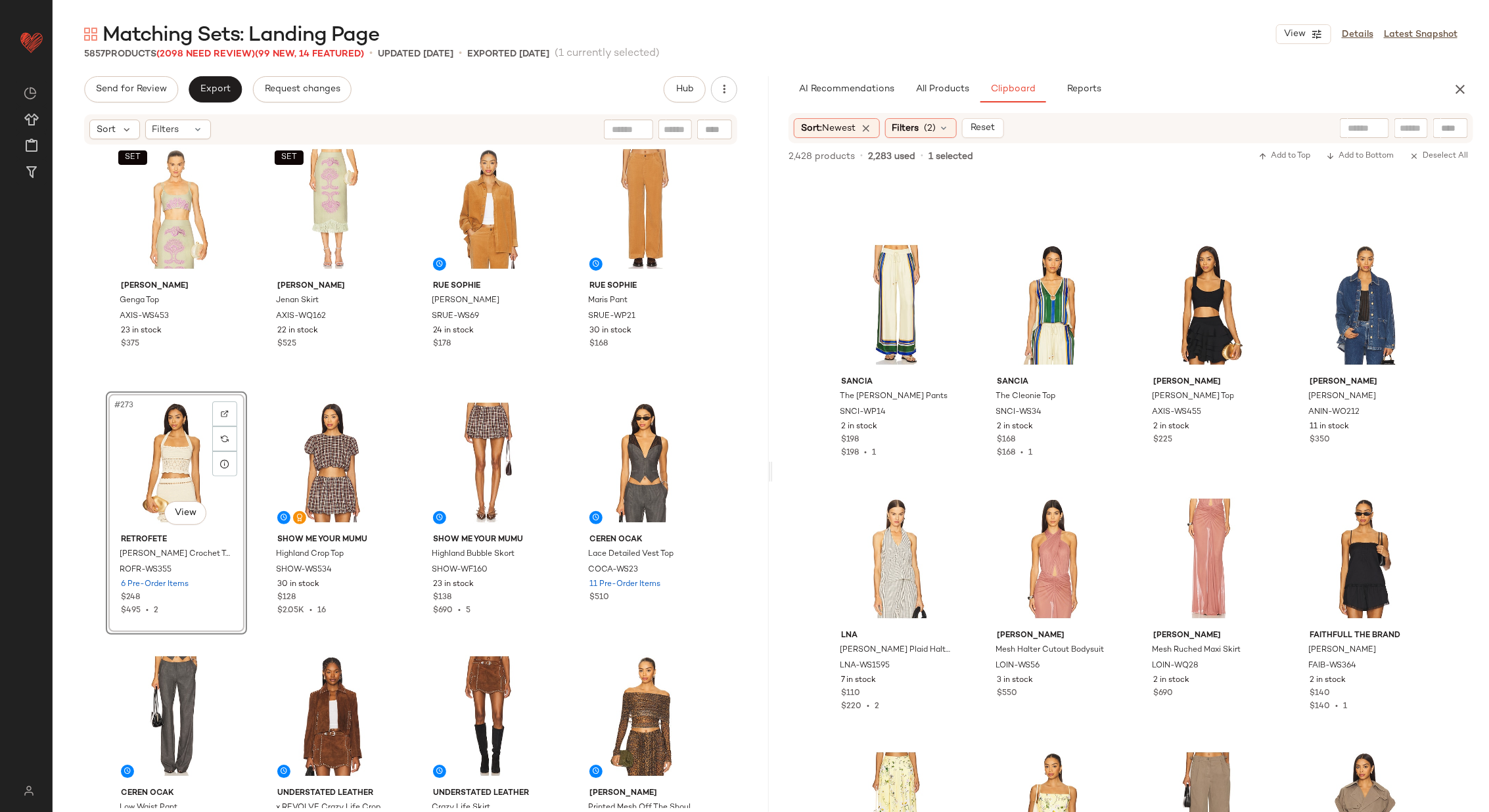
scroll to position [1725, 0]
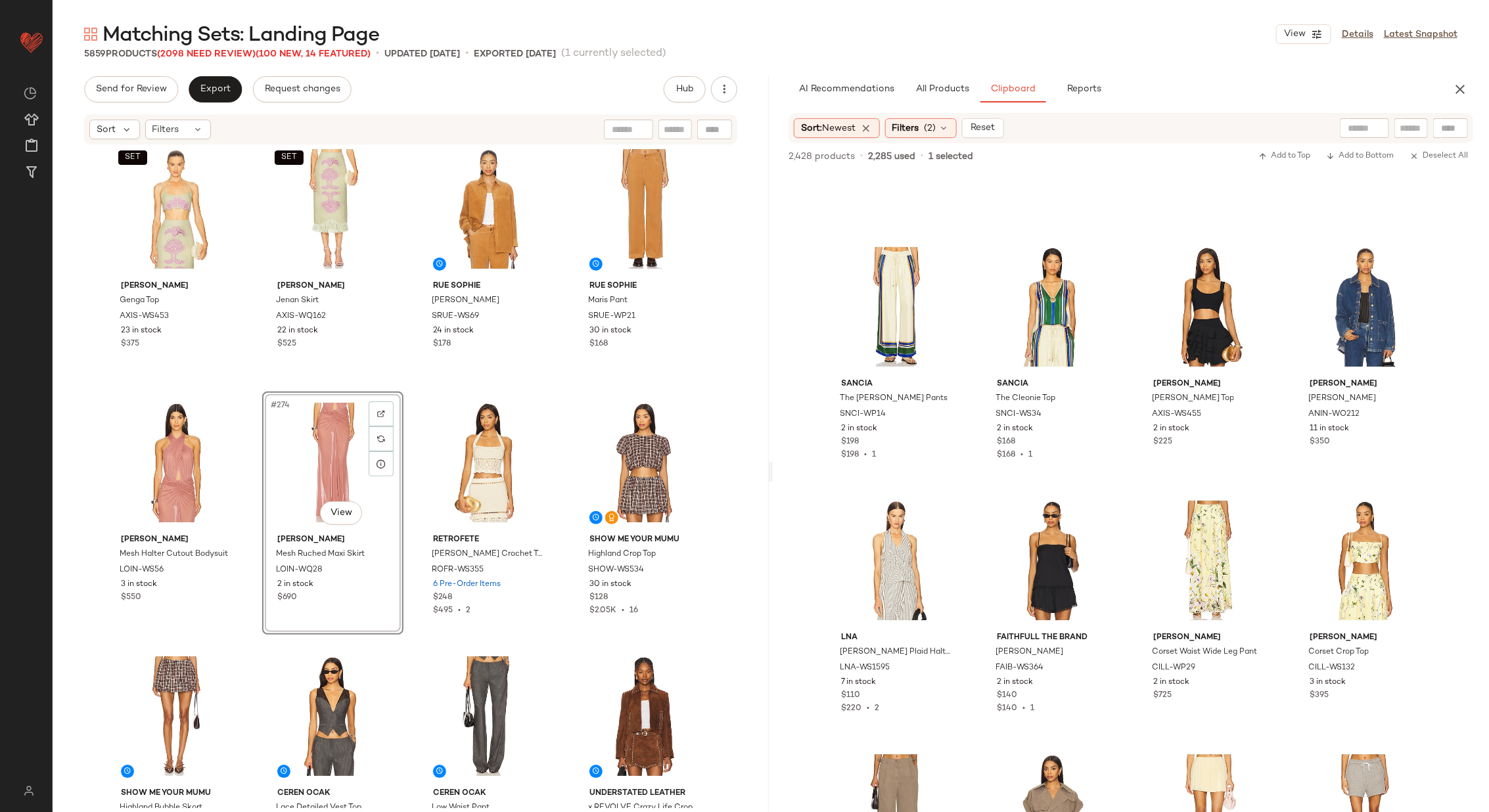
click at [409, 386] on div "eberjey Recycled Sweater Cropped Cardigan EBER-WK29 61 in stock $148 eberjey Re…" at bounding box center [410, 477] width 716 height 662
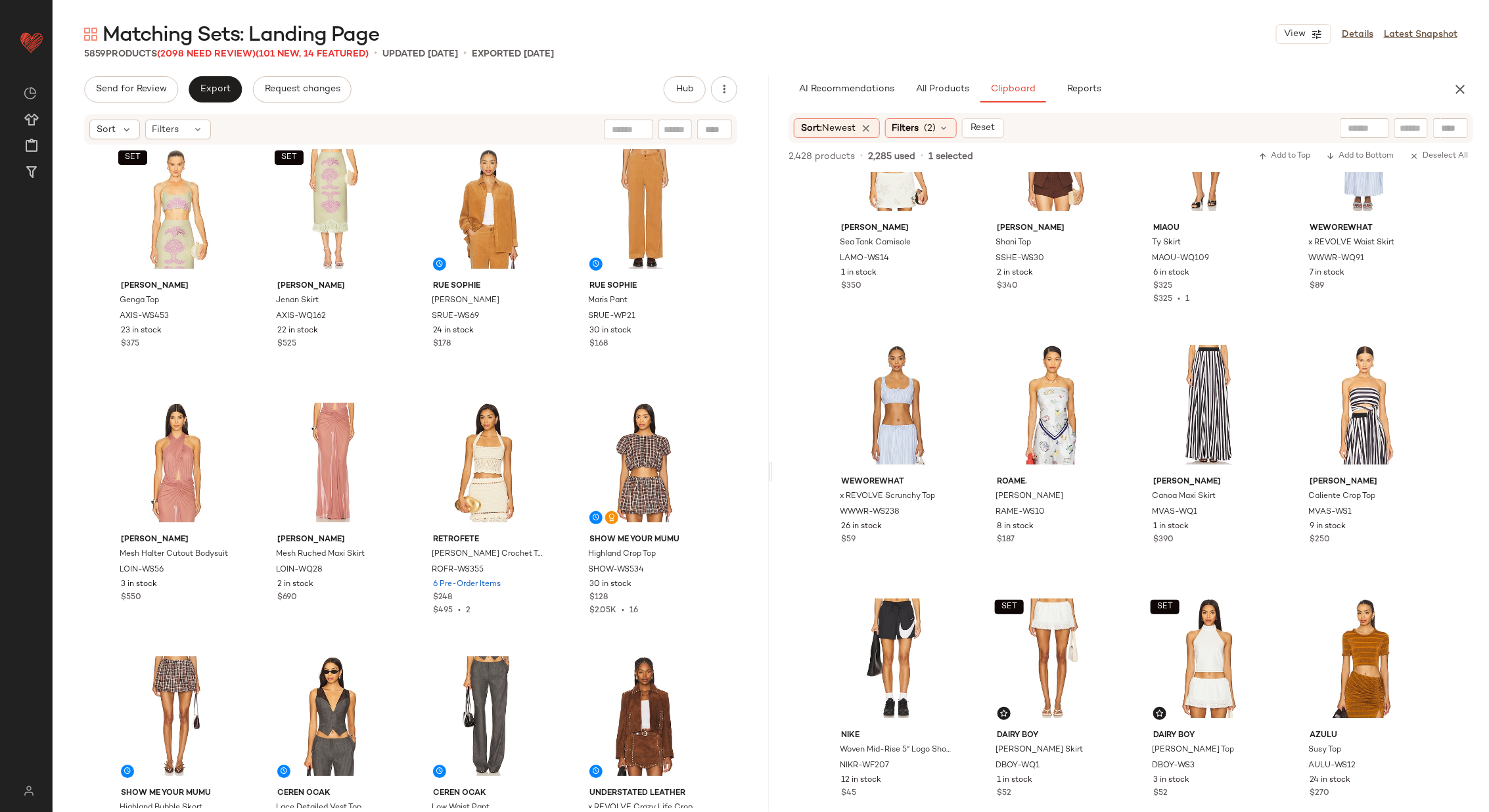
scroll to position [2618, 0]
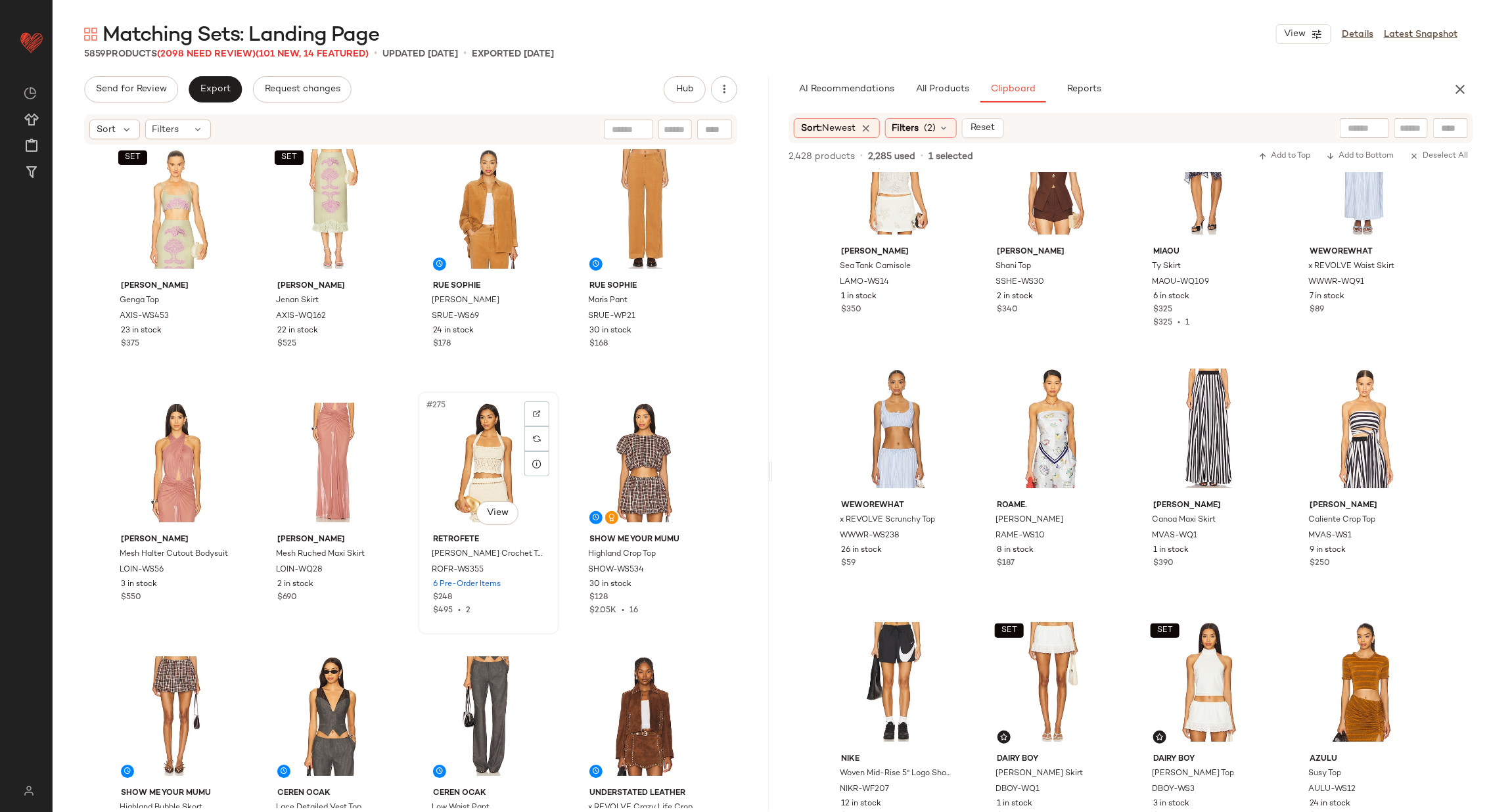
click at [463, 462] on div "#275 View" at bounding box center [489, 462] width 132 height 133
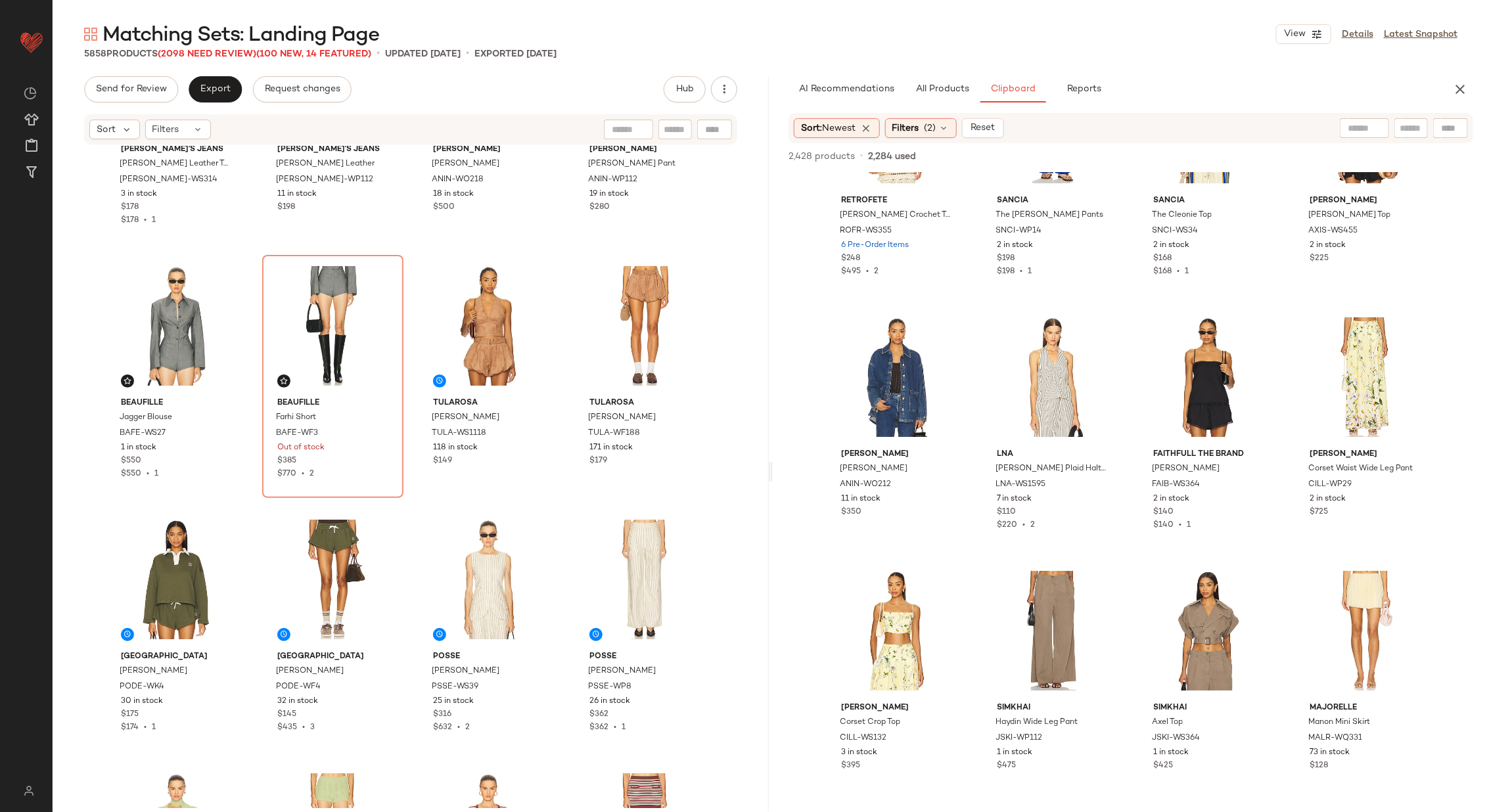
scroll to position [19846, 0]
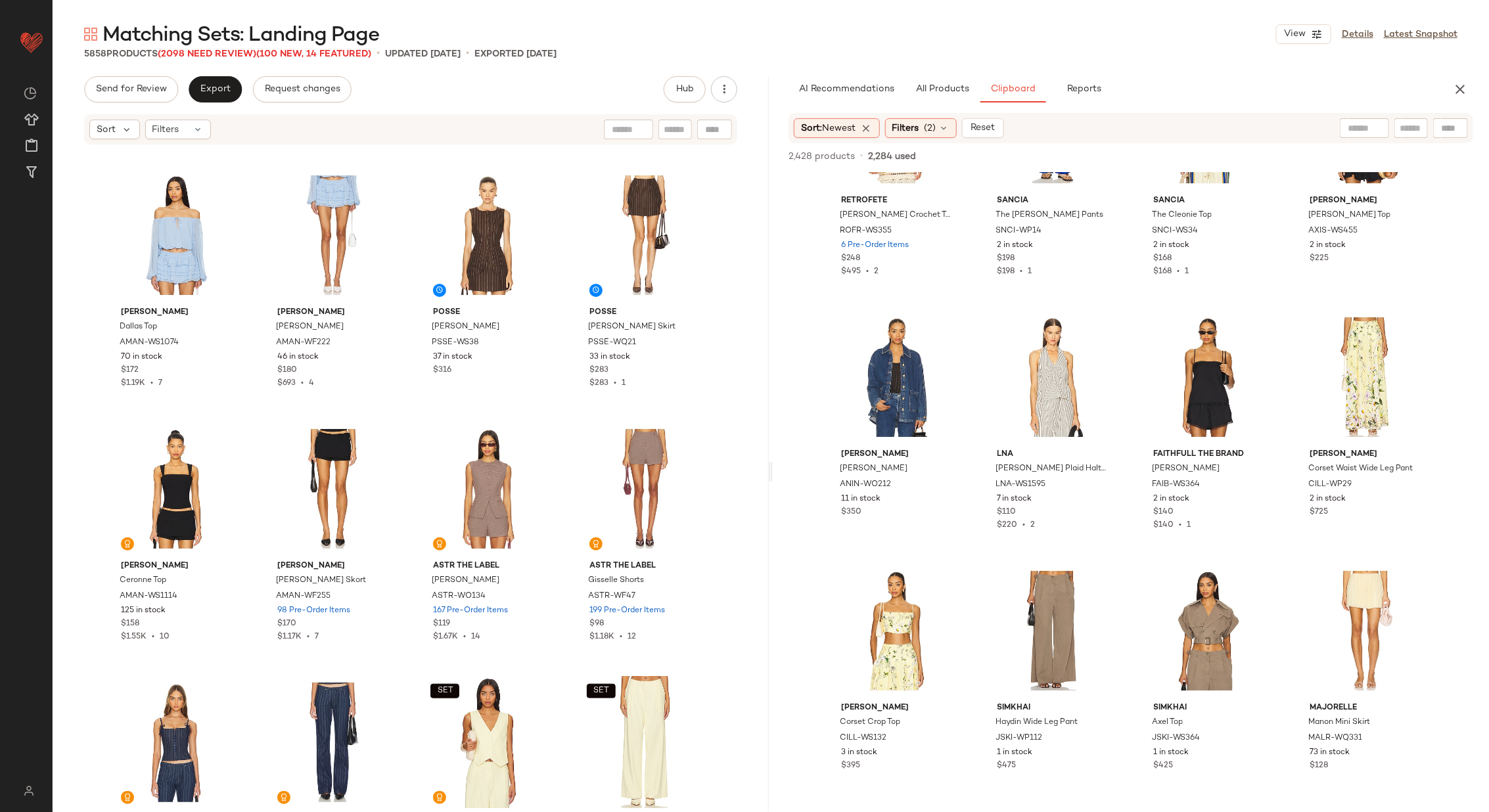
scroll to position [21295, 0]
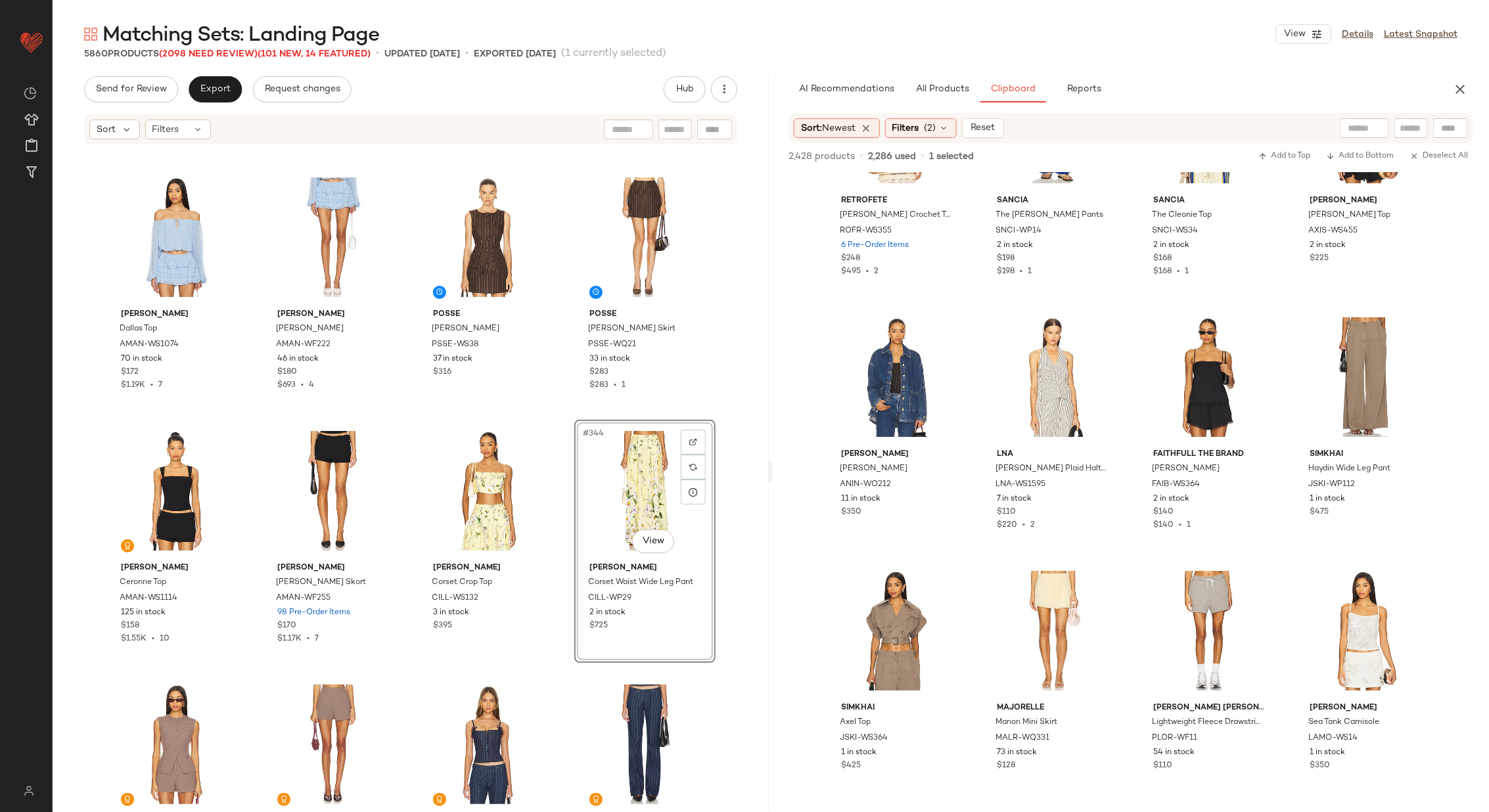
click at [559, 476] on div "SET Feners Yo x Ti Top FERX-WS1 81 in stock $79 $774 • 10 SET Feners Tu x Mi Sk…" at bounding box center [410, 477] width 716 height 662
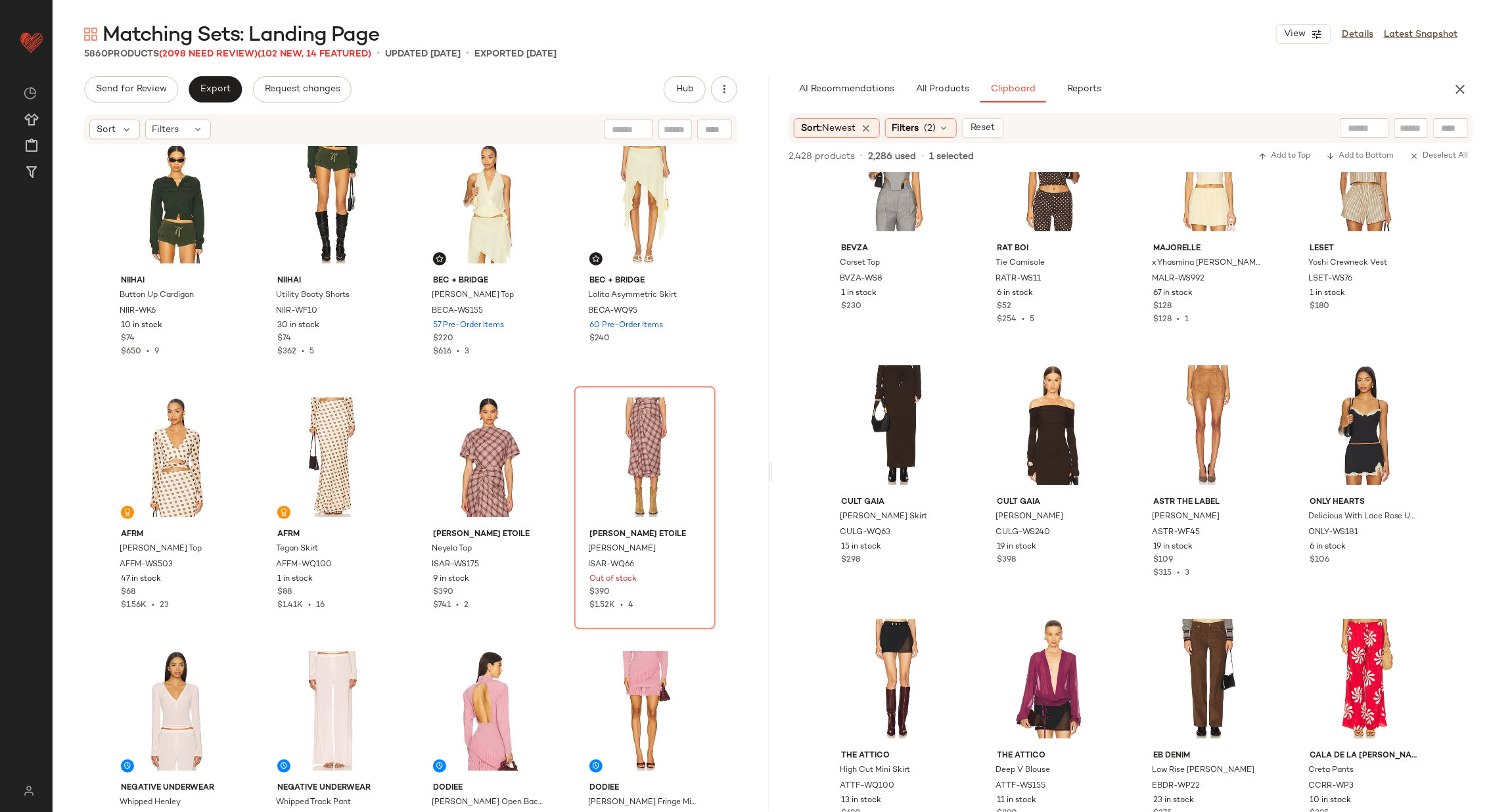
scroll to position [23611, 0]
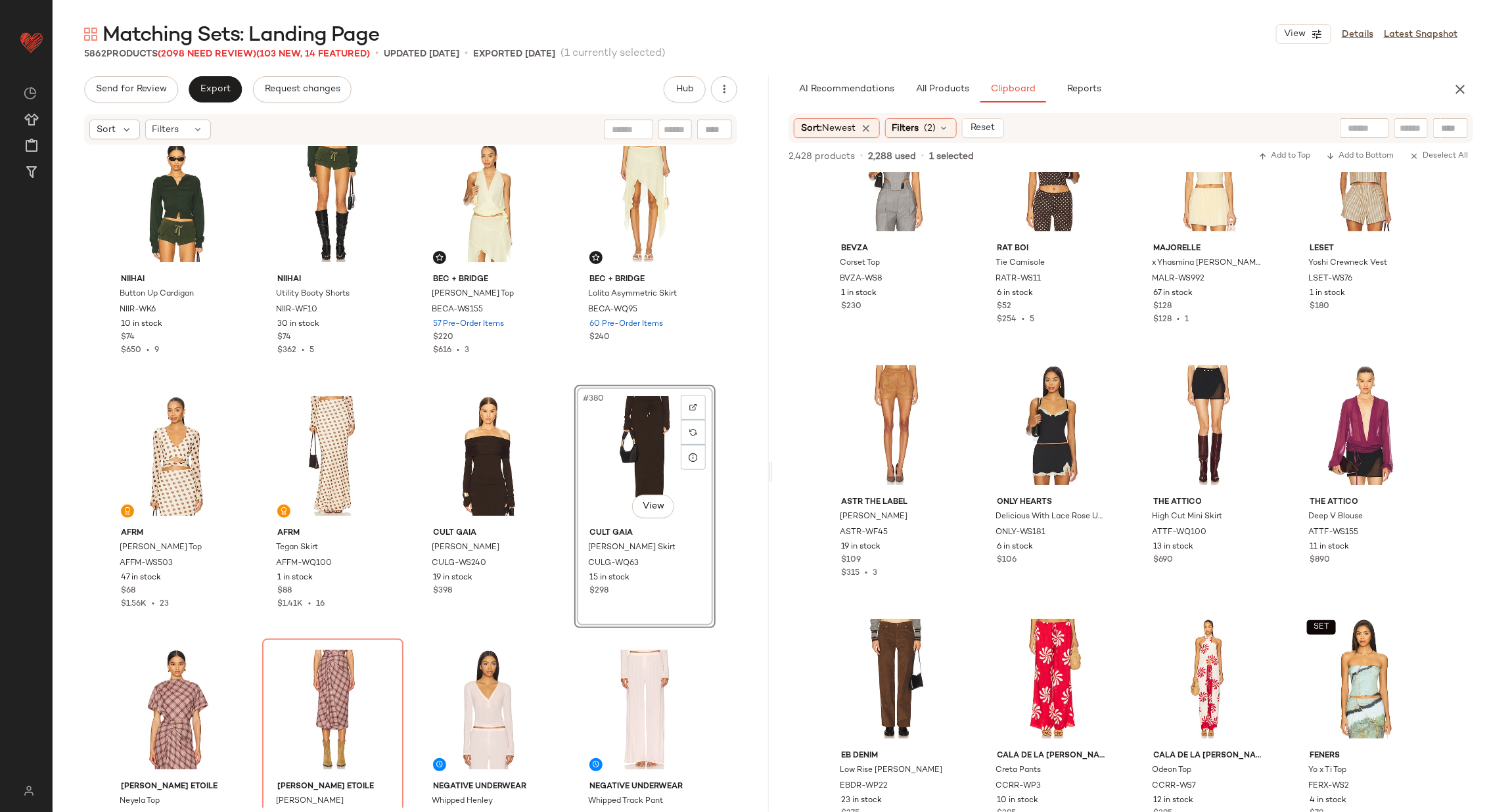
click at [568, 487] on div "ALL THE WAYS Natalyna Vest AAYR-WS217 220 Pre-Order Items $68 $339 • 5 ALL THE …" at bounding box center [410, 477] width 716 height 662
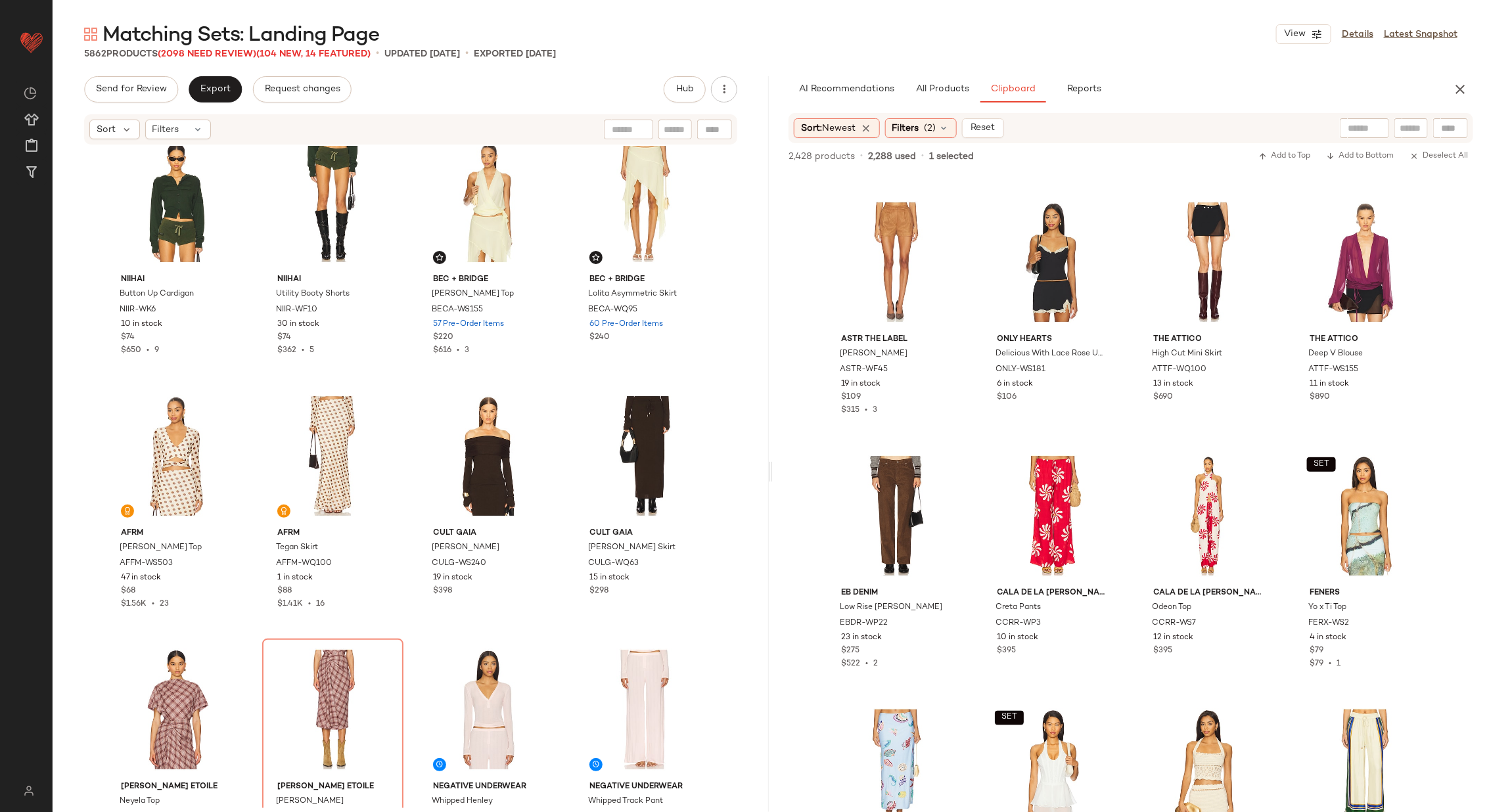
scroll to position [1003, 0]
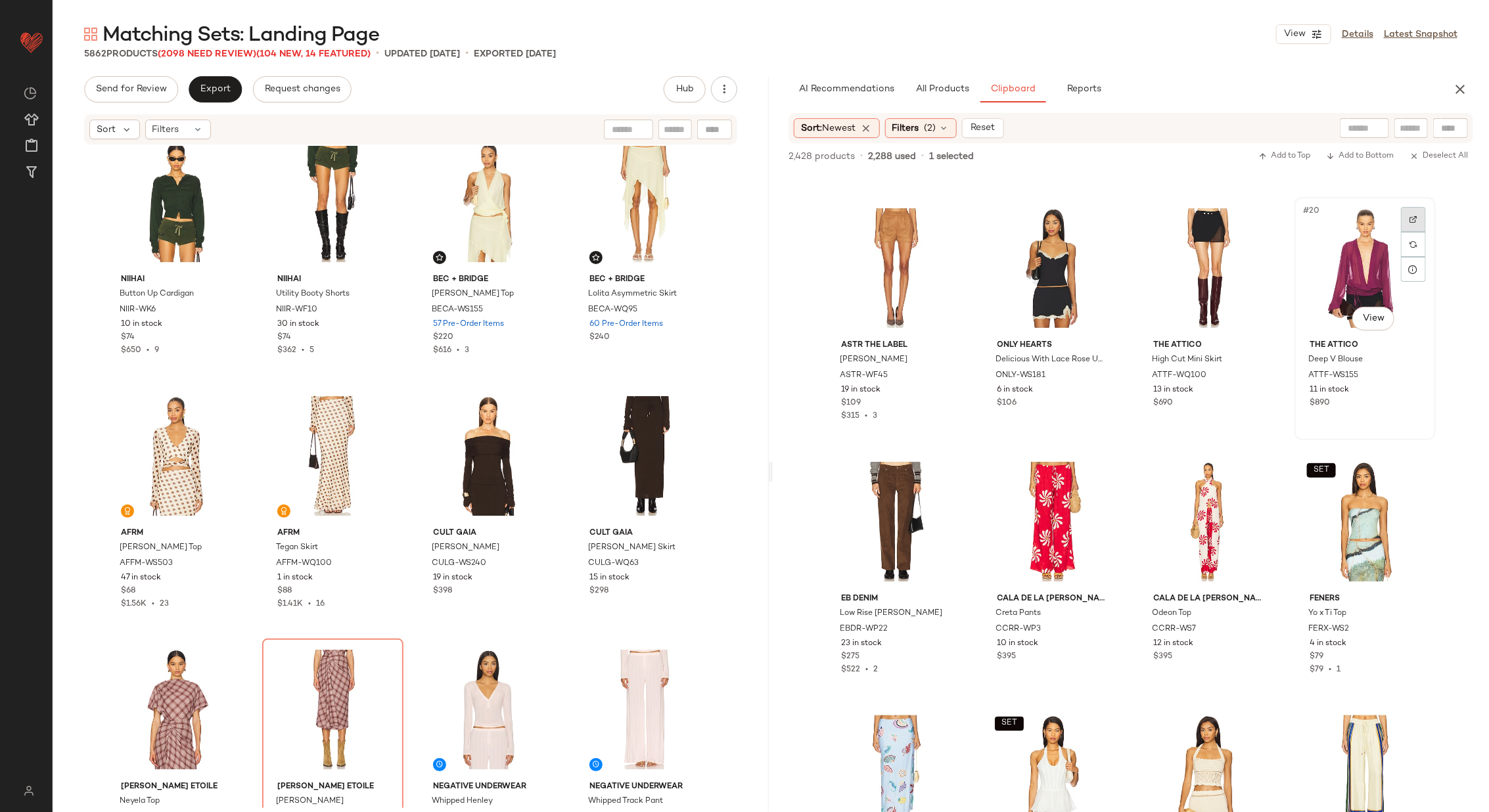
click at [1409, 217] on img at bounding box center [1412, 218] width 8 height 8
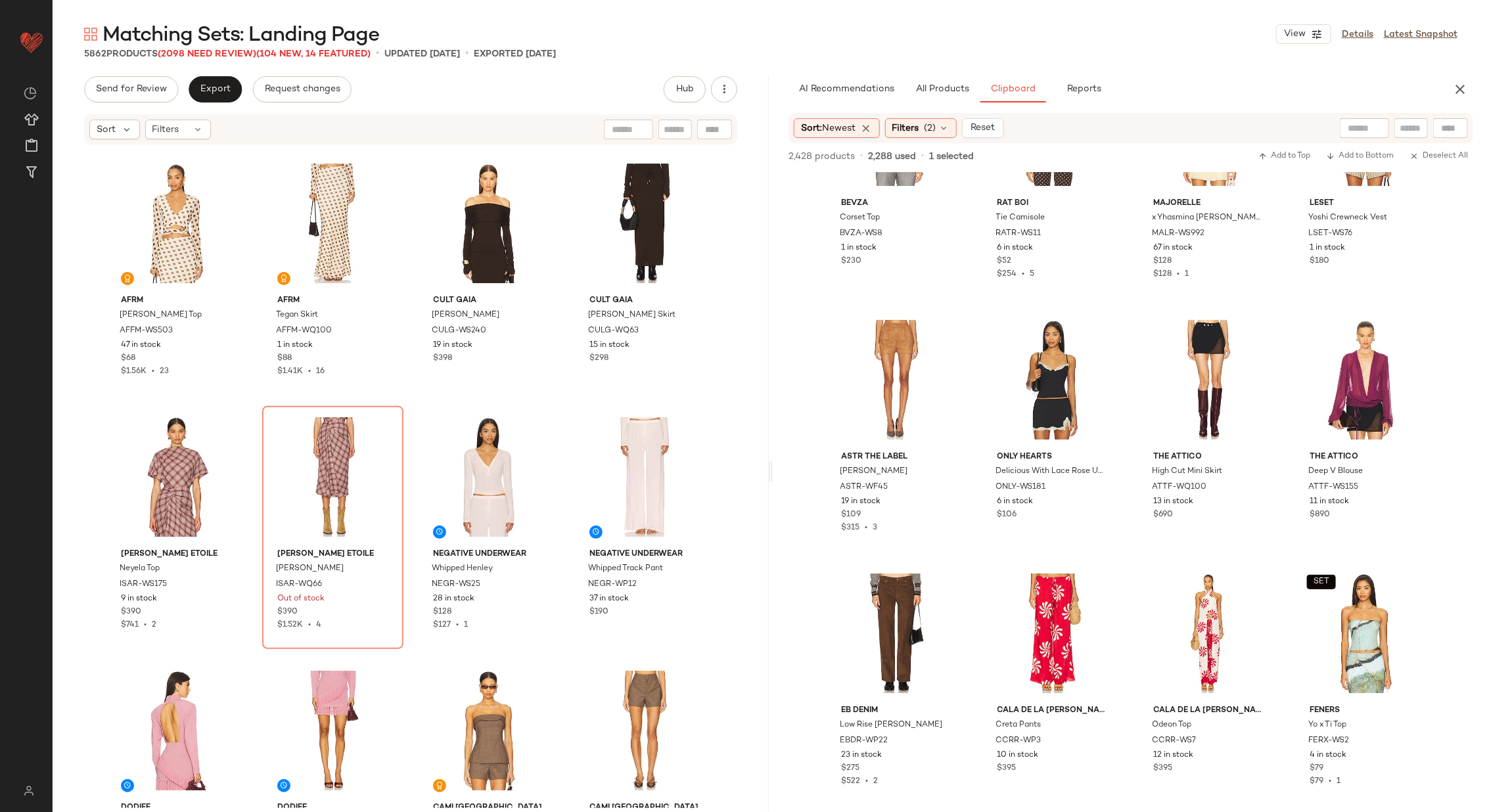
scroll to position [898, 0]
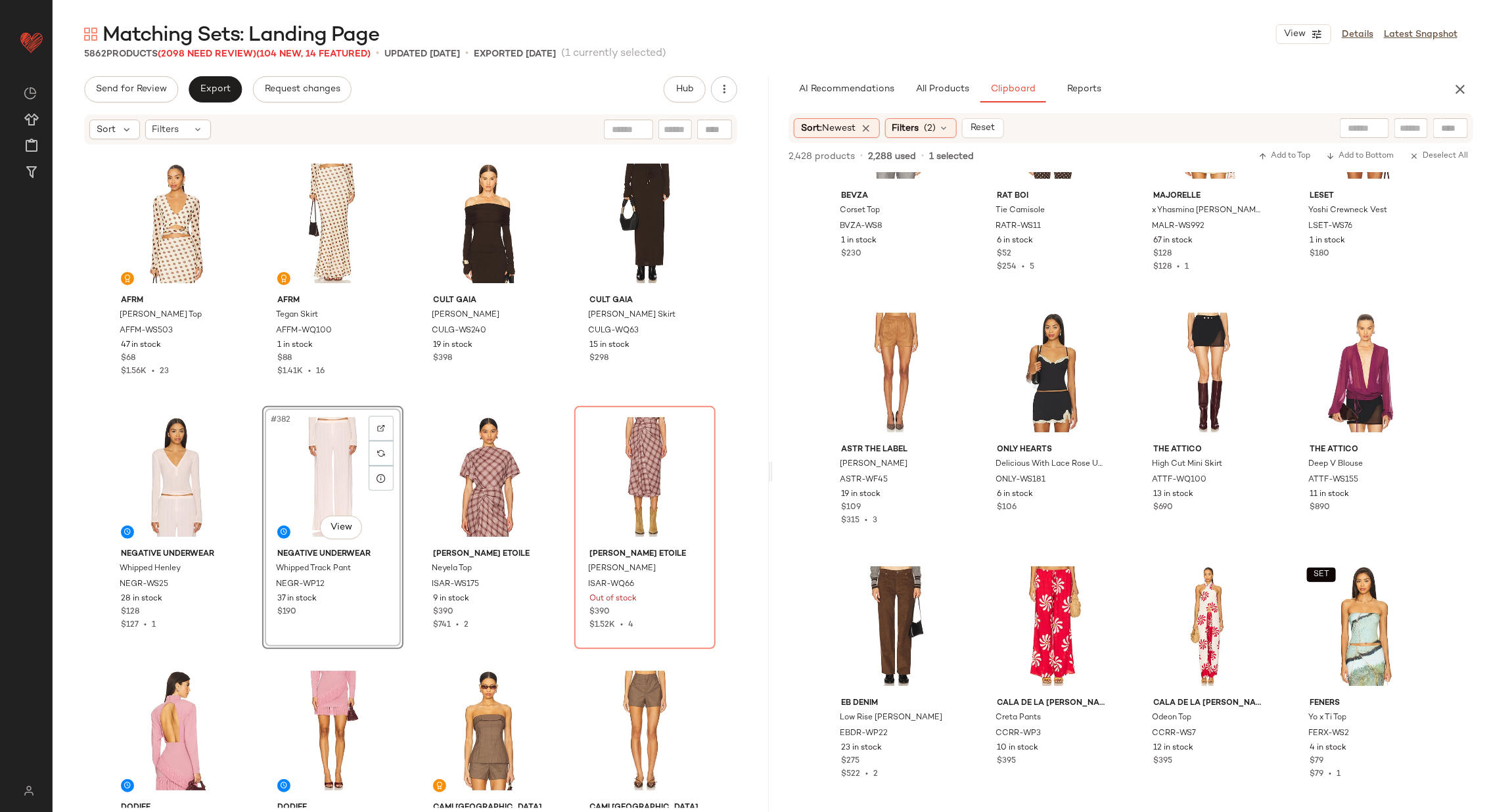
click at [400, 388] on div "AFRM Halsey Top AFFM-WS503 47 in stock $68 $1.56K • 23 AFRM Tegan Skirt AFFM-WQ…" at bounding box center [410, 477] width 716 height 662
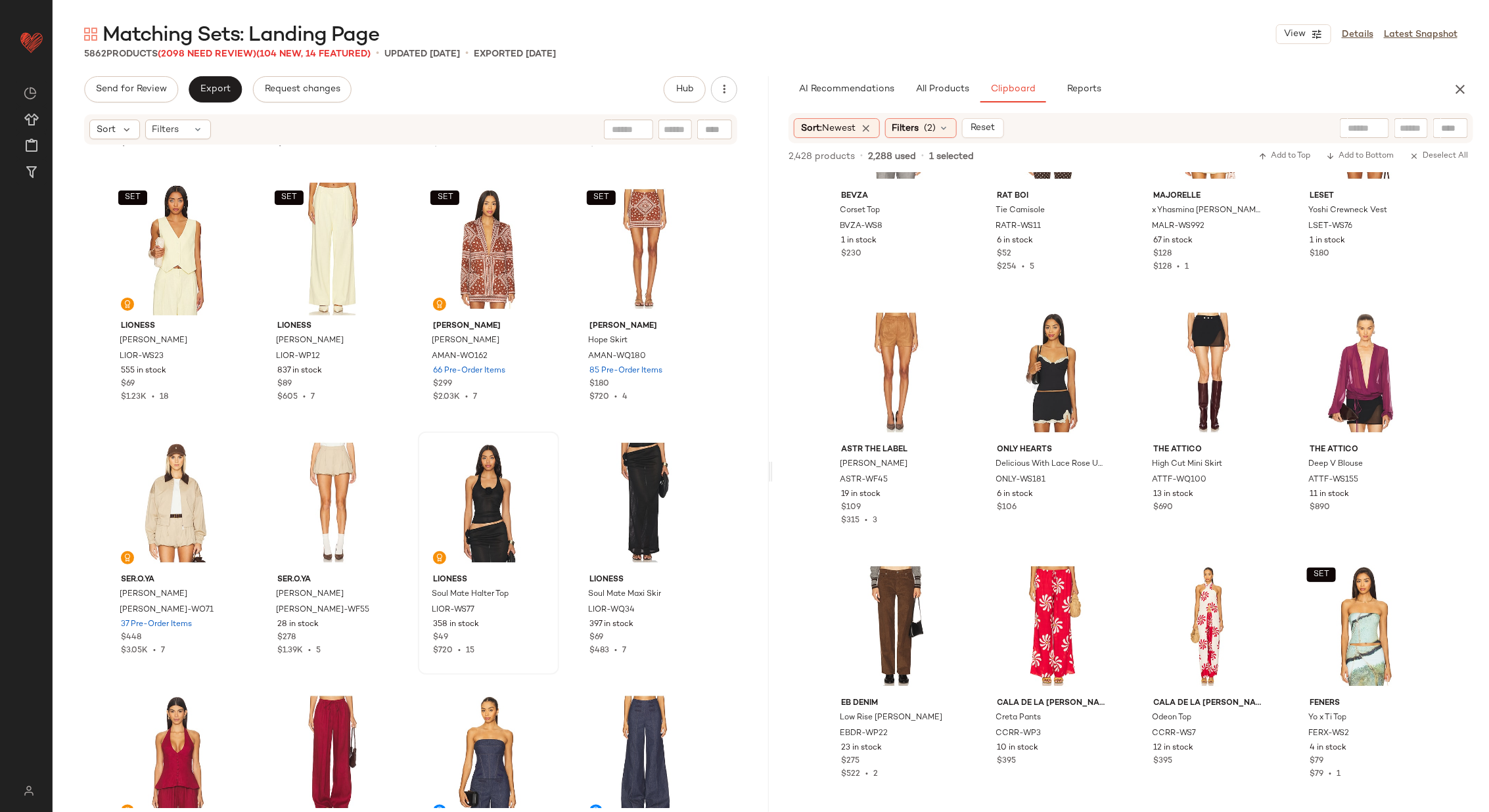
scroll to position [22059, 0]
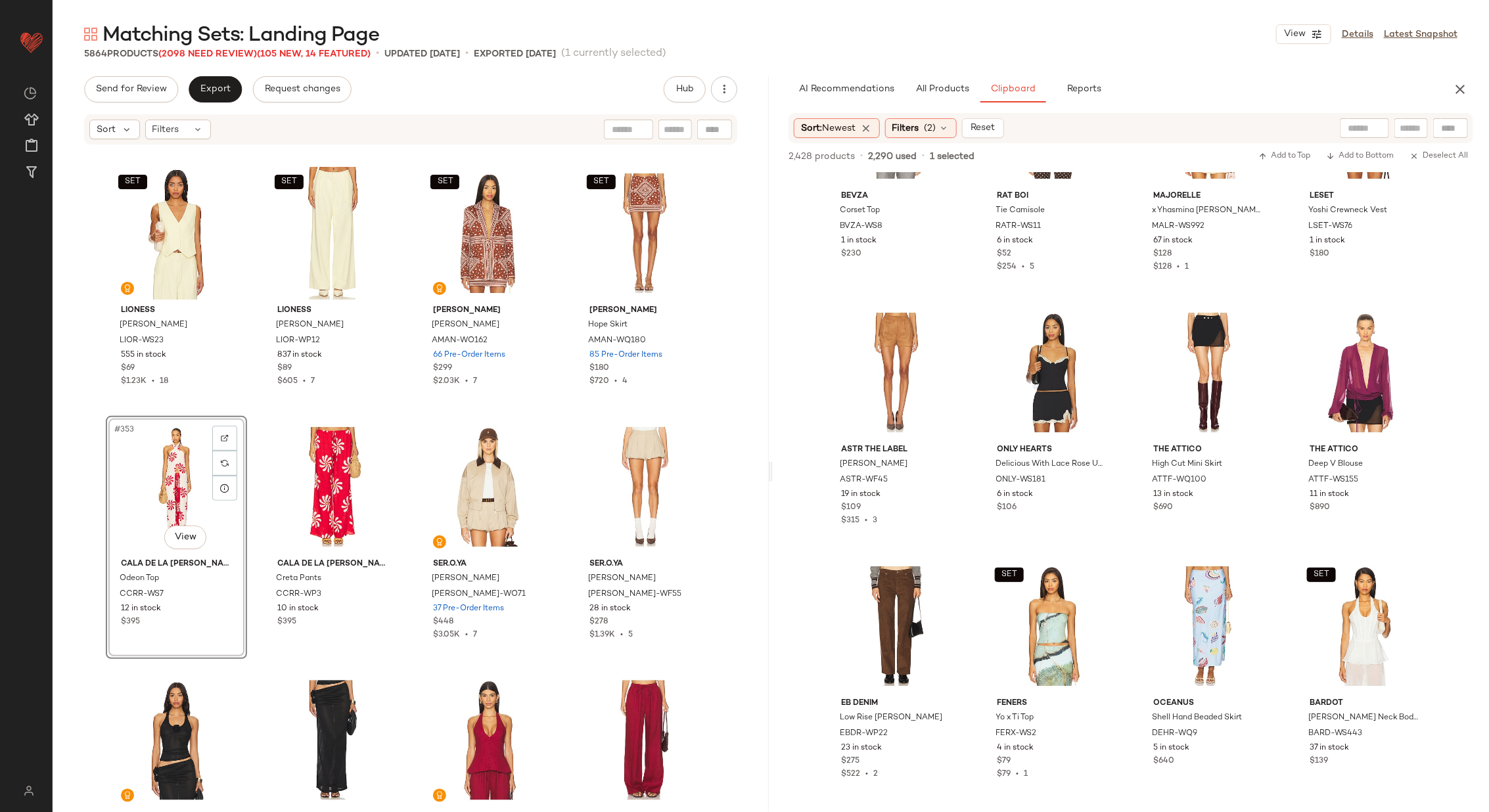
click at [404, 414] on div "ASTR the Label Gisselle Vest ASTR-WO134 167 Pre-Order Items $119 $1.67K • 14 AS…" at bounding box center [410, 477] width 716 height 662
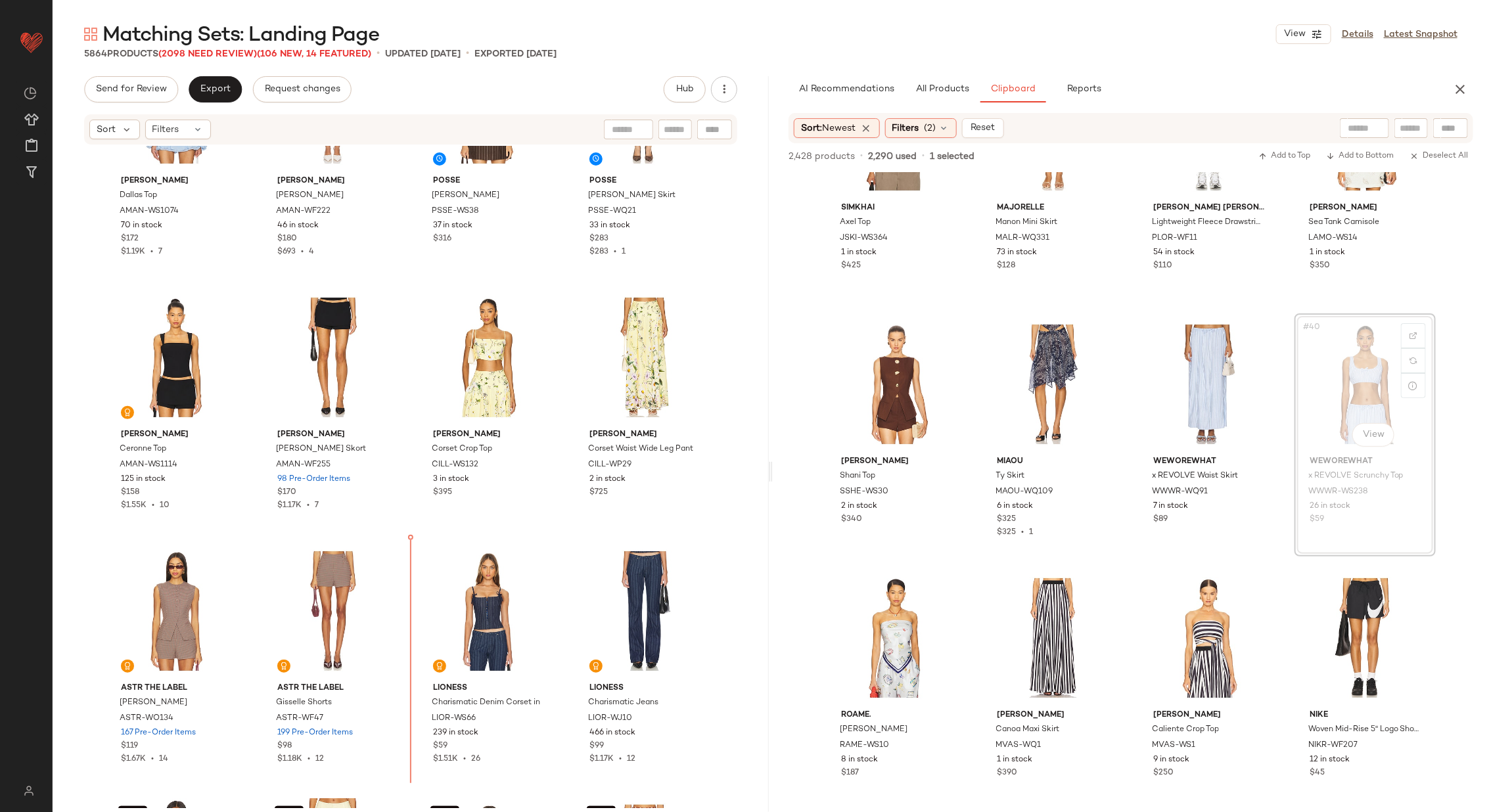
scroll to position [21451, 0]
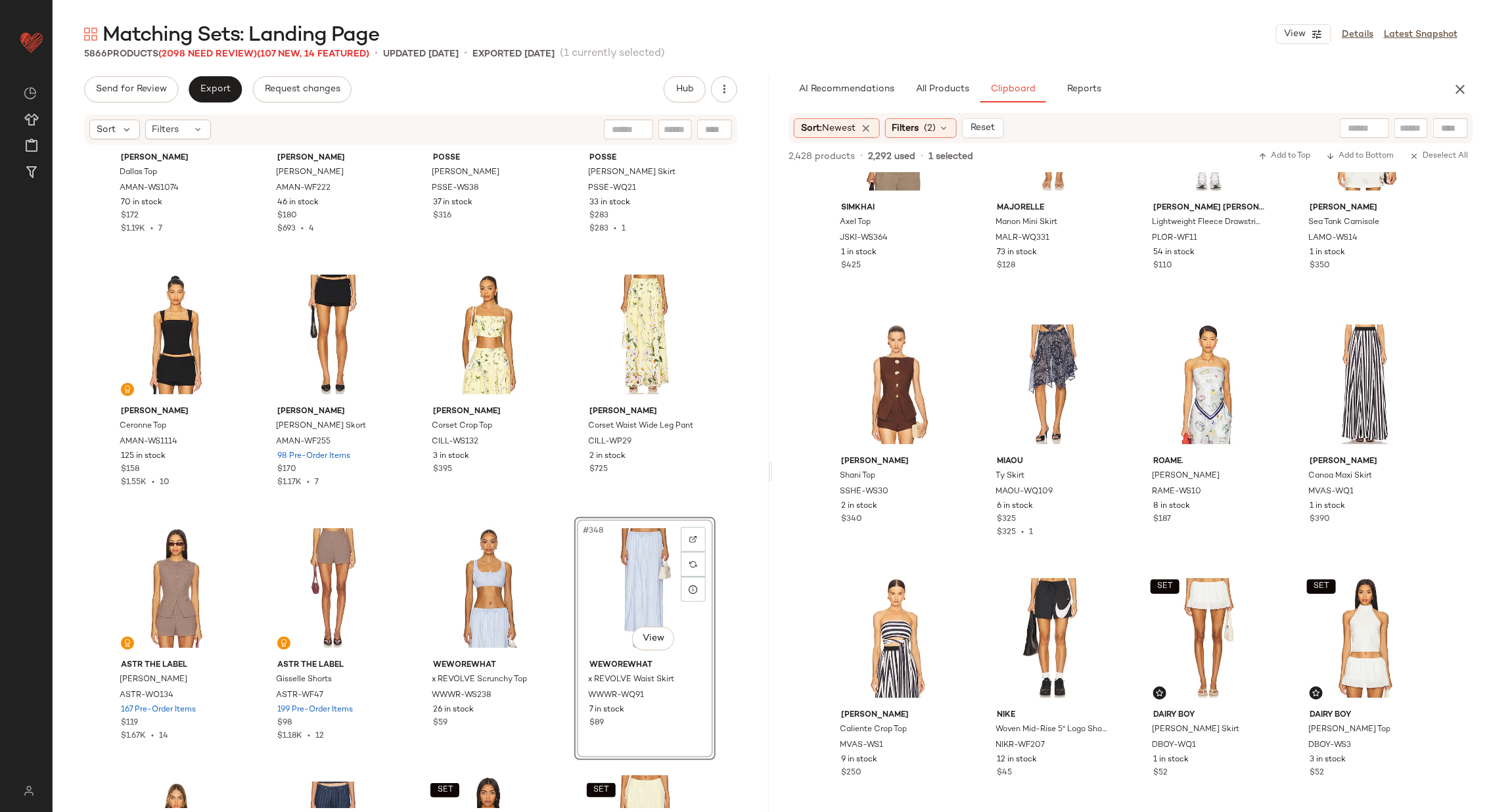
click at [557, 504] on div "Amanda Uprichard Dallas Top AMAN-WS1074 70 in stock $172 $1.19K • 7 Amanda Upri…" at bounding box center [410, 477] width 716 height 662
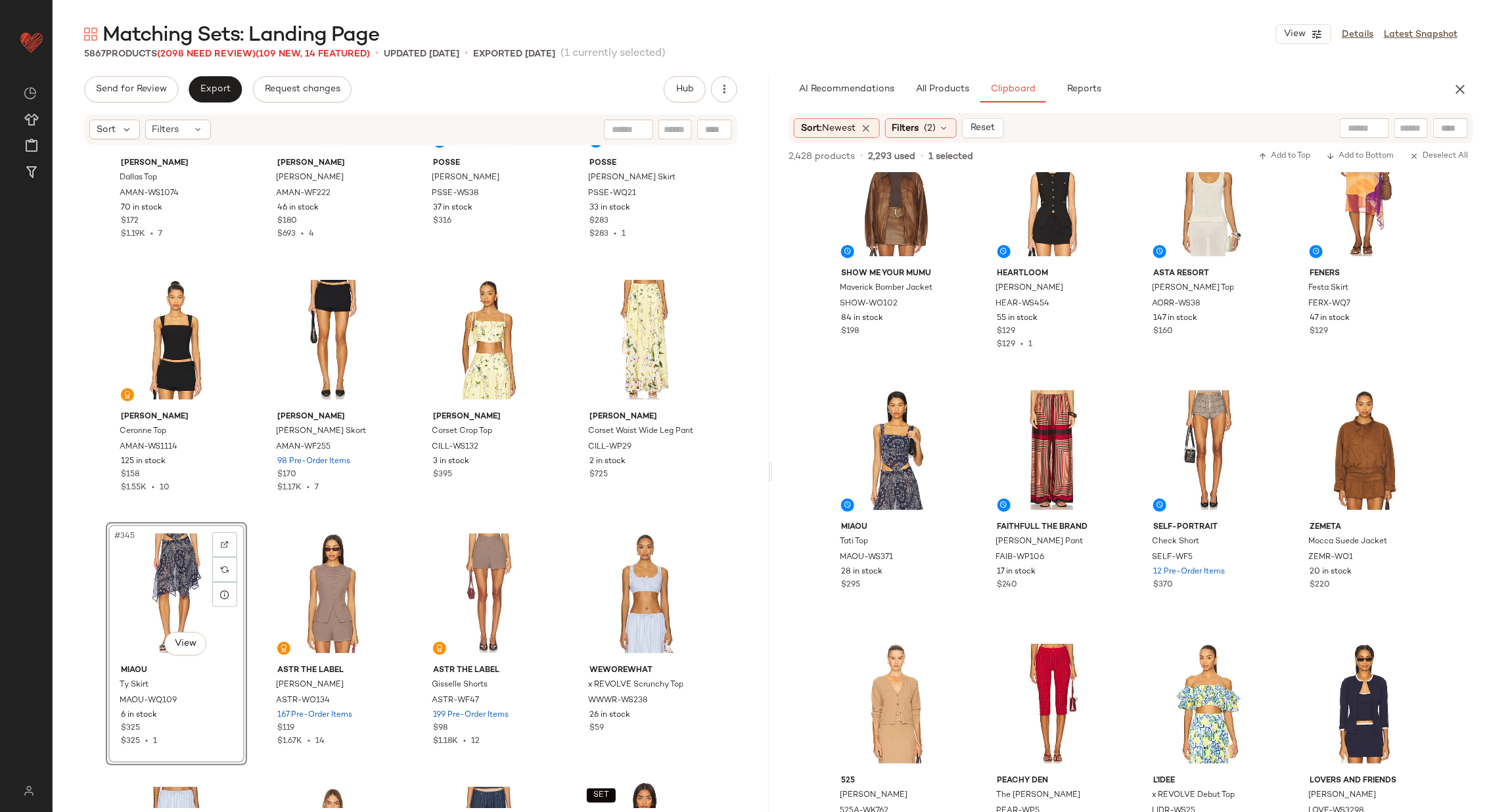
scroll to position [46, 0]
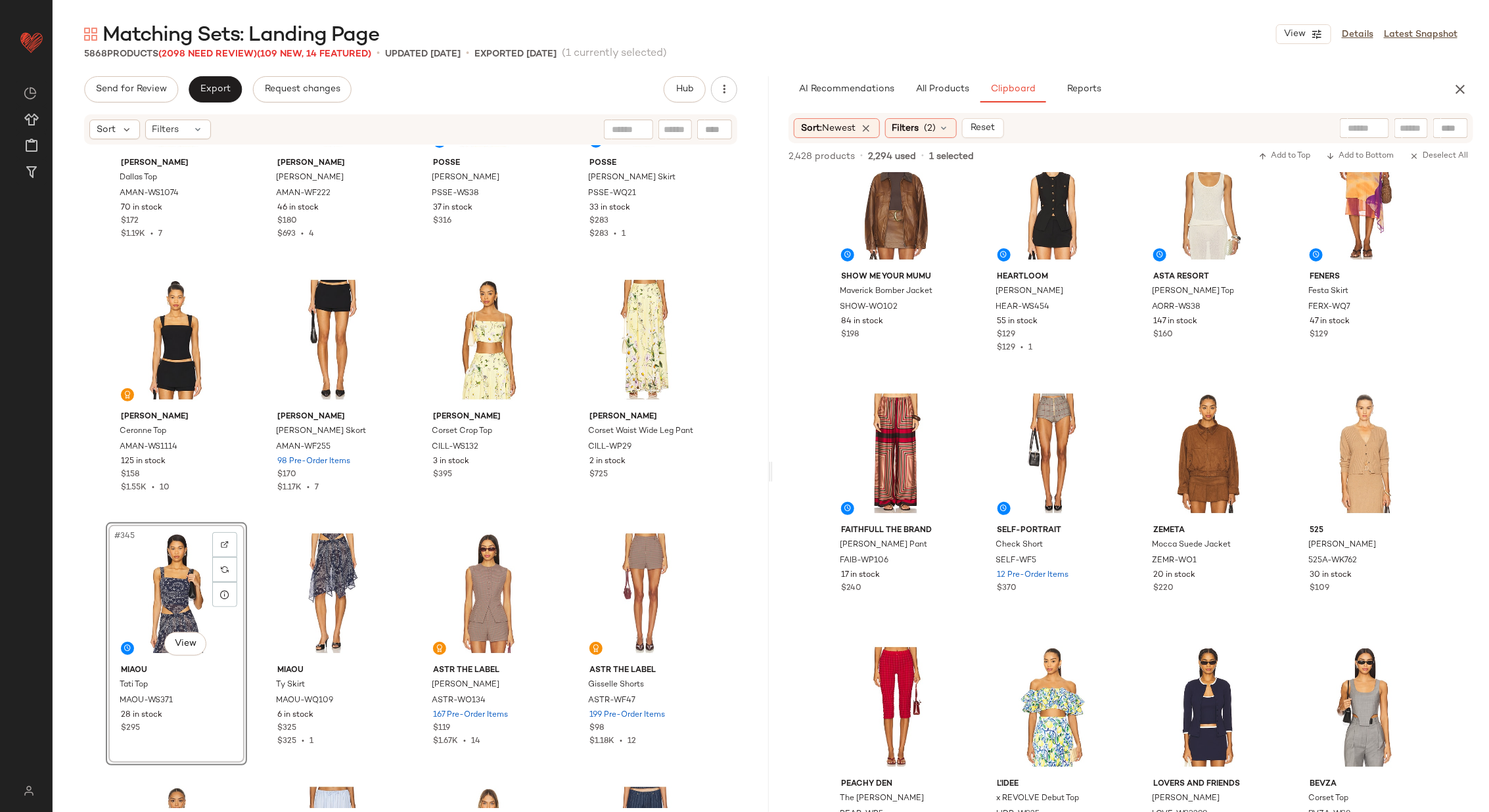
click at [404, 518] on div "Amanda Uprichard Dallas Top AMAN-WS1074 70 in stock $172 $1.19K • 7 Amanda Upri…" at bounding box center [410, 477] width 716 height 662
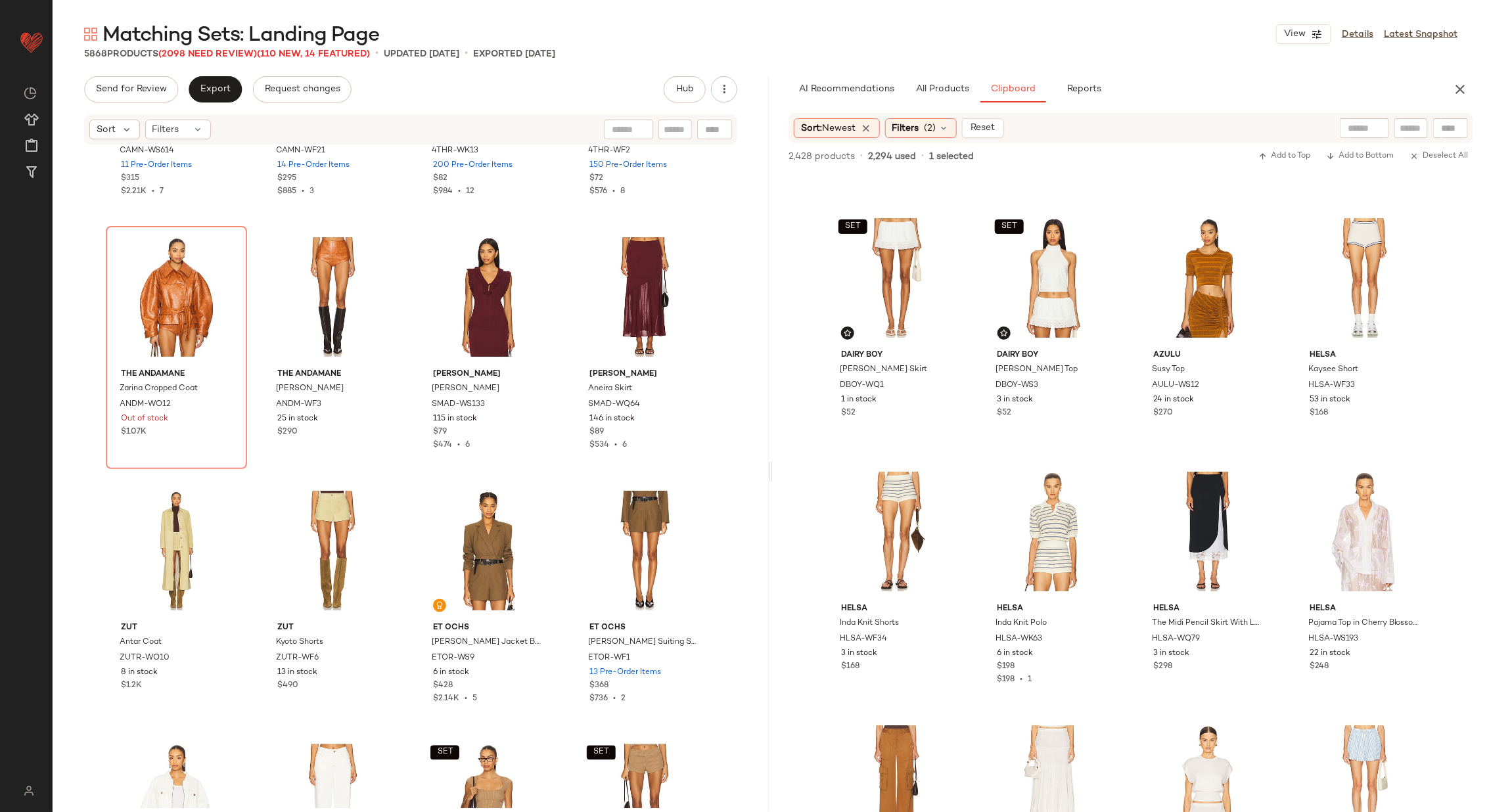
scroll to position [25049, 0]
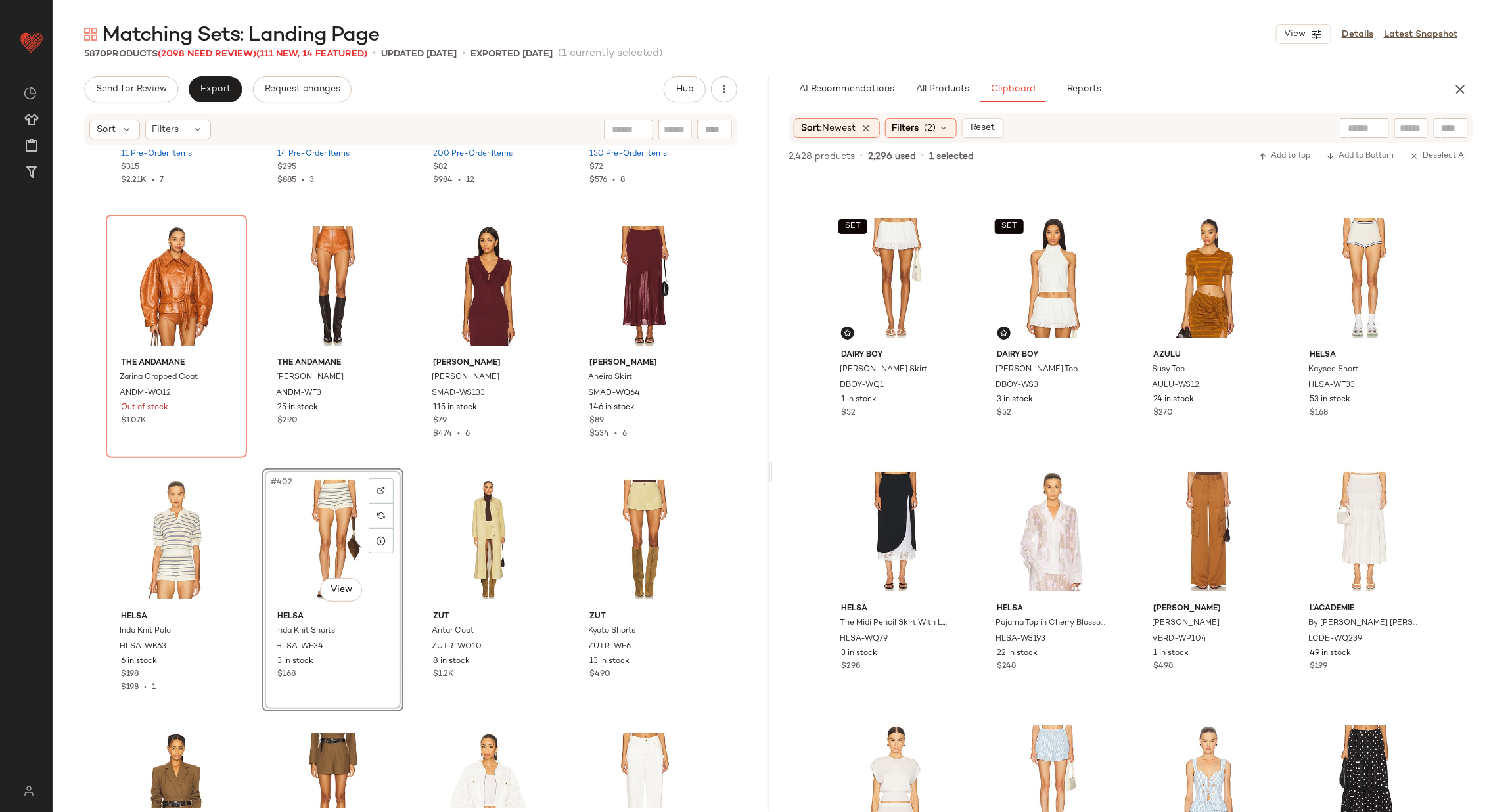
click at [404, 460] on div "CAMI NYC London Strapless Top CAMN-WS614 11 Pre-Order Items $315 $2.21K • 7 CAM…" at bounding box center [410, 477] width 716 height 662
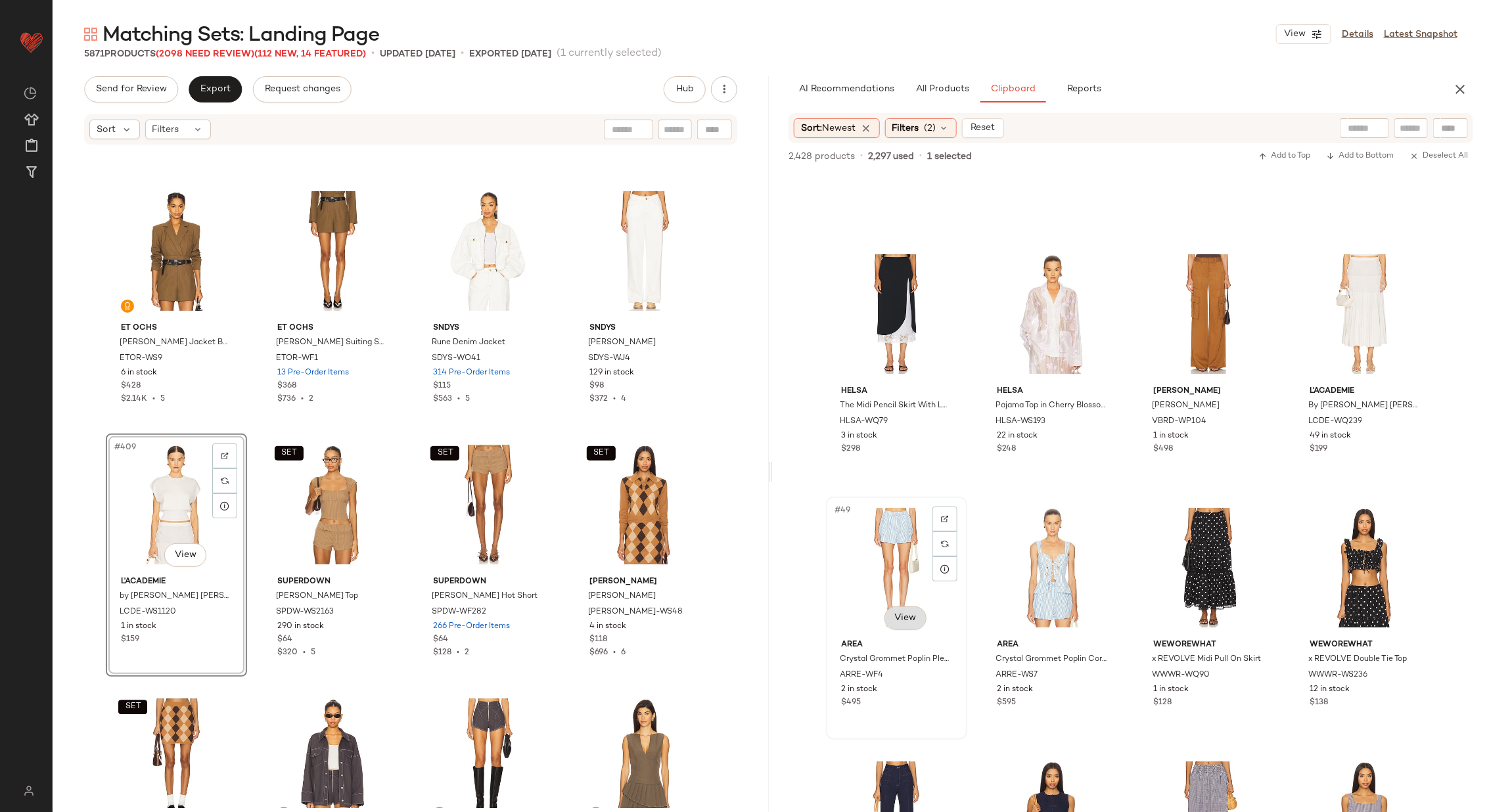
scroll to position [2699, 0]
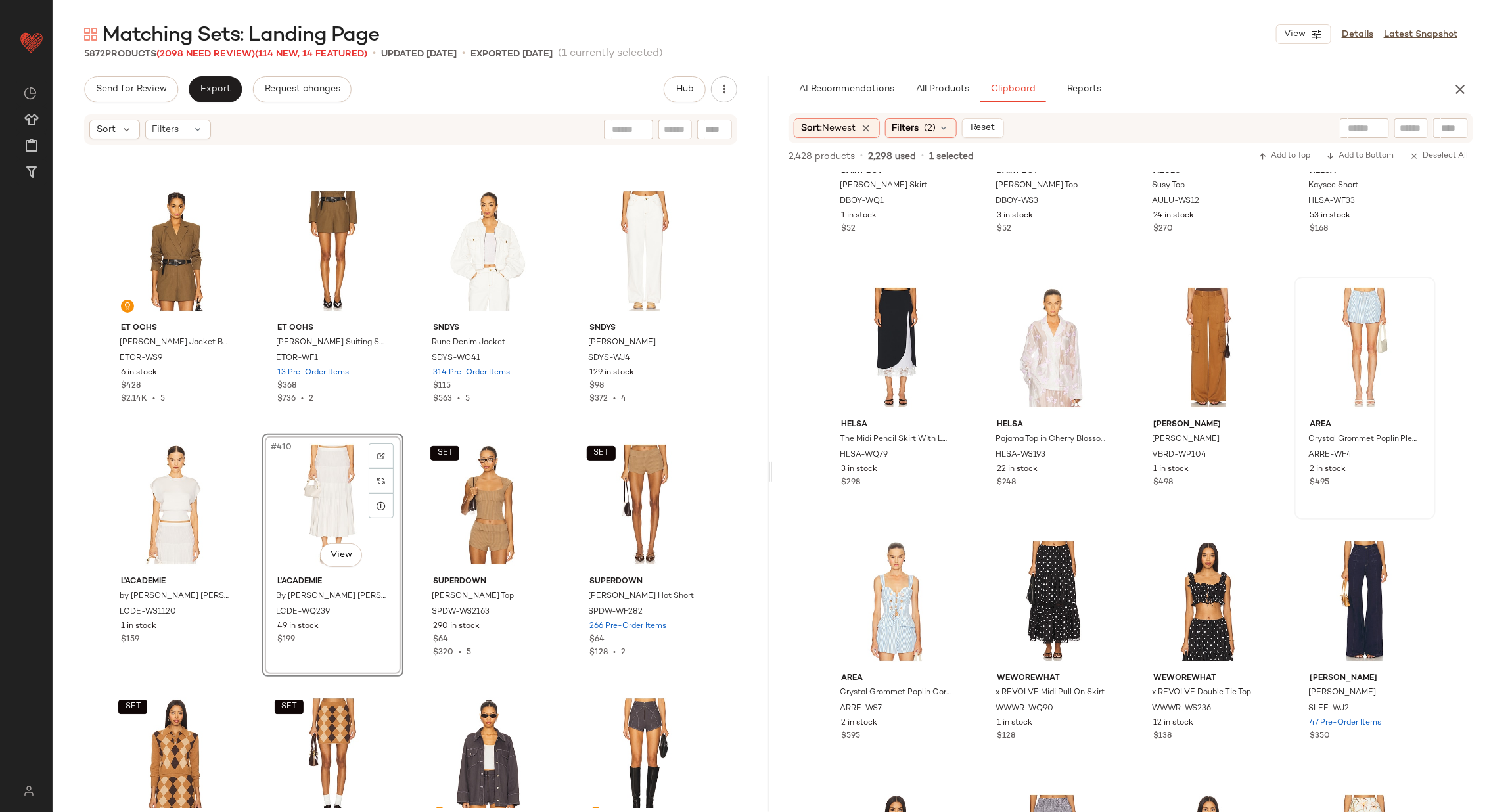
click at [406, 525] on div "ET OCHS Deon Jacket Bodysuit ETOR-WS9 6 in stock $428 $2.14K • 5 ET OCHS Finn S…" at bounding box center [410, 477] width 716 height 662
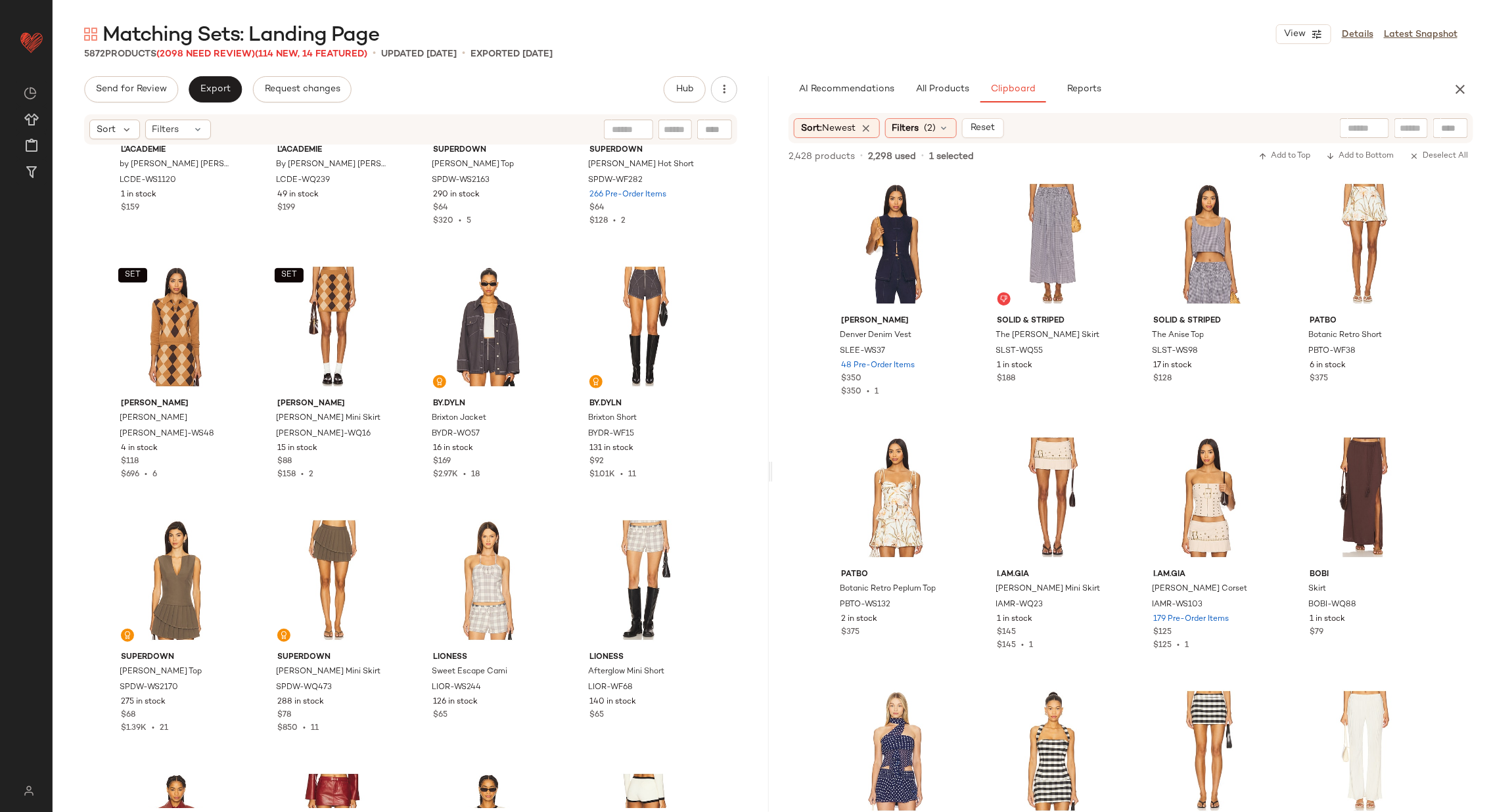
scroll to position [3311, 0]
click at [197, 85] on button "Export" at bounding box center [215, 89] width 53 height 27
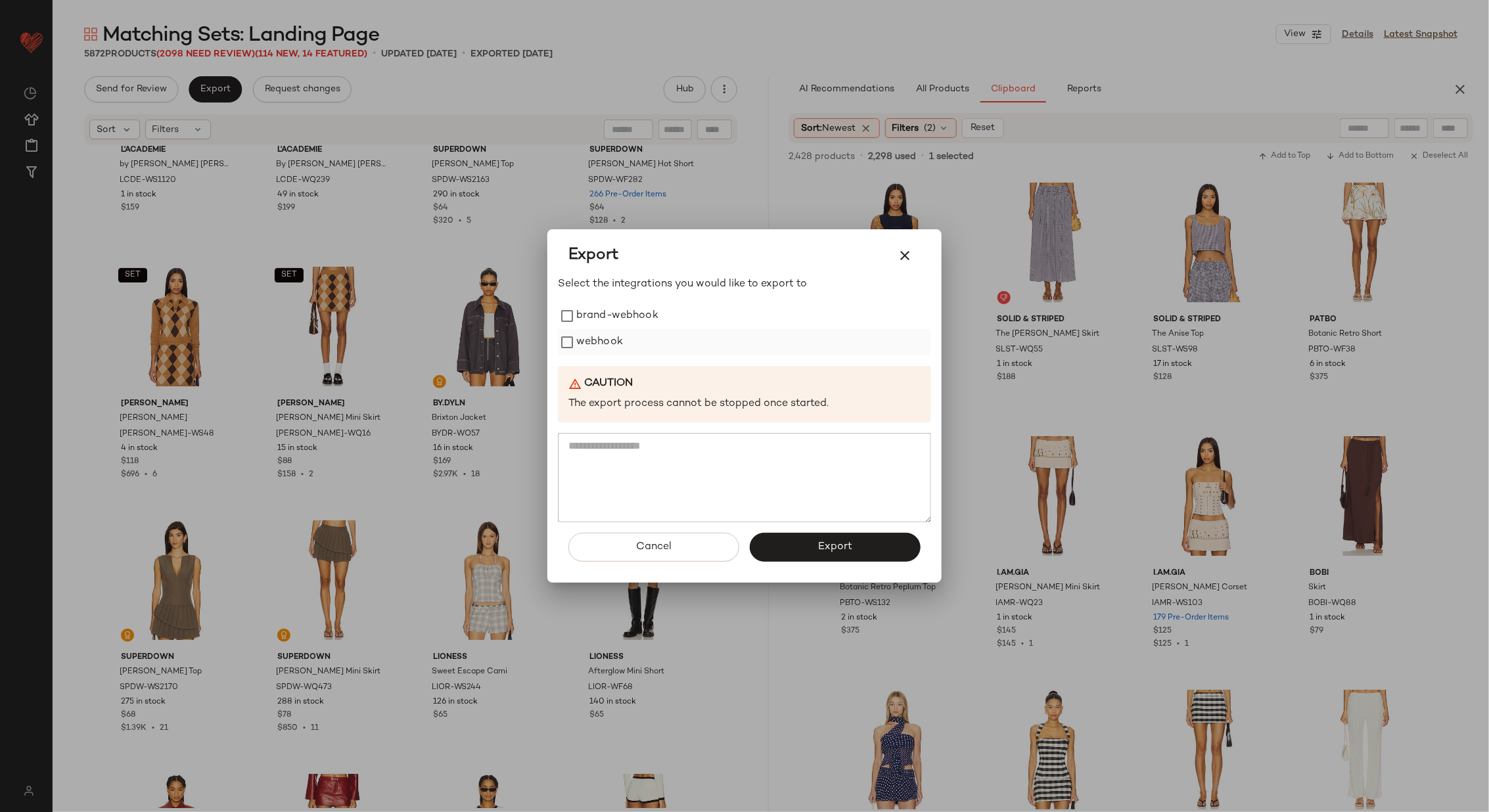
click at [612, 343] on label "webhook" at bounding box center [599, 343] width 47 height 27
click at [866, 548] on button "Export" at bounding box center [835, 547] width 171 height 29
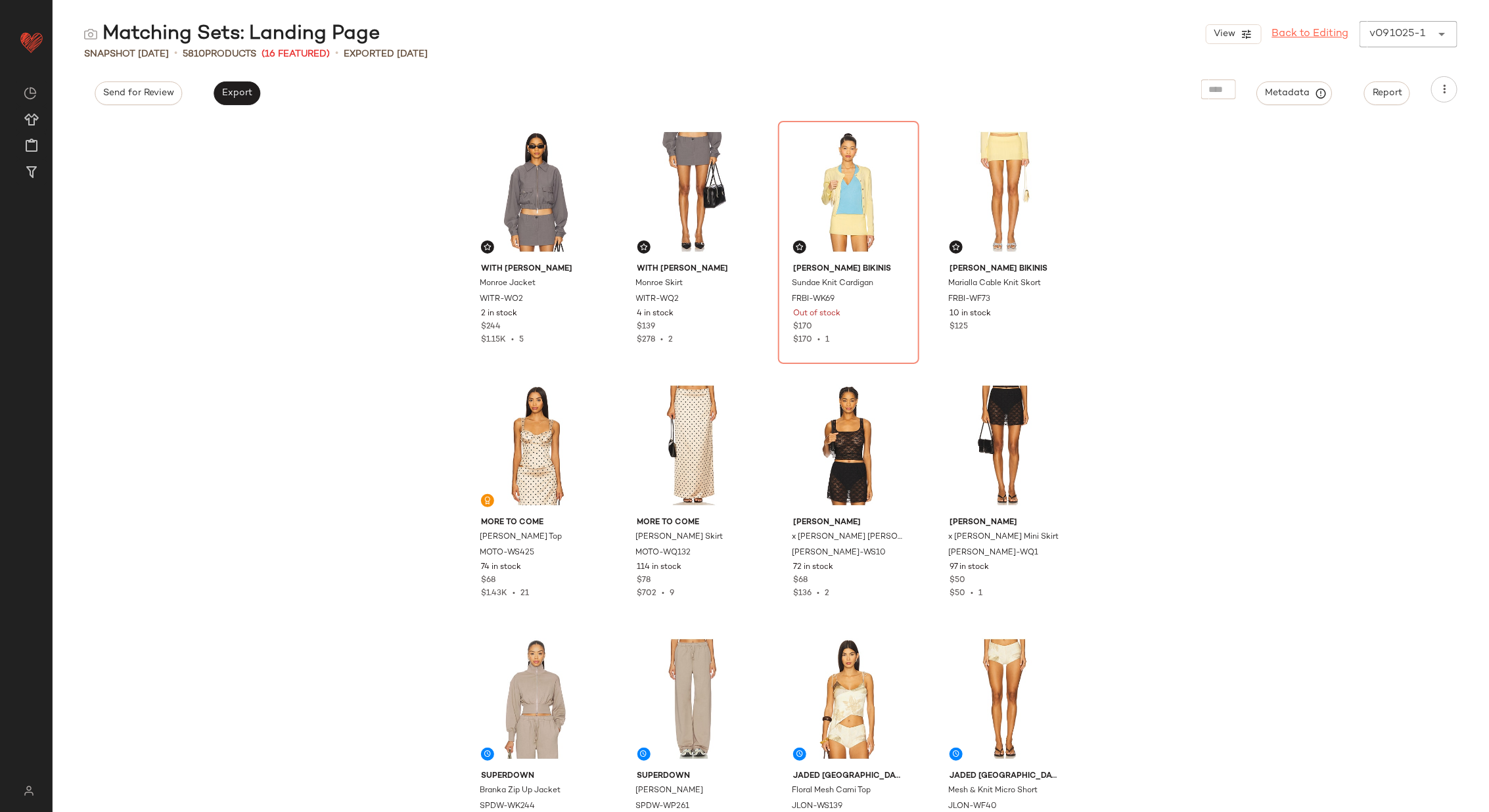
click at [1291, 37] on link "Back to Editing" at bounding box center [1311, 34] width 77 height 16
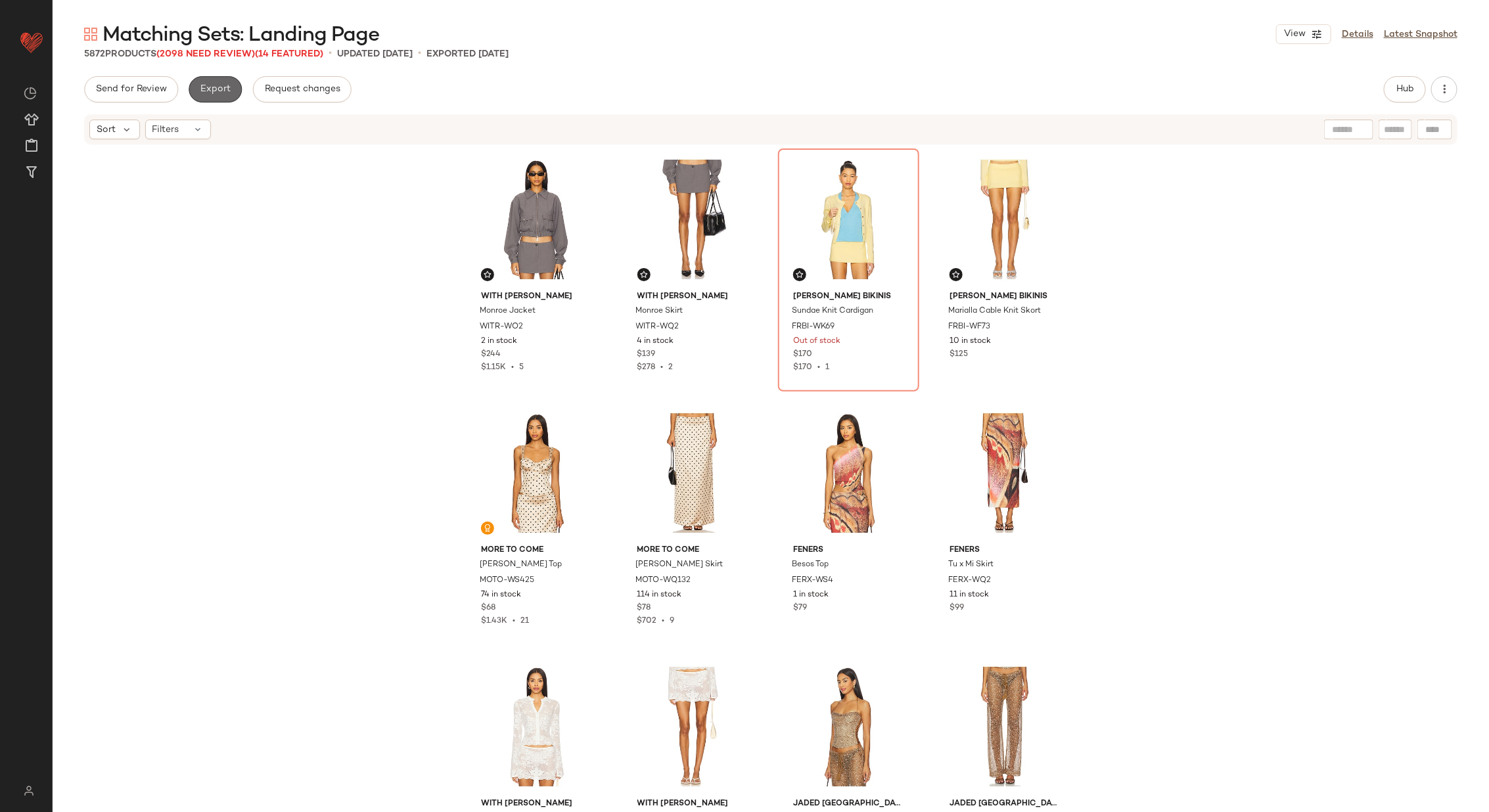
click at [209, 91] on span "Export" at bounding box center [215, 89] width 31 height 11
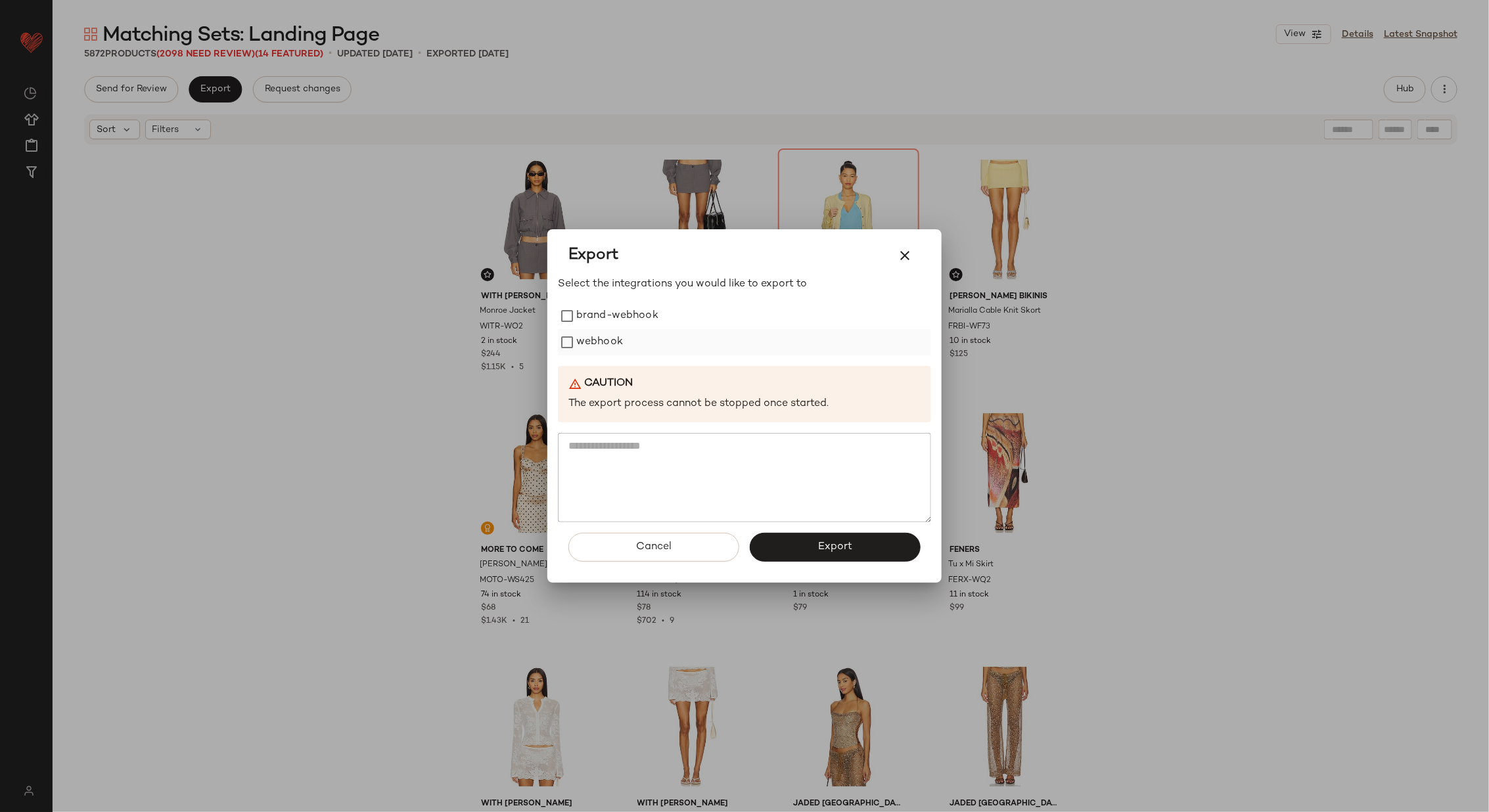
click at [581, 346] on label "webhook" at bounding box center [599, 343] width 47 height 27
click at [840, 550] on span "Export" at bounding box center [835, 547] width 35 height 13
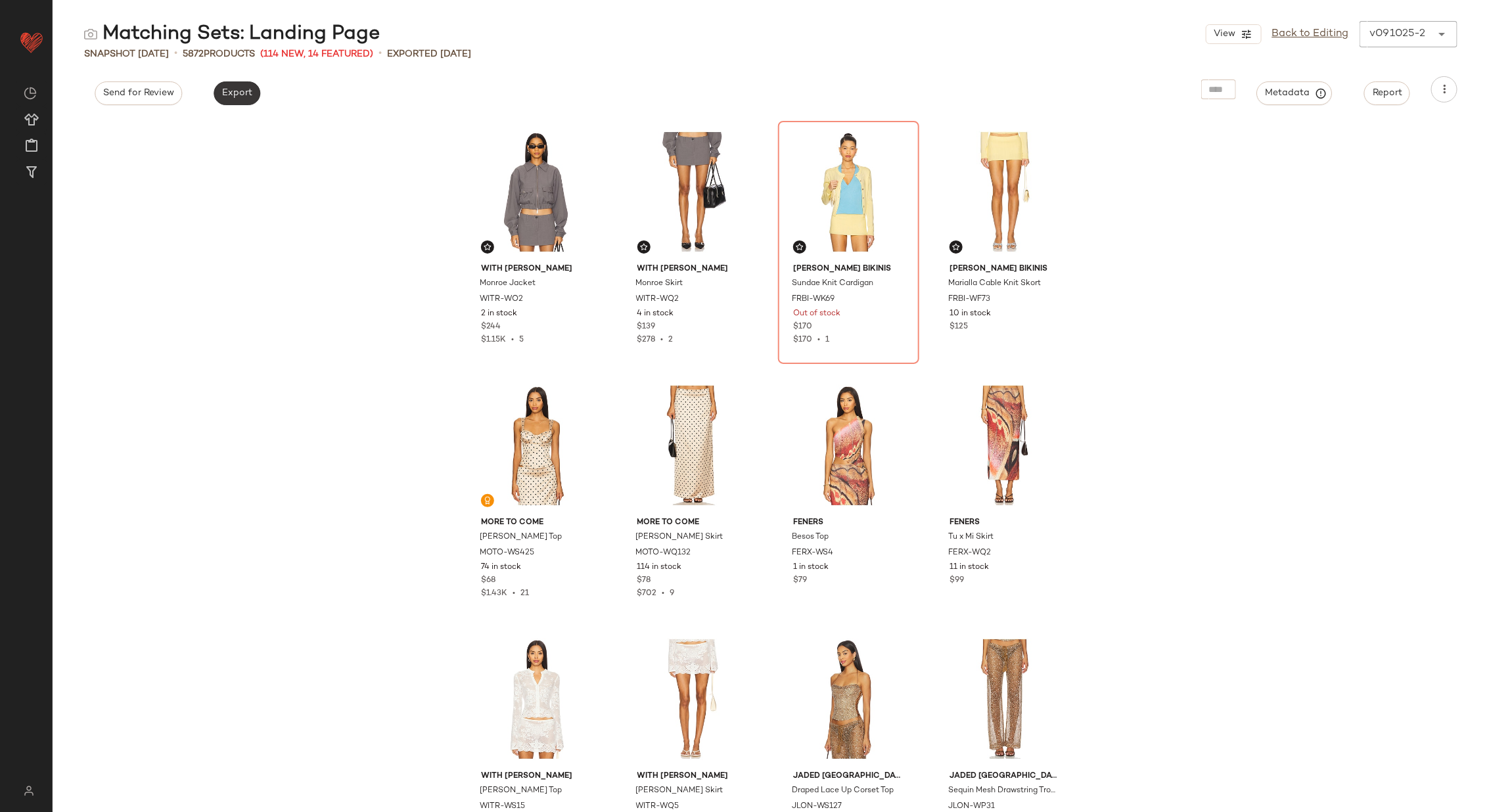
click at [243, 92] on span "Export" at bounding box center [237, 93] width 31 height 11
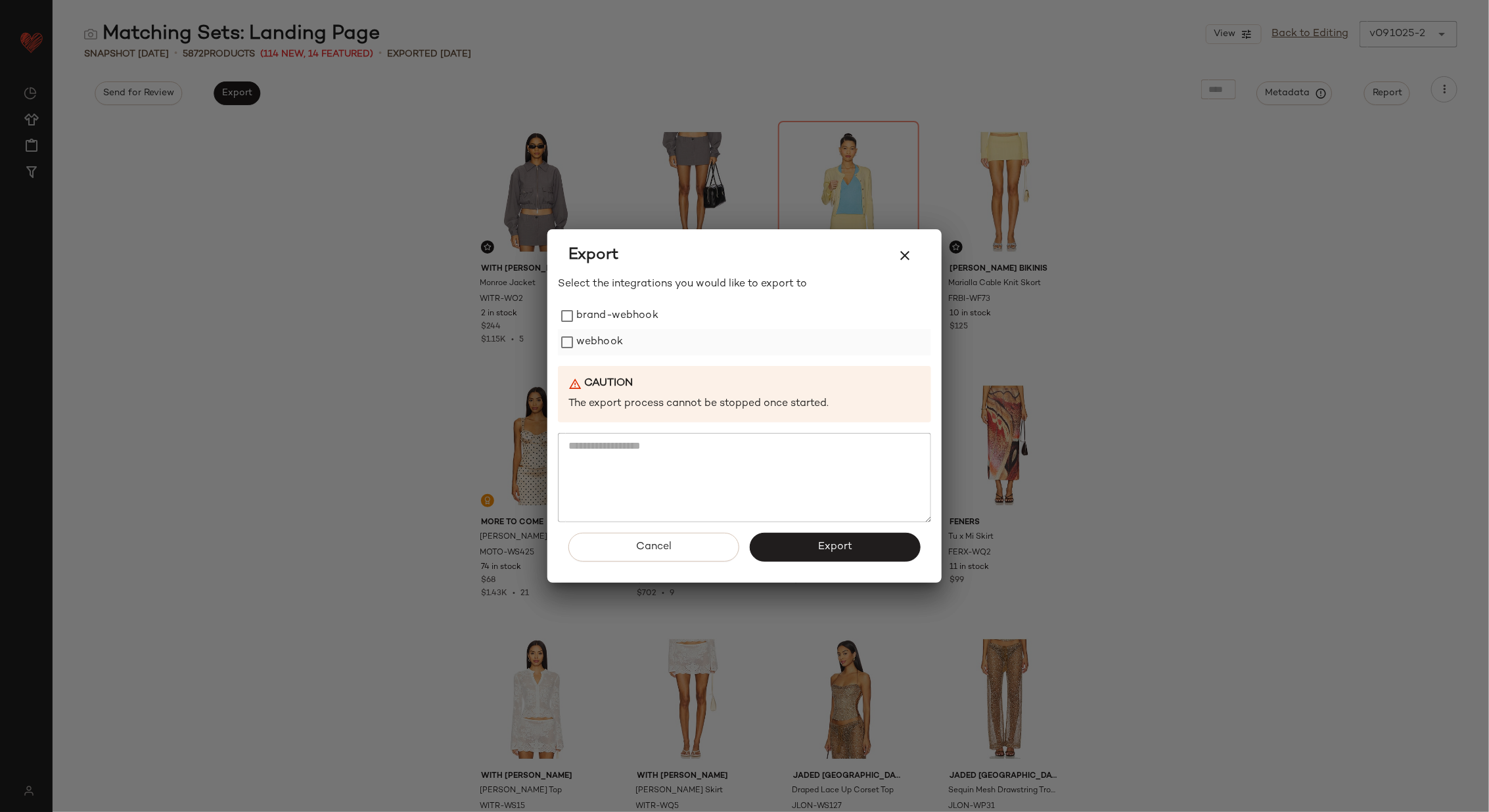
click at [607, 348] on label "webhook" at bounding box center [599, 343] width 47 height 27
click at [835, 558] on button "Export" at bounding box center [835, 547] width 171 height 29
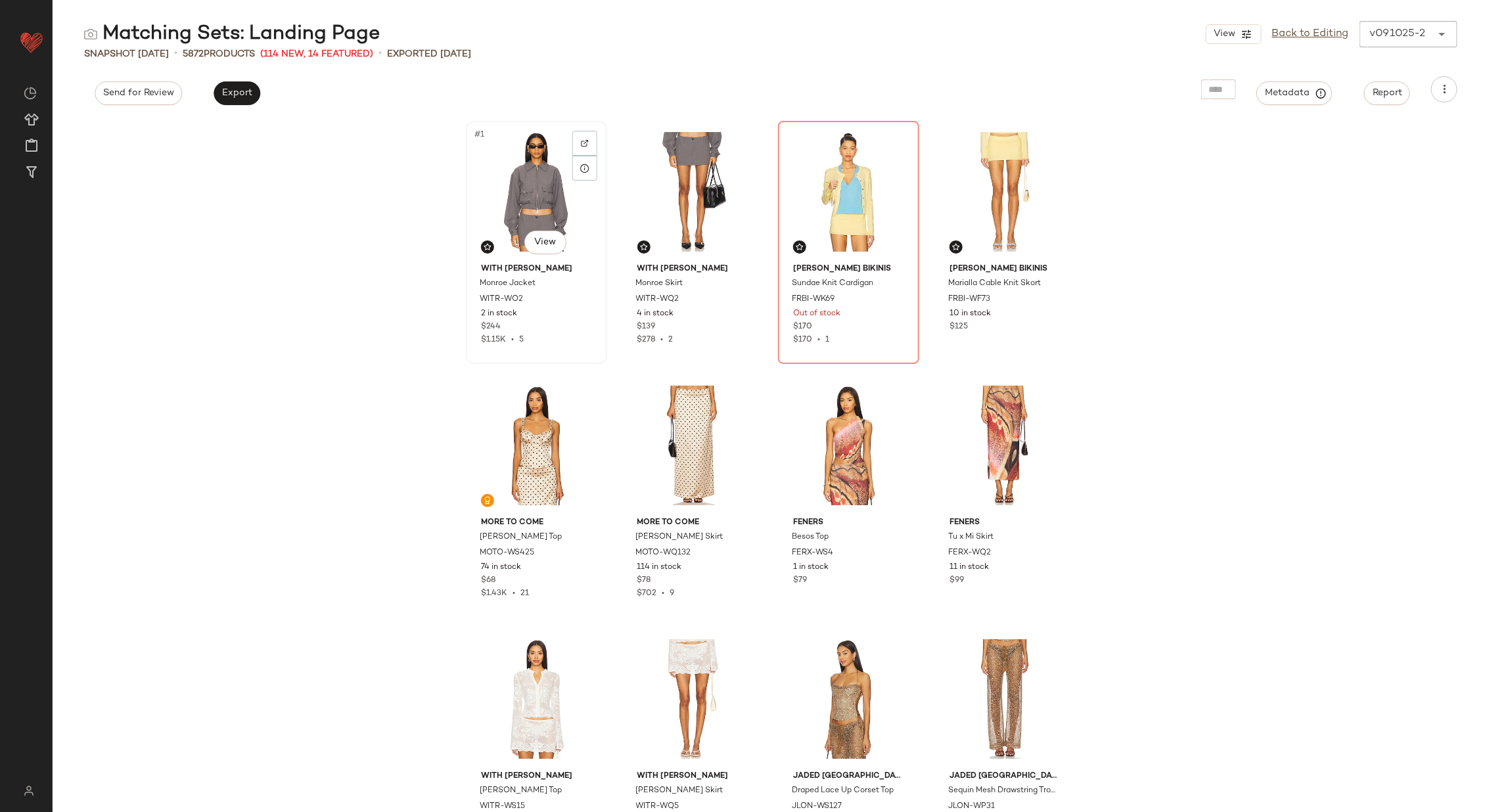
click at [531, 199] on div "#1 View" at bounding box center [536, 192] width 132 height 133
